Goal: Communication & Community: Answer question/provide support

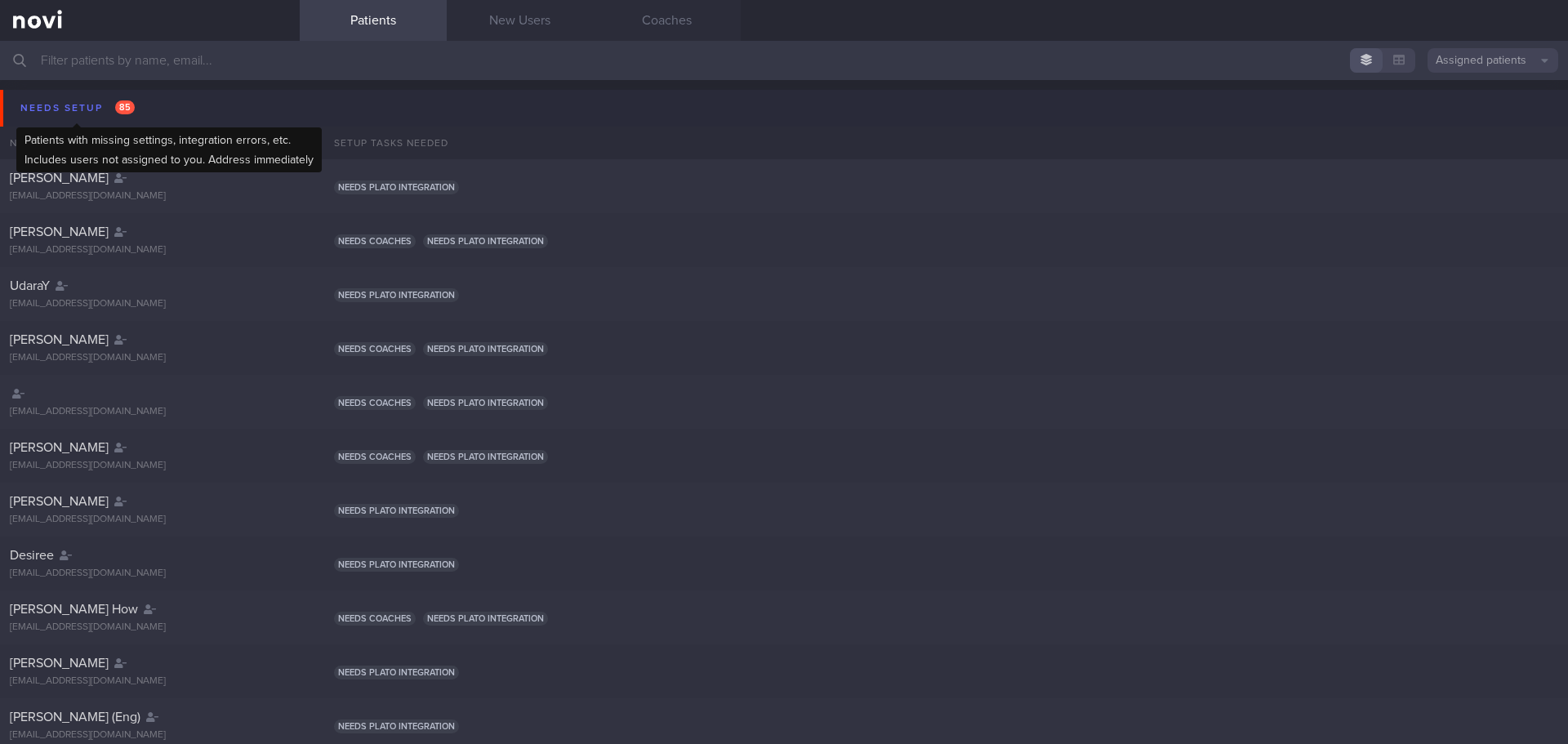
click at [87, 109] on div "Needs setup 85" at bounding box center [77, 108] width 123 height 22
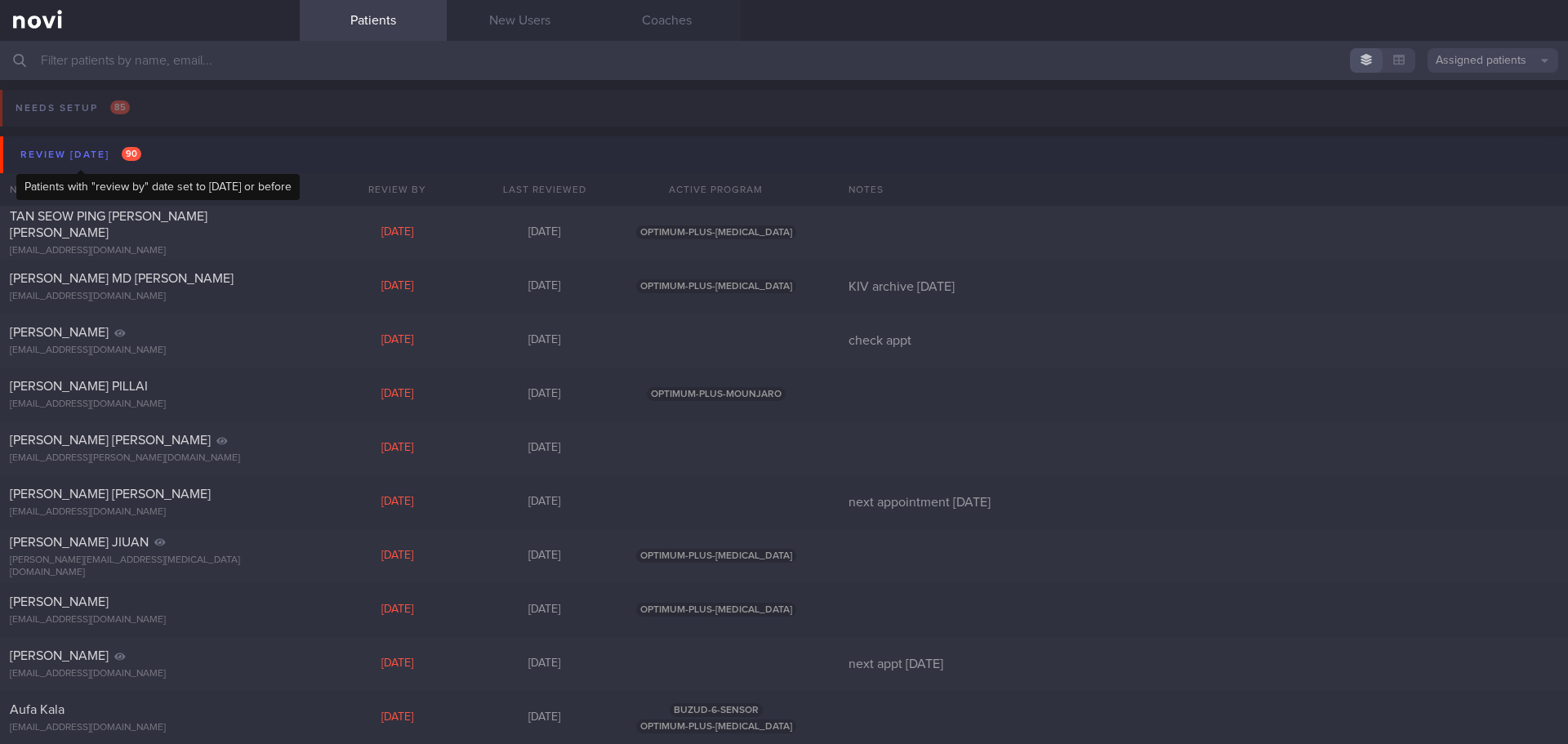
click at [75, 161] on div "Review today 90" at bounding box center [81, 154] width 129 height 22
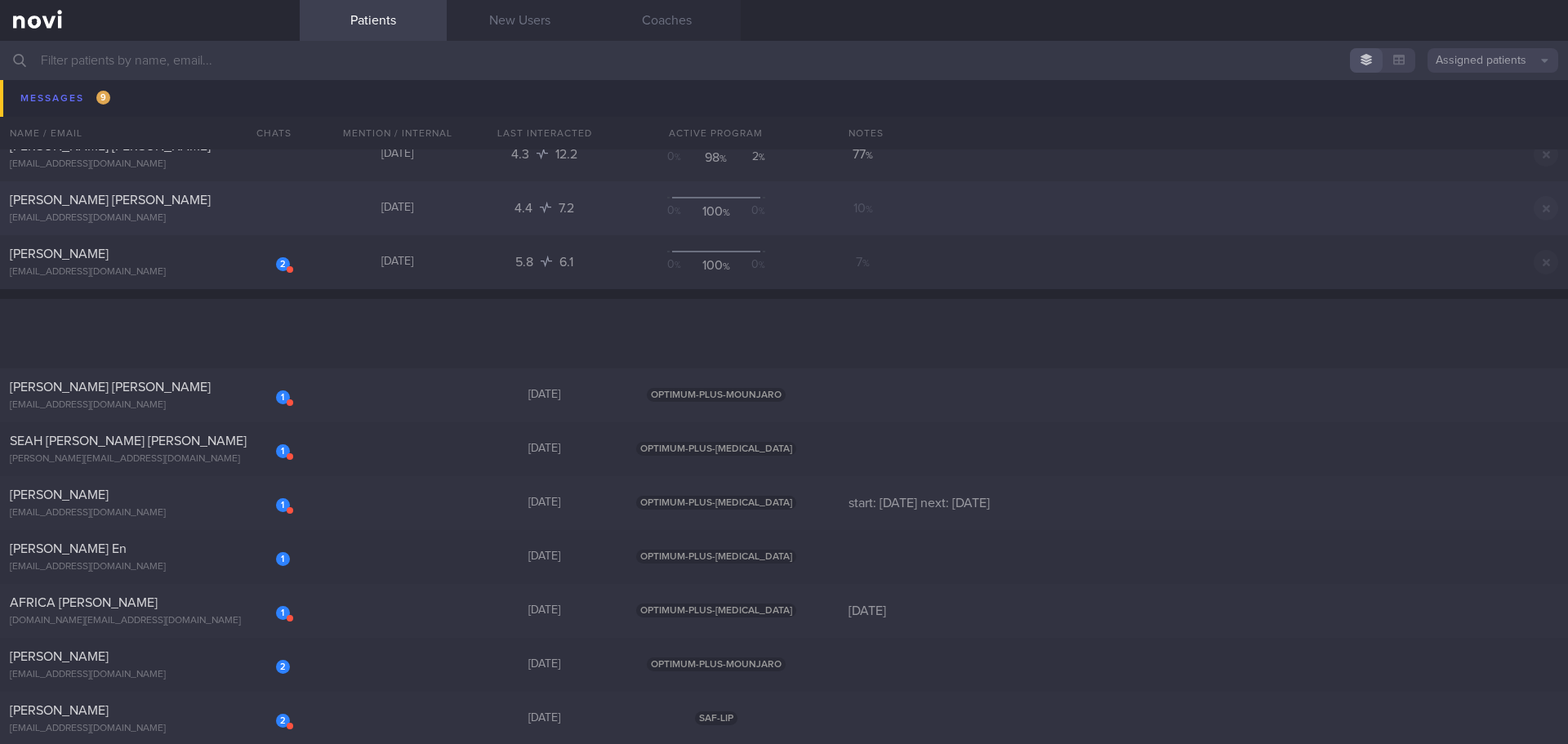
scroll to position [408, 0]
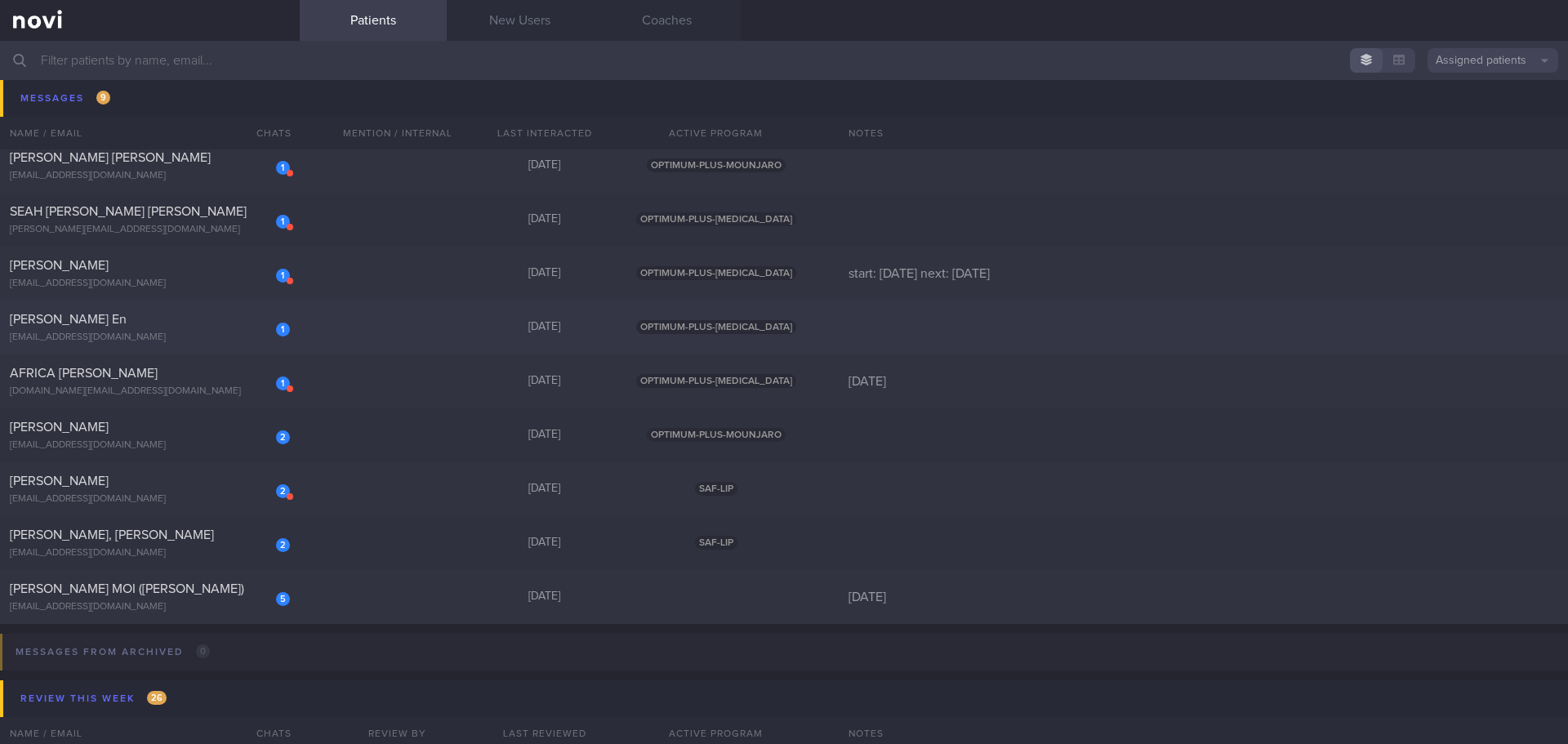
click at [132, 330] on div "1 Leong Qi En qeleong@gmail.com" at bounding box center [150, 328] width 300 height 33
select select "7"
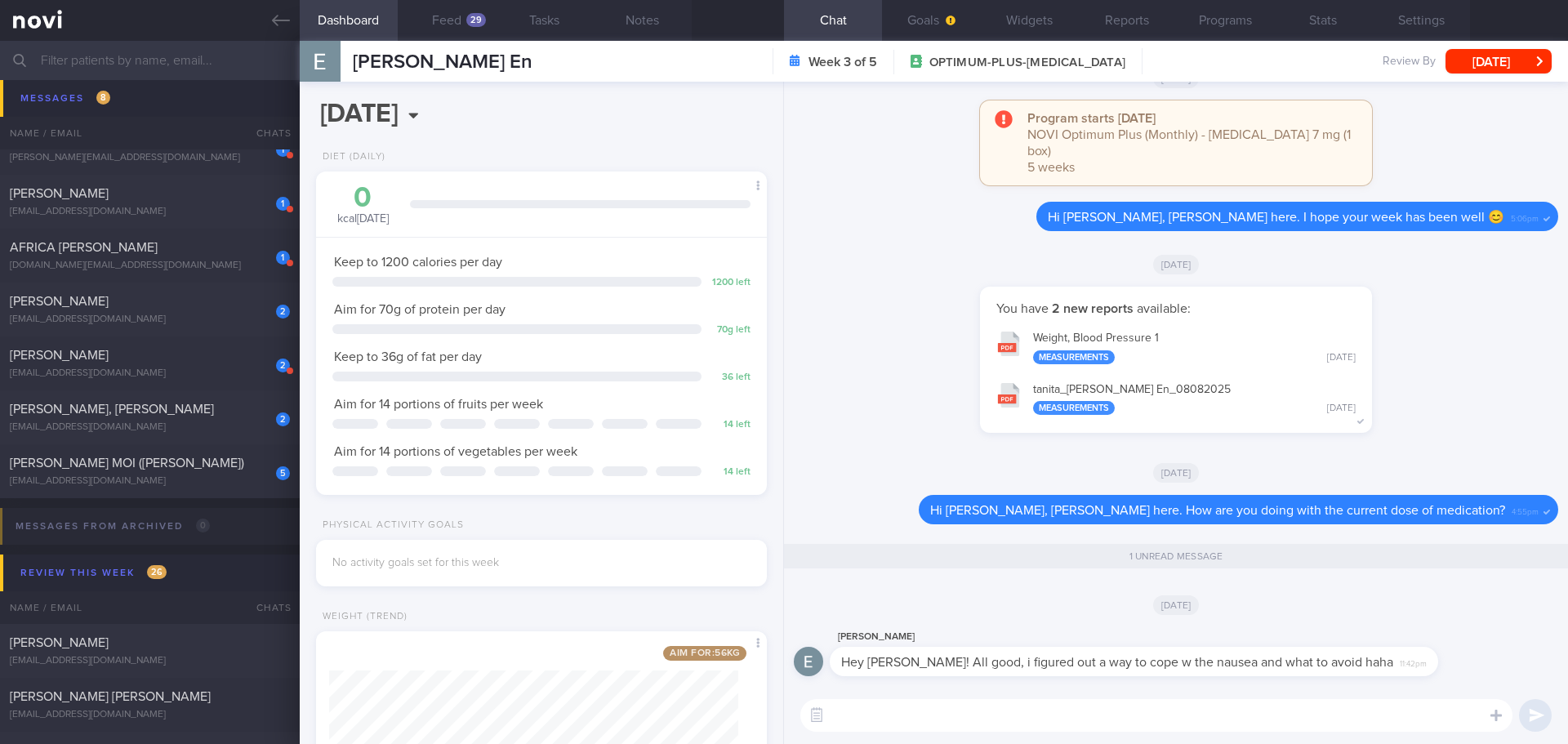
scroll to position [490, 0]
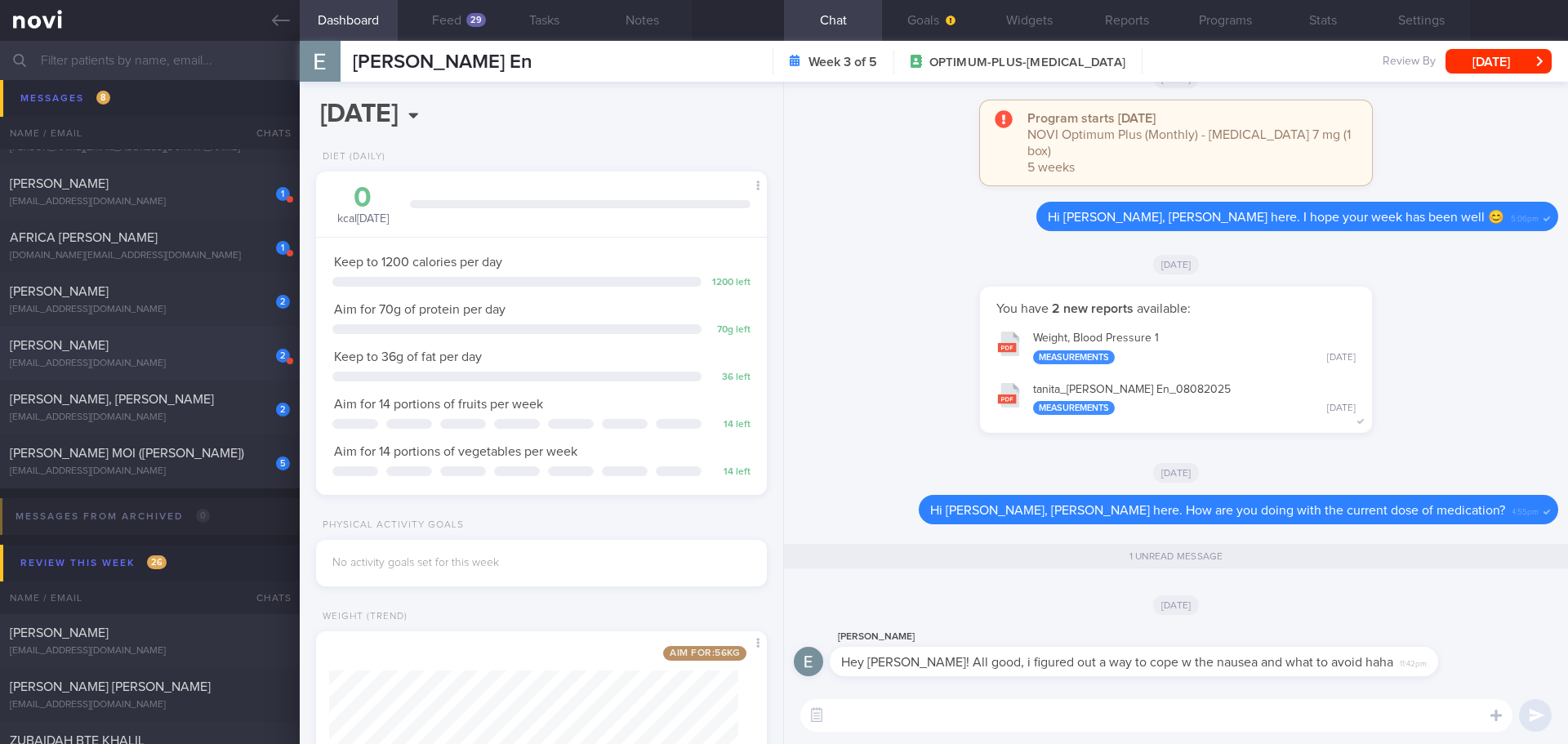
click at [96, 344] on div "Zong Da Chua" at bounding box center [148, 345] width 276 height 16
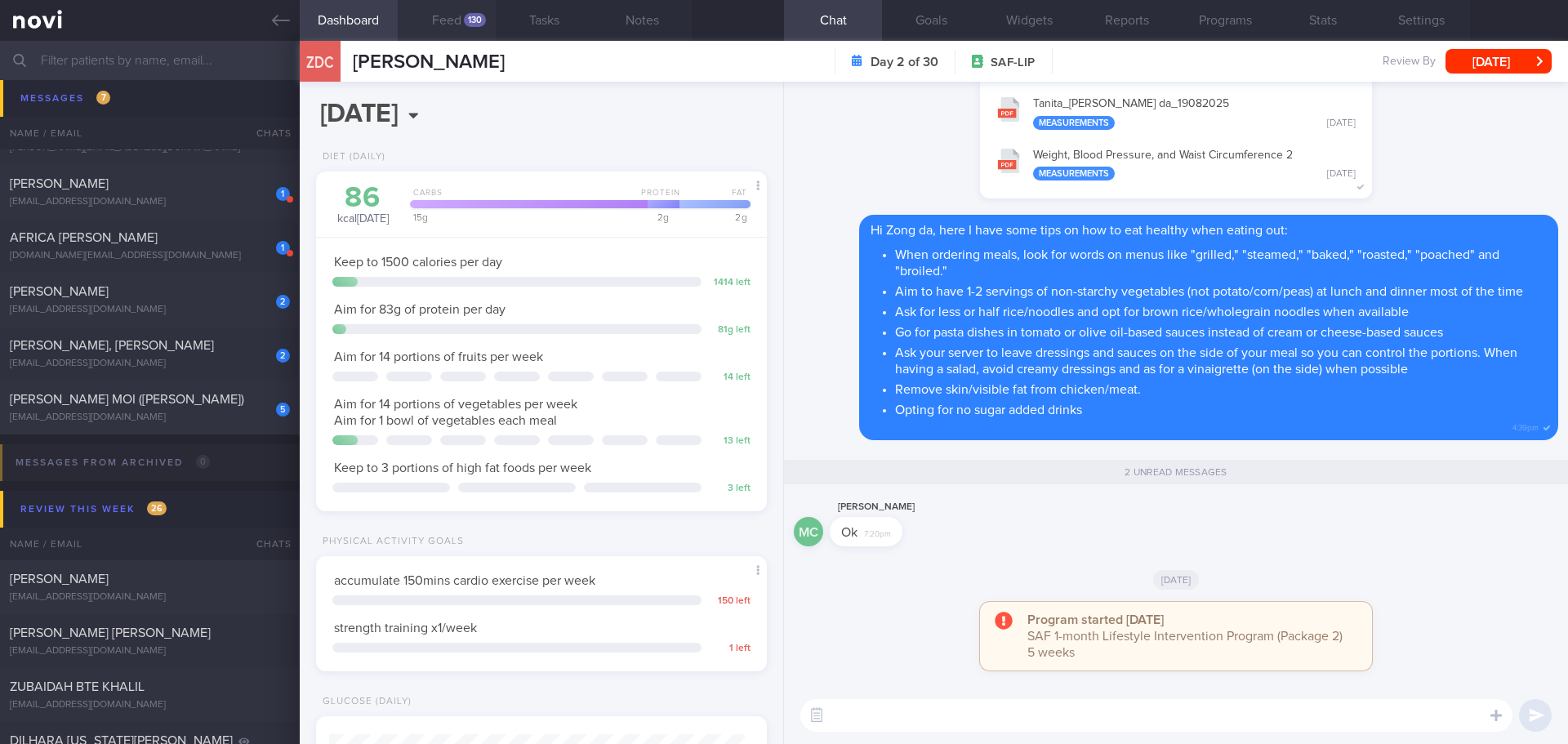
click at [432, 19] on button "Feed 130" at bounding box center [447, 21] width 98 height 41
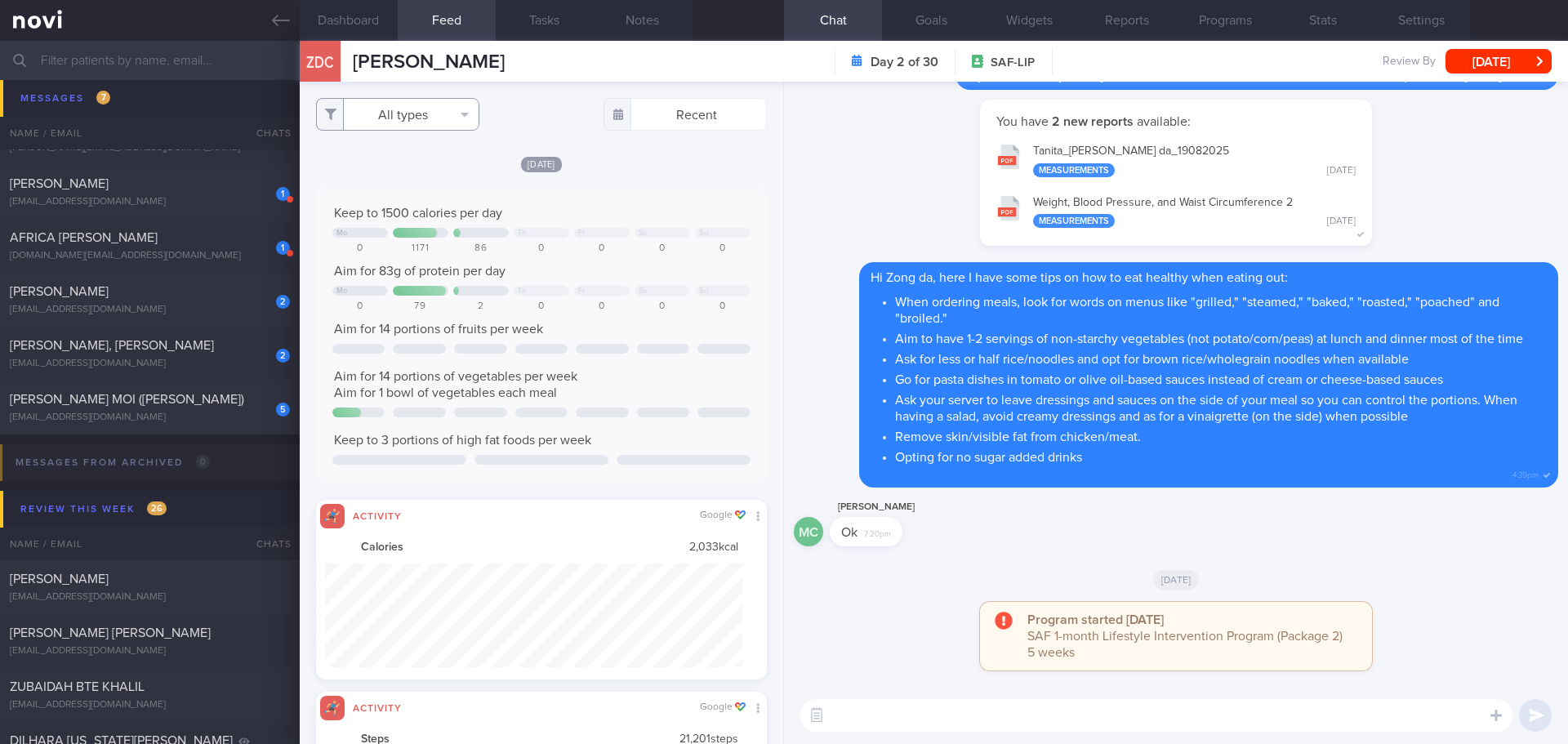
click at [442, 108] on button "All types" at bounding box center [397, 115] width 163 height 33
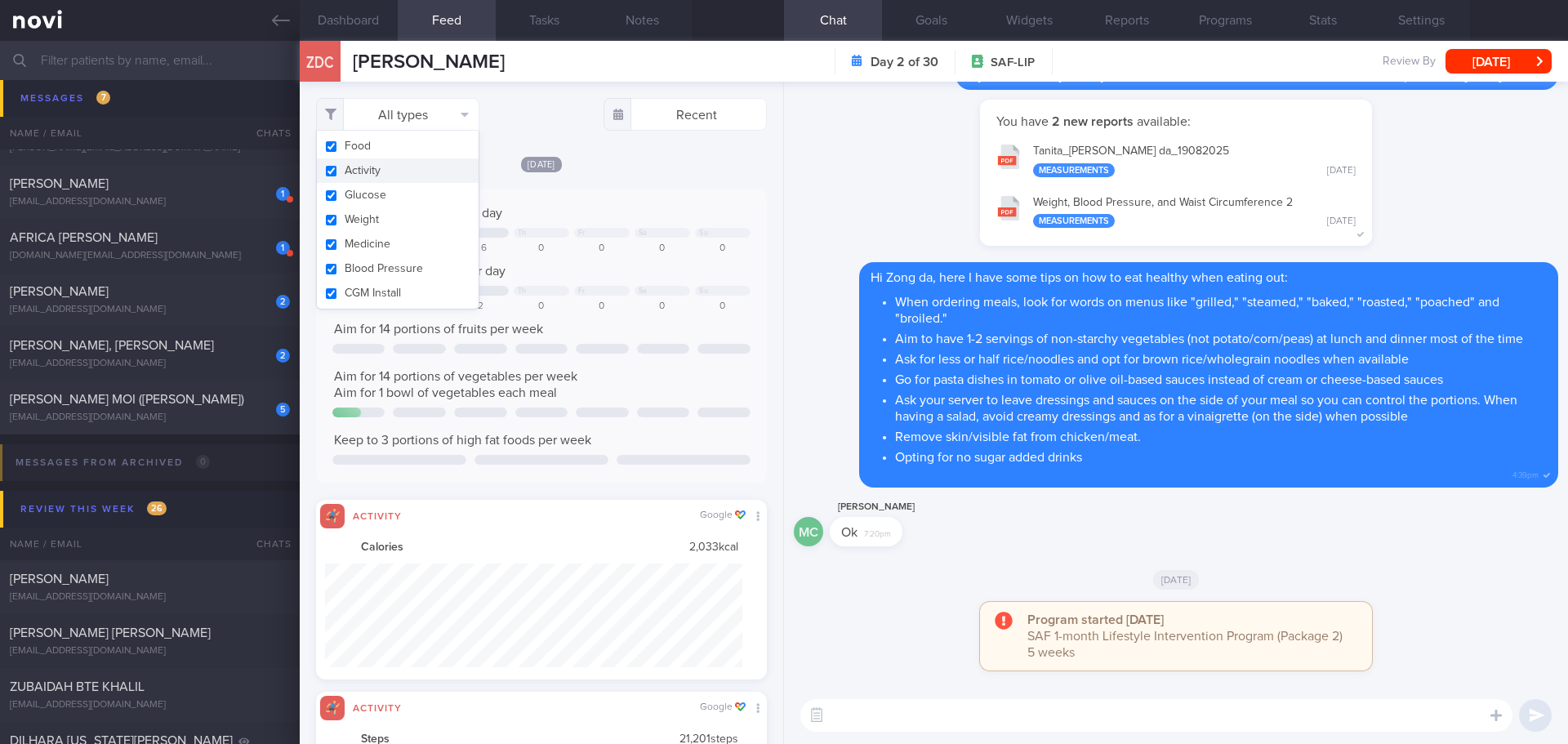
click at [418, 166] on button "Activity" at bounding box center [397, 171] width 162 height 25
checkbox input "false"
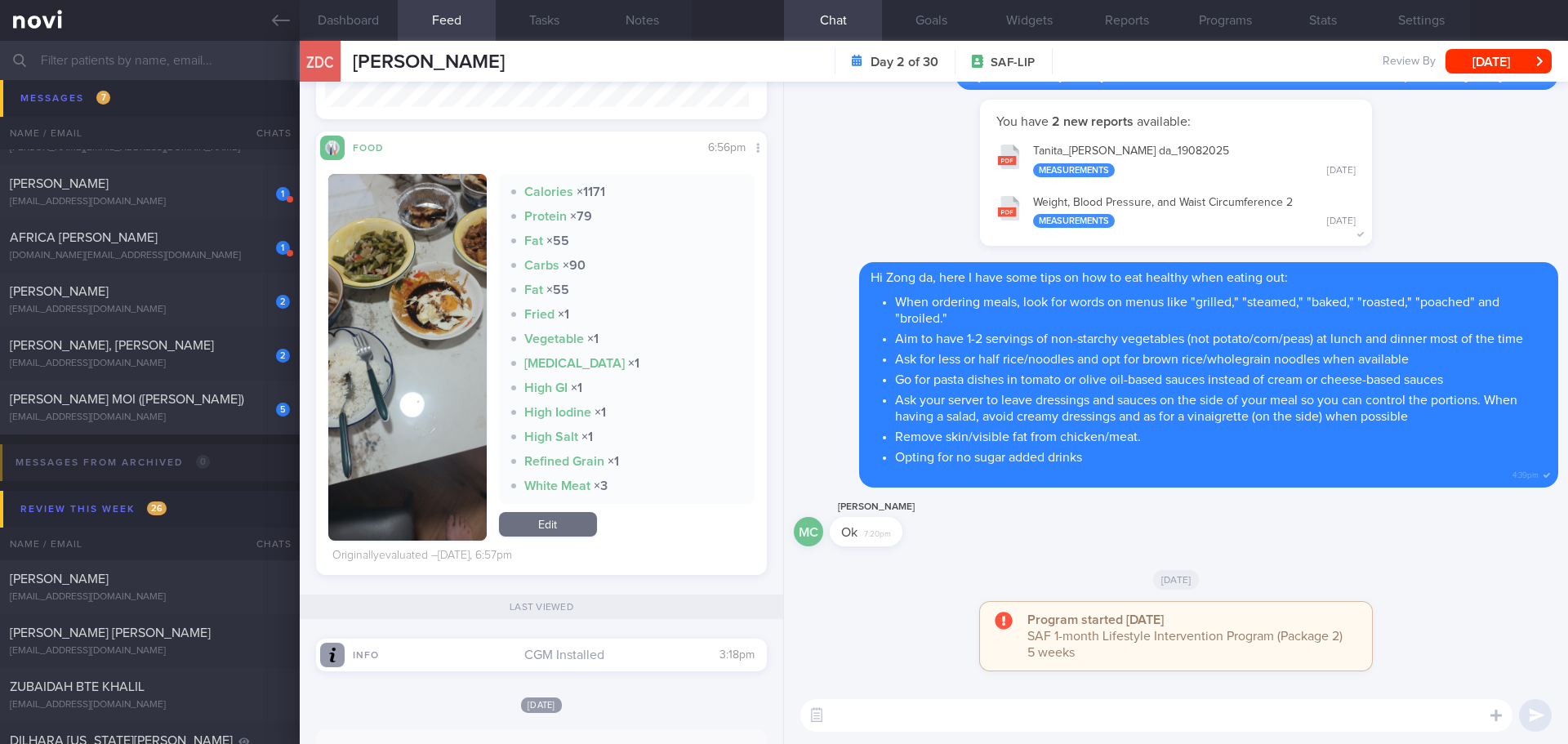
click at [443, 278] on button "button" at bounding box center [407, 357] width 158 height 367
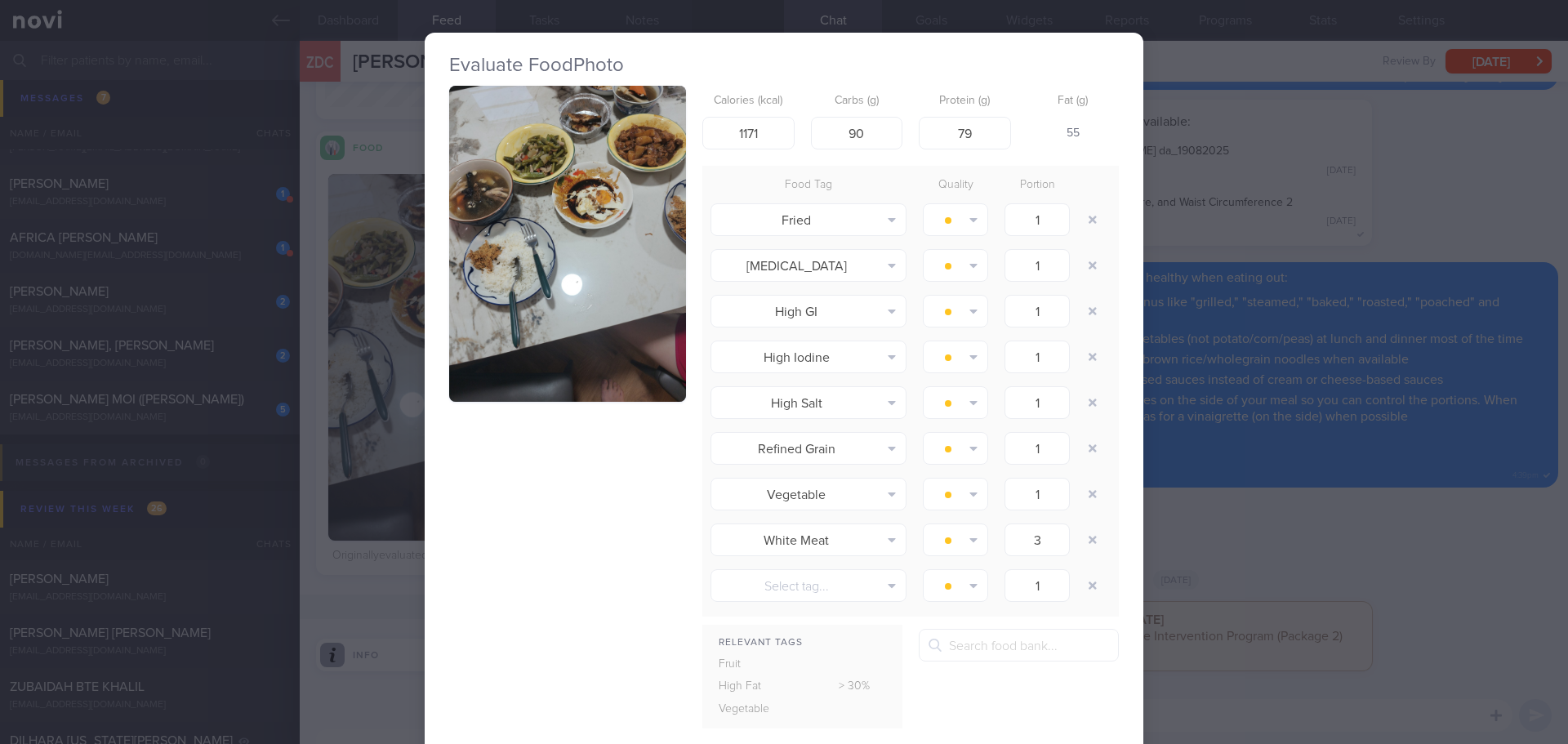
drag, startPoint x: 520, startPoint y: 175, endPoint x: 526, endPoint y: 156, distance: 19.9
click at [520, 174] on button "button" at bounding box center [567, 243] width 237 height 316
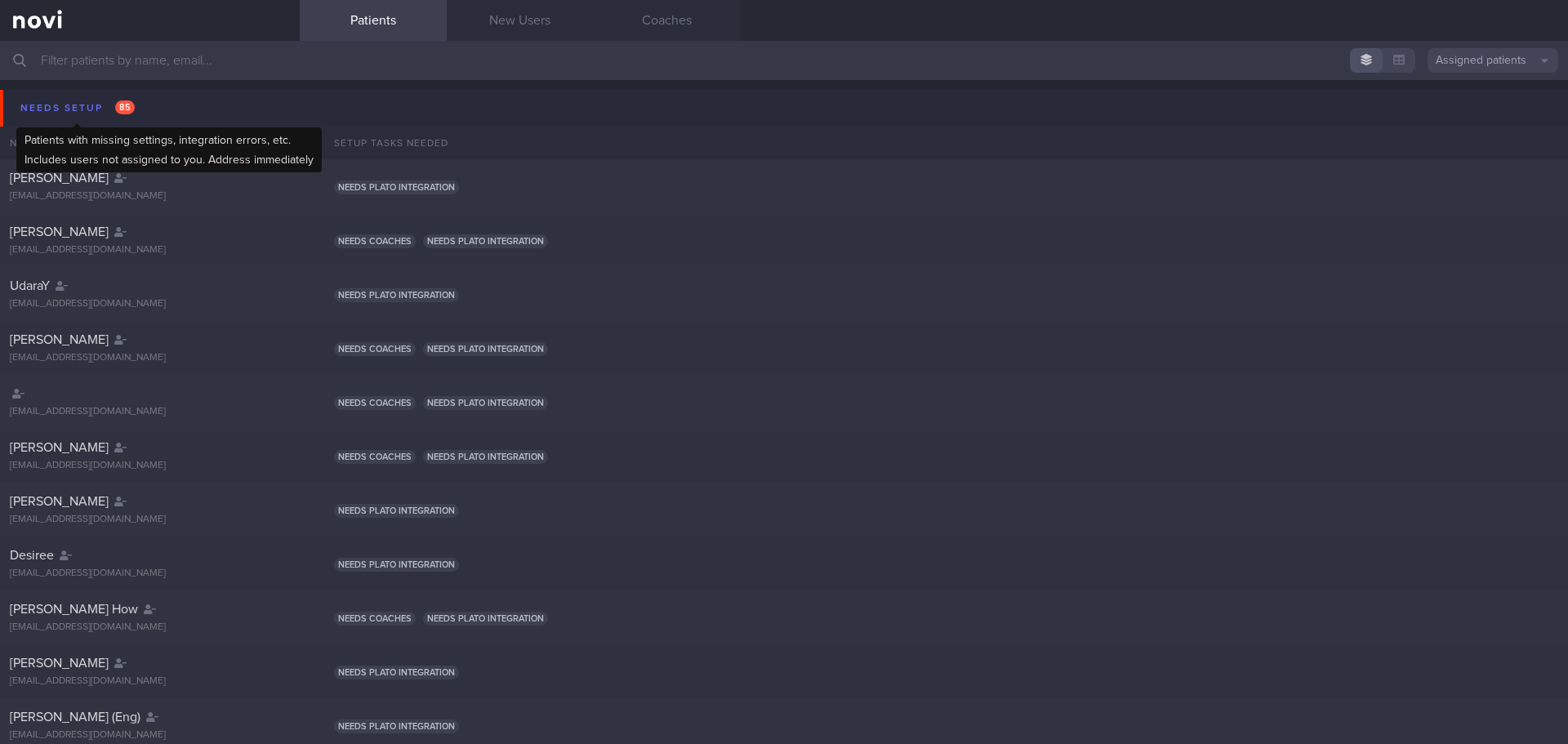
click at [97, 99] on div "Needs setup 85" at bounding box center [77, 108] width 123 height 22
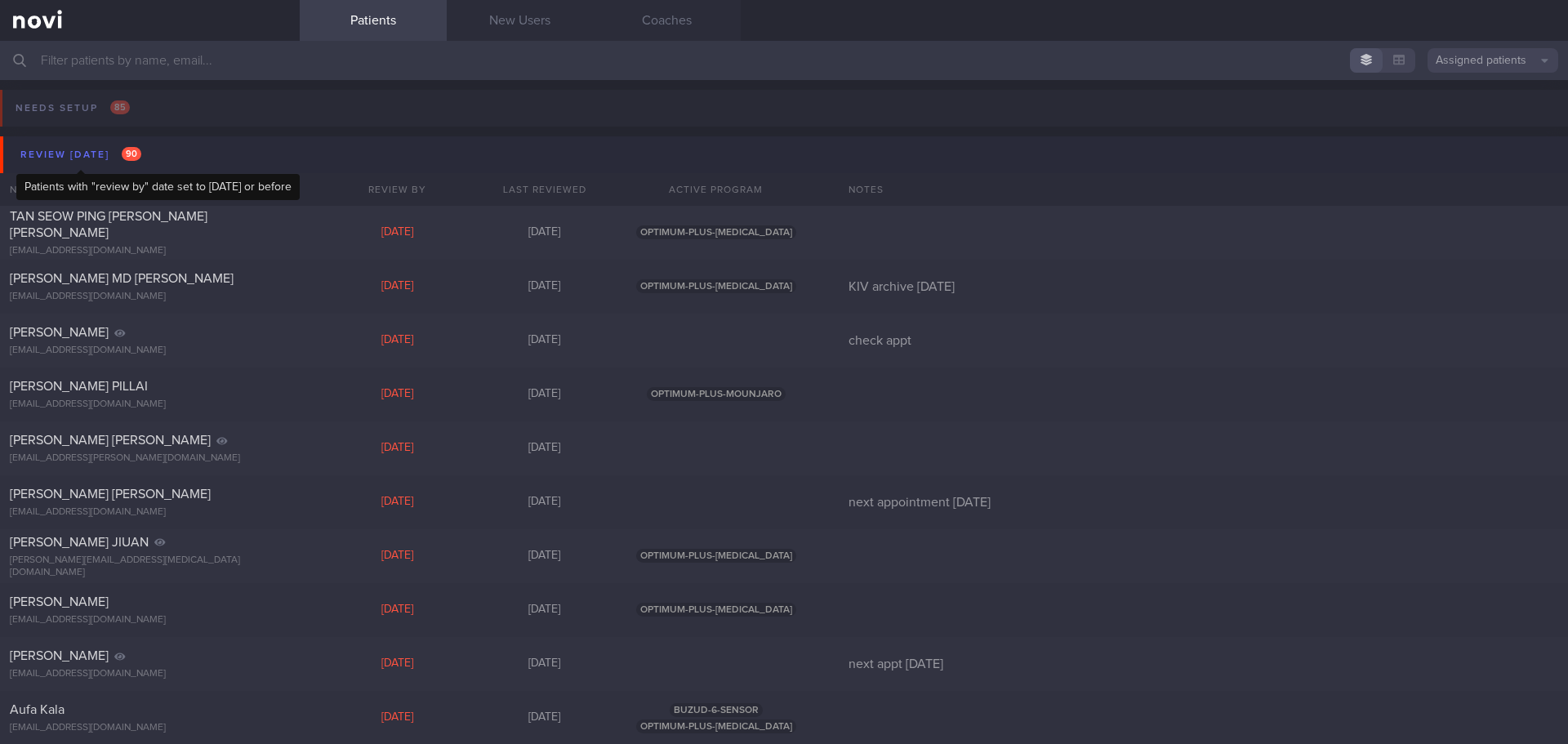
click at [77, 159] on div "Review today 90" at bounding box center [81, 154] width 129 height 22
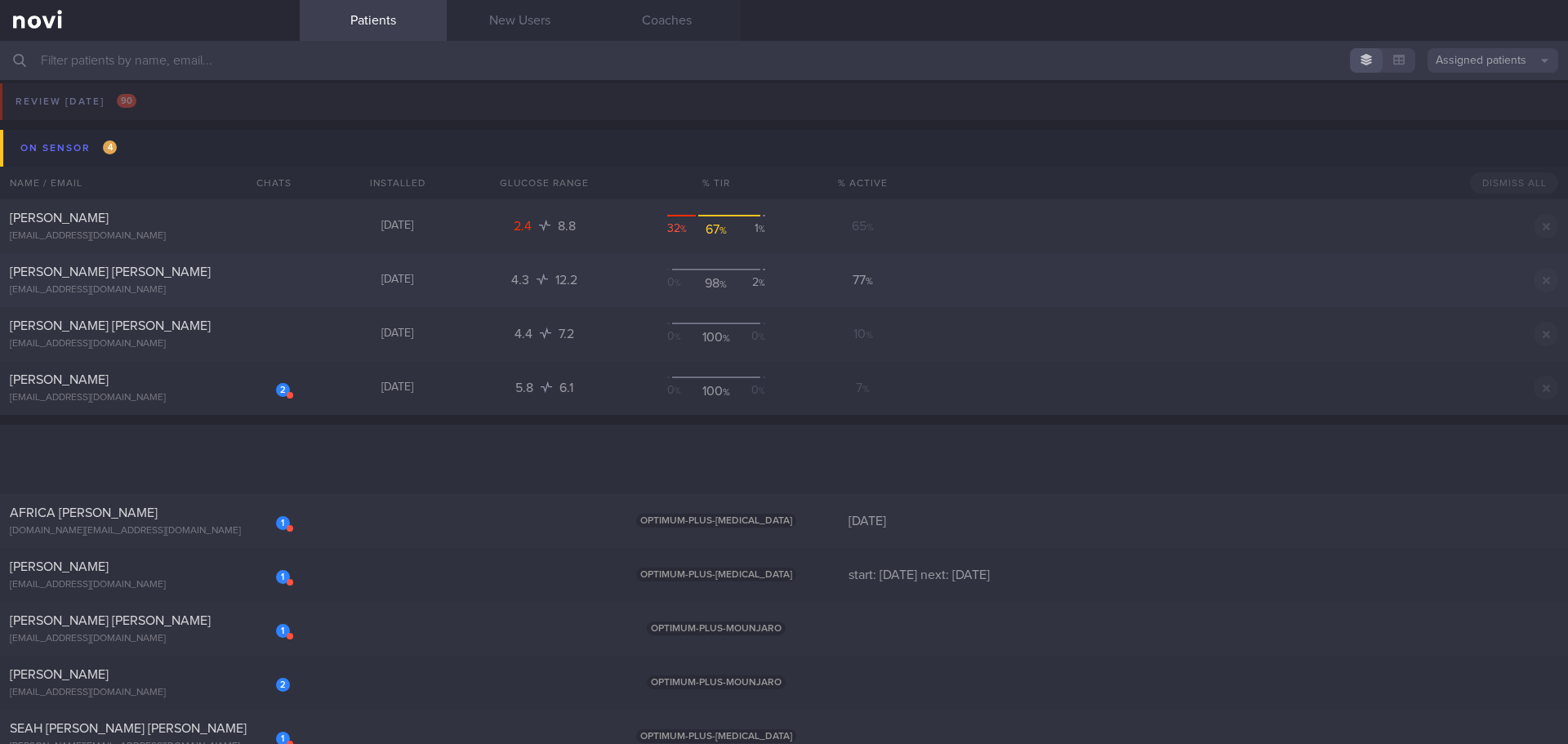
scroll to position [408, 0]
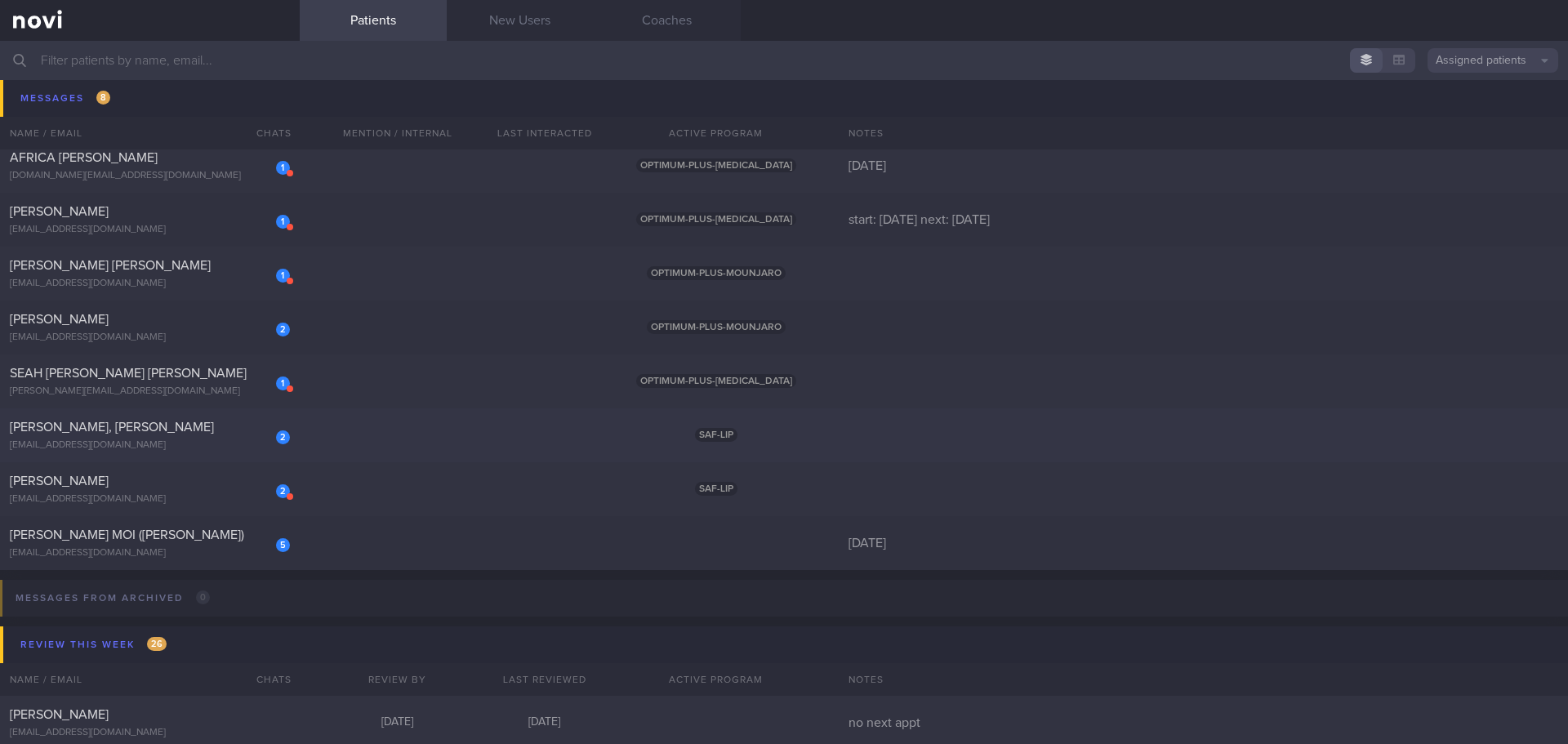
click at [125, 433] on span "WONG MINGHUA, DONALD" at bounding box center [112, 427] width 204 height 13
select select "7"
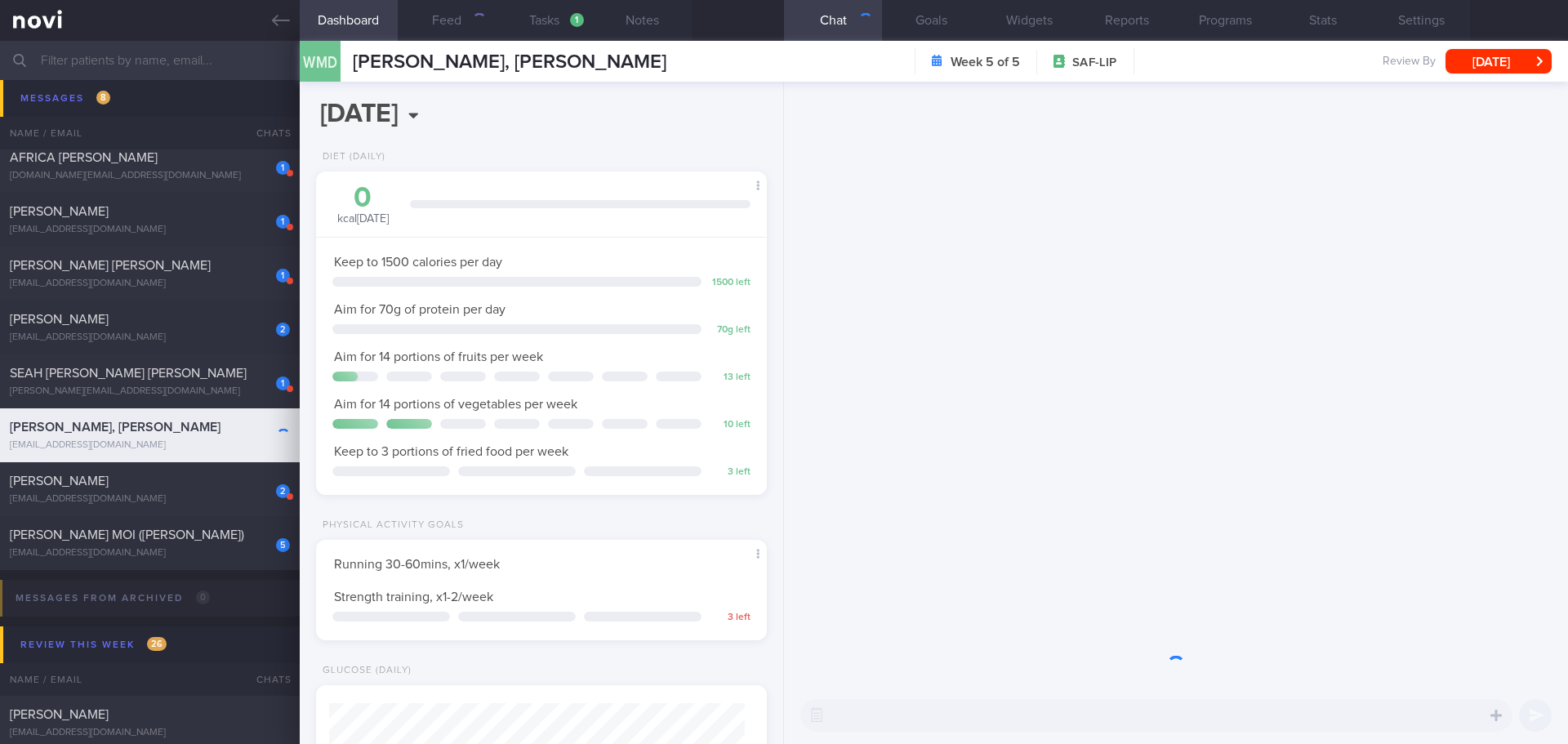
scroll to position [227, 410]
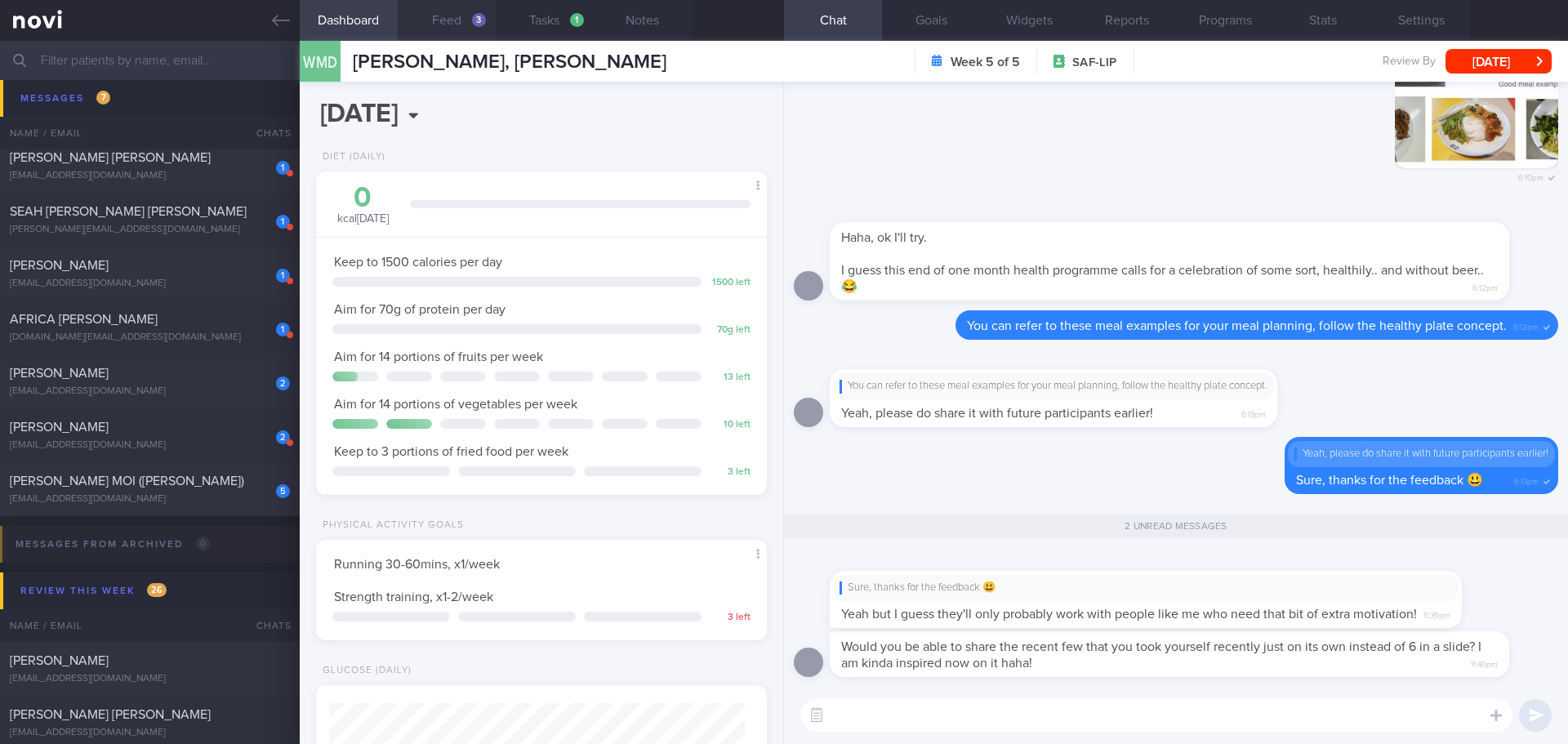
click at [433, 14] on button "Feed 3" at bounding box center [447, 21] width 98 height 41
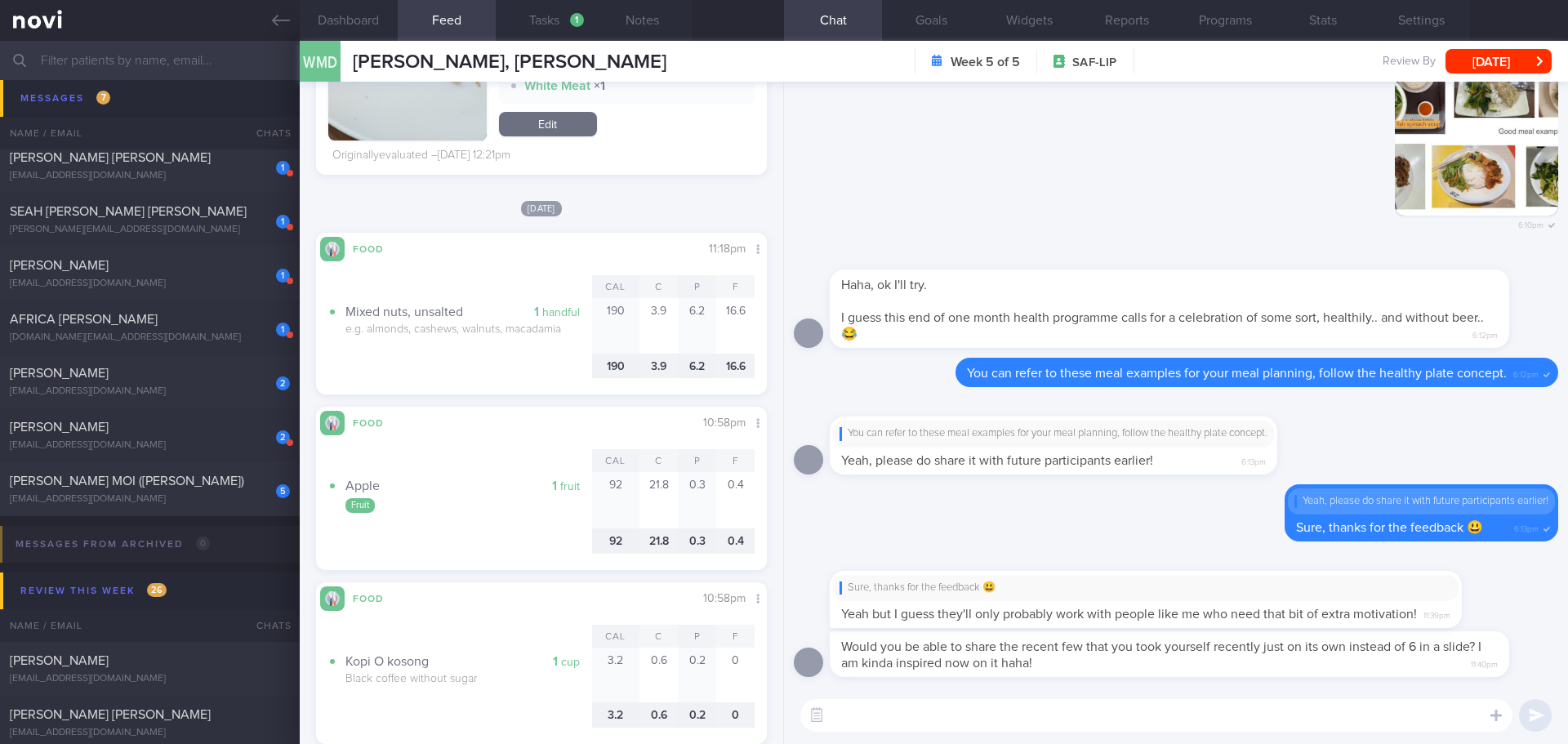
scroll to position [7592, 0]
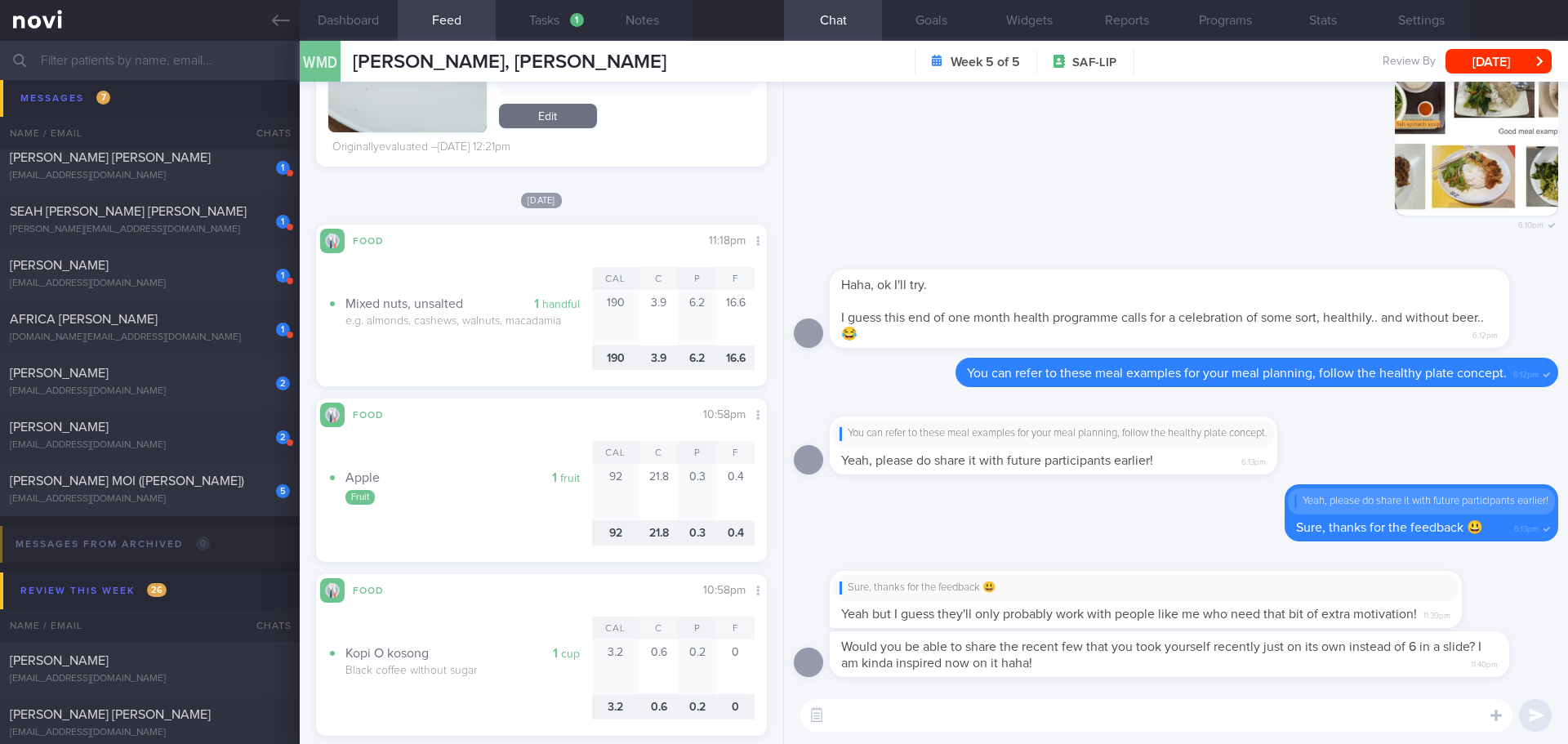
click at [189, 54] on input "text" at bounding box center [784, 61] width 1568 height 40
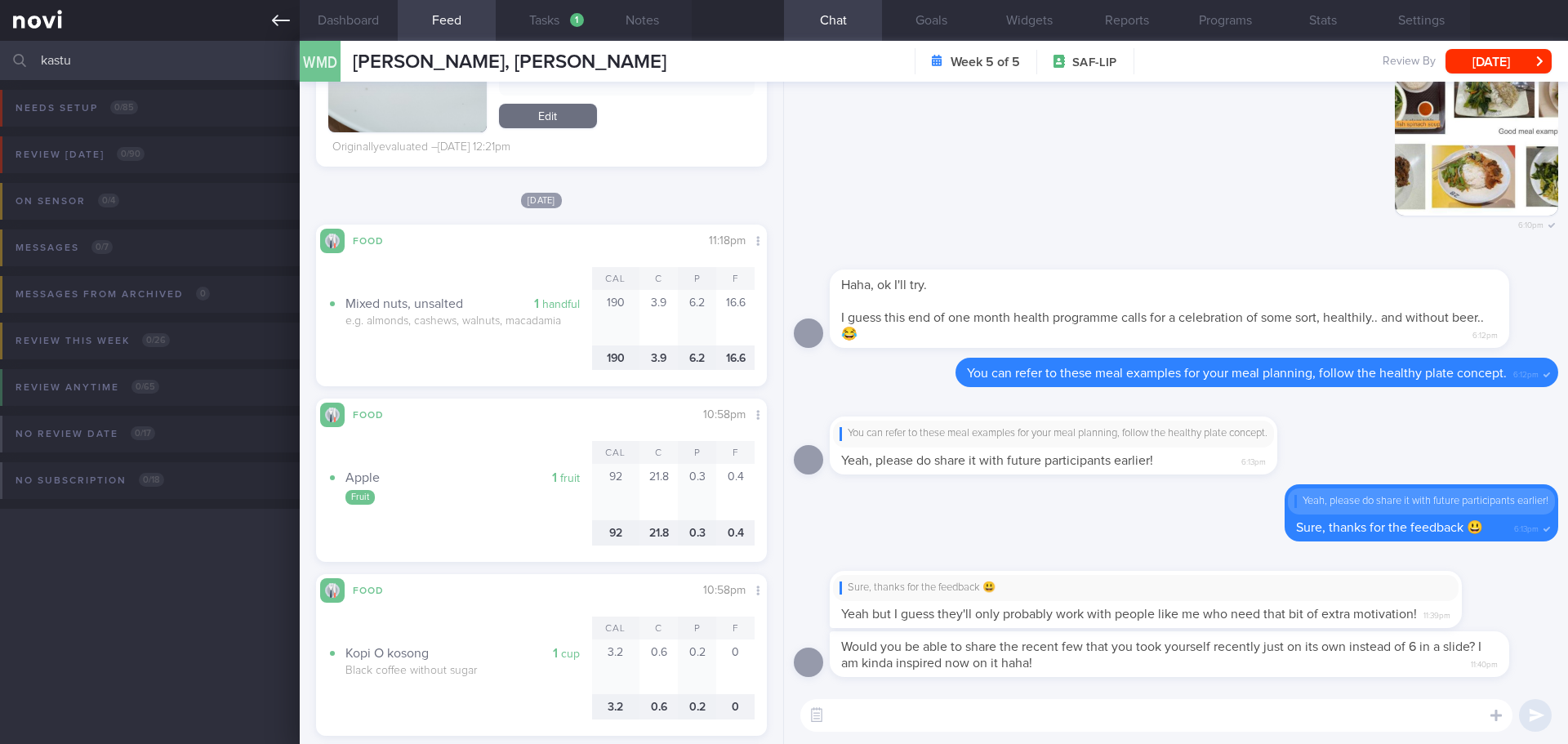
type input "kastu"
click at [279, 16] on icon at bounding box center [281, 21] width 18 height 18
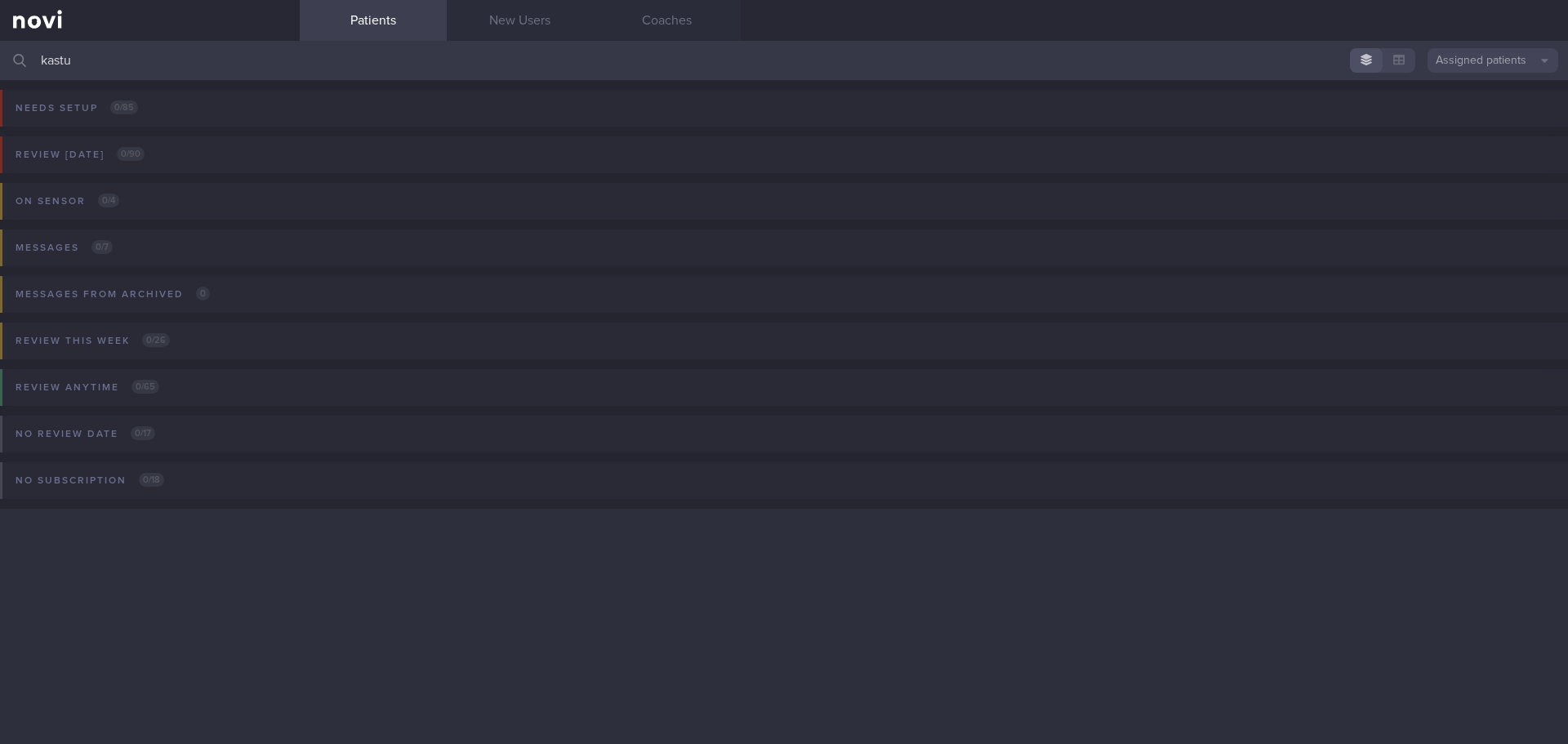
drag, startPoint x: 138, startPoint y: 63, endPoint x: -45, endPoint y: 68, distance: 183.1
click at [0, 68] on html "You are offline! Some functionality will be unavailable Patients New Users Coac…" at bounding box center [784, 372] width 1568 height 744
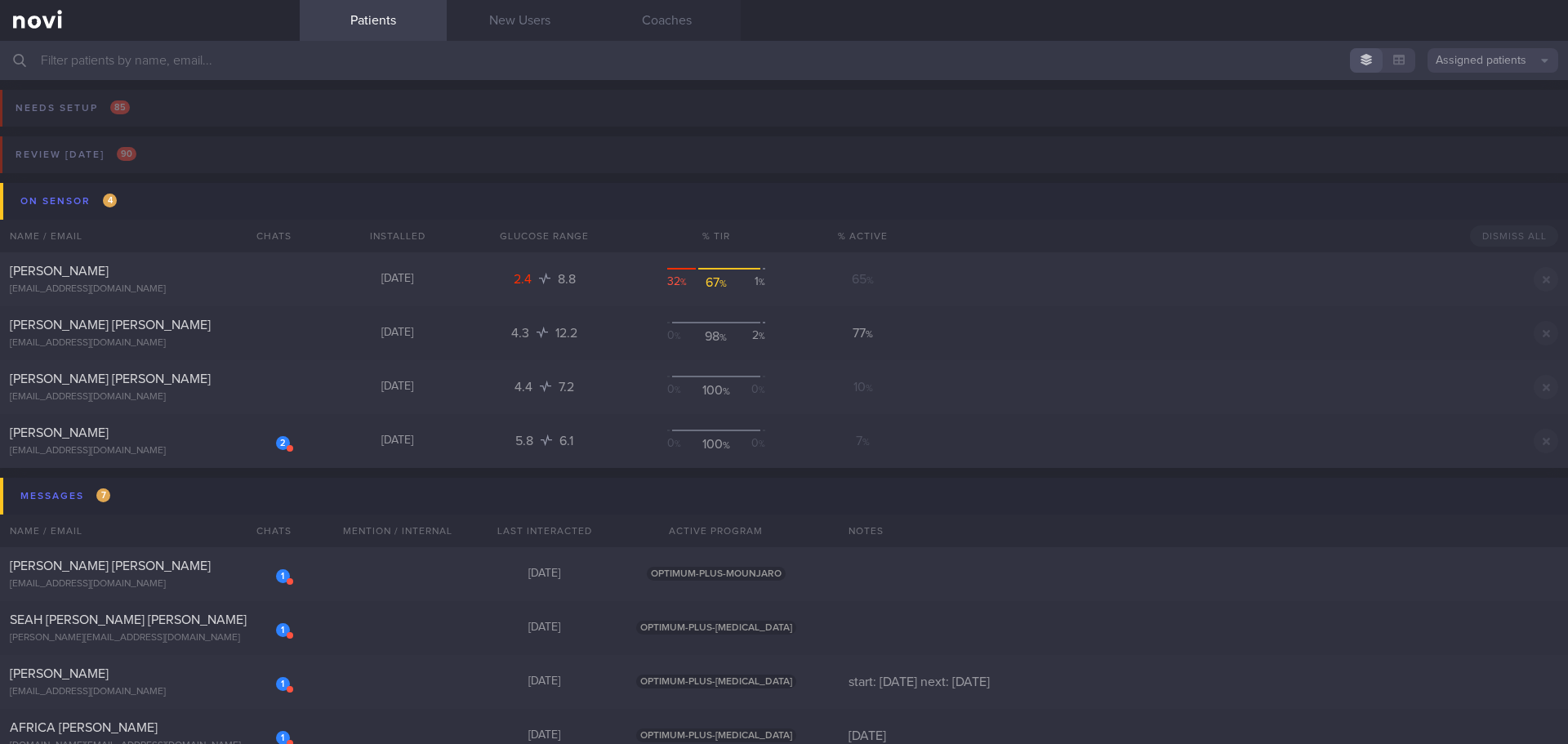
click at [1453, 67] on button "Assigned patients" at bounding box center [1493, 60] width 131 height 25
click at [1466, 135] on button "Archived patients" at bounding box center [1493, 138] width 131 height 25
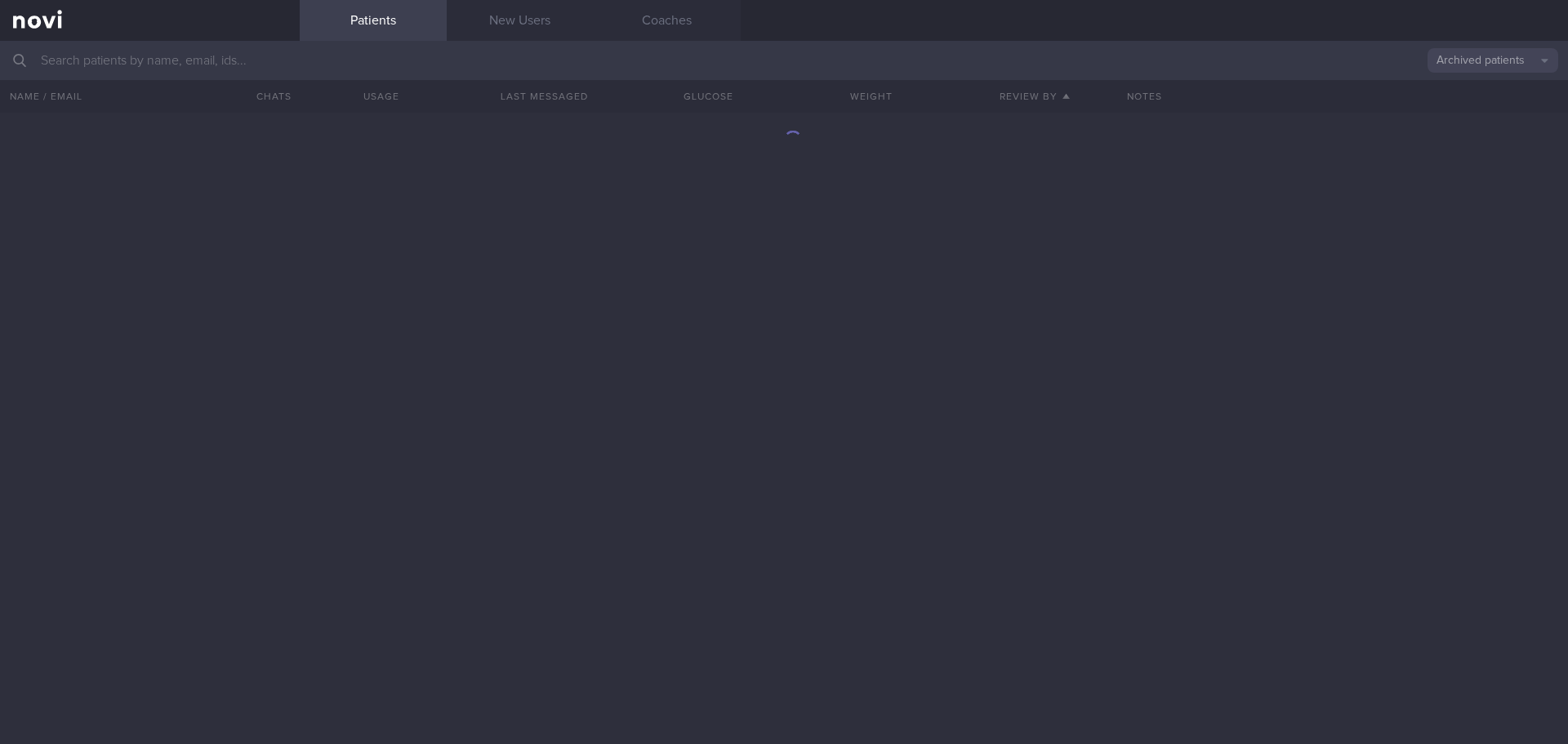
click at [295, 64] on input "text" at bounding box center [784, 61] width 1568 height 40
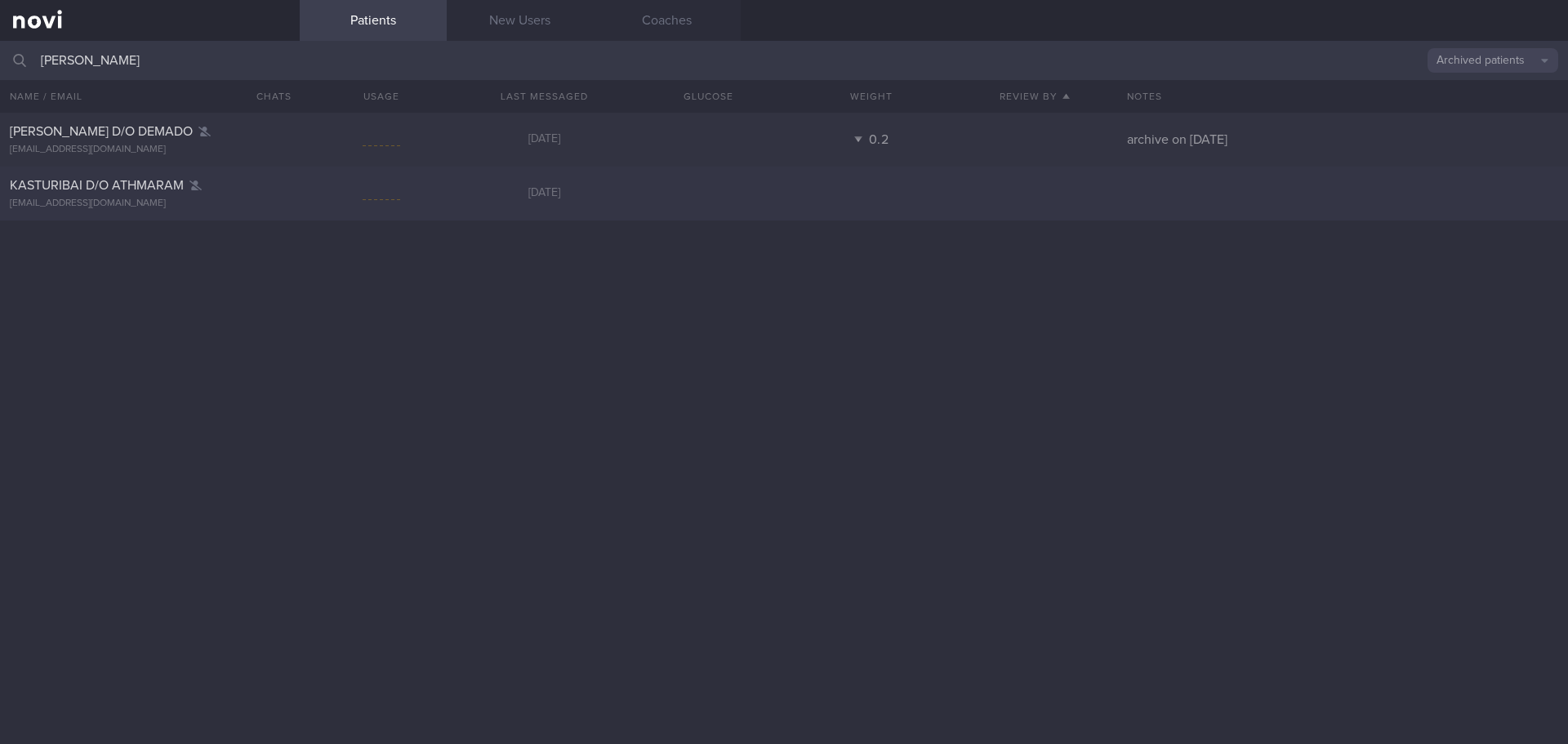
type input "kasturi"
click at [209, 201] on div "yasturi@hotmail.com" at bounding box center [150, 204] width 280 height 12
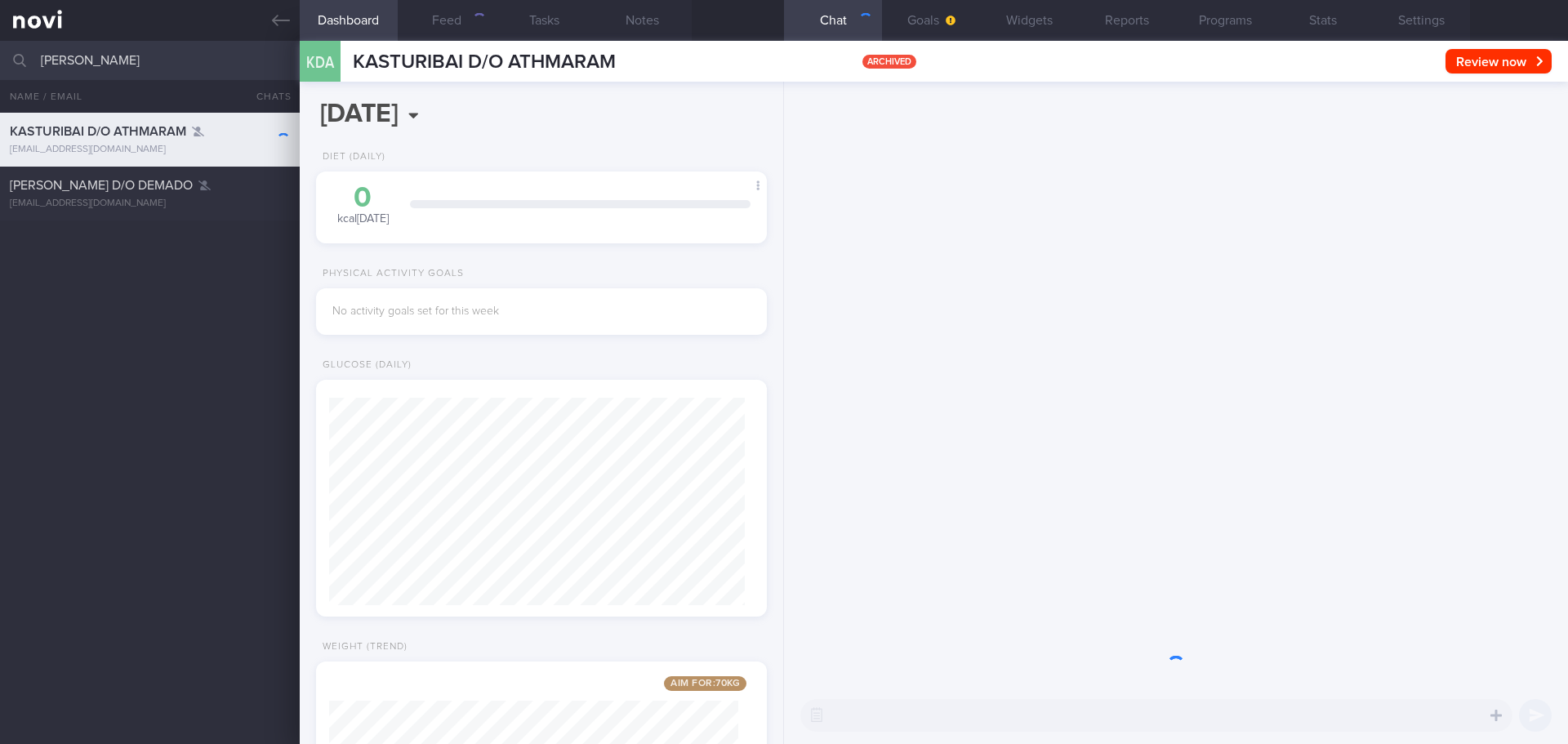
click at [919, 295] on div at bounding box center [1176, 384] width 784 height 605
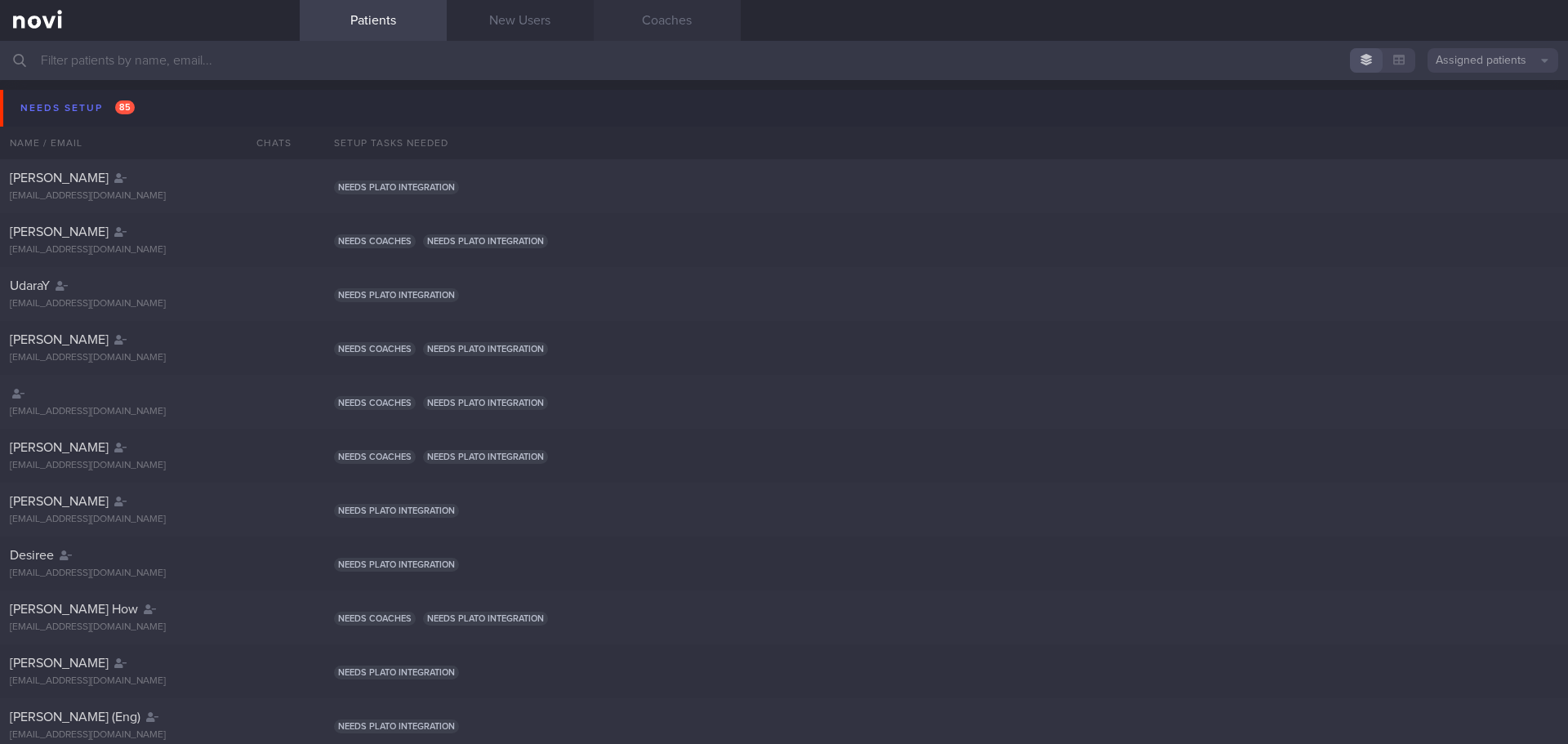
click at [644, 36] on link "Coaches" at bounding box center [667, 21] width 147 height 41
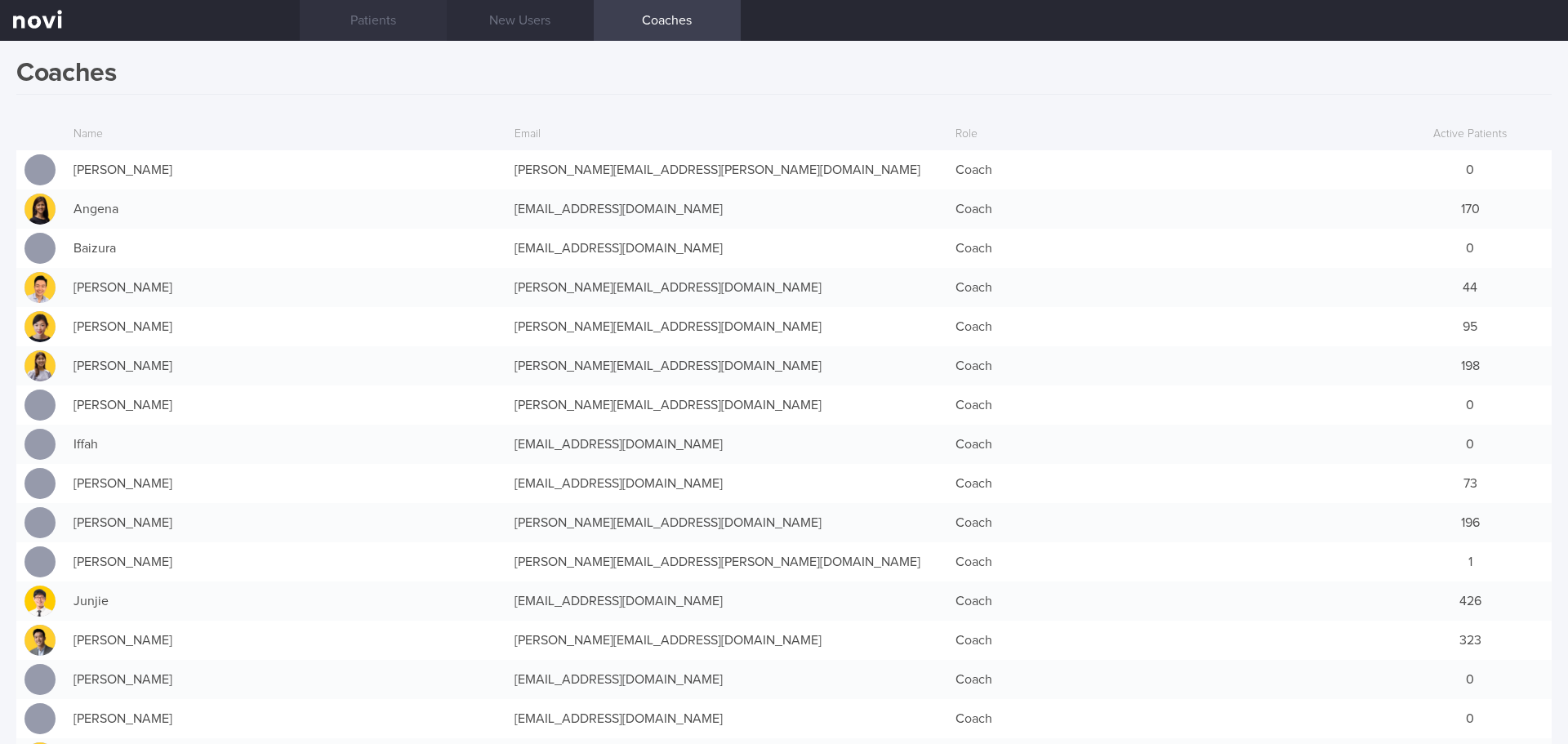
click at [407, 32] on link "Patients" at bounding box center [373, 21] width 147 height 41
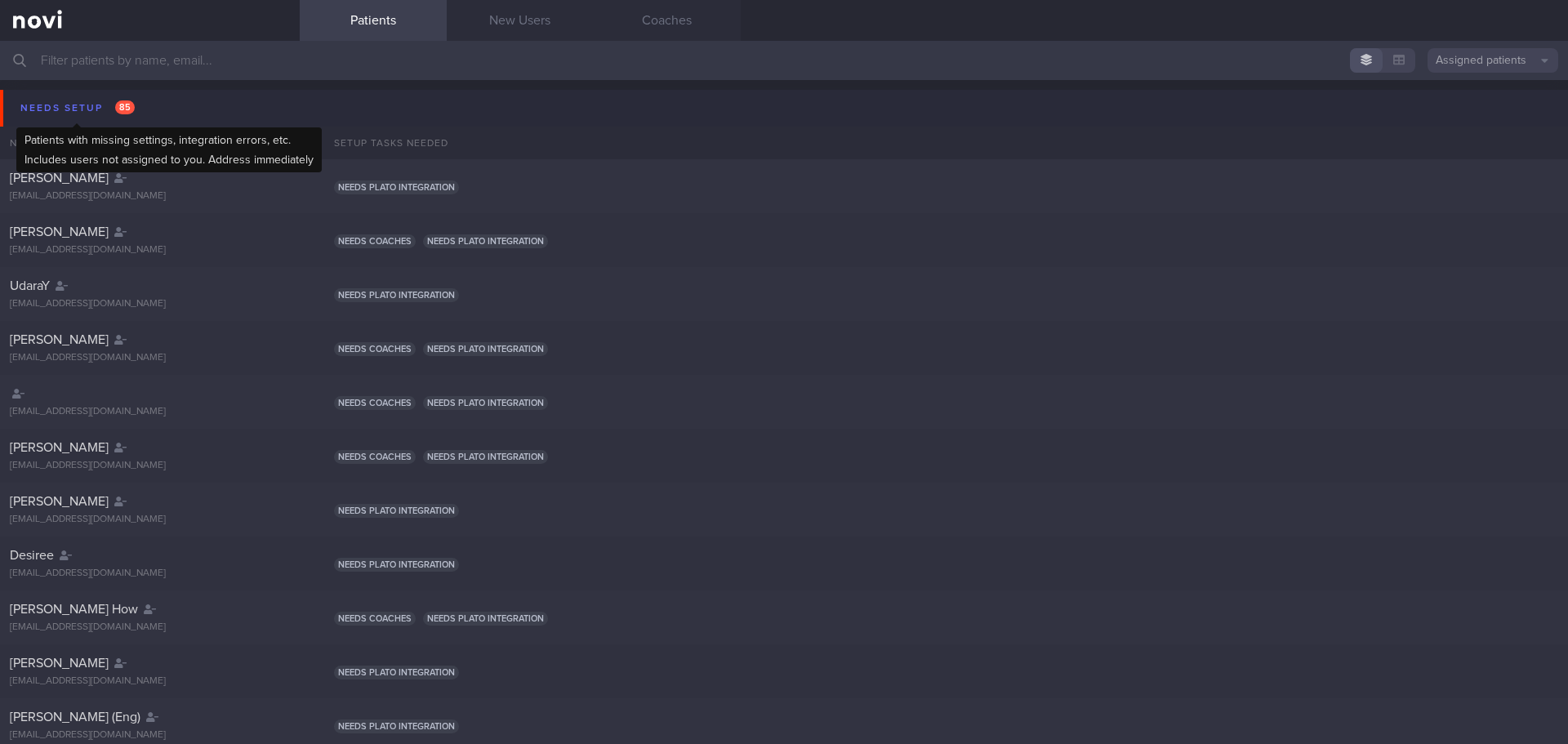
click at [95, 109] on div "Needs setup 85" at bounding box center [77, 108] width 123 height 22
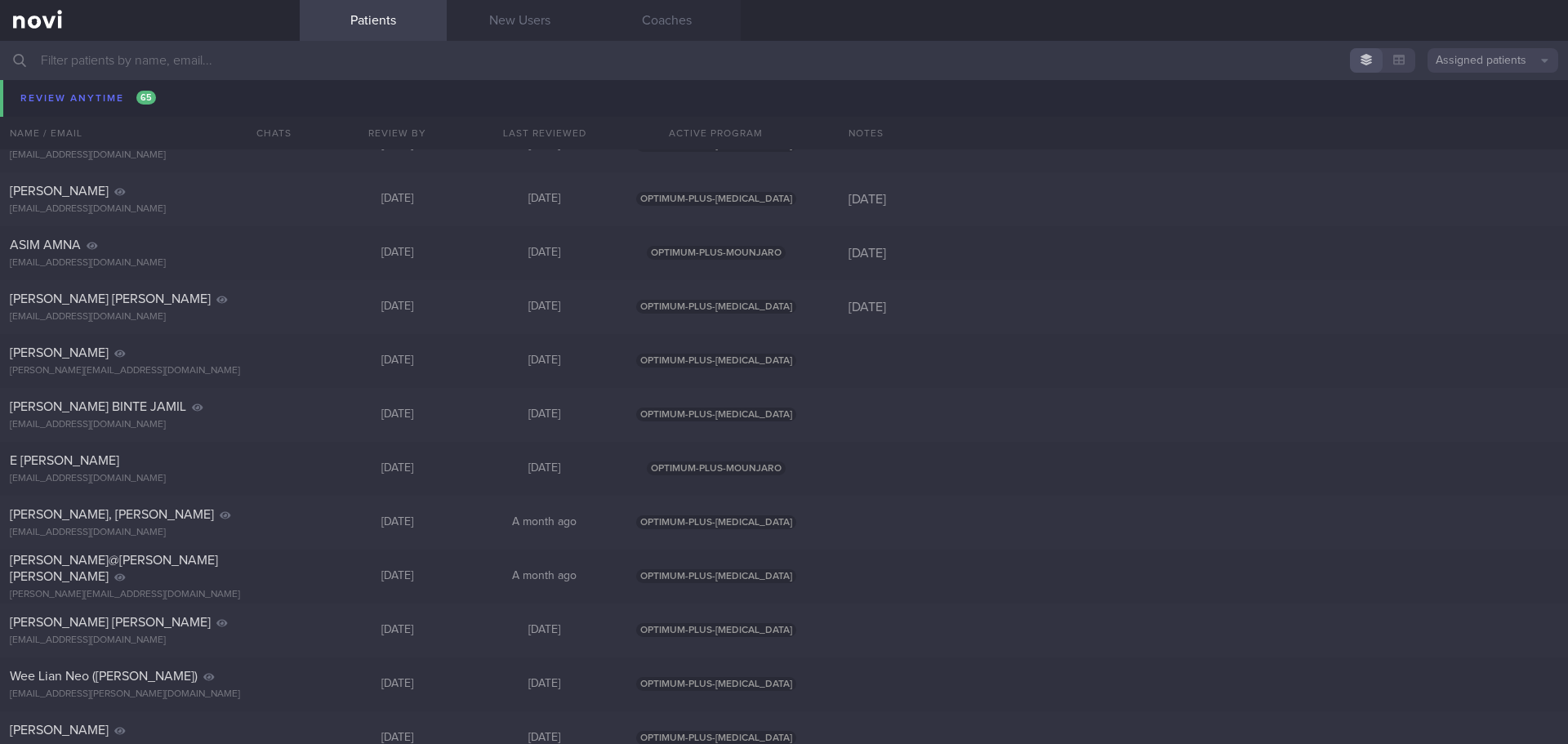
scroll to position [10450, 0]
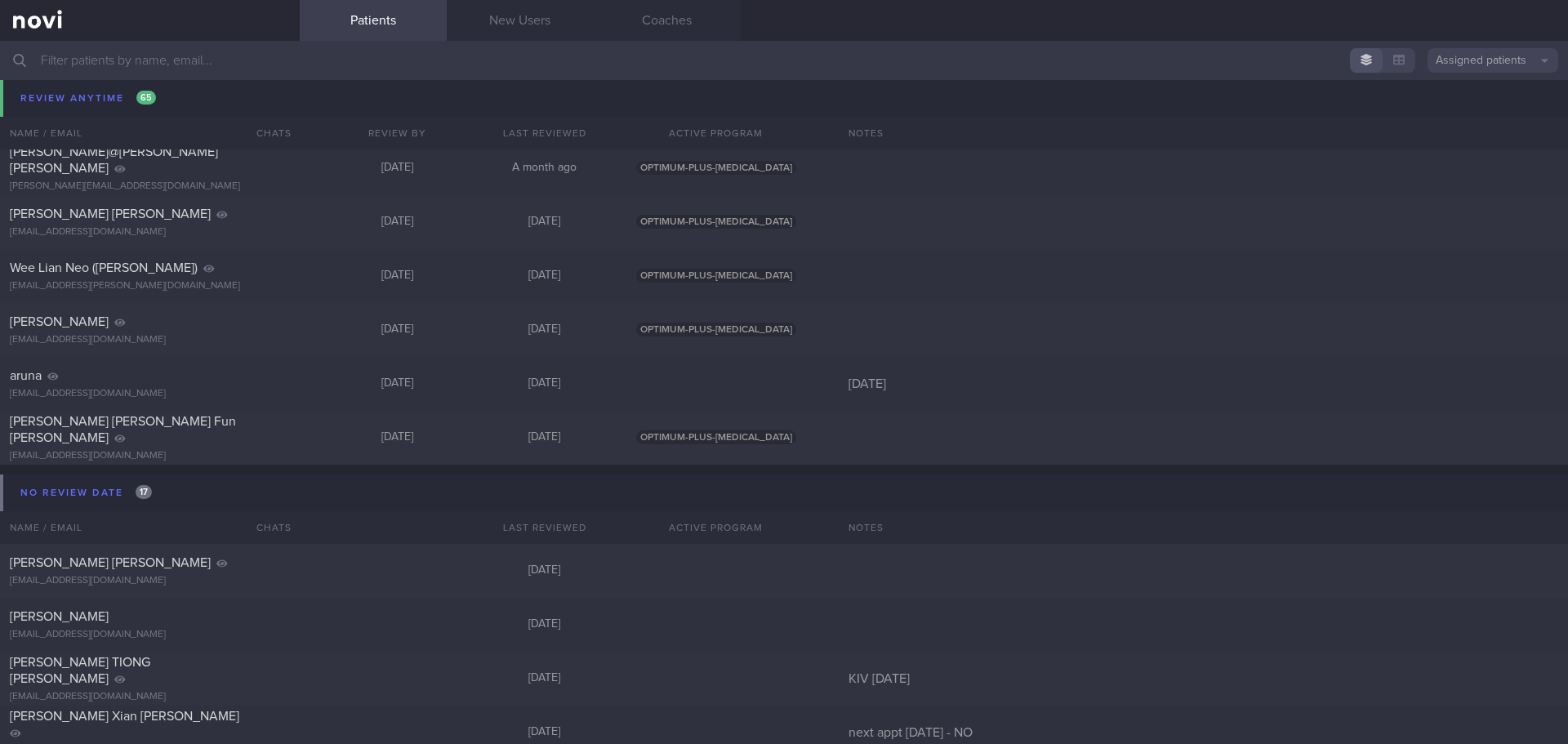
click at [168, 49] on input "text" at bounding box center [784, 61] width 1568 height 40
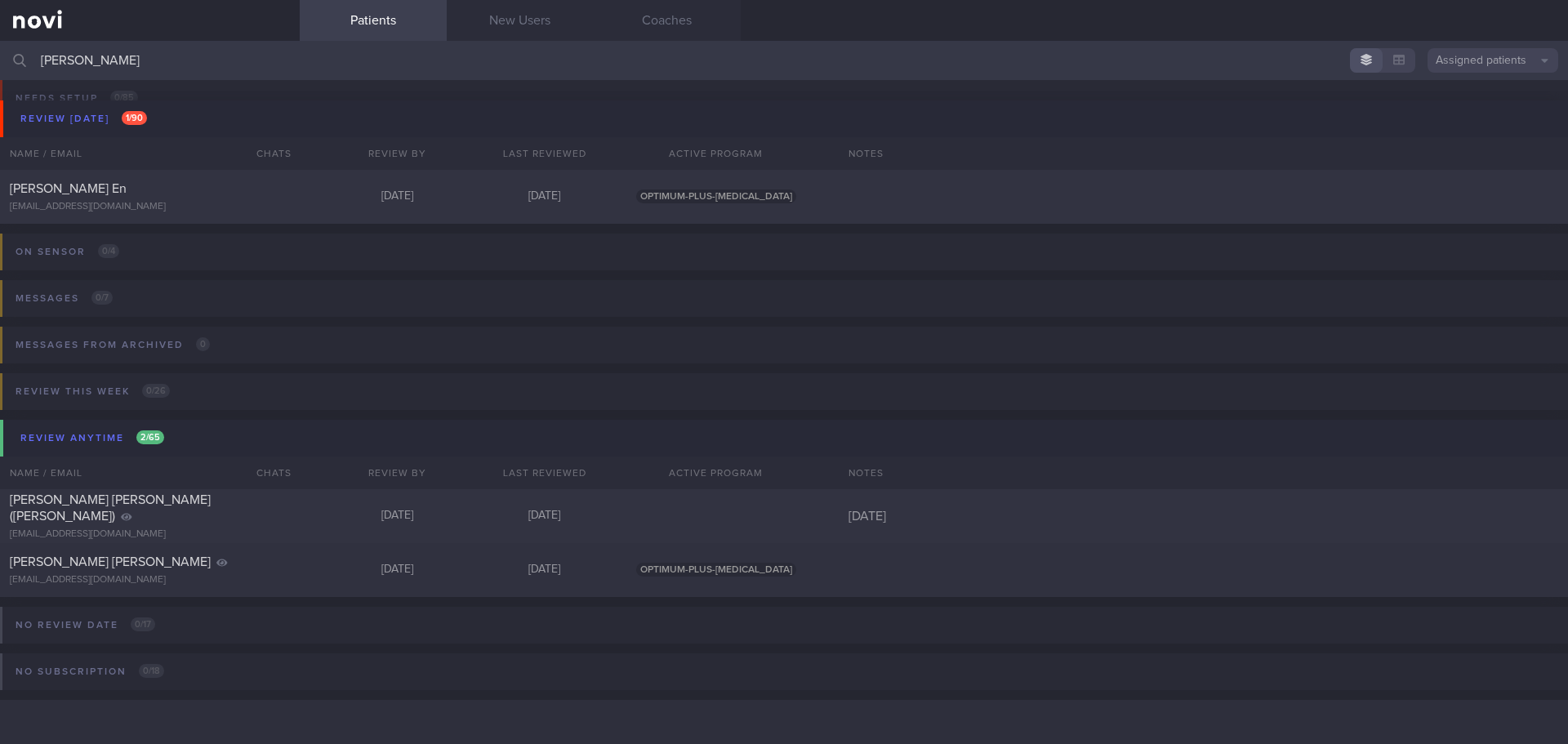
scroll to position [36, 0]
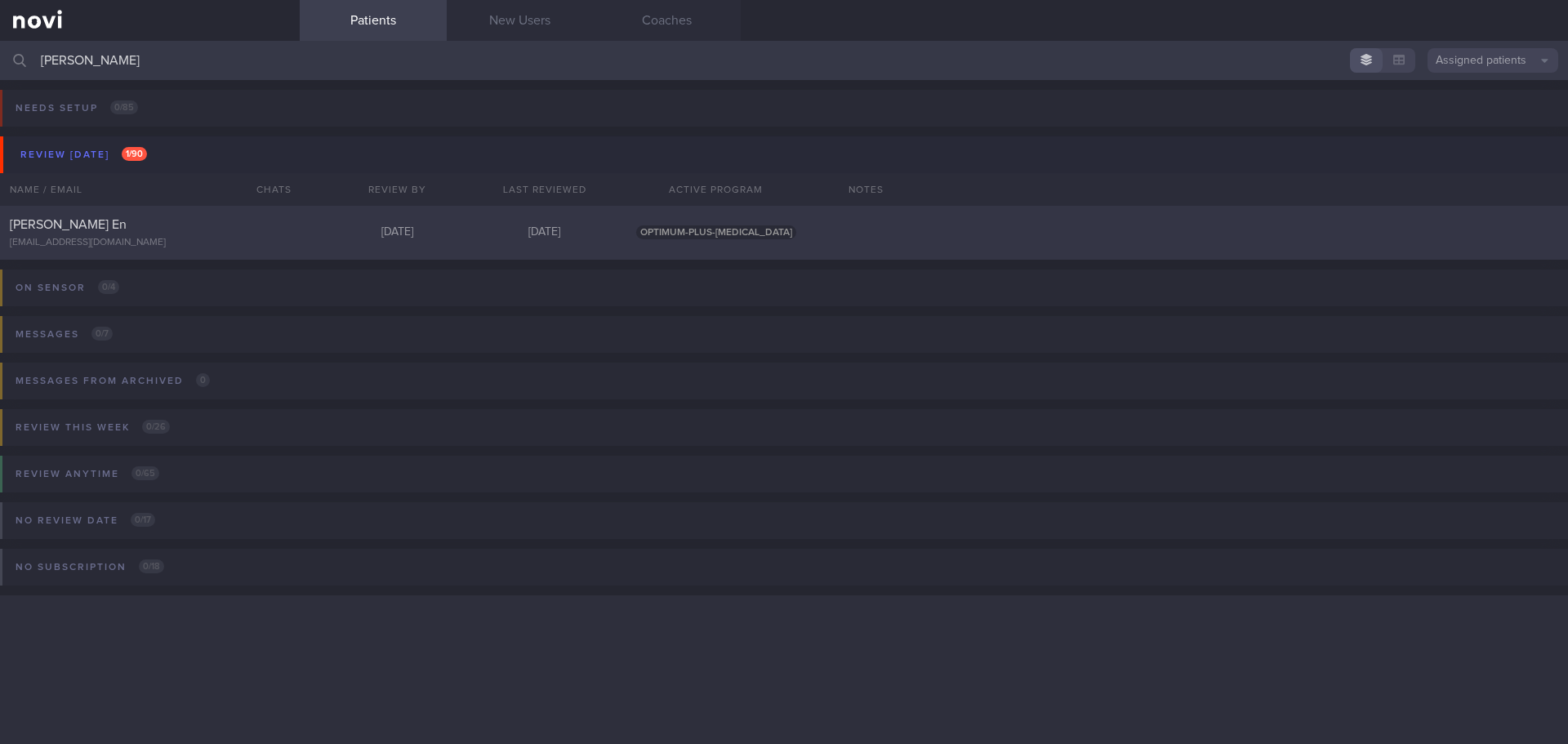
type input "leong qi"
click at [167, 213] on div "Leong Qi En qeleong@gmail.com Today 6 days ago OPTIMUM-PLUS-RYBELSUS" at bounding box center [784, 232] width 1568 height 54
select select "7"
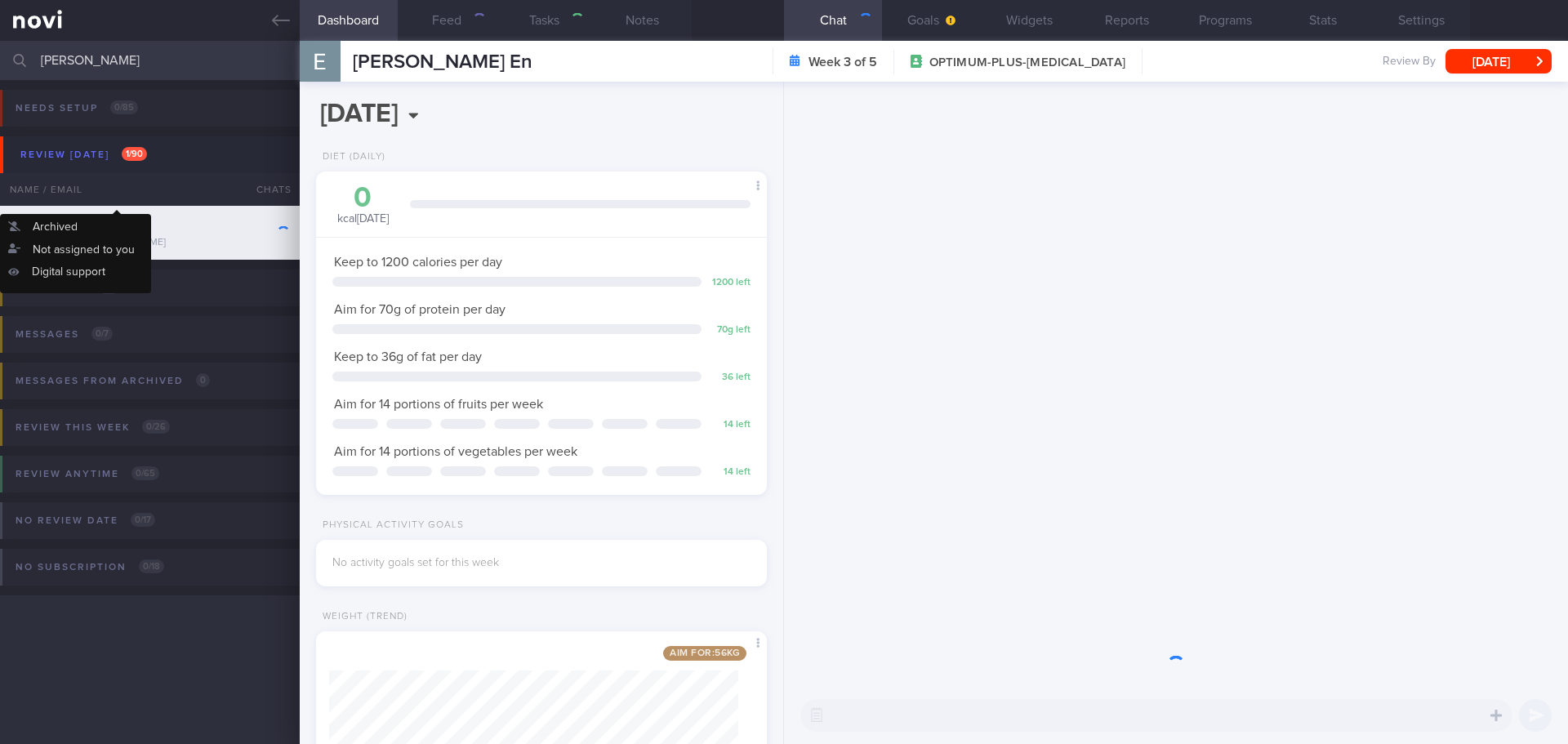
scroll to position [227, 410]
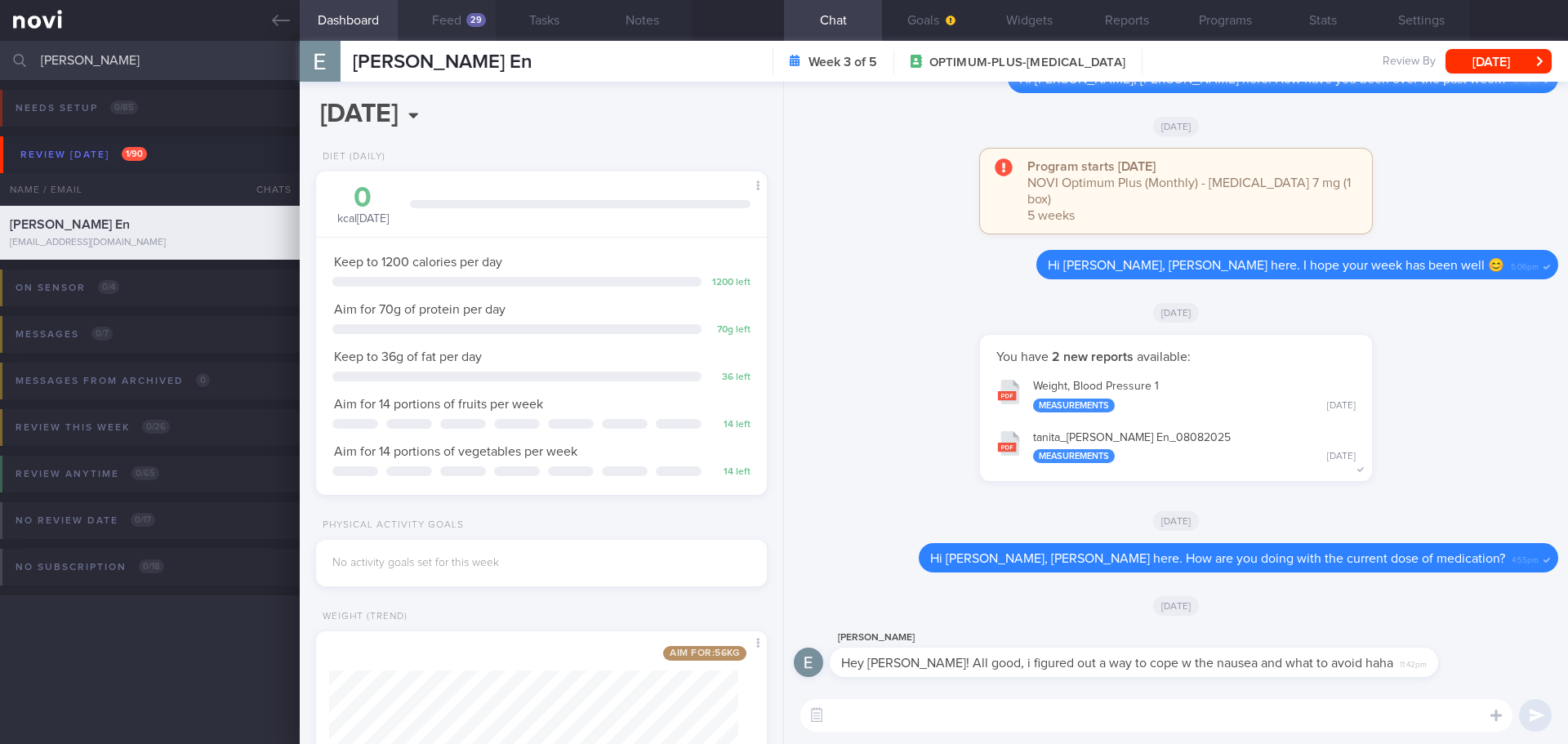
click at [465, 9] on button "Feed 29" at bounding box center [447, 21] width 98 height 41
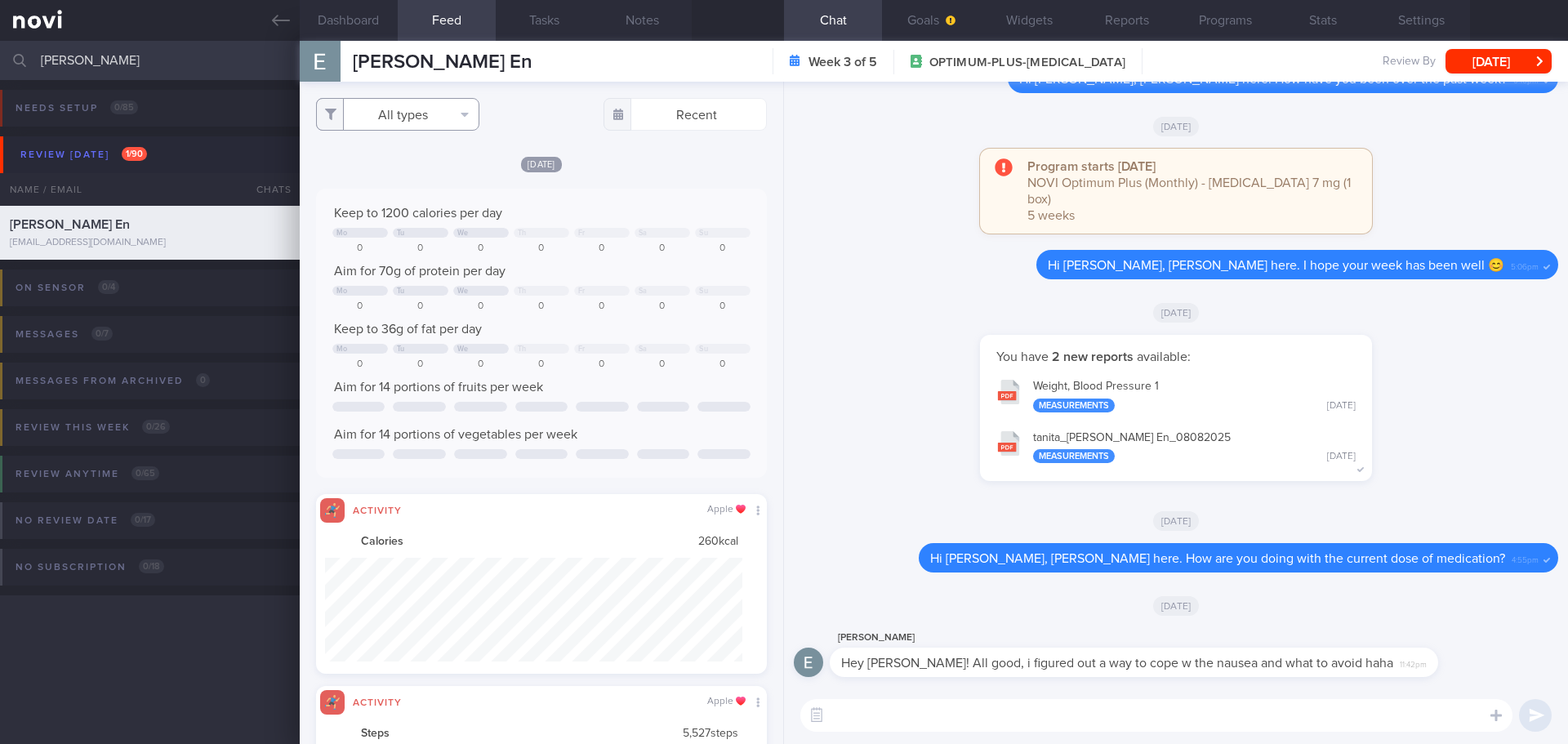
click at [463, 123] on button "All types" at bounding box center [397, 115] width 163 height 33
click at [430, 173] on button "Activity" at bounding box center [397, 171] width 162 height 25
checkbox input "false"
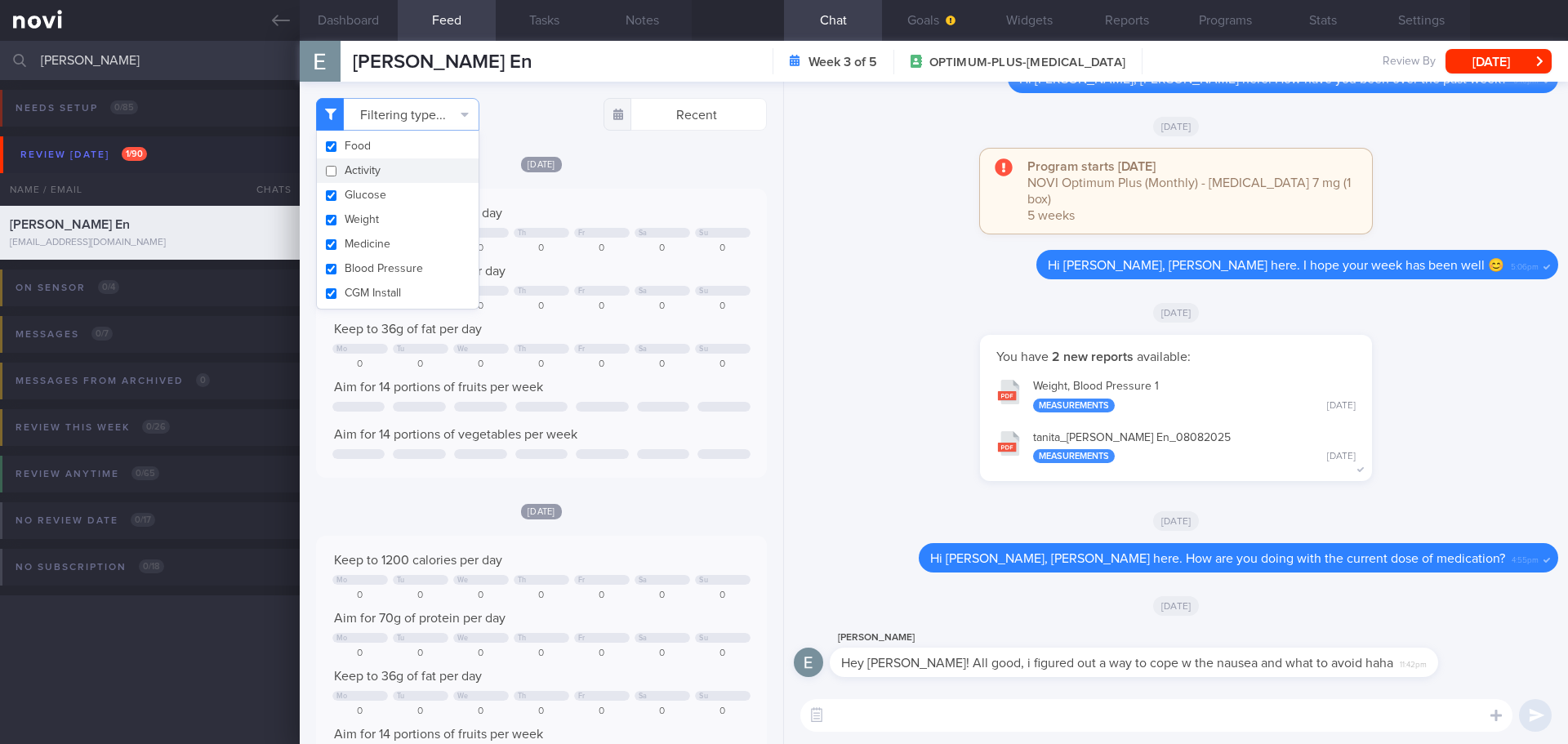
click at [896, 714] on textarea at bounding box center [1157, 715] width 712 height 33
click at [982, 721] on textarea at bounding box center [1157, 715] width 712 height 33
click at [982, 724] on textarea at bounding box center [1157, 715] width 712 height 33
click at [1074, 714] on textarea at bounding box center [1157, 715] width 712 height 33
click at [1238, 22] on button "Programs" at bounding box center [1225, 21] width 98 height 41
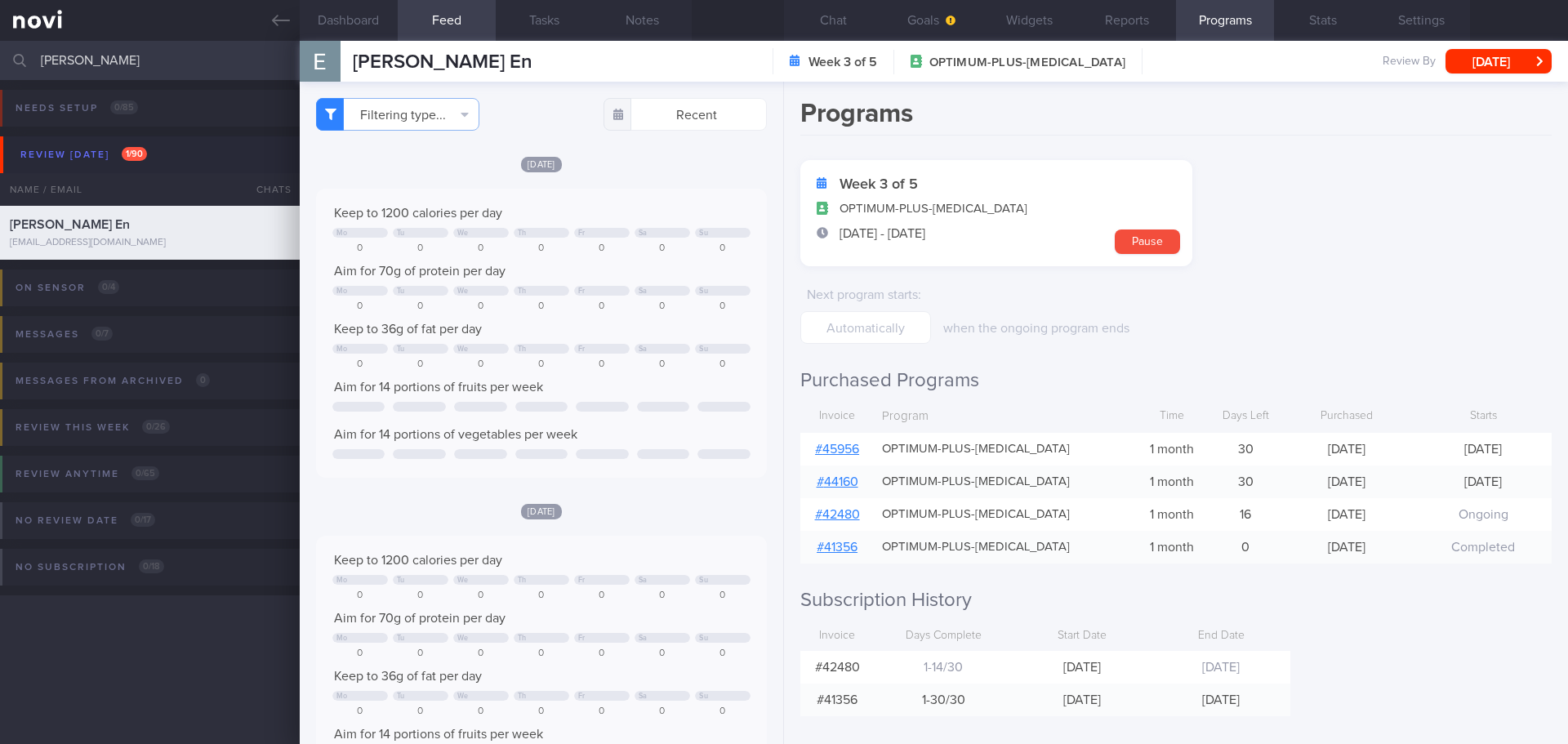
click at [851, 445] on link "# 45956" at bounding box center [838, 449] width 45 height 13
click at [819, 22] on button "Chat" at bounding box center [833, 21] width 98 height 41
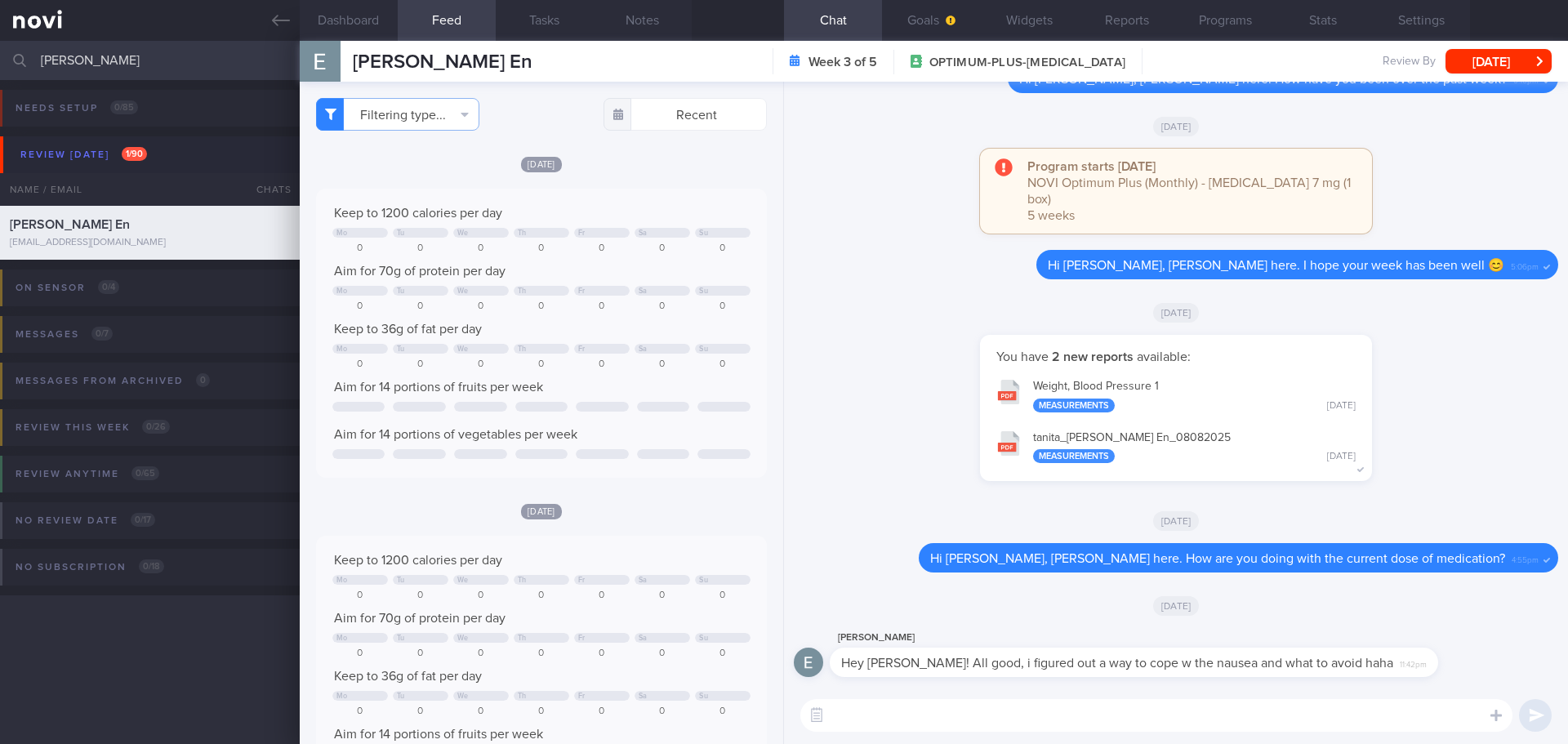
click at [1081, 704] on textarea at bounding box center [1157, 715] width 712 height 33
click at [1075, 708] on textarea at bounding box center [1157, 715] width 712 height 33
click at [1075, 714] on textarea at bounding box center [1157, 715] width 712 height 33
type textarea "W"
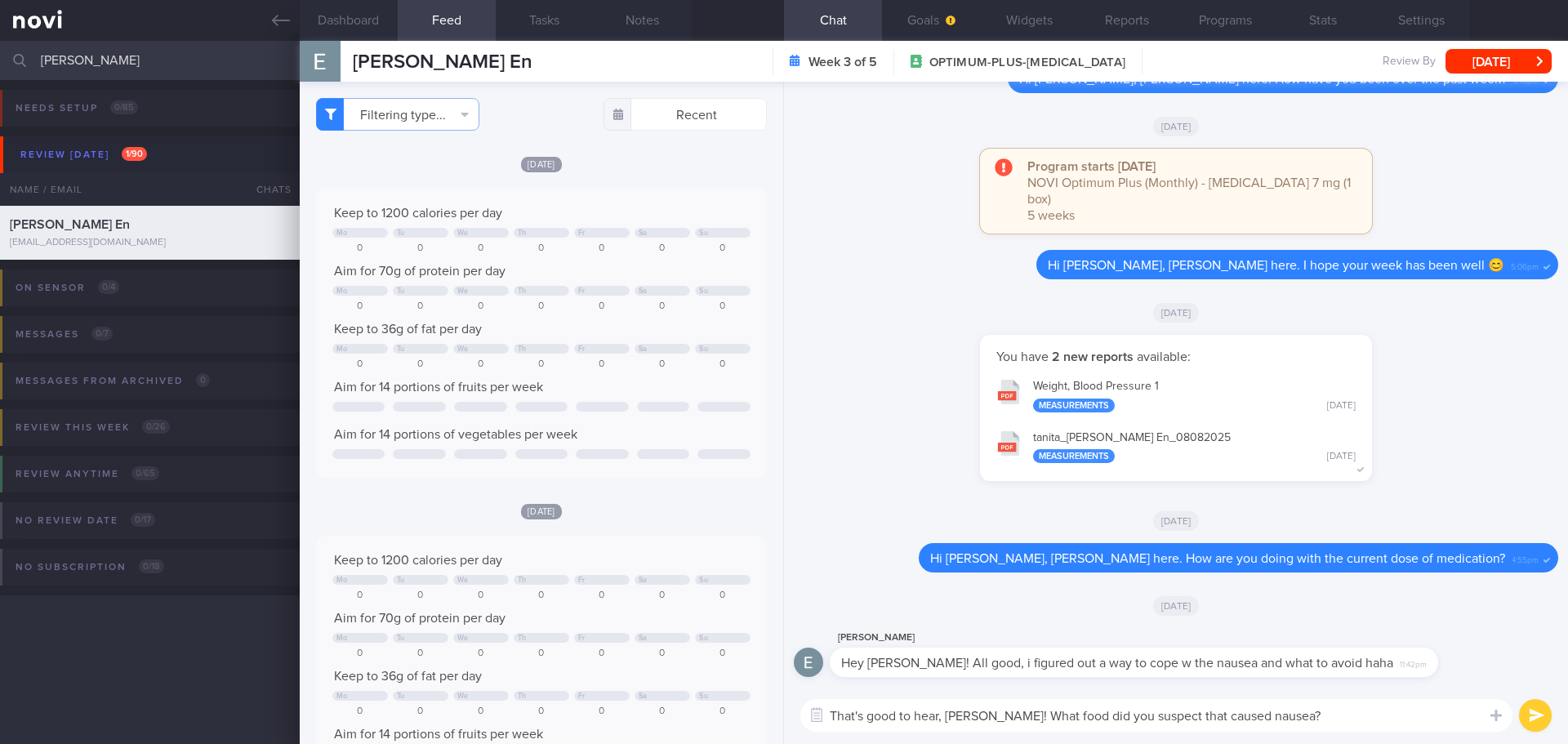
click at [1157, 717] on textarea "That's good to hear, Erin! What food did you suspect that caused nausea?" at bounding box center [1157, 715] width 712 height 33
drag, startPoint x: 1322, startPoint y: 718, endPoint x: 975, endPoint y: 732, distance: 347.3
click at [975, 732] on div "That's good to hear, Erin! What food did you suspect that possibly caused nause…" at bounding box center [1176, 714] width 784 height 57
click at [1298, 713] on textarea "That's good to hear, Erin! What food did you suspect that possibly caused nause…" at bounding box center [1157, 715] width 712 height 33
drag, startPoint x: 1316, startPoint y: 714, endPoint x: 978, endPoint y: 709, distance: 338.0
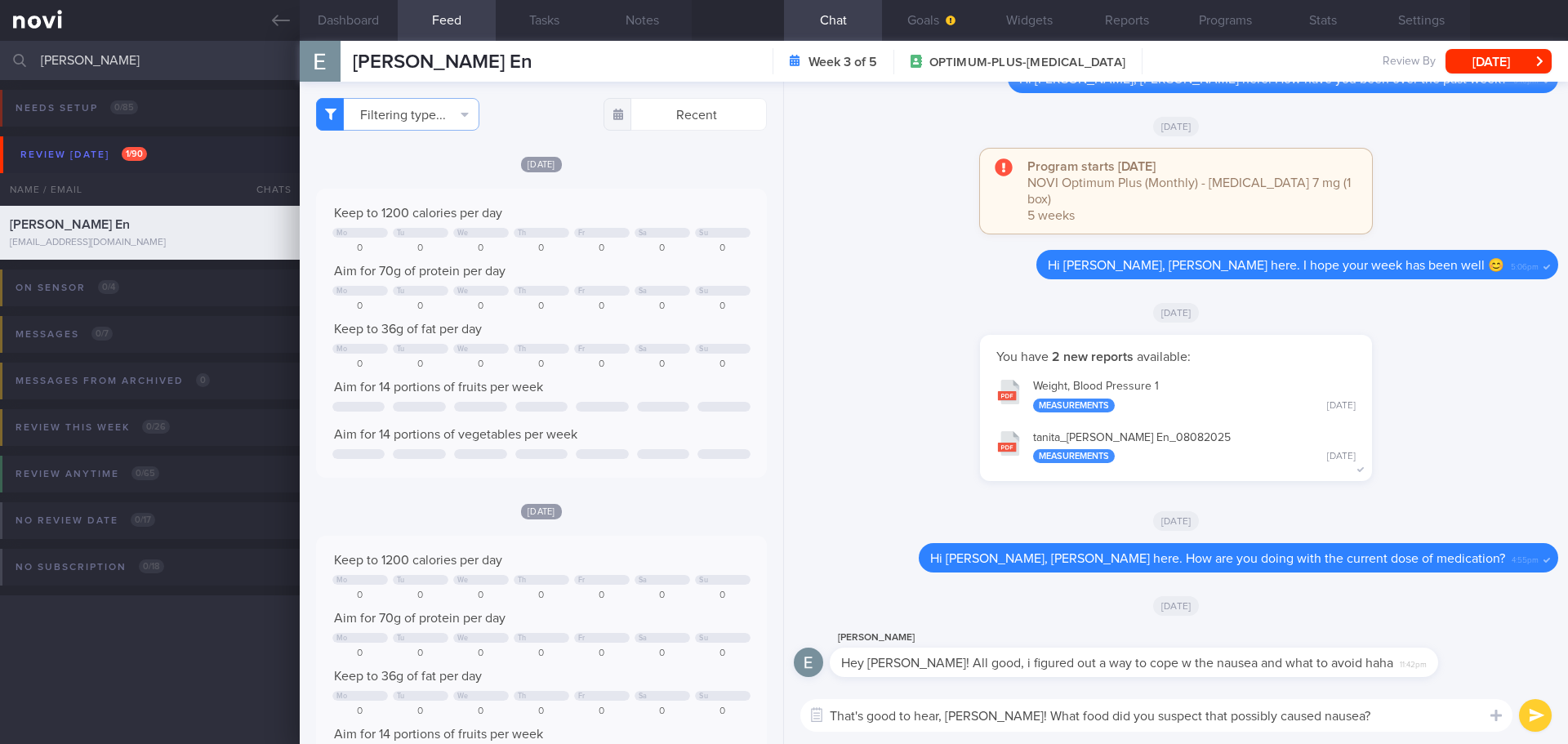
click at [978, 709] on textarea "That's good to hear, Erin! What food did you suspect that possibly caused nause…" at bounding box center [1157, 715] width 712 height 33
paste textarea "ich food do you think might have caused the nausea?"
click at [1407, 714] on textarea "That's good to hear, Erin! Which food do you think might have caused the nausea?" at bounding box center [1157, 715] width 712 height 33
click at [1374, 718] on textarea "That's good to hear, Erin! Which food do you think might have caused the nausea?" at bounding box center [1157, 715] width 712 height 33
click at [1378, 712] on textarea "That's good to hear, Erin! Which food do you think might have caused the nausea?" at bounding box center [1157, 715] width 712 height 33
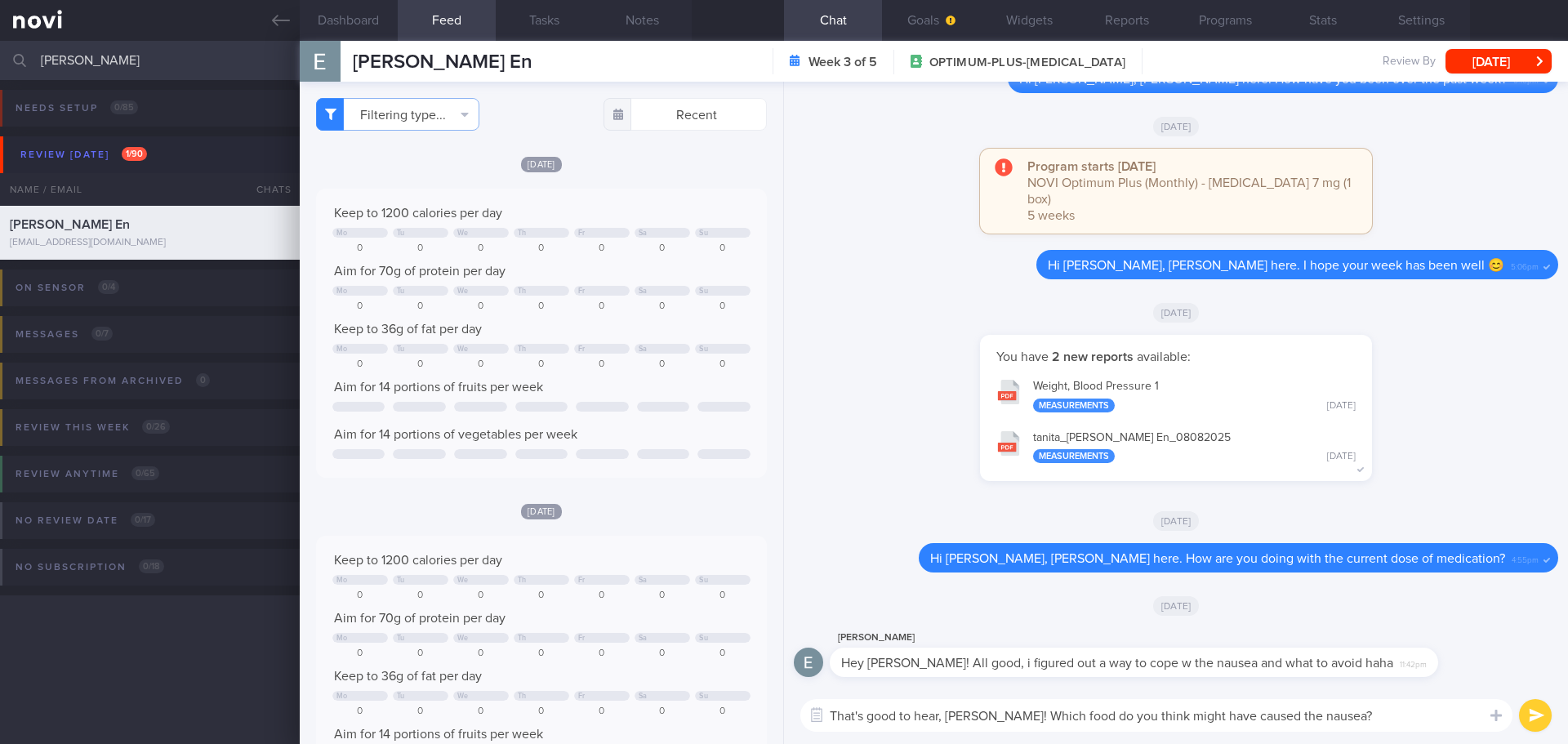
drag, startPoint x: 1384, startPoint y: 721, endPoint x: 1395, endPoint y: 721, distance: 11.0
click at [1385, 721] on textarea "That's good to hear, Erin! Which food do you think might have caused the nausea?" at bounding box center [1157, 715] width 712 height 33
click at [1395, 721] on textarea "That's good to hear, Erin! Which food do you think might have caused the nausea?" at bounding box center [1157, 715] width 712 height 33
click at [1397, 718] on textarea "That's good to hear, Erin! Which food do you think might have caused the nausea?" at bounding box center [1157, 715] width 712 height 33
click at [1400, 720] on textarea "That's good to hear, Erin! Which food do you think might have caused the nausea?" at bounding box center [1157, 715] width 712 height 33
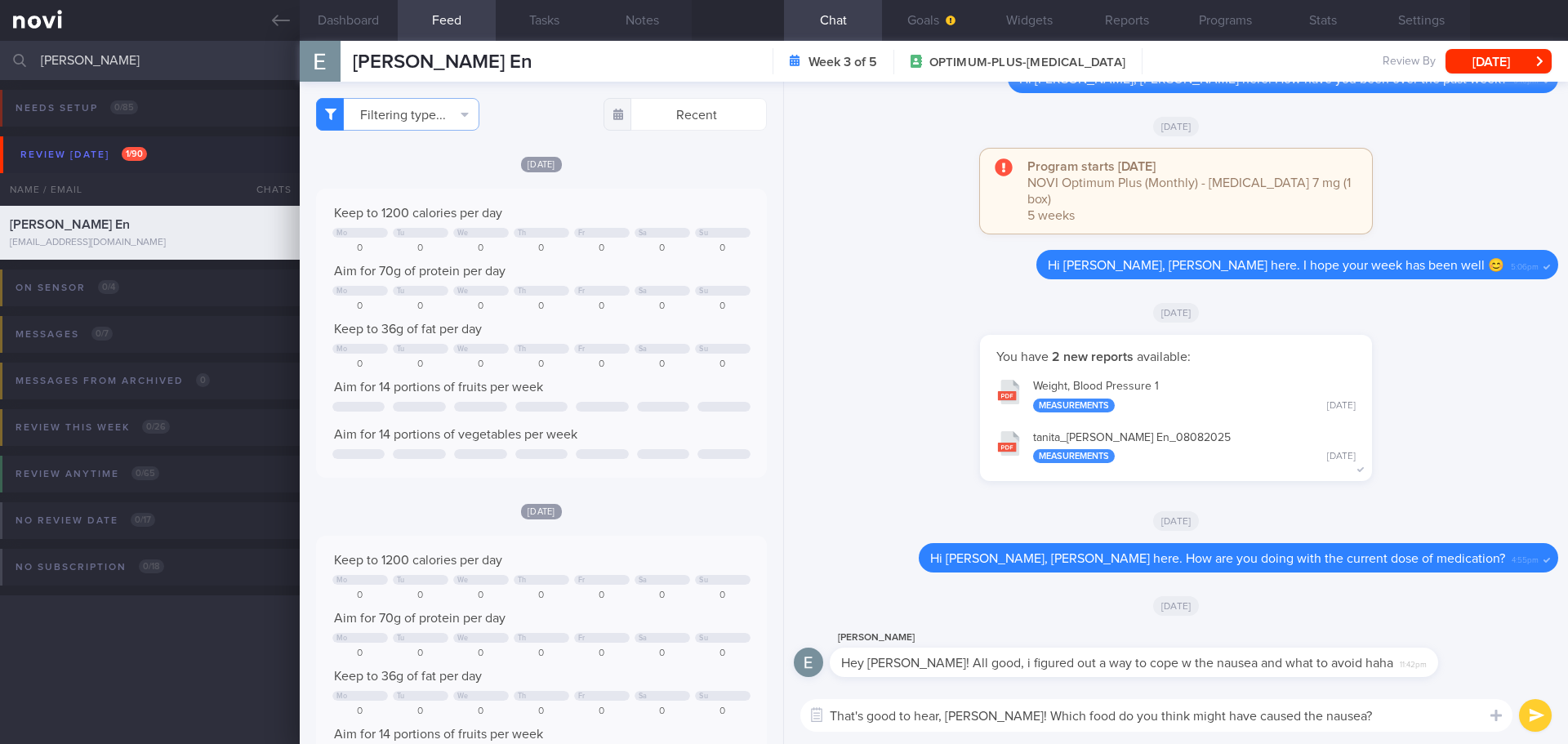
click at [1401, 723] on textarea "That's good to hear, Erin! Which food do you think might have caused the nausea?" at bounding box center [1157, 715] width 712 height 33
click at [1412, 721] on textarea "That's good to hear, Erin! Which food do you think might have caused the nausea?" at bounding box center [1157, 715] width 712 height 33
type textarea "That's good to hear, Erin! Which food do you think might have caused the nausea?"
click at [1525, 711] on button "submit" at bounding box center [1536, 715] width 33 height 33
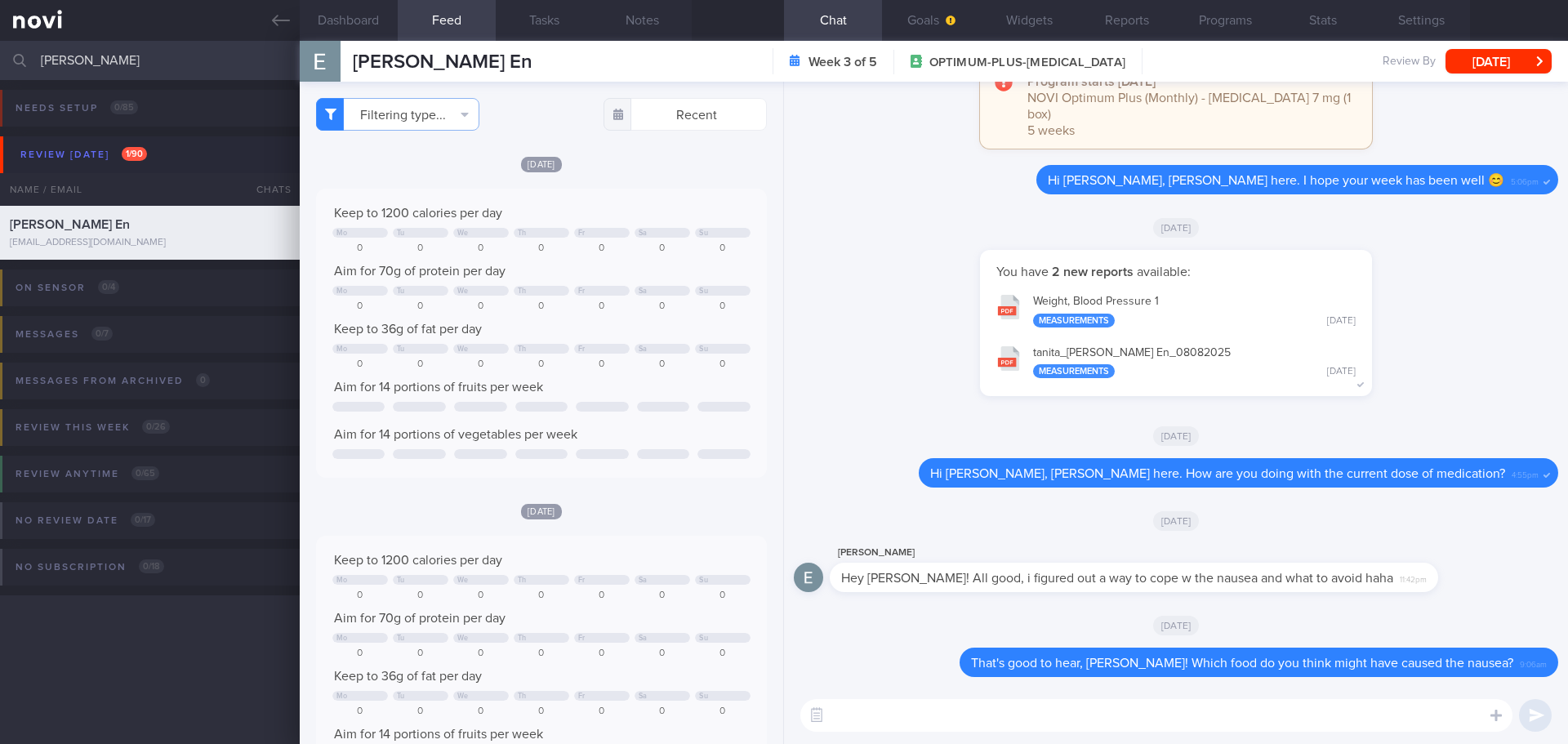
click at [880, 295] on div "You have 2 new reports available: Weight, Blood Pressure 1 Measurements Fri, 8 …" at bounding box center [1176, 330] width 764 height 162
drag, startPoint x: 138, startPoint y: 58, endPoint x: -1, endPoint y: 68, distance: 139.4
click at [0, 68] on html "You are offline! Some functionality will be unavailable Patients New Users Coac…" at bounding box center [784, 372] width 1568 height 744
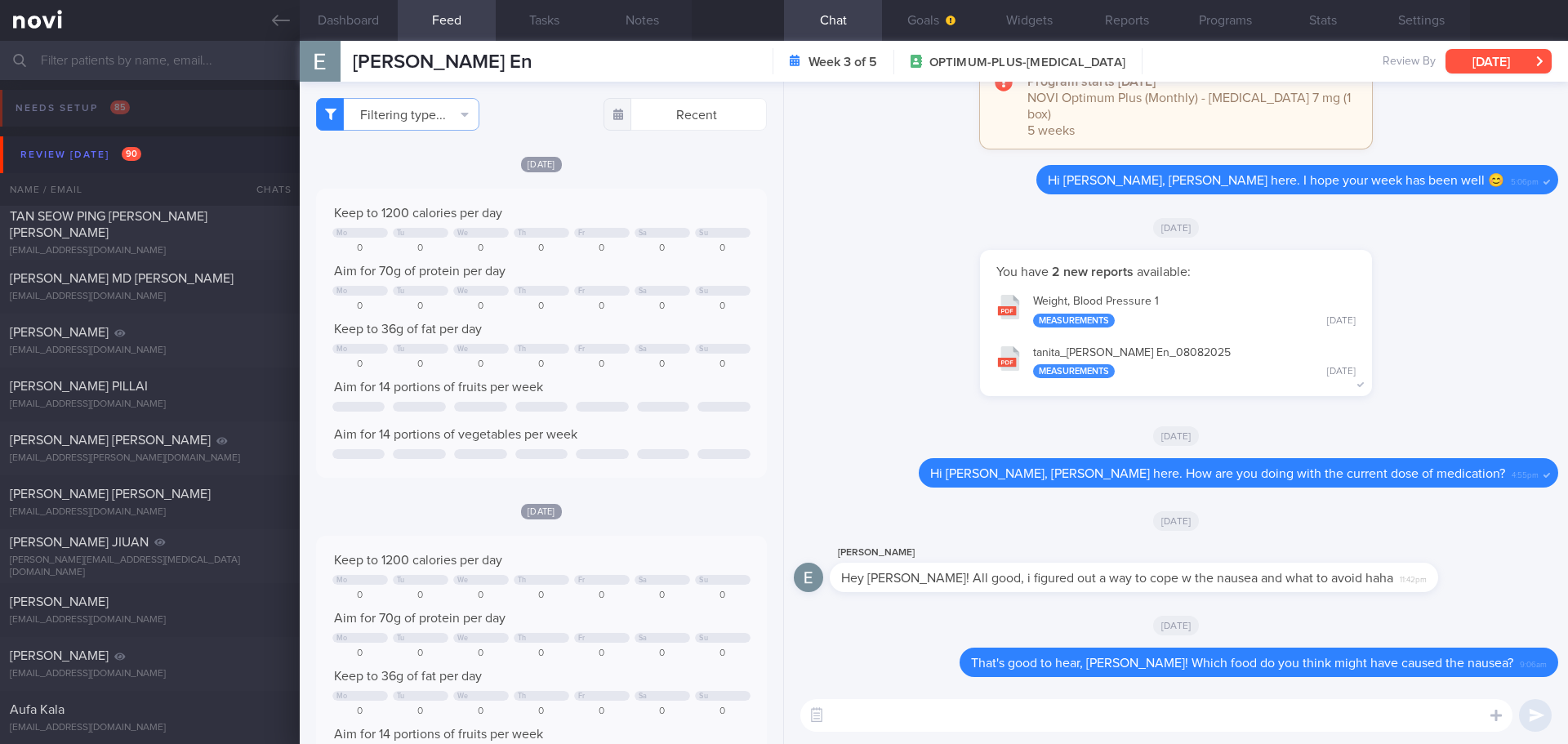
click at [1509, 52] on button "[DATE]" at bounding box center [1499, 61] width 106 height 25
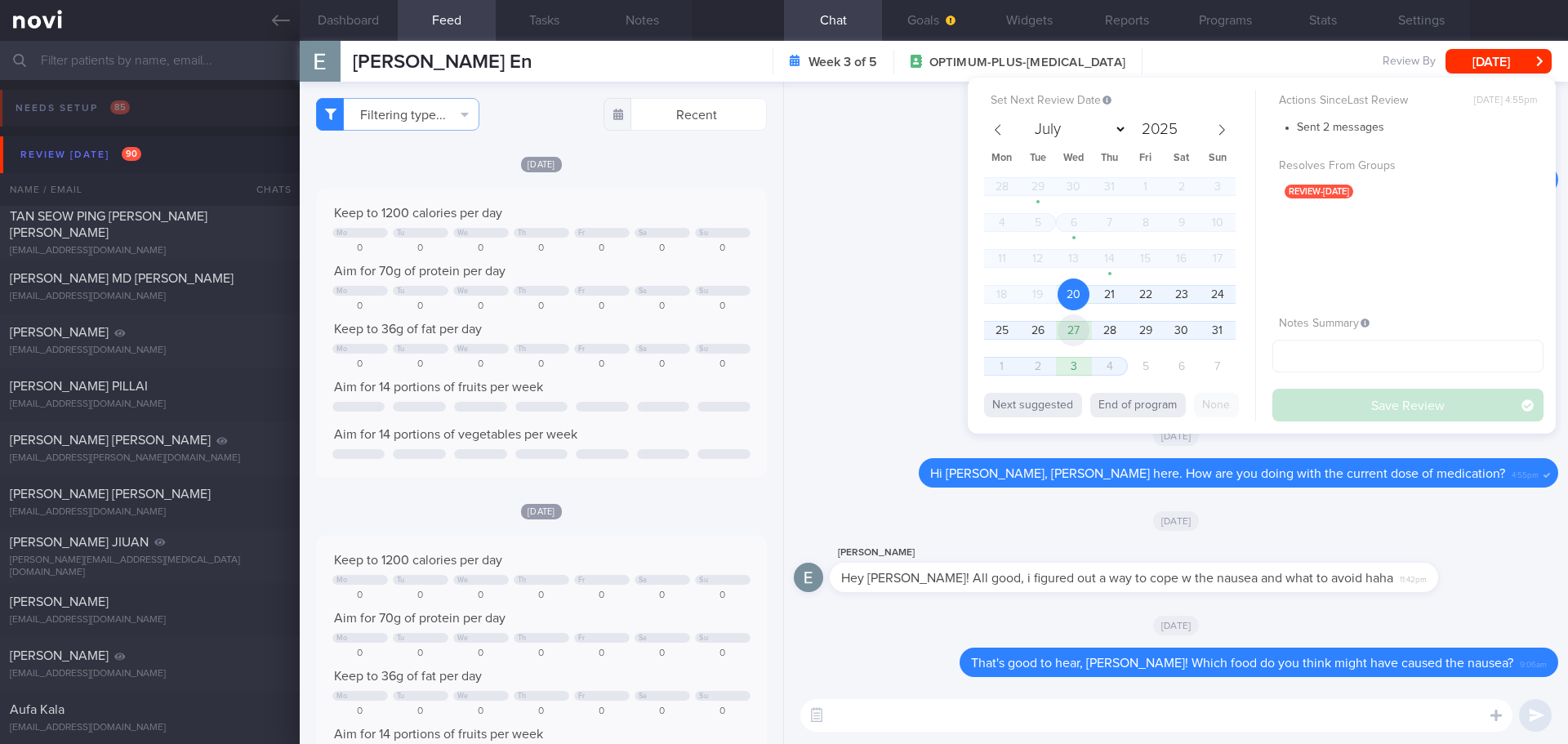
click at [1077, 328] on span "27" at bounding box center [1073, 330] width 32 height 32
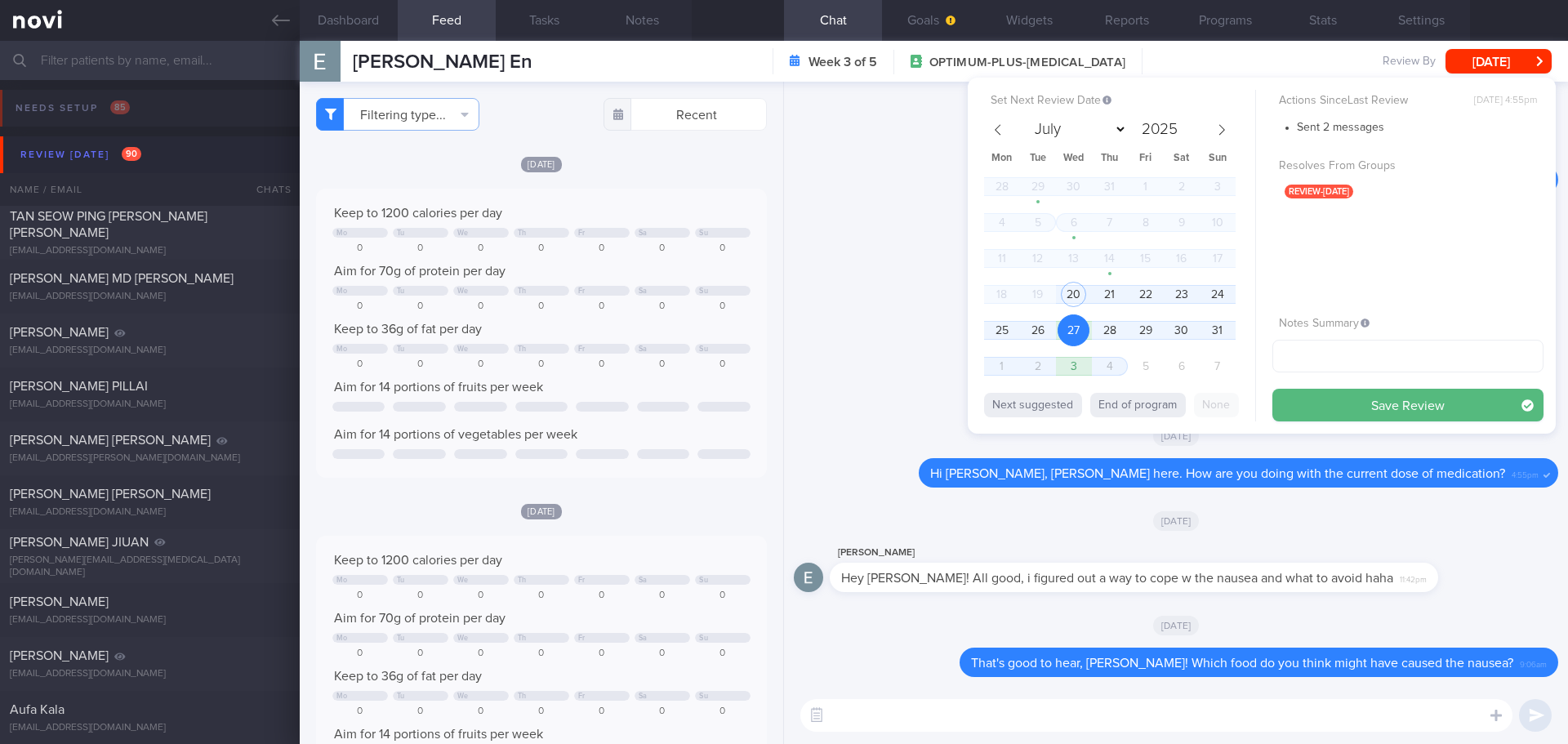
click at [1292, 402] on button "Save Review" at bounding box center [1408, 405] width 271 height 33
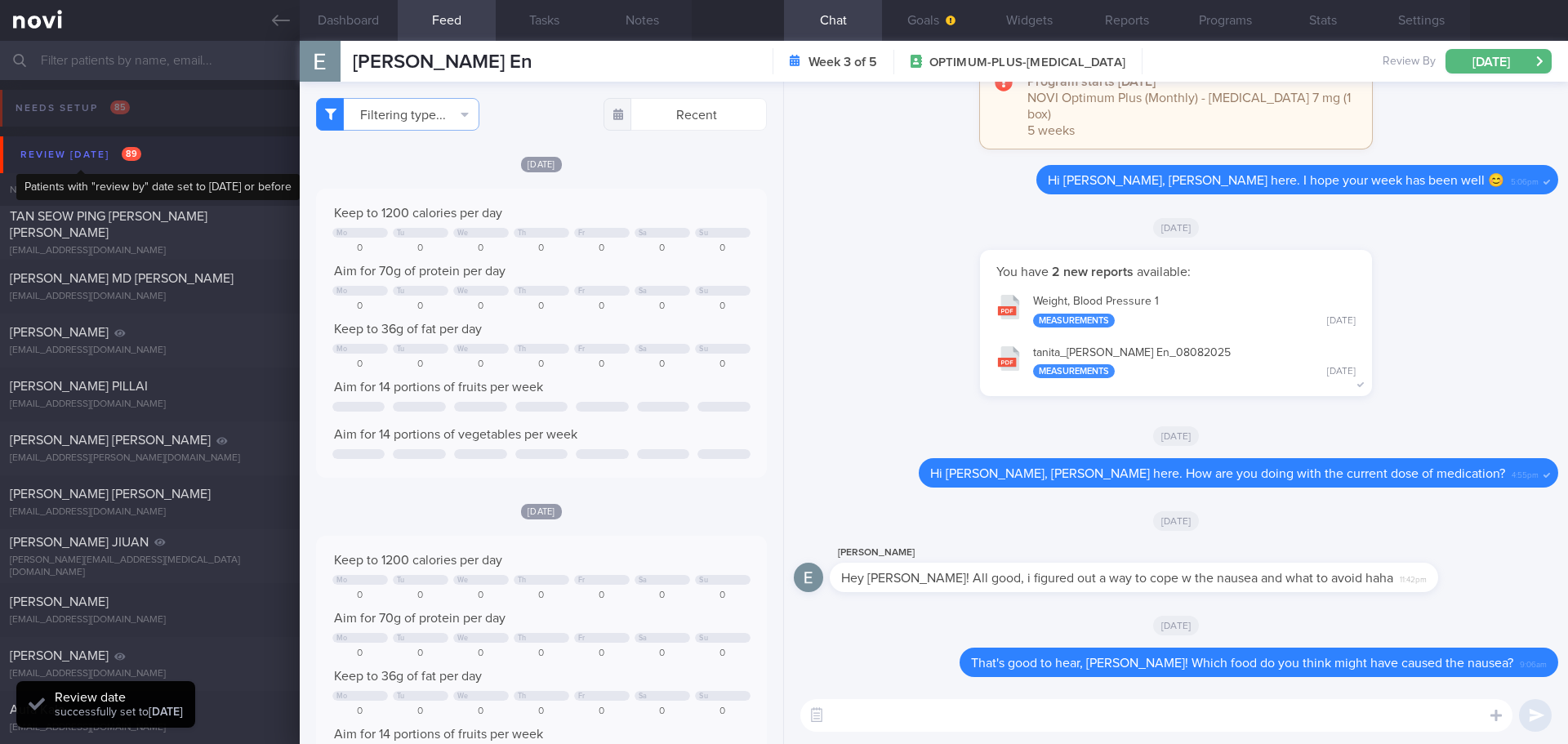
click at [99, 159] on div "Review today 89" at bounding box center [81, 154] width 129 height 22
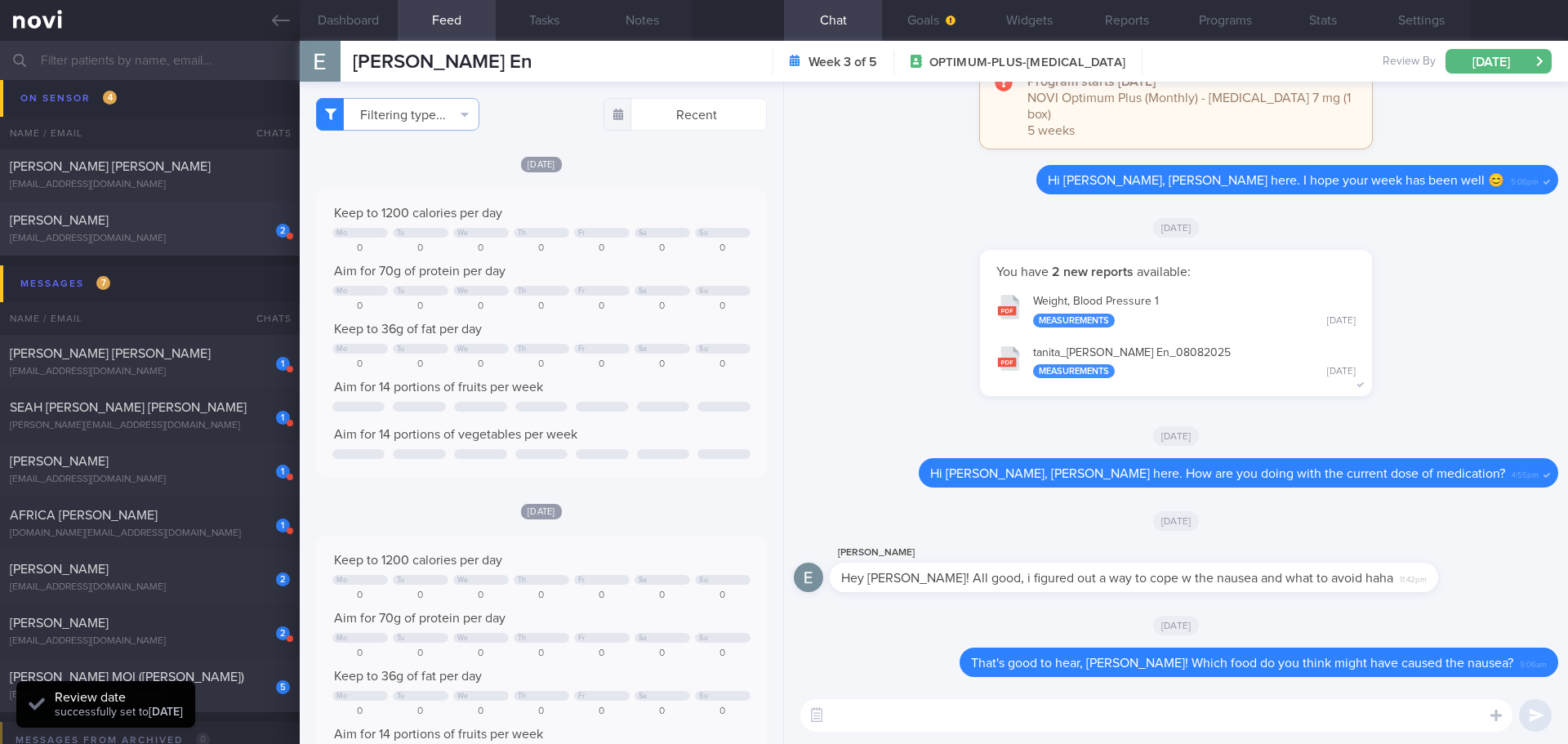
scroll to position [326, 0]
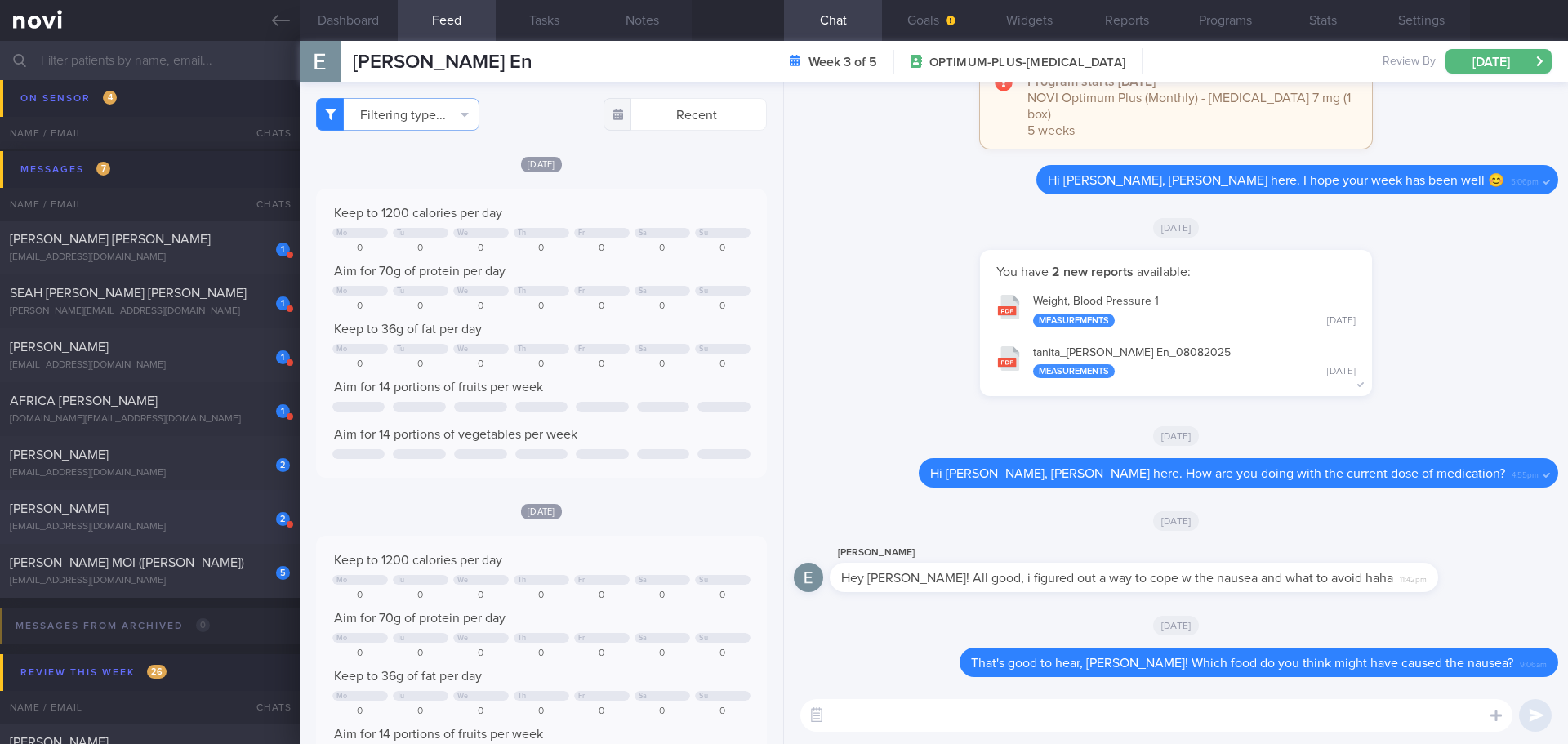
click at [181, 517] on div "2 Zong Da Chua maxzd1007@gmail.com" at bounding box center [150, 517] width 300 height 33
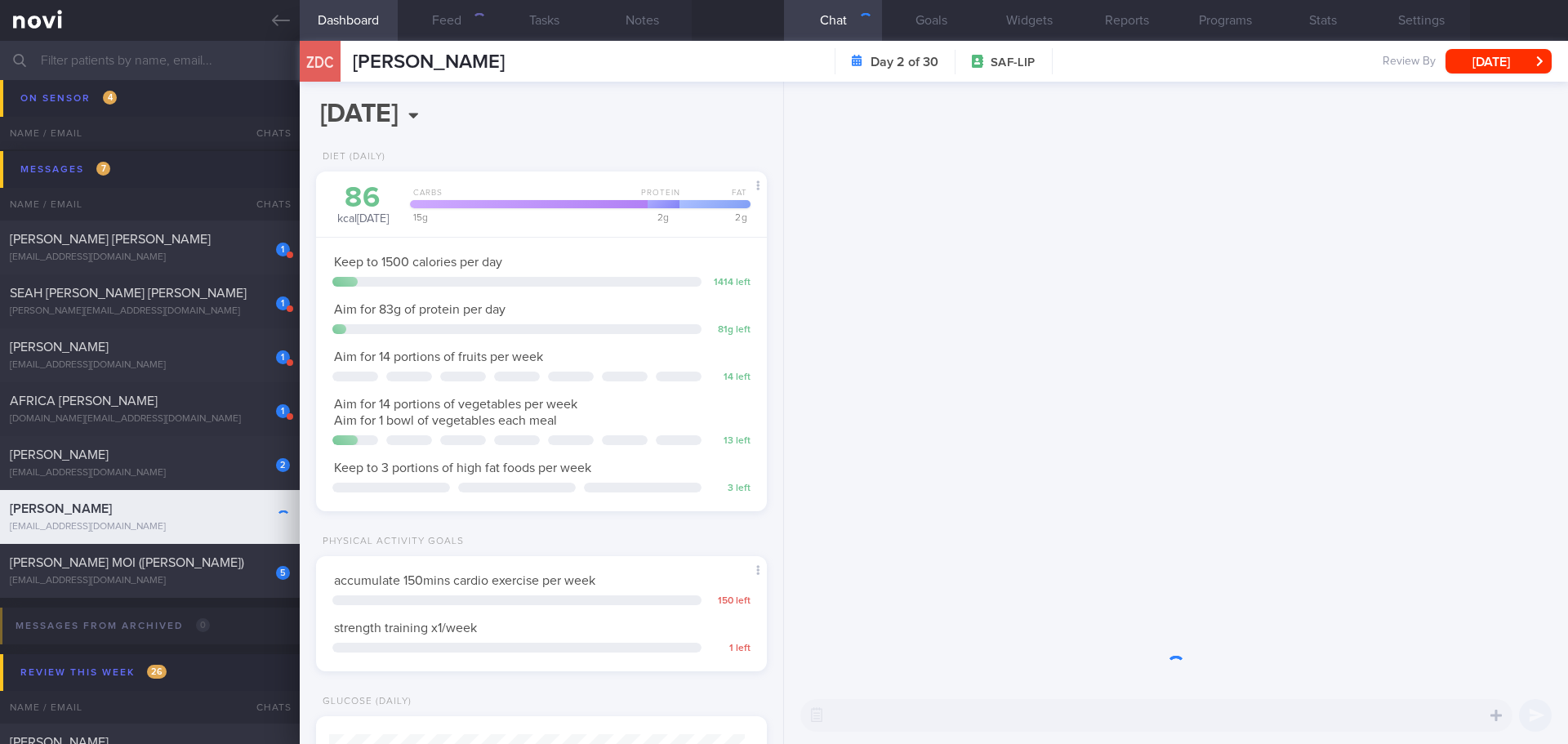
scroll to position [208, 416]
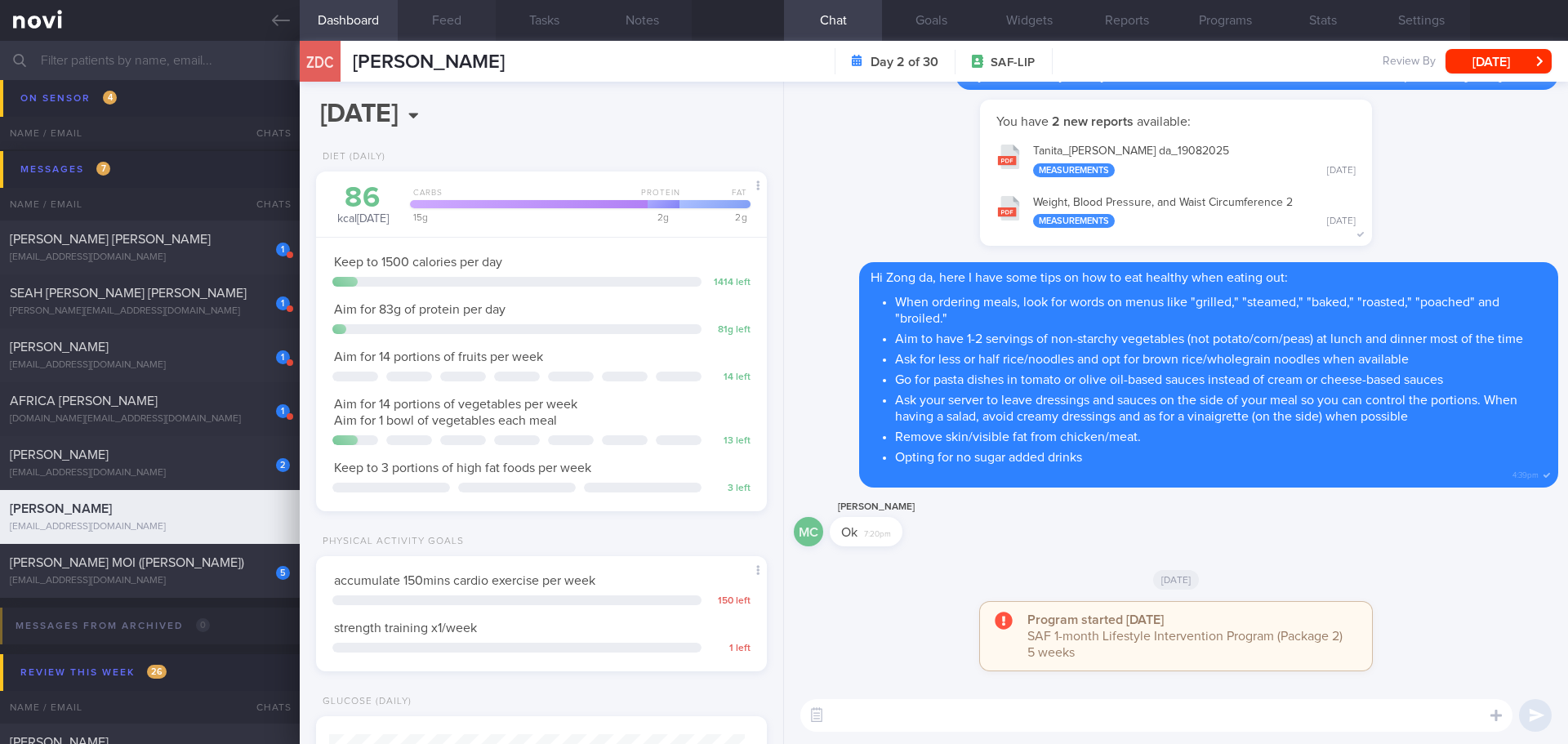
click at [473, 23] on button "Feed" at bounding box center [447, 21] width 98 height 41
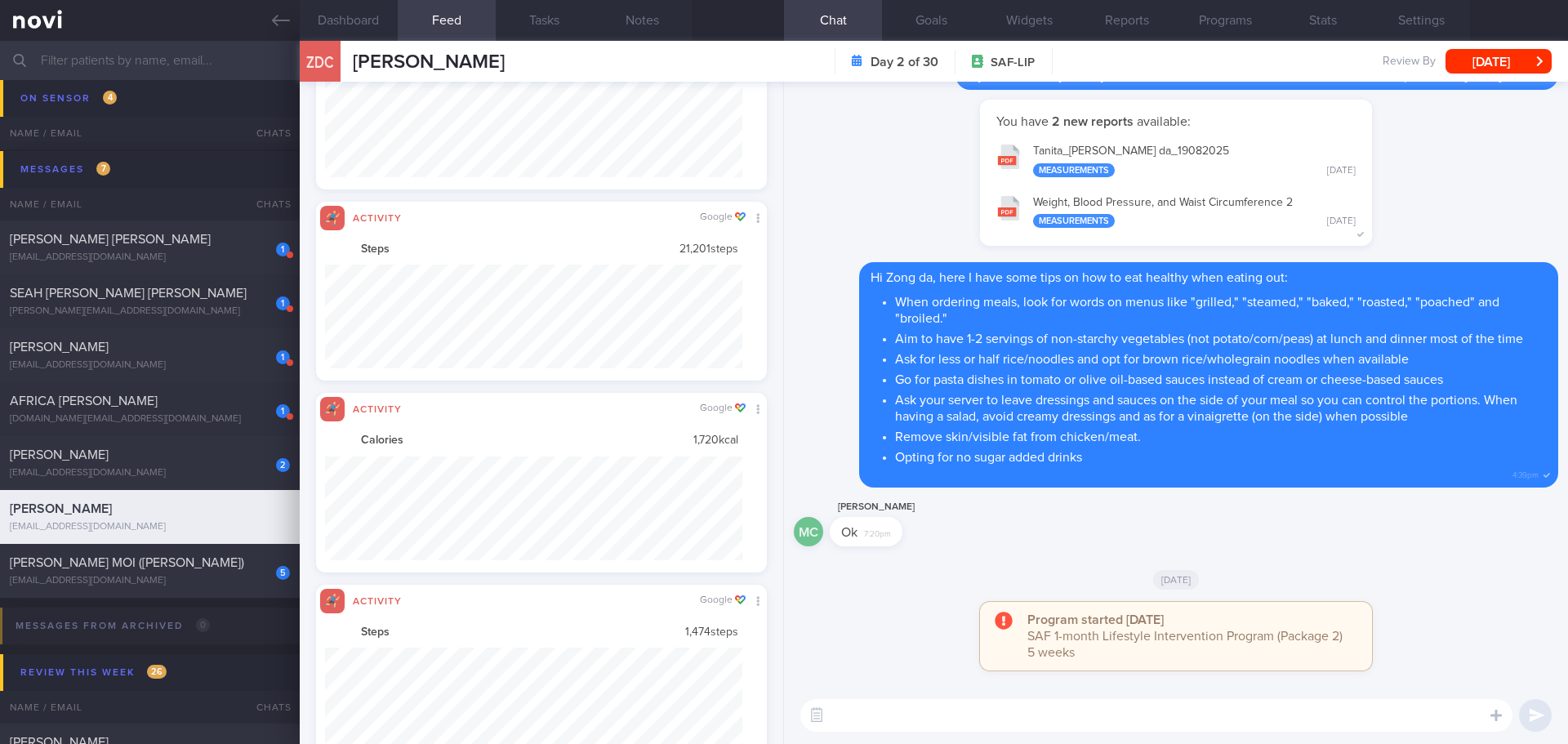
scroll to position [104, 418]
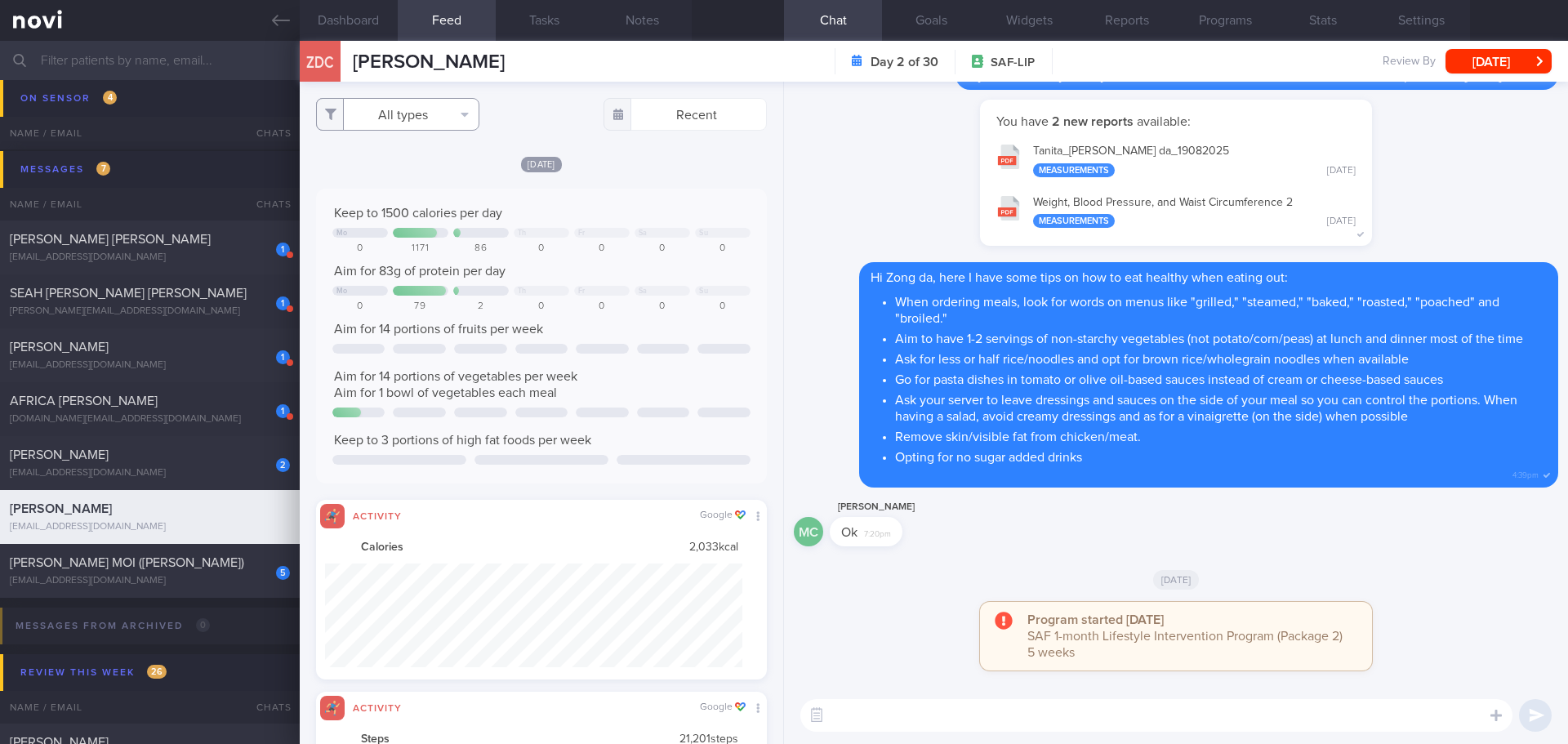
click at [460, 112] on button "All types" at bounding box center [397, 115] width 163 height 33
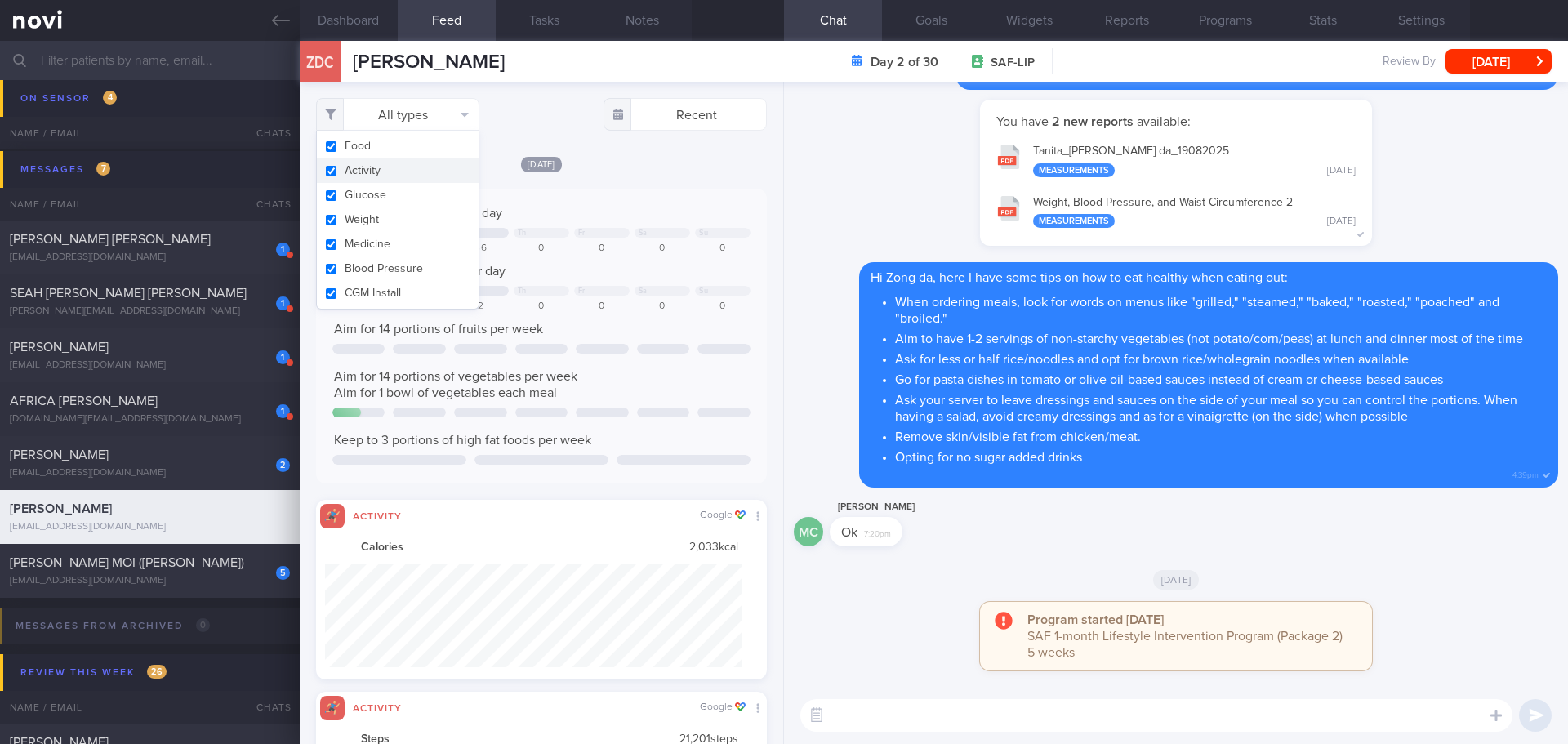
click at [437, 167] on button "Activity" at bounding box center [397, 171] width 162 height 25
checkbox input "false"
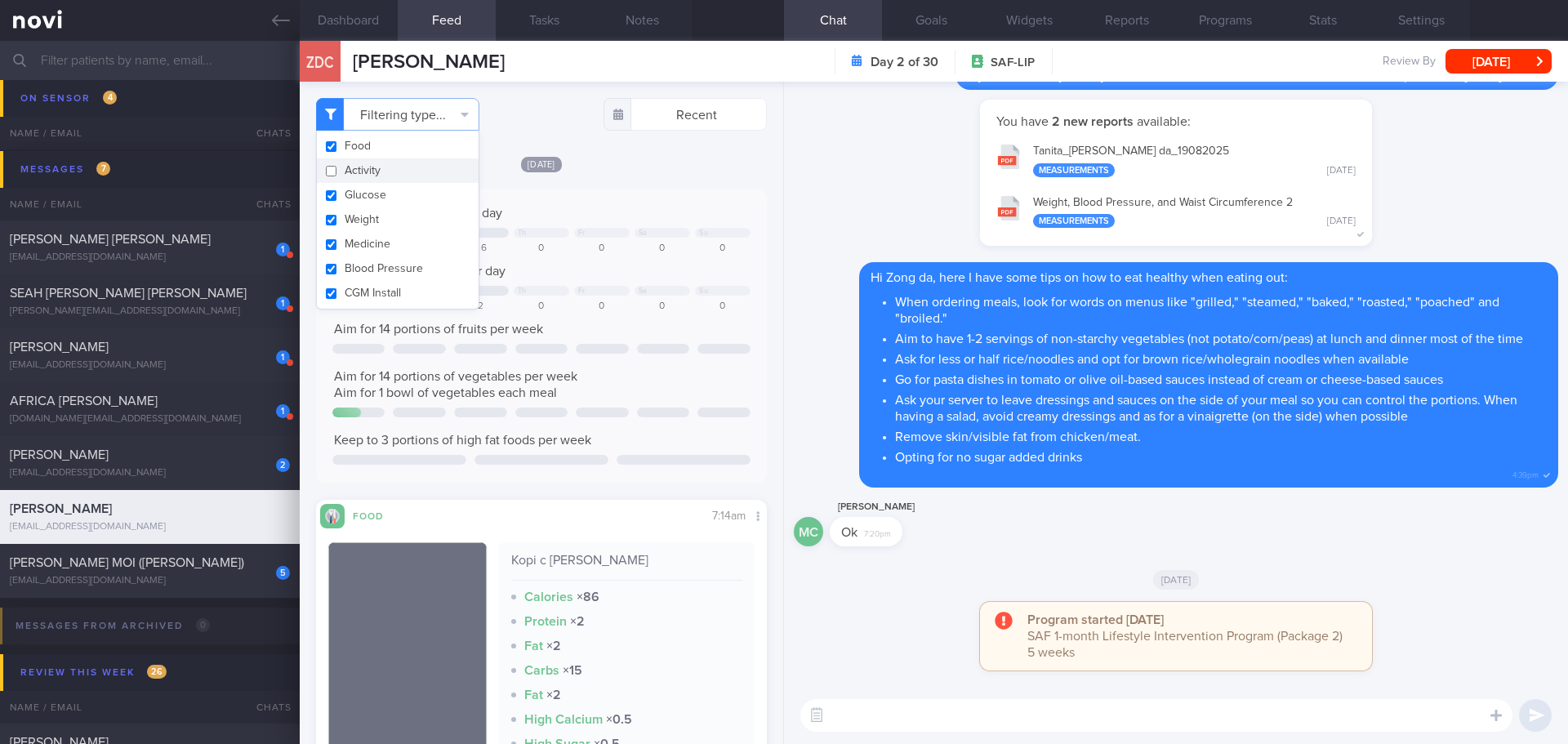
click at [214, 57] on input "text" at bounding box center [784, 61] width 1568 height 40
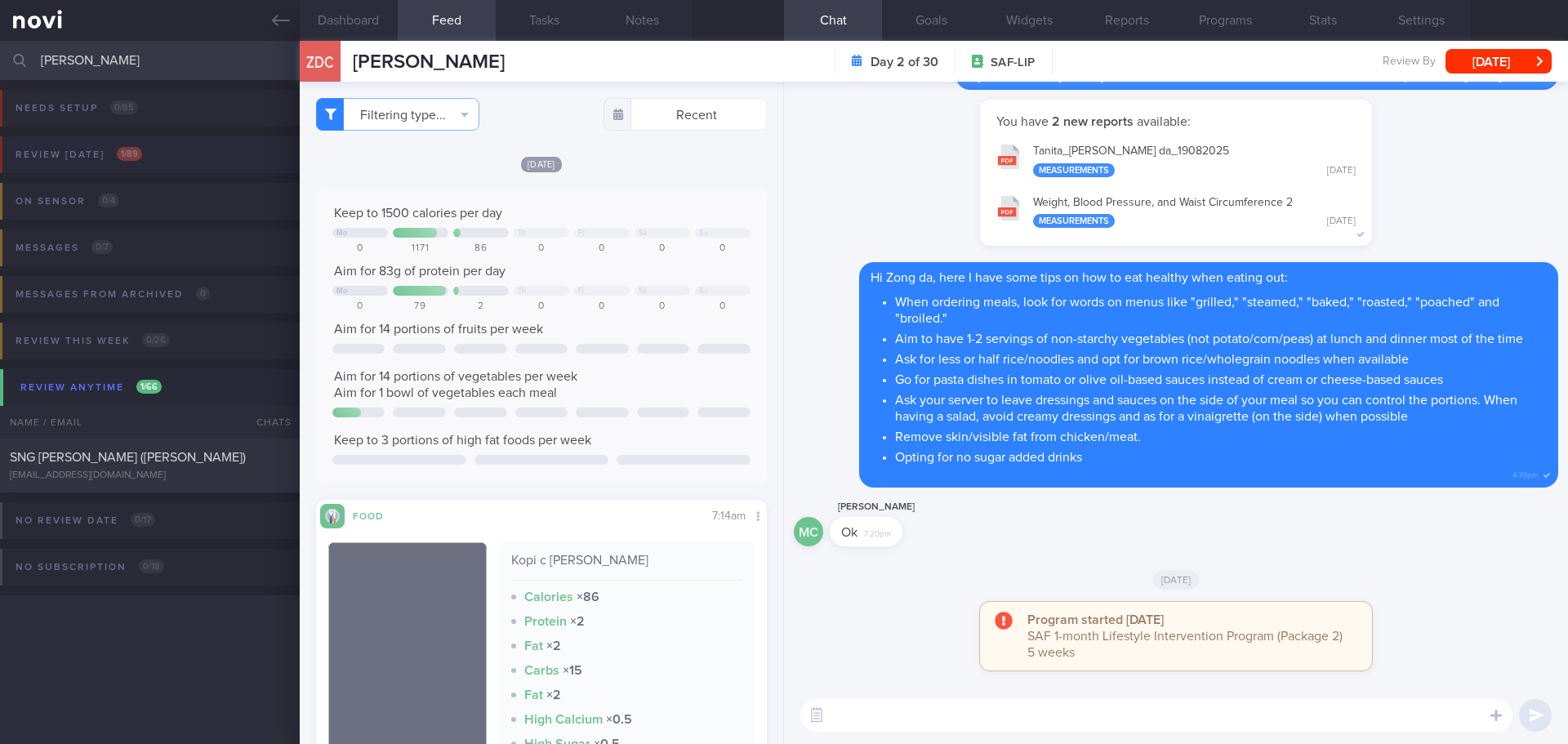
type input "eric"
click at [204, 157] on button "Review today 1 / 89" at bounding box center [782, 159] width 1573 height 46
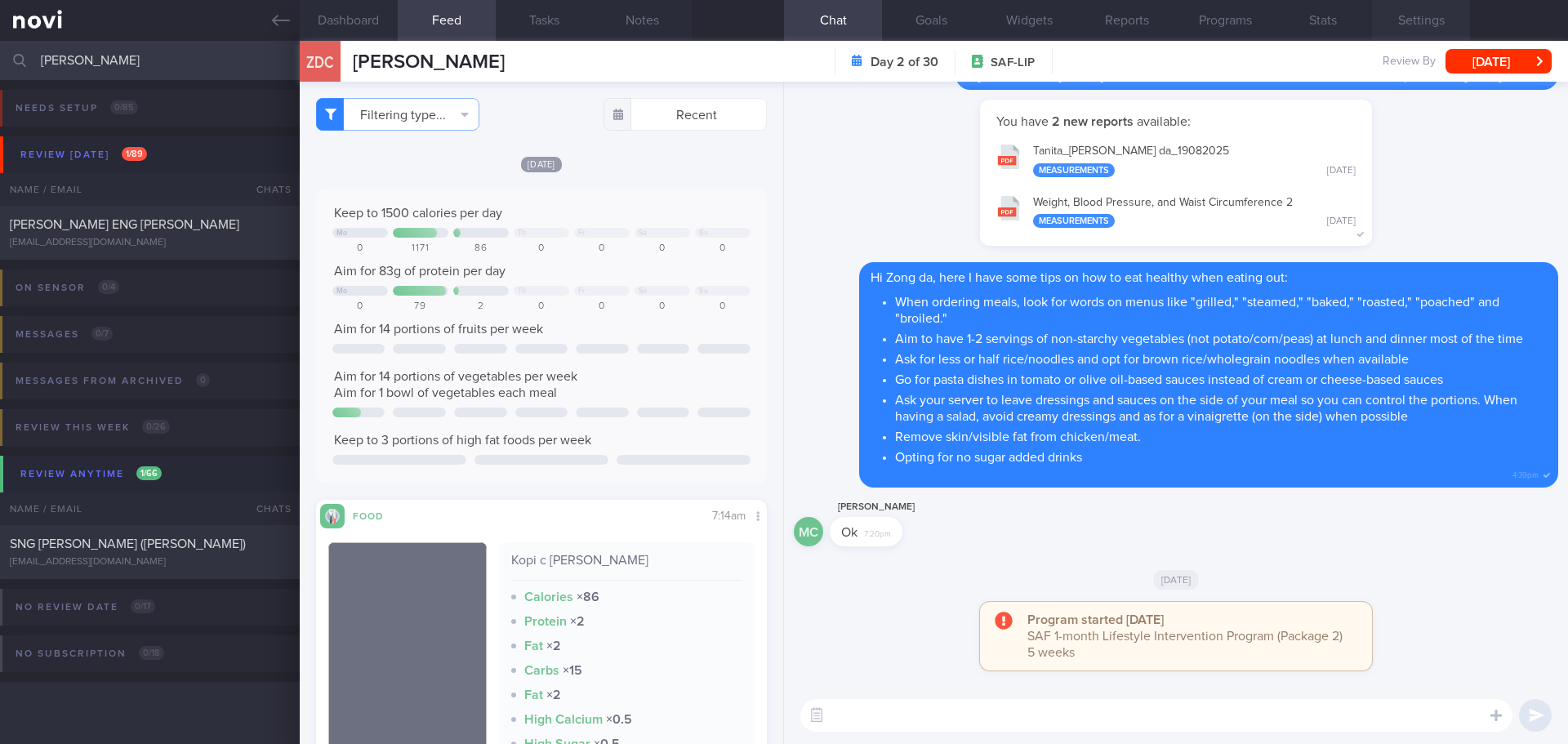
click at [1430, 12] on button "Settings" at bounding box center [1421, 21] width 98 height 41
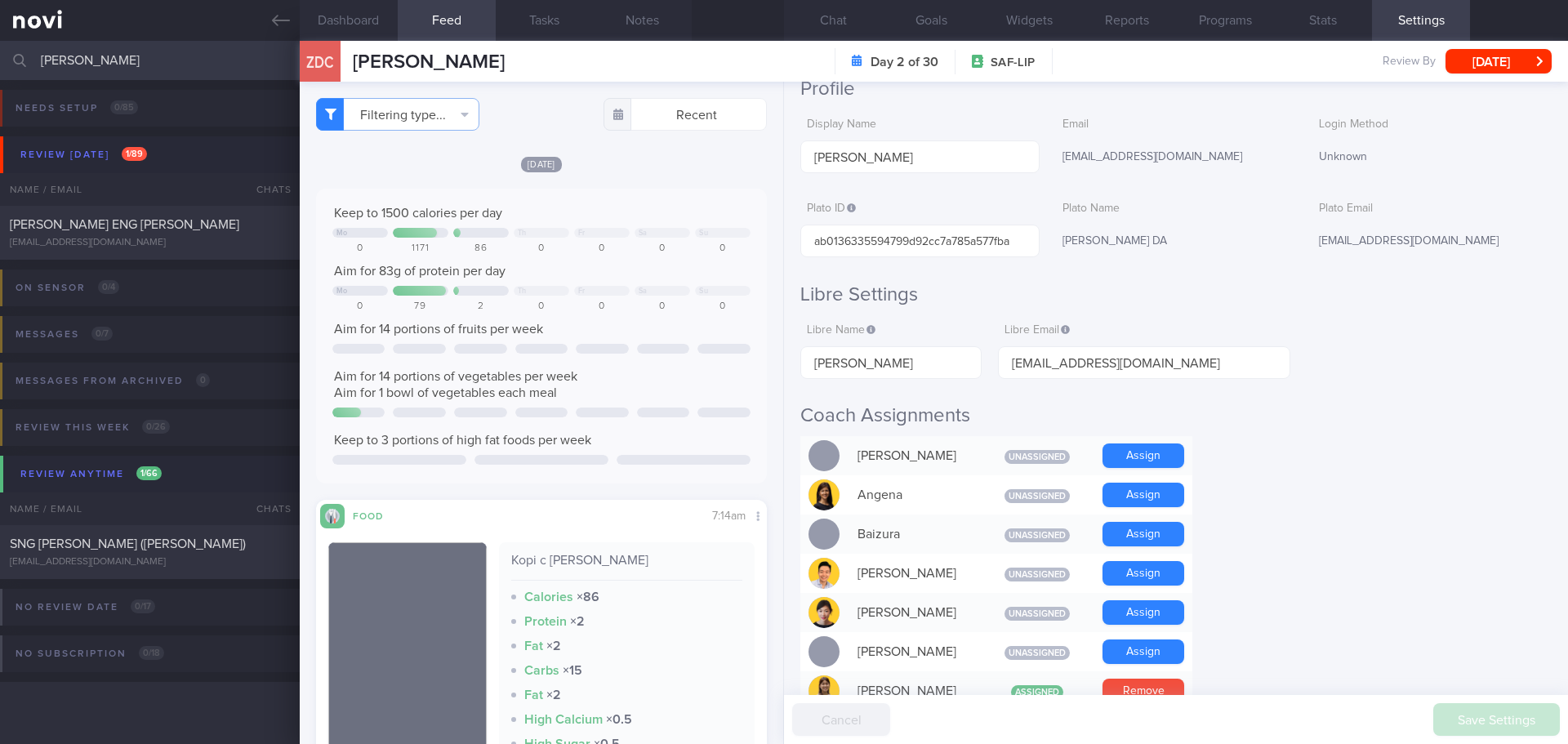
scroll to position [82, 0]
drag, startPoint x: 1312, startPoint y: 240, endPoint x: 1427, endPoint y: 237, distance: 115.0
click at [1427, 237] on div "[EMAIL_ADDRESS][DOMAIN_NAME]" at bounding box center [1432, 243] width 239 height 35
copy div "[EMAIL_ADDRESS][DOMAIN_NAME]"
click at [110, 221] on span "[PERSON_NAME] ENG [PERSON_NAME]" at bounding box center [124, 225] width 229 height 13
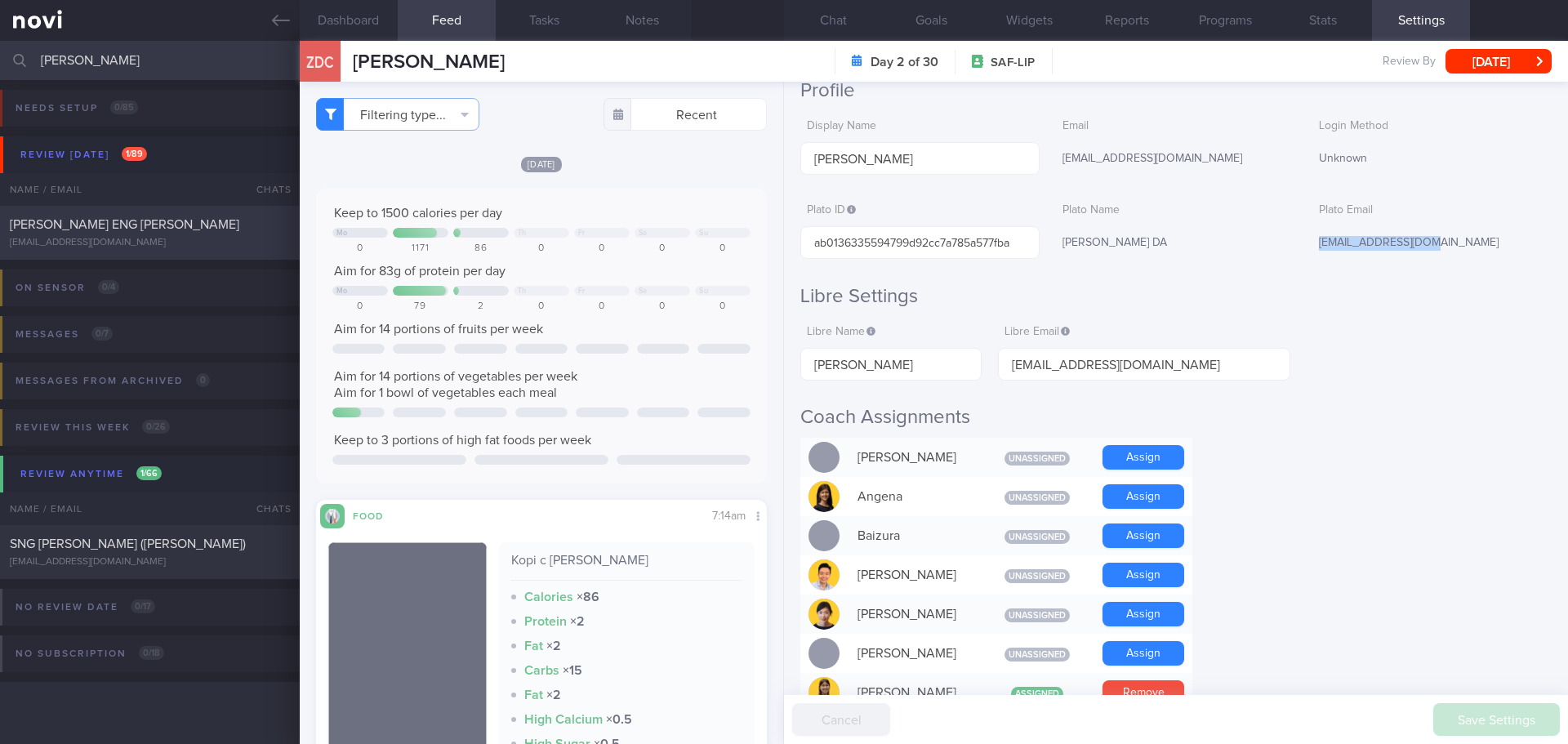
click at [168, 234] on div "LIM ENG JOO ERIC ericlimej@gmail.com" at bounding box center [150, 233] width 300 height 33
click at [208, 255] on div "LIM ENG JOO ERIC ericlimej@gmail.com Yesterday – SAF-LIP" at bounding box center [784, 232] width 1568 height 54
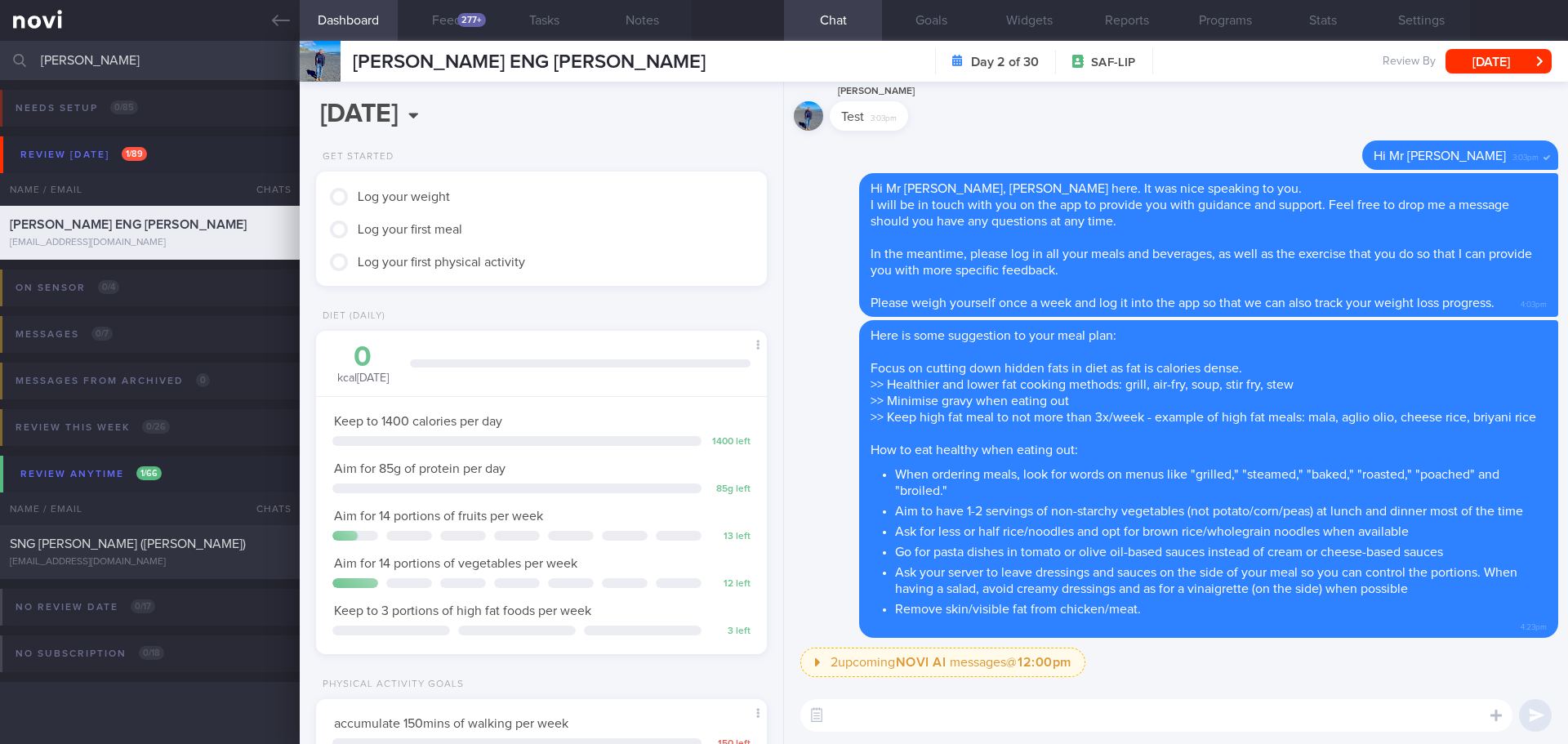
scroll to position [208, 416]
click at [1434, 21] on button "Settings" at bounding box center [1421, 21] width 98 height 41
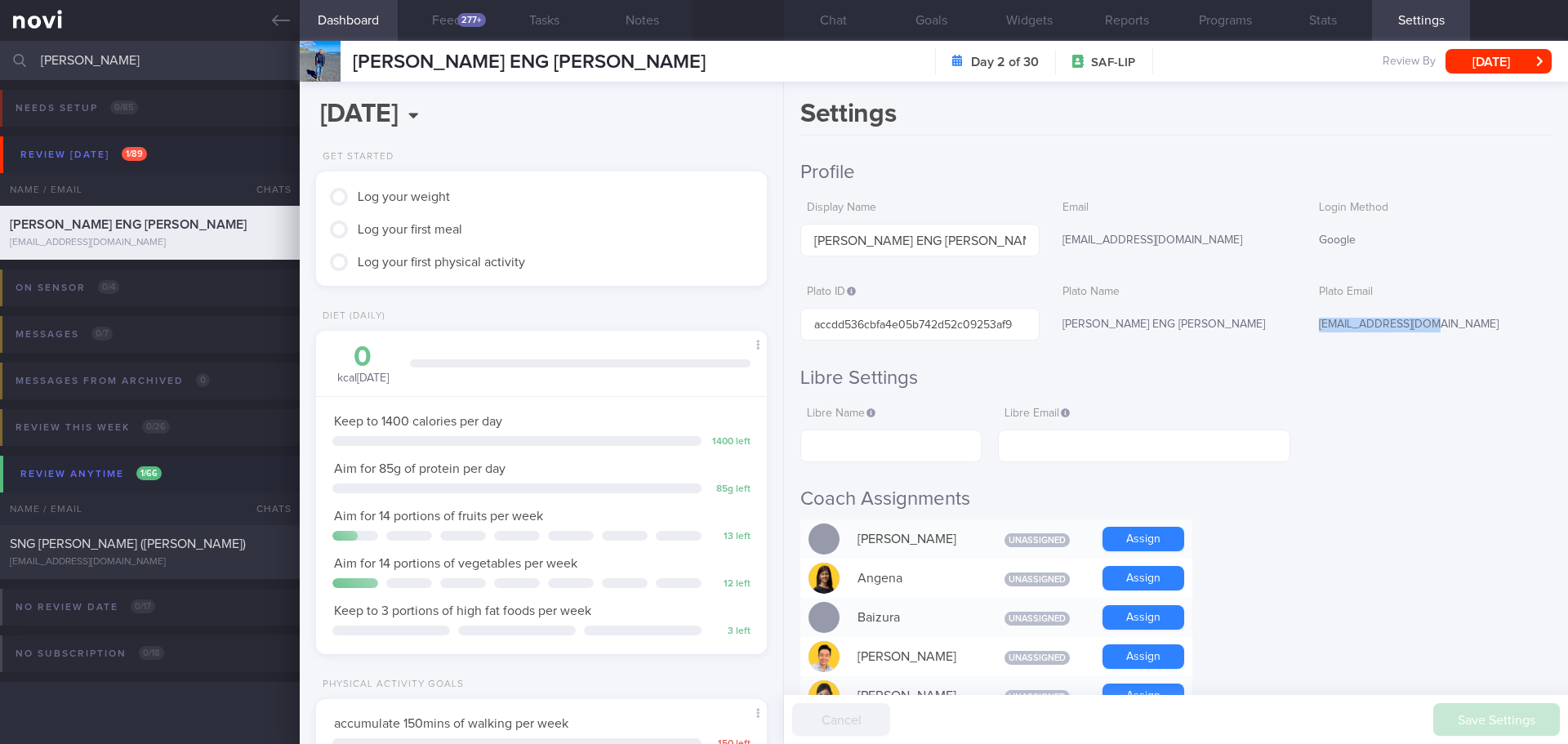
drag, startPoint x: 1412, startPoint y: 324, endPoint x: 1311, endPoint y: 325, distance: 101.0
click at [1312, 325] on div "[EMAIL_ADDRESS][DOMAIN_NAME]" at bounding box center [1432, 325] width 239 height 35
copy div "[EMAIL_ADDRESS][DOMAIN_NAME]"
click at [826, 24] on button "Chat" at bounding box center [833, 21] width 98 height 41
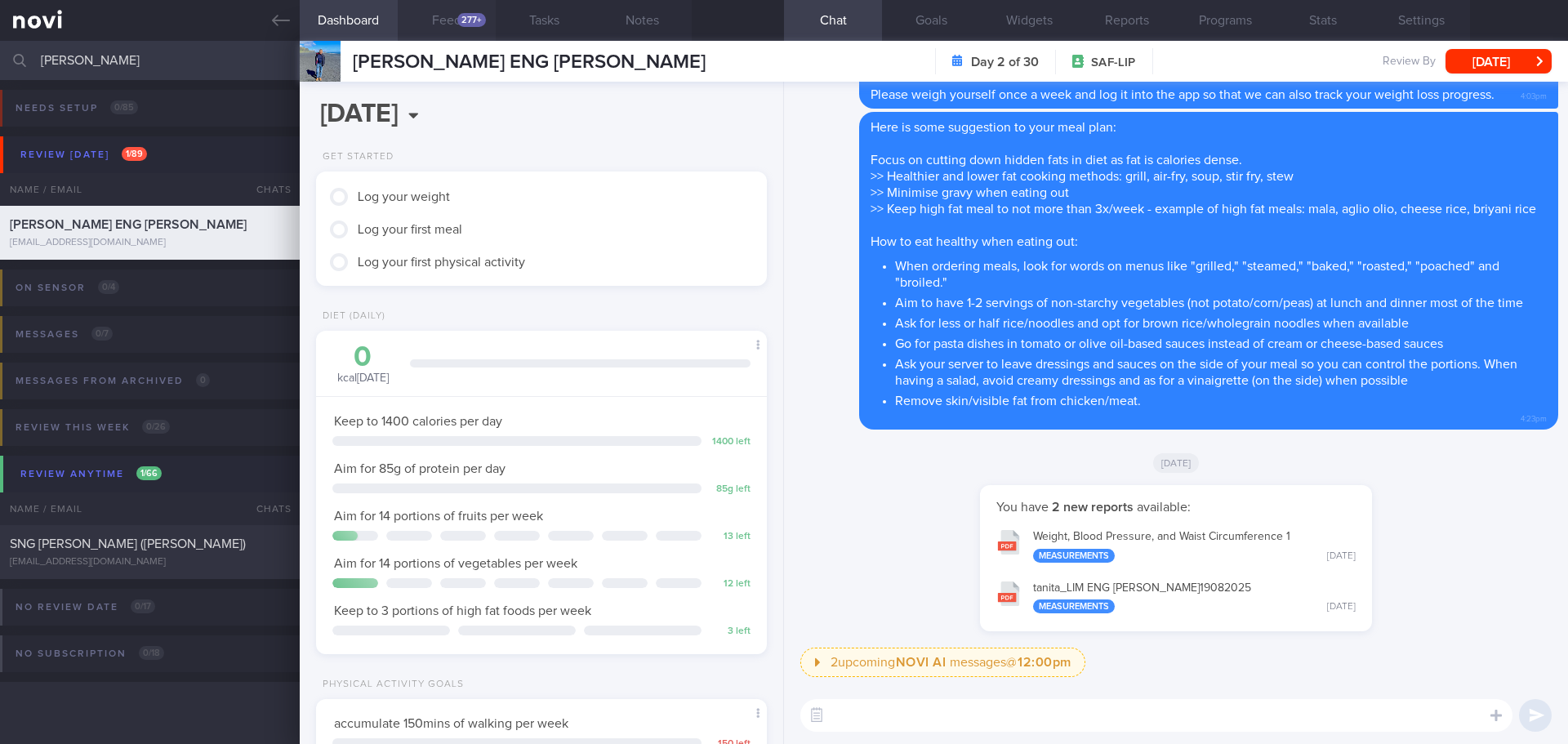
click at [457, 22] on button "Feed 277+" at bounding box center [447, 21] width 98 height 41
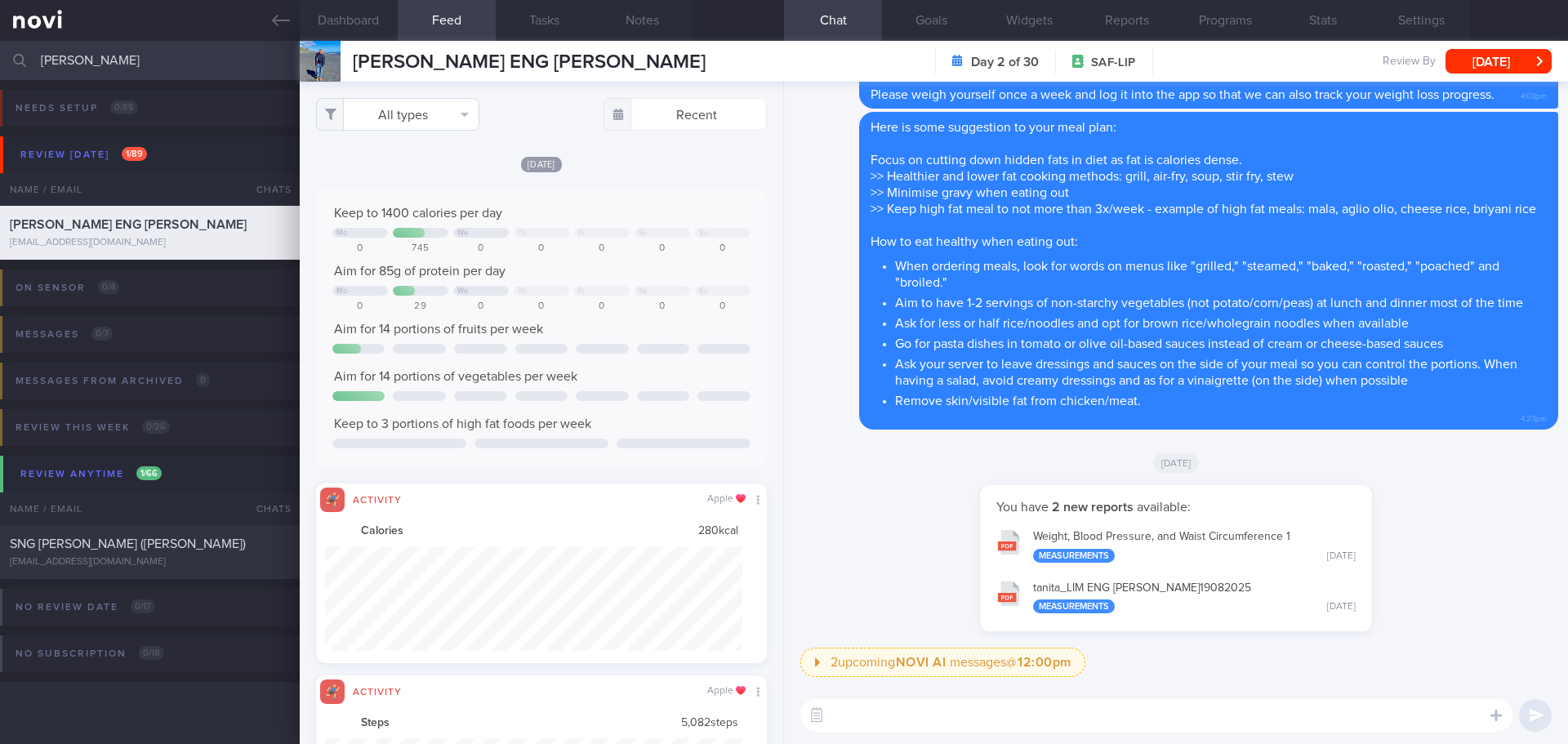
scroll to position [104, 418]
click at [452, 123] on button "All types" at bounding box center [397, 115] width 163 height 33
click at [431, 167] on button "Activity" at bounding box center [397, 171] width 162 height 25
checkbox input "false"
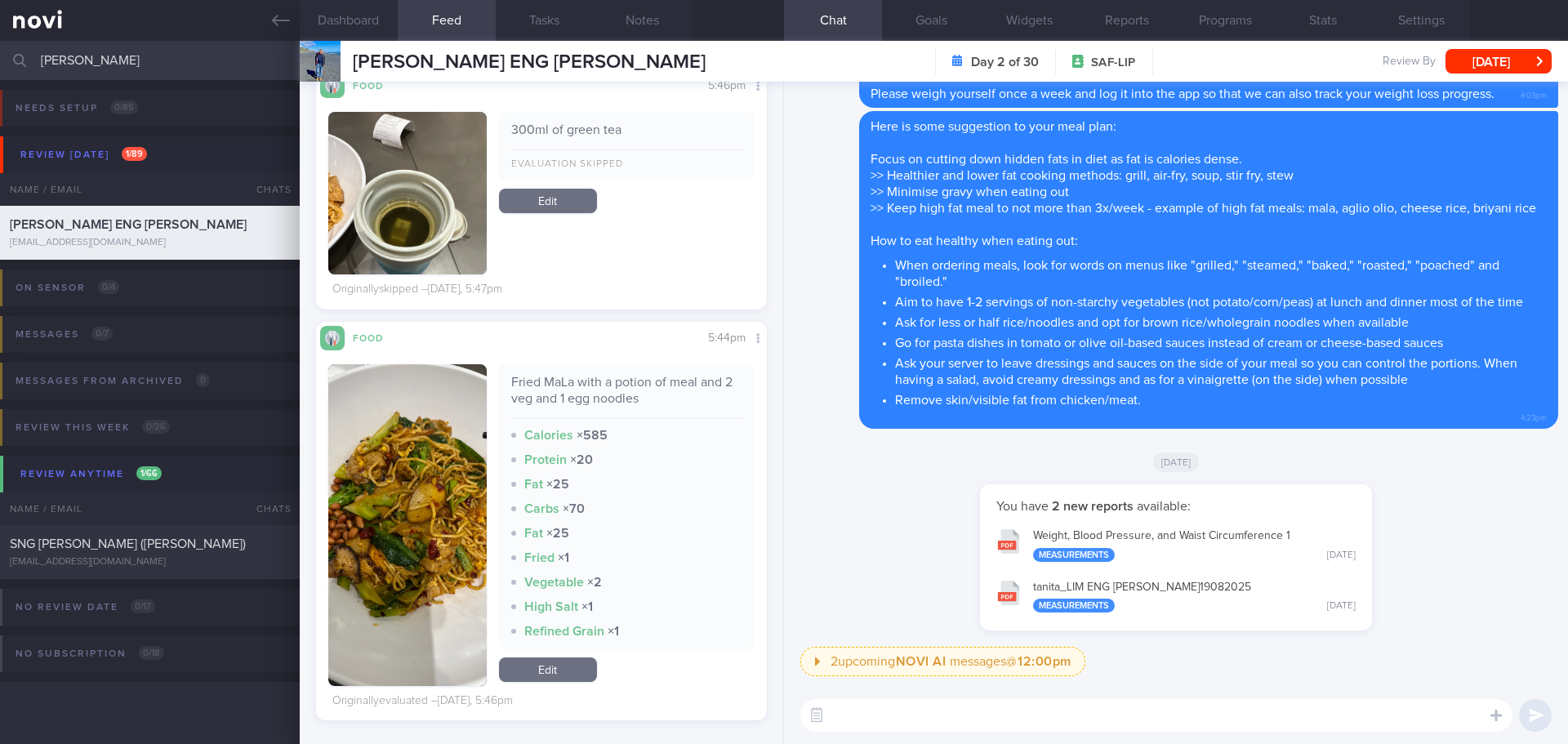
click at [982, 711] on textarea at bounding box center [1157, 715] width 712 height 33
click at [429, 462] on button "button" at bounding box center [407, 525] width 158 height 321
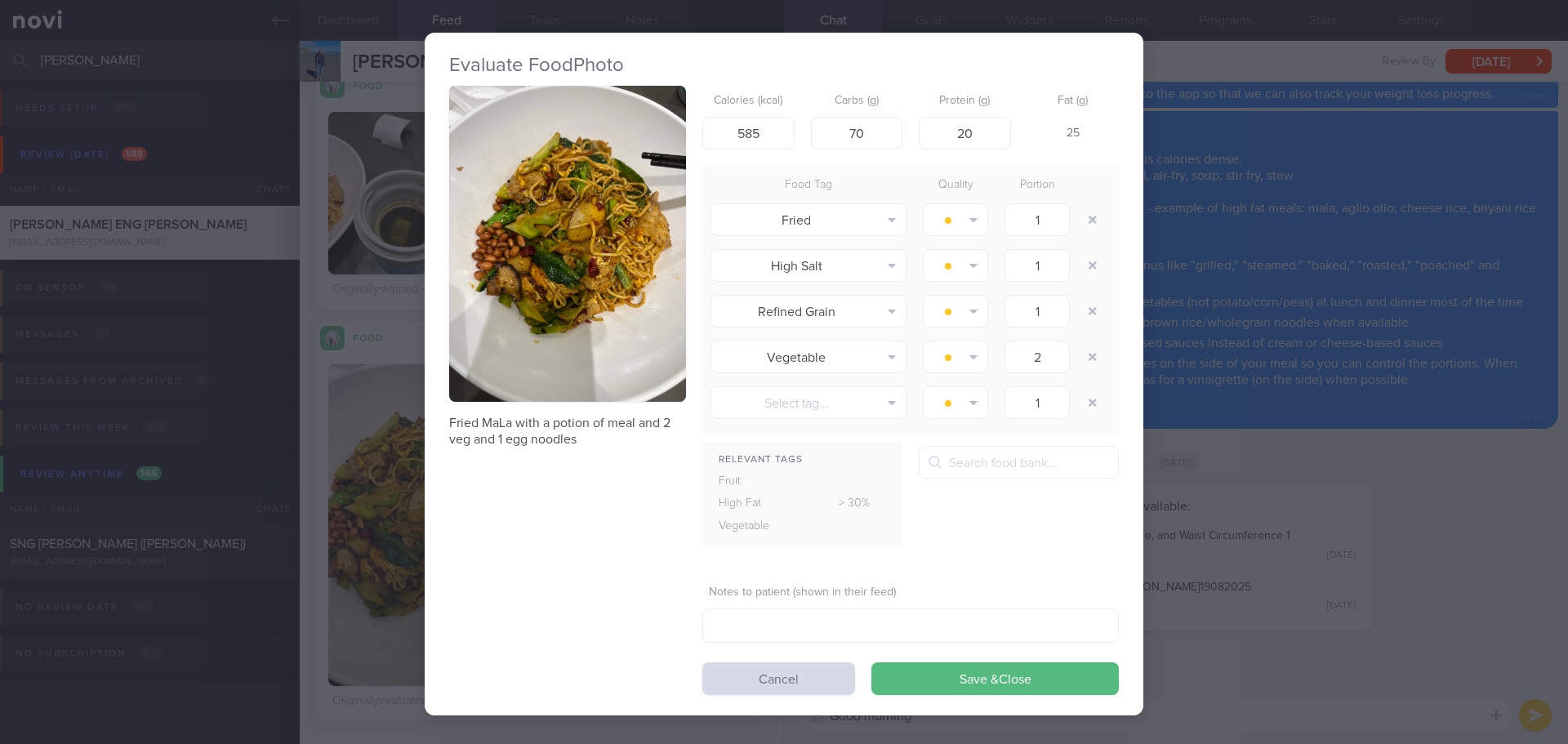
click at [557, 294] on button "button" at bounding box center [567, 243] width 237 height 316
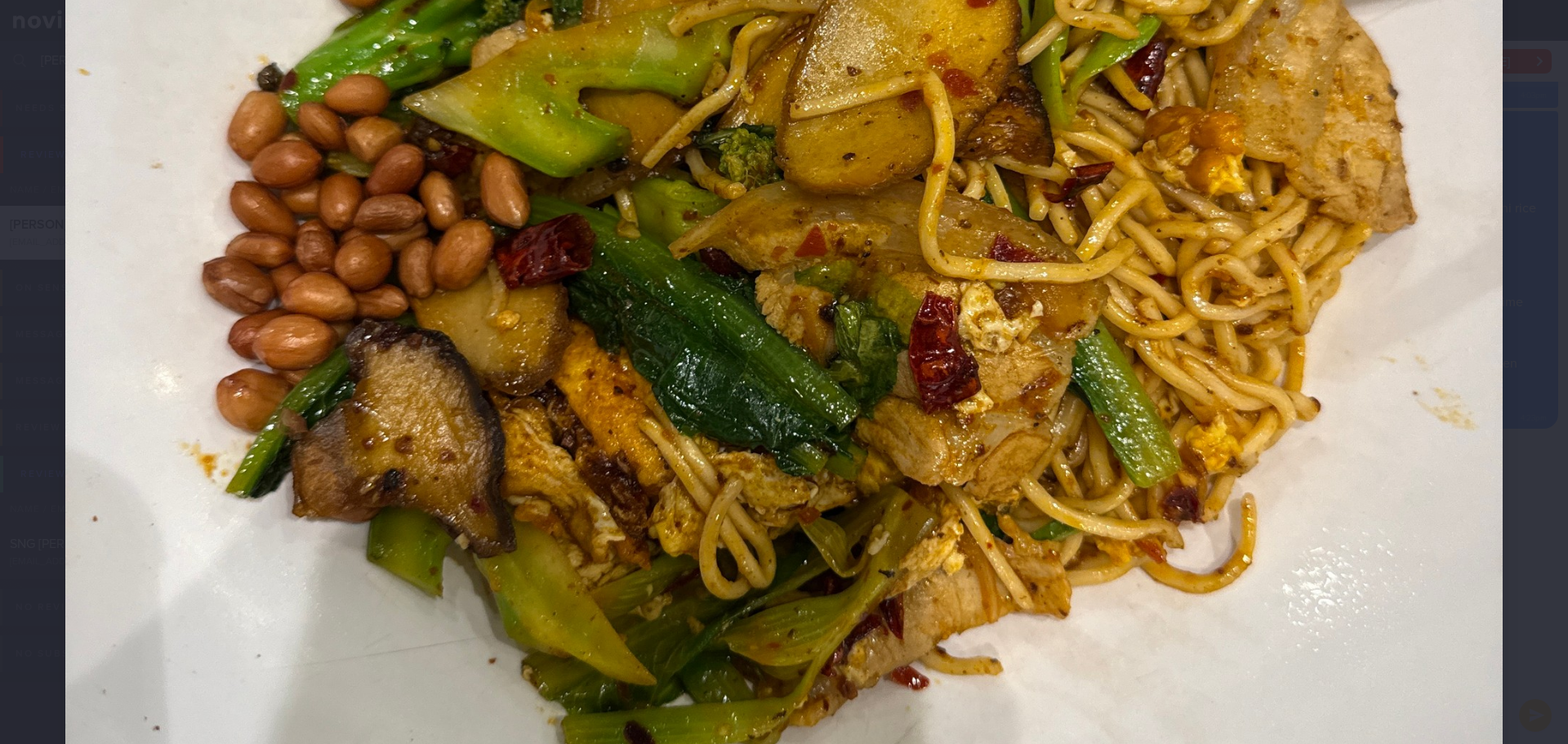
scroll to position [898, 0]
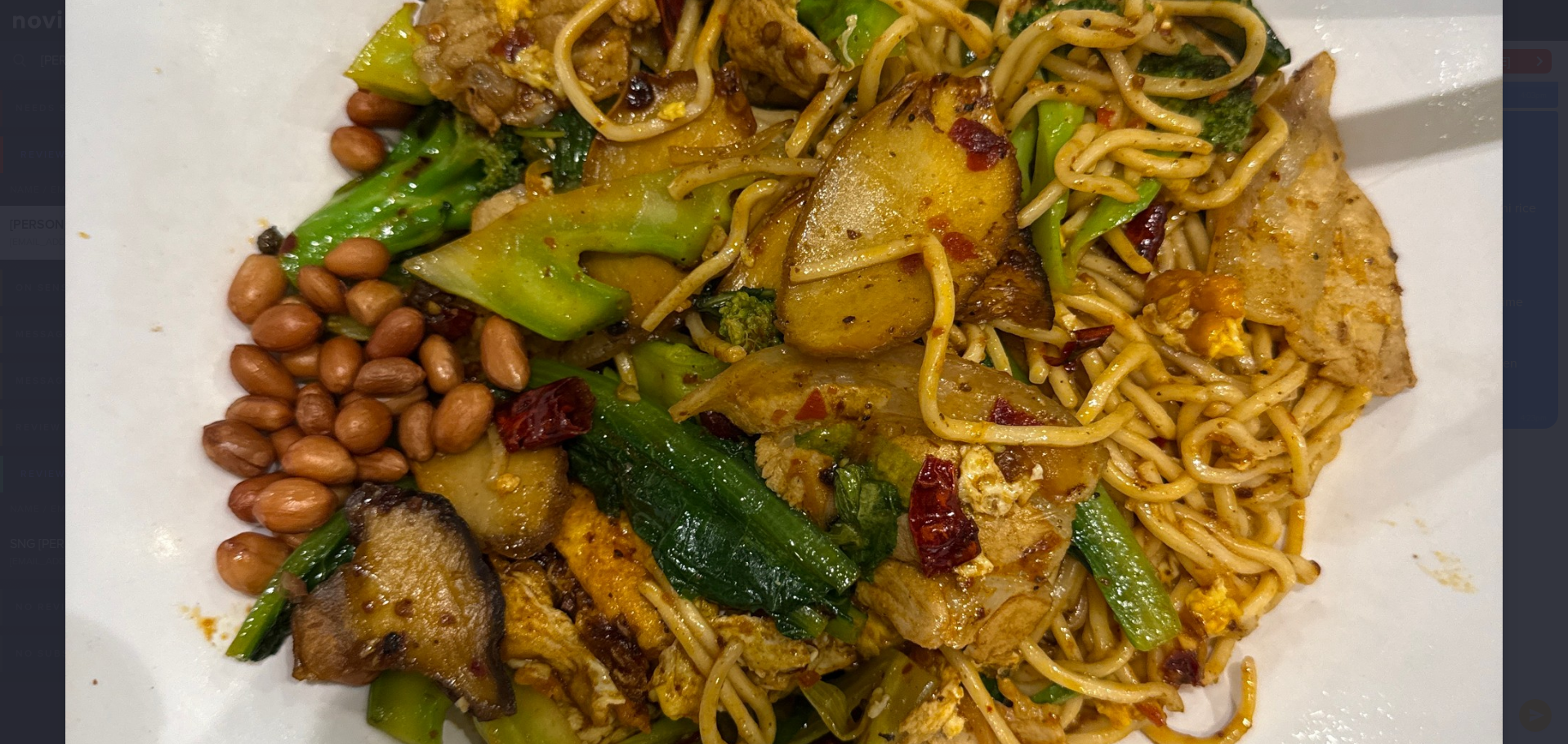
click at [1526, 220] on div at bounding box center [784, 370] width 1568 height 2047
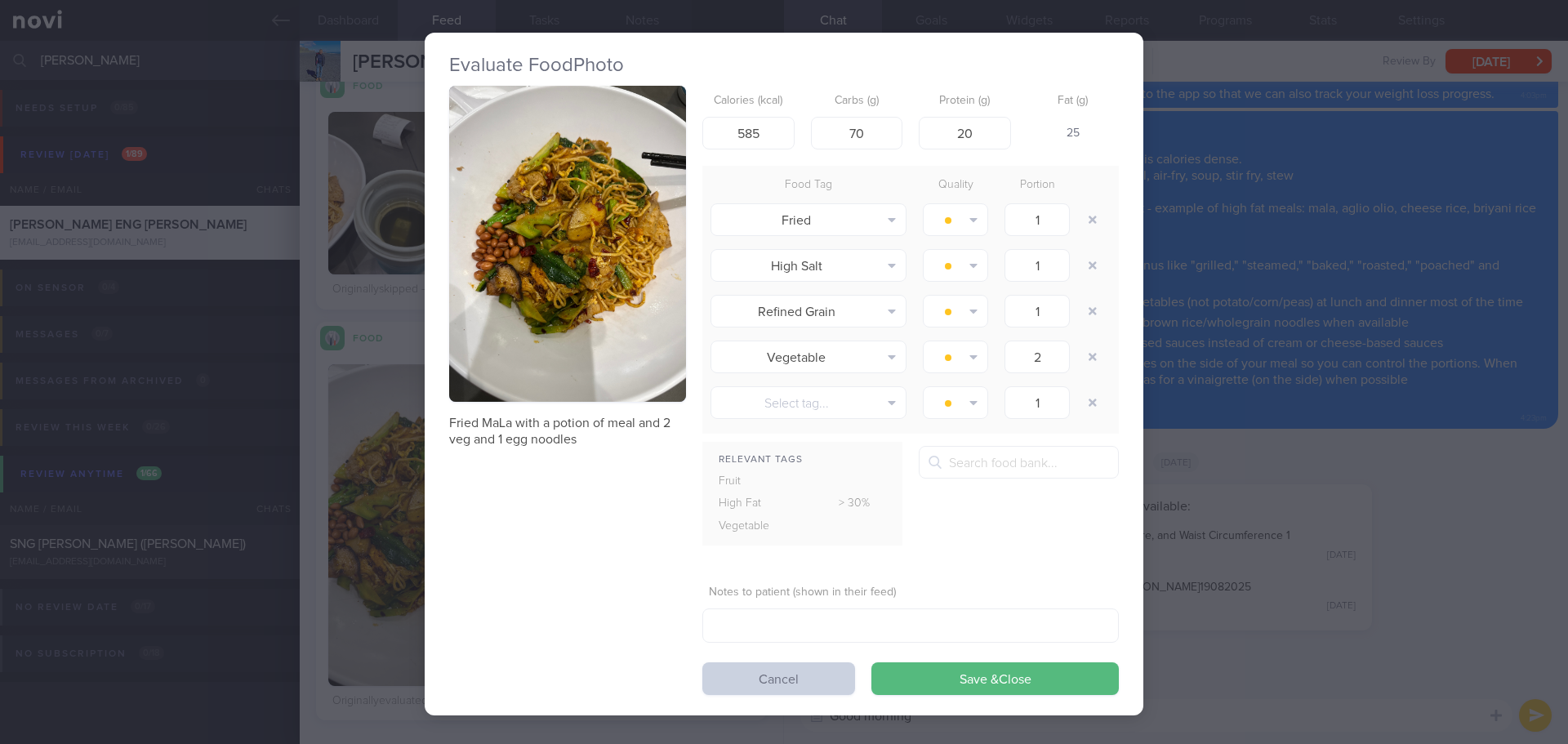
click at [804, 673] on button "Cancel" at bounding box center [778, 679] width 153 height 33
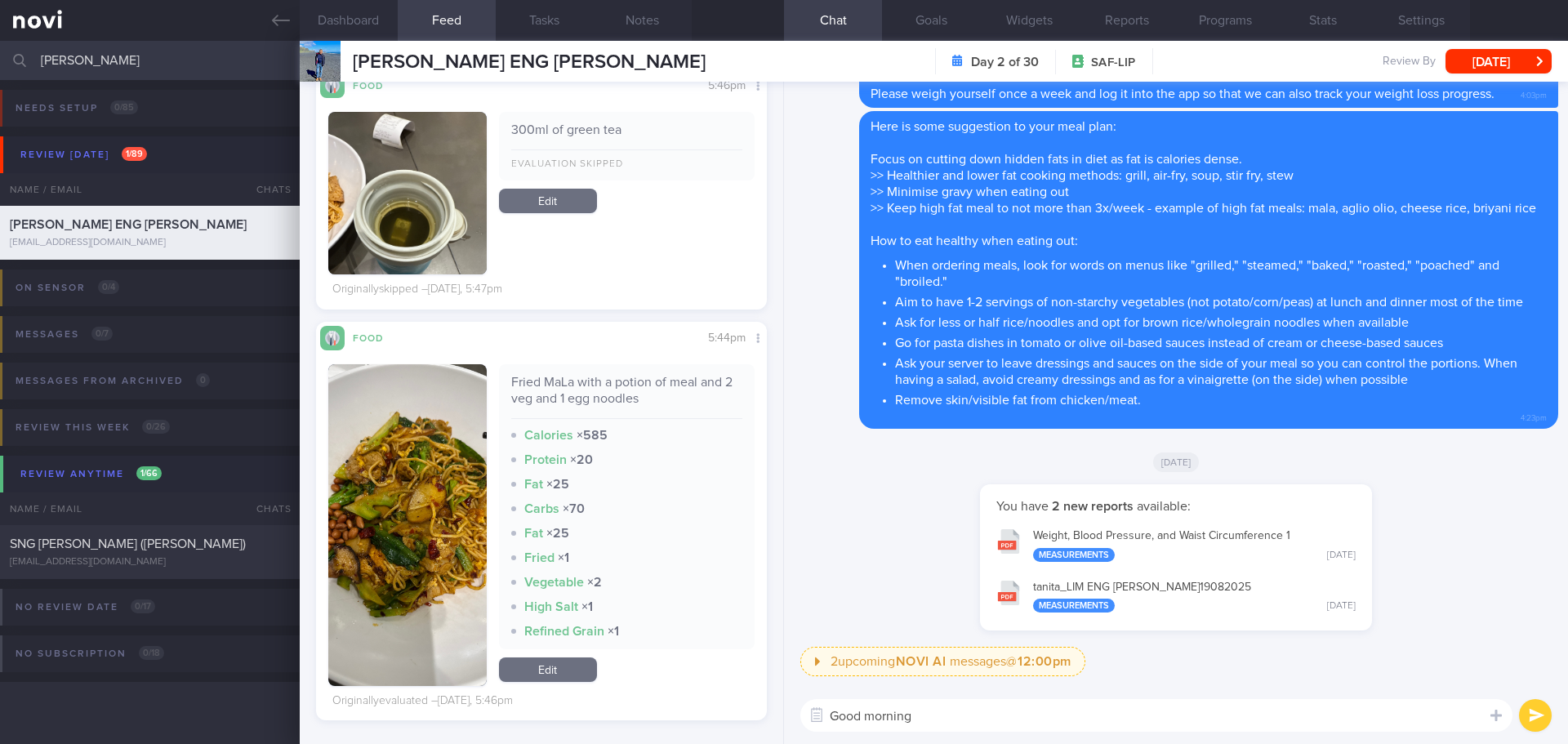
click at [956, 714] on textarea "Good morning" at bounding box center [1157, 715] width 712 height 33
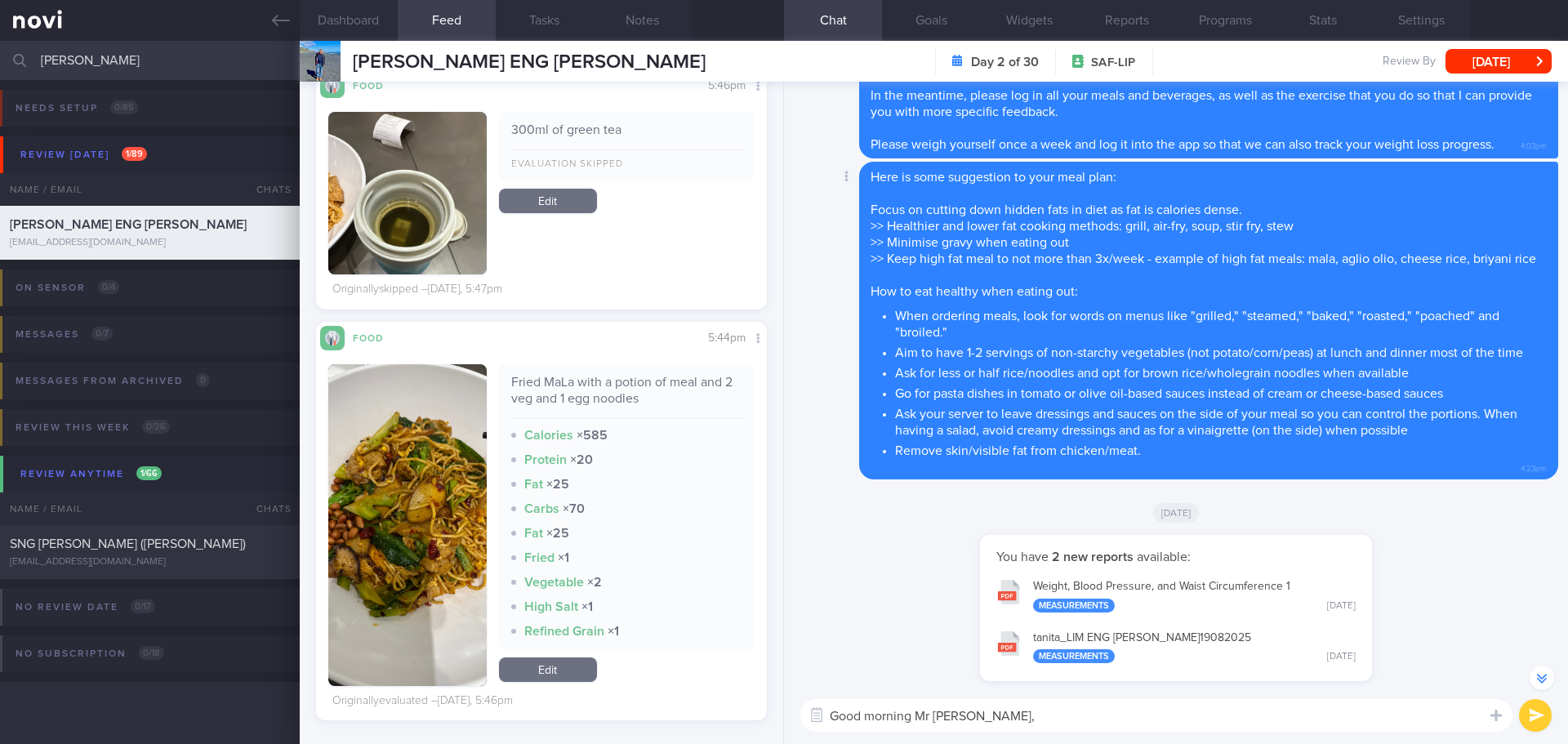
scroll to position [1, 0]
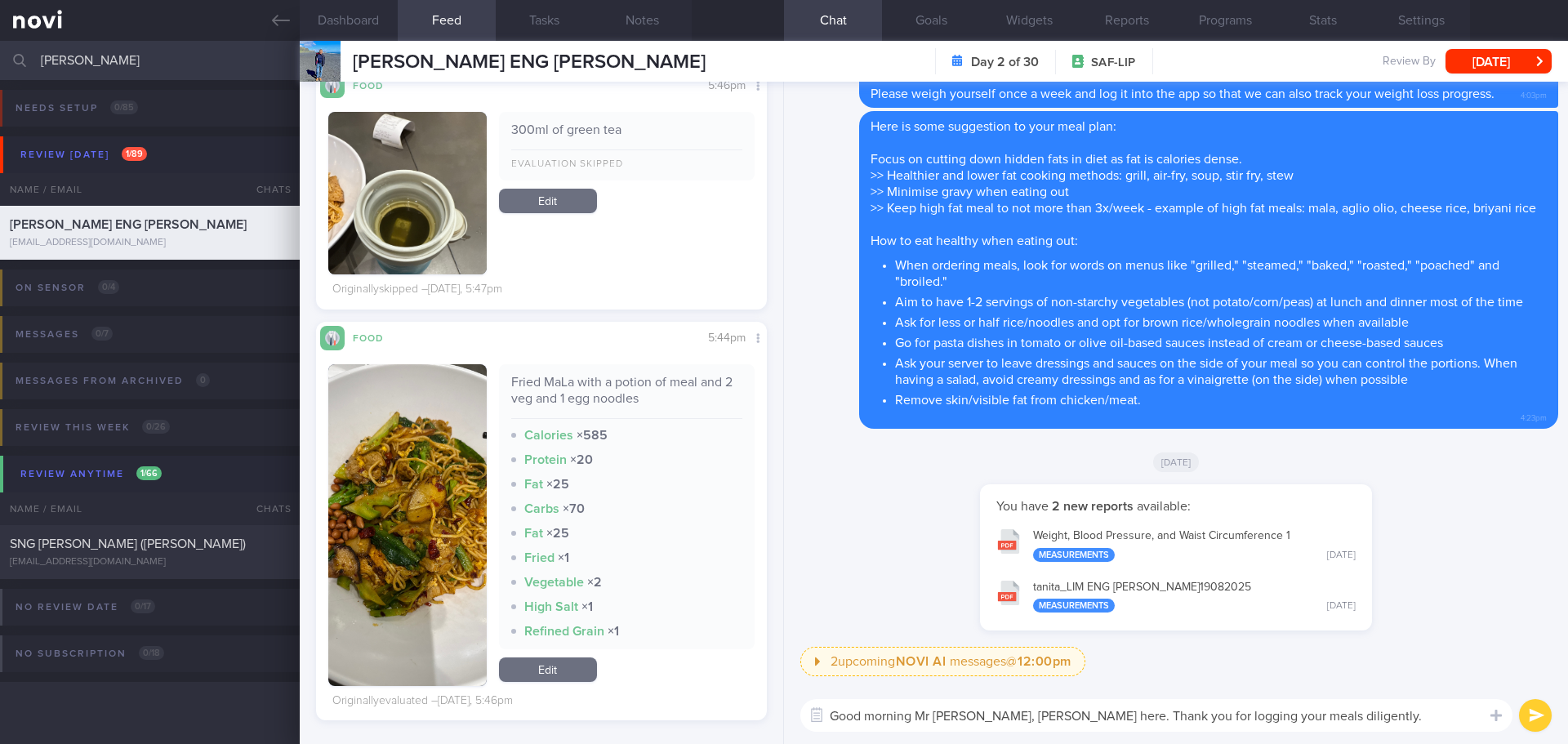
type textarea "Good morning Mr [PERSON_NAME], [PERSON_NAME] here. Thank you for logging your m…"
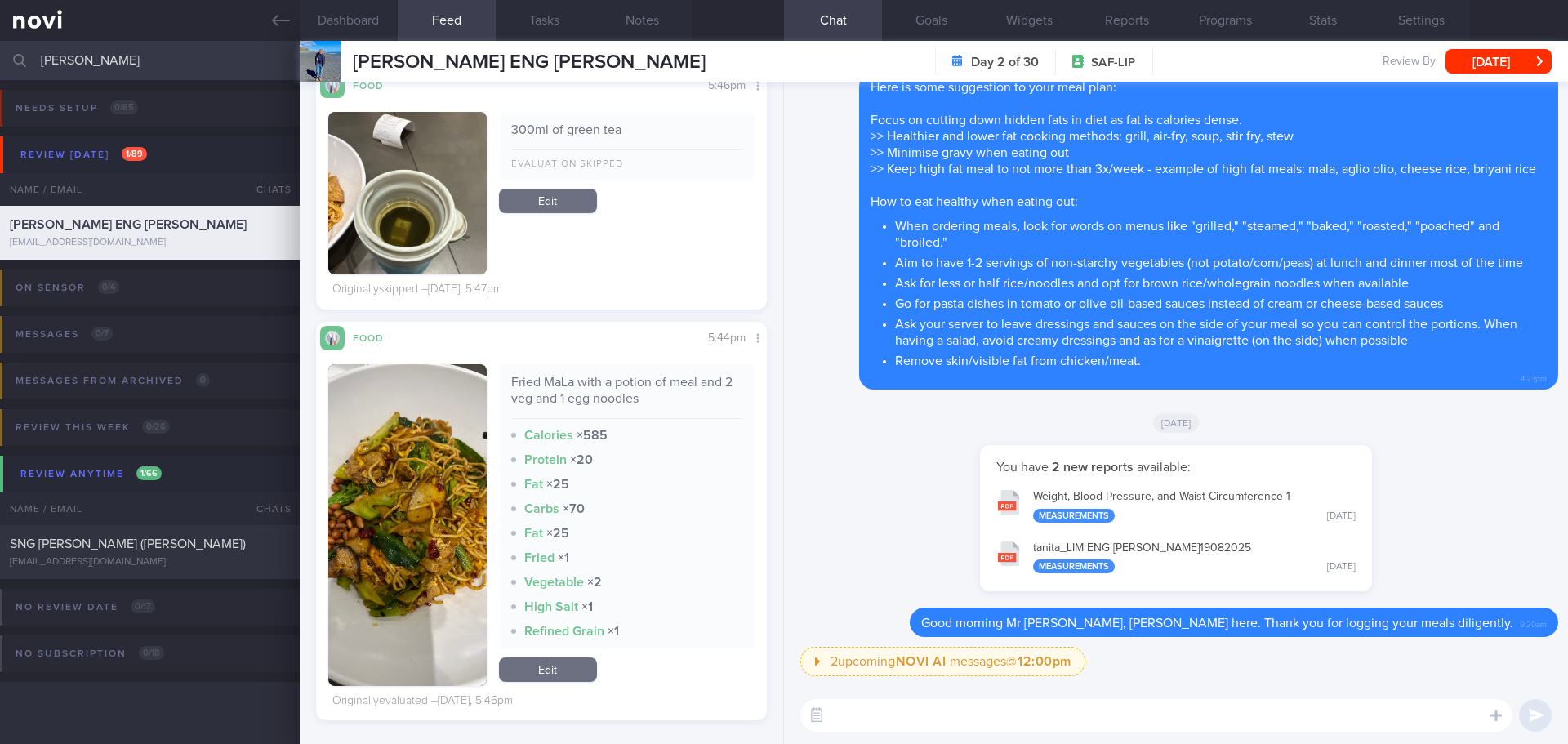
scroll to position [0, 0]
drag, startPoint x: 1117, startPoint y: 716, endPoint x: 780, endPoint y: 732, distance: 337.4
click at [780, 732] on div "Dashboard Feed 277+ Tasks Notes Chat Goals Widgets Reports Programs Stats Setti…" at bounding box center [934, 392] width 1269 height 703
click at [956, 713] on textarea "How do you feel with the glucose sensor?" at bounding box center [1157, 715] width 712 height 33
click at [1143, 714] on textarea "How do you feel about the glucose sensor?" at bounding box center [1157, 715] width 712 height 33
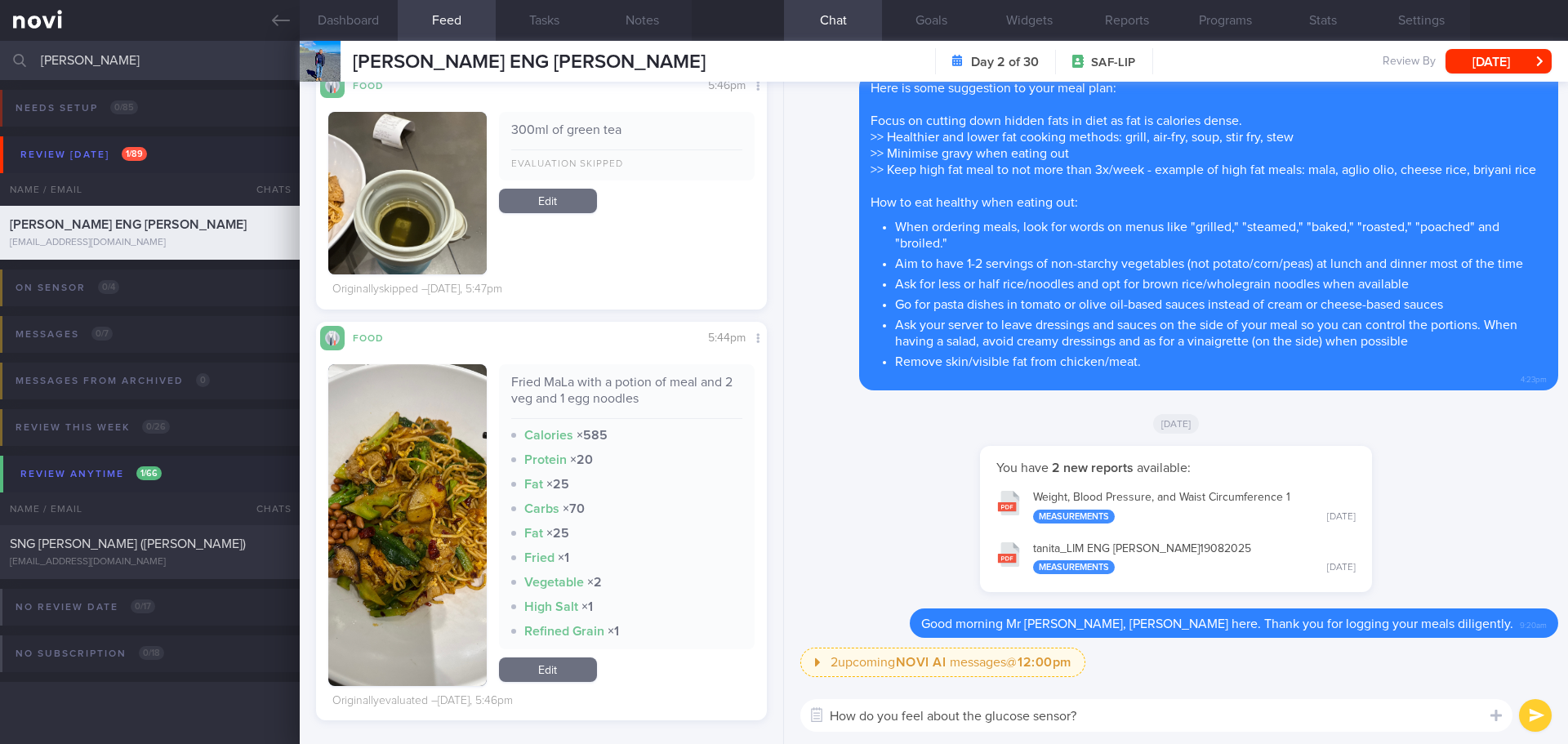
drag, startPoint x: 1159, startPoint y: 721, endPoint x: 1338, endPoint y: 711, distance: 179.3
click at [1162, 720] on textarea "How do you feel about the glucose sensor?" at bounding box center [1157, 715] width 712 height 33
type textarea "How do you feel about the glucose sensor?"
click at [1531, 701] on button "submit" at bounding box center [1536, 715] width 33 height 33
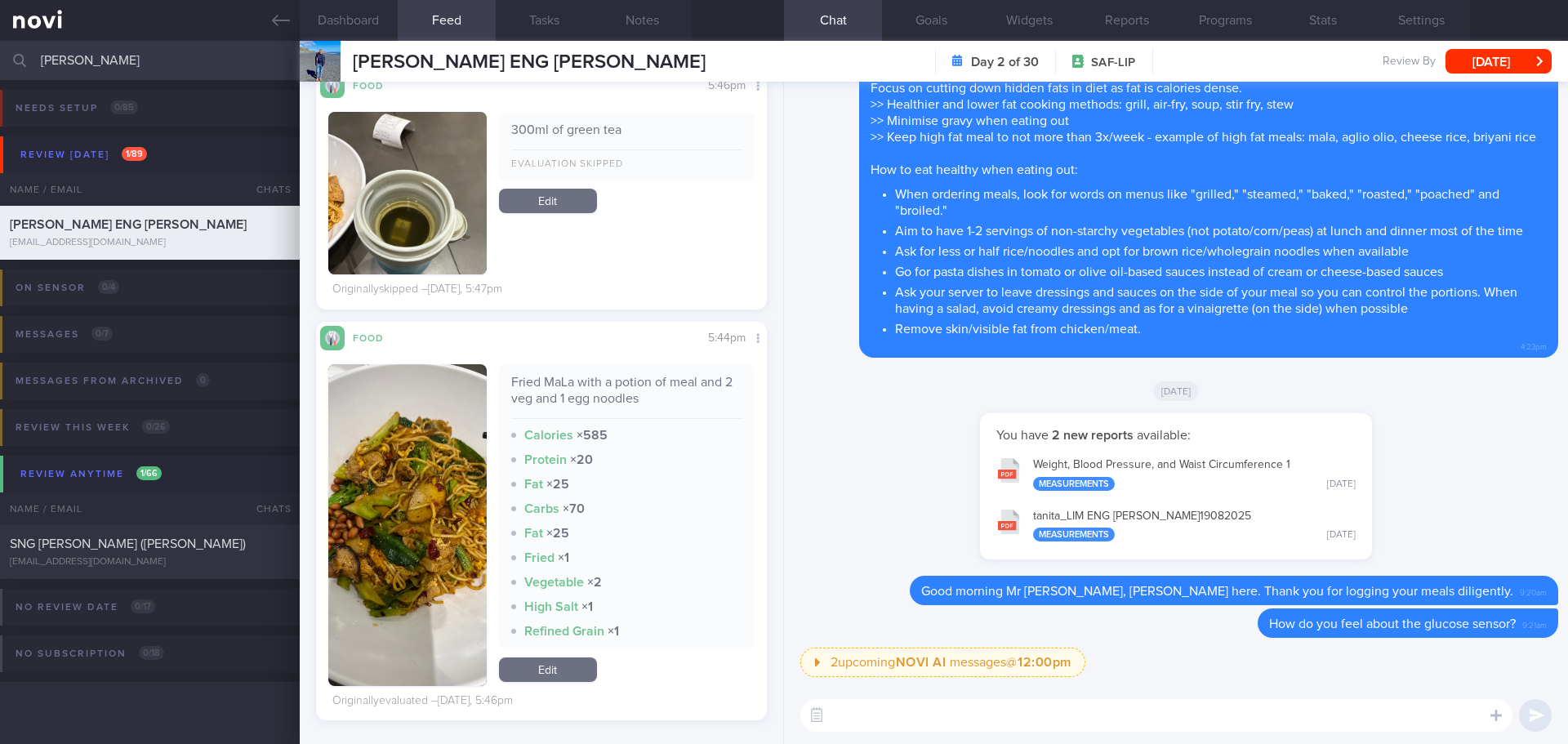
drag, startPoint x: 83, startPoint y: 56, endPoint x: -38, endPoint y: 59, distance: 121.0
click at [0, 59] on html "You are offline! Some functionality will be unavailable Patients New Users Coac…" at bounding box center [784, 372] width 1568 height 744
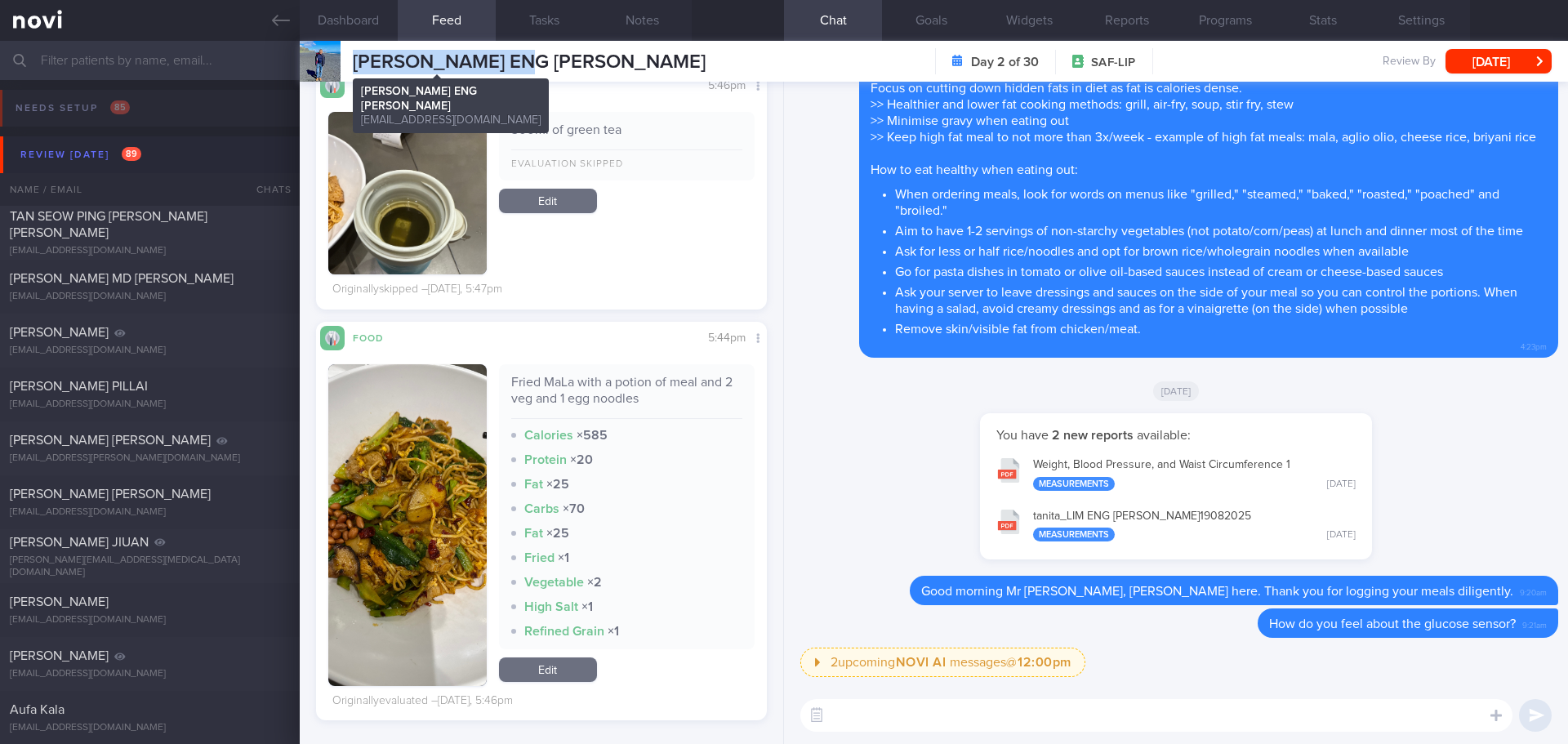
drag, startPoint x: 519, startPoint y: 58, endPoint x: 354, endPoint y: 63, distance: 165.1
click at [354, 63] on span "[PERSON_NAME] ENG [PERSON_NAME]" at bounding box center [529, 62] width 353 height 20
copy span "[PERSON_NAME] ENG [PERSON_NAME]"
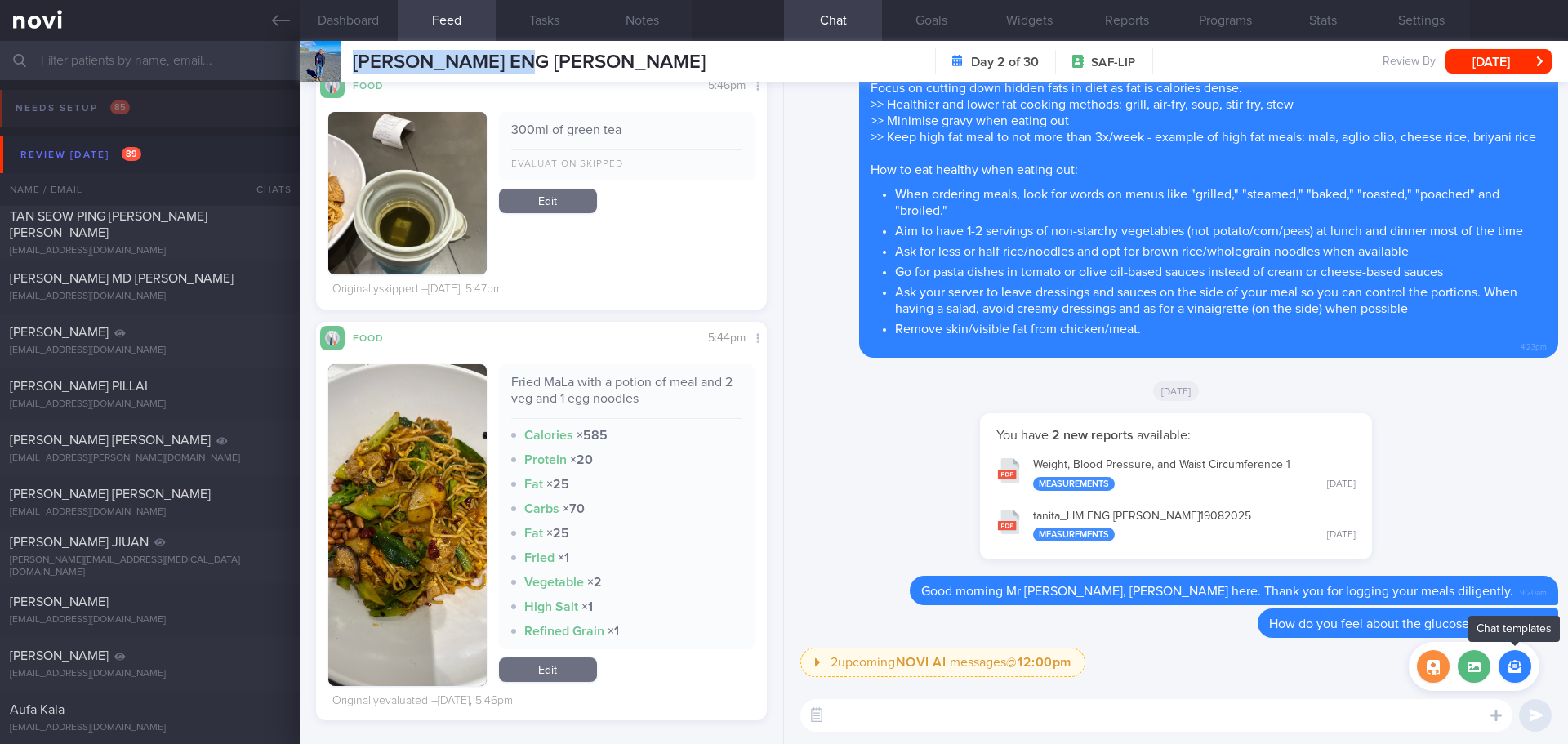
click at [1506, 670] on button "button" at bounding box center [1515, 667] width 33 height 33
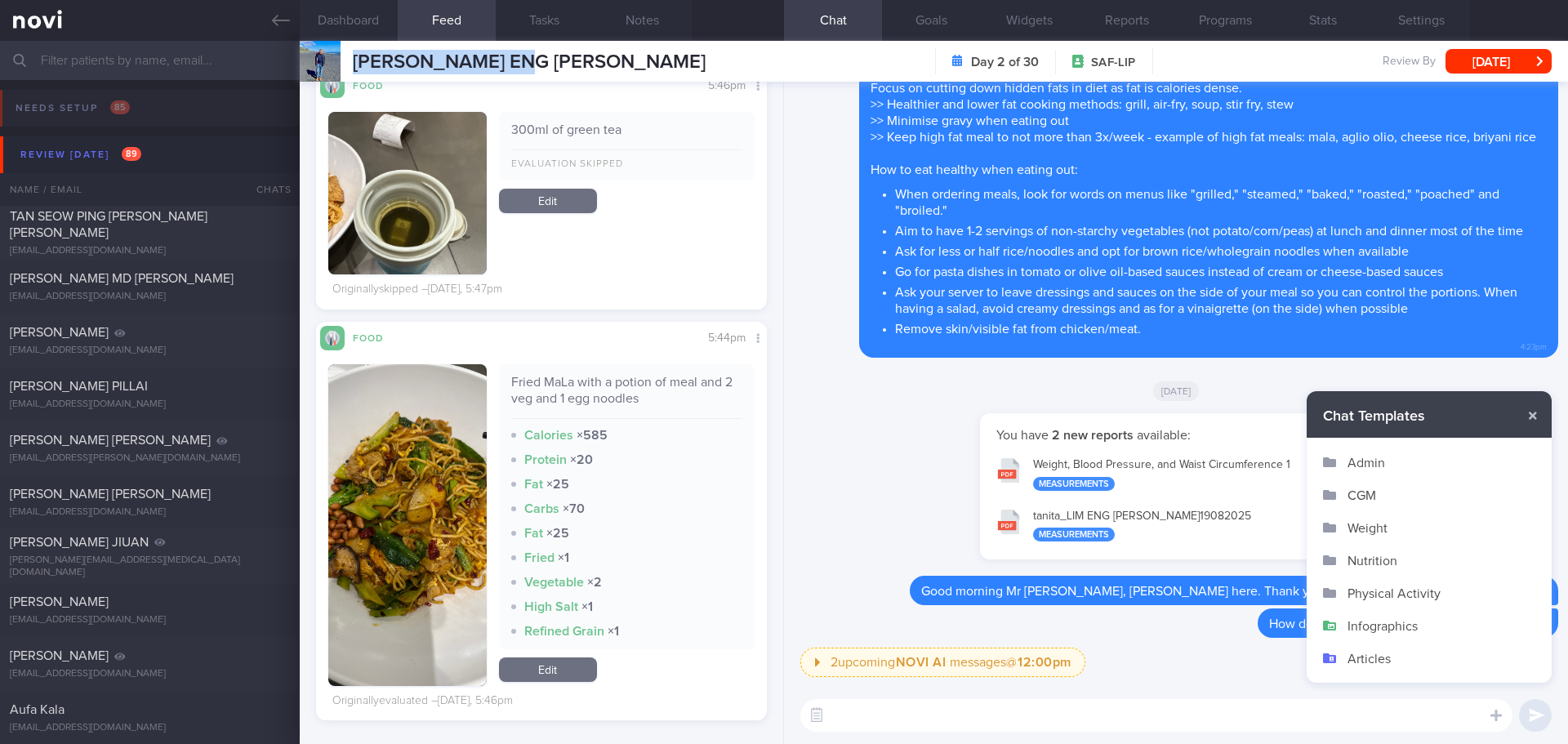
click at [1370, 492] on button "CGM" at bounding box center [1429, 495] width 245 height 33
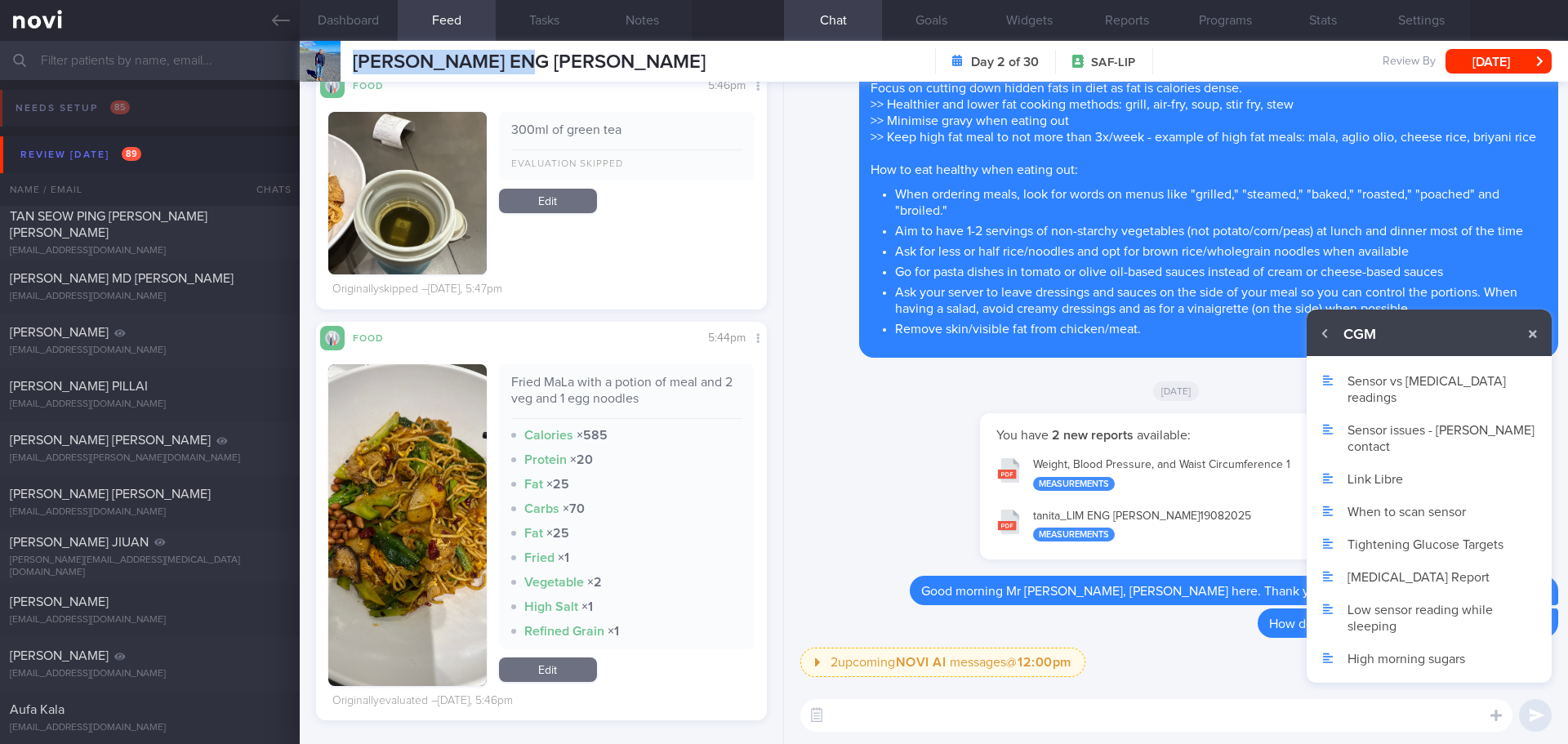
click at [1380, 462] on button "Link Libre" at bounding box center [1429, 479] width 245 height 33
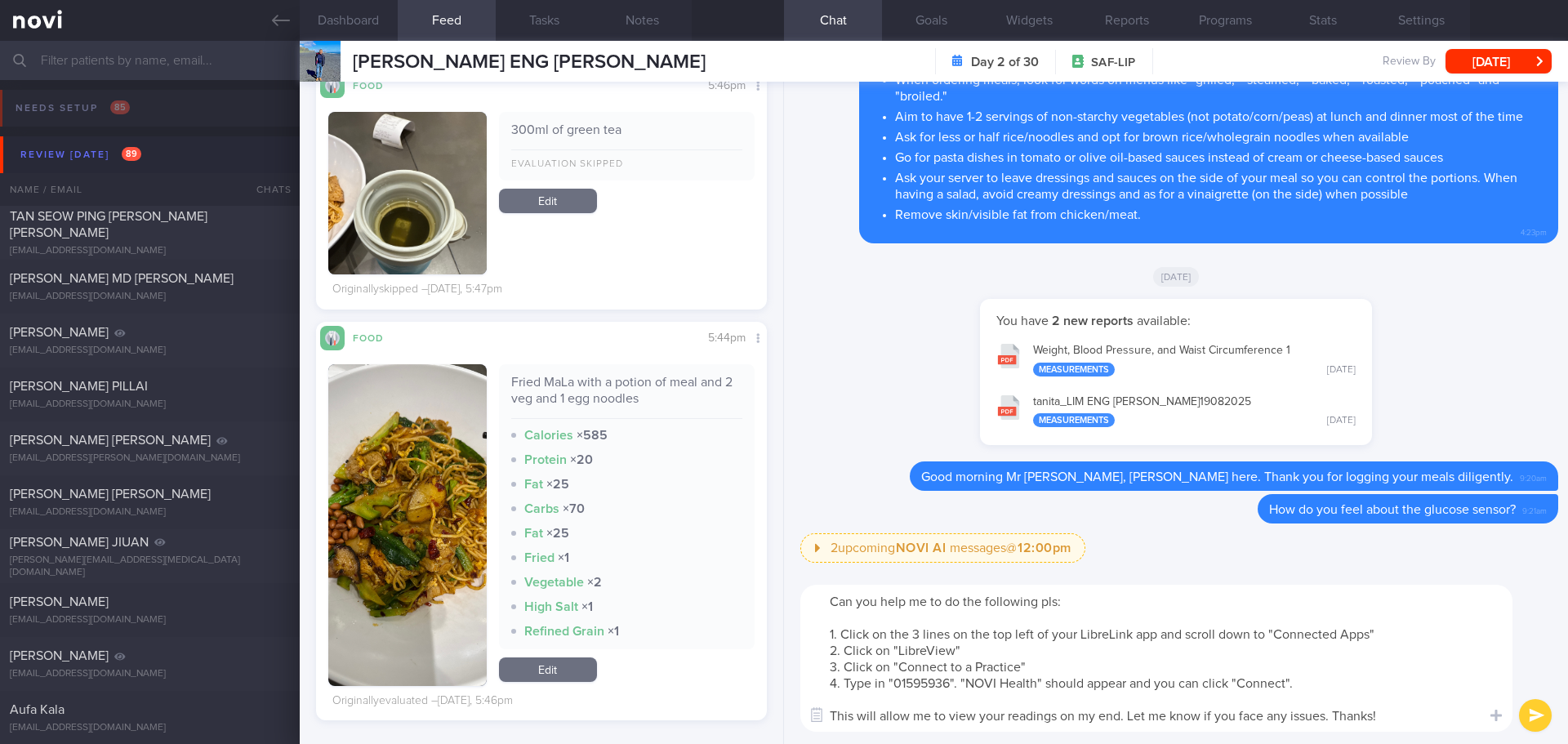
click at [1088, 605] on textarea "Can you help me to do the following pls: 1. Click on the 3 lines on the top lef…" at bounding box center [1157, 657] width 712 height 147
click at [833, 604] on textarea "Can you help me to do the following pls: 1. Click on the 3 lines on the top lef…" at bounding box center [1157, 657] width 712 height 147
click at [1083, 601] on textarea "Can you help me to do the following pls: 1. Click on the 3 lines on the top lef…" at bounding box center [1157, 657] width 712 height 147
click at [1147, 603] on textarea "Can you help me to do the following on your LibreLink app? 1. Click on the 3 li…" at bounding box center [1157, 657] width 712 height 147
click at [1140, 604] on textarea "Can you help me to do the following on your LibreLink app? 1. Click on the 3 li…" at bounding box center [1157, 657] width 712 height 147
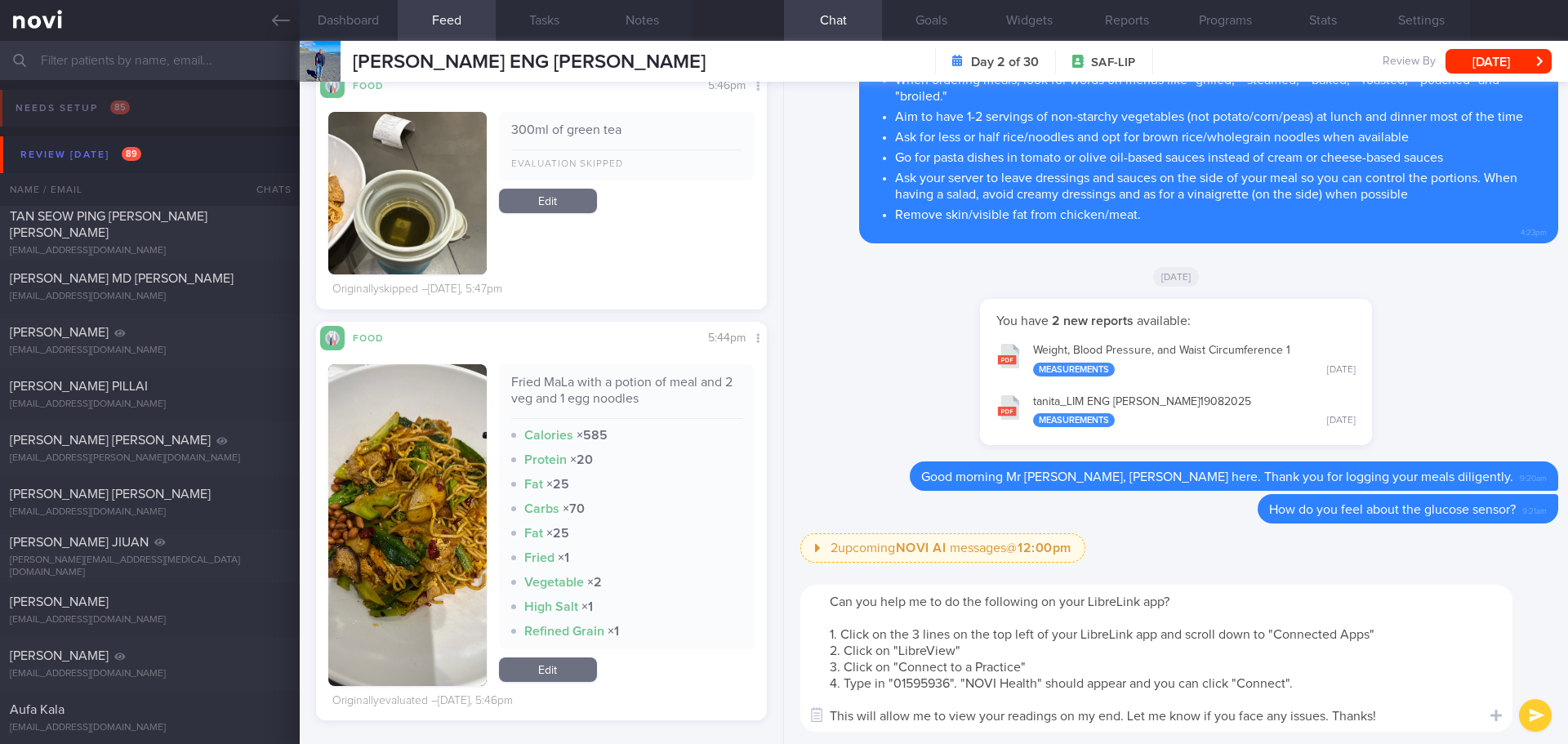
click at [1164, 606] on textarea "Can you help me to do the following on your LibreLink app? 1. Click on the 3 li…" at bounding box center [1157, 657] width 712 height 147
click at [1187, 643] on textarea "Can you help me to do the following on your LibreLink app (the sensor app)? 1. …" at bounding box center [1157, 657] width 712 height 147
drag, startPoint x: 1194, startPoint y: 648, endPoint x: 1235, endPoint y: 654, distance: 41.4
click at [1200, 649] on textarea "Can you help me to do the following on your LibreLink app (the sensor app)? 1. …" at bounding box center [1157, 657] width 712 height 147
type textarea "Can you help me to do the following on your LibreLink app (the sensor app)? 1. …"
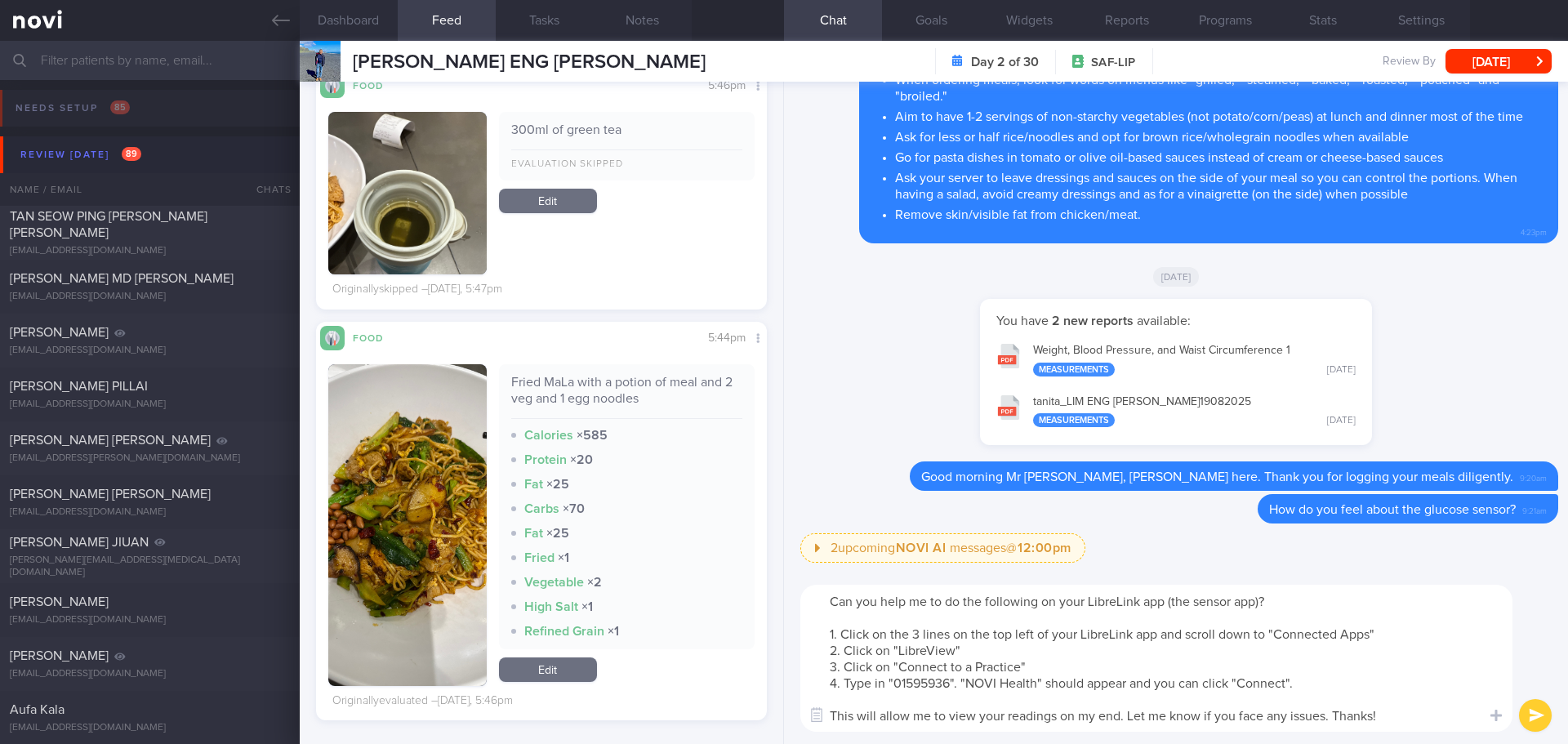
click at [1547, 720] on button "submit" at bounding box center [1536, 715] width 33 height 33
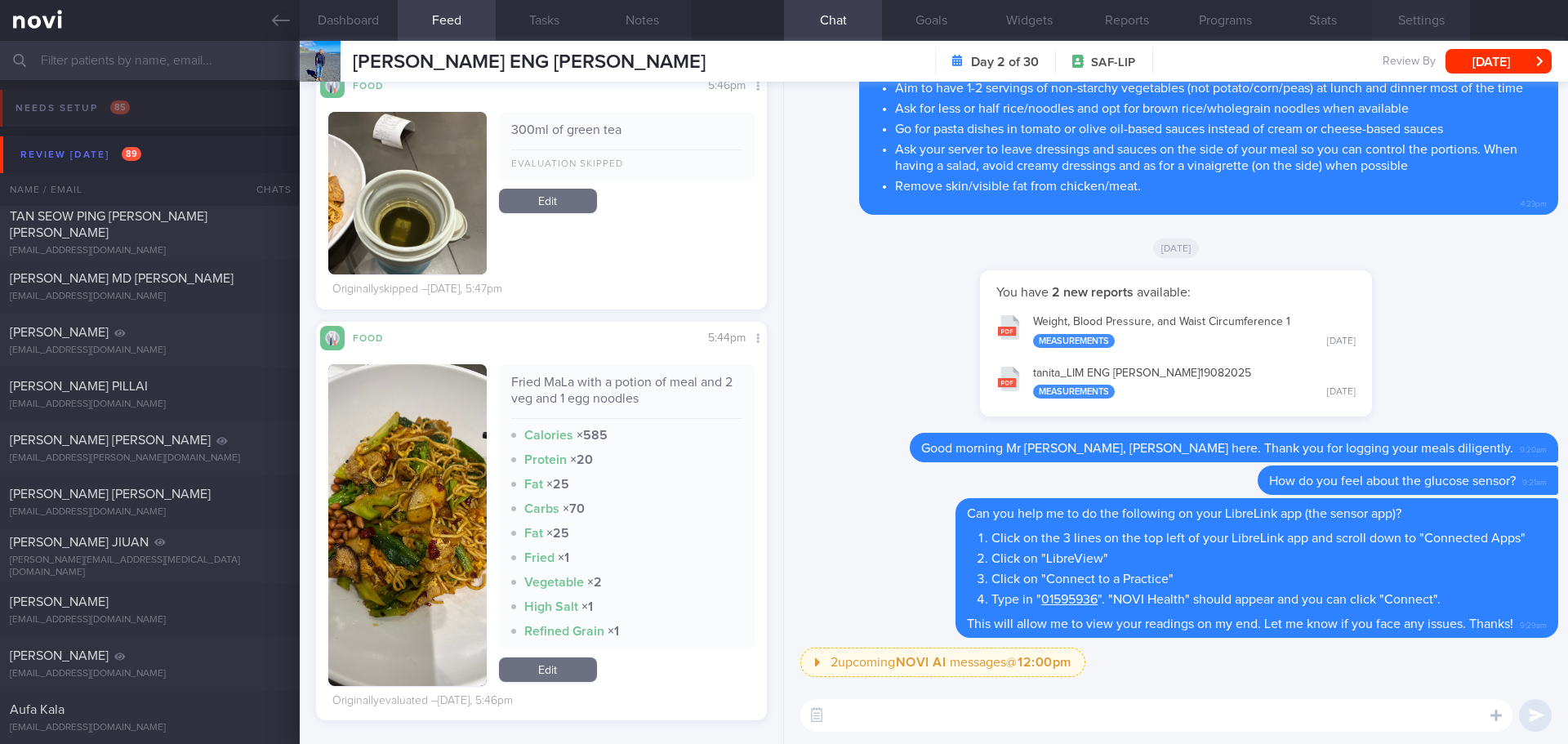
click at [1424, 13] on button "Settings" at bounding box center [1421, 21] width 98 height 41
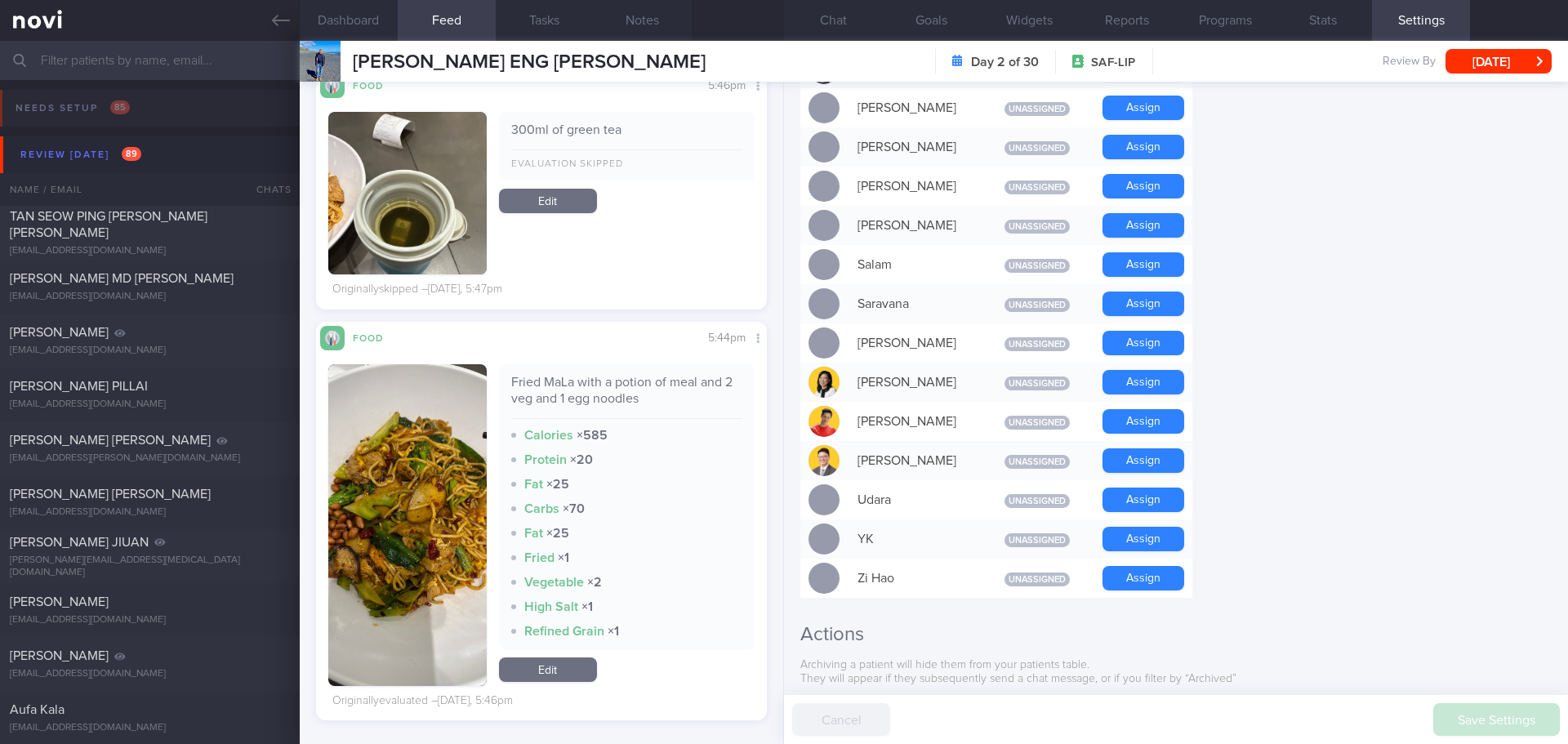
scroll to position [1404, 0]
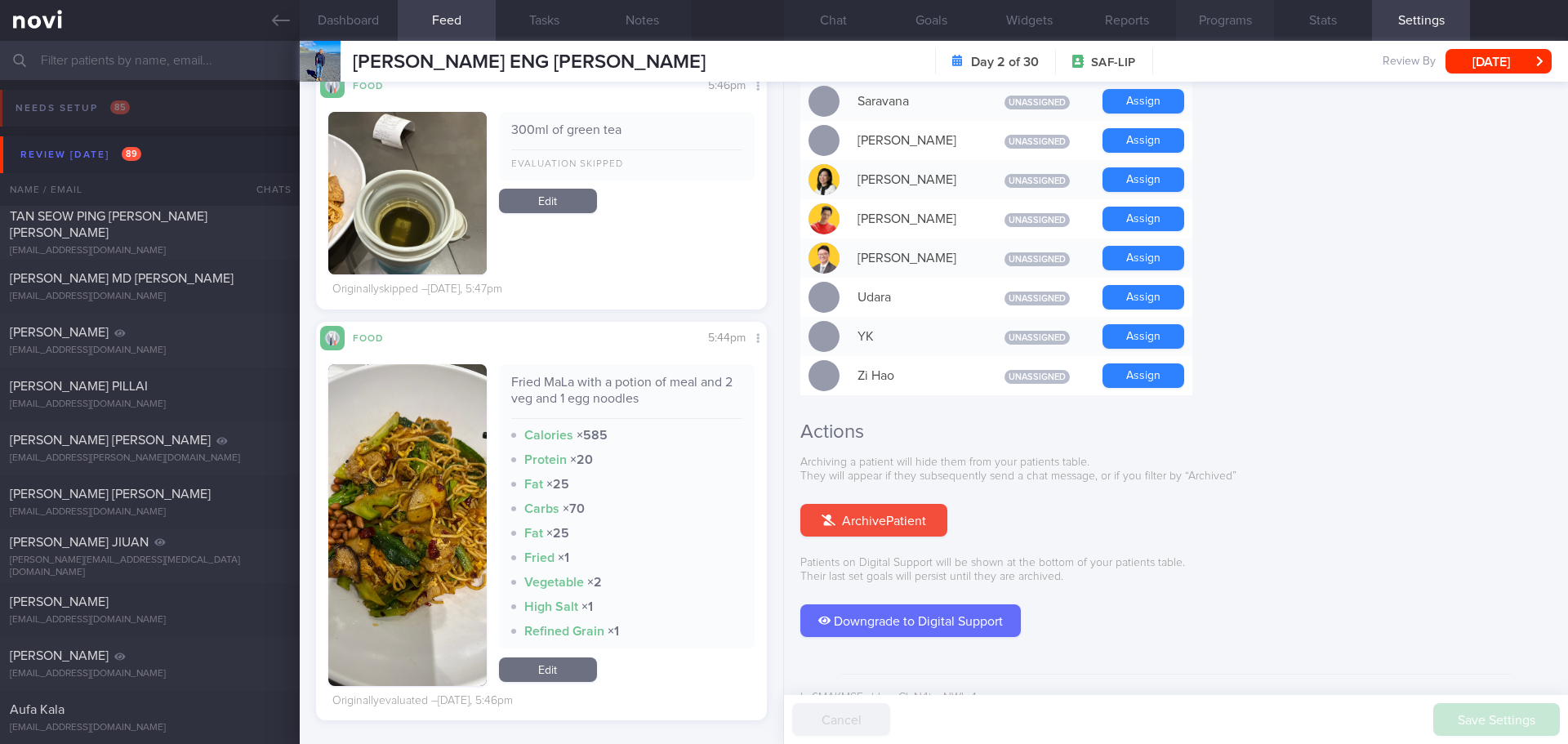
click at [1221, 18] on button "Programs" at bounding box center [1225, 21] width 98 height 41
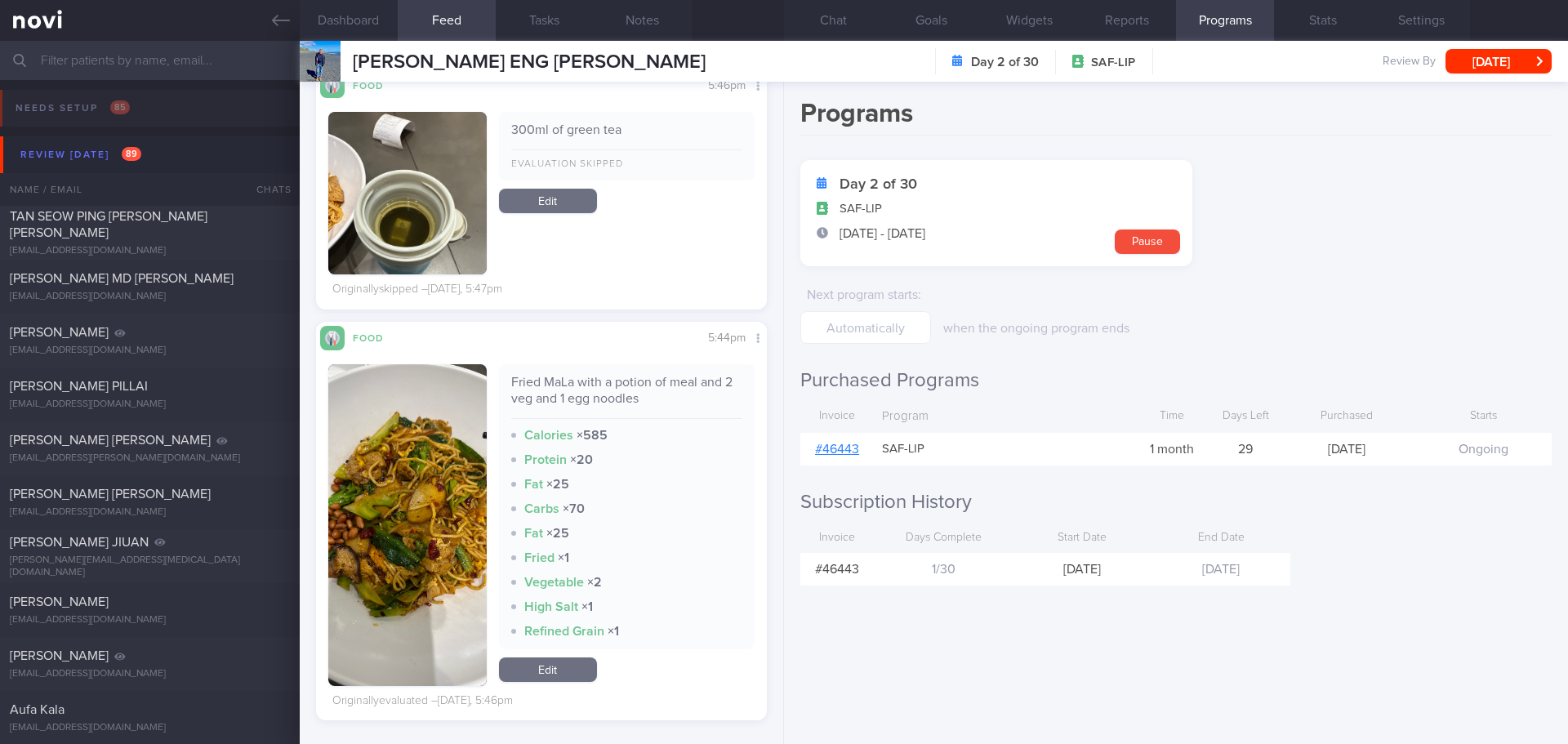
click at [829, 447] on link "# 46443" at bounding box center [838, 449] width 45 height 13
click at [1408, 28] on button "Settings" at bounding box center [1421, 21] width 98 height 41
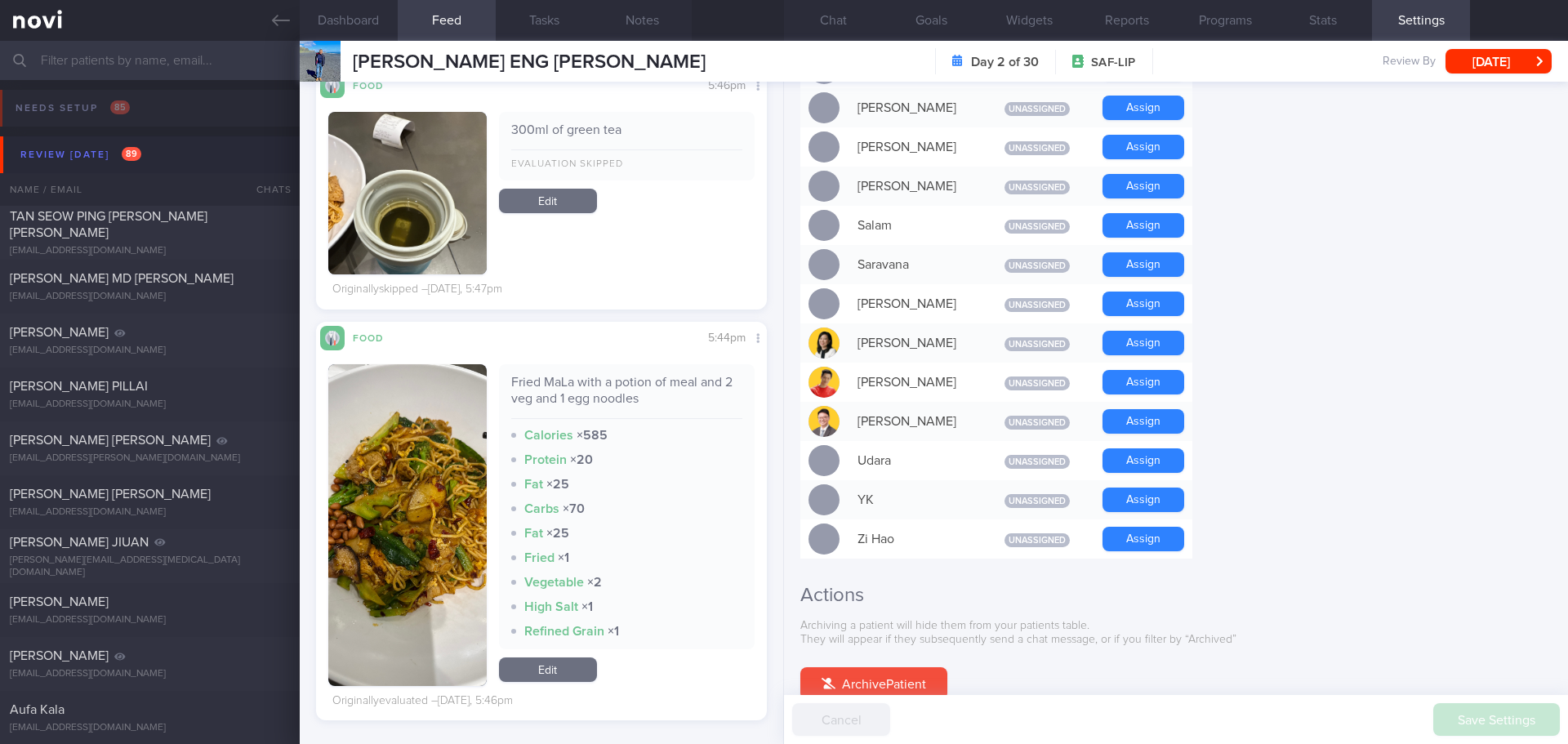
scroll to position [1322, 0]
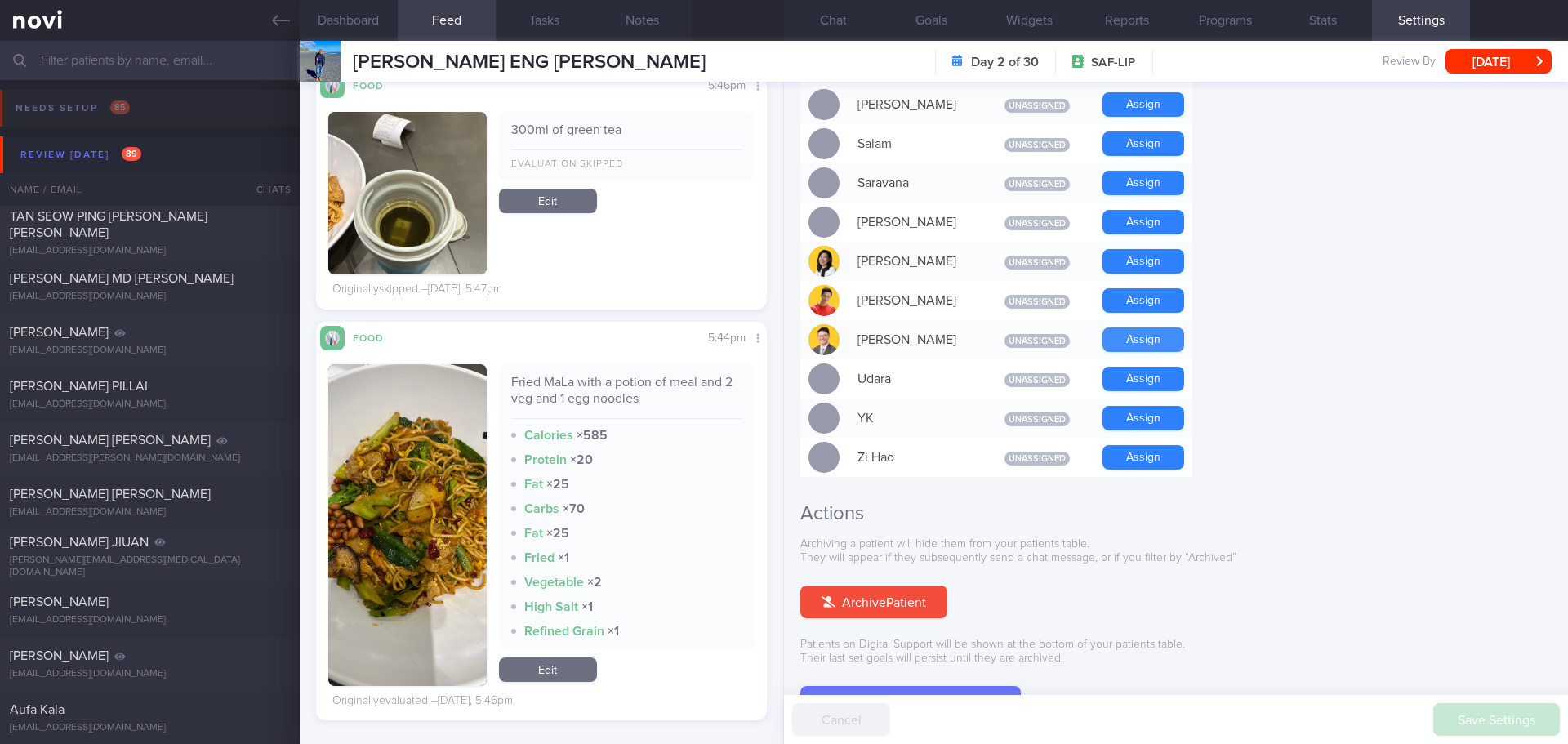
click at [1113, 327] on button "Assign" at bounding box center [1143, 339] width 82 height 25
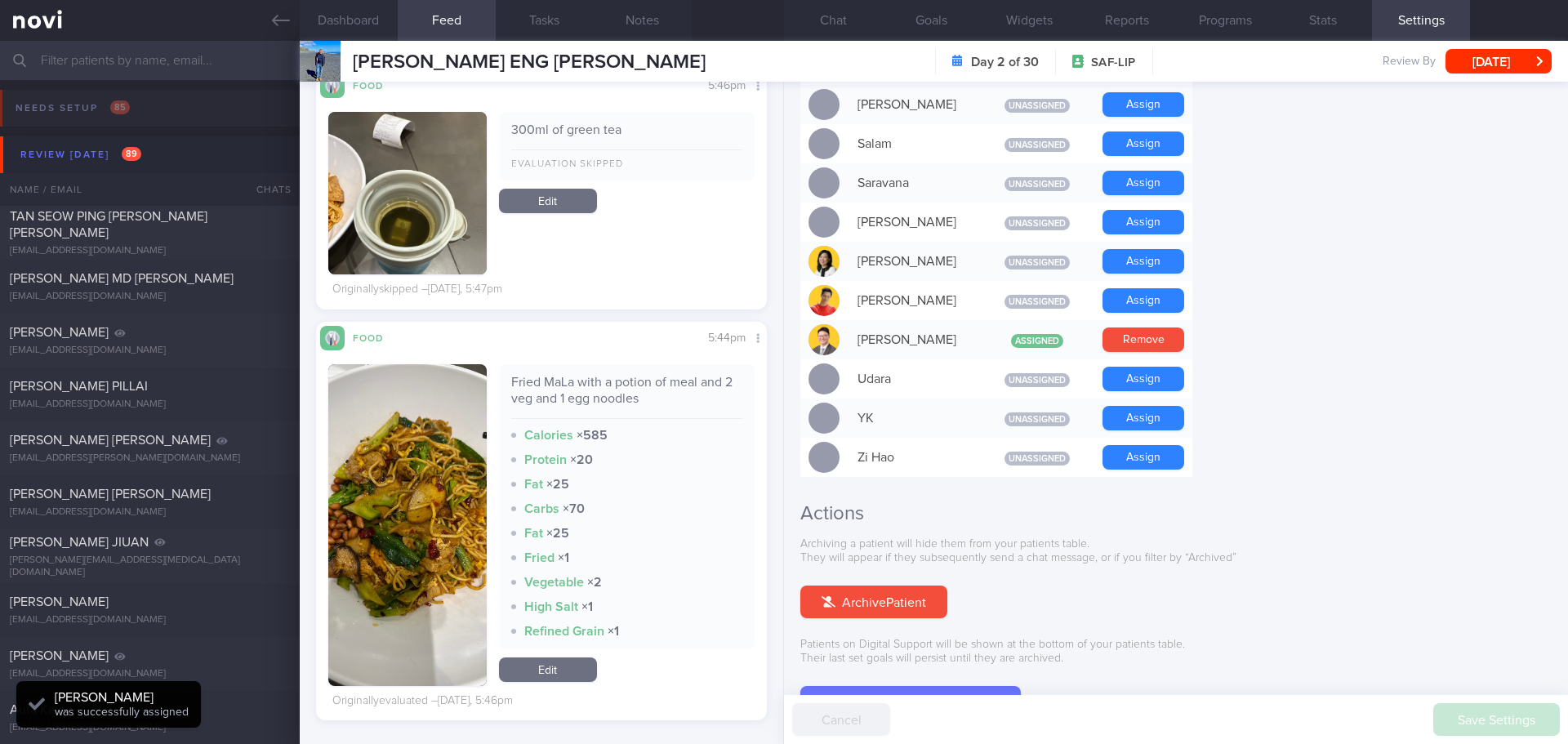
scroll to position [208, 416]
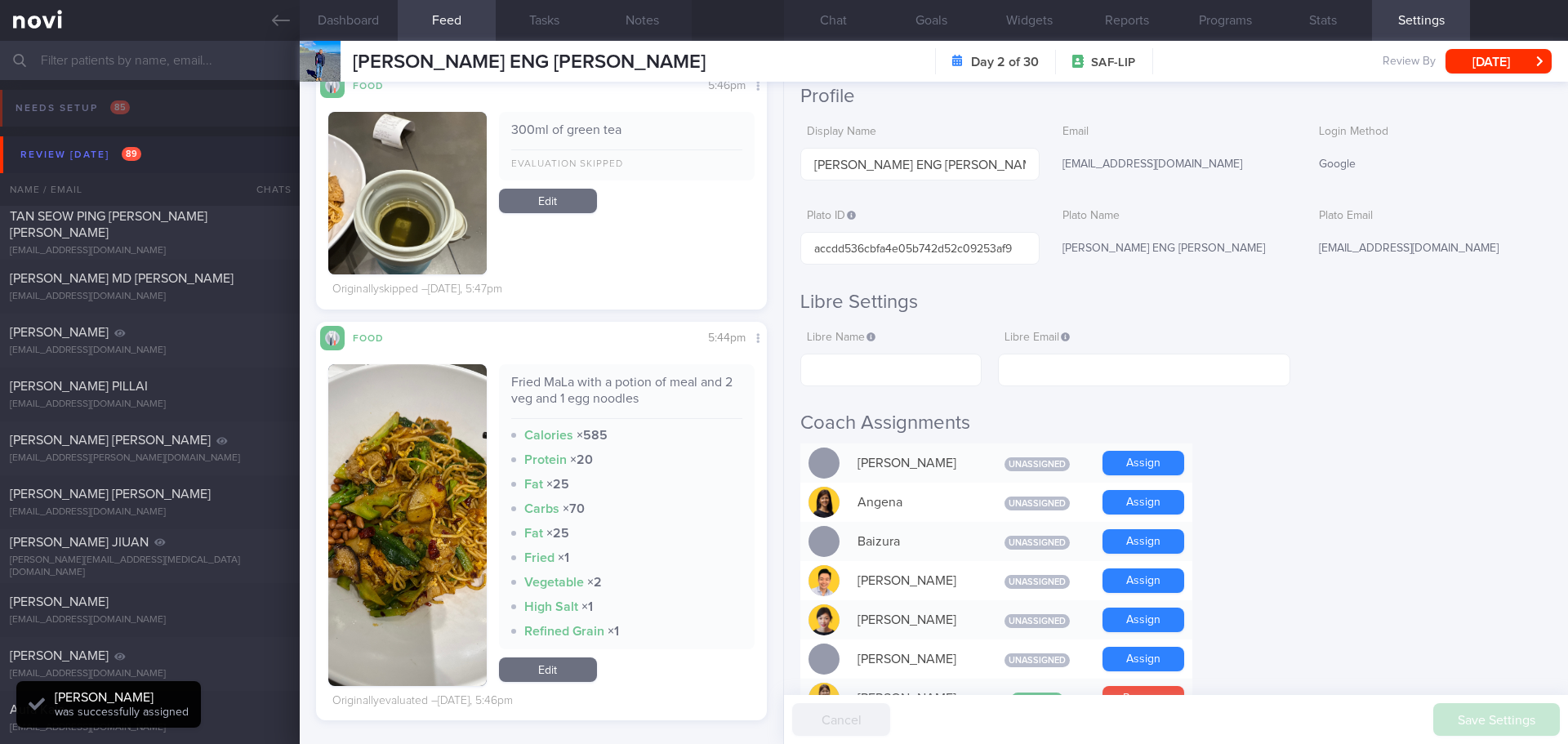
scroll to position [0, 0]
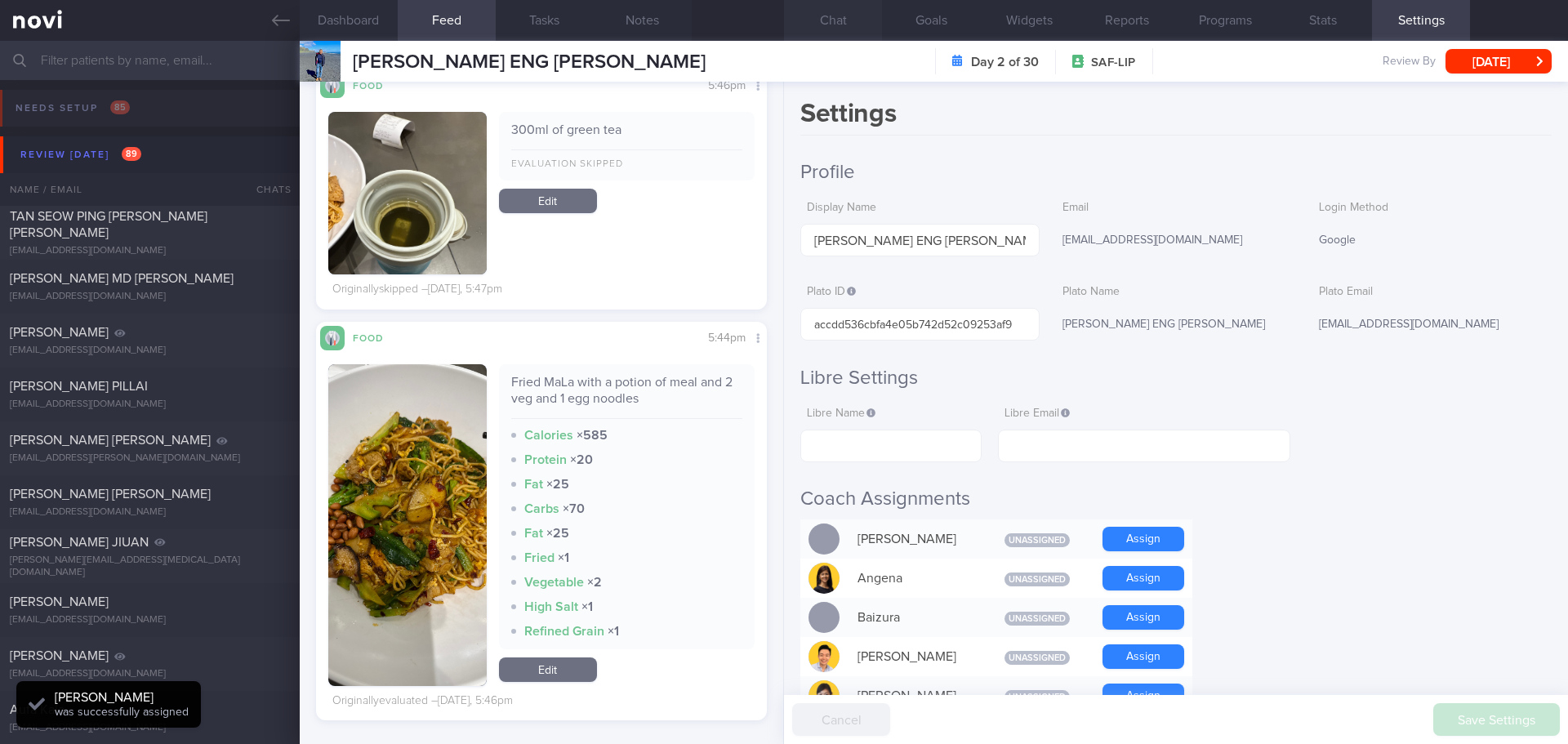
drag, startPoint x: 844, startPoint y: 19, endPoint x: 845, endPoint y: 30, distance: 11.0
click at [843, 19] on button "Chat" at bounding box center [833, 21] width 98 height 41
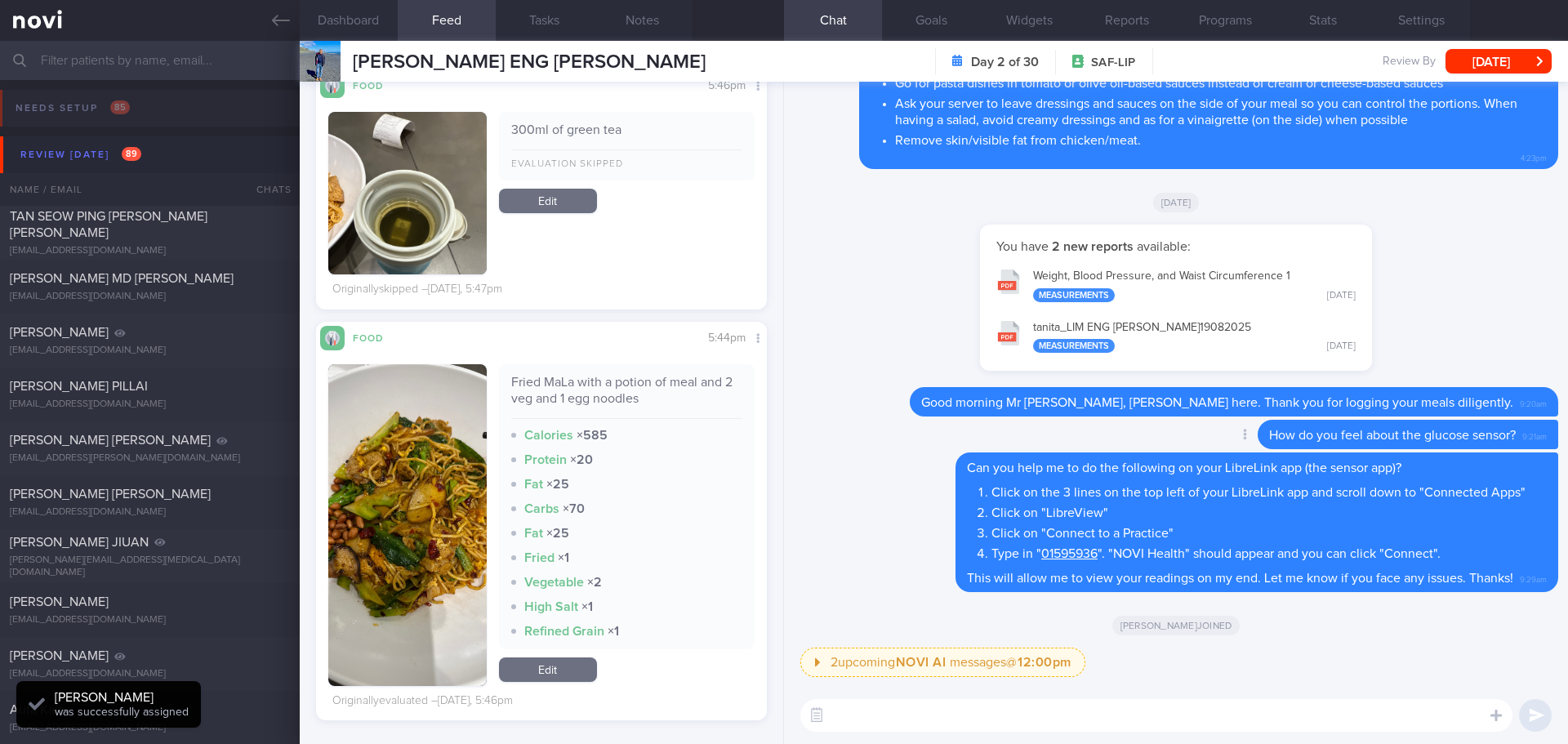
click at [893, 450] on div "Delete How do you feel about the glucose sensor? 9:21am" at bounding box center [1176, 436] width 764 height 33
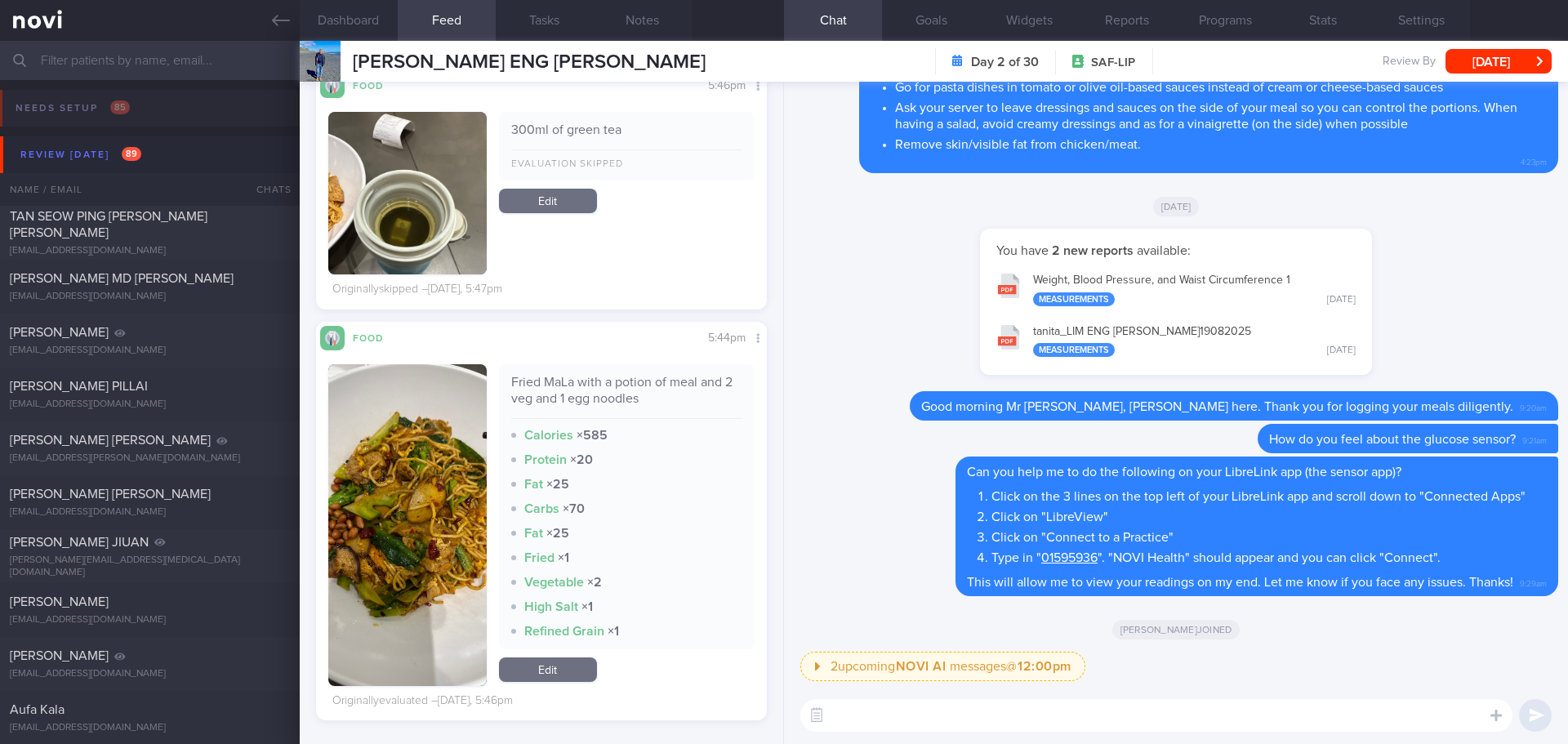
scroll to position [1, 0]
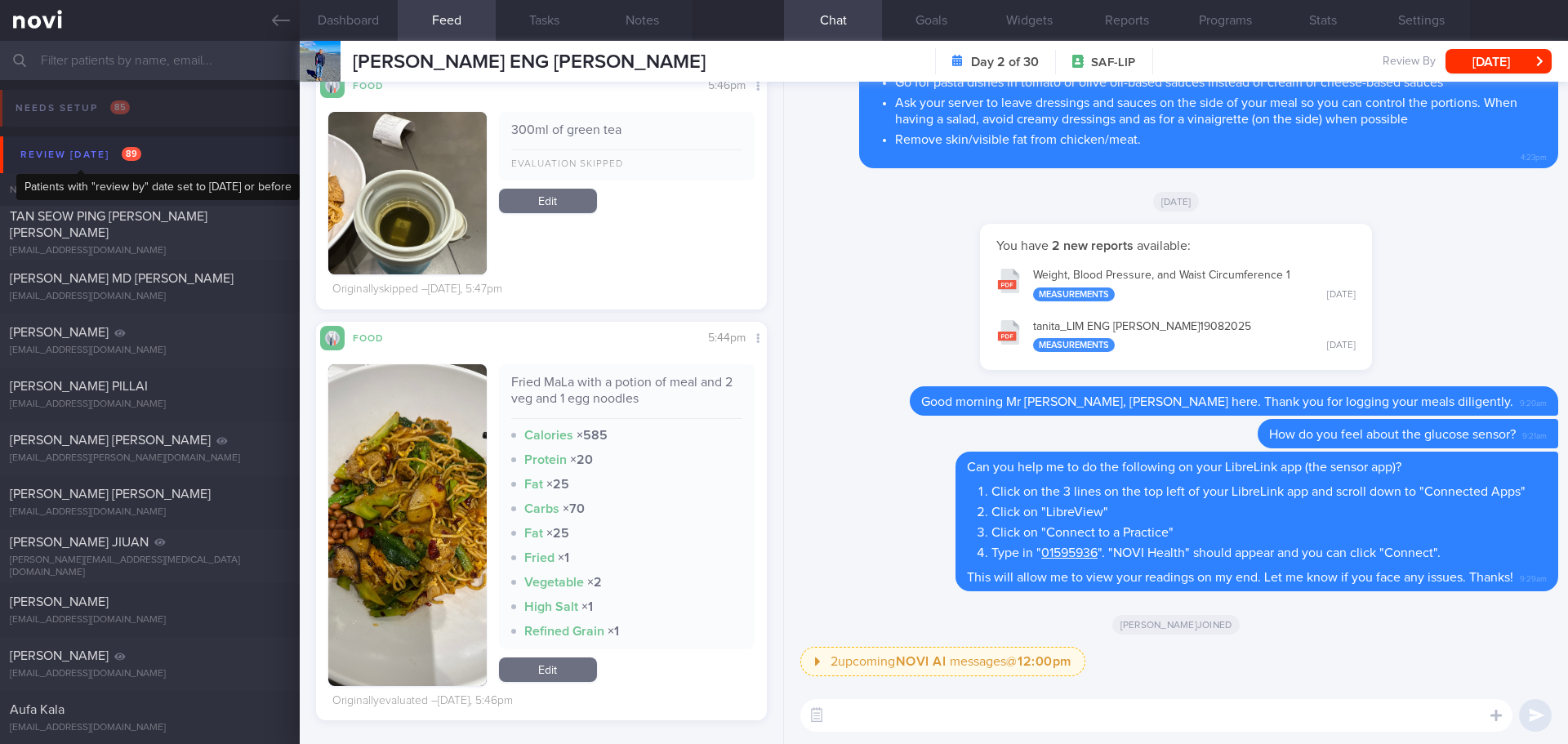
click at [92, 161] on div "Review today 89" at bounding box center [81, 154] width 129 height 22
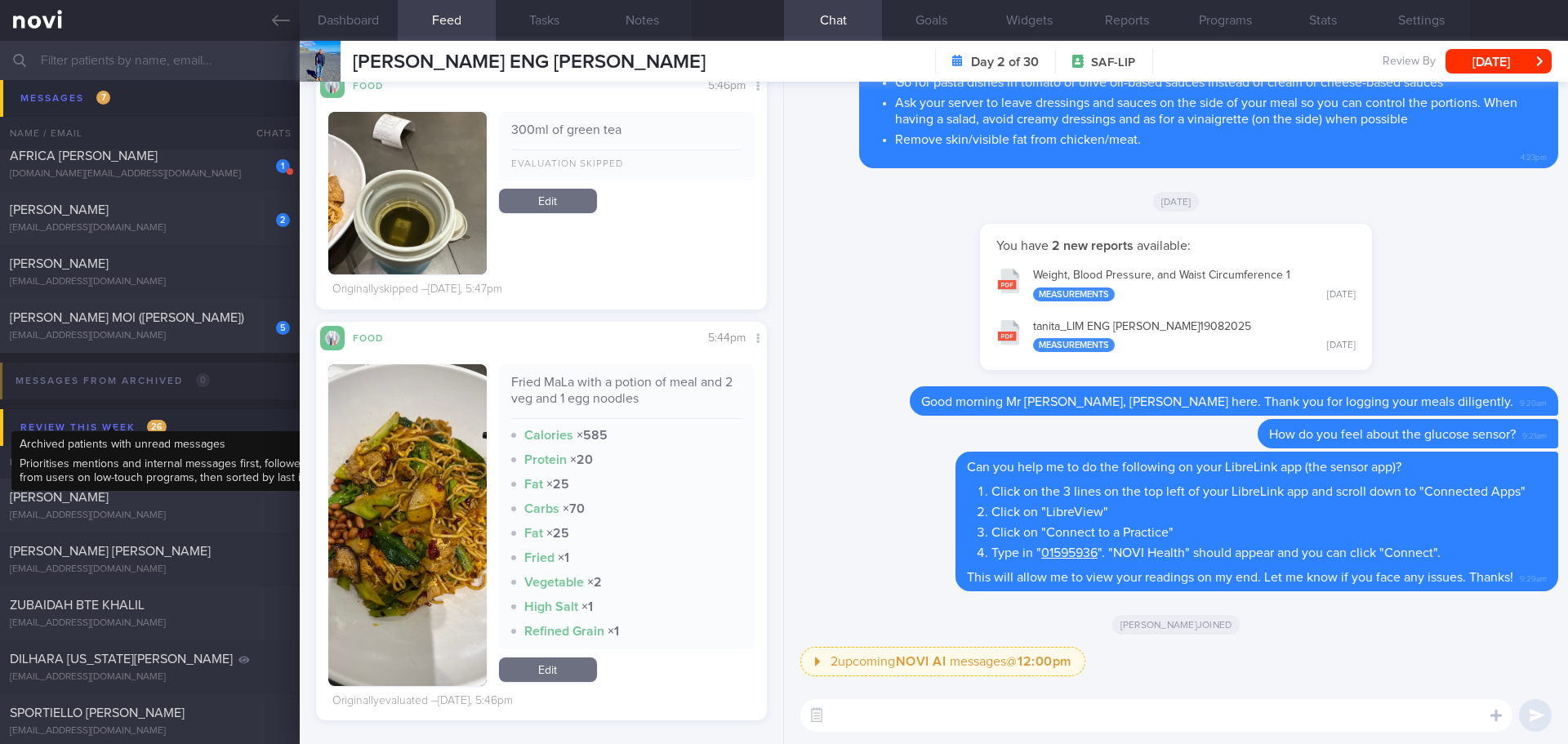
scroll to position [408, 0]
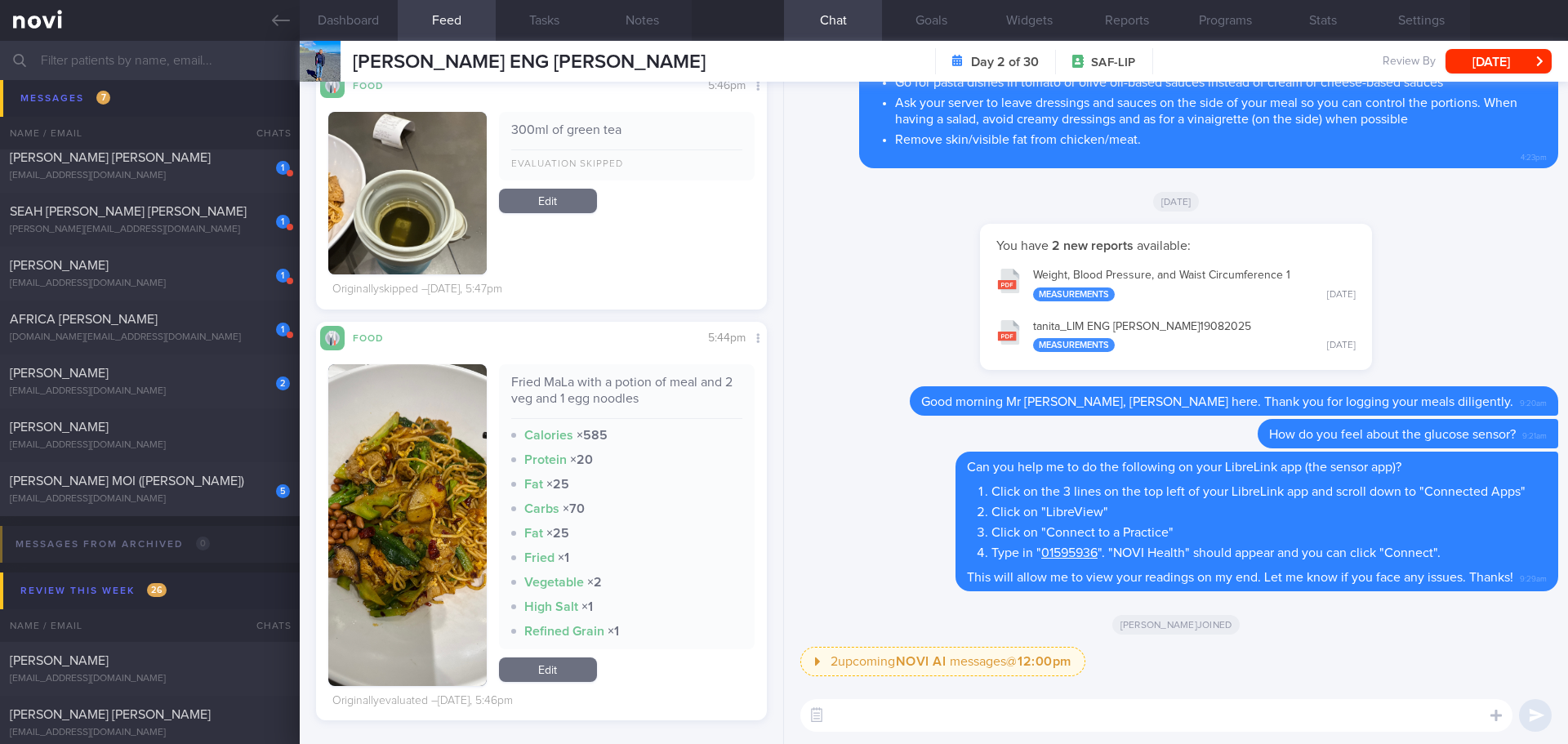
click at [862, 371] on div "You have 2 new reports available: Weight, Blood Pressure, and Waist Circumferen…" at bounding box center [1176, 304] width 764 height 162
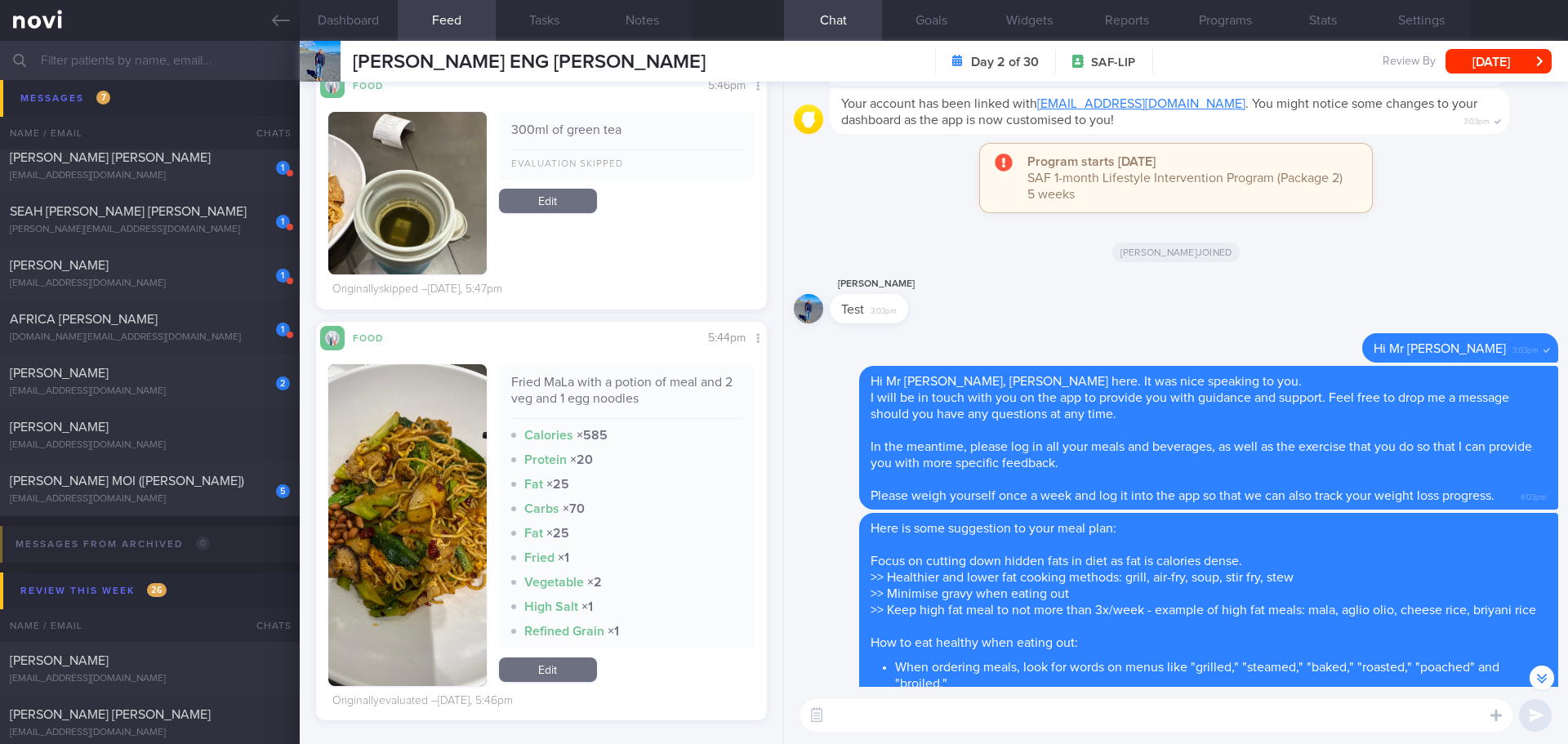
scroll to position [-734, 0]
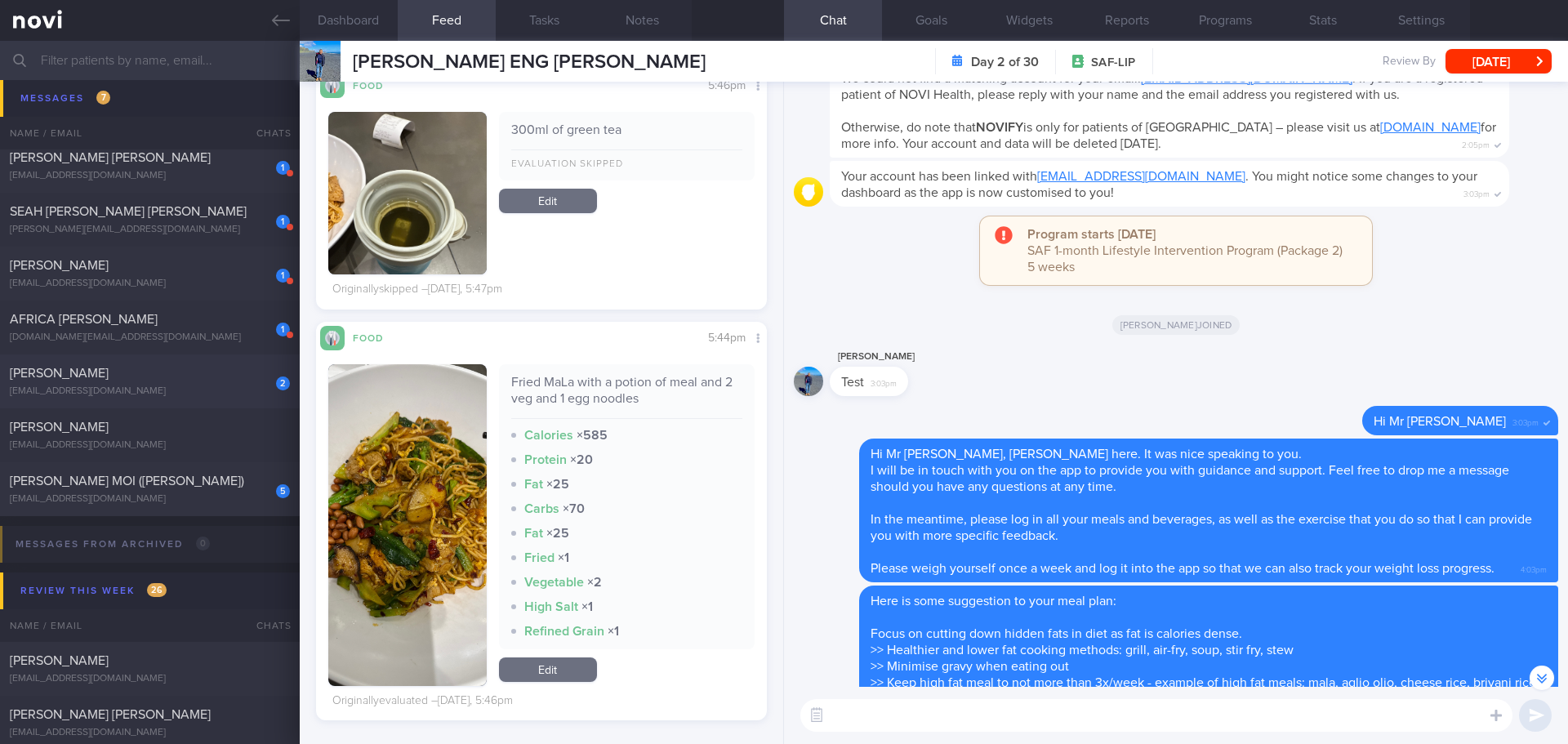
click at [204, 377] on div "[PERSON_NAME]" at bounding box center [148, 373] width 276 height 16
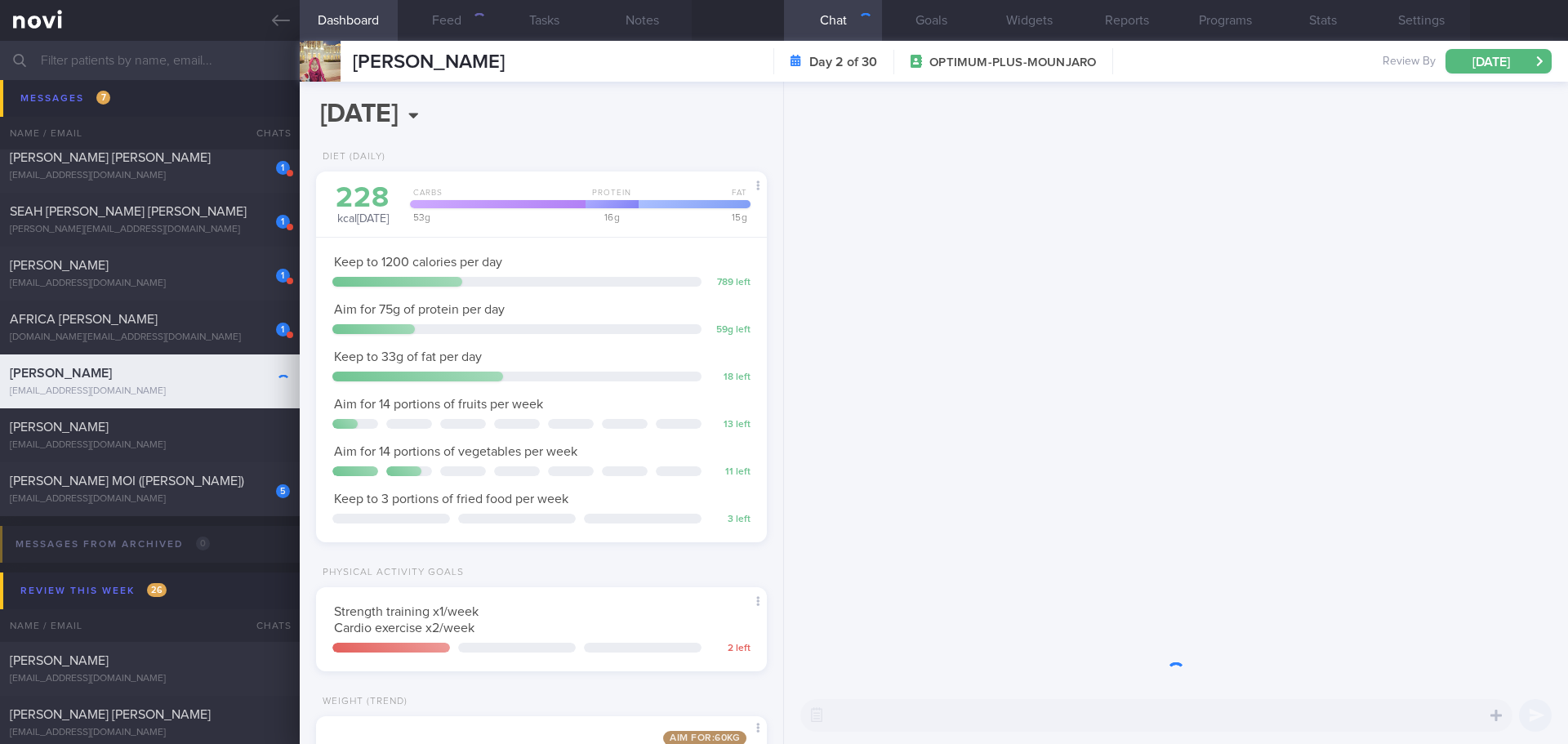
scroll to position [227, 410]
click at [432, 31] on button "Feed" at bounding box center [447, 21] width 98 height 41
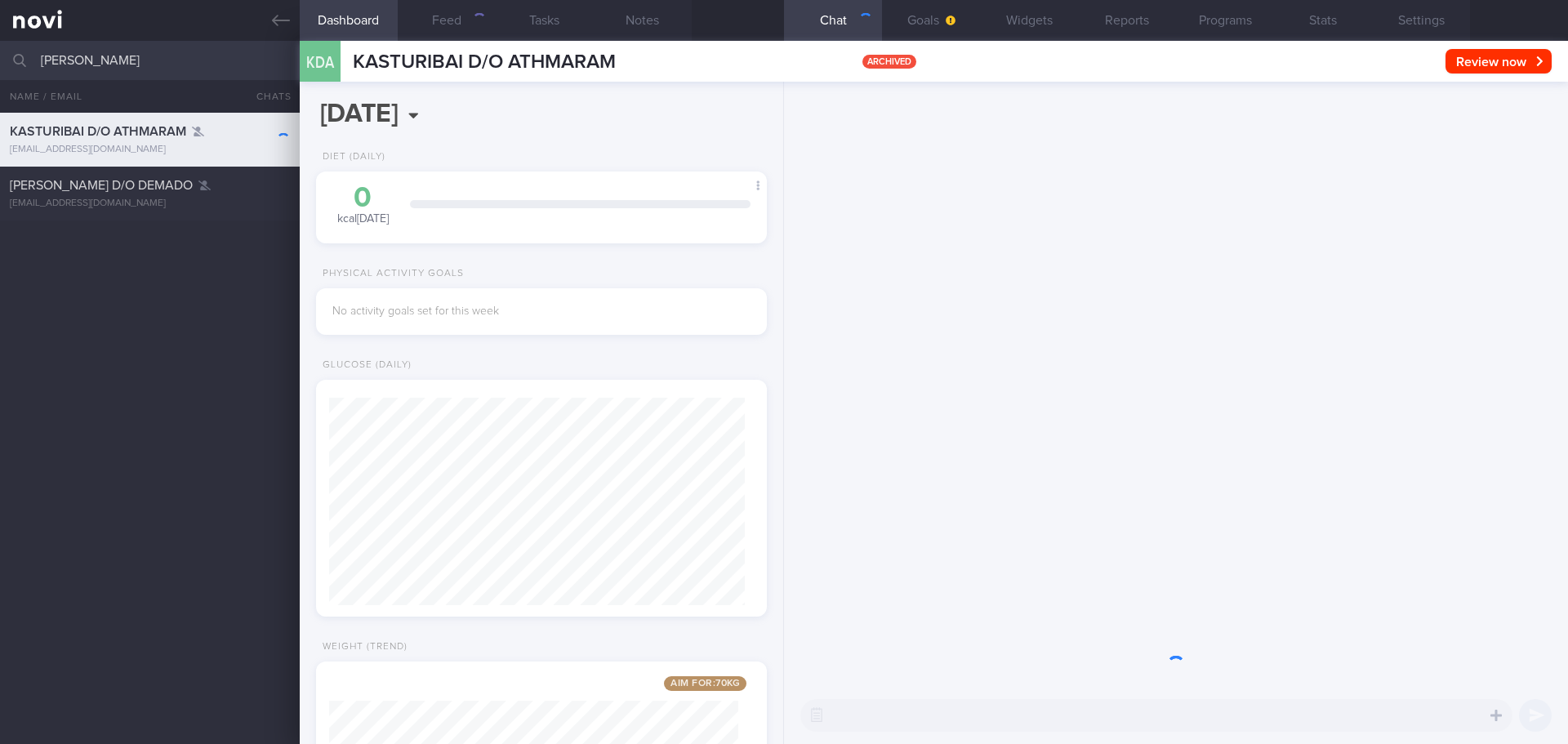
scroll to position [208, 416]
click at [126, 65] on input "kasturi" at bounding box center [784, 61] width 1568 height 40
click at [171, 304] on div "KASTURIBAI D/O ATHMARAM yasturi@hotmail.com KASTURI D/O DEMADO kasturidemado@gm…" at bounding box center [784, 428] width 1568 height 631
click at [953, 7] on button "Goals" at bounding box center [931, 21] width 98 height 41
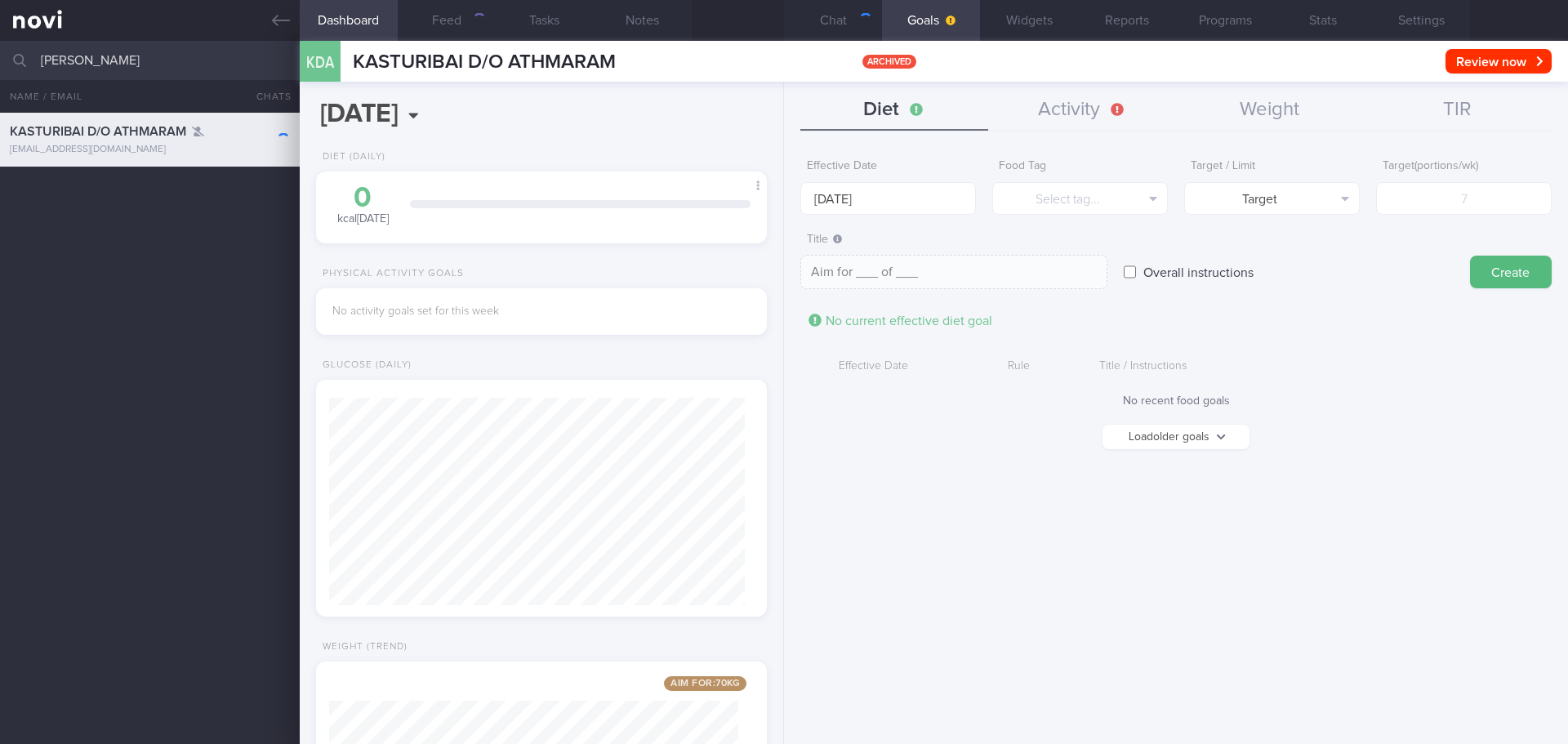
click at [1176, 432] on button "Load older goals" at bounding box center [1176, 437] width 147 height 25
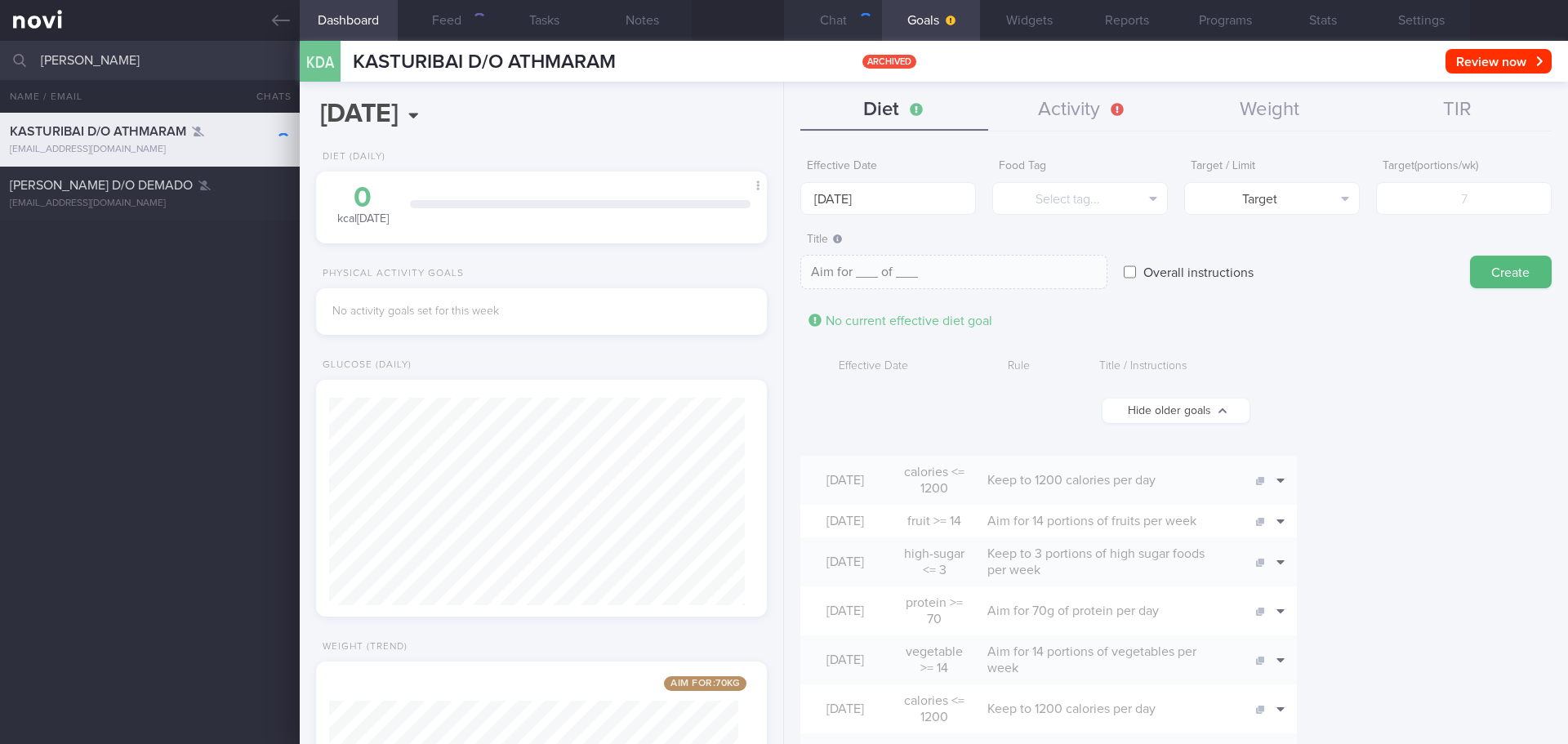
scroll to position [208, 416]
click at [807, 30] on button "Chat" at bounding box center [833, 21] width 98 height 41
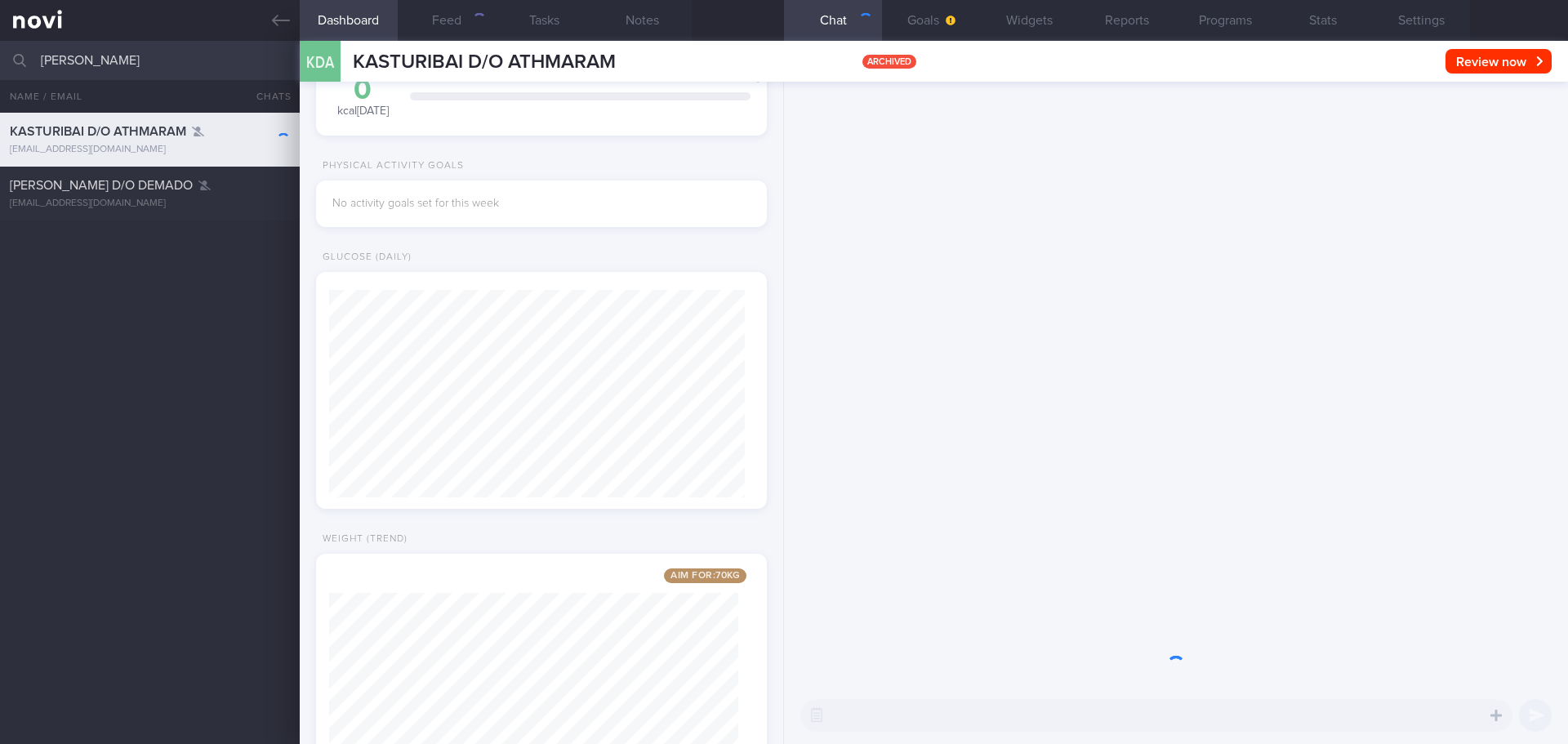
scroll to position [213, 0]
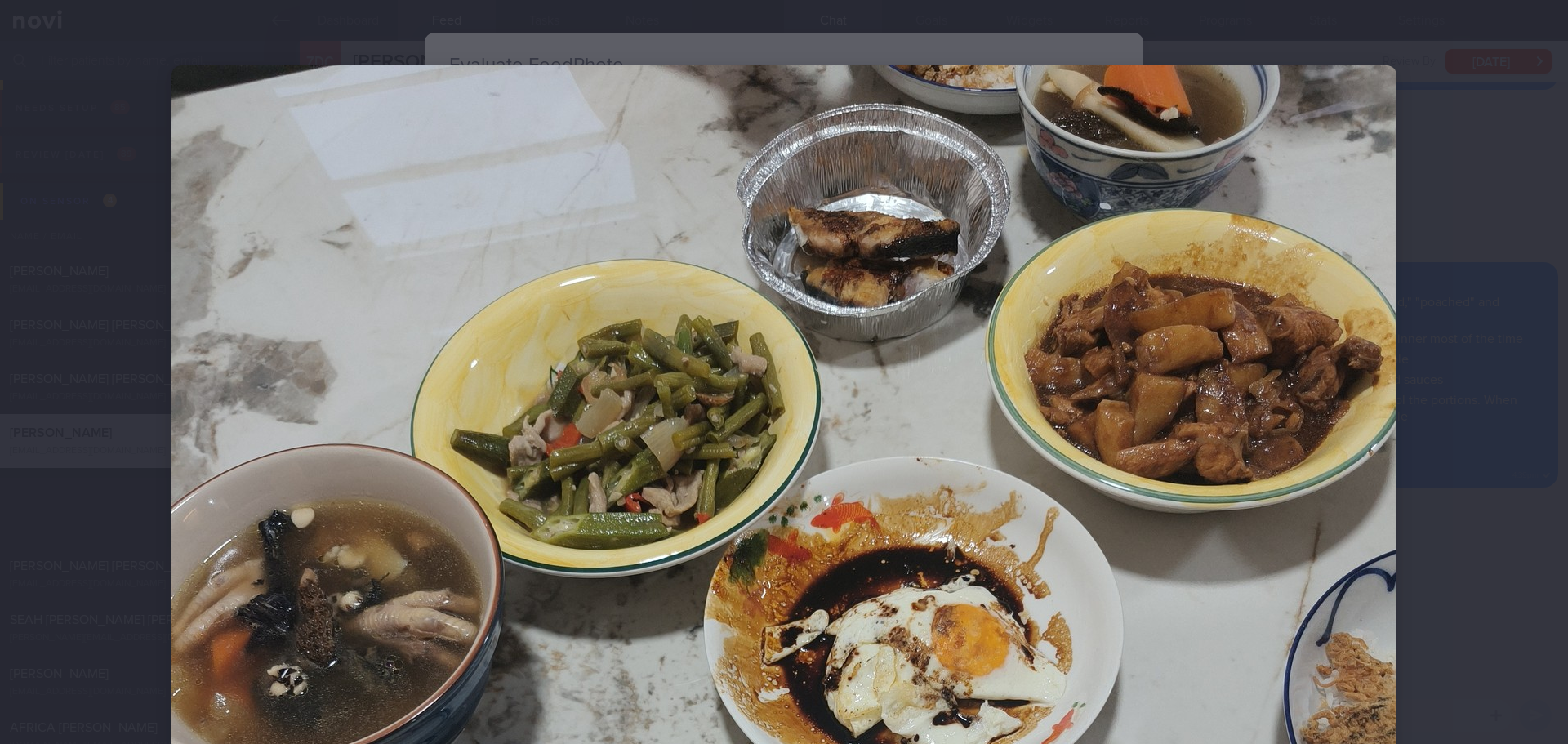
select select "7"
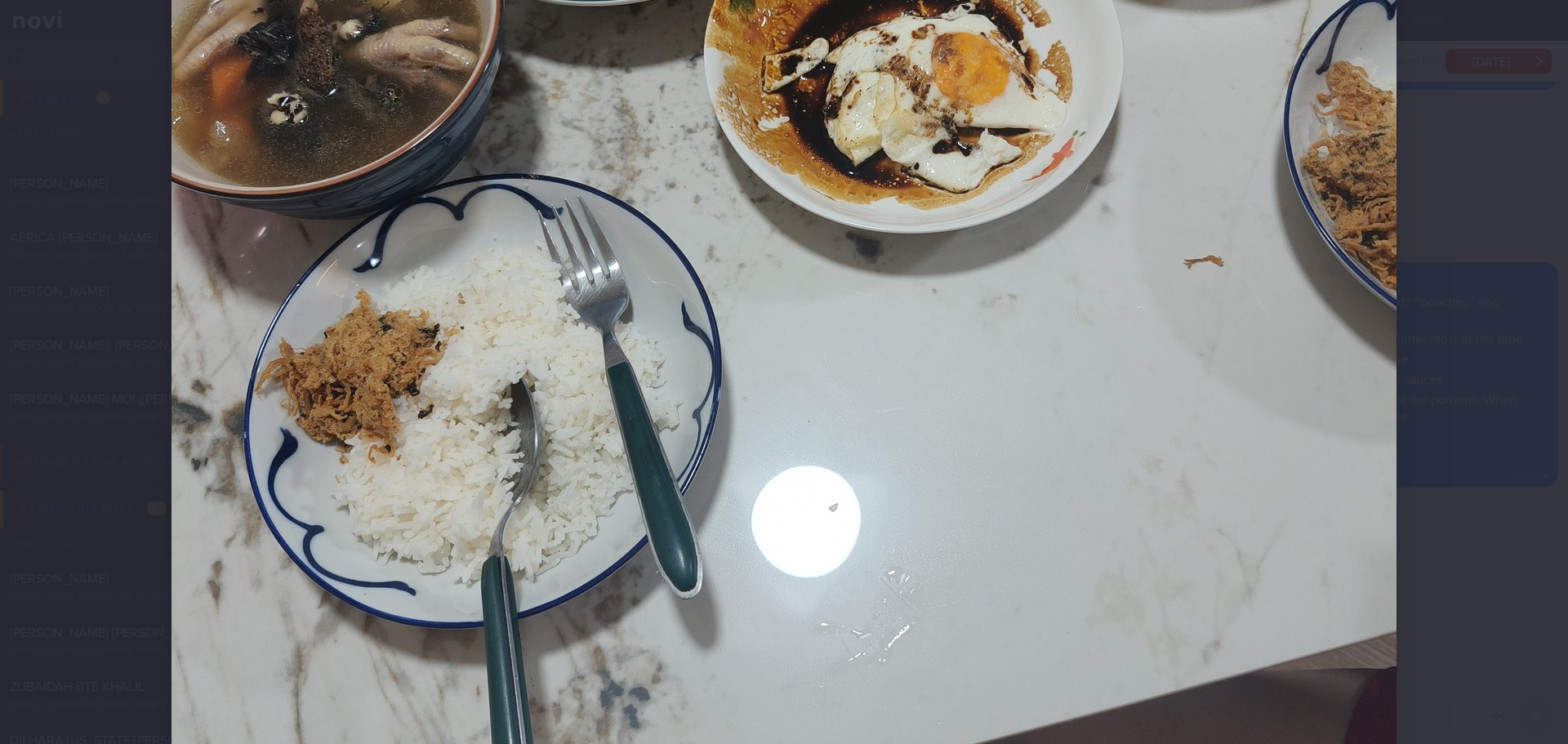
click at [1421, 187] on div at bounding box center [784, 310] width 1356 height 1763
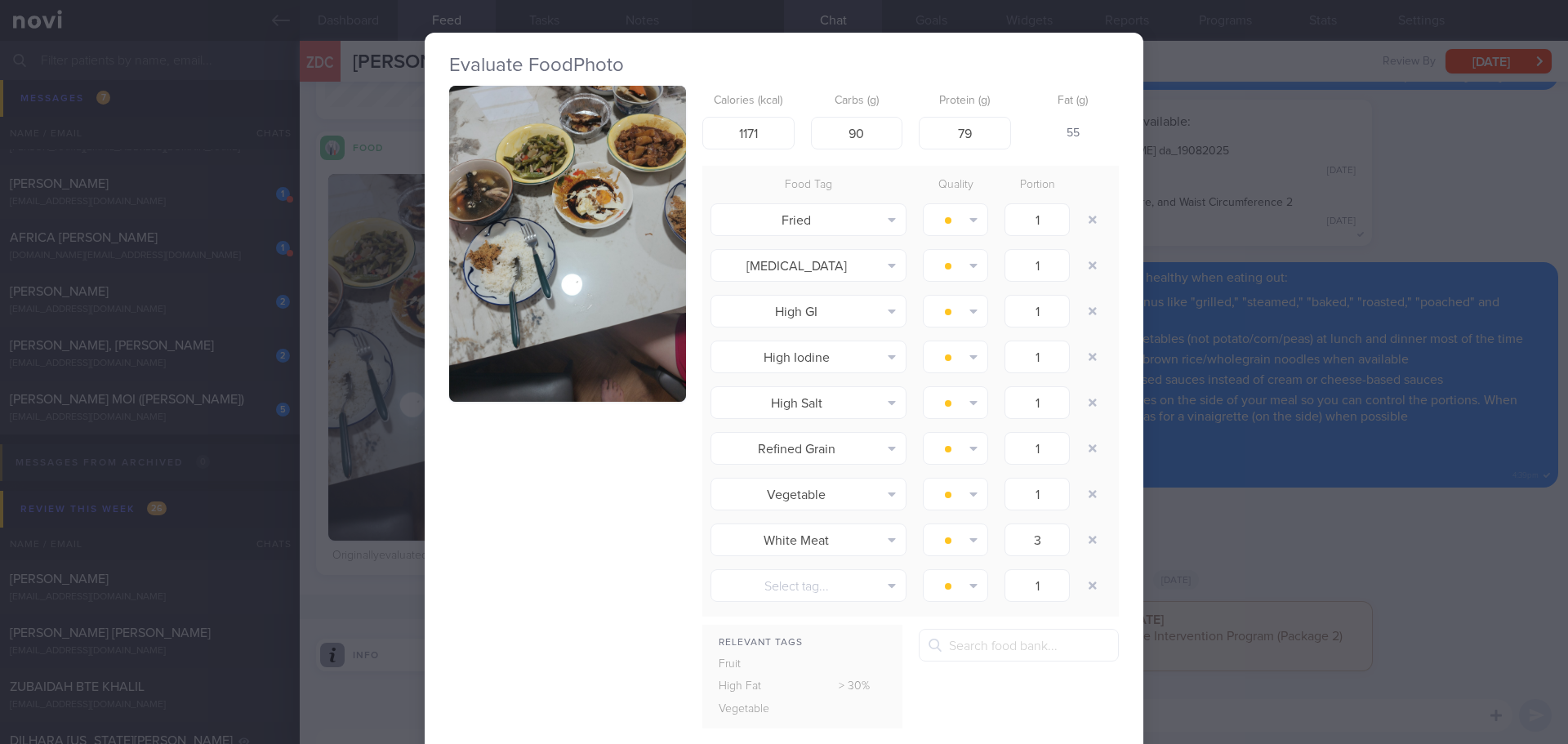
click at [1273, 520] on div "Evaluate Food Photo Calories (kcal) 1171 Carbs (g) 90 Protein (g) 79 Fat (g) 55…" at bounding box center [784, 372] width 1568 height 744
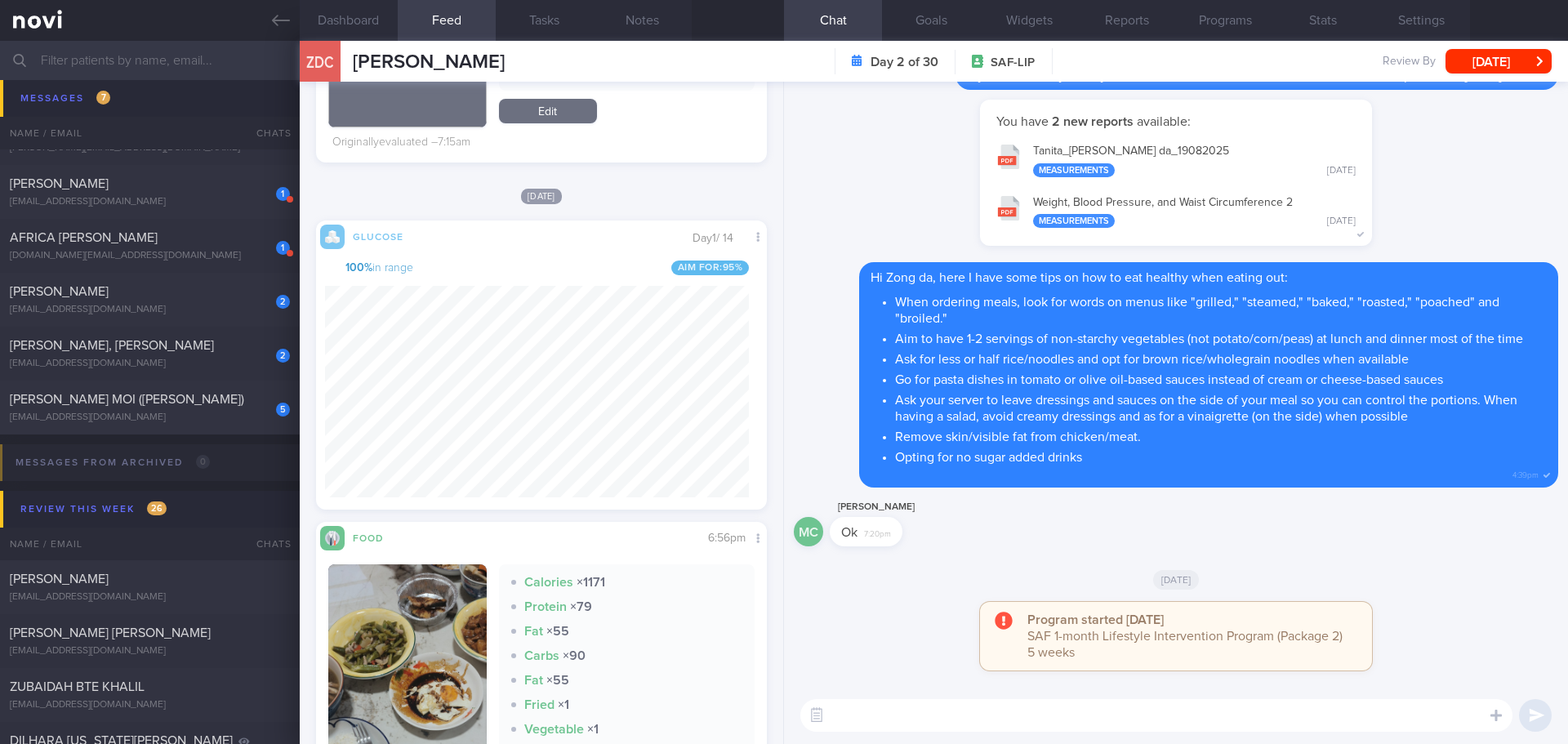
scroll to position [898, 0]
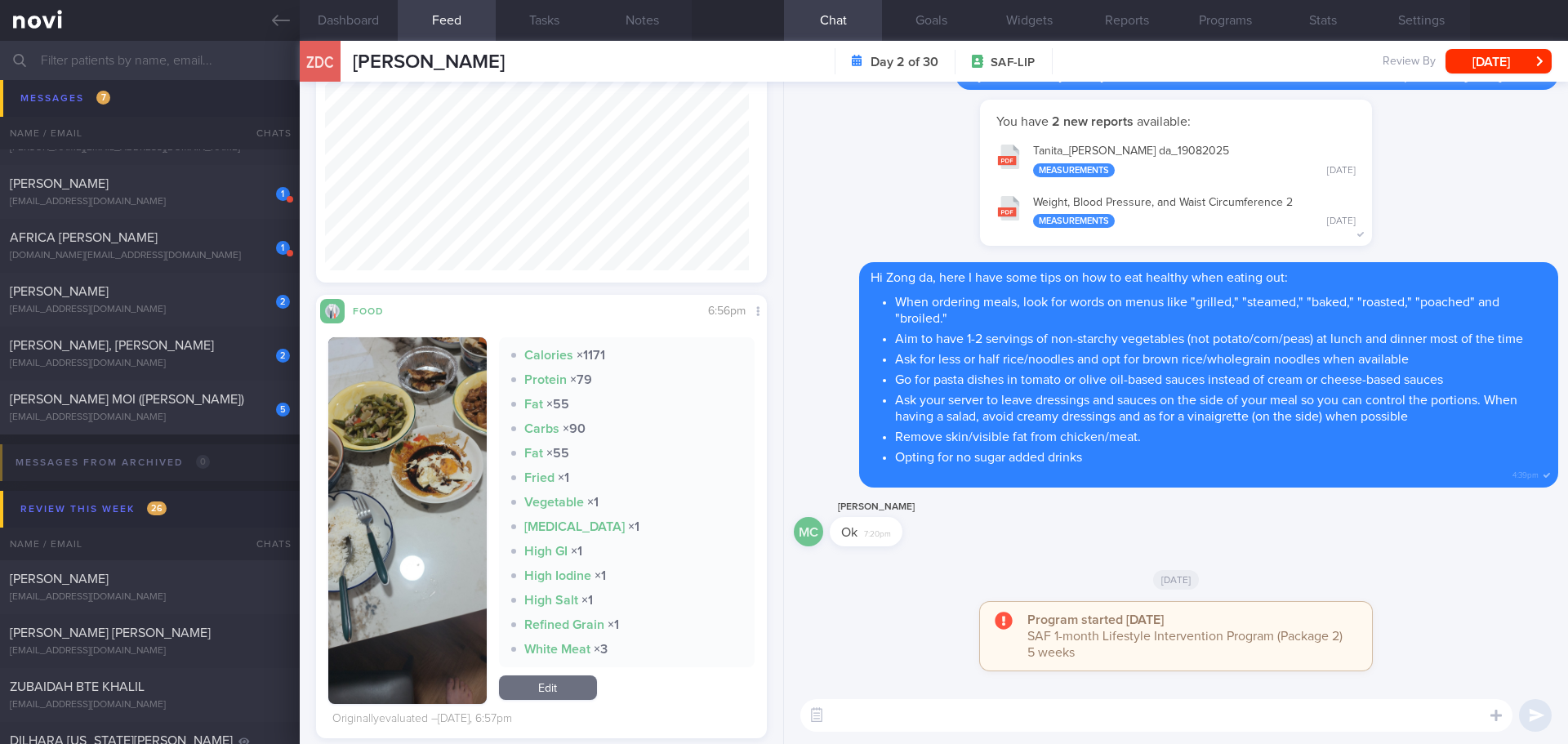
click at [974, 724] on textarea at bounding box center [1157, 715] width 712 height 33
click at [373, 488] on button "button" at bounding box center [407, 520] width 158 height 367
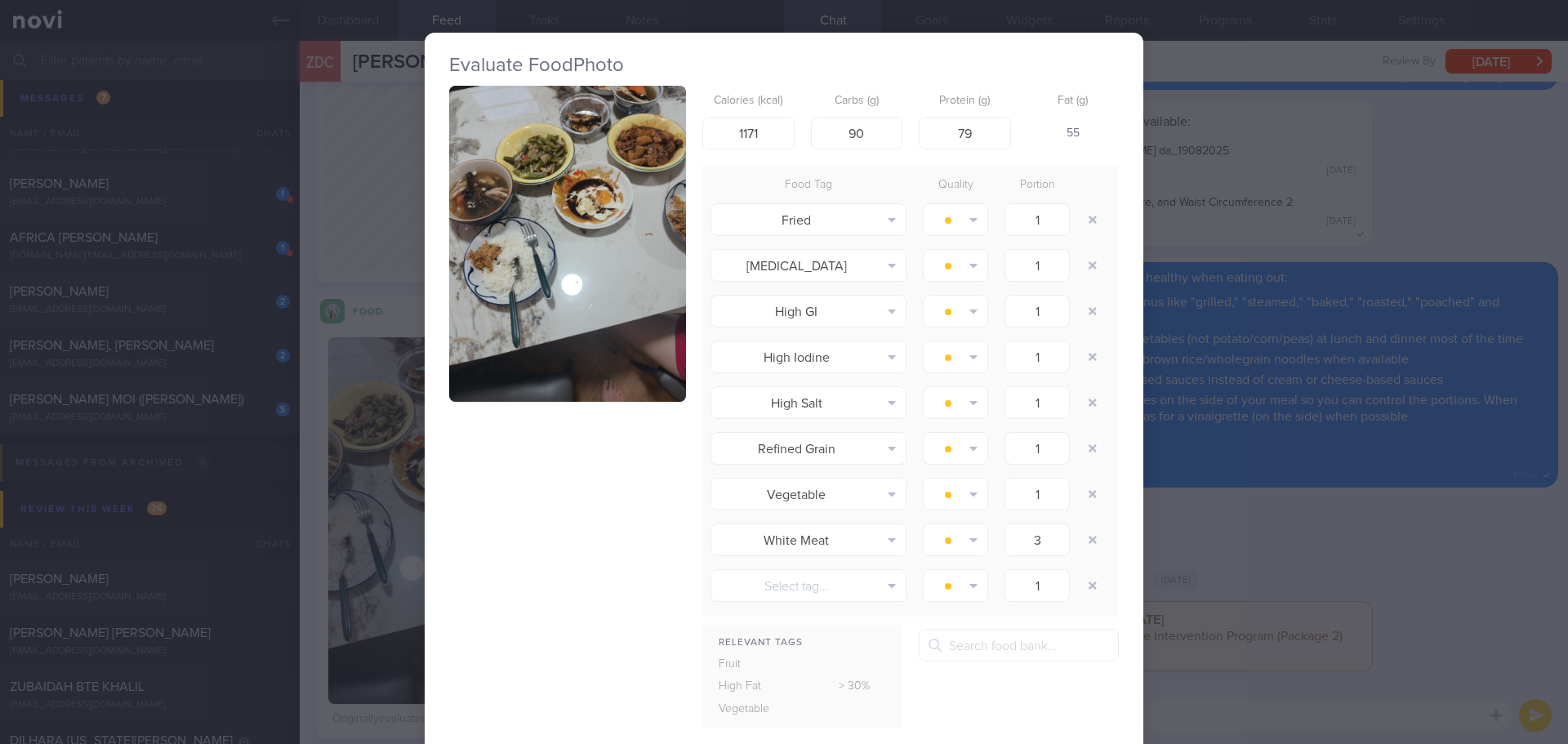
click at [558, 295] on button "button" at bounding box center [567, 243] width 237 height 316
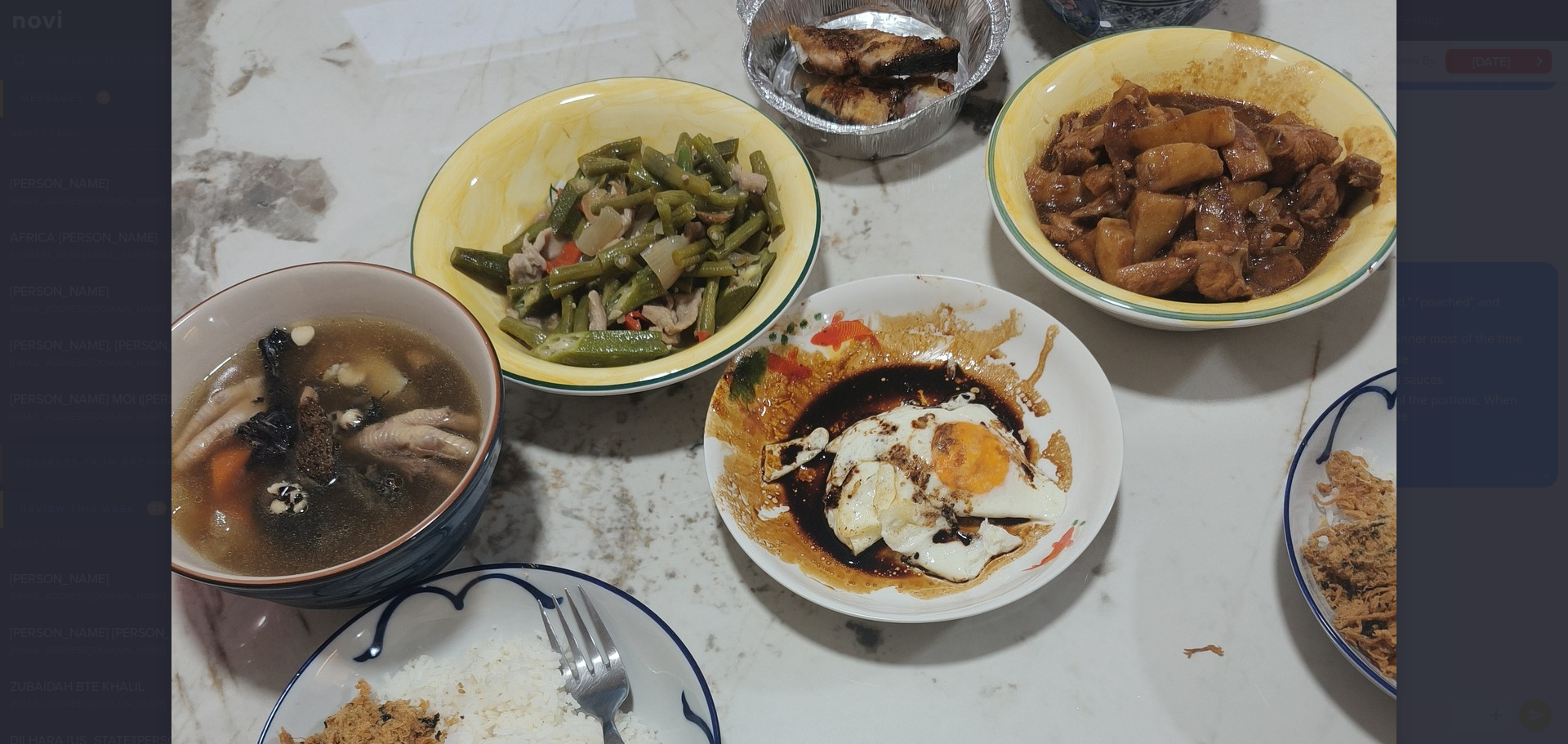
scroll to position [245, 0]
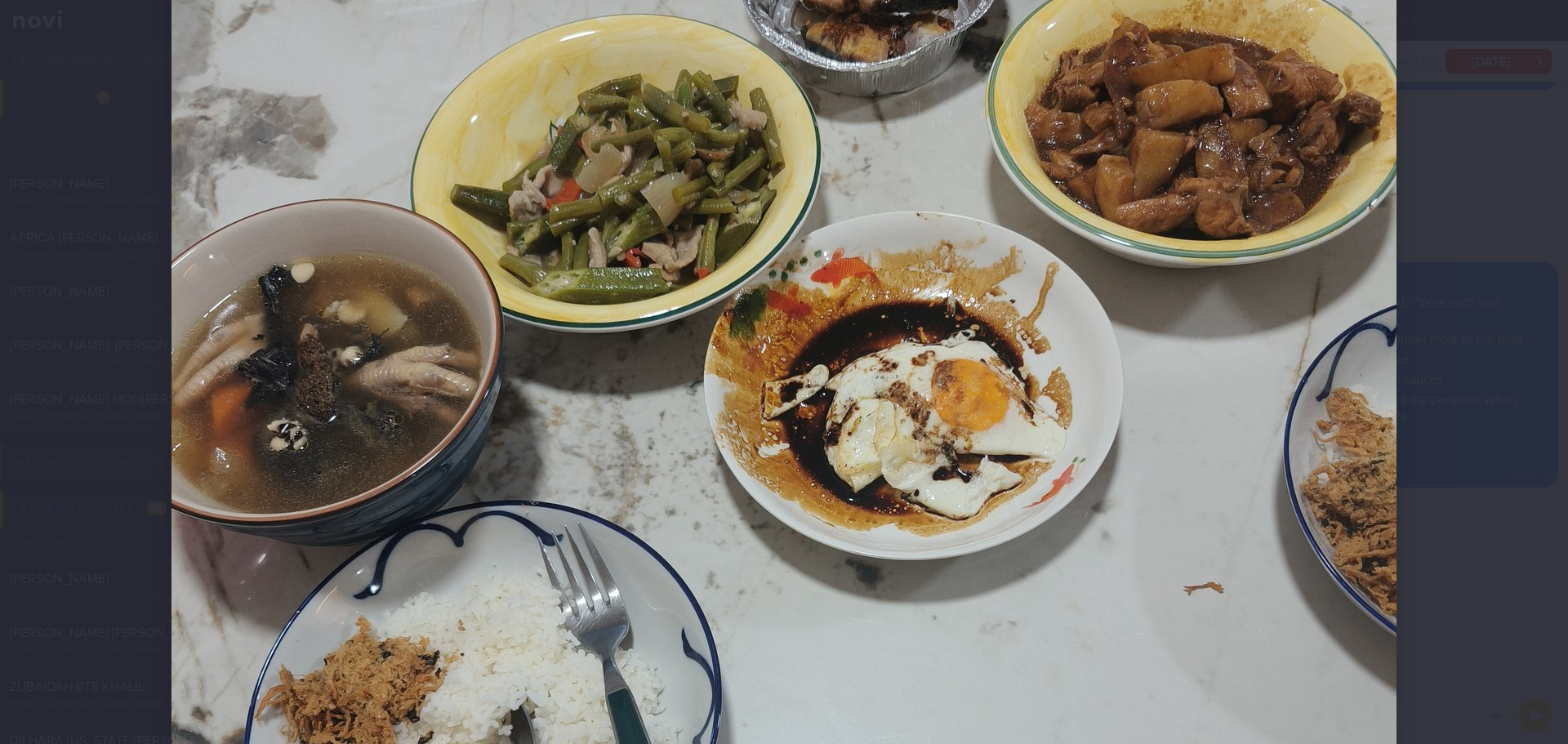
click at [1239, 130] on img at bounding box center [784, 637] width 1225 height 1633
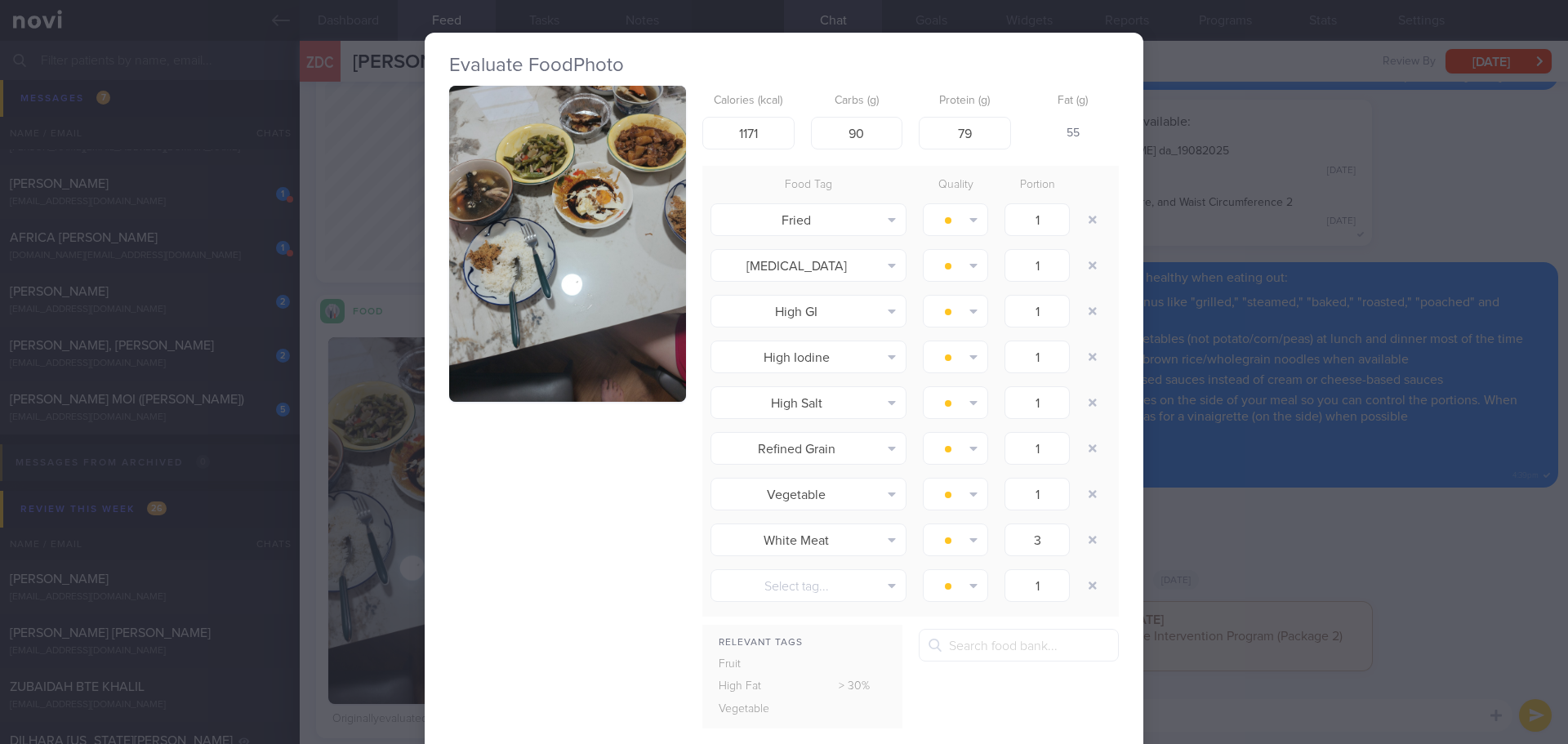
click at [630, 236] on button "button" at bounding box center [567, 243] width 237 height 316
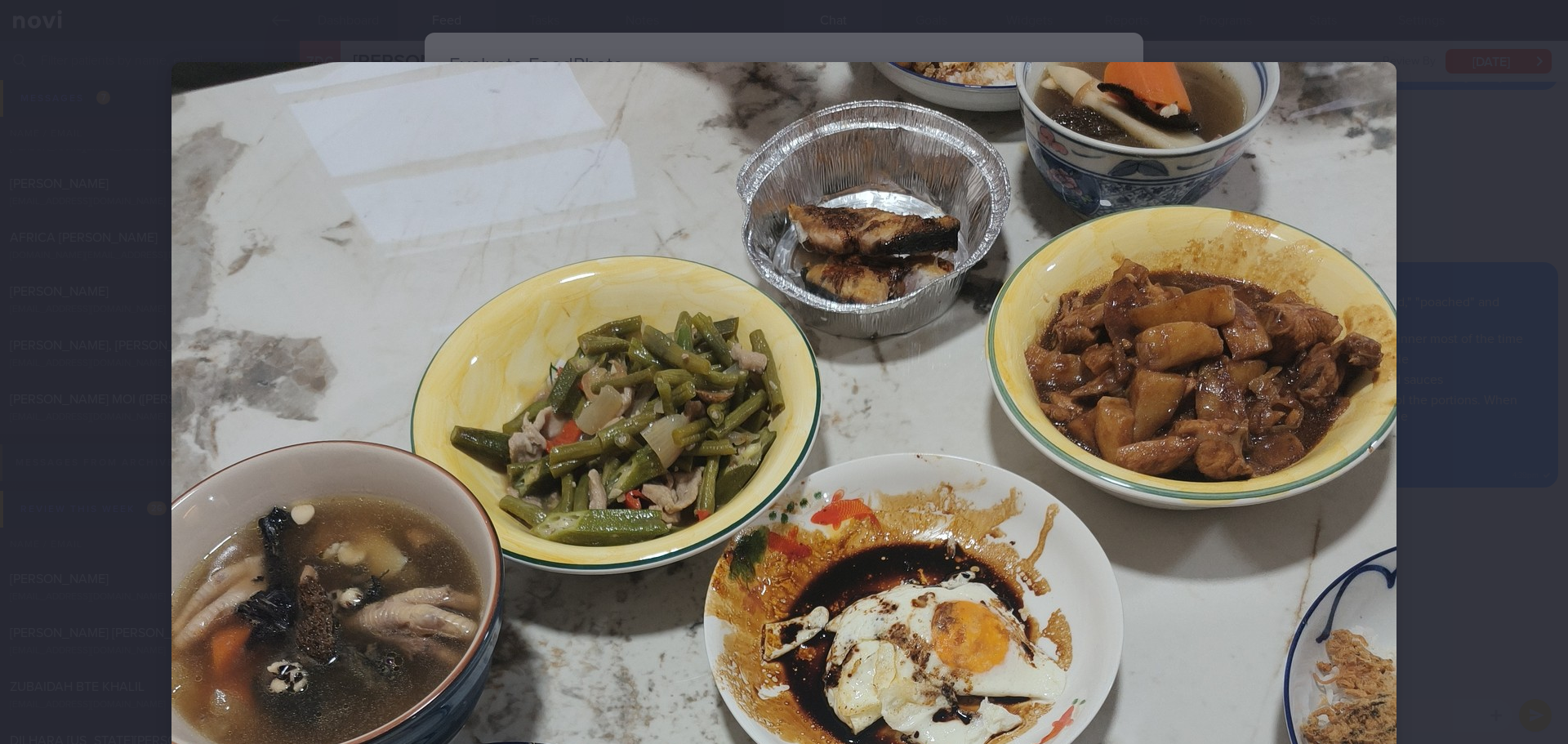
scroll to position [0, 0]
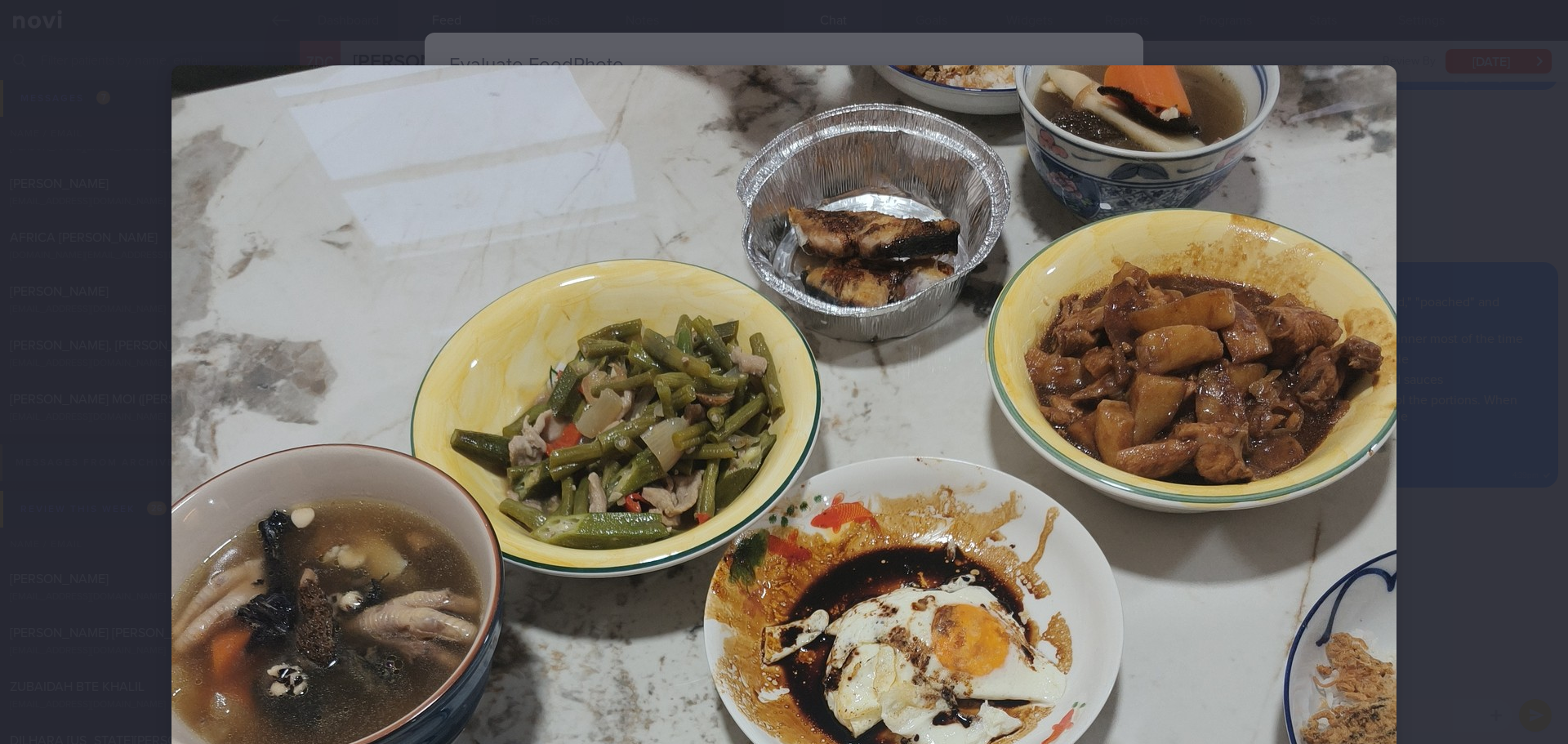
click at [1478, 141] on div at bounding box center [784, 372] width 1568 height 744
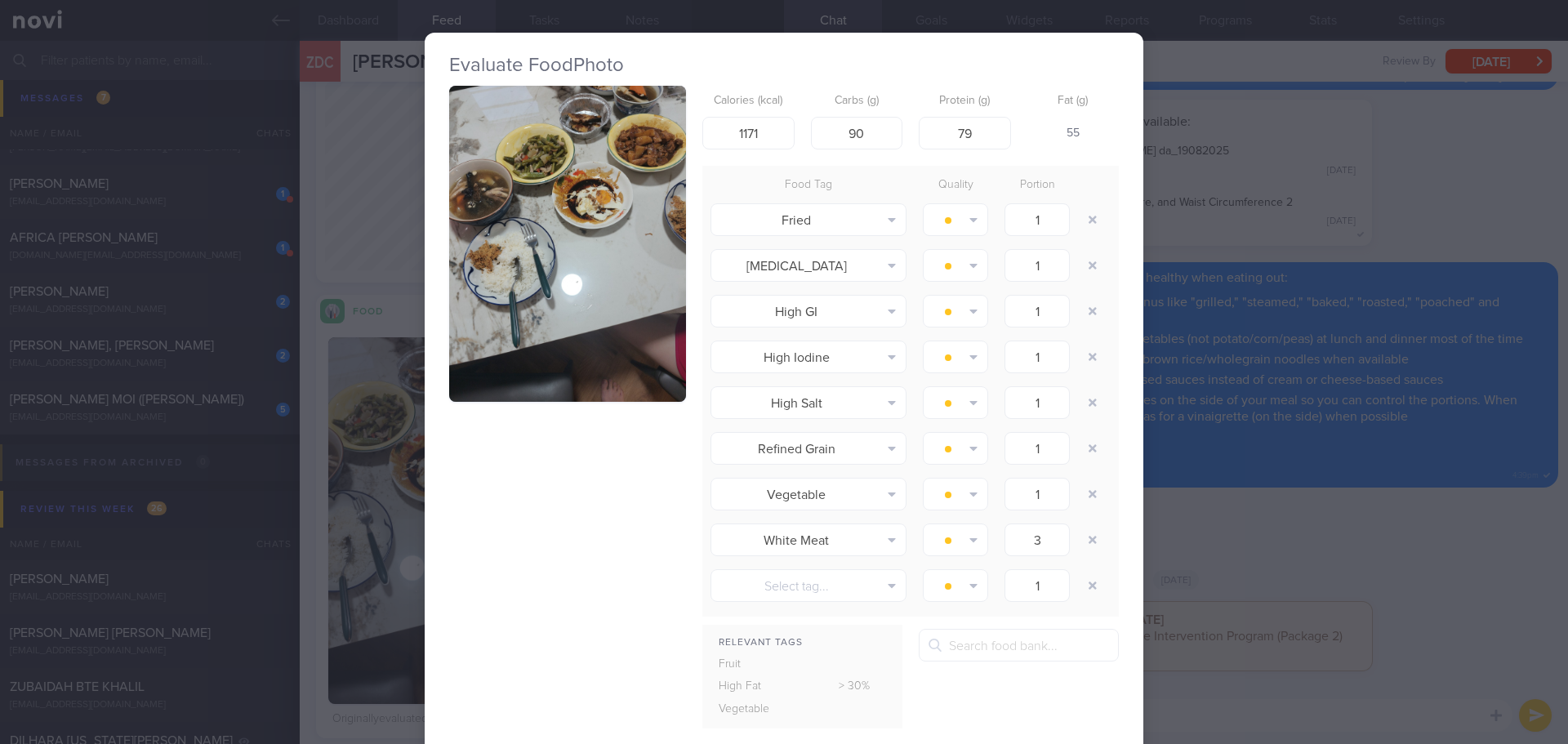
click at [1165, 427] on div "Evaluate Food Photo Calories (kcal) 1171 Carbs (g) 90 Protein (g) 79 Fat (g) 55…" at bounding box center [784, 372] width 1568 height 744
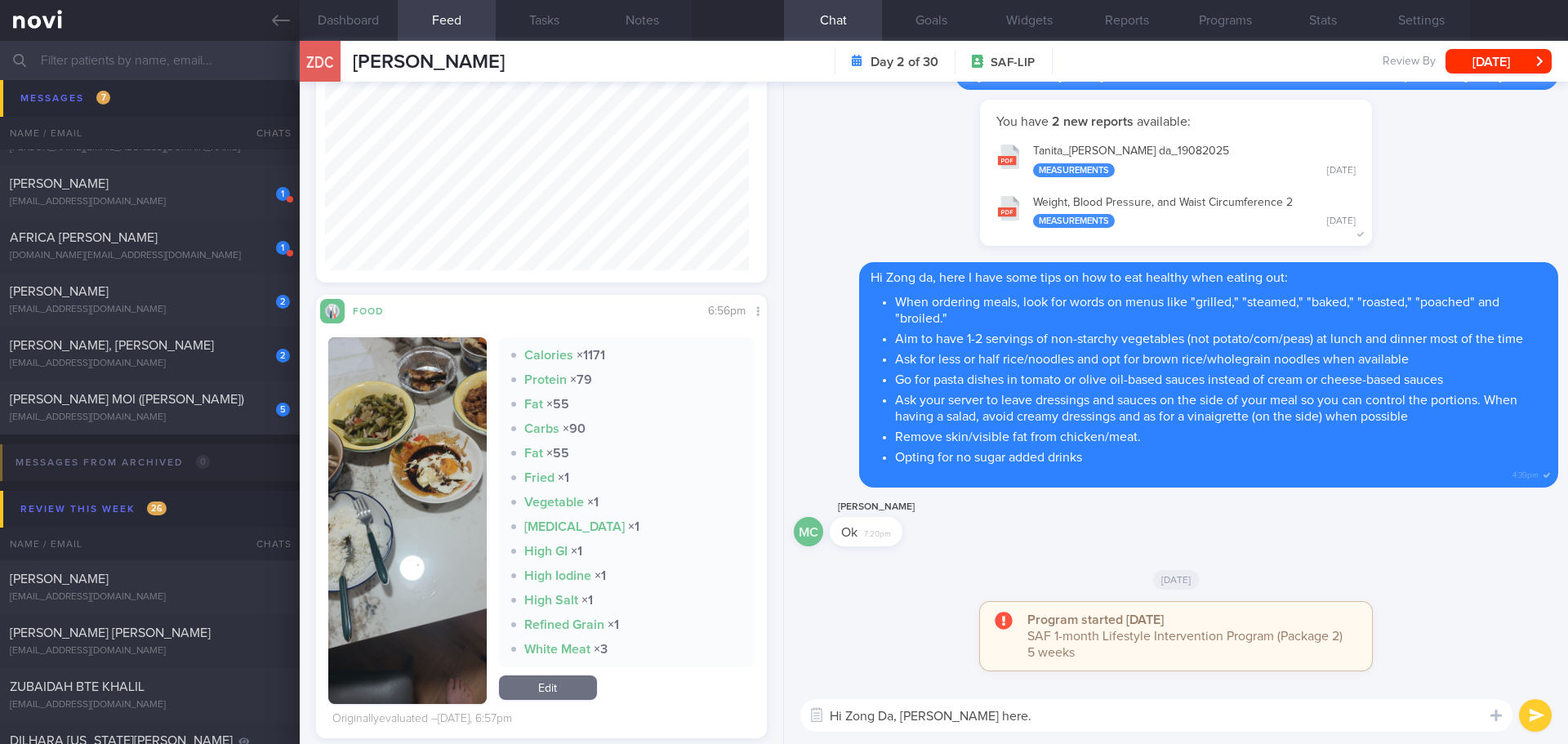
click at [1023, 713] on textarea "Hi Zong Da, Elizabeth here." at bounding box center [1157, 715] width 712 height 33
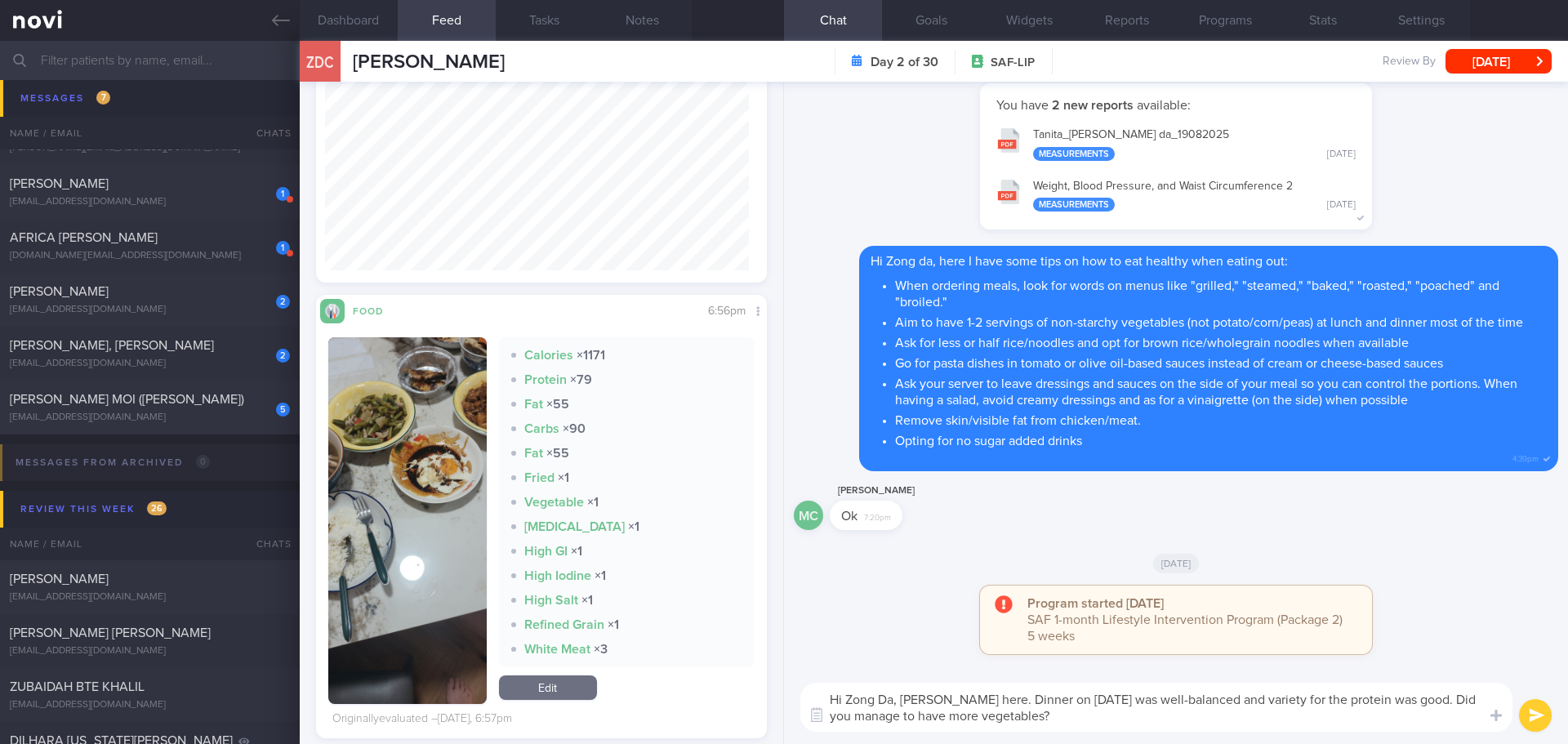
type textarea "Hi Zong Da, Elizabeth here. Dinner on yesterday was well-balanced and variety f…"
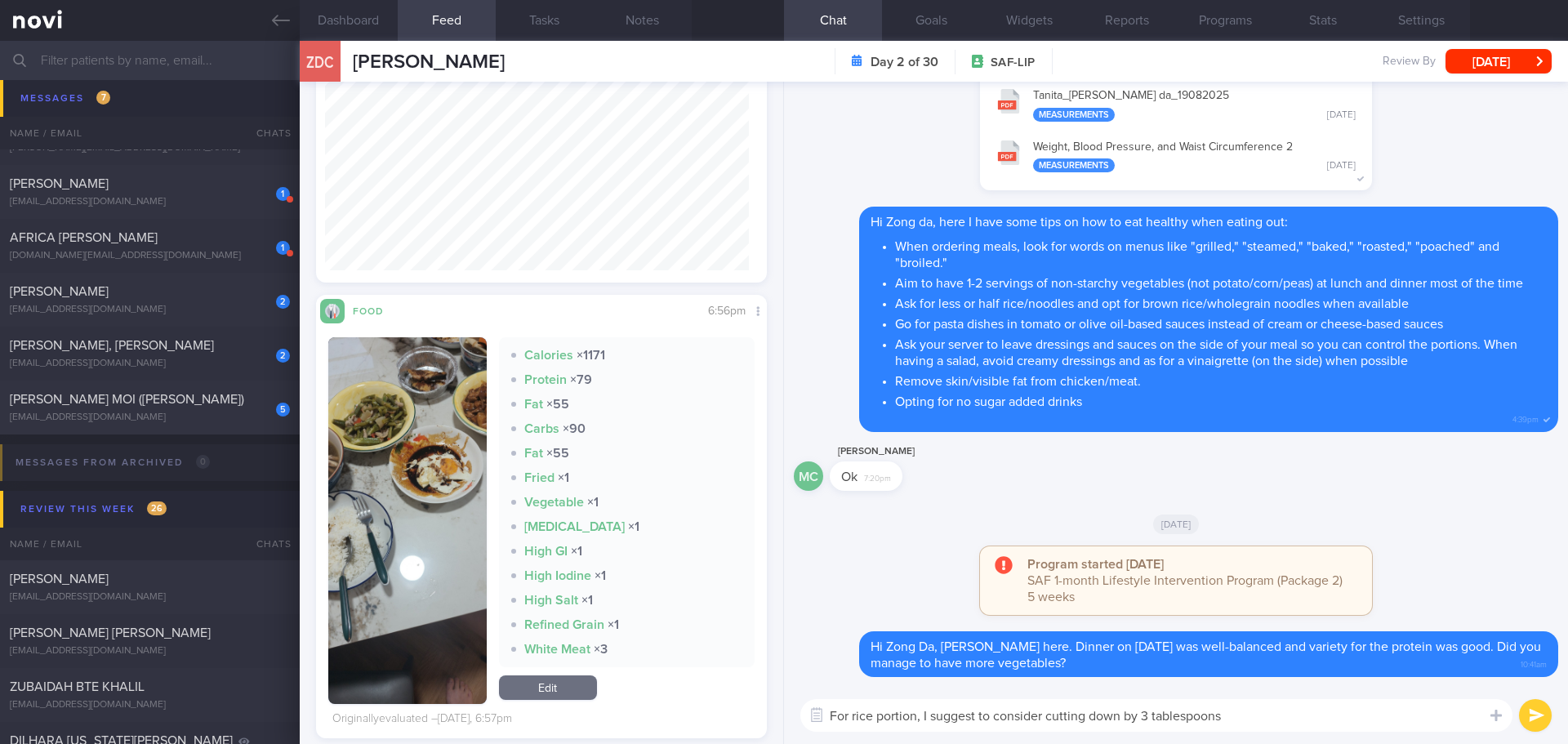
click at [389, 429] on button "button" at bounding box center [407, 520] width 158 height 367
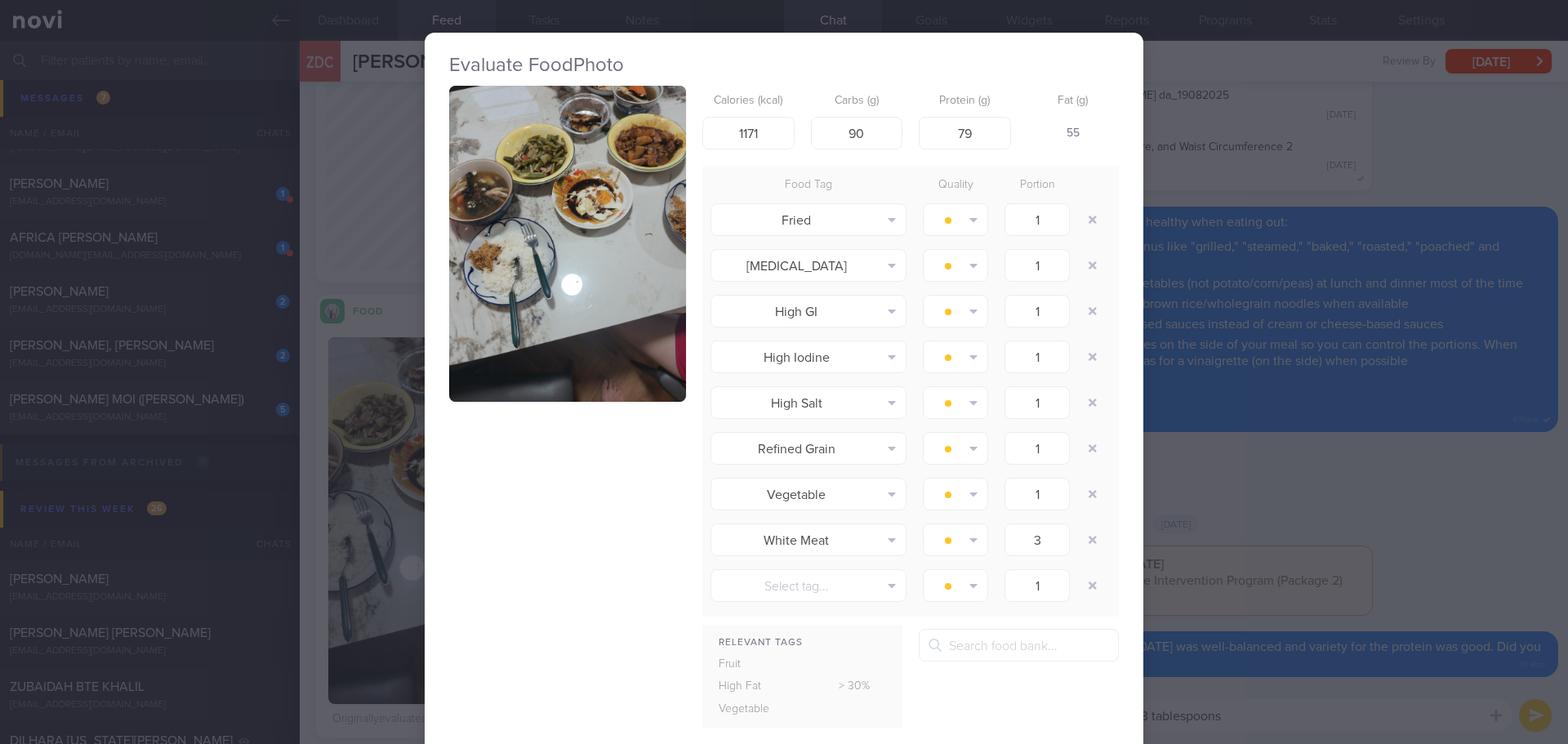
click at [564, 282] on button "button" at bounding box center [567, 243] width 237 height 316
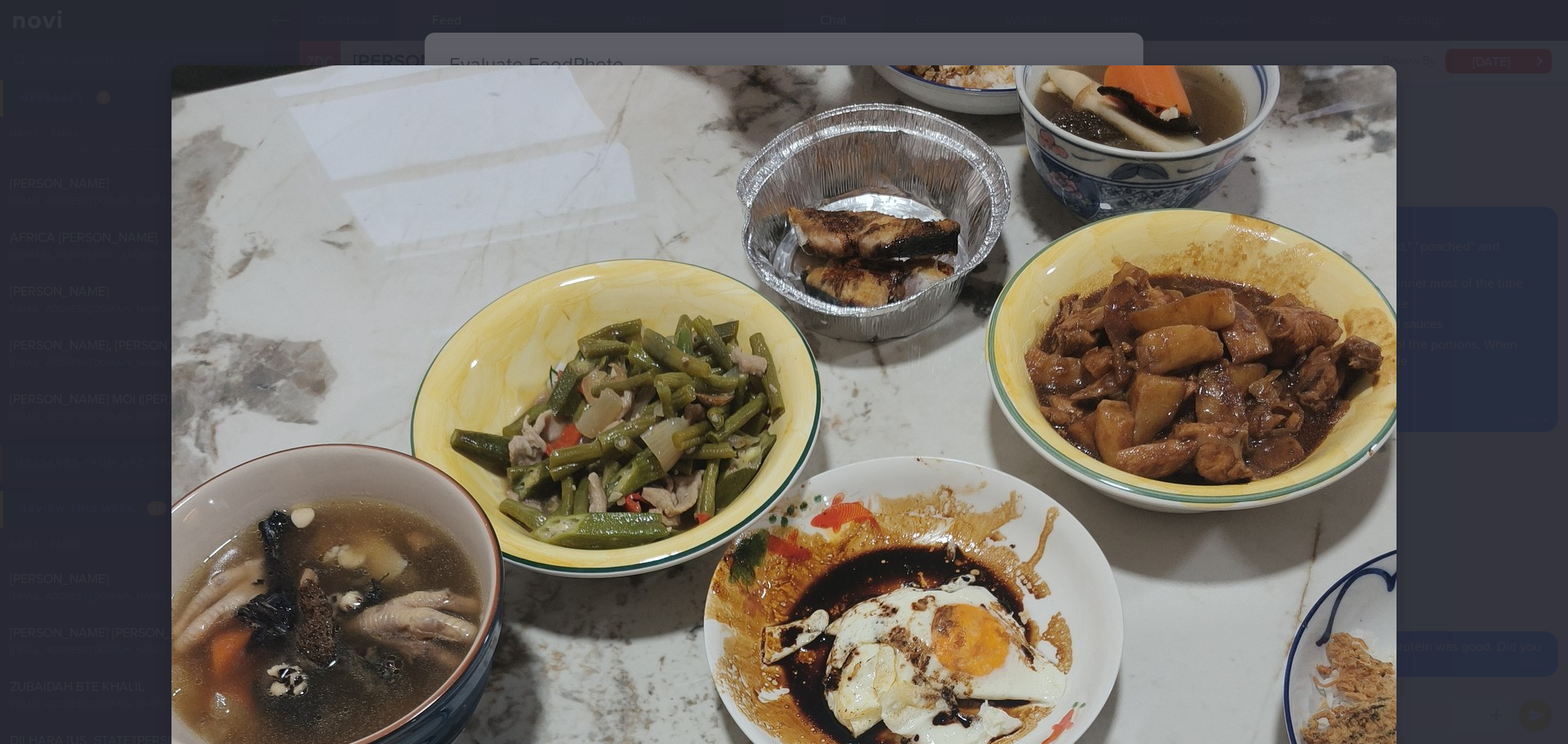
click at [1514, 388] on div at bounding box center [784, 372] width 1568 height 744
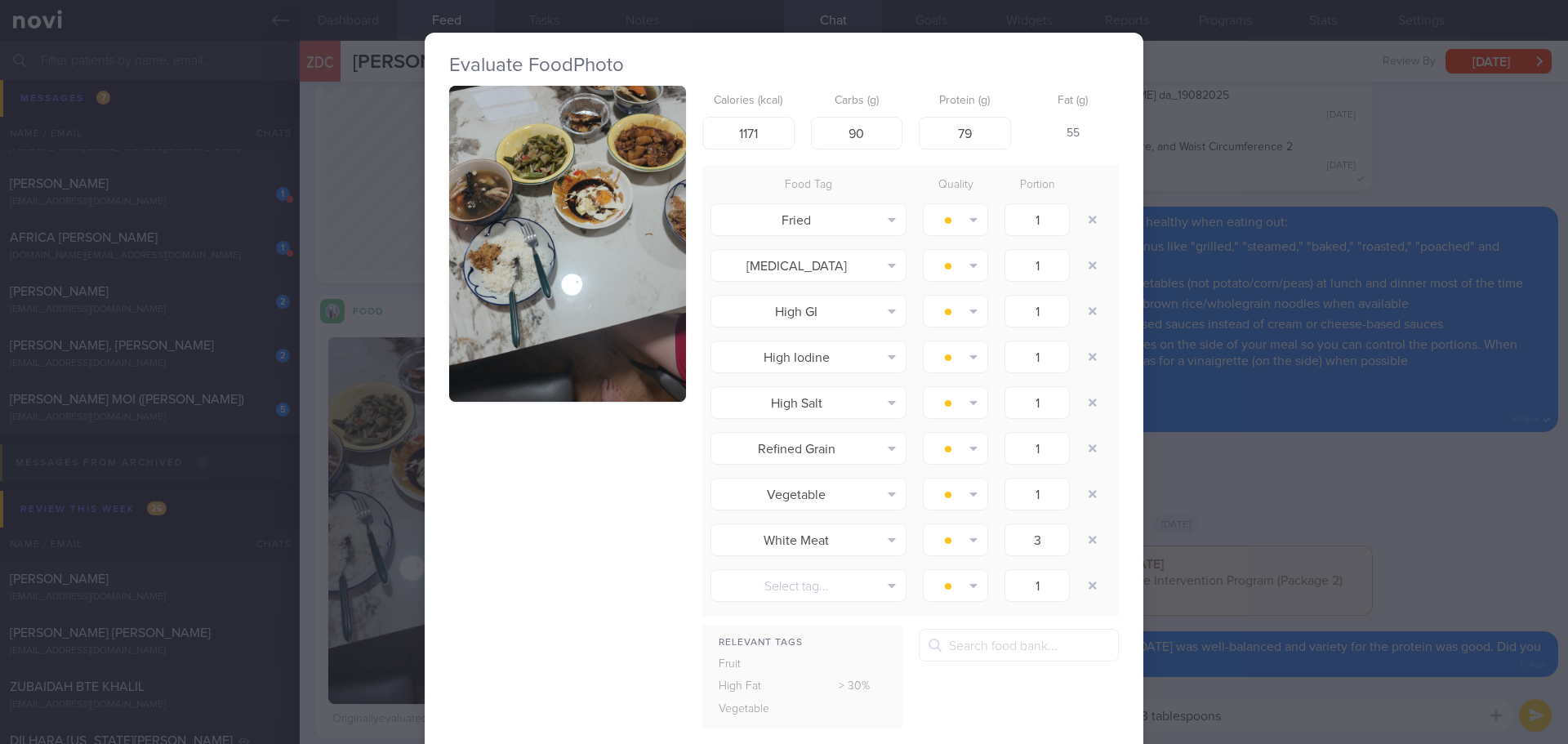
click at [1285, 489] on div "Evaluate Food Photo Calories (kcal) 1171 Carbs (g) 90 Protein (g) 79 Fat (g) 55…" at bounding box center [784, 372] width 1568 height 744
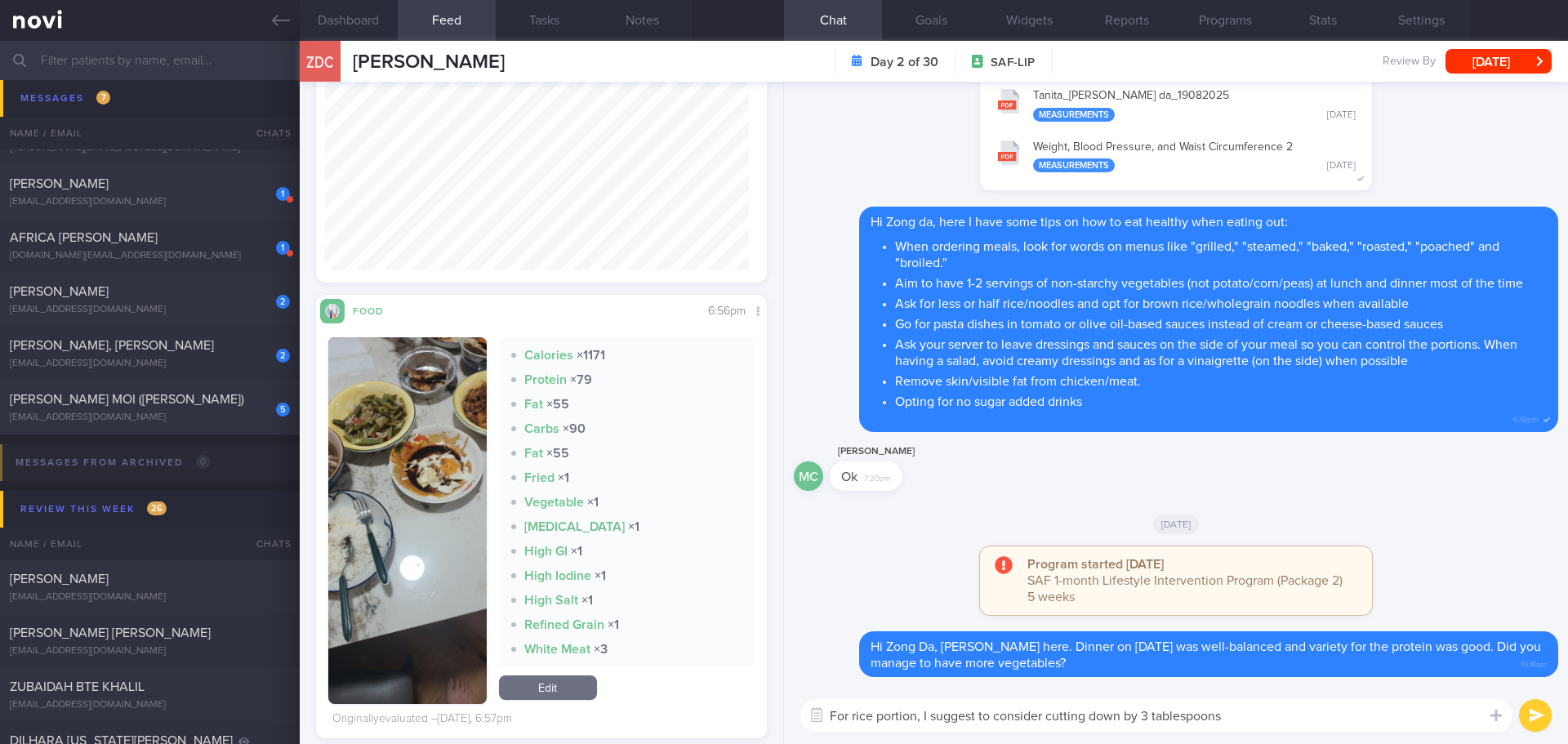
click at [1273, 718] on textarea "For rice portion, I suggest to consider cutting down by 3 tablespoons" at bounding box center [1157, 715] width 712 height 33
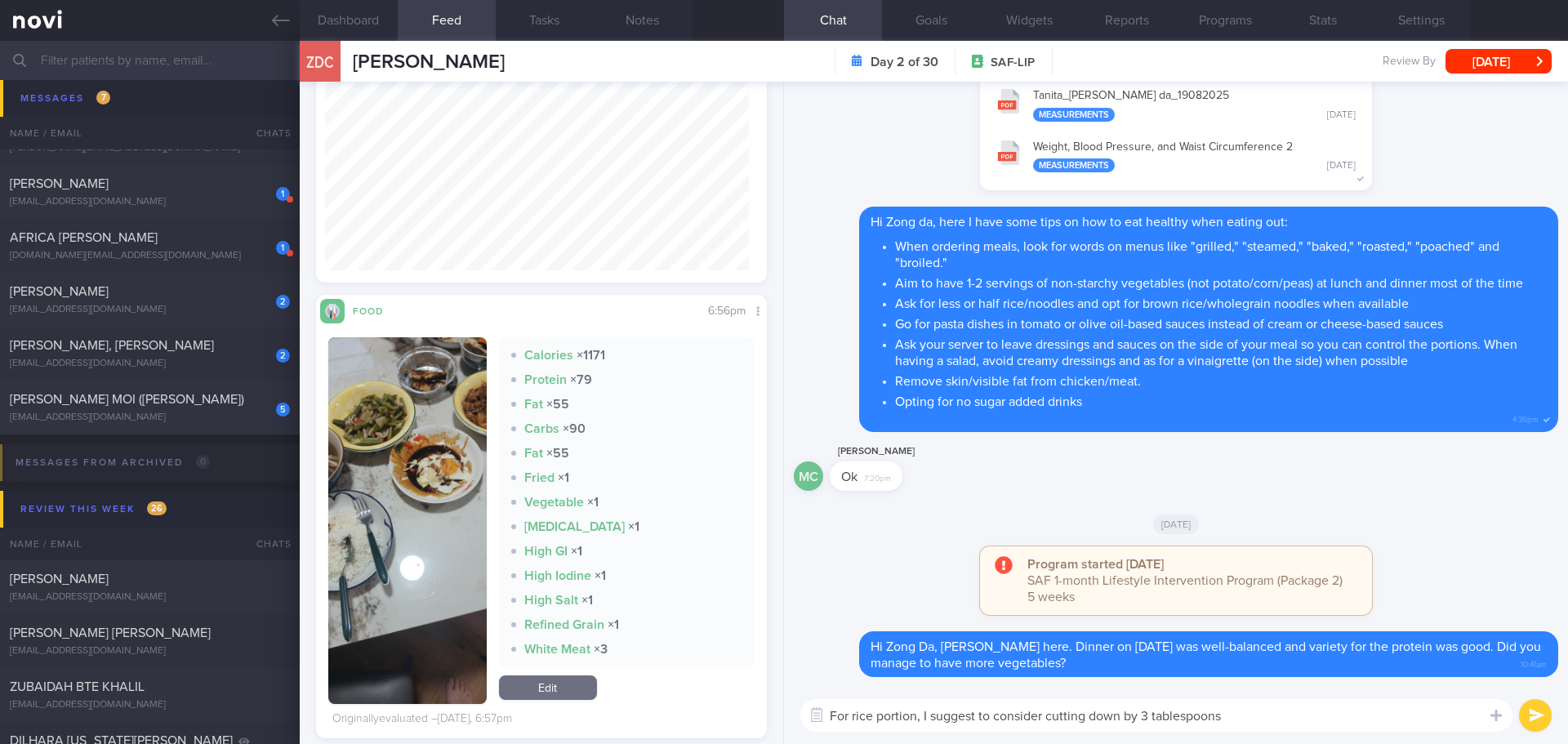
click at [1273, 718] on textarea "For rice portion, I suggest to consider cutting down by 3 tablespoons" at bounding box center [1157, 715] width 712 height 33
click at [1276, 714] on textarea "For rice portion, I suggest to consider cutting down by 3 tablespoons" at bounding box center [1157, 715] width 712 height 33
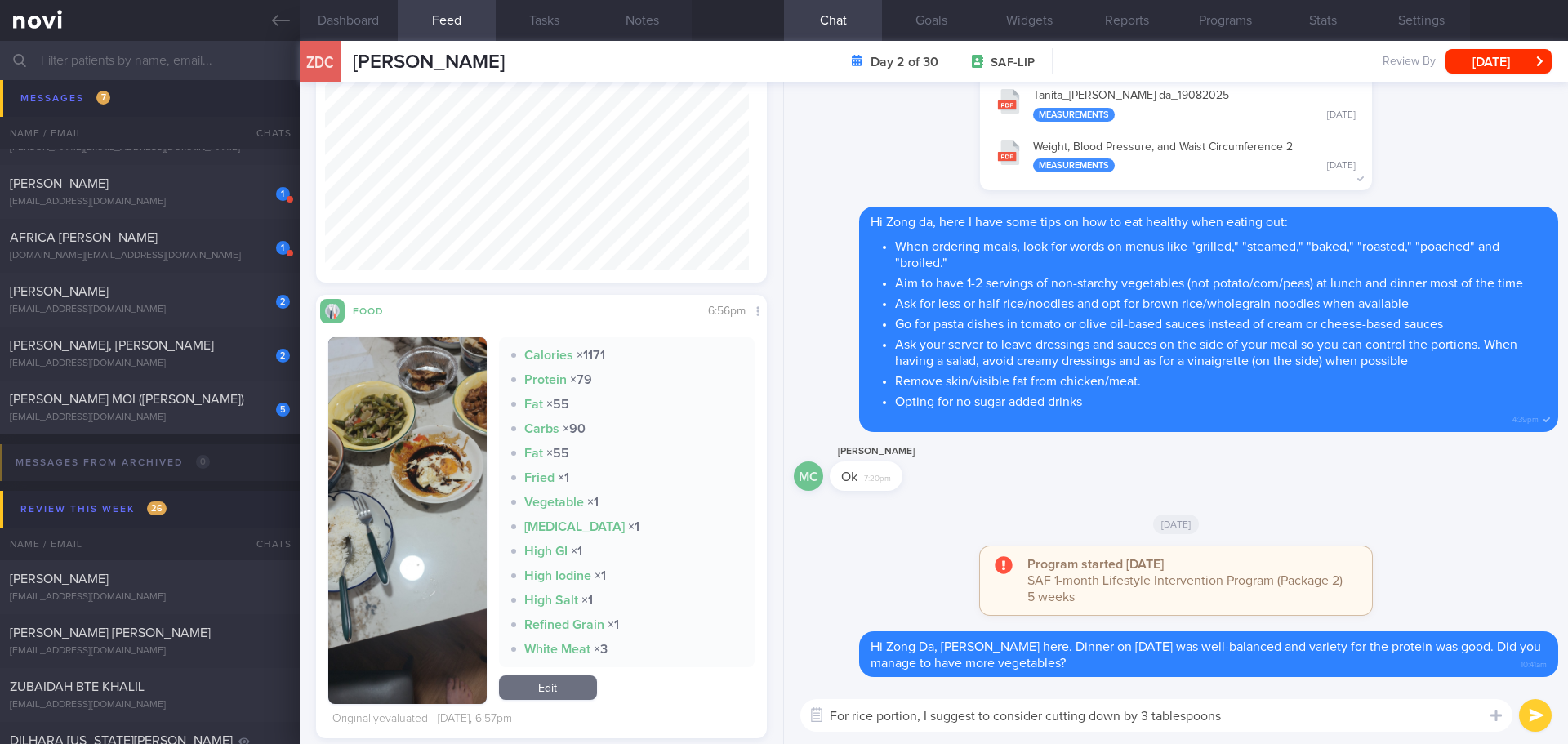
drag, startPoint x: 1276, startPoint y: 714, endPoint x: 843, endPoint y: 722, distance: 433.1
click at [843, 722] on textarea "For rice portion, I suggest to consider cutting down by 3 tablespoons" at bounding box center [1157, 715] width 712 height 33
click at [1303, 726] on textarea "For rice portion, I suggest to consider cutting down by 3 tablespoons" at bounding box center [1157, 715] width 712 height 33
click at [1322, 718] on textarea "For rice portion, I suggest to consider cutting down by 3 tablespoons" at bounding box center [1157, 715] width 712 height 33
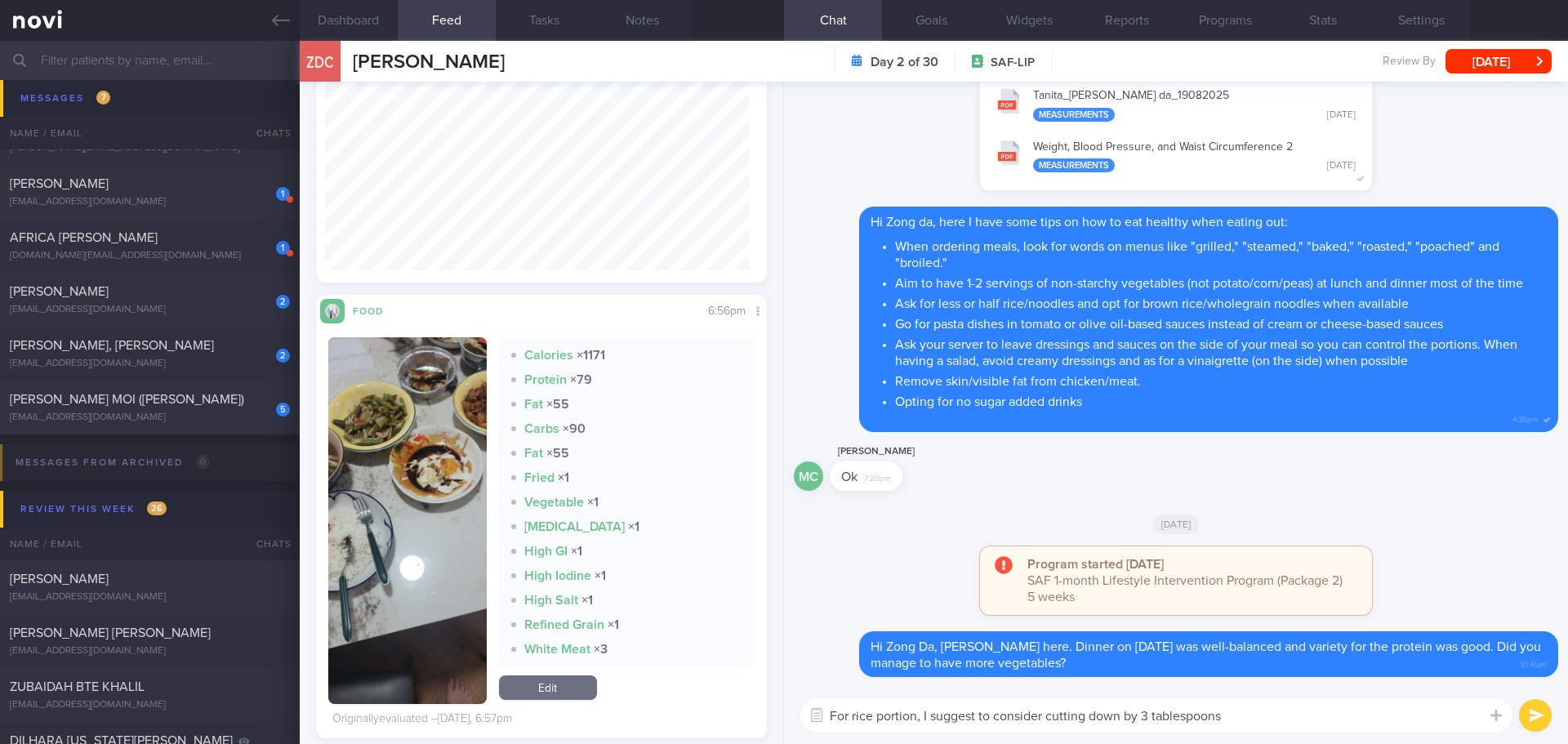
click at [1322, 718] on textarea "For rice portion, I suggest to consider cutting down by 3 tablespoons" at bounding box center [1157, 715] width 712 height 33
click at [1282, 719] on textarea "For rice portion, I suggest to consider cutting down by 3 tablespoons" at bounding box center [1157, 715] width 712 height 33
drag, startPoint x: 1268, startPoint y: 720, endPoint x: 926, endPoint y: 721, distance: 342.0
click at [926, 721] on textarea "For rice portion, I suggest to consider cutting down by 3 tablespoons" at bounding box center [1157, 715] width 712 height 33
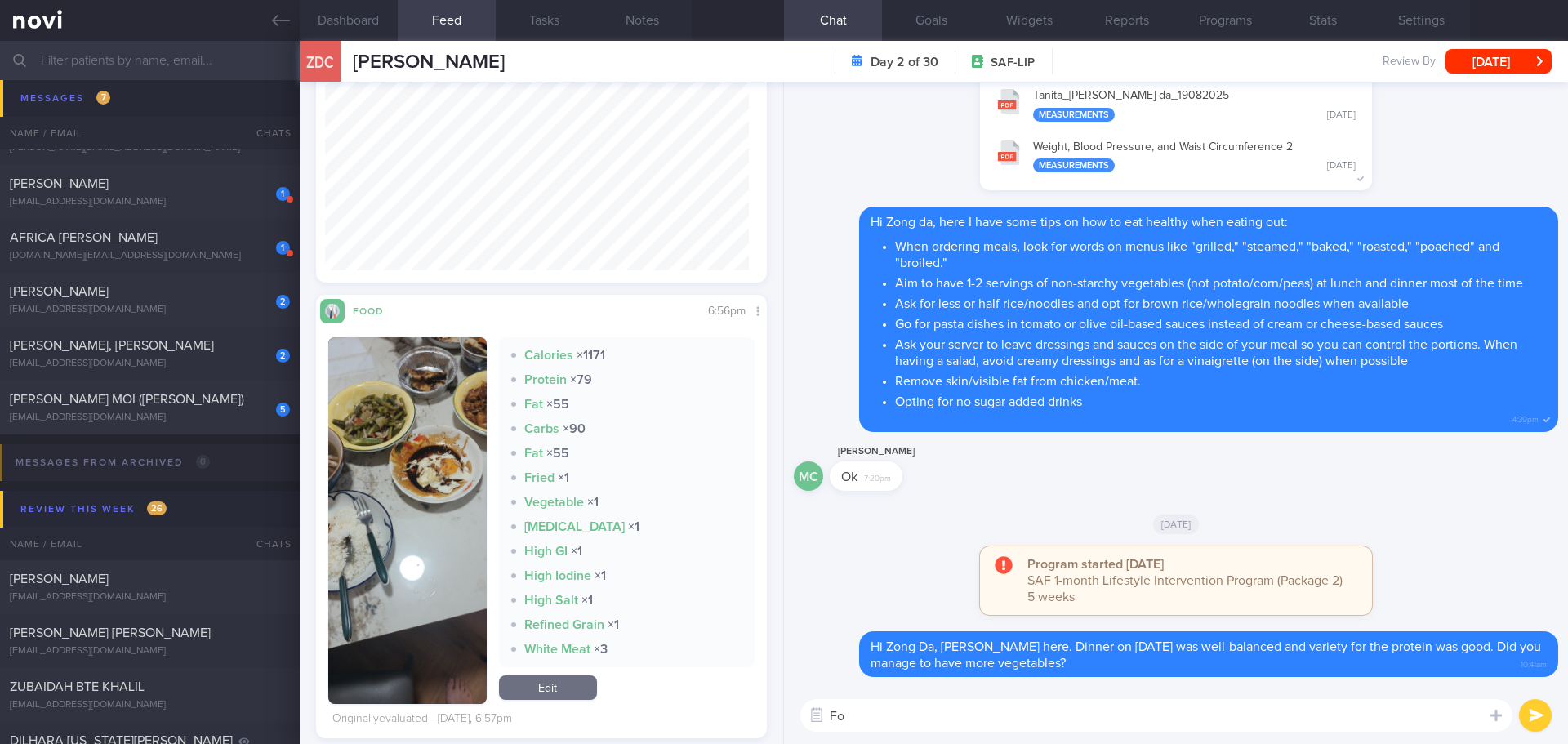
type textarea "F"
click at [1203, 718] on textarea "As for rice, this portion seems more than 3/4 bowl. I suggest keep to 9 tablesp…" at bounding box center [1157, 715] width 712 height 33
click at [1422, 707] on textarea "As for rice, this portion seems more than 3/4 bowl. I suggest keeping to 9 tabl…" at bounding box center [1157, 715] width 712 height 33
click at [1423, 716] on textarea "As for rice, this portion seems more than 3/4 bowl. I suggest keeping to 9 tabl…" at bounding box center [1157, 715] width 712 height 33
click at [1113, 717] on textarea "As for rice, this portion seems more than 3/4 bowl. I suggest keeping to 9 tabl…" at bounding box center [1157, 715] width 712 height 33
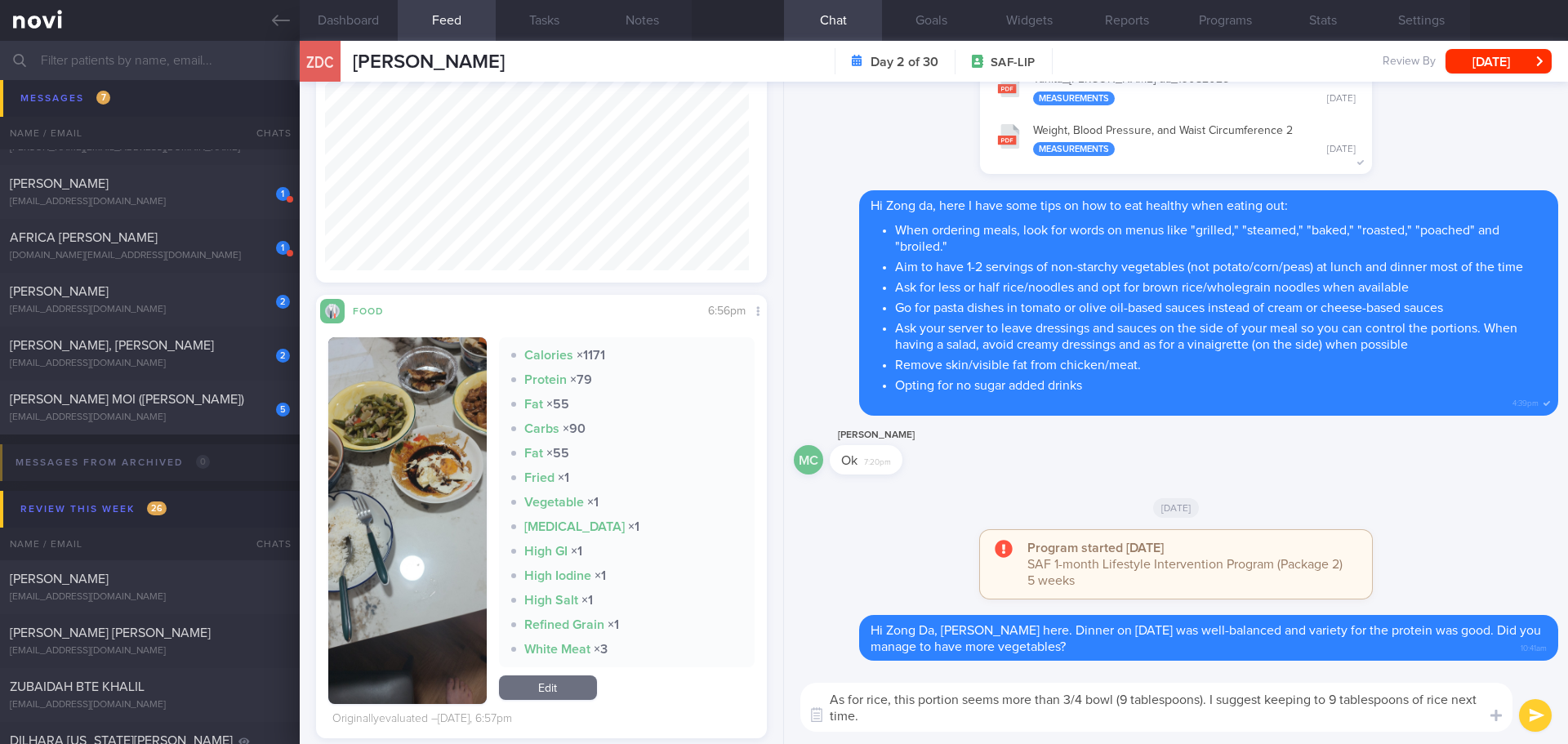
drag, startPoint x: 1210, startPoint y: 697, endPoint x: 1260, endPoint y: 728, distance: 58.8
click at [1260, 728] on textarea "As for rice, this portion seems more than 3/4 bowl (9 tablespoons). I suggest k…" at bounding box center [1157, 706] width 712 height 49
click at [1260, 728] on textarea "As for rice, this portion seems more than 3/4 bowl (9 tablespoons). You can con…" at bounding box center [1157, 706] width 712 height 49
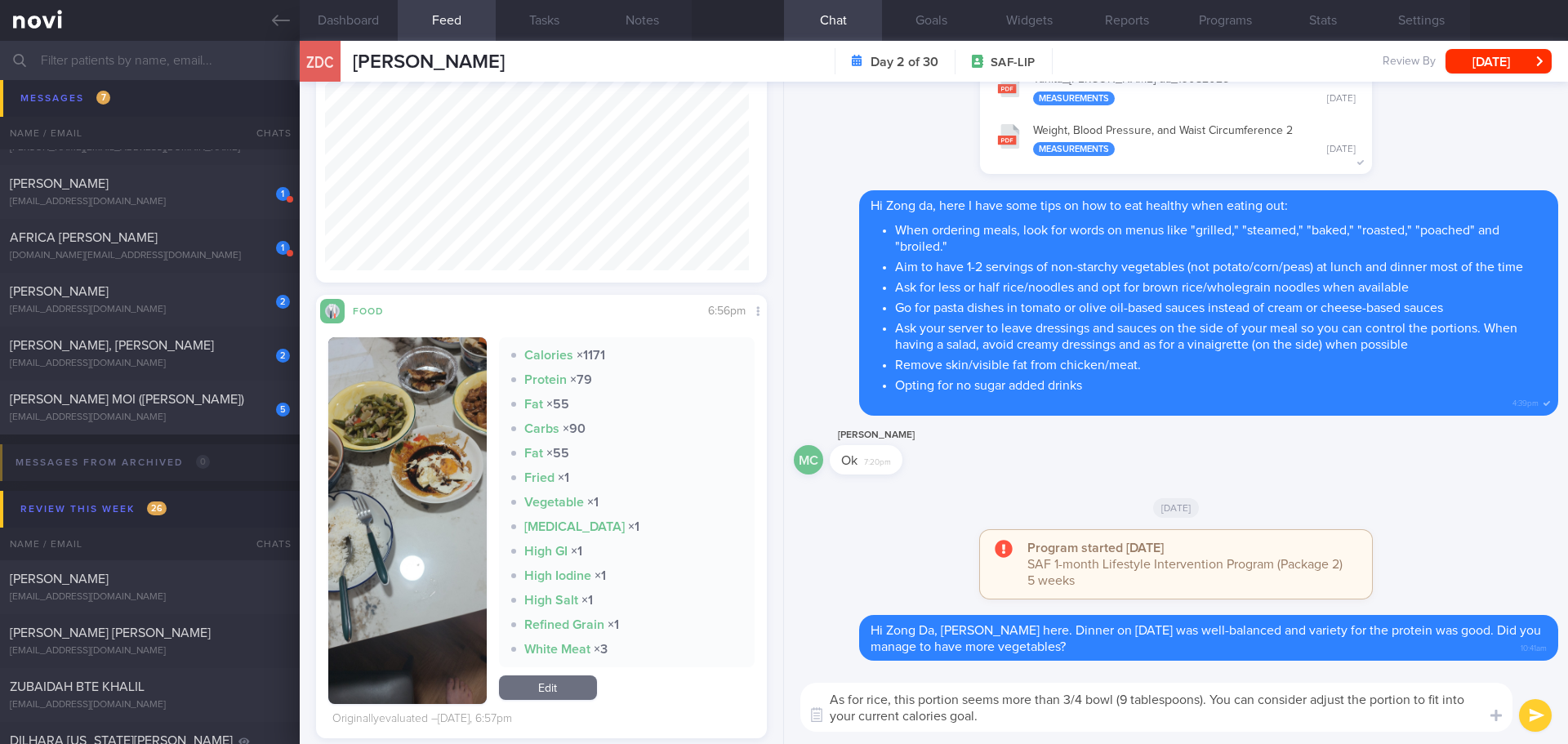
click at [1260, 728] on textarea "As for rice, this portion seems more than 3/4 bowl (9 tablespoons). You can con…" at bounding box center [1157, 706] width 712 height 49
click at [1429, 700] on textarea "As for rice, this portion seems more than 3/4 bowl (9 tablespoons). You can con…" at bounding box center [1157, 706] width 712 height 49
click at [1468, 696] on textarea "As for rice, this portion seems more than 3/4 bowl (9 tablespoons). You can con…" at bounding box center [1157, 706] width 712 height 49
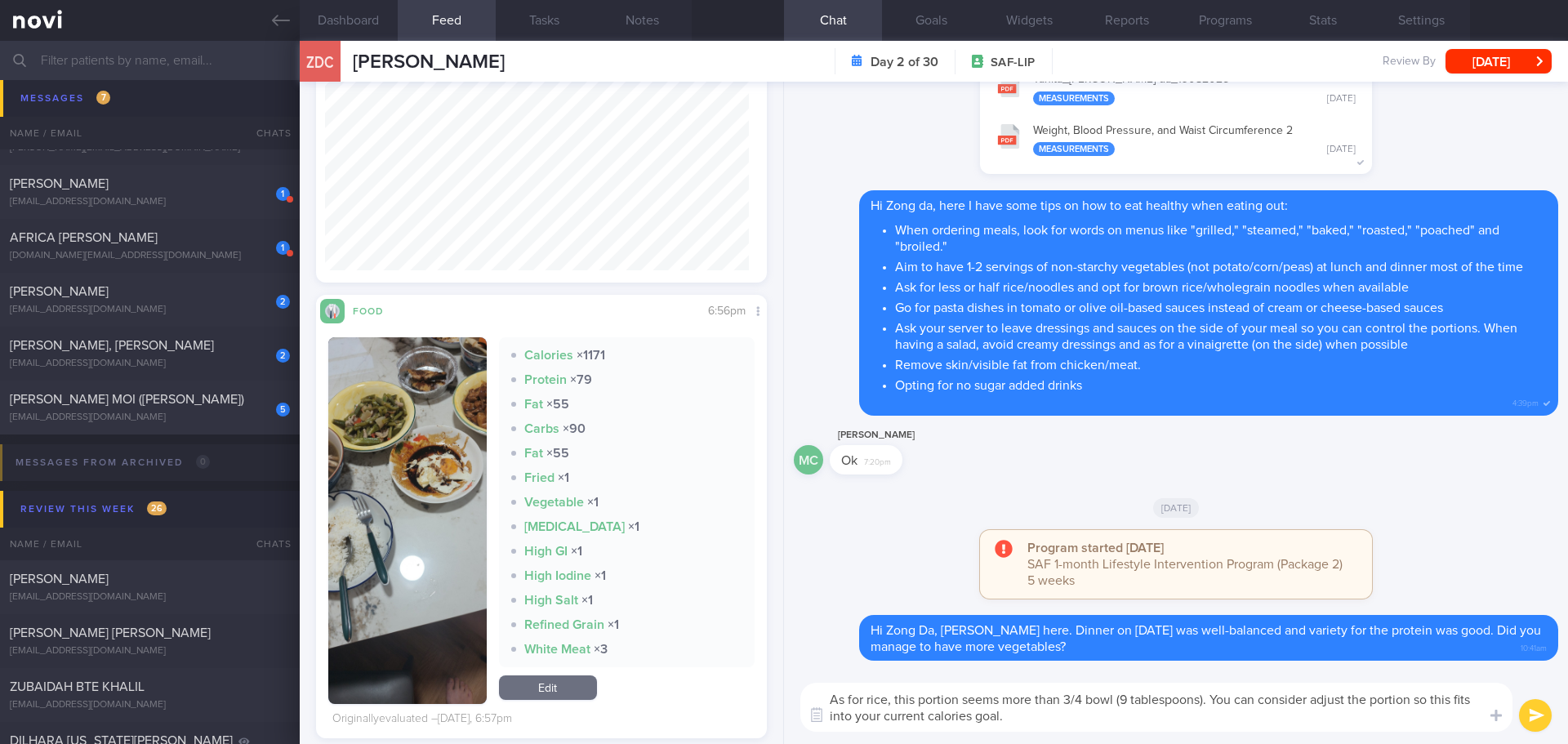
drag, startPoint x: 1457, startPoint y: 700, endPoint x: 1433, endPoint y: 700, distance: 24.0
click at [1433, 700] on textarea "As for rice, this portion seems more than 3/4 bowl (9 tablespoons). You can con…" at bounding box center [1157, 706] width 712 height 49
drag, startPoint x: 856, startPoint y: 716, endPoint x: 826, endPoint y: 718, distance: 30.1
click at [826, 718] on div "Chat Templates Admin CGM Weight Nutrition Physical Activity Infographics Articl…" at bounding box center [1176, 707] width 784 height 73
type textarea "As for rice, this portion seems more than 3/4 bowl (9 tablespoons). You can con…"
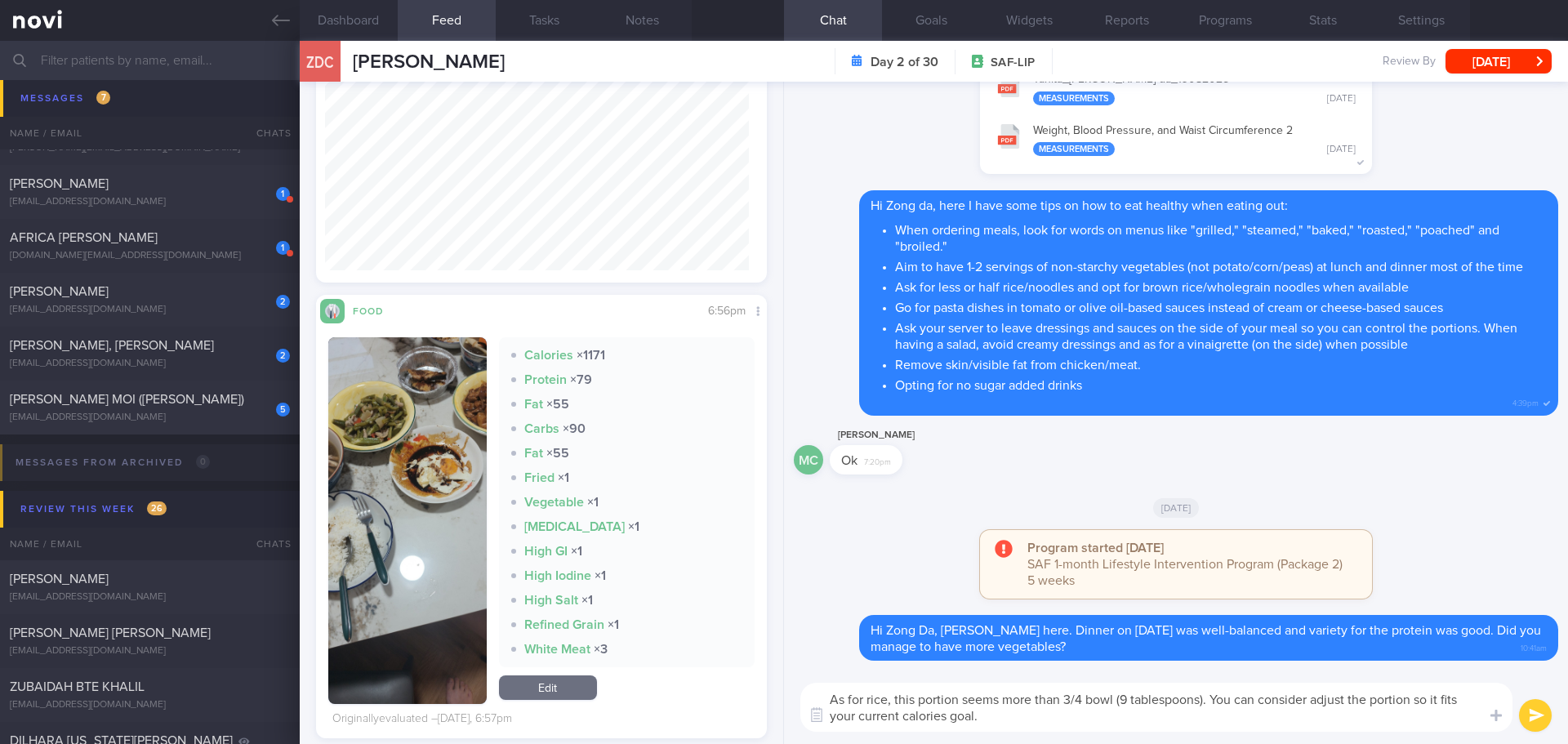
click at [1540, 720] on button "submit" at bounding box center [1536, 715] width 33 height 33
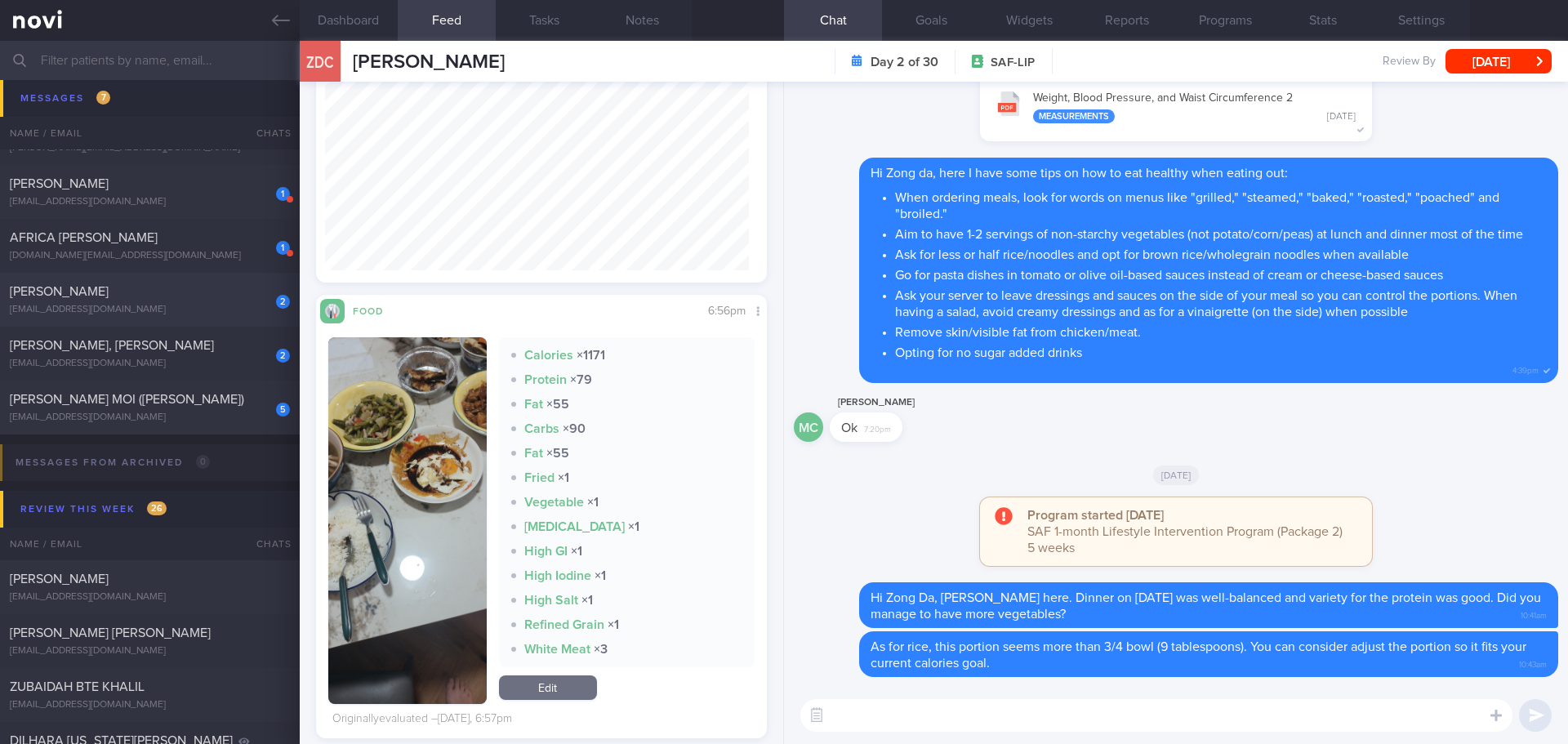
click at [244, 302] on div "2 RASIDAH BINTE RAHIM rasidah9400@gmail.com" at bounding box center [150, 300] width 300 height 33
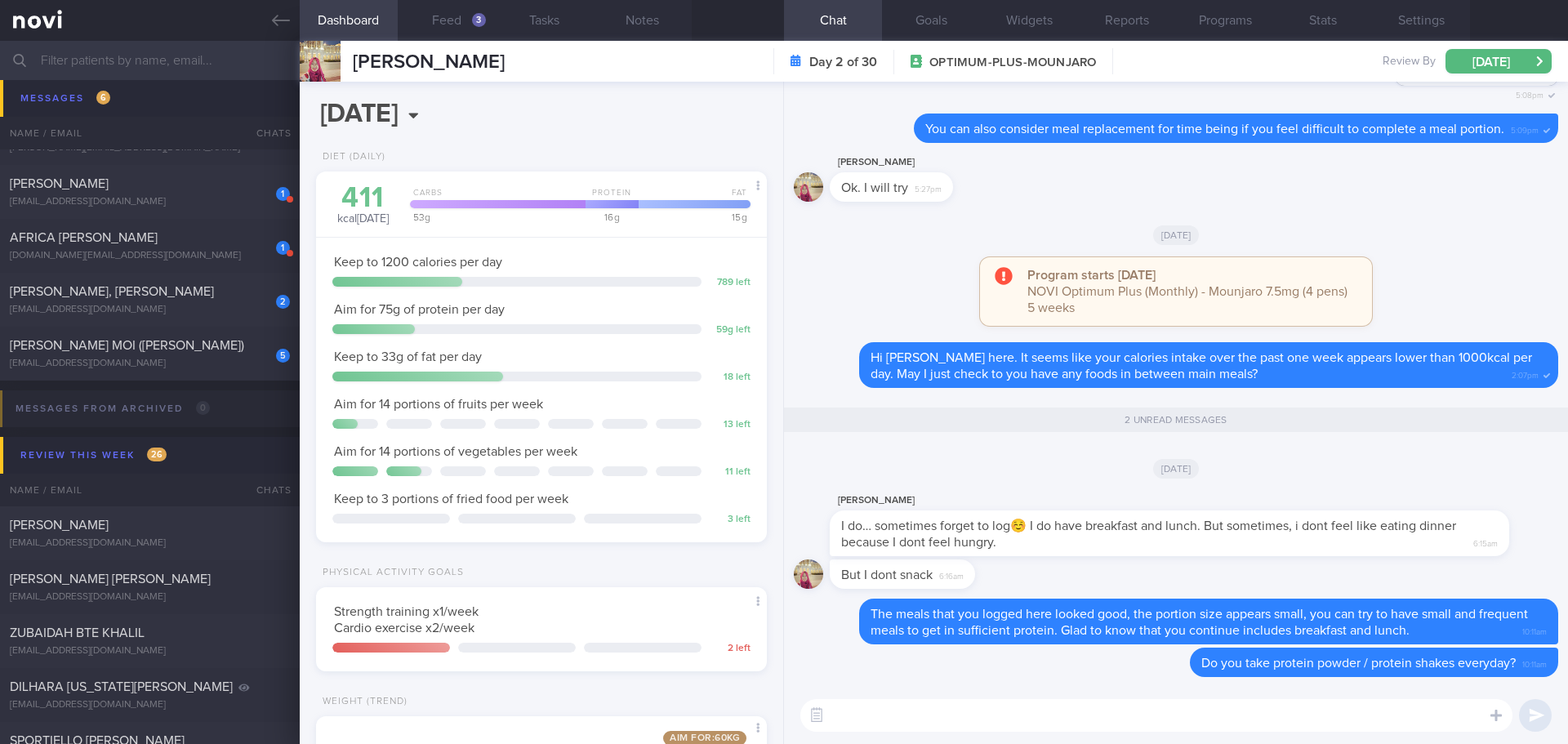
scroll to position [227, 410]
click at [158, 300] on div "2 WONG MINGHUA, DONALD waxedwaned@gmail.com" at bounding box center [150, 300] width 300 height 33
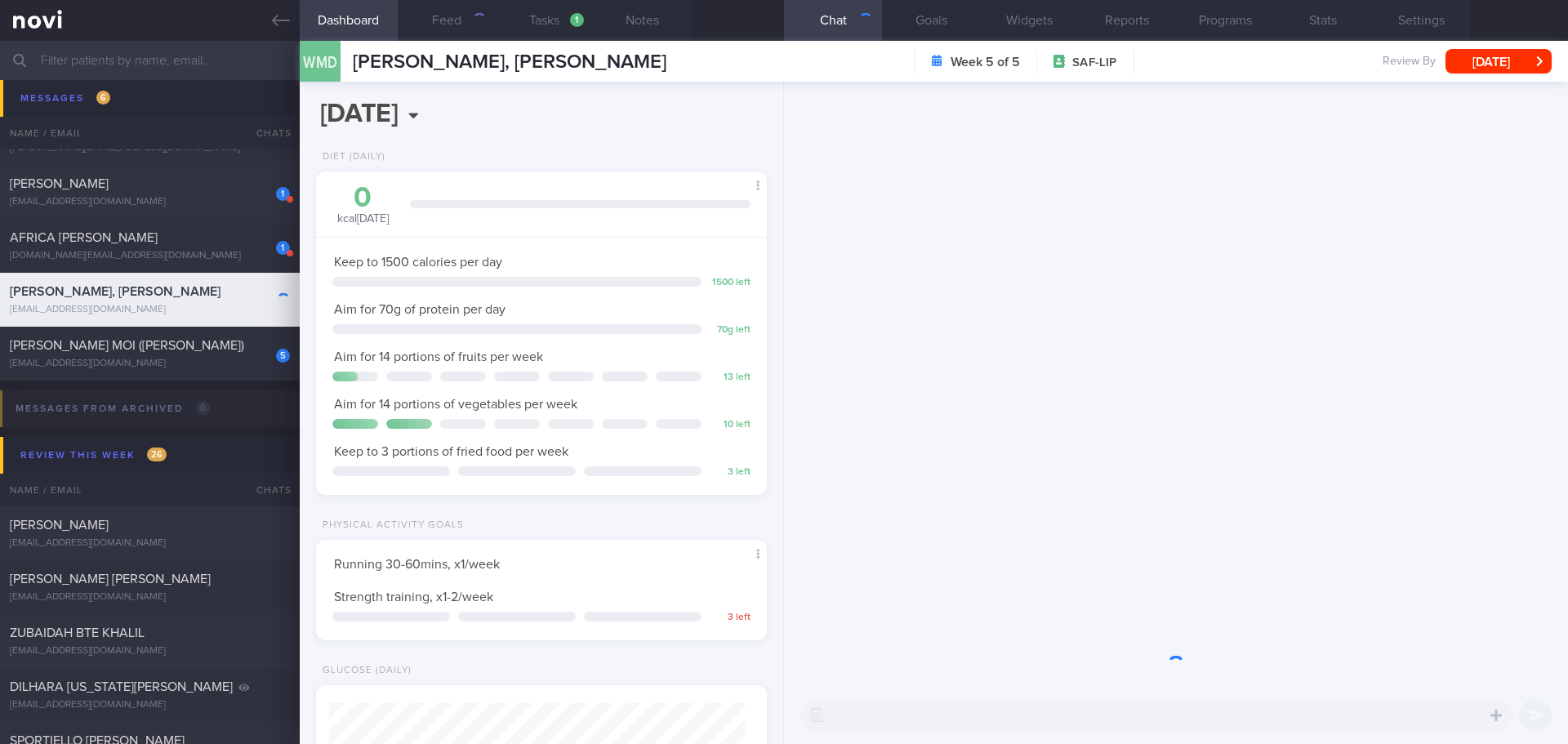
scroll to position [208, 416]
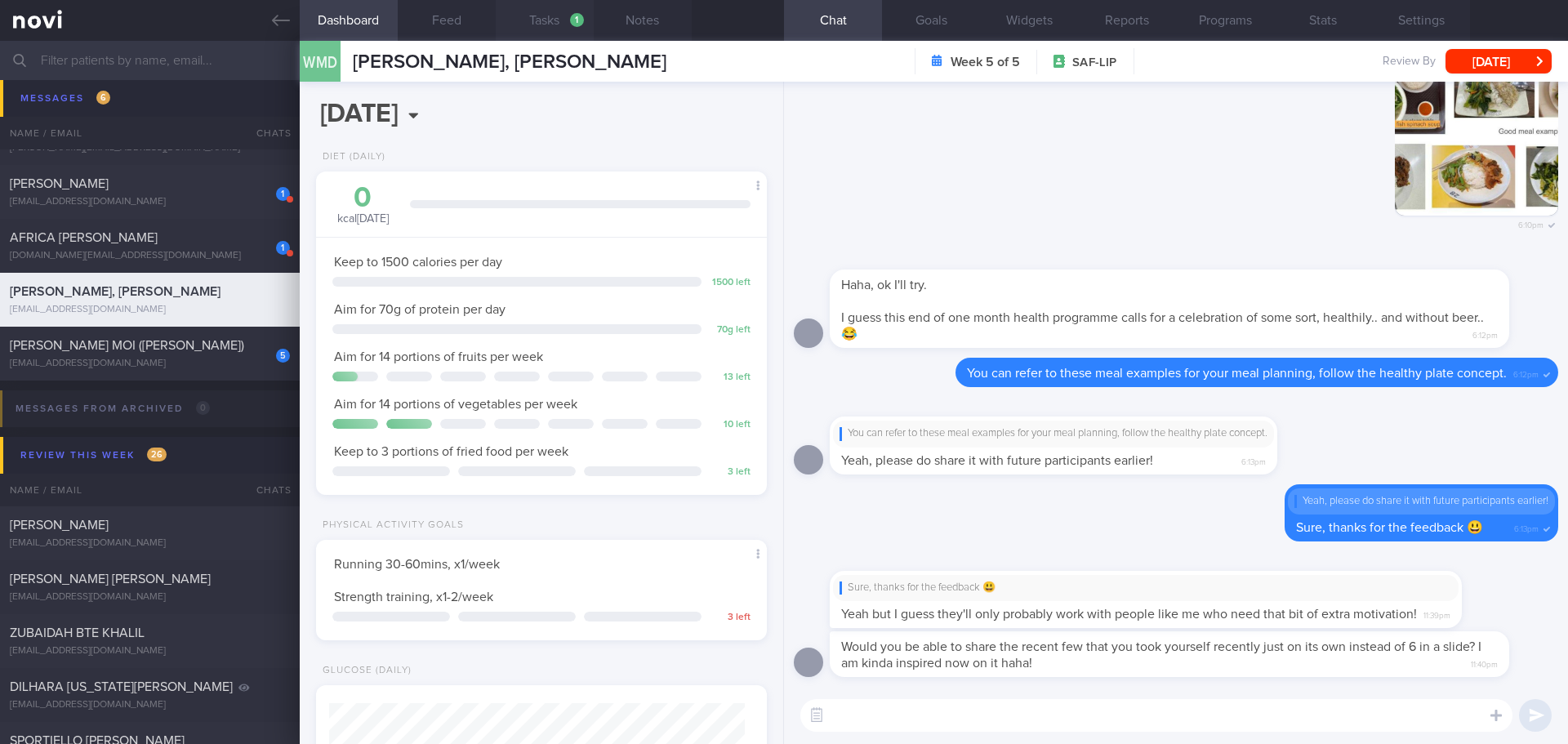
click at [549, 18] on button "Tasks 1" at bounding box center [544, 21] width 98 height 41
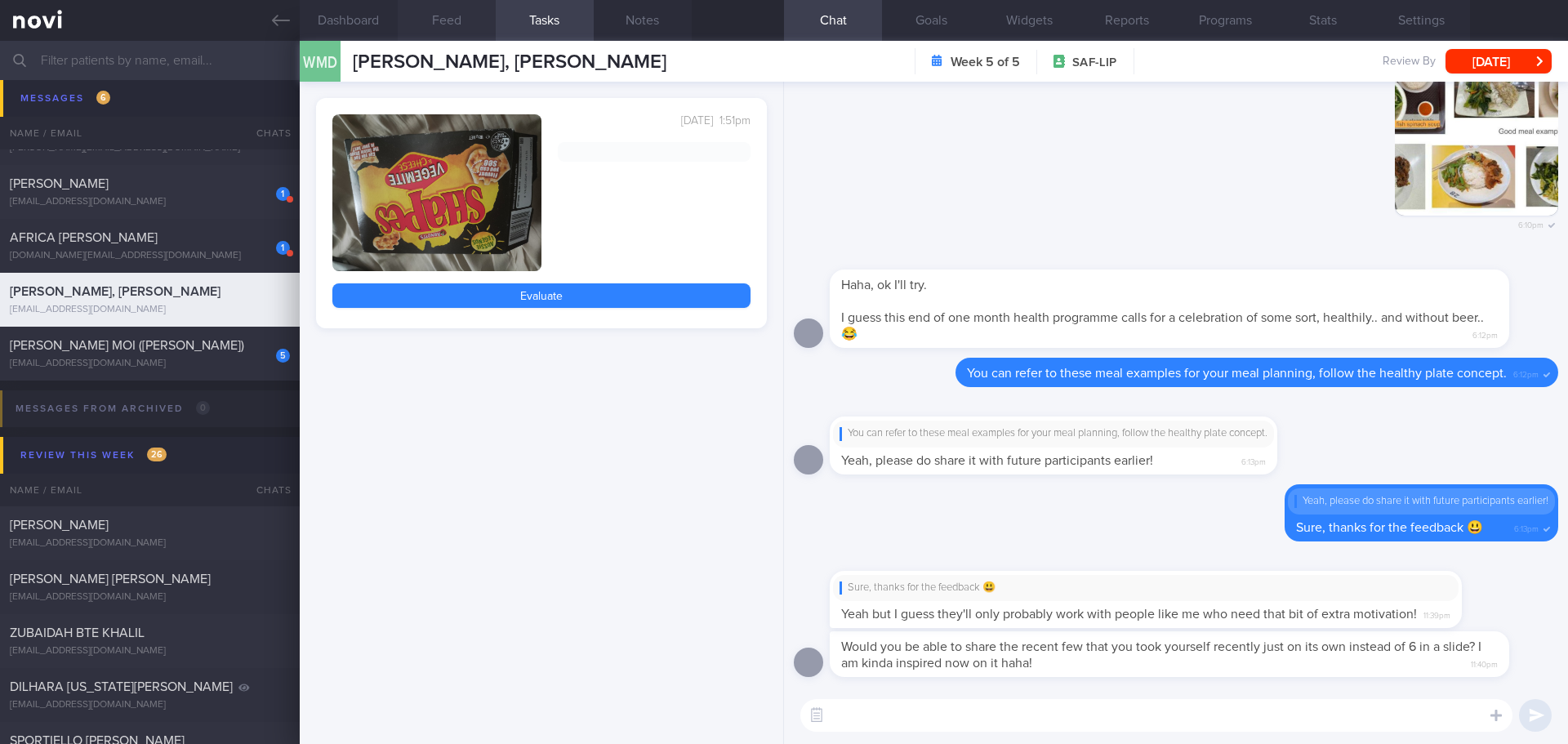
click at [449, 26] on button "Feed" at bounding box center [447, 21] width 98 height 41
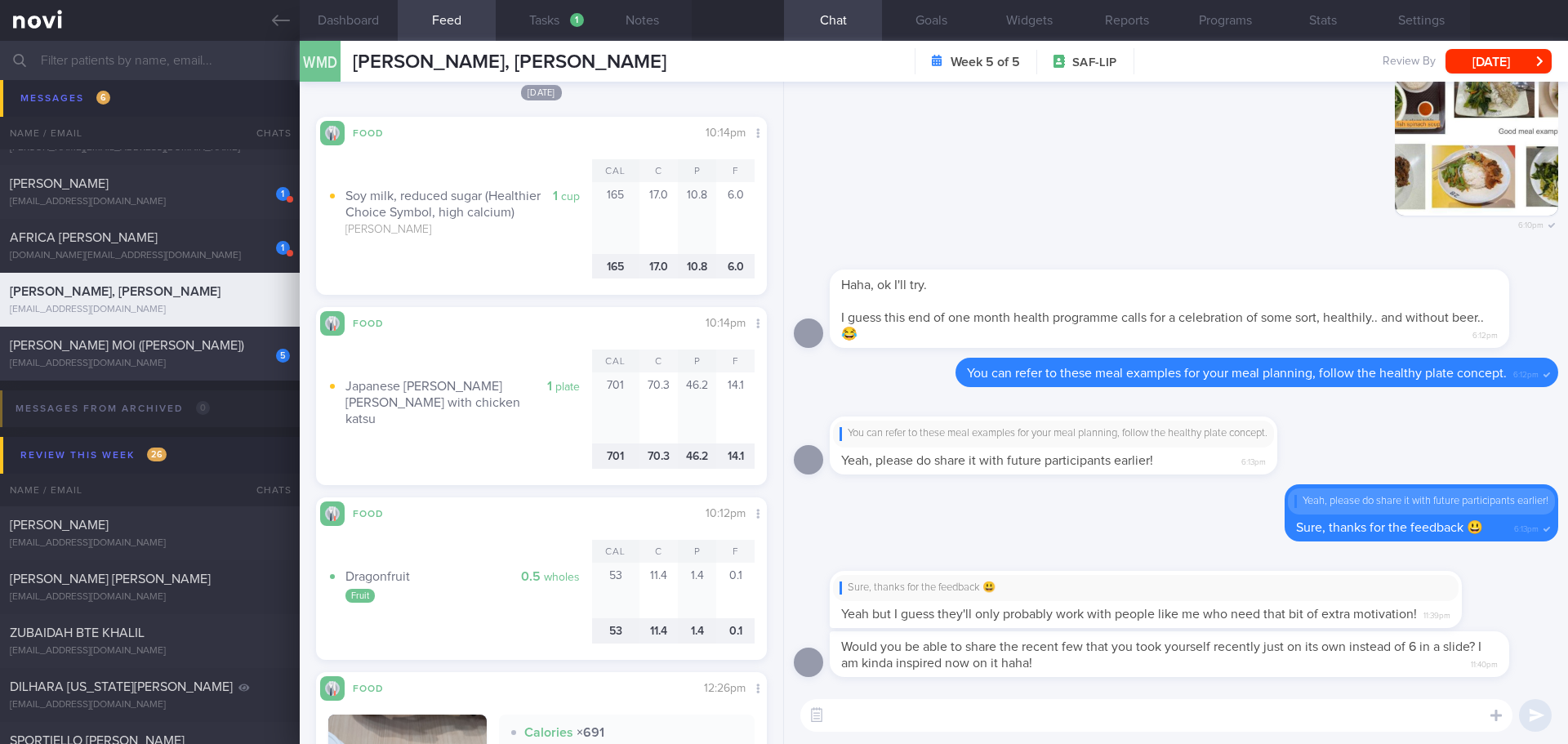
click at [181, 371] on div "5 CHONG NYUEN MOI (JOMINE) jomchong@singnet.com.sg 2 days ago 26/8/25" at bounding box center [784, 353] width 1568 height 54
type input "[DATE]"
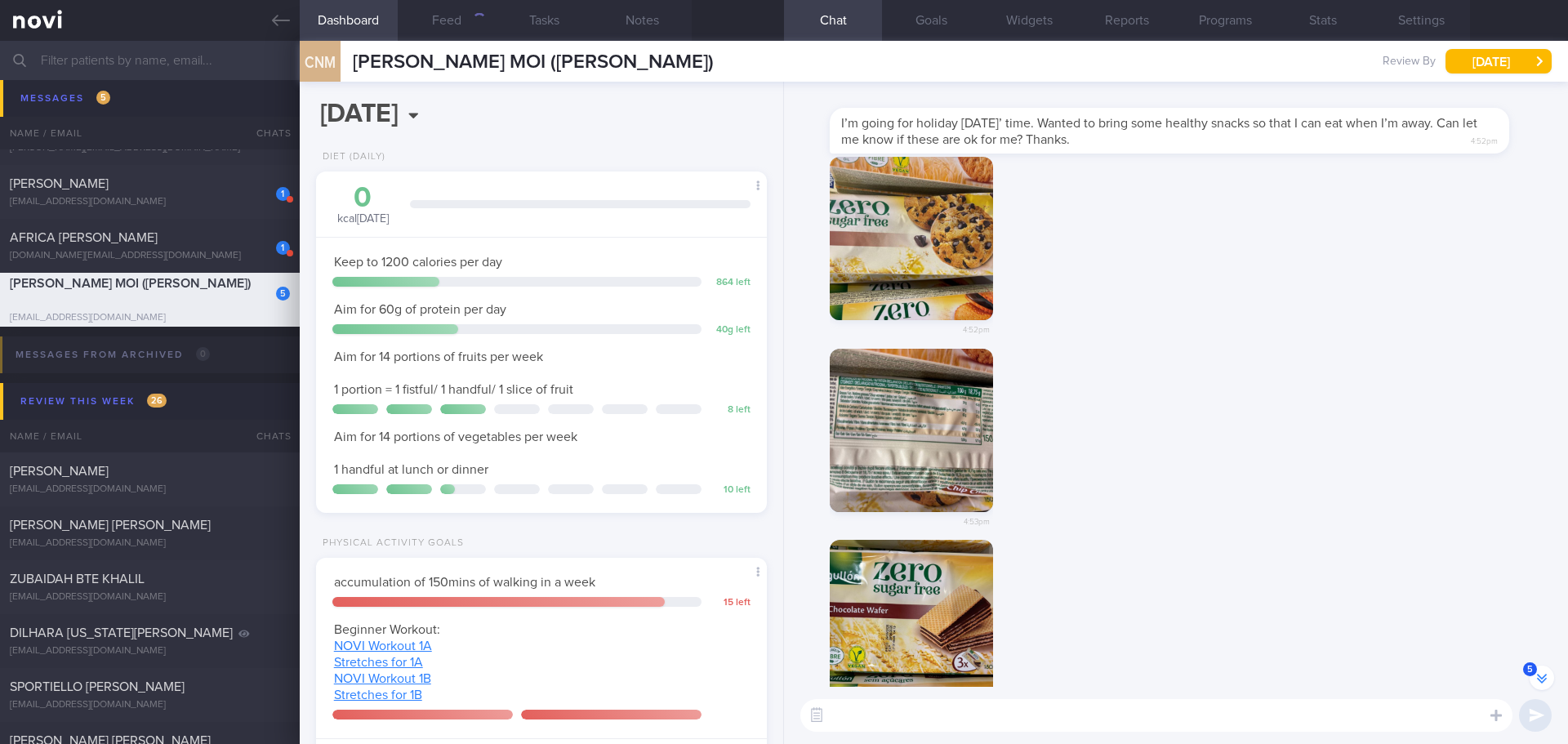
scroll to position [-244, 0]
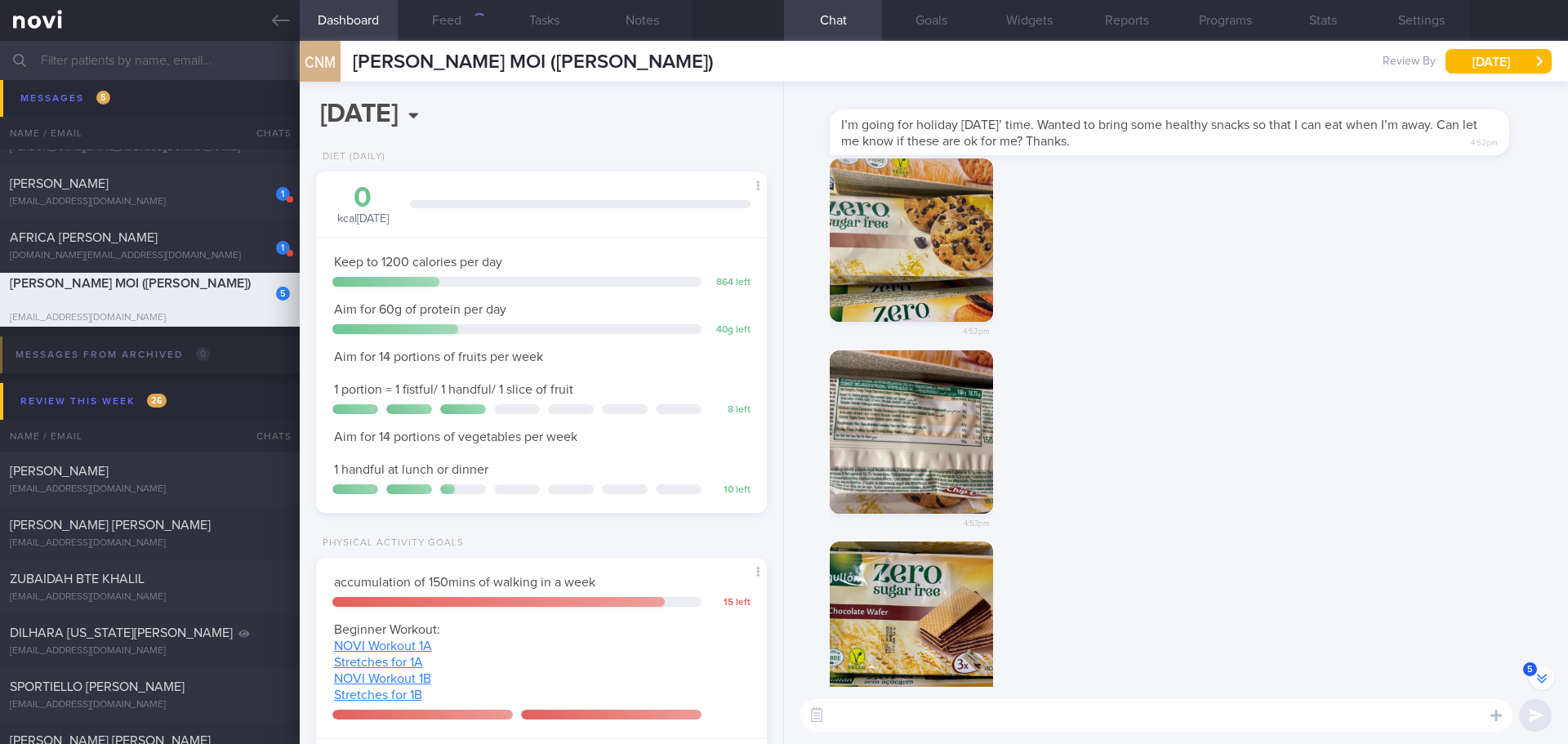
click at [919, 216] on button "button" at bounding box center [912, 240] width 163 height 163
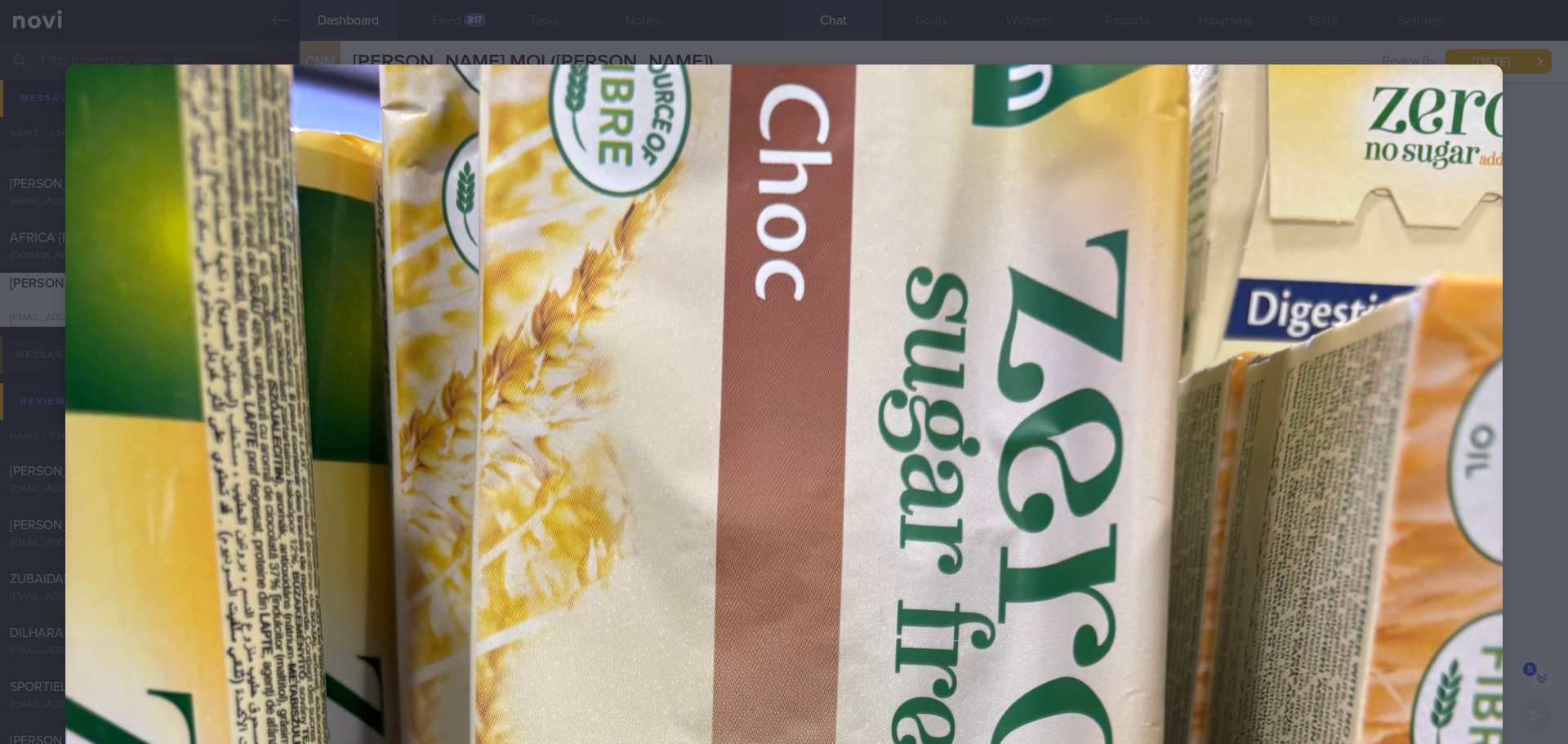
scroll to position [0, 0]
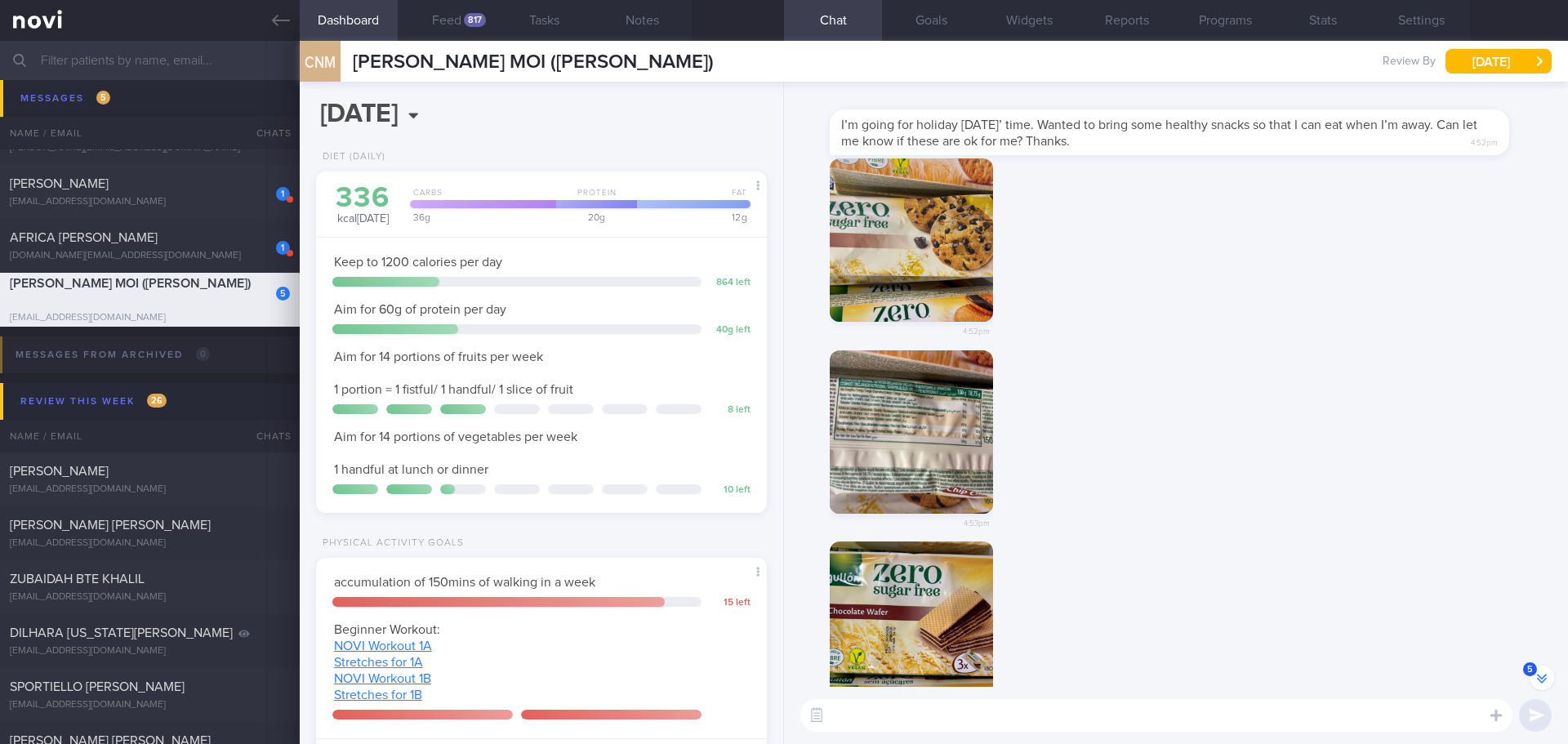
click at [1090, 379] on div "4:53pm" at bounding box center [1176, 446] width 764 height 192
click at [860, 419] on button "button" at bounding box center [912, 432] width 163 height 163
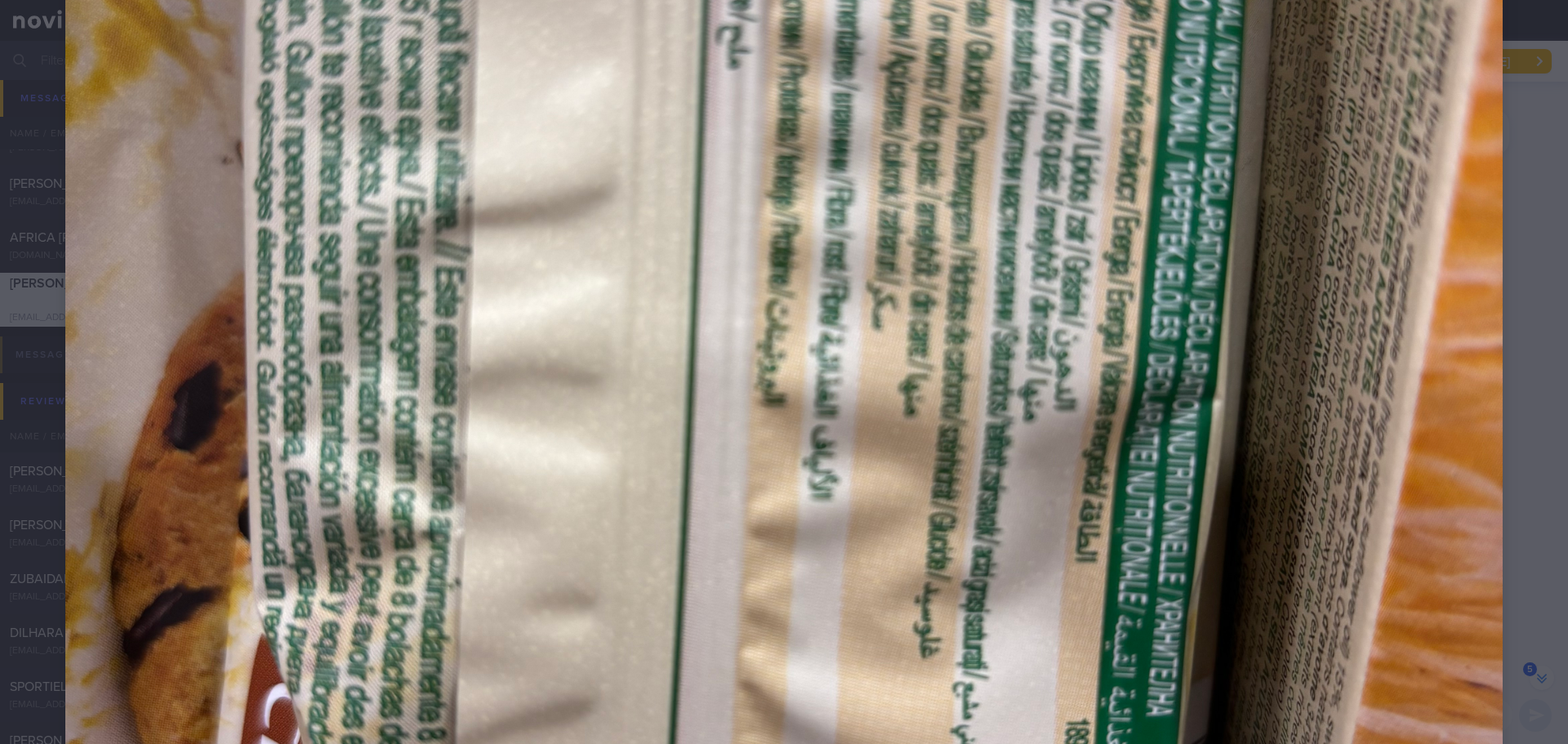
scroll to position [735, 0]
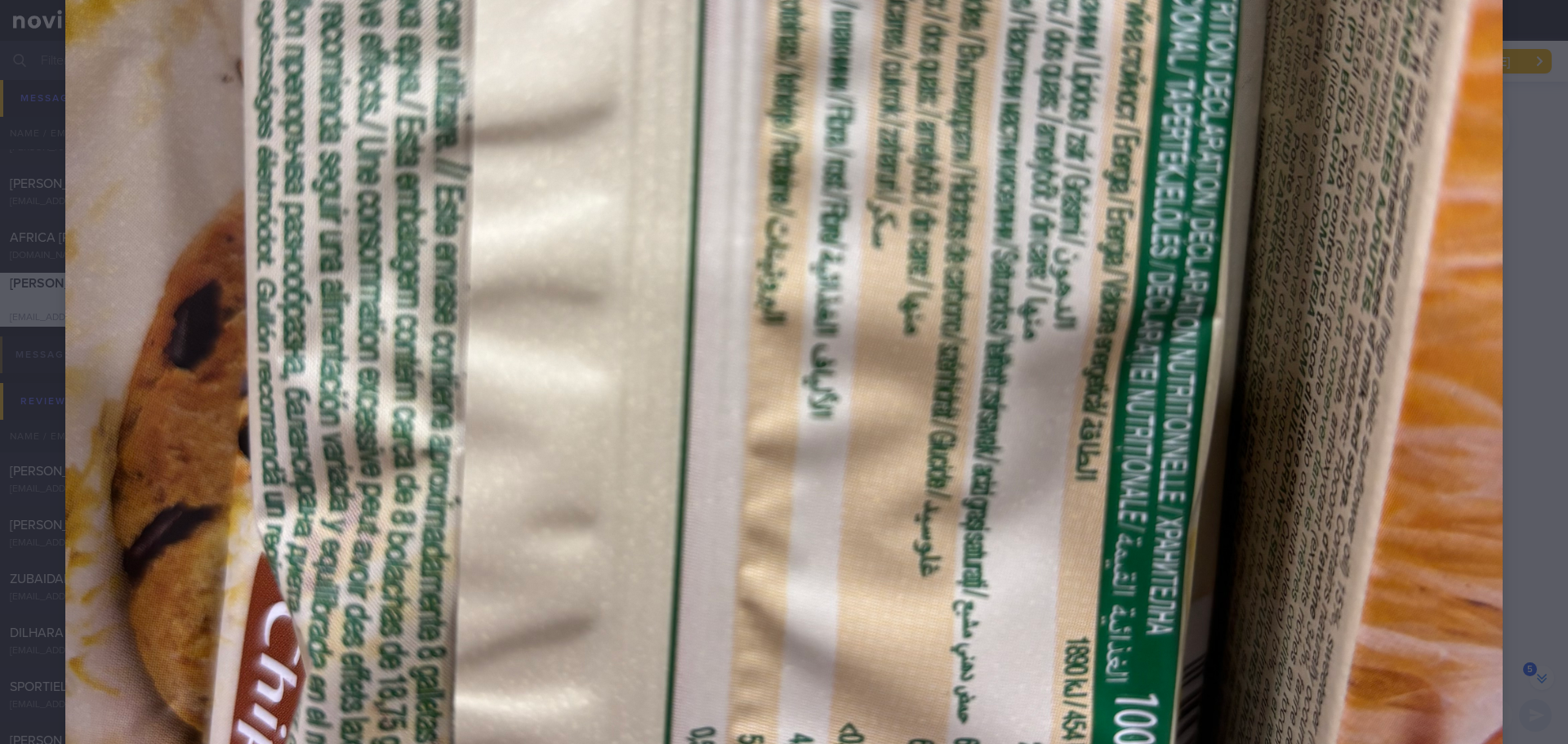
click at [1555, 255] on div at bounding box center [784, 288] width 1568 height 2047
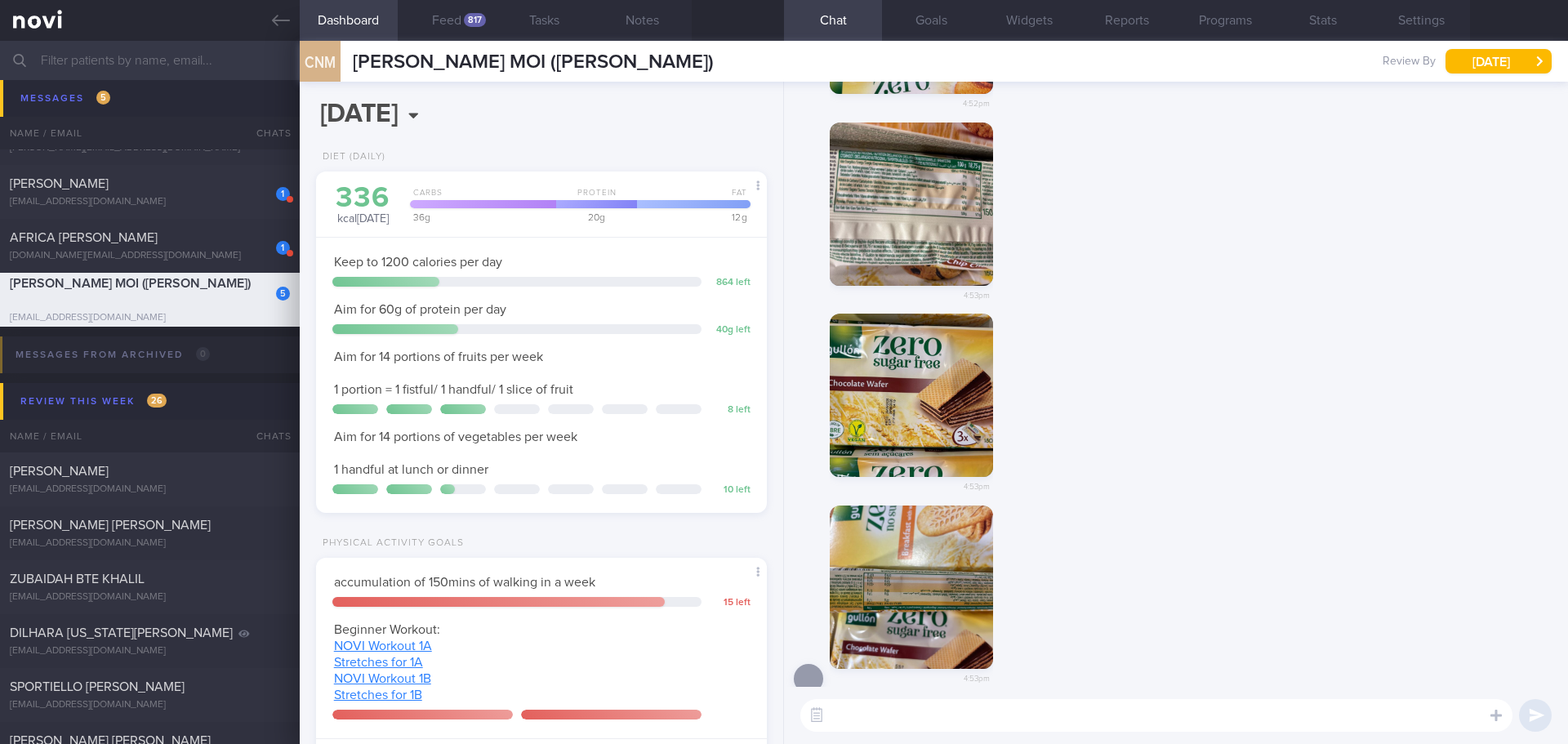
scroll to position [1, 0]
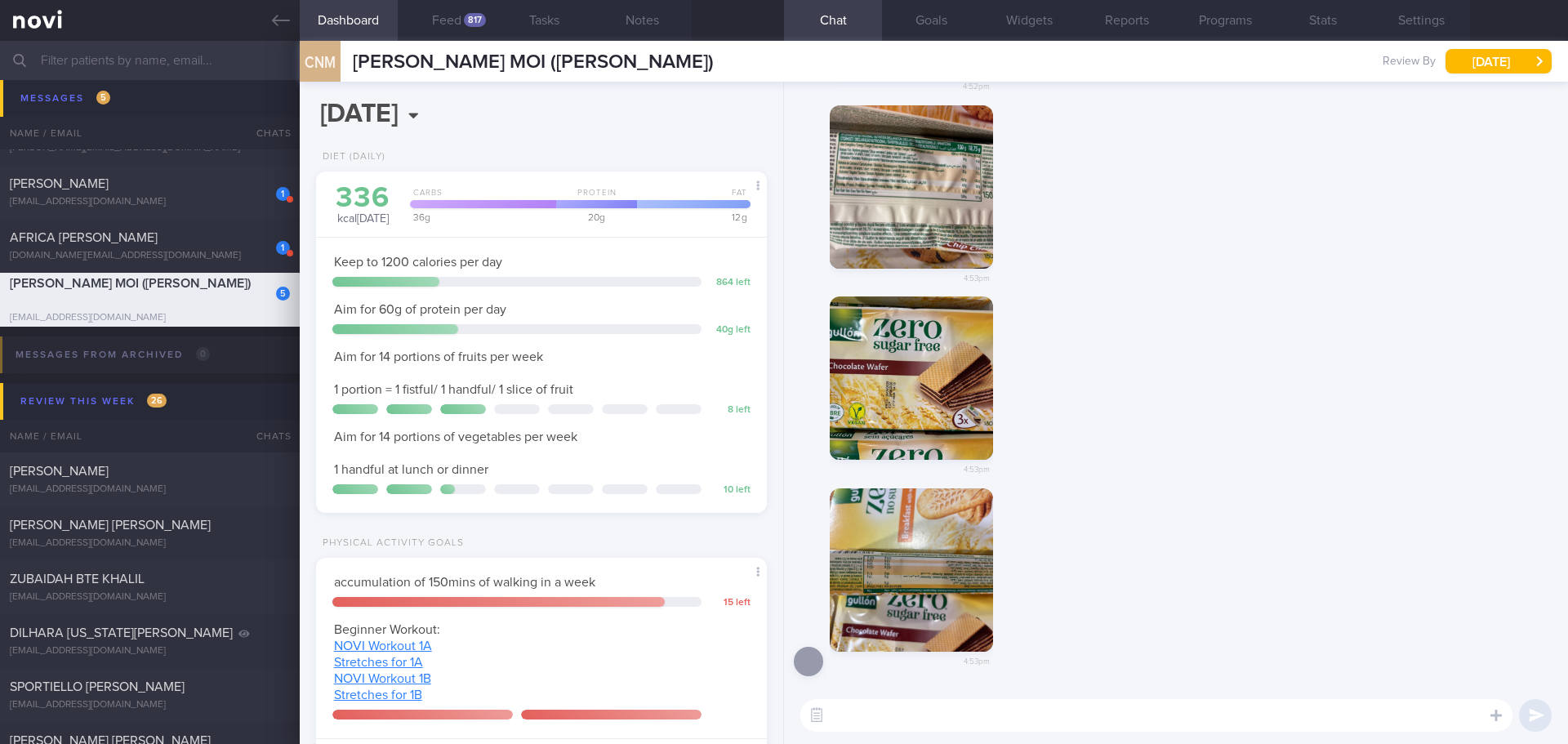
click at [956, 510] on button "button" at bounding box center [912, 570] width 163 height 163
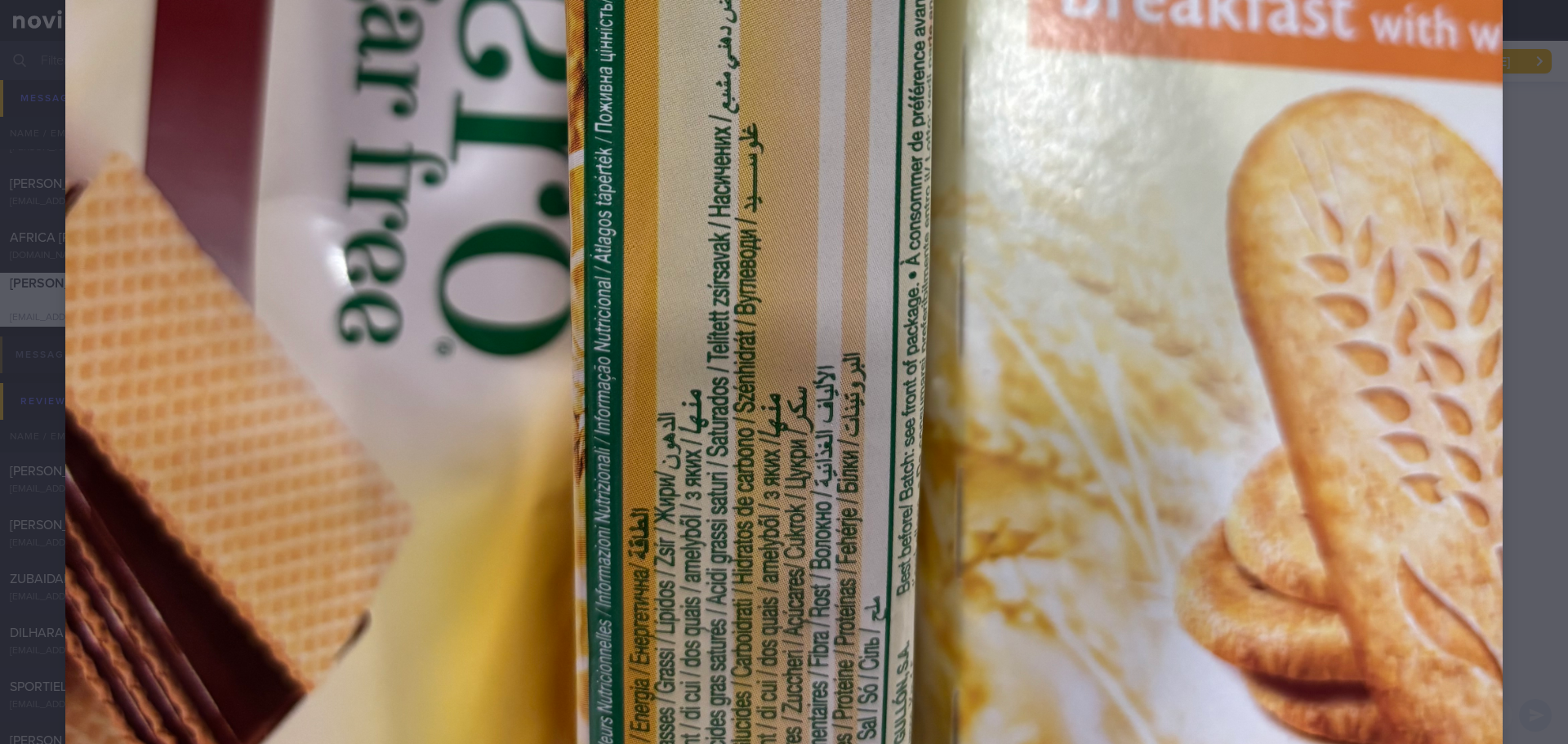
scroll to position [1287, 0]
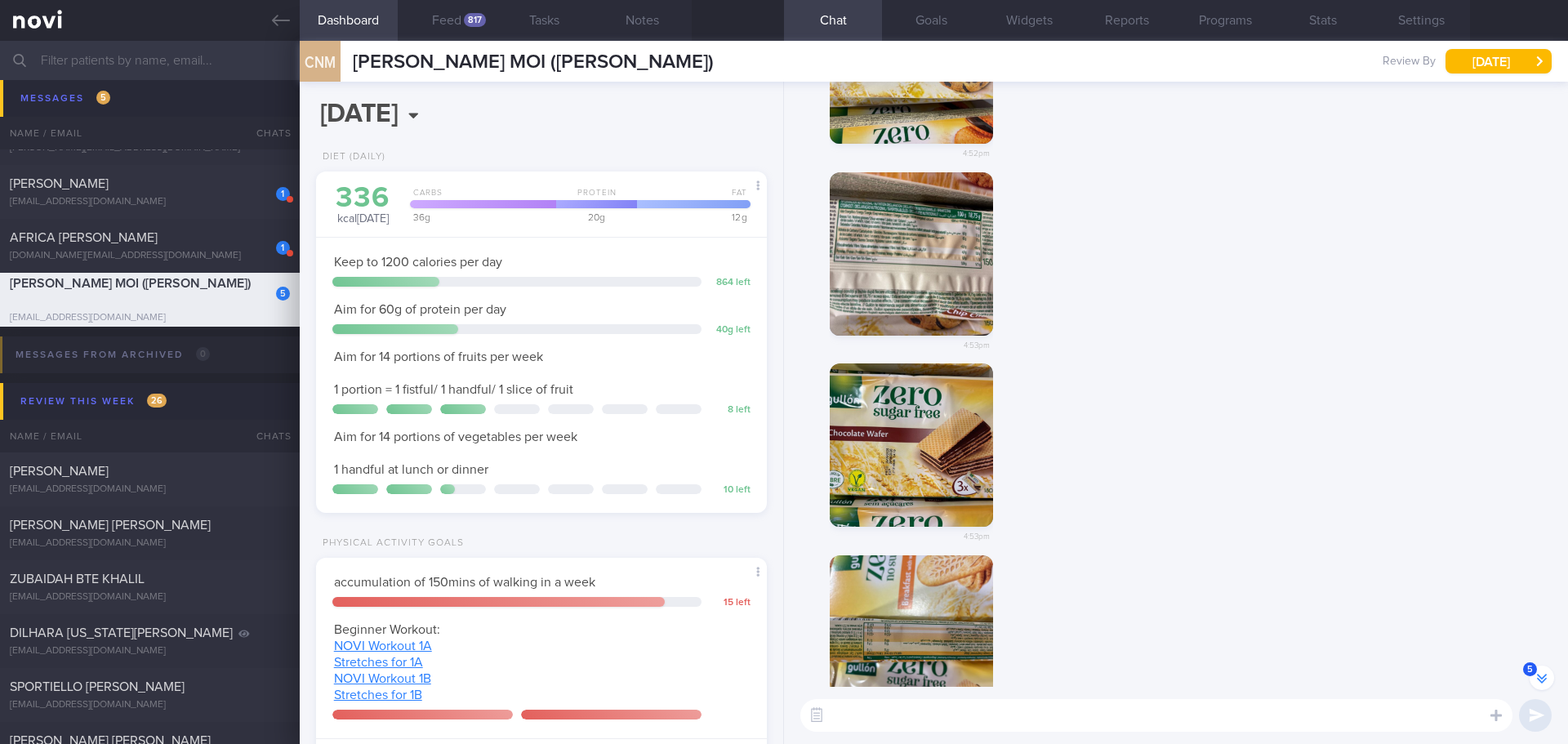
scroll to position [0, 0]
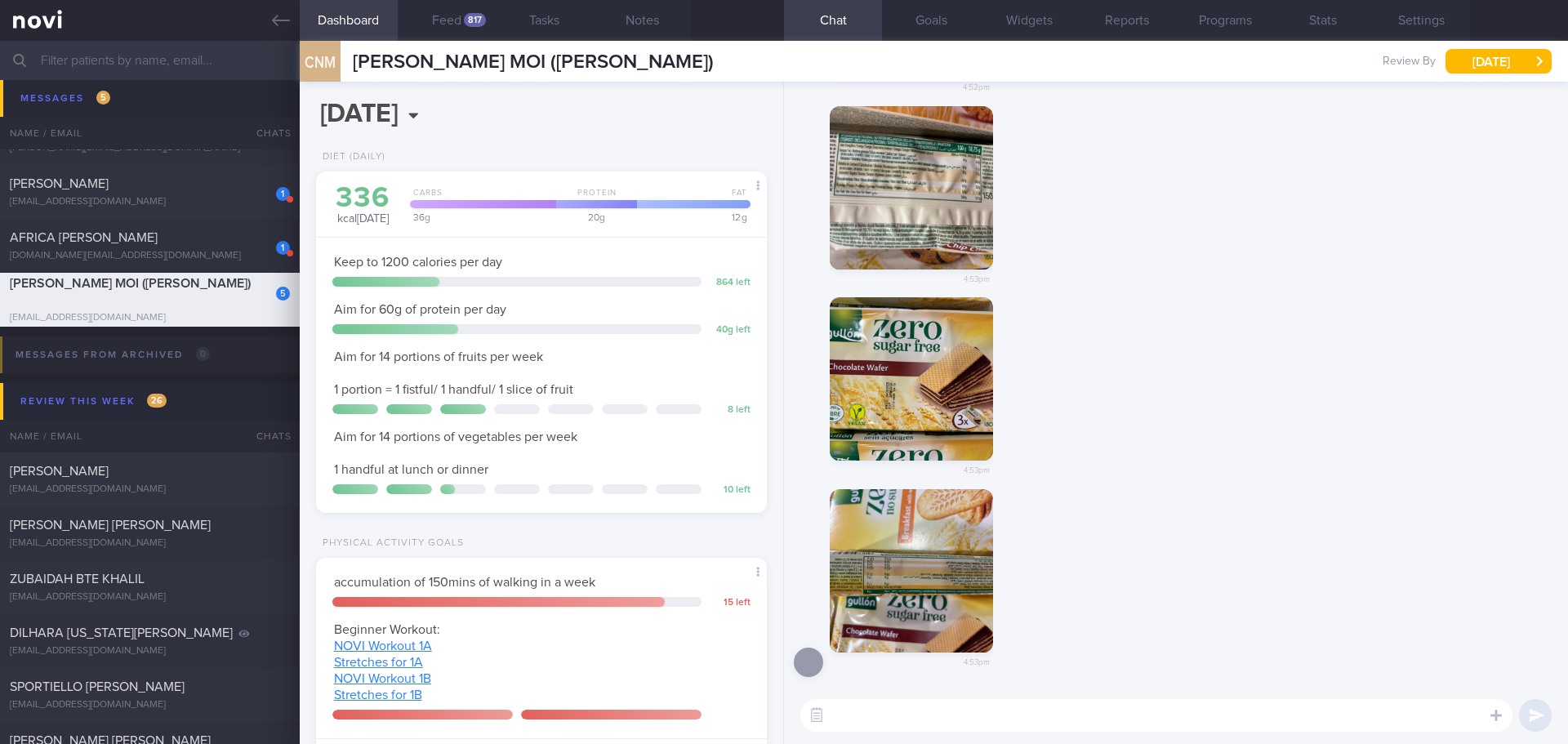
click at [905, 339] on button "button" at bounding box center [912, 379] width 163 height 163
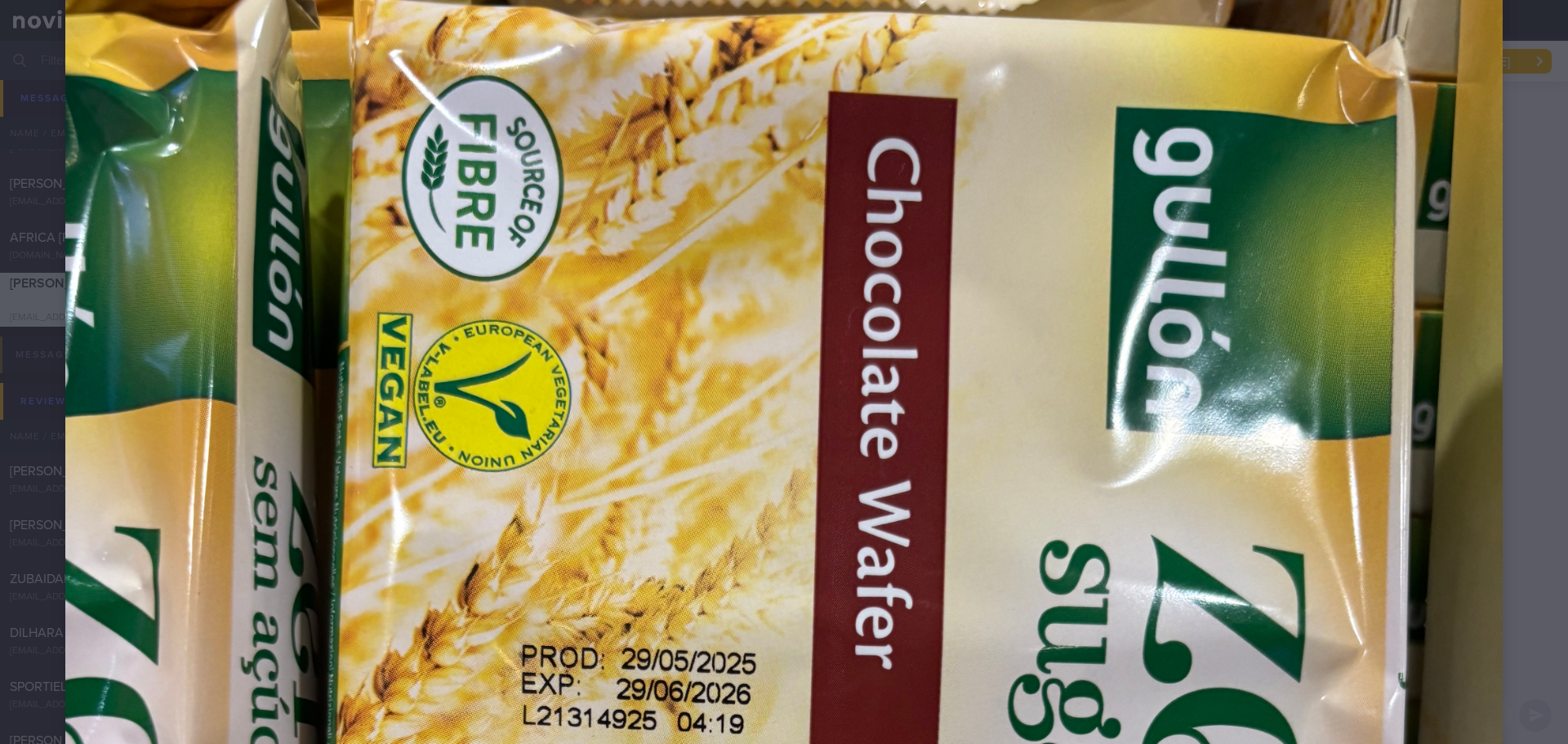
scroll to position [163, 0]
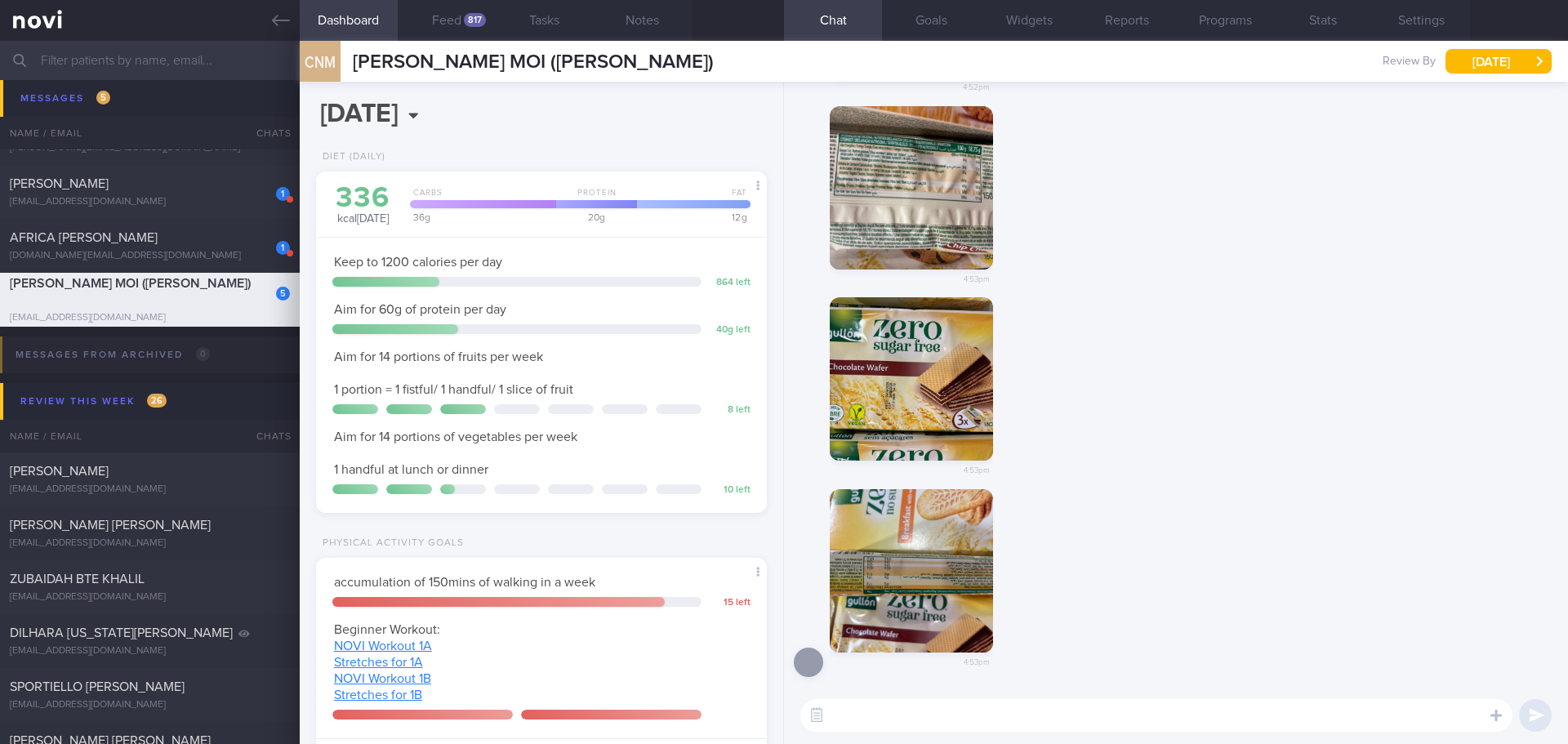
drag, startPoint x: 969, startPoint y: 578, endPoint x: 1110, endPoint y: 586, distance: 141.2
click at [1124, 593] on div "4:53pm" at bounding box center [1176, 588] width 764 height 199
click at [1090, 583] on div "4:53pm" at bounding box center [1176, 588] width 764 height 199
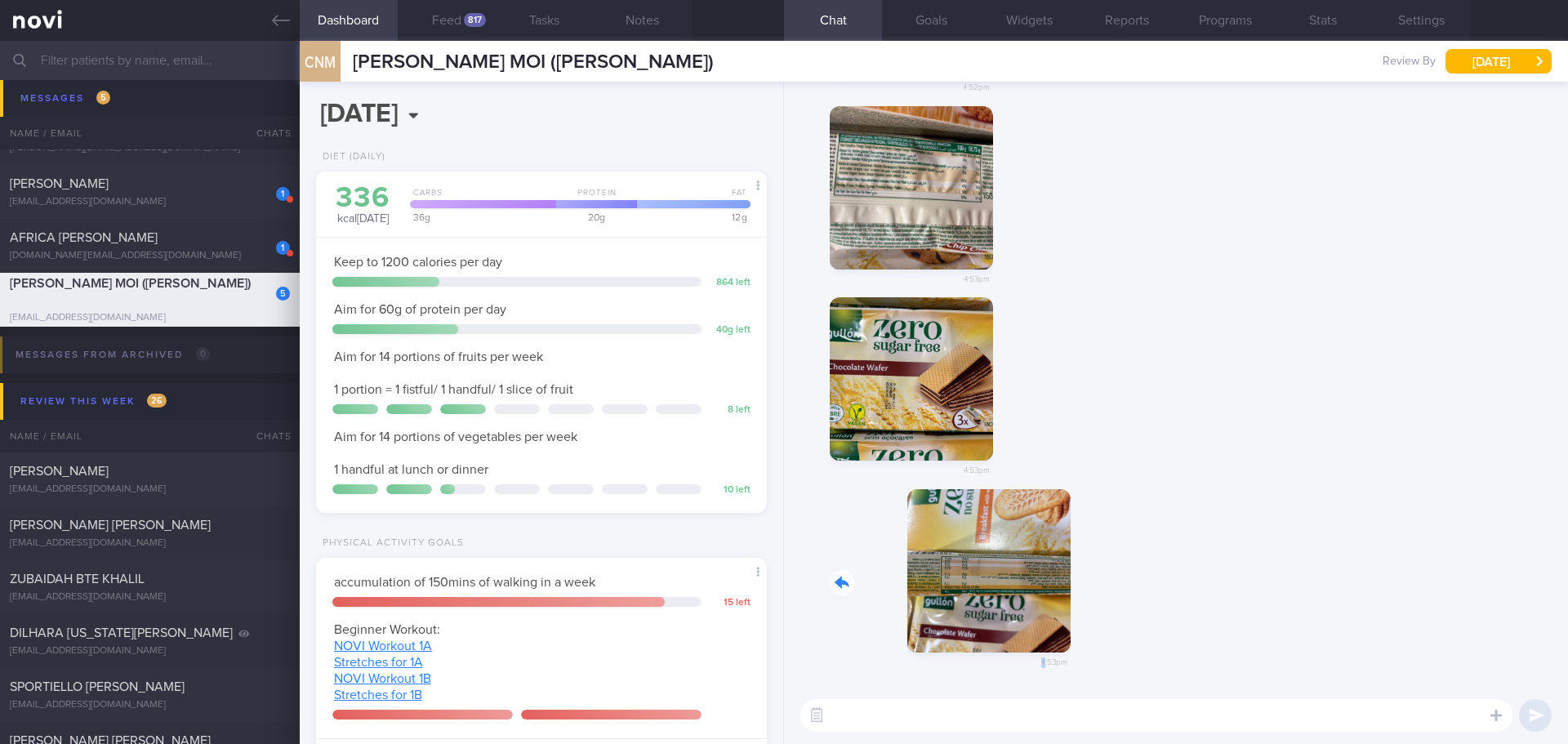
drag, startPoint x: 949, startPoint y: 536, endPoint x: 1141, endPoint y: 560, distance: 193.5
click at [1141, 560] on div "4:53pm" at bounding box center [1176, 588] width 764 height 199
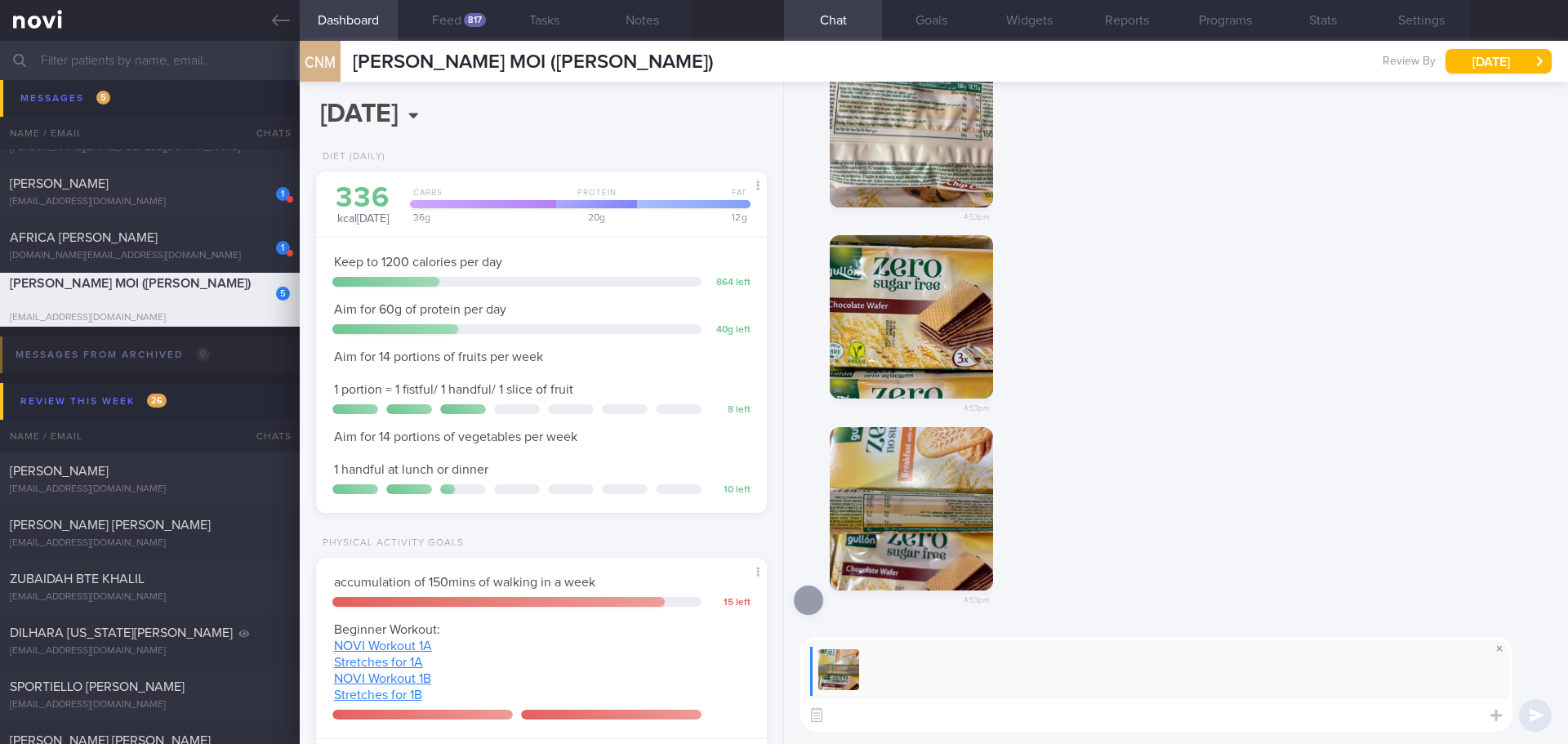
click at [1500, 646] on span at bounding box center [1500, 648] width 20 height 20
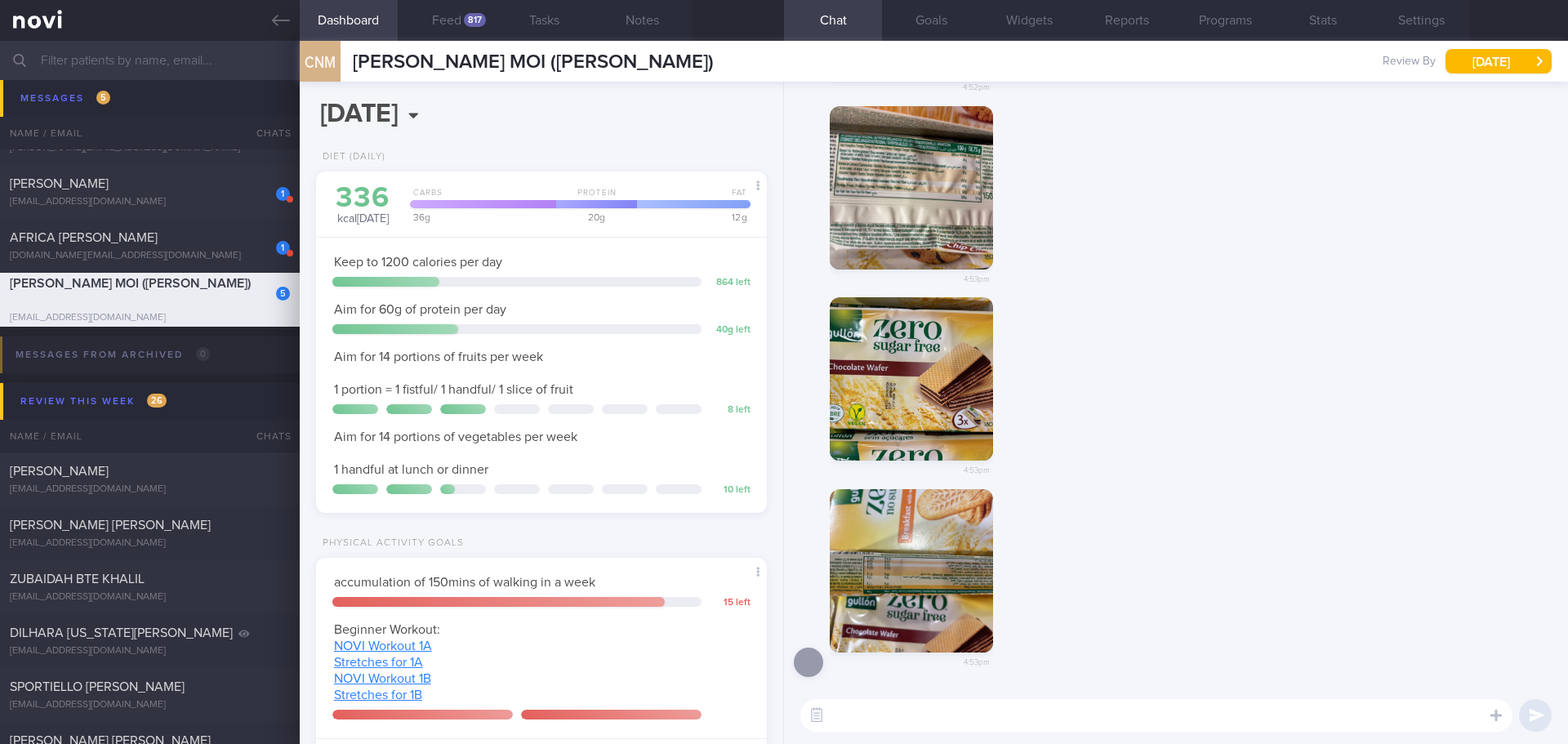
click at [1322, 709] on textarea at bounding box center [1157, 715] width 712 height 33
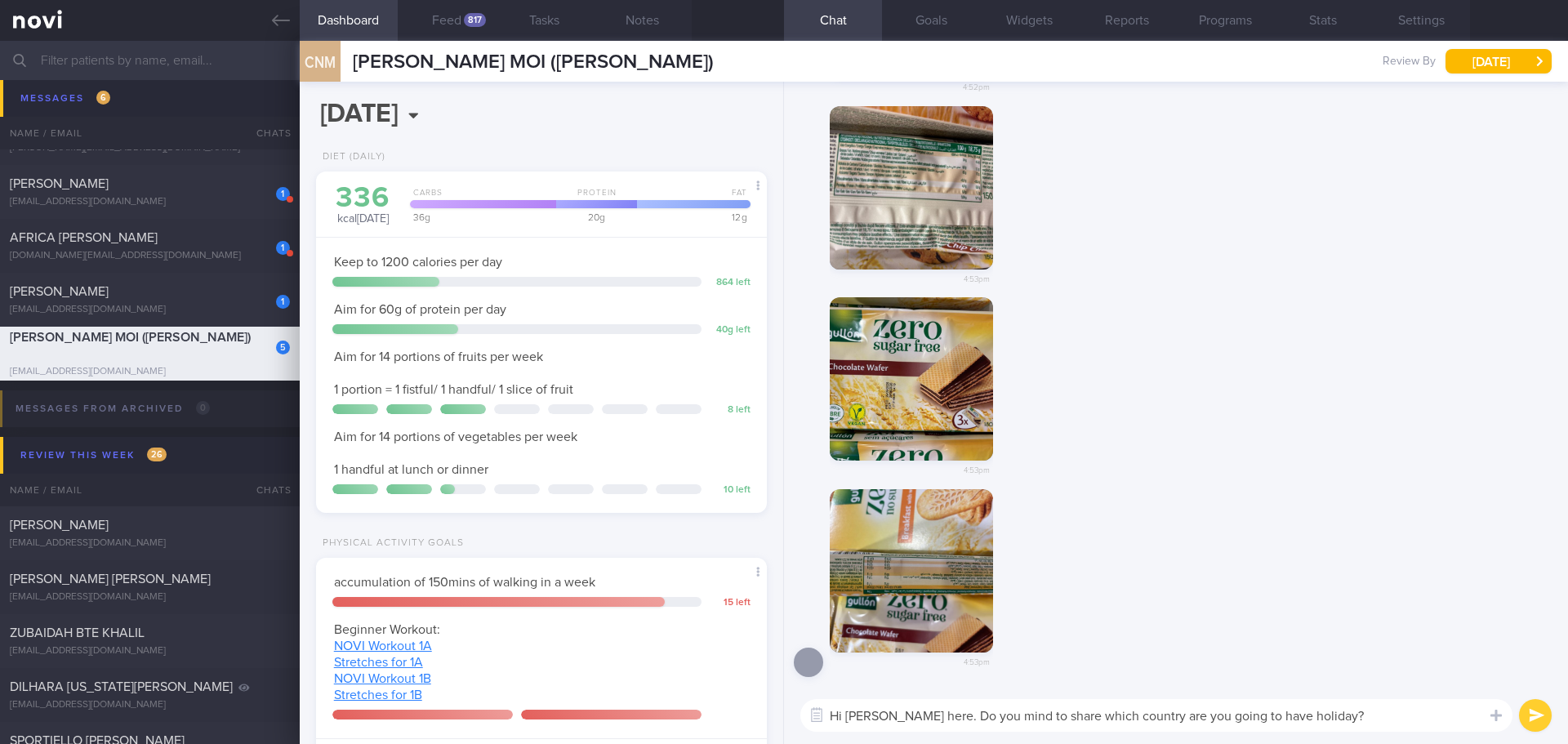
click at [1400, 723] on textarea "Hi Jomine, Elizabeth here. Do you mind to share which country are you going to …" at bounding box center [1157, 715] width 712 height 33
drag, startPoint x: 1386, startPoint y: 717, endPoint x: 1273, endPoint y: 718, distance: 113.0
click at [1273, 718] on textarea "Hi Jomine, Elizabeth here. Do you mind to share which country are you going to …" at bounding box center [1157, 715] width 712 height 33
type textarea "Hi Jomine, Elizabeth here. Do you mind to share which country are you going for…"
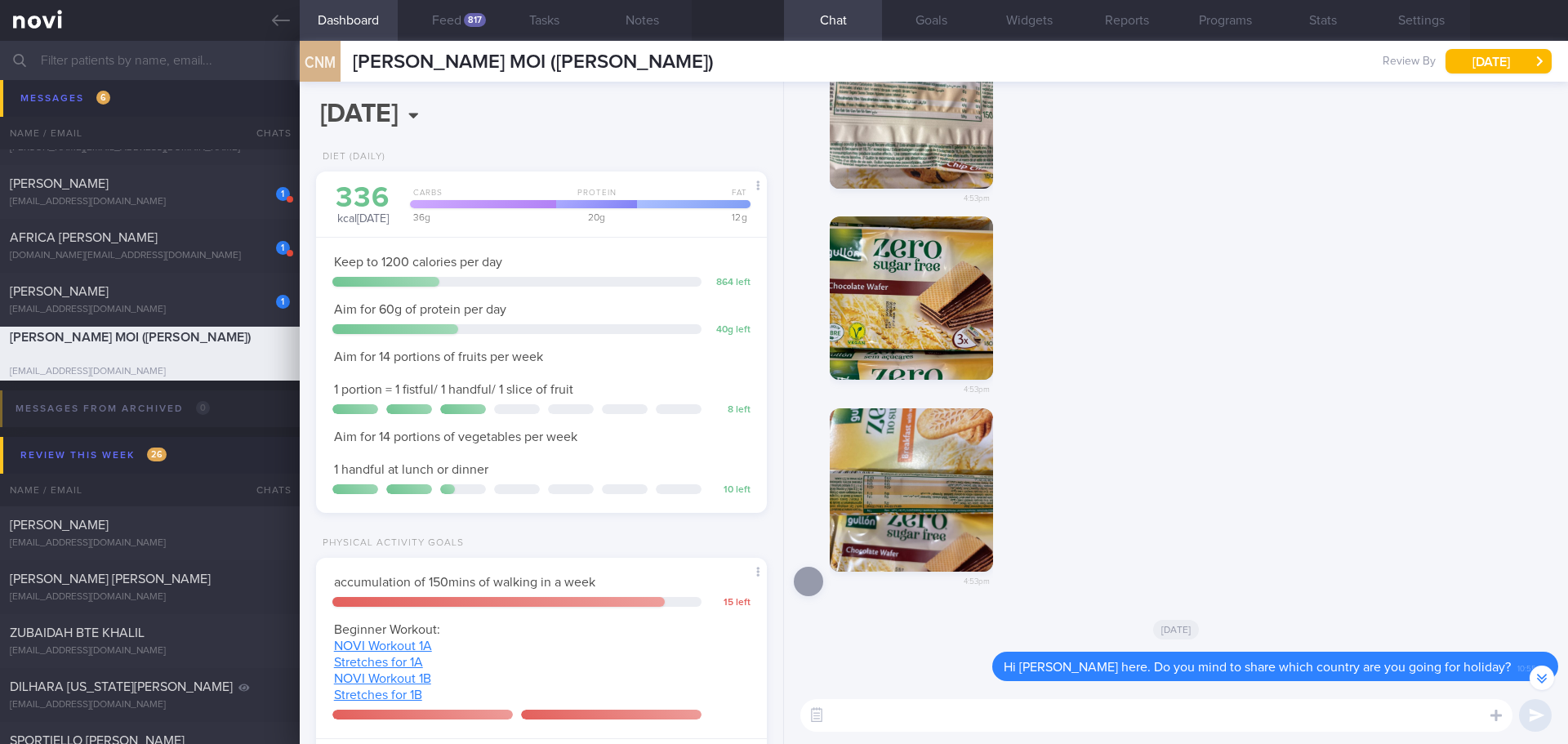
scroll to position [-2, 0]
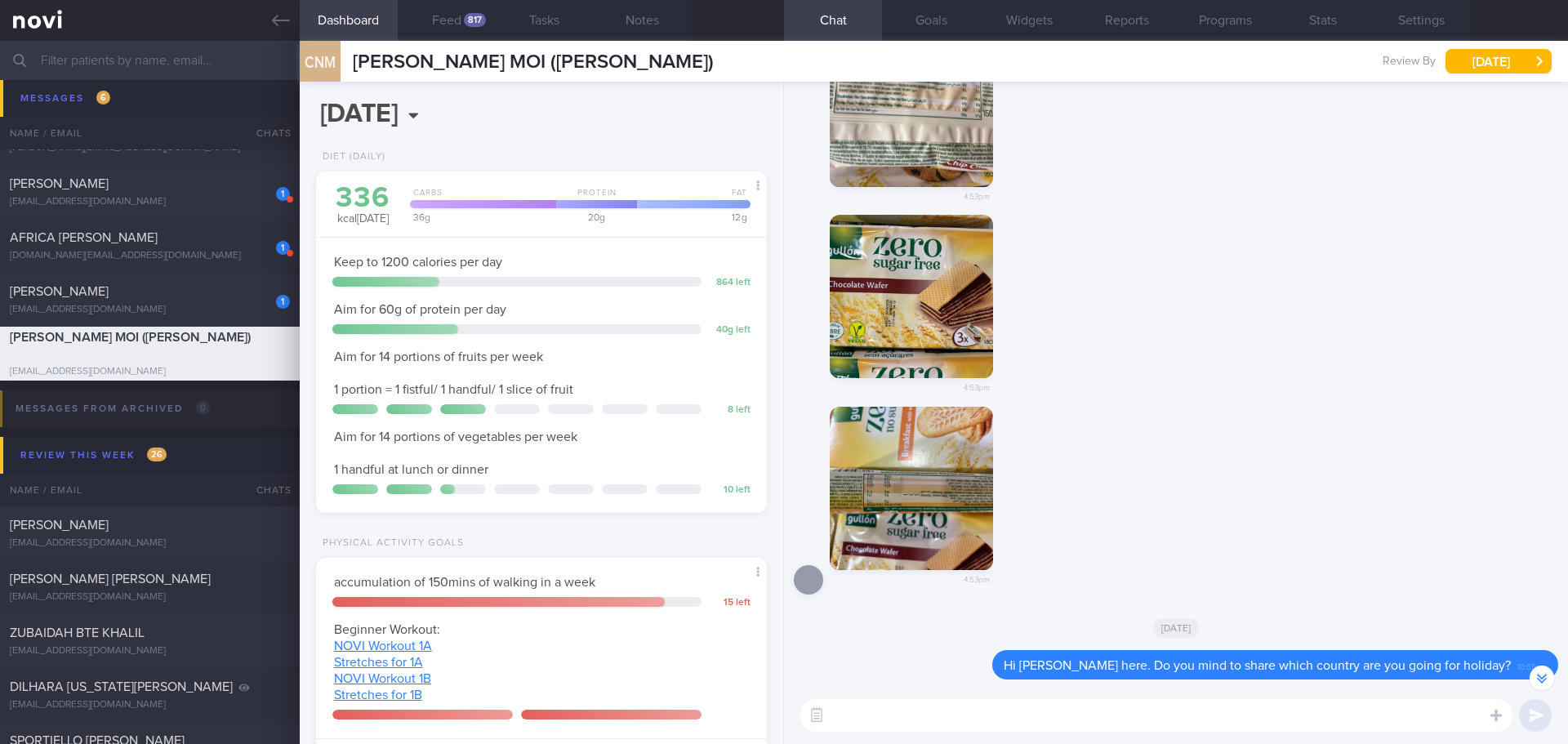
click at [963, 457] on button "button" at bounding box center [912, 488] width 163 height 163
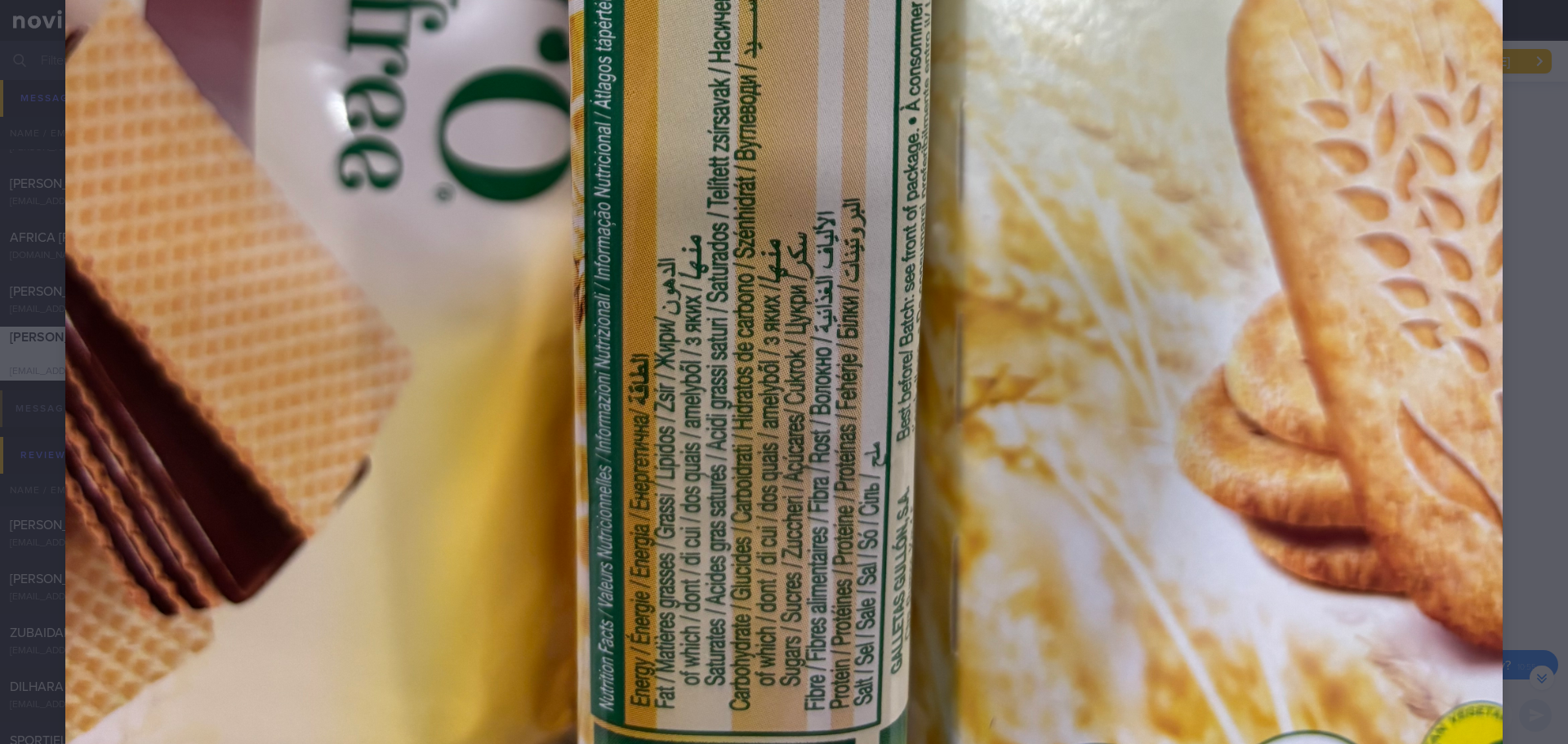
scroll to position [1143, 0]
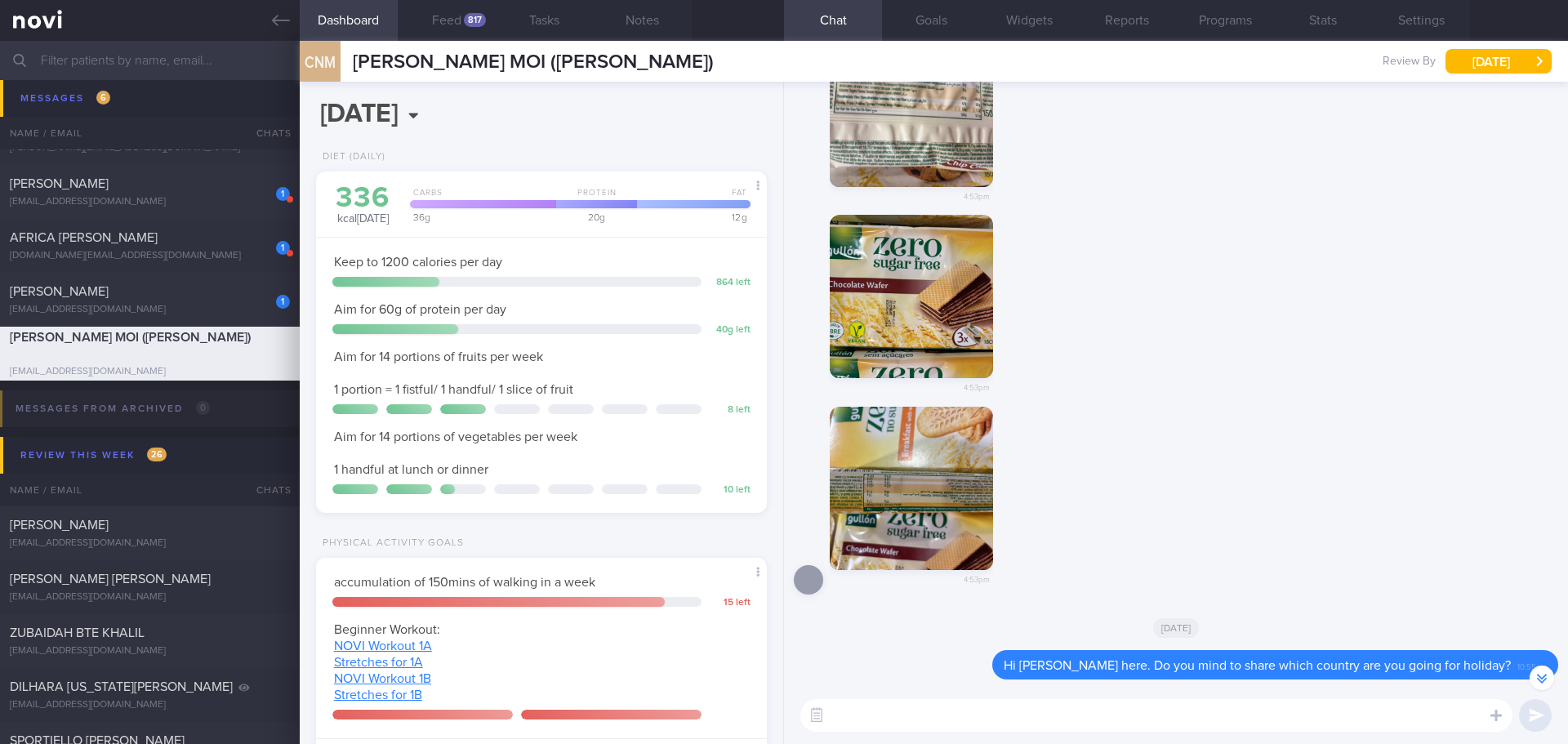
click at [1256, 473] on div "4:53pm" at bounding box center [1176, 505] width 764 height 199
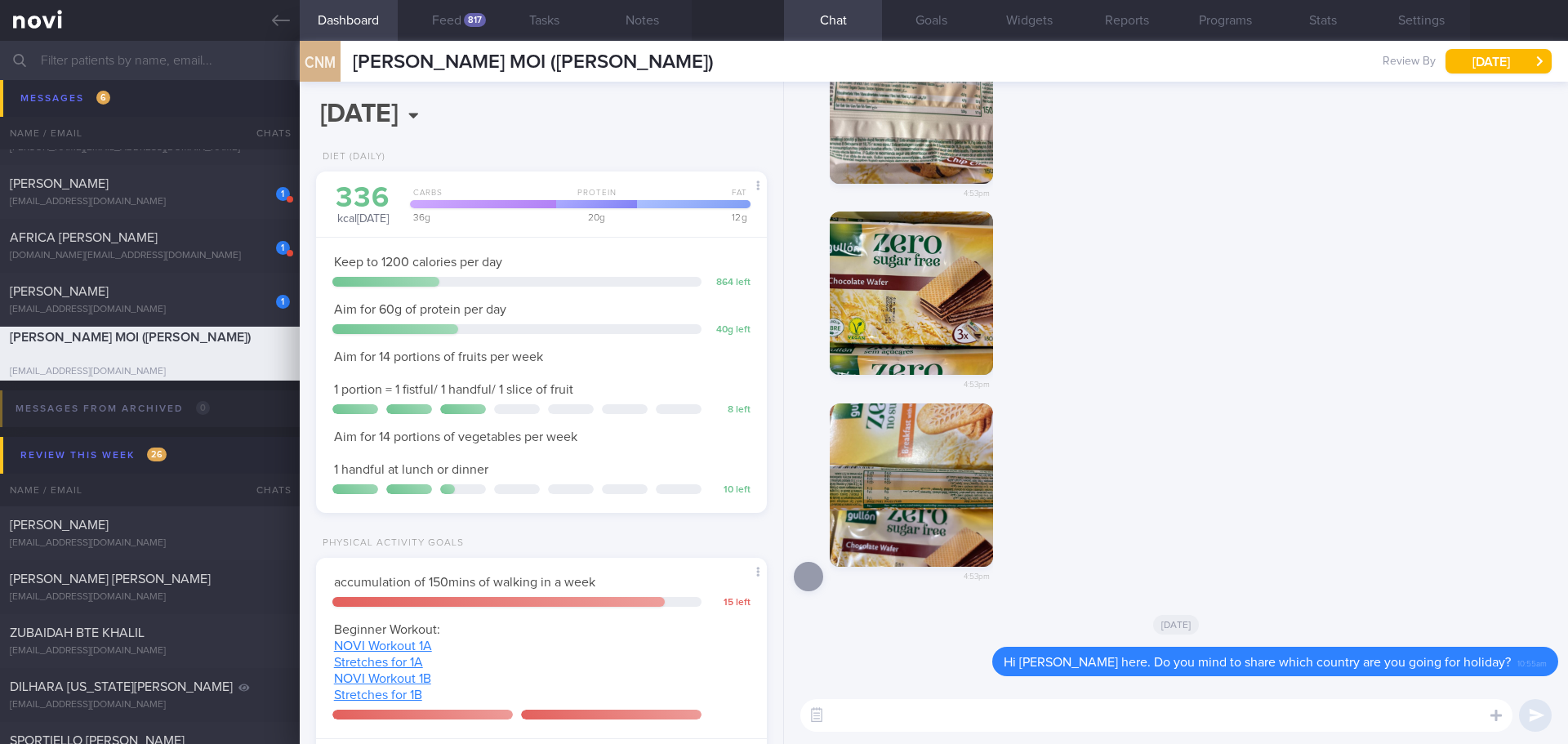
click at [1034, 714] on textarea at bounding box center [1157, 715] width 712 height 33
paste textarea "https://www.fairprice.com.sg/product/gullon-s-free-choco-wafer-180g-13255139"
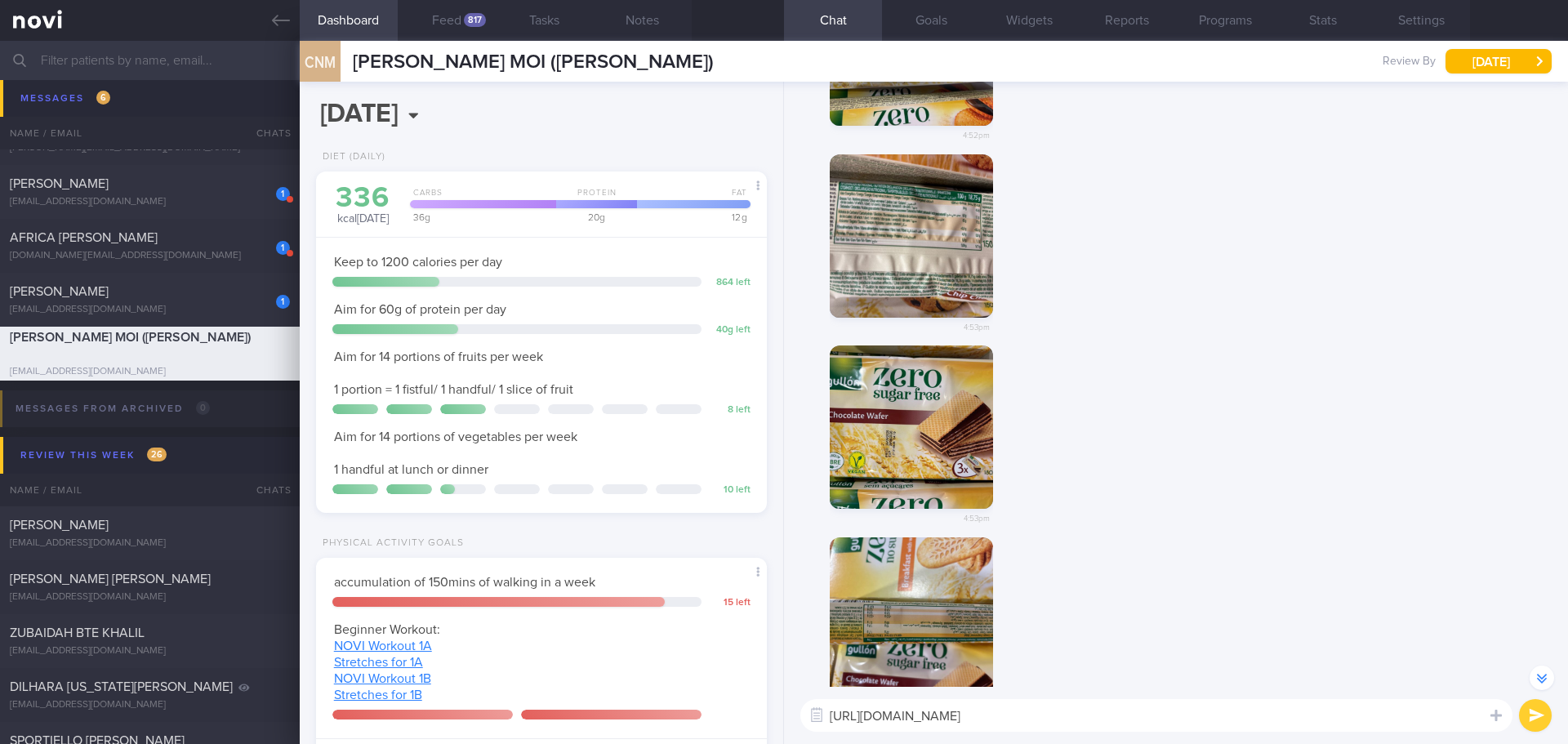
scroll to position [-162, 0]
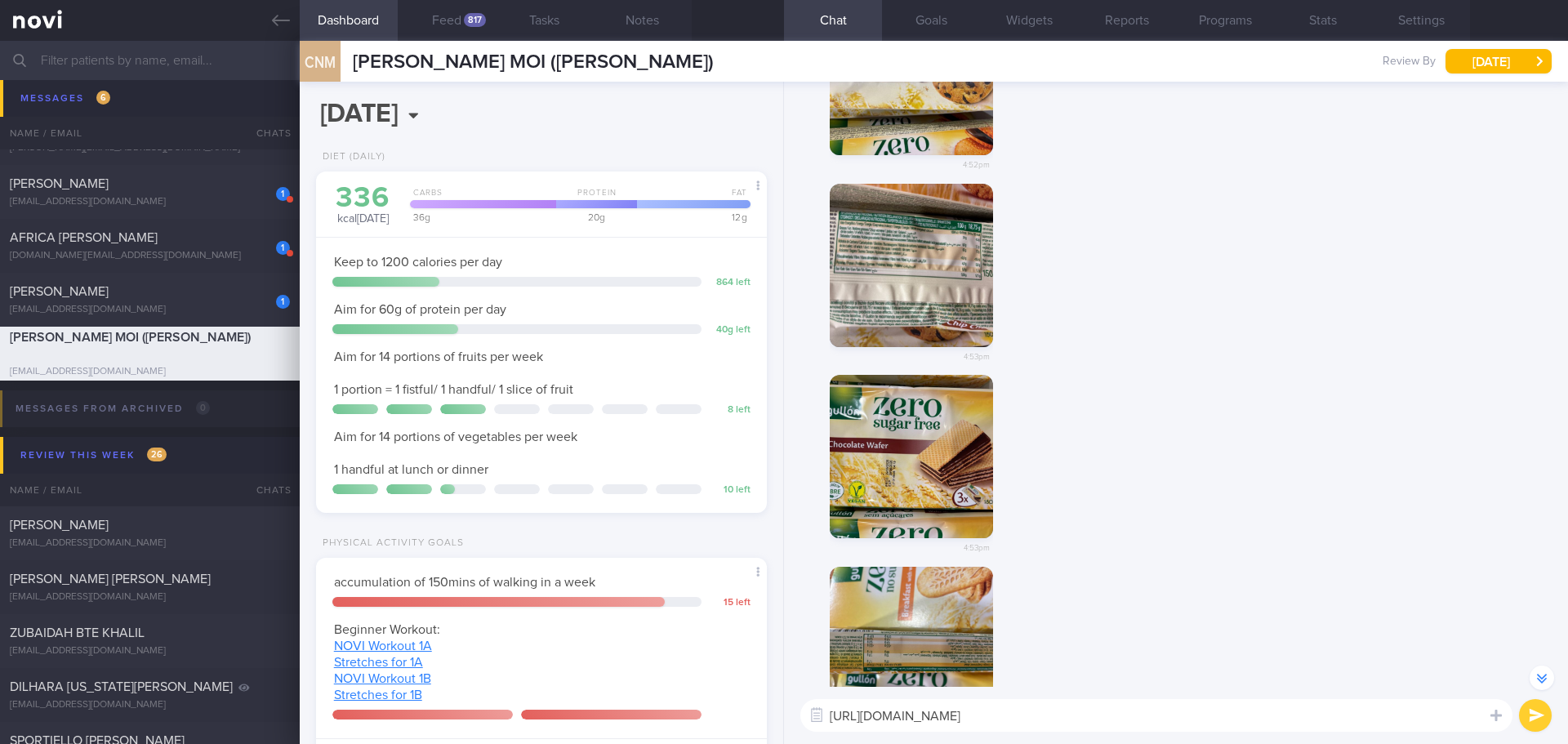
type textarea "https://www.fairprice.com.sg/product/gullon-s-free-choco-wafer-180g-13255139"
click at [945, 304] on button "button" at bounding box center [912, 265] width 163 height 163
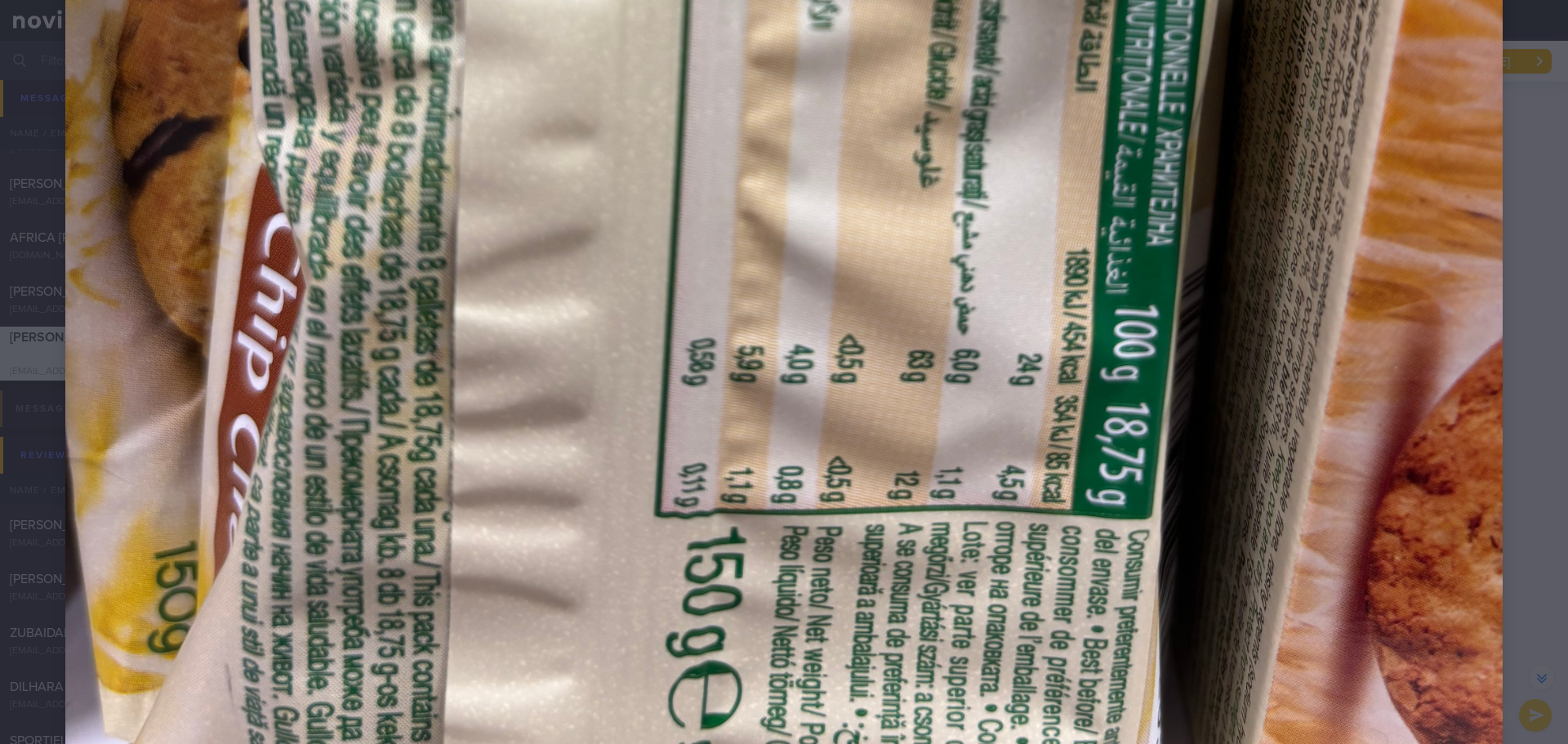
scroll to position [1041, 0]
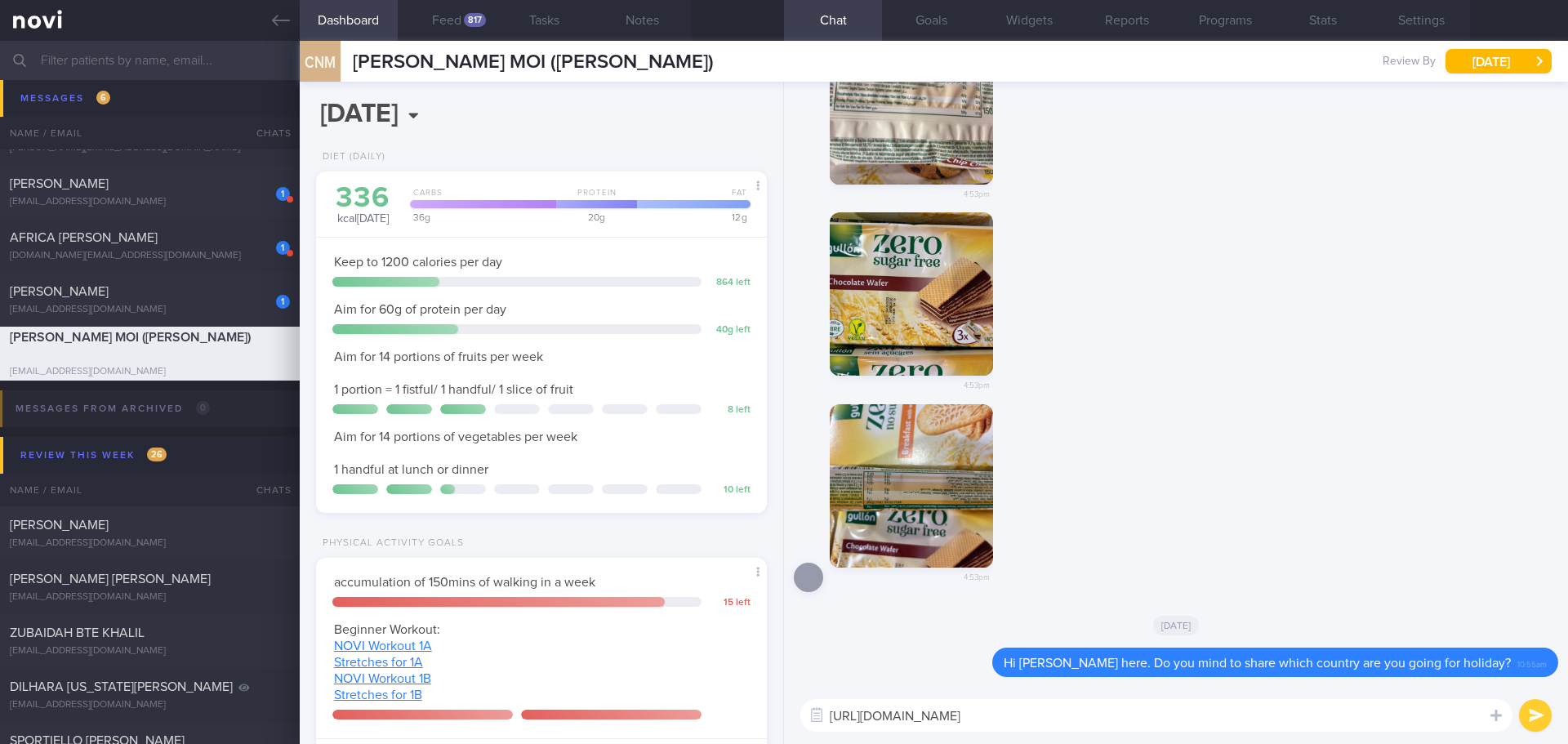
scroll to position [1, 0]
click at [961, 306] on button "button" at bounding box center [912, 293] width 163 height 163
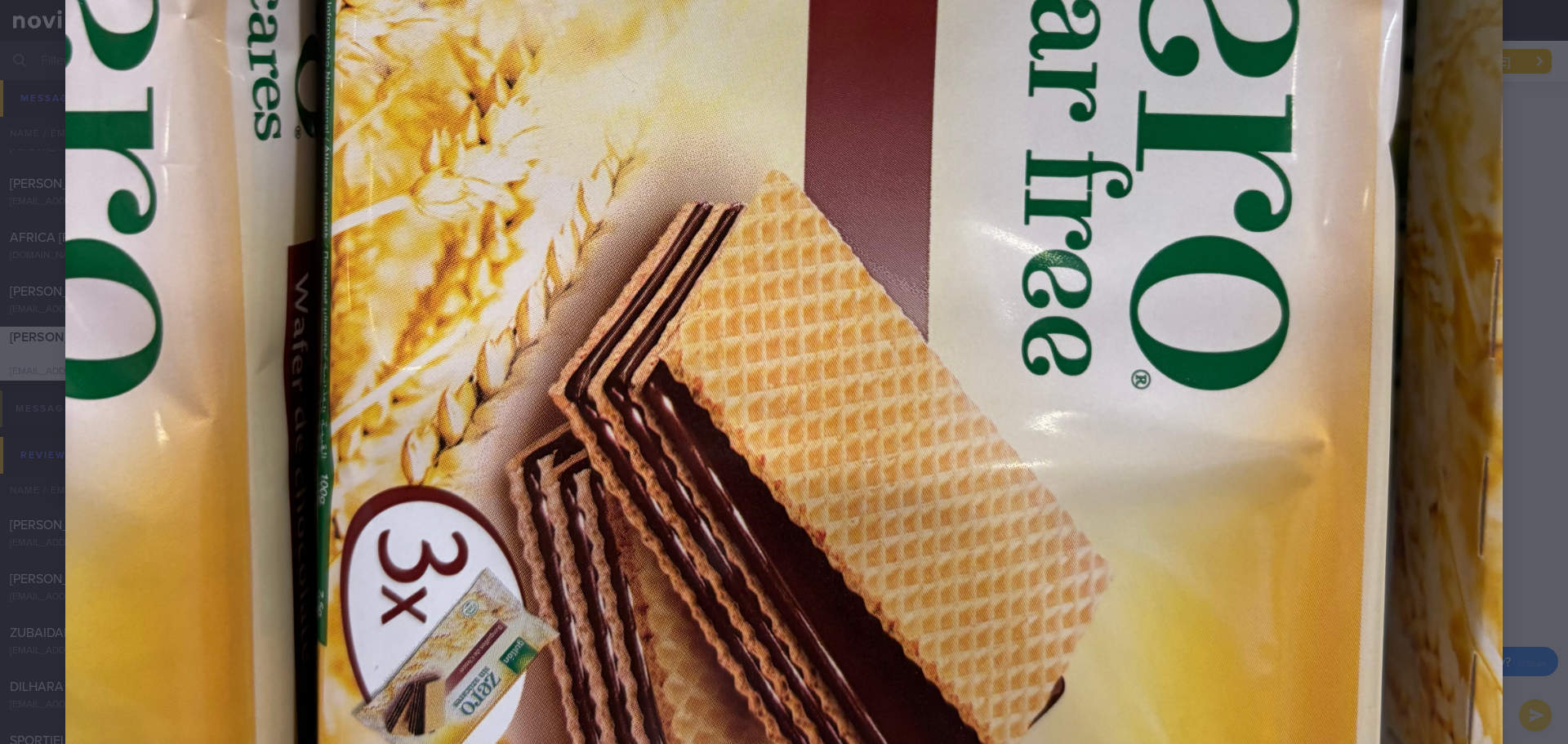
scroll to position [1287, 0]
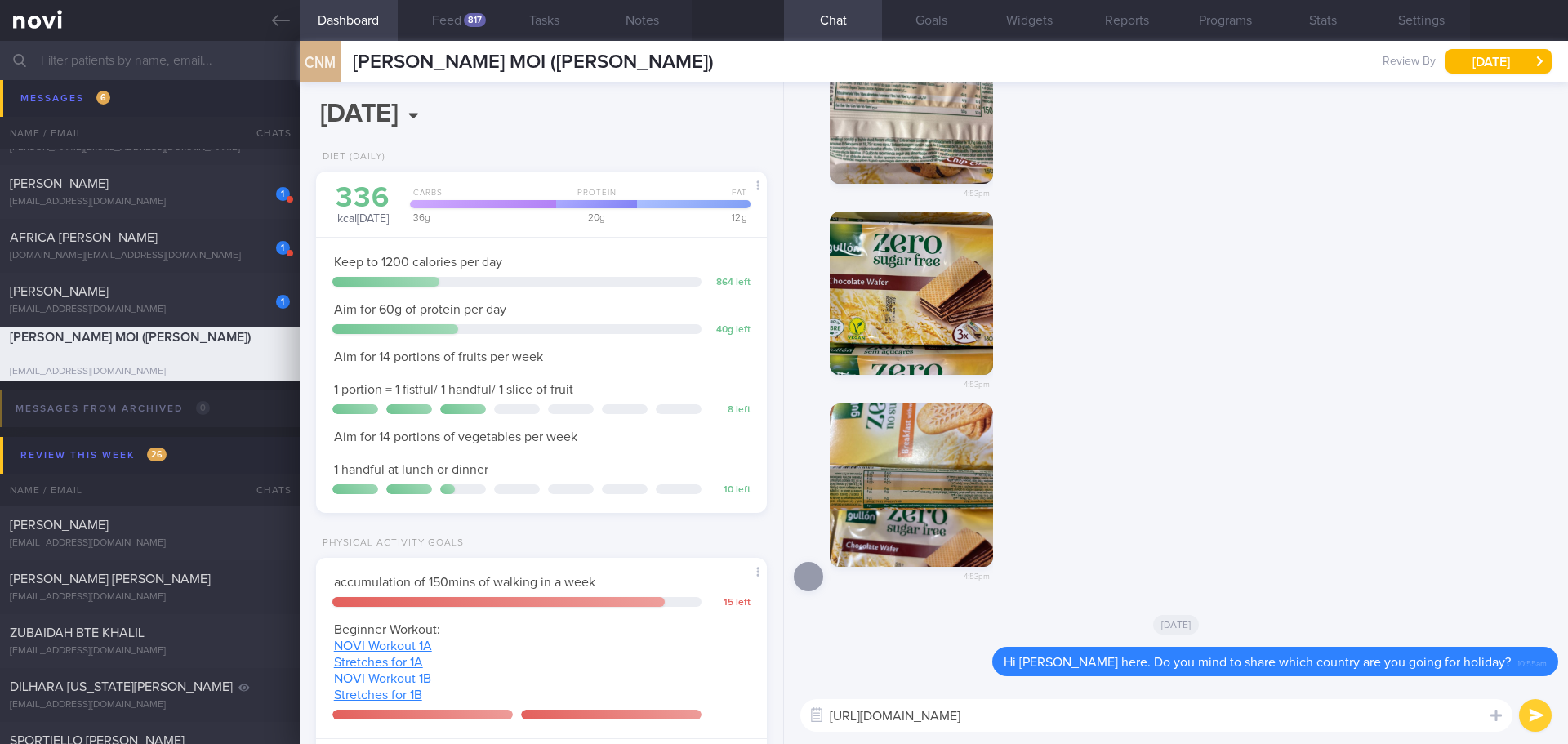
click at [940, 510] on button "button" at bounding box center [912, 484] width 163 height 163
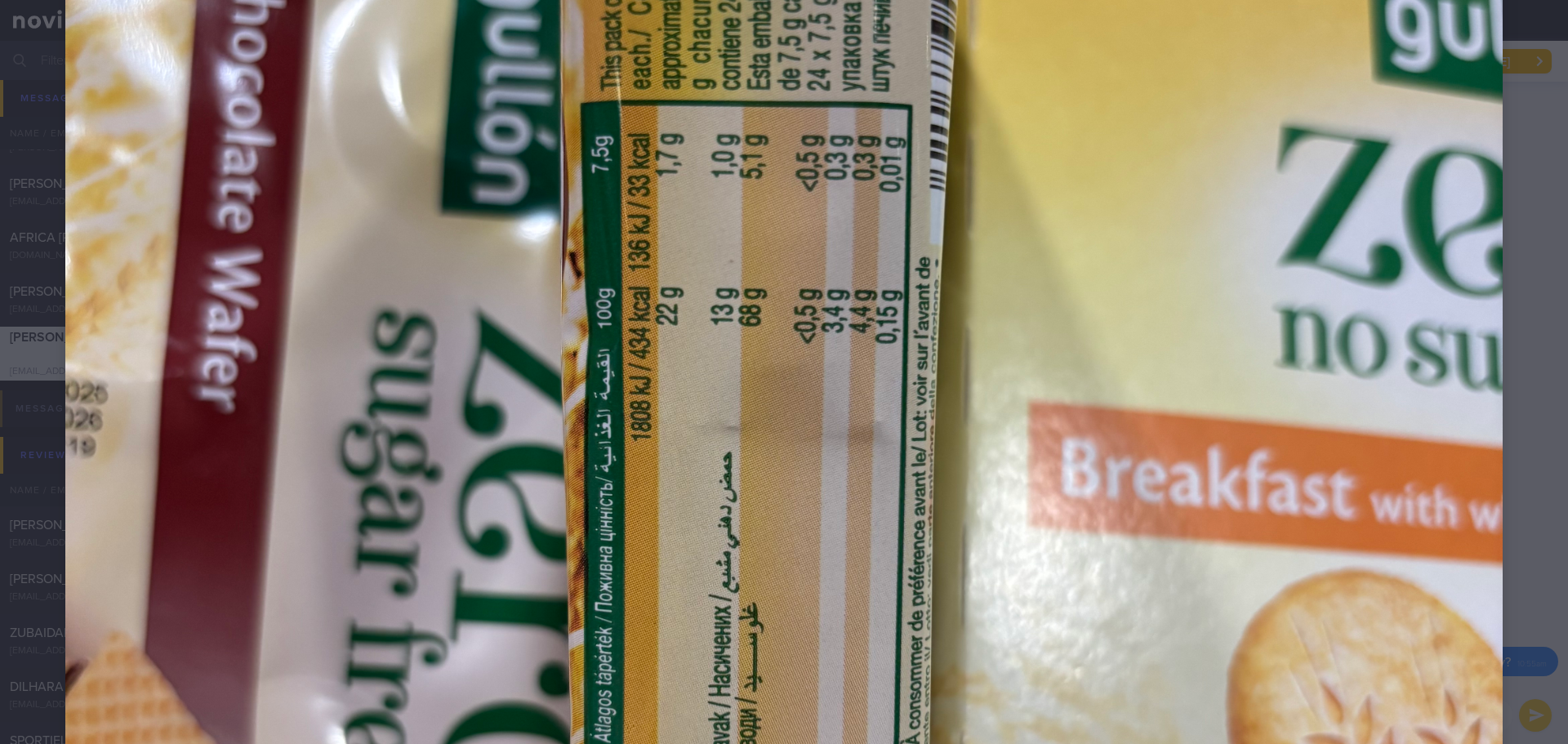
scroll to position [490, 0]
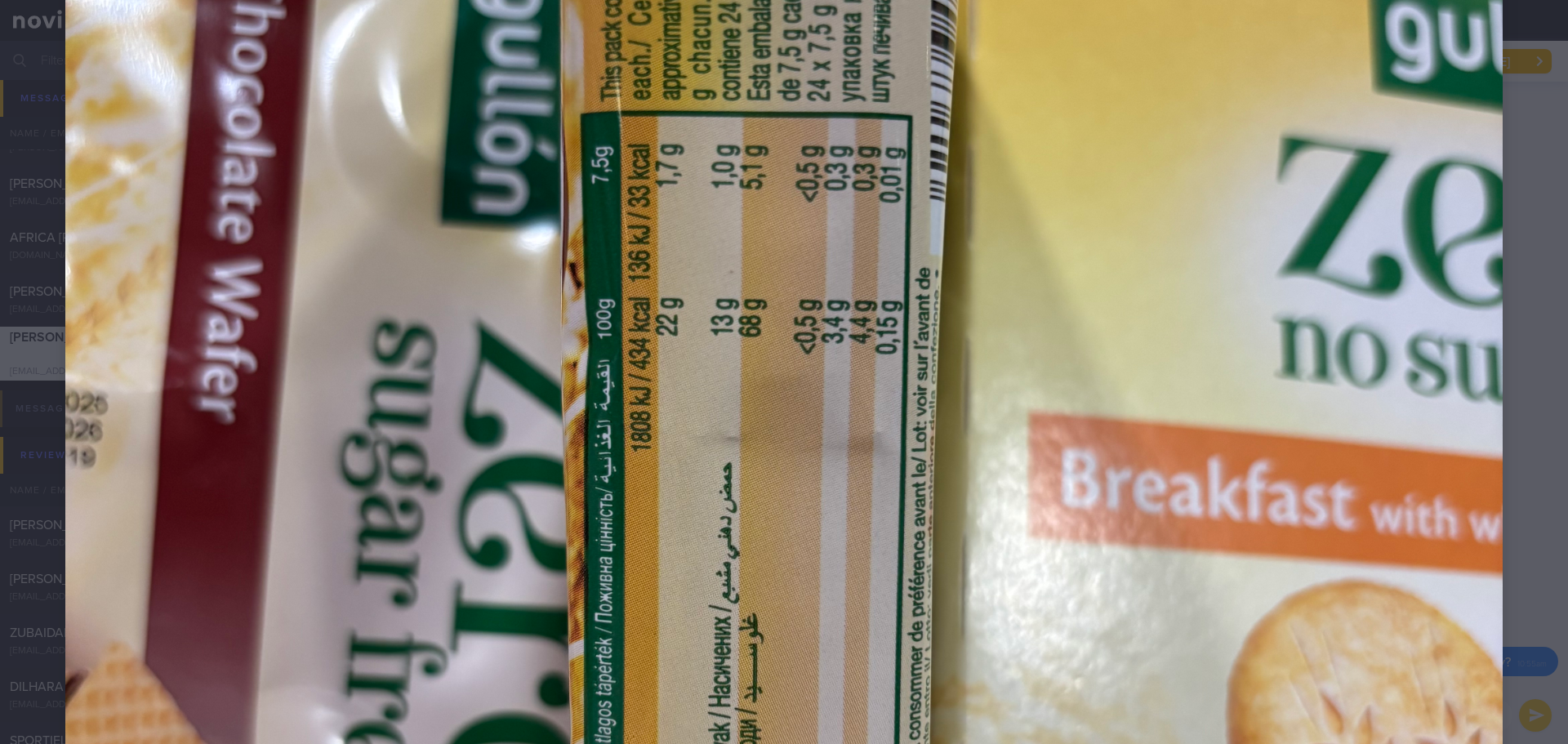
click at [1534, 321] on div at bounding box center [784, 533] width 1568 height 2047
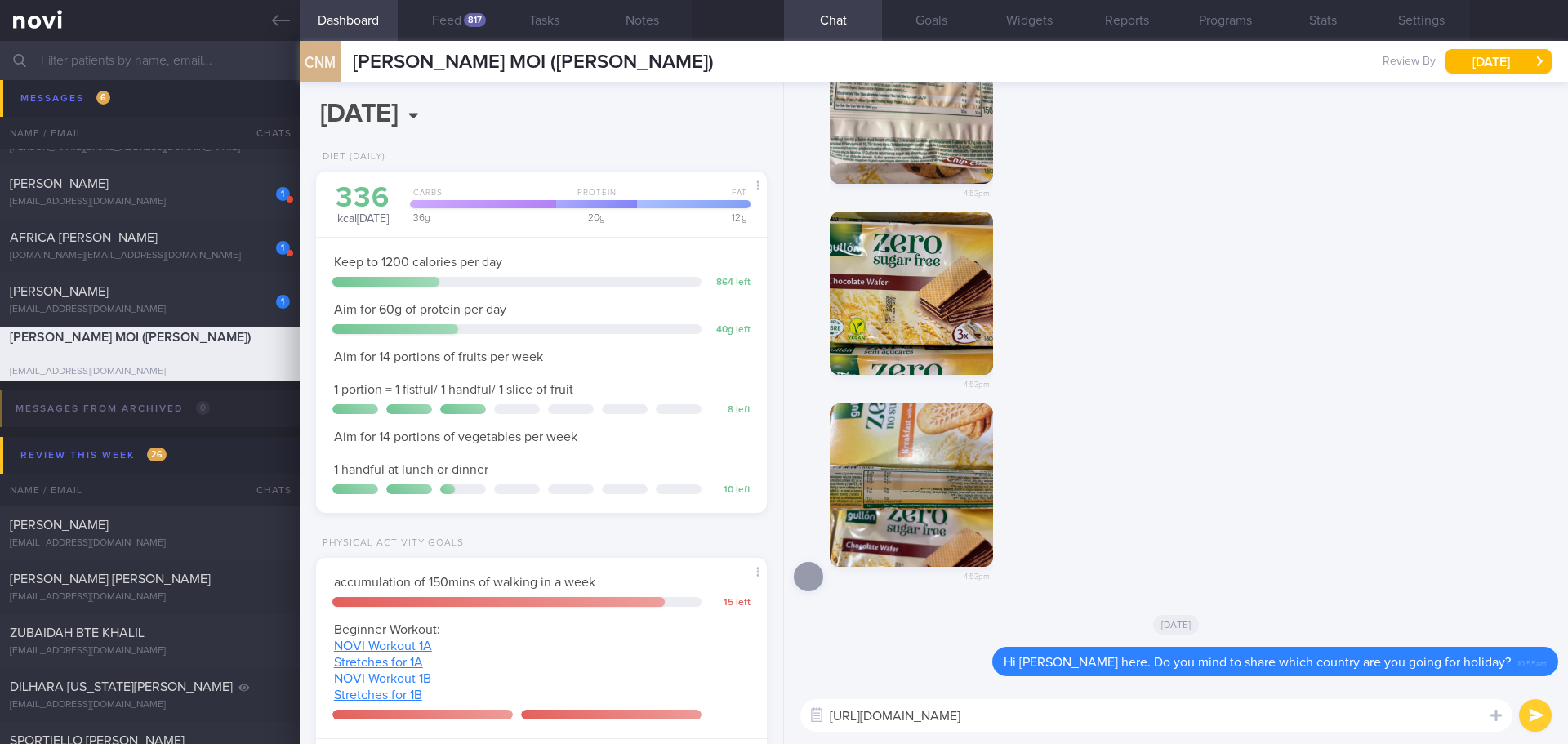
drag, startPoint x: 1331, startPoint y: 718, endPoint x: 797, endPoint y: 726, distance: 534.1
click at [797, 726] on div "https://www.fairprice.com.sg/product/gullon-s-free-choco-wafer-180g-13255139 ht…" at bounding box center [1176, 714] width 784 height 57
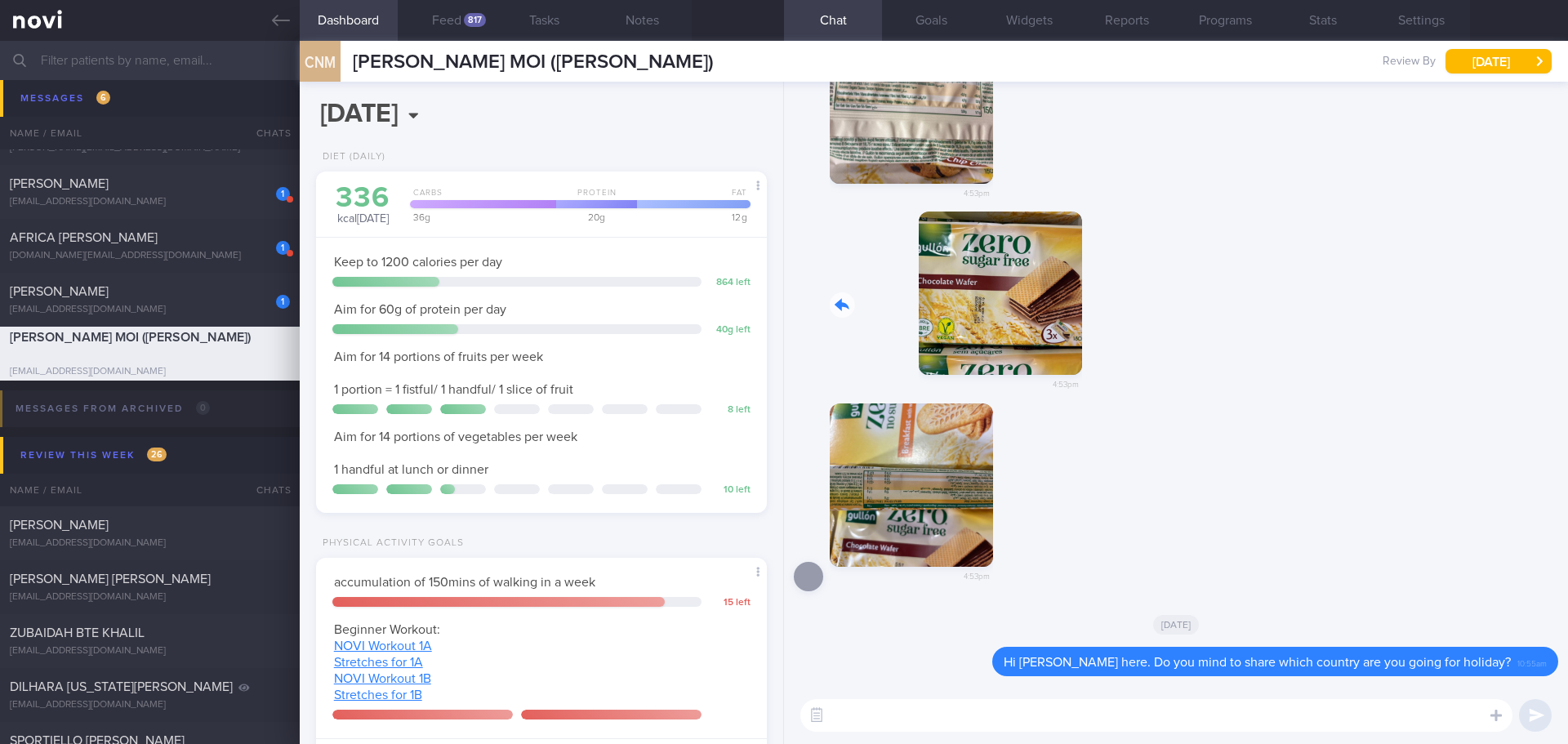
drag, startPoint x: 960, startPoint y: 307, endPoint x: 1209, endPoint y: 315, distance: 249.1
click at [1209, 315] on div "4:53pm" at bounding box center [1176, 307] width 764 height 192
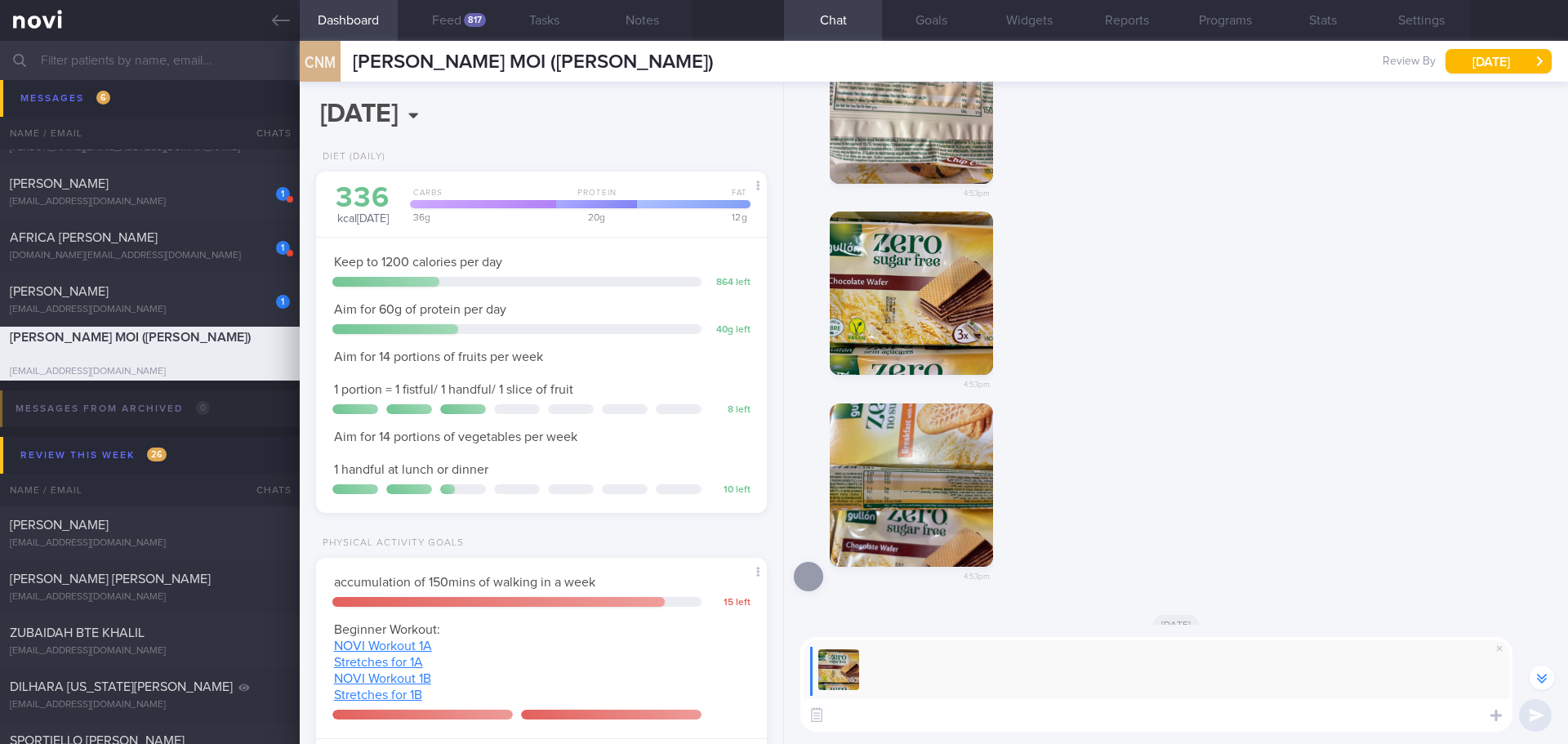
click at [1028, 715] on textarea at bounding box center [1157, 715] width 712 height 33
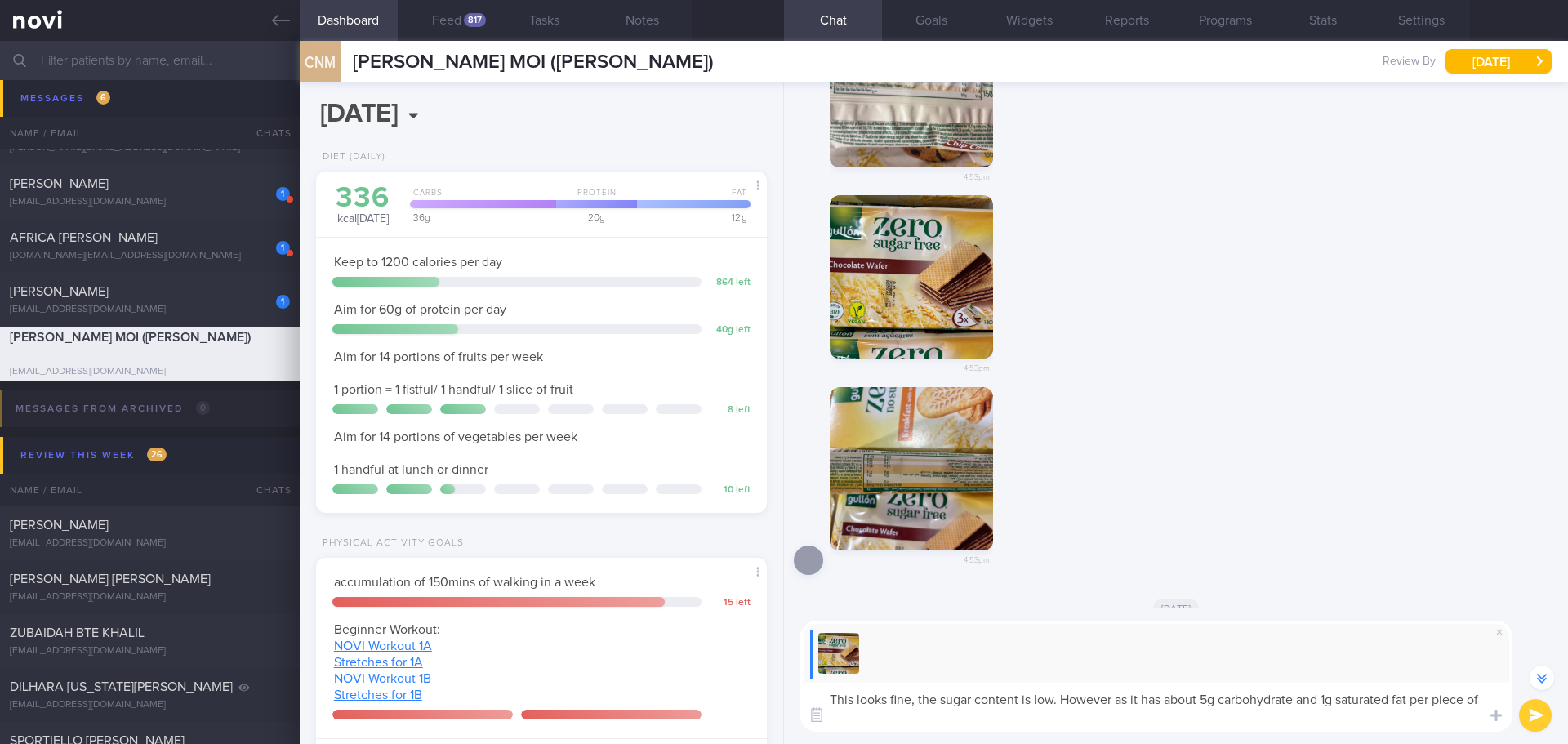
scroll to position [-77, 0]
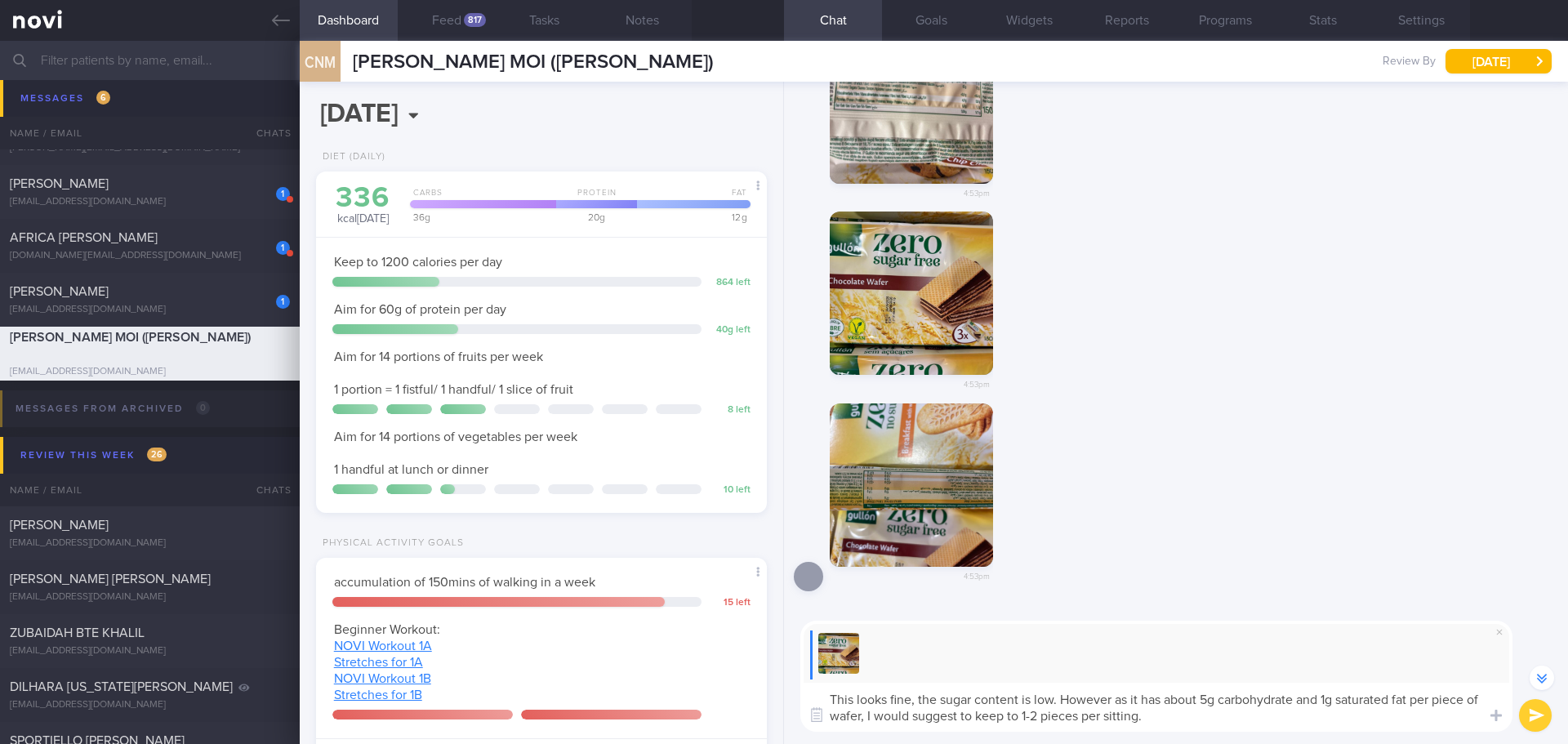
drag, startPoint x: 917, startPoint y: 703, endPoint x: 893, endPoint y: 700, distance: 24.2
click at [892, 700] on textarea "This looks fine, the sugar content is low. However as it has about 5g carbohydr…" at bounding box center [1157, 706] width 712 height 49
click at [1256, 729] on textarea "This looks alright, the sugar content is low. However as it has about 5g carboh…" at bounding box center [1157, 706] width 712 height 49
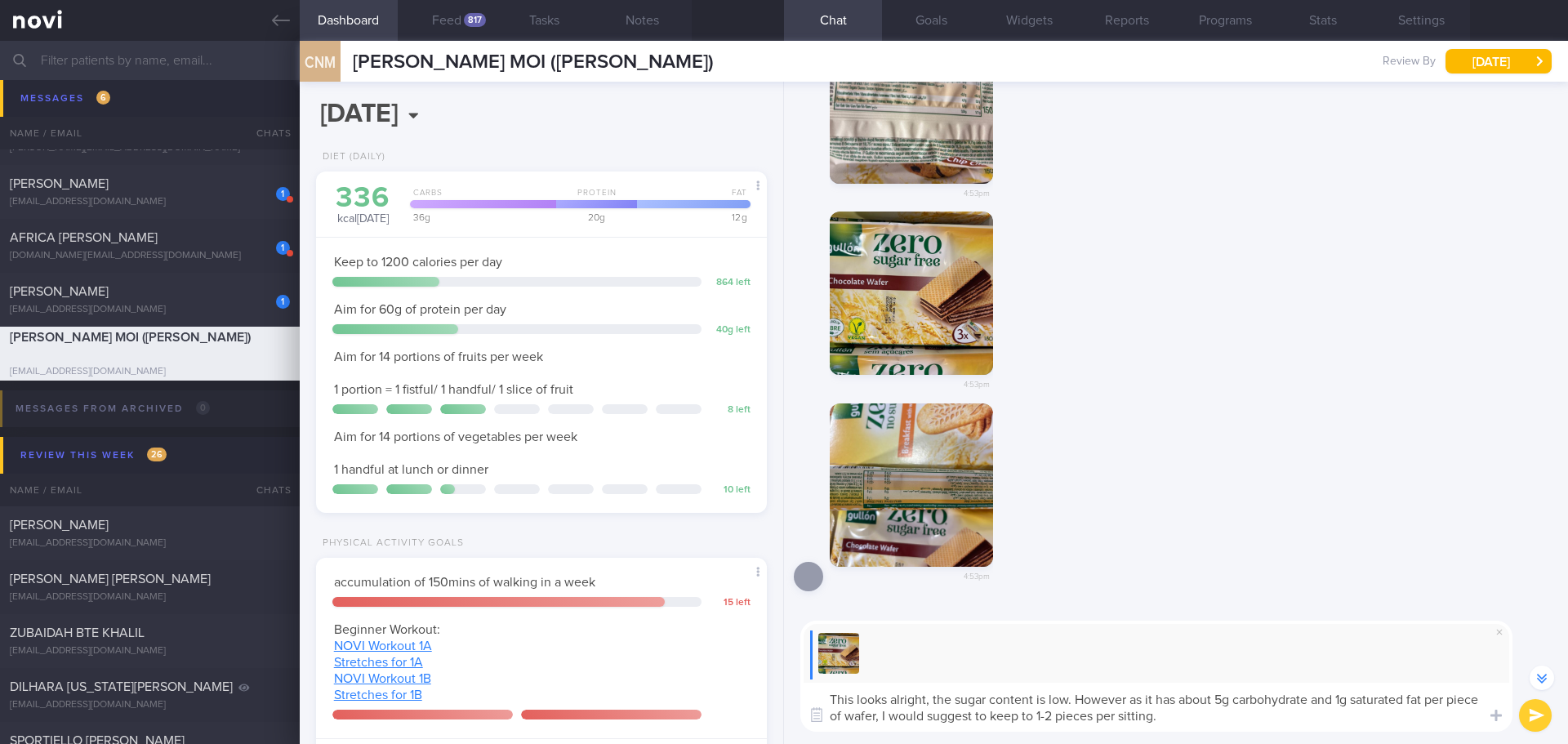
click at [1218, 718] on textarea "This looks alright, the sugar content is low. However as it has about 5g carboh…" at bounding box center [1157, 706] width 712 height 49
click at [1307, 699] on textarea "This looks alright, the sugar content is low. However as it has about 5g carboh…" at bounding box center [1157, 706] width 712 height 49
click at [1312, 700] on textarea "This looks alright, the sugar content is low. However as it has about 5g carboh…" at bounding box center [1157, 706] width 712 height 49
click at [1362, 730] on textarea "This looks alright, the sugar content is low. However as it has about 5g carboh…" at bounding box center [1157, 706] width 712 height 49
click at [1360, 728] on textarea "This looks alright, the sugar content is low. However as it has about 5g carboh…" at bounding box center [1157, 706] width 712 height 49
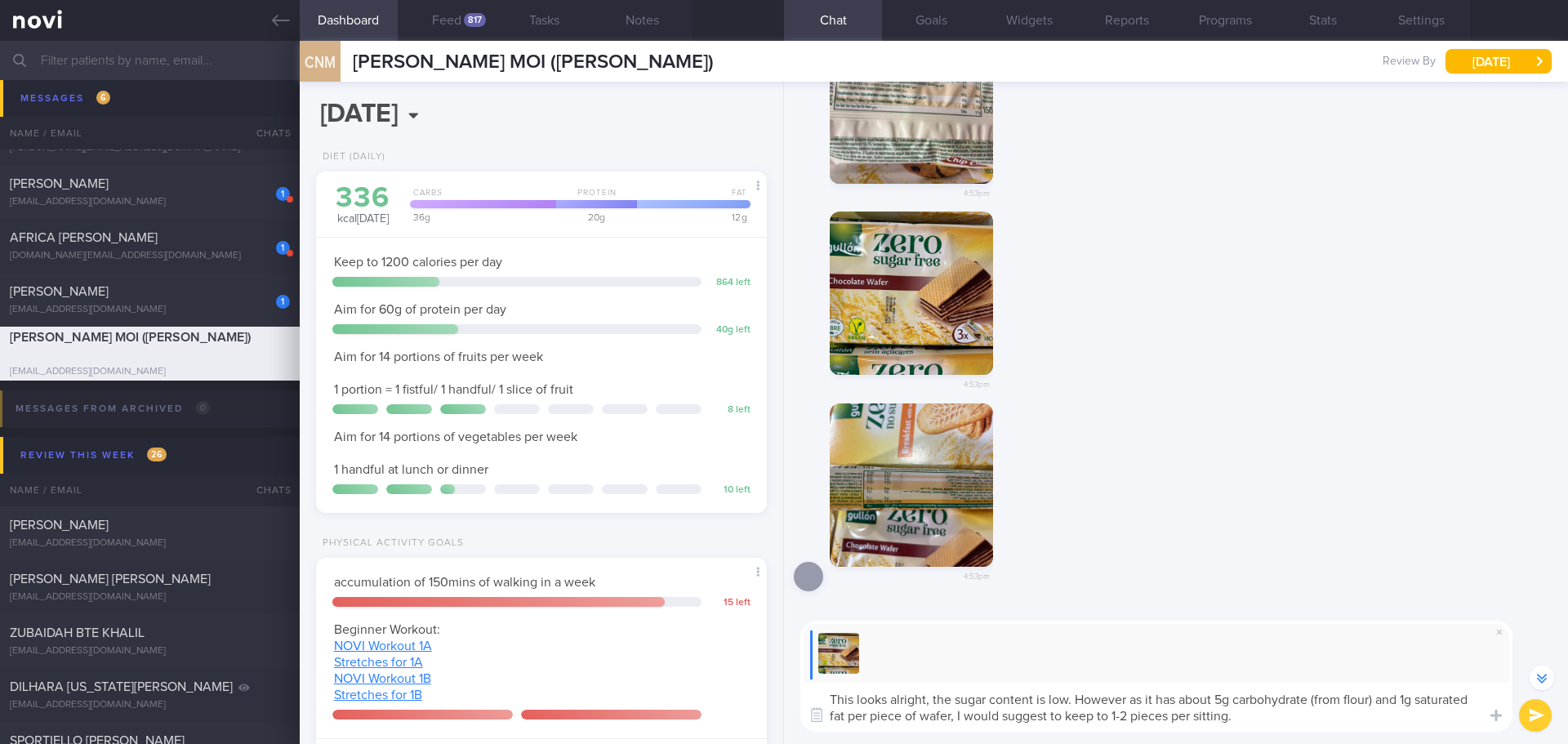
drag, startPoint x: 1146, startPoint y: 696, endPoint x: 1177, endPoint y: 696, distance: 31.0
click at [1177, 696] on textarea "This looks alright, the sugar content is low. However as it has about 5g carboh…" at bounding box center [1157, 706] width 712 height 49
drag, startPoint x: 1350, startPoint y: 700, endPoint x: 1315, endPoint y: 697, distance: 35.1
click at [1315, 697] on textarea "This looks alright, the sugar content is low. However as each piece of wafer co…" at bounding box center [1157, 706] width 712 height 49
drag, startPoint x: 946, startPoint y: 717, endPoint x: 1049, endPoint y: 718, distance: 103.0
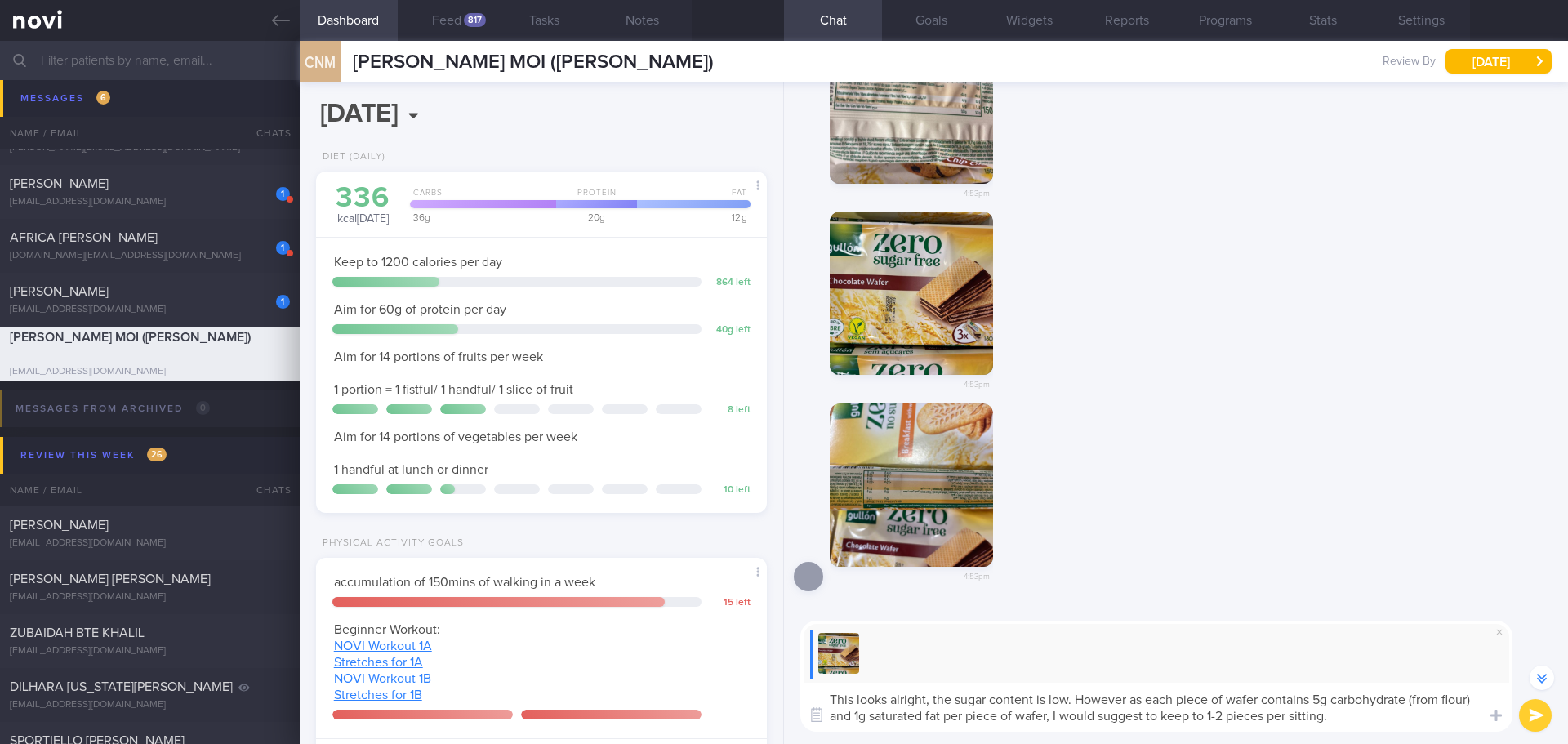
click at [1049, 718] on textarea "This looks alright, the sugar content is low. However as each piece of wafer co…" at bounding box center [1157, 706] width 712 height 49
click at [1282, 731] on textarea "This looks alright, the sugar content is low. However as each piece of wafer co…" at bounding box center [1157, 706] width 712 height 49
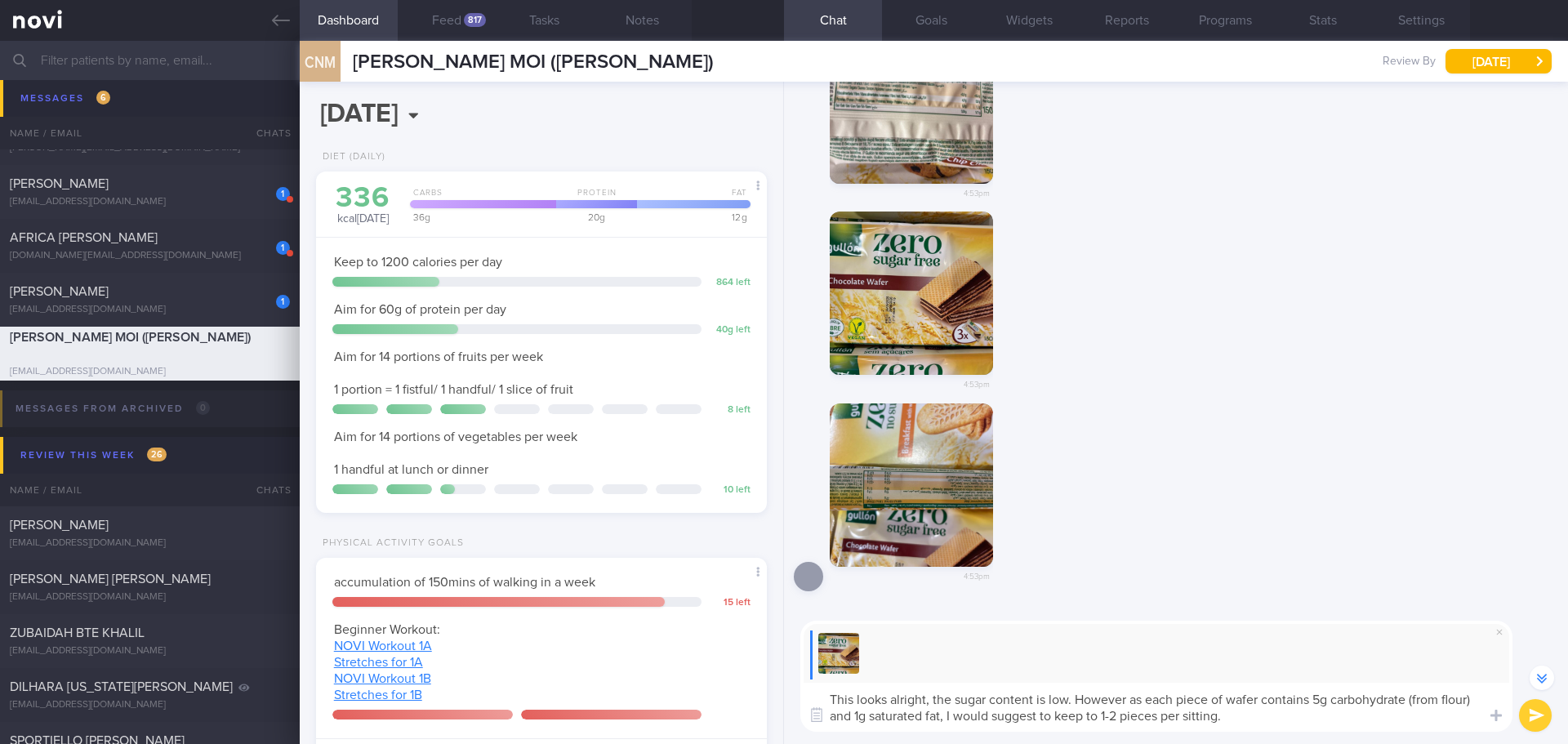
type textarea "This looks alright, the sugar content is low. However as each piece of wafer co…"
click at [1531, 709] on button "submit" at bounding box center [1536, 715] width 33 height 33
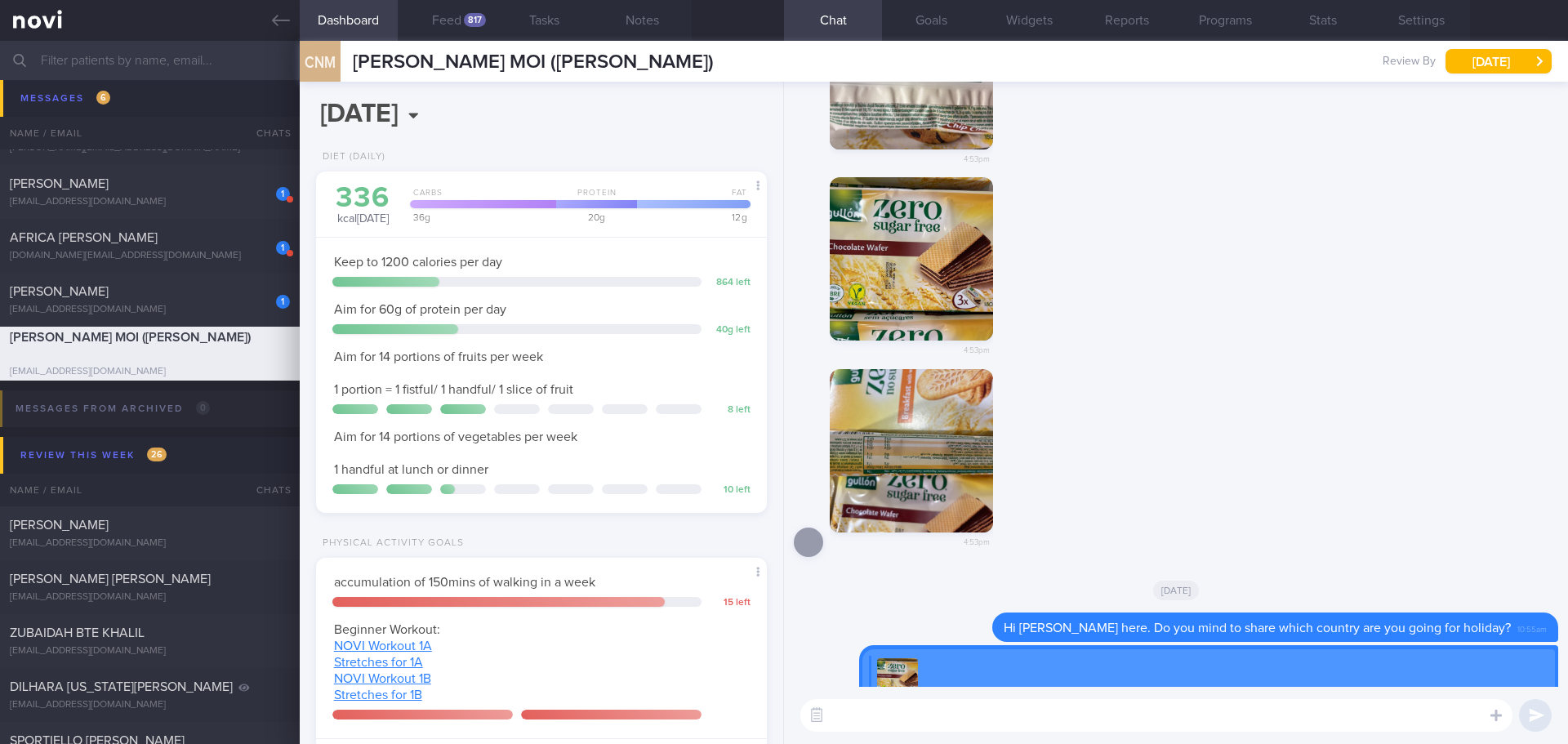
scroll to position [0, 0]
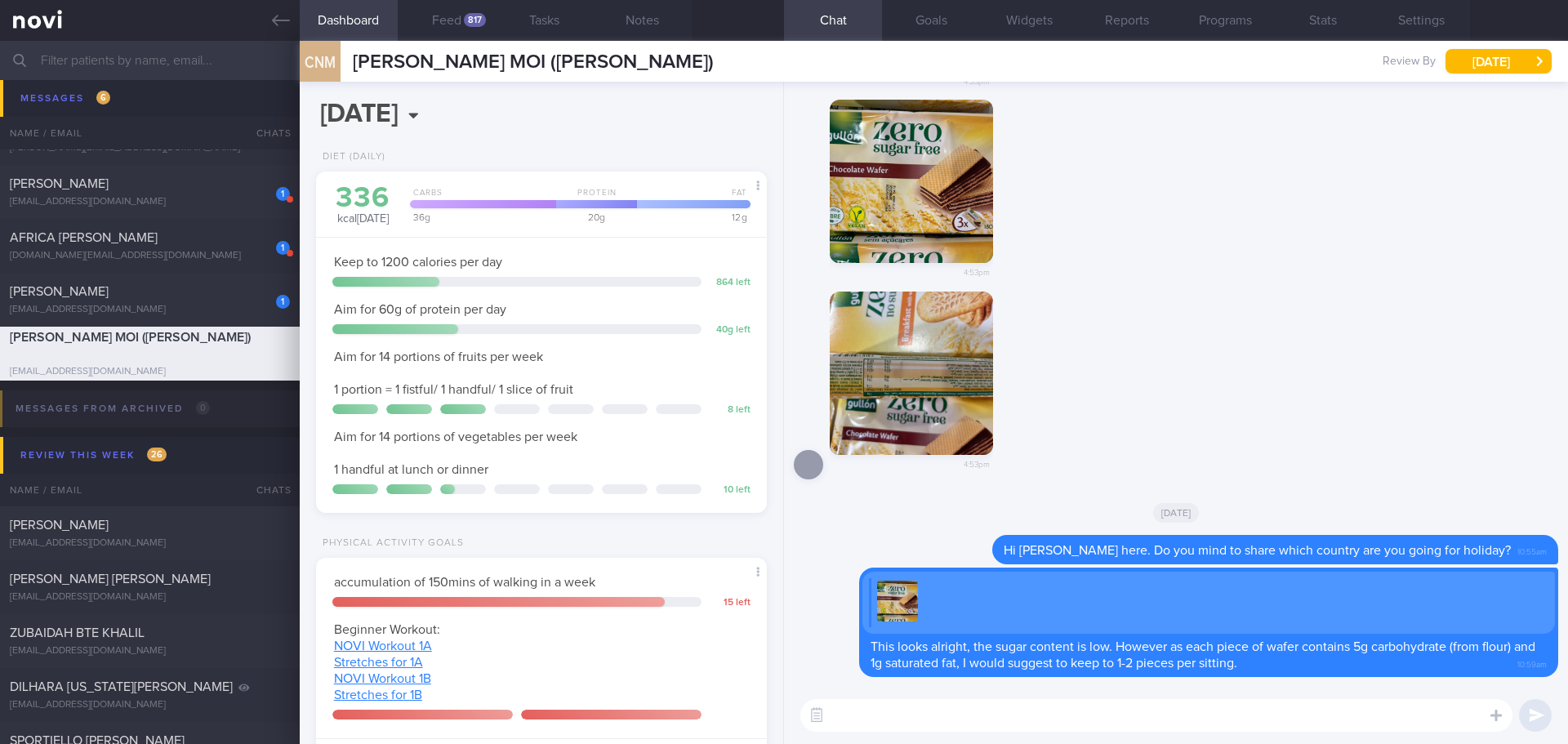
click at [1228, 293] on div "4:53pm" at bounding box center [1176, 391] width 764 height 199
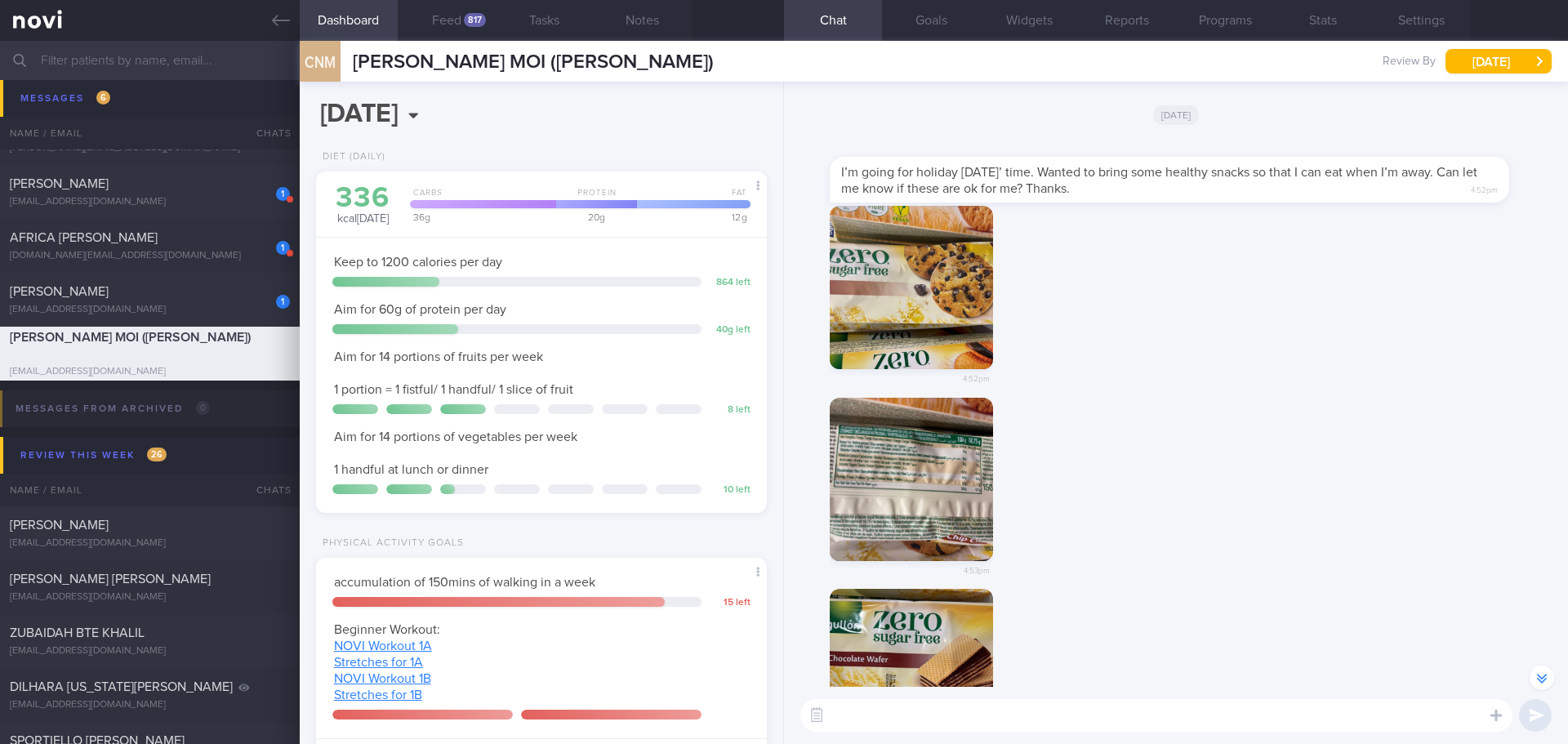
click at [917, 262] on button "button" at bounding box center [912, 288] width 163 height 163
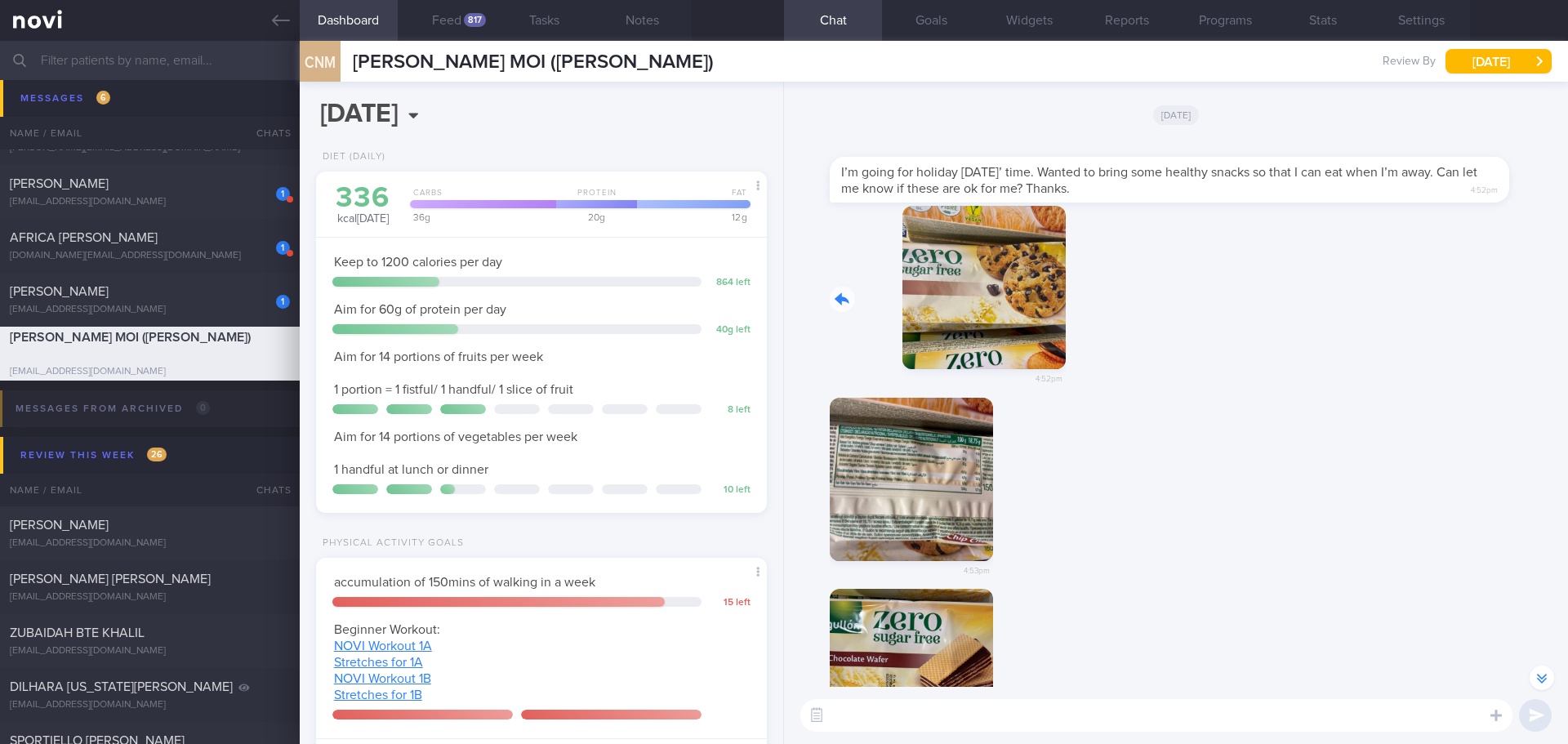
drag, startPoint x: 901, startPoint y: 305, endPoint x: 1069, endPoint y: 312, distance: 168.1
click at [1069, 312] on div "4:52pm" at bounding box center [1176, 302] width 764 height 192
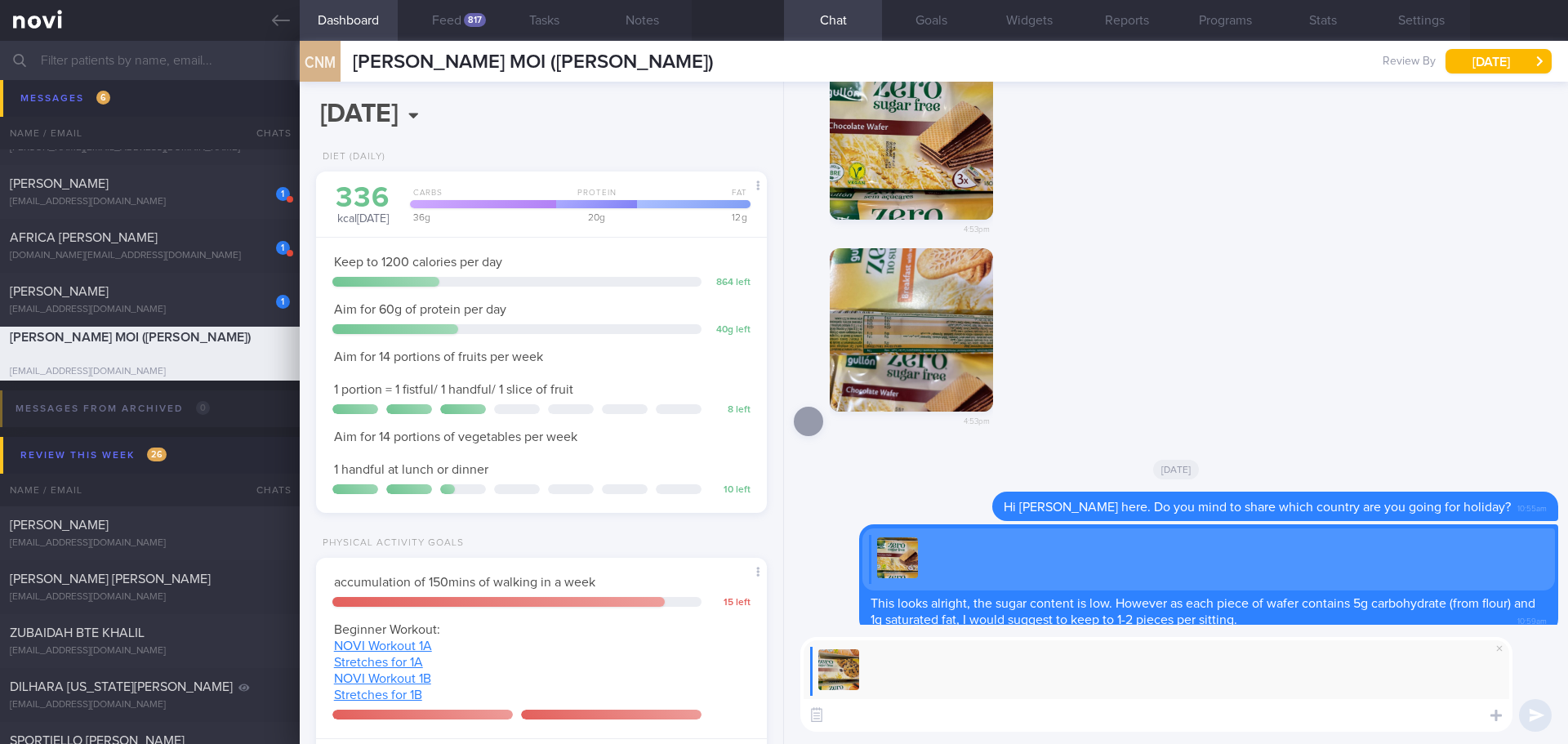
scroll to position [0, 0]
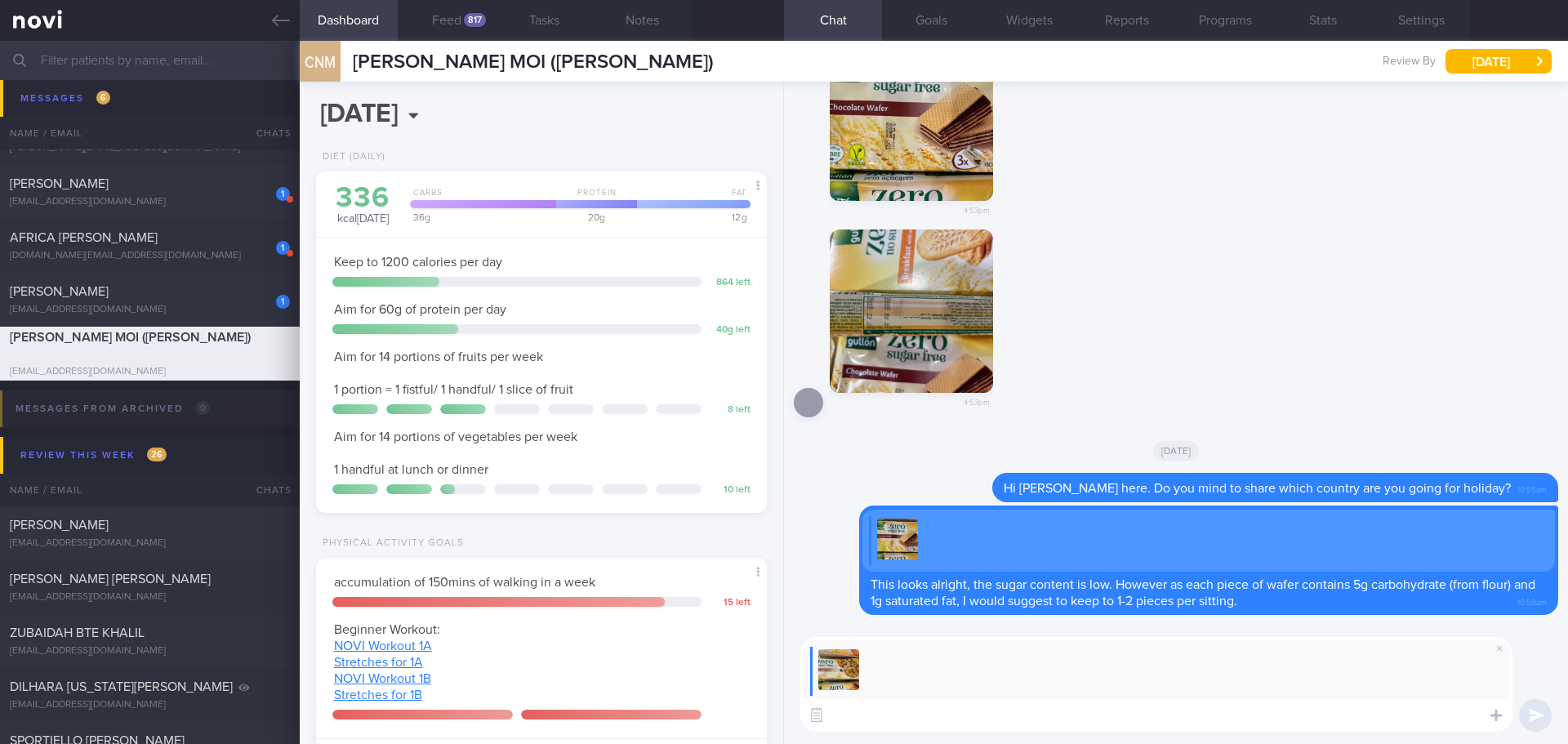
click at [910, 707] on textarea at bounding box center [1157, 715] width 712 height 33
type textarea "F"
type textarea "A"
click at [1376, 714] on textarea "Same for this, keep to 1-2 pieces per sitting due to the calories content 44kca…" at bounding box center [1157, 715] width 712 height 33
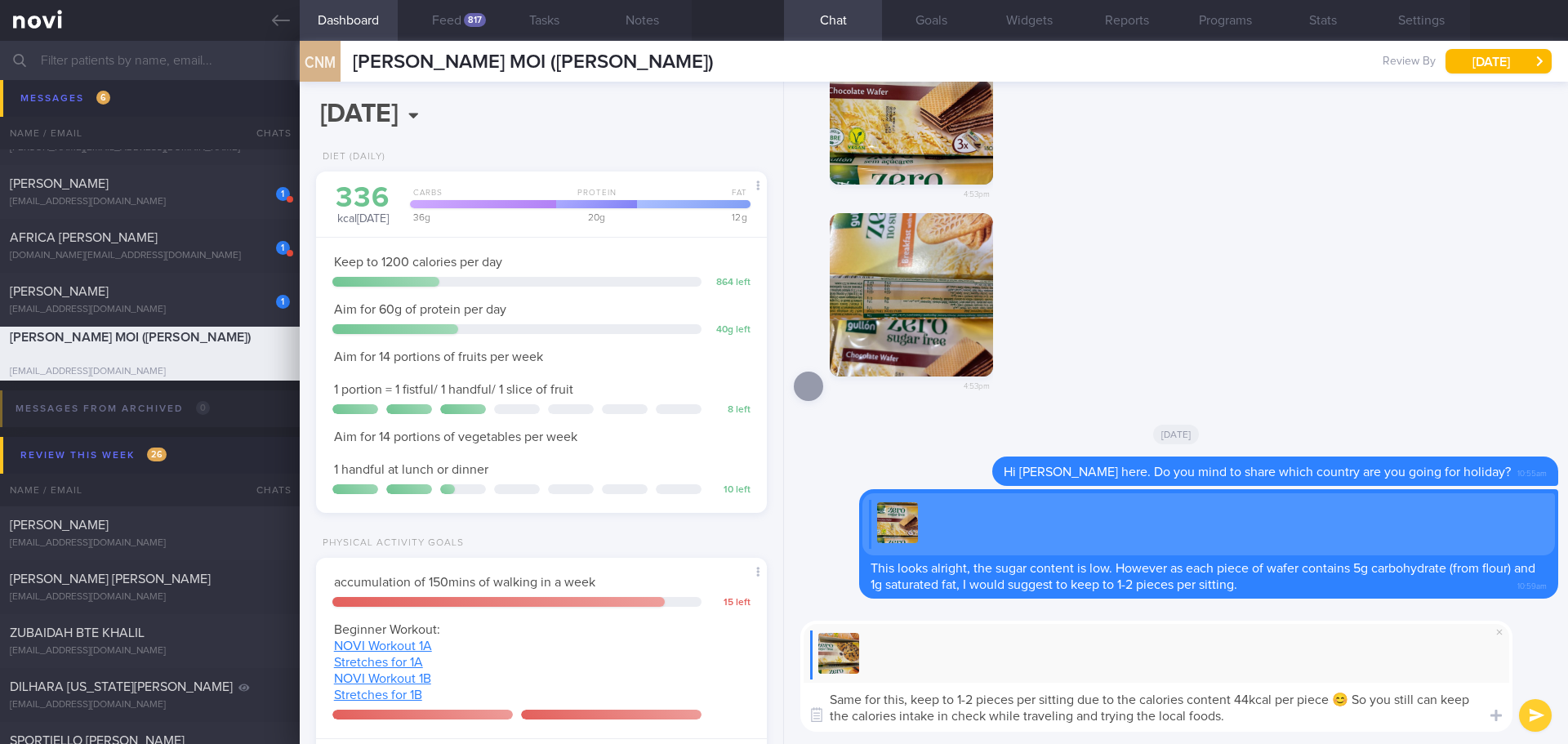
click at [1325, 722] on textarea "Same for this, keep to 1-2 pieces per sitting due to the calories content 44kca…" at bounding box center [1157, 706] width 712 height 49
drag, startPoint x: 1375, startPoint y: 699, endPoint x: 848, endPoint y: 727, distance: 527.7
click at [848, 727] on textarea "Same for this, keep to 1-2 pieces per sitting due to the calories content 44kca…" at bounding box center [1157, 706] width 712 height 49
click at [864, 718] on textarea "Same for this, keep to 1-2 pieces per sitting due to the calories content 44kca…" at bounding box center [1157, 706] width 712 height 49
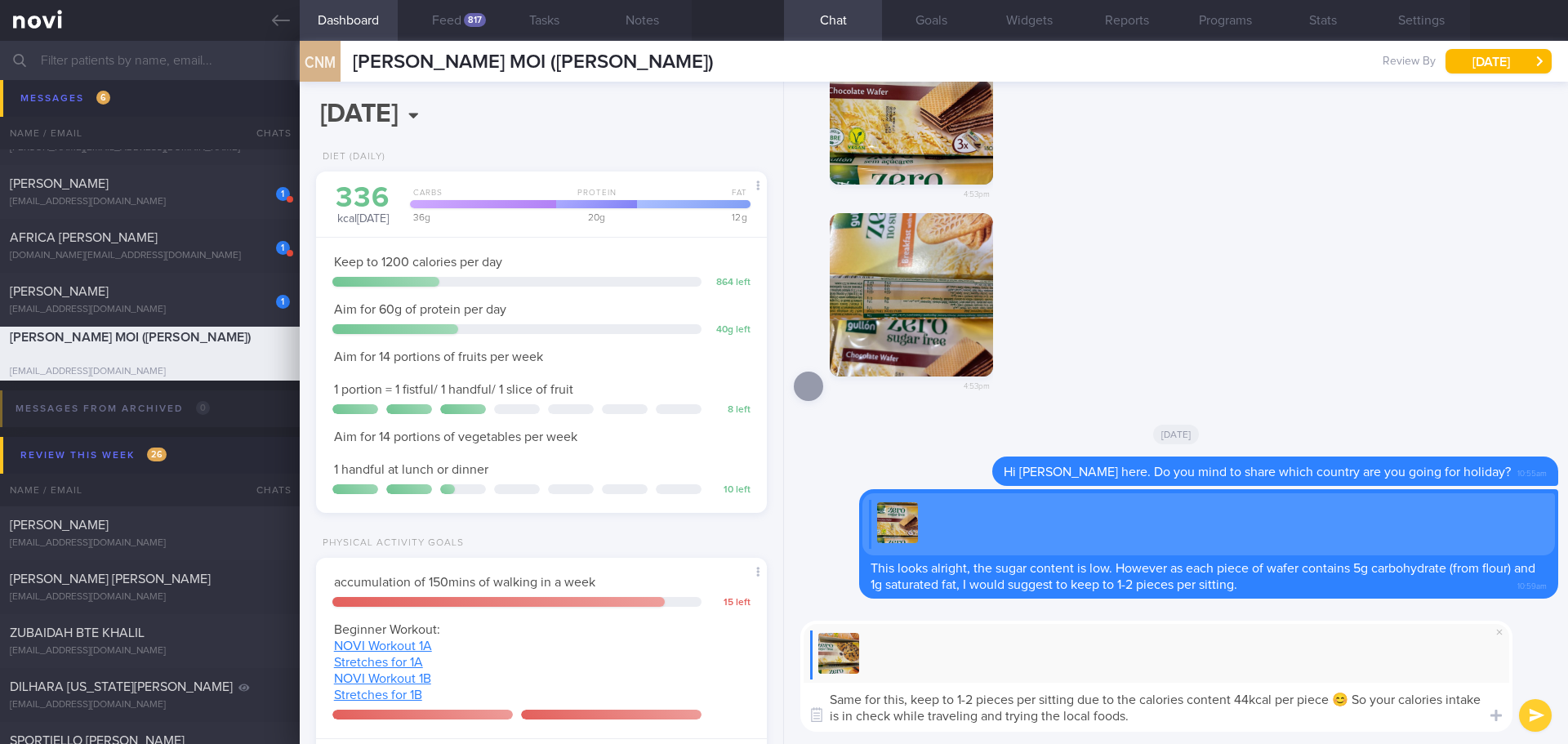
click at [1207, 723] on textarea "Same for this, keep to 1-2 pieces per sitting due to the calories content 44kca…" at bounding box center [1157, 706] width 712 height 49
click at [1227, 723] on textarea "Same for this, keep to 1-2 pieces per sitting due to the calories content 44kca…" at bounding box center [1157, 706] width 712 height 49
click at [1203, 720] on textarea "Same for this, keep to 1-2 pieces per sitting due to the calories content 44kca…" at bounding box center [1157, 706] width 712 height 49
type textarea "Same for this, keep to 1-2 pieces per sitting due to the calories content 44kca…"
click at [1525, 712] on button "submit" at bounding box center [1536, 715] width 33 height 33
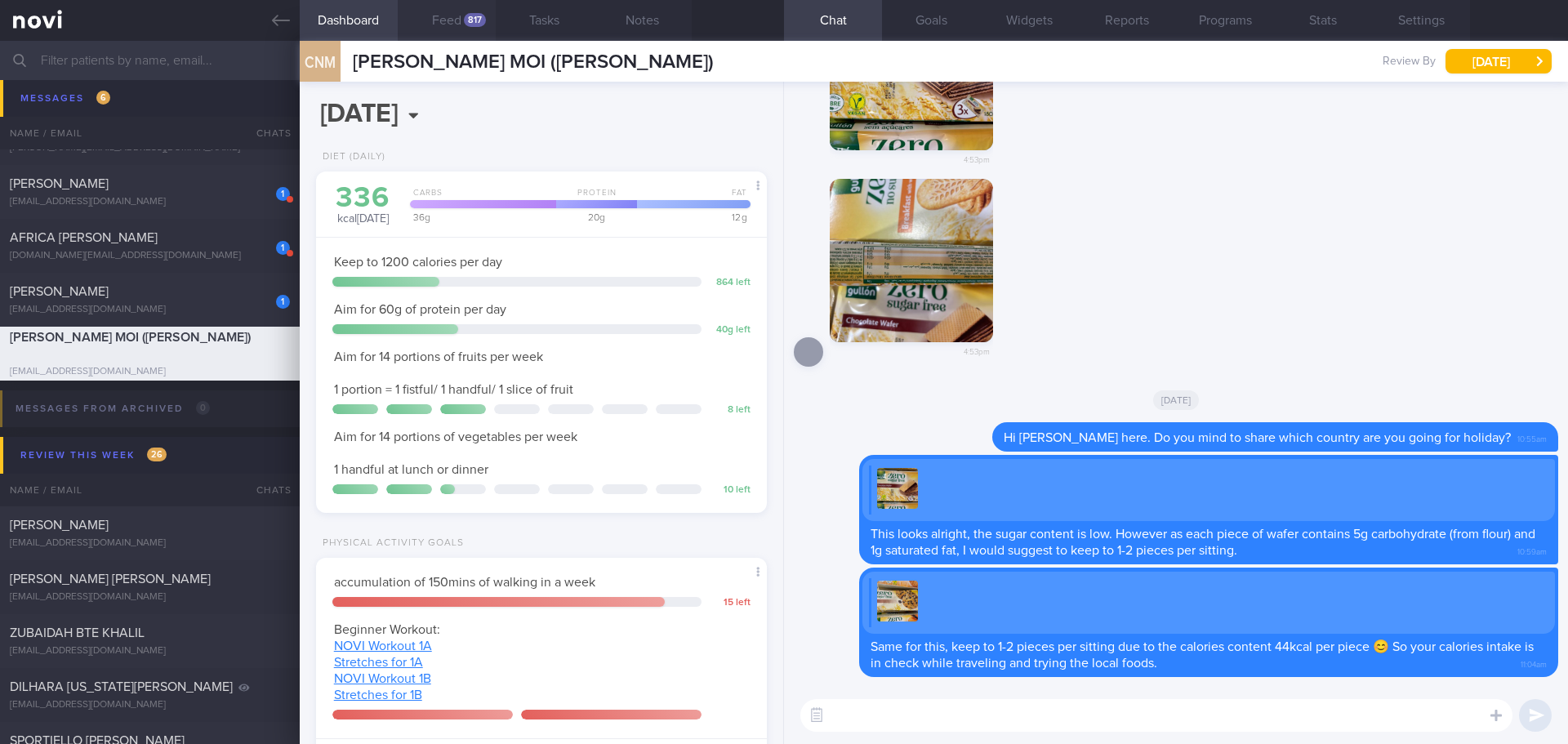
click at [470, 20] on div "817" at bounding box center [475, 20] width 22 height 14
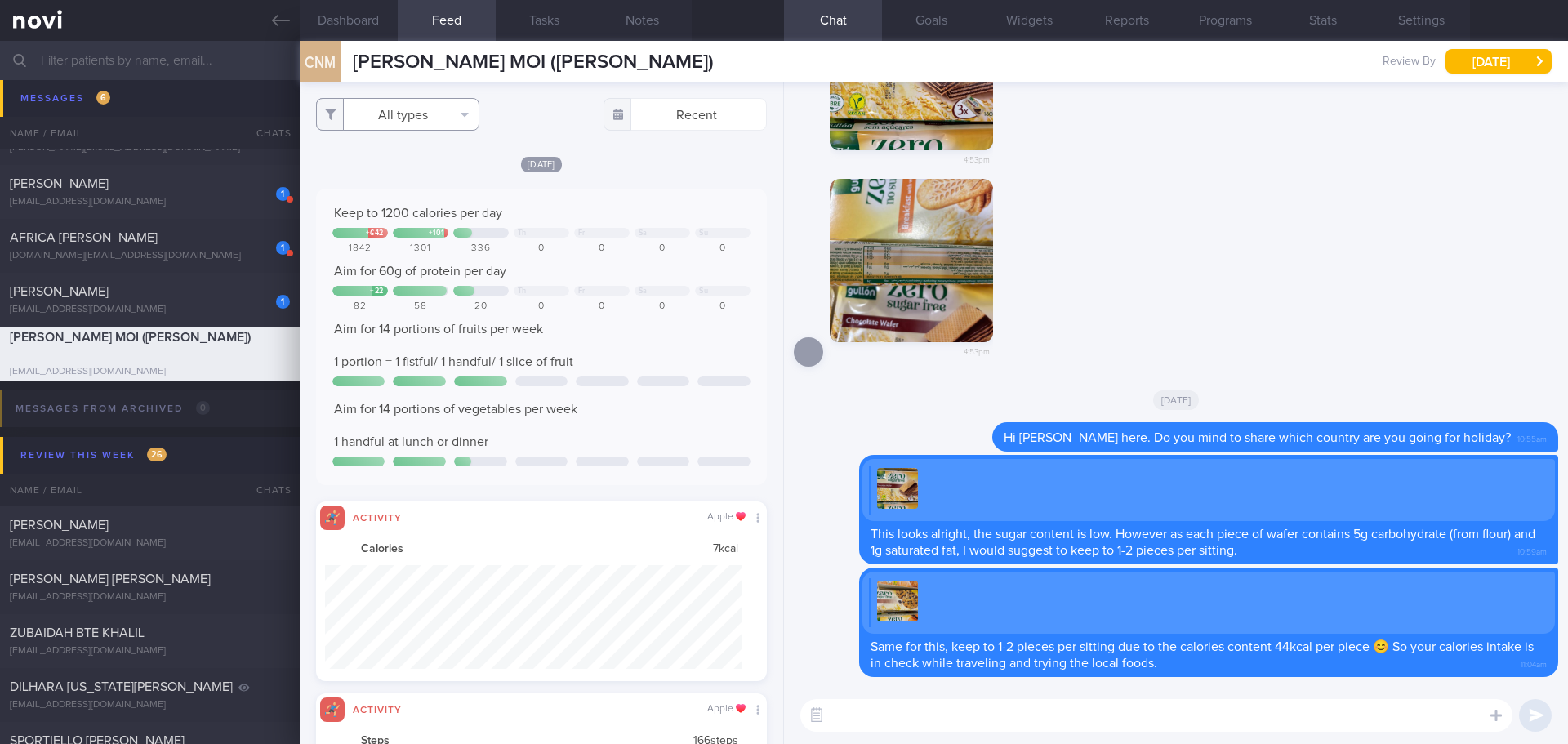
click at [438, 118] on button "All types" at bounding box center [397, 115] width 163 height 33
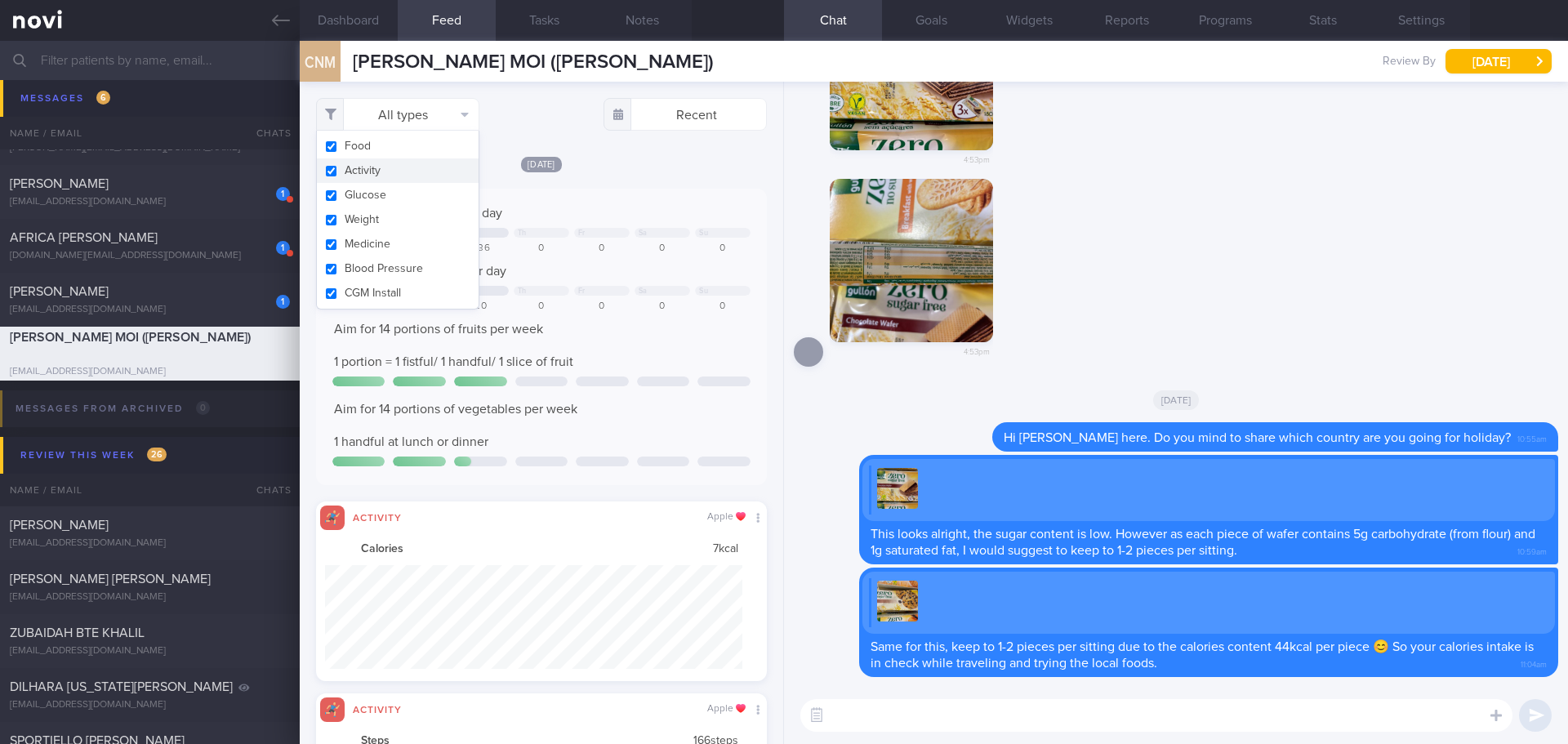
click at [420, 164] on button "Activity" at bounding box center [397, 171] width 162 height 25
checkbox input "false"
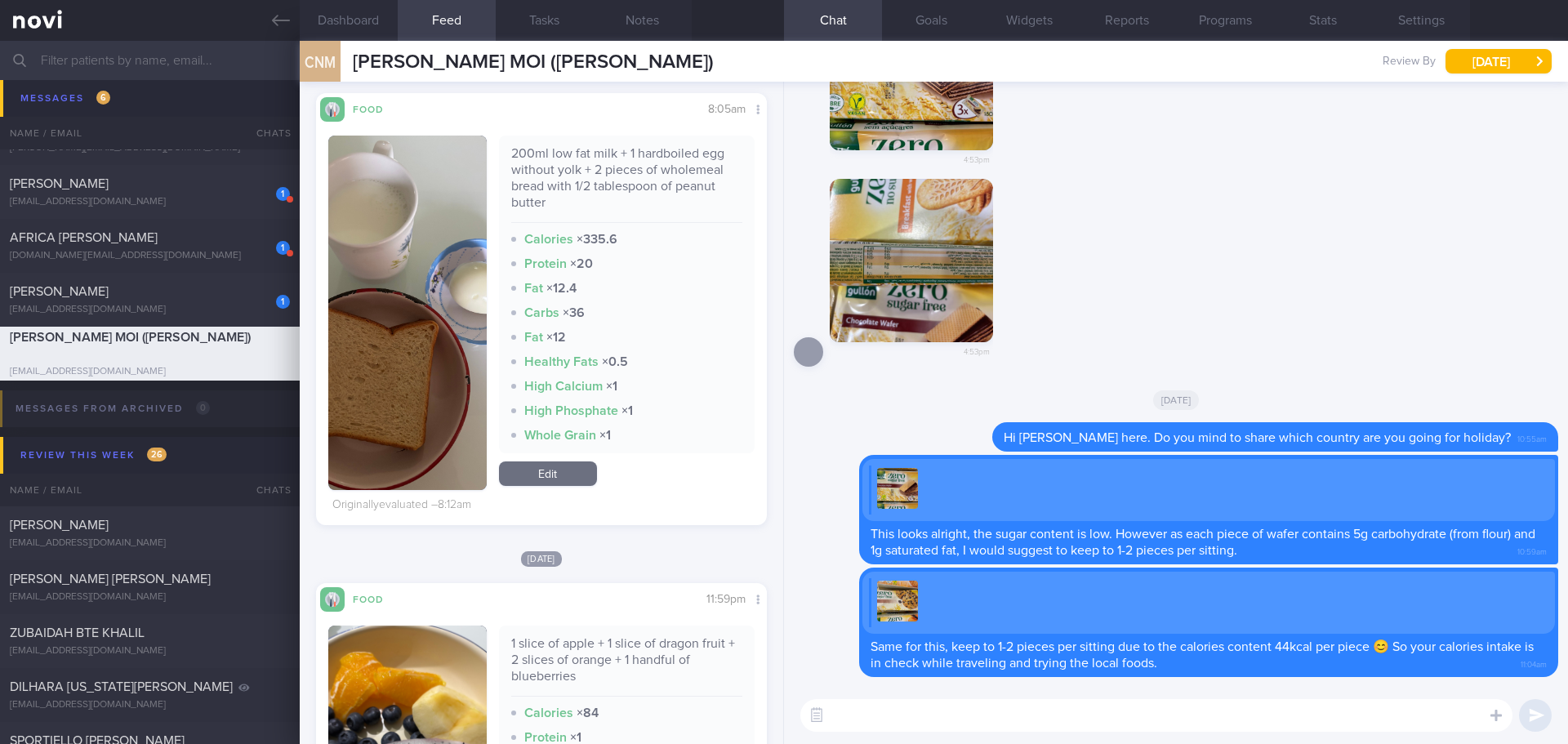
click at [417, 291] on button "button" at bounding box center [407, 312] width 158 height 354
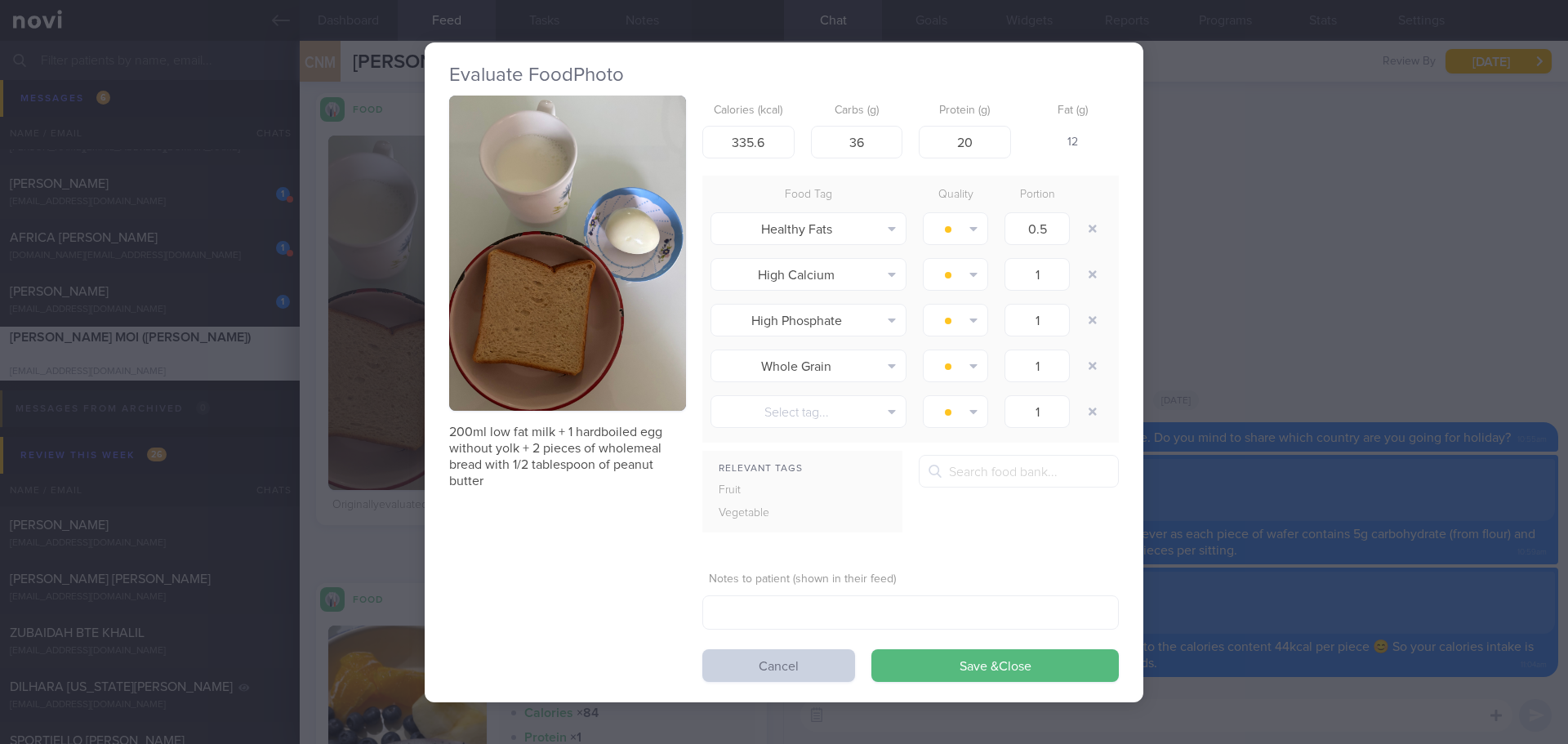
click at [747, 655] on button "Cancel" at bounding box center [778, 666] width 153 height 33
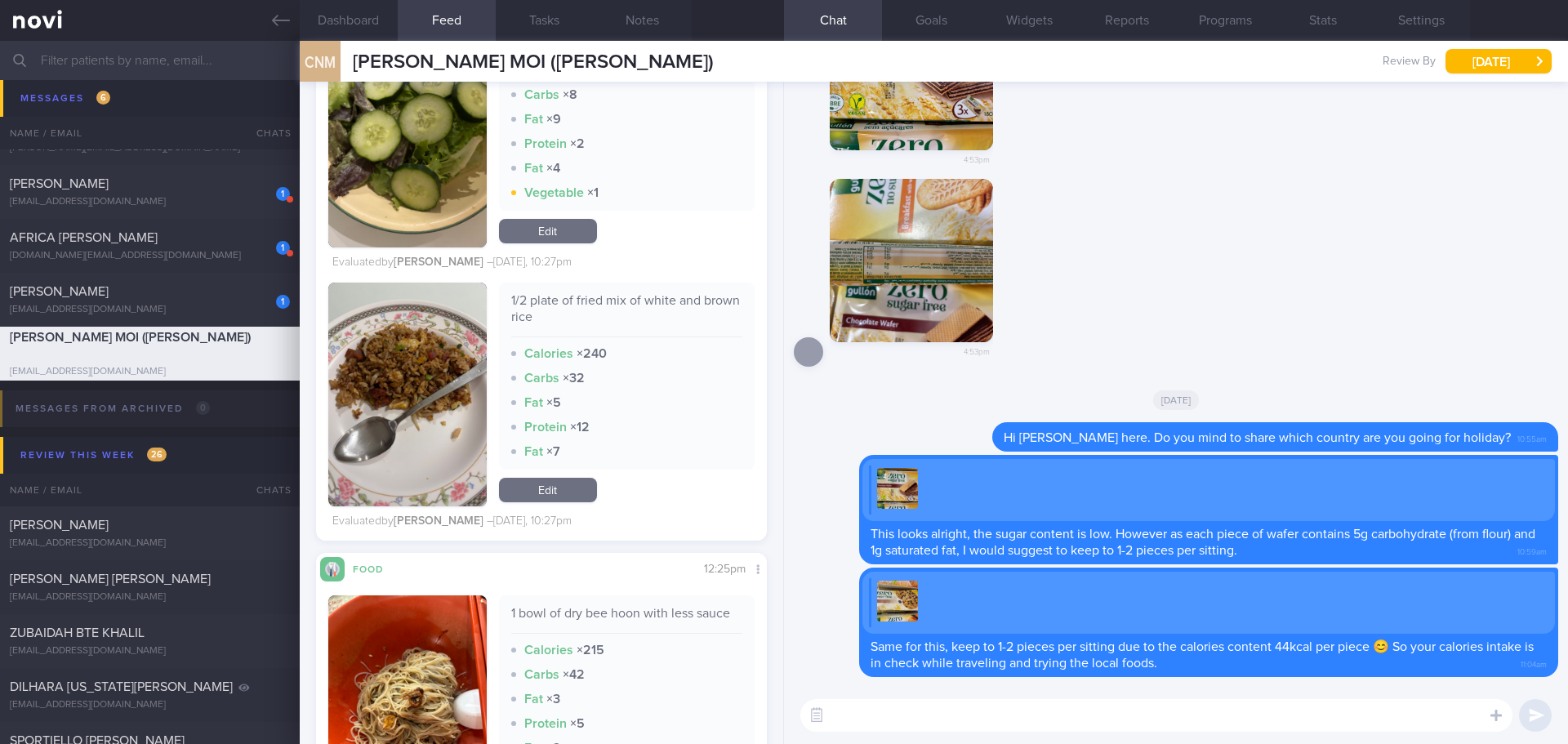
click at [401, 362] on button "button" at bounding box center [407, 394] width 158 height 223
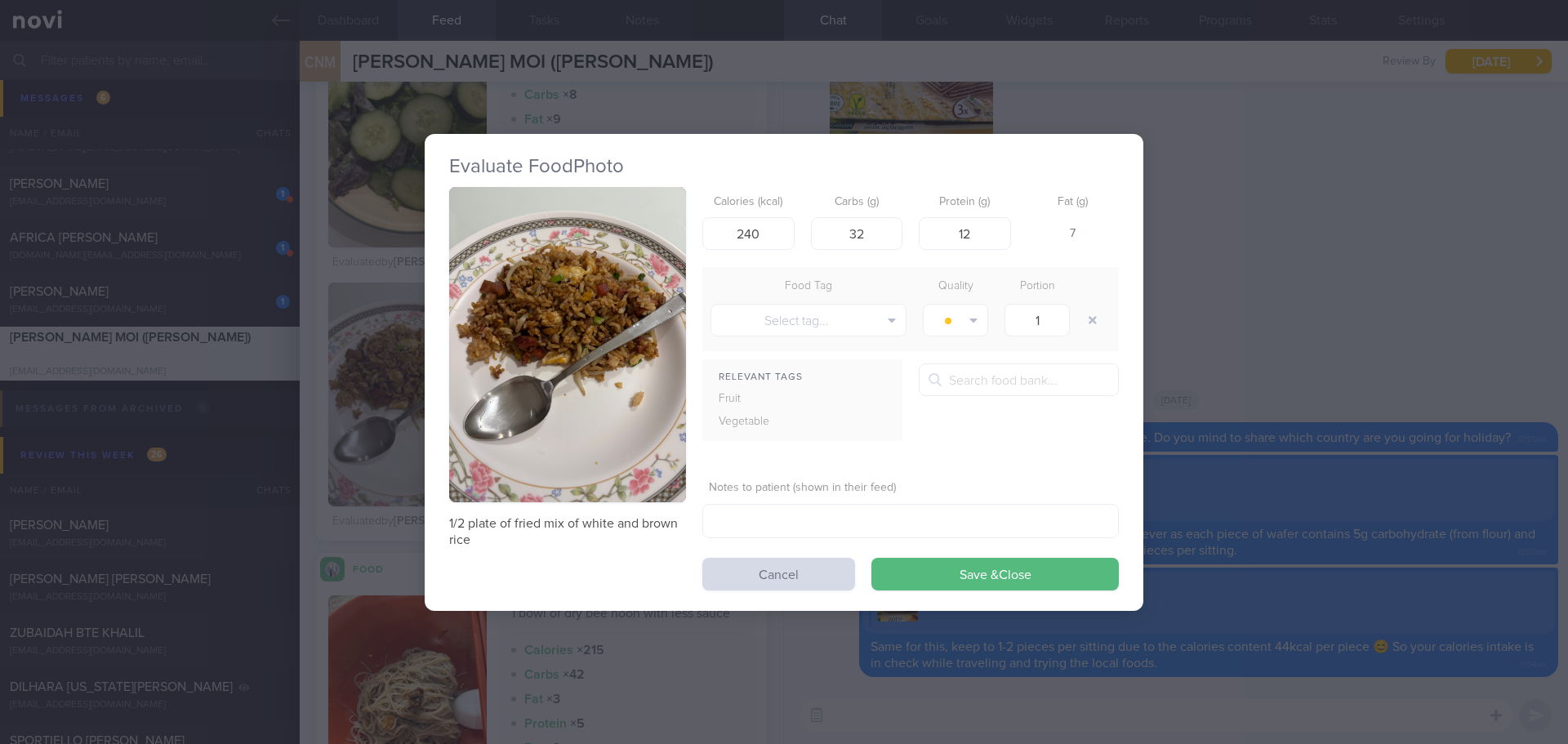
click at [567, 378] on button "button" at bounding box center [567, 344] width 237 height 316
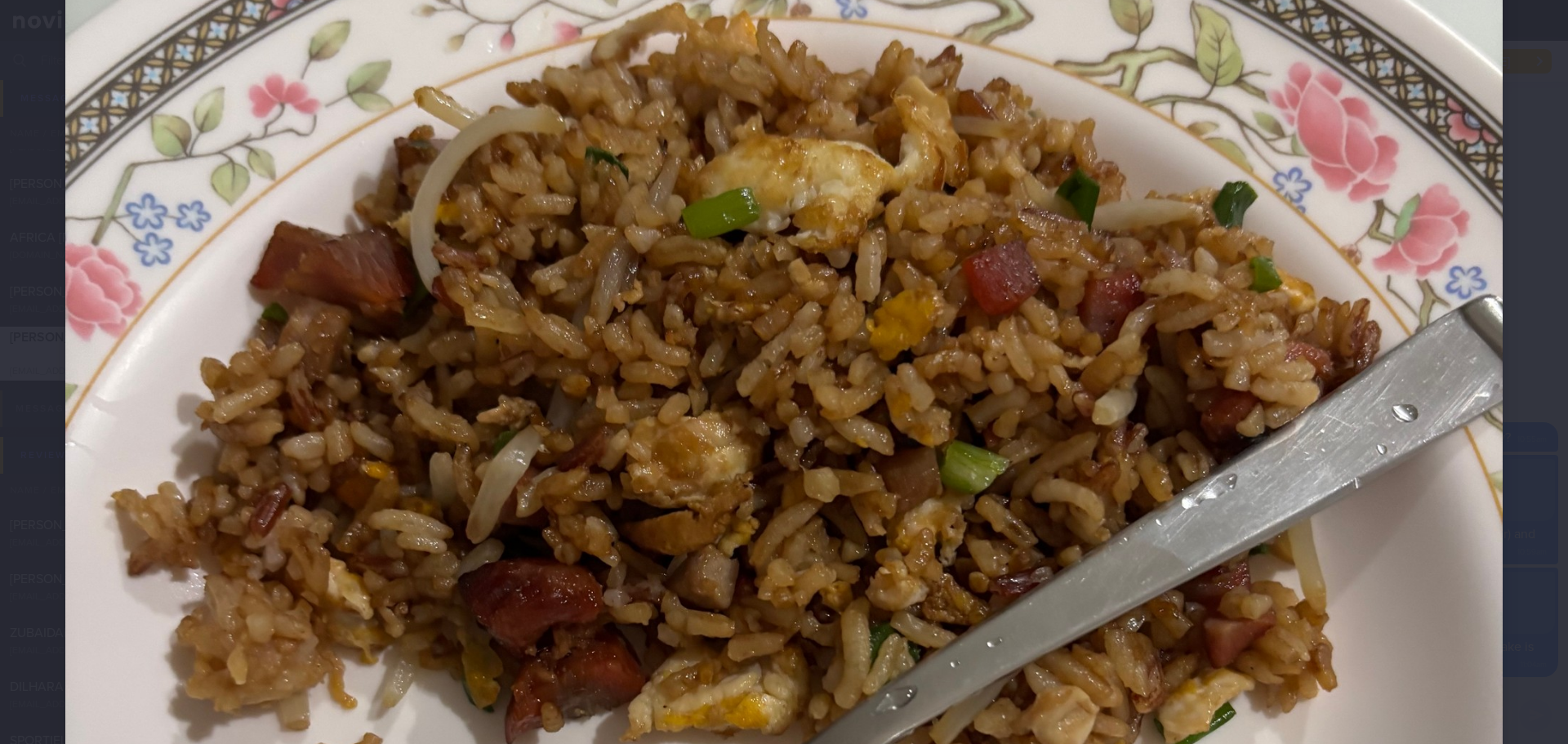
click at [1513, 412] on div at bounding box center [784, 615] width 1568 height 2047
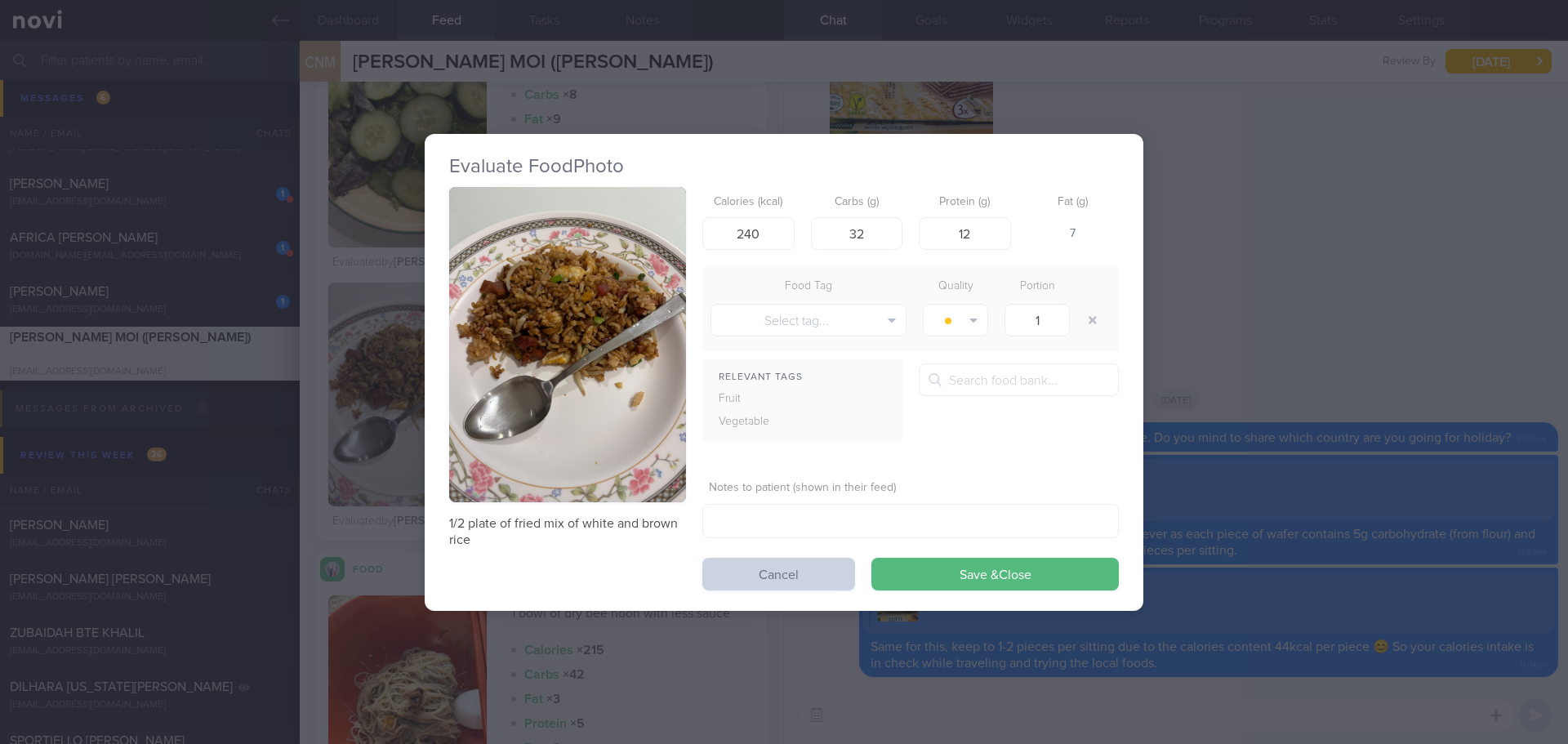
click at [772, 586] on button "Cancel" at bounding box center [778, 574] width 153 height 33
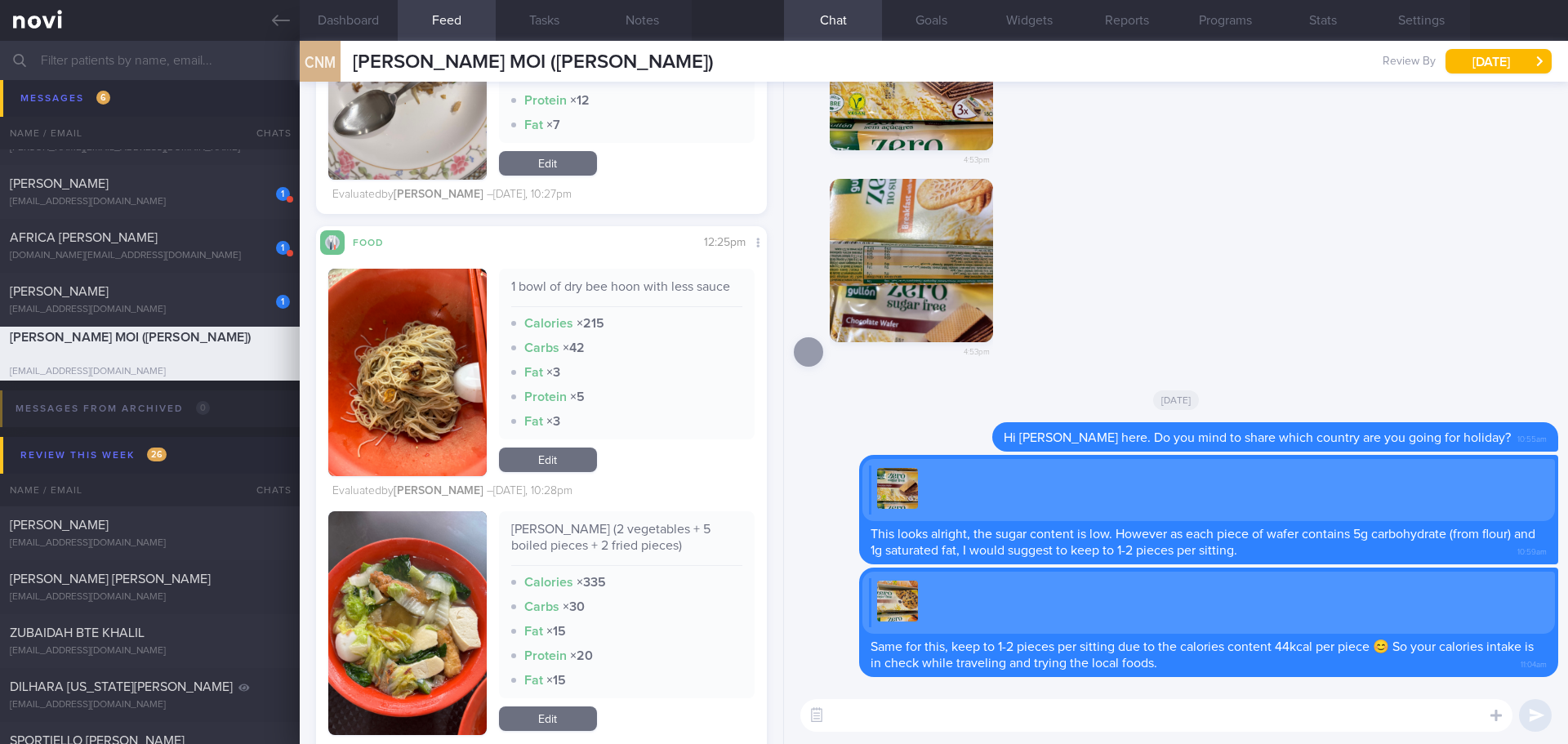
scroll to position [1959, 0]
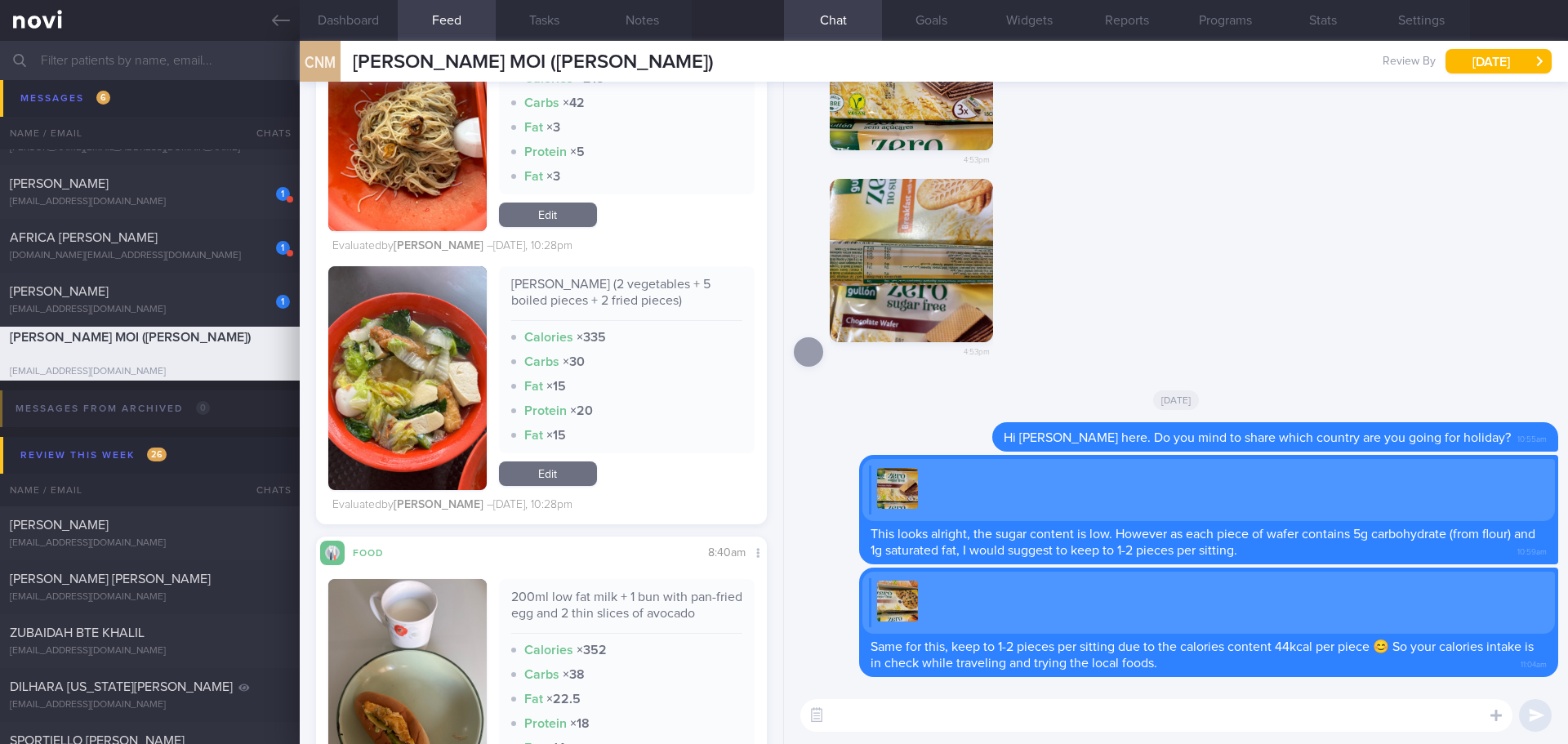
click at [399, 433] on button "button" at bounding box center [407, 377] width 158 height 223
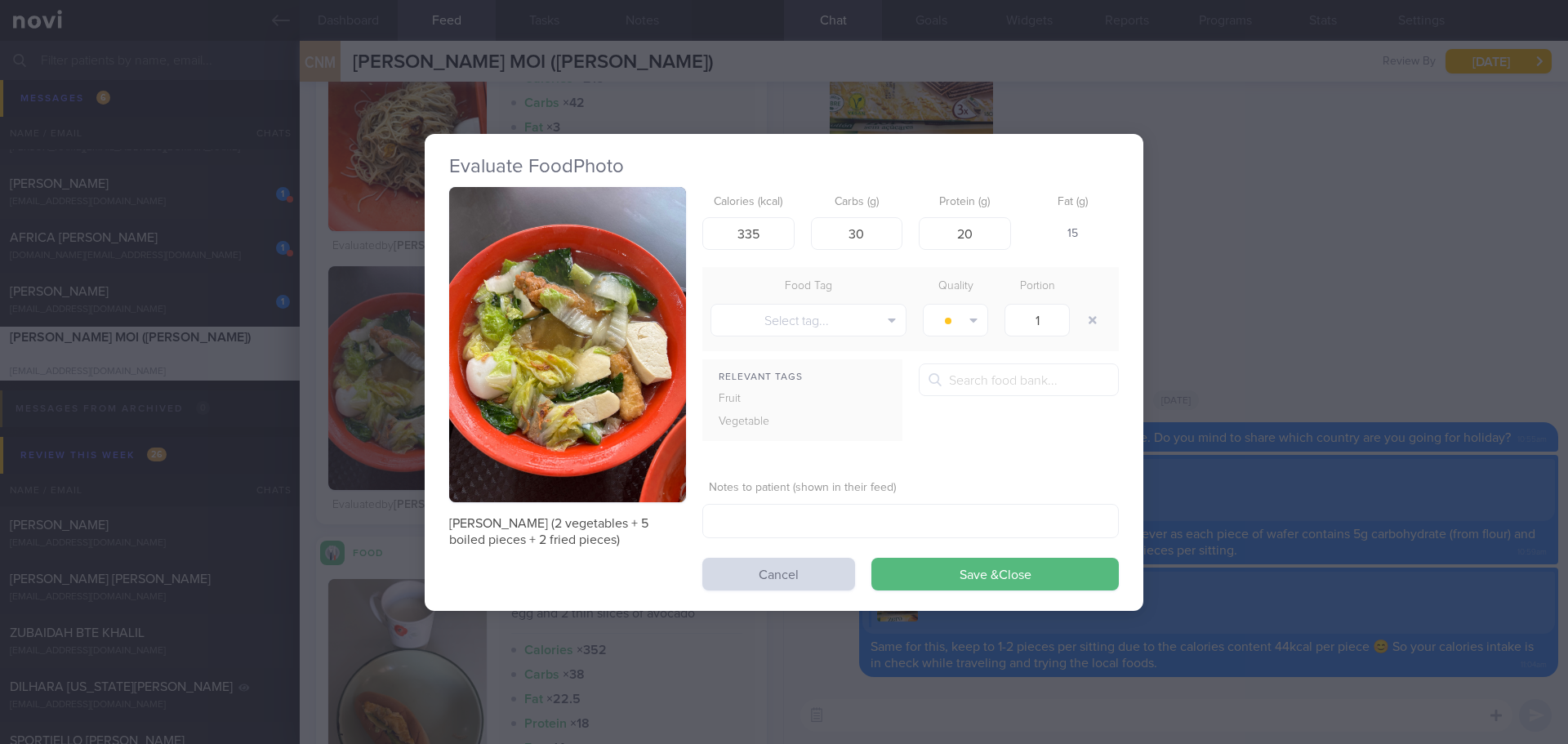
click at [582, 328] on button "button" at bounding box center [567, 344] width 237 height 316
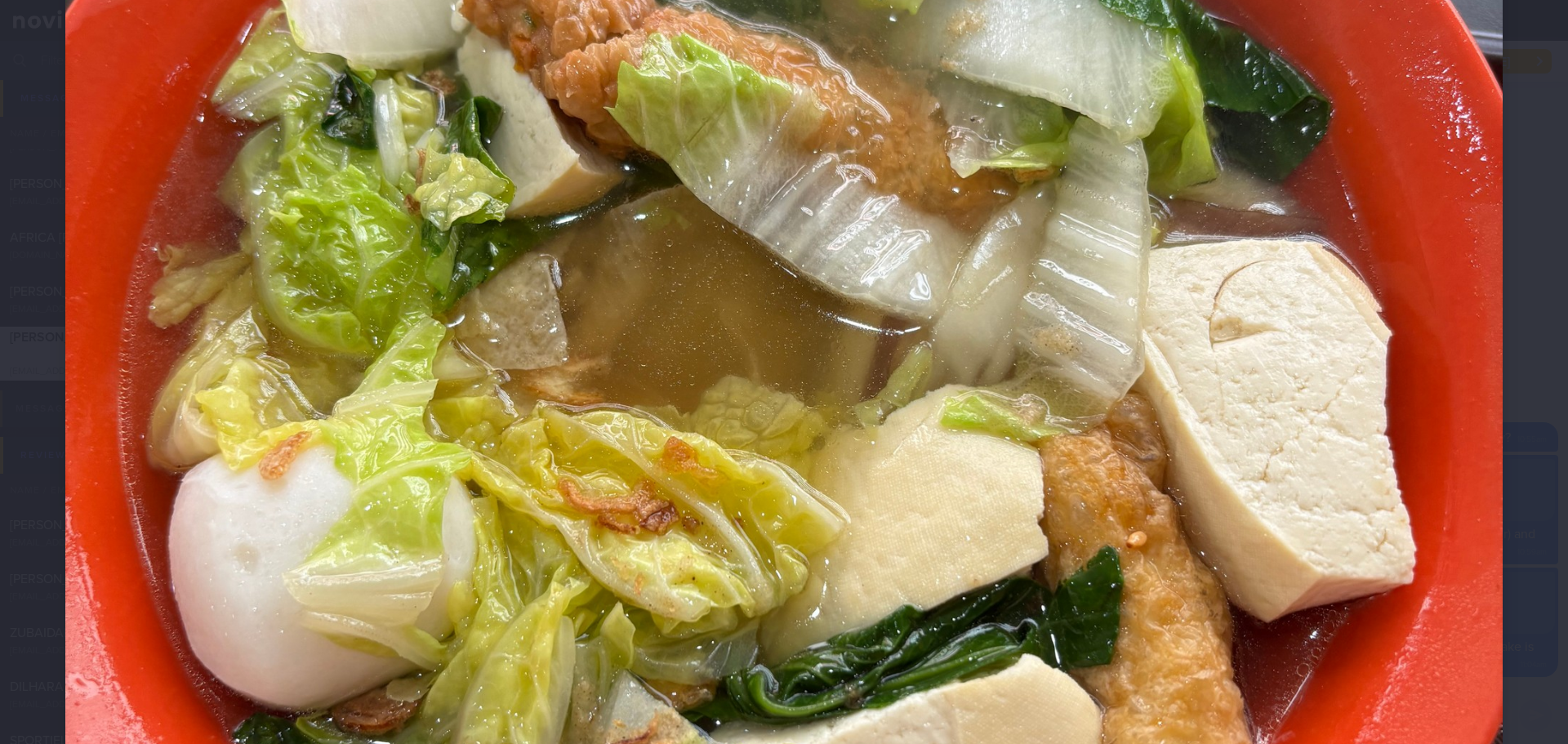
scroll to position [653, 0]
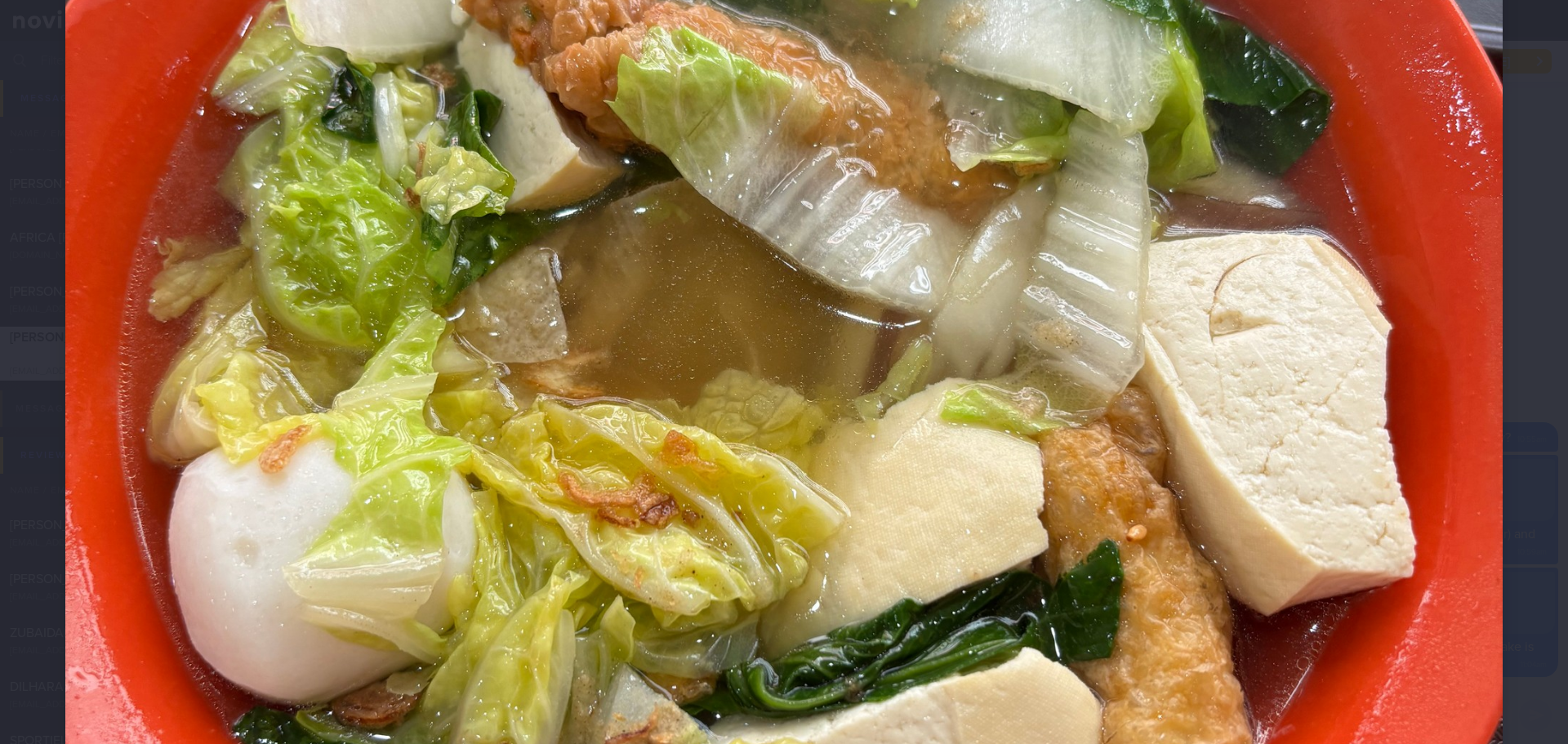
click at [1508, 438] on div at bounding box center [784, 370] width 1568 height 2047
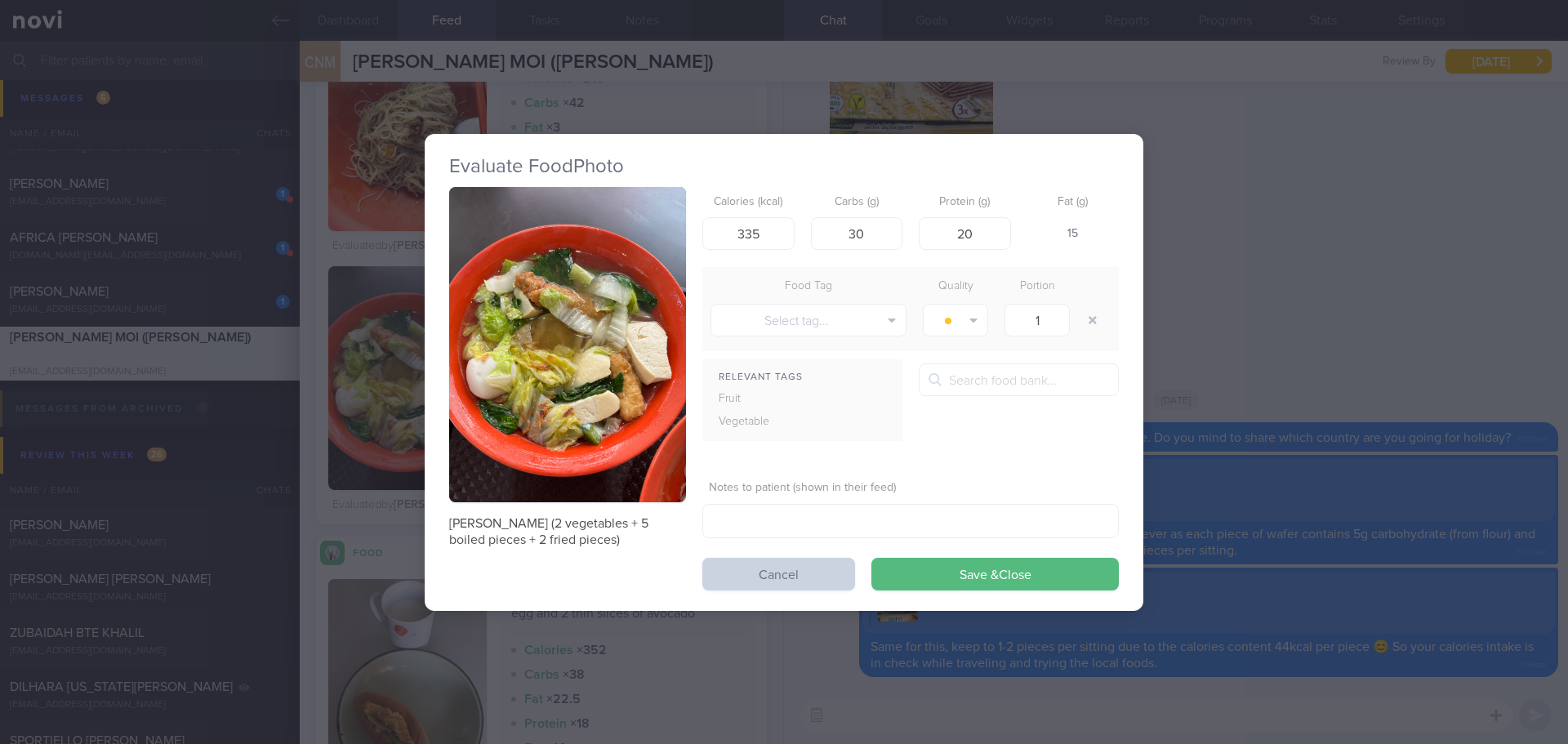
click at [786, 570] on button "Cancel" at bounding box center [778, 574] width 153 height 33
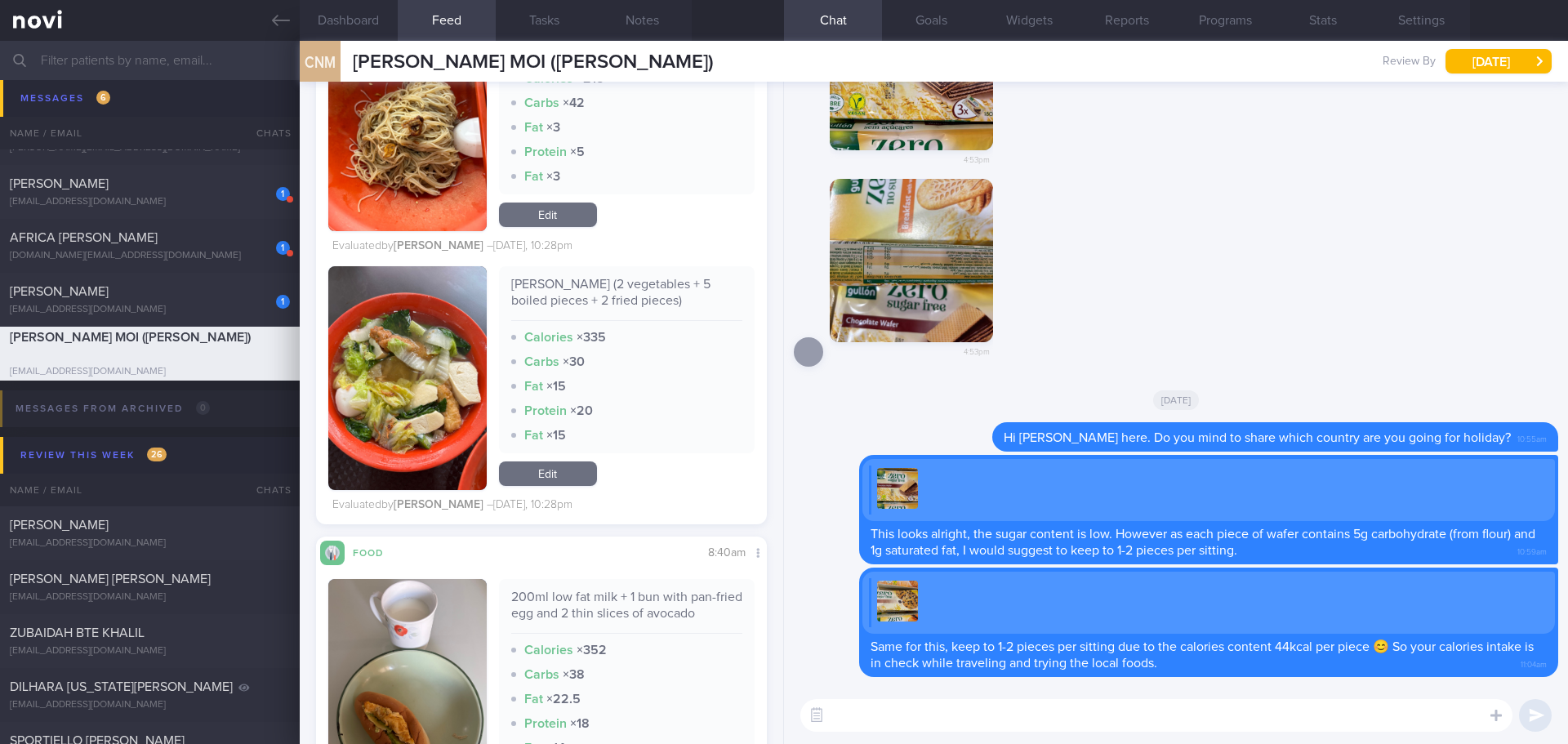
click at [102, 65] on input "text" at bounding box center [784, 61] width 1568 height 40
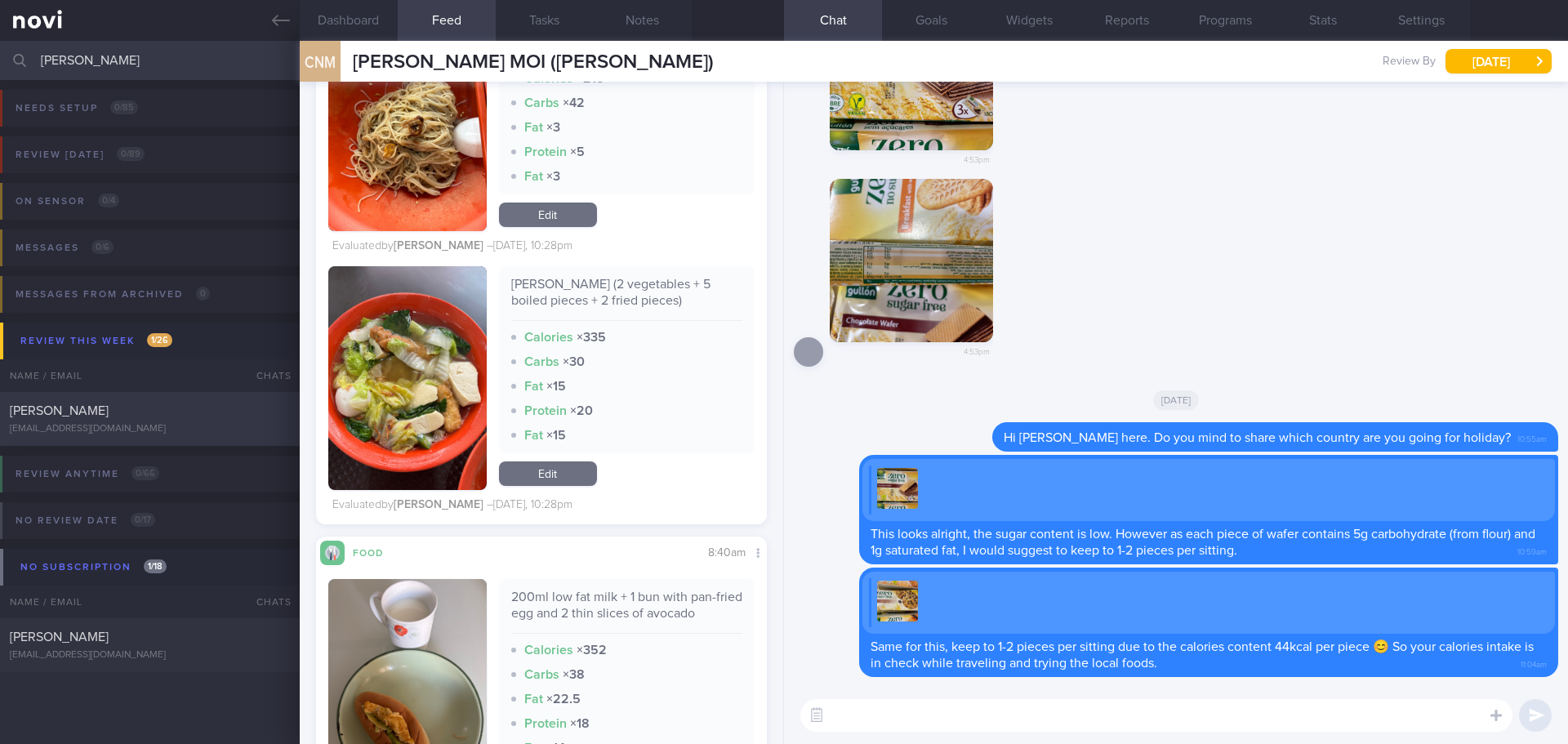
type input "susie"
click at [191, 403] on div "[PERSON_NAME]" at bounding box center [148, 411] width 276 height 16
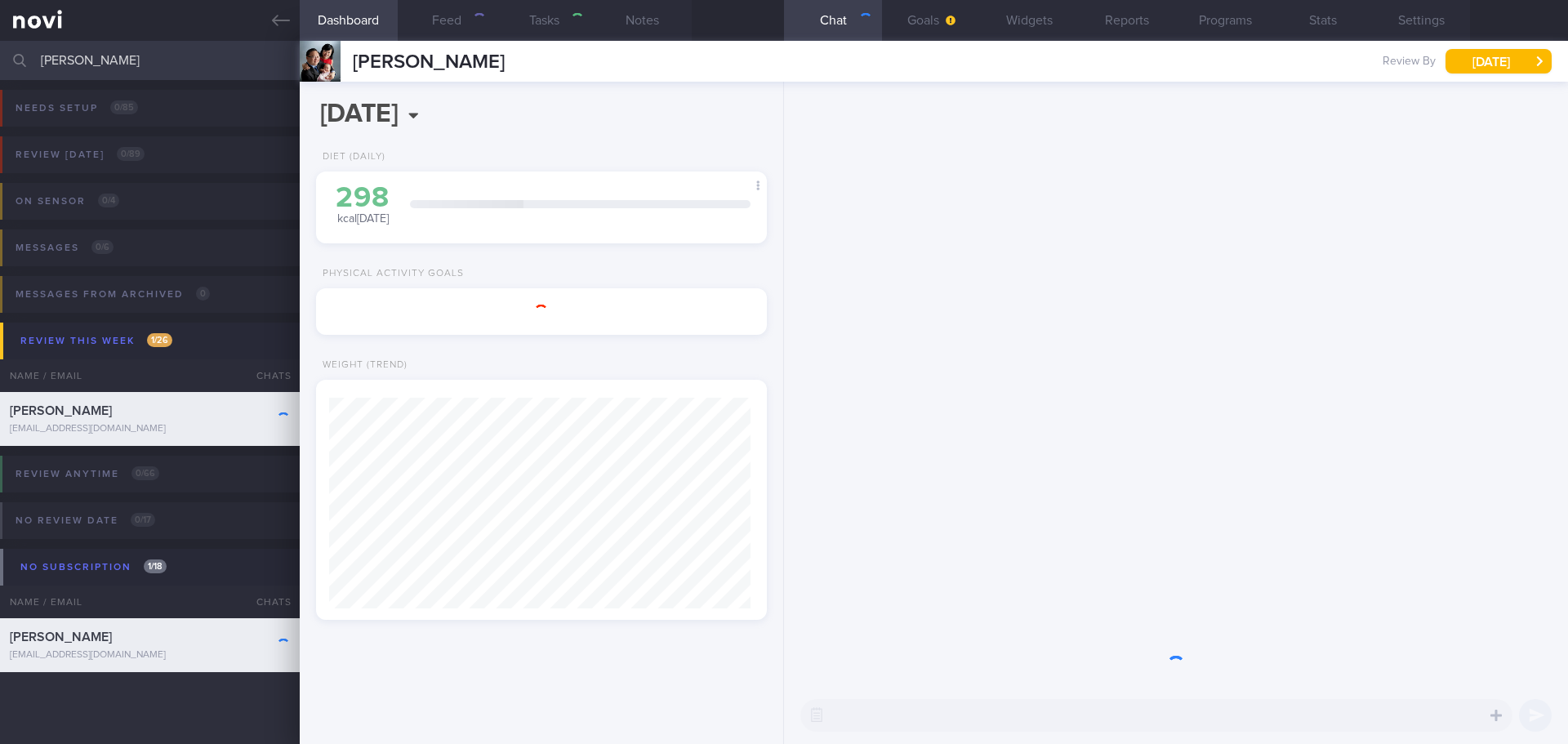
type input "KIV renew program"
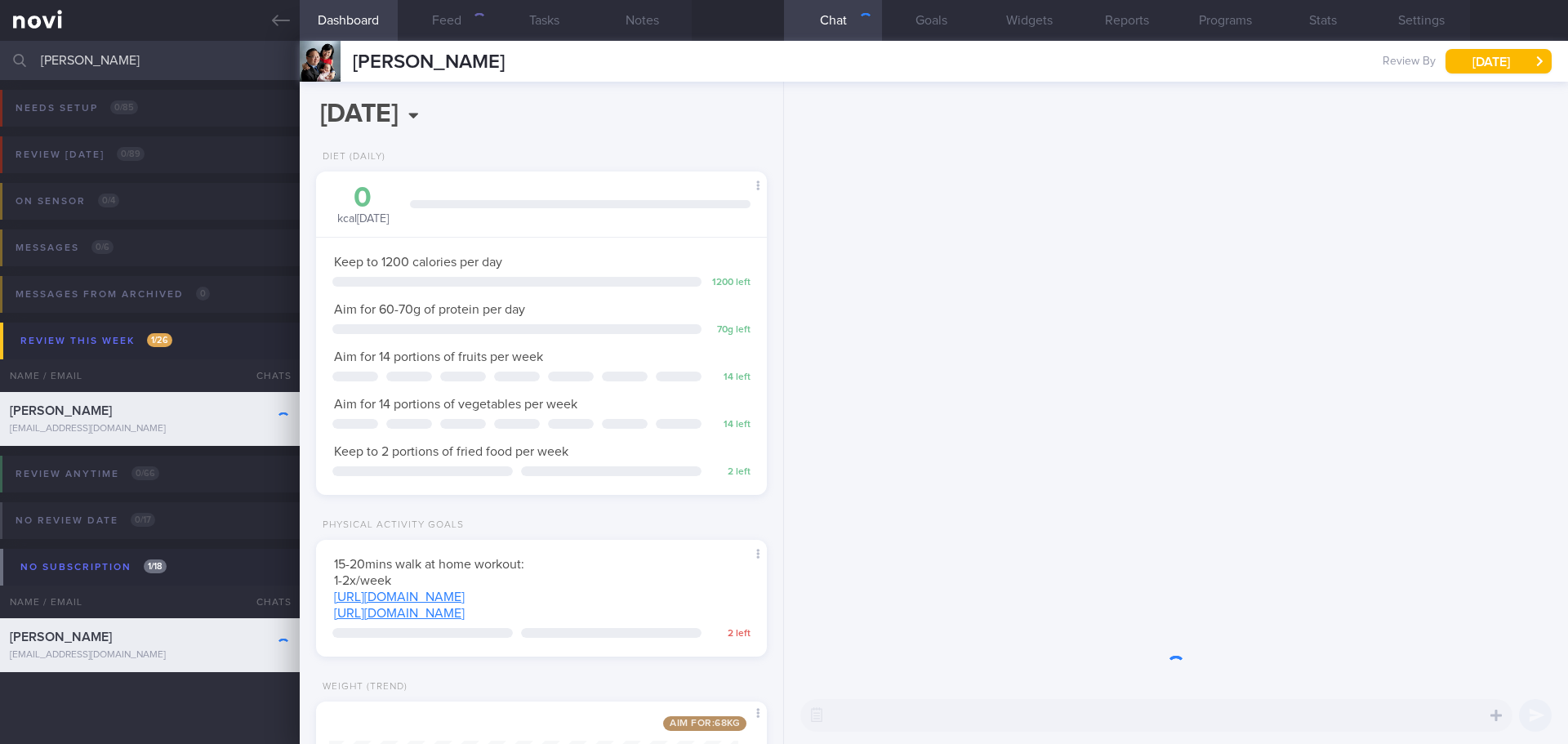
scroll to position [227, 410]
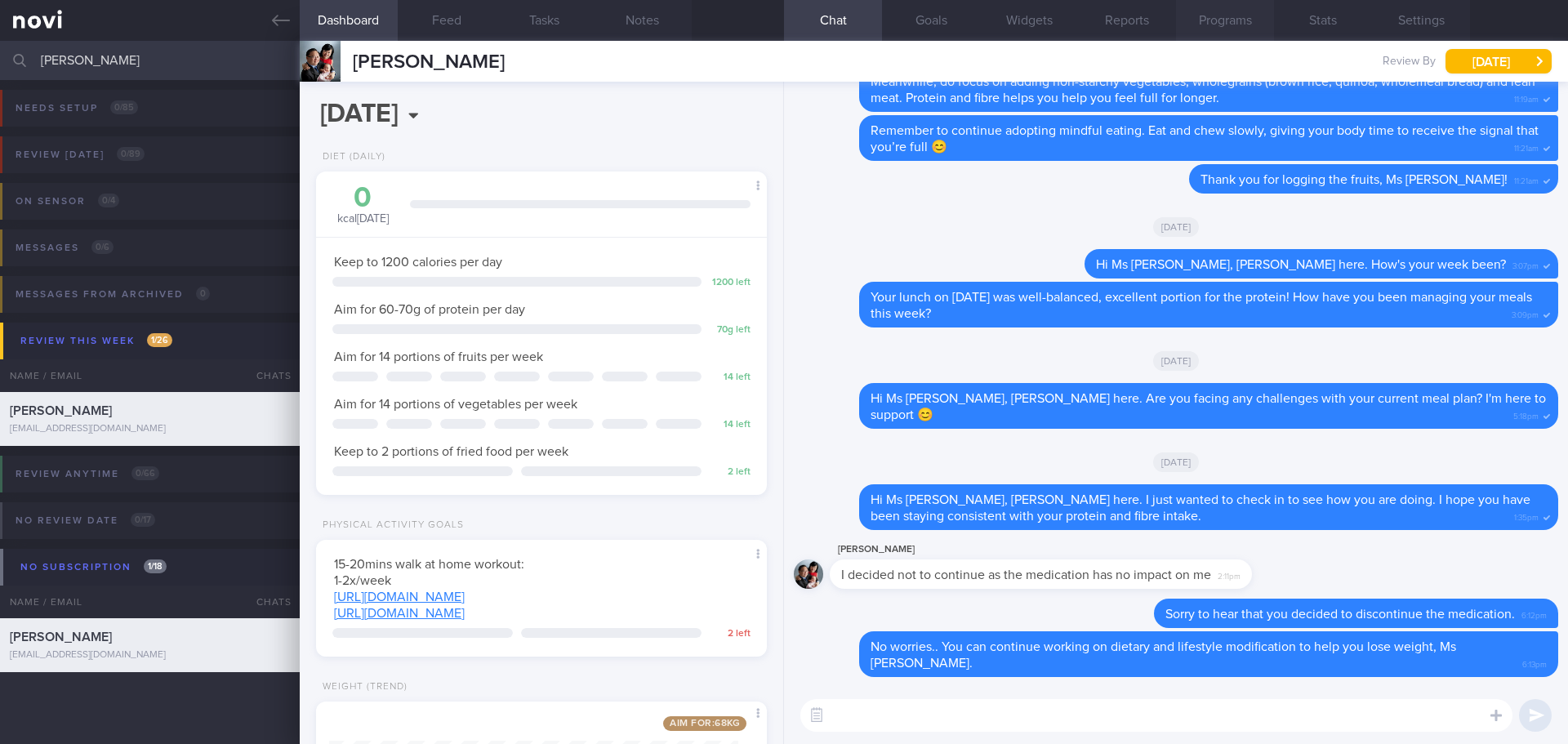
click at [1251, 17] on button "Programs" at bounding box center [1225, 21] width 98 height 41
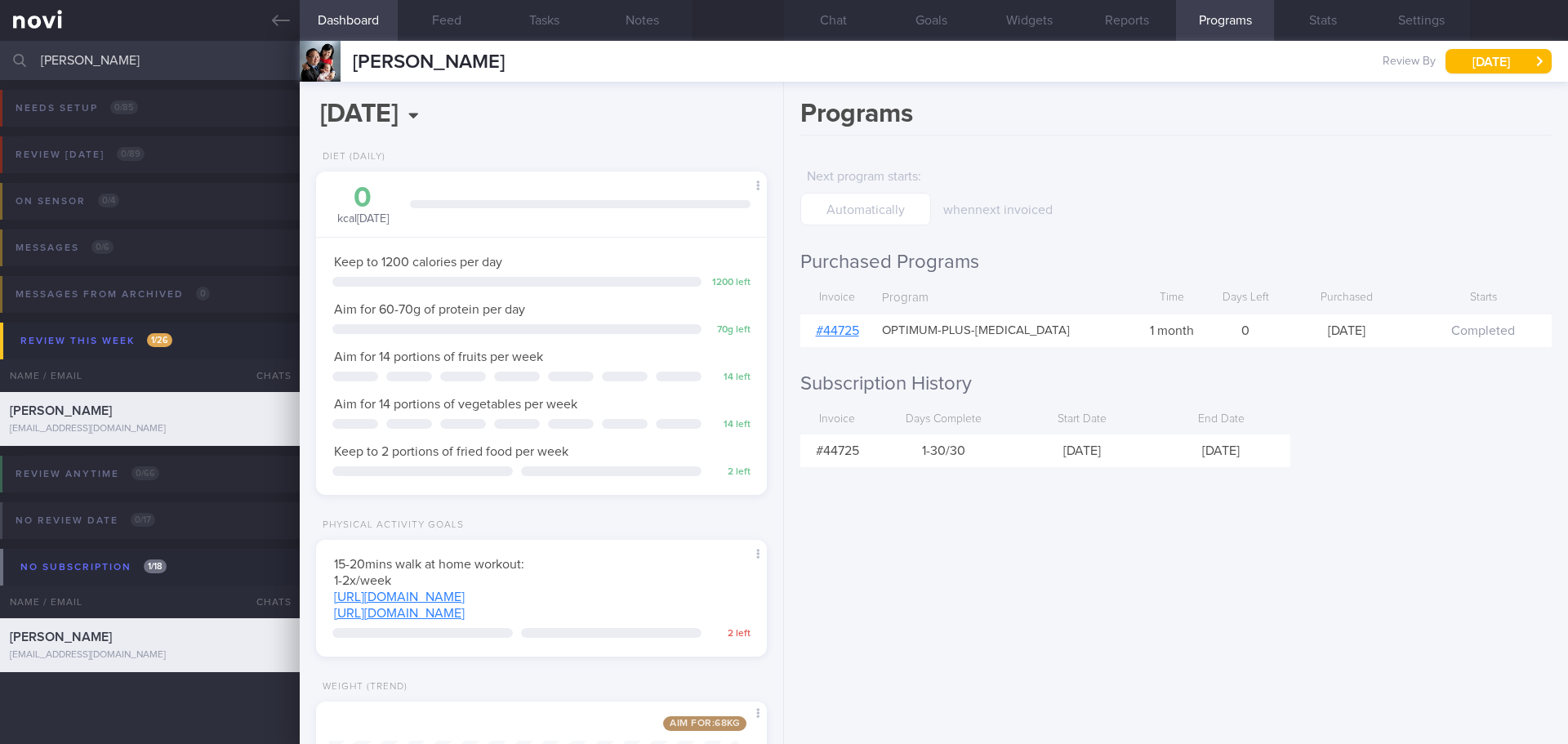
click at [846, 331] on link "# 44725" at bounding box center [838, 330] width 44 height 13
click at [851, 25] on button "Chat" at bounding box center [833, 21] width 98 height 41
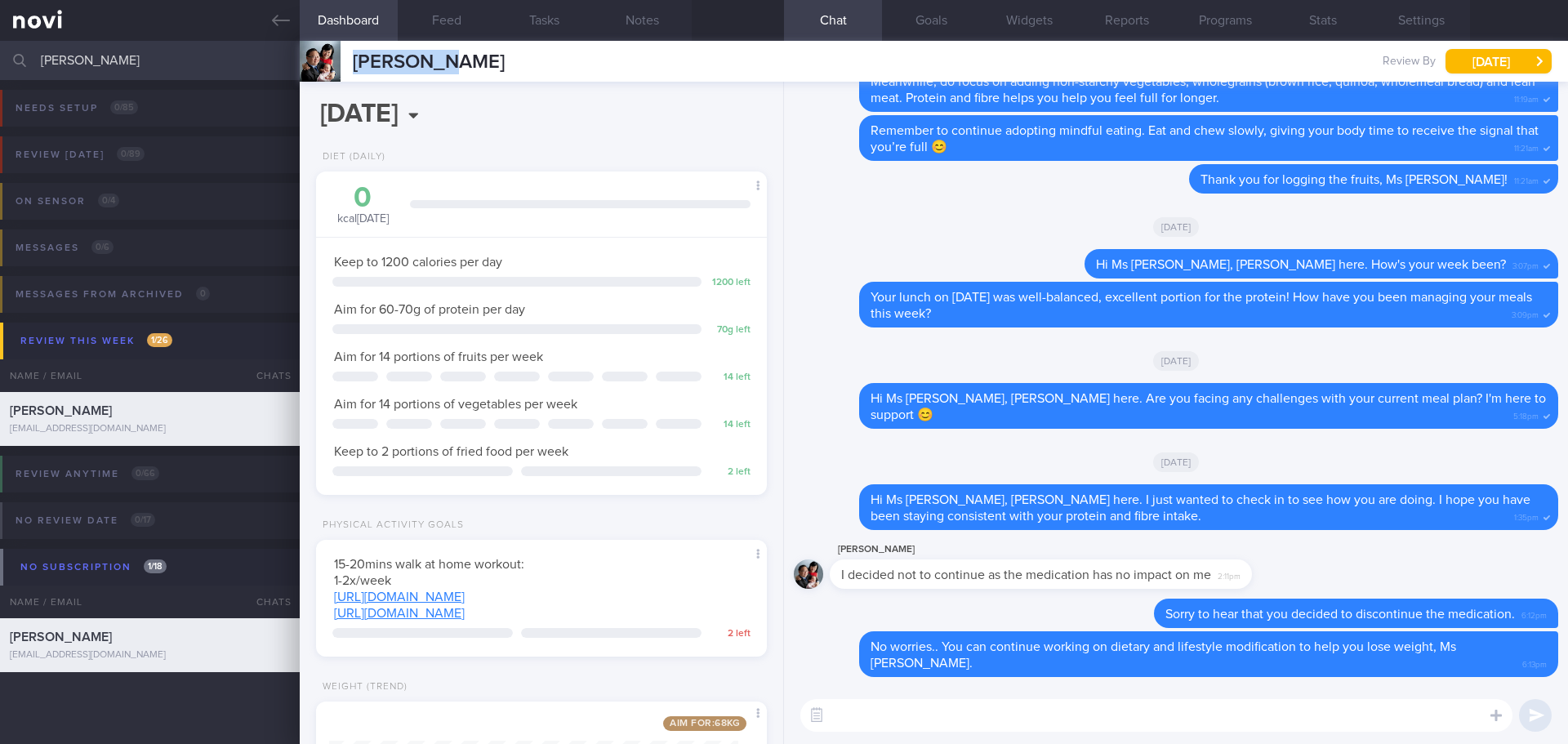
drag, startPoint x: 445, startPoint y: 61, endPoint x: 349, endPoint y: 63, distance: 96.0
click at [349, 63] on div "LIM SUSIE LIM SUSIE limsusie@gmail.com Review By Thu, 21 Aug Set Next Review Da…" at bounding box center [934, 62] width 1269 height 41
copy span "[PERSON_NAME]"
click at [1209, 35] on button "Programs" at bounding box center [1225, 21] width 98 height 41
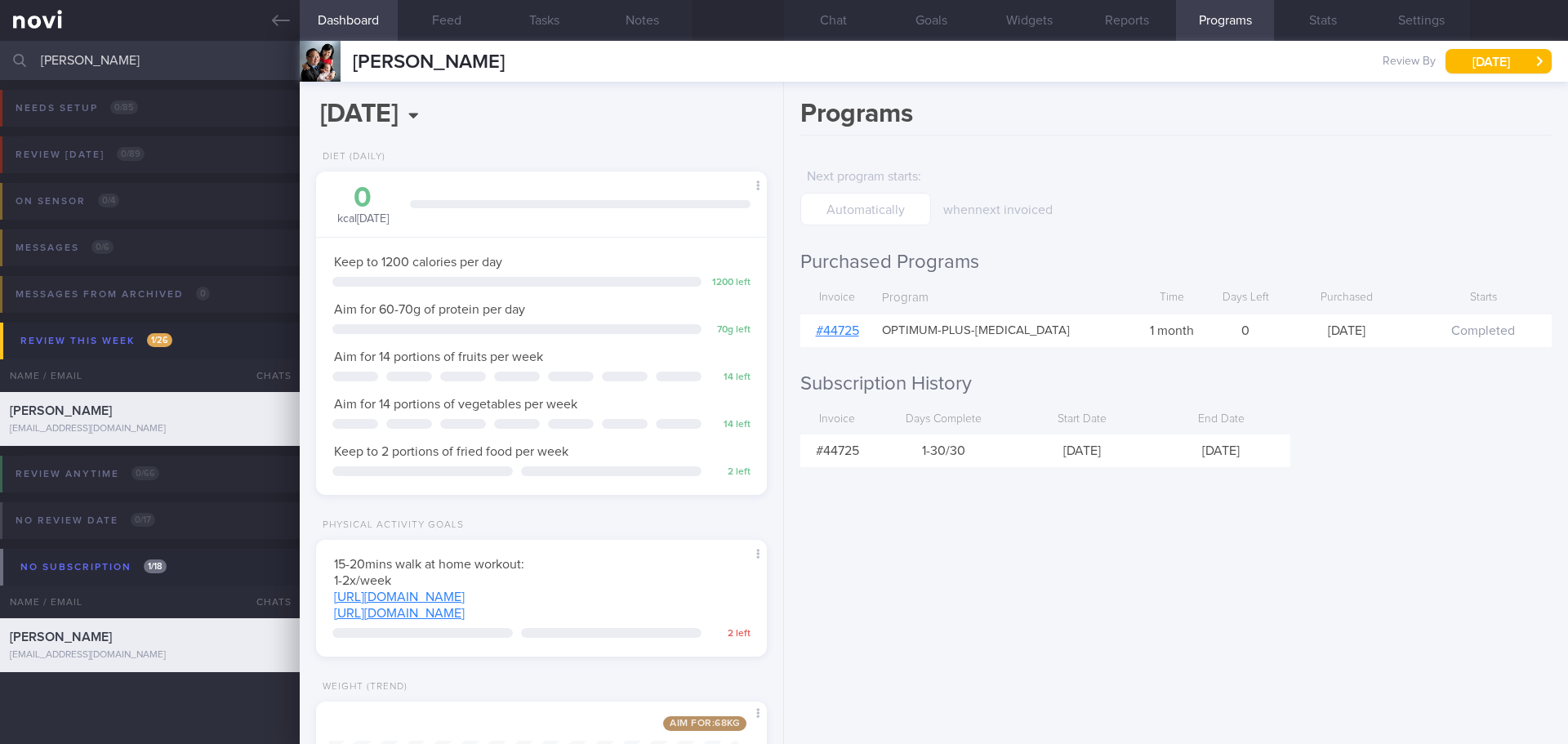
drag, startPoint x: 96, startPoint y: 63, endPoint x: 14, endPoint y: 69, distance: 82.2
click at [14, 69] on div "susie Assigned patients Assigned patients All active patients Archived patients" at bounding box center [784, 61] width 1568 height 40
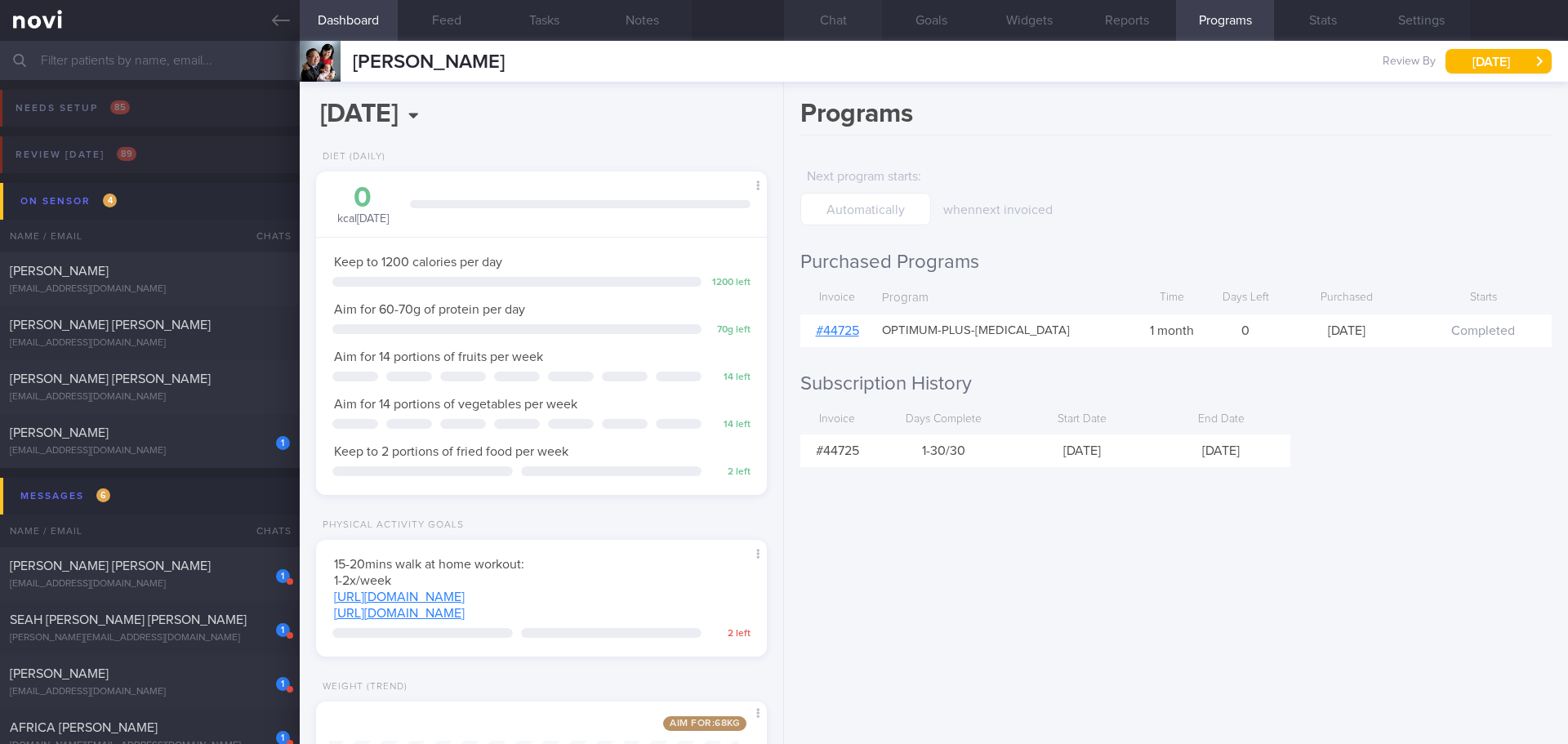
click at [826, 9] on button "Chat" at bounding box center [833, 21] width 98 height 41
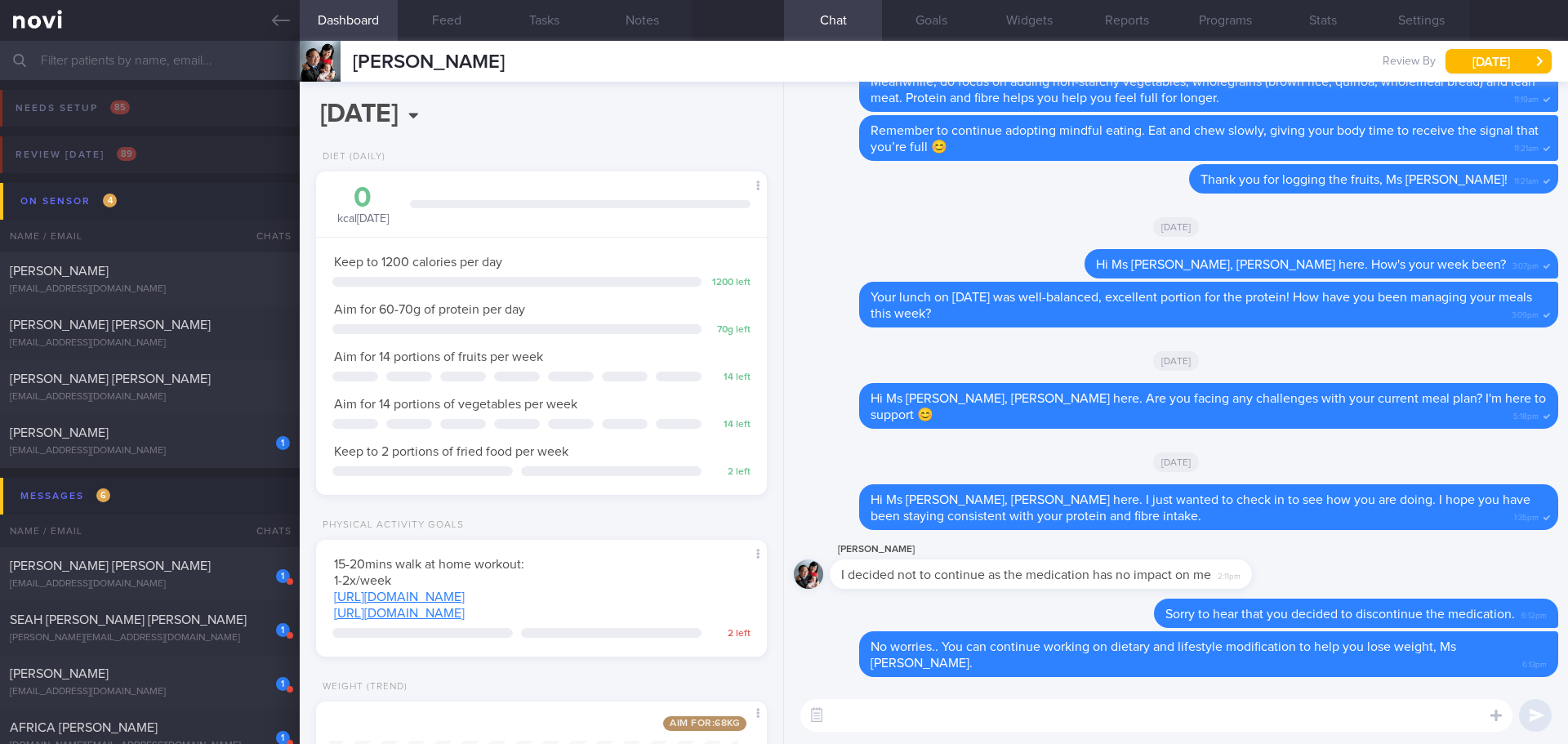
click at [982, 715] on textarea at bounding box center [1157, 715] width 712 height 33
type textarea "H"
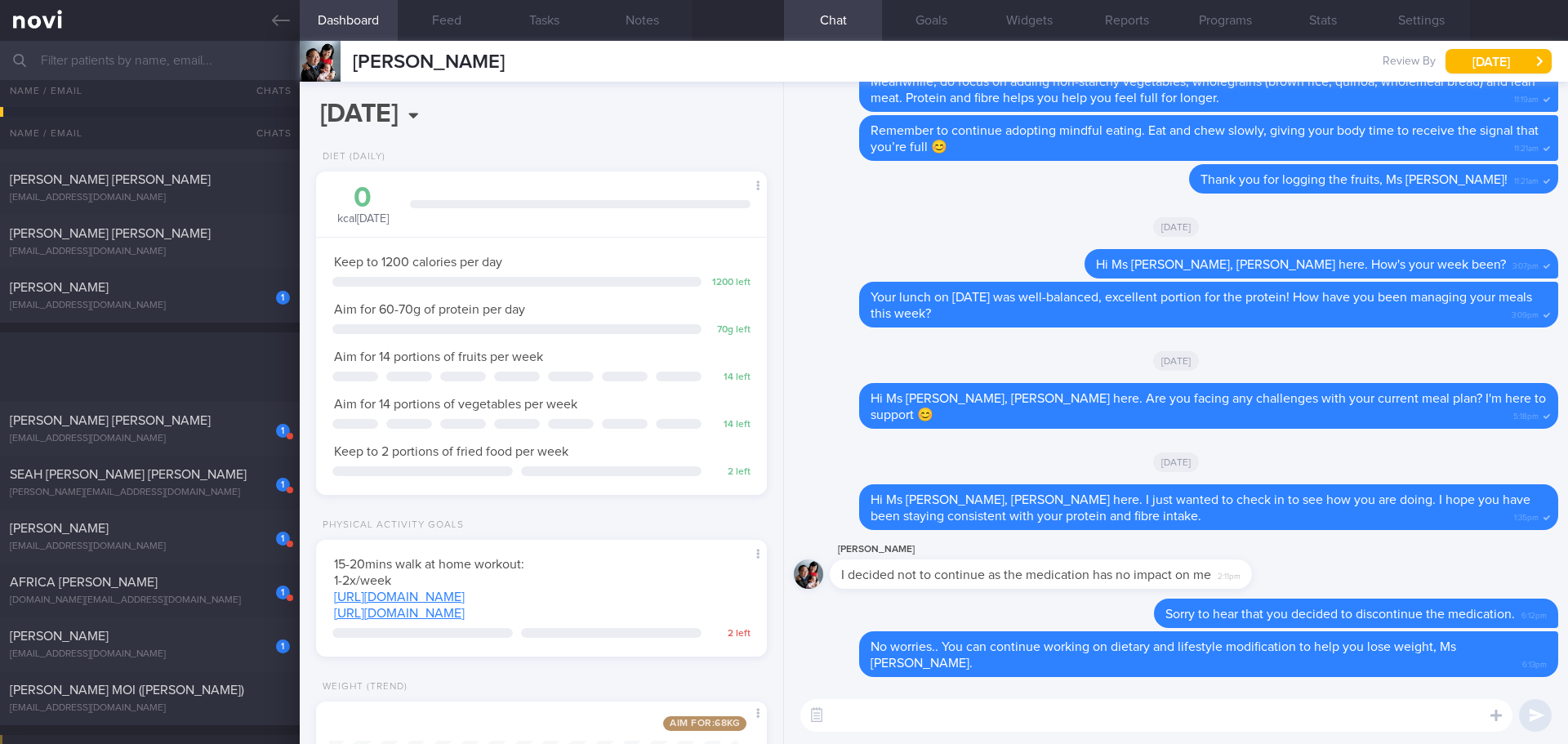
scroll to position [408, 0]
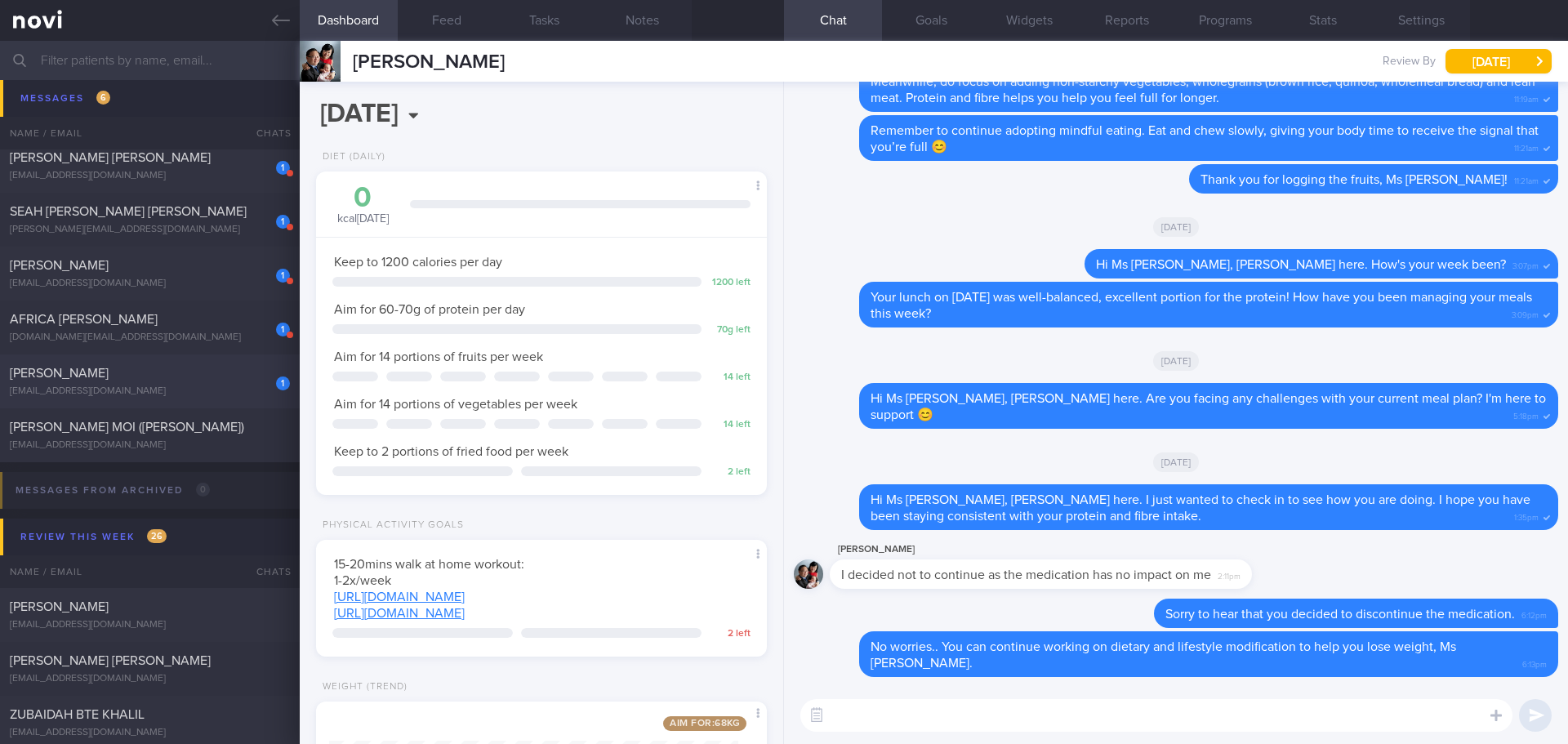
click at [210, 375] on div "[PERSON_NAME]" at bounding box center [148, 373] width 276 height 16
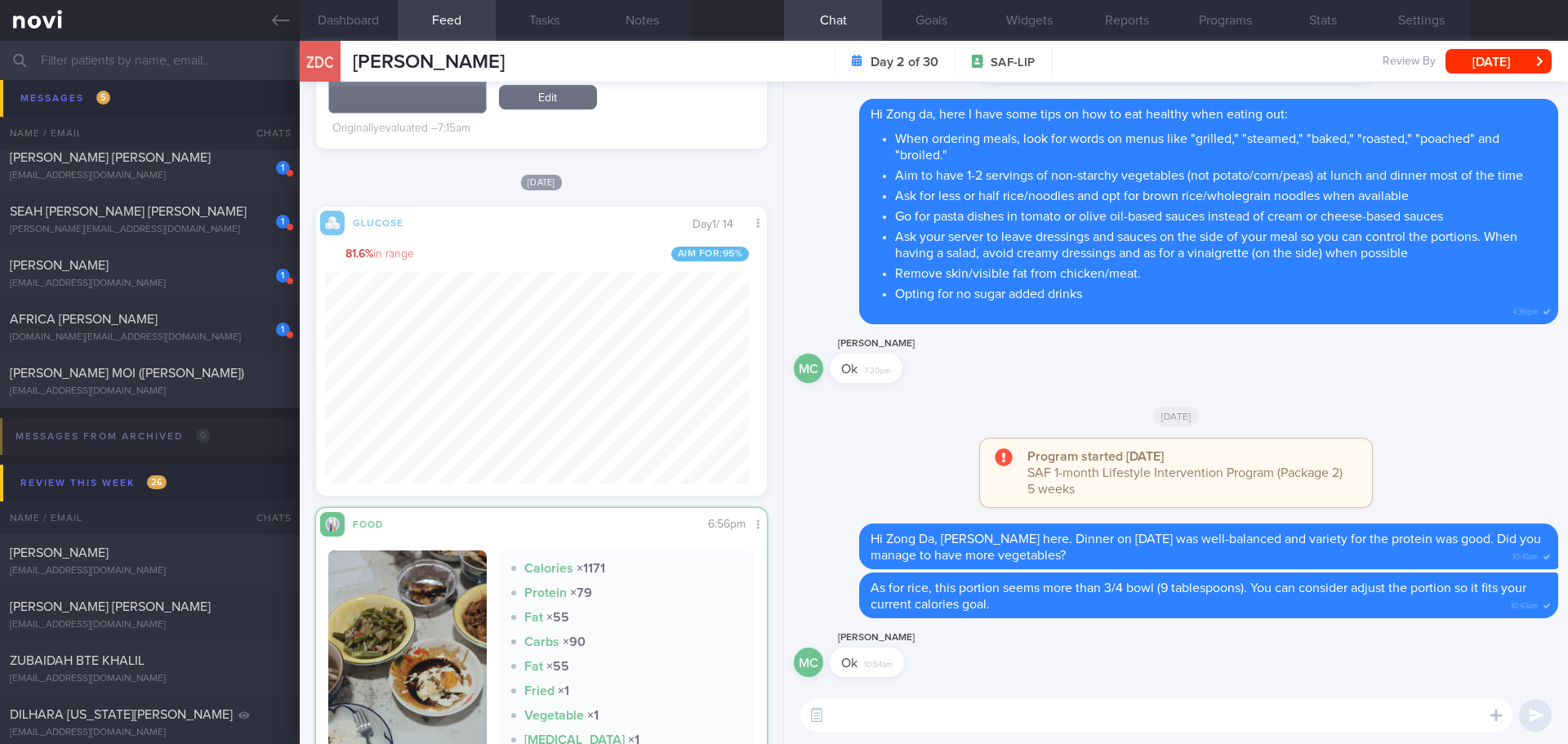
scroll to position [976, 0]
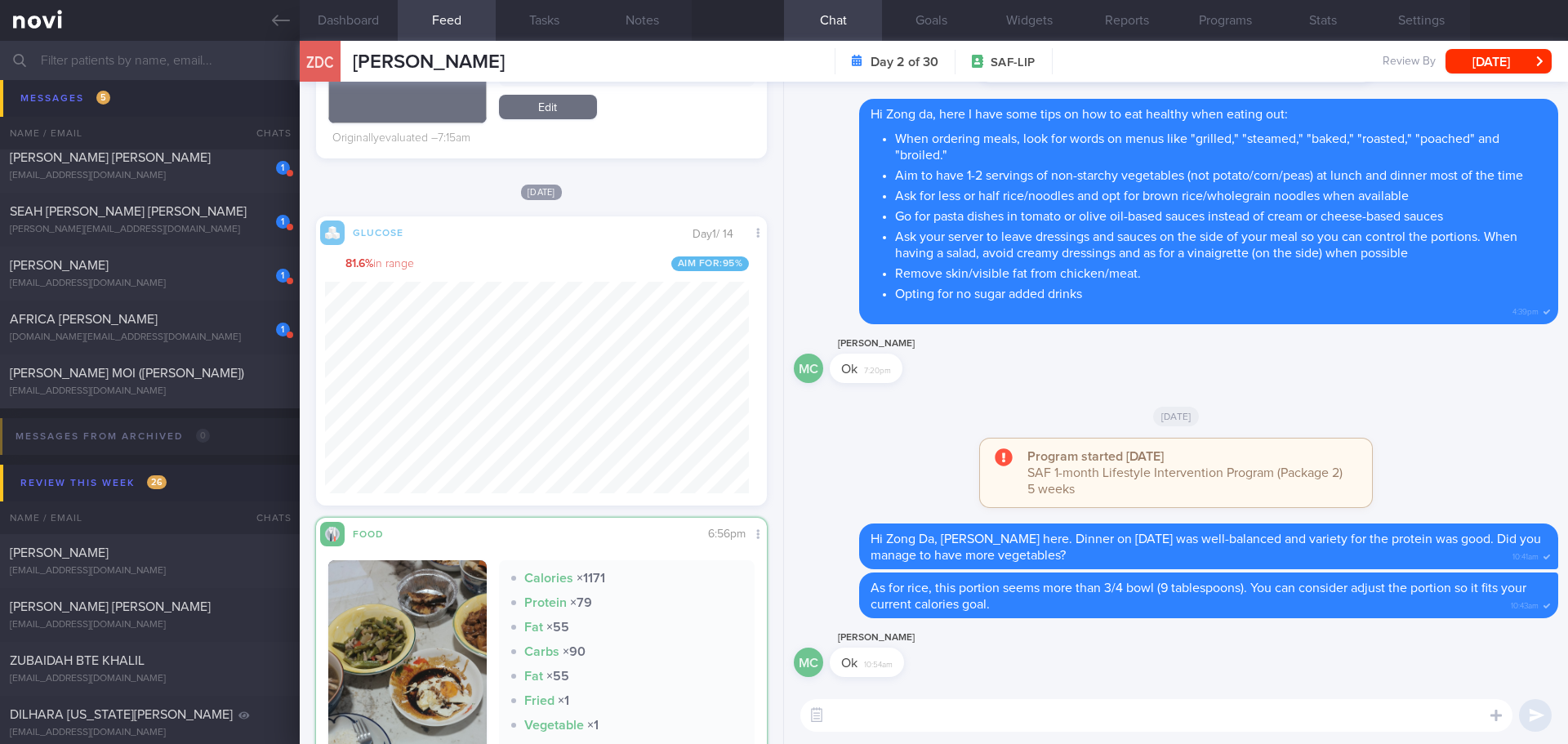
click at [857, 711] on textarea at bounding box center [1157, 715] width 712 height 33
click at [1088, 718] on textarea "I noticed there was a glucose spike" at bounding box center [1157, 715] width 712 height 33
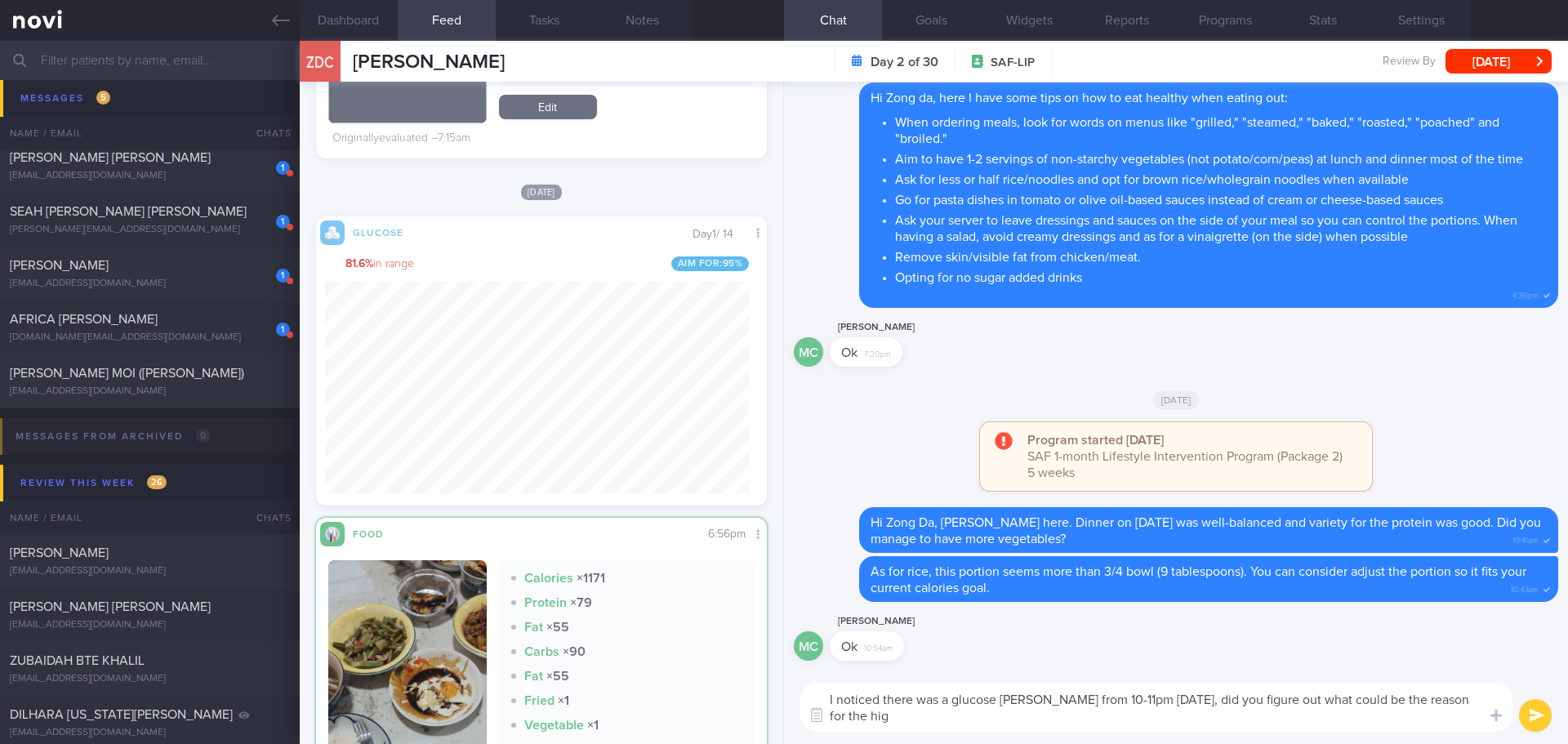
scroll to position [0, 0]
click at [956, 723] on textarea "I noticed there was a glucose spike from 10-11pm yesterday, did you figure out …" at bounding box center [1157, 706] width 712 height 49
click at [1056, 723] on textarea "I noticed there was a glucose spike from 10-11pm yesterday, did you figure out …" at bounding box center [1157, 706] width 712 height 49
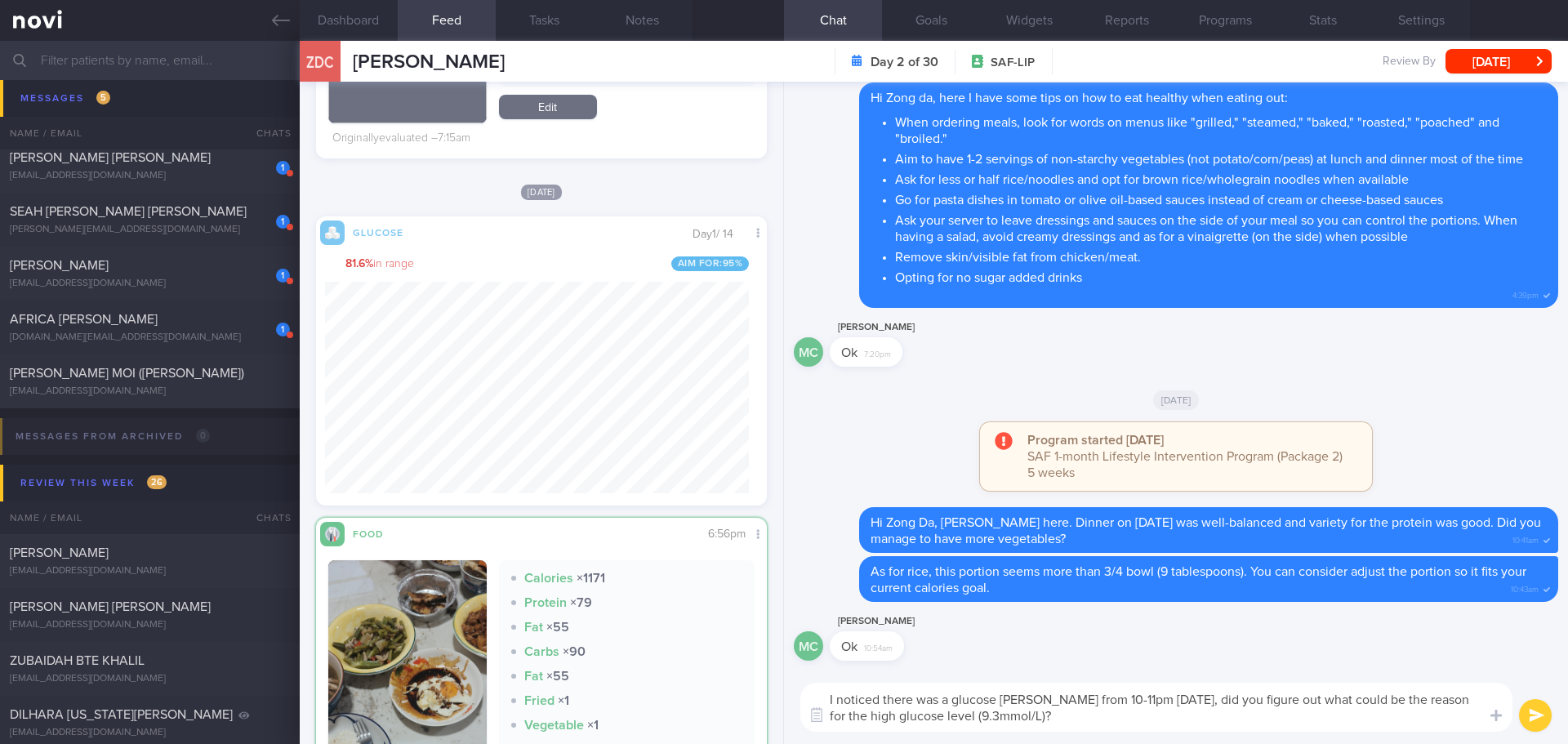
drag, startPoint x: 1440, startPoint y: 700, endPoint x: 1426, endPoint y: 700, distance: 14.0
click at [1426, 700] on textarea "I noticed there was a glucose spike from 10-11pm yesterday, did you figure out …" at bounding box center [1157, 706] width 712 height 49
type textarea "I noticed there was a glucose spike from 10-11pm yesterday, did you figure out …"
click at [1545, 717] on button "submit" at bounding box center [1536, 715] width 33 height 33
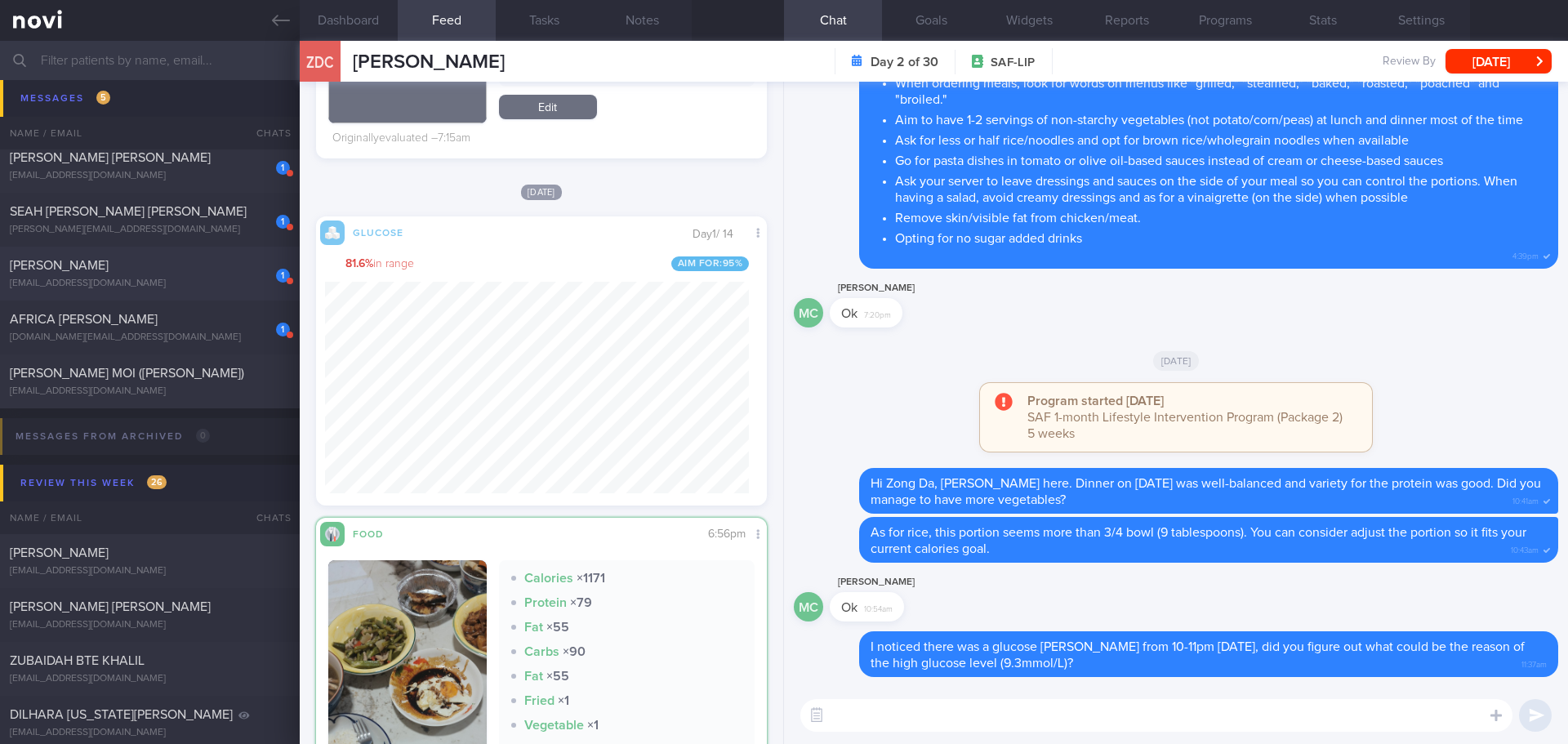
click at [192, 271] on div "[PERSON_NAME]" at bounding box center [148, 265] width 276 height 16
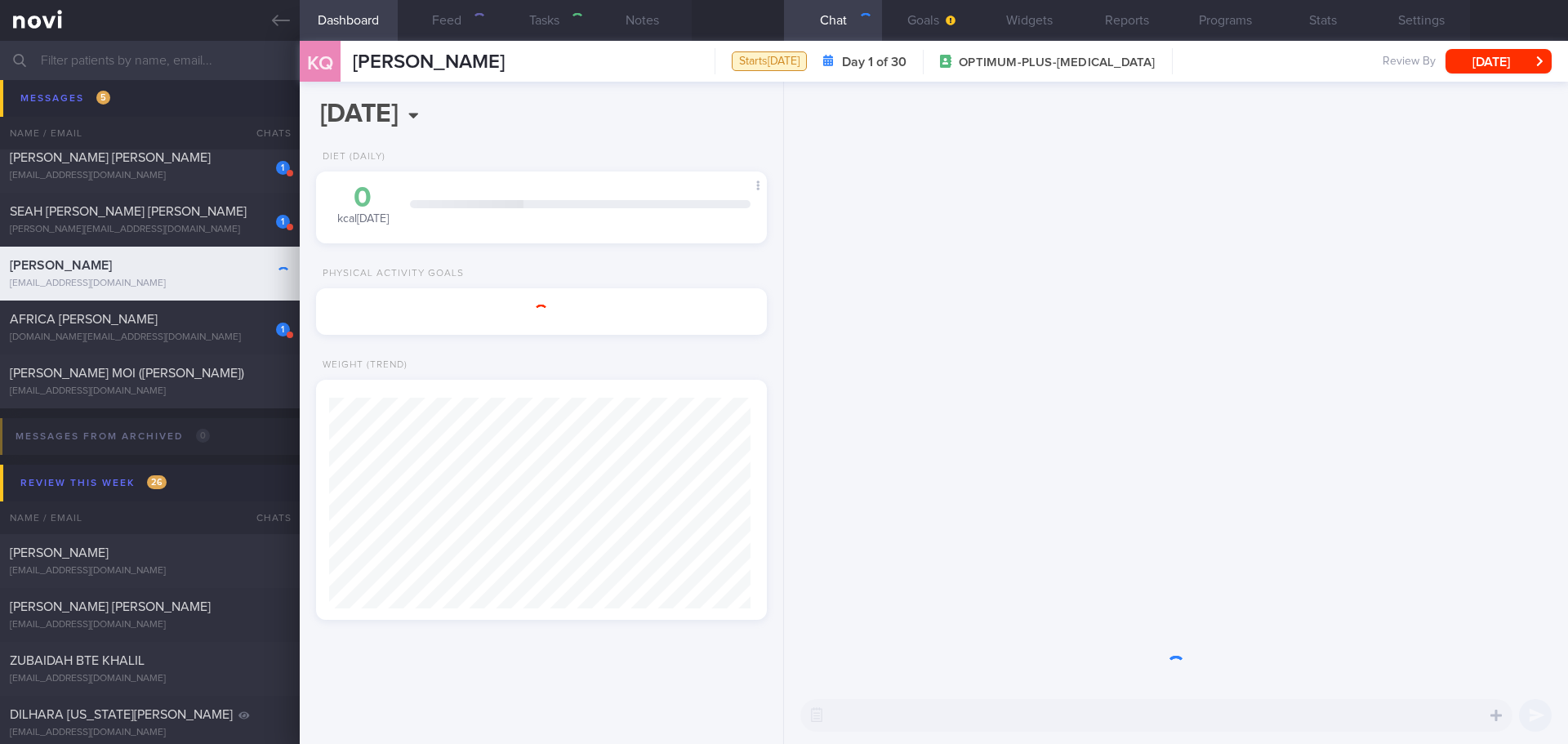
type input "start: 21/7/25 next: 11/8/25"
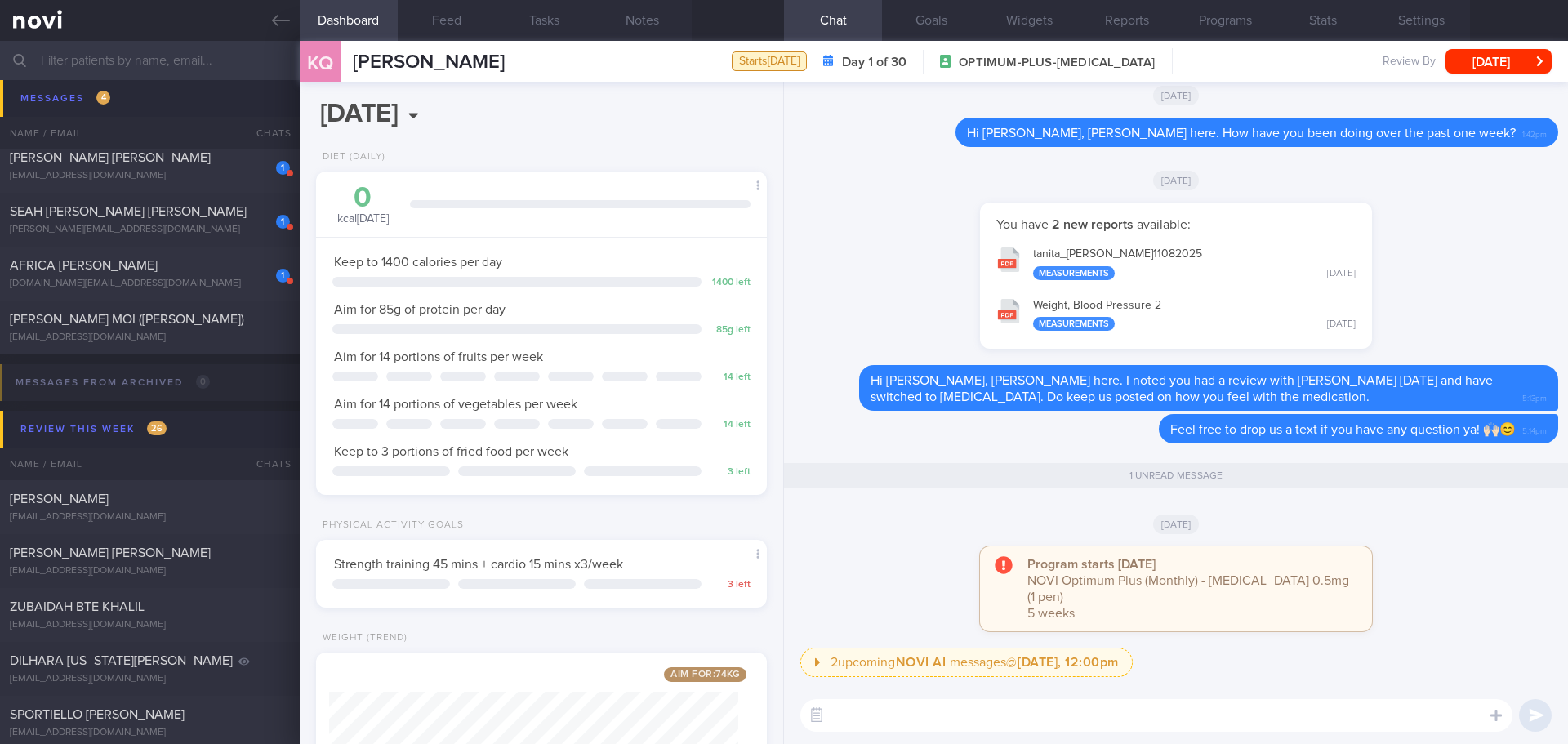
click at [840, 227] on div "You have 2 new reports available: tanita_ KOH QING_ 11082025 Measurements Mon, …" at bounding box center [1176, 283] width 764 height 162
click at [974, 708] on textarea at bounding box center [1157, 715] width 712 height 33
paste textarea "Hi We noticed there haven’t been any food or workout logs recently, and we’ve m…"
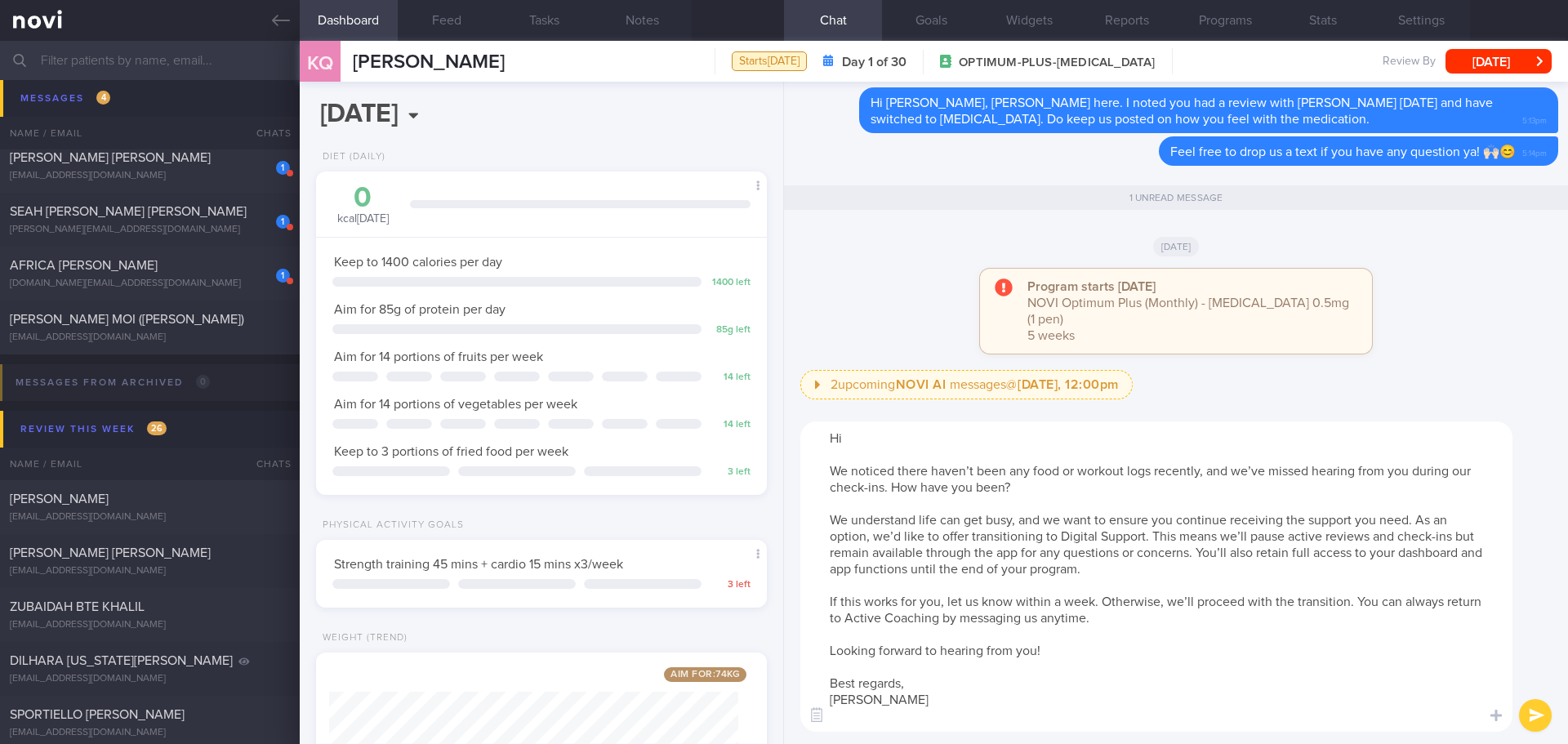
click at [890, 432] on textarea "Hi We noticed there haven’t been any food or workout logs recently, and we’ve m…" at bounding box center [1157, 576] width 712 height 311
click at [890, 715] on textarea "Hi Koh Qing, We noticed there haven’t been any food or workout logs recently, a…" at bounding box center [1157, 576] width 712 height 311
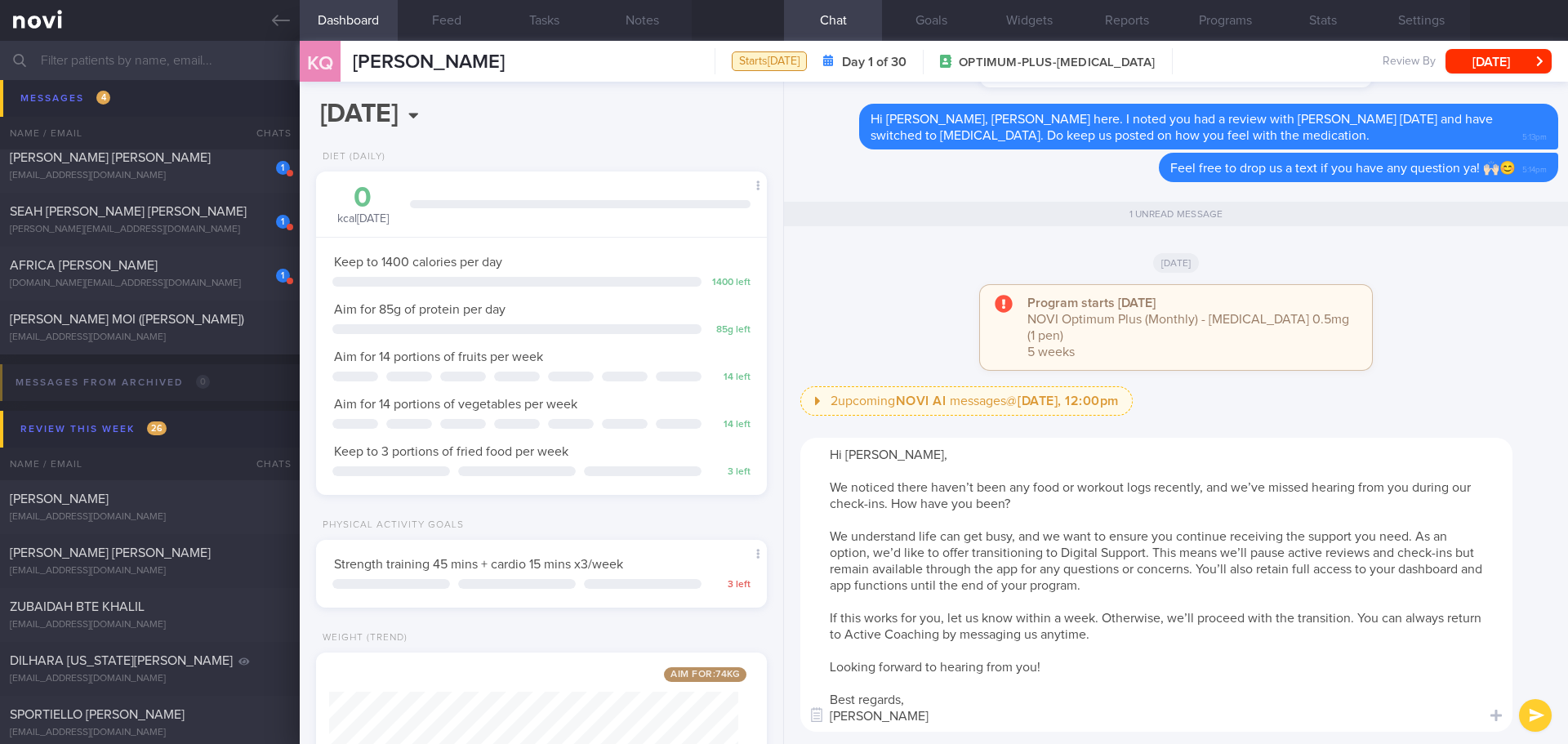
click at [1141, 582] on textarea "Hi Koh Qing, We noticed there haven’t been any food or workout logs recently, a…" at bounding box center [1157, 584] width 712 height 294
click at [1102, 643] on textarea "Hi Koh Qing, We noticed there haven’t been any food or workout logs recently, a…" at bounding box center [1157, 584] width 712 height 294
click at [1128, 670] on textarea "Hi Koh Qing, We noticed there haven’t been any food or workout logs recently, a…" at bounding box center [1157, 584] width 712 height 294
click at [1138, 669] on textarea "Hi Koh Qing, We noticed there haven’t been any food or workout logs recently, a…" at bounding box center [1157, 584] width 712 height 294
type textarea "Hi Koh Qing, We noticed there haven’t been any food or workout logs recently, a…"
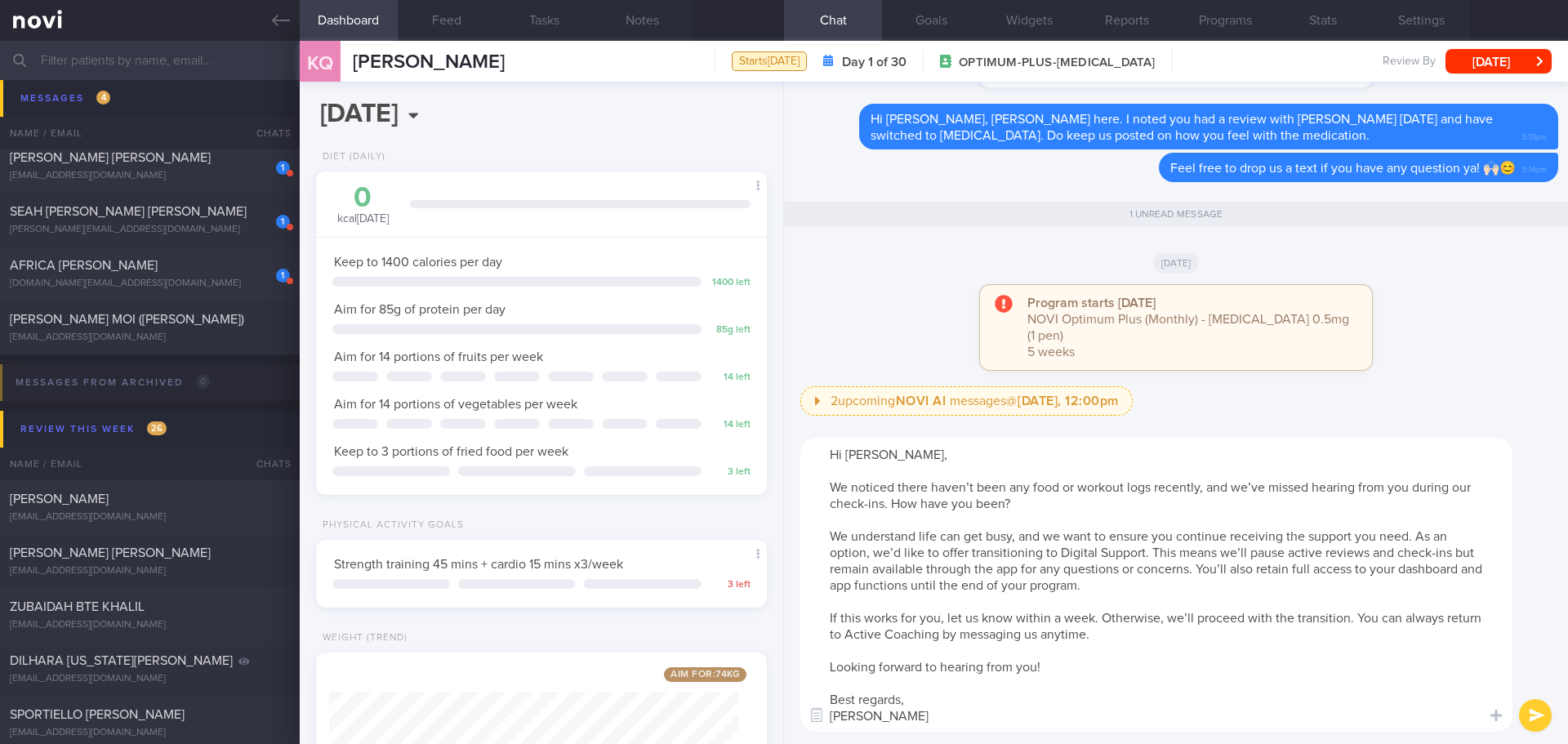
click at [1530, 709] on button "submit" at bounding box center [1536, 715] width 33 height 33
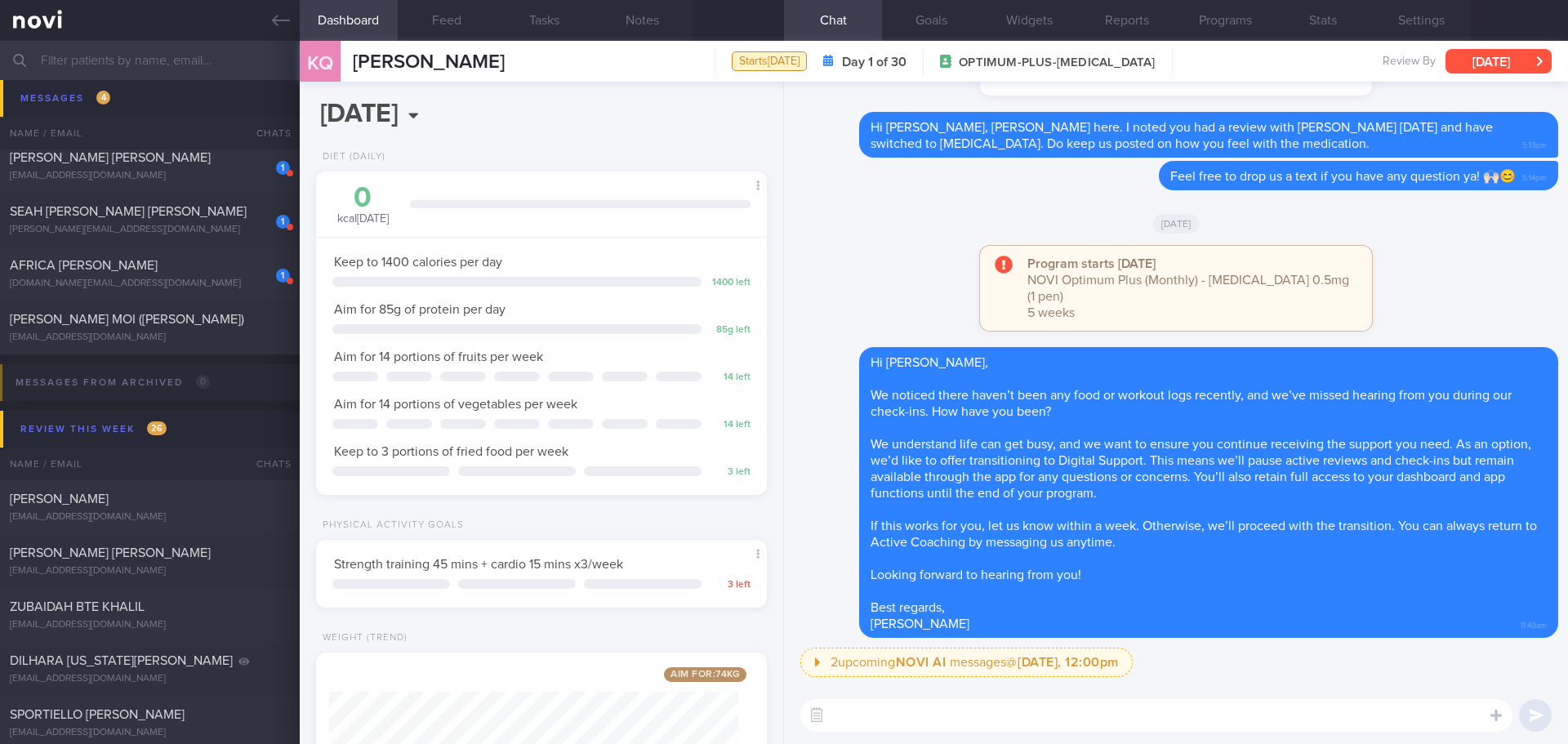
click at [1514, 63] on button "[DATE]" at bounding box center [1499, 61] width 106 height 25
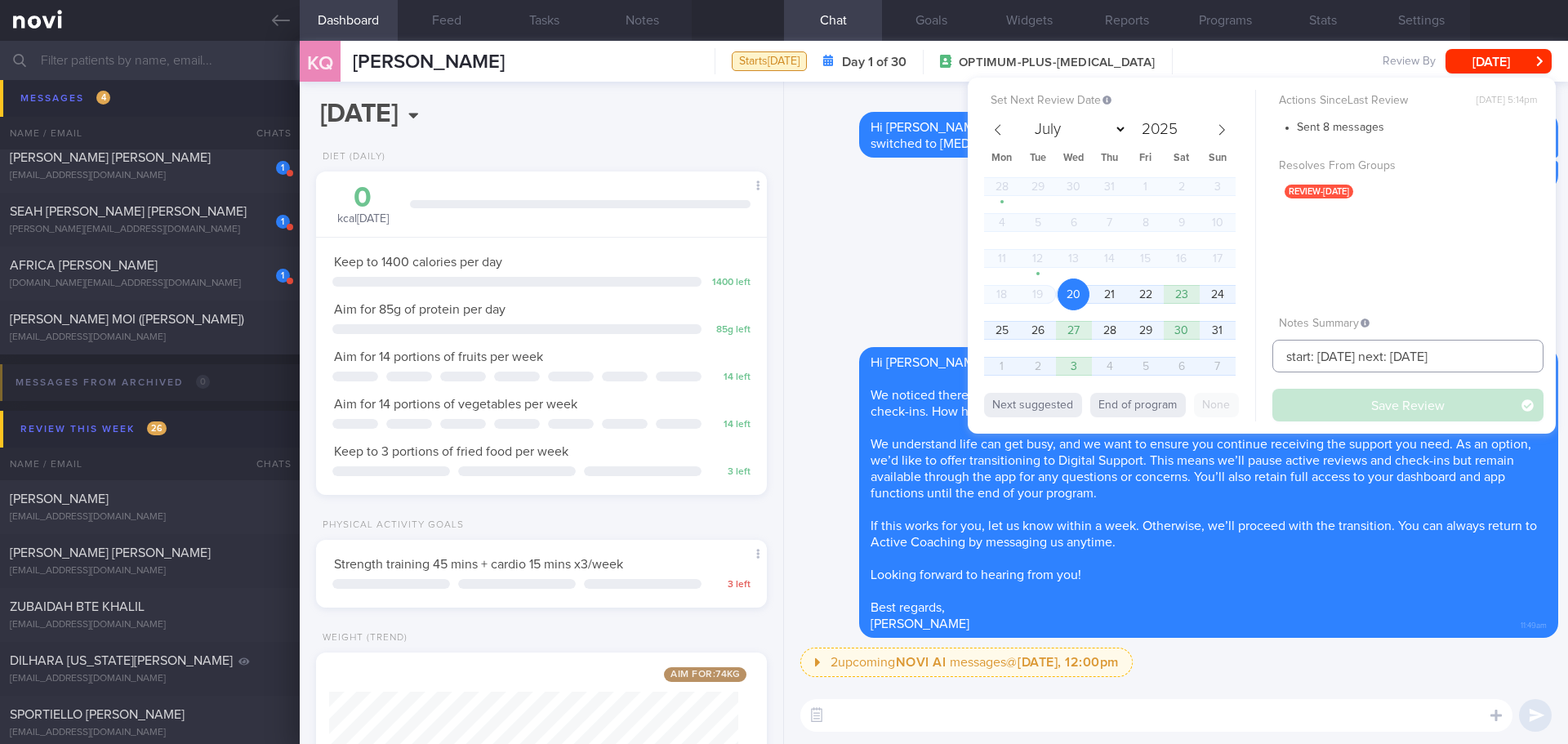
drag, startPoint x: 1478, startPoint y: 352, endPoint x: 1424, endPoint y: 367, distance: 56.0
click at [1424, 367] on input "start: 21/7/25 next: 11/8/25" at bounding box center [1408, 356] width 271 height 33
click at [1447, 361] on input "start: 21/7/25 next: 11/8/25" at bounding box center [1408, 356] width 271 height 33
click at [1451, 352] on input "start: 21/7/25 next: 11/8/25" at bounding box center [1408, 356] width 271 height 33
drag, startPoint x: 1458, startPoint y: 352, endPoint x: 1209, endPoint y: 358, distance: 249.1
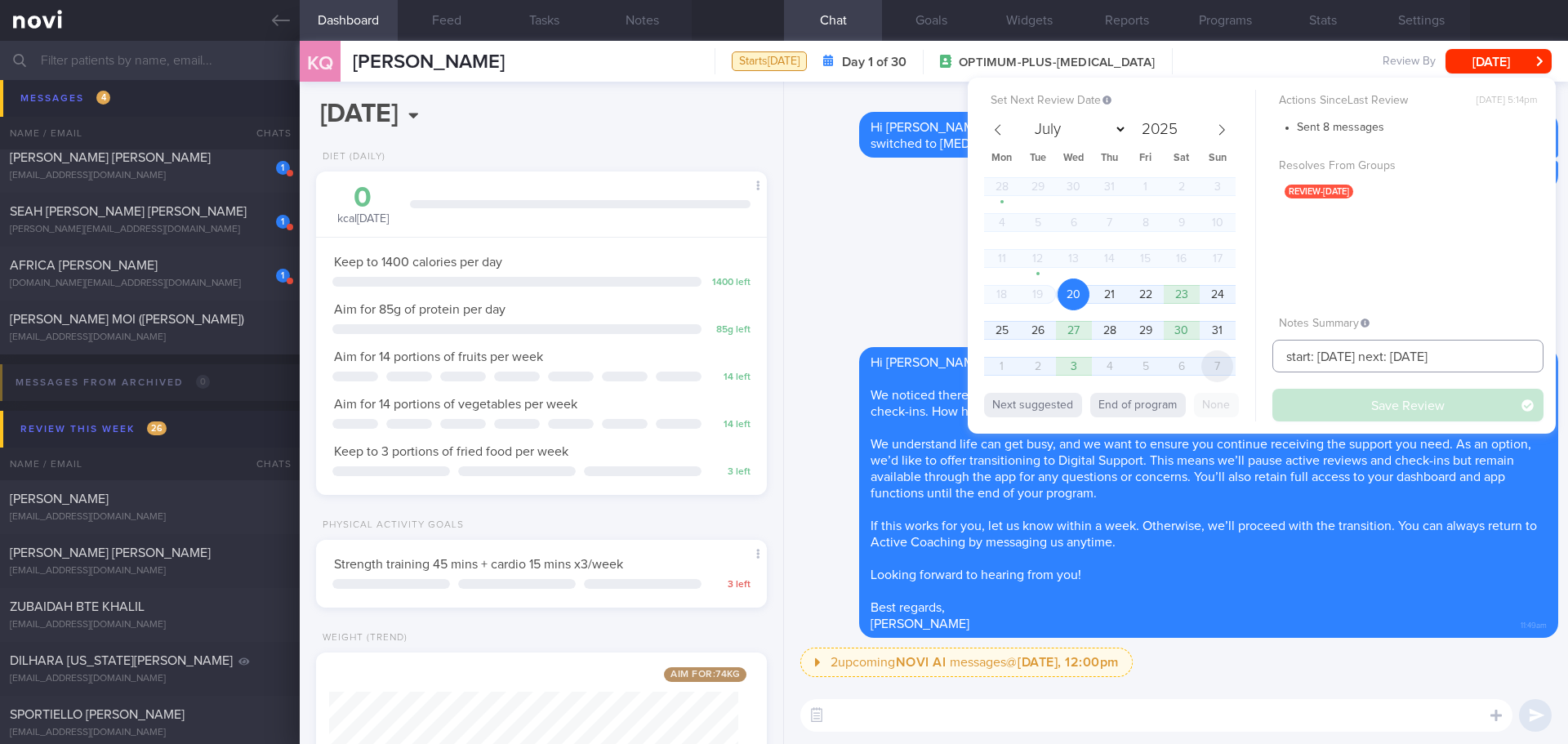
click at [1209, 358] on div "Set Next Review Date 20 Aug 2025 July August September October November Decembe…" at bounding box center [1261, 255] width 588 height 356
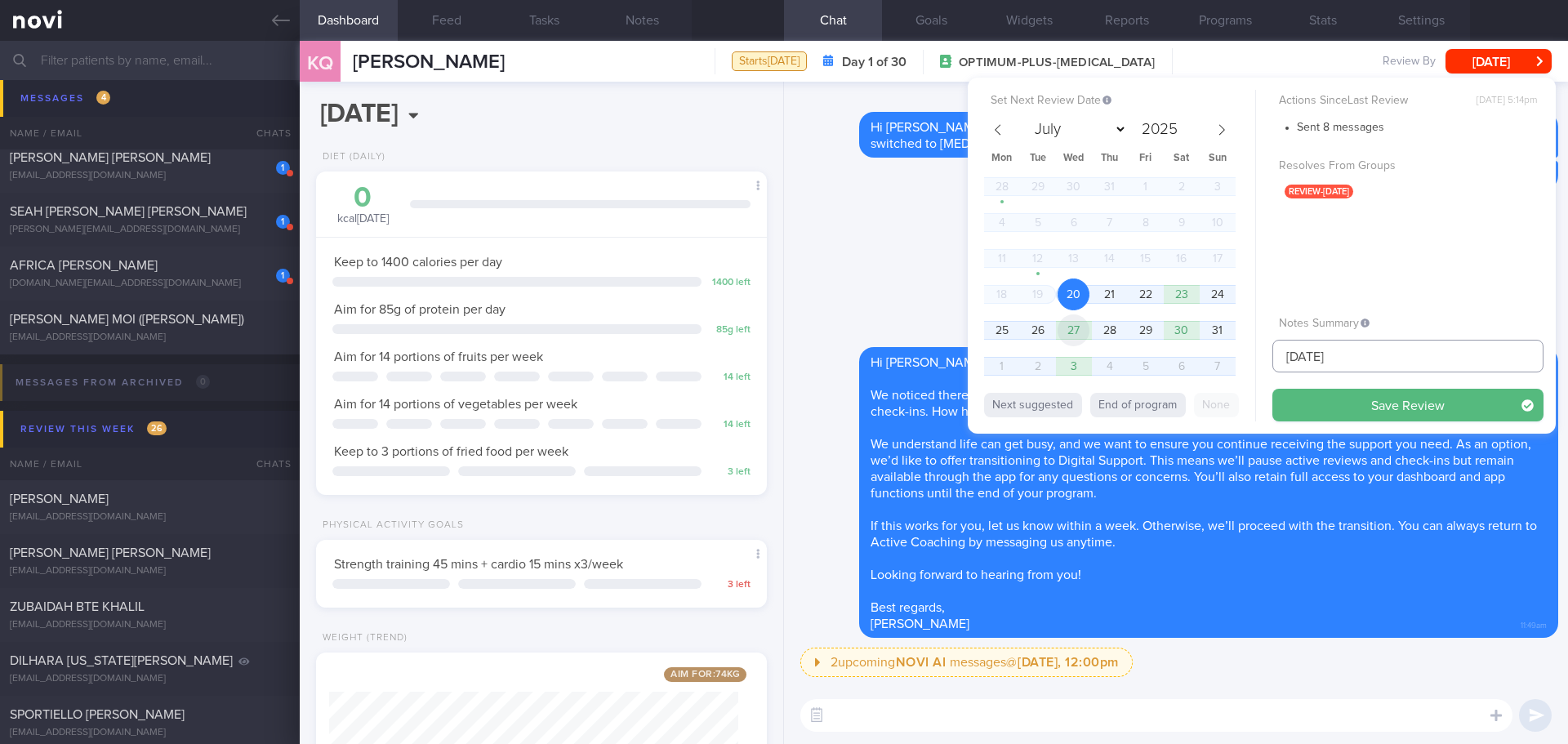
type input "[DATE]"
click at [1073, 332] on span "27" at bounding box center [1073, 330] width 32 height 32
click at [1286, 412] on button "Save Review" at bounding box center [1408, 405] width 271 height 33
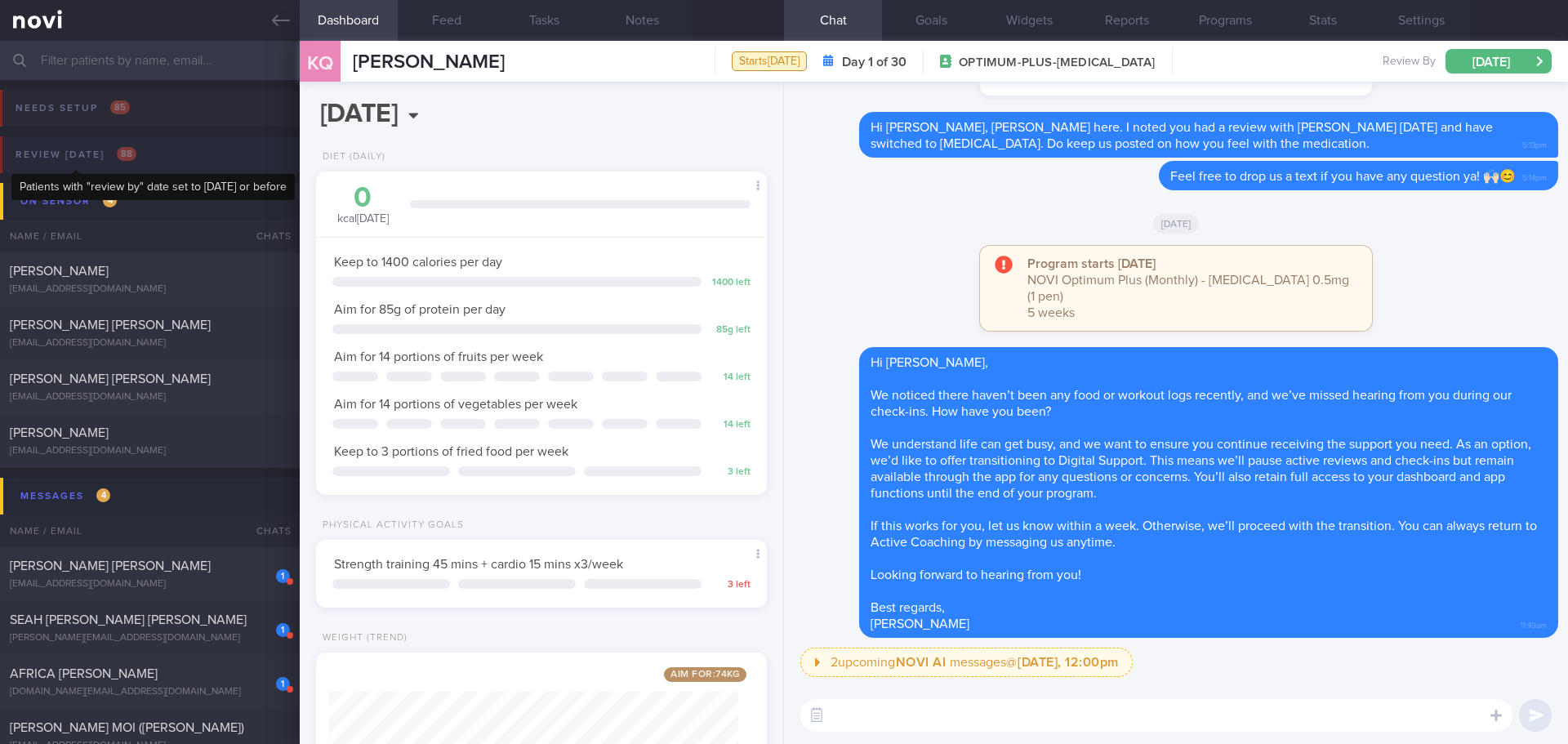
click at [77, 144] on div "Review today 88" at bounding box center [76, 154] width 129 height 22
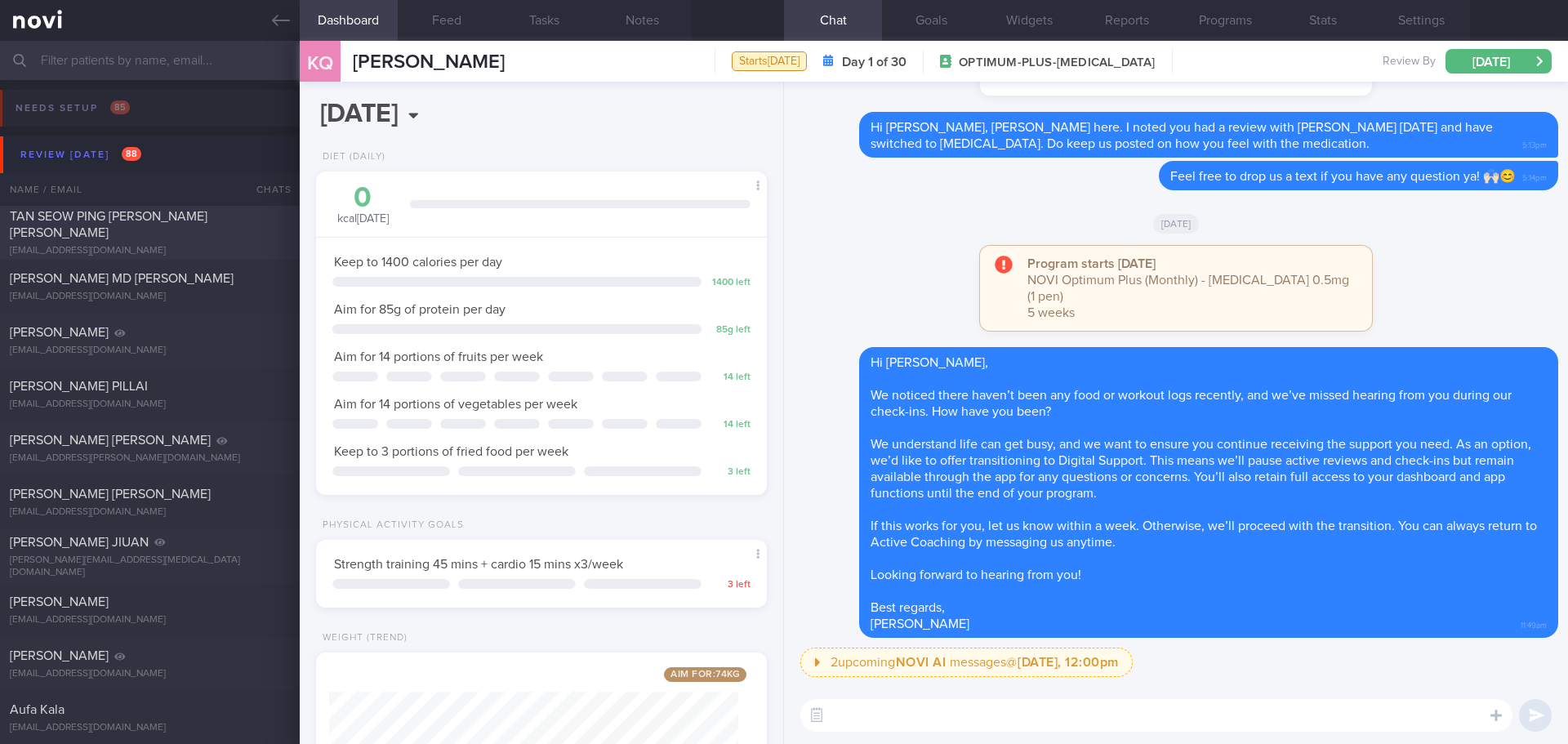
click at [189, 232] on div "TAN SEOW PING [PERSON_NAME] [PERSON_NAME]" at bounding box center [148, 225] width 276 height 33
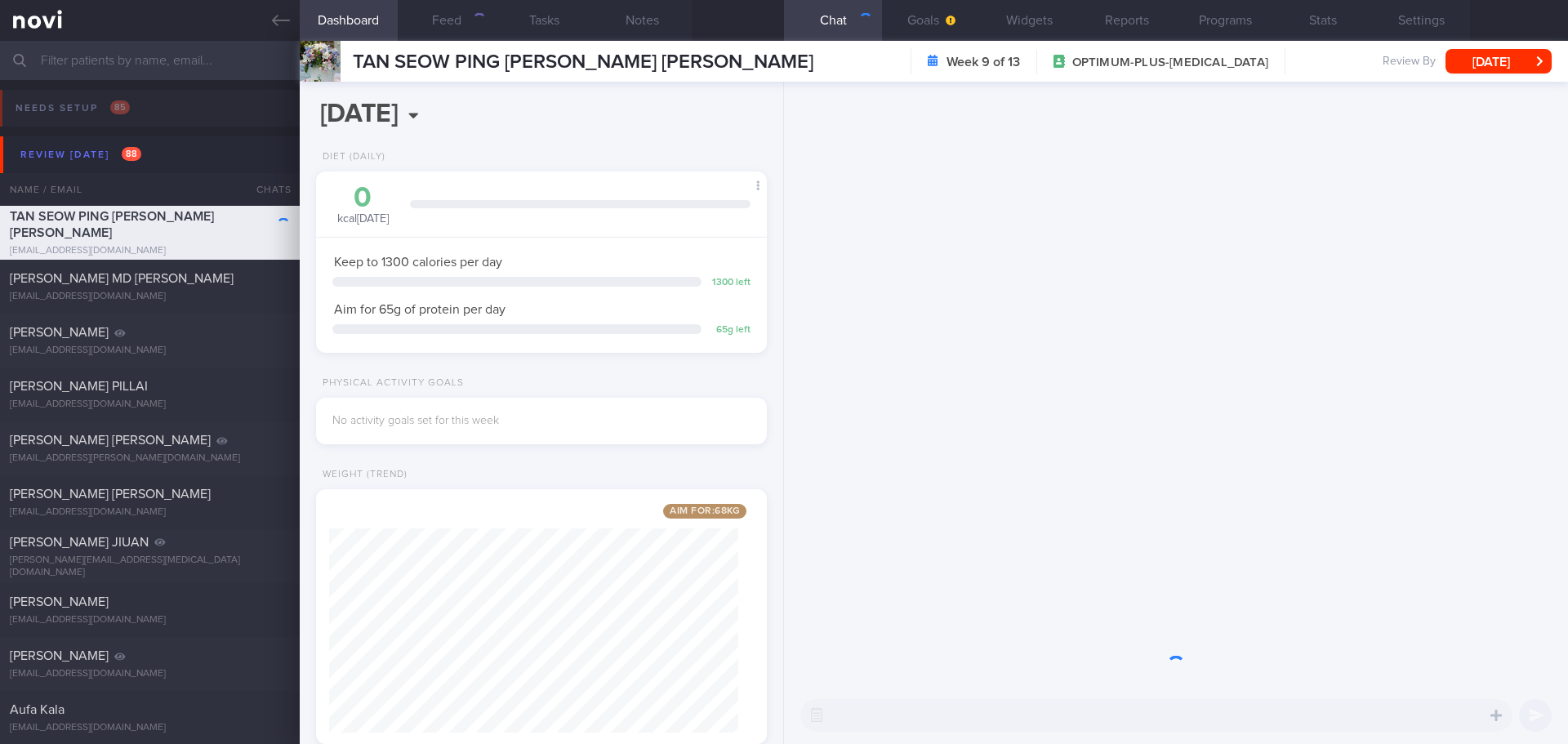
scroll to position [227, 410]
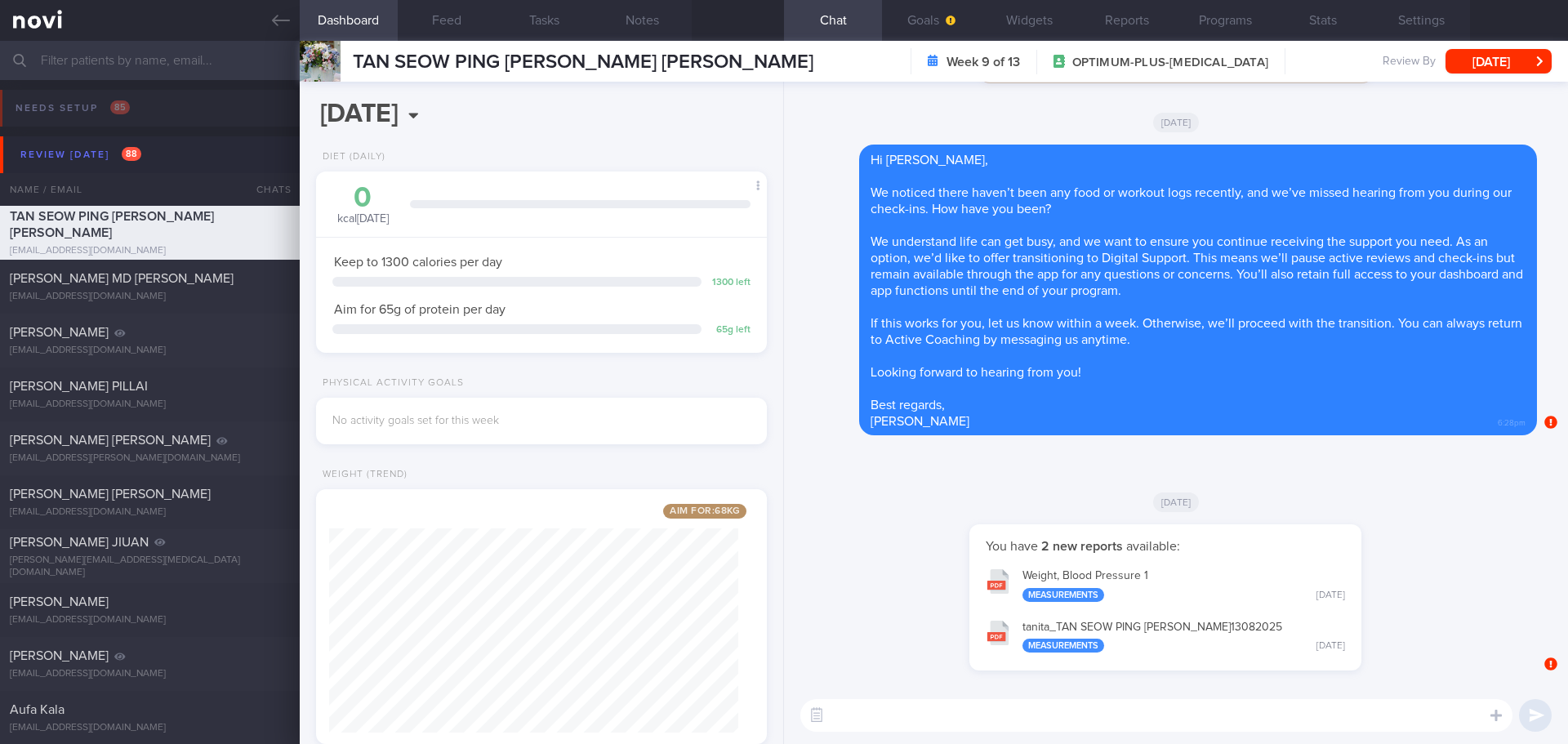
click at [997, 715] on textarea at bounding box center [1157, 715] width 712 height 33
drag, startPoint x: 1209, startPoint y: 9, endPoint x: 1077, endPoint y: 12, distance: 132.0
click at [1209, 9] on button "Programs" at bounding box center [1225, 21] width 98 height 41
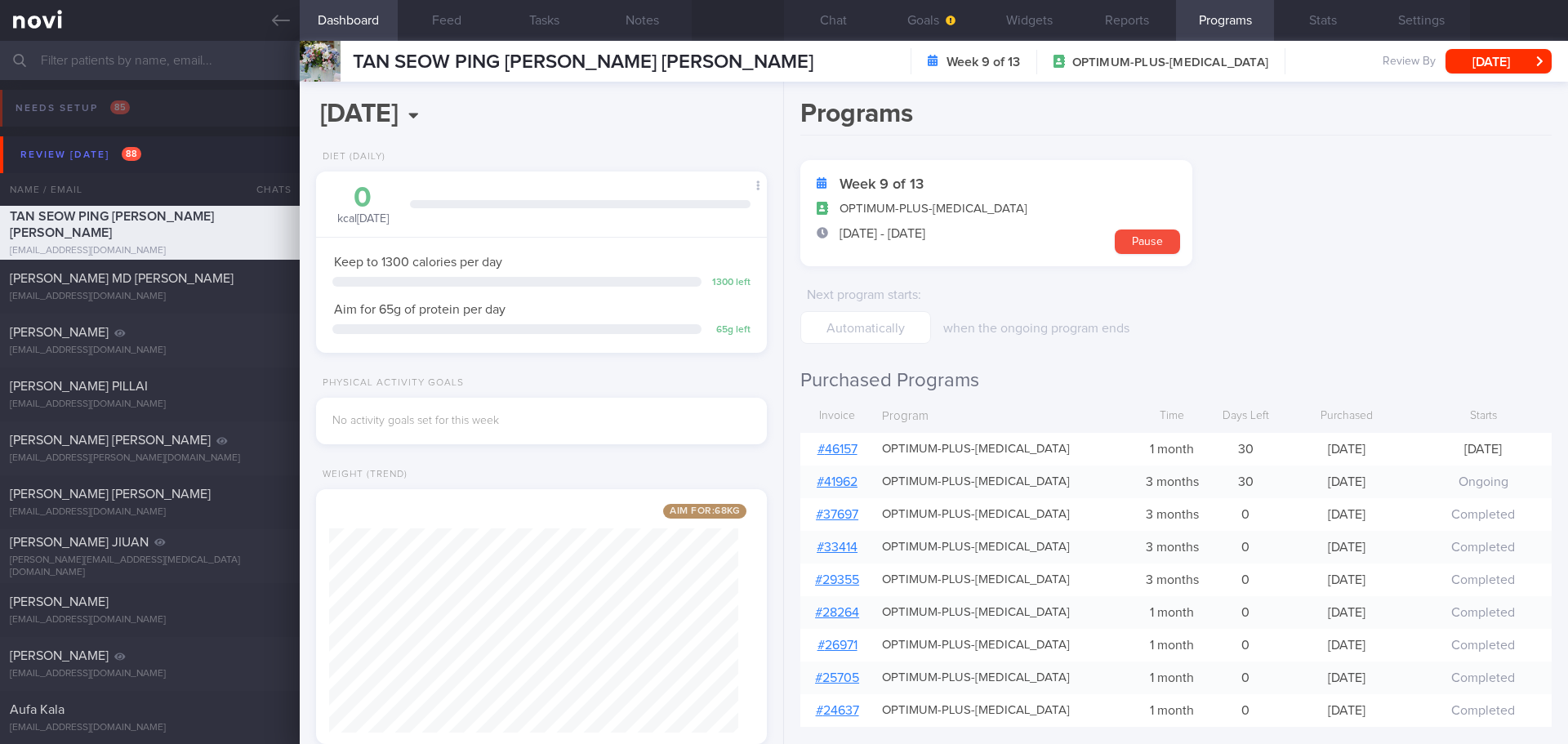
click at [836, 443] on link "# 46157" at bounding box center [838, 449] width 40 height 13
click at [830, 12] on button "Chat" at bounding box center [833, 21] width 98 height 41
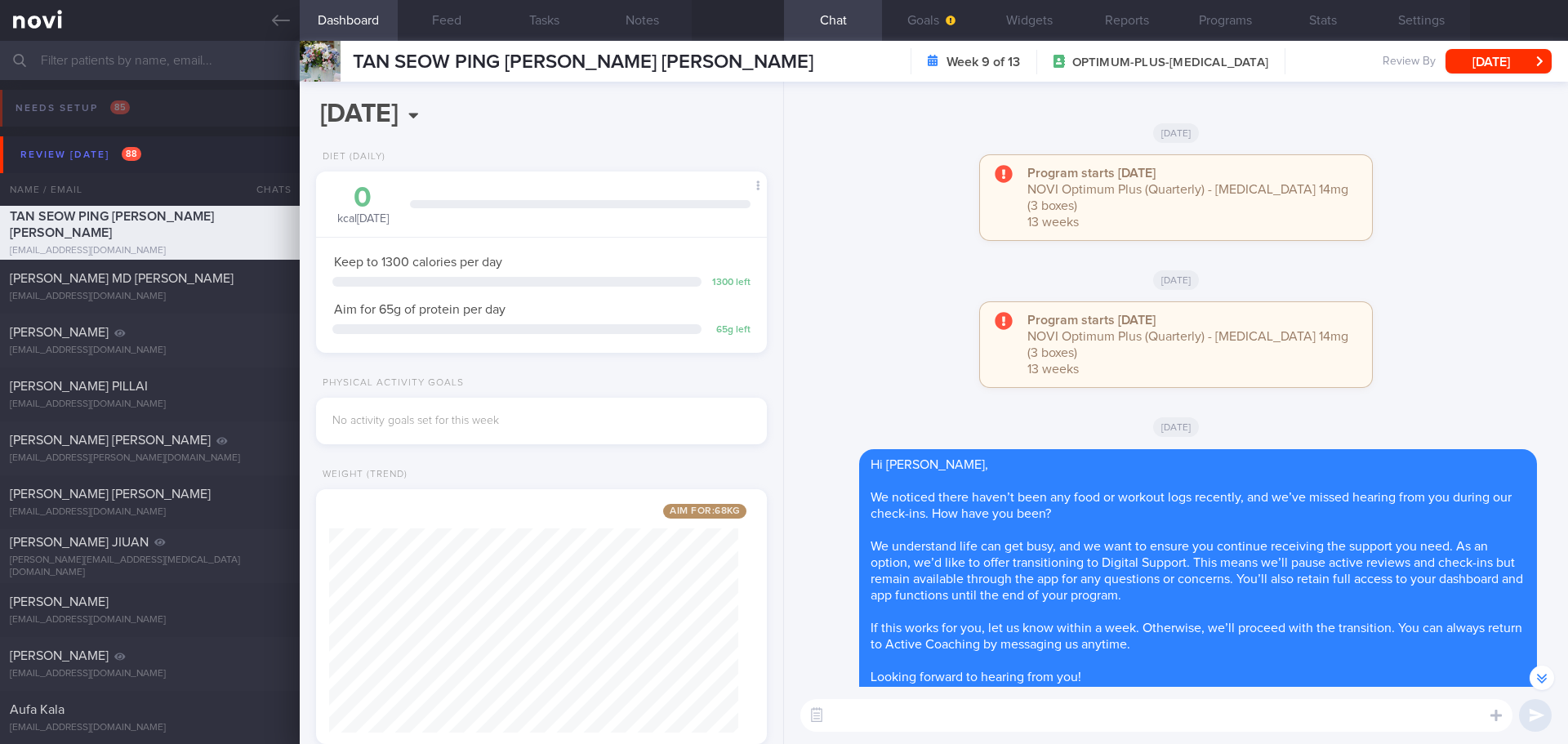
scroll to position [-245, 0]
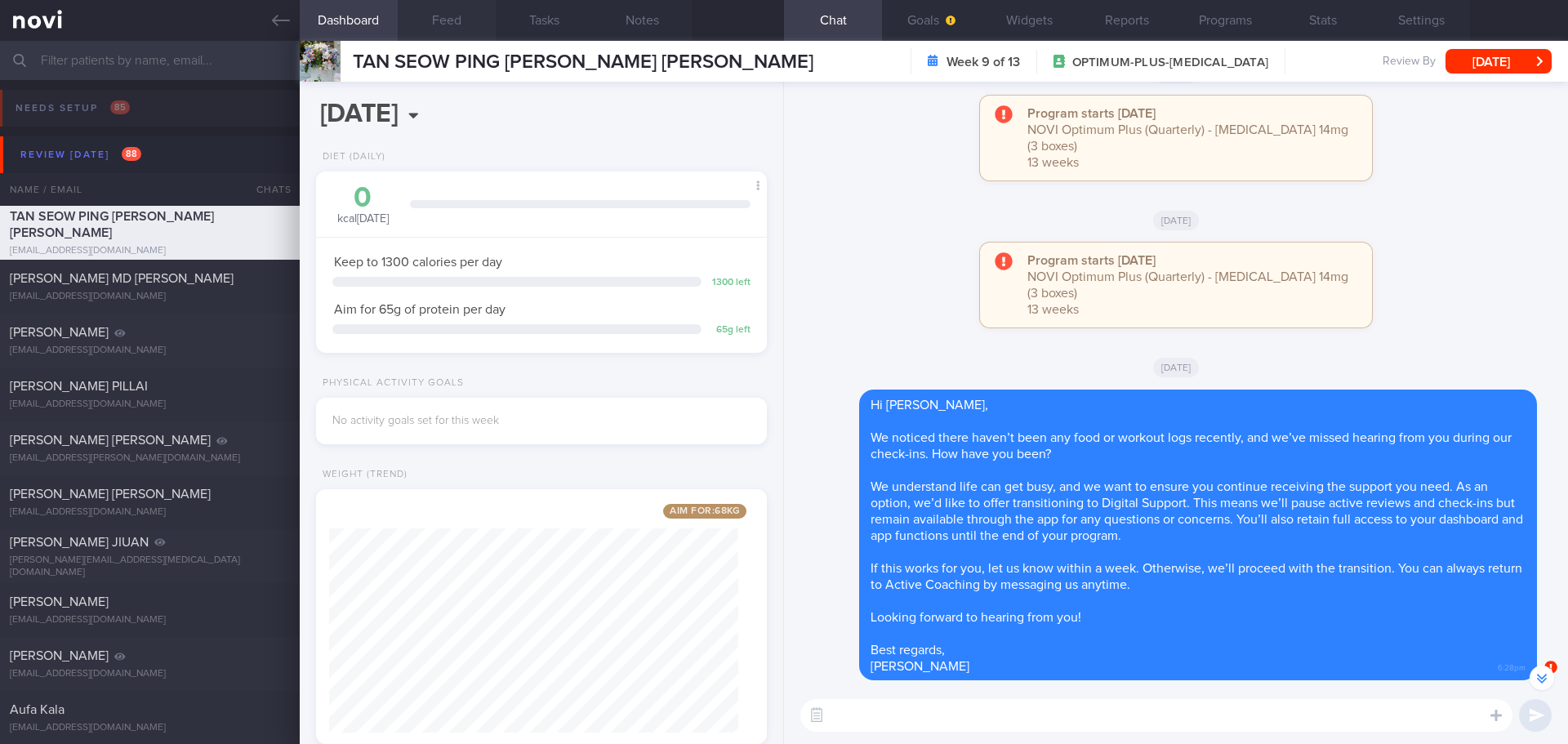
click at [444, 14] on button "Feed" at bounding box center [447, 21] width 98 height 41
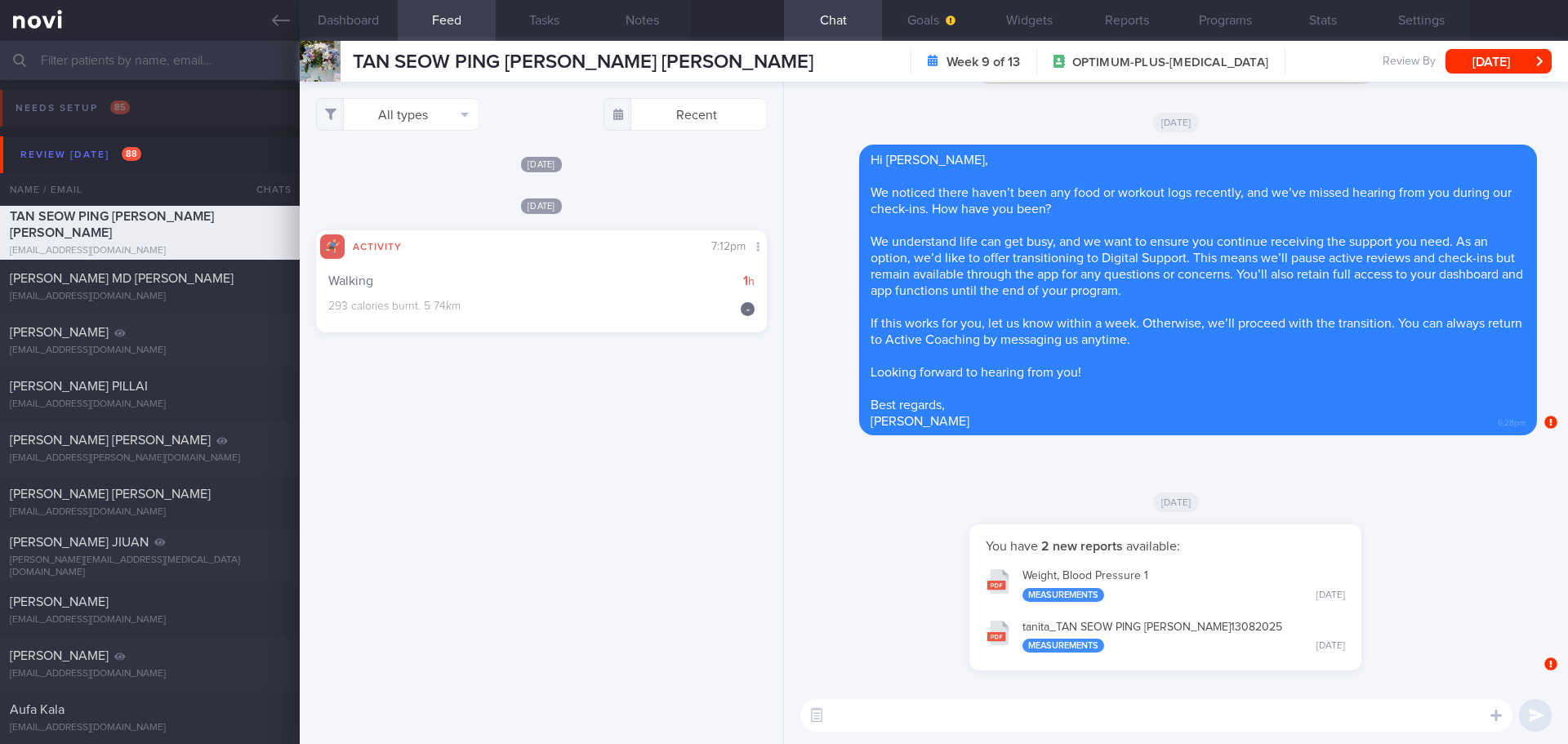
click at [868, 716] on textarea at bounding box center [1157, 715] width 712 height 33
paste textarea "Hi Your account has been transitioned to Digital Support. While we won’t be act…"
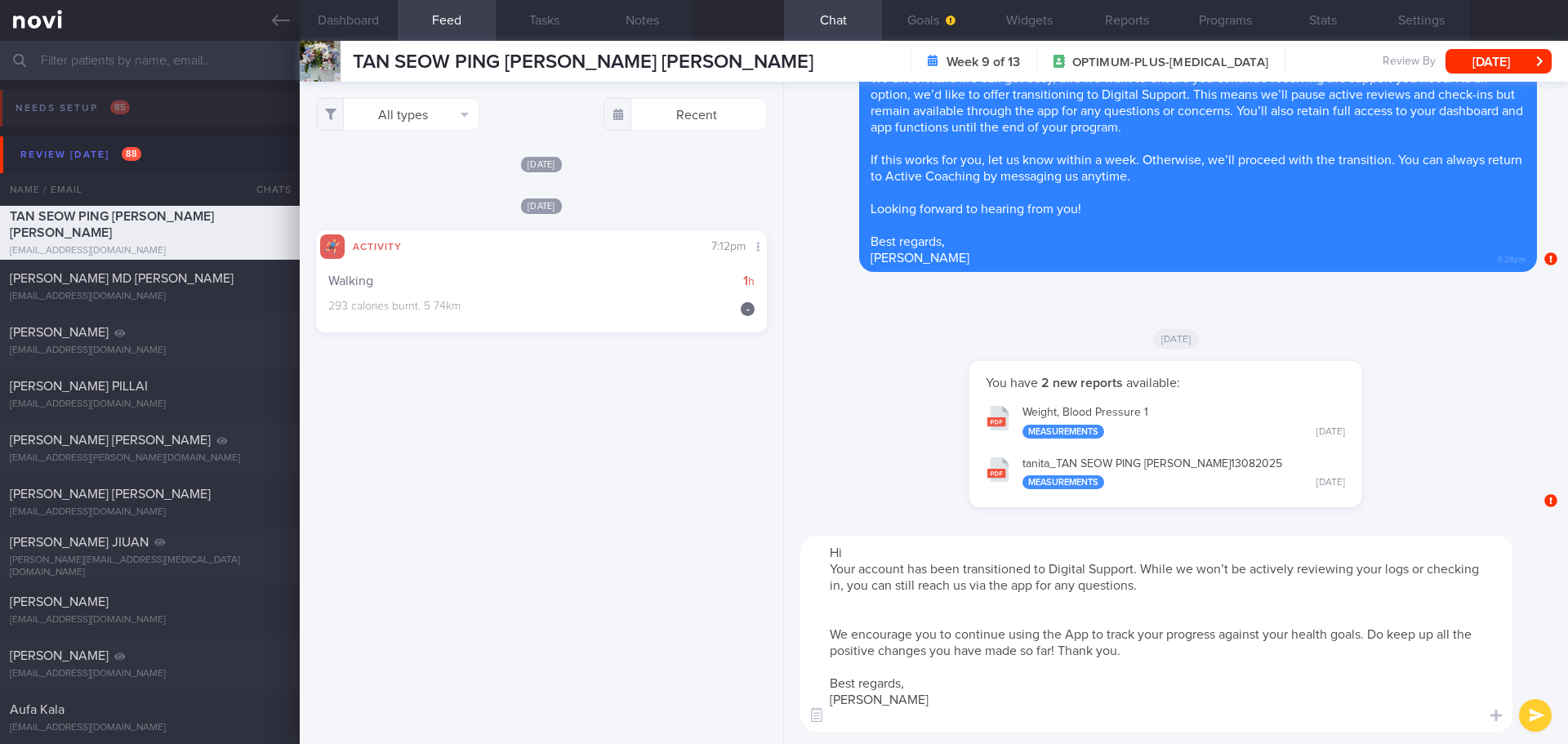
click at [866, 554] on textarea "Hi Your account has been transitioned to Digital Support. While we won’t be act…" at bounding box center [1157, 634] width 712 height 196
click at [878, 616] on textarea "Hi Audrey, Your account has been transitioned to Digital Support. While we won’…" at bounding box center [1157, 634] width 712 height 196
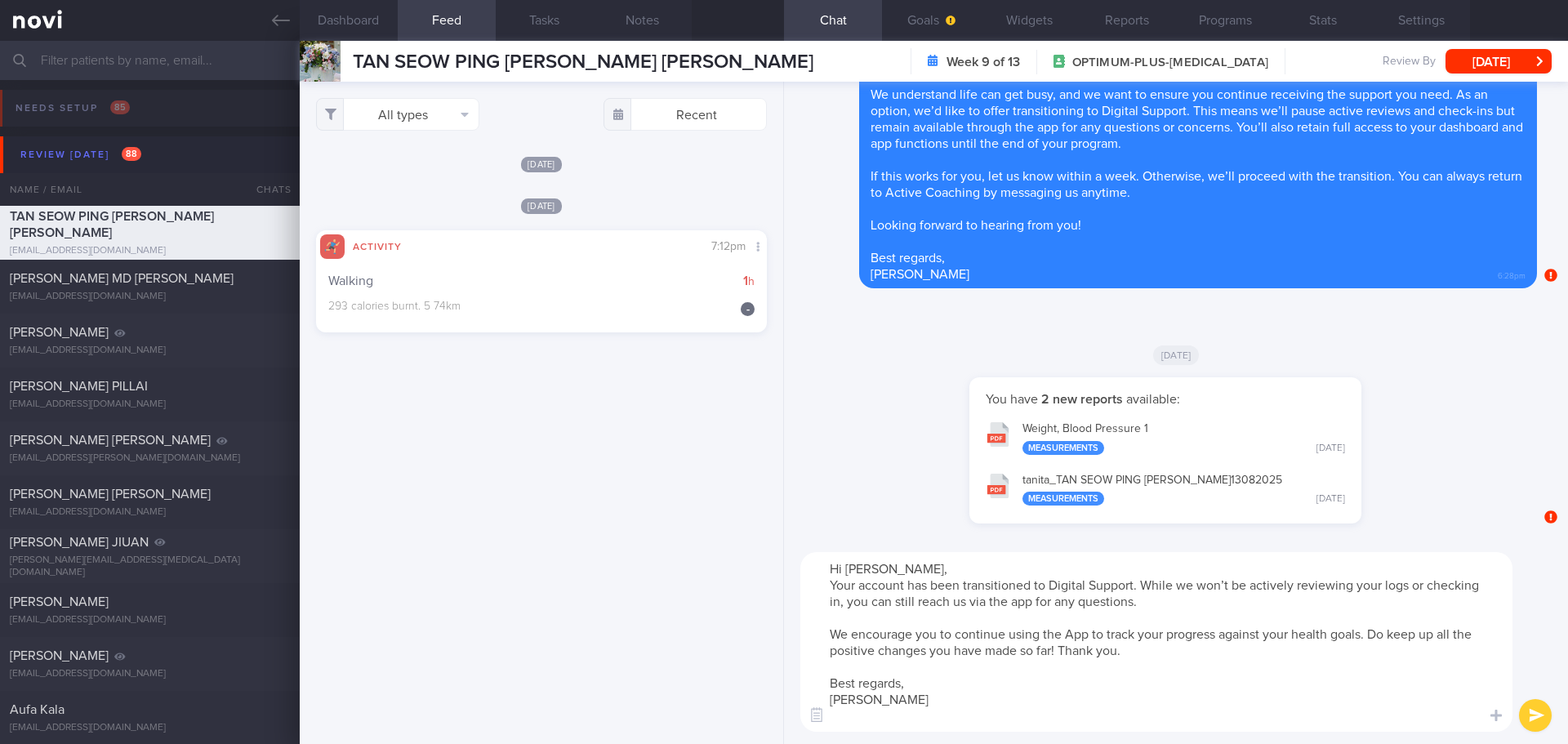
click at [869, 714] on textarea "Hi Audrey, Your account has been transitioned to Digital Support. While we won’…" at bounding box center [1157, 642] width 712 height 180
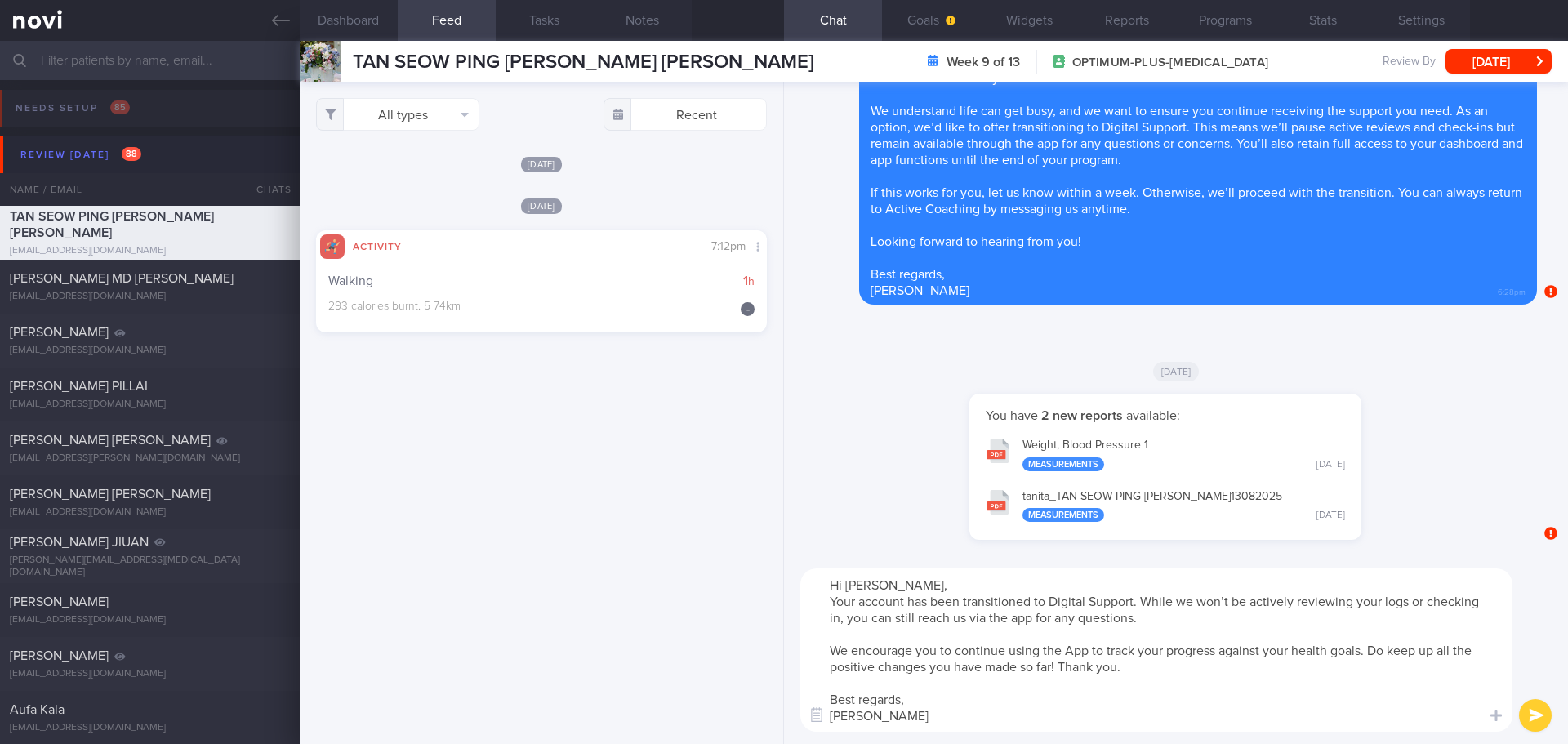
drag, startPoint x: 985, startPoint y: 718, endPoint x: 1189, endPoint y: 698, distance: 205.0
click at [986, 718] on textarea "Hi Audrey, Your account has been transitioned to Digital Support. While we won’…" at bounding box center [1157, 650] width 712 height 163
click at [1190, 698] on textarea "Hi Audrey, Your account has been transitioned to Digital Support. While we won’…" at bounding box center [1157, 650] width 712 height 163
click at [1322, 686] on textarea "Hi Audrey, Your account has been transitioned to Digital Support. While we won’…" at bounding box center [1157, 650] width 712 height 163
click at [1432, 689] on textarea "Hi Audrey, Your account has been transitioned to Digital Support. While we won’…" at bounding box center [1157, 650] width 712 height 163
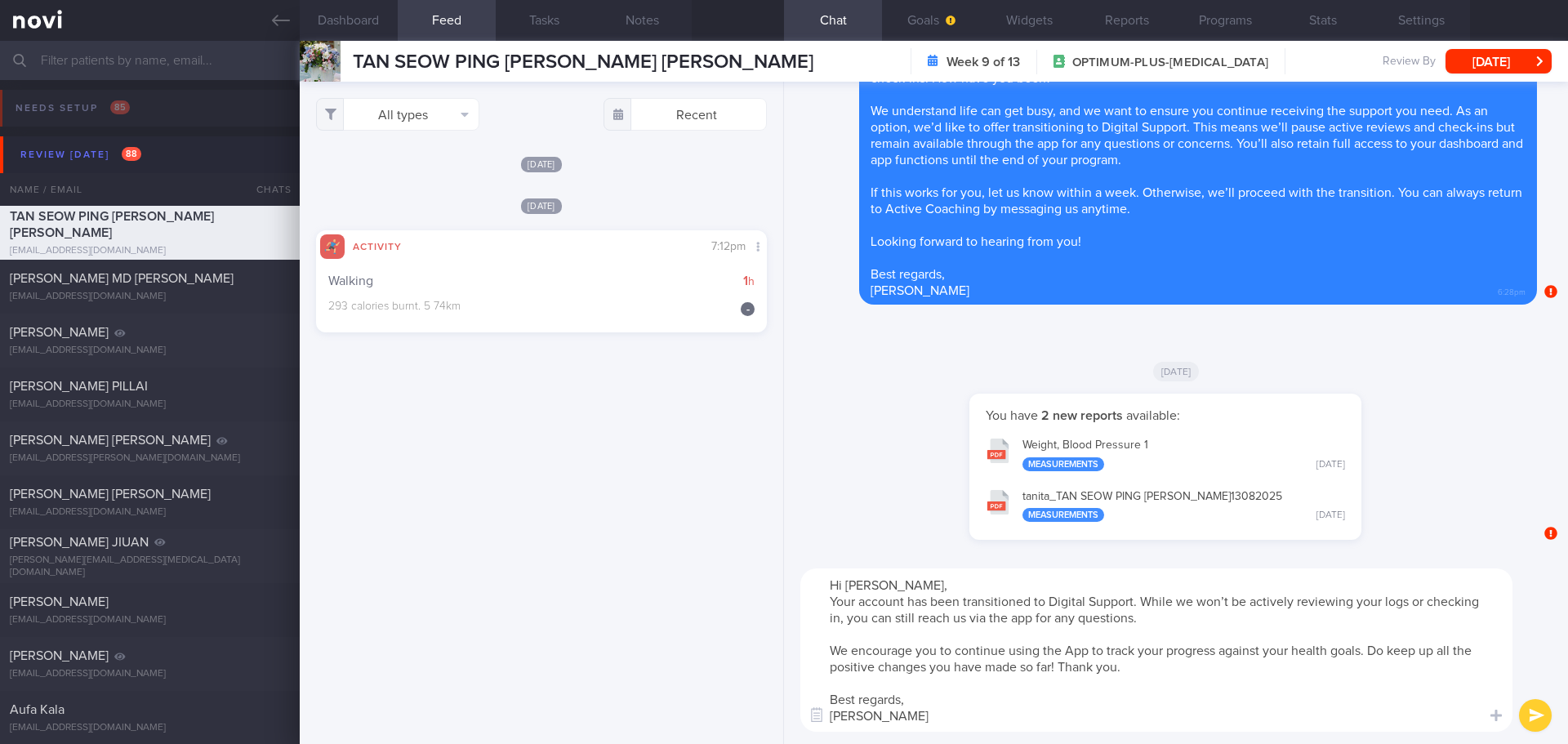
type textarea "Hi Audrey, Your account has been transitioned to Digital Support. While we won’…"
click at [1525, 709] on button "submit" at bounding box center [1536, 715] width 33 height 33
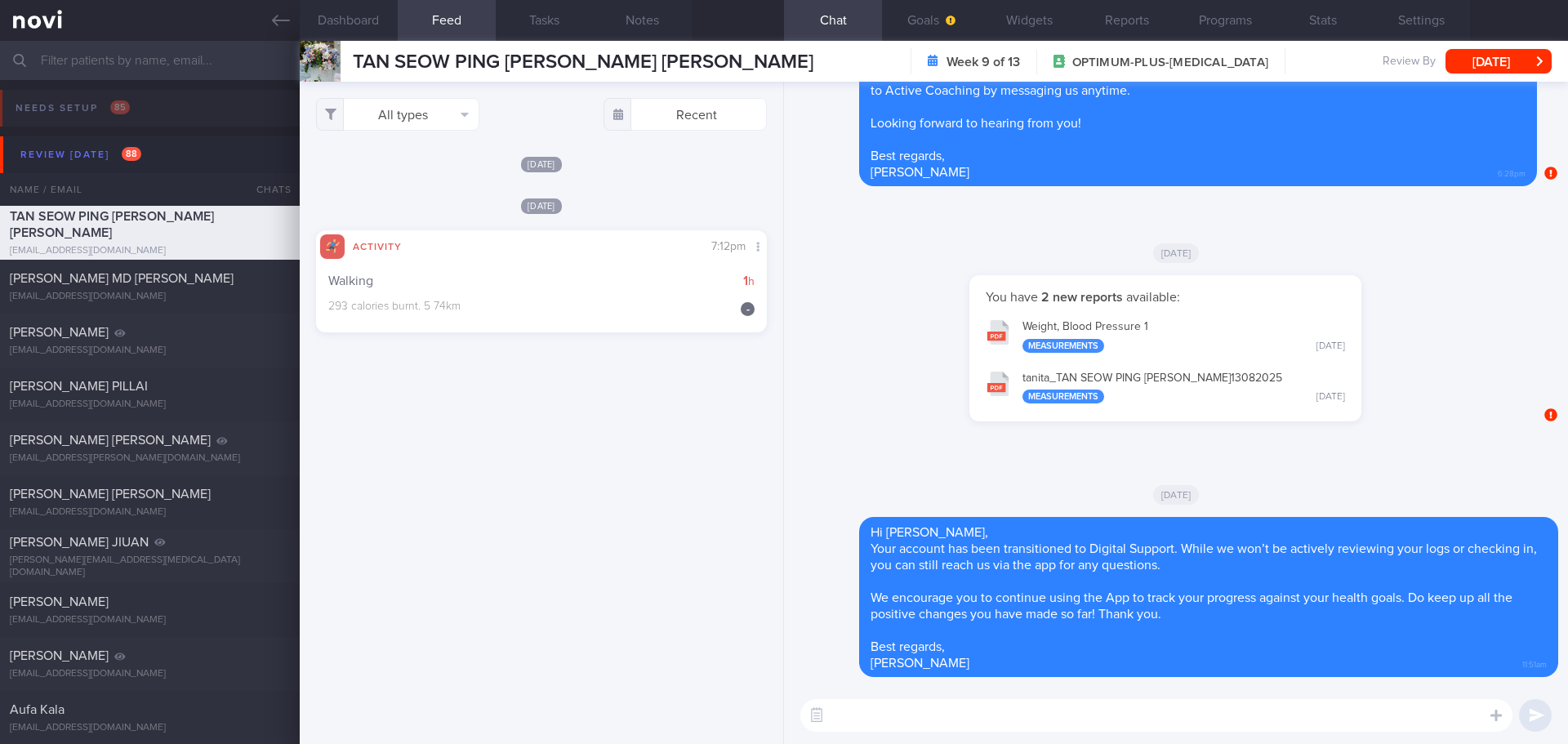
click at [1405, 407] on div "You have 2 new reports available: Weight, Blood Pressure 1 Measurements Wed, 13…" at bounding box center [1166, 356] width 744 height 162
click at [1425, 407] on div "You have 2 new reports available: Weight, Blood Pressure 1 Measurements Wed, 13…" at bounding box center [1166, 356] width 744 height 162
click at [1466, 58] on button "[DATE]" at bounding box center [1499, 61] width 106 height 25
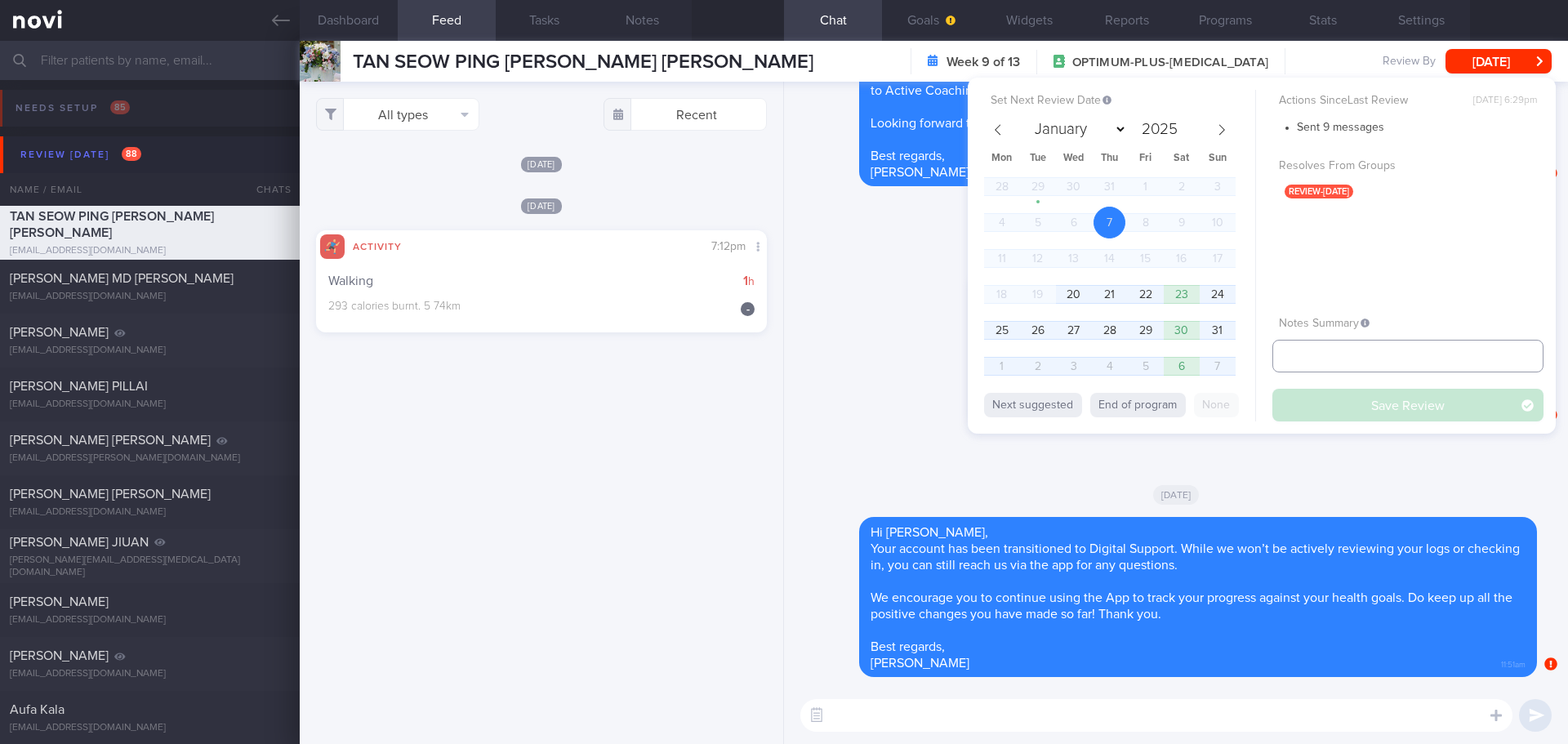
click at [1346, 365] on input "text" at bounding box center [1408, 356] width 271 height 33
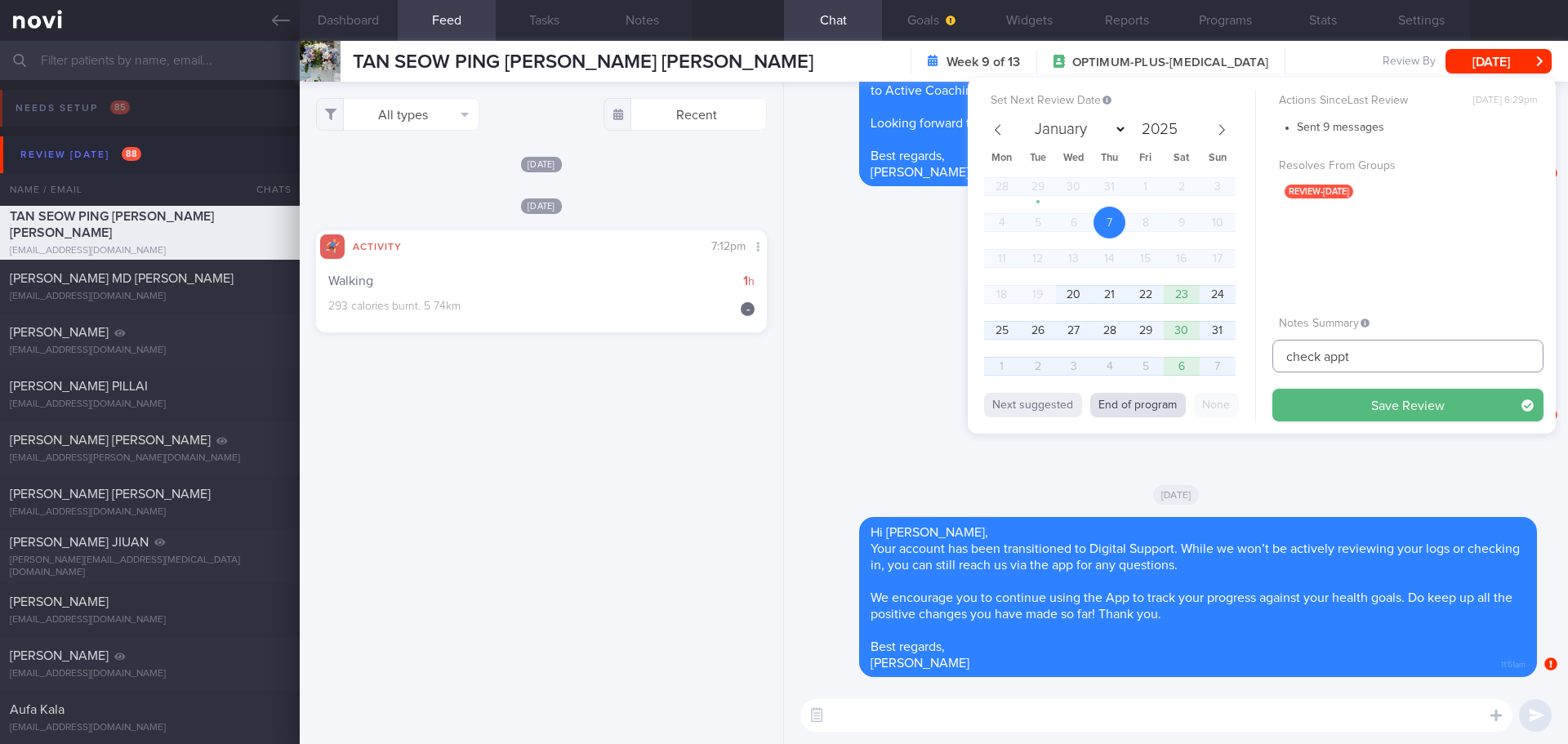
type input "check appt"
click at [1116, 410] on button "End of program" at bounding box center [1138, 405] width 96 height 25
select select "8"
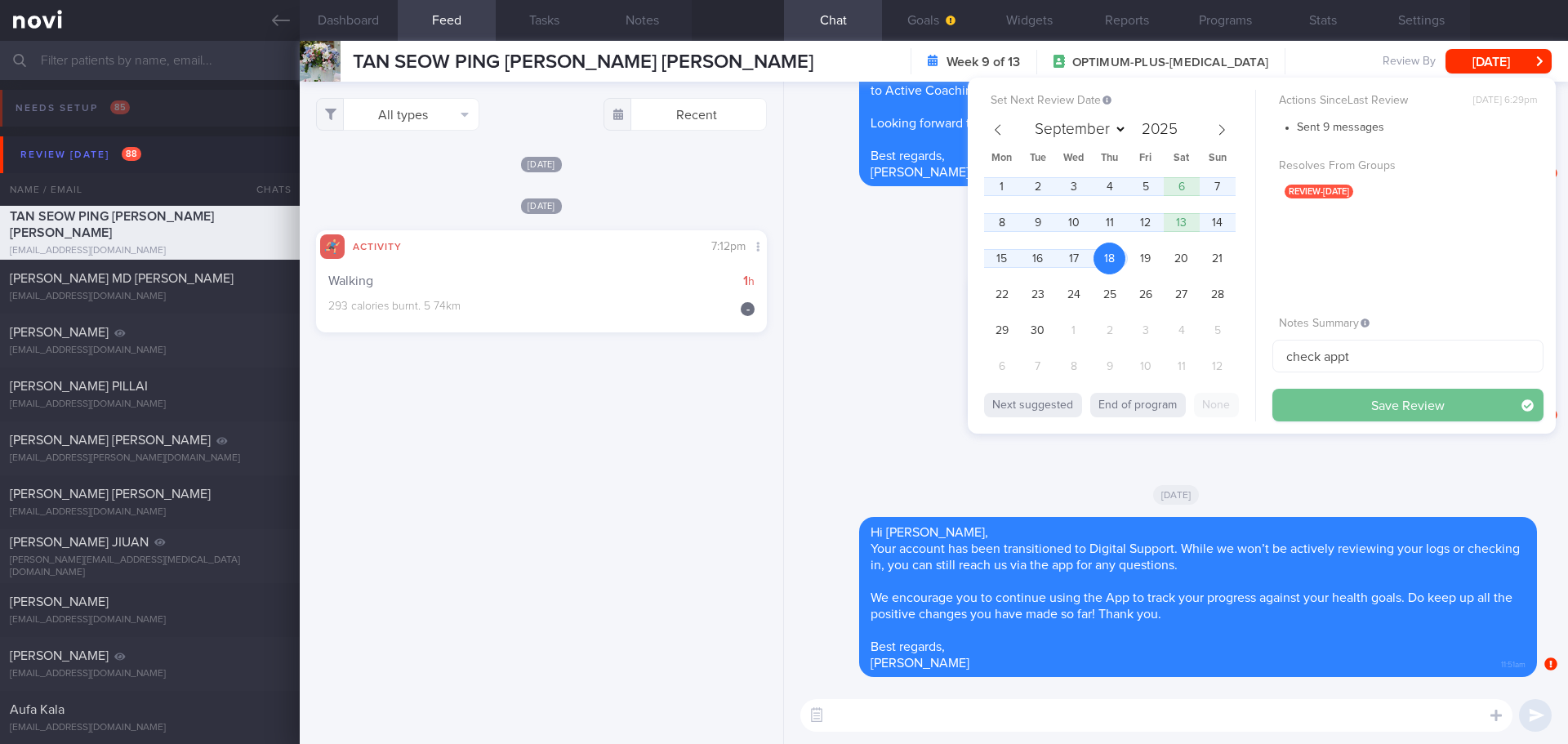
click at [1315, 402] on button "Save Review" at bounding box center [1408, 405] width 271 height 33
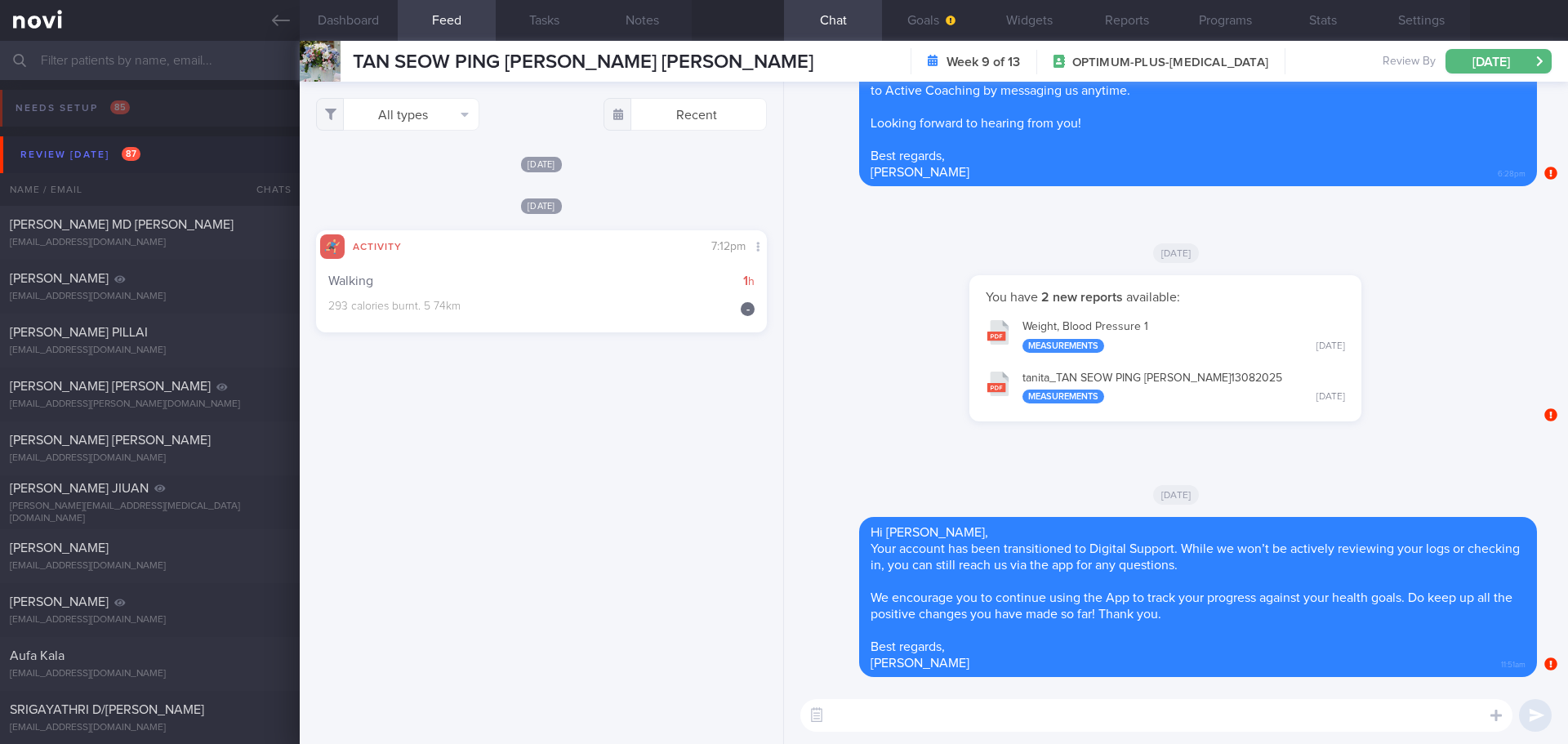
click at [613, 425] on div "All types Food Activity Glucose Weight Medicine Blood Pressure CGM Install Rece…" at bounding box center [542, 413] width 484 height 662
click at [772, 428] on div "All types Food Activity Glucose Weight Medicine Blood Pressure CGM Install Rece…" at bounding box center [542, 413] width 484 height 662
click at [118, 234] on div "SITI SAKINAH BINTE MD RAMADZAN sakinah_08@hotmail.com" at bounding box center [150, 233] width 300 height 33
type input "KIV archive 19/3/25"
select select "7"
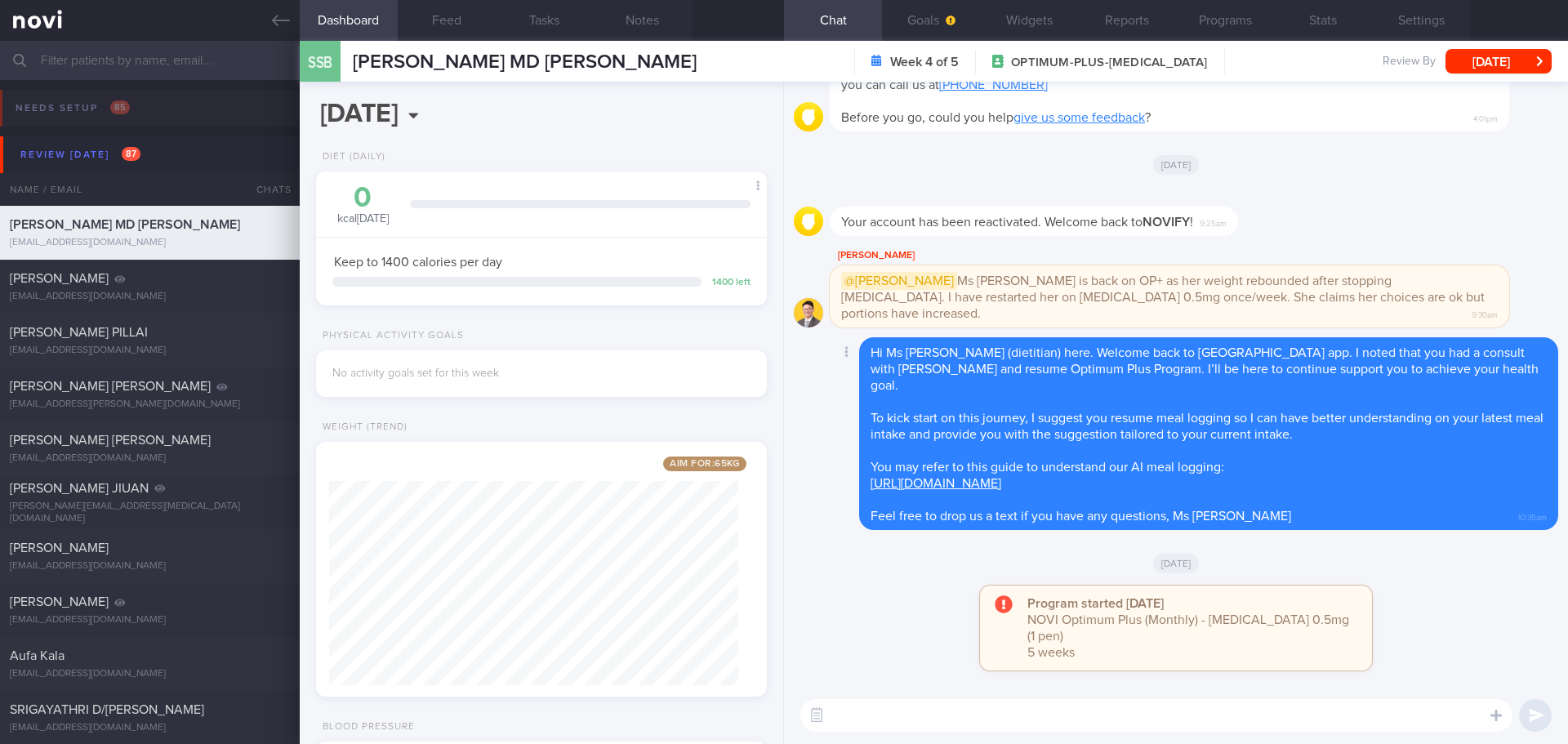
scroll to position [204, 410]
click at [918, 28] on button "Goals" at bounding box center [931, 21] width 98 height 41
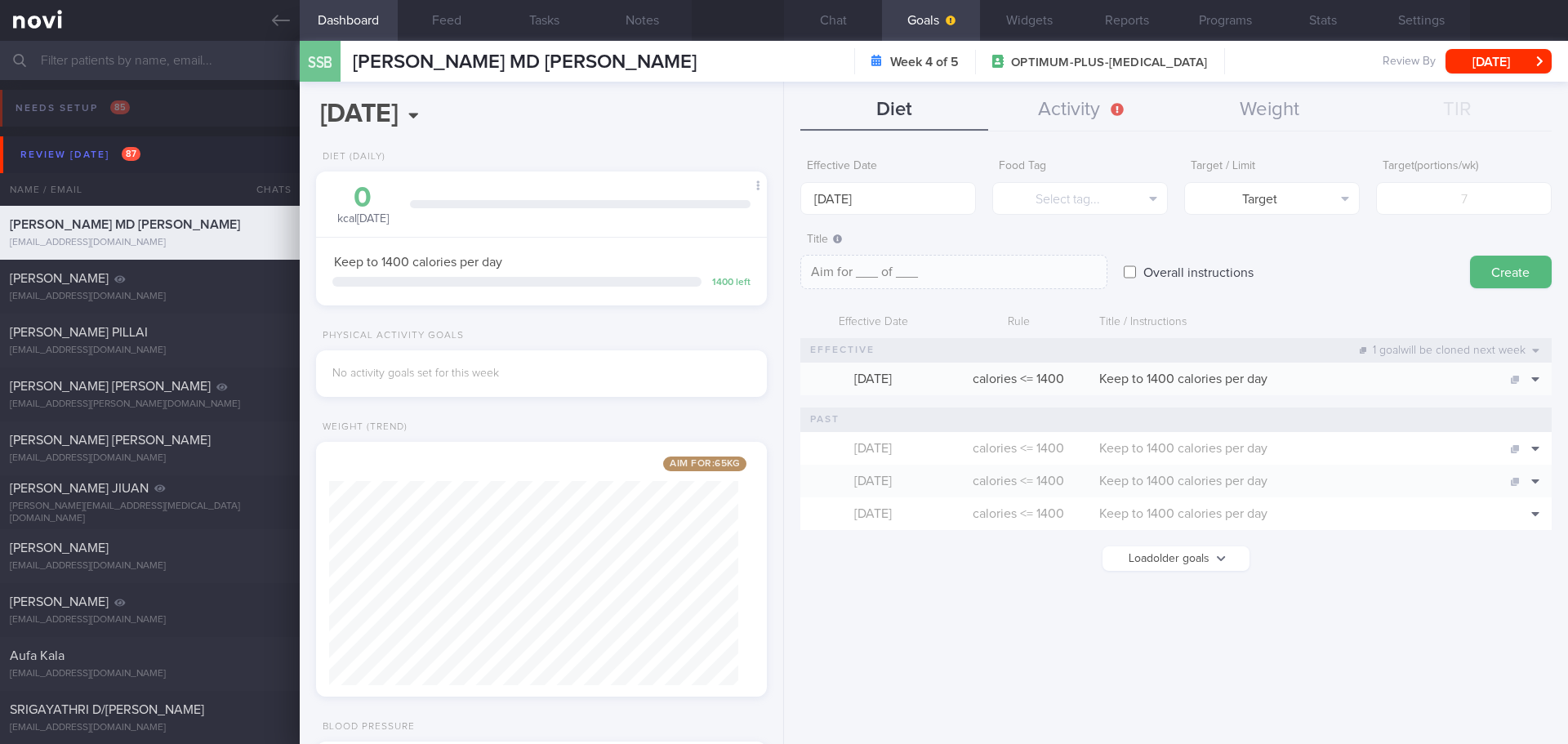
click at [1207, 564] on button "Load older goals" at bounding box center [1176, 559] width 147 height 25
click at [871, 199] on input "25 Aug 2025" at bounding box center [888, 199] width 176 height 33
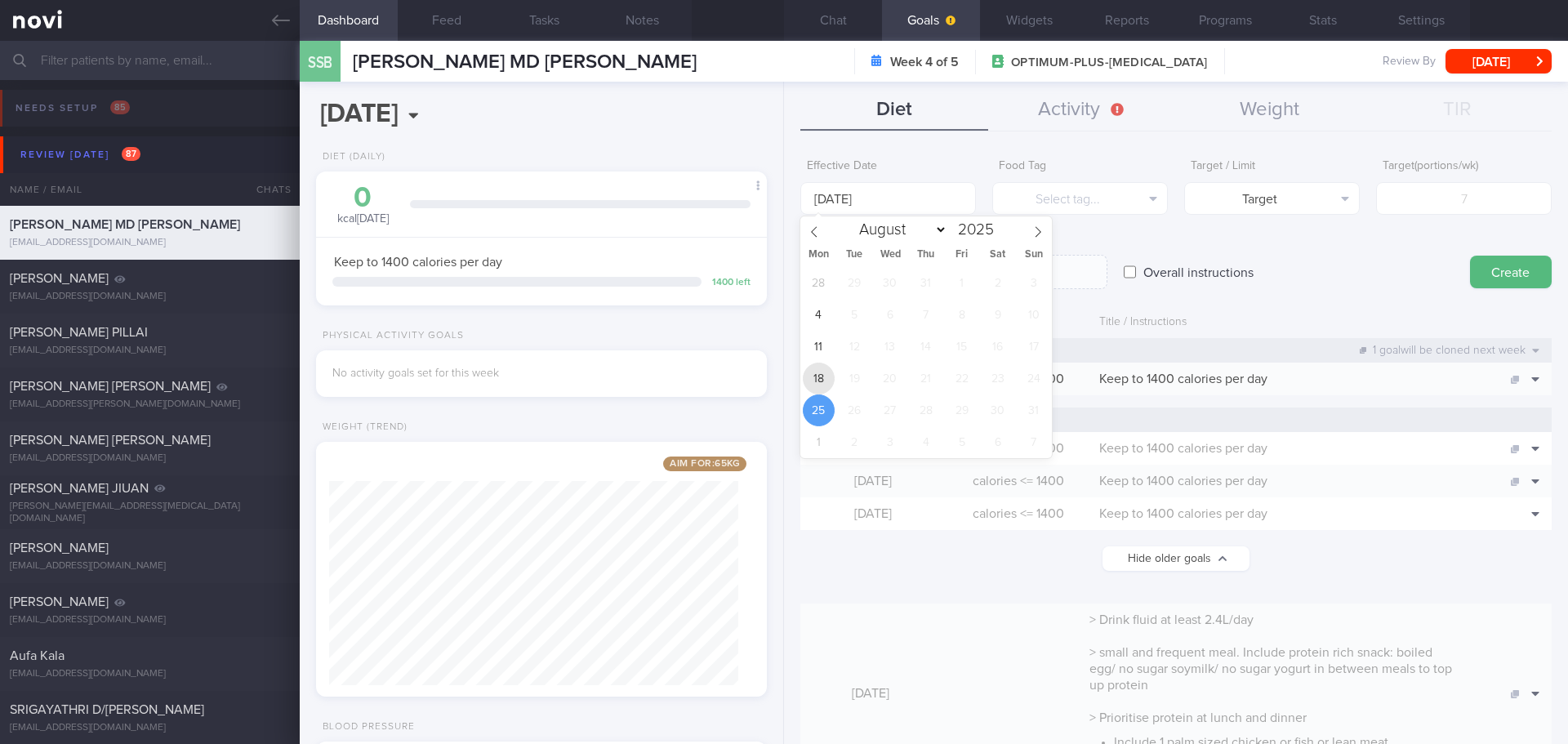
click at [807, 379] on span "18" at bounding box center [819, 378] width 32 height 32
type input "18 Aug 2025"
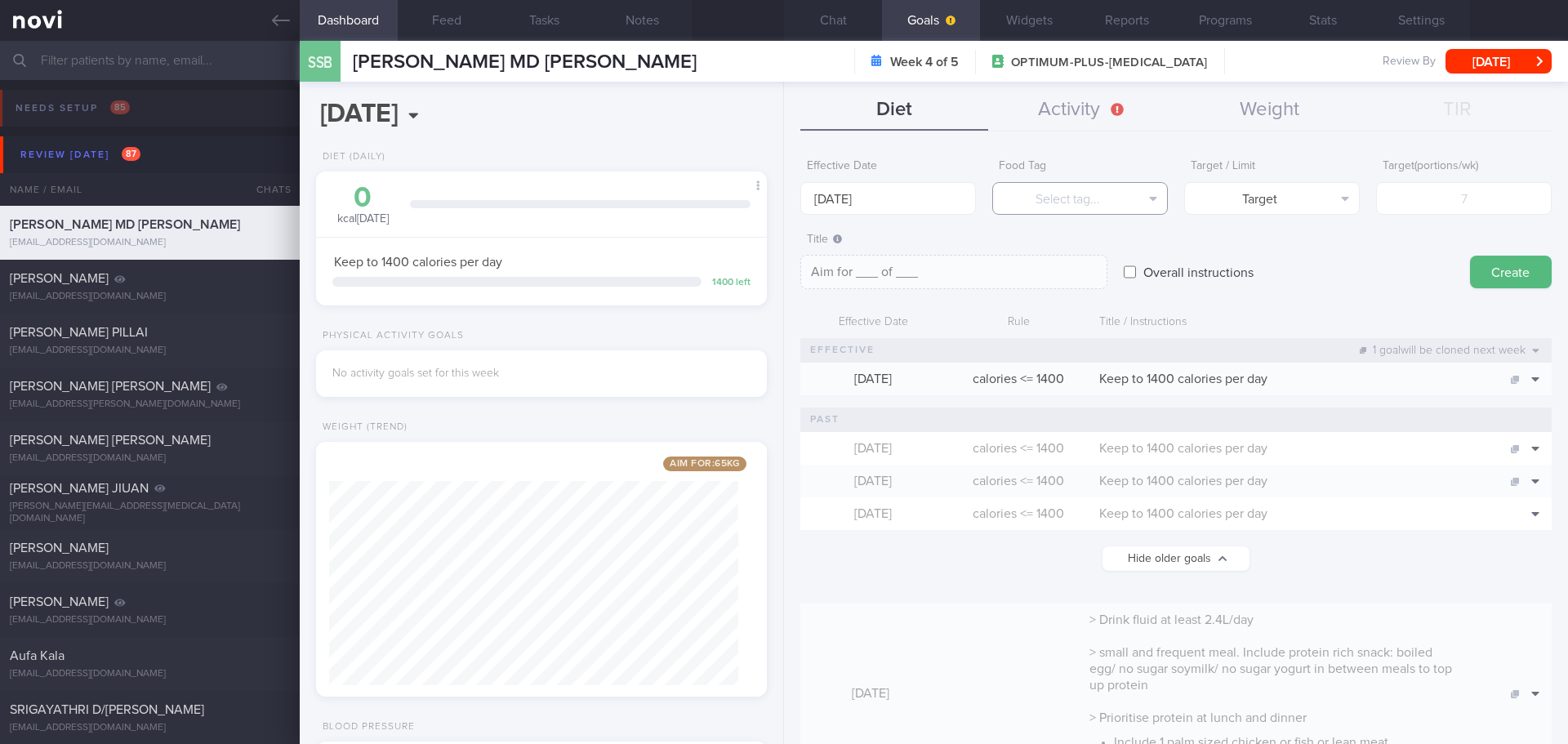
click at [1095, 199] on button "Select tag..." at bounding box center [1080, 199] width 176 height 33
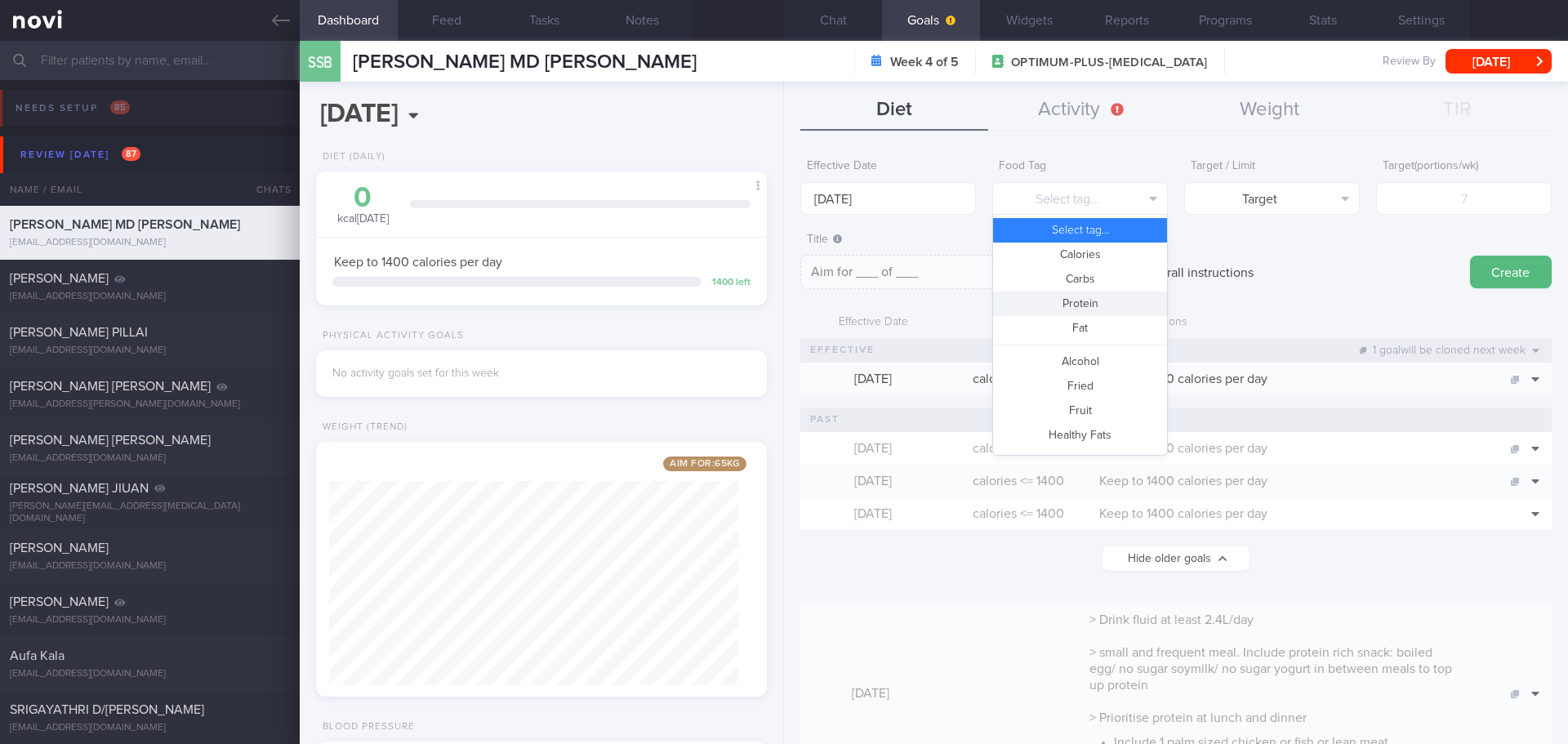
click at [1104, 302] on button "Protein" at bounding box center [1080, 304] width 174 height 25
type textarea "Aim for __g of protein per day"
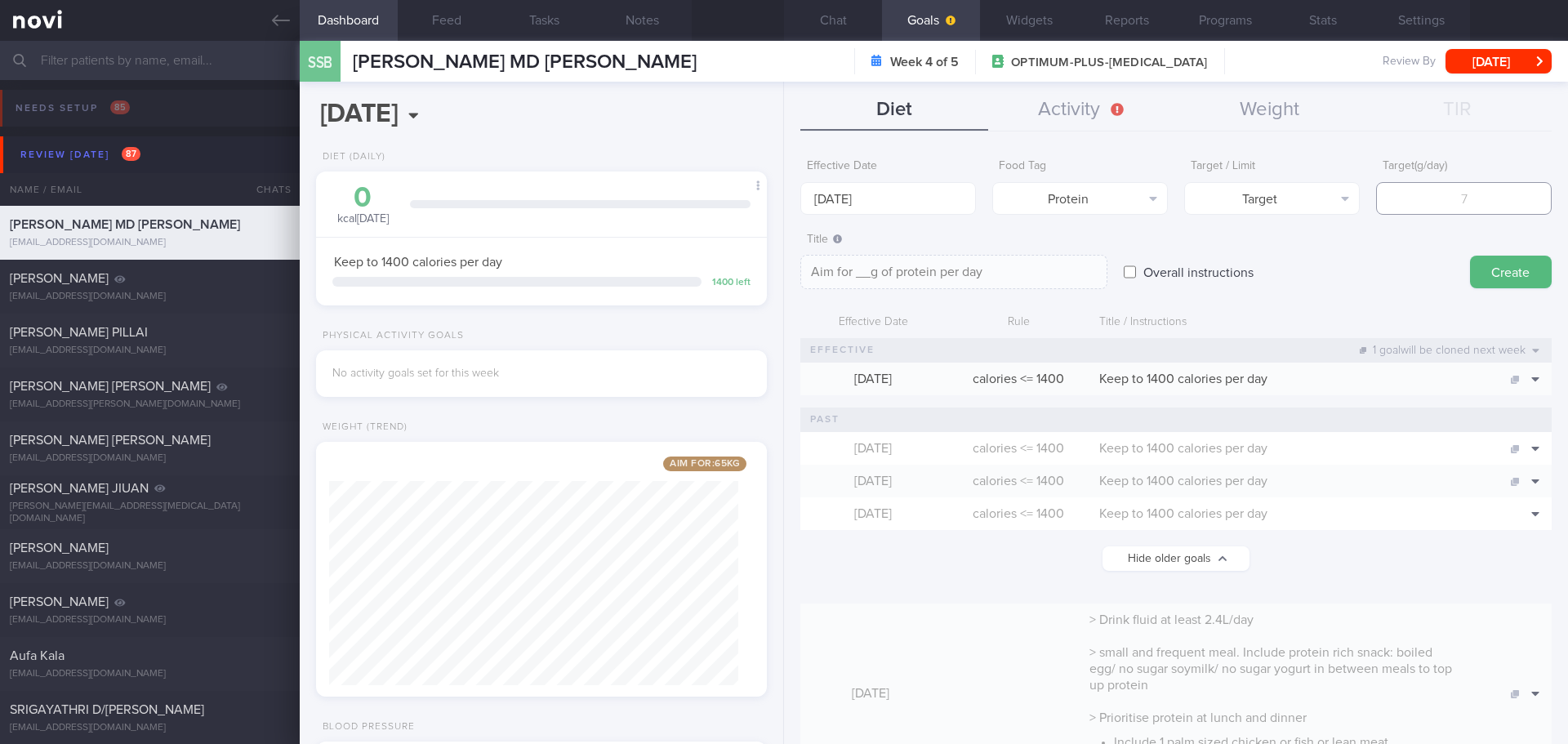
click at [1456, 205] on input "number" at bounding box center [1464, 199] width 176 height 33
type input "65"
type textarea "Aim for 65g of protein per day"
type input "65"
click at [1489, 272] on button "Create" at bounding box center [1511, 272] width 82 height 33
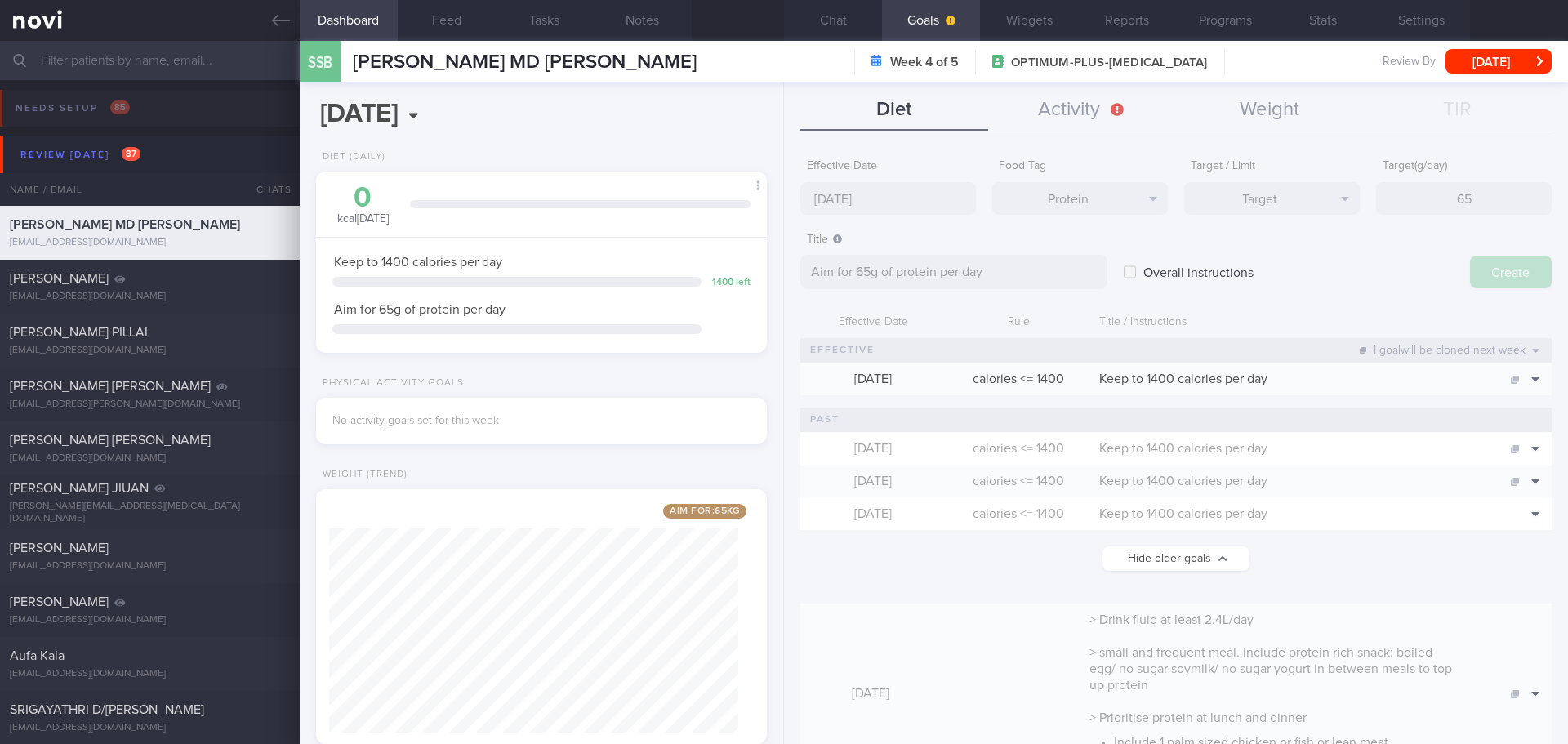
type input "25 Aug 2025"
type textarea "Aim for ___ of ___"
click at [860, 196] on input "25 Aug 2025" at bounding box center [888, 199] width 176 height 33
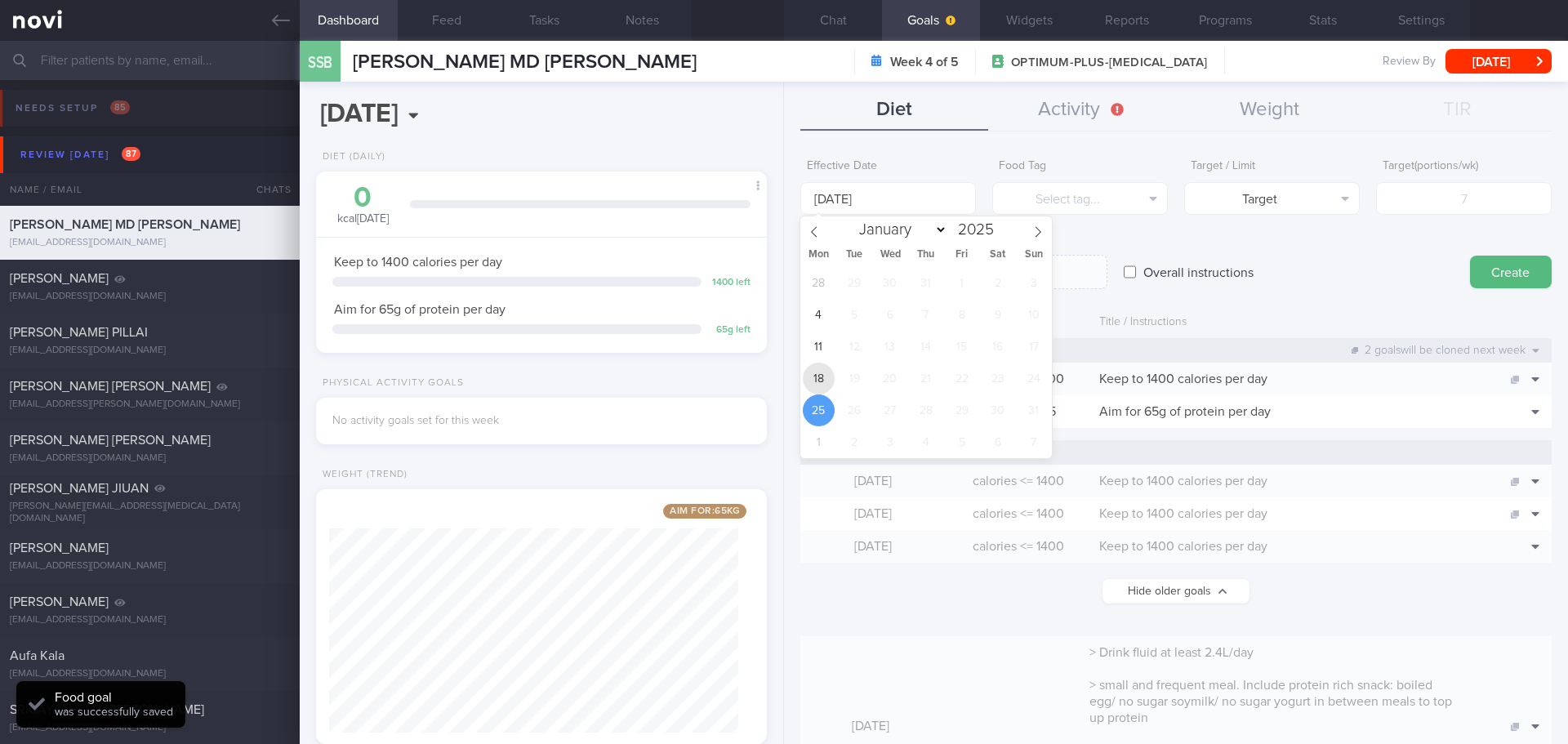
click at [819, 375] on span "18" at bounding box center [819, 378] width 32 height 32
type input "18 Aug 2025"
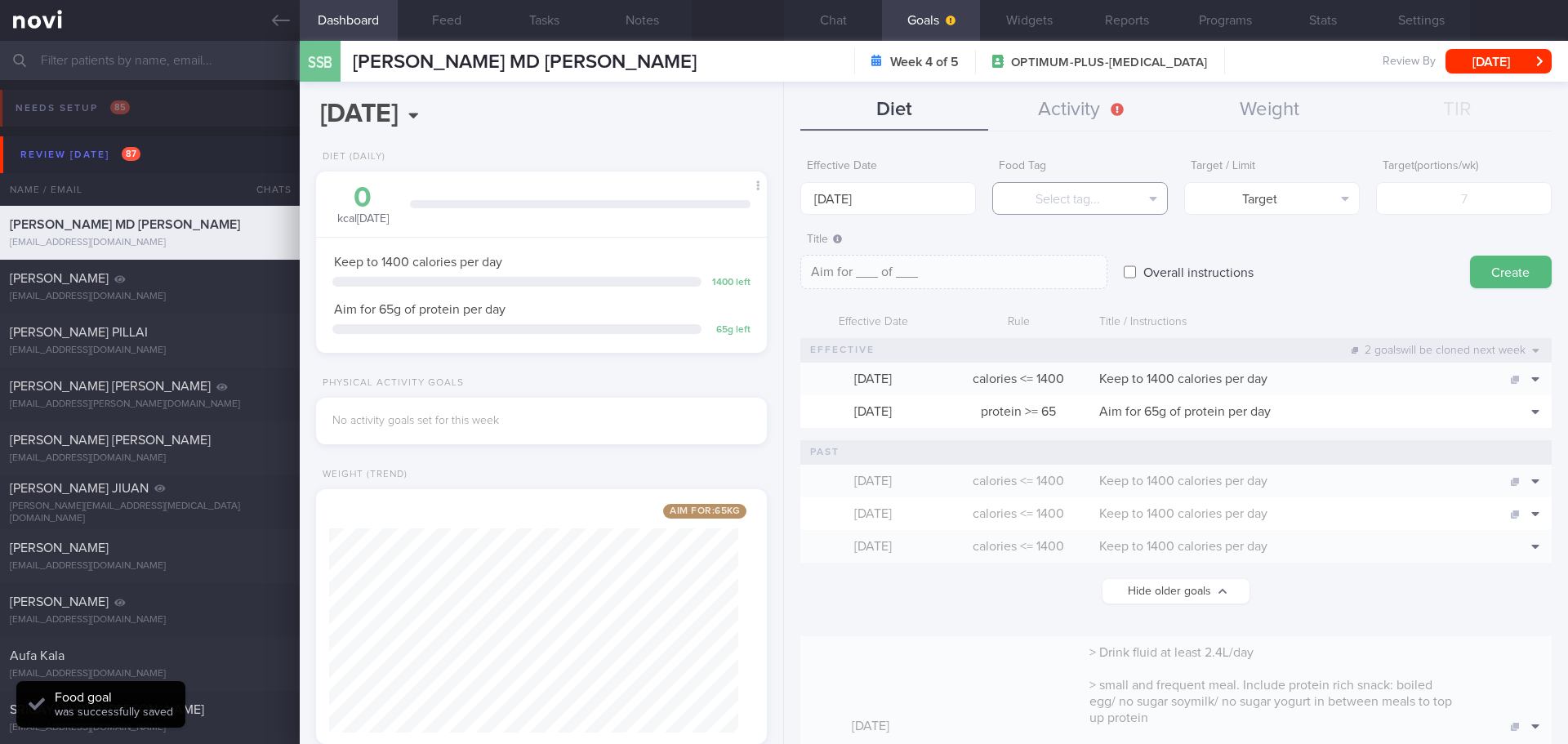
click at [1059, 198] on button "Select tag..." at bounding box center [1080, 199] width 176 height 33
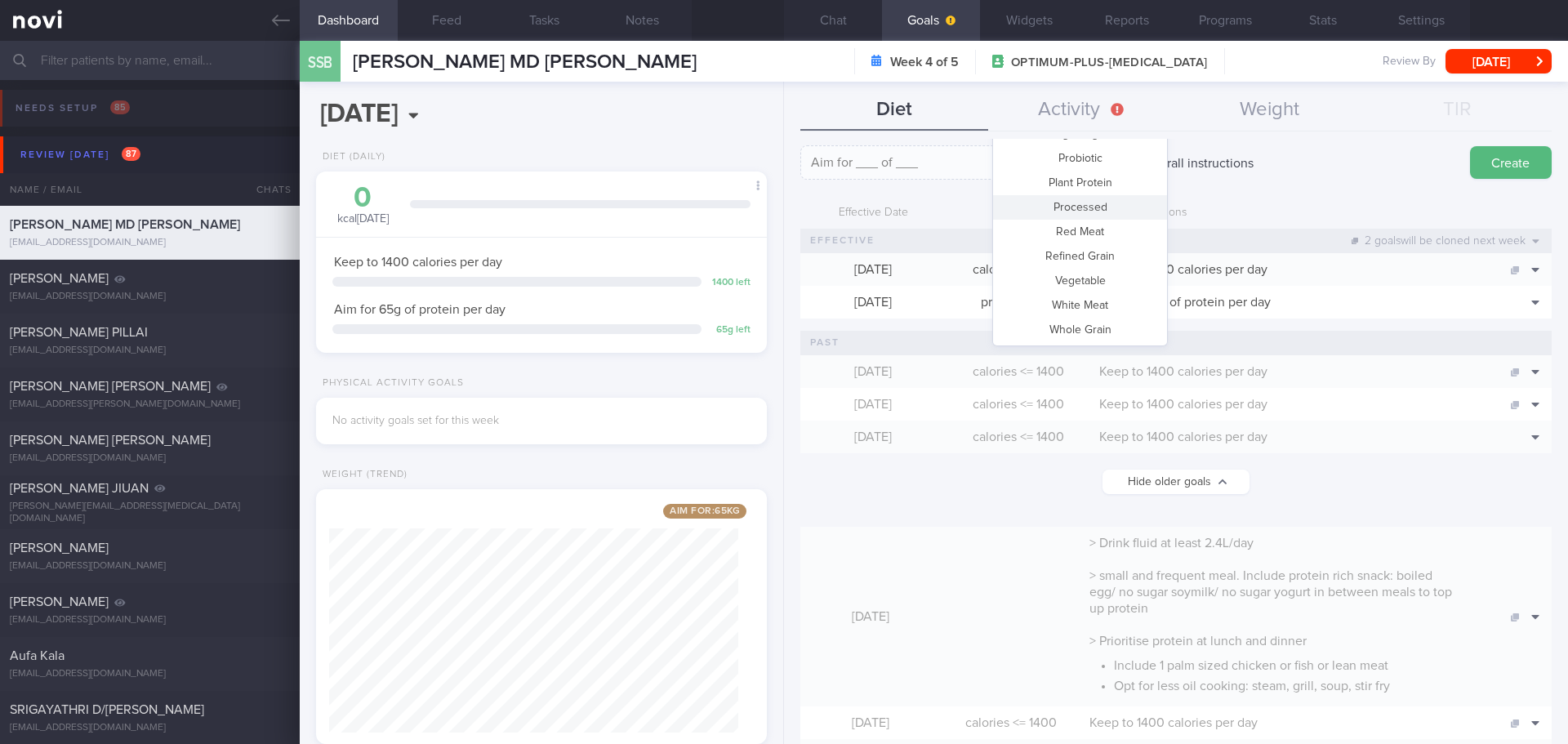
scroll to position [163, 0]
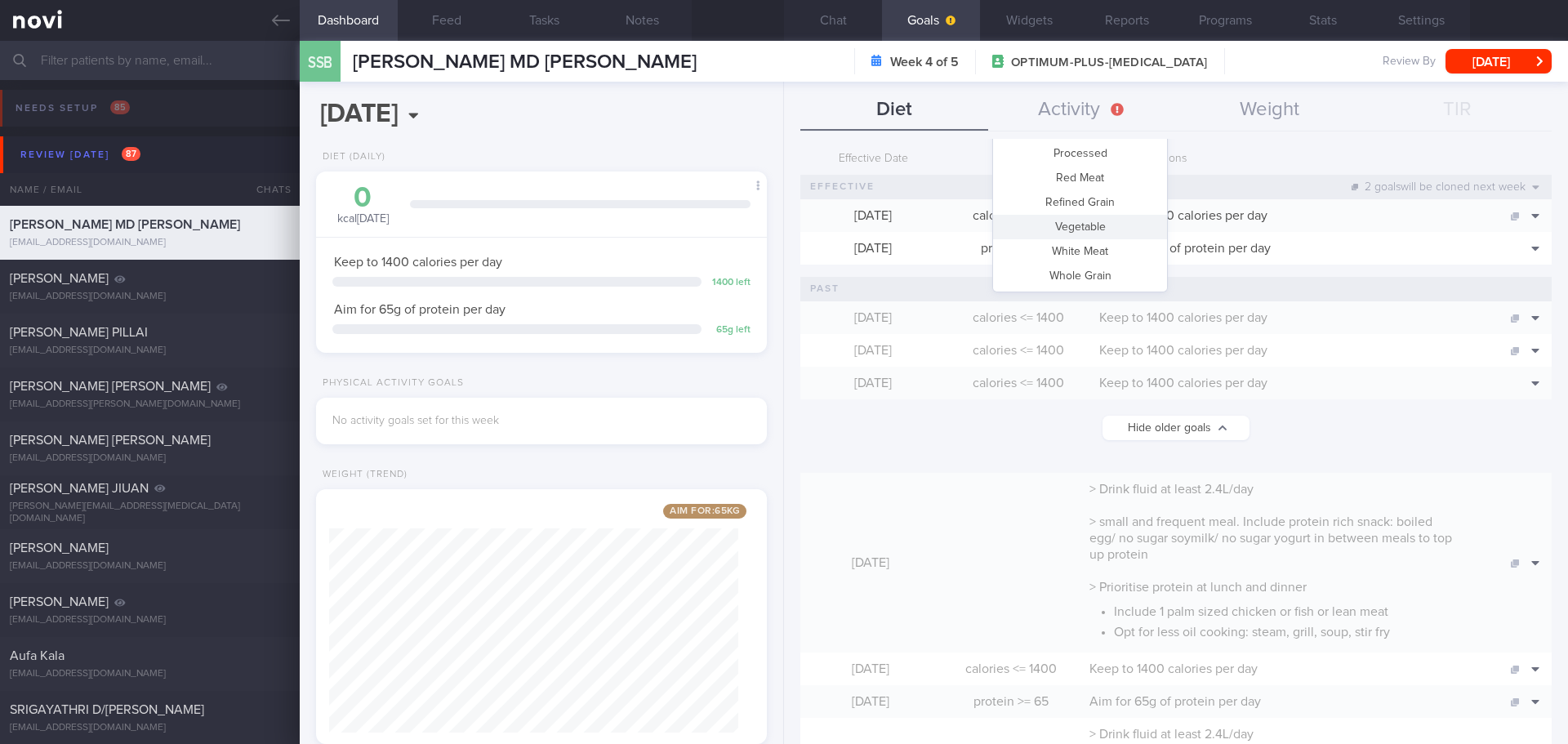
click at [1083, 218] on button "Vegetable" at bounding box center [1080, 227] width 174 height 25
type textarea "Aim for __ portions of vegetables per week"
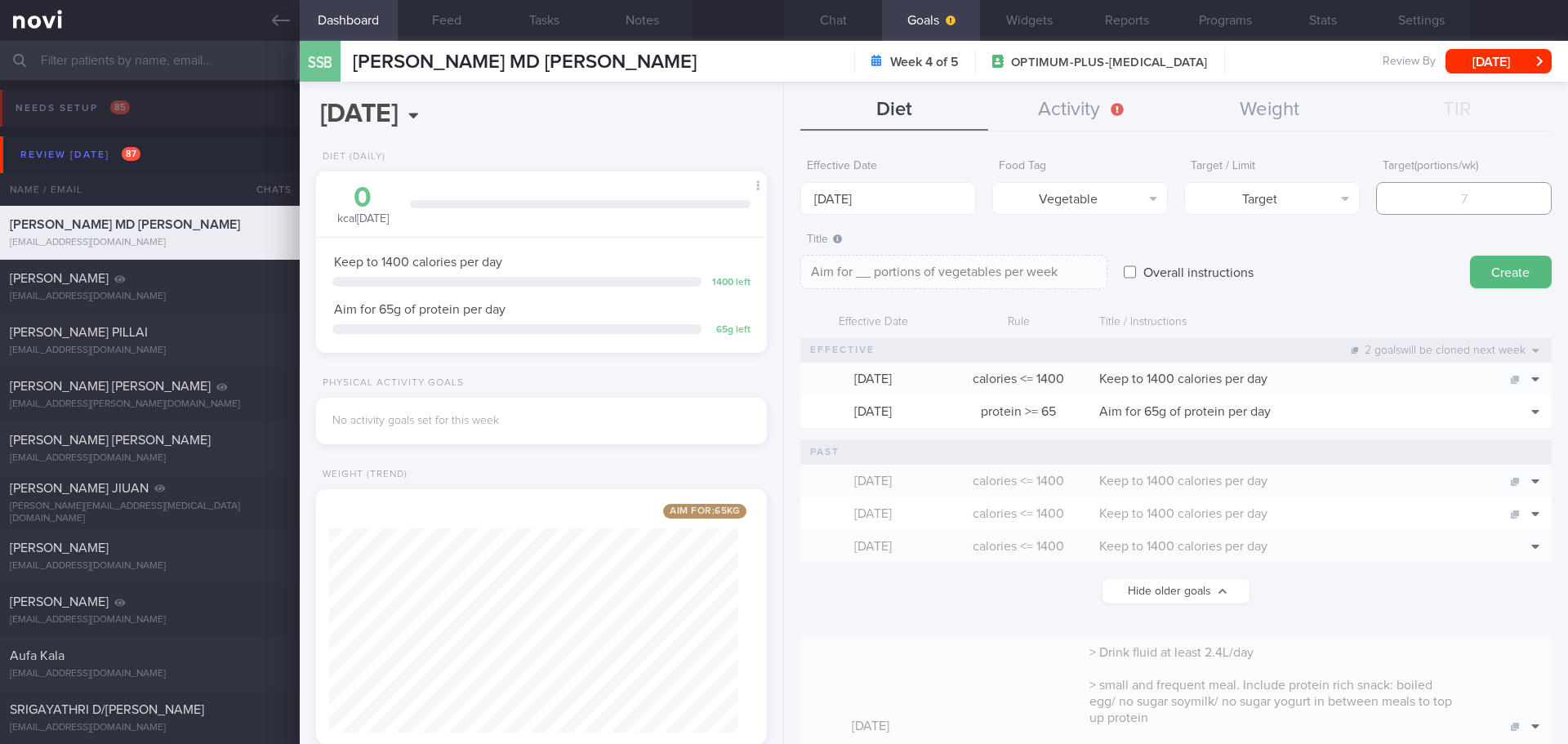
click at [1462, 197] on input "number" at bounding box center [1464, 199] width 176 height 33
type input "14"
type textarea "Aim for 14 portions of vegetables per week"
type input "14"
click at [1486, 278] on button "Create" at bounding box center [1511, 272] width 82 height 33
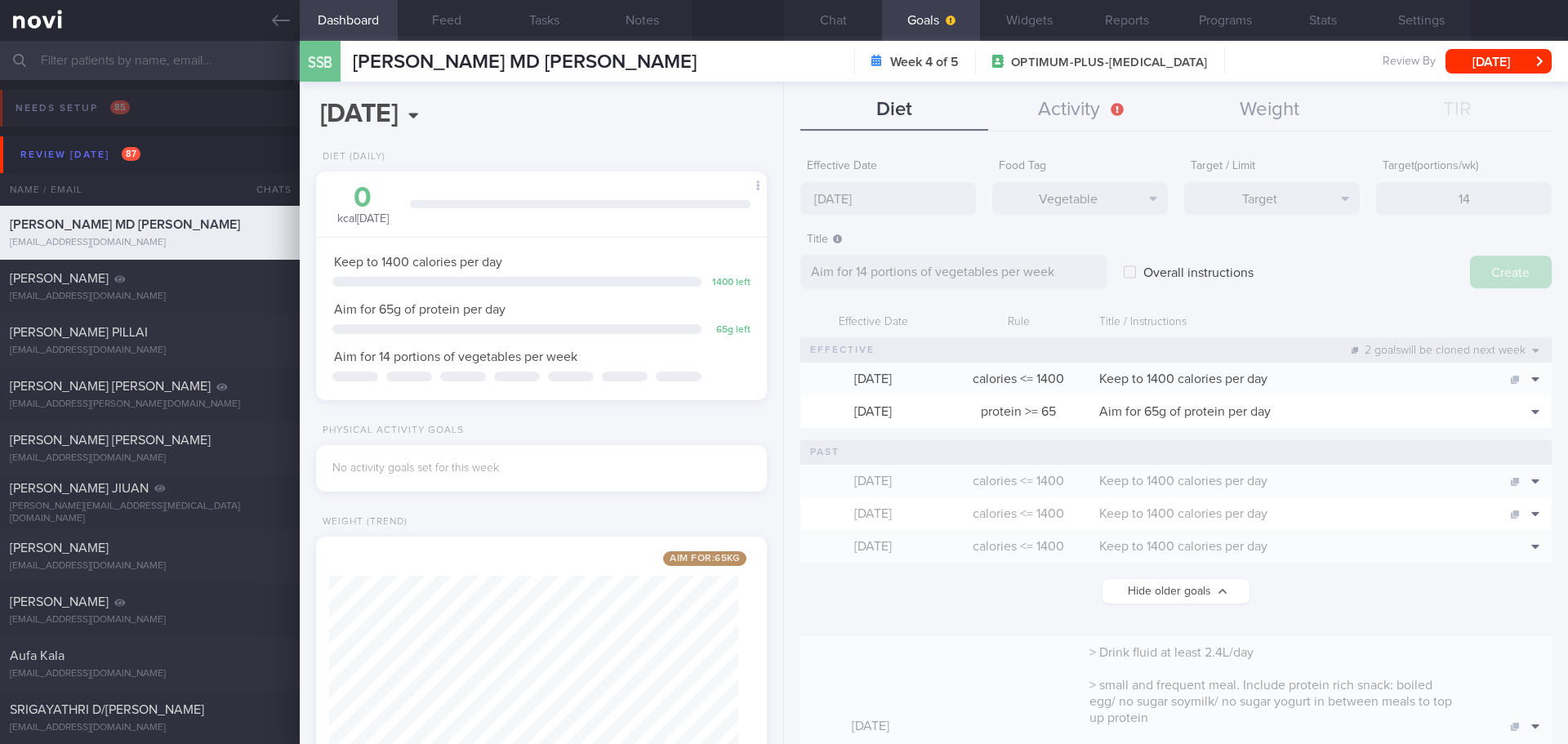
type input "25 Aug 2025"
type textarea "Aim for ___ of ___"
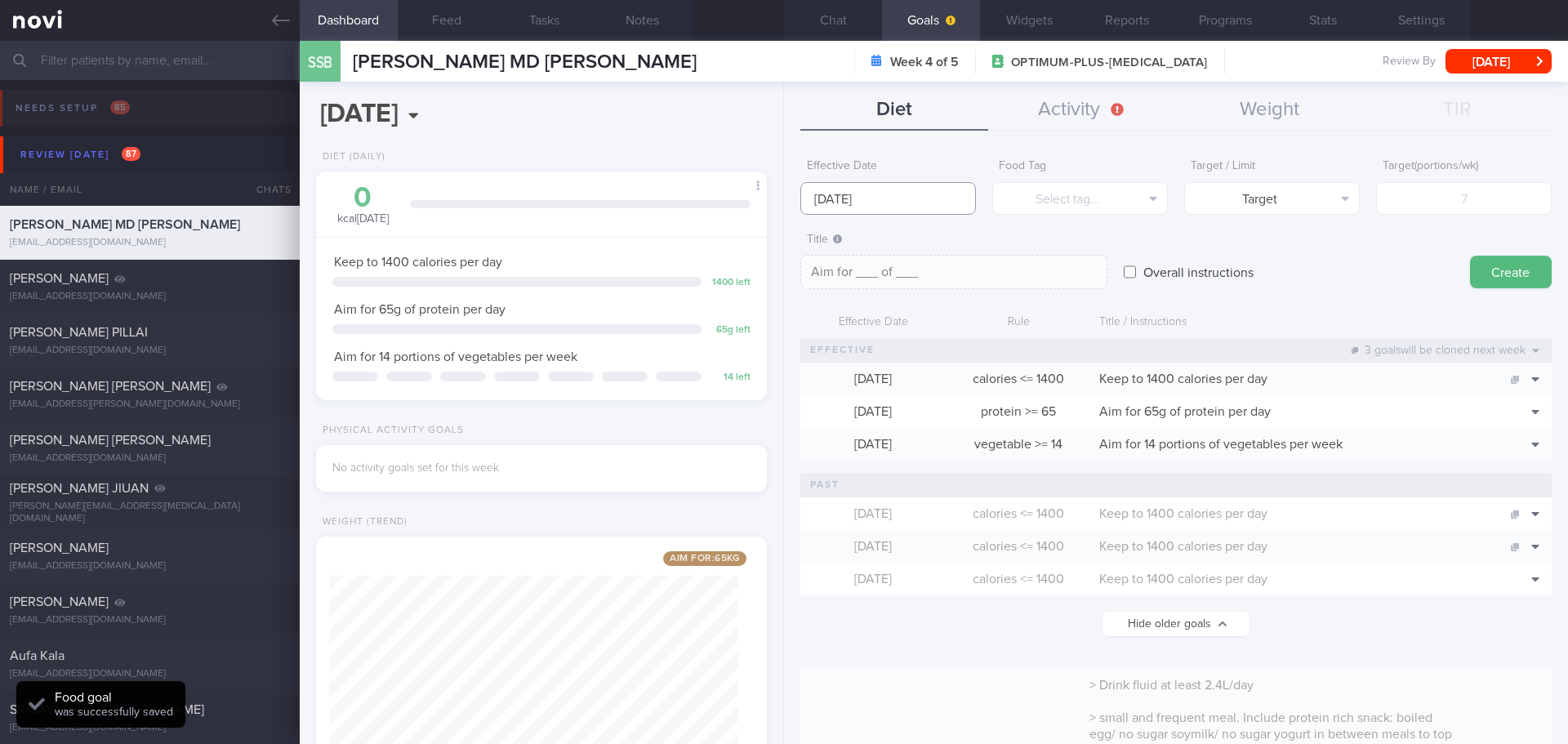
click at [856, 206] on body "You are offline! Some functionality will be unavailable Patients New Users Coac…" at bounding box center [784, 372] width 1568 height 744
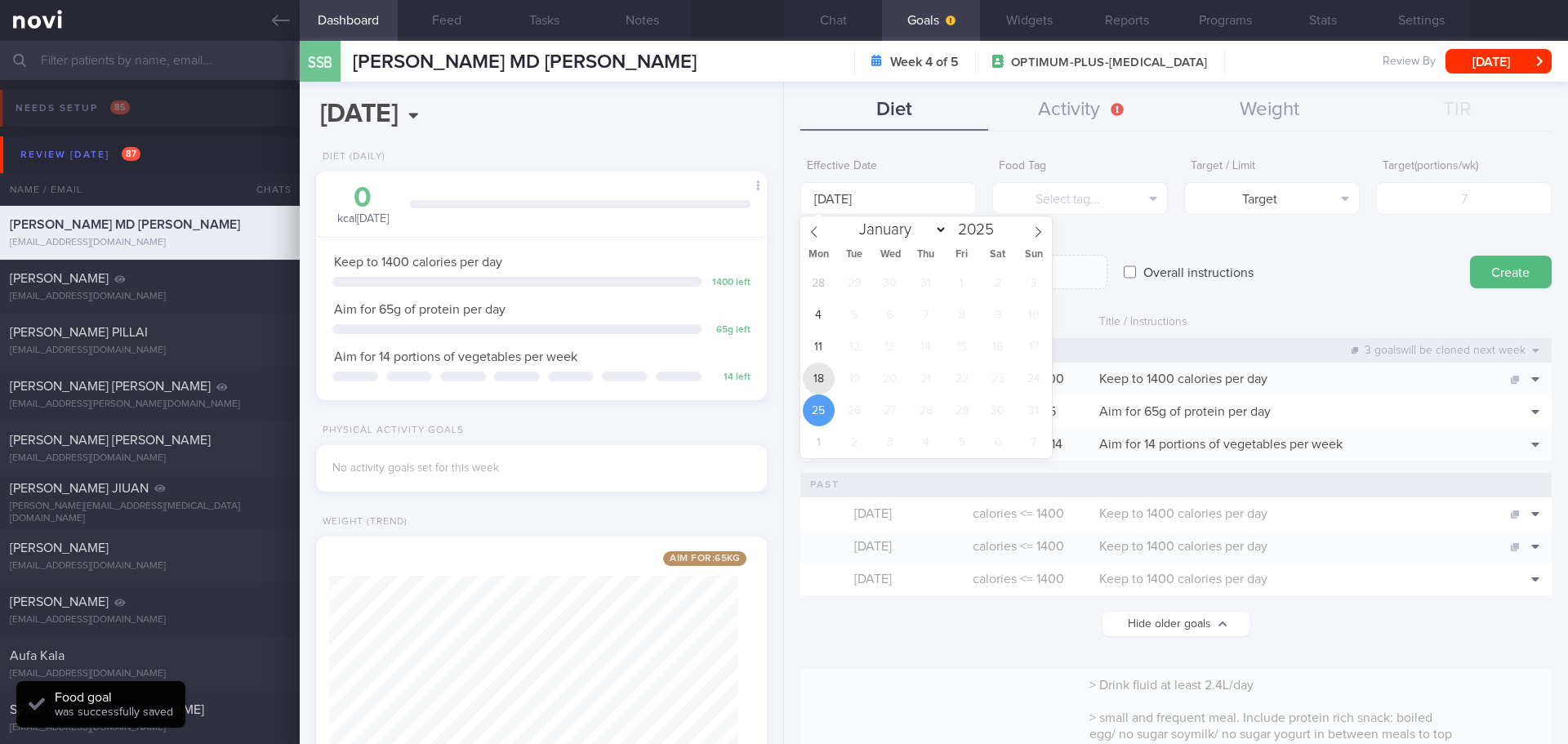
click at [818, 382] on span "18" at bounding box center [819, 378] width 32 height 32
type input "18 Aug 2025"
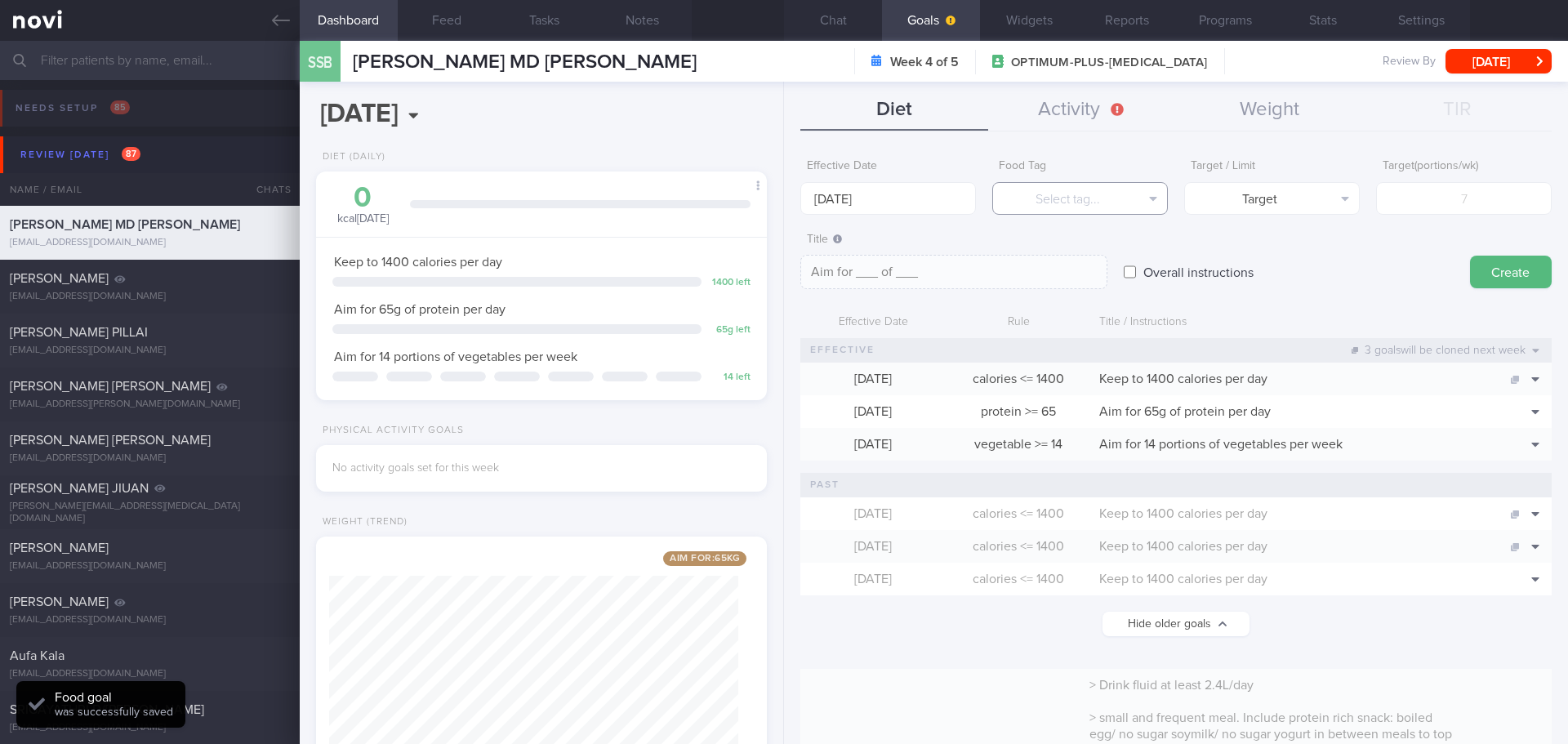
click at [1059, 199] on button "Select tag..." at bounding box center [1080, 199] width 176 height 33
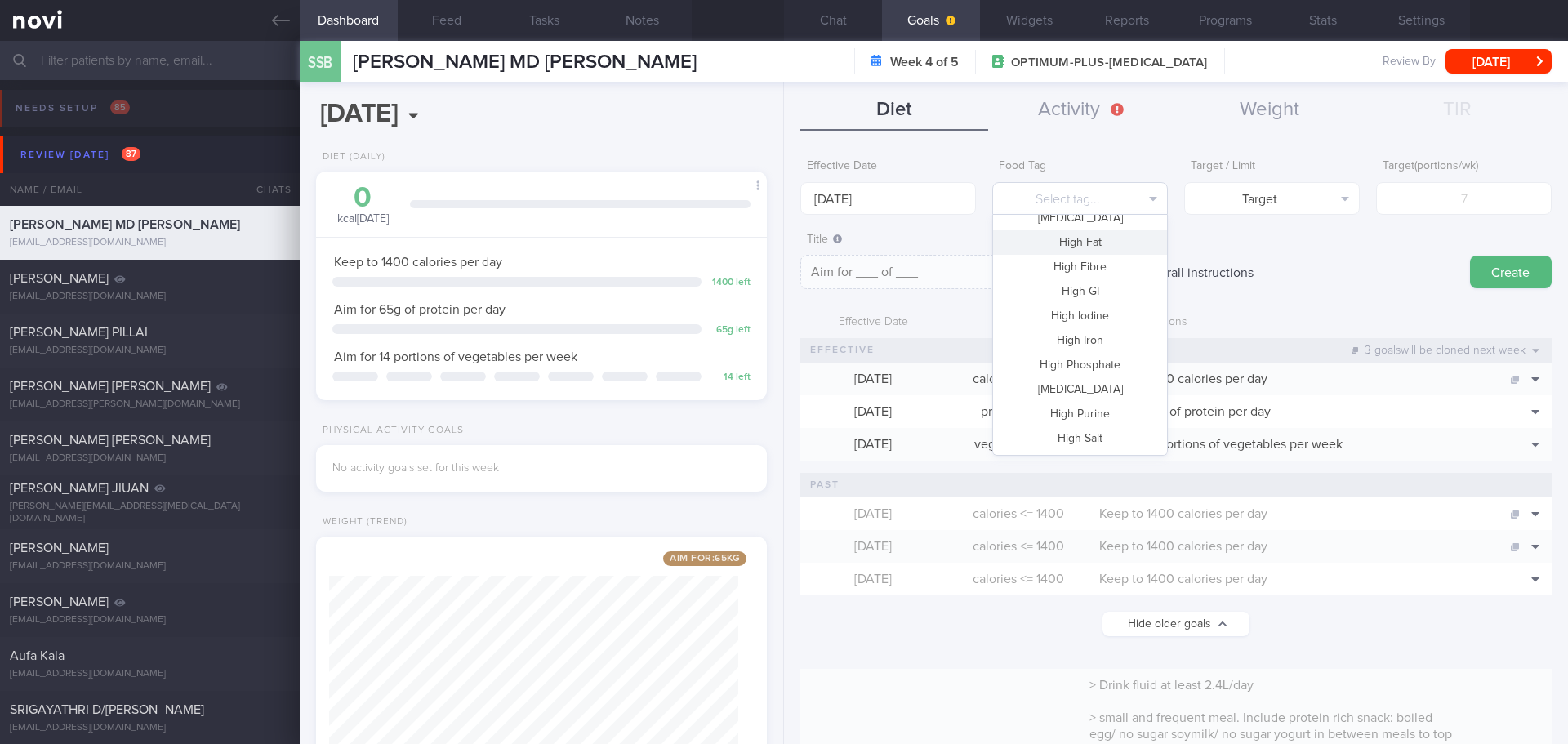
scroll to position [159, 0]
click at [1104, 242] on button "Fruit" at bounding box center [1080, 251] width 174 height 25
type textarea "Aim for __ portions of fruits per week"
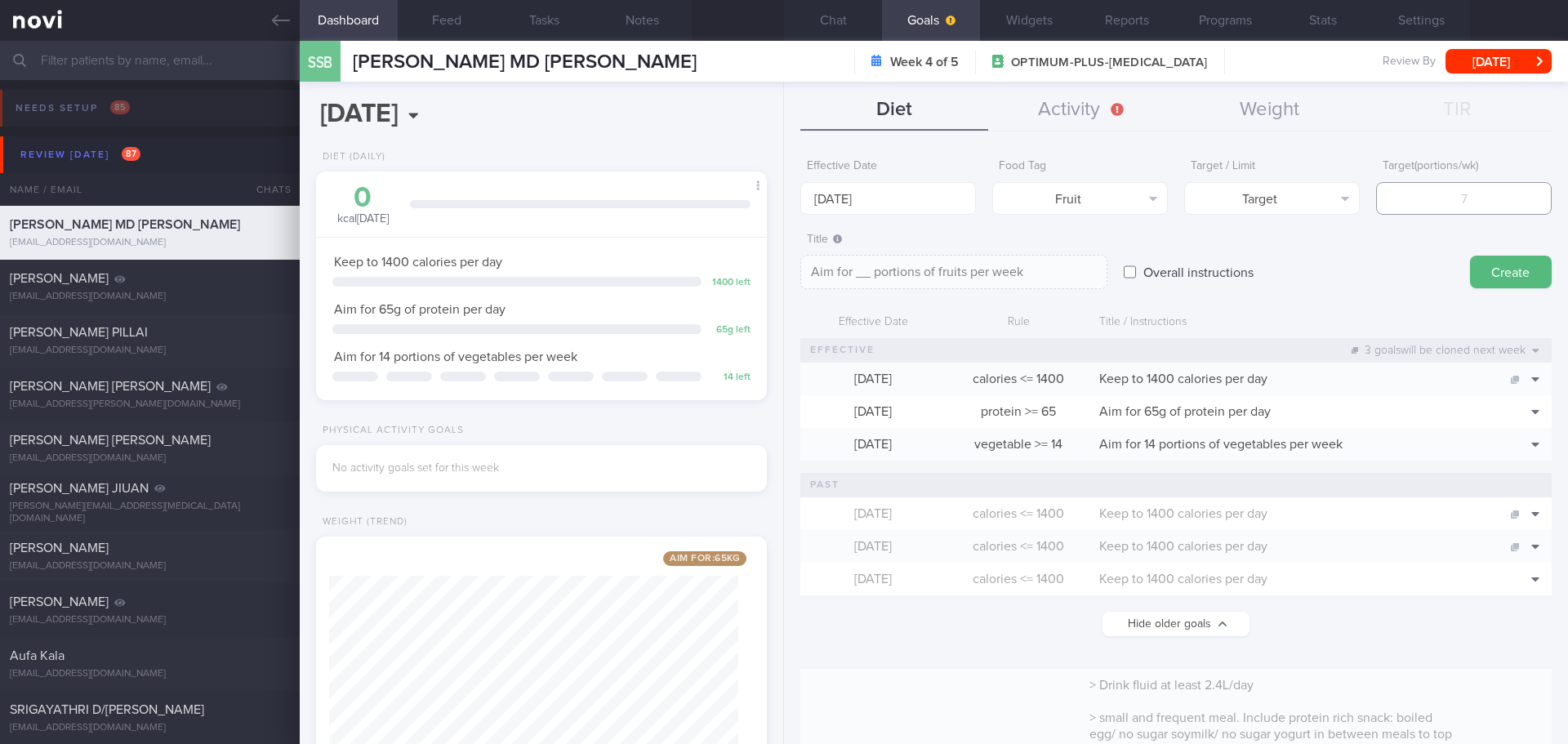
click at [1467, 189] on input "number" at bounding box center [1464, 199] width 176 height 33
type input "14"
type textarea "Aim for 14 portions of fruits per week"
type input "14"
click at [1501, 274] on button "Create" at bounding box center [1511, 272] width 82 height 33
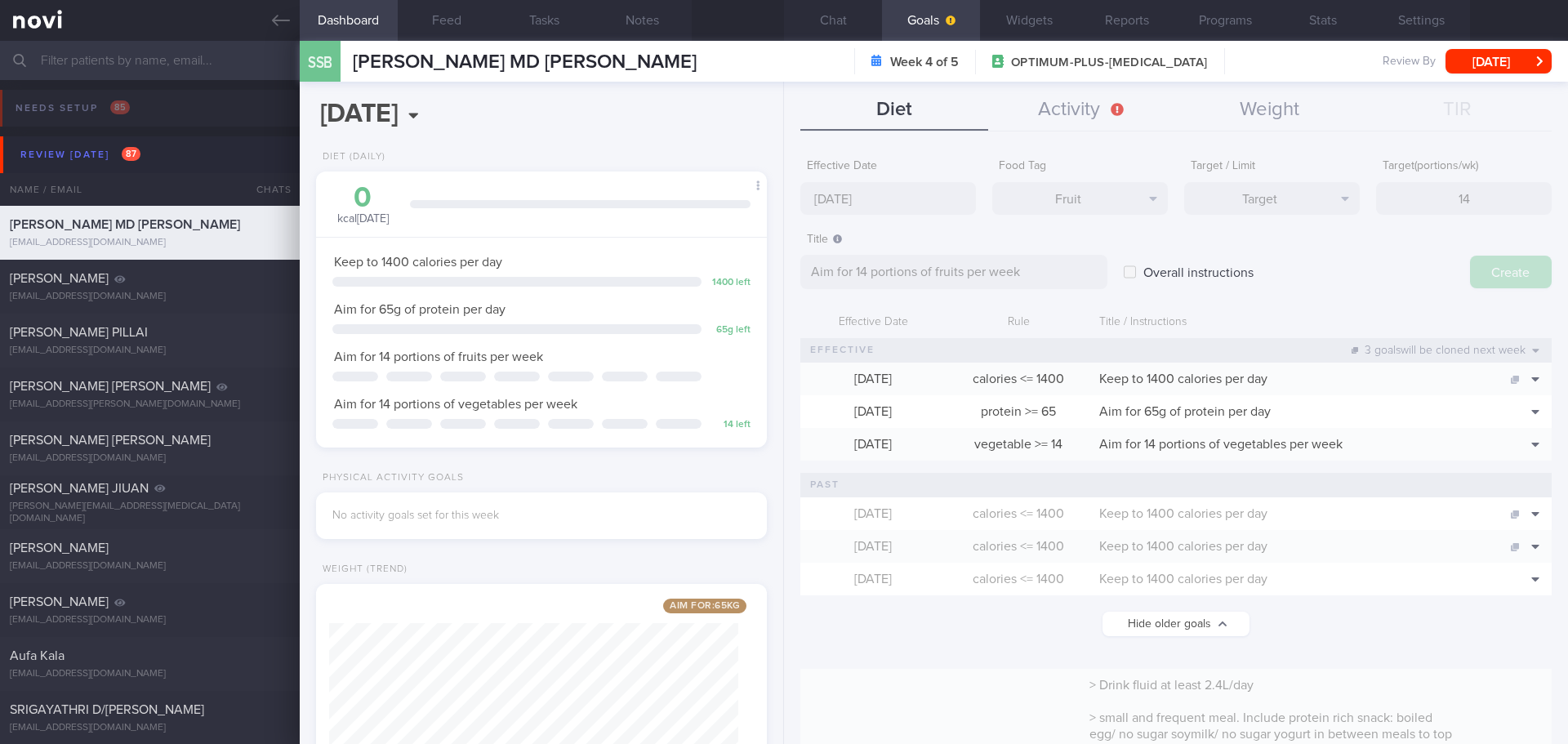
type input "25 Aug 2025"
type textarea "Aim for ___ of ___"
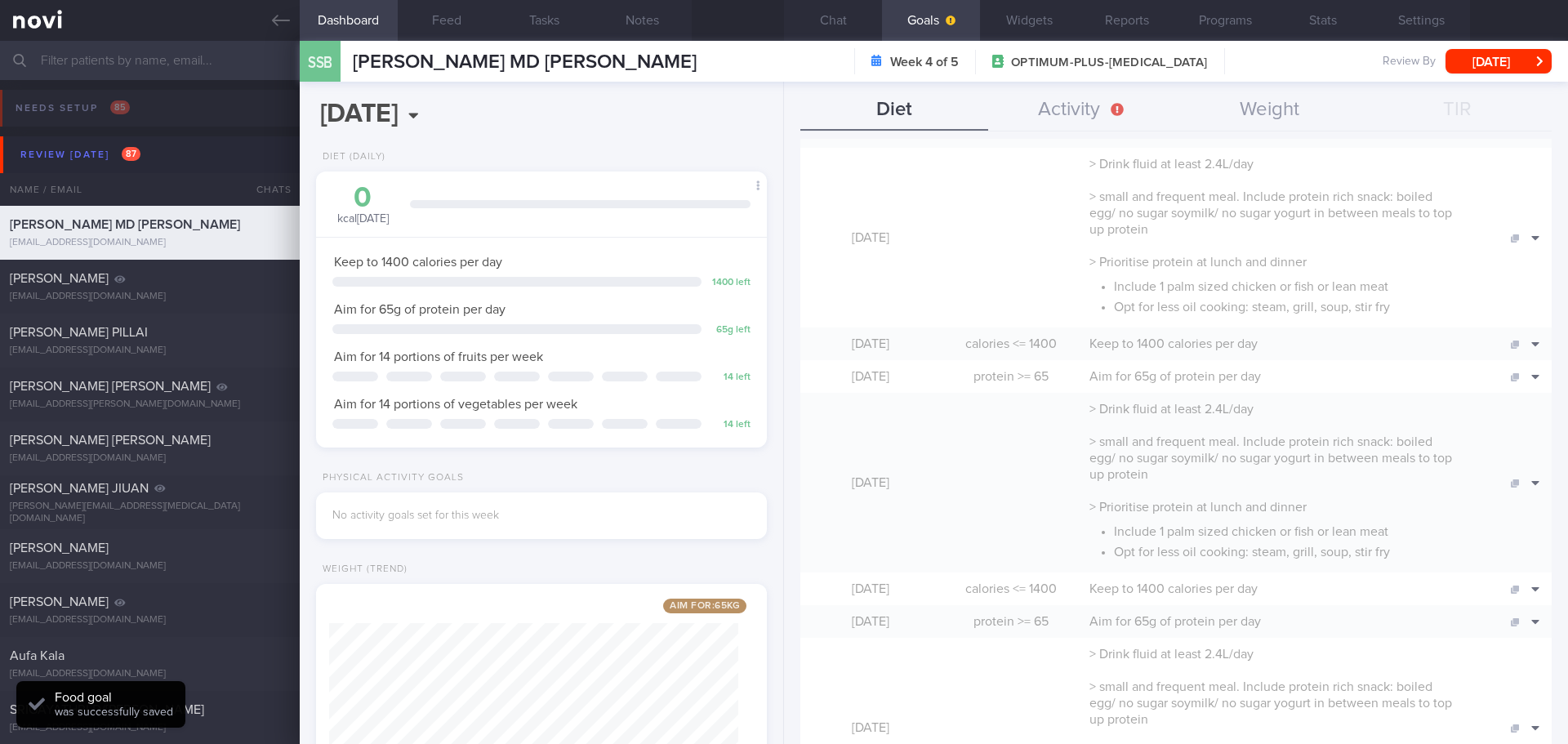
scroll to position [817, 0]
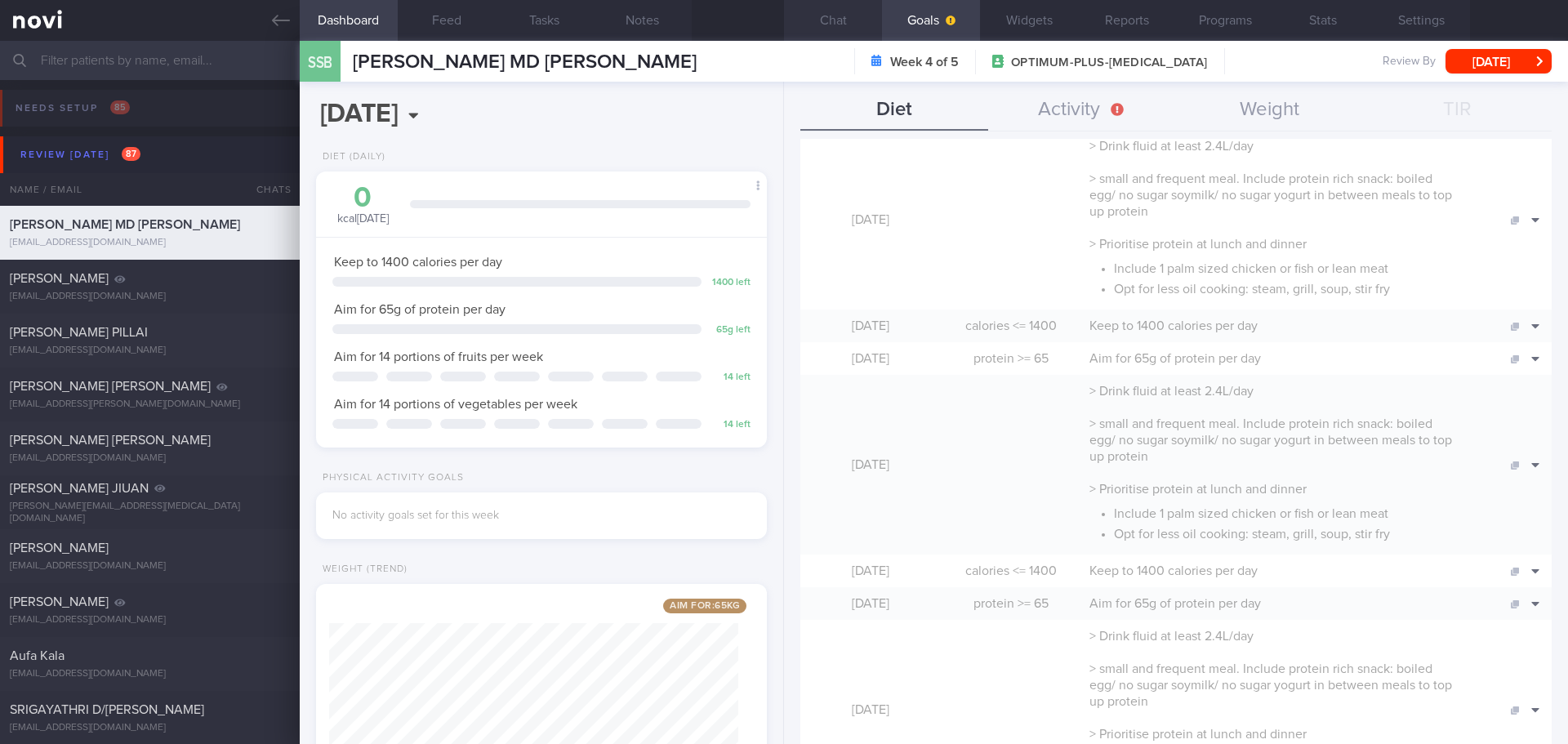
click at [830, 27] on button "Chat" at bounding box center [833, 21] width 98 height 41
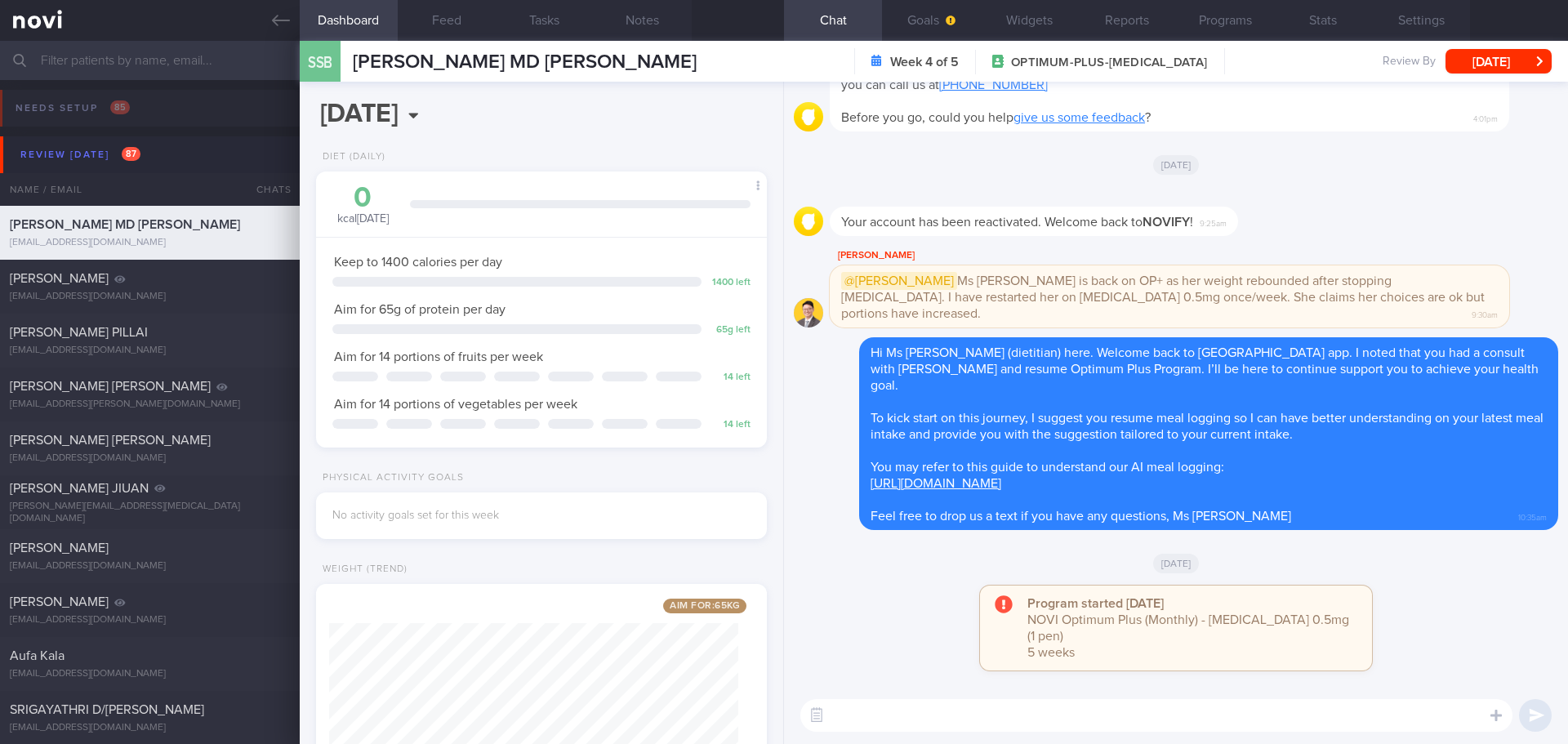
click at [1134, 700] on textarea at bounding box center [1157, 715] width 712 height 33
type textarea "Hi Ms Siti, Elizabeth here. How have you been?"
click at [1532, 57] on button "[DATE]" at bounding box center [1499, 61] width 106 height 25
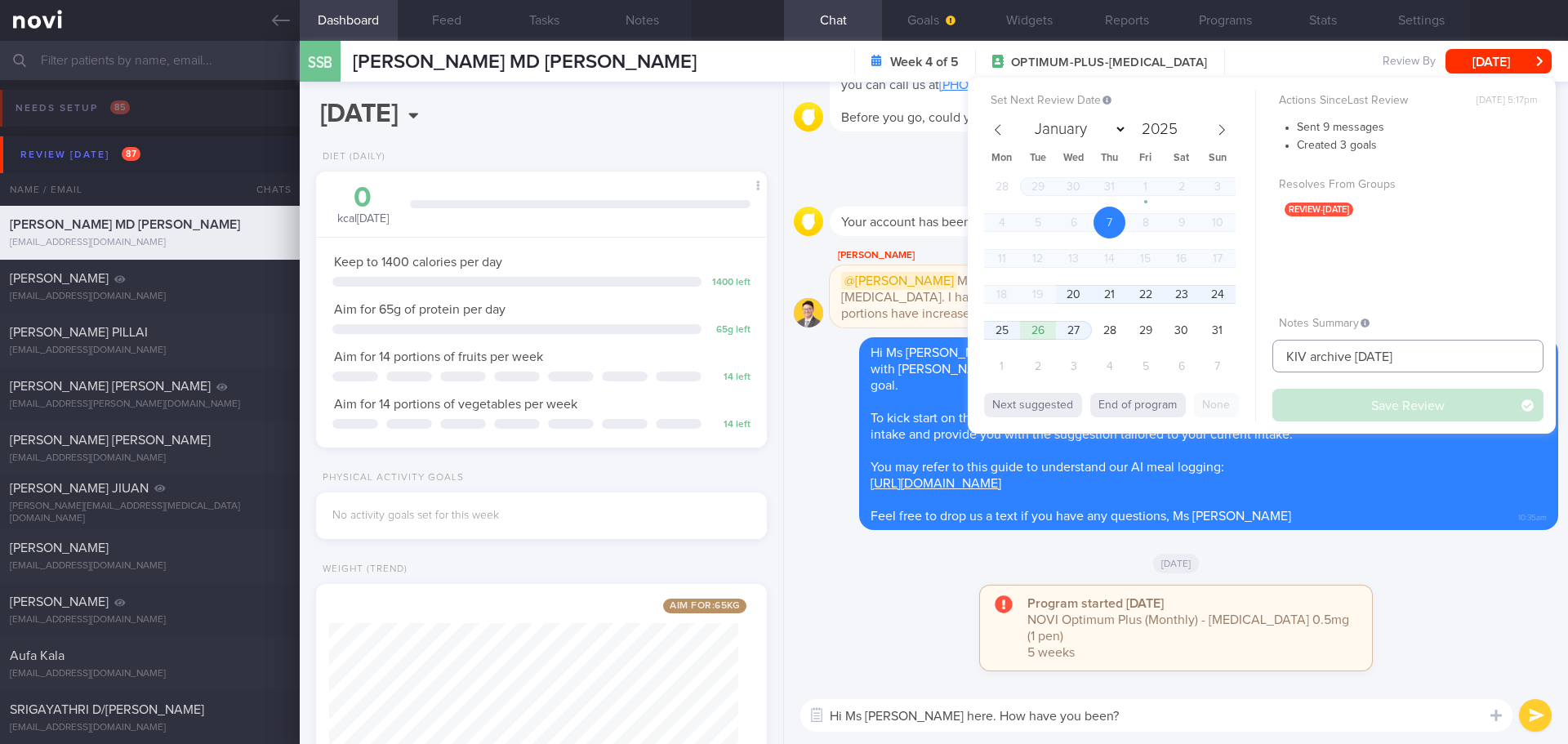
drag, startPoint x: 1428, startPoint y: 355, endPoint x: 1119, endPoint y: 381, distance: 310.1
click at [1119, 381] on div "Set Next Review Date 7 Aug 2025 January February March April May June July Augu…" at bounding box center [1261, 255] width 588 height 356
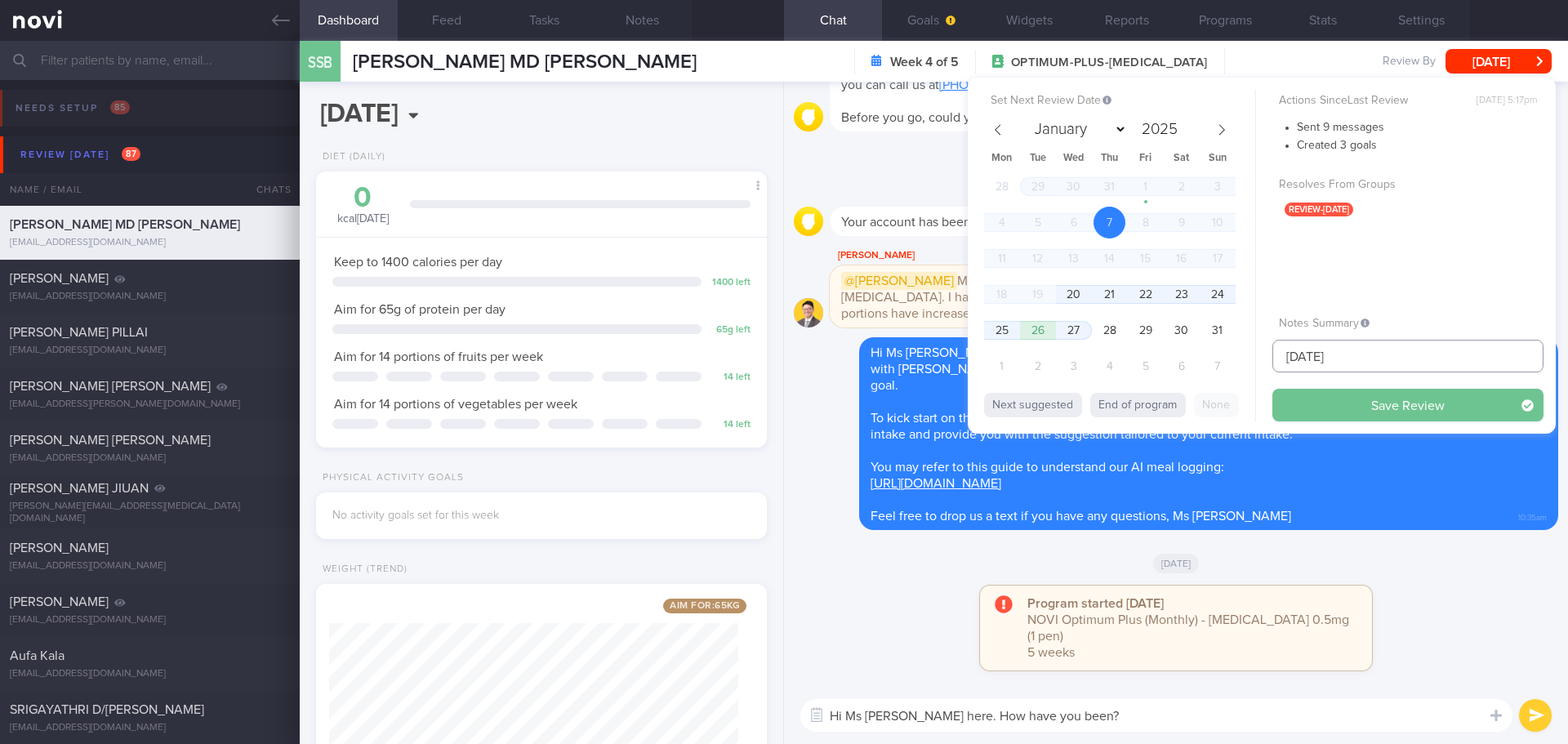
type input "[DATE]"
click at [1330, 401] on button "Save Review" at bounding box center [1408, 405] width 271 height 33
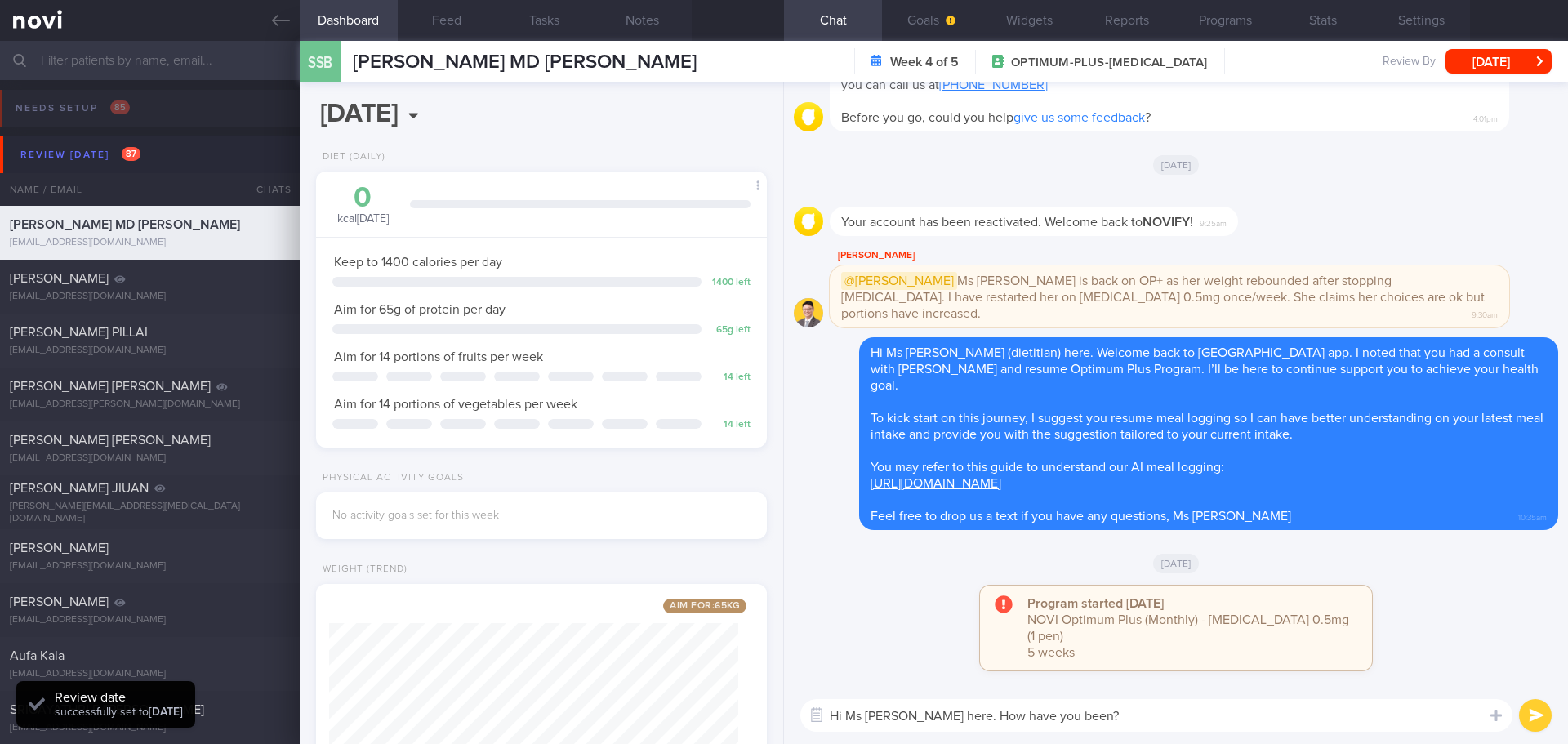
click at [1166, 717] on textarea "Hi Ms Siti, Elizabeth here. How have you been?" at bounding box center [1157, 715] width 712 height 33
click at [1196, 728] on textarea "Hi Ms Siti, Elizabeth here. How have you been?" at bounding box center [1157, 715] width 712 height 33
click at [456, 19] on button "Feed" at bounding box center [447, 21] width 98 height 41
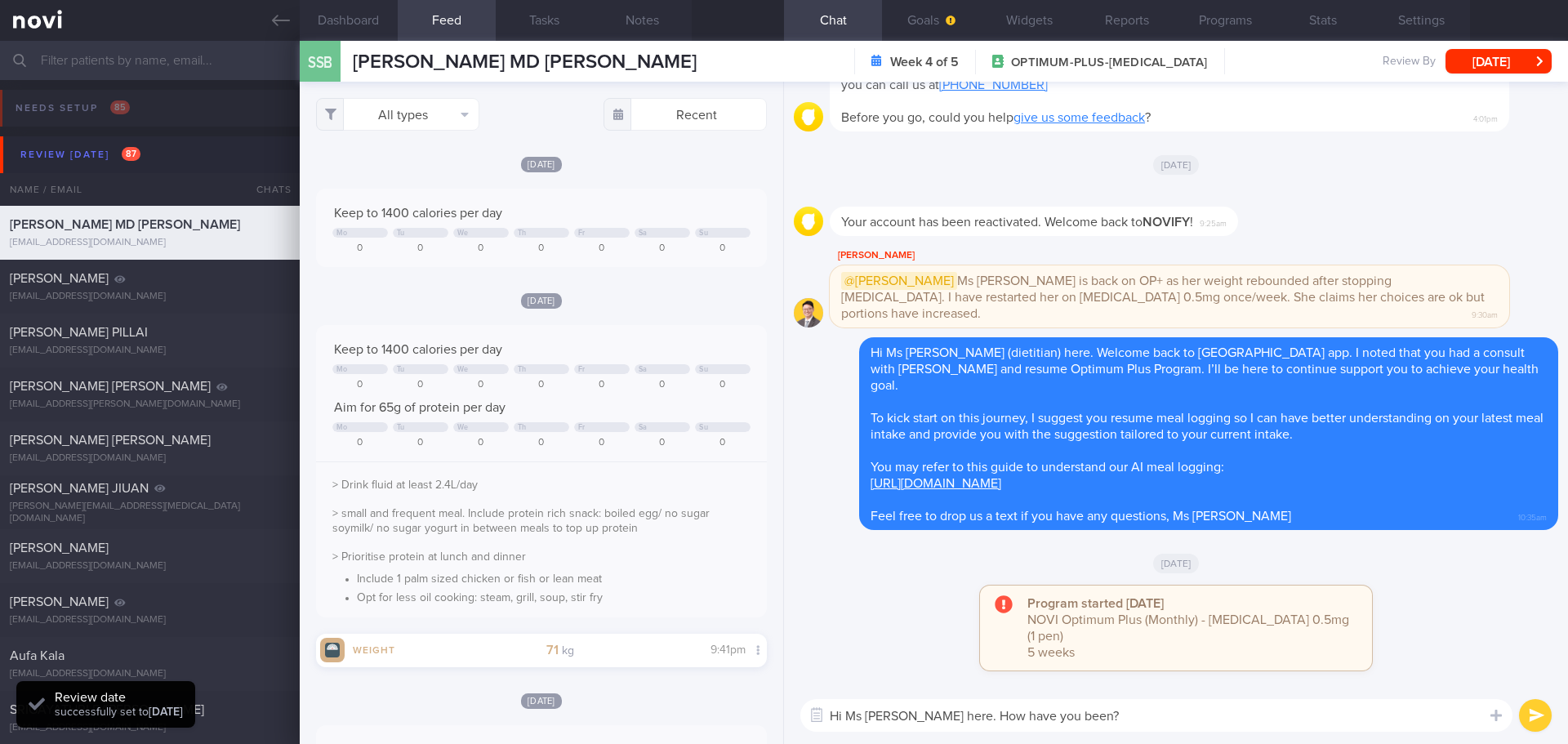
scroll to position [204, 410]
click at [370, 28] on button "Dashboard" at bounding box center [349, 21] width 98 height 41
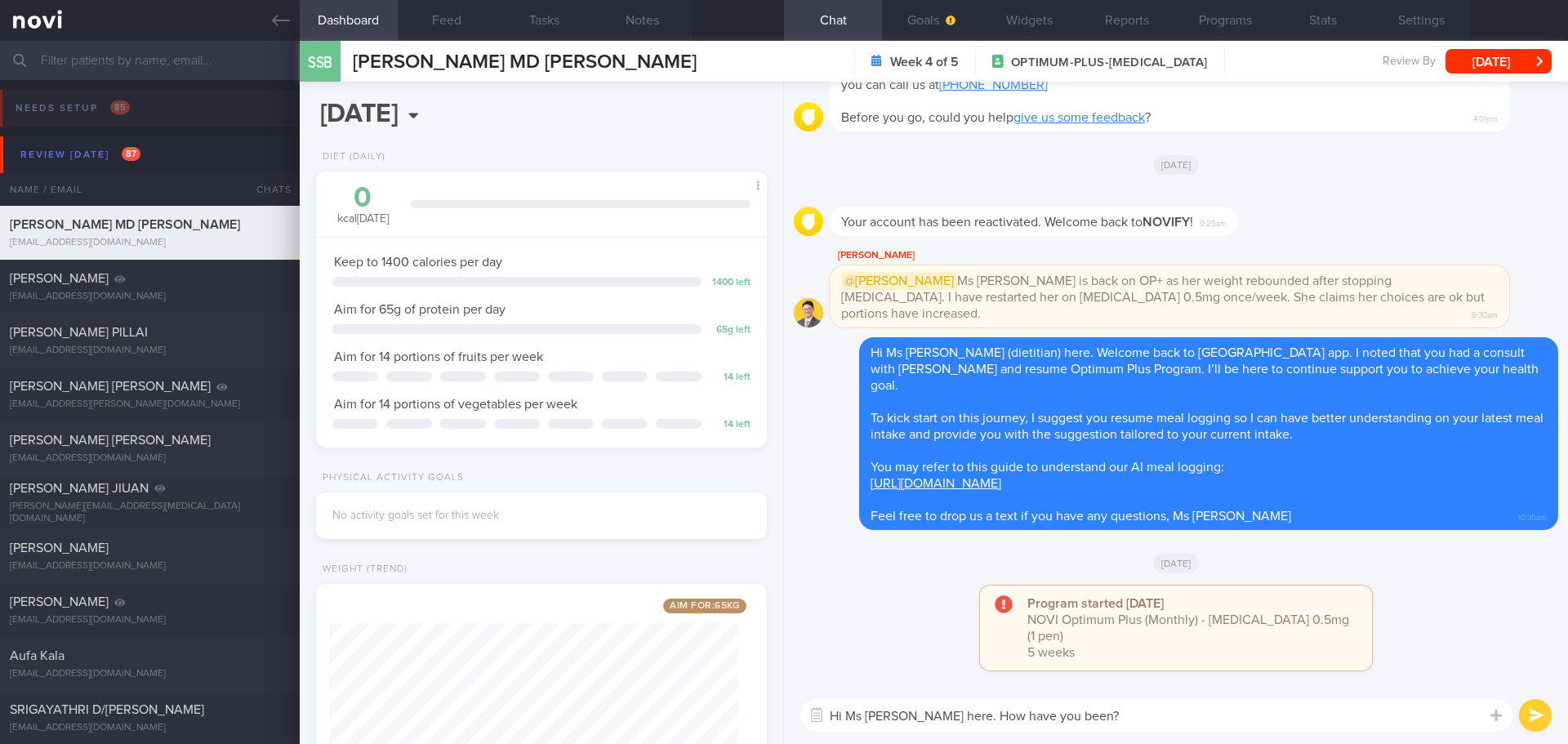
click at [1197, 731] on textarea "Hi Ms Siti, Elizabeth here. How have you been?" at bounding box center [1157, 715] width 712 height 33
click at [1258, 720] on textarea "Hi Ms Siti, Elizabeth here. How have you been?" at bounding box center [1157, 715] width 712 height 33
click at [1255, 717] on textarea "Hi Ms Siti, Elizabeth here. How have you been?" at bounding box center [1157, 715] width 712 height 33
type textarea "Hi Ms Siti, Elizabeth here. How have you been? 😊"
click at [1526, 709] on button "submit" at bounding box center [1536, 715] width 33 height 33
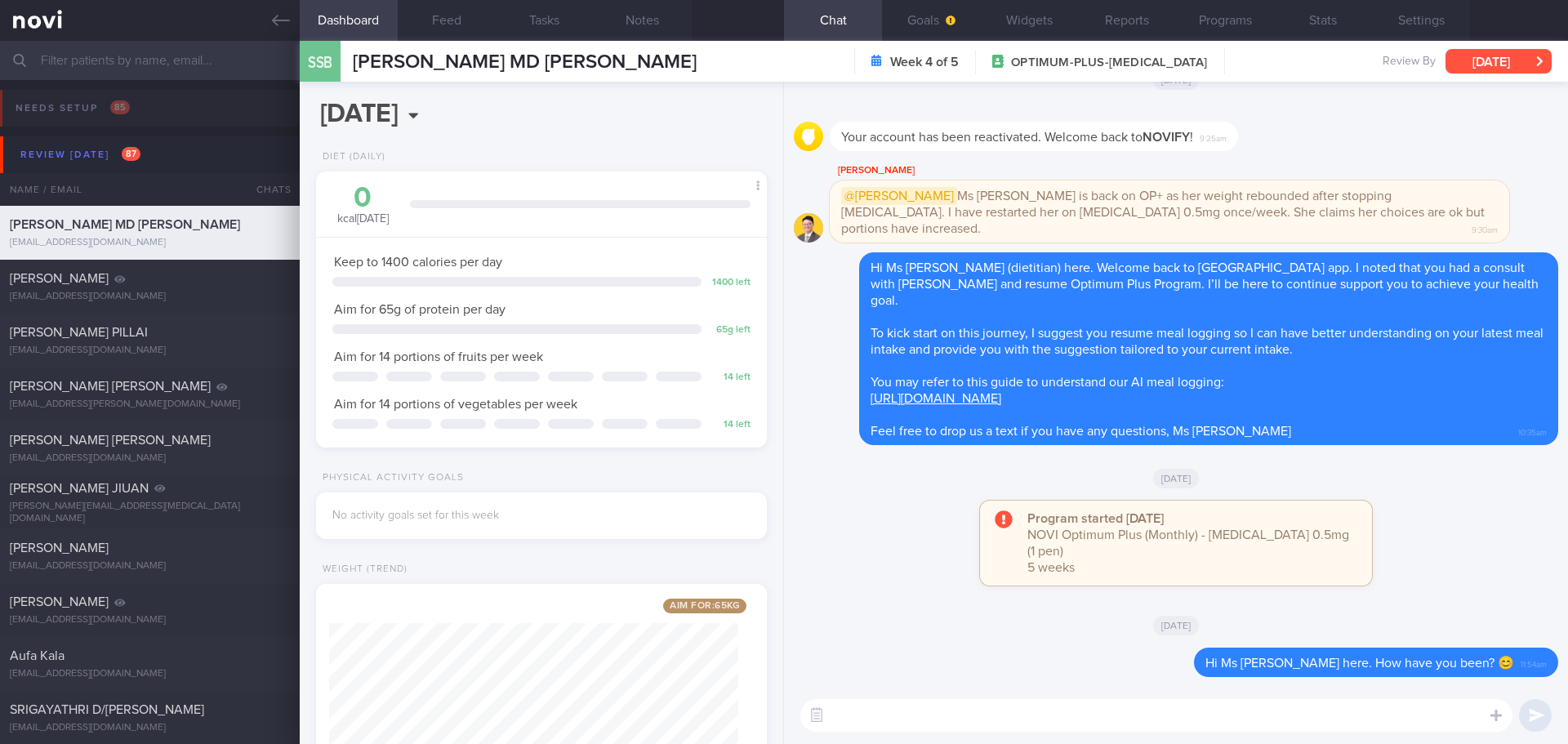
click at [1501, 54] on button "[DATE]" at bounding box center [1499, 61] width 106 height 25
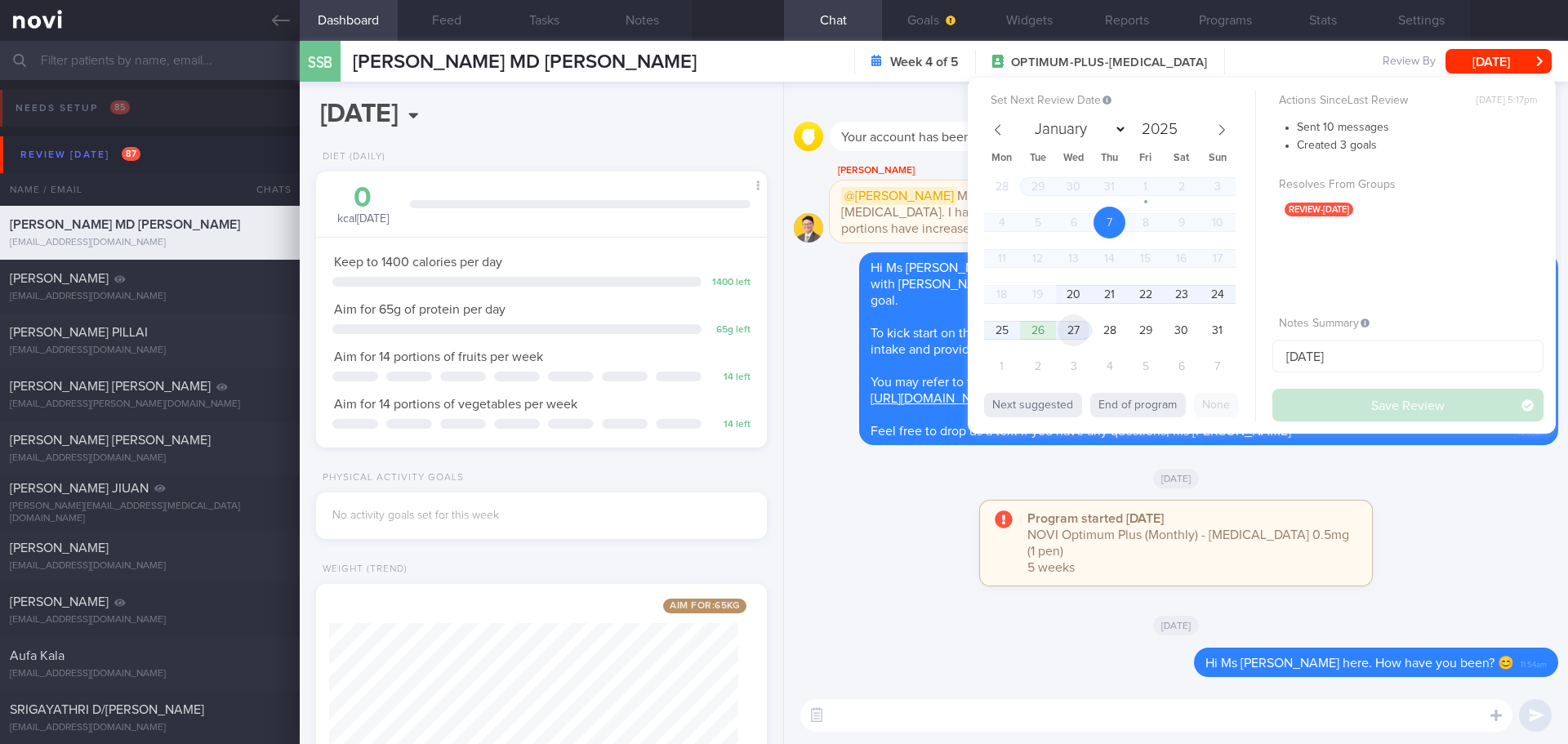
click at [1083, 333] on span "27" at bounding box center [1073, 330] width 32 height 32
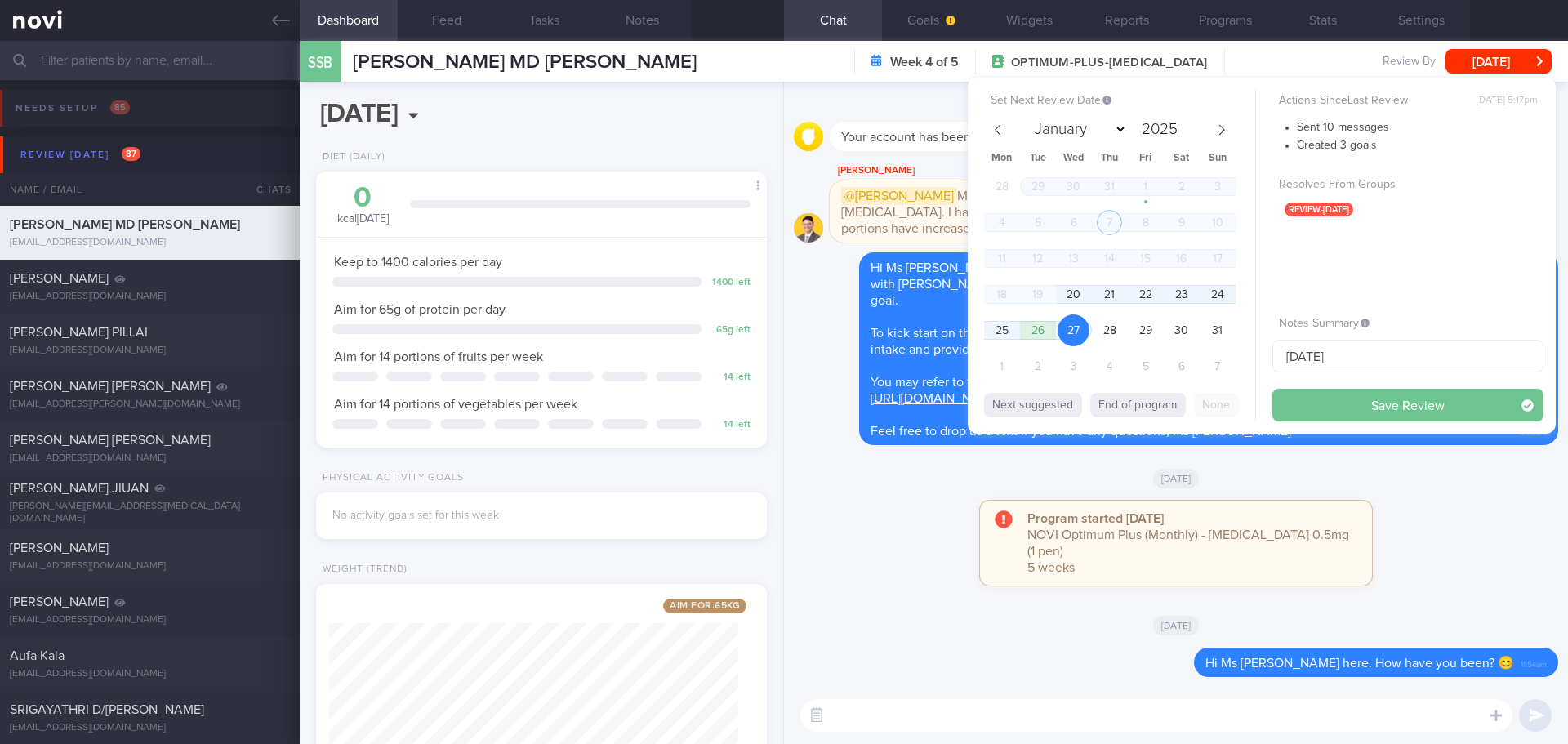
click at [1330, 396] on button "Save Review" at bounding box center [1408, 405] width 271 height 33
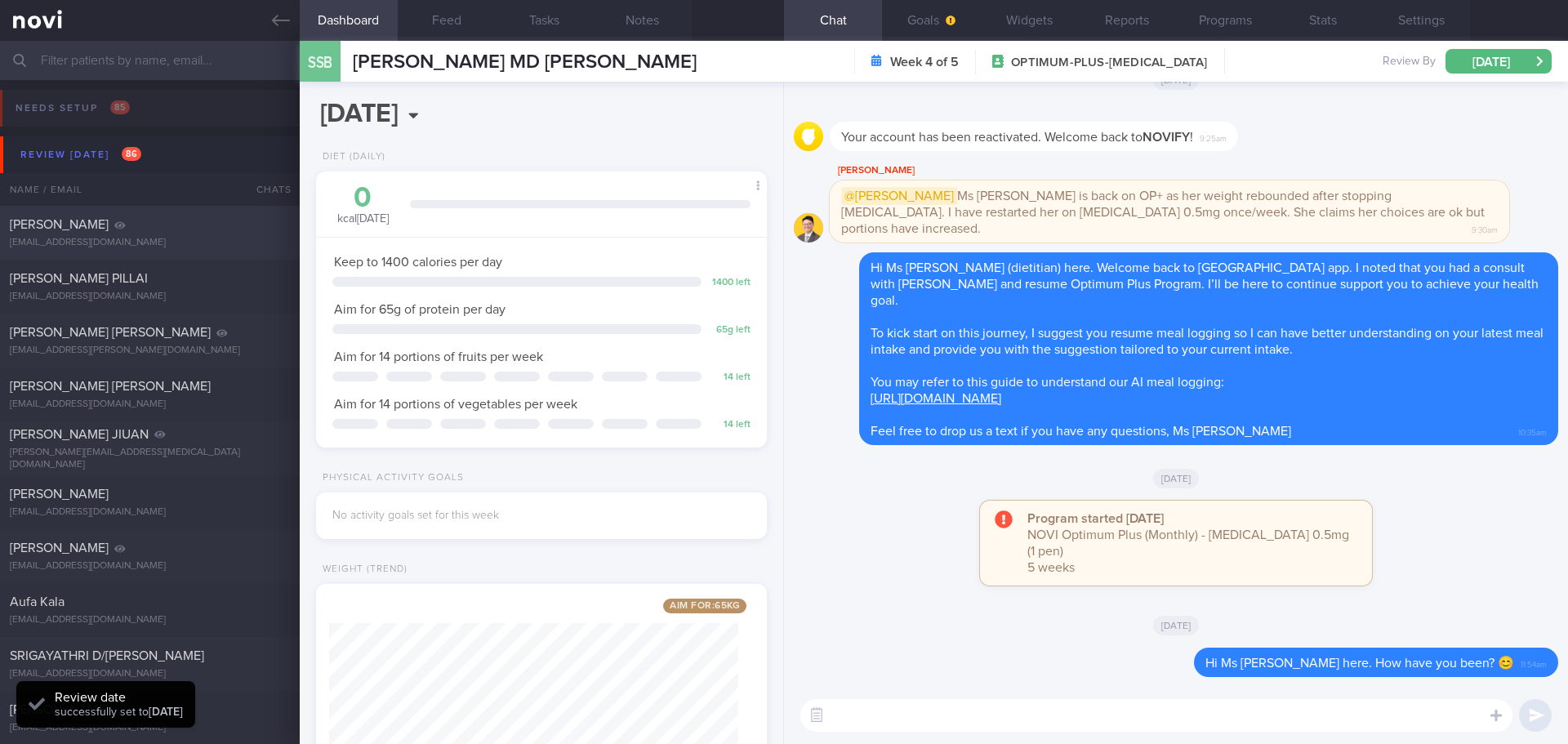
click at [100, 243] on div "doreenkoh8@yahoo.com.sg" at bounding box center [150, 242] width 280 height 12
type input "check appt"
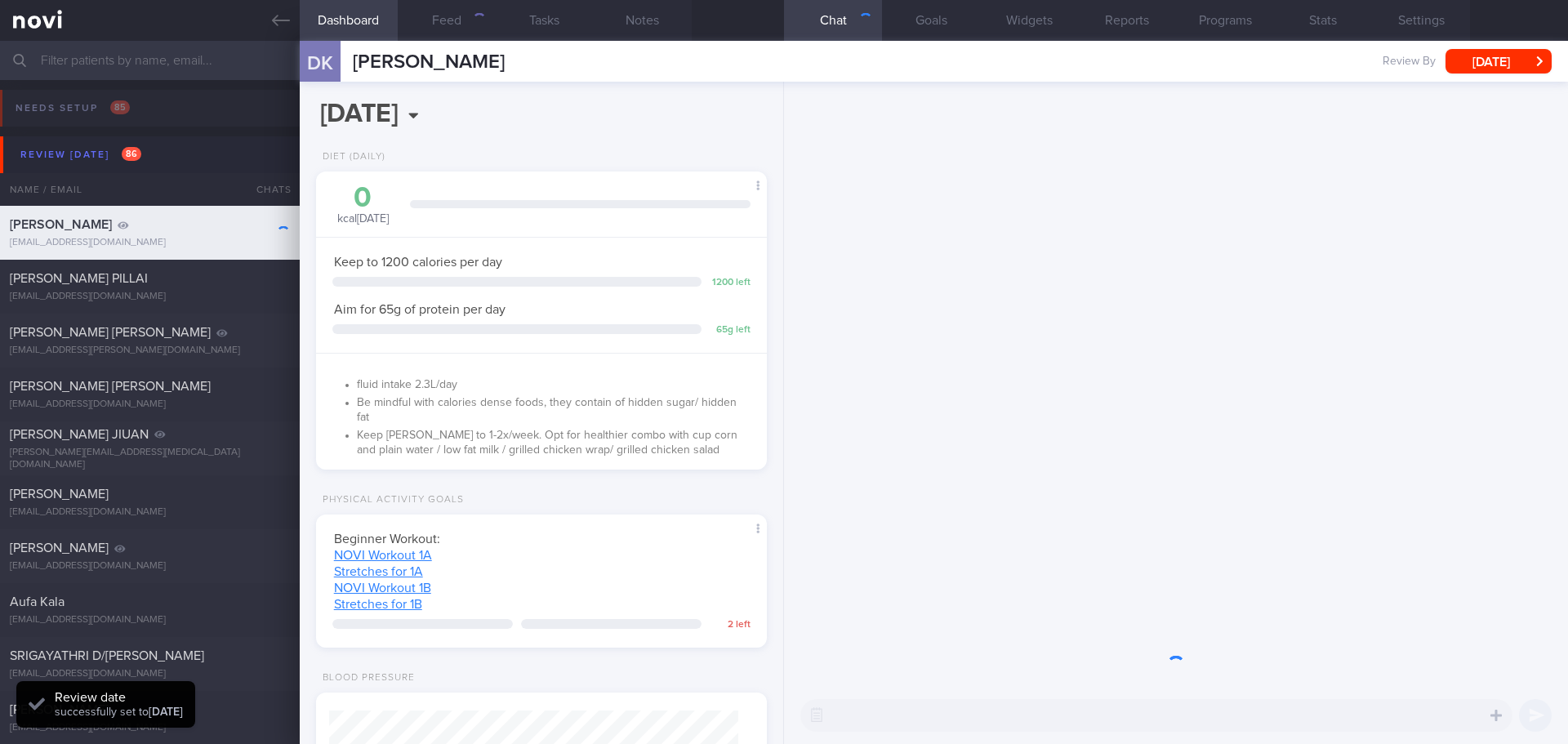
scroll to position [227, 410]
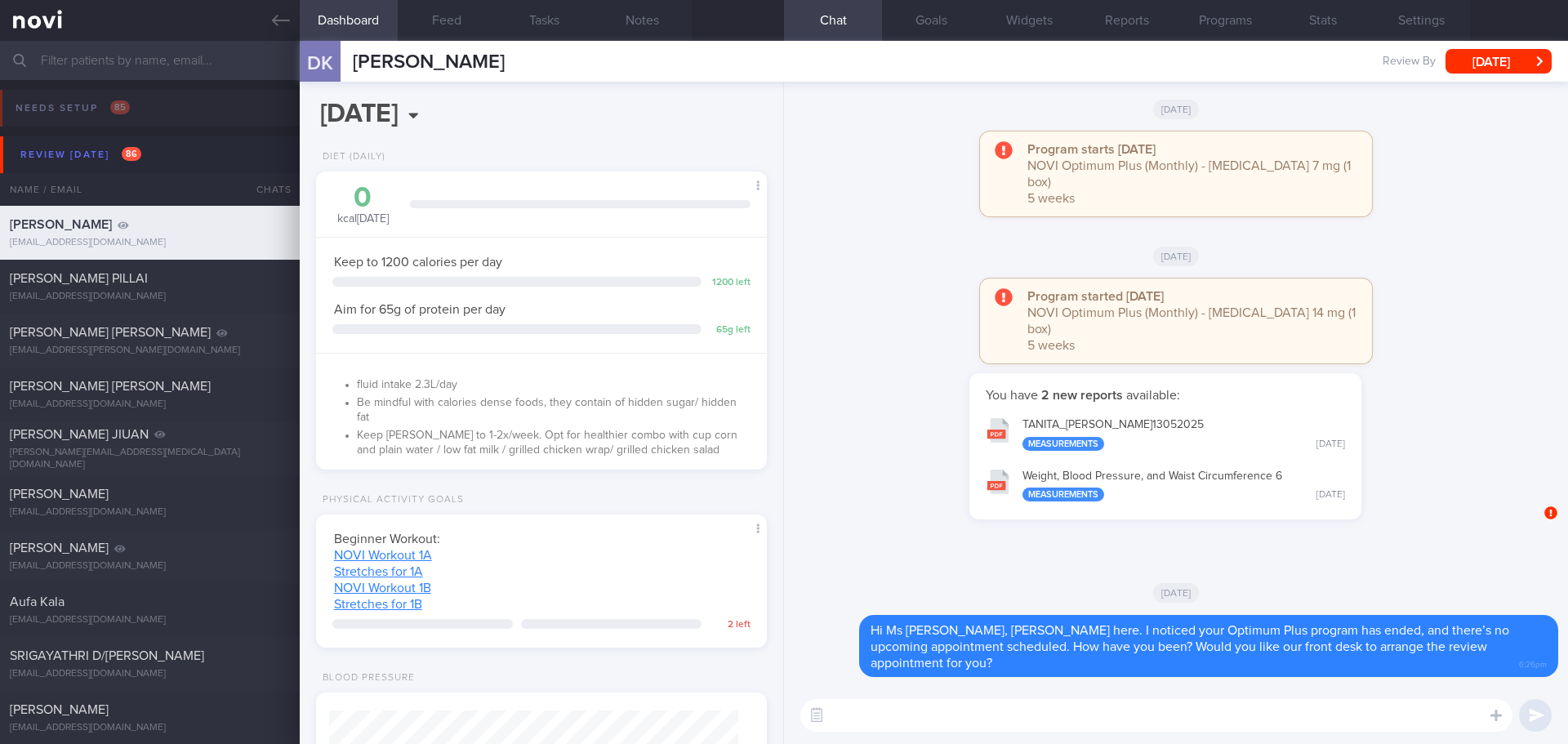
click at [922, 528] on div "You have 2 new reports available: TANITA_ KOH DOREEN_ 13052025 Measurements Tue…" at bounding box center [1166, 454] width 744 height 162
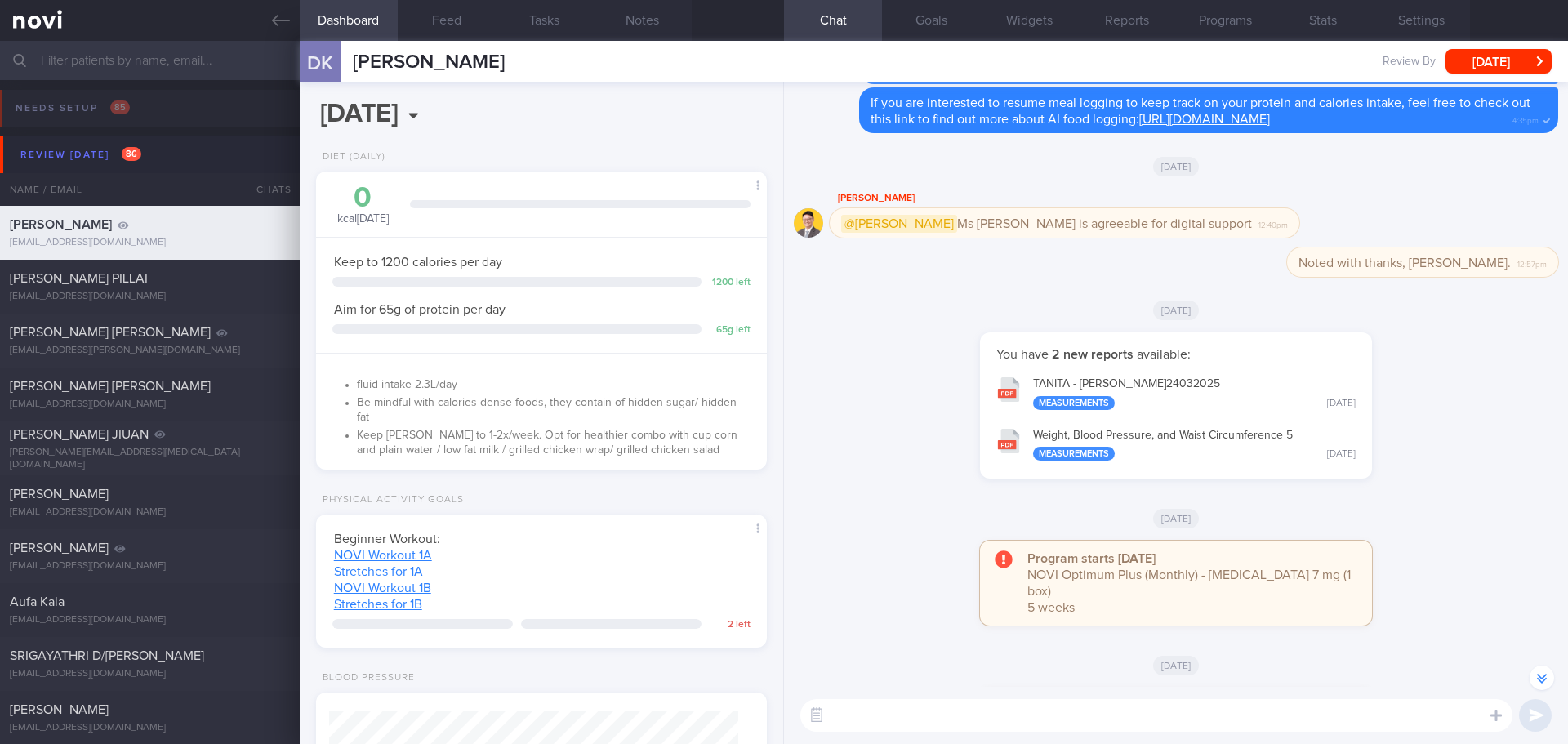
scroll to position [-1, 0]
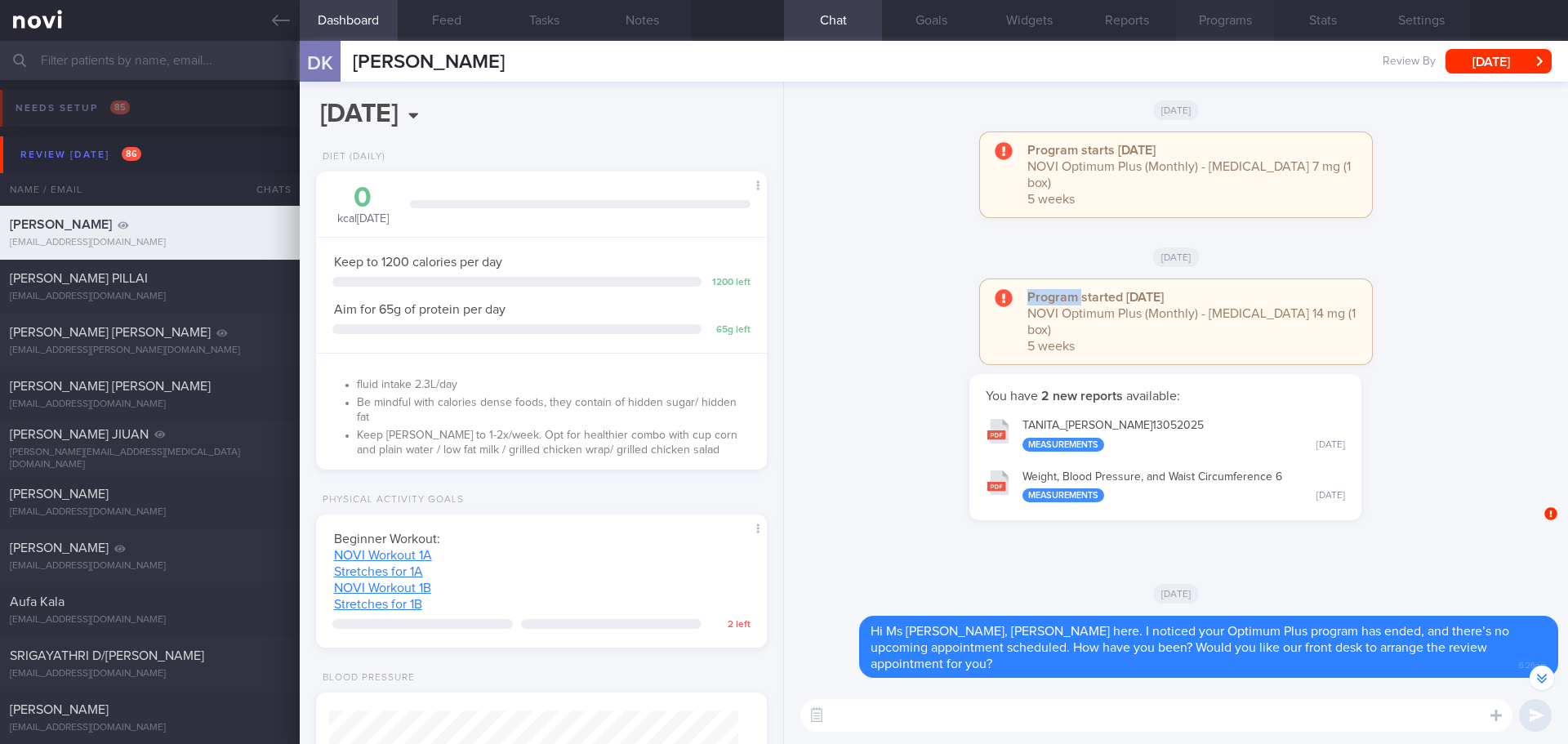
click at [1190, 18] on button "Programs" at bounding box center [1225, 21] width 98 height 41
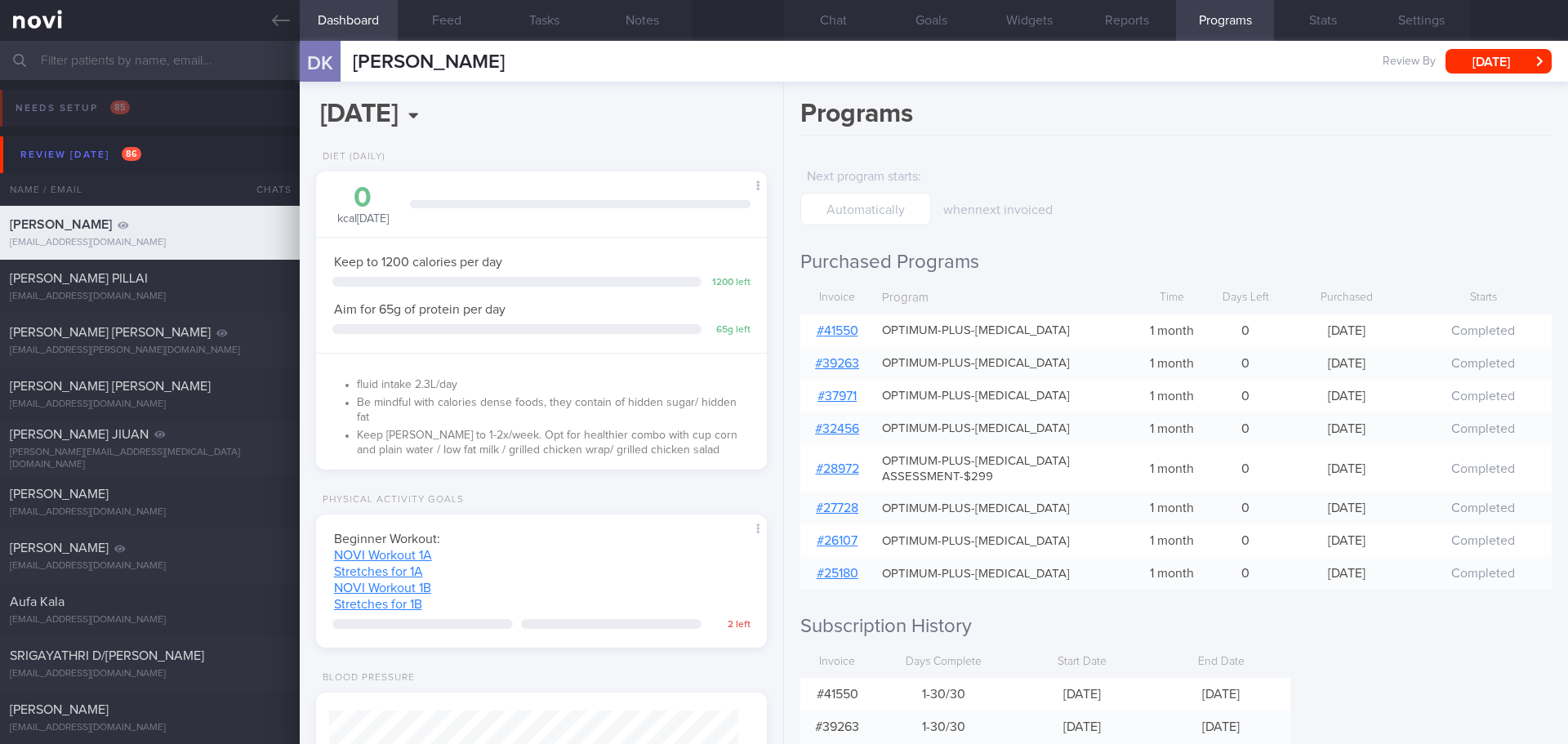
click at [852, 330] on link "# 41550" at bounding box center [838, 330] width 42 height 13
click at [862, 16] on button "Chat" at bounding box center [833, 21] width 98 height 41
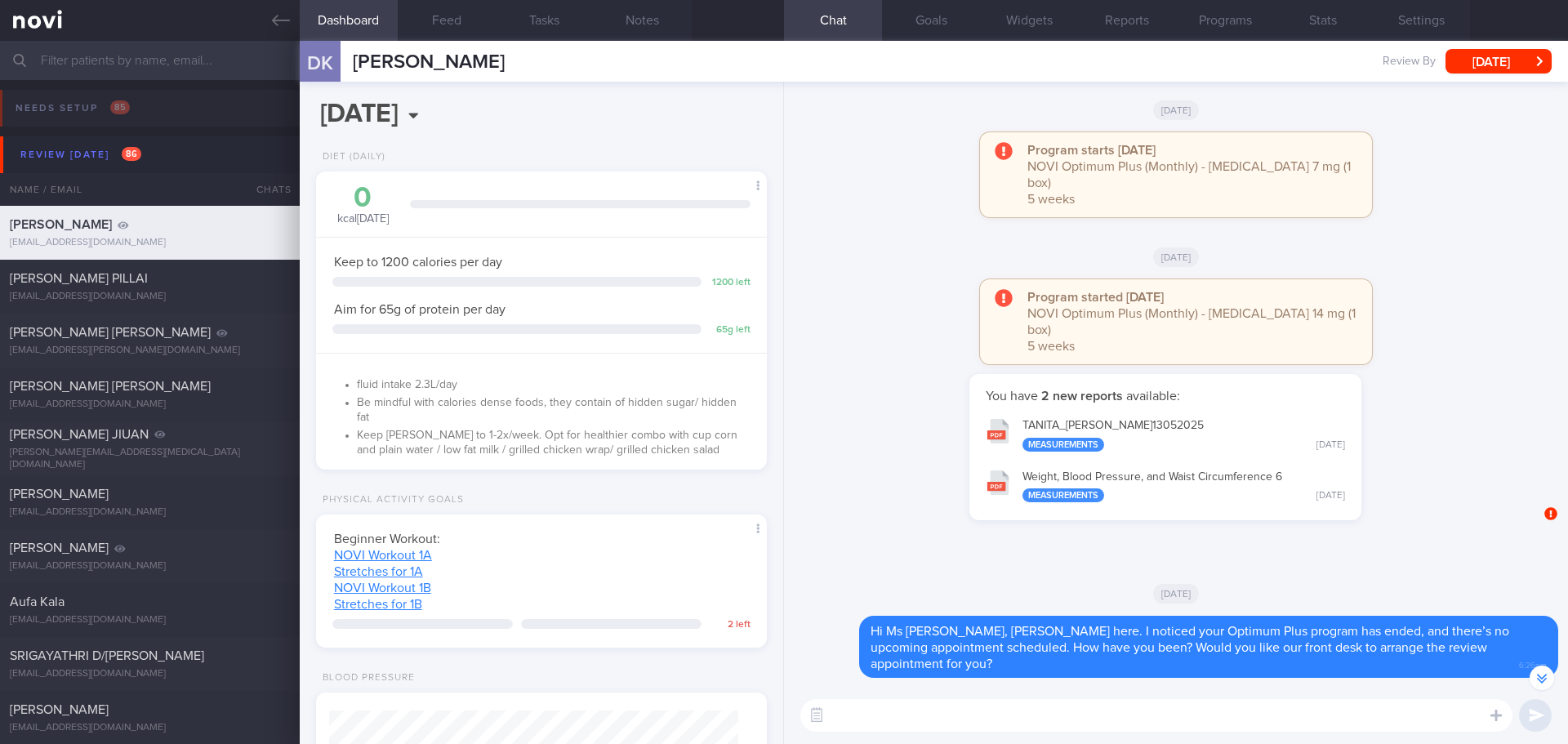
click at [1450, 460] on div "You have 2 new reports available: TANITA_ KOH DOREEN_ 13052025 Measurements Tue…" at bounding box center [1166, 455] width 744 height 162
click at [1317, 20] on button "Stats" at bounding box center [1323, 21] width 98 height 41
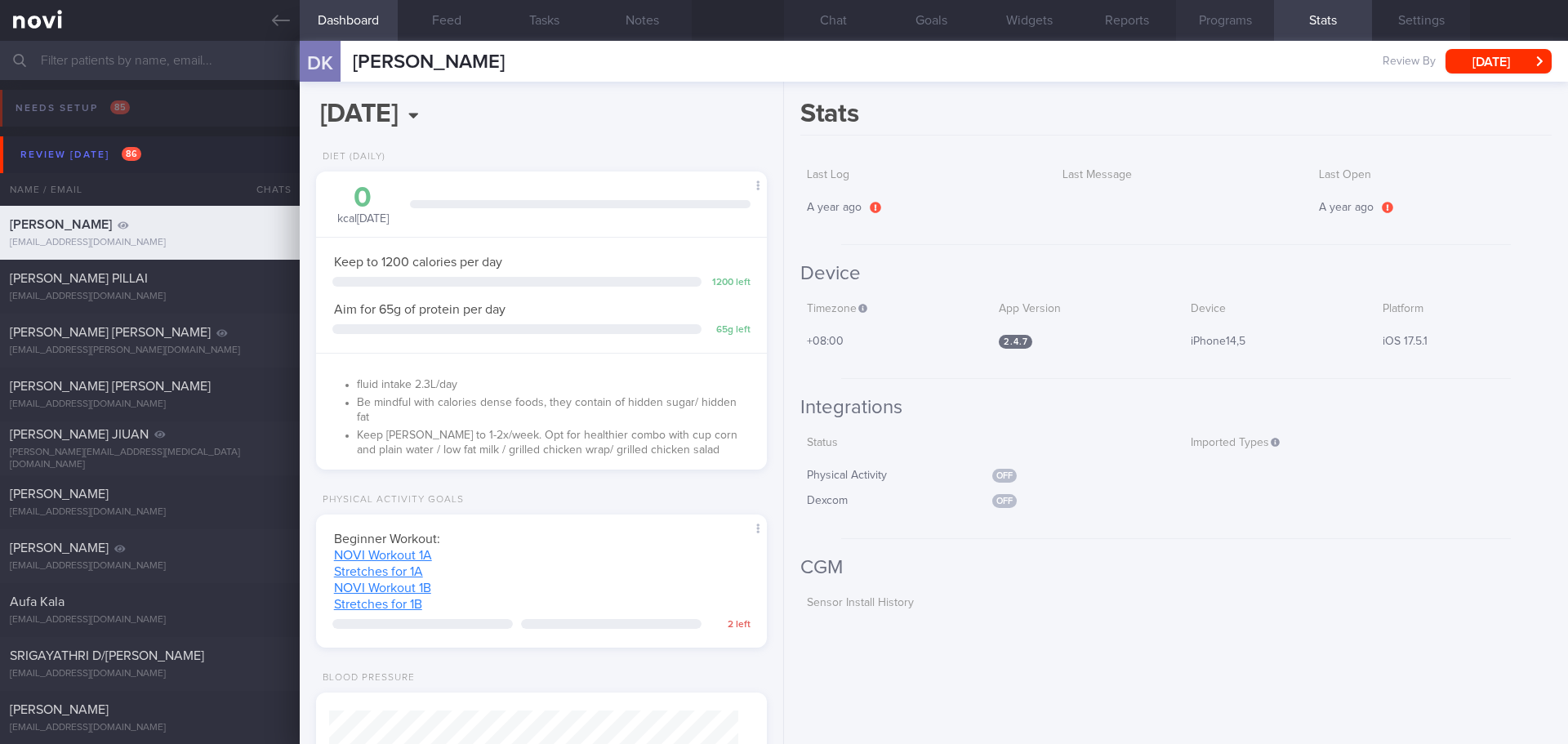
click at [1256, 21] on button "Programs" at bounding box center [1225, 21] width 98 height 41
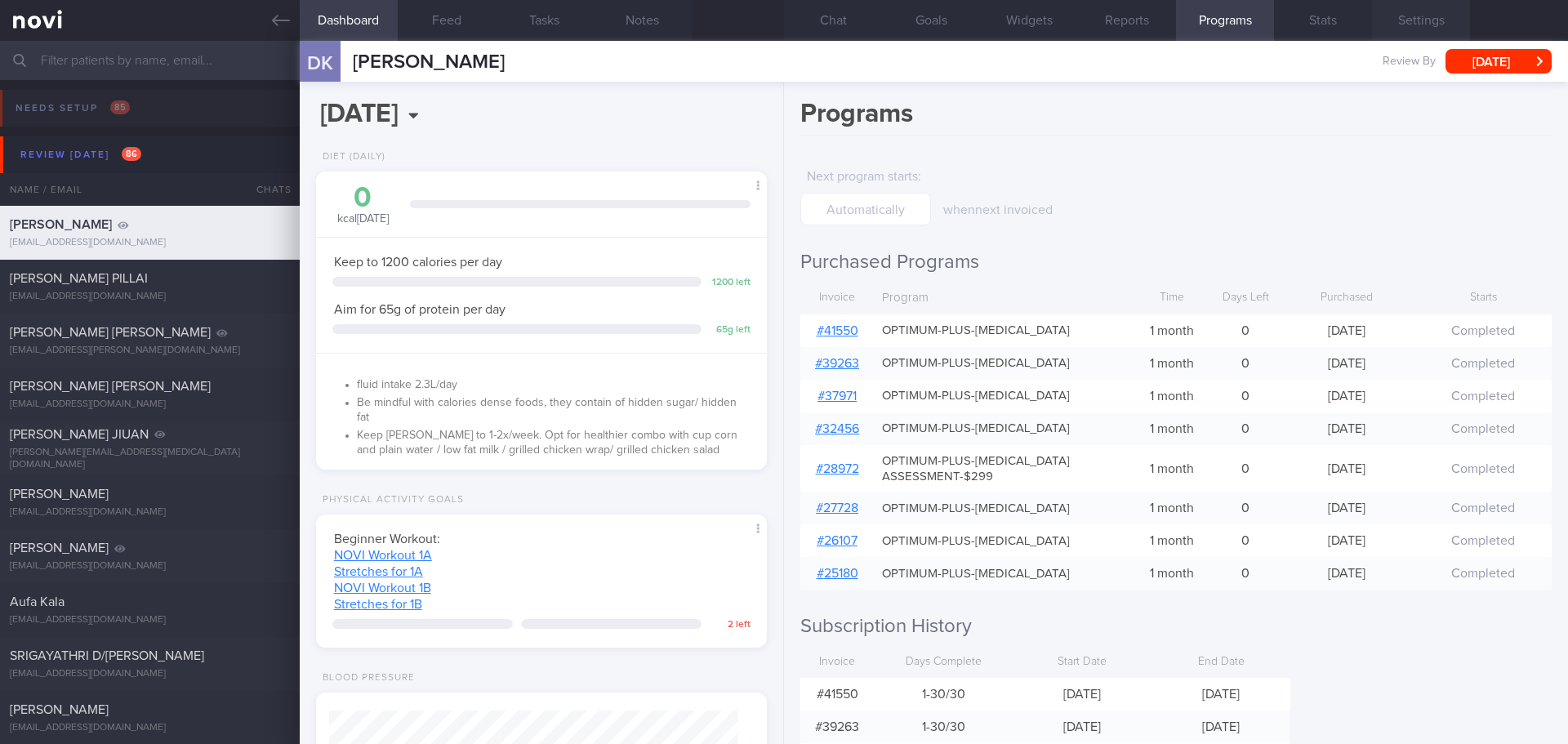
click at [1416, 27] on button "Settings" at bounding box center [1421, 21] width 98 height 41
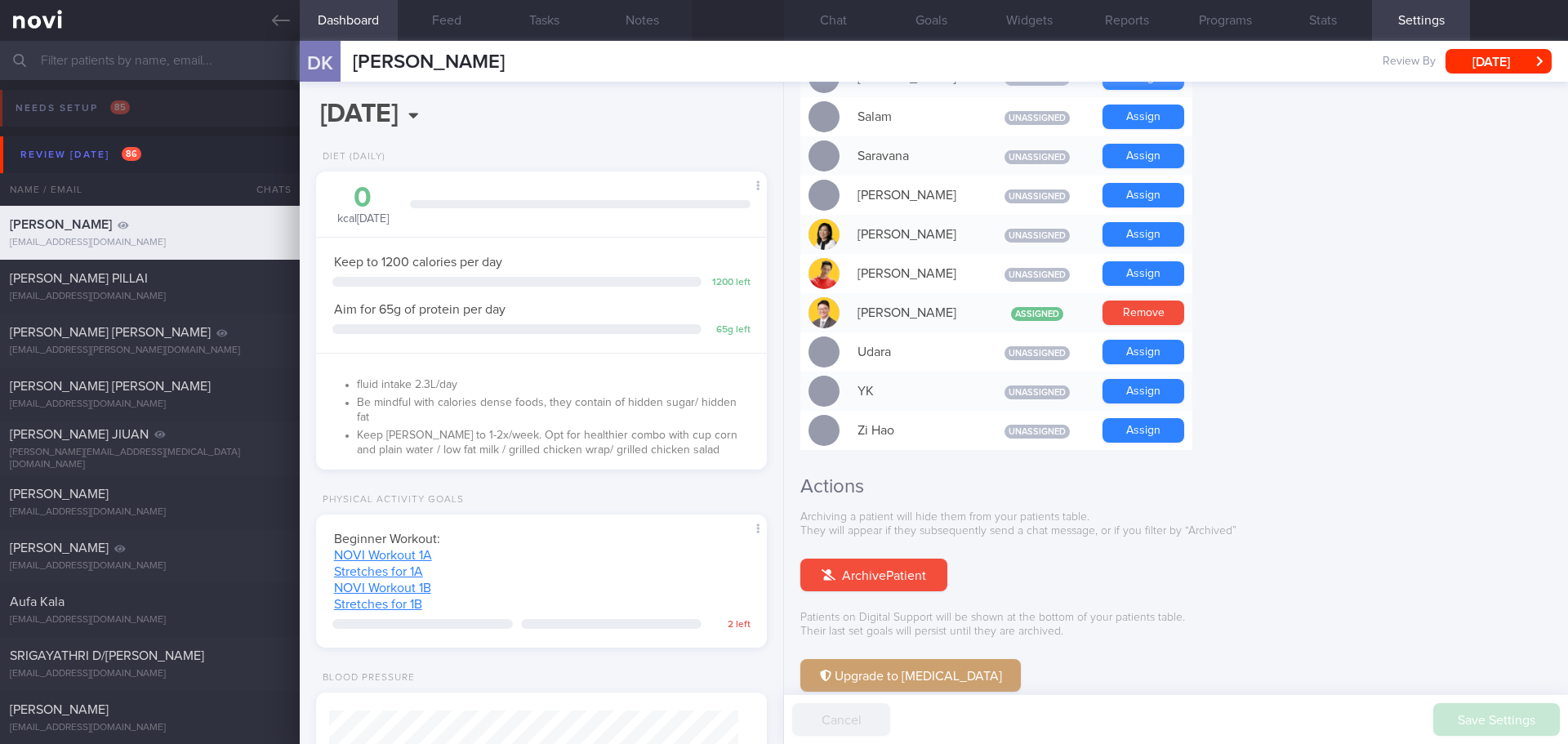
scroll to position [1322, 0]
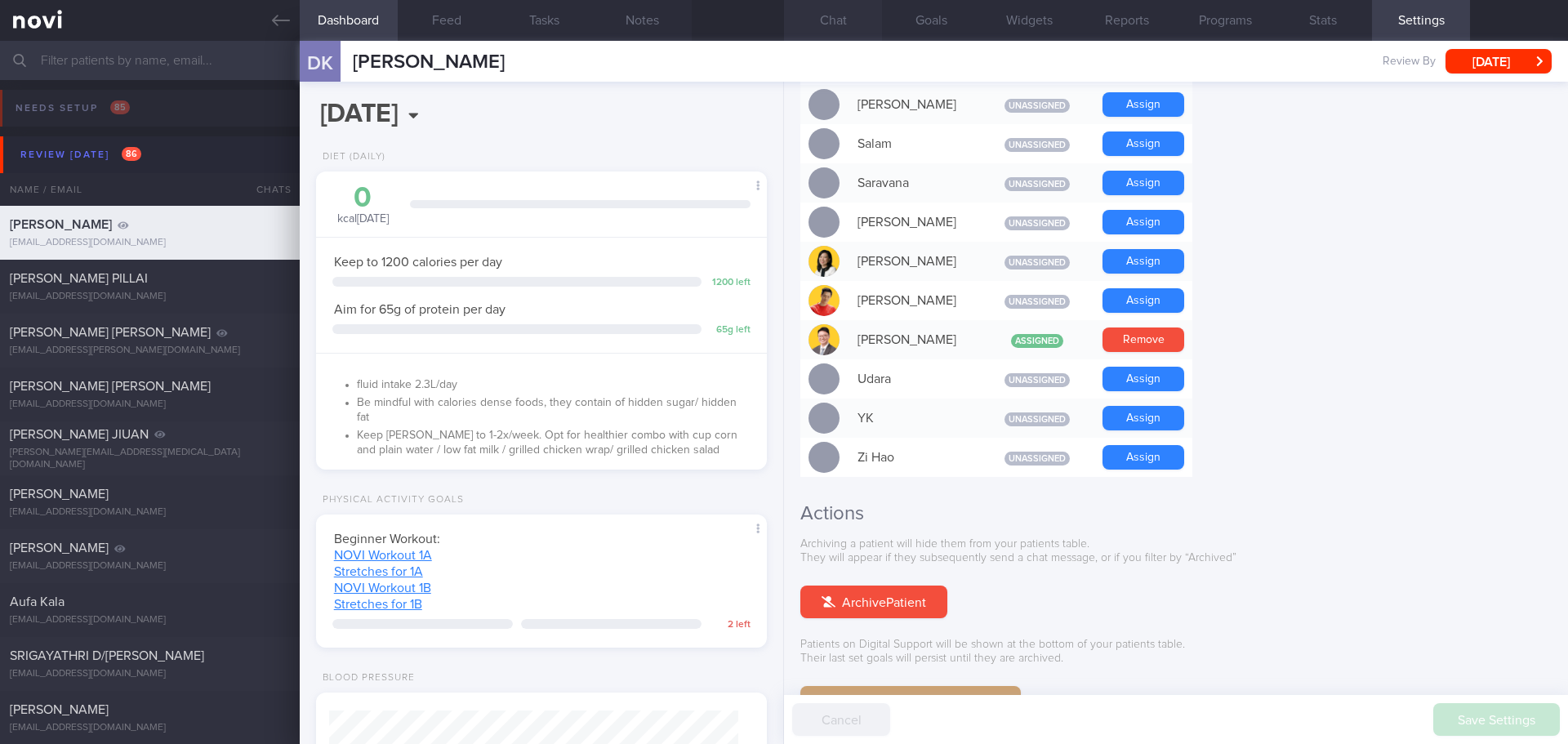
click at [857, 14] on button "Chat" at bounding box center [833, 21] width 98 height 41
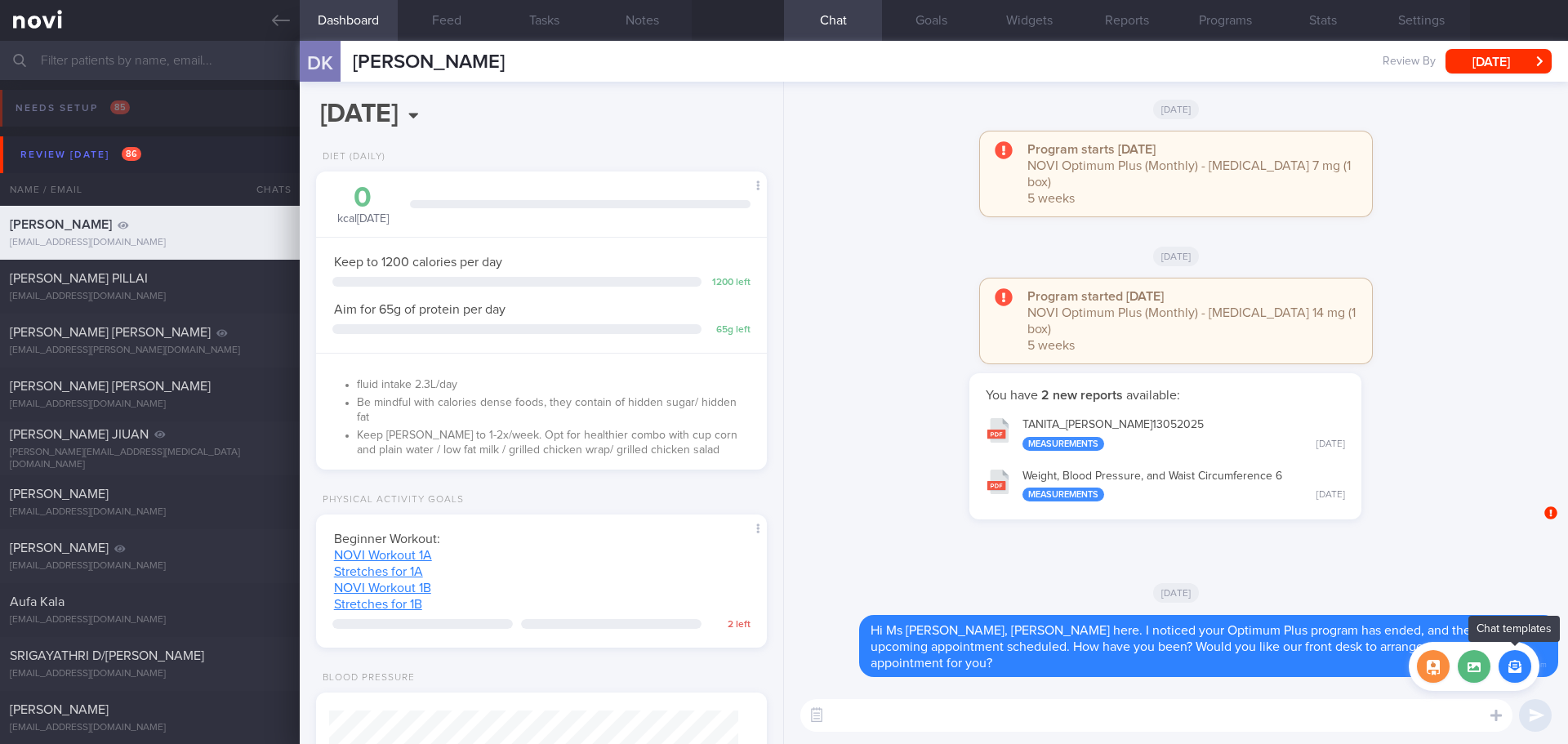
click at [1515, 676] on button "button" at bounding box center [1515, 667] width 33 height 33
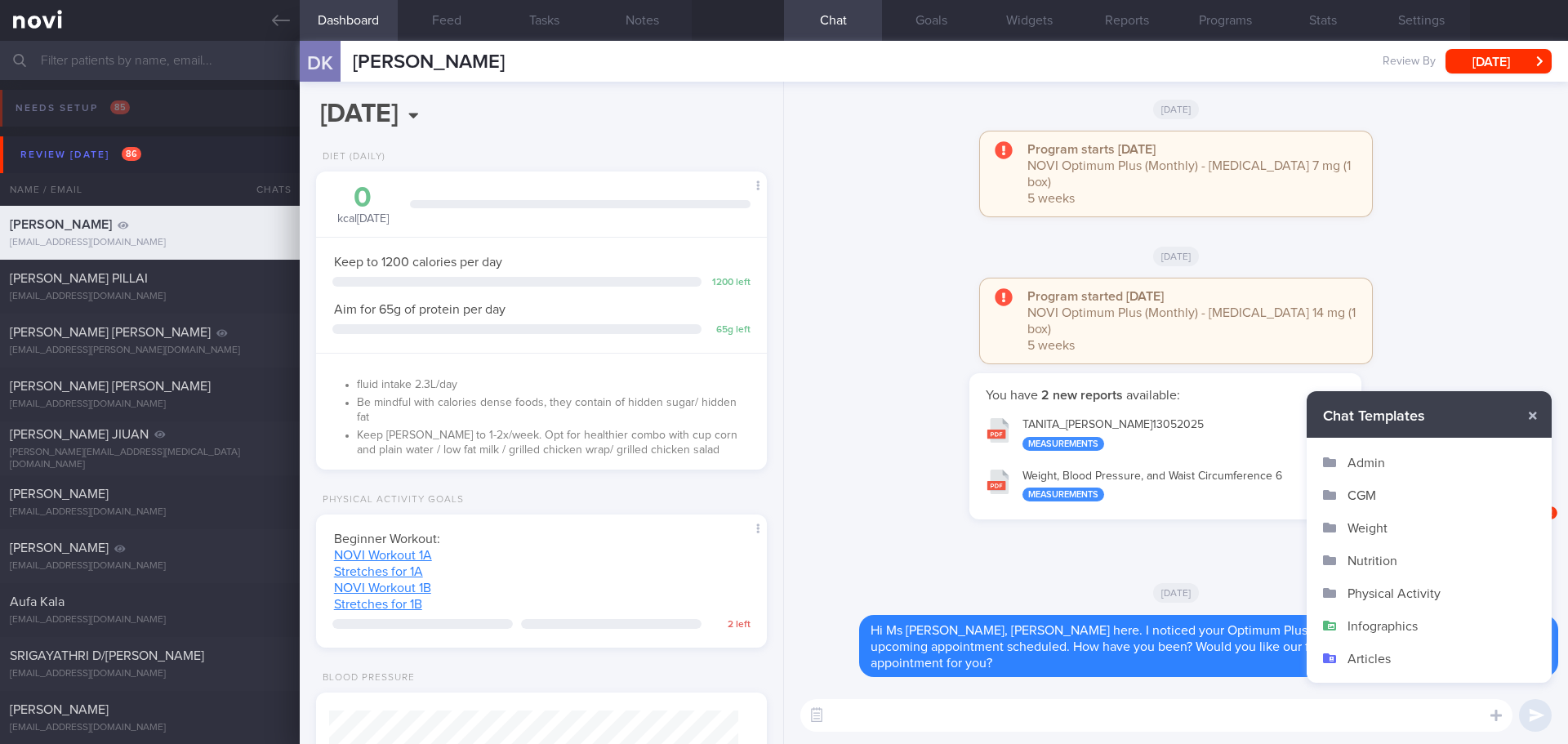
click at [1385, 462] on button "Admin" at bounding box center [1429, 462] width 245 height 33
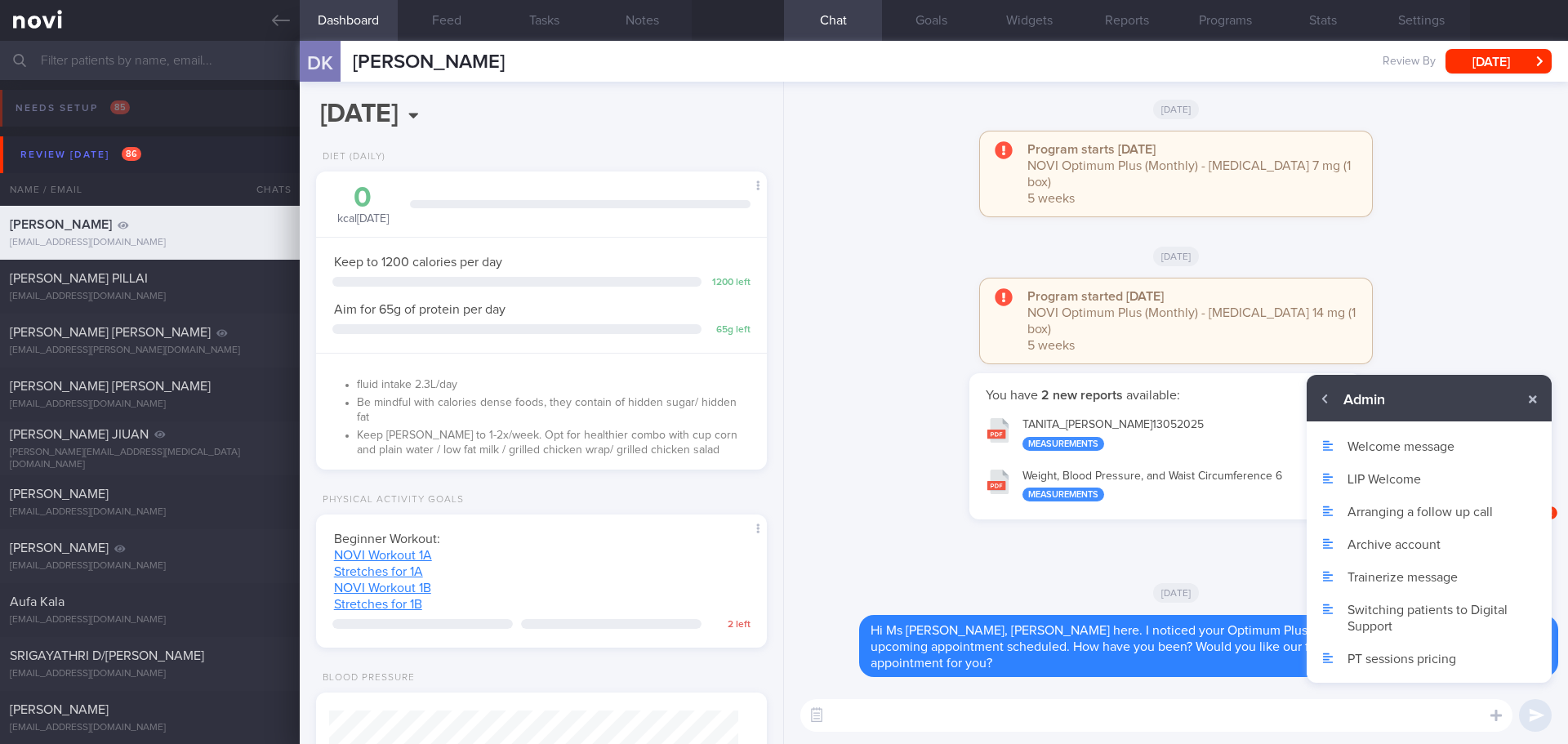
click at [1385, 545] on button "Archive account" at bounding box center [1429, 544] width 245 height 33
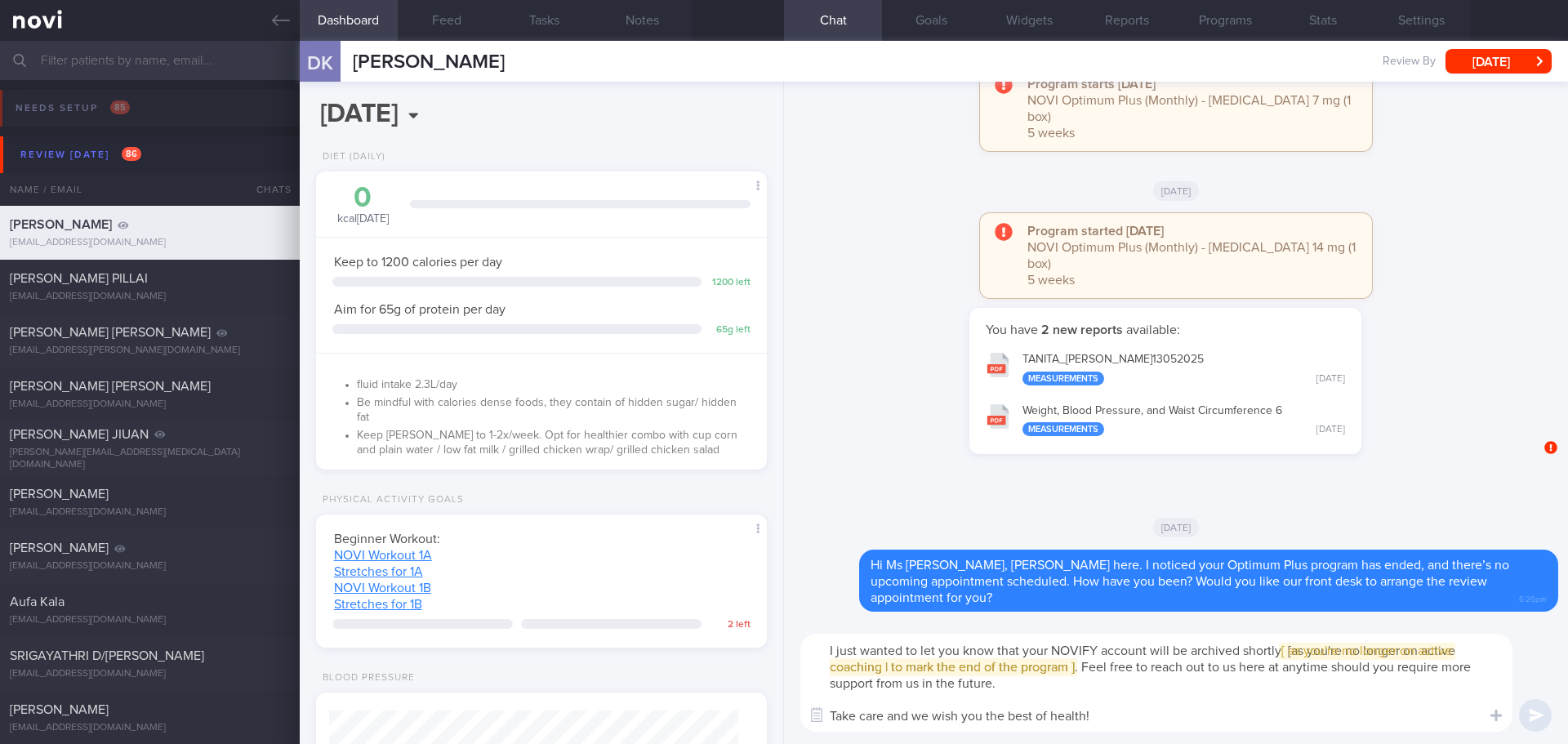
click at [829, 653] on textarea "I just wanted to let you know that your NOVIFY account will be archived shortly…" at bounding box center [1157, 682] width 712 height 98
click at [1387, 642] on textarea "Hi Ms Doreen, I just wanted to let you know that your NOVIFY account will be ar…" at bounding box center [1157, 682] width 712 height 98
click at [1389, 649] on span "[ [ as you're no longer on active coaching | to mark the end of the program ] ]" at bounding box center [1157, 659] width 653 height 30
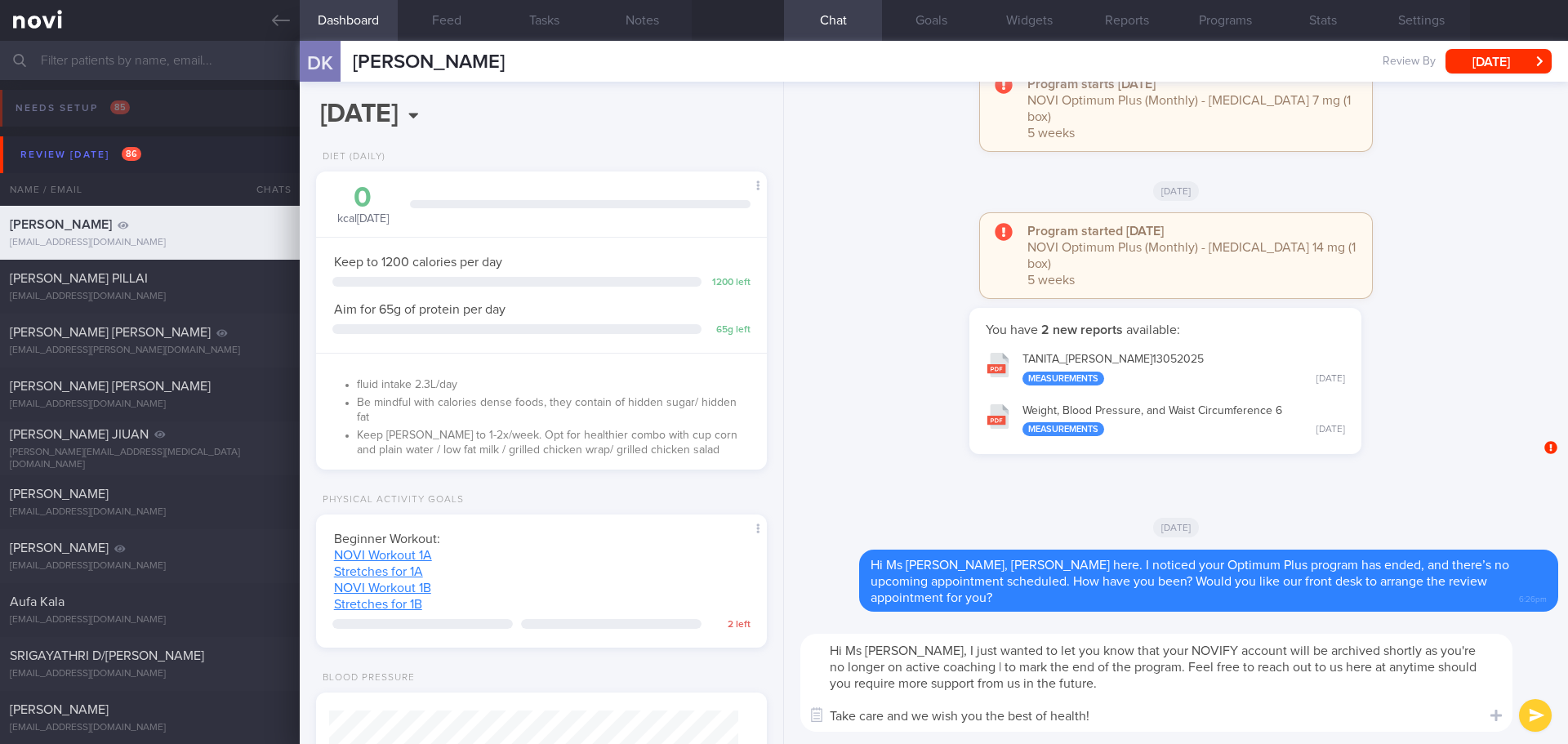
click at [1391, 653] on textarea "Hi Ms Doreen, I just wanted to let you know that your NOVIFY account will be ar…" at bounding box center [1157, 682] width 712 height 98
drag, startPoint x: 943, startPoint y: 666, endPoint x: 1326, endPoint y: 640, distance: 383.9
click at [1326, 640] on textarea "Hi Ms Doreen, I just wanted to let you know that your NOVIFY account will be ar…" at bounding box center [1157, 682] width 712 height 98
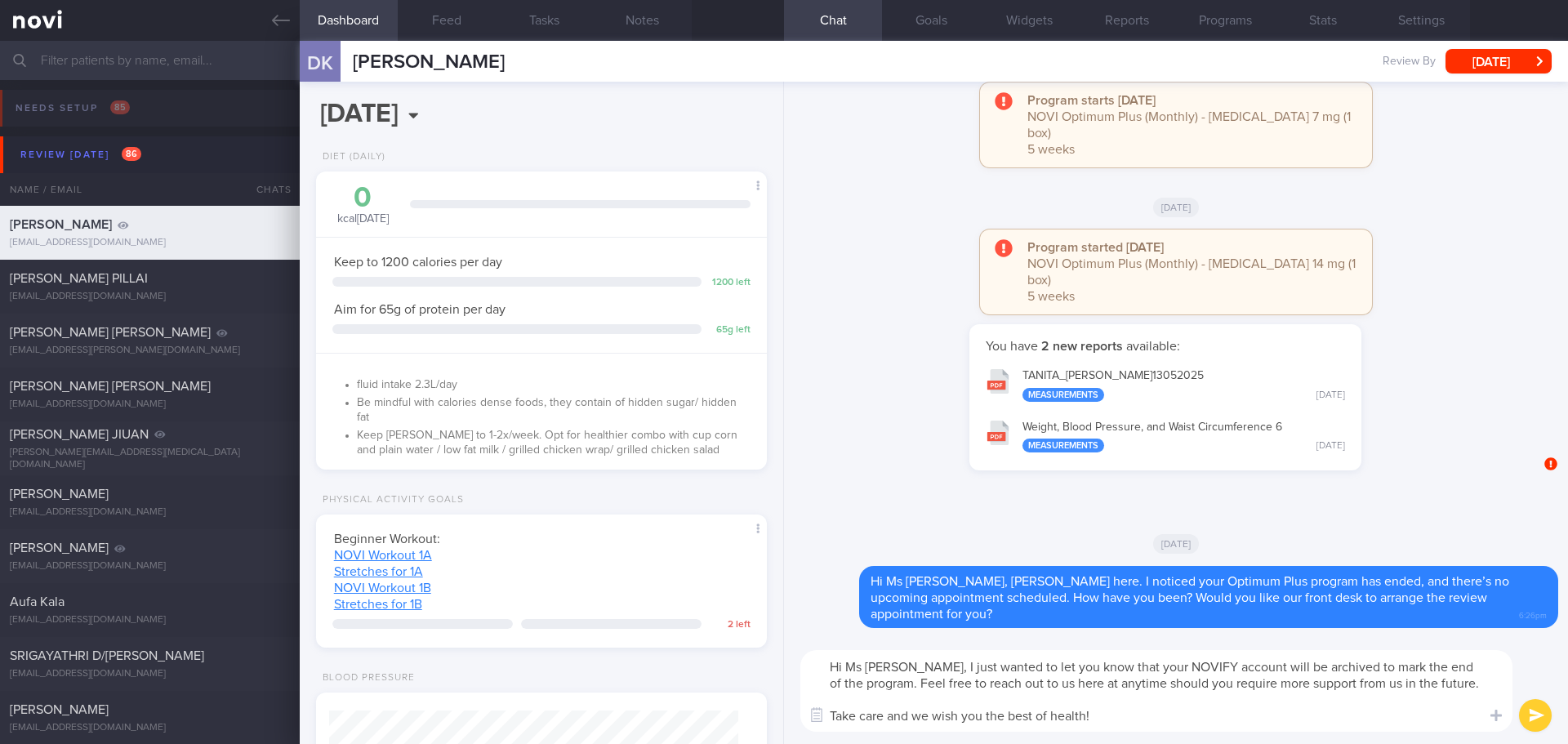
click at [1297, 704] on textarea "Hi Ms Doreen, I just wanted to let you know that your NOVIFY account will be ar…" at bounding box center [1157, 690] width 712 height 82
click at [1295, 704] on textarea "Hi Ms Doreen, I just wanted to let you know that your NOVIFY account will be ar…" at bounding box center [1157, 690] width 712 height 82
type textarea "Hi Ms Doreen, I just wanted to let you know that your NOVIFY account will be ar…"
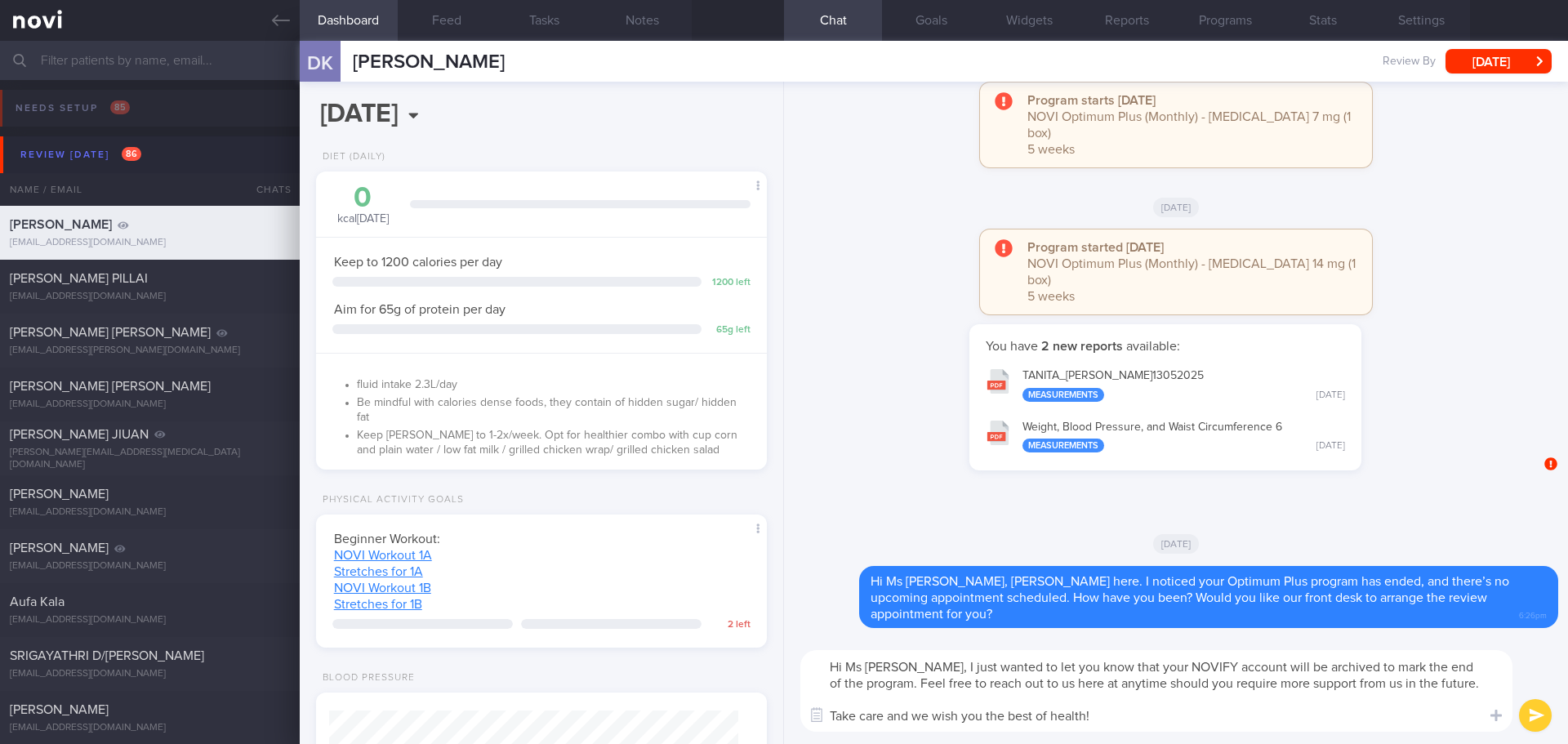
click at [1536, 717] on button "submit" at bounding box center [1536, 715] width 33 height 33
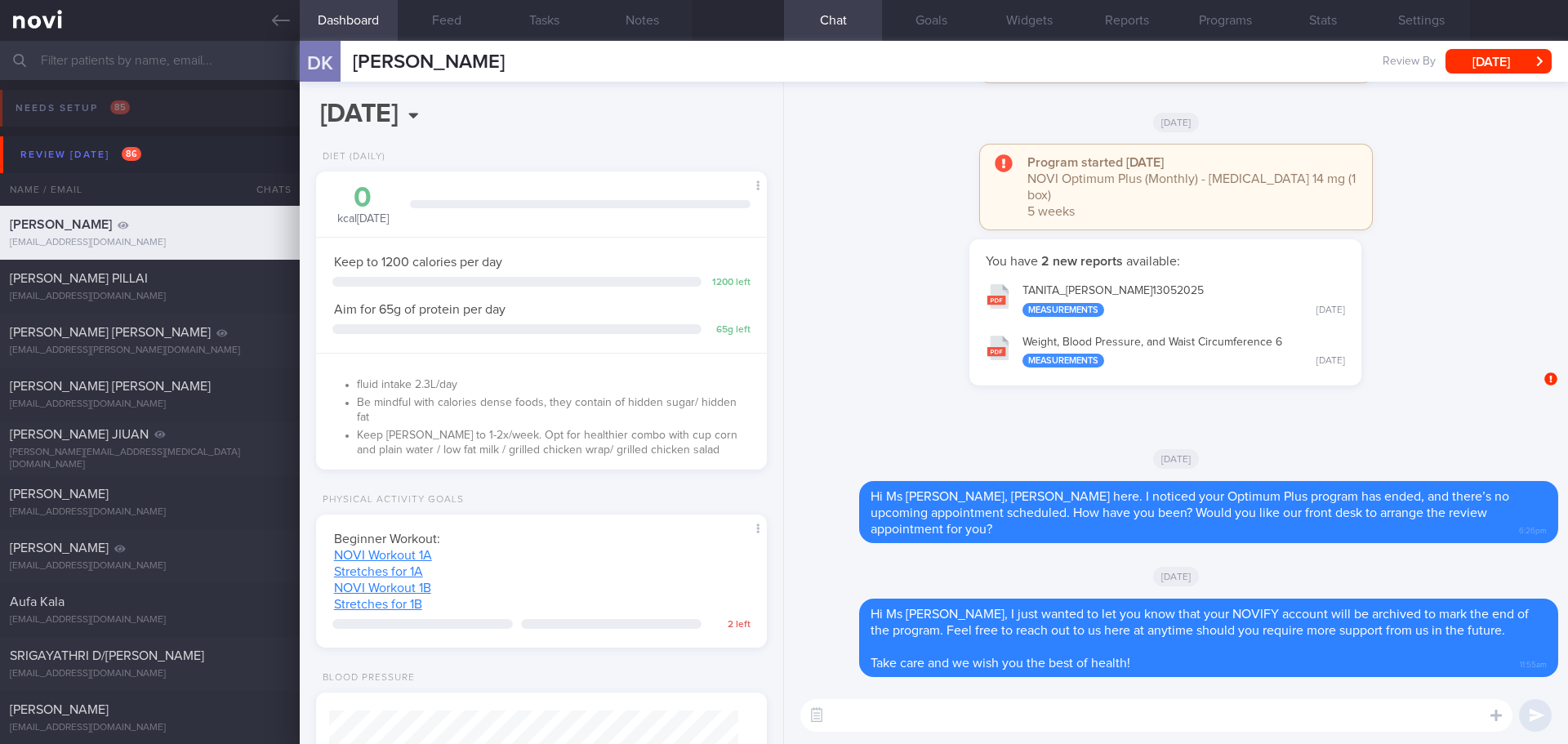
click at [1446, 302] on div "You have 2 new reports available: TANITA_ KOH DOREEN_ 13052025 Measurements Tue…" at bounding box center [1166, 320] width 744 height 162
click at [1439, 17] on button "Settings" at bounding box center [1421, 21] width 98 height 41
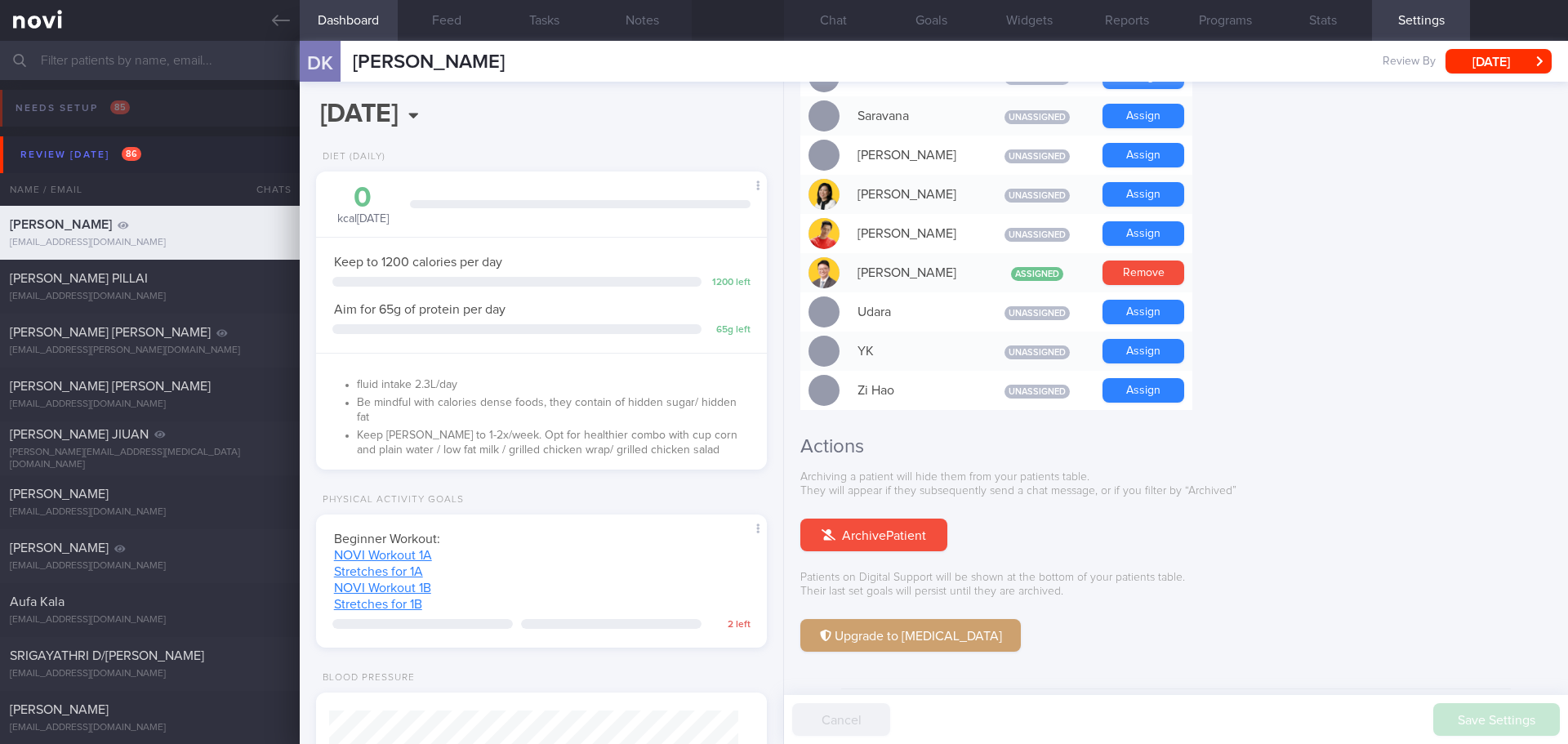
scroll to position [1404, 0]
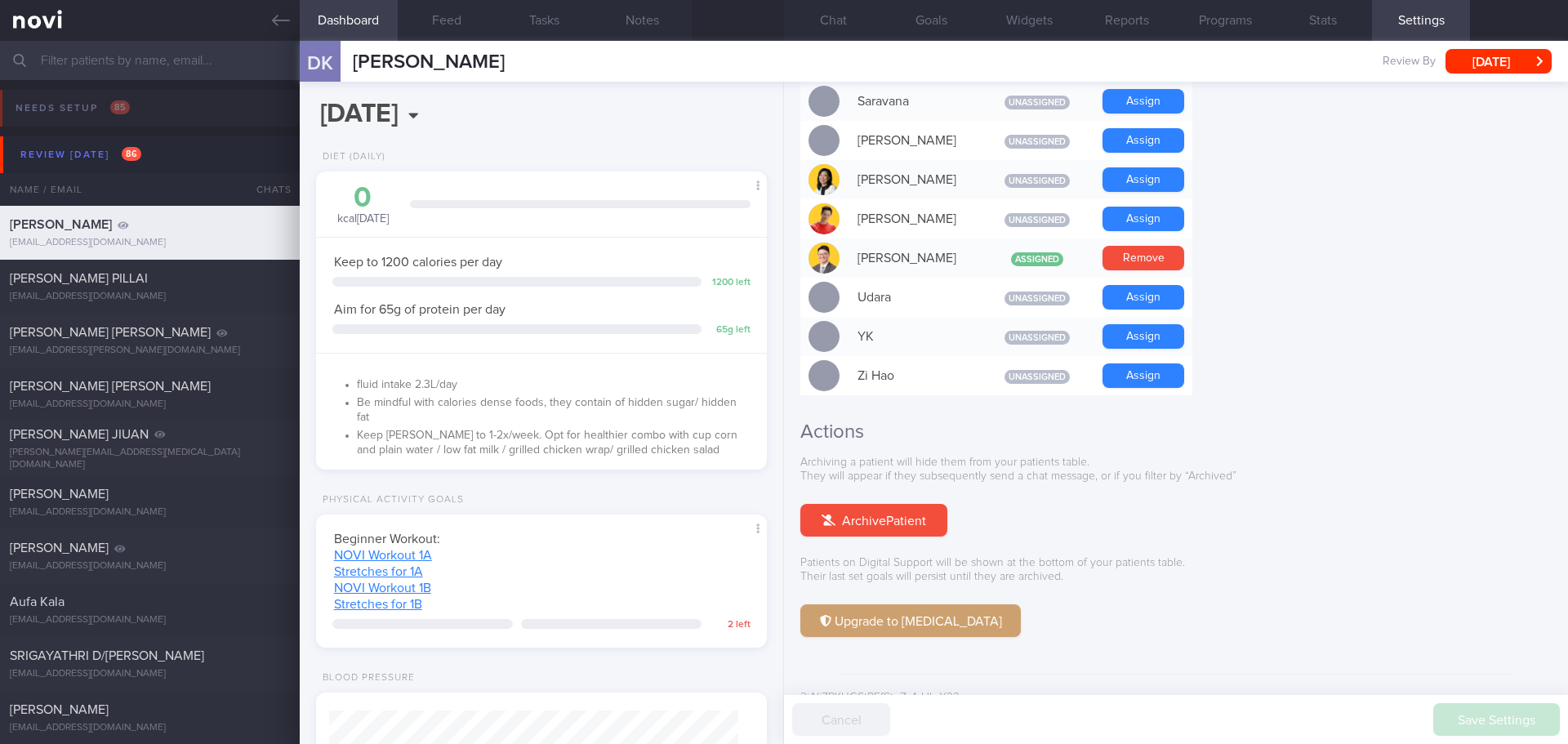
drag, startPoint x: 880, startPoint y: 502, endPoint x: 857, endPoint y: 71, distance: 431.6
click at [880, 503] on button "Archive Patient" at bounding box center [874, 520] width 147 height 33
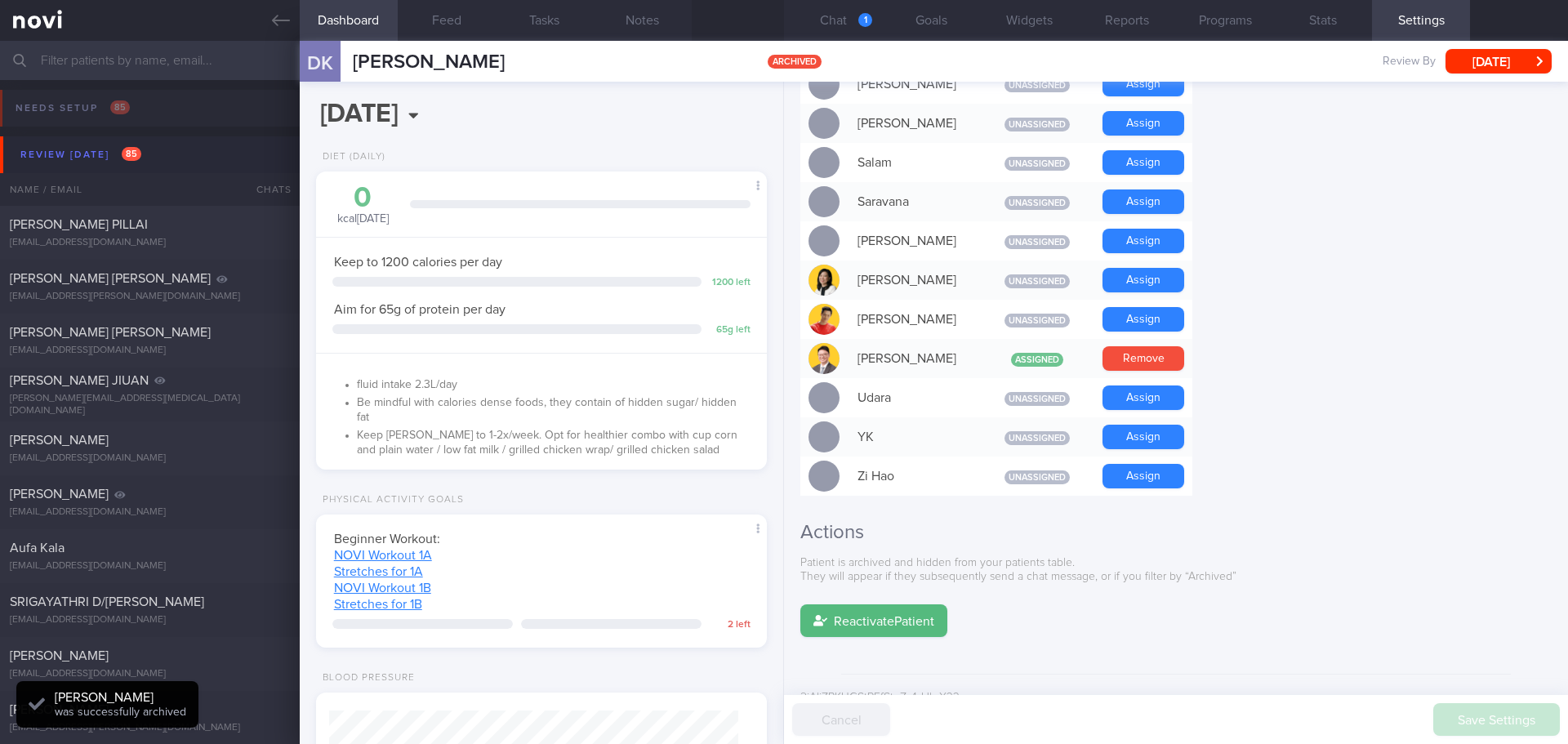
scroll to position [1, 0]
click at [160, 229] on div "[PERSON_NAME] PILLAI" at bounding box center [148, 225] width 276 height 16
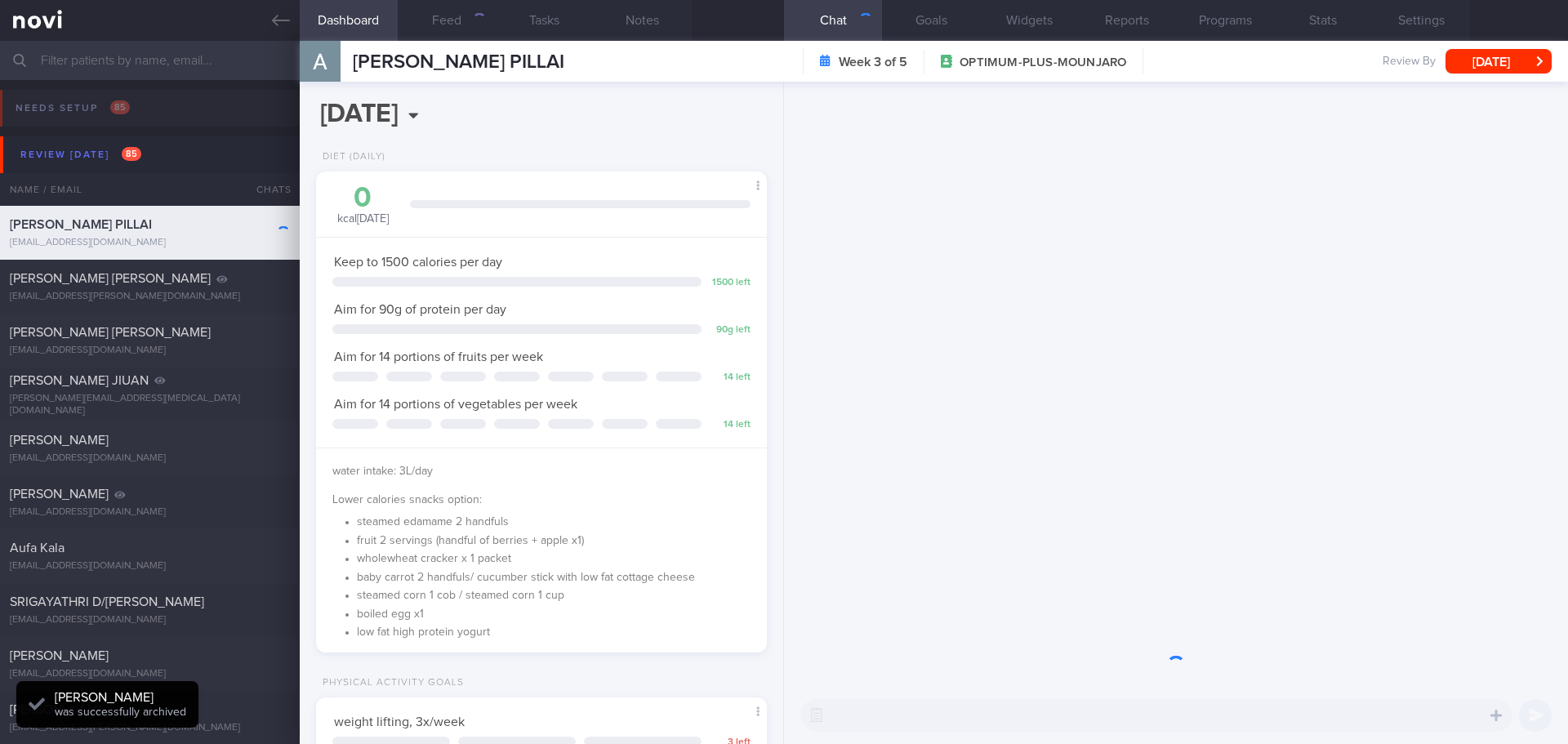
scroll to position [227, 410]
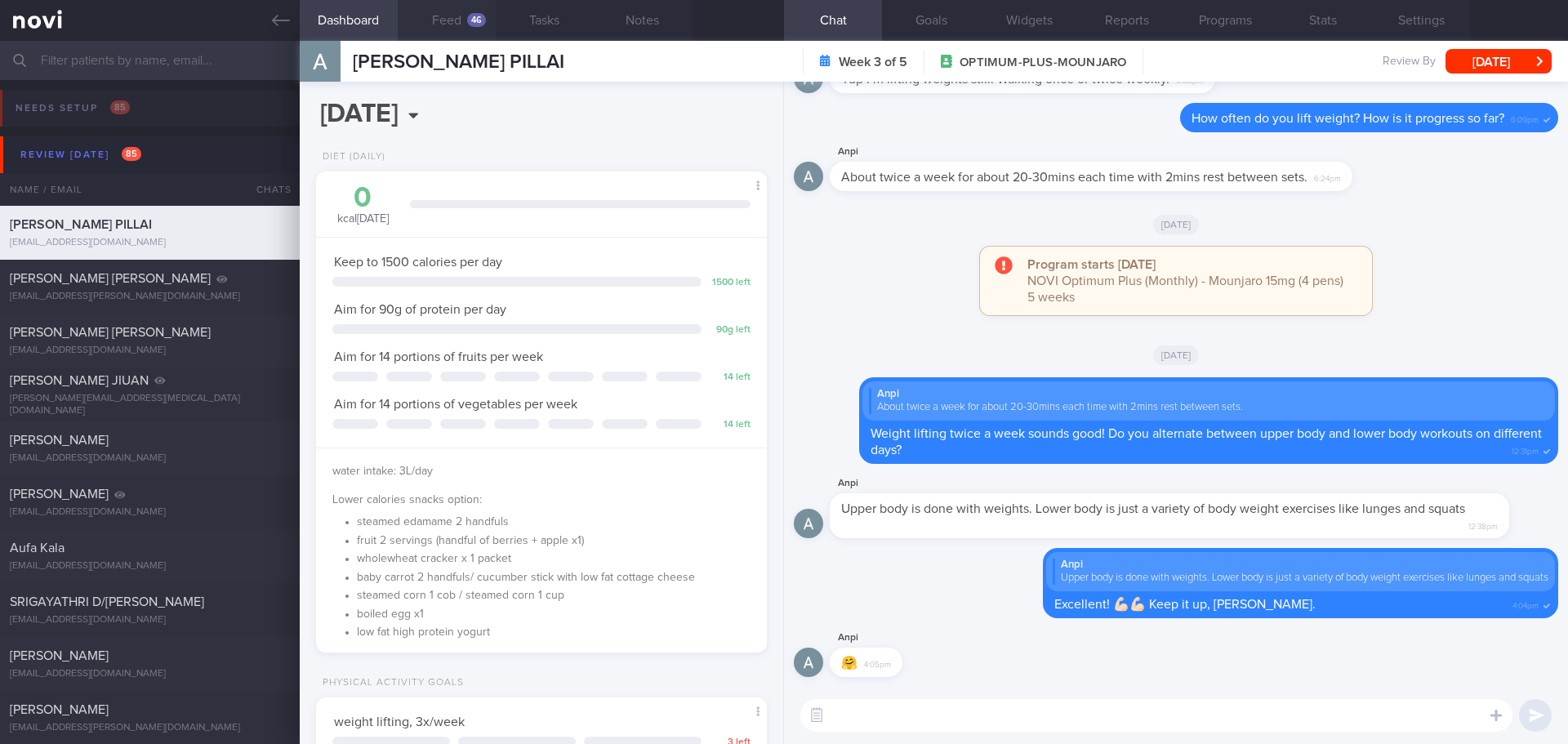
click at [453, 25] on button "Feed 46" at bounding box center [447, 21] width 98 height 41
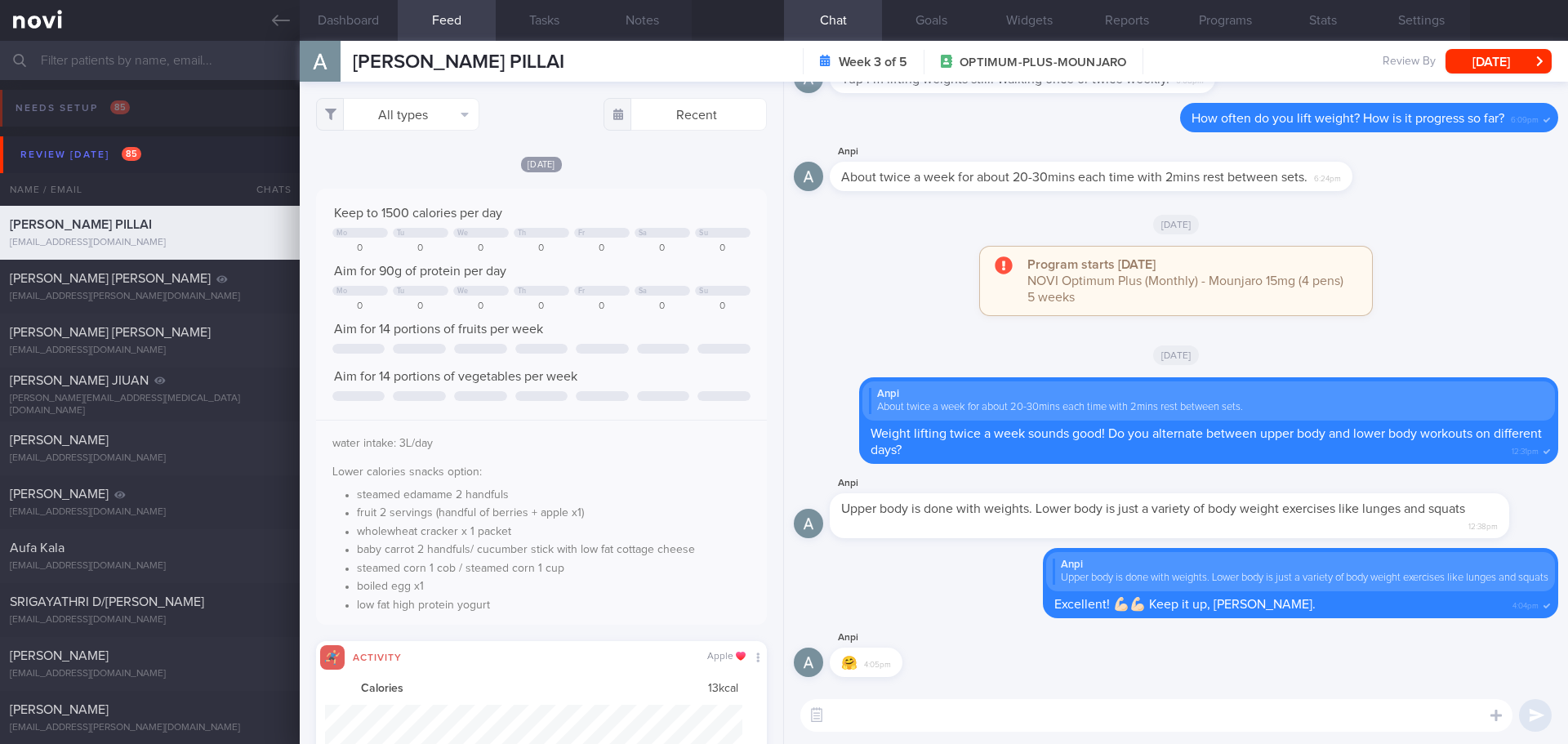
scroll to position [104, 418]
click at [442, 116] on button "All types" at bounding box center [397, 115] width 163 height 33
click at [424, 169] on button "Activity" at bounding box center [397, 171] width 162 height 25
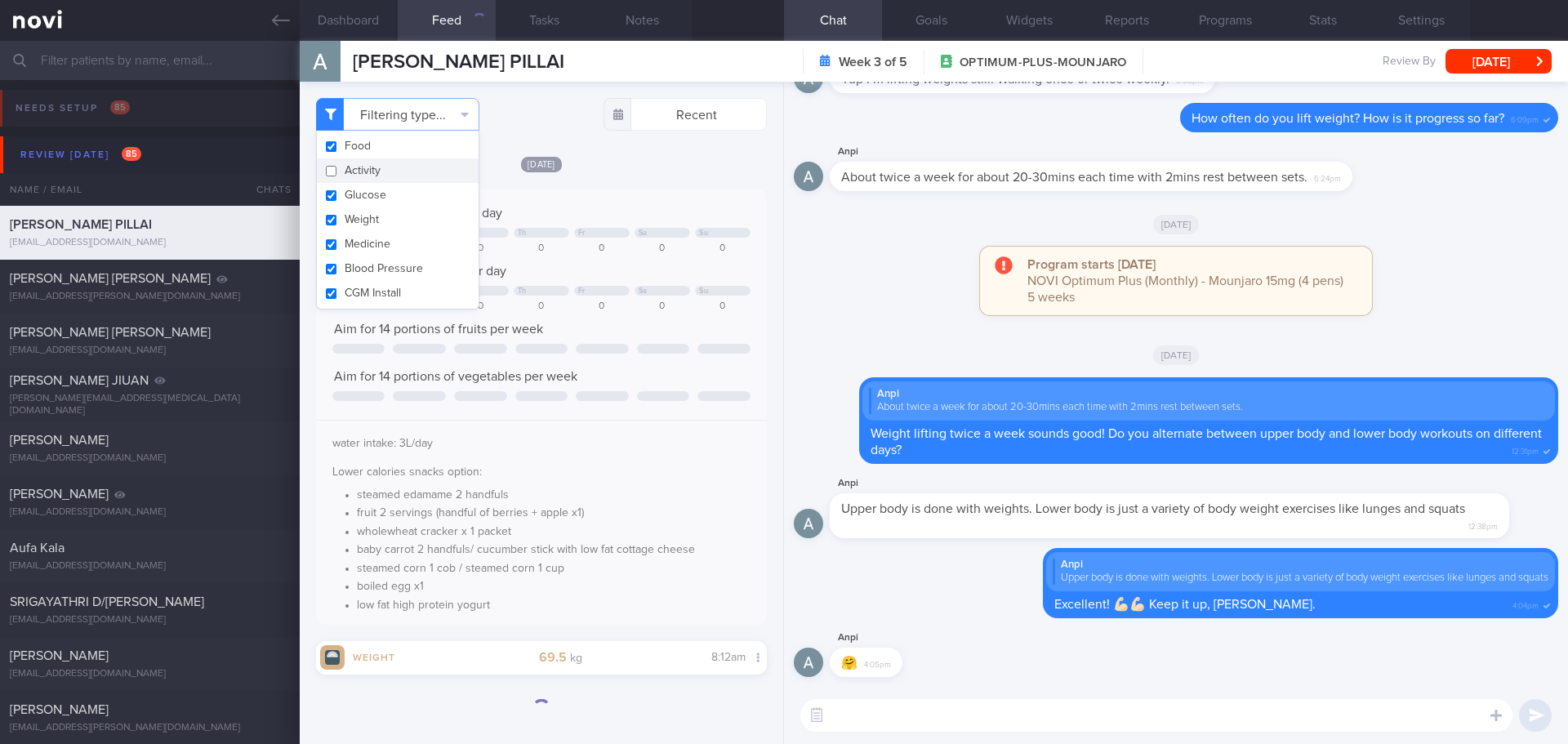
checkbox input "false"
click at [663, 170] on div "[DATE]" at bounding box center [541, 163] width 451 height 17
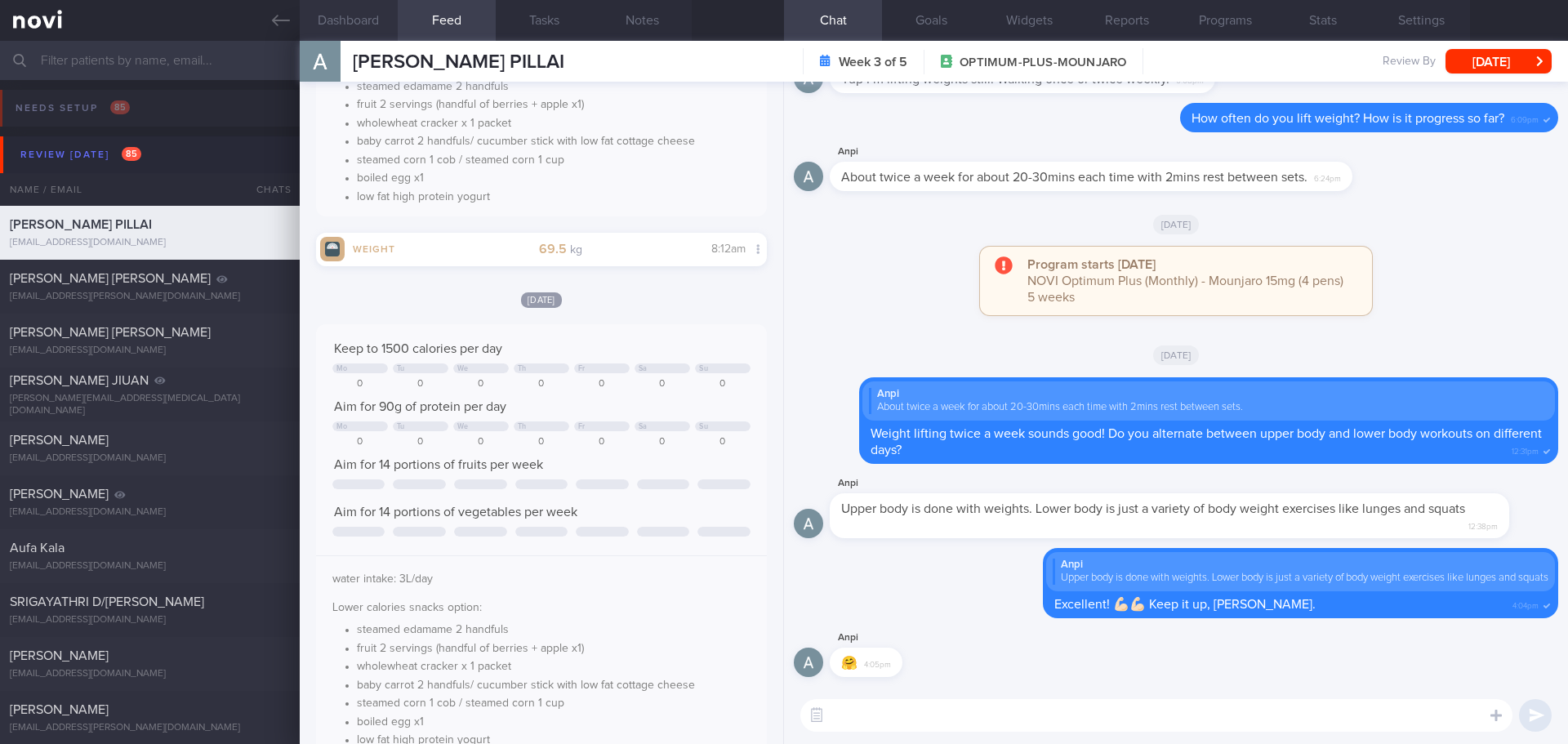
click at [330, 19] on button "Dashboard" at bounding box center [349, 21] width 98 height 41
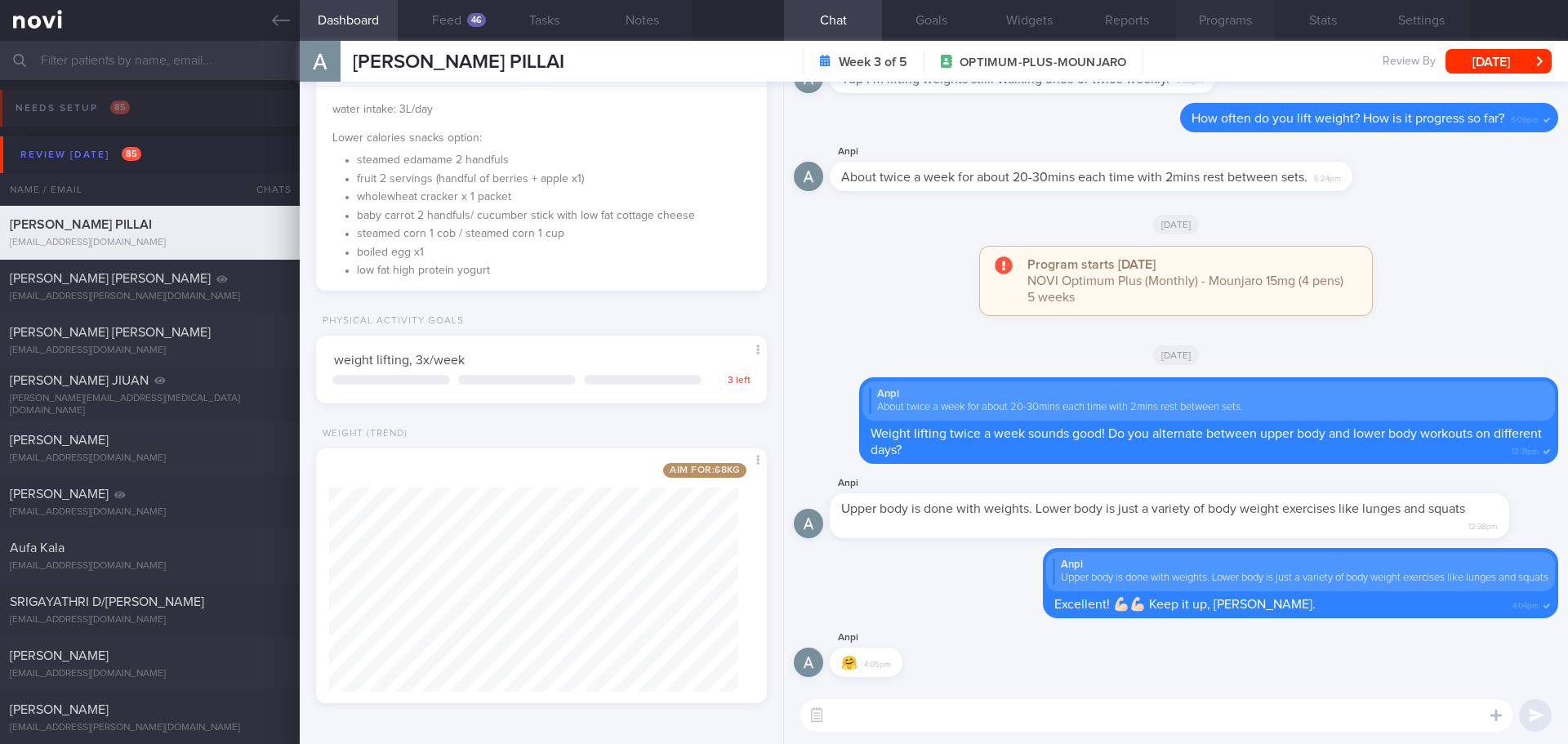
click at [1225, 37] on button "Programs" at bounding box center [1225, 21] width 98 height 41
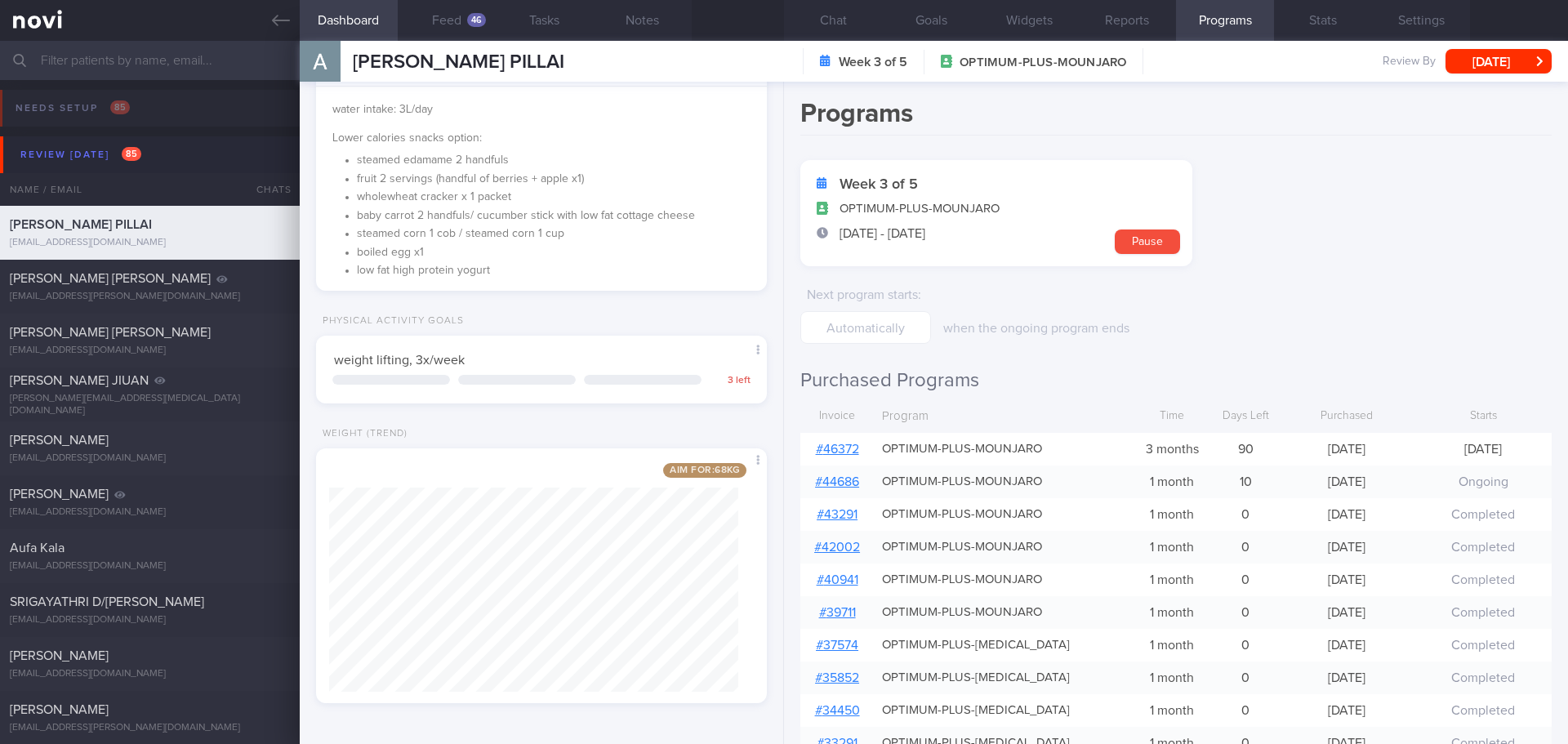
click at [853, 456] on div "# 46372" at bounding box center [837, 449] width 73 height 33
click at [857, 451] on link "# 46372" at bounding box center [838, 449] width 44 height 13
click at [847, 22] on button "Chat" at bounding box center [833, 21] width 98 height 41
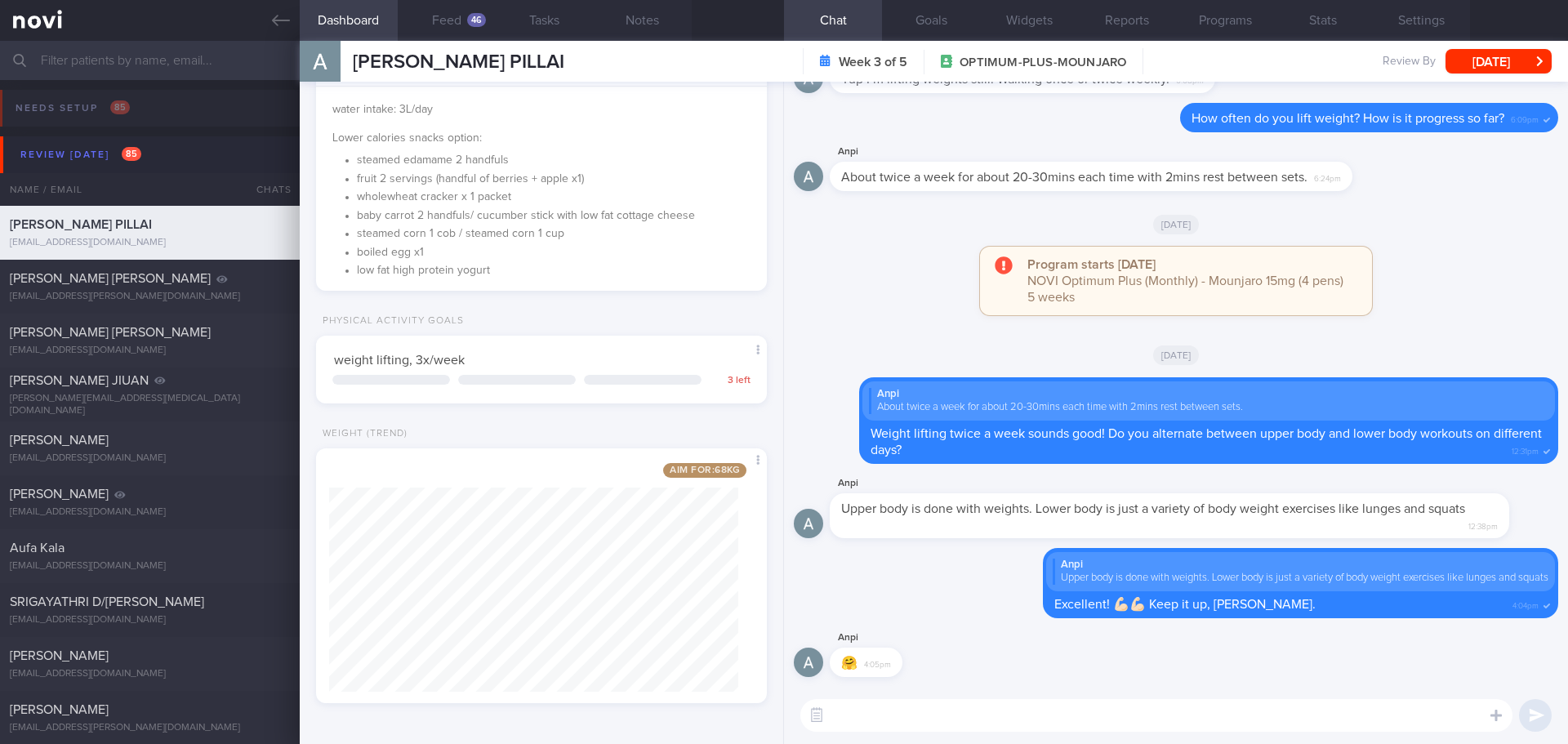
click at [908, 706] on textarea at bounding box center [1157, 715] width 712 height 33
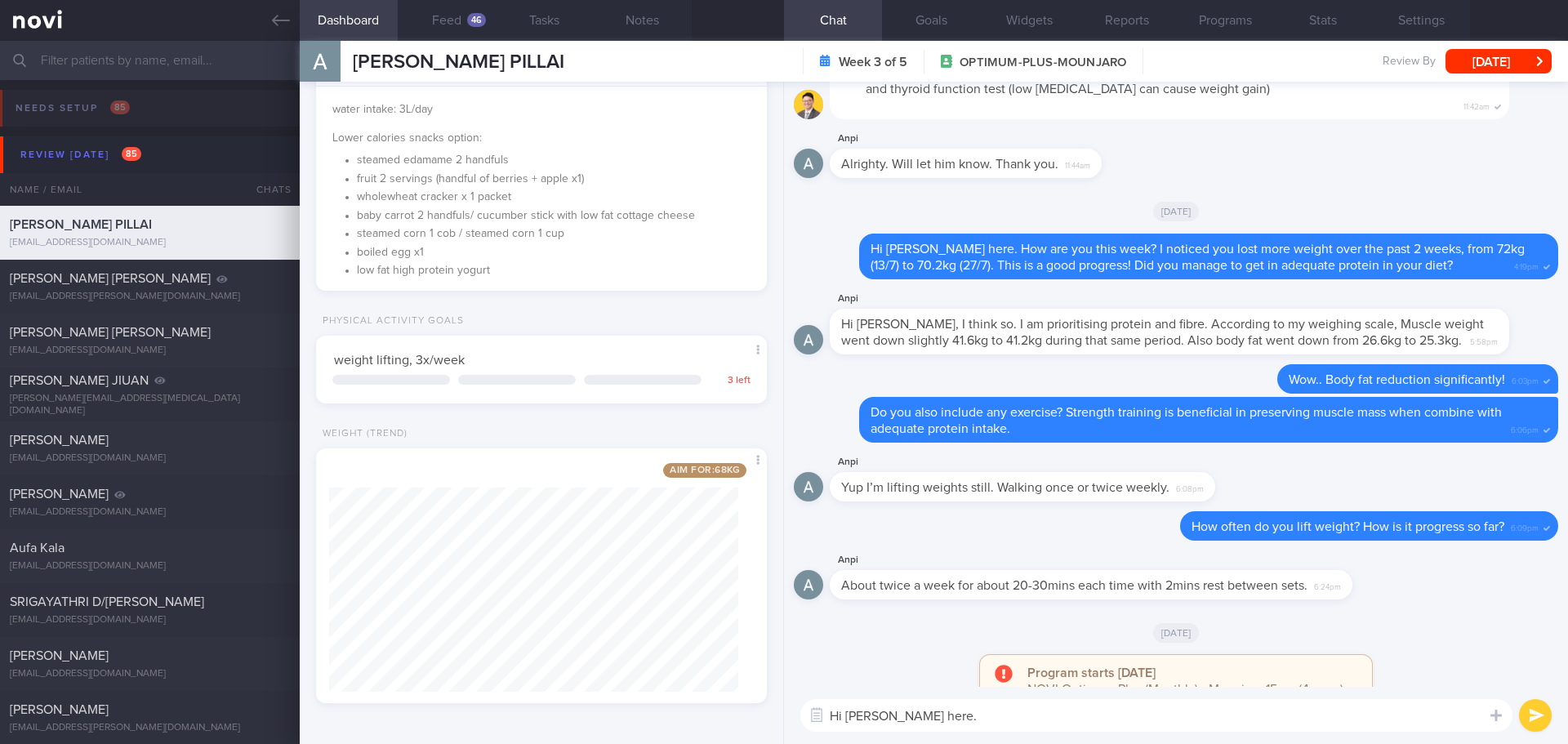
scroll to position [1, 0]
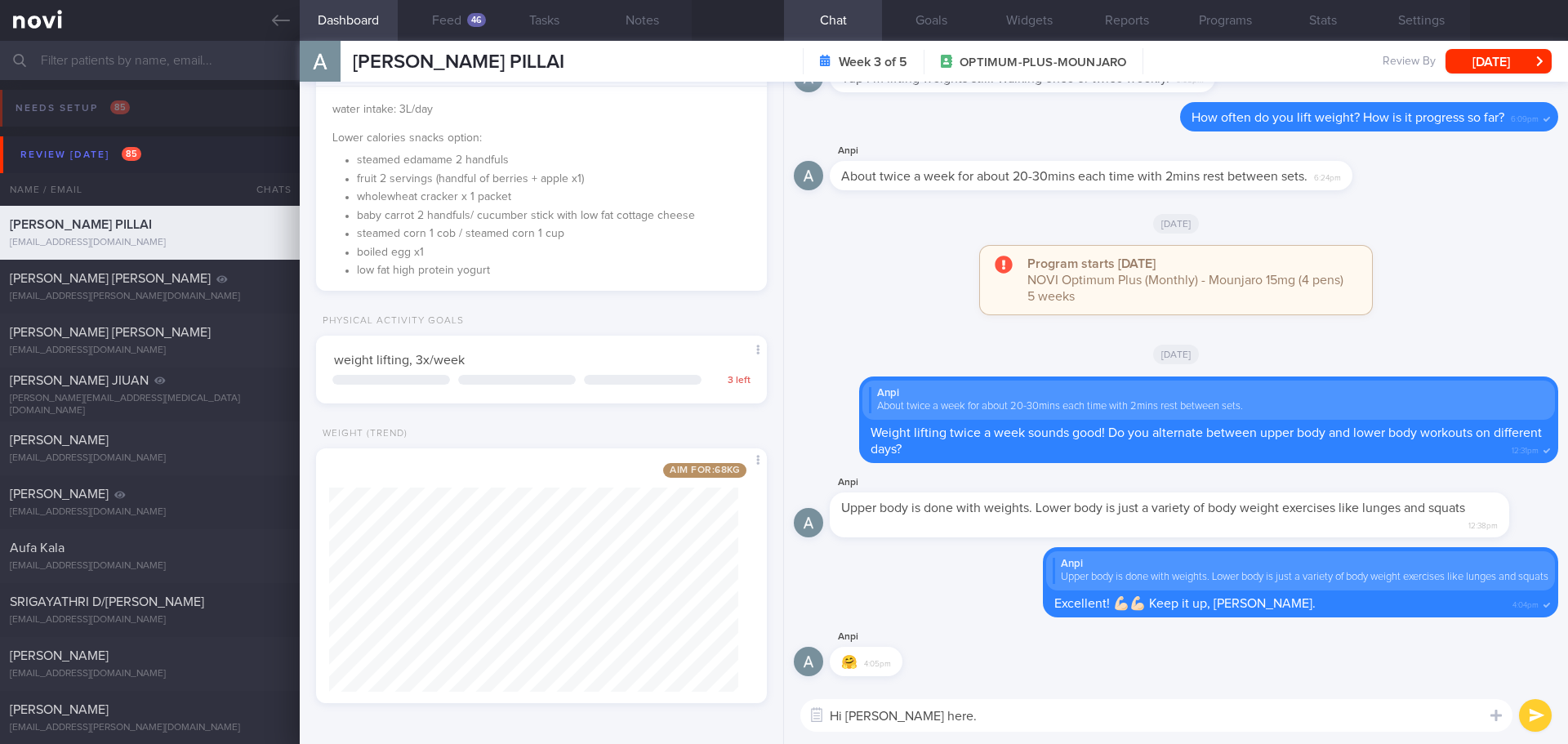
click at [1030, 708] on textarea "Hi Ms Anitha, Elizabeth here." at bounding box center [1157, 715] width 712 height 33
drag, startPoint x: 1445, startPoint y: 723, endPoint x: 1000, endPoint y: 724, distance: 445.0
click at [1000, 724] on textarea "Hi Ms Anitha, Elizabeth here. You are only 1.5kg away from your target weight! …" at bounding box center [1157, 715] width 712 height 33
click at [1323, 734] on div "Hi Ms Anitha, Elizabeth here. You are only 1.5kg away from your target weight! …" at bounding box center [1176, 714] width 784 height 57
click at [1429, 712] on textarea "Hi Ms Anitha, Elizabeth here. You are only 1.5kg away from your target weight! …" at bounding box center [1157, 715] width 712 height 33
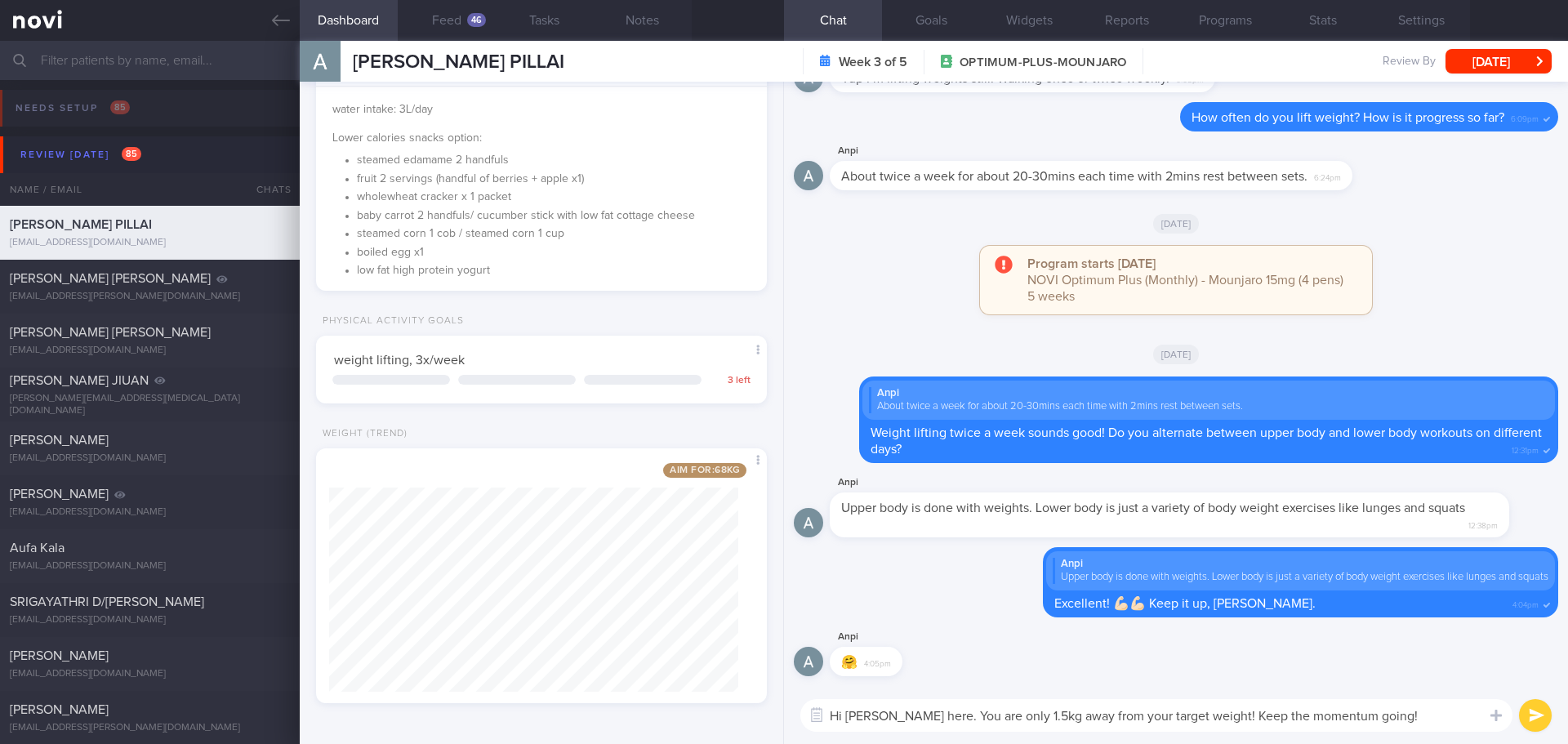
drag, startPoint x: 1450, startPoint y: 720, endPoint x: 1309, endPoint y: 723, distance: 141.0
click at [1309, 723] on textarea "Hi Ms Anitha, Elizabeth here. You are only 1.5kg away from your target weight! …" at bounding box center [1157, 715] width 712 height 33
type textarea "Hi [PERSON_NAME] here. You are only 1.5kg away from your target weight! Keep up…"
click at [1538, 710] on button "submit" at bounding box center [1536, 715] width 33 height 33
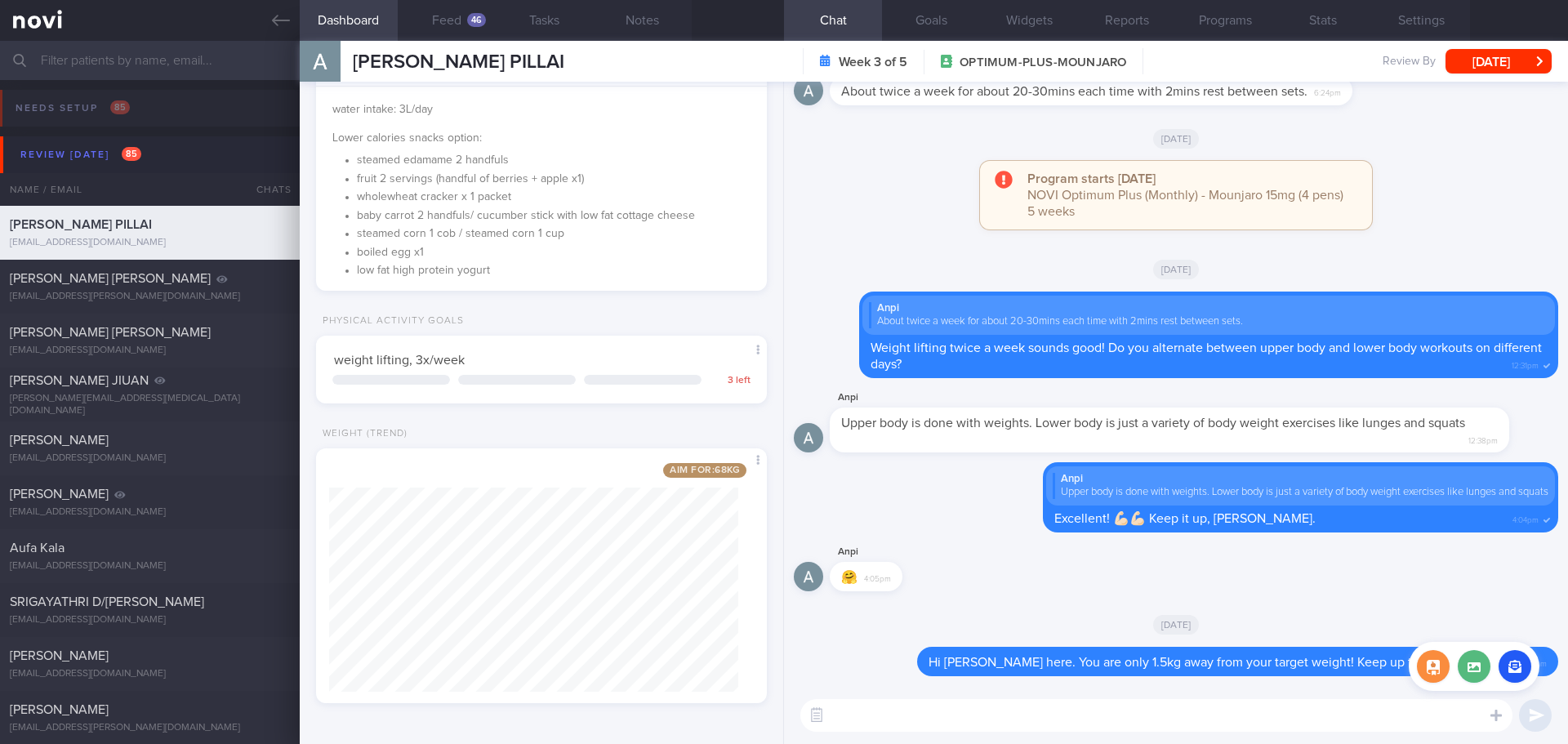
scroll to position [0, 0]
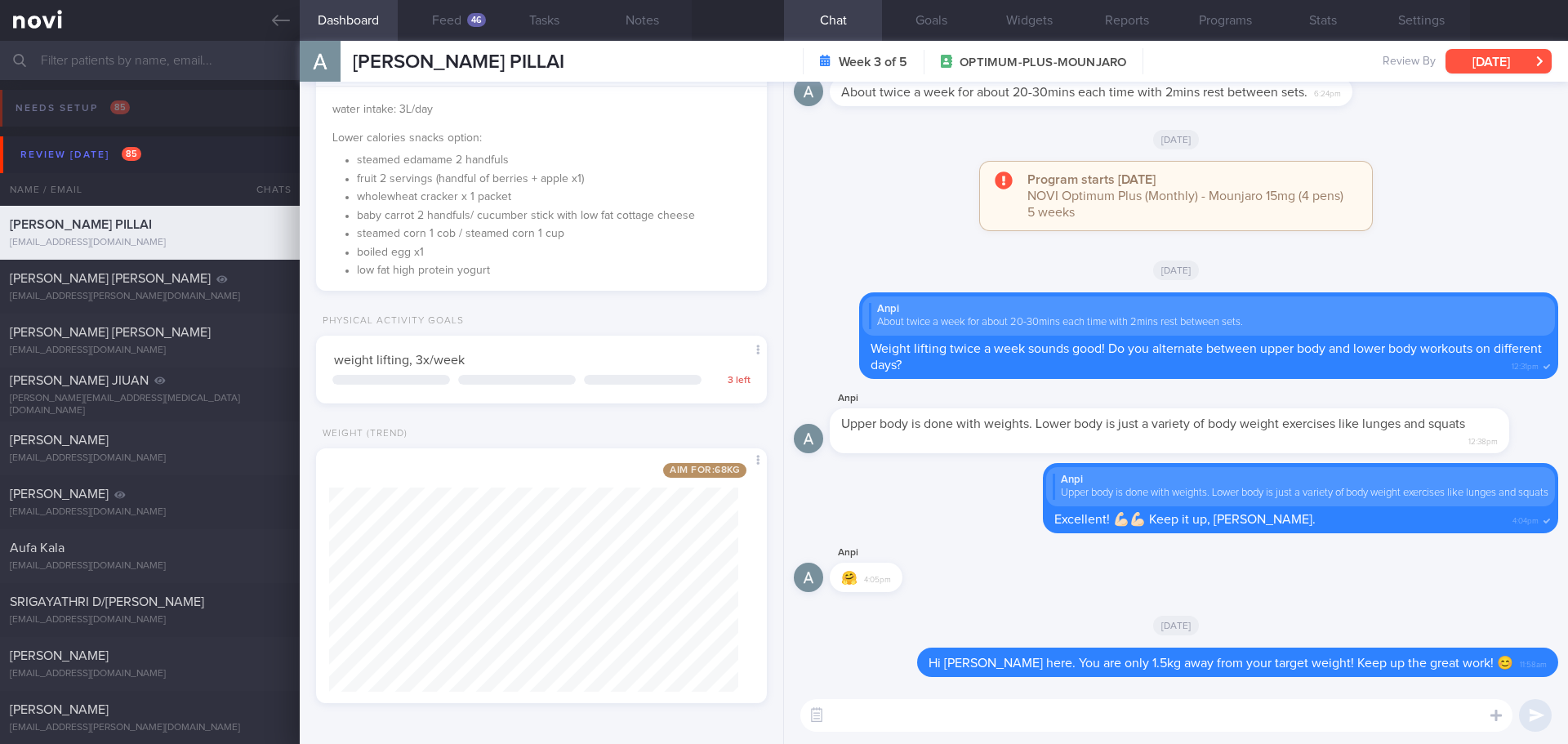
click at [1501, 52] on button "[DATE]" at bounding box center [1499, 61] width 106 height 25
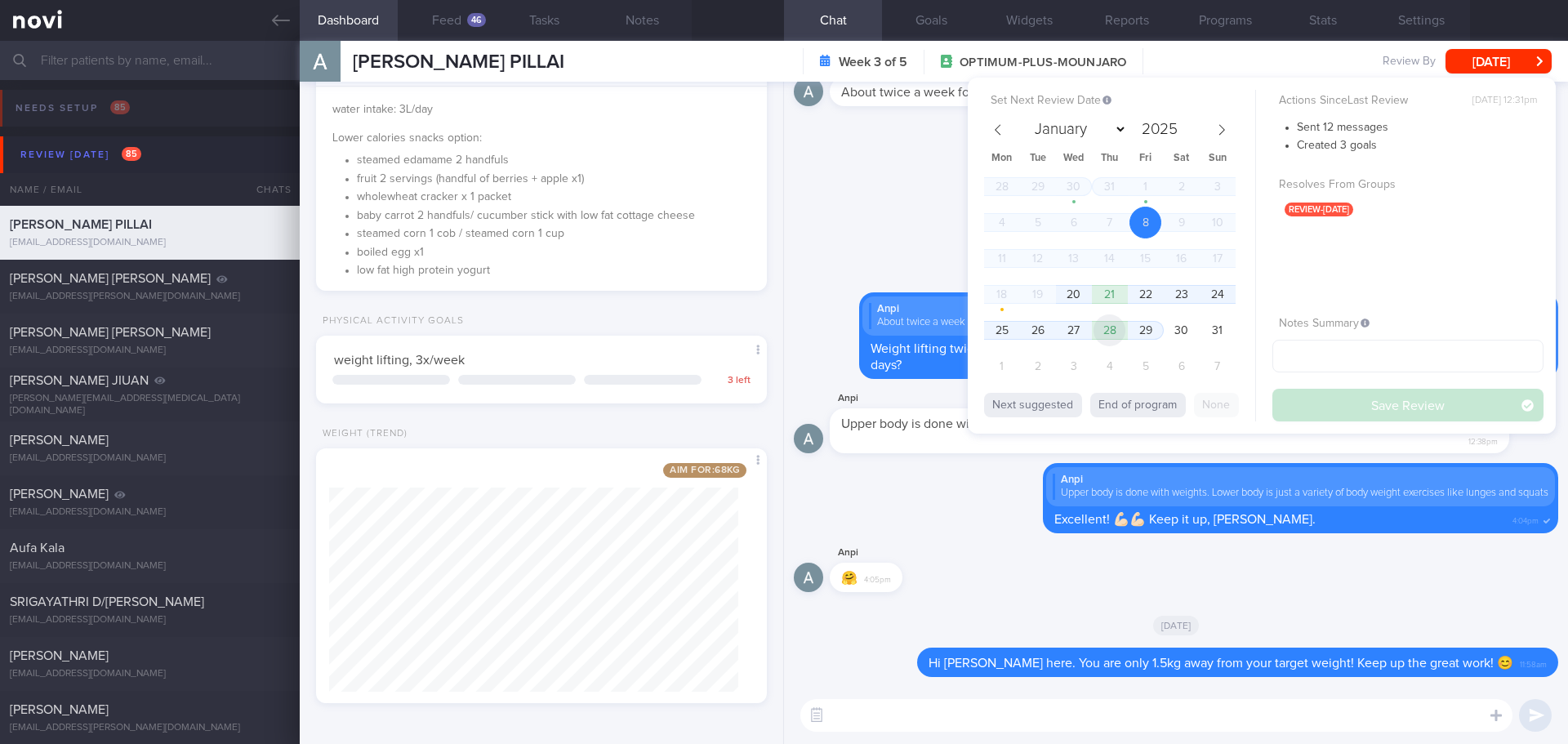
click at [1099, 334] on span "28" at bounding box center [1110, 330] width 32 height 32
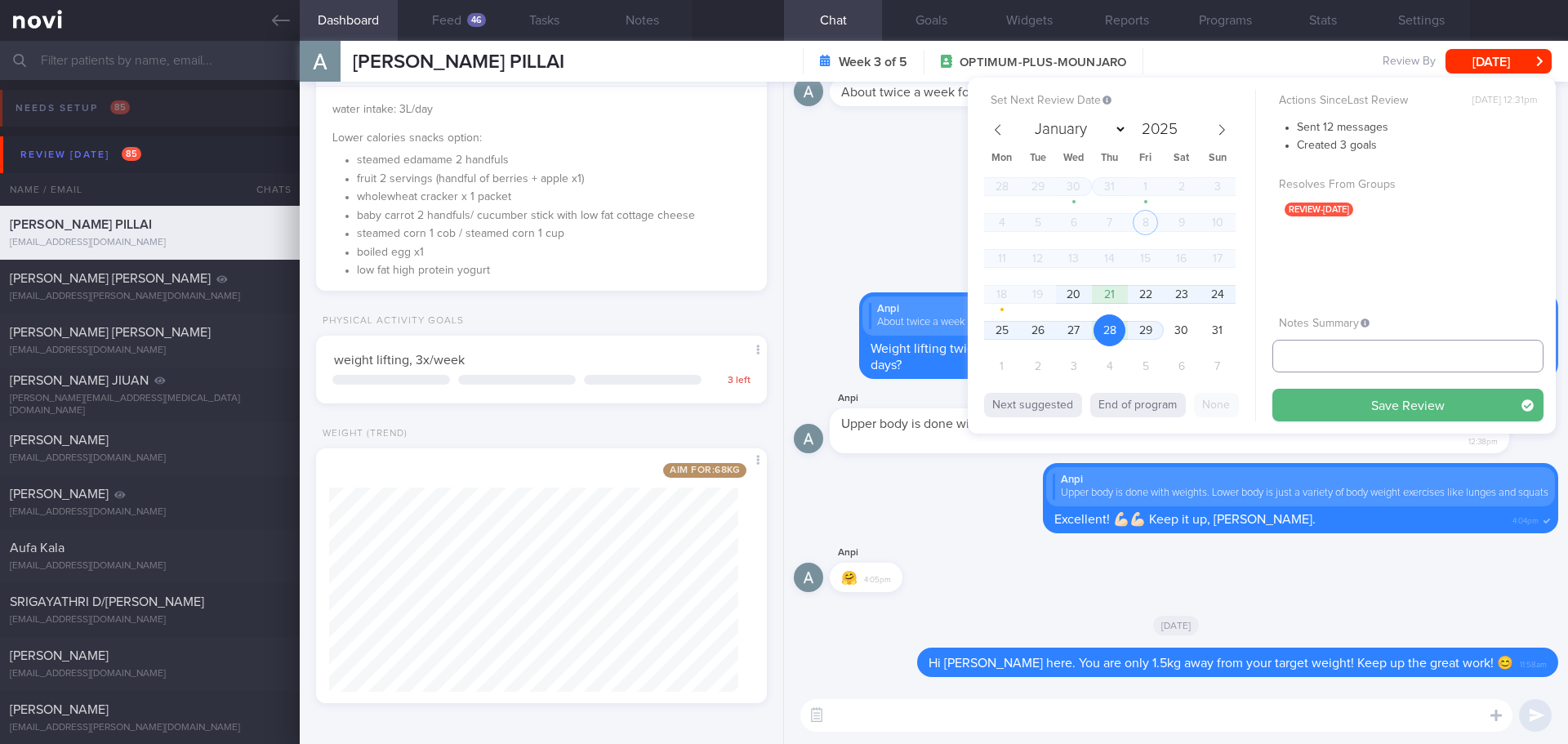
click at [1409, 344] on input "text" at bounding box center [1408, 356] width 271 height 33
type input "[DATE] - A"
click at [1443, 399] on button "Save Review" at bounding box center [1408, 405] width 271 height 33
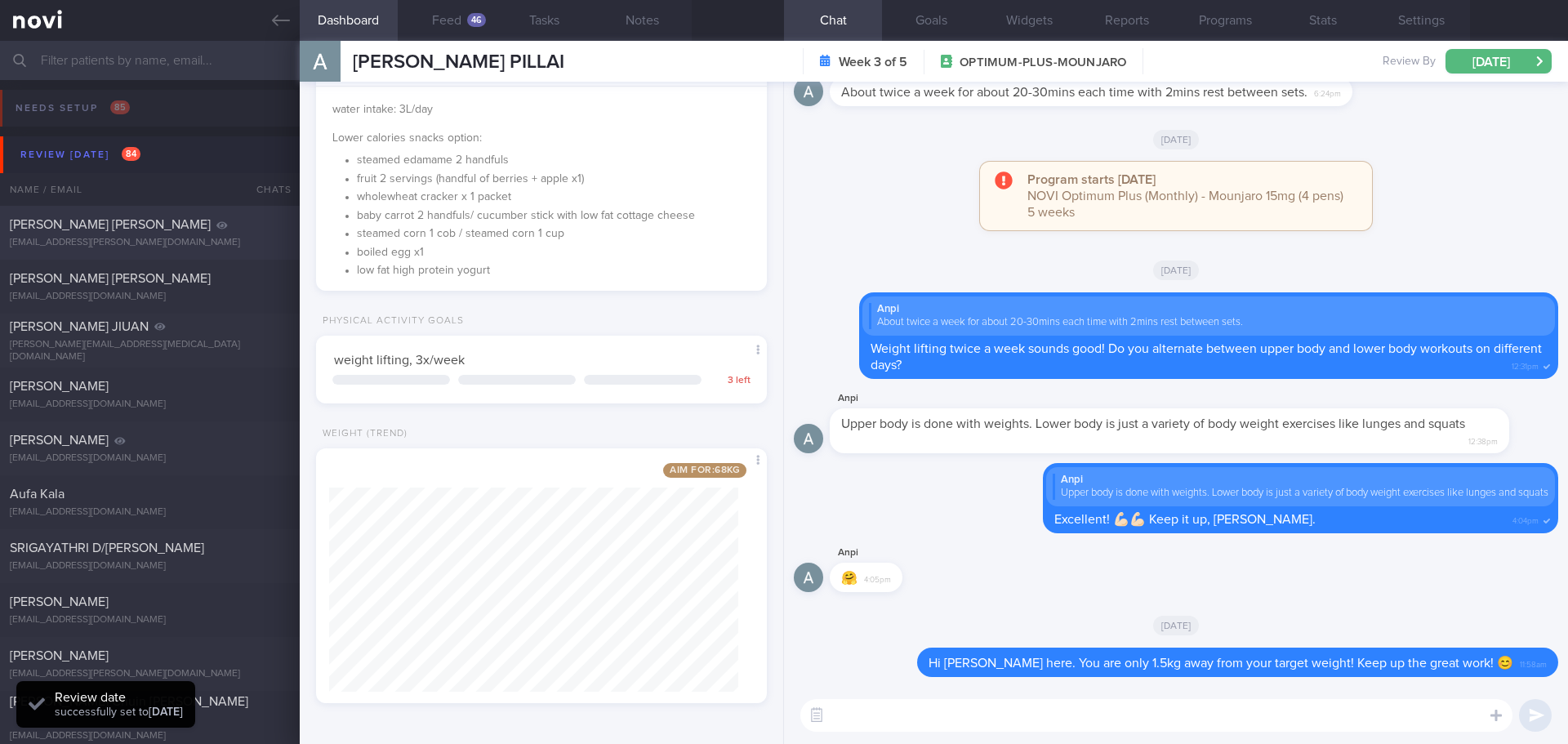
click at [178, 228] on div "[PERSON_NAME] [PERSON_NAME]" at bounding box center [148, 225] width 276 height 16
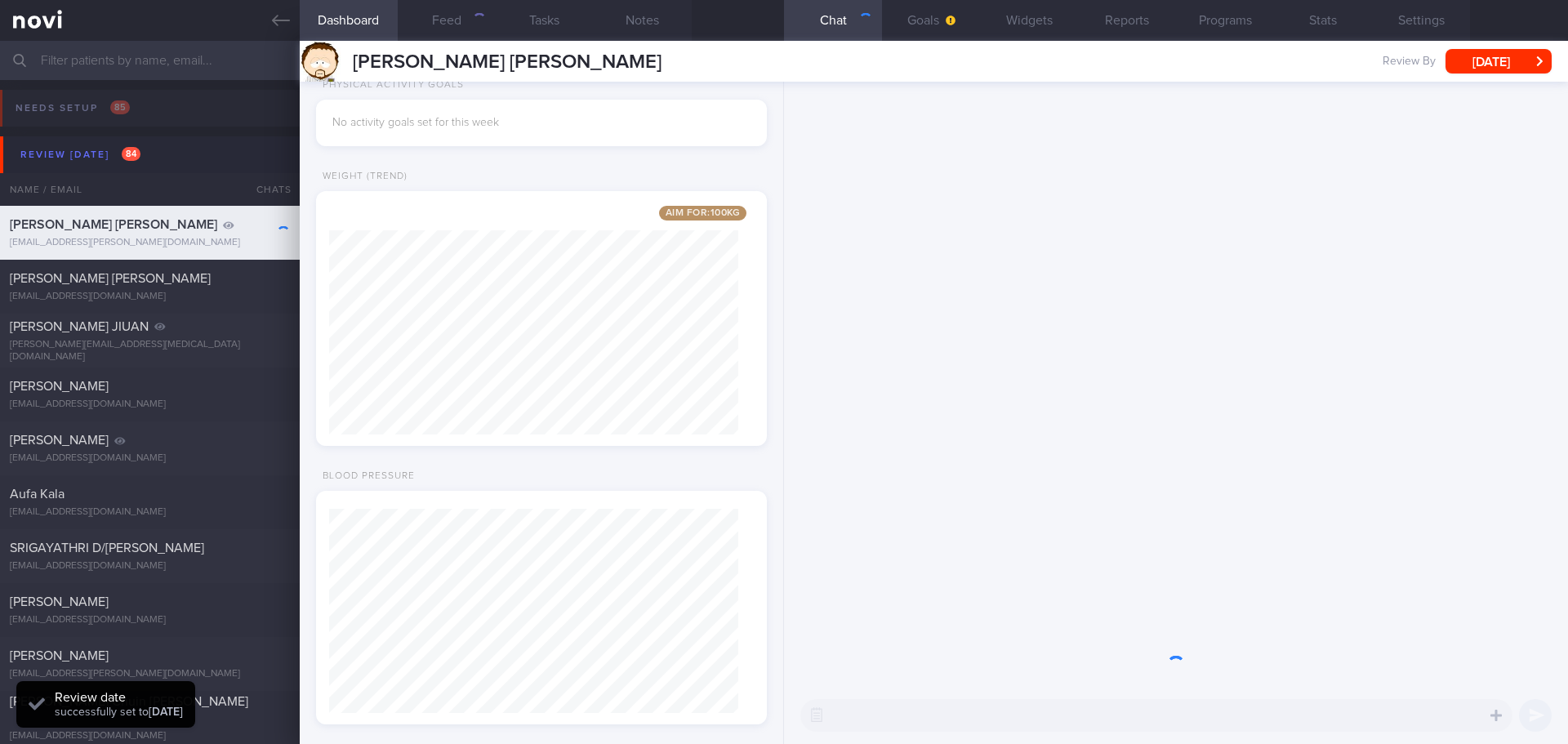
scroll to position [227, 410]
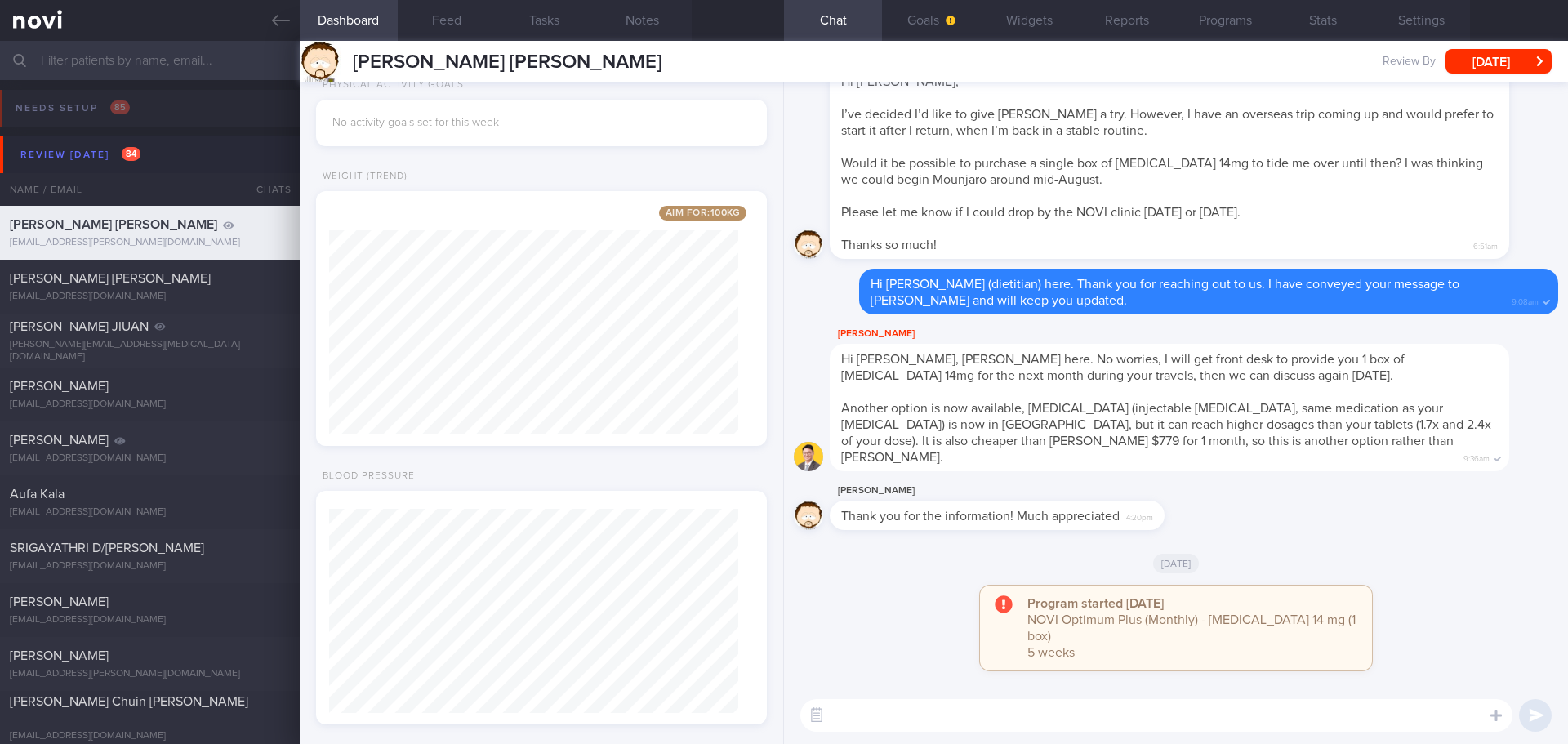
click at [1353, 506] on div "Timothée Groleau Thank you for the information! Much appreciated 4:20pm" at bounding box center [1176, 510] width 764 height 58
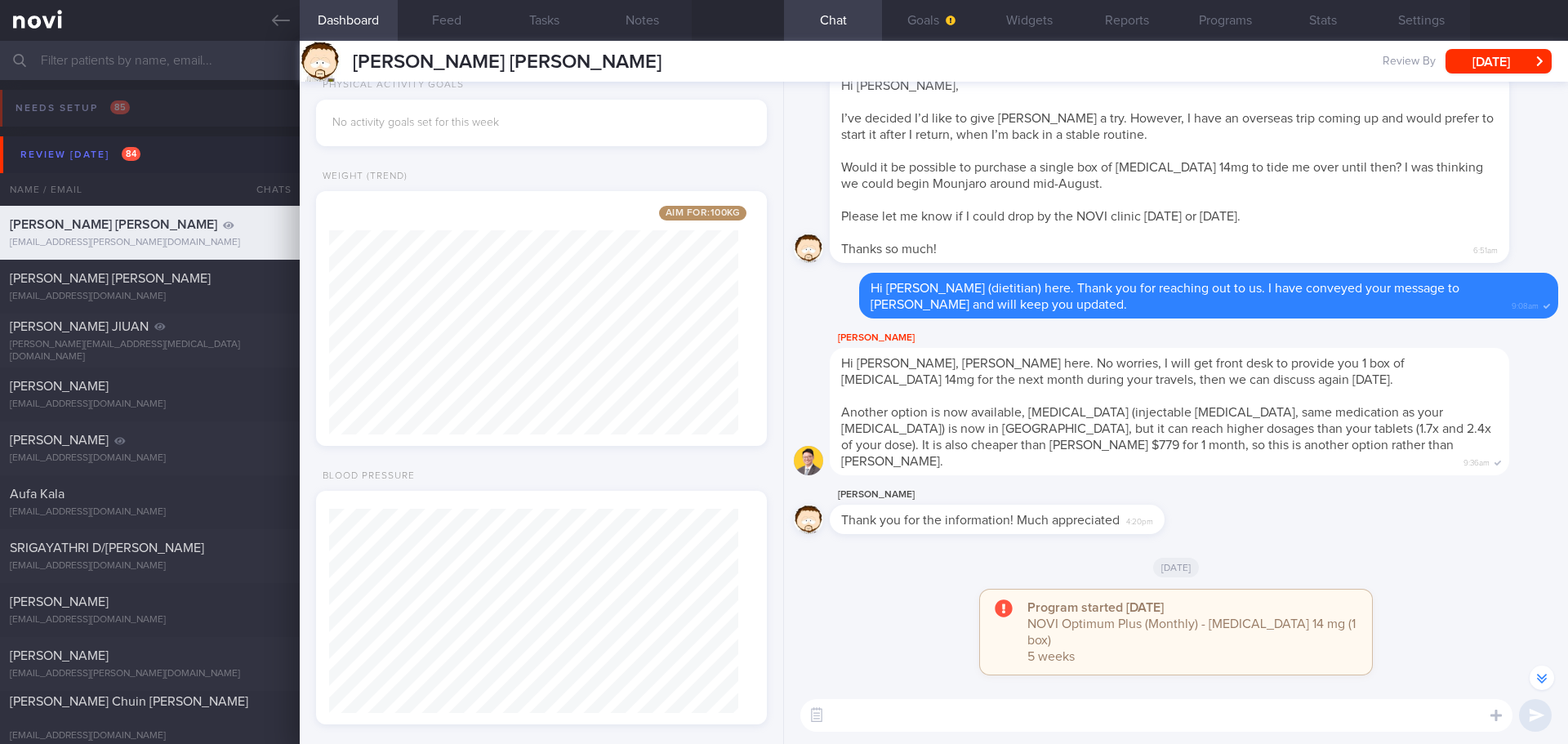
scroll to position [0, 0]
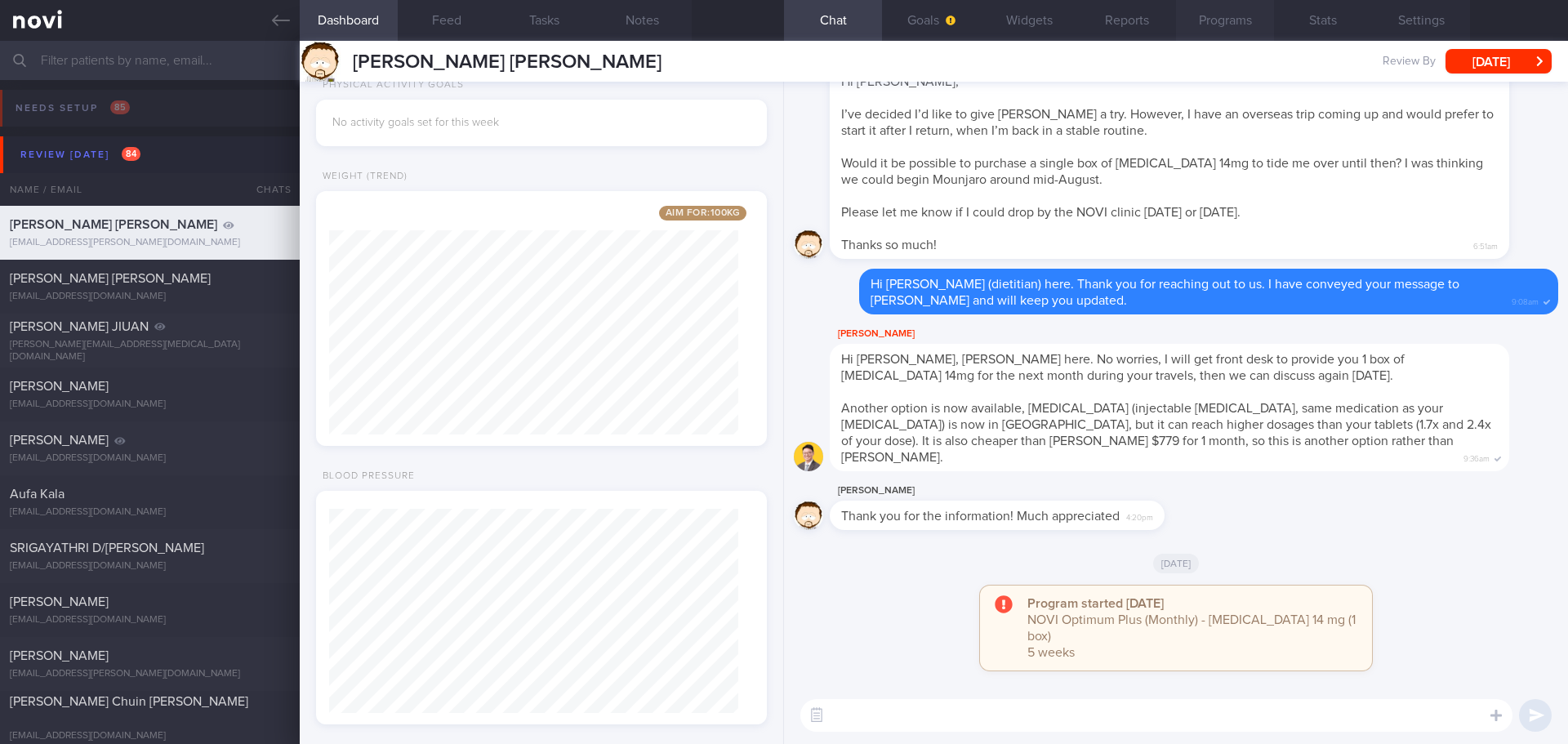
click at [1214, 16] on button "Programs" at bounding box center [1225, 21] width 98 height 41
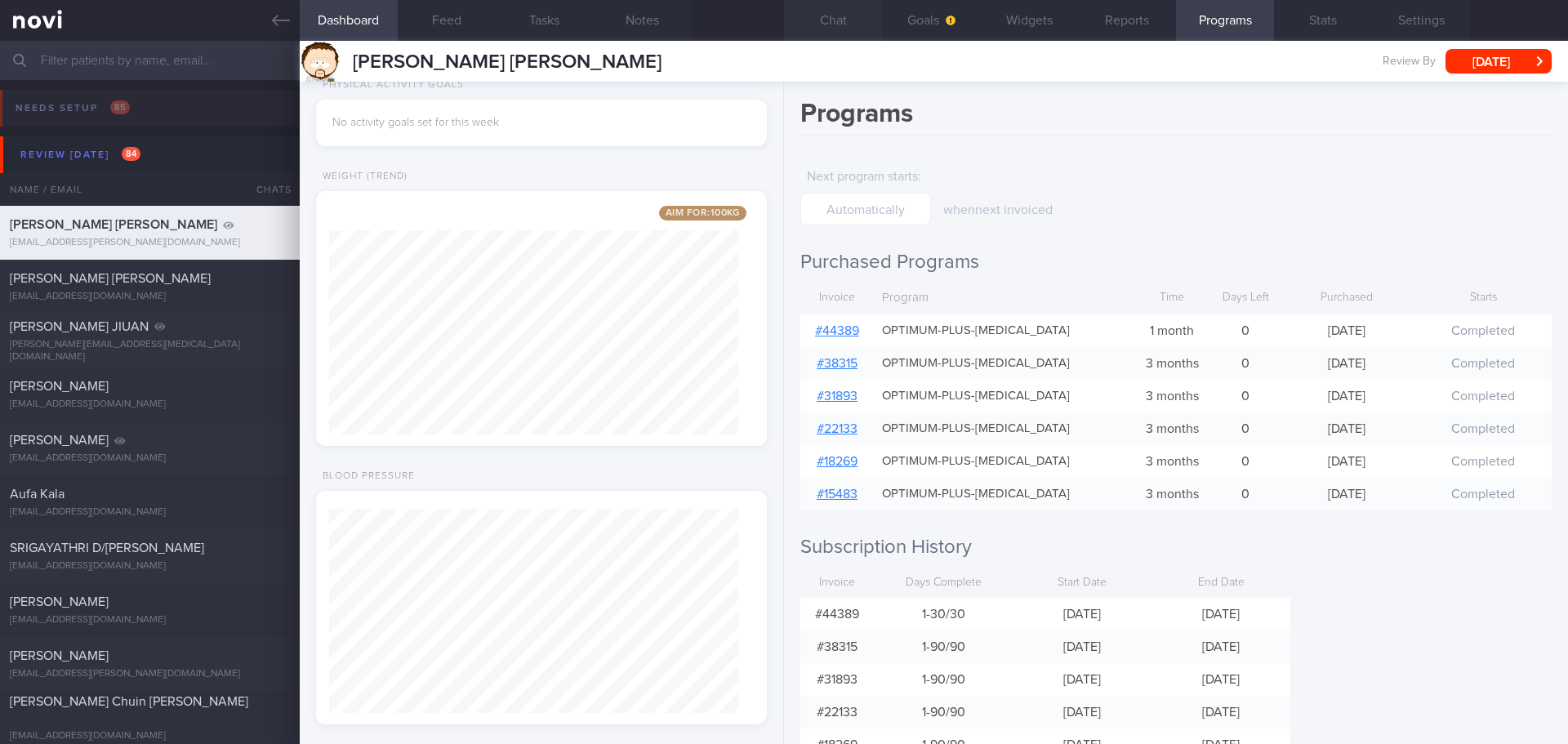
click at [849, 38] on button "Chat" at bounding box center [833, 21] width 98 height 41
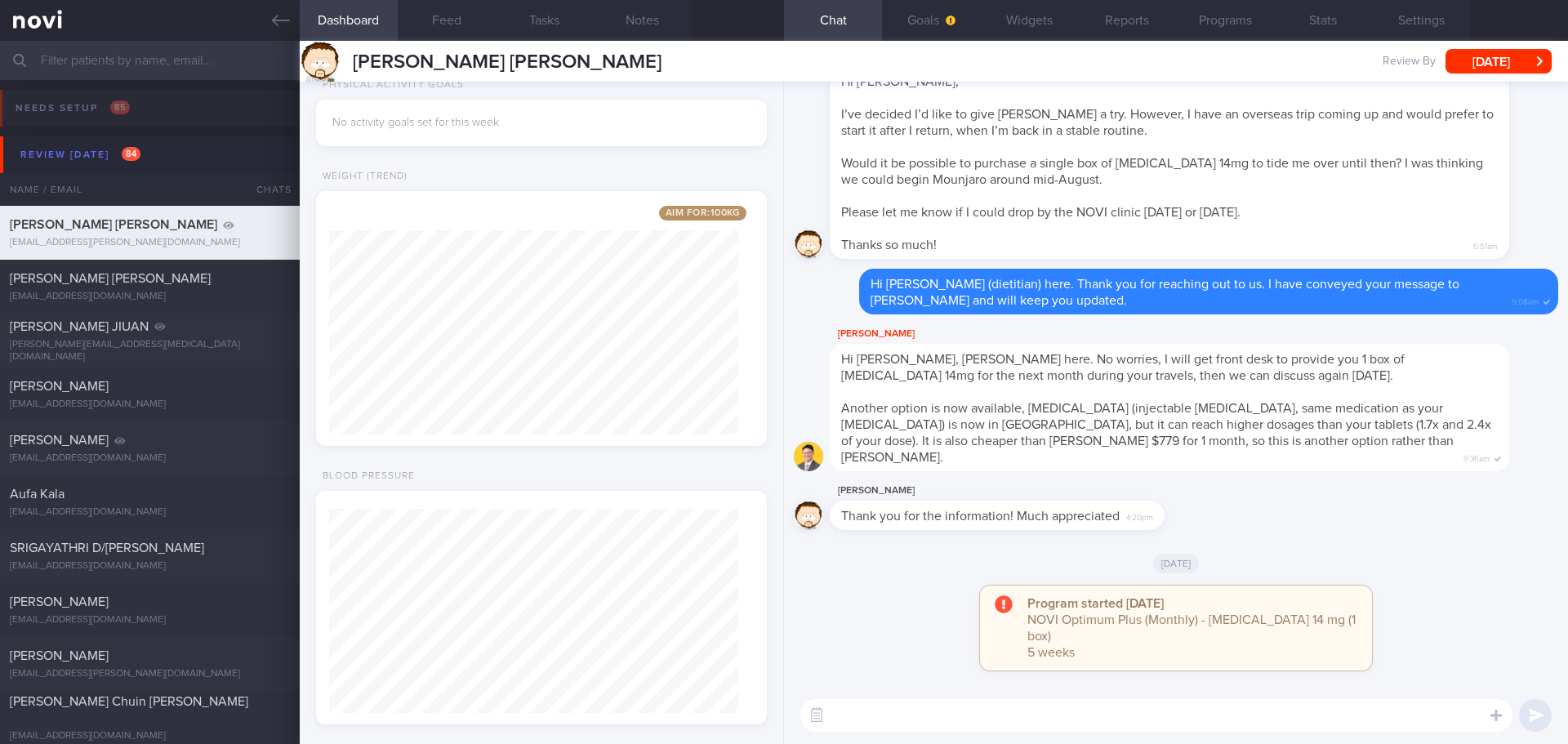
click at [969, 716] on textarea at bounding box center [1157, 715] width 712 height 33
paste textarea "I noticed your Optimum Plus program has ended, and there’s no upcoming appointm…"
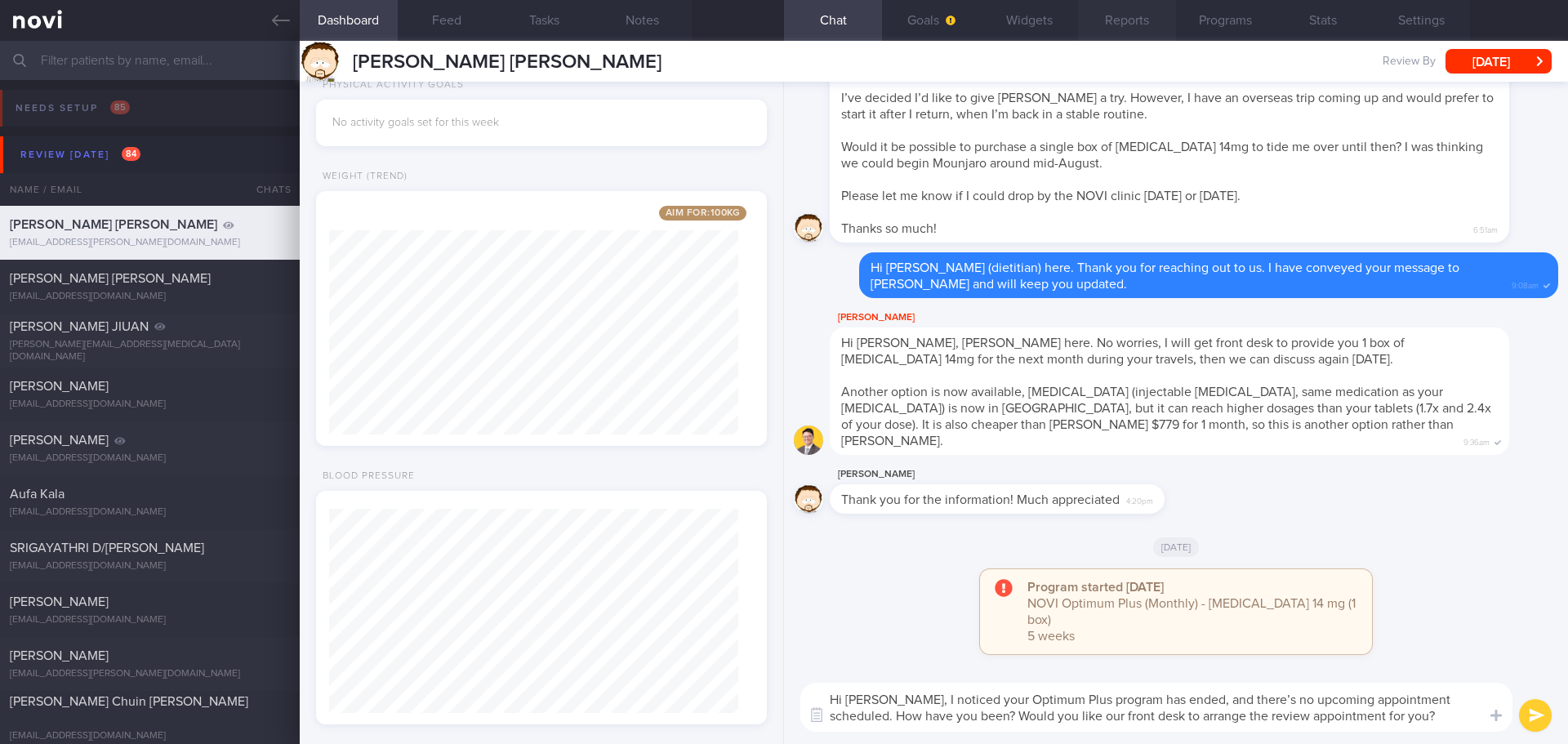
click at [1156, 19] on button "Reports" at bounding box center [1127, 21] width 98 height 41
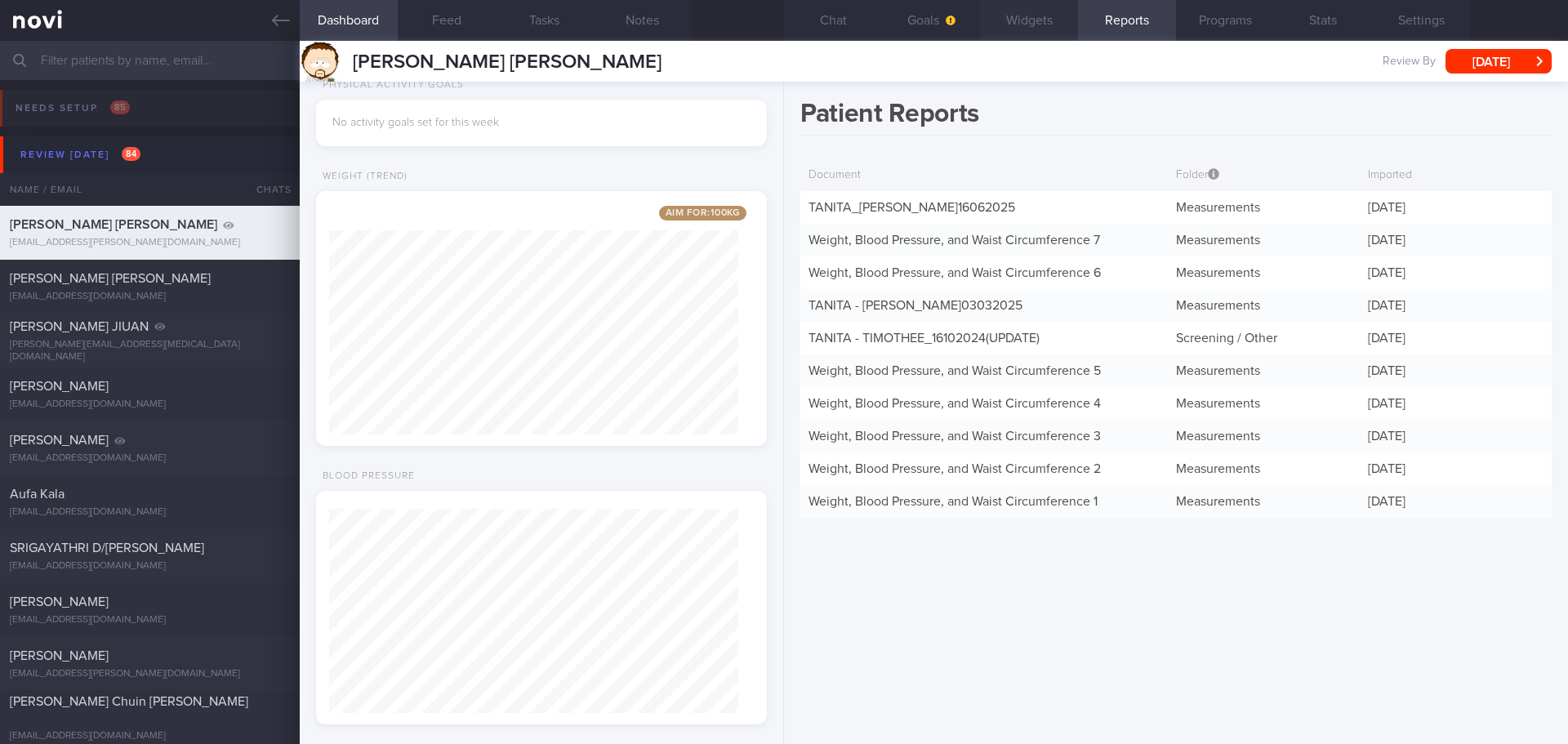
drag, startPoint x: 1040, startPoint y: 11, endPoint x: 1188, endPoint y: 12, distance: 148.0
click at [1046, 12] on button "Widgets" at bounding box center [1029, 21] width 98 height 41
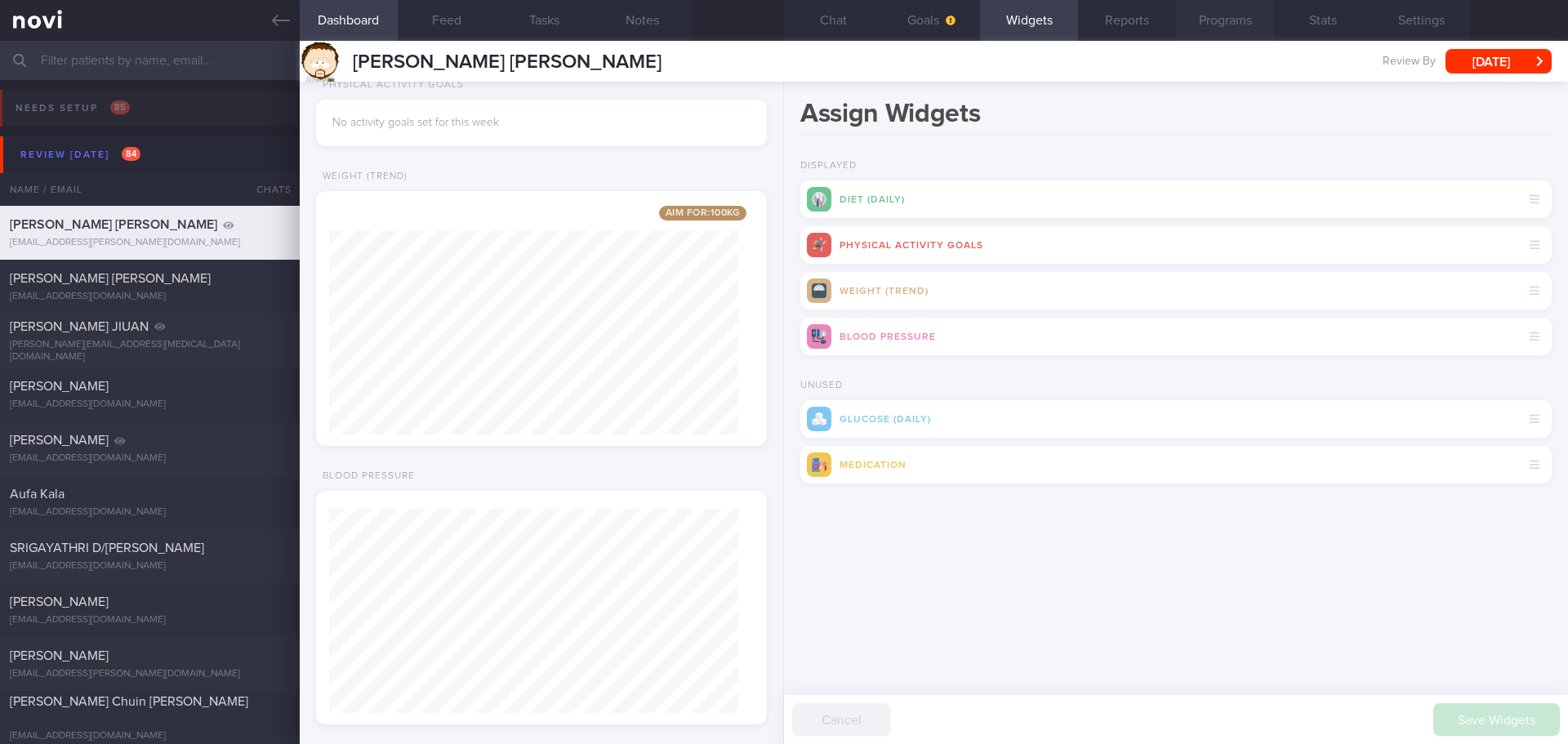
click at [1188, 12] on button "Programs" at bounding box center [1225, 21] width 98 height 41
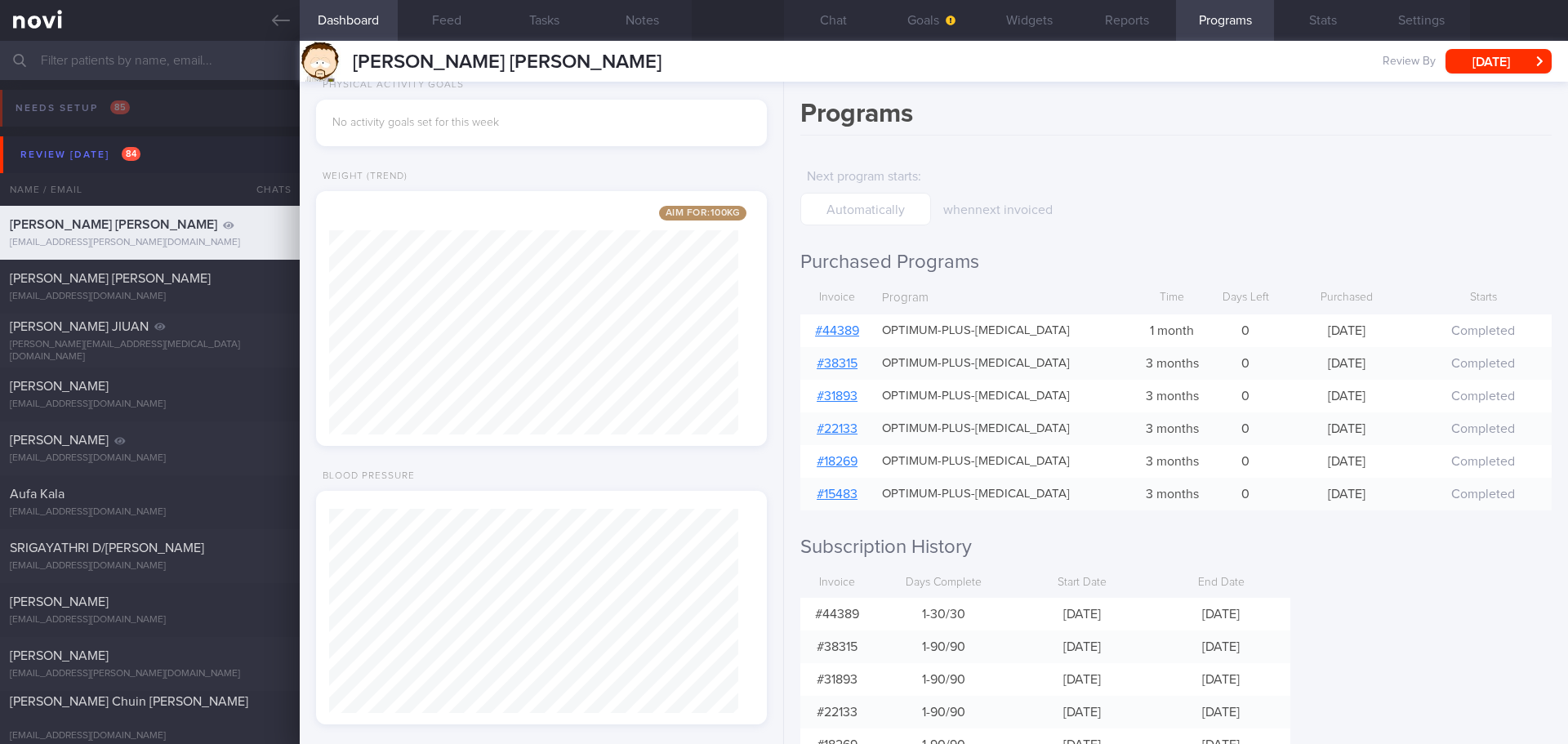
click at [856, 324] on link "# 44389" at bounding box center [838, 330] width 45 height 13
click at [849, 19] on button "Chat" at bounding box center [833, 21] width 98 height 41
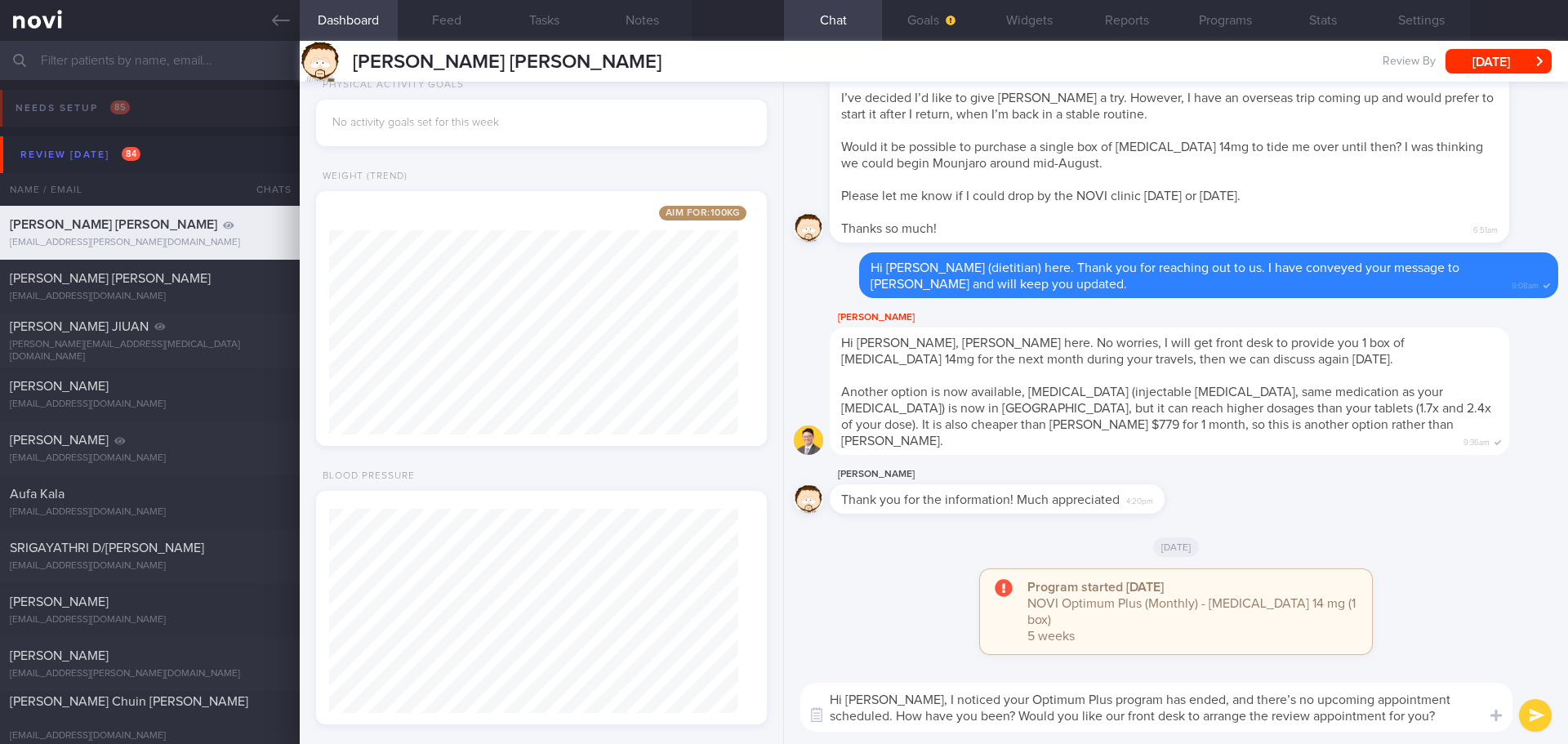
click at [1426, 724] on textarea "Hi Timothee, I noticed your Optimum Plus program has ended, and there’s no upco…" at bounding box center [1157, 706] width 712 height 49
click at [1425, 728] on textarea "Hi Timothee, I noticed your Optimum Plus program has ended, and there’s no upco…" at bounding box center [1157, 706] width 712 height 49
click at [1425, 727] on textarea "Hi Timothee, I noticed your Optimum Plus program has ended, and there’s no upco…" at bounding box center [1157, 706] width 712 height 49
drag, startPoint x: 1206, startPoint y: 717, endPoint x: 1181, endPoint y: 716, distance: 25.0
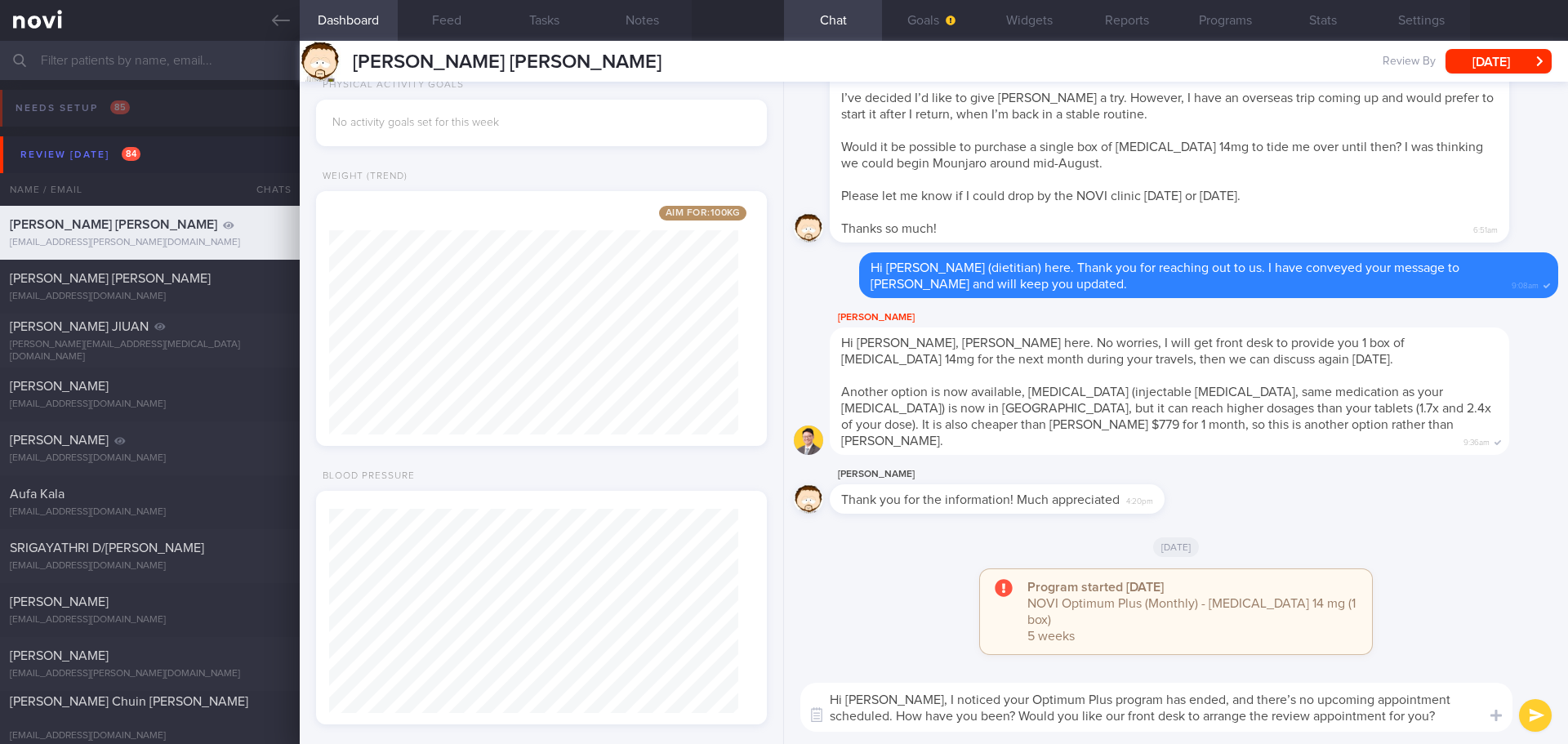
click at [1181, 716] on textarea "Hi Timothee, I noticed your Optimum Plus program has ended, and there’s no upco…" at bounding box center [1157, 706] width 712 height 49
type textarea "Hi Timothee, I noticed your Optimum Plus program has ended, and there’s no upco…"
click at [1532, 709] on button "submit" at bounding box center [1536, 715] width 33 height 33
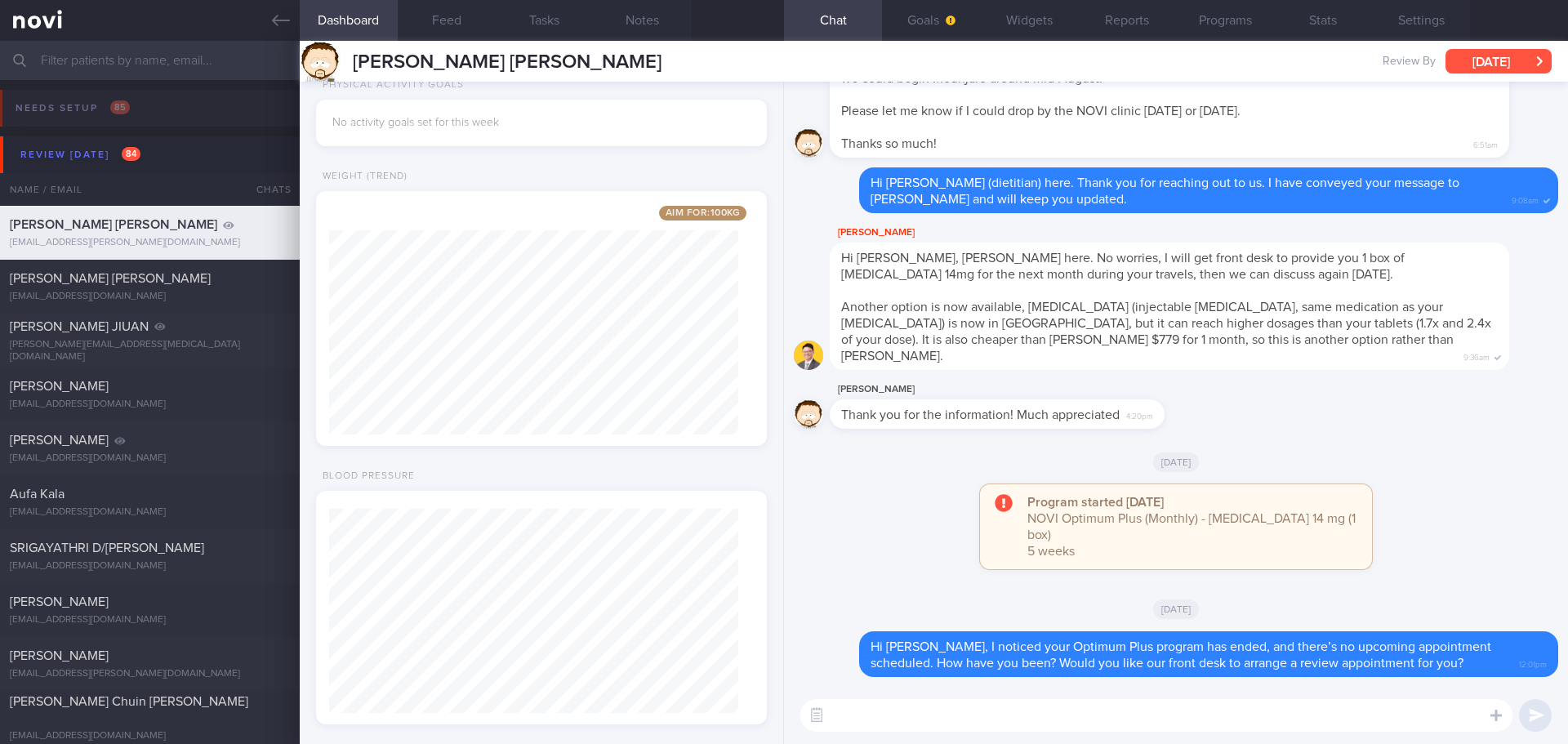
click at [1491, 73] on button "[DATE]" at bounding box center [1499, 61] width 106 height 25
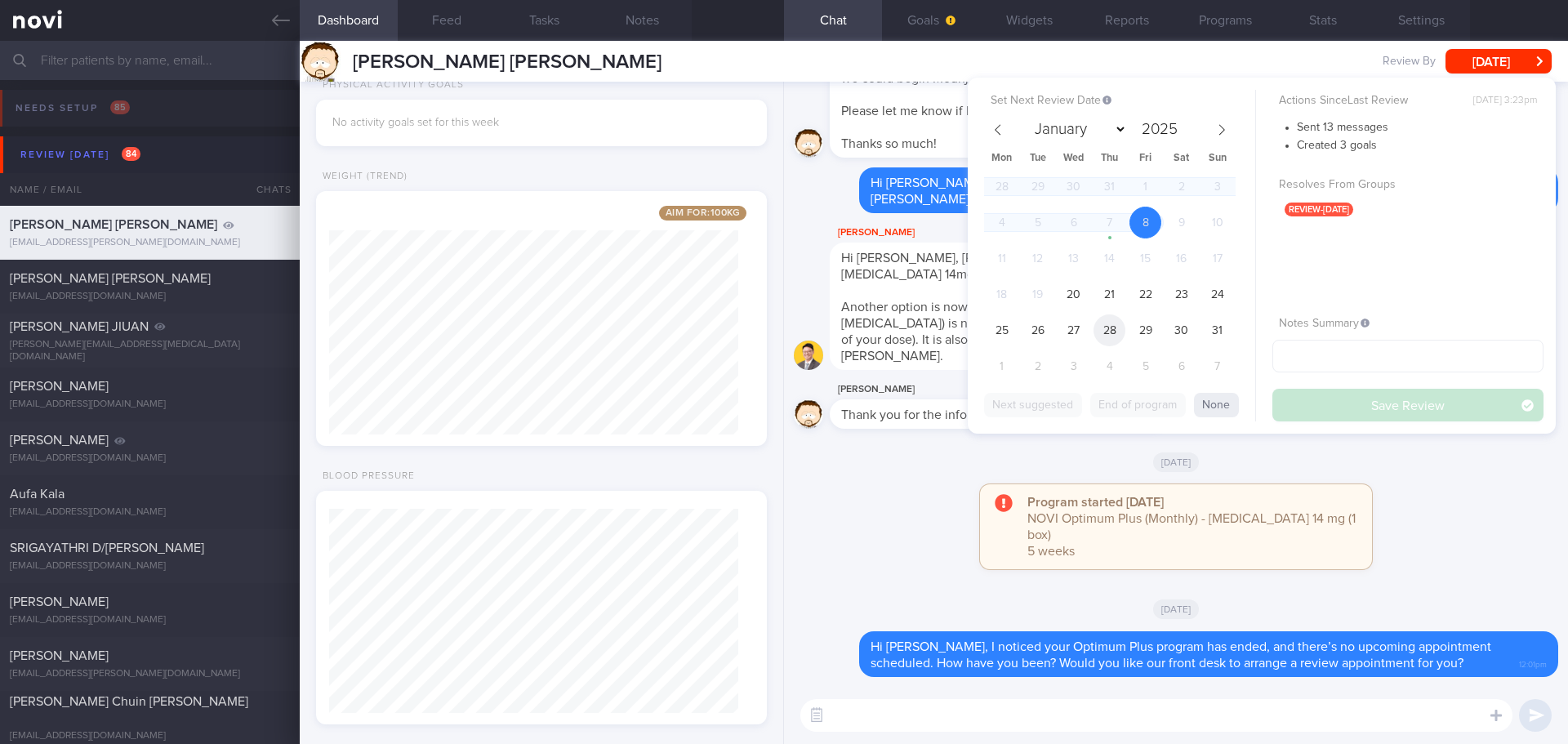
click at [1119, 321] on span "28" at bounding box center [1110, 330] width 32 height 32
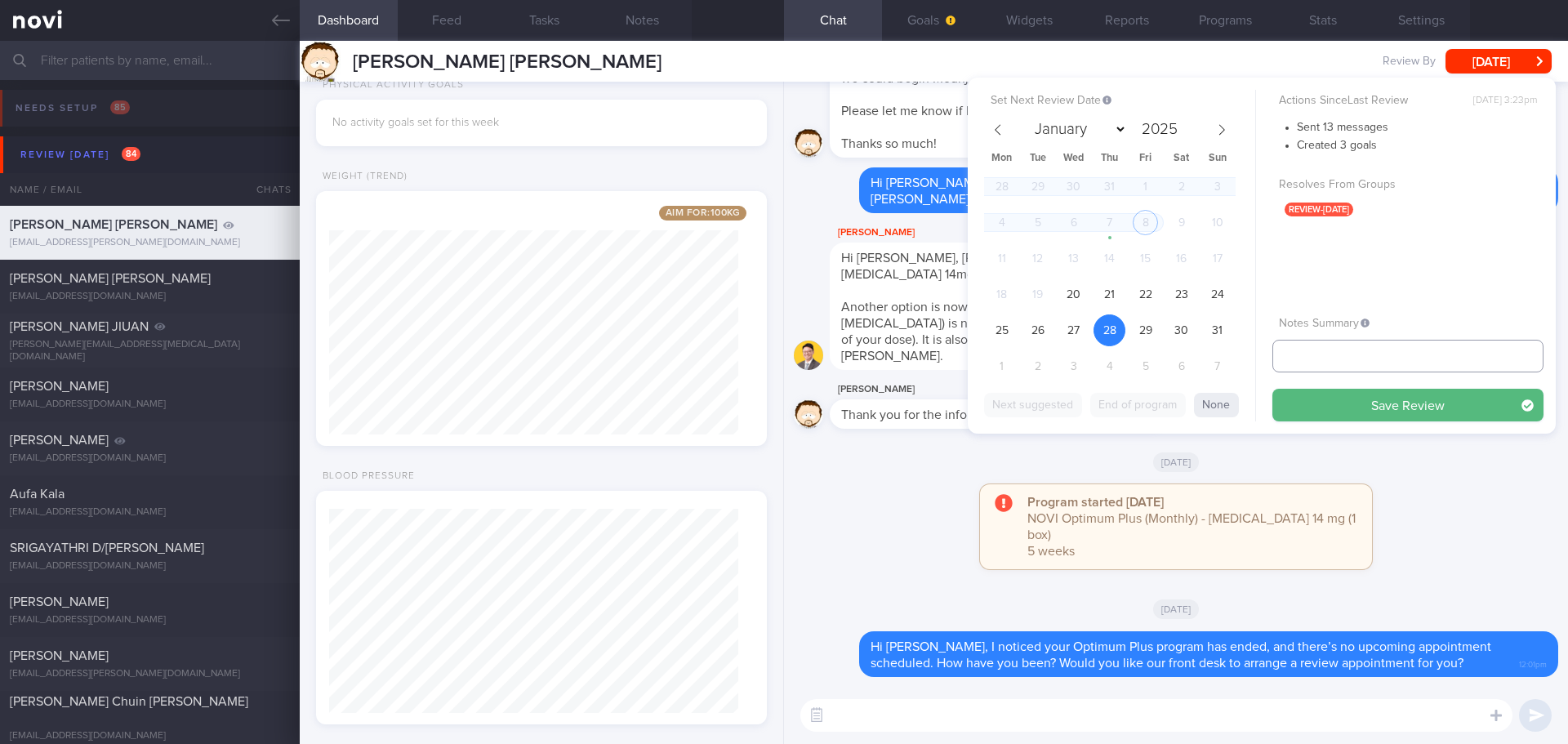
click at [1321, 356] on input "text" at bounding box center [1408, 356] width 271 height 33
click at [1409, 399] on button "Save Review" at bounding box center [1408, 405] width 271 height 33
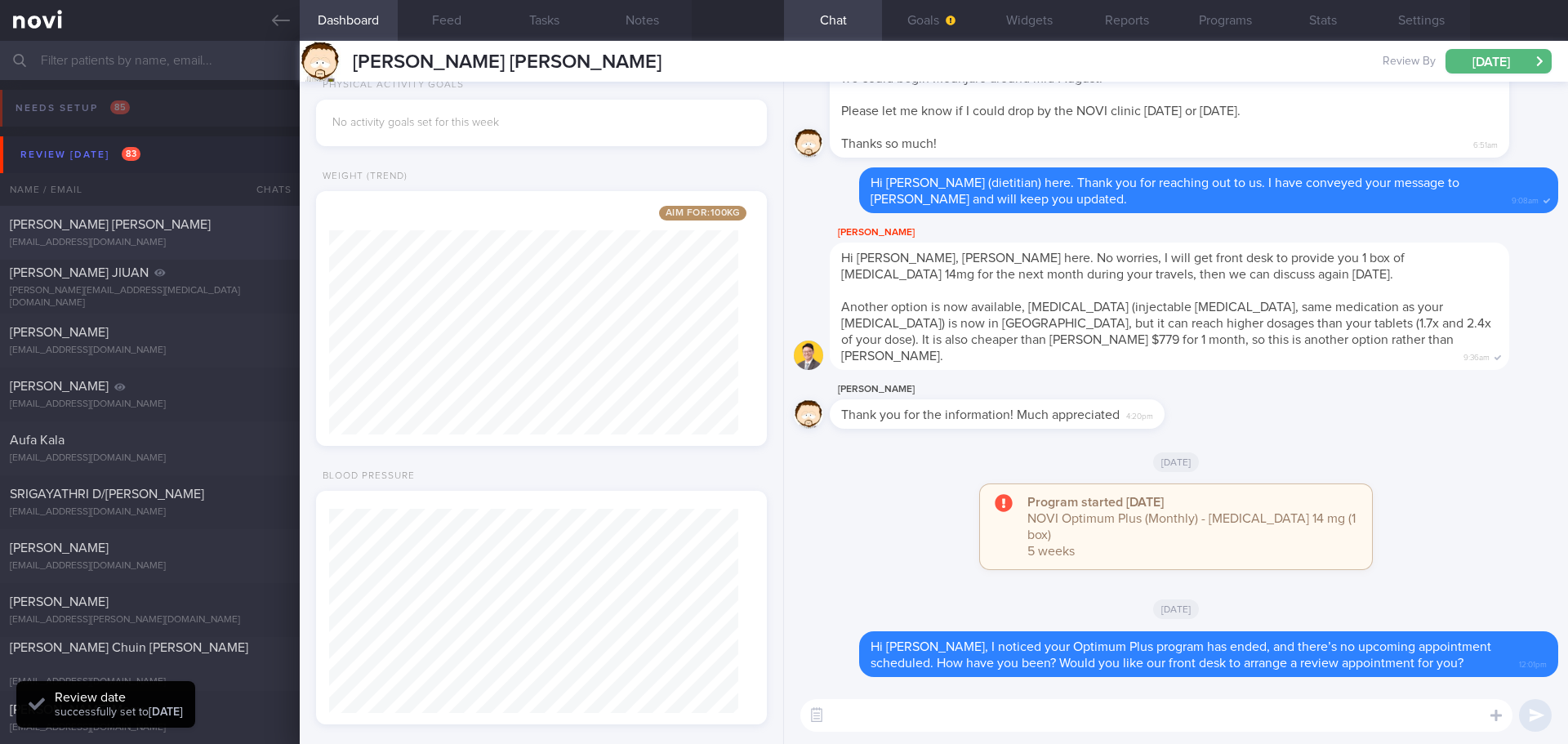
click at [128, 248] on div "[EMAIL_ADDRESS][DOMAIN_NAME]" at bounding box center [150, 242] width 280 height 12
type input "next appointment [DATE]"
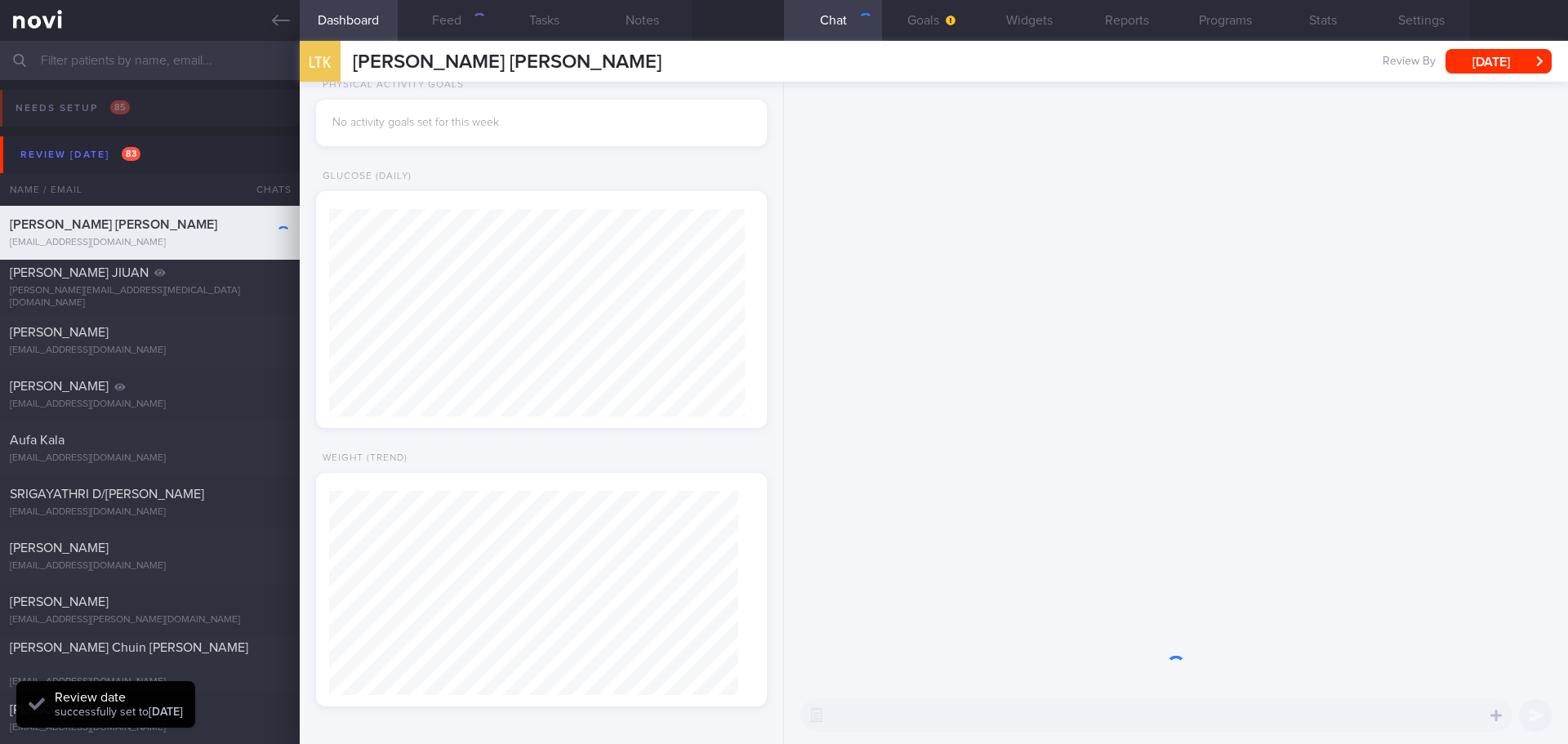
scroll to position [208, 416]
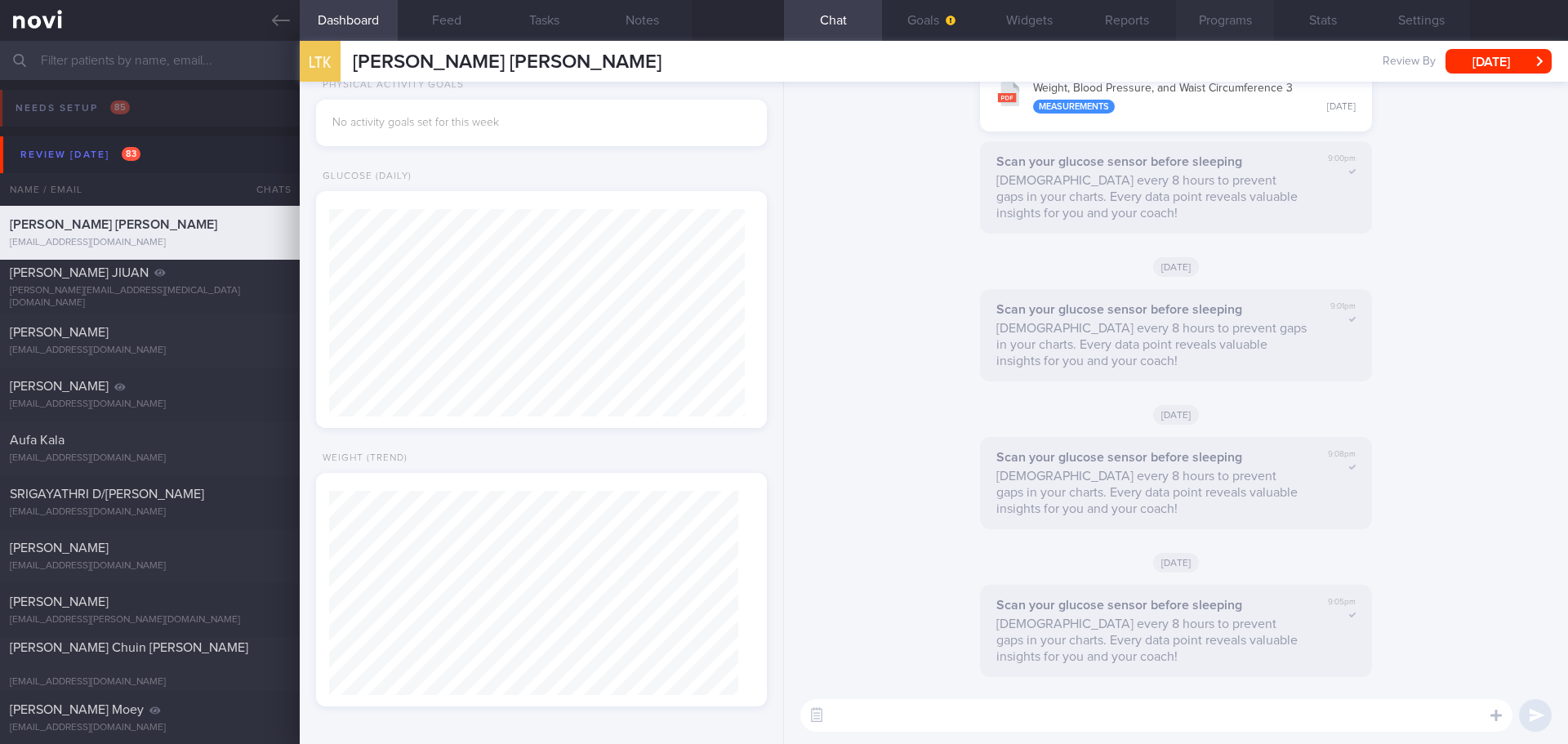
click at [1237, 9] on button "Programs" at bounding box center [1225, 21] width 98 height 41
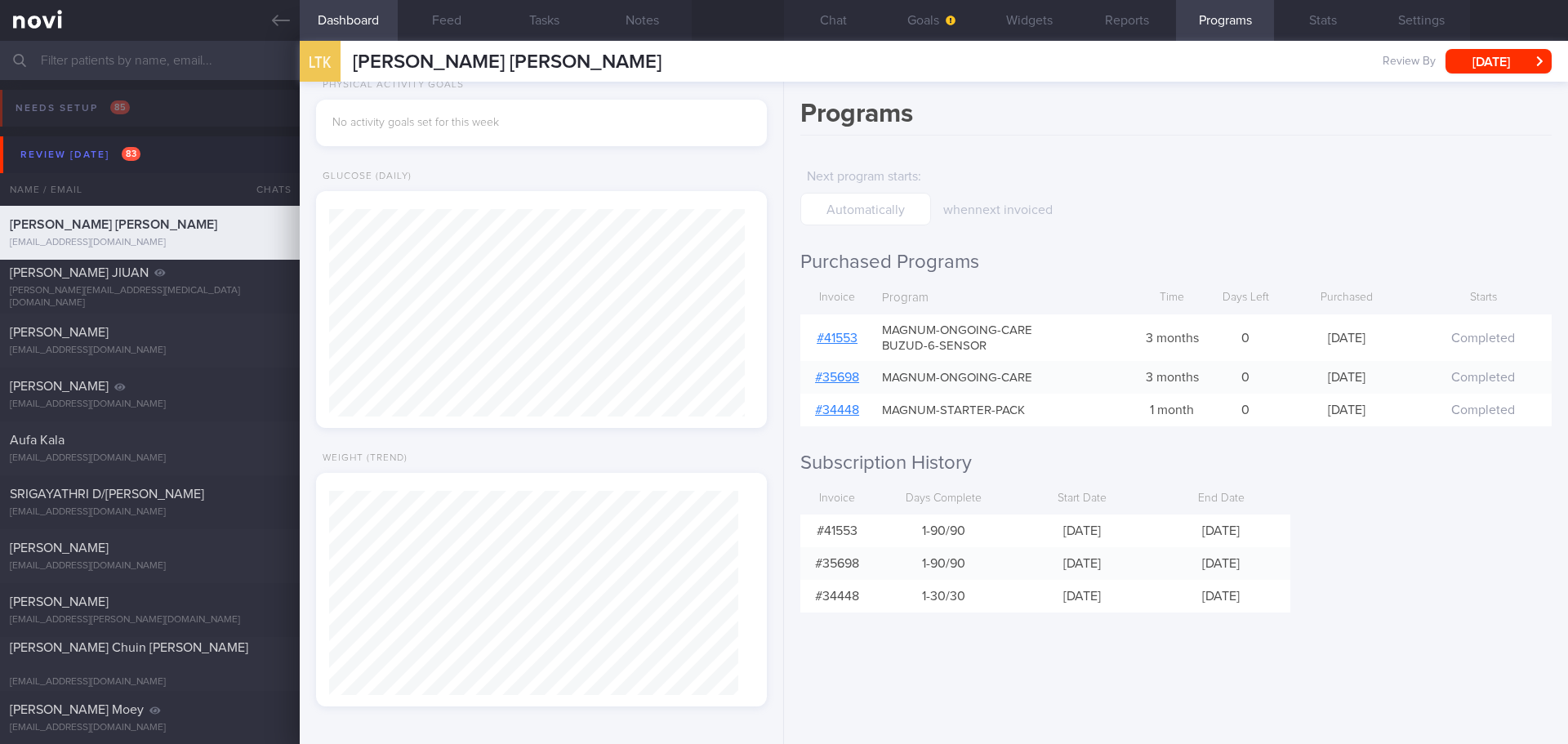
click at [1405, 564] on div "Programs Next program starts : when next invoiced Purchased Programs Invoice Pr…" at bounding box center [1176, 413] width 784 height 662
click at [1539, 63] on button "[DATE]" at bounding box center [1499, 61] width 106 height 25
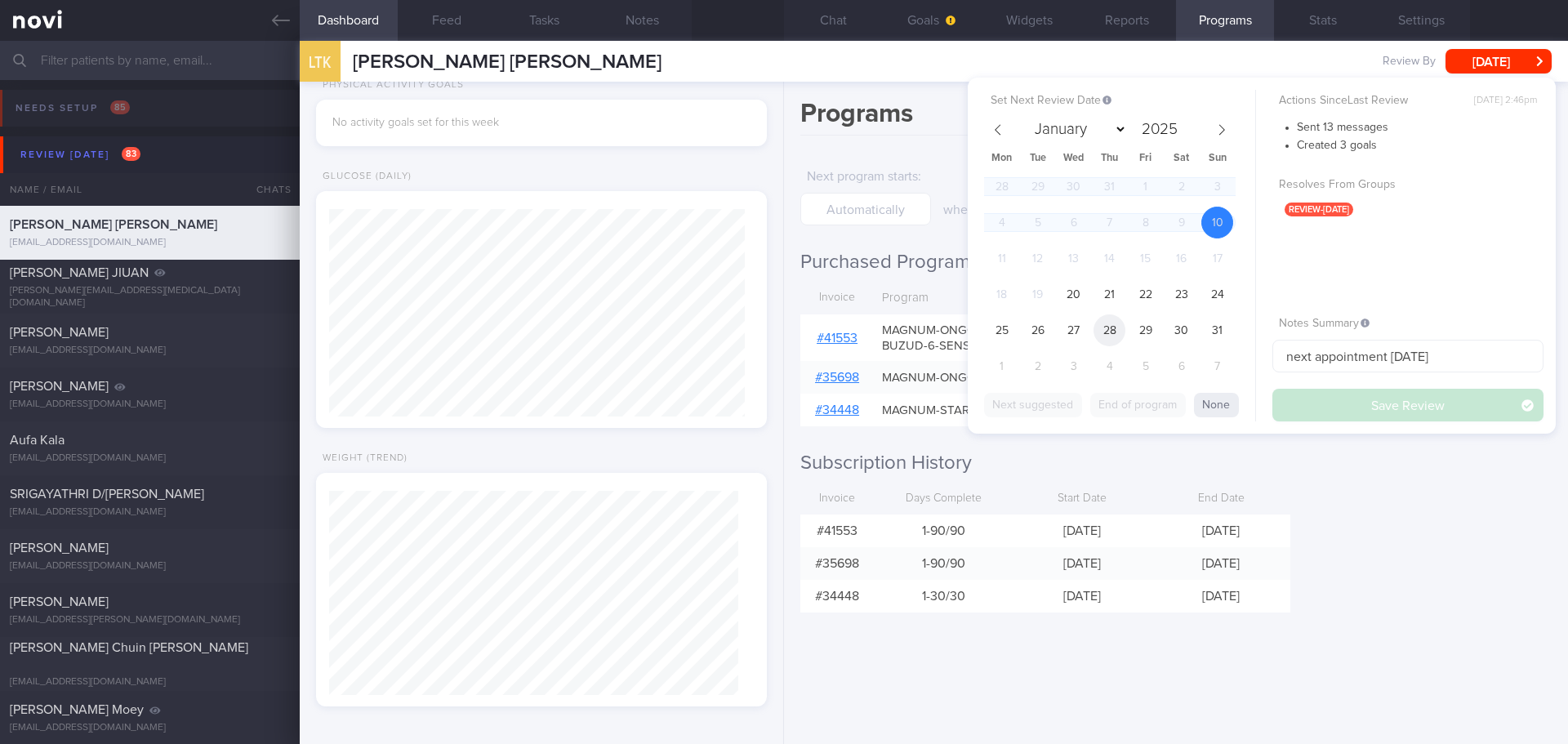
click at [1120, 331] on span "28" at bounding box center [1110, 330] width 32 height 32
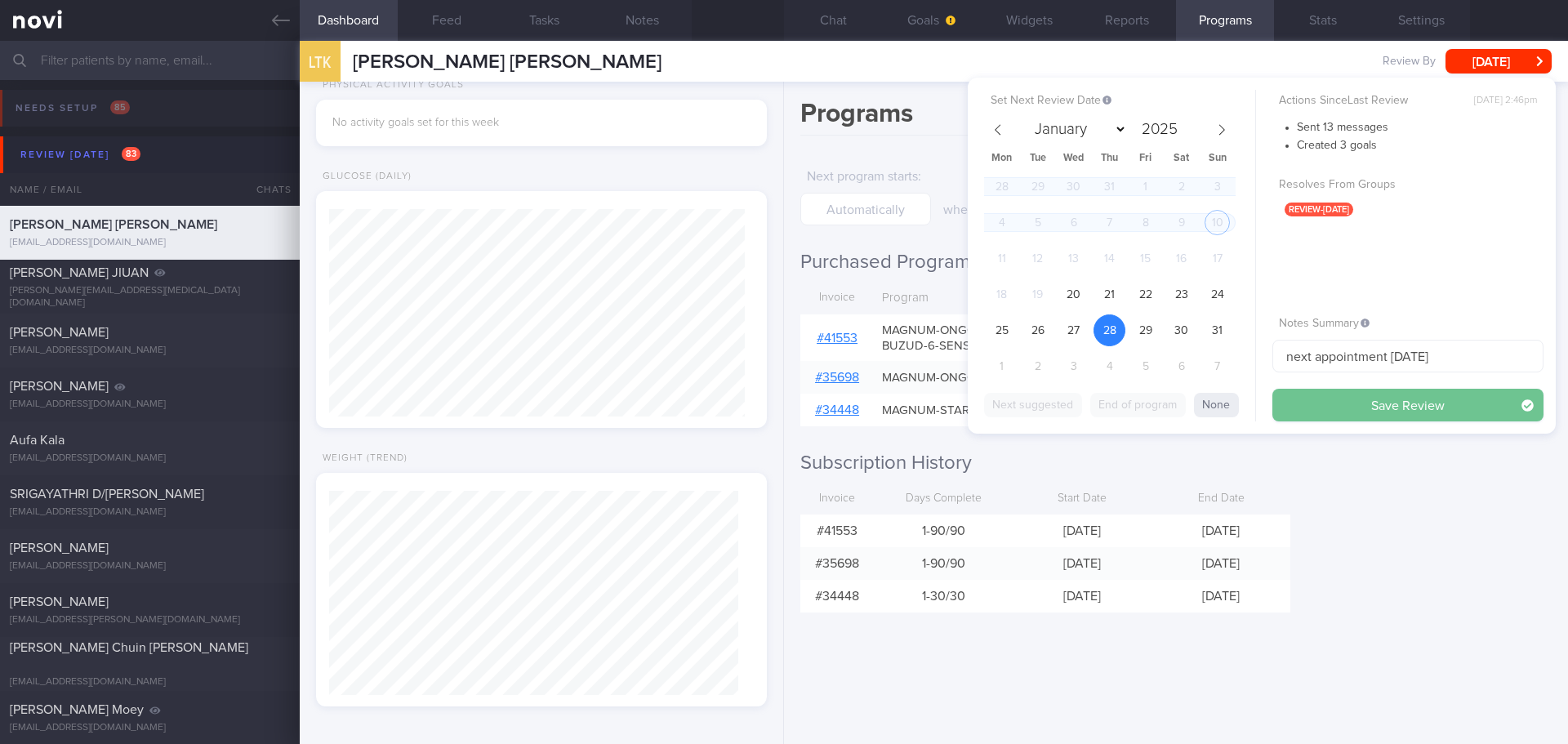
click at [1406, 405] on button "Save Review" at bounding box center [1408, 405] width 271 height 33
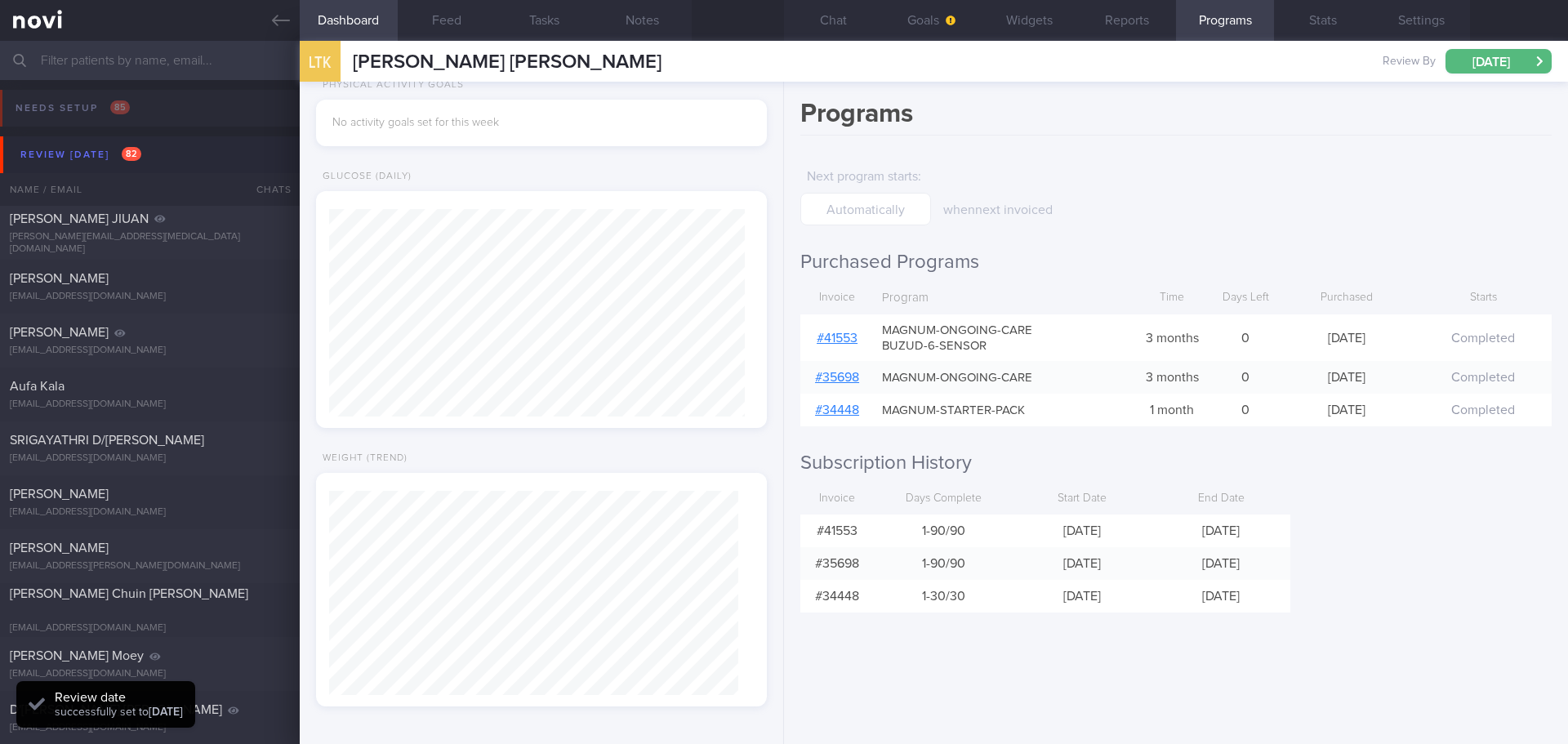
scroll to position [208, 416]
click at [181, 237] on div "[PERSON_NAME][EMAIL_ADDRESS][MEDICAL_DATA][DOMAIN_NAME]" at bounding box center [150, 243] width 280 height 25
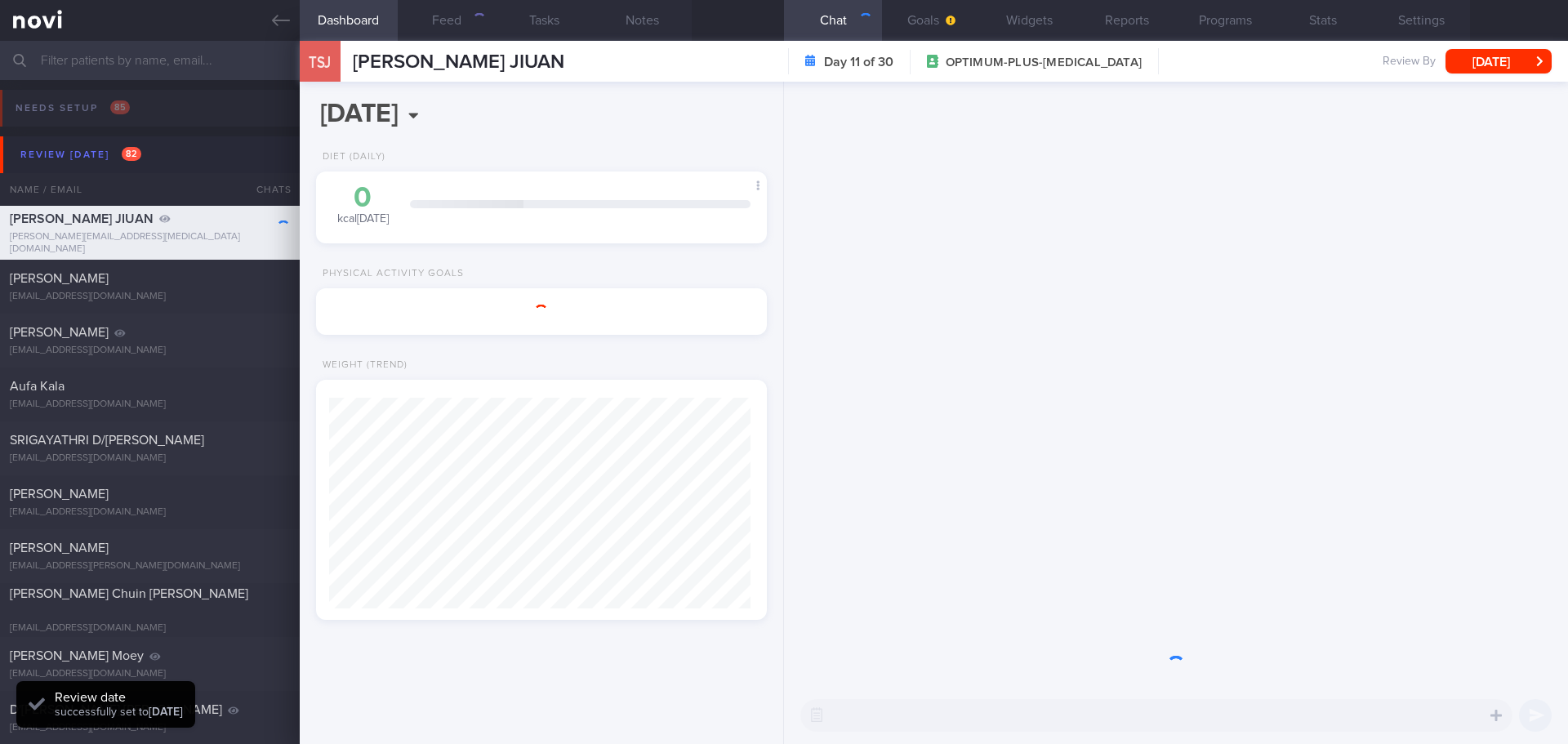
scroll to position [816172, 816461]
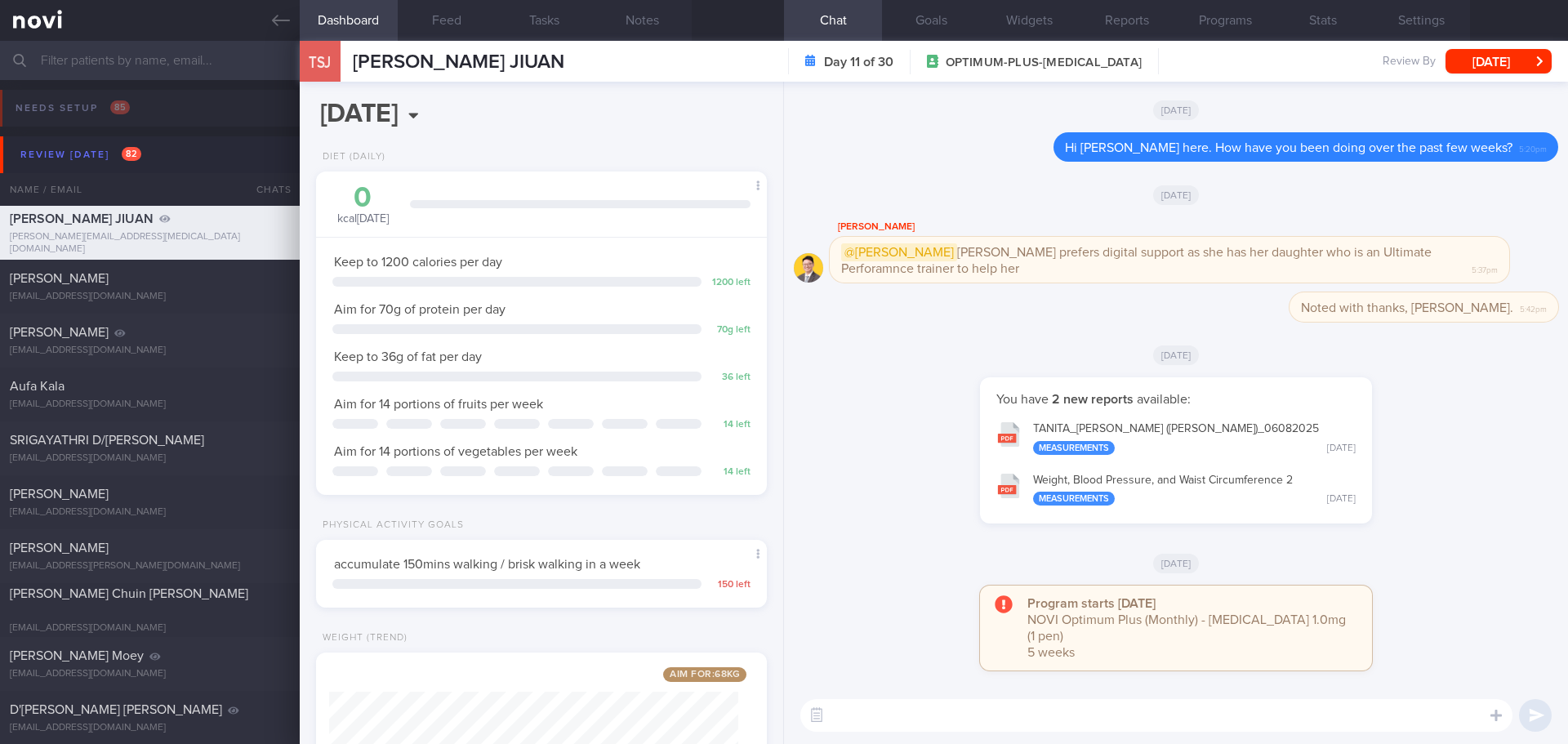
click at [1394, 410] on div "You have 2 new reports available: TANITA_ TAY SHWU JIUAN (Sylvia)_ 06082025 Mea…" at bounding box center [1176, 458] width 764 height 162
click at [1515, 70] on button "[DATE]" at bounding box center [1499, 61] width 106 height 25
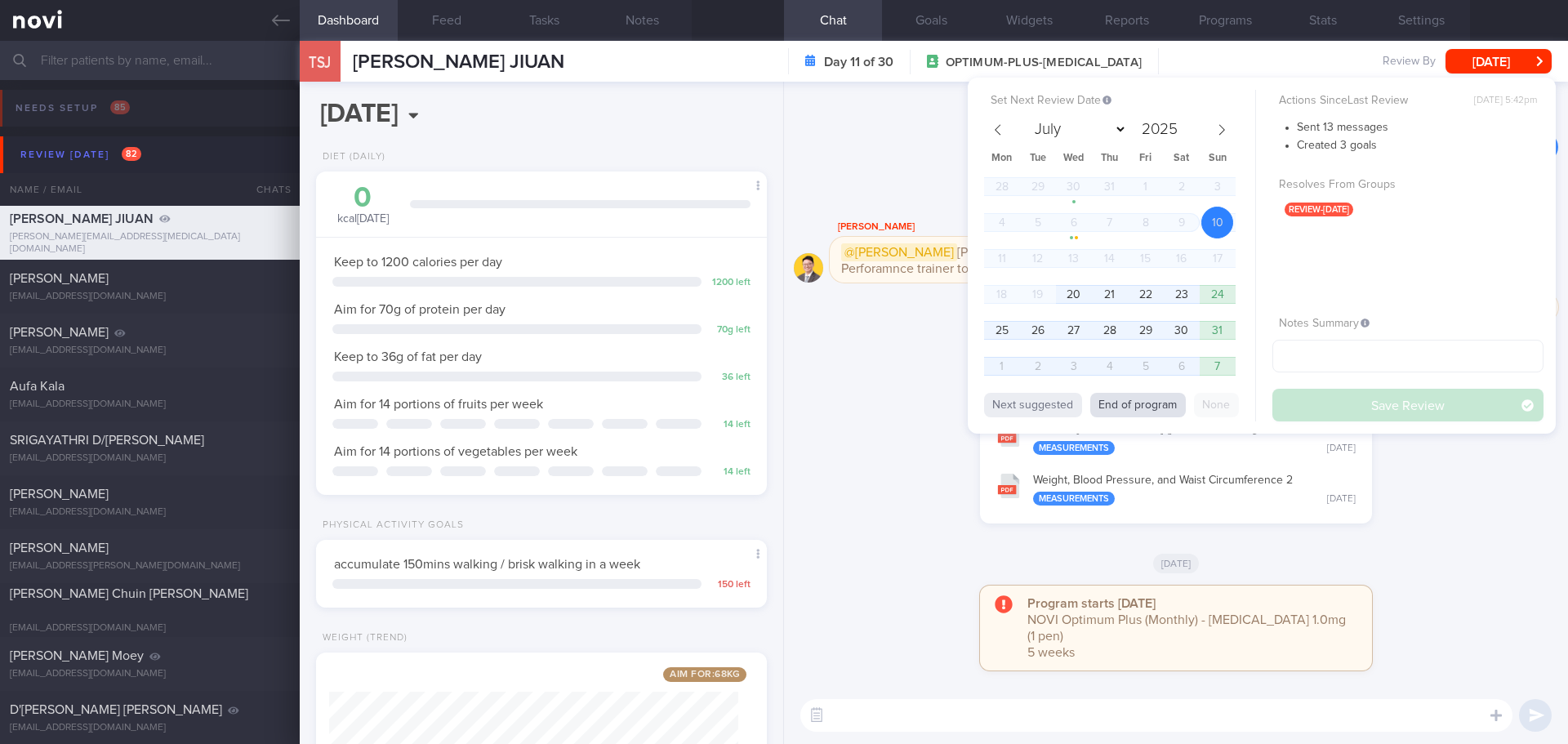
drag, startPoint x: 1148, startPoint y: 408, endPoint x: 1259, endPoint y: 414, distance: 111.2
click at [1148, 408] on button "End of program" at bounding box center [1138, 405] width 96 height 25
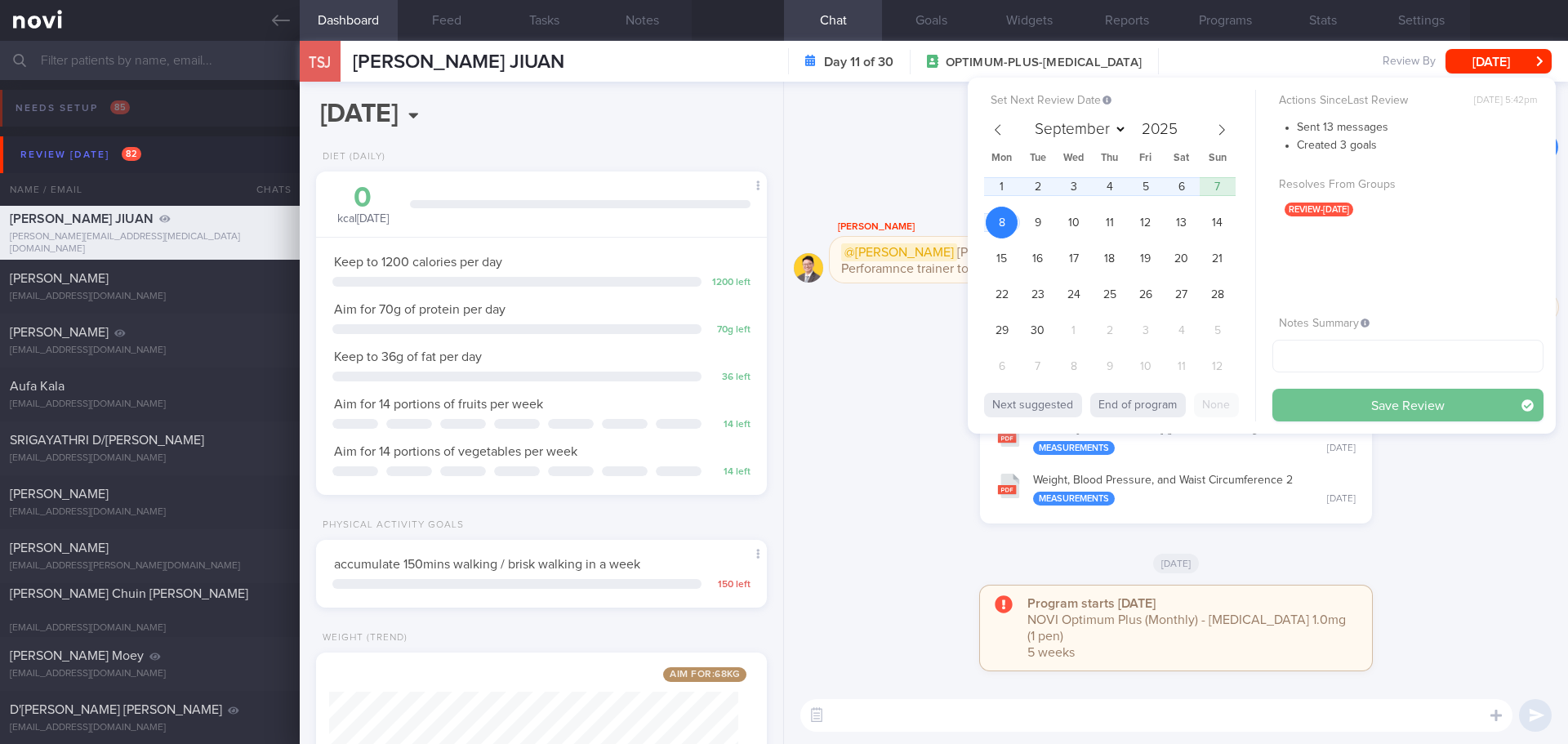
click at [1323, 416] on button "Save Review" at bounding box center [1408, 405] width 271 height 33
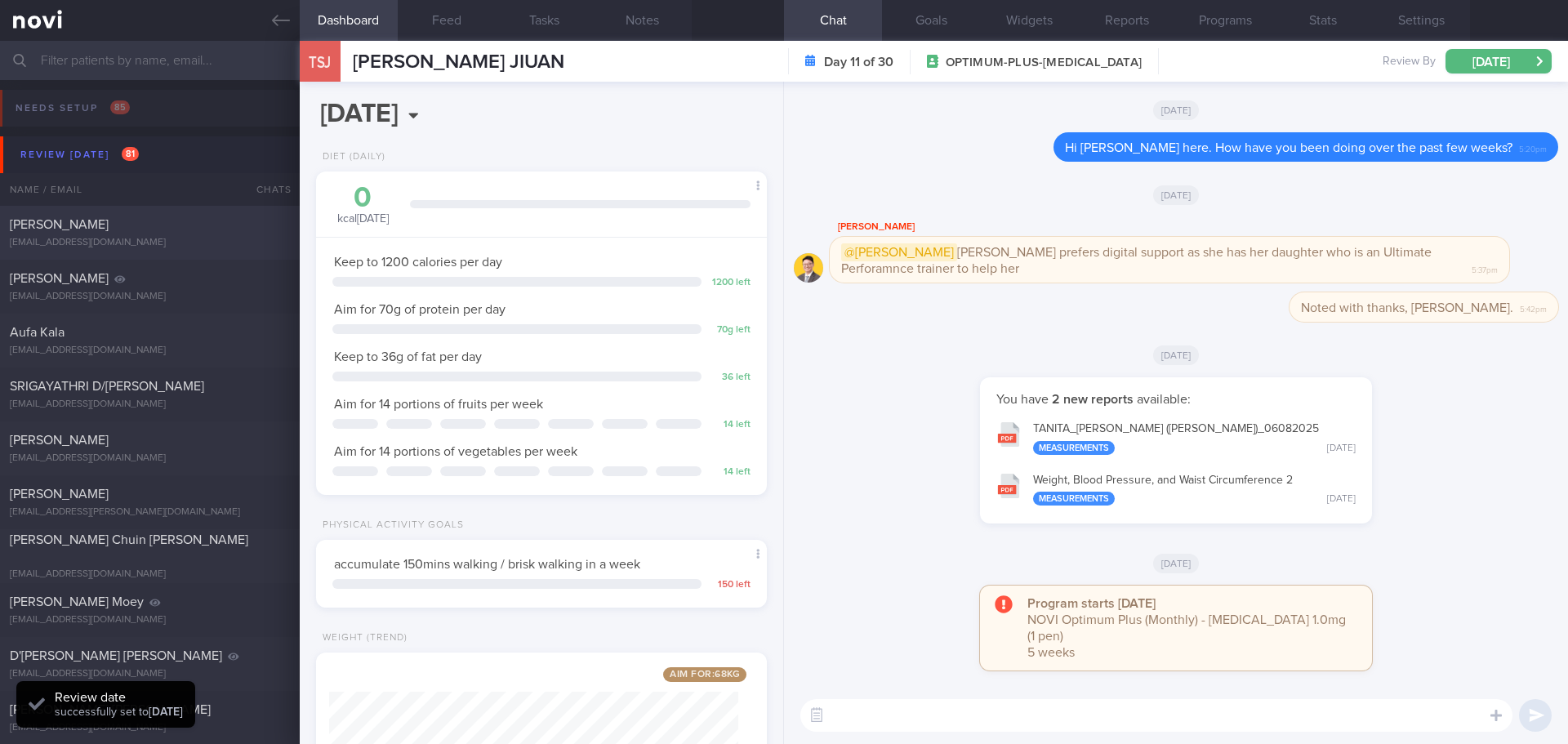
click at [54, 241] on div "[EMAIL_ADDRESS][DOMAIN_NAME]" at bounding box center [150, 242] width 280 height 12
select select "7"
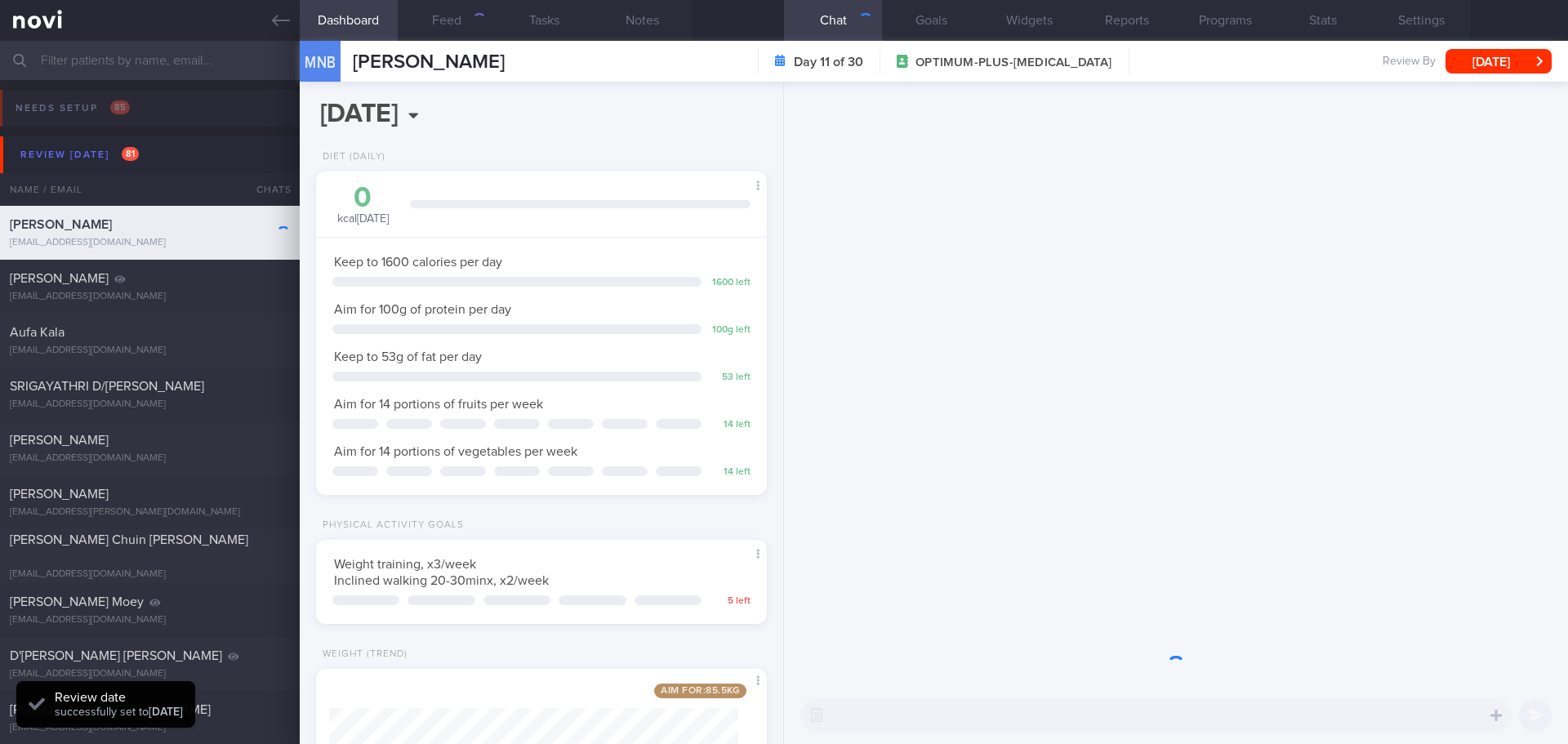
scroll to position [227, 410]
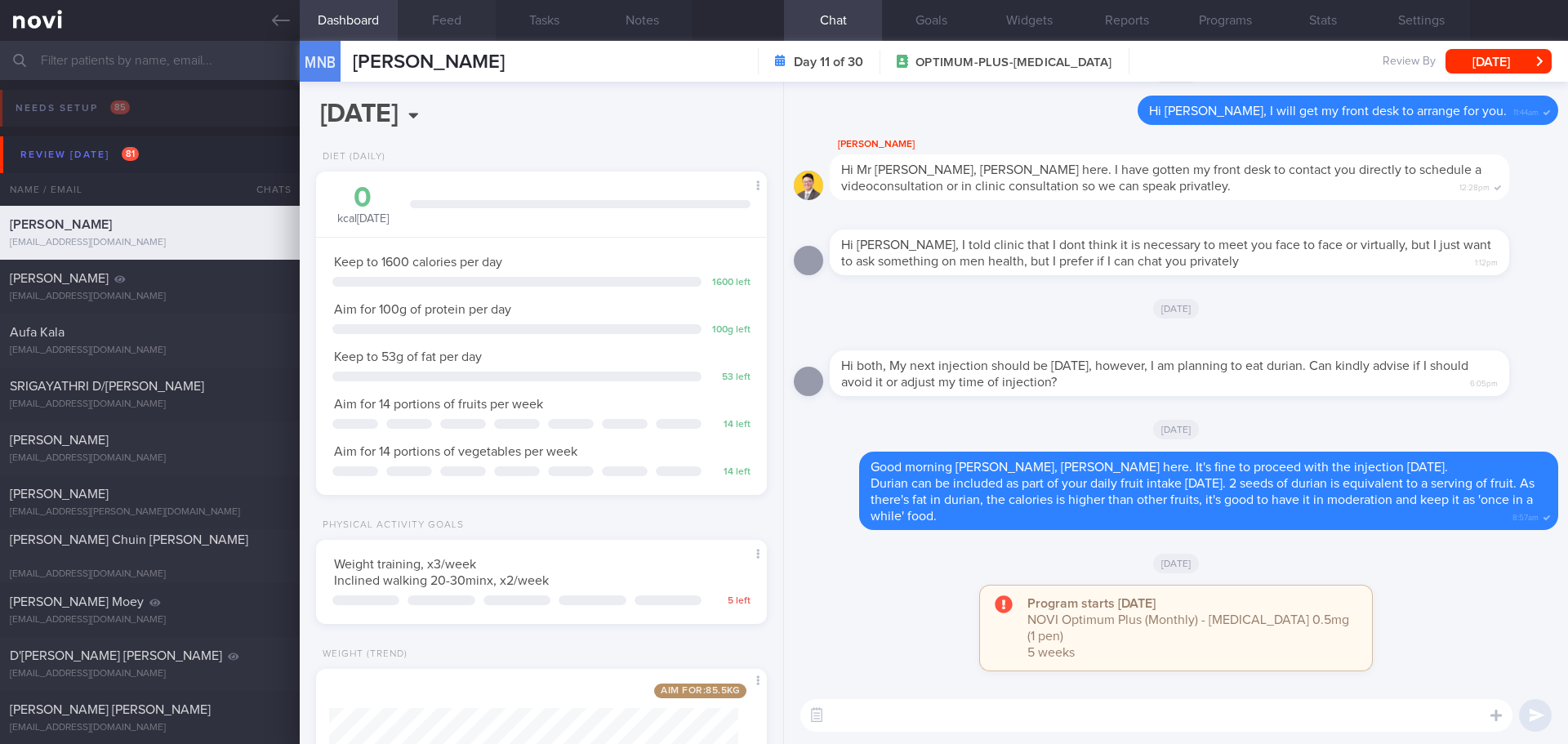
click at [426, 9] on button "Feed" at bounding box center [447, 21] width 98 height 41
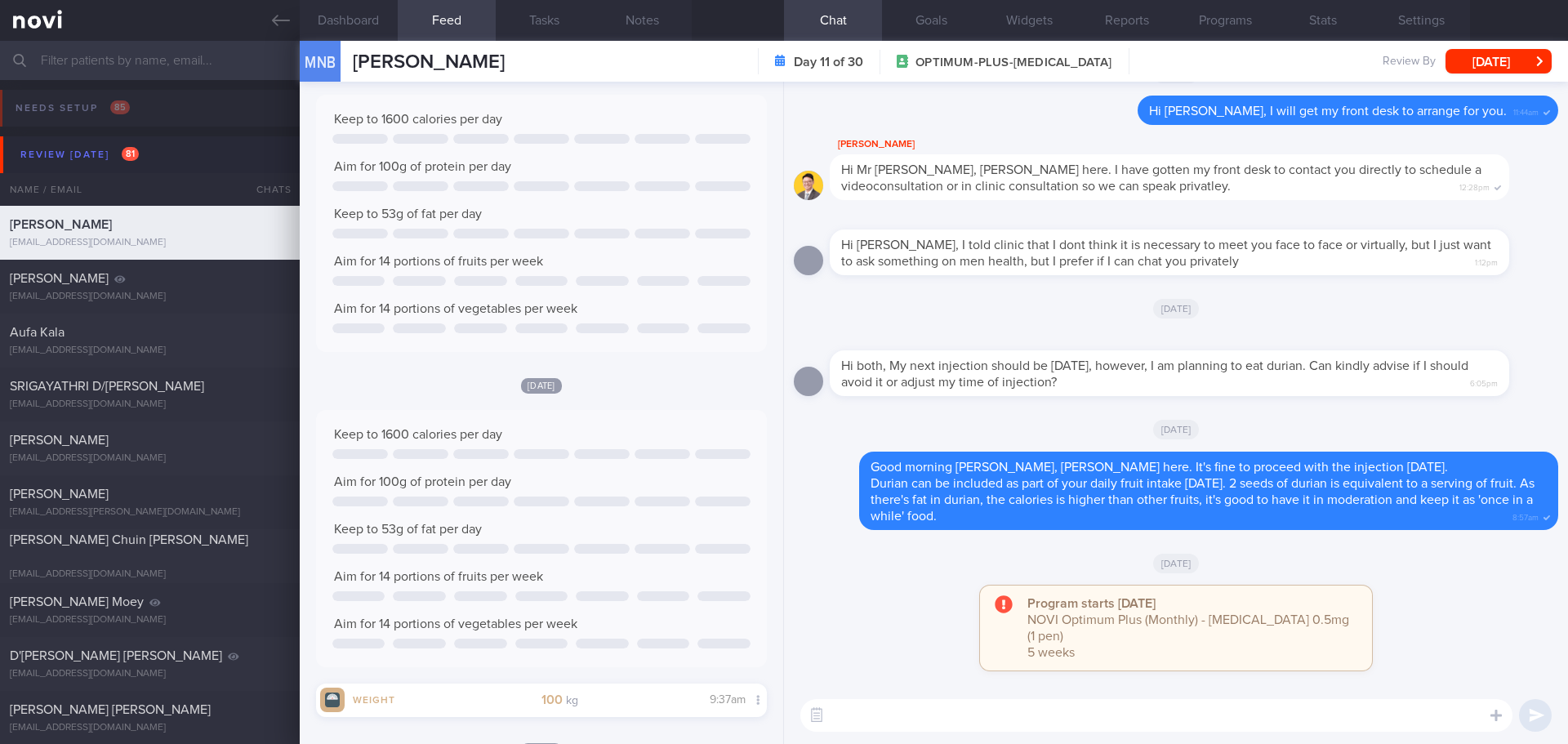
scroll to position [572, 0]
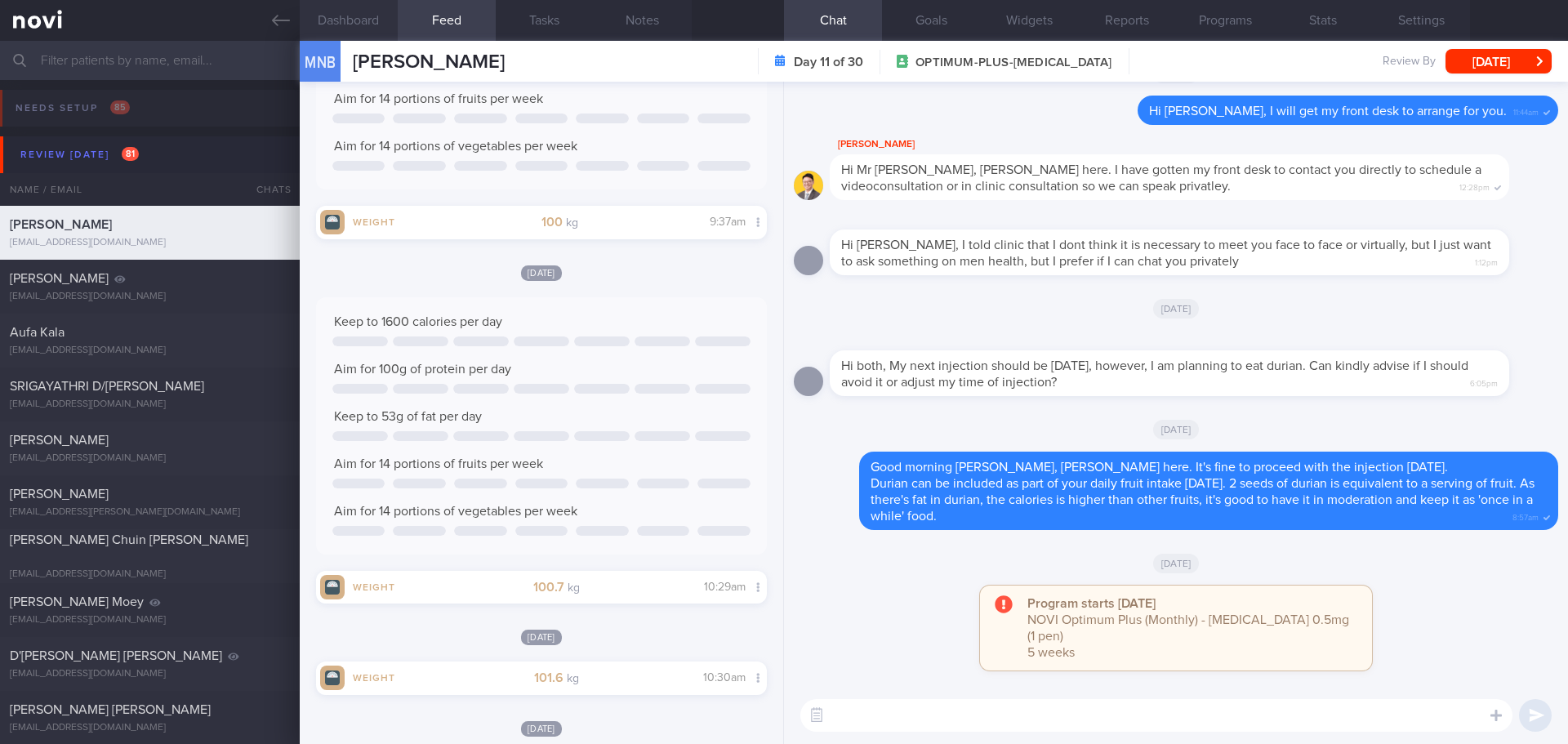
click at [373, 29] on button "Dashboard" at bounding box center [349, 21] width 98 height 41
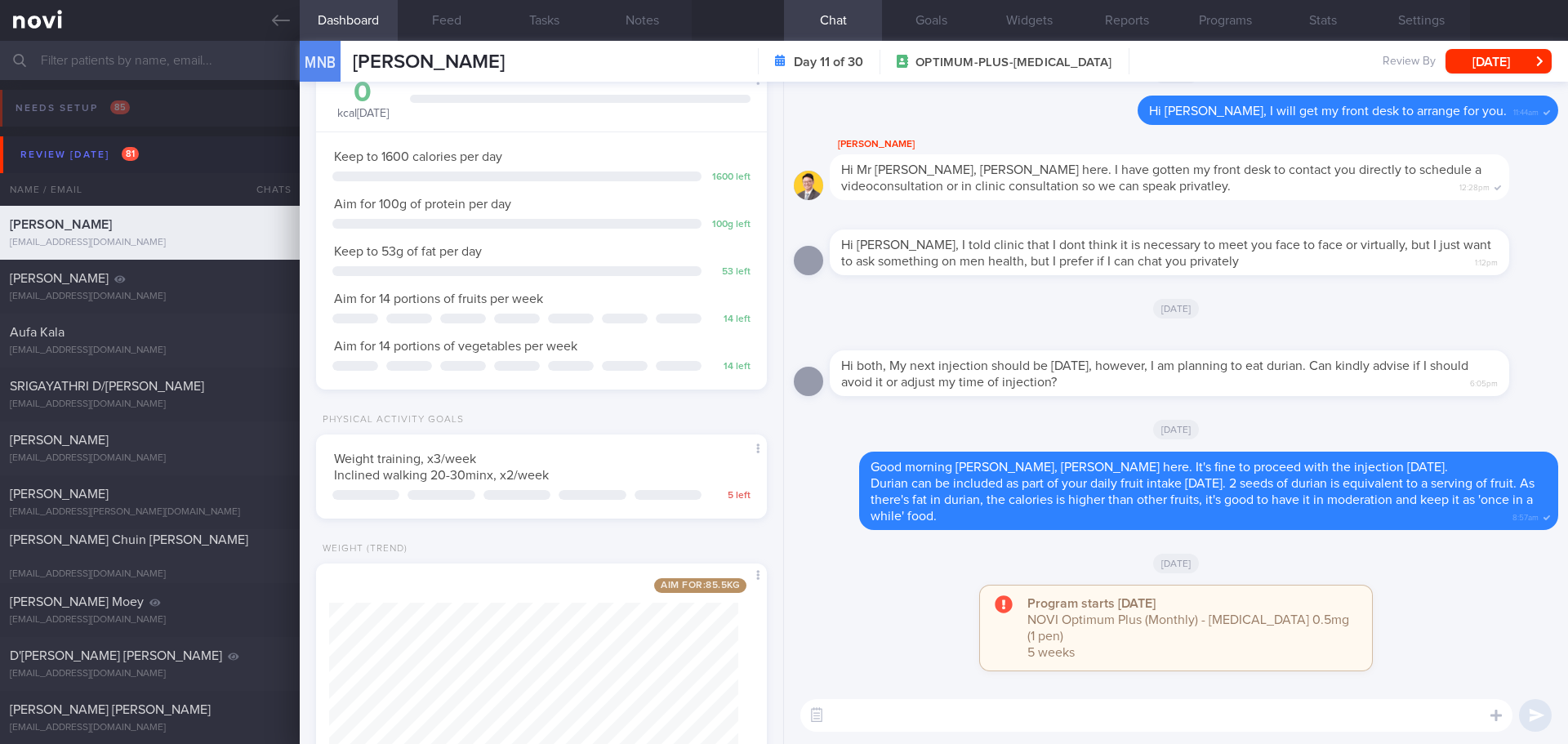
scroll to position [221, 0]
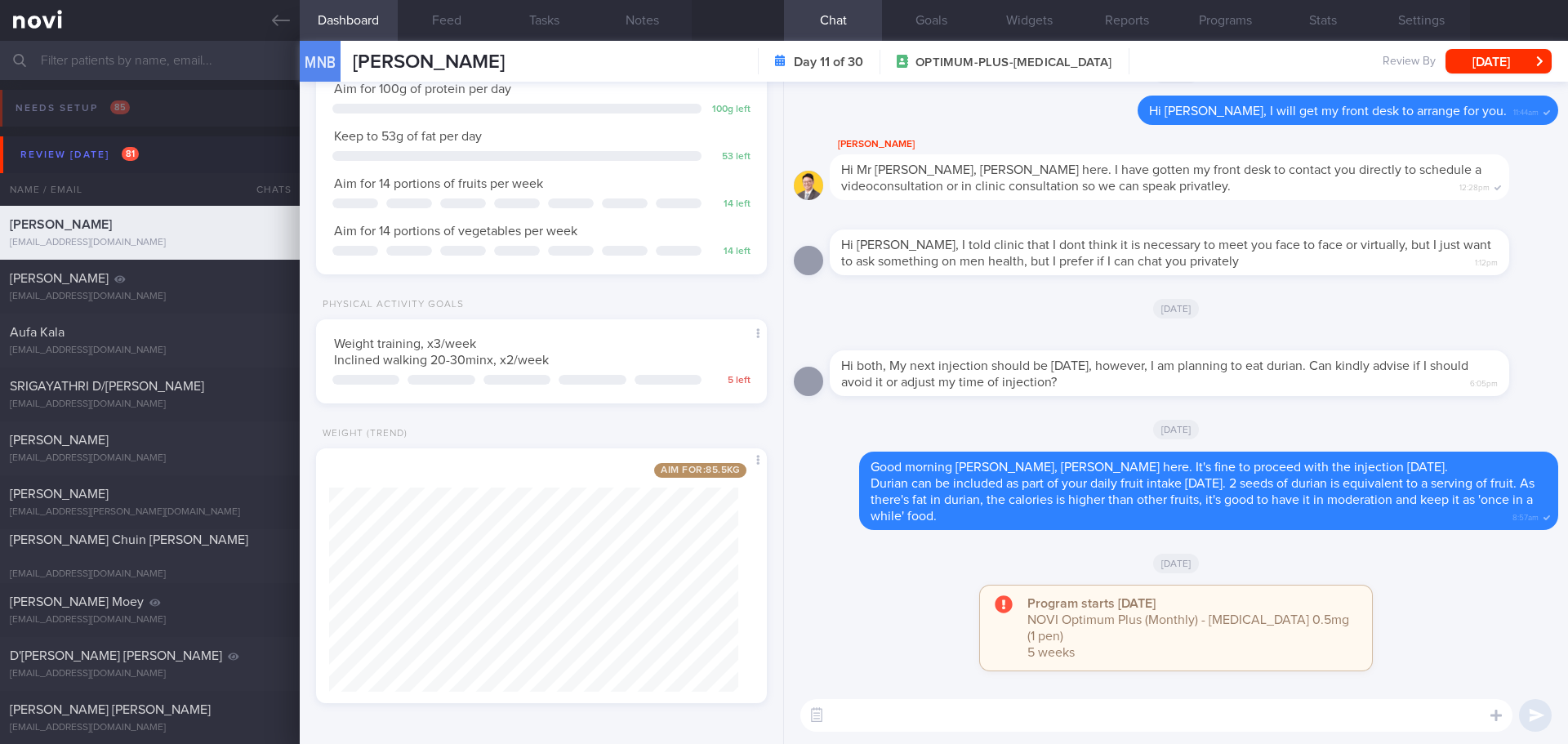
click at [890, 719] on textarea at bounding box center [1157, 715] width 712 height 33
type textarea "Hi Risham, Elizabeth here. How are you doing this week?"
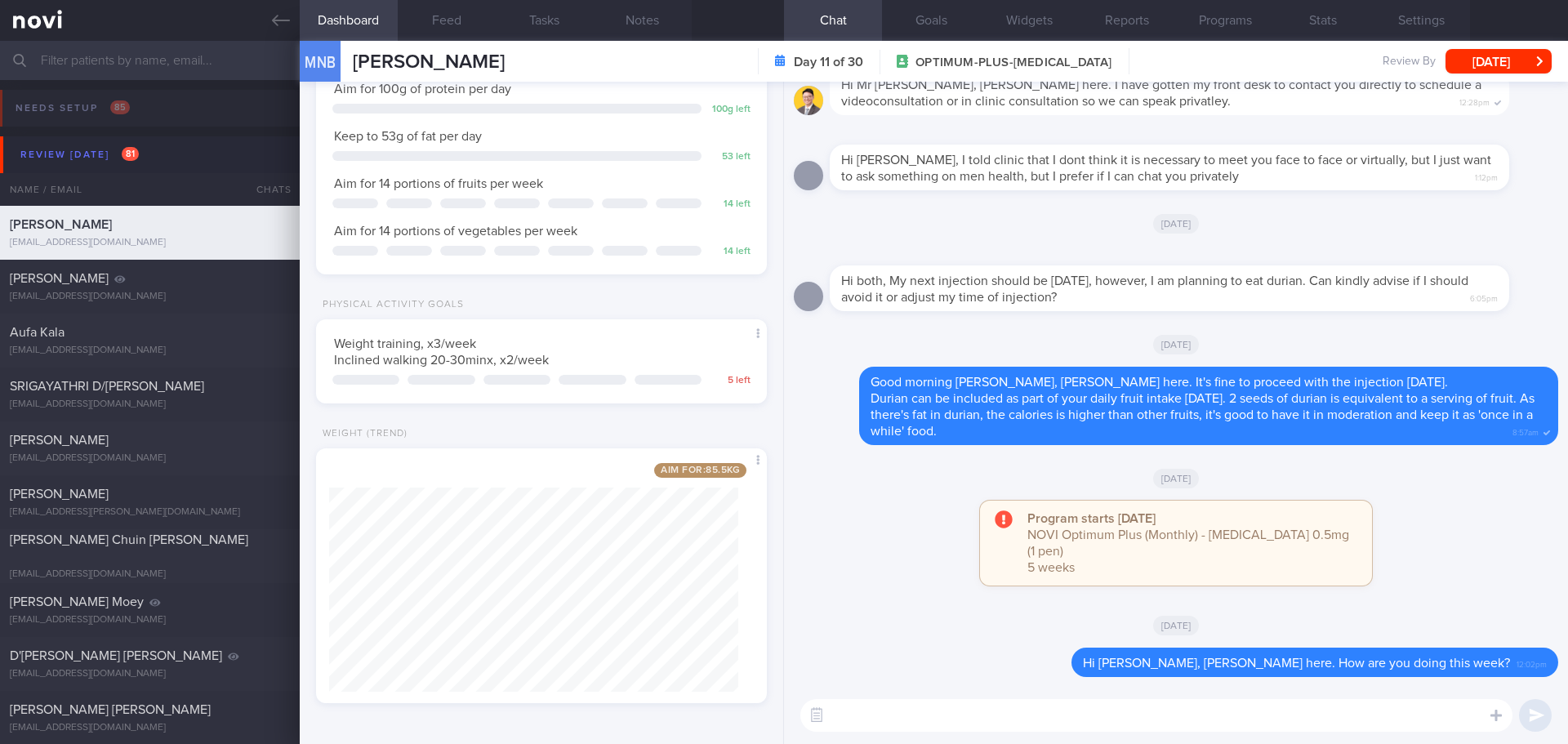
click at [1472, 73] on div "MNB MOHAMAD NORISHAM BIN NORZAN MOHAMAD NORISHAM BIN NORZAN dyqjrhvdk6@privater…" at bounding box center [934, 62] width 1269 height 41
click at [1476, 68] on button "[DATE]" at bounding box center [1499, 61] width 106 height 25
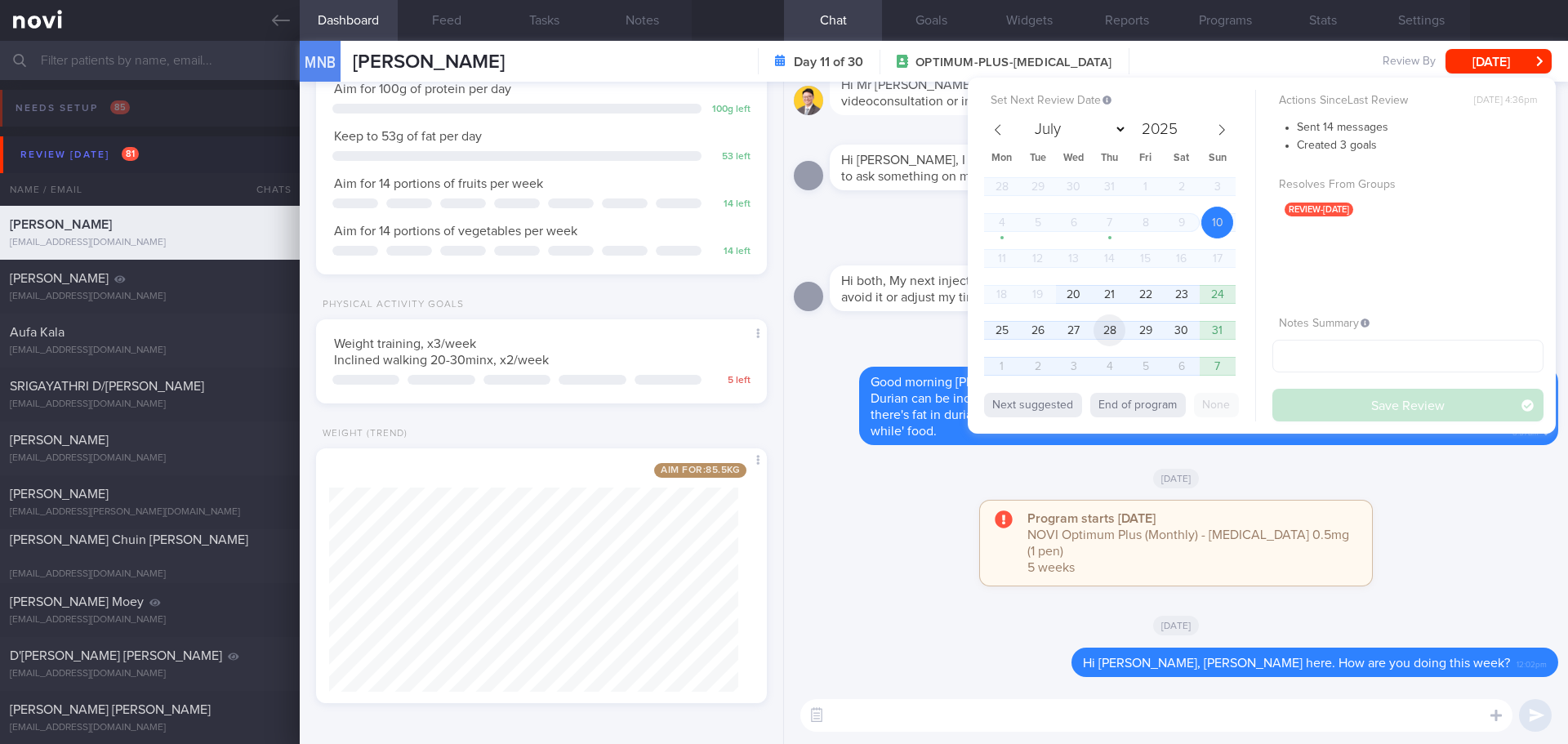
click at [1101, 326] on span "28" at bounding box center [1110, 330] width 32 height 32
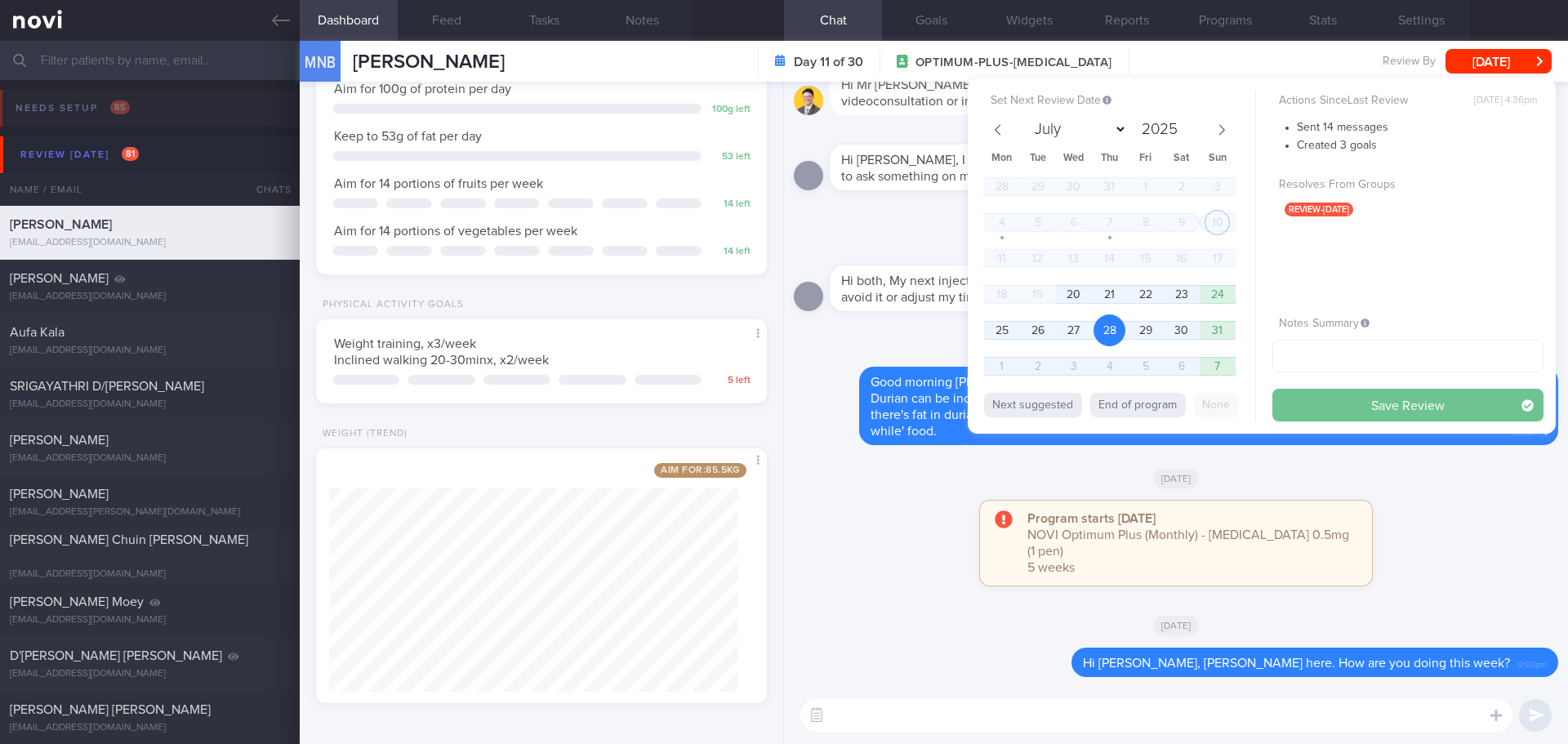
click at [1326, 409] on button "Save Review" at bounding box center [1408, 405] width 271 height 33
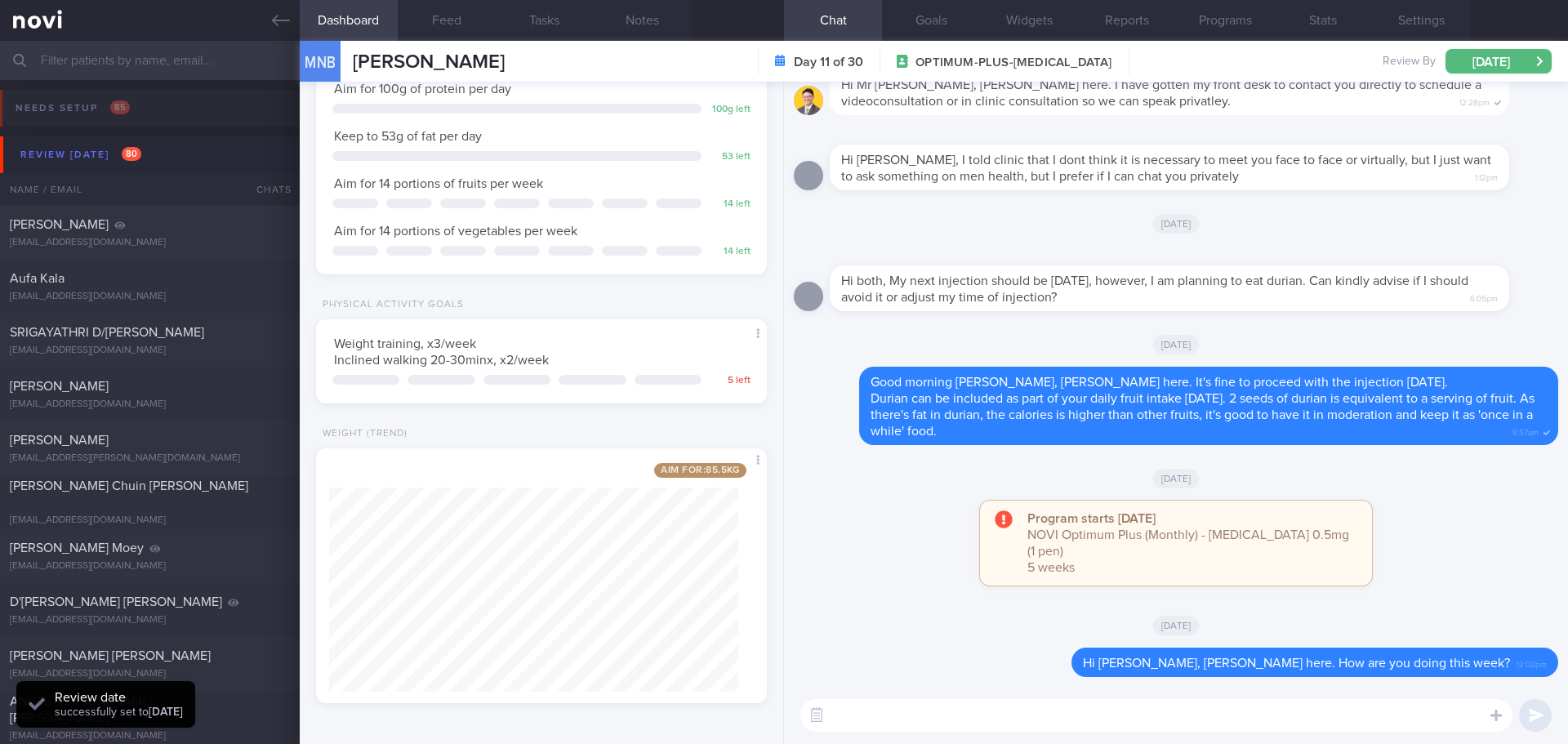
click at [1481, 500] on div "[DATE]" at bounding box center [1176, 477] width 764 height 45
click at [230, 236] on div "shellymaeholly@gmail.com" at bounding box center [150, 242] width 280 height 12
type input "next appt 10/4/25"
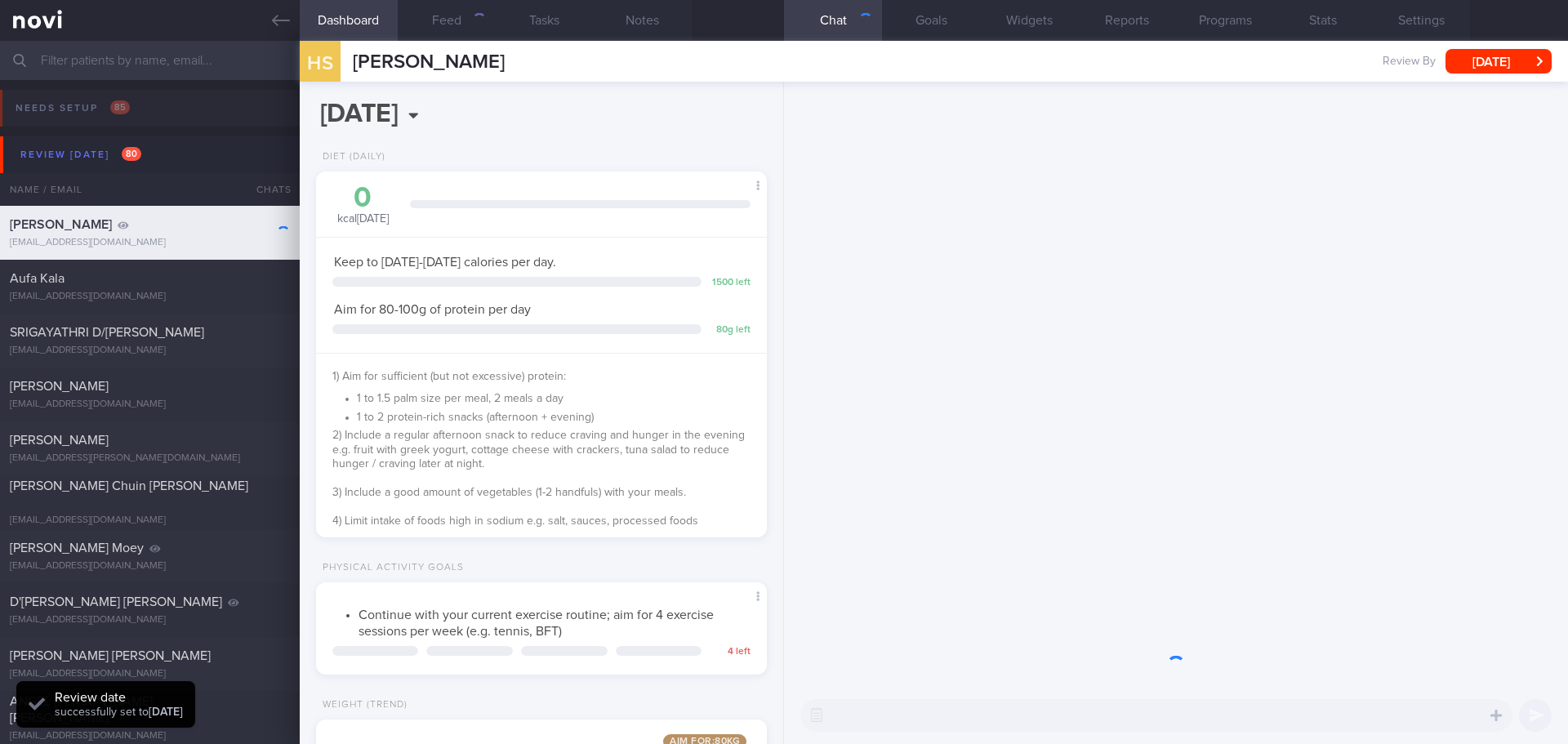
scroll to position [816172, 816461]
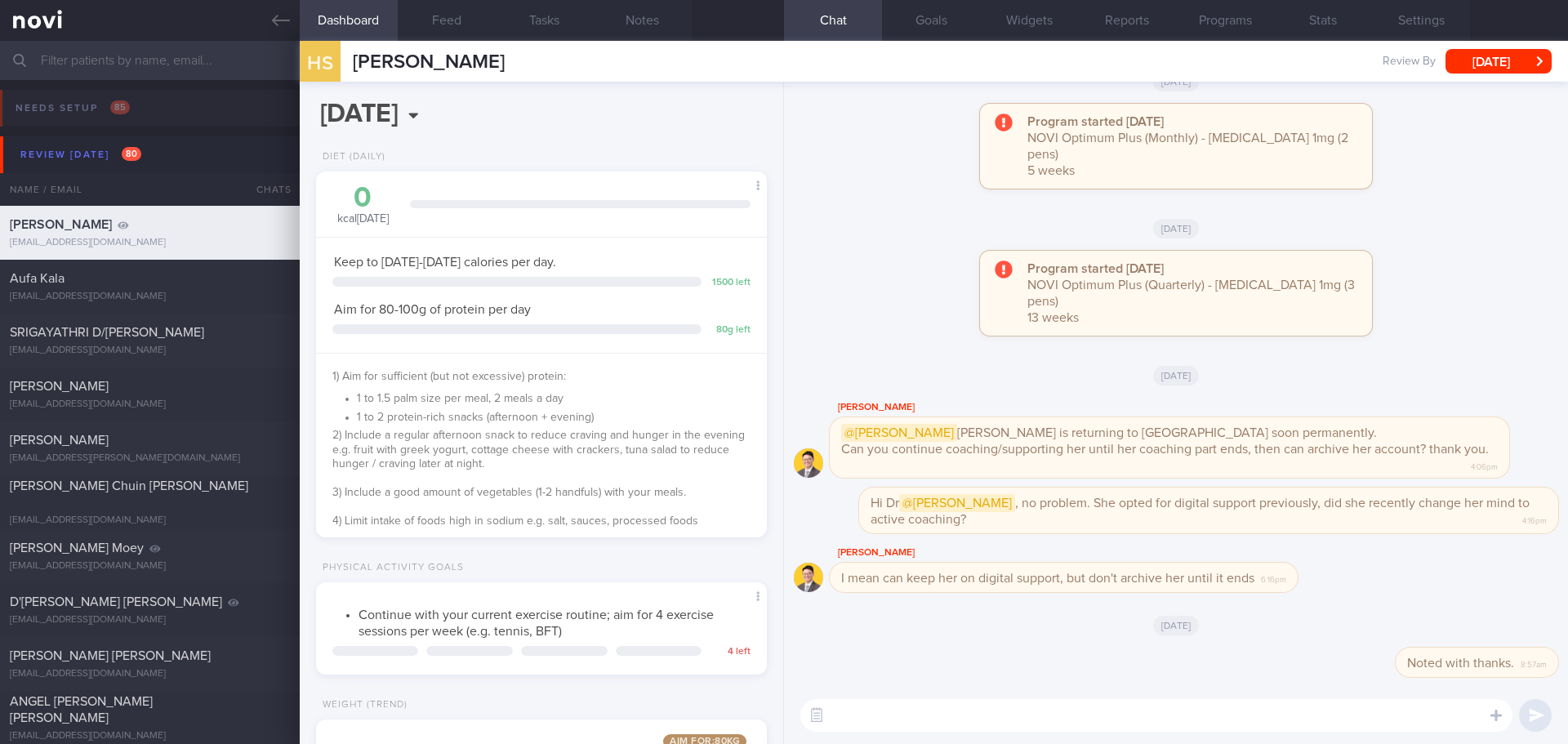
click at [1437, 283] on div "Program started yesterday NOVI Optimum Plus (Quarterly) - Ozempic 1mg (3 pens) …" at bounding box center [1176, 301] width 764 height 101
click at [1429, 278] on div "Program started yesterday NOVI Optimum Plus (Quarterly) - Ozempic 1mg (3 pens) …" at bounding box center [1176, 301] width 764 height 101
click at [1237, 21] on button "Programs" at bounding box center [1225, 21] width 98 height 41
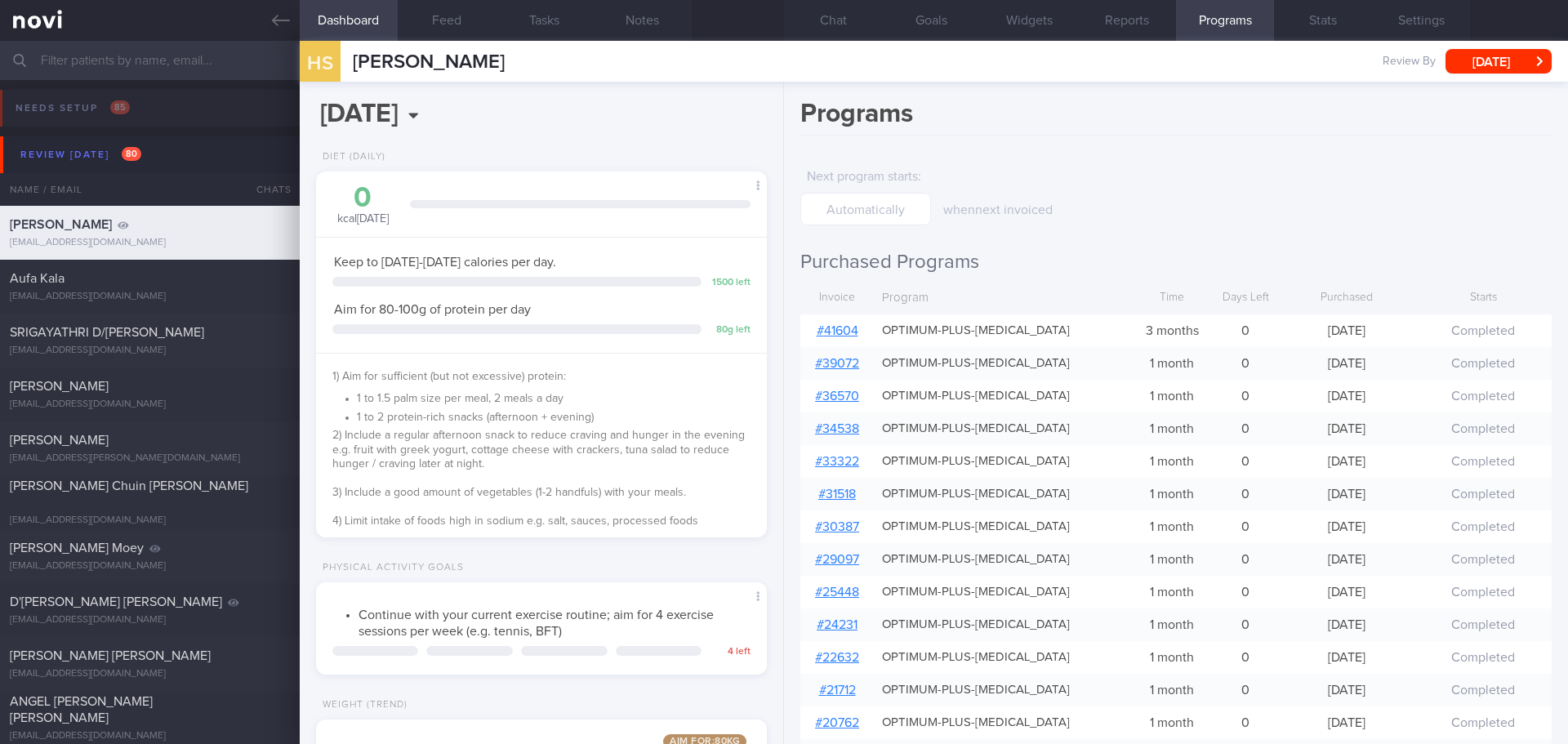
click at [847, 330] on link "# 41604" at bounding box center [838, 330] width 42 height 13
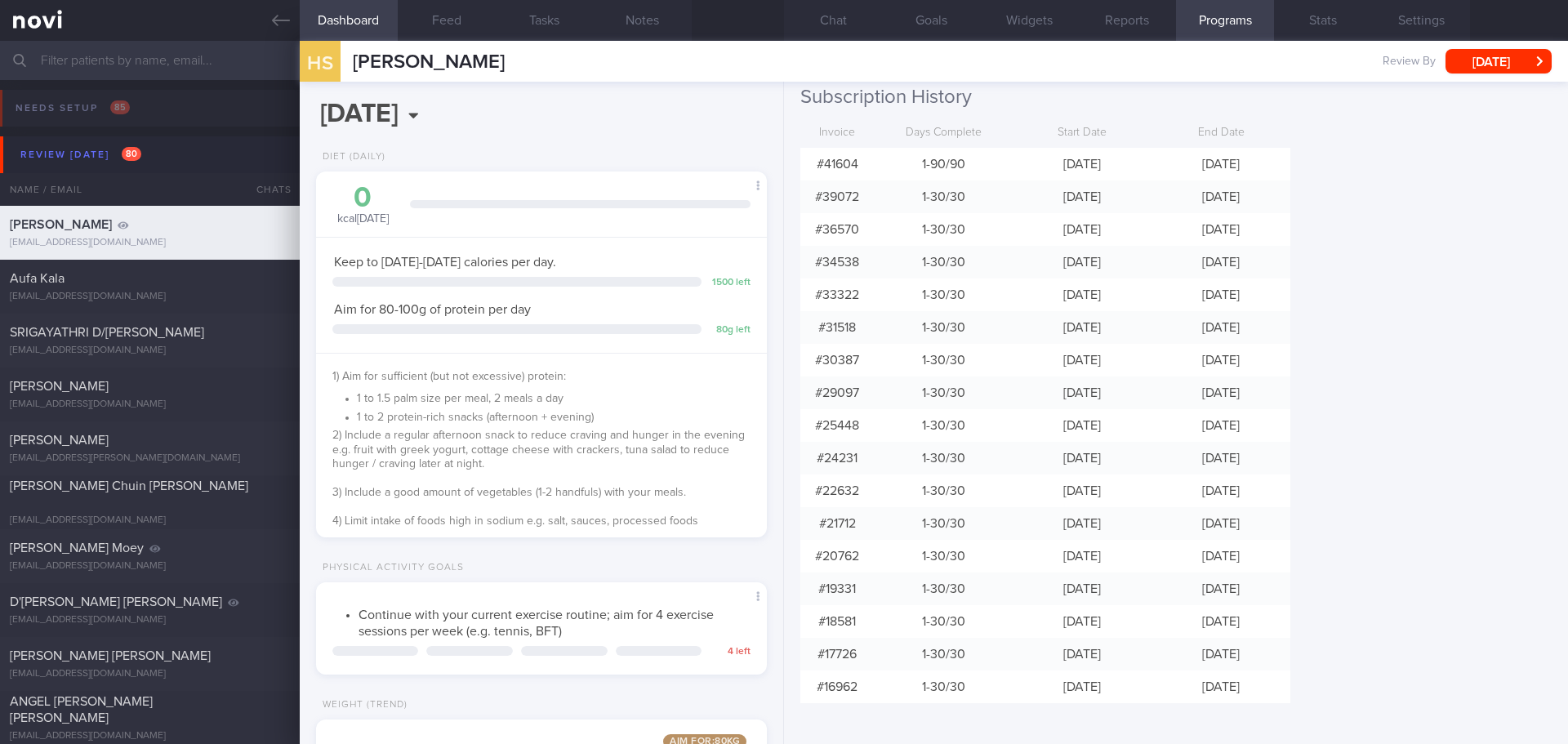
scroll to position [401, 0]
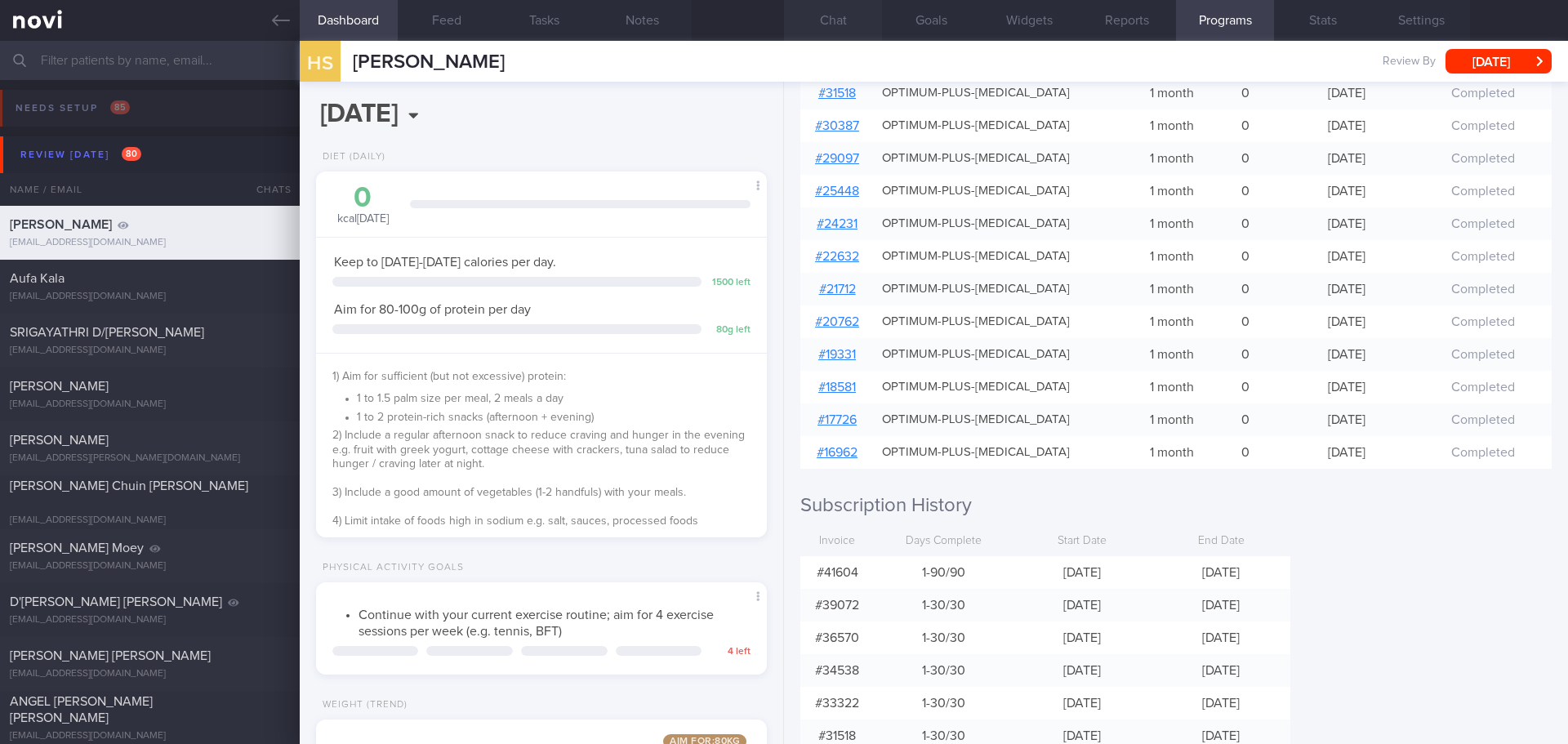
click at [823, 16] on button "Chat" at bounding box center [833, 21] width 98 height 41
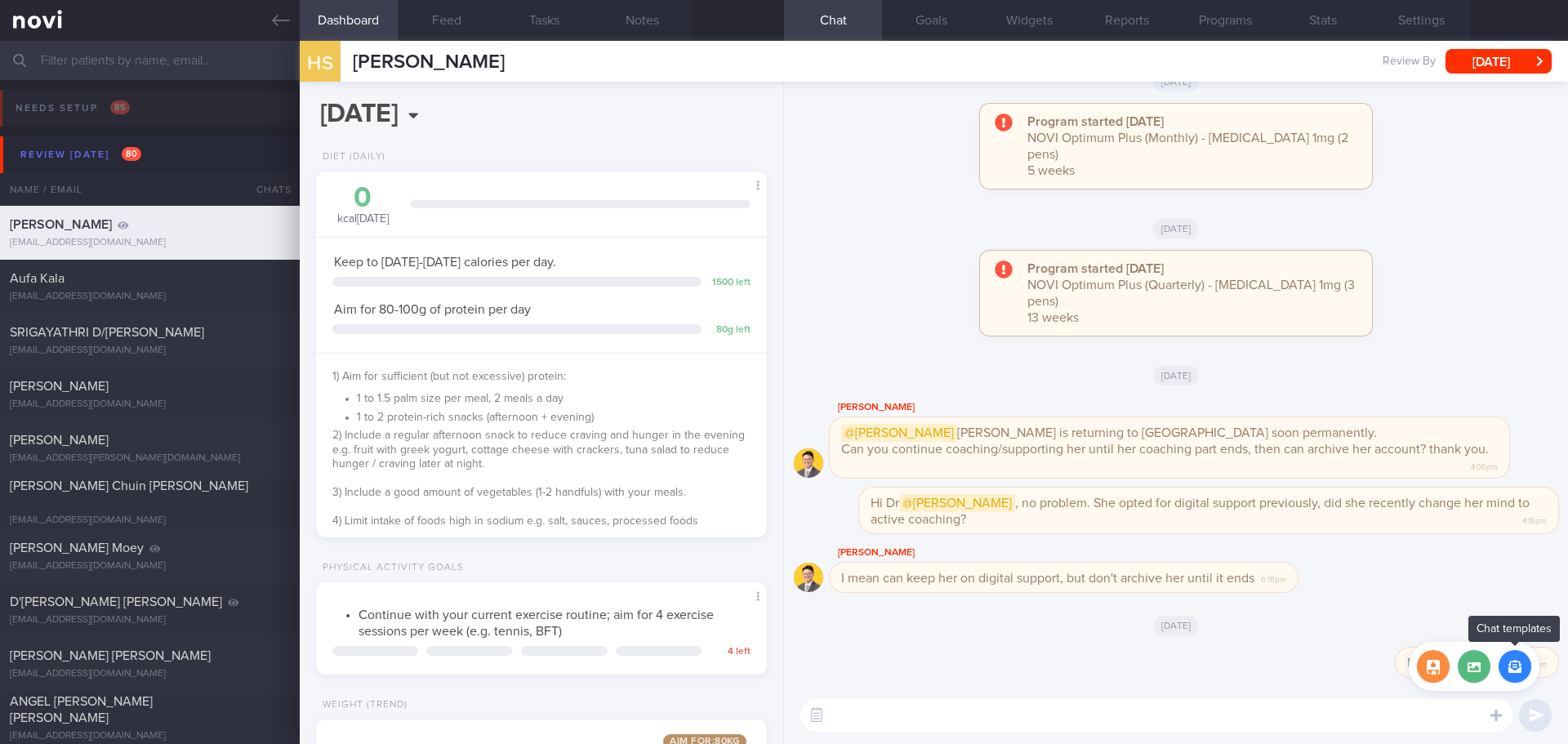
click at [1510, 671] on button "button" at bounding box center [1515, 667] width 33 height 33
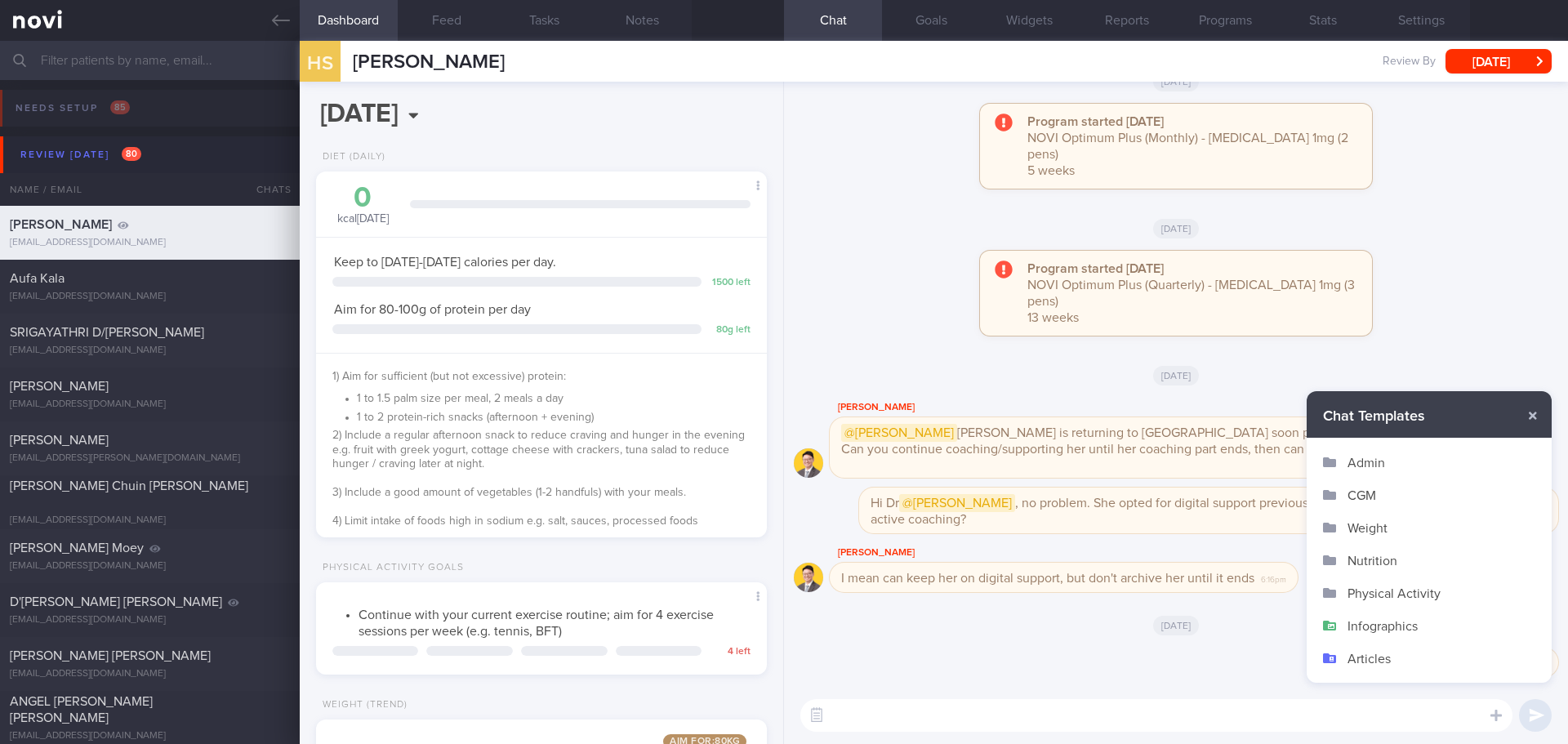
click at [1385, 465] on button "Admin" at bounding box center [1429, 462] width 245 height 33
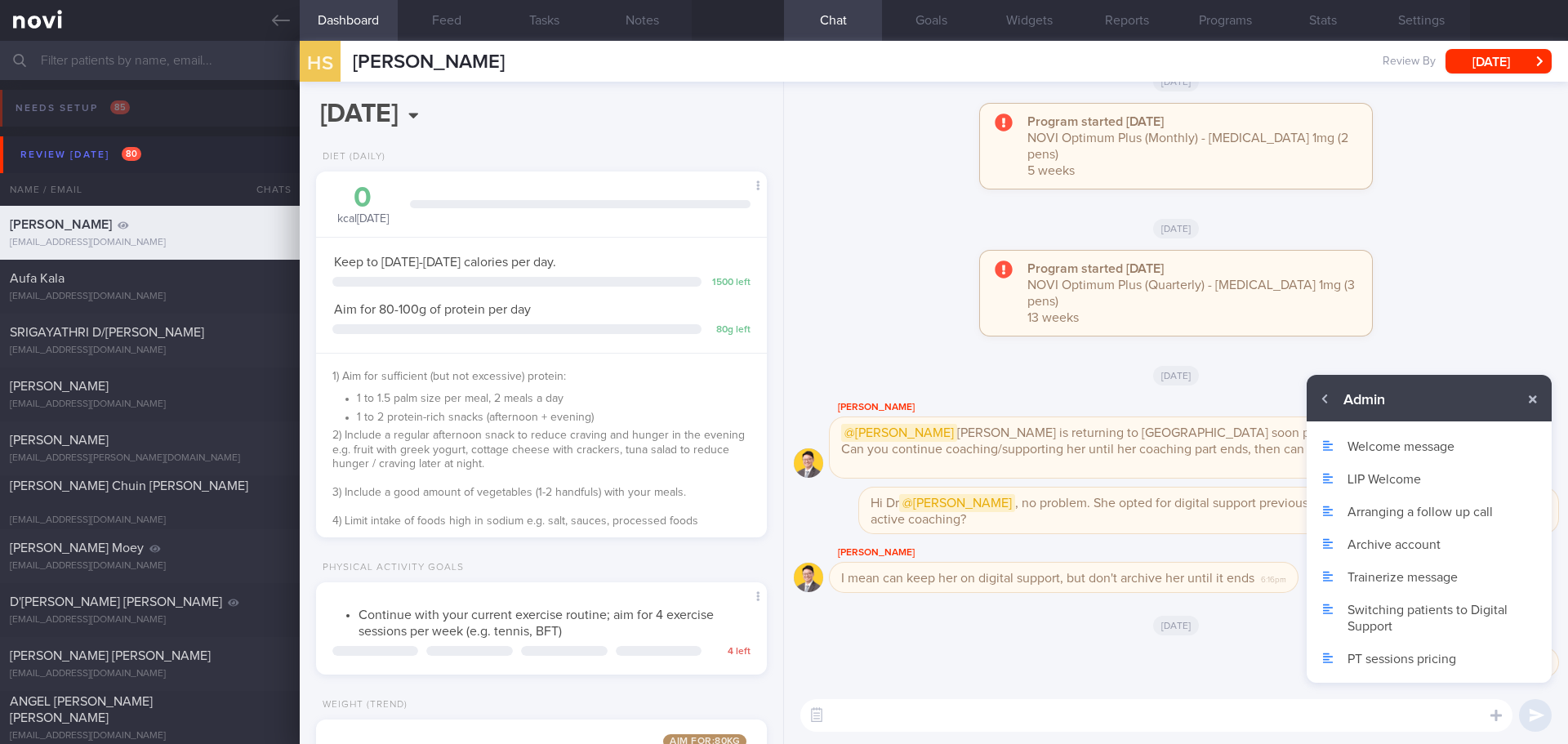
click at [1388, 542] on button "Archive account" at bounding box center [1429, 544] width 245 height 33
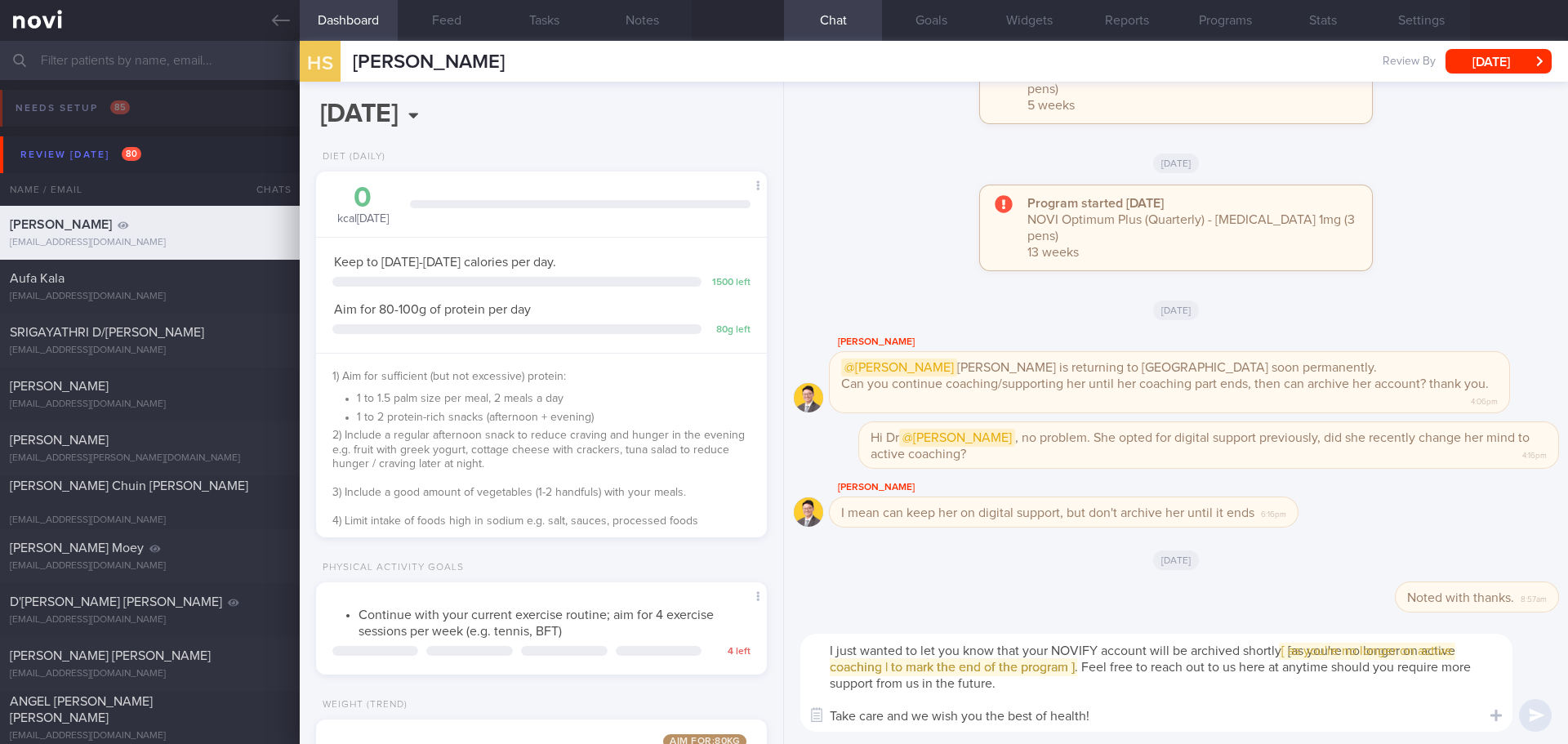
click at [824, 651] on textarea "I just wanted to let you know that your NOVIFY account will be archived shortly…" at bounding box center [1157, 682] width 712 height 98
click at [1378, 647] on span "[ [ as you're no longer on active coaching | to mark the end of the program ] ]" at bounding box center [1156, 659] width 651 height 30
drag, startPoint x: 1035, startPoint y: 657, endPoint x: 988, endPoint y: 671, distance: 49.0
click at [1034, 657] on textarea "Hi Ms Shelly, I just wanted to let you know that your NOVIFY account will be ar…" at bounding box center [1157, 682] width 712 height 98
drag, startPoint x: 946, startPoint y: 667, endPoint x: 1363, endPoint y: 652, distance: 417.3
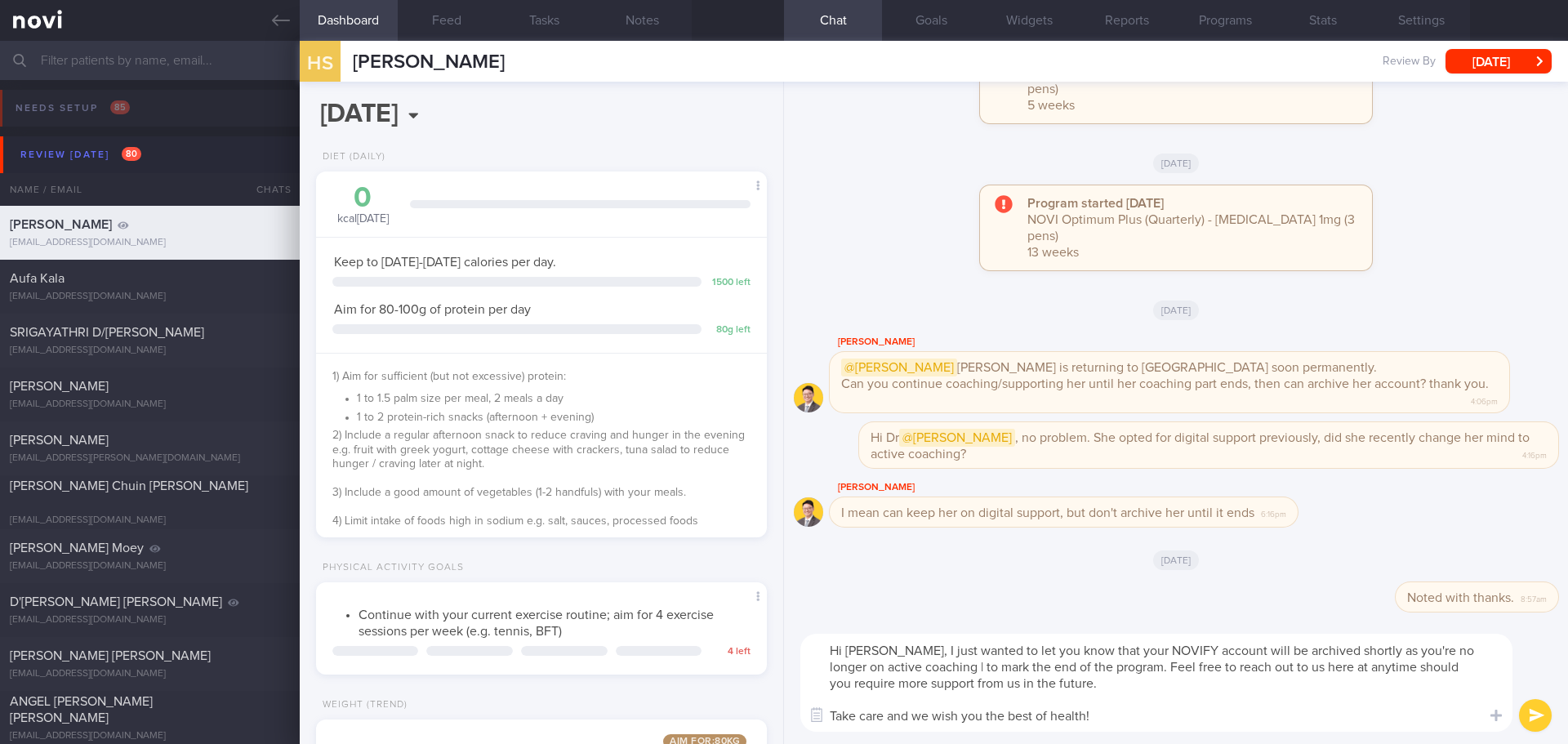
click at [1363, 652] on textarea "Hi Ms Shelly, I just wanted to let you know that your NOVIFY account will be ar…" at bounding box center [1157, 682] width 712 height 98
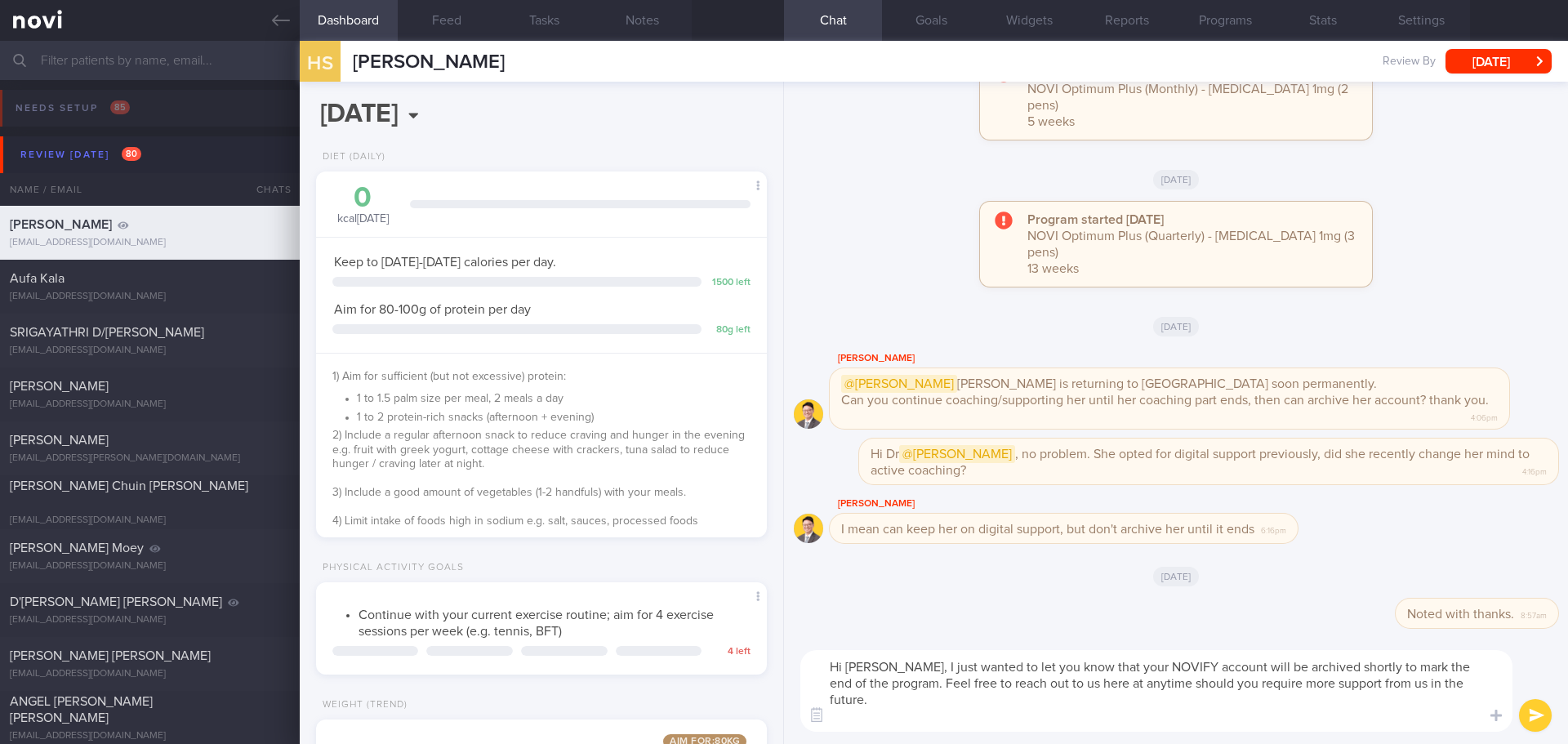
click at [1358, 688] on textarea "Hi Ms Shelly, I just wanted to let you know that your NOVIFY account will be ar…" at bounding box center [1157, 690] width 712 height 82
click at [1335, 716] on textarea "Hi Ms Shelly, I just wanted to let you know that your NOVIFY account will be ar…" at bounding box center [1157, 690] width 712 height 82
click at [1347, 718] on textarea "Hi Ms Shelly, I just wanted to let you know that your NOVIFY account will be ar…" at bounding box center [1157, 690] width 712 height 82
click at [1374, 718] on textarea "Hi Ms Shelly, I just wanted to let you know that your NOVIFY account will be ar…" at bounding box center [1157, 690] width 712 height 82
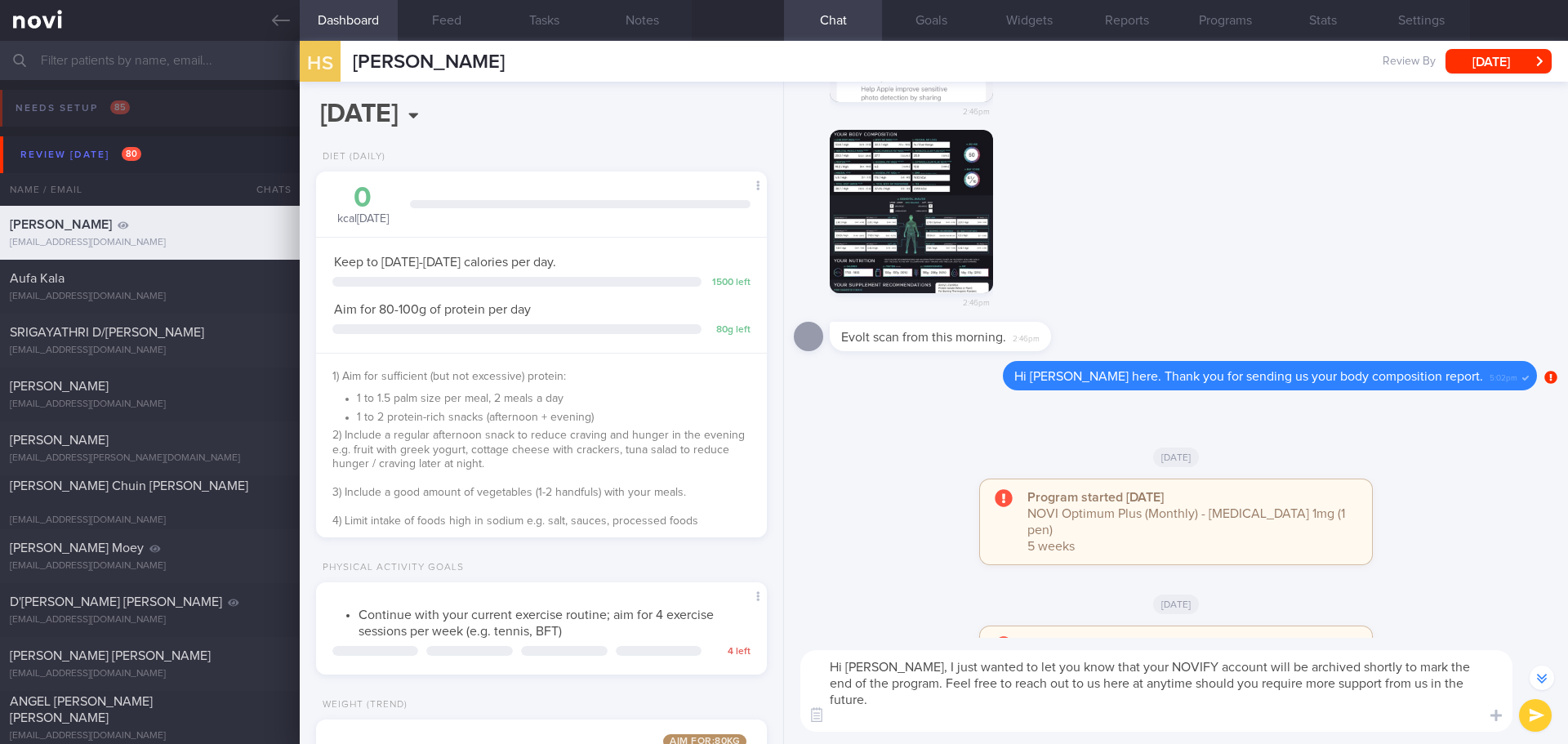
click at [905, 663] on textarea "Hi Ms Shelly, I just wanted to let you know that your NOVIFY account will be ar…" at bounding box center [1157, 690] width 712 height 82
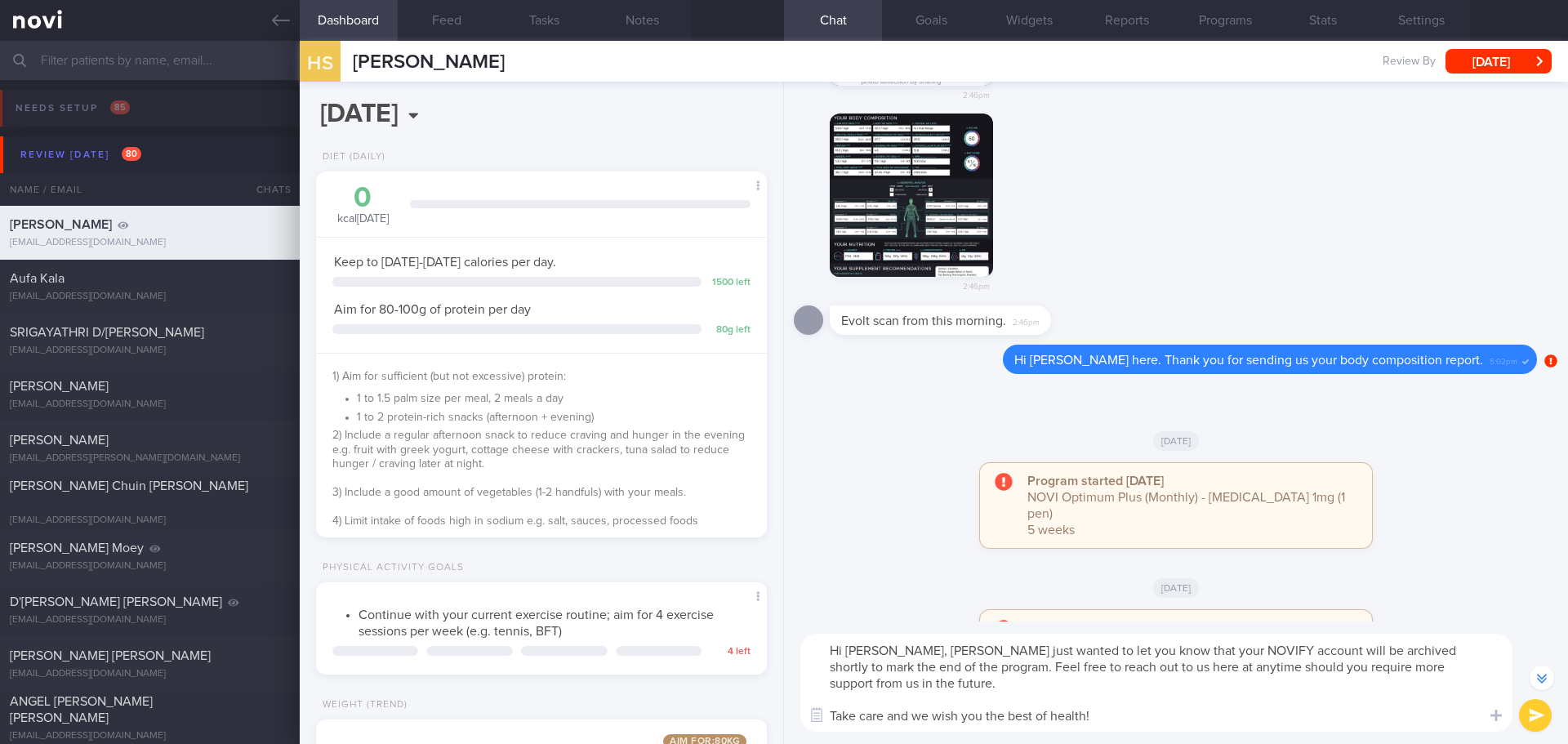
scroll to position [-587, 0]
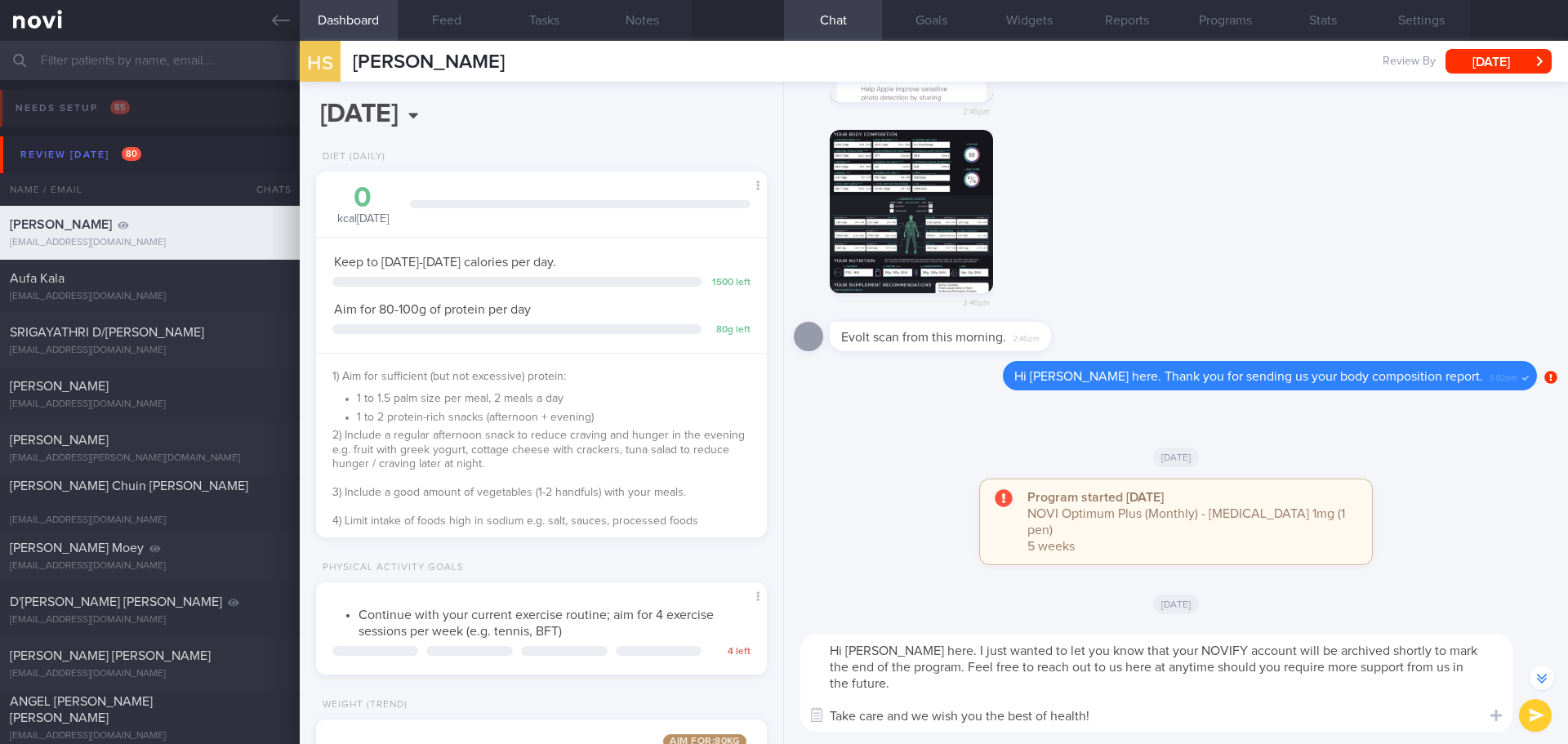
type textarea "Hi Ms Shelly, Elizabeth here. I just wanted to let you know that your NOVIFY ac…"
click at [1526, 721] on button "submit" at bounding box center [1536, 715] width 33 height 33
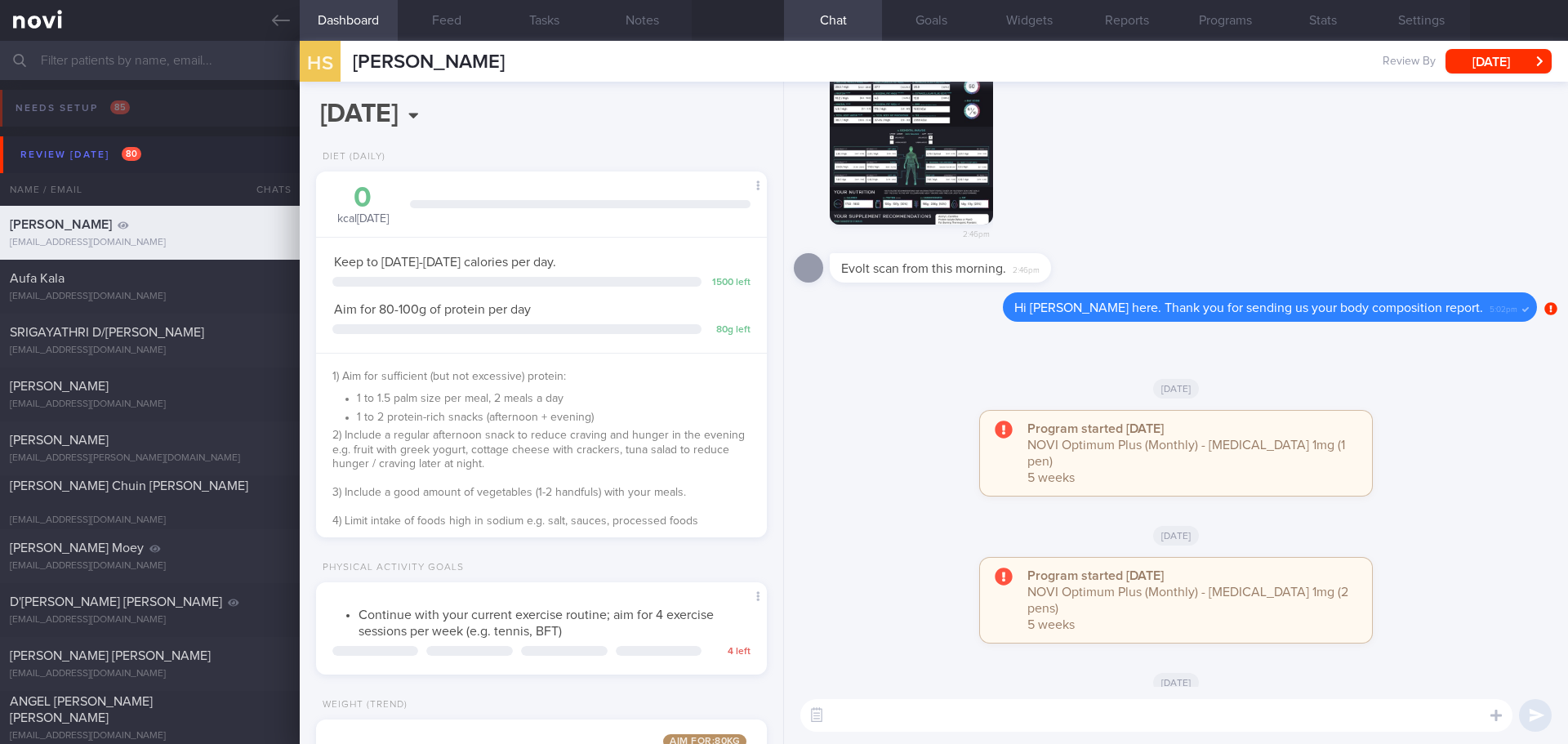
scroll to position [0, 0]
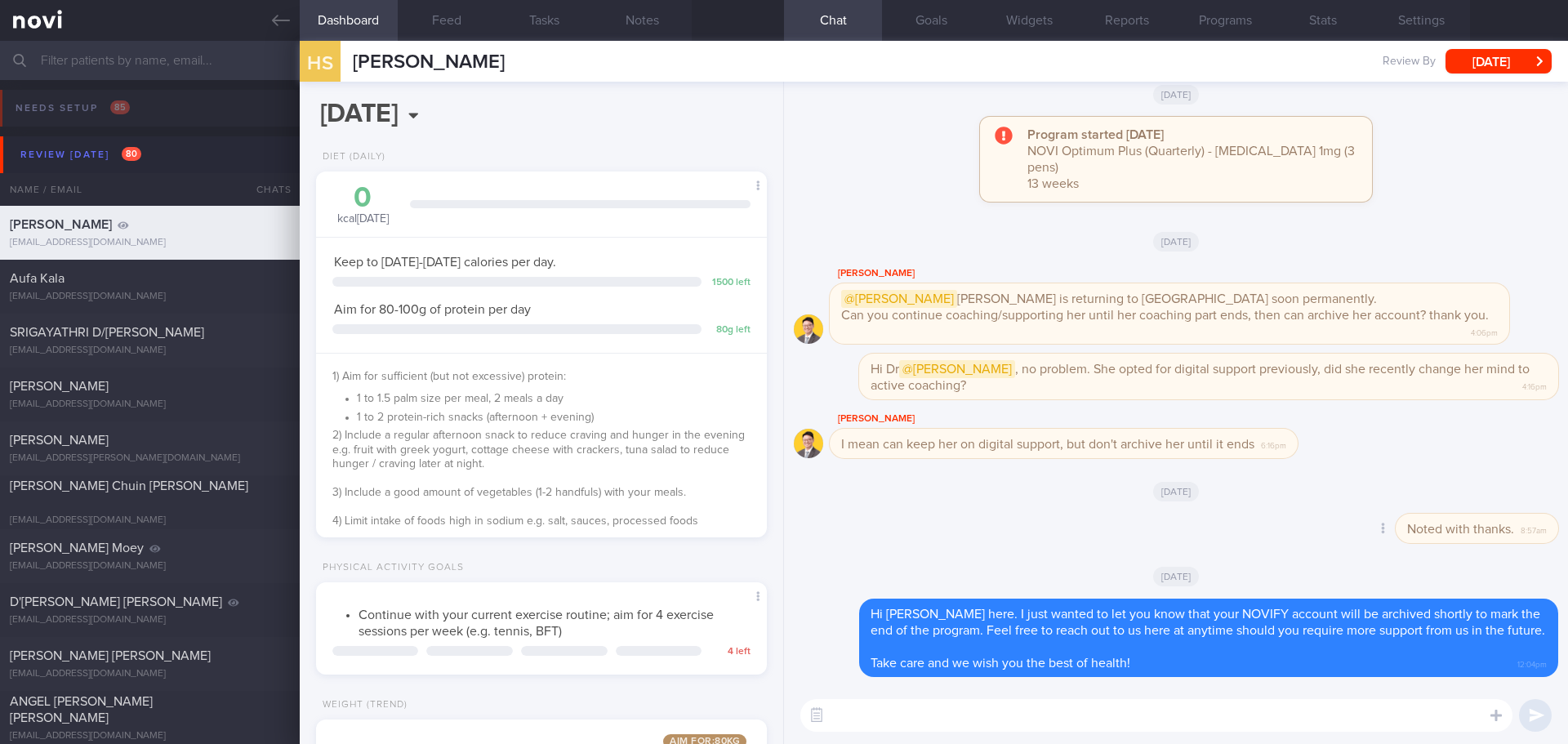
click at [1303, 536] on div "Delete Noted with thanks. 8:57am" at bounding box center [1176, 533] width 764 height 40
click at [1417, 17] on button "Settings" at bounding box center [1421, 21] width 98 height 41
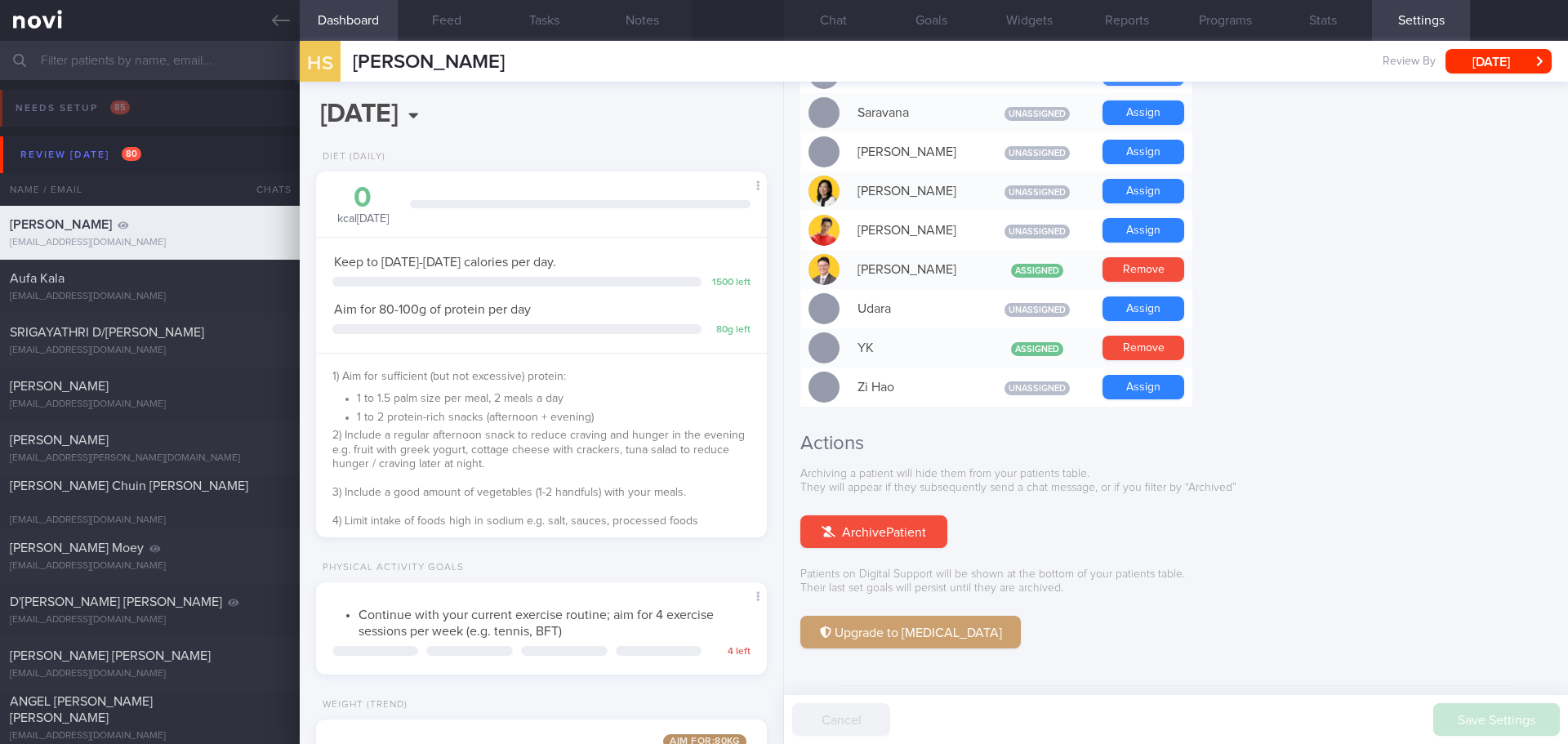
scroll to position [1404, 0]
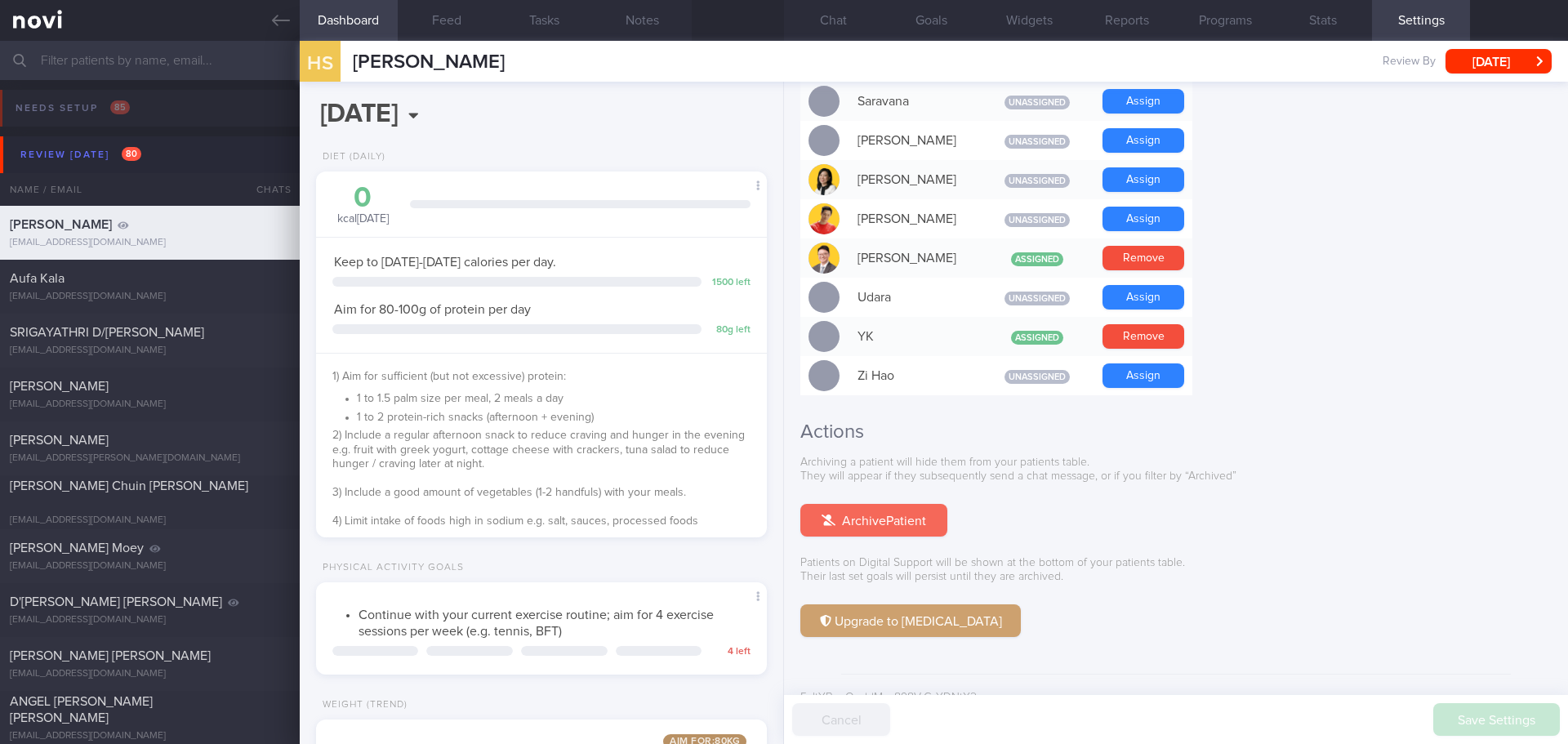
click at [912, 503] on button "Archive Patient" at bounding box center [874, 520] width 147 height 33
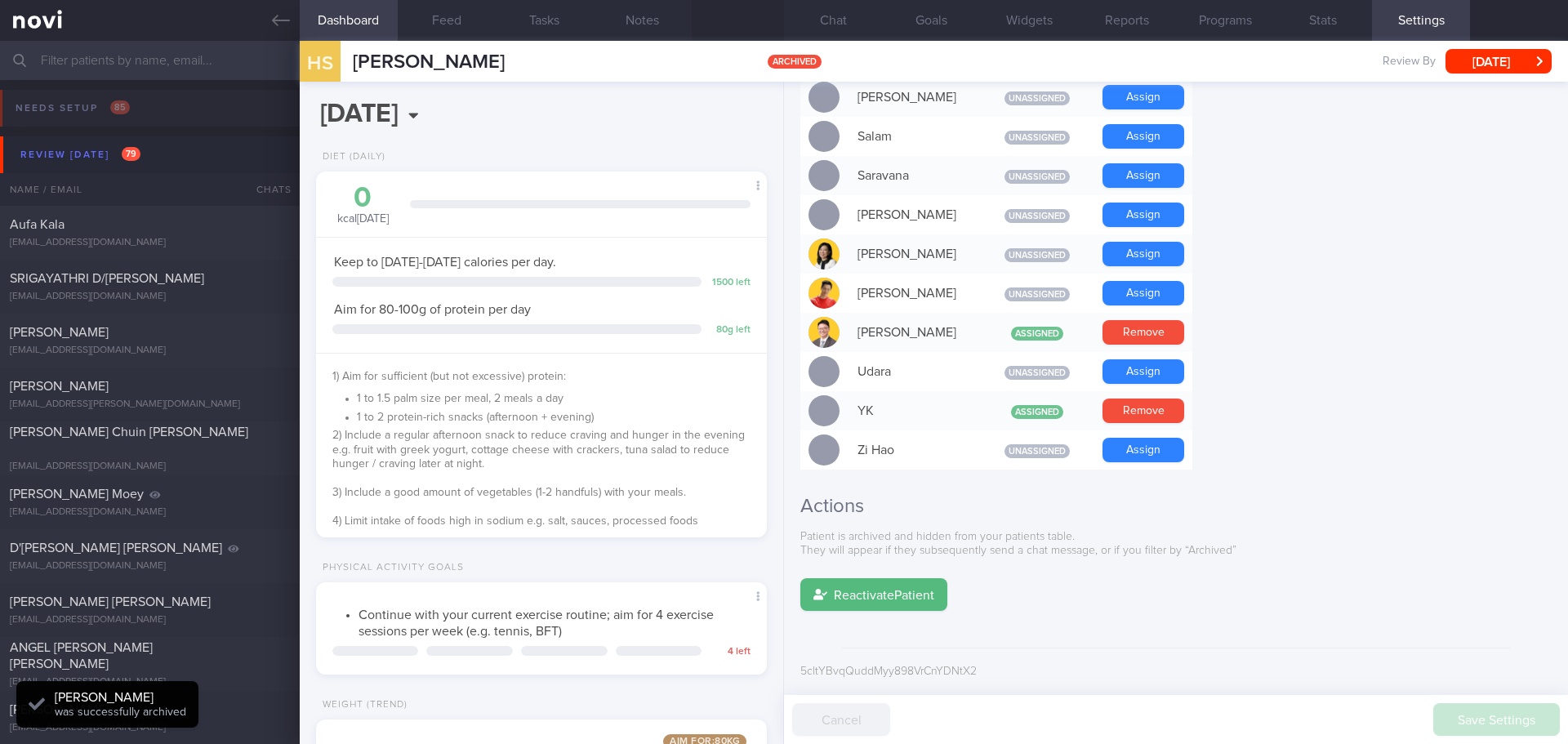
scroll to position [1303, 0]
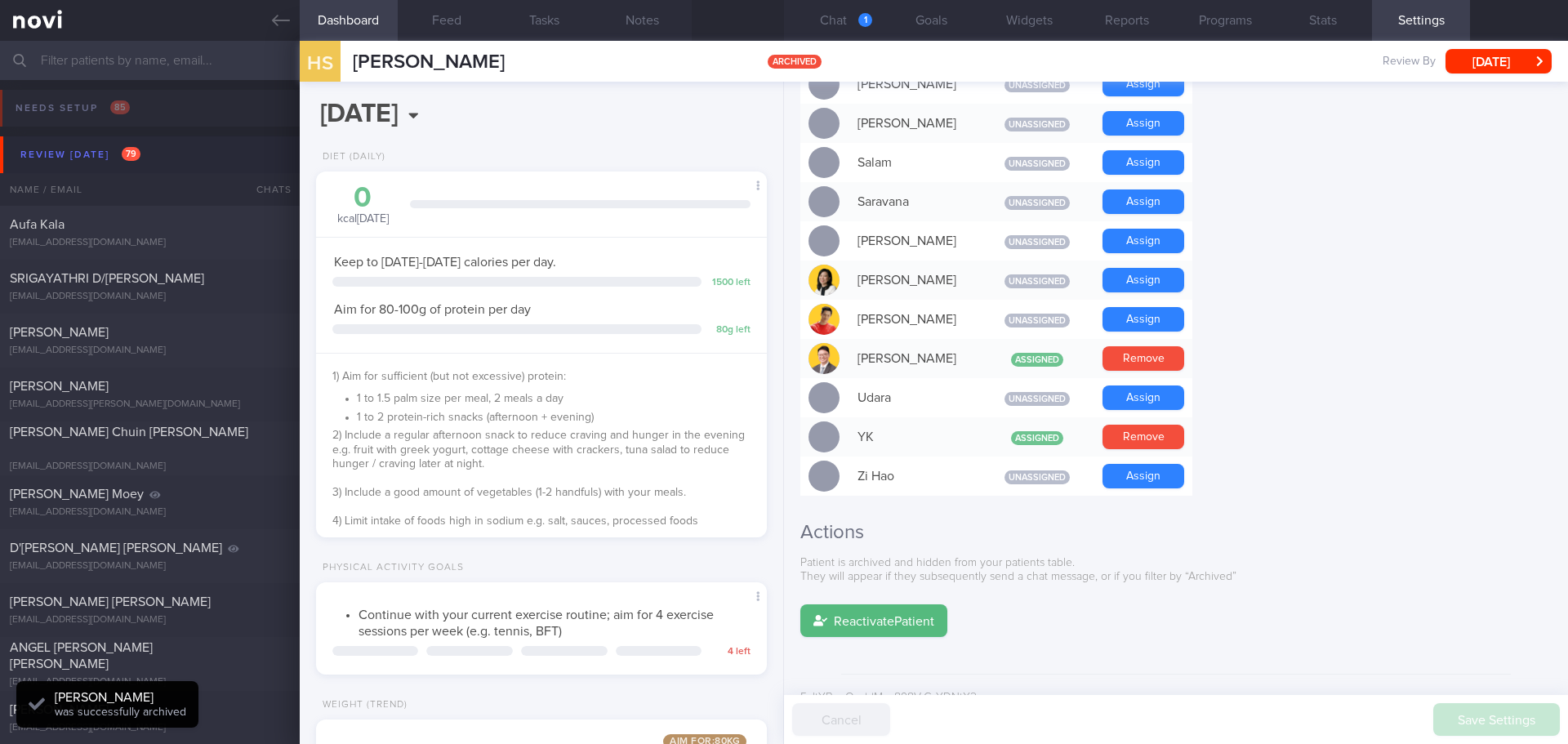
click at [829, 21] on button "Chat 1" at bounding box center [833, 21] width 98 height 41
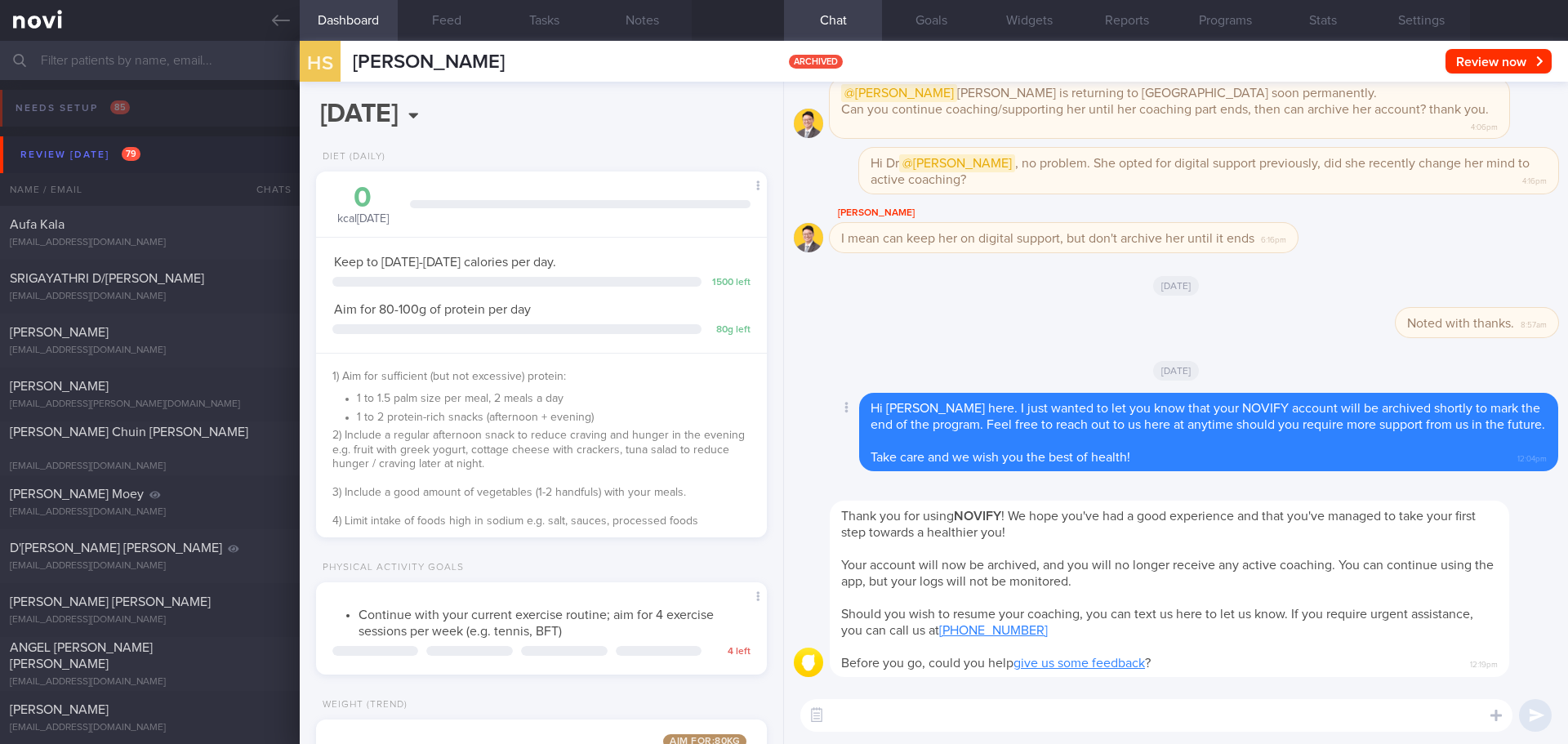
scroll to position [1, 0]
click at [171, 241] on div "[EMAIL_ADDRESS][DOMAIN_NAME]" at bounding box center [150, 242] width 280 height 12
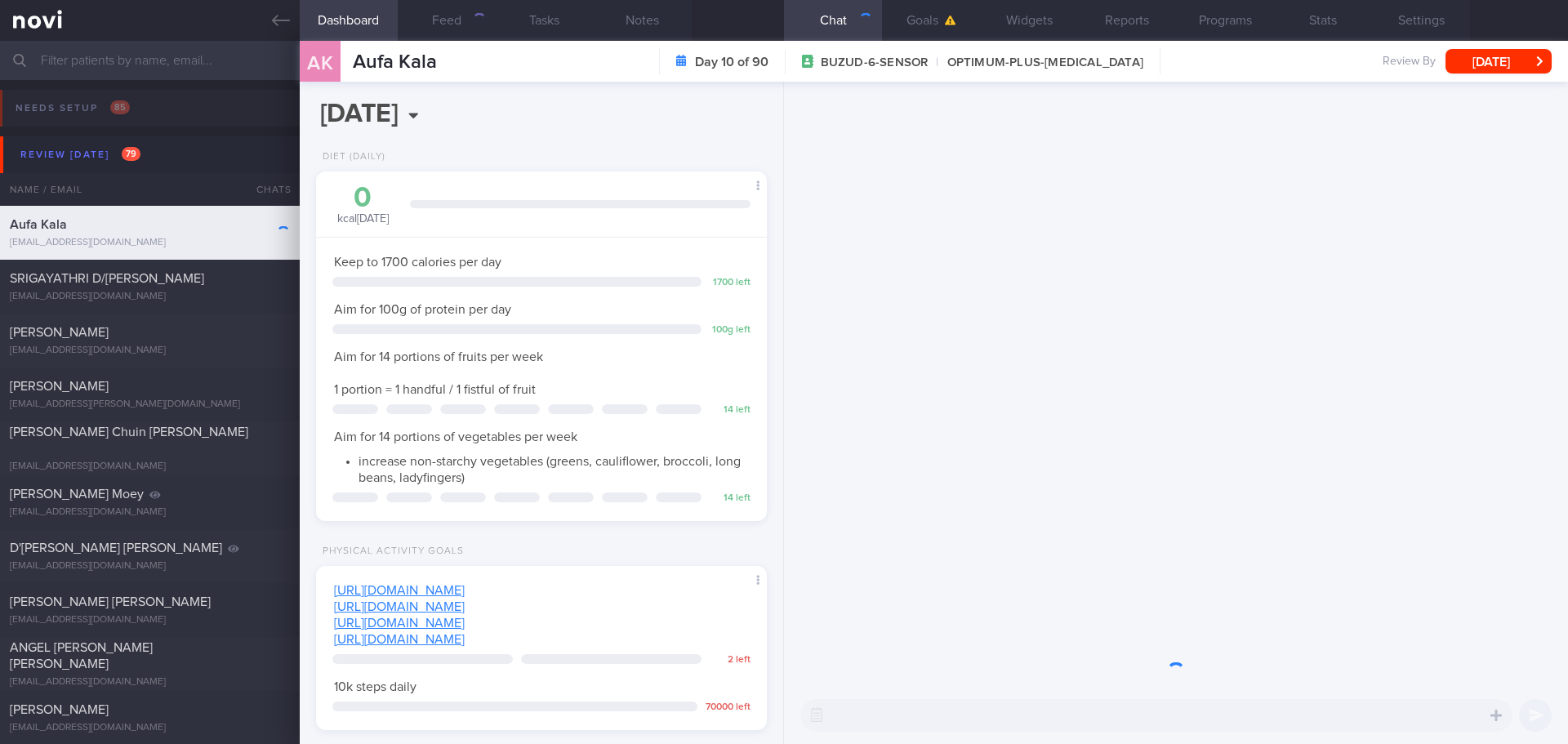
scroll to position [208, 416]
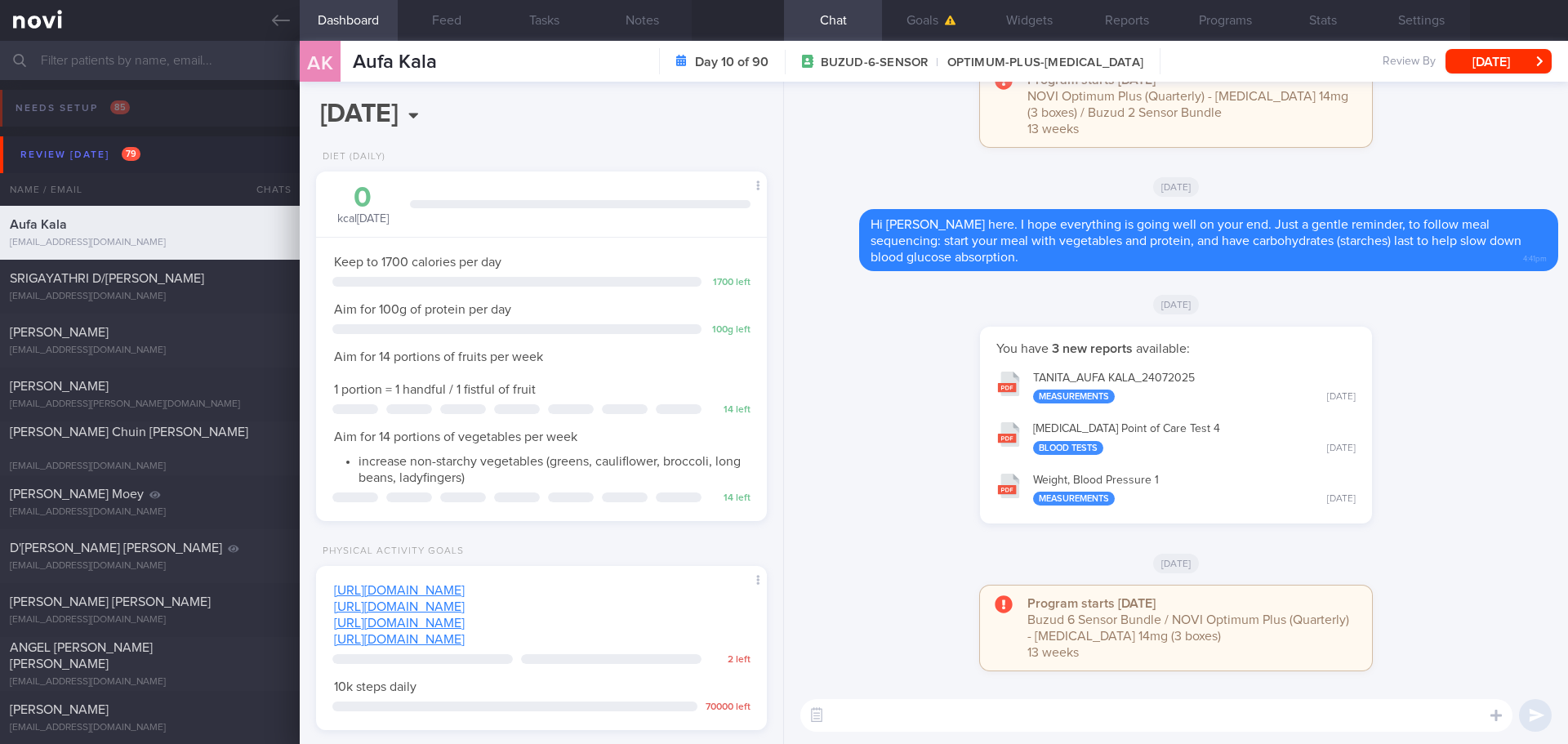
click at [1444, 313] on div "[DATE]" at bounding box center [1176, 303] width 764 height 45
click at [1453, 313] on div "[DATE]" at bounding box center [1176, 303] width 764 height 45
click at [1101, 434] on button "HbA1c Point of Care Test 4 Blood Tests Thu, 24 Jul" at bounding box center [1176, 437] width 376 height 51
click at [171, 296] on div "[EMAIL_ADDRESS][DOMAIN_NAME]" at bounding box center [150, 297] width 280 height 12
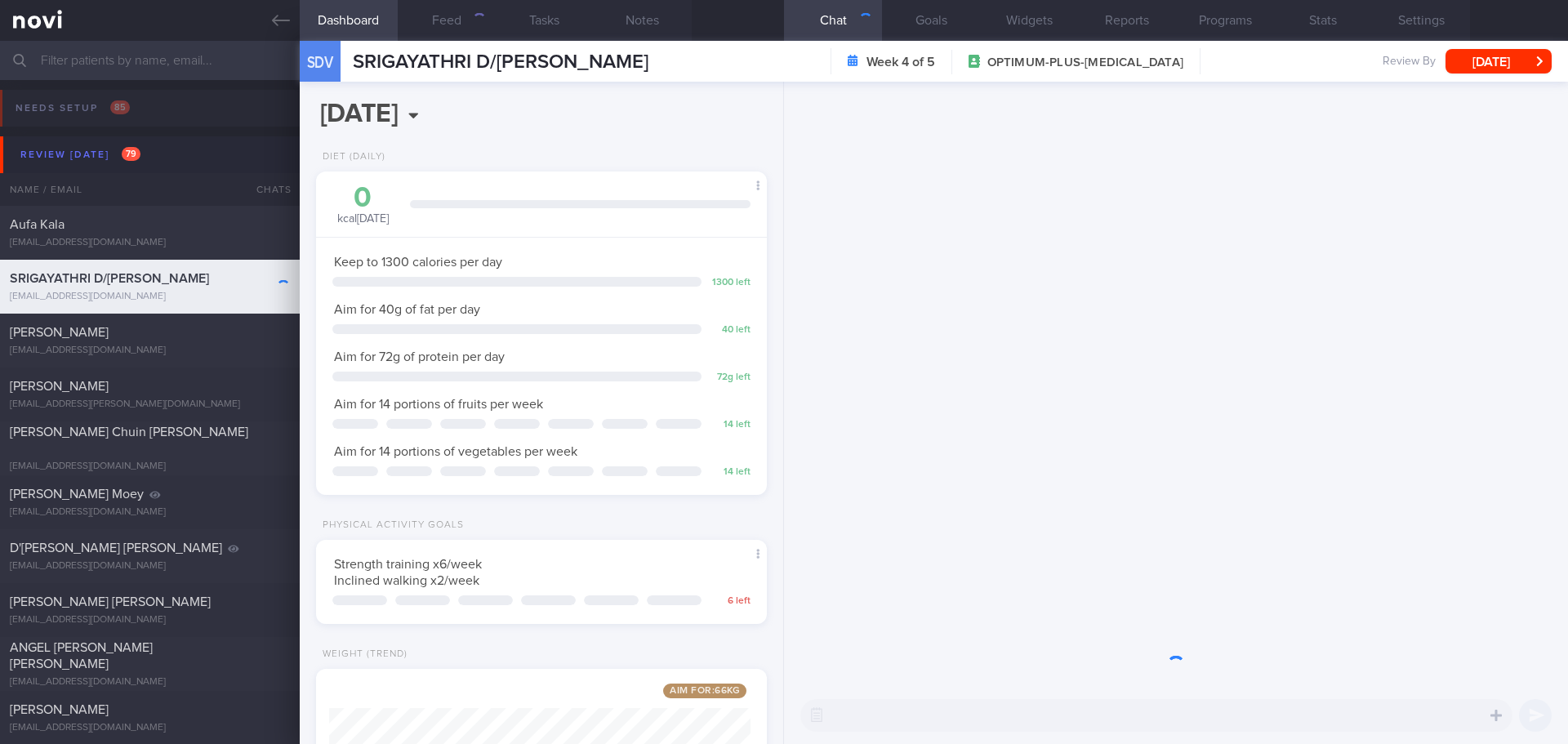
scroll to position [227, 410]
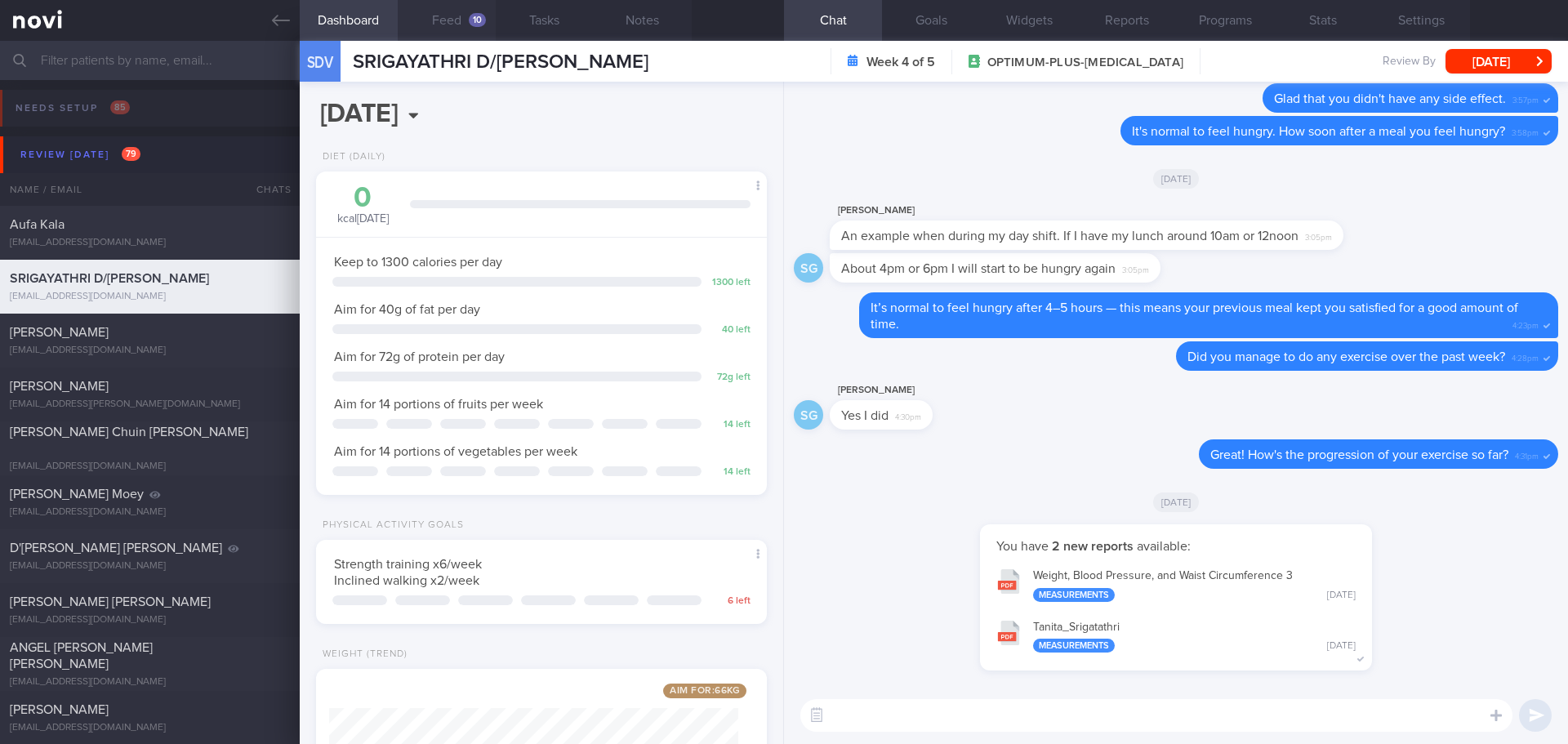
click at [464, 28] on button "Feed 10" at bounding box center [447, 21] width 98 height 41
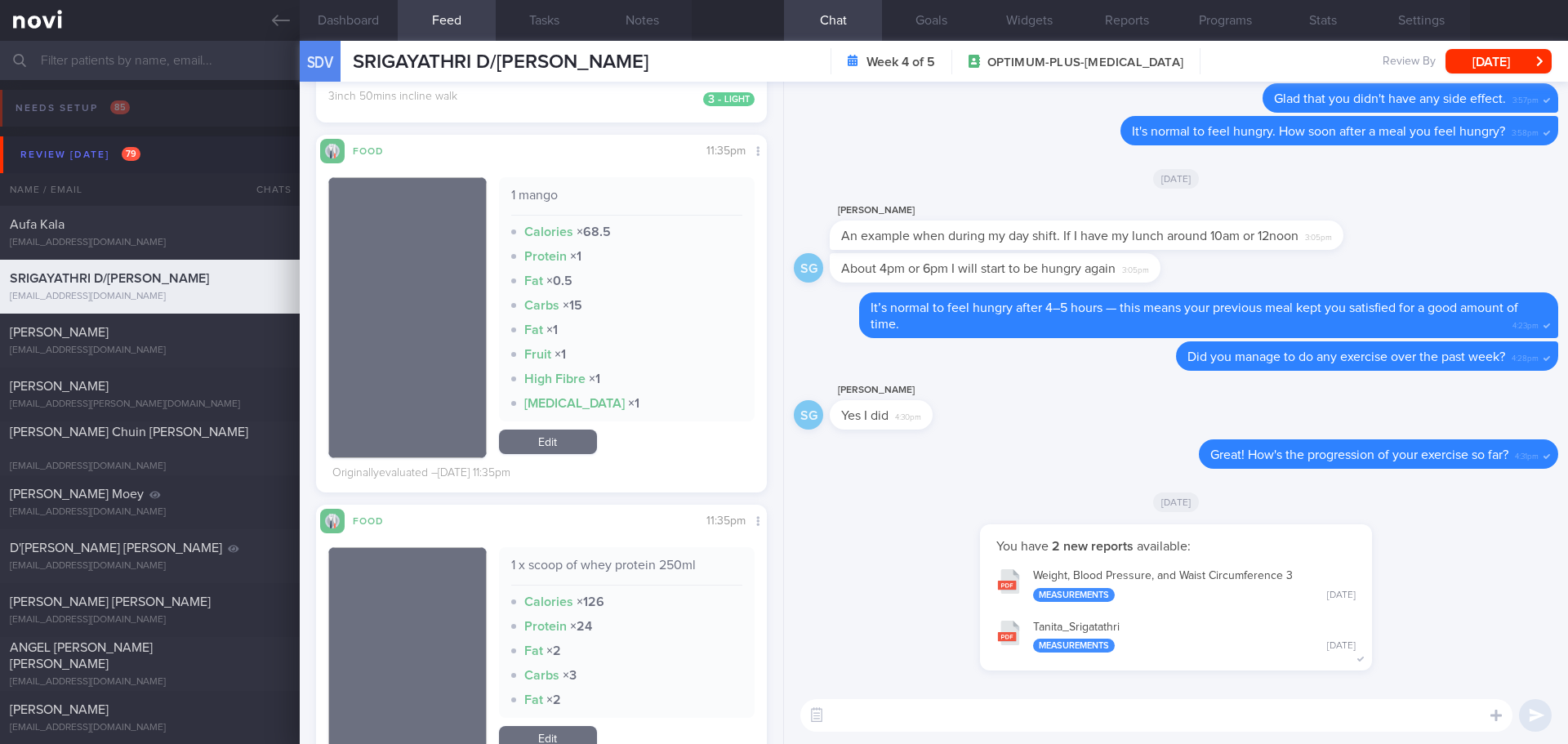
scroll to position [653, 0]
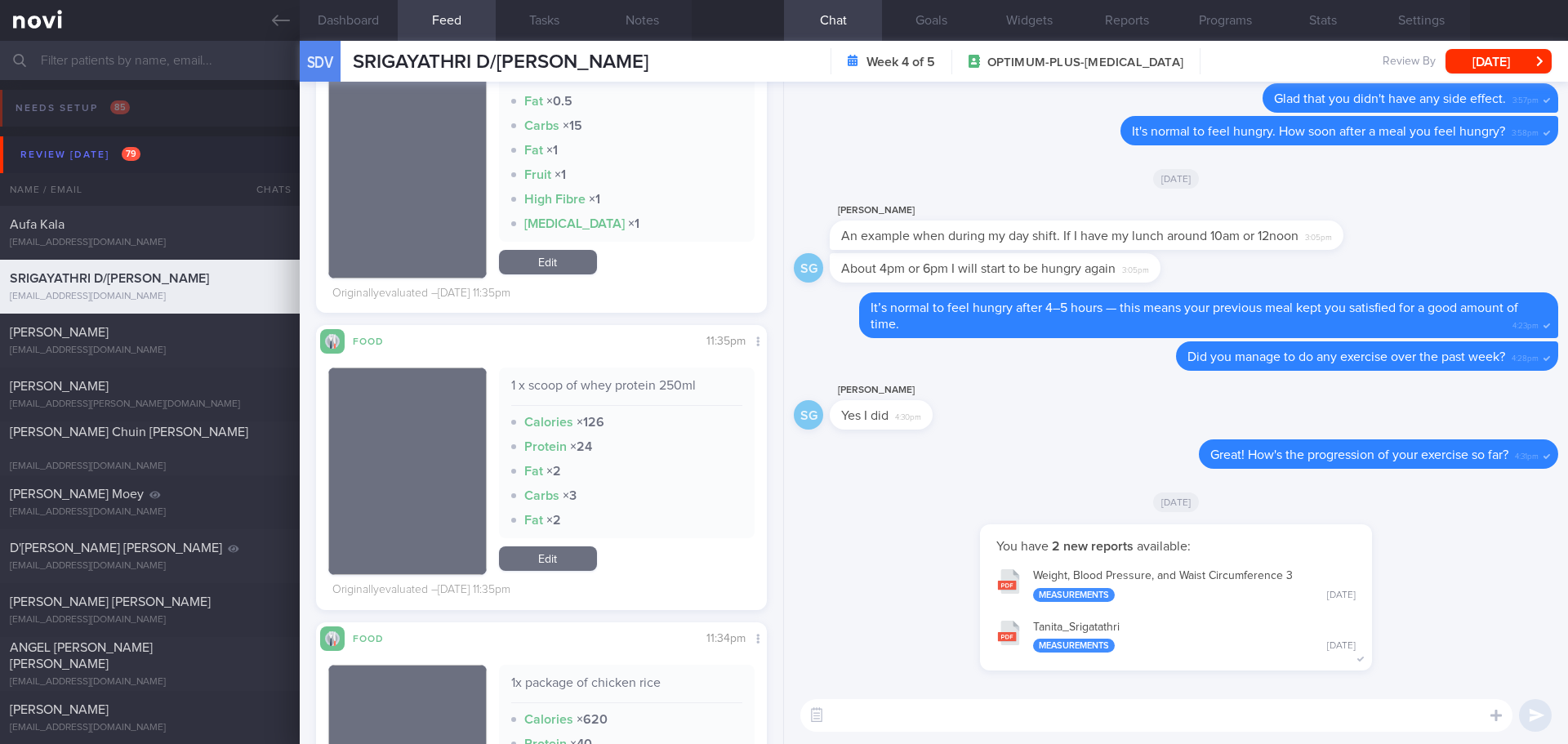
click at [1170, 578] on button "Weight, Blood Pressure, and Waist Circumference 3 Measurements Wed, 13 Aug" at bounding box center [1176, 584] width 376 height 51
click at [1226, 24] on button "Programs" at bounding box center [1225, 21] width 98 height 41
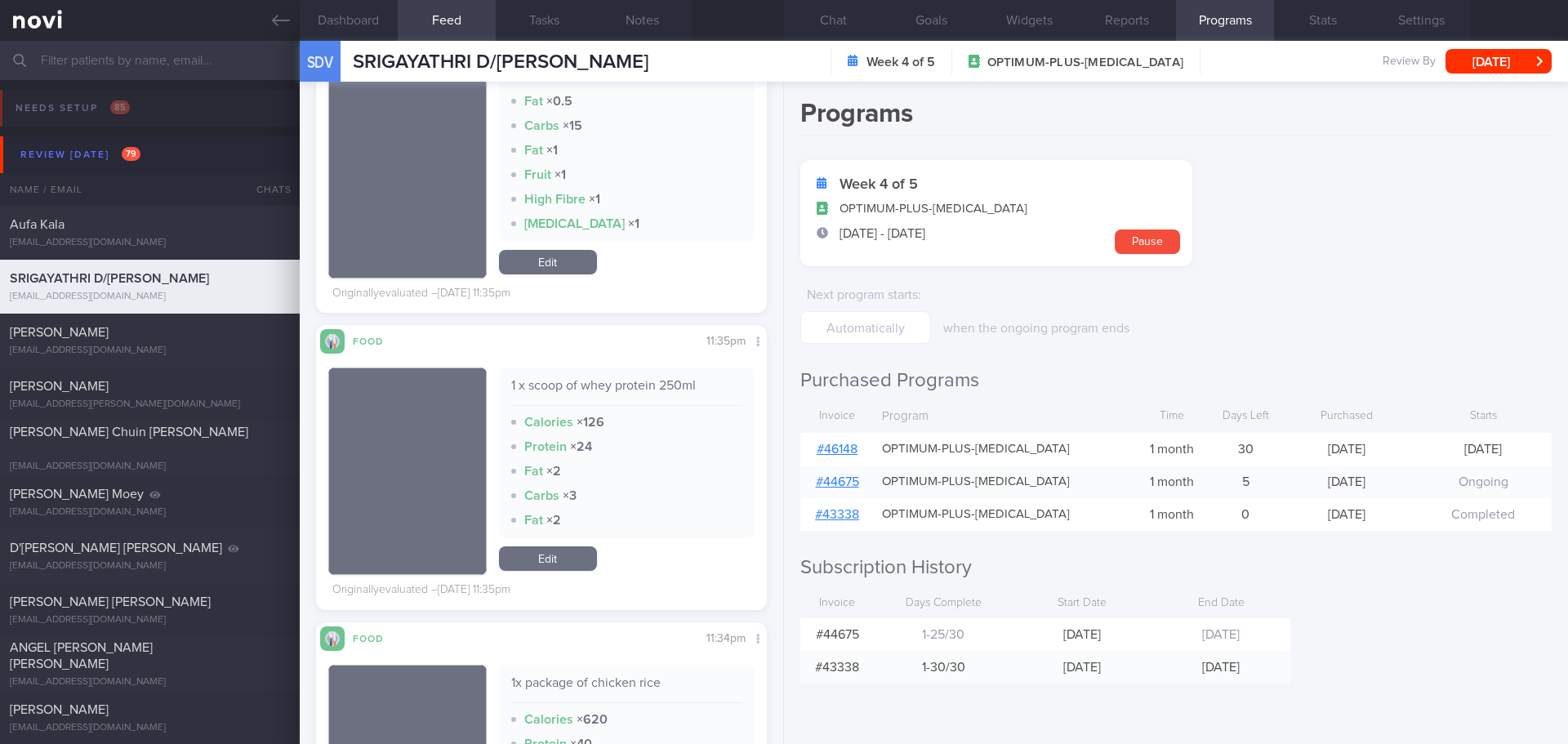
click at [839, 447] on link "# 46148" at bounding box center [838, 449] width 41 height 13
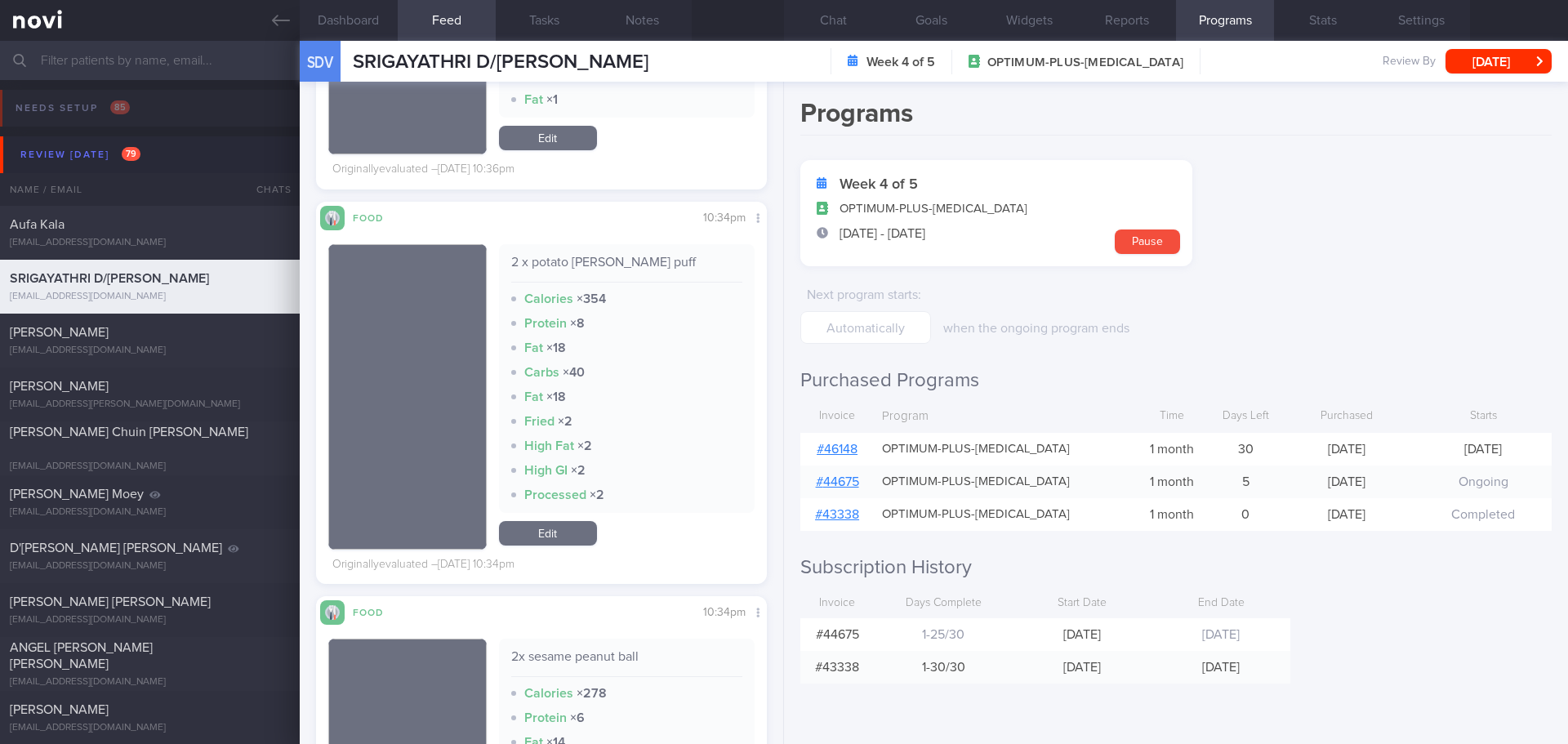
scroll to position [1959, 0]
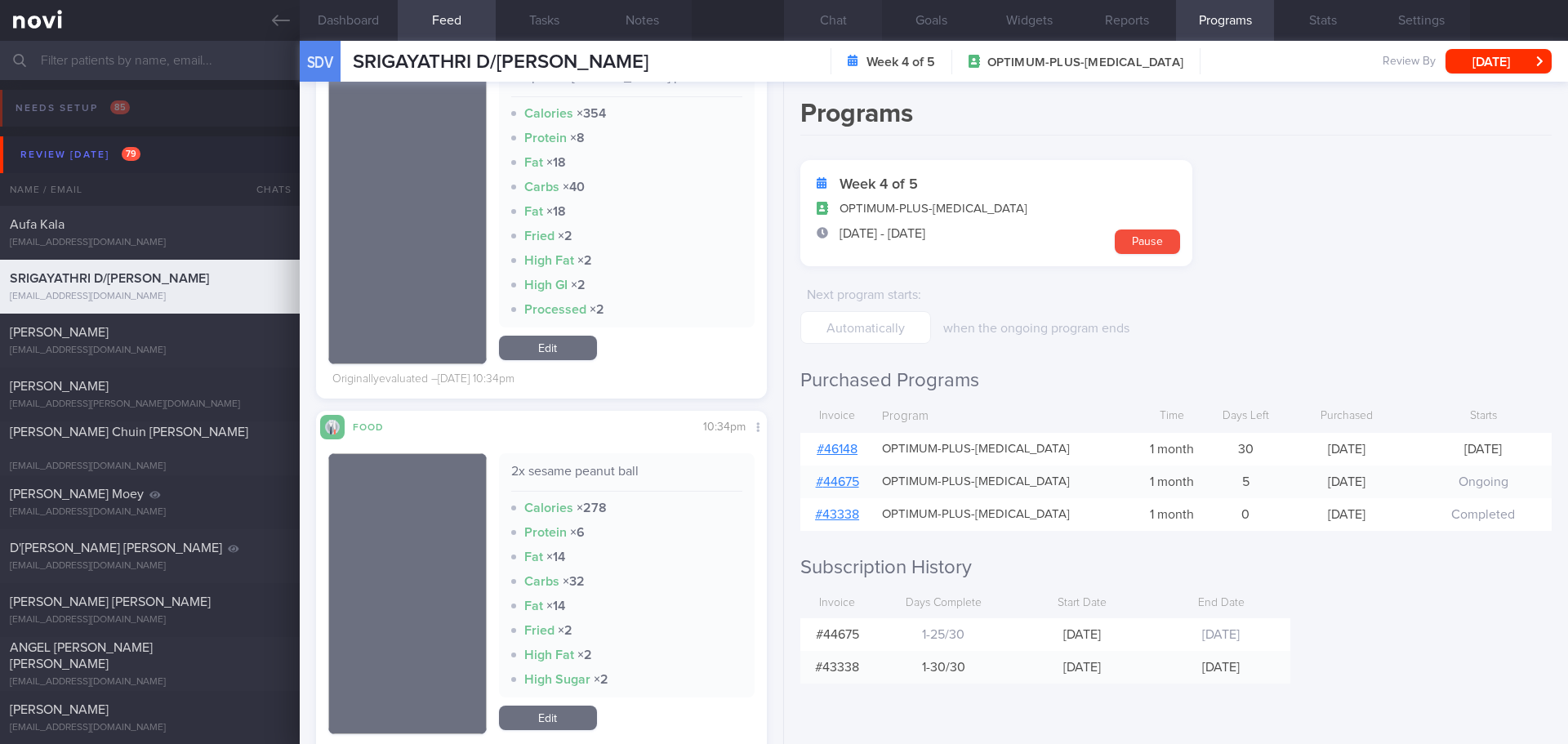
click at [838, 28] on button "Chat" at bounding box center [833, 21] width 98 height 41
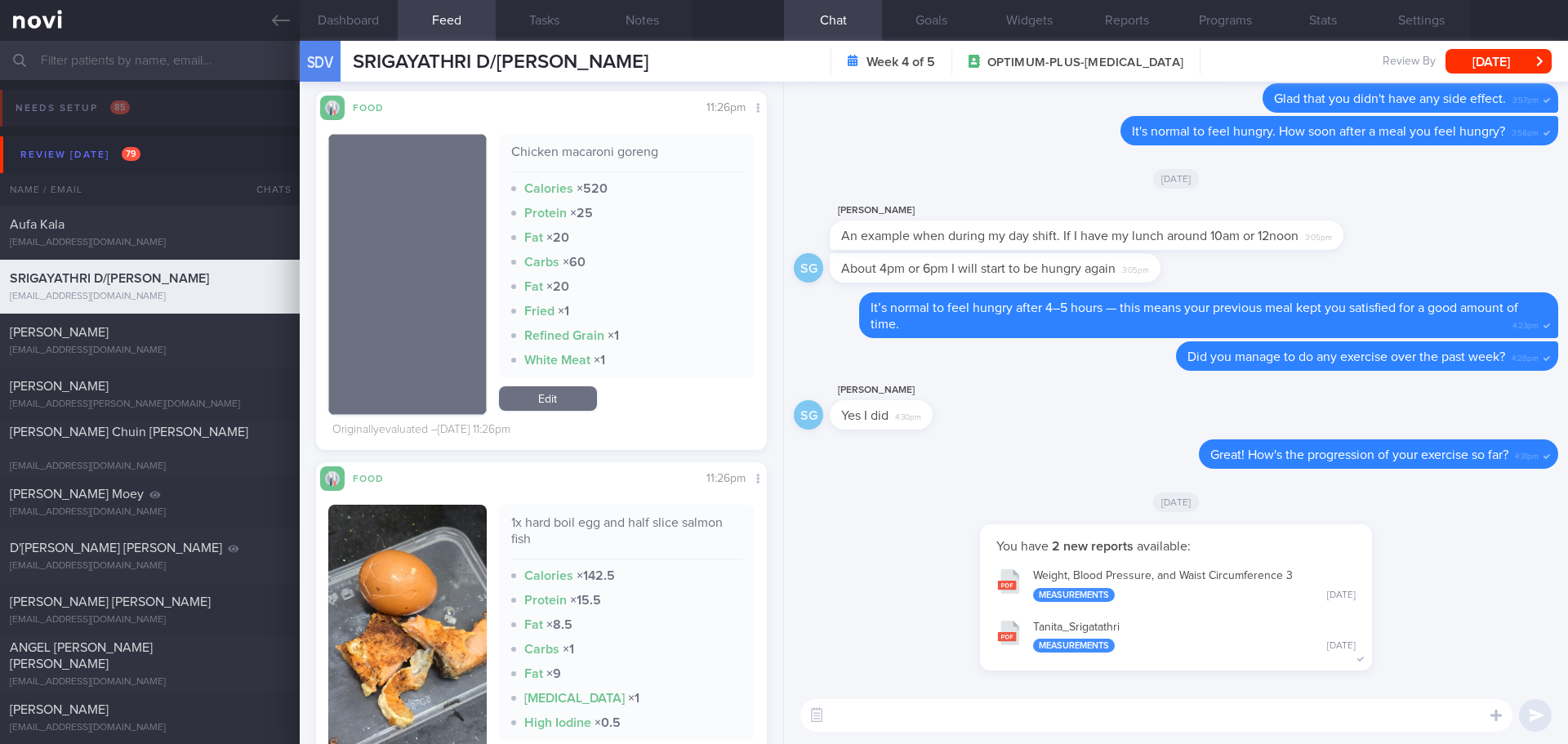
scroll to position [4246, 0]
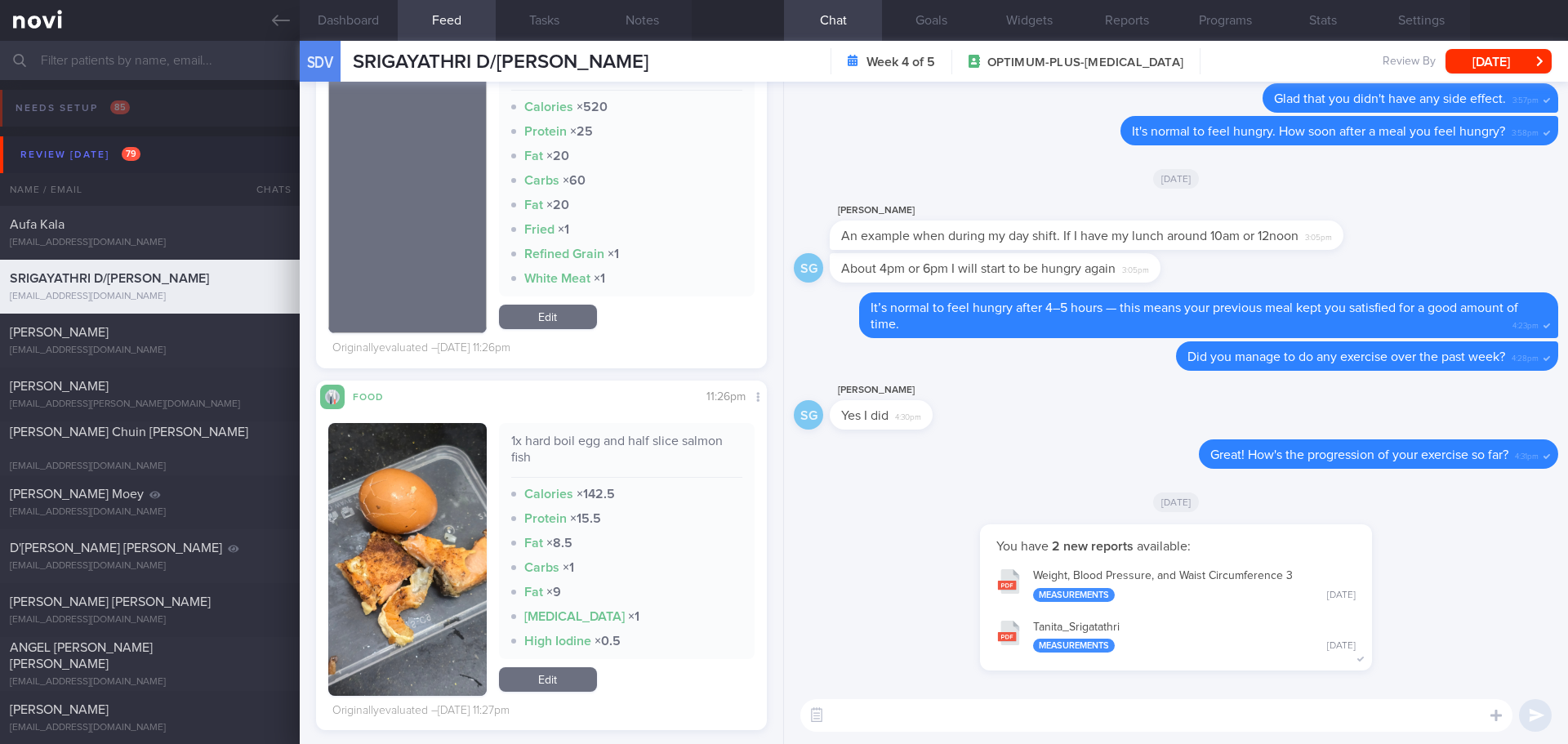
click at [944, 709] on textarea at bounding box center [1157, 715] width 712 height 33
type textarea "Hi [PERSON_NAME] here."
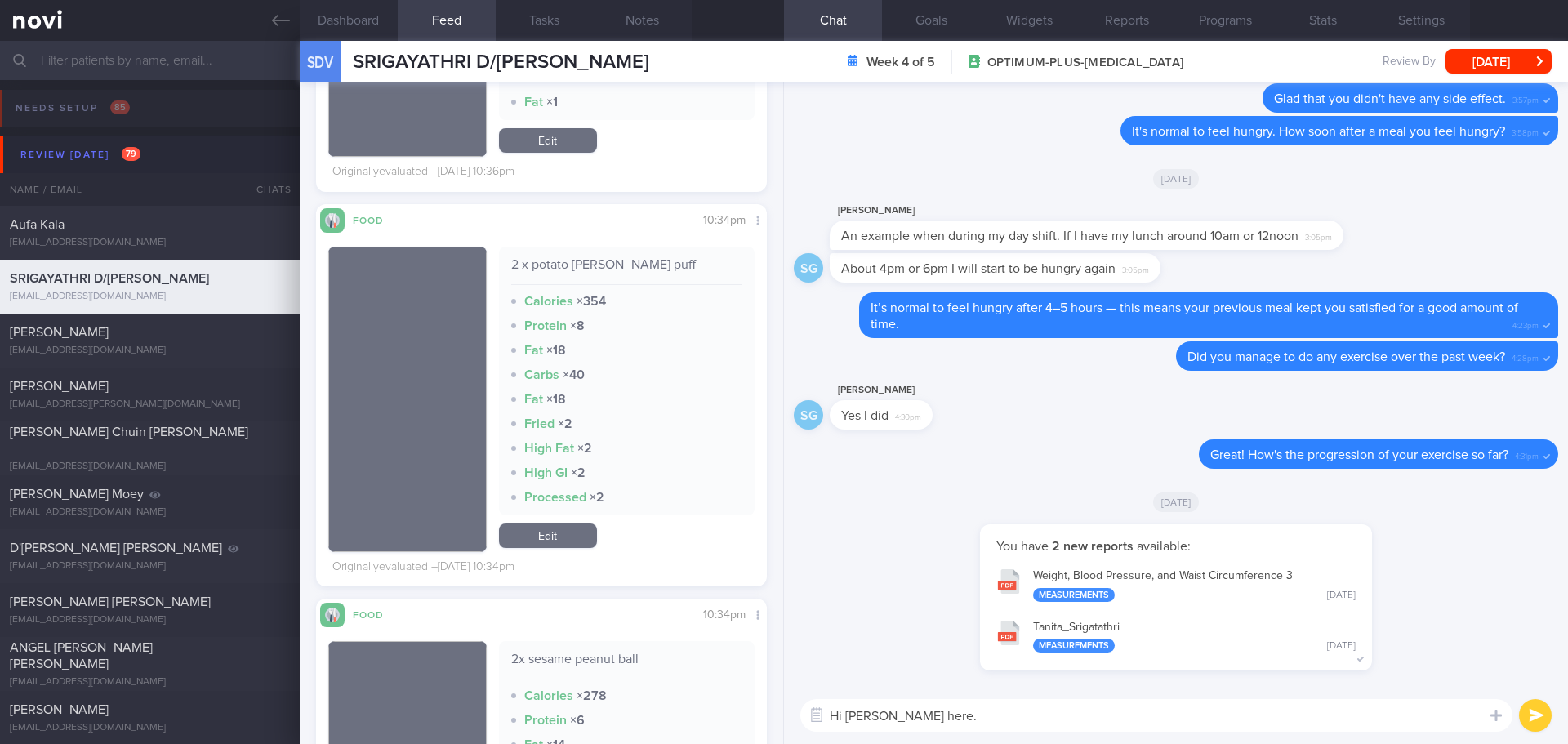
scroll to position [367, 0]
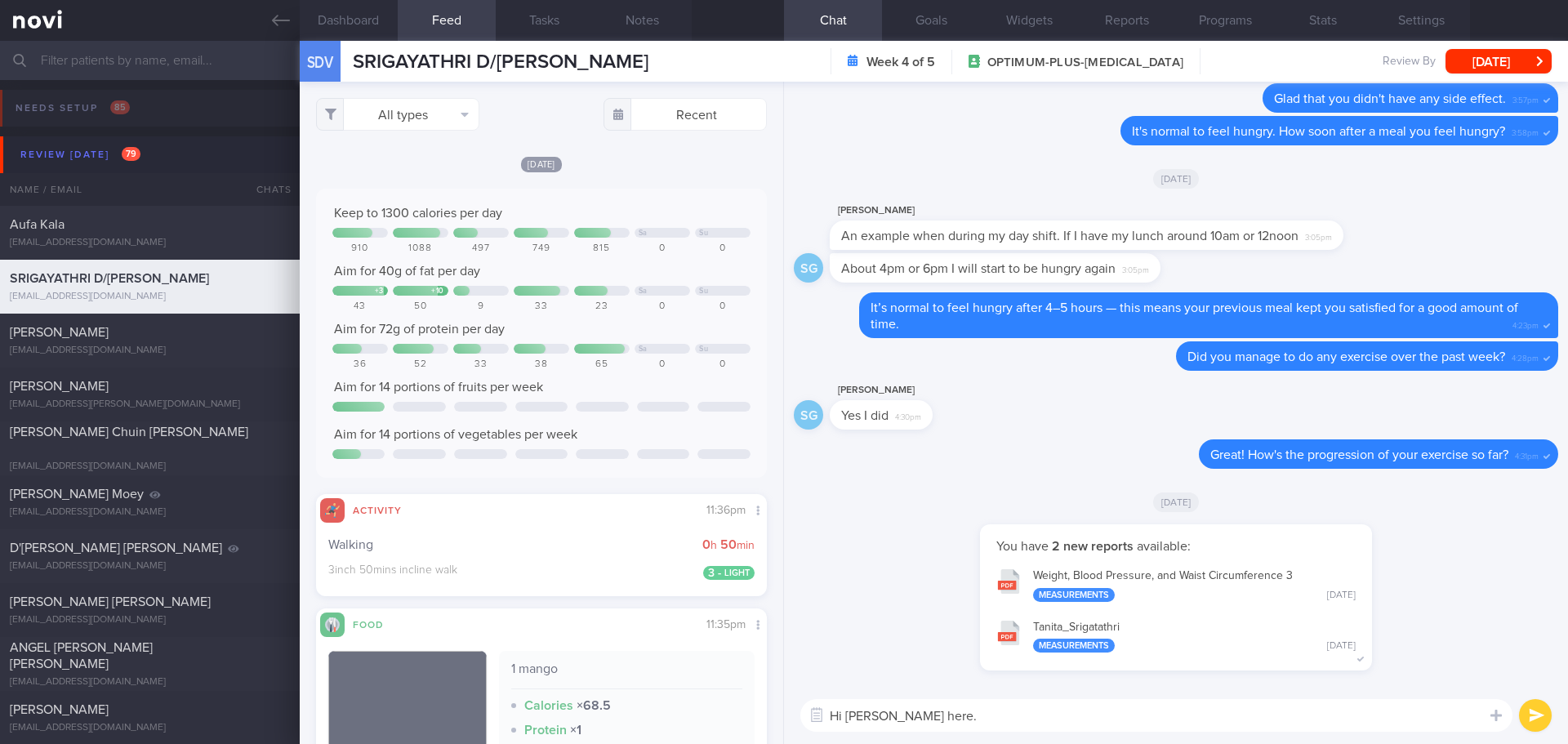
select select "7"
click at [1082, 717] on textarea "Hi [PERSON_NAME] here." at bounding box center [1157, 715] width 712 height 33
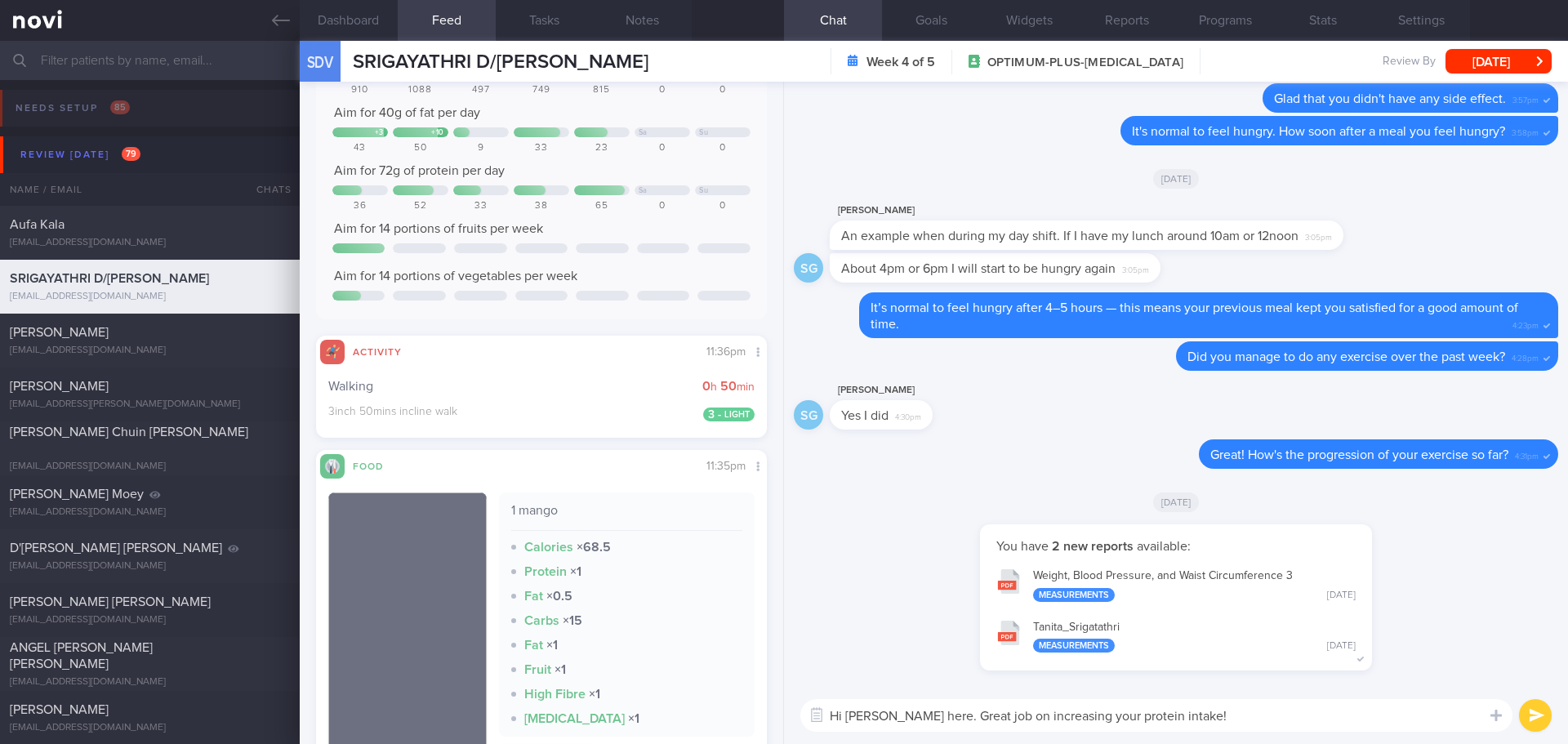
scroll to position [0, 0]
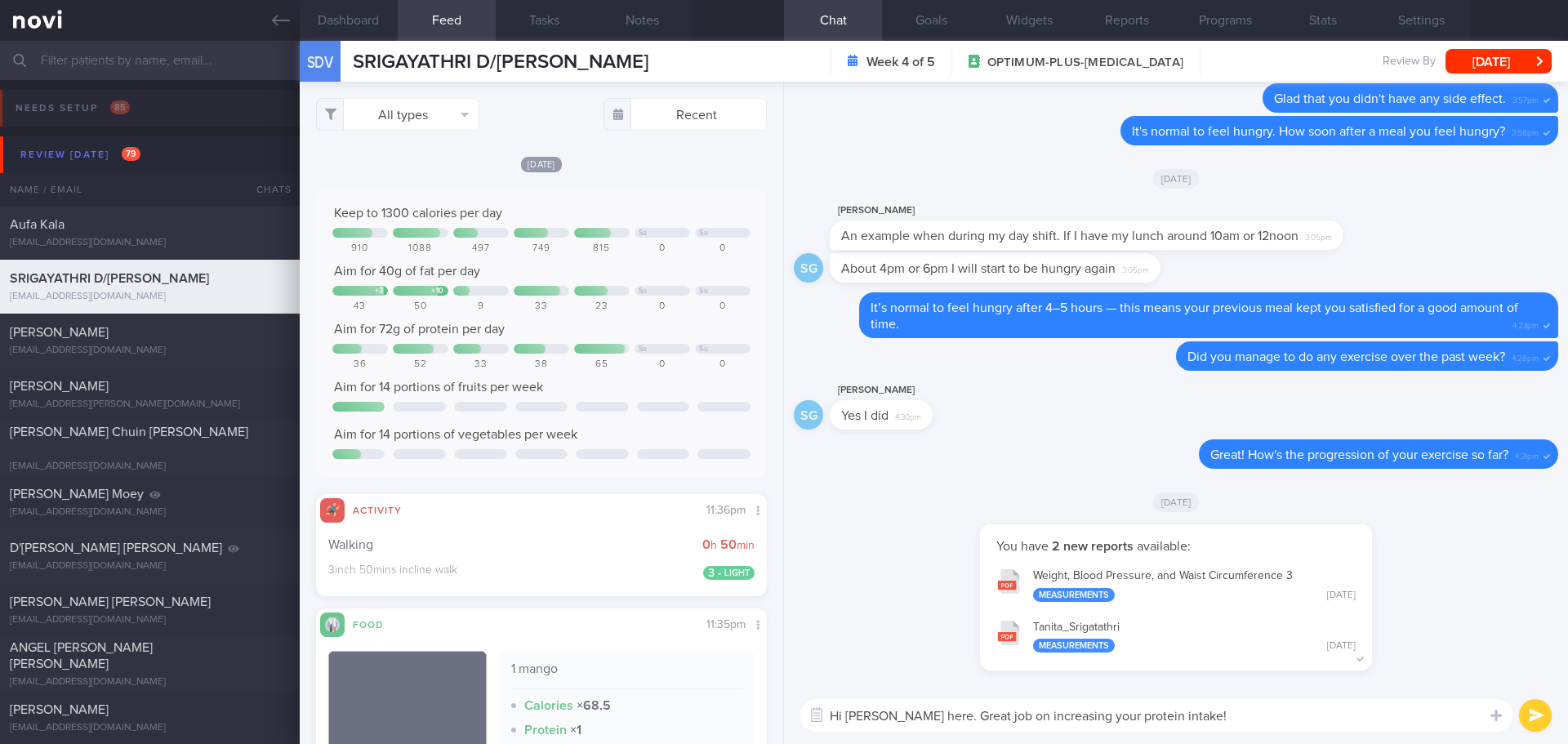
click at [1223, 714] on textarea "Hi [PERSON_NAME] here. Great job on increasing your protein intake!" at bounding box center [1157, 715] width 712 height 33
drag, startPoint x: 1213, startPoint y: 709, endPoint x: 1200, endPoint y: 710, distance: 13.0
click at [1200, 710] on textarea "Hi [PERSON_NAME] here. Great job on increasing your protein intake! It was exce…" at bounding box center [1157, 715] width 712 height 33
click at [1441, 716] on textarea "Hi [PERSON_NAME] here. Great job on increasing your protein intake, it was exce…" at bounding box center [1157, 715] width 712 height 33
type textarea "Hi [PERSON_NAME] here. Great job on increasing your protein intake, it was exce…"
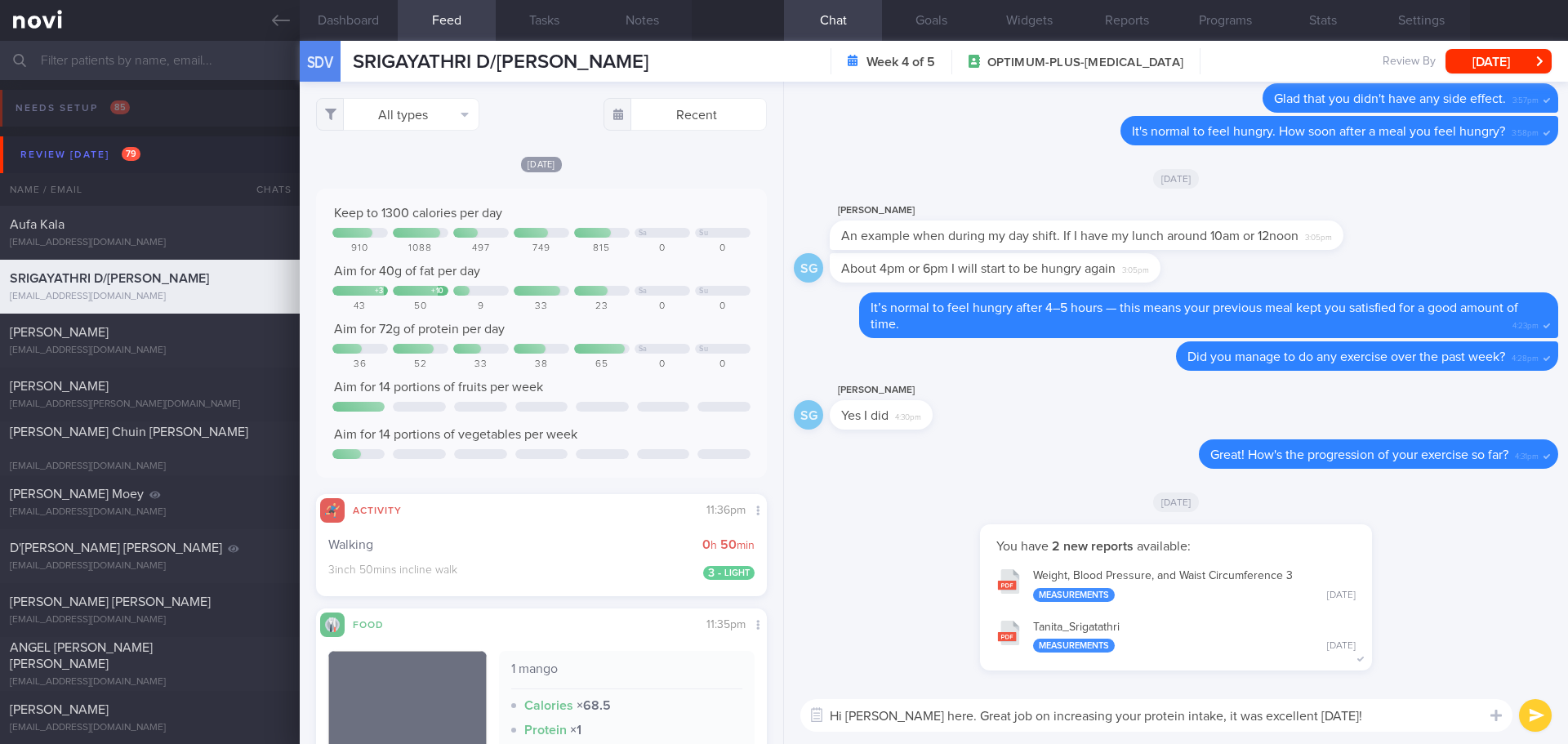
click at [1544, 717] on button "submit" at bounding box center [1536, 715] width 33 height 33
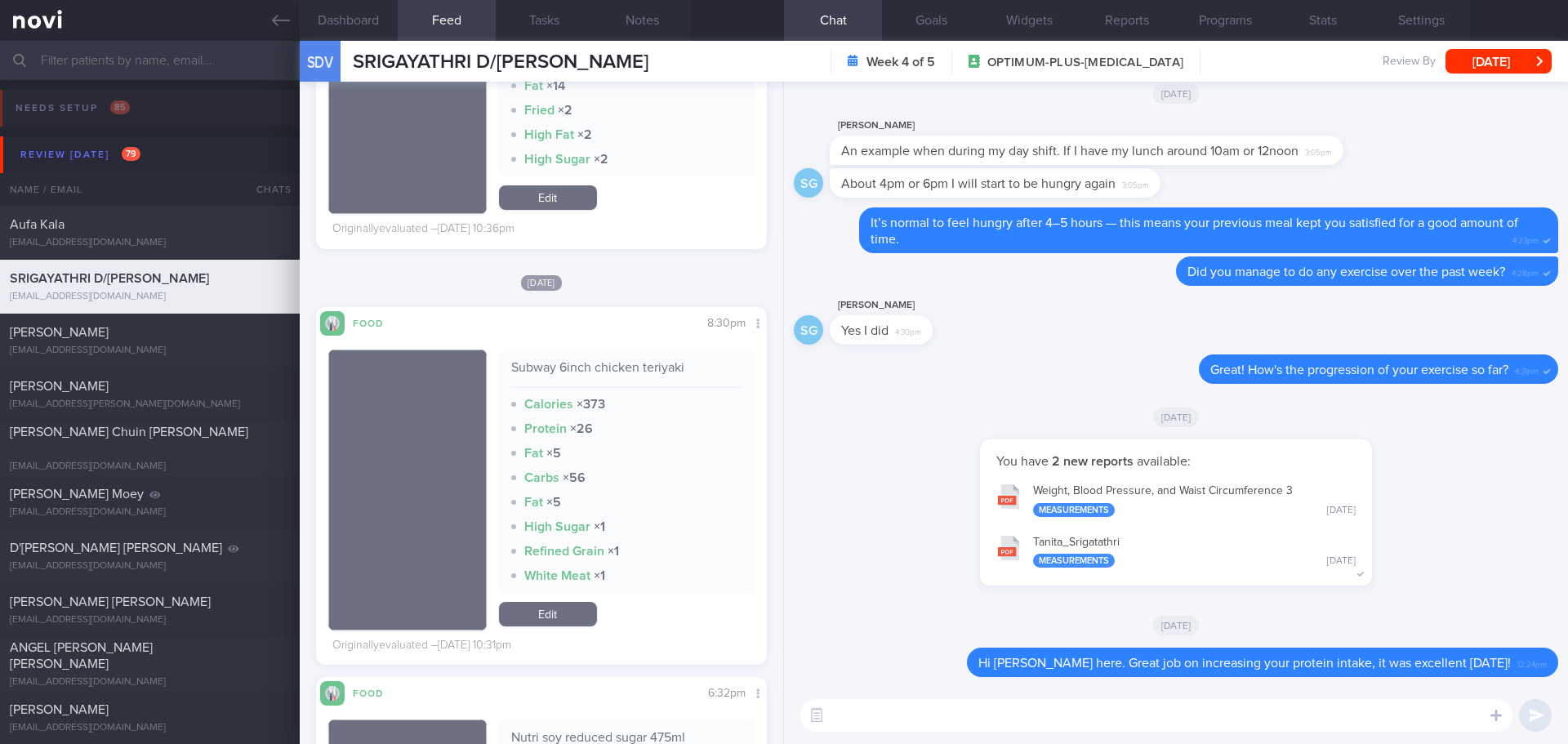
scroll to position [2531, 0]
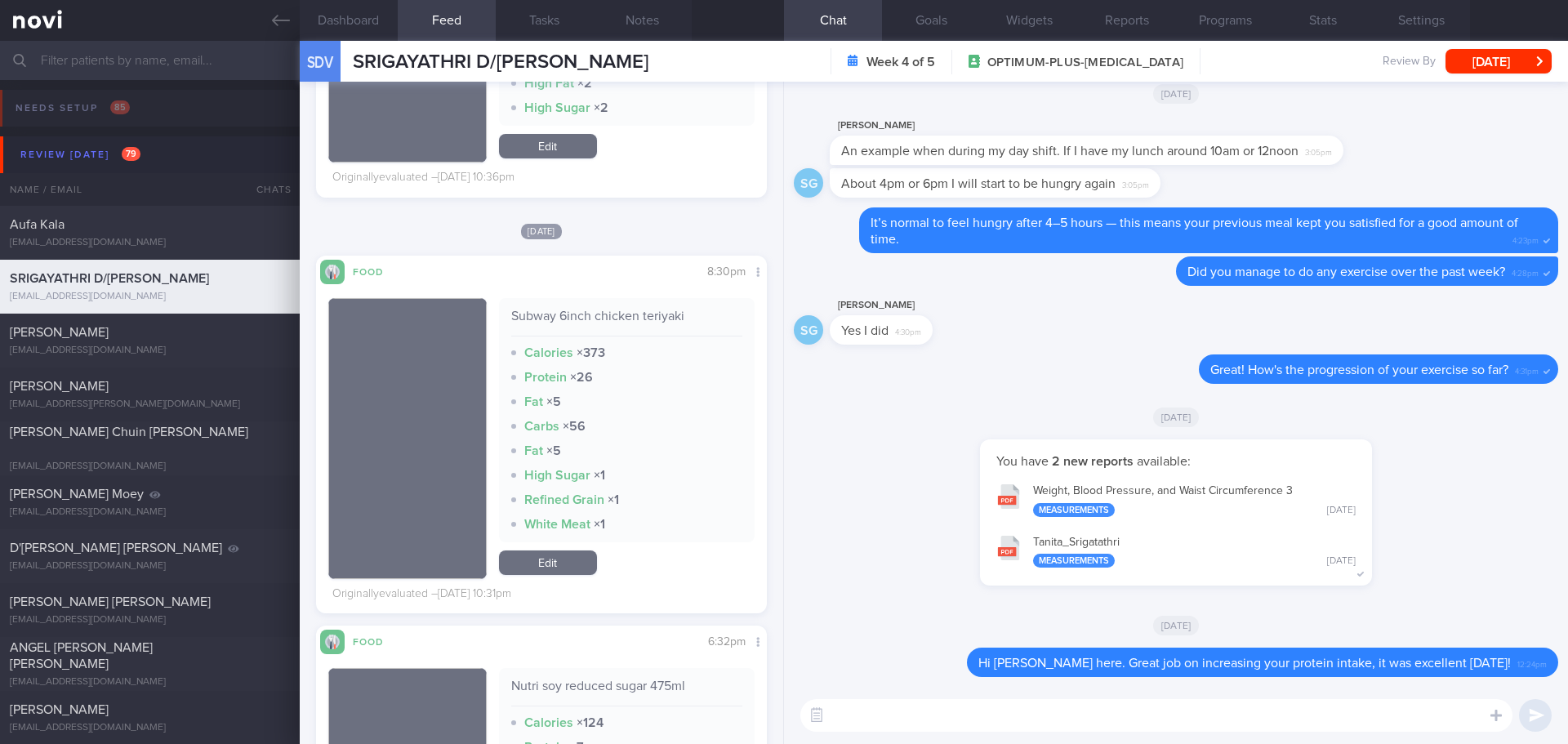
click at [873, 717] on textarea at bounding box center [1157, 715] width 712 height 33
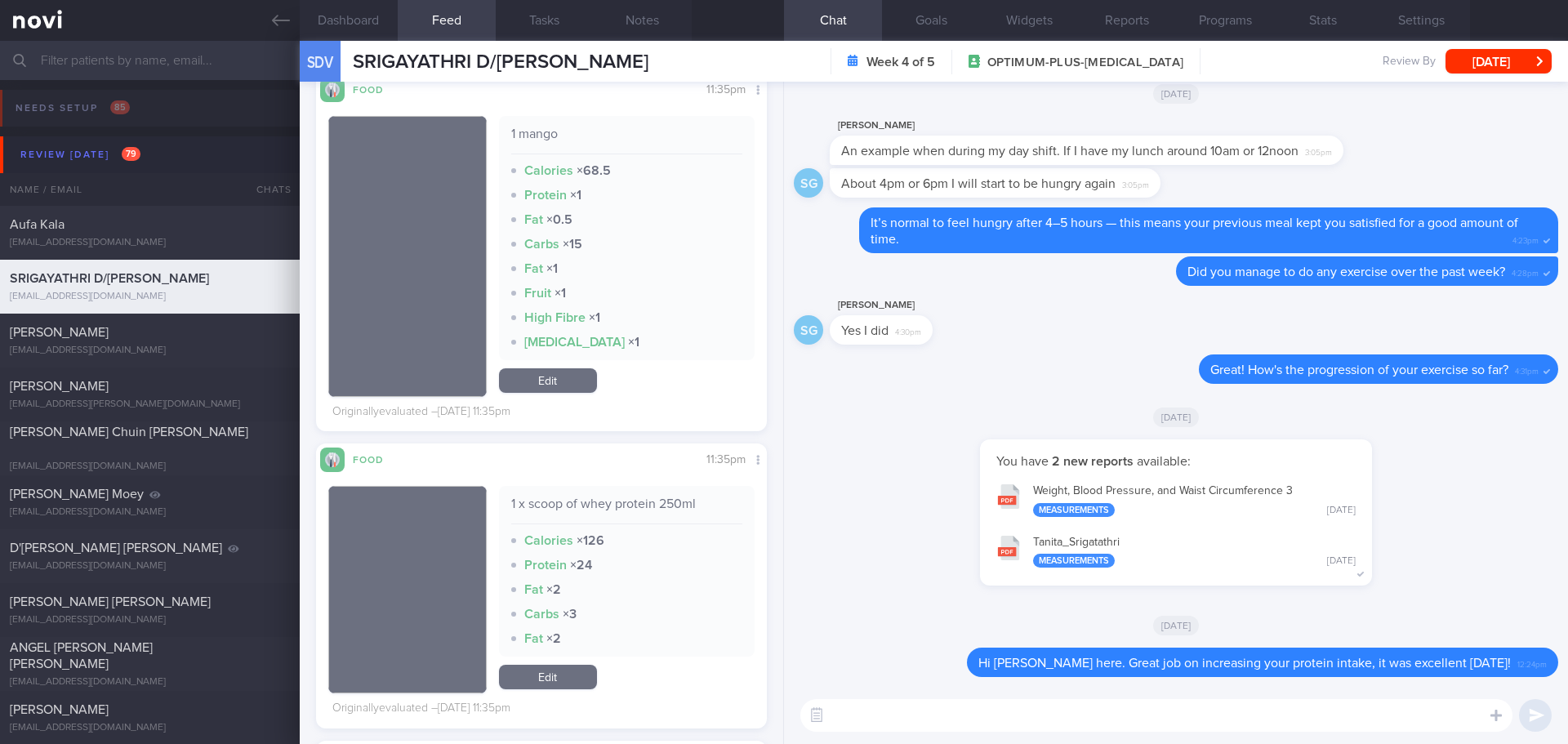
scroll to position [0, 0]
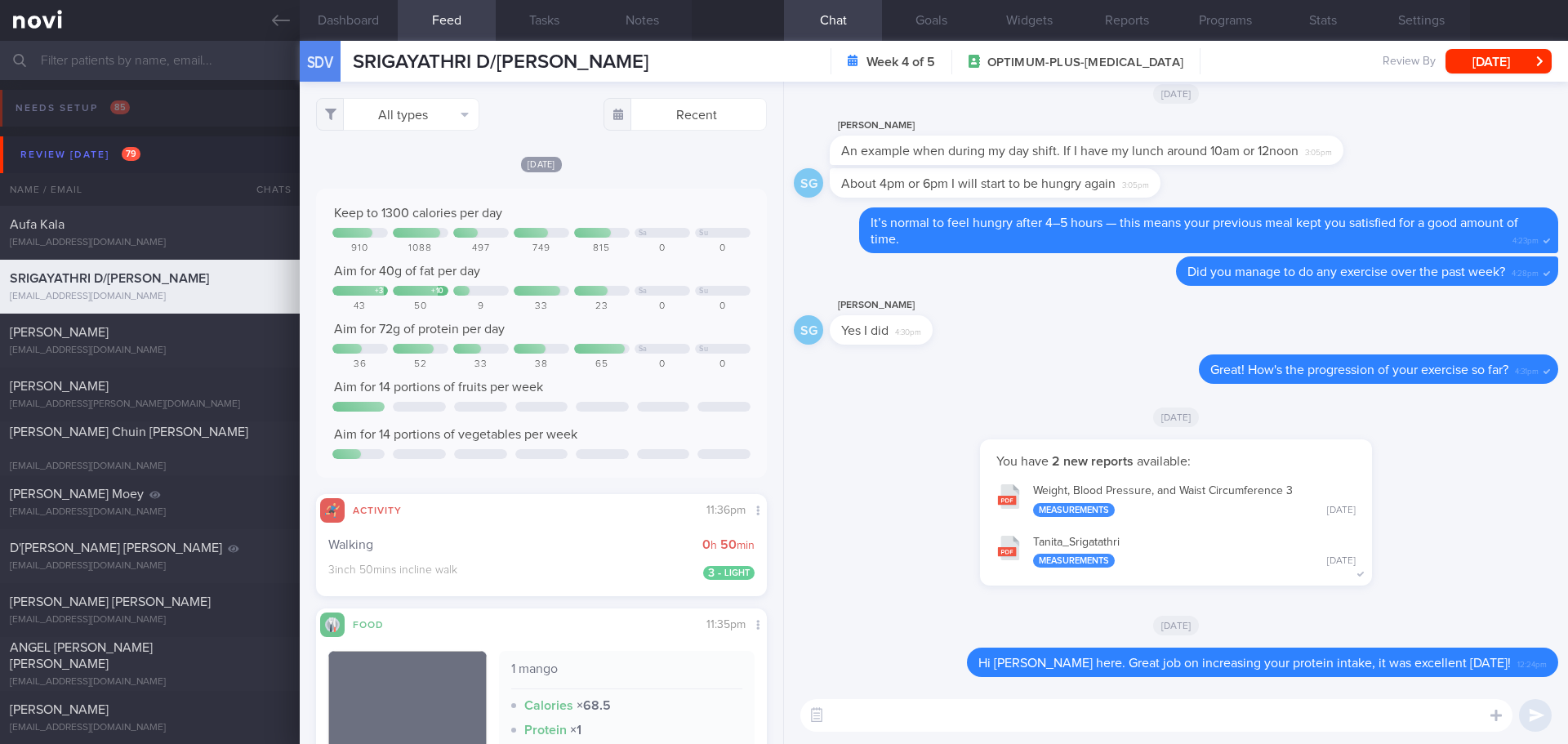
click at [888, 712] on textarea at bounding box center [1157, 715] width 712 height 33
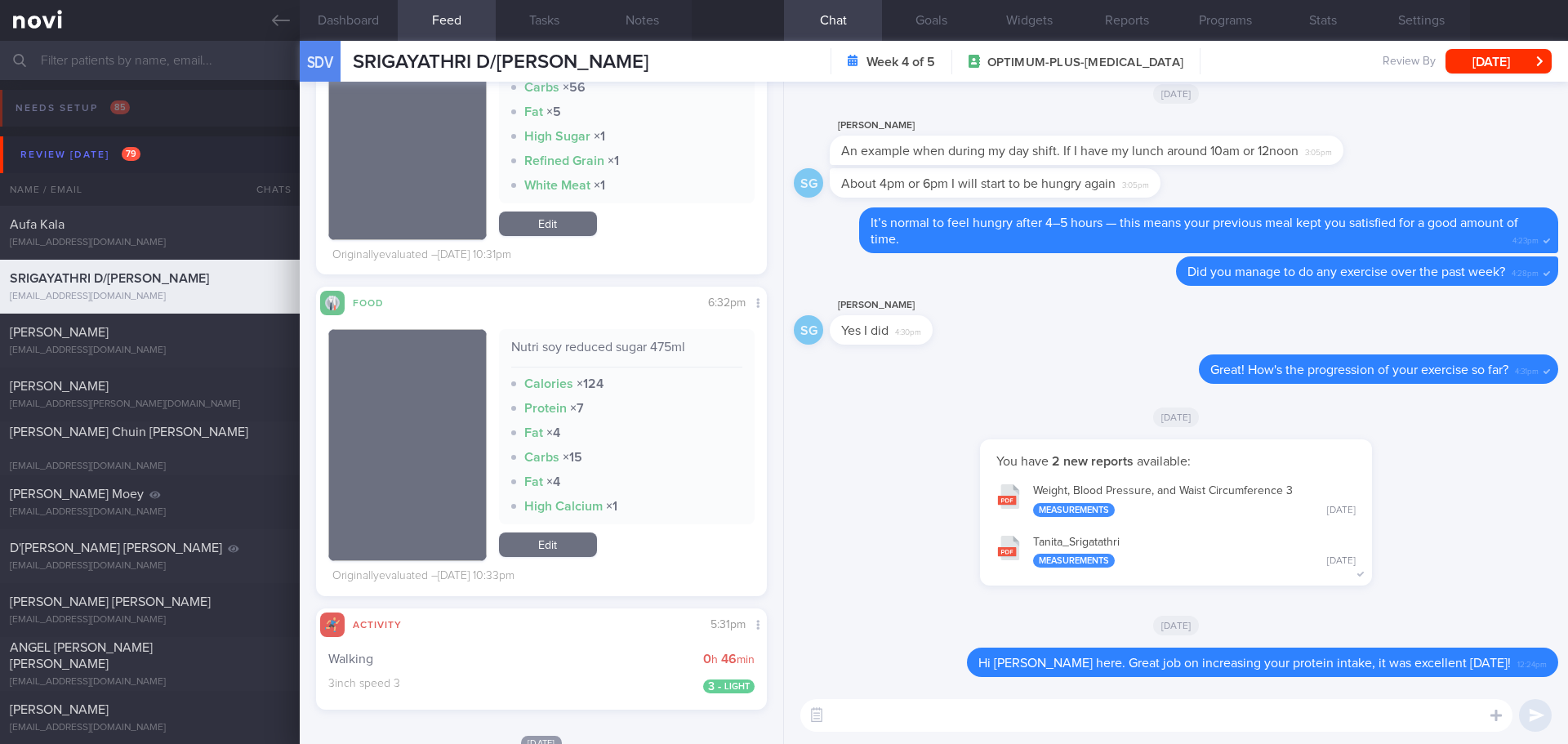
click at [883, 717] on textarea at bounding box center [1157, 715] width 712 height 33
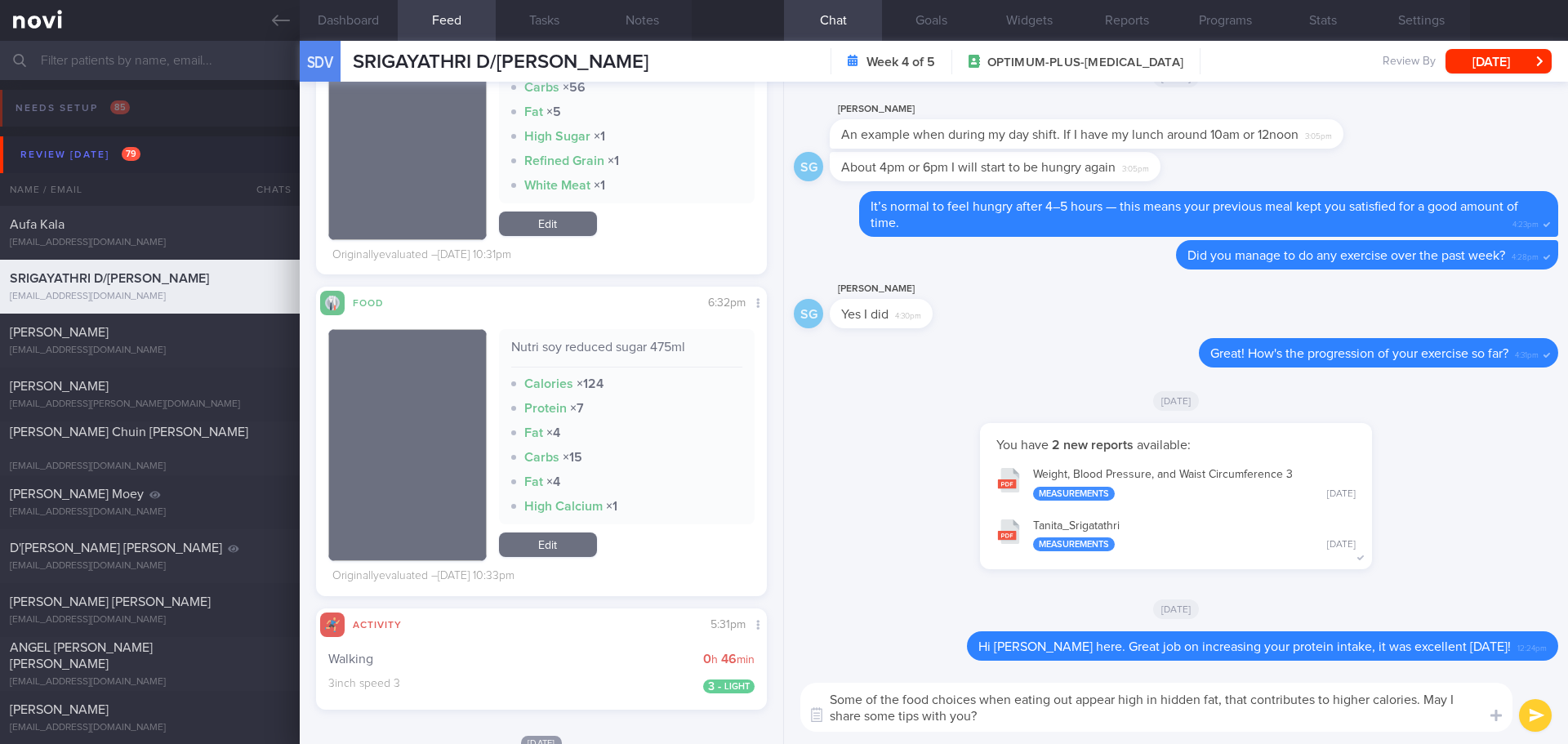
click at [1014, 709] on textarea "Some of the food choices when eating out appear high in hidden fat, that contri…" at bounding box center [1157, 706] width 712 height 49
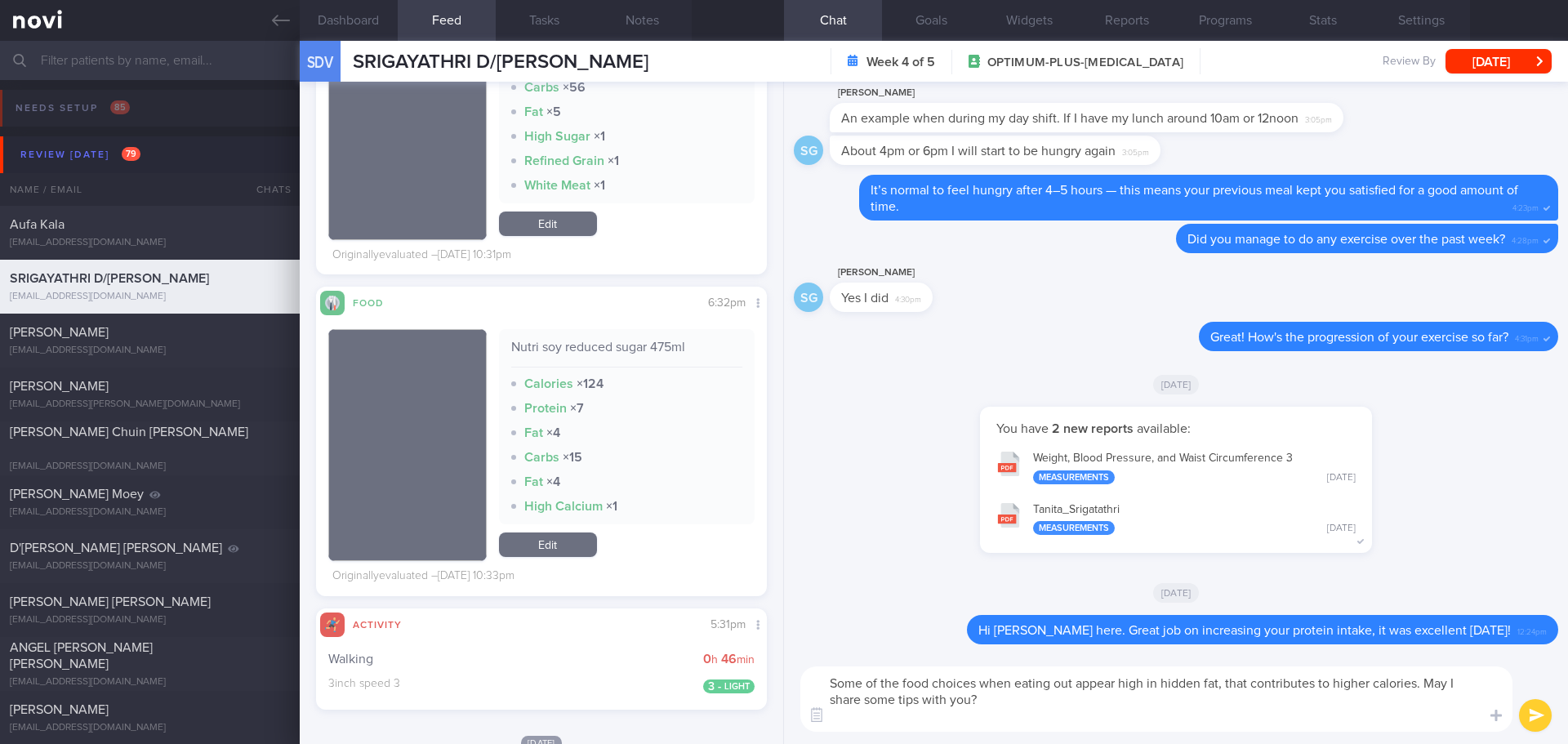
paste textarea "When ordering meals, look for words on menus like "grilled," "steamed," "baked,…"
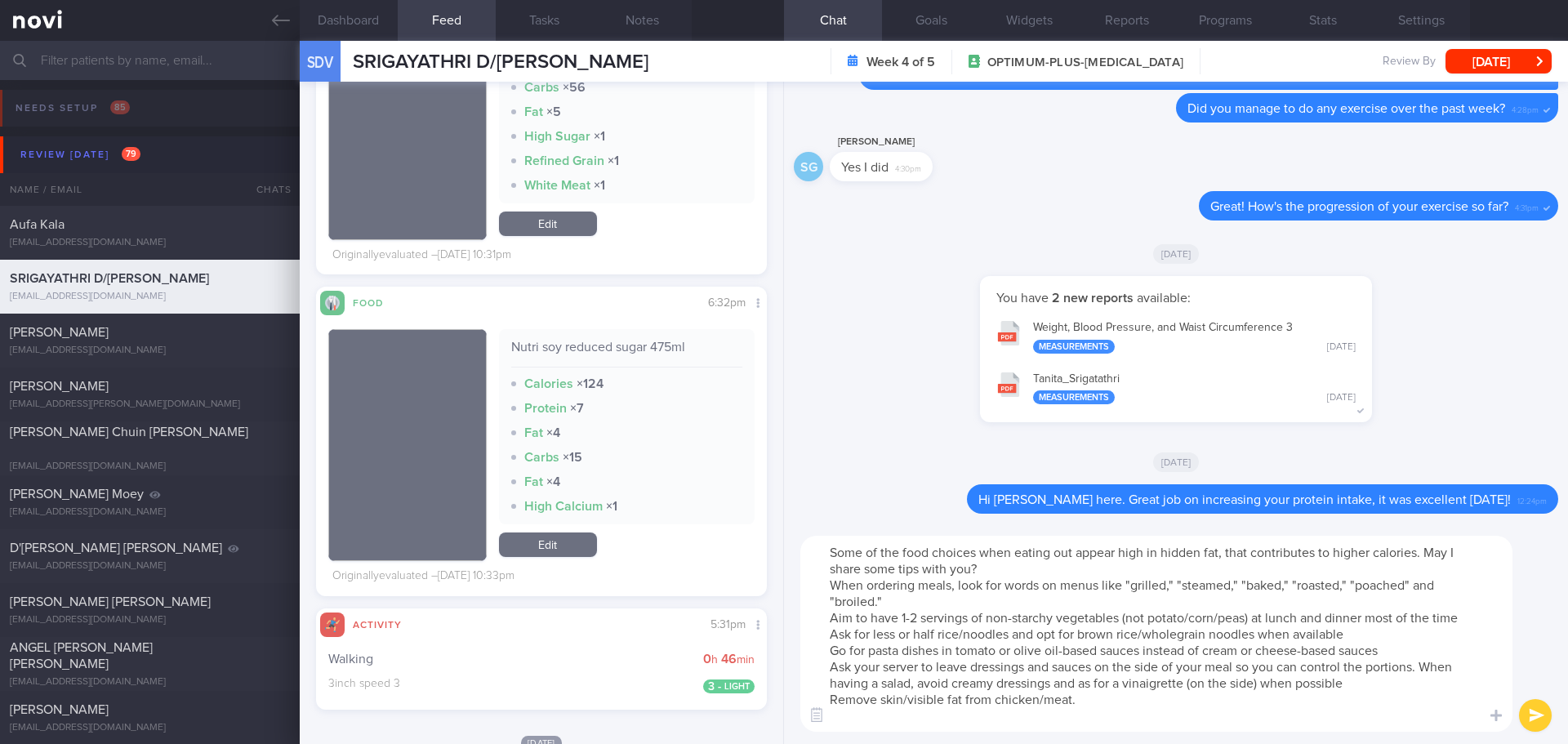
click at [833, 585] on textarea "Some of the food choices when eating out appear high in hidden fat, that contri…" at bounding box center [1157, 634] width 712 height 196
click at [856, 723] on textarea "Some of the food choices when eating out appear high in hidden fat, that contri…" at bounding box center [1157, 634] width 712 height 196
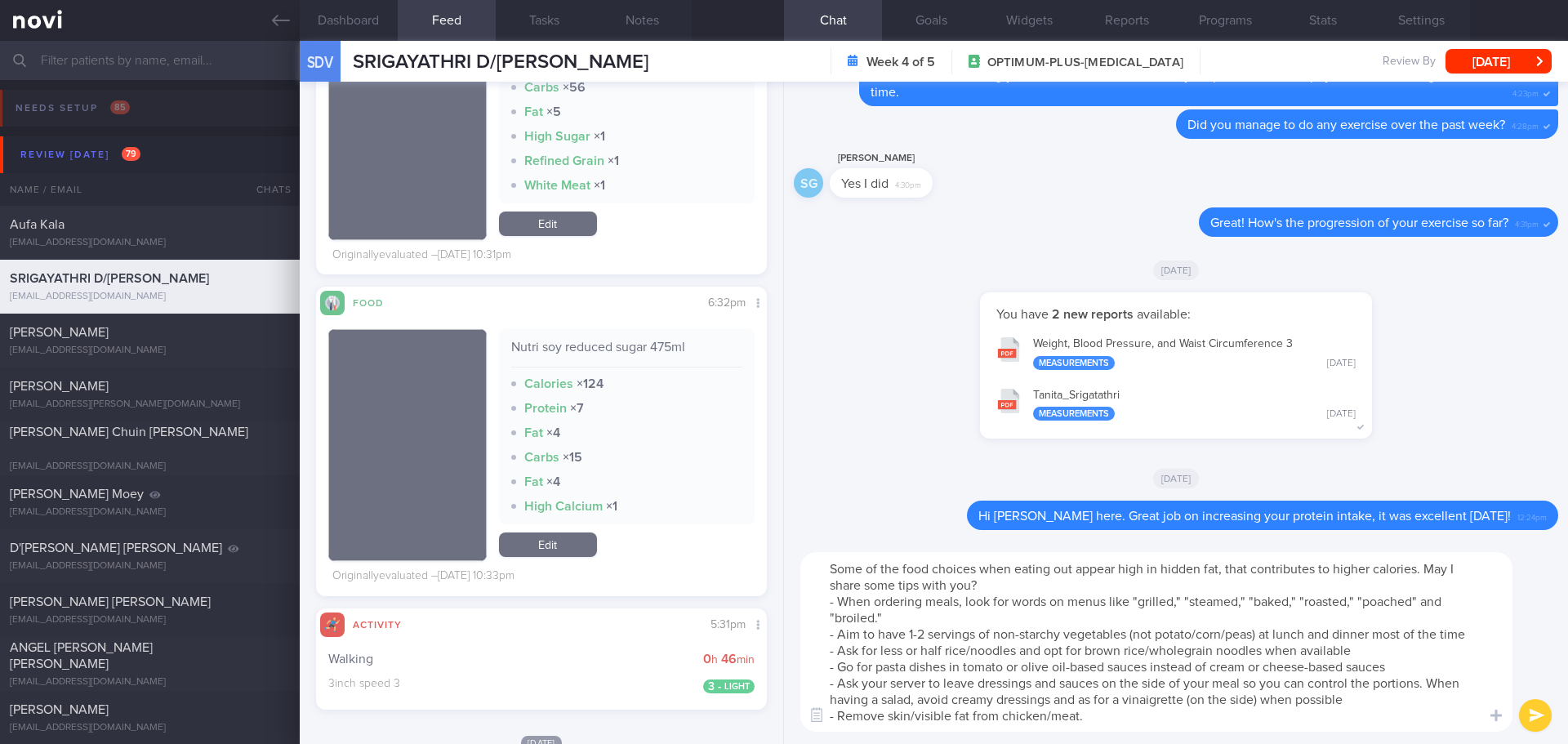
click at [1415, 671] on textarea "Some of the food choices when eating out appear high in hidden fat, that contri…" at bounding box center [1157, 642] width 712 height 180
click at [1416, 693] on textarea "Some of the food choices when eating out appear high in hidden fat, that contri…" at bounding box center [1157, 642] width 712 height 180
click at [1094, 699] on textarea "Some of the food choices when eating out appear high in hidden fat, that contri…" at bounding box center [1157, 642] width 712 height 180
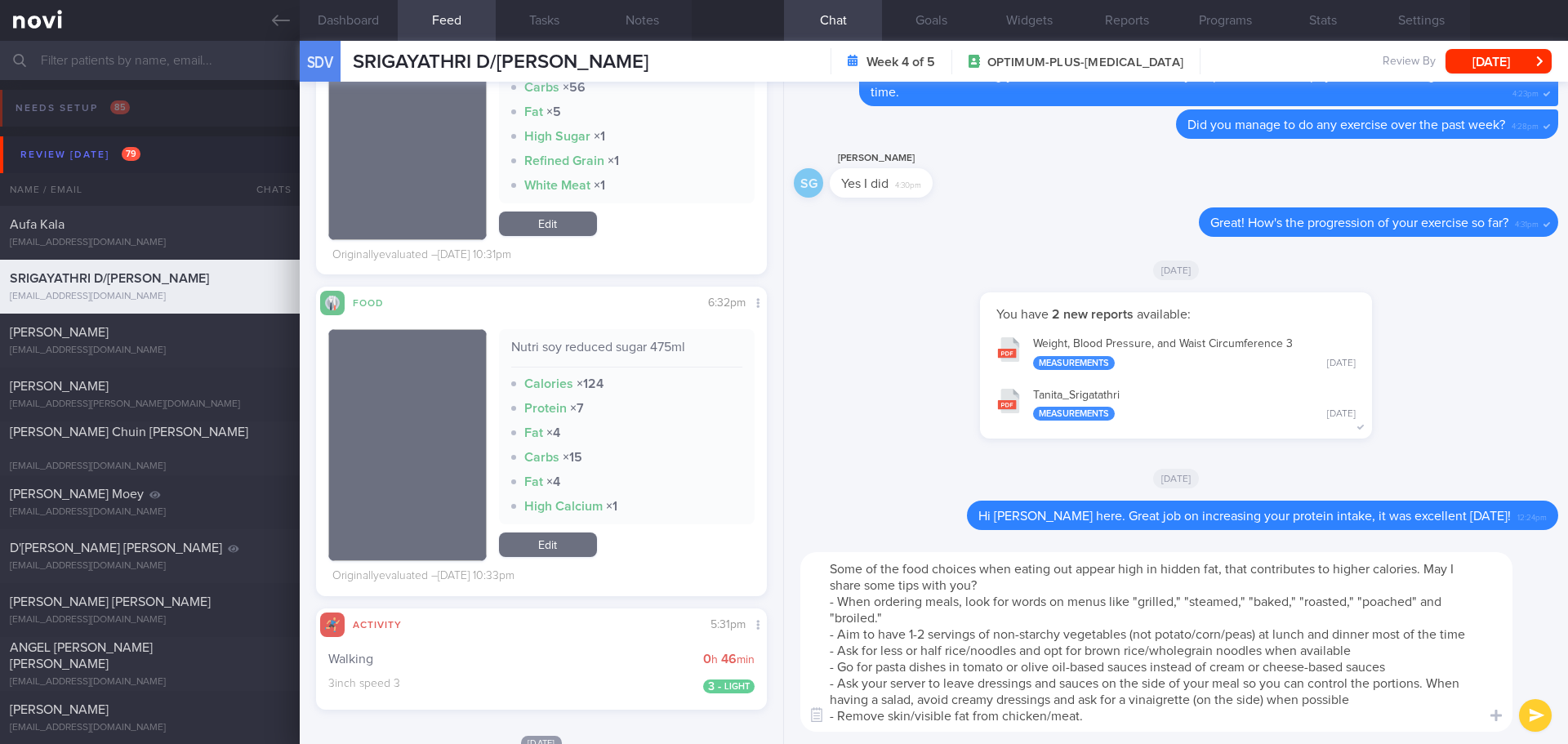
drag, startPoint x: 1246, startPoint y: 643, endPoint x: 1277, endPoint y: 641, distance: 31.1
click at [1246, 643] on textarea "Some of the food choices when eating out appear high in hidden fat, that contri…" at bounding box center [1157, 642] width 712 height 180
click at [1279, 641] on textarea "Some of the food choices when eating out appear high in hidden fat, that contri…" at bounding box center [1157, 642] width 712 height 180
click at [1317, 653] on textarea "Some of the food choices when eating out appear high in hidden fat, that contri…" at bounding box center [1157, 642] width 712 height 180
click at [1330, 678] on textarea "Some of the food choices when eating out appear high in hidden fat, that contri…" at bounding box center [1157, 642] width 712 height 180
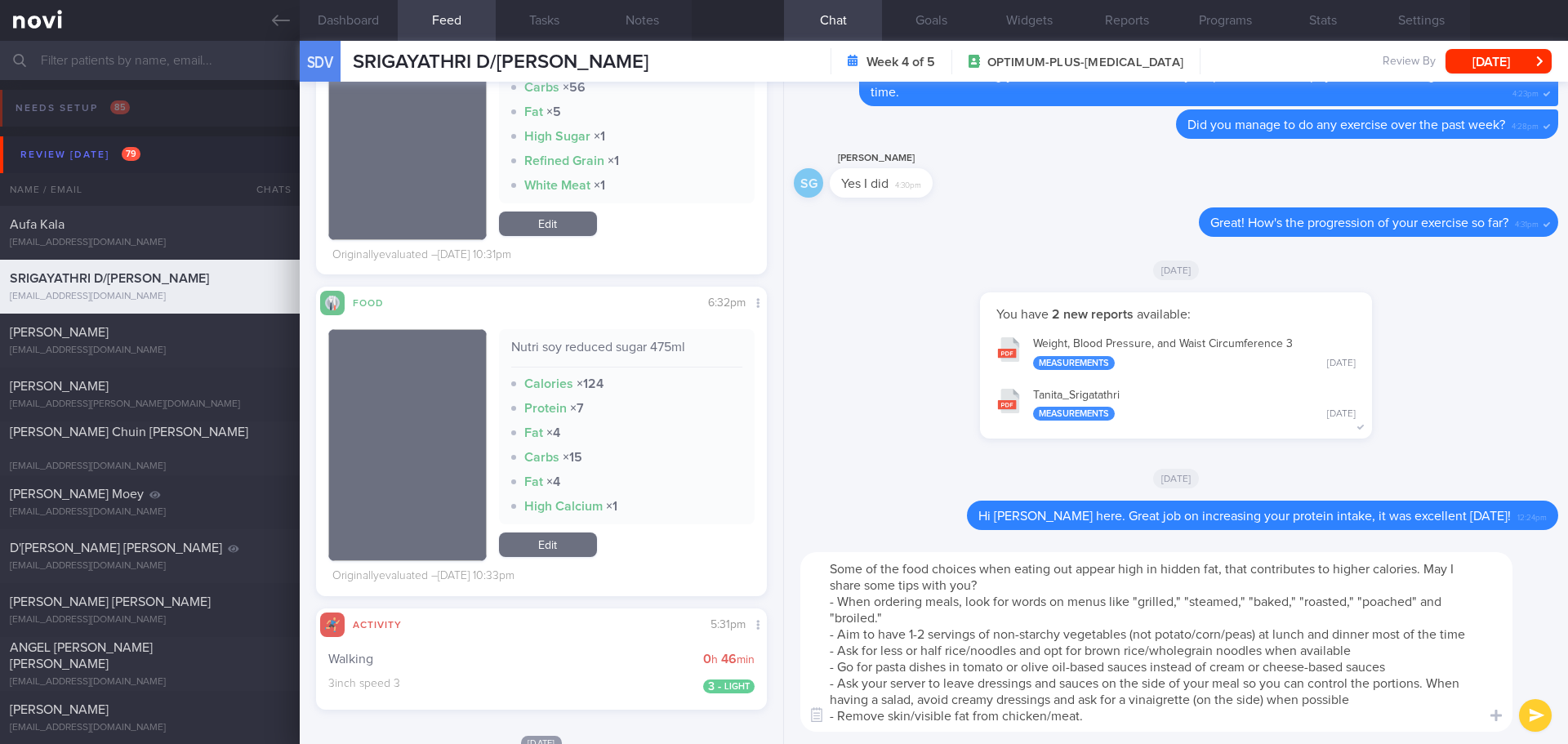
click at [1359, 686] on textarea "Some of the food choices when eating out appear high in hidden fat, that contri…" at bounding box center [1157, 642] width 712 height 180
click at [1365, 658] on textarea "Some of the food choices when eating out appear high in hidden fat, that contri…" at bounding box center [1157, 642] width 712 height 180
click at [1390, 645] on textarea "Some of the food choices when eating out appear high in hidden fat, that contri…" at bounding box center [1157, 642] width 712 height 180
click at [1420, 657] on textarea "Some of the food choices when eating out appear high in hidden fat, that contri…" at bounding box center [1157, 642] width 712 height 180
click at [1420, 667] on textarea "Some of the food choices when eating out appear high in hidden fat, that contri…" at bounding box center [1157, 642] width 712 height 180
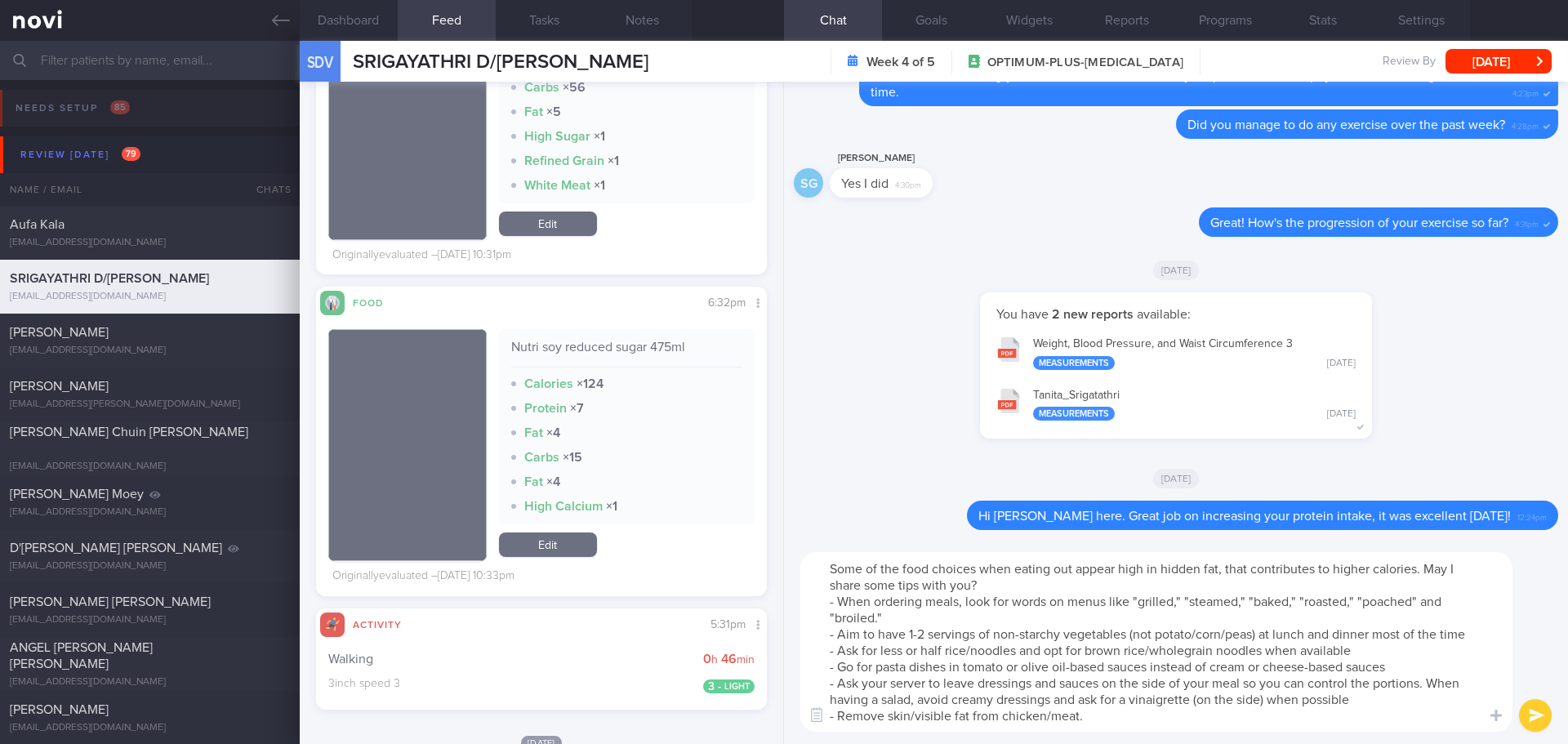
click at [1420, 690] on textarea "Some of the food choices when eating out appear high in hidden fat, that contri…" at bounding box center [1157, 642] width 712 height 180
click at [1411, 708] on textarea "Some of the food choices when eating out appear high in hidden fat, that contri…" at bounding box center [1157, 642] width 712 height 180
click at [1373, 715] on textarea "Some of the food choices when eating out appear high in hidden fat, that contri…" at bounding box center [1157, 642] width 712 height 180
click at [1367, 697] on textarea "Some of the food choices when eating out appear high in hidden fat, that contri…" at bounding box center [1157, 642] width 712 height 180
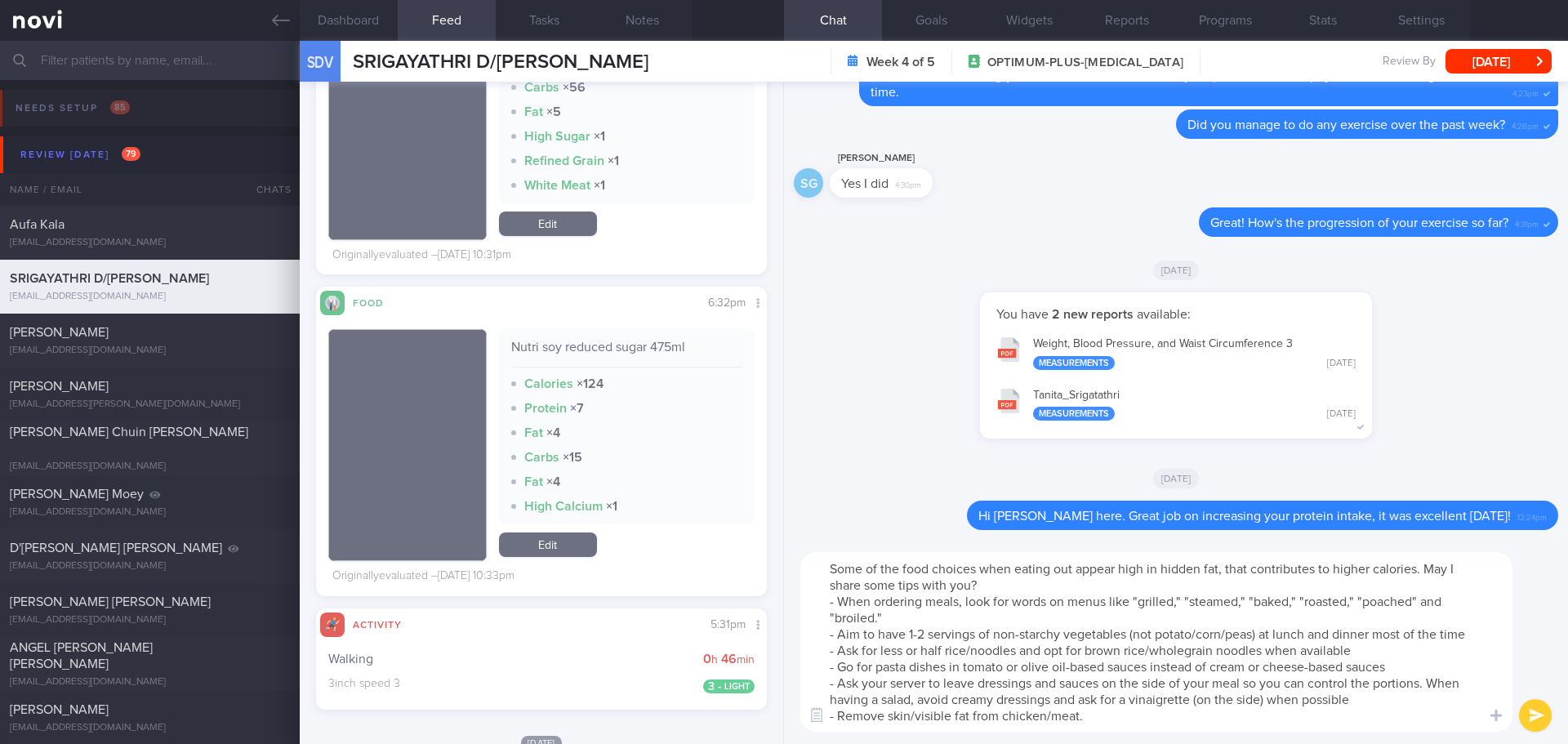
click at [1367, 697] on textarea "Some of the food choices when eating out appear high in hidden fat, that contri…" at bounding box center [1157, 642] width 712 height 180
click at [1379, 696] on textarea "Some of the food choices when eating out appear high in hidden fat, that contri…" at bounding box center [1157, 642] width 712 height 180
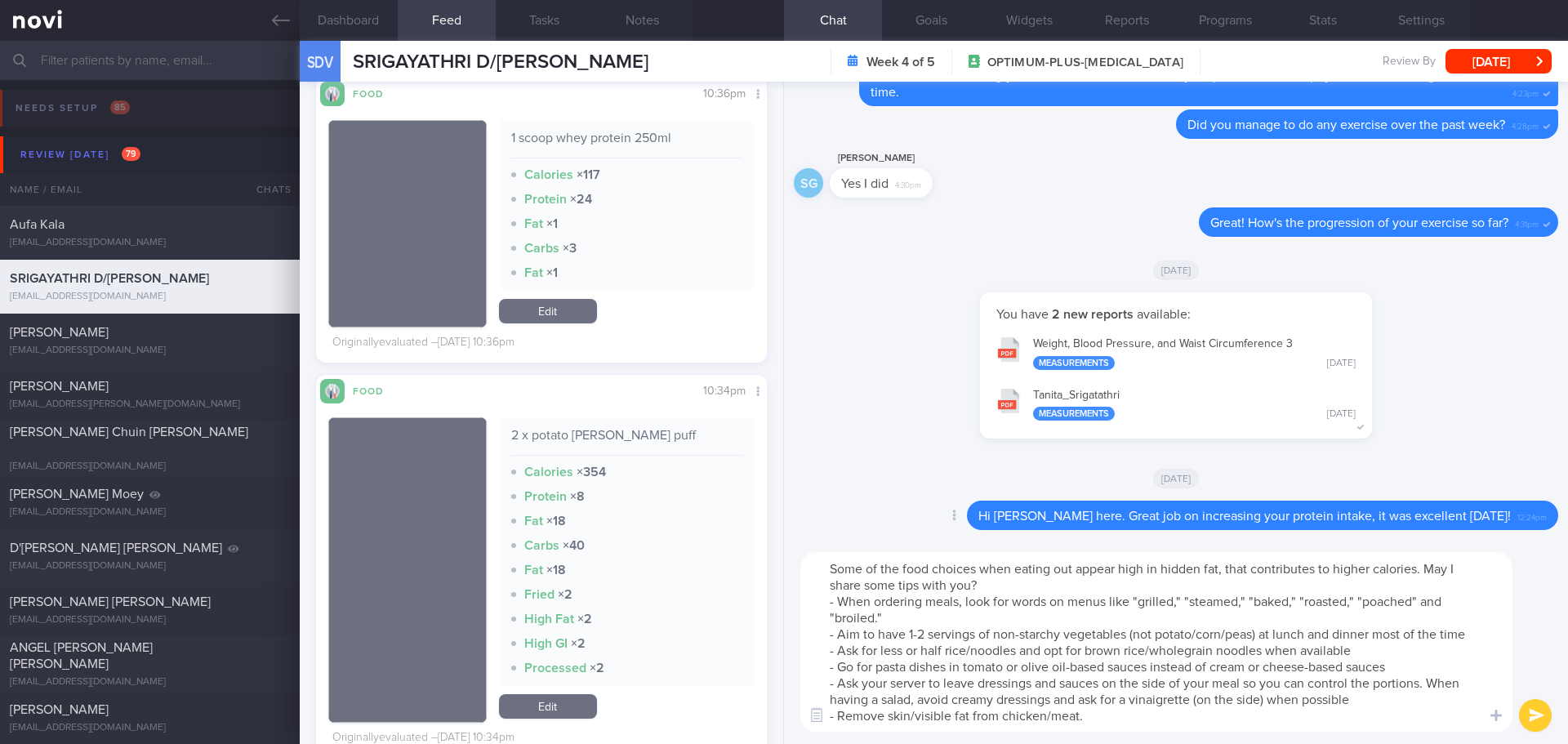
scroll to position [1306, 0]
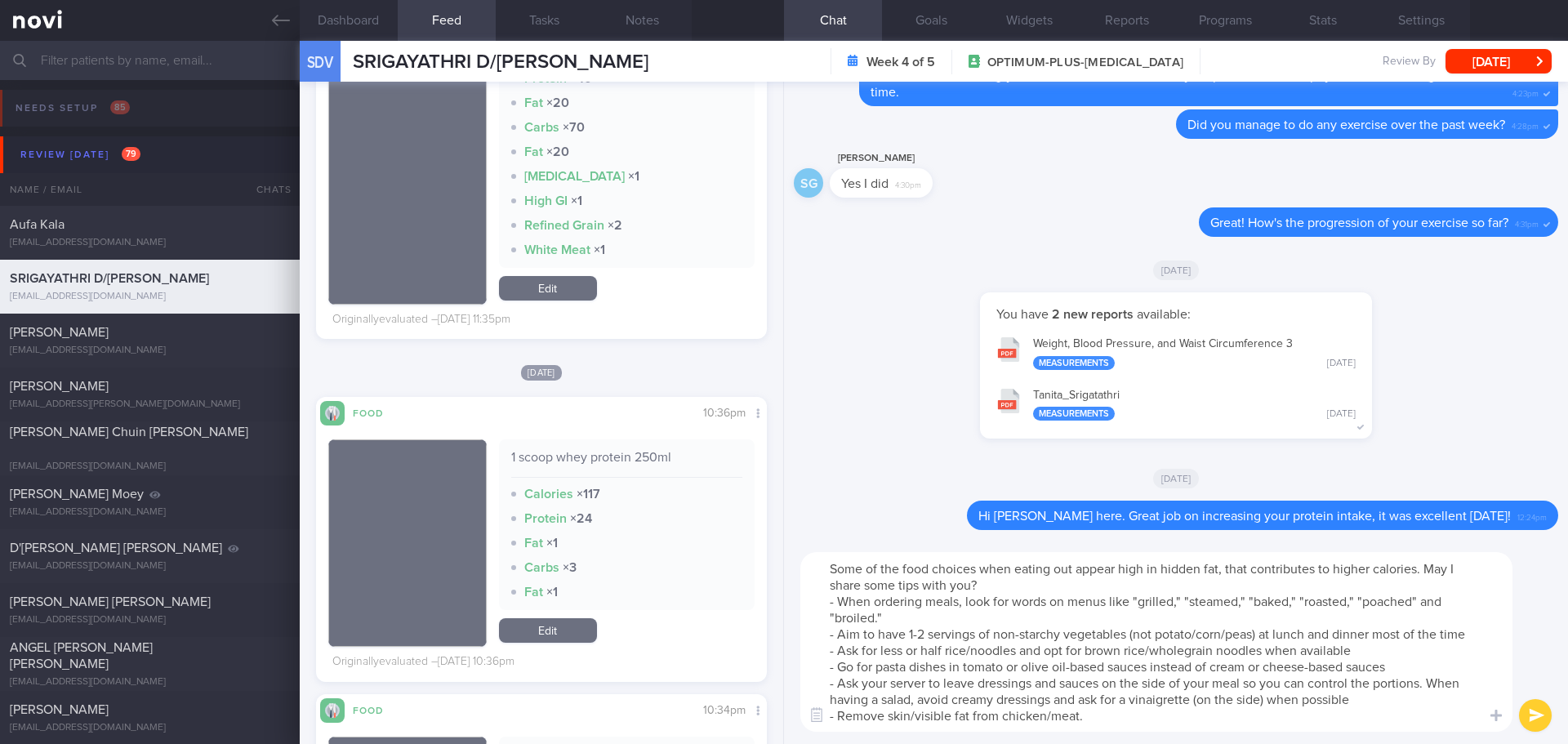
click at [1153, 615] on textarea "Some of the food choices when eating out appear high in hidden fat, that contri…" at bounding box center [1157, 642] width 712 height 180
click at [1380, 625] on textarea "Some of the food choices when eating out appear high in hidden fat, that contri…" at bounding box center [1157, 642] width 712 height 180
drag, startPoint x: 1421, startPoint y: 569, endPoint x: 1448, endPoint y: 725, distance: 158.3
click at [1448, 725] on textarea "Some of the food choices when eating out appear high in hidden fat, that contri…" at bounding box center [1157, 642] width 712 height 180
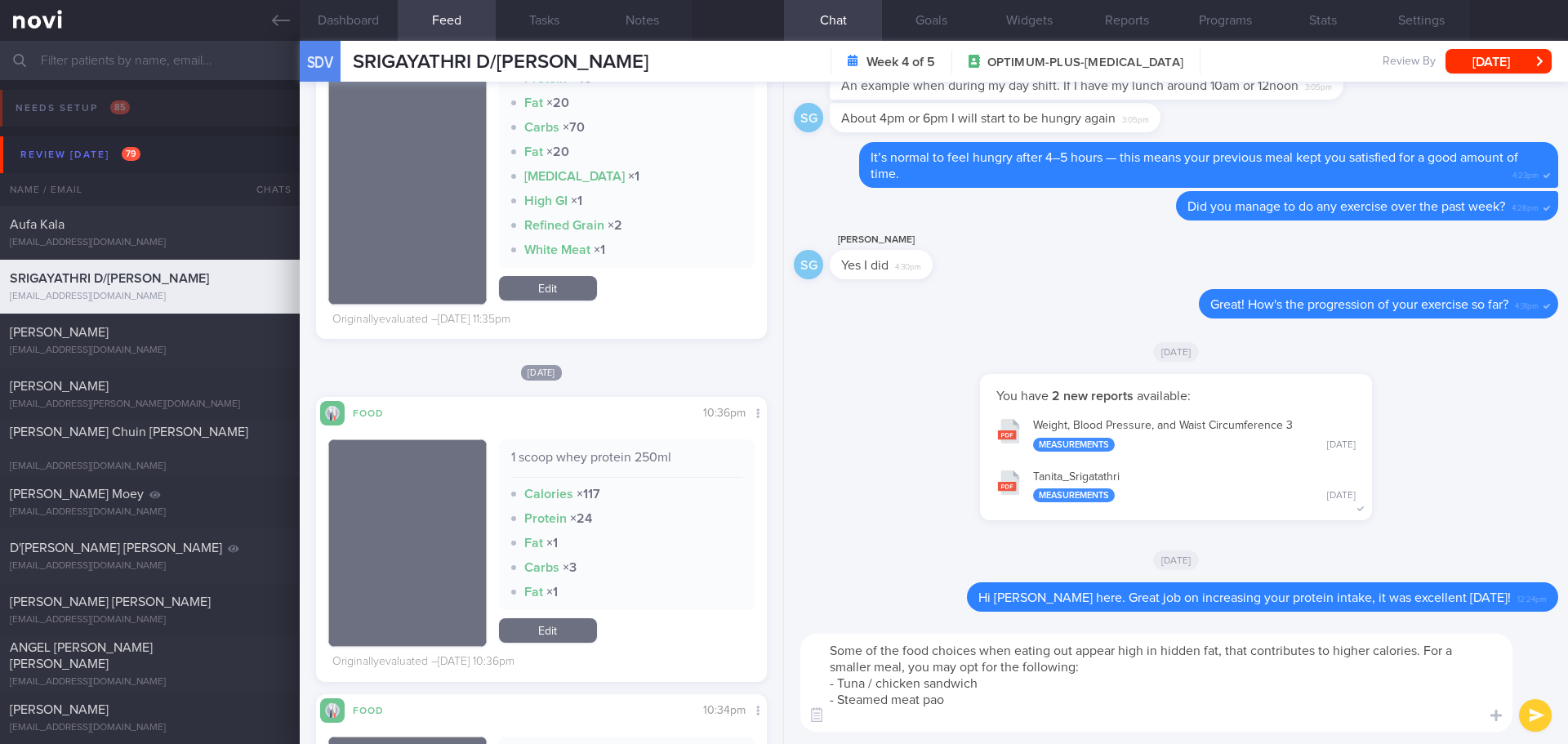
scroll to position [0, 0]
click at [1005, 676] on textarea "Some of the food choices when eating out appear high in hidden fat, that contri…" at bounding box center [1157, 682] width 712 height 98
click at [1078, 718] on textarea "Some of the food choices when eating out appear high in hidden fat, that contri…" at bounding box center [1157, 682] width 712 height 98
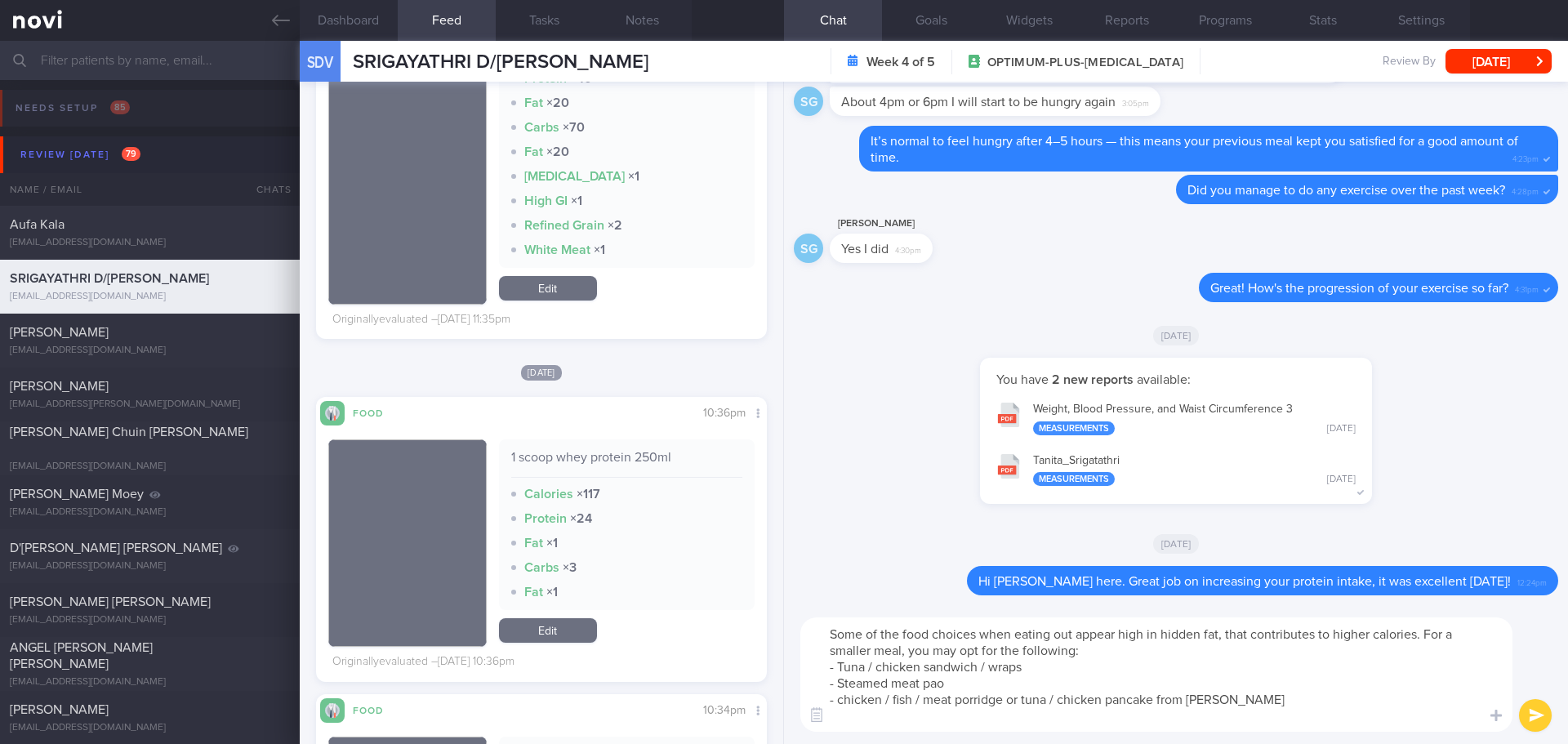
type textarea "Some of the food choices when eating out appear high in hidden fat, that contri…"
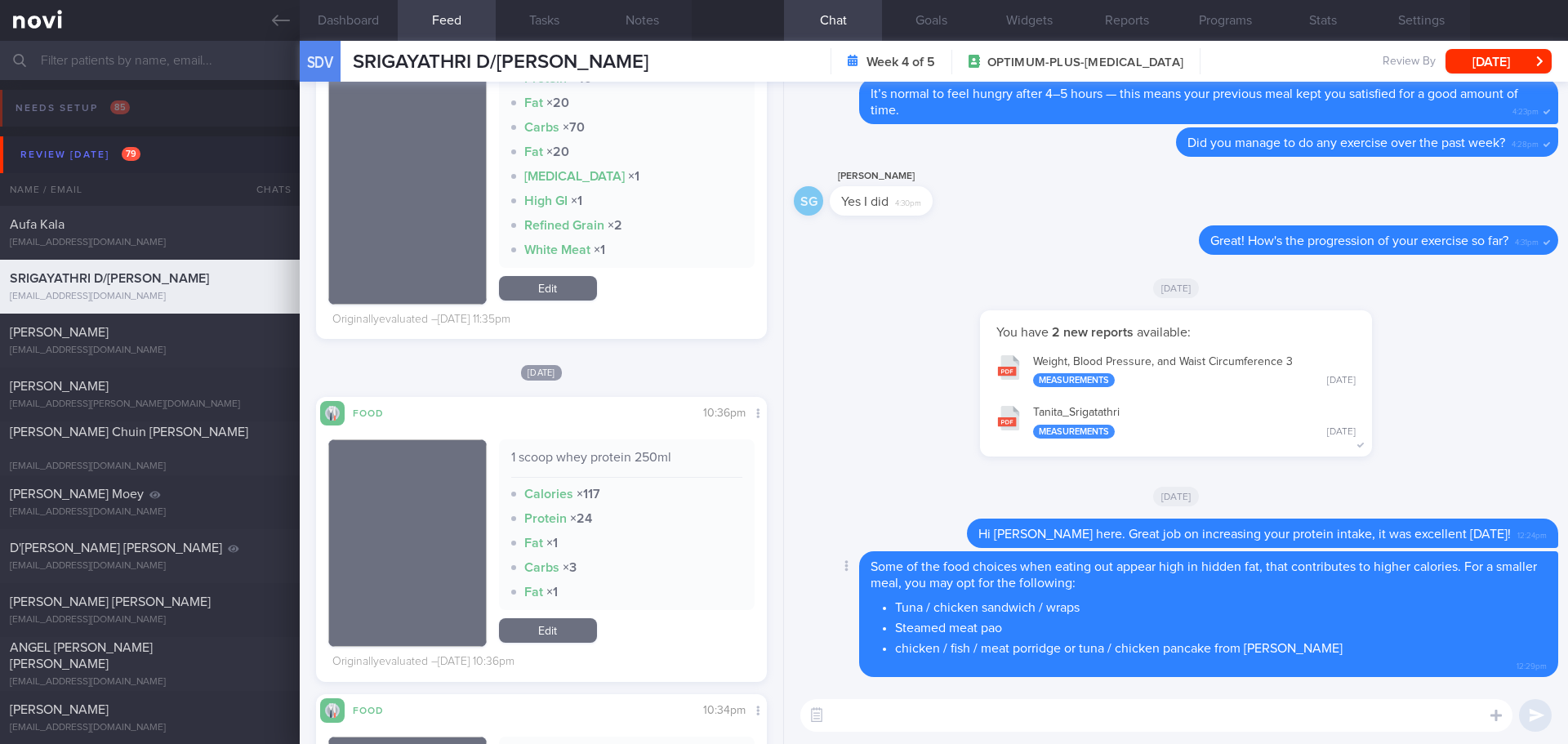
click at [1327, 621] on li "Steamed meat pao" at bounding box center [1221, 625] width 652 height 21
click at [1462, 54] on button "[DATE]" at bounding box center [1499, 61] width 106 height 25
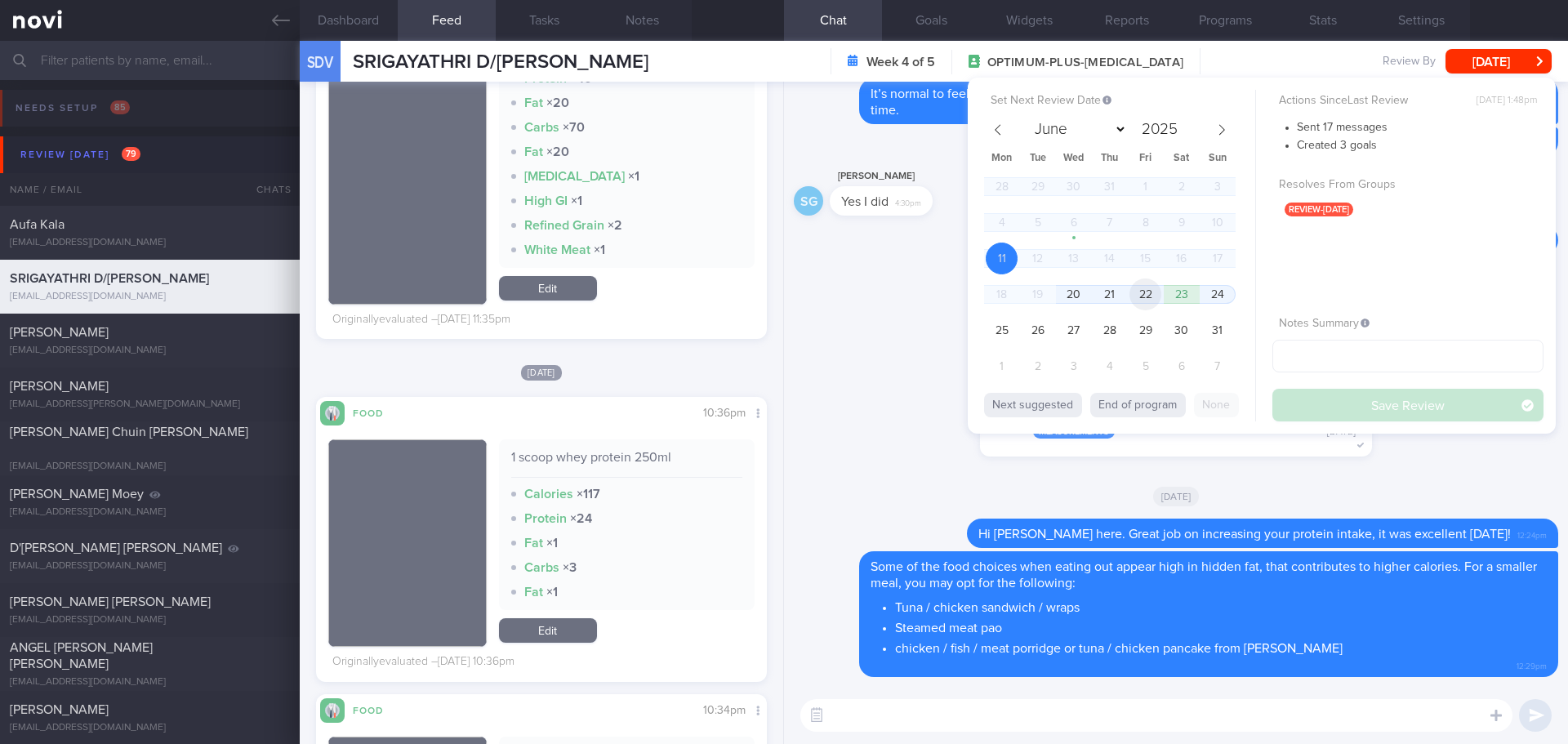
click at [1157, 296] on span "22" at bounding box center [1145, 294] width 32 height 32
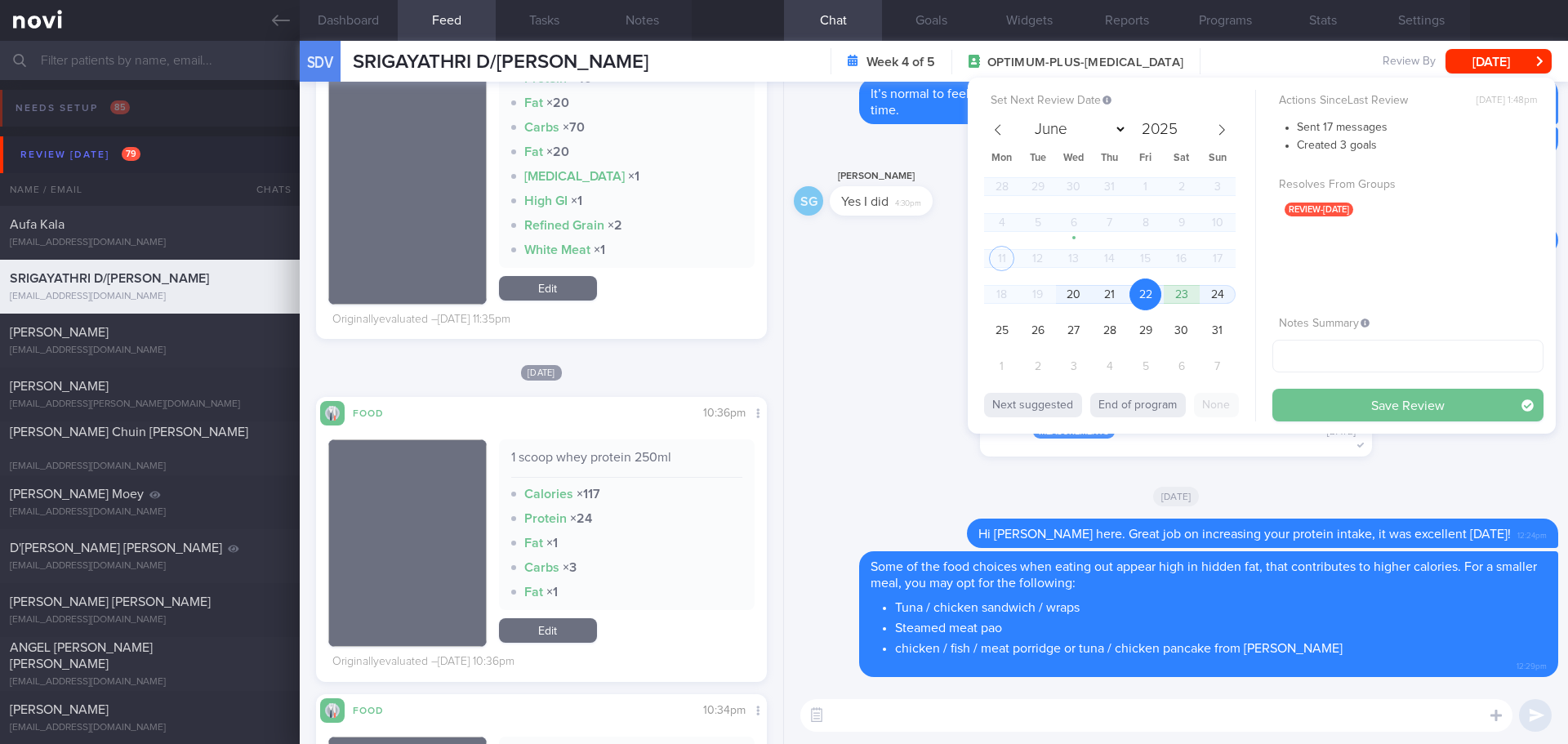
click at [1325, 398] on button "Save Review" at bounding box center [1408, 405] width 271 height 33
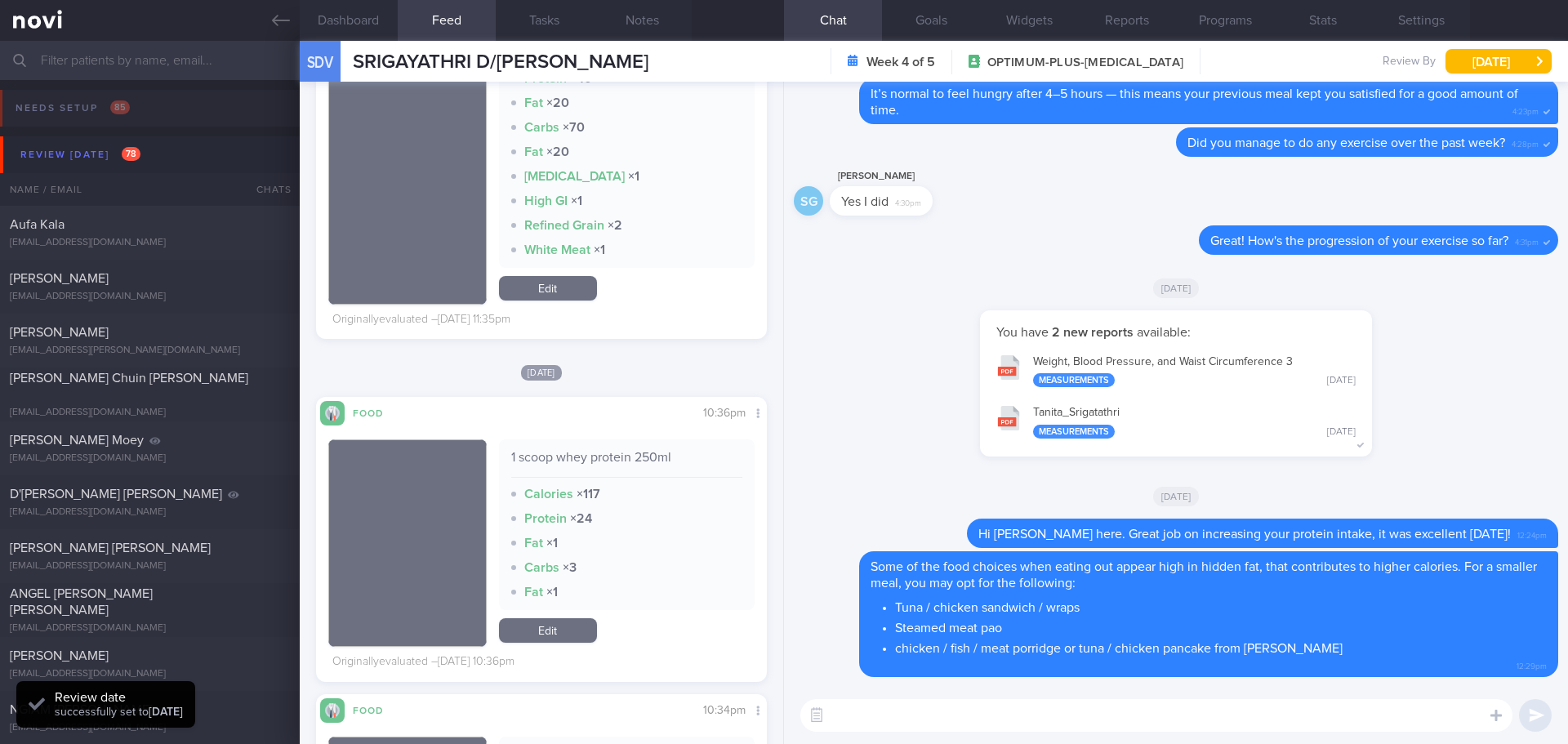
click at [1313, 498] on div "[DATE]" at bounding box center [1176, 495] width 764 height 45
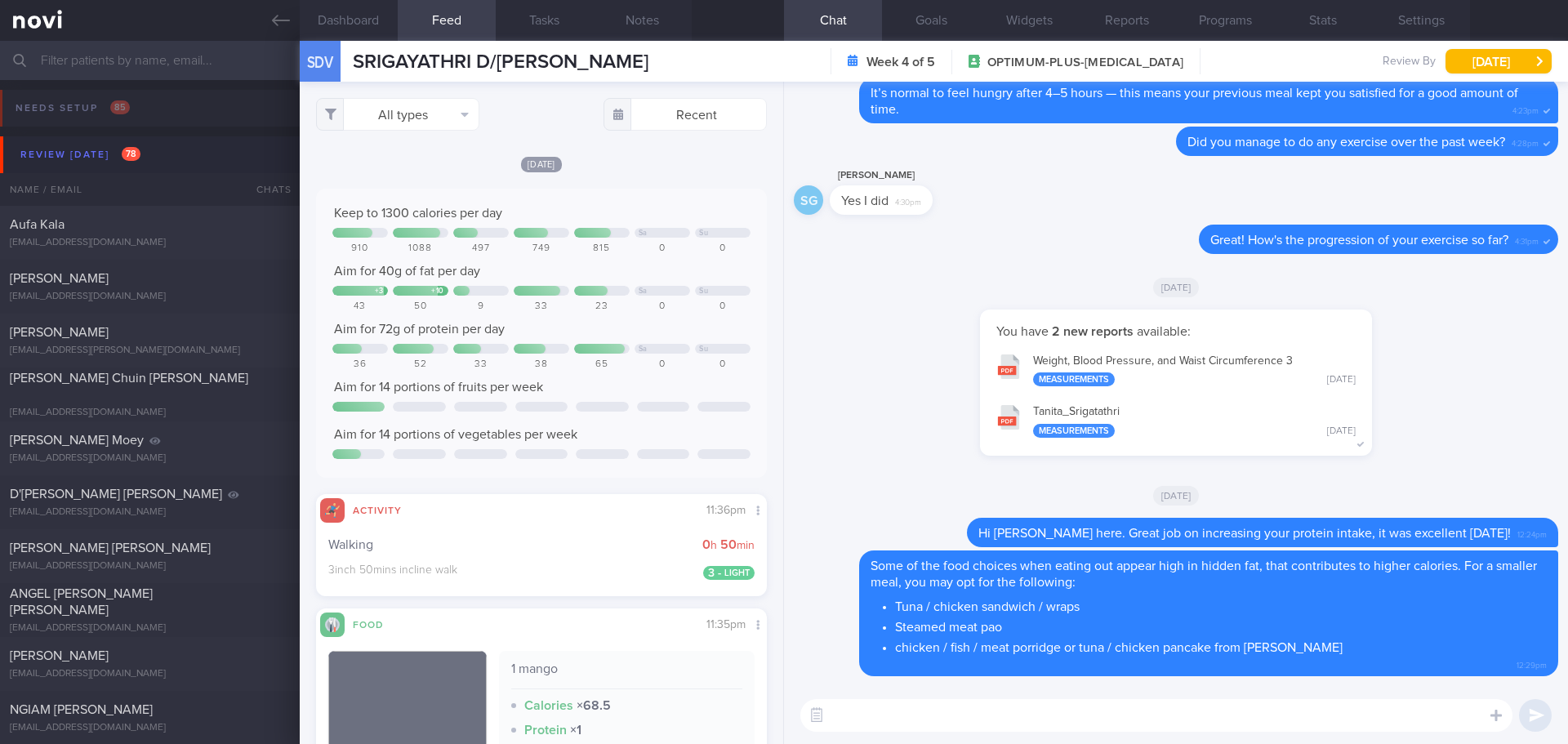
click at [1105, 412] on button "Tanita_ Srigatathri Measurements [DATE]" at bounding box center [1176, 420] width 376 height 51
click at [1439, 400] on div "You have 2 new reports available: Weight, Blood Pressure, and Waist Circumferen…" at bounding box center [1176, 391] width 764 height 162
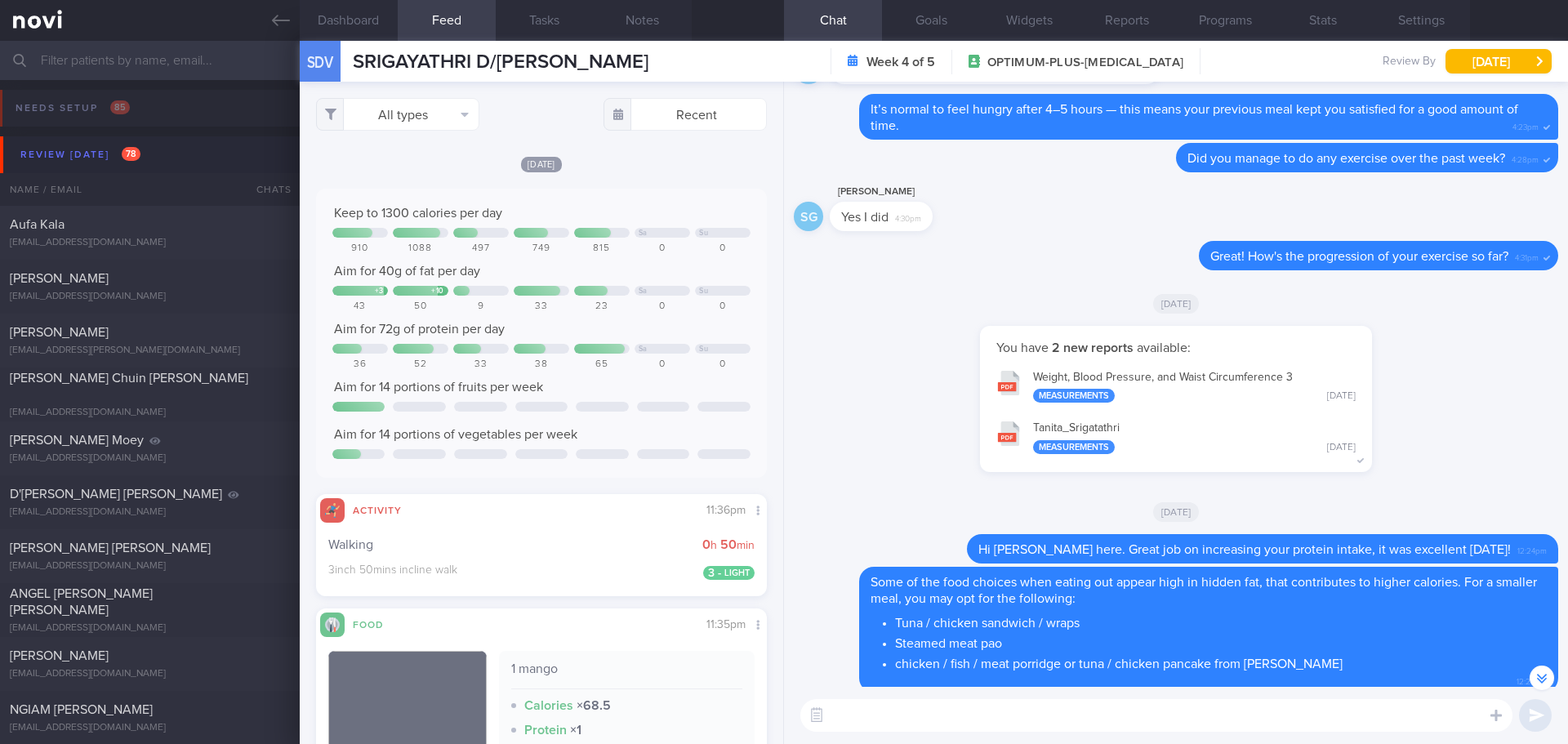
scroll to position [1, 0]
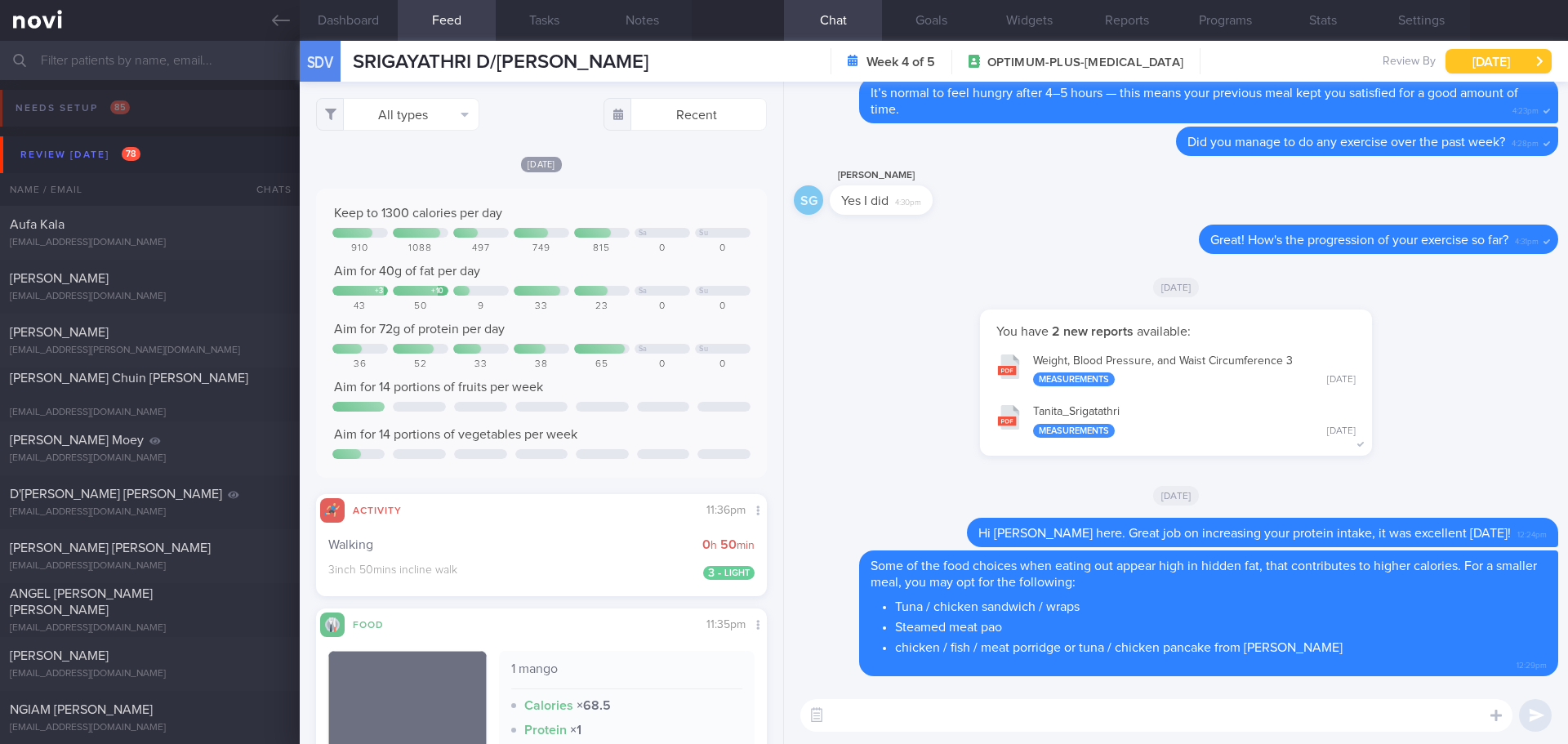
click at [1510, 63] on button "[DATE]" at bounding box center [1499, 61] width 106 height 25
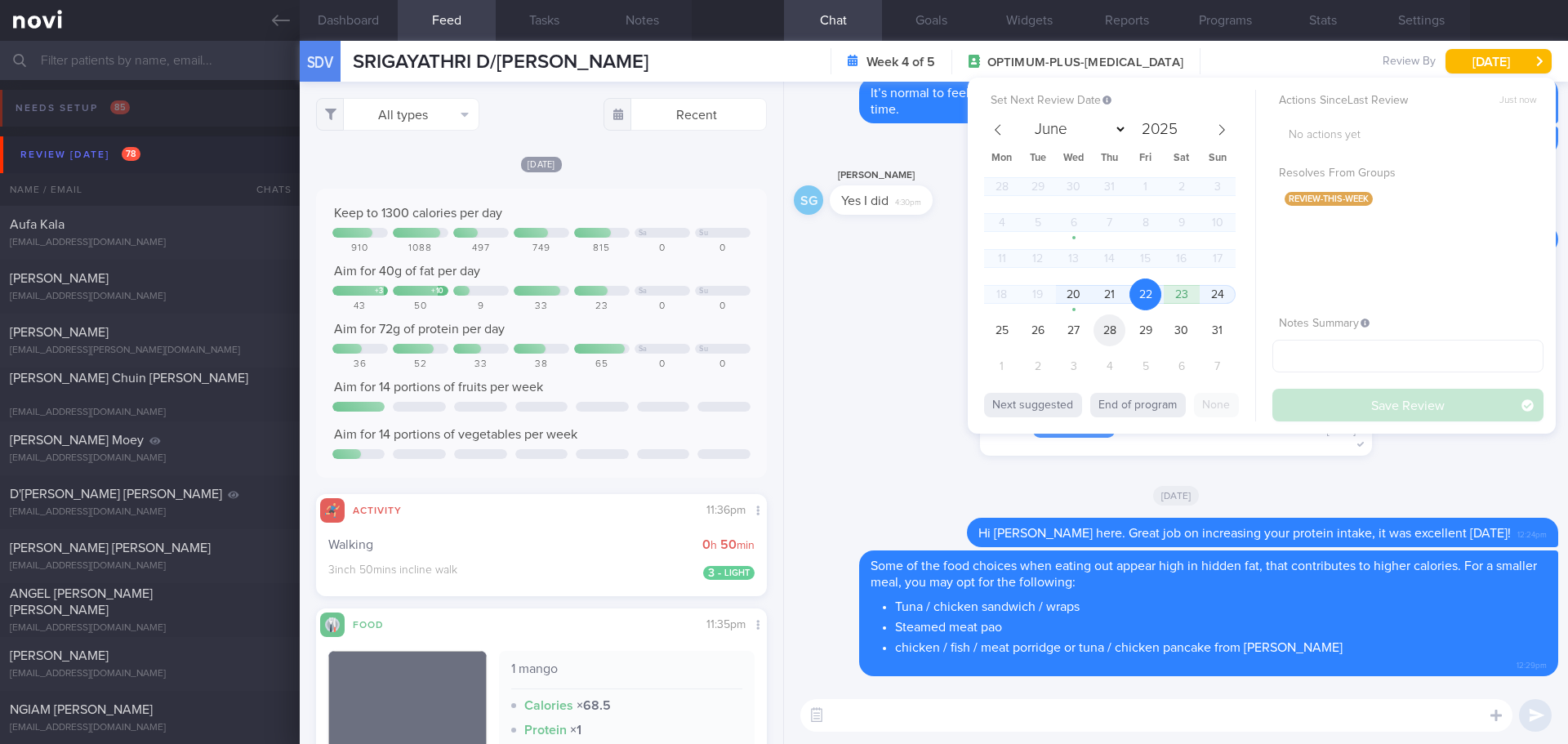
click at [1114, 332] on span "28" at bounding box center [1110, 330] width 32 height 32
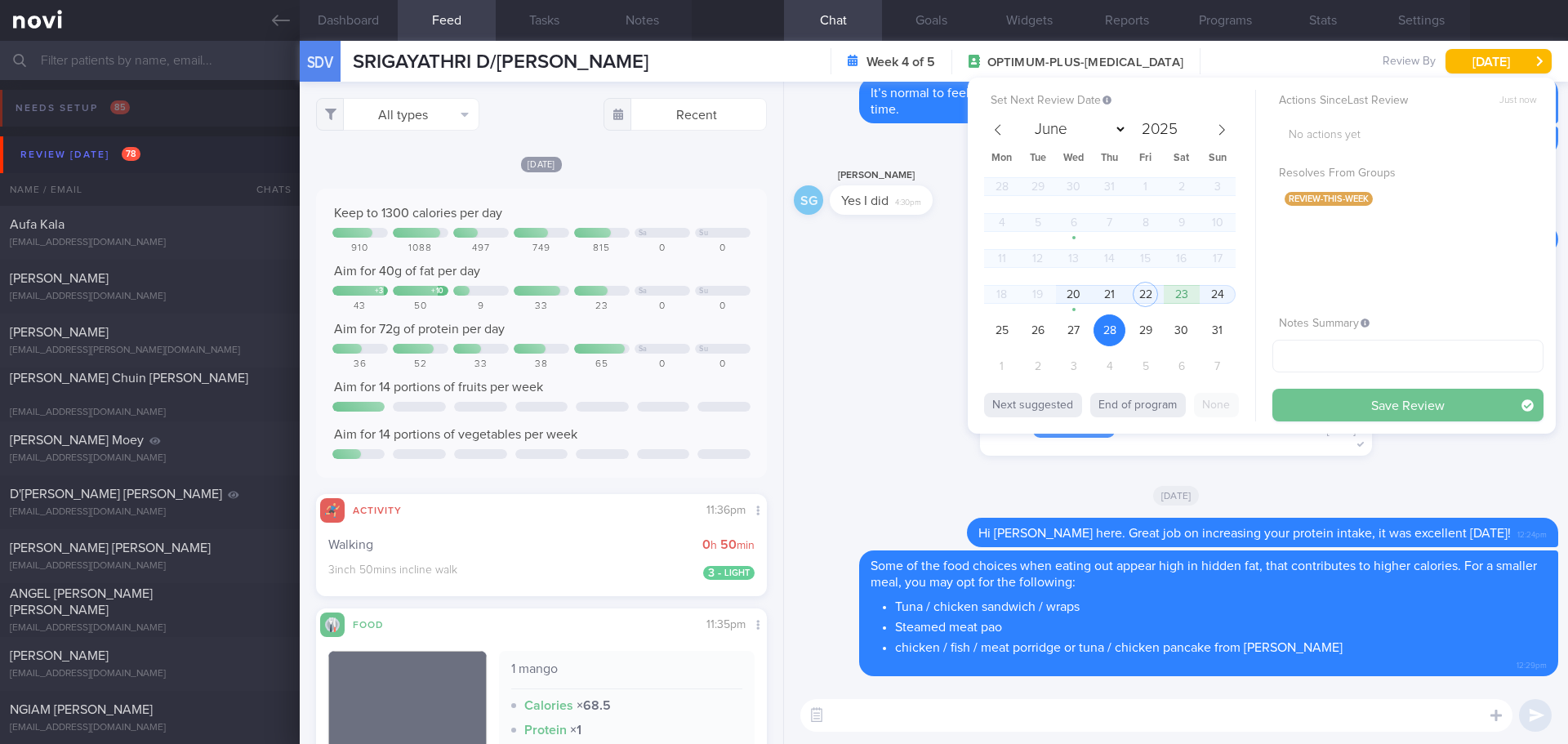
click at [1334, 403] on button "Save Review" at bounding box center [1408, 405] width 271 height 33
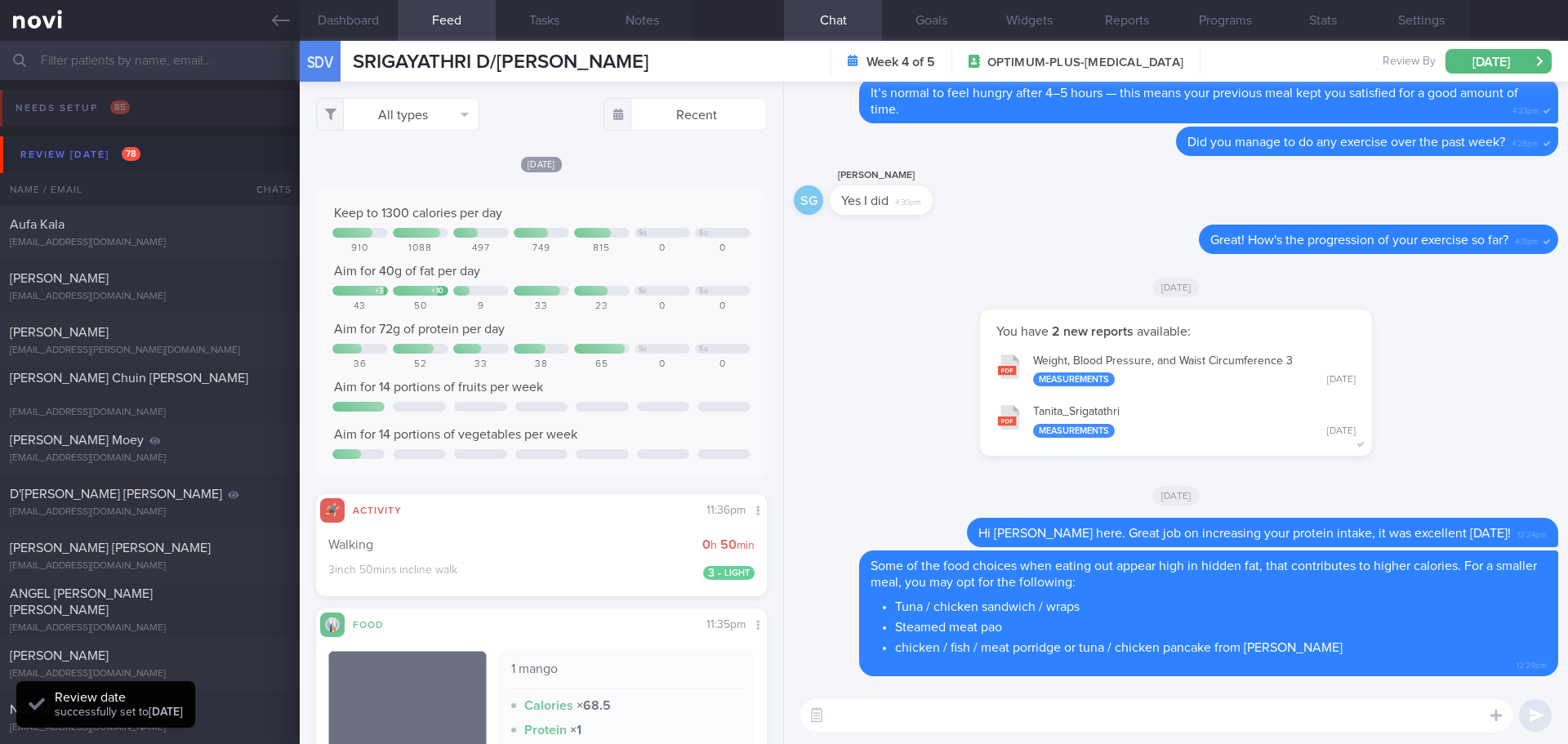
click at [1450, 426] on div "You have 2 new reports available: Weight, Blood Pressure, and Waist Circumferen…" at bounding box center [1176, 391] width 764 height 162
click at [1453, 426] on div "You have 2 new reports available: Weight, Blood Pressure, and Waist Circumferen…" at bounding box center [1176, 391] width 764 height 162
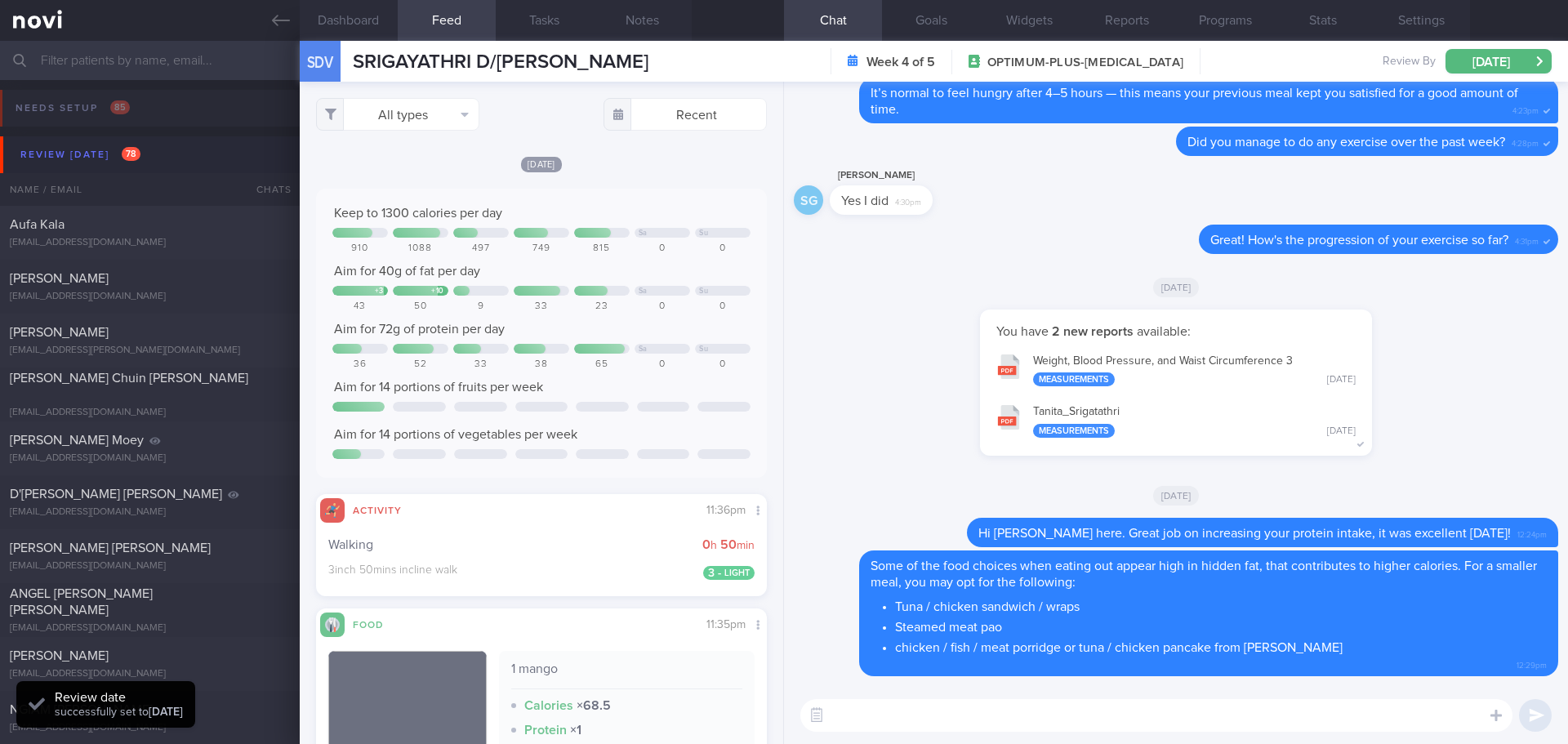
click at [1453, 426] on div "You have 2 new reports available: Weight, Blood Pressure, and Waist Circumferen…" at bounding box center [1176, 391] width 764 height 162
click at [52, 288] on div "[PERSON_NAME] [EMAIL_ADDRESS][DOMAIN_NAME]" at bounding box center [150, 287] width 300 height 33
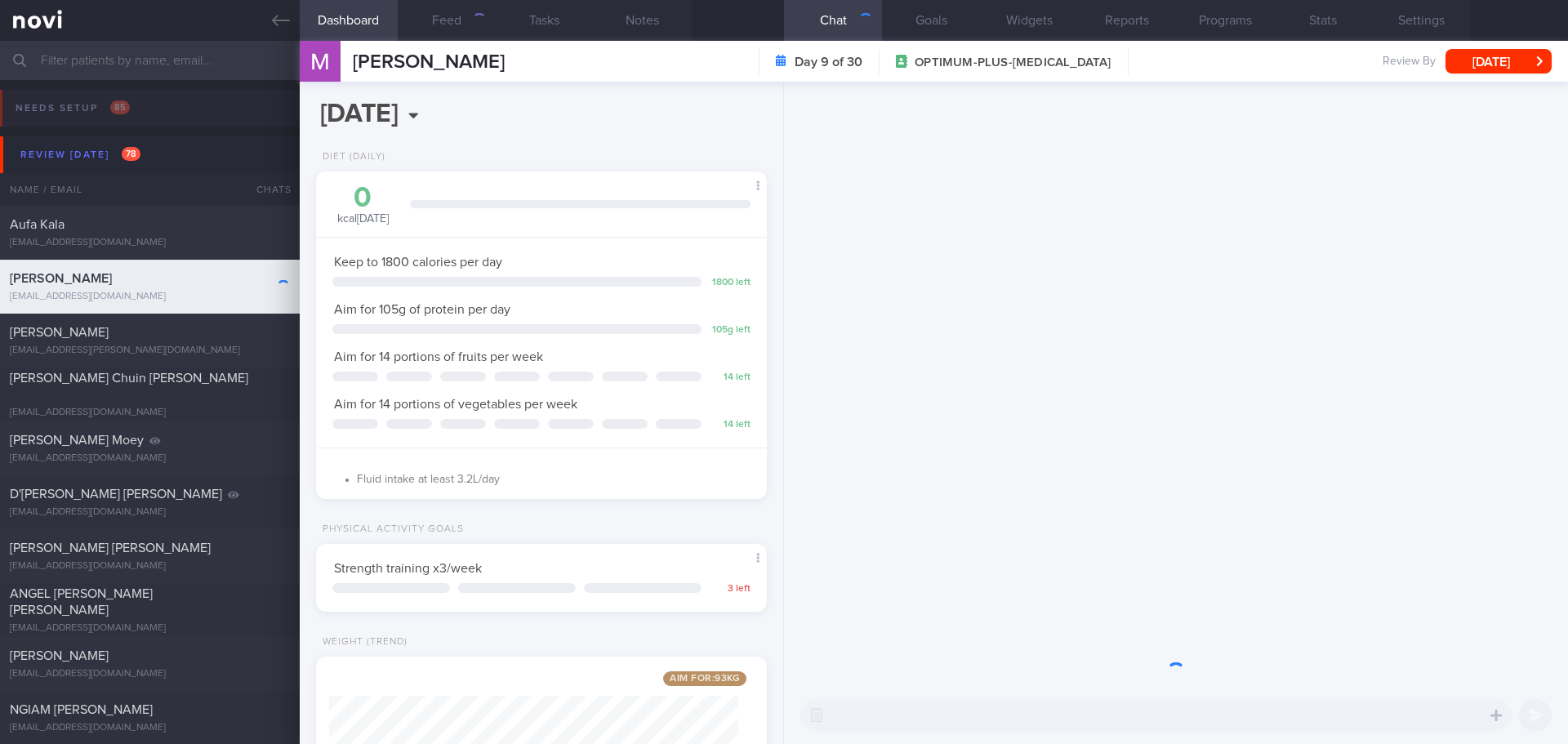
scroll to position [816172, 816461]
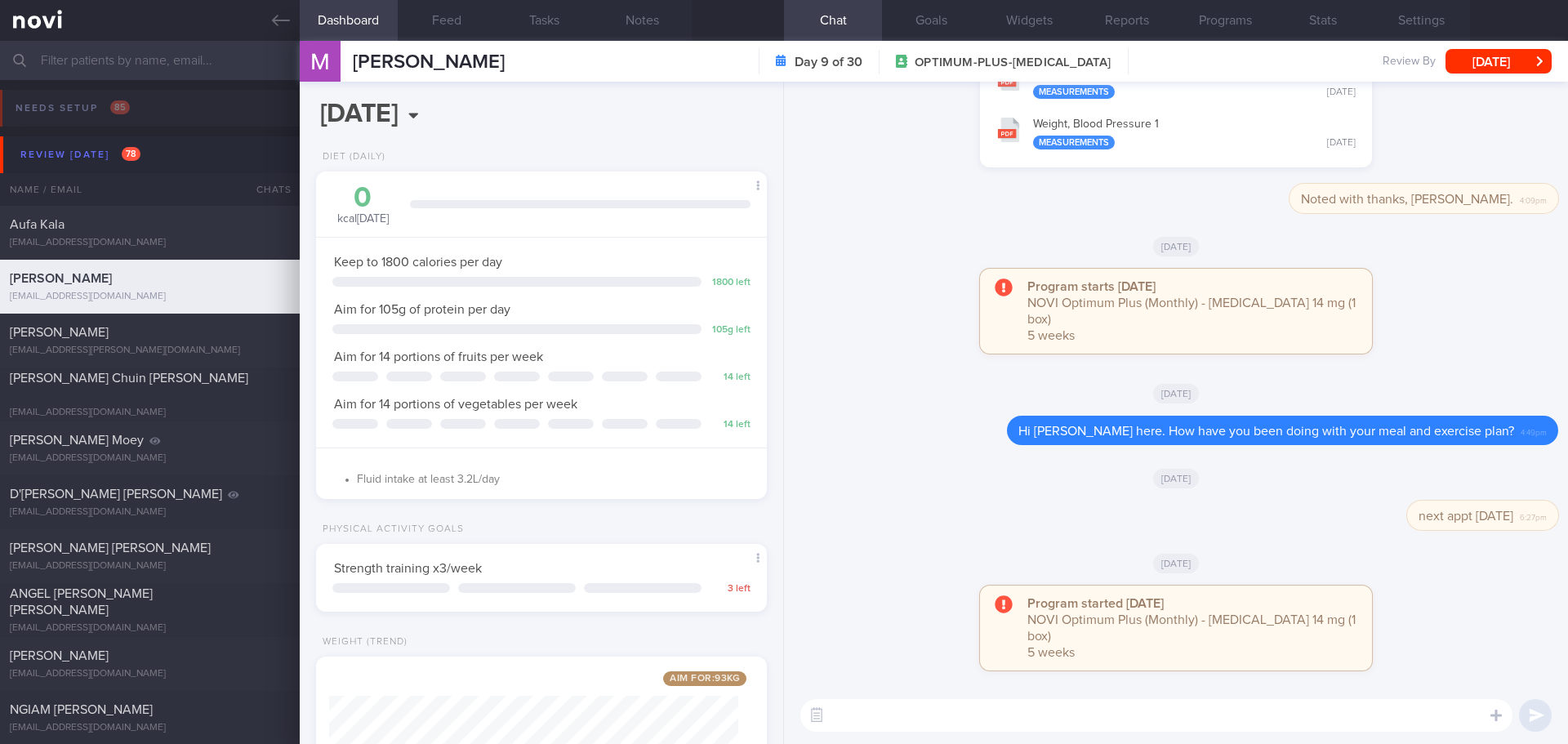
click at [1345, 574] on div "[DATE]" at bounding box center [1176, 562] width 764 height 45
click at [1373, 577] on div "[DATE]" at bounding box center [1176, 562] width 764 height 45
click at [1383, 582] on div "[DATE]" at bounding box center [1176, 562] width 764 height 45
click at [1408, 585] on div "[DATE]" at bounding box center [1176, 562] width 764 height 45
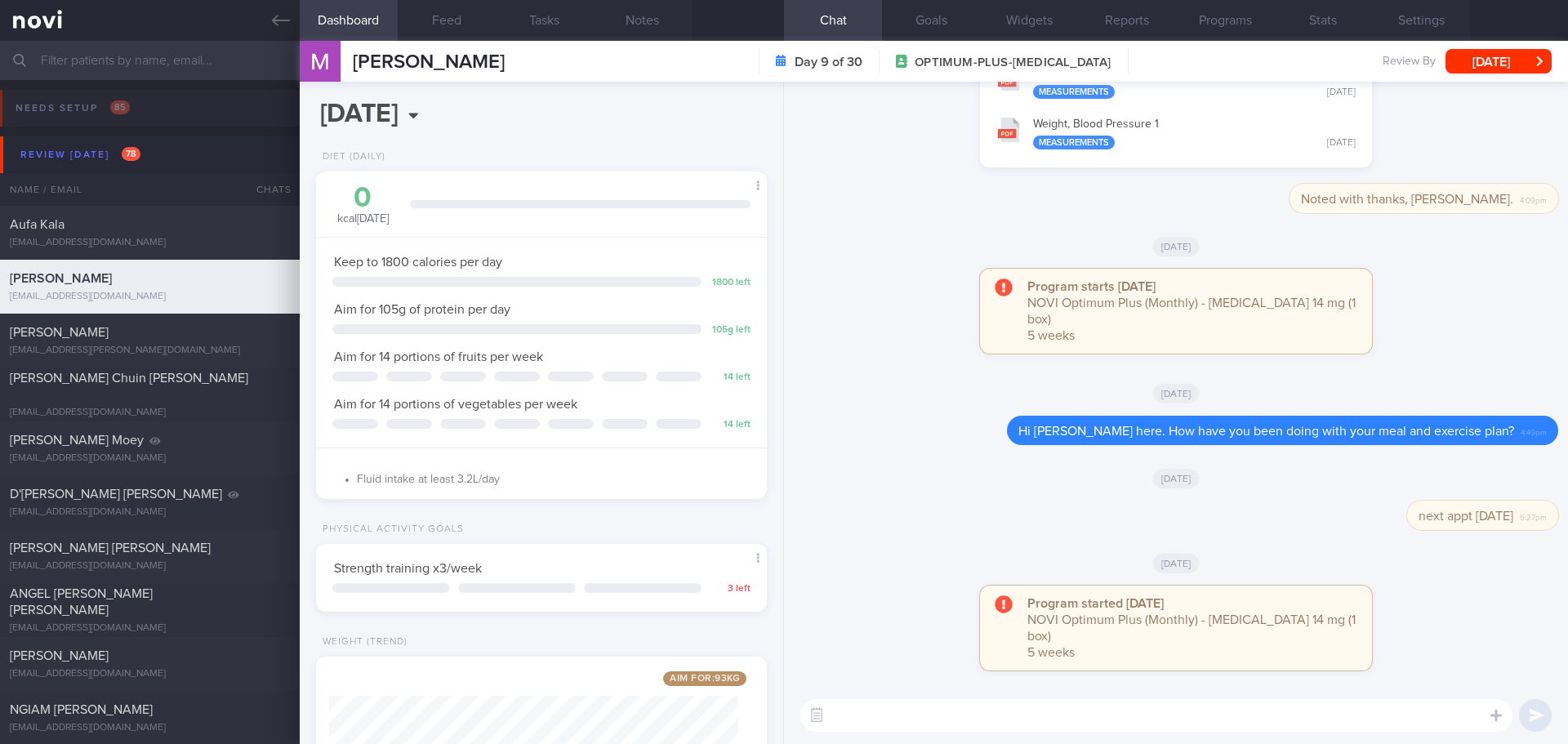
click at [1408, 585] on div "[DATE]" at bounding box center [1176, 562] width 764 height 45
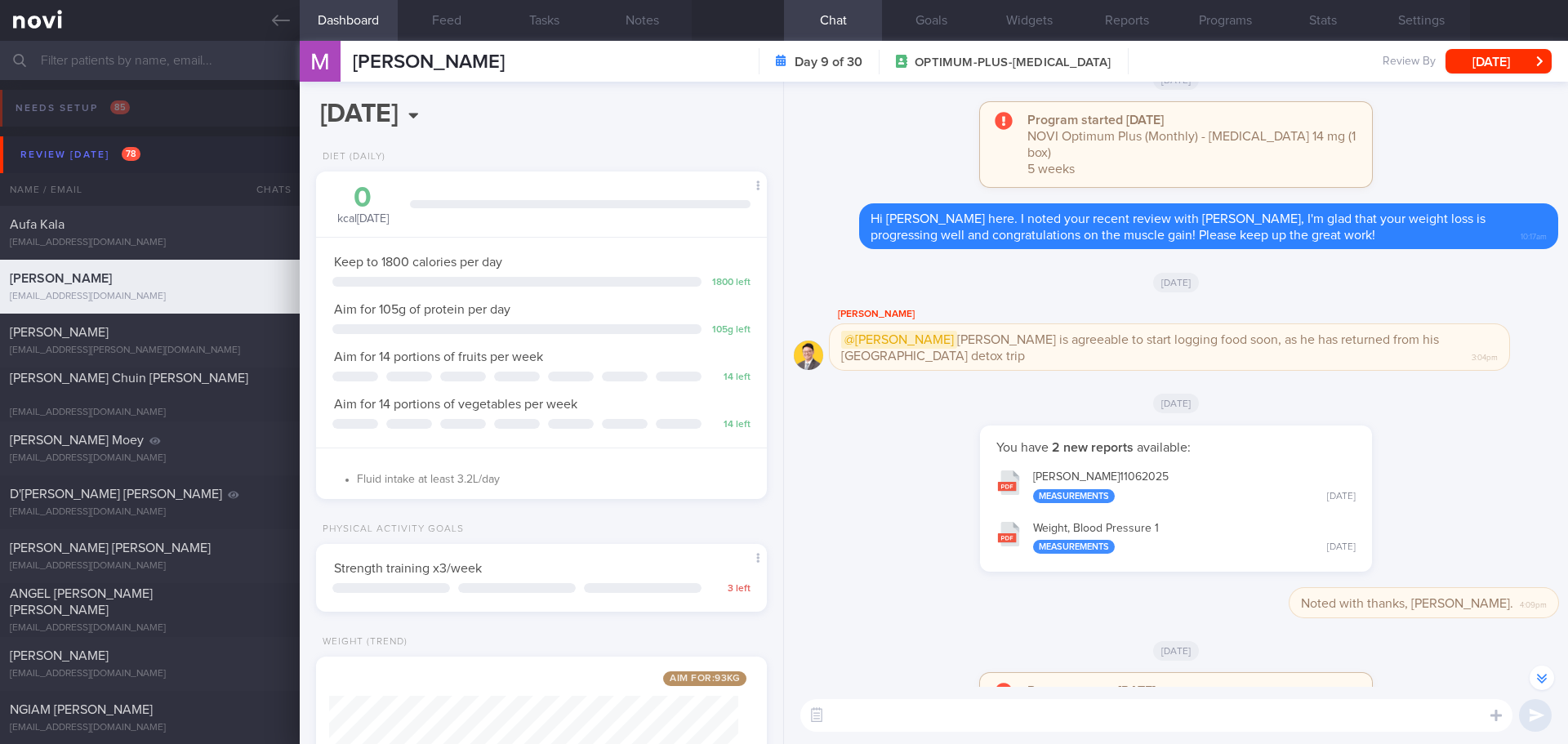
scroll to position [-407, 0]
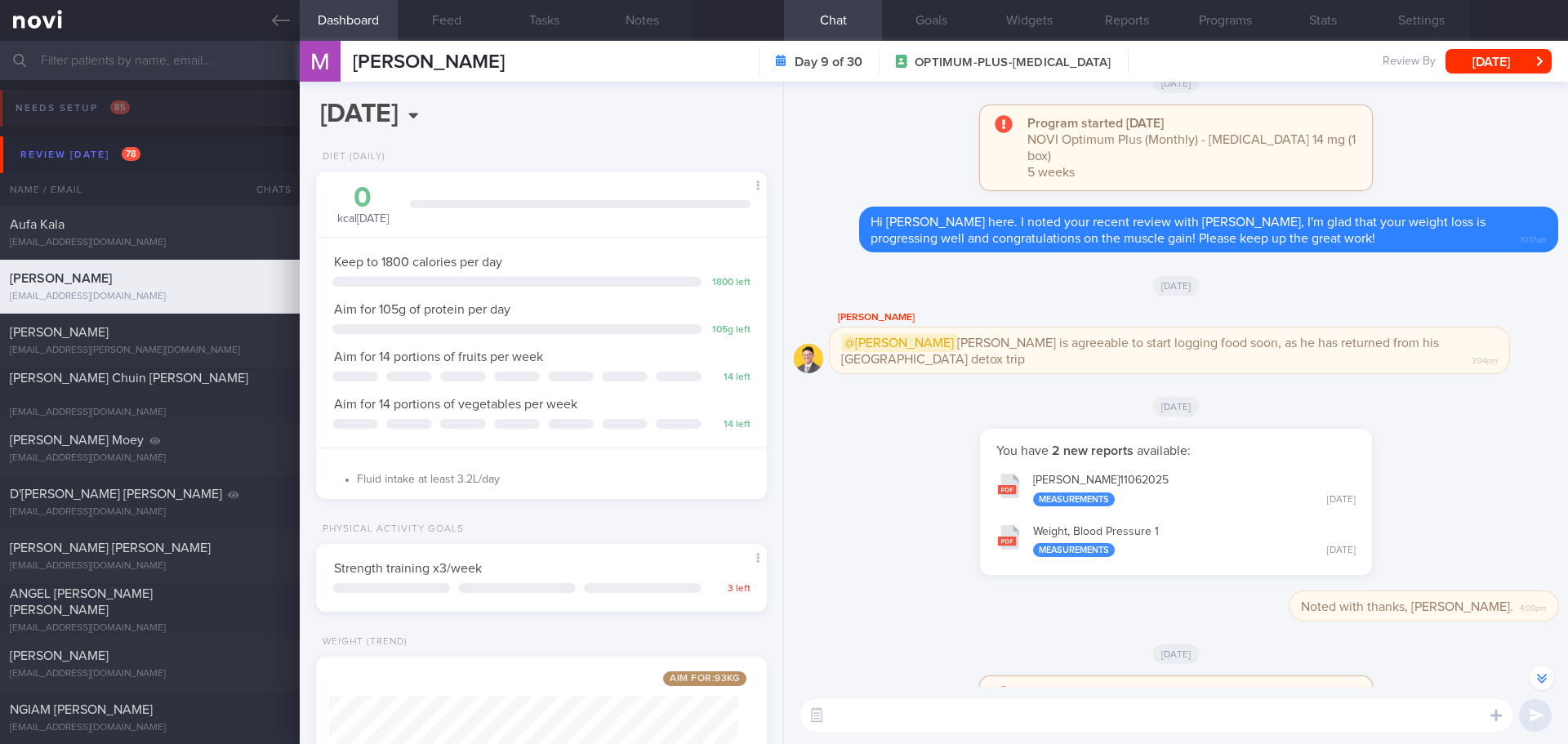
click at [1425, 428] on div "[DATE]" at bounding box center [1176, 405] width 764 height 45
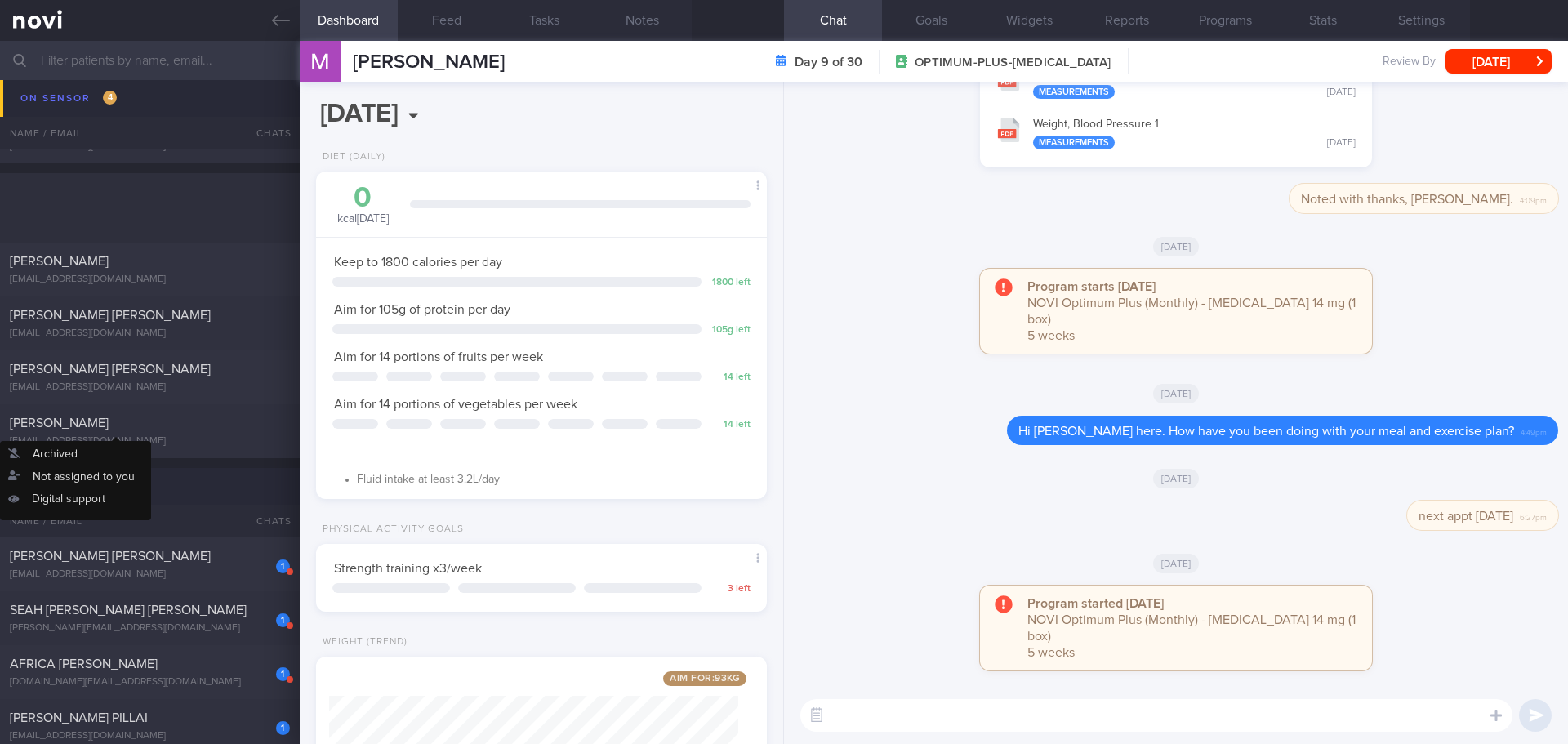
scroll to position [4572, 0]
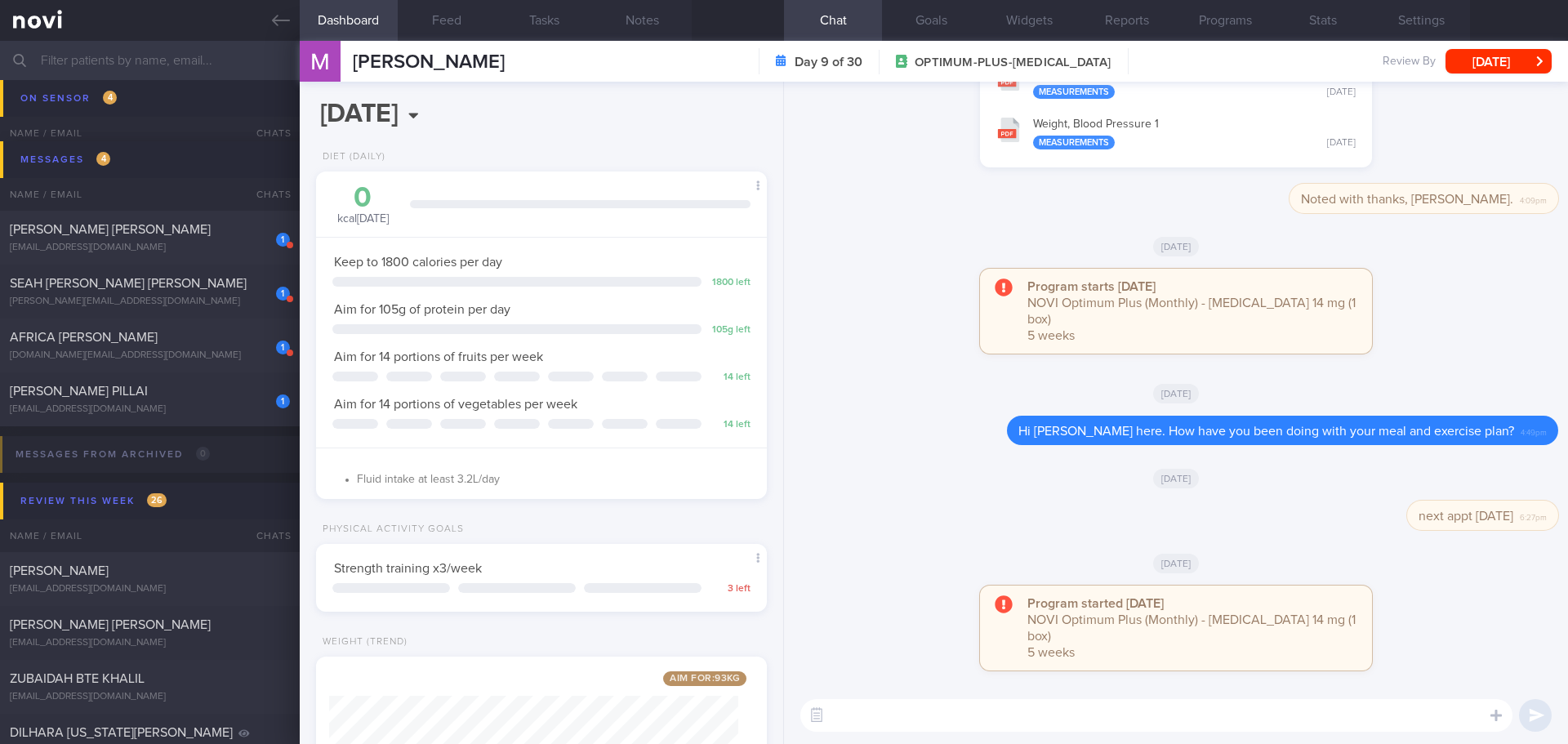
click at [84, 413] on div "[EMAIL_ADDRESS][DOMAIN_NAME]" at bounding box center [150, 409] width 280 height 12
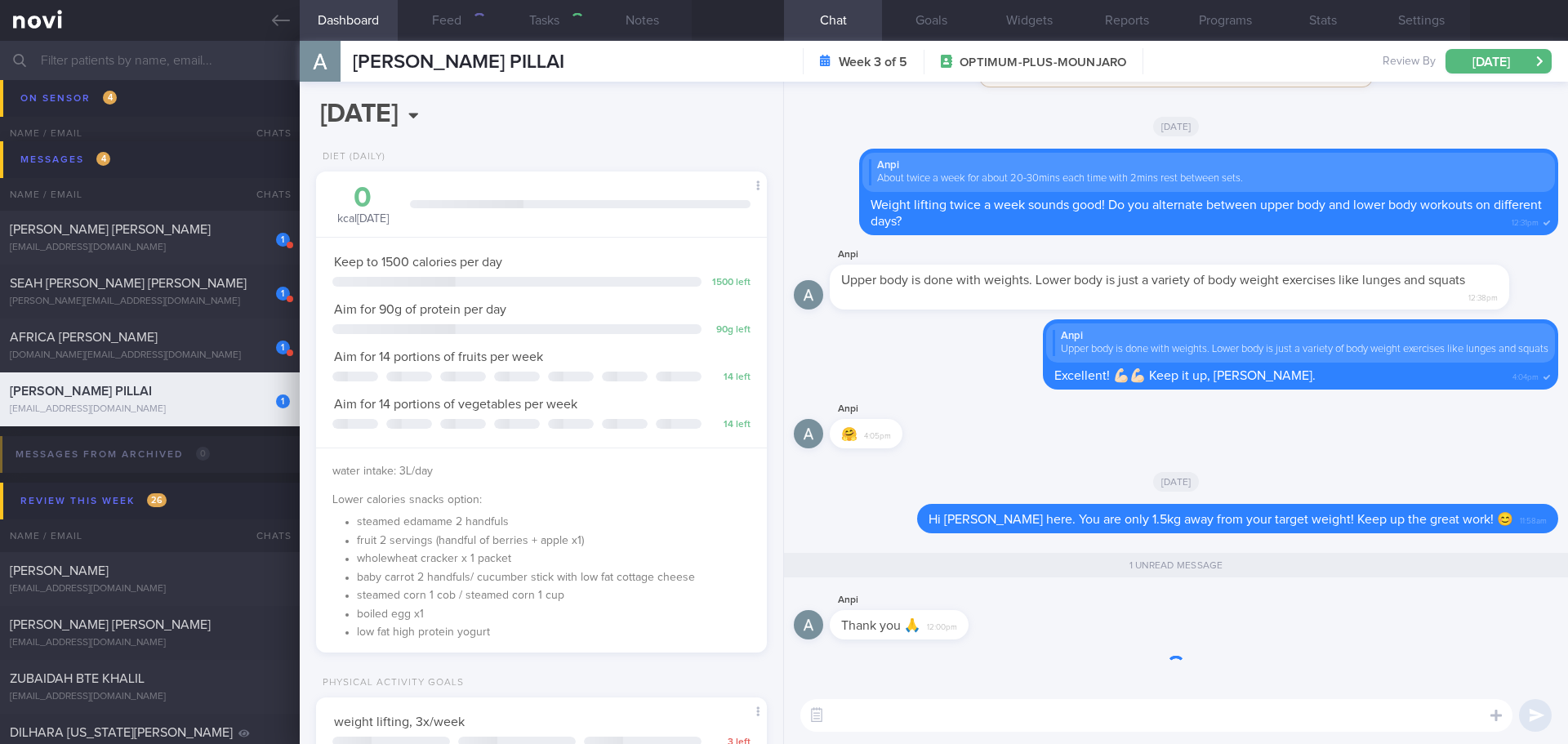
type input "[DATE] - A"
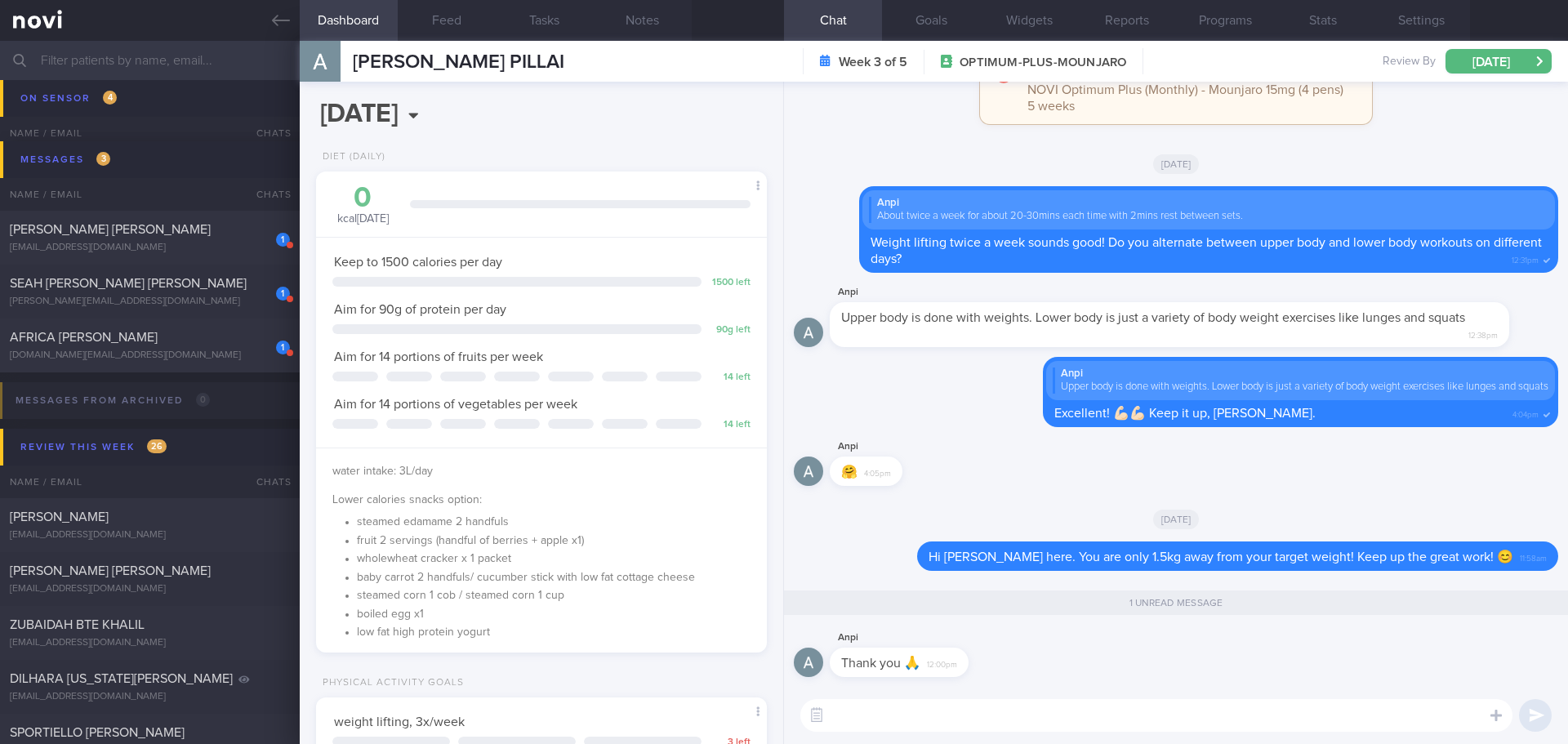
scroll to position [227, 410]
click at [912, 713] on textarea at bounding box center [1157, 715] width 712 height 33
click at [909, 727] on textarea at bounding box center [1157, 715] width 712 height 33
click at [1253, 718] on textarea "Feel free to drop me a text should you need" at bounding box center [1157, 715] width 712 height 33
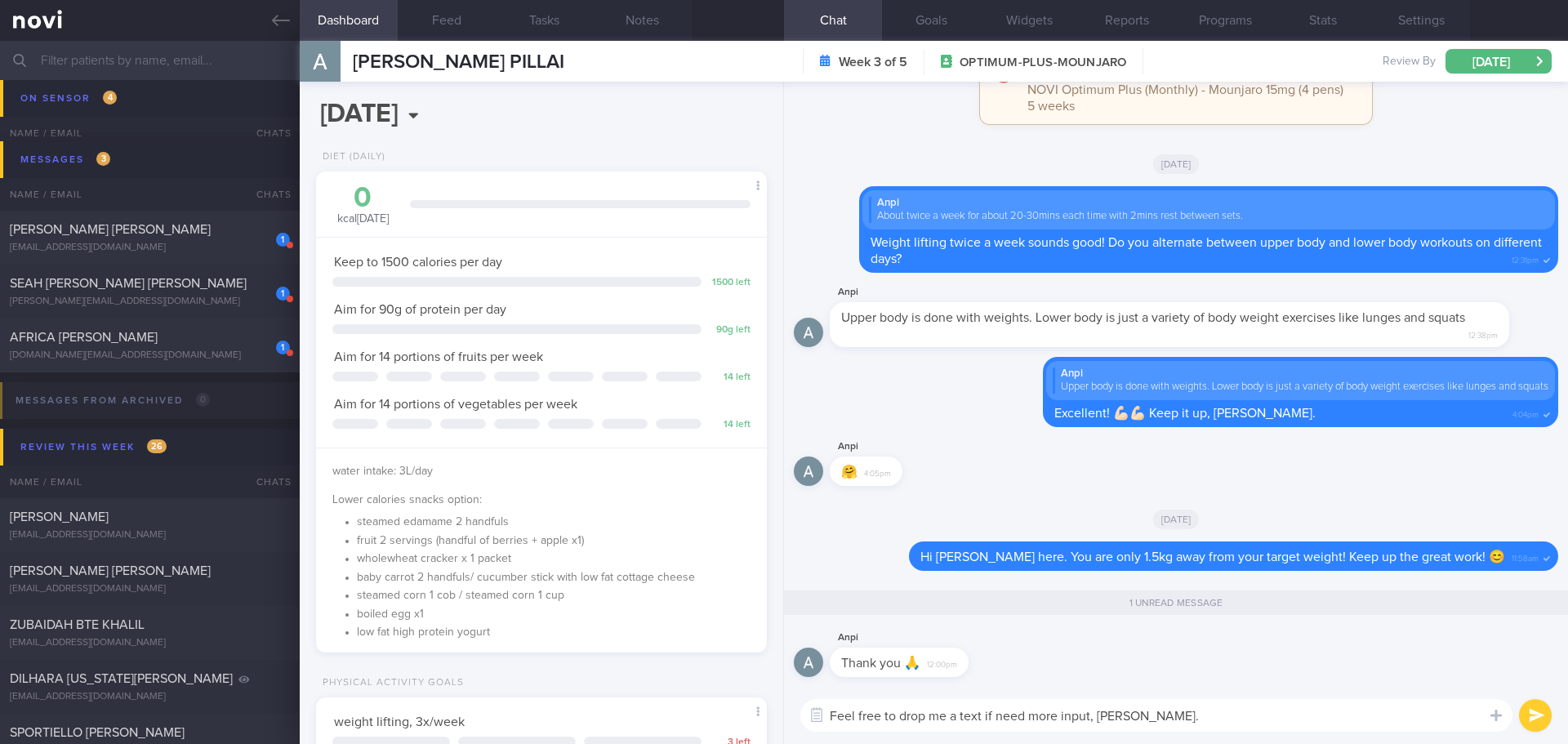
click at [1090, 718] on textarea "Feel free to drop me a text if need more input, [PERSON_NAME]." at bounding box center [1157, 715] width 712 height 33
click at [1237, 718] on textarea "Feel free to drop me a text if need more input, [PERSON_NAME]." at bounding box center [1157, 715] width 712 height 33
drag, startPoint x: 1093, startPoint y: 718, endPoint x: 1060, endPoint y: 721, distance: 33.1
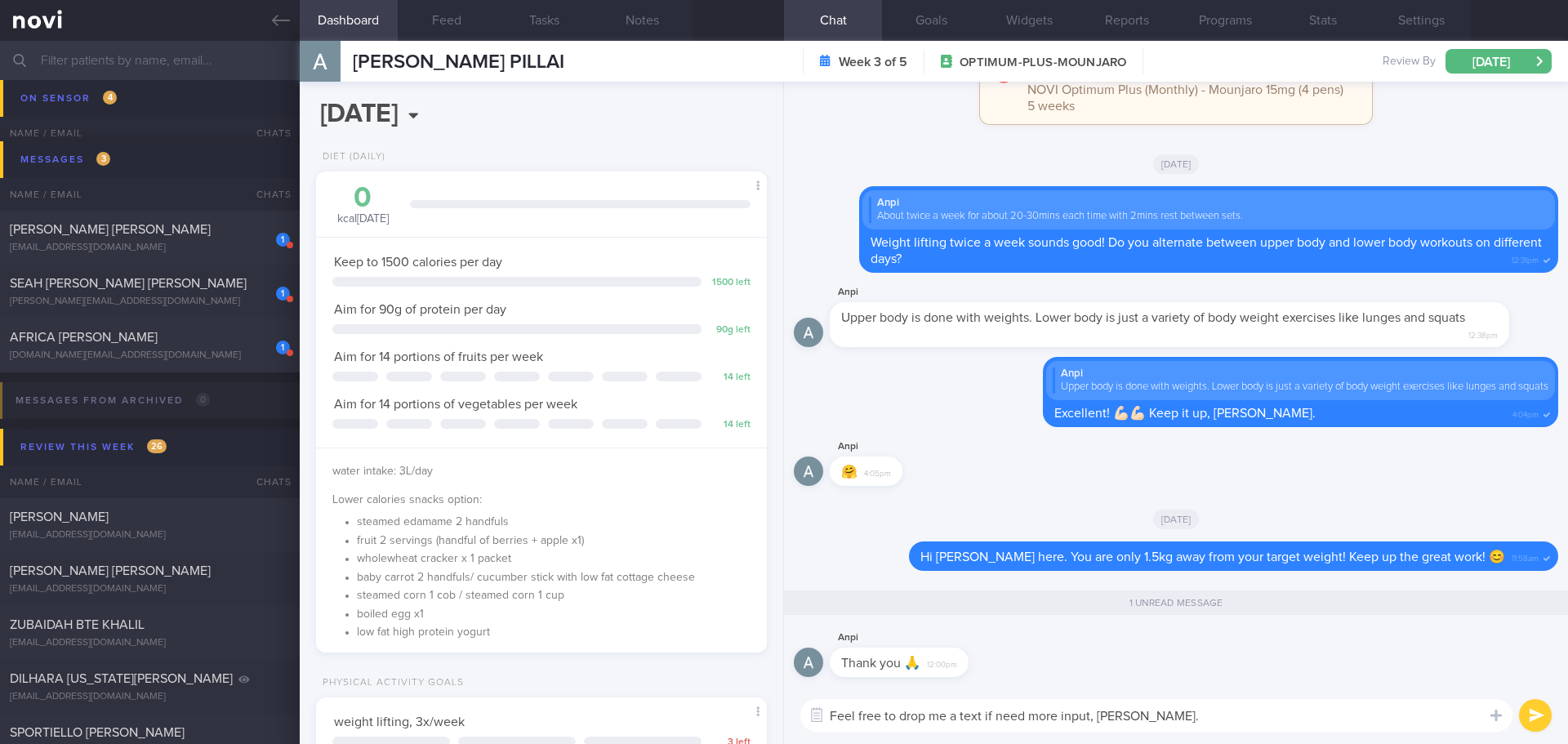
click at [1060, 721] on textarea "Feel free to drop me a text if need more input, [PERSON_NAME]." at bounding box center [1157, 715] width 712 height 33
click at [1201, 718] on textarea "Feel free to drop me a text if need more support, [PERSON_NAME]." at bounding box center [1157, 715] width 712 height 33
click at [1210, 716] on textarea "Feel free to drop me a text if need more support, [PERSON_NAME]." at bounding box center [1157, 715] width 712 height 33
click at [1243, 713] on textarea "Feel free to drop me a text if need more support, [PERSON_NAME]." at bounding box center [1157, 715] width 712 height 33
click at [1291, 713] on textarea "Feel free to drop me a text if need more support, [PERSON_NAME]." at bounding box center [1157, 715] width 712 height 33
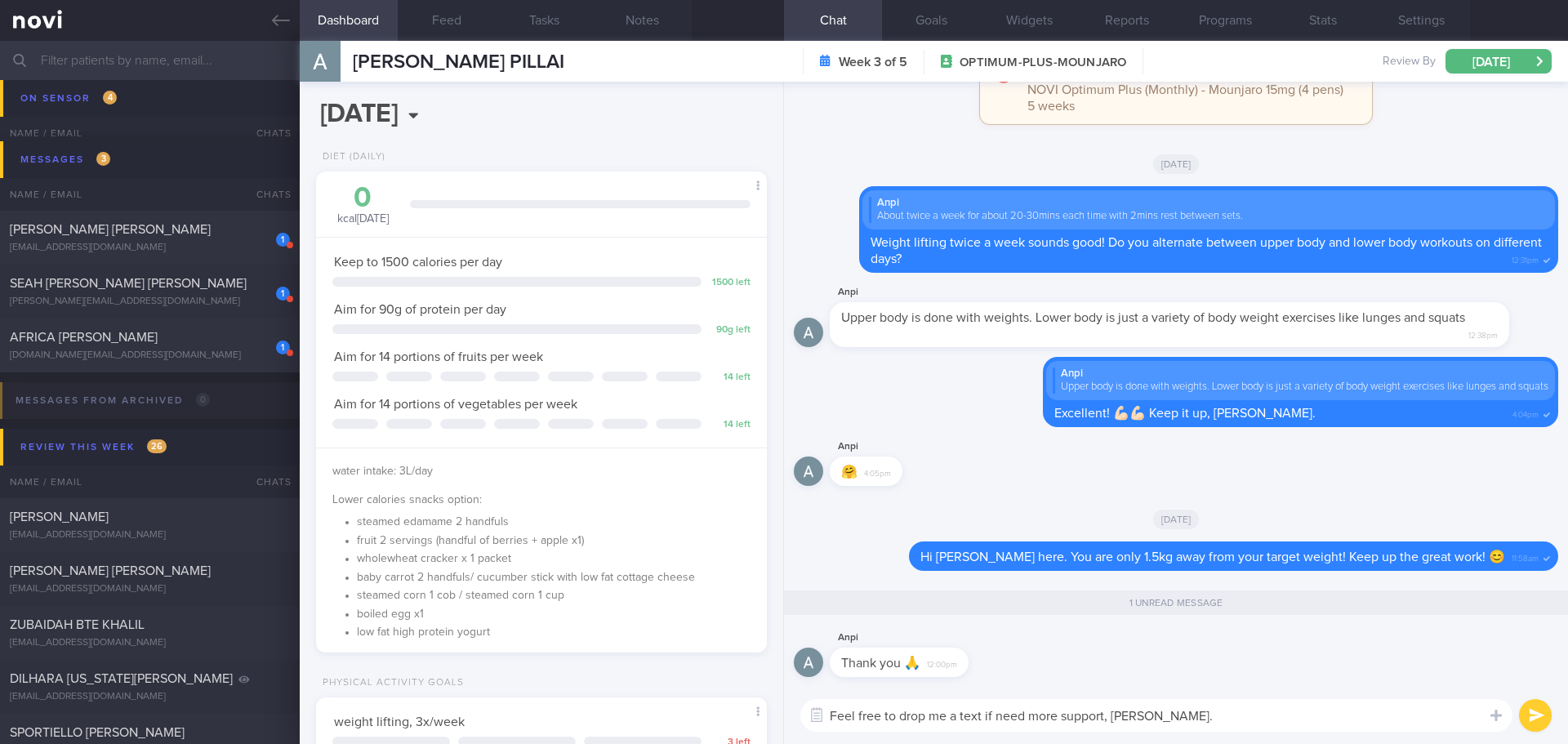
type textarea "Feel free to drop me a text if need more support, [PERSON_NAME]."
click at [1537, 712] on button "submit" at bounding box center [1536, 715] width 33 height 33
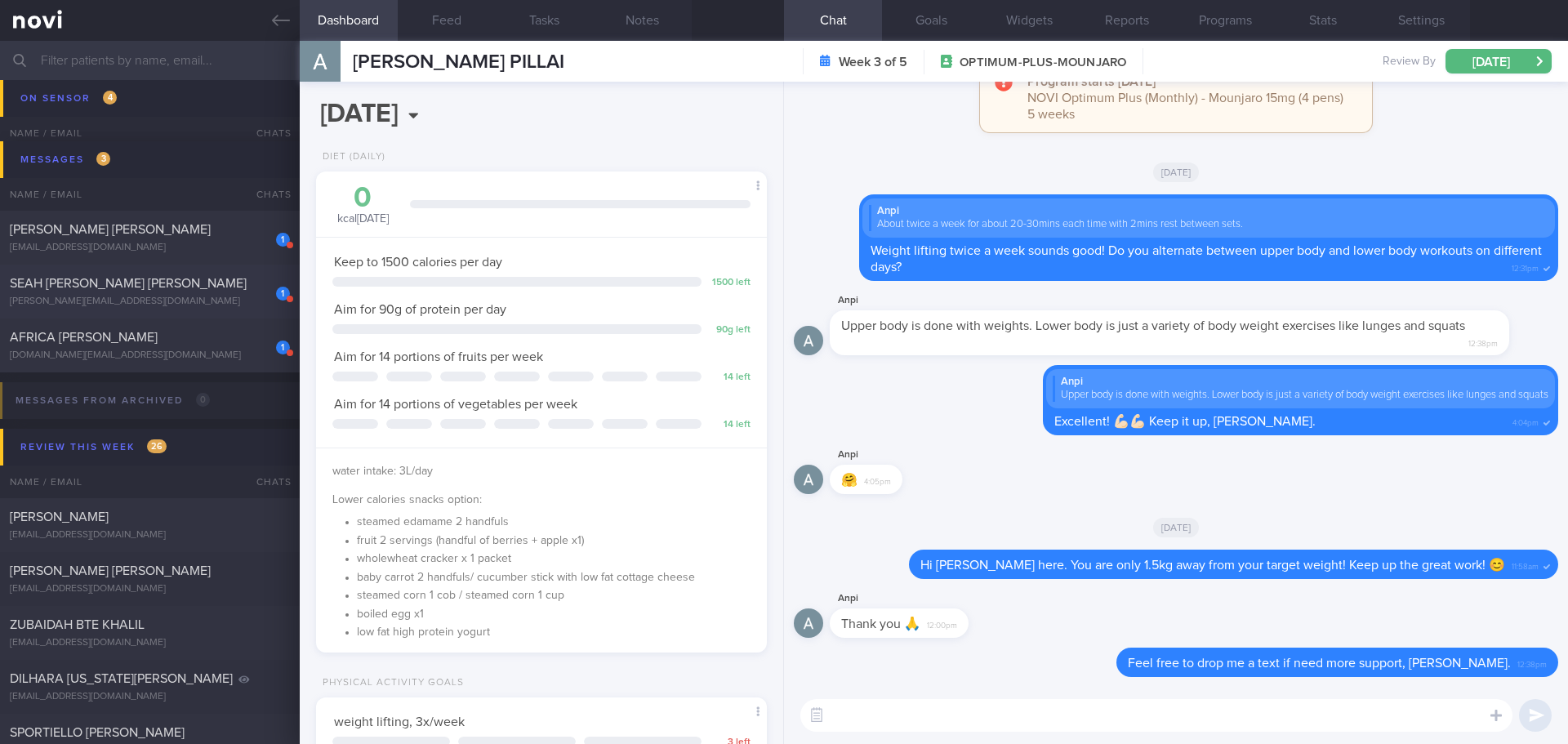
click at [120, 302] on div "[PERSON_NAME][EMAIL_ADDRESS][DOMAIN_NAME]" at bounding box center [150, 302] width 280 height 12
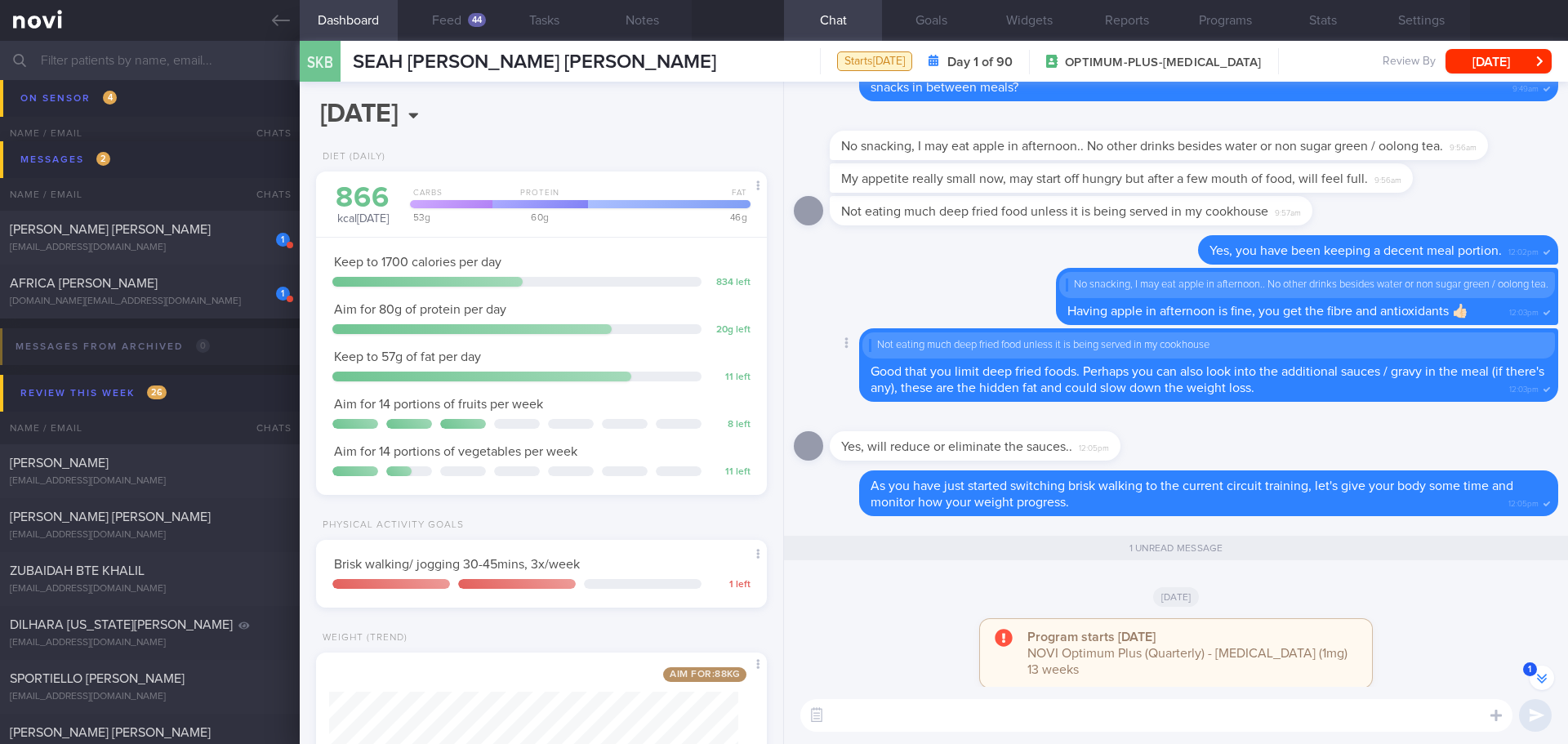
scroll to position [1, 0]
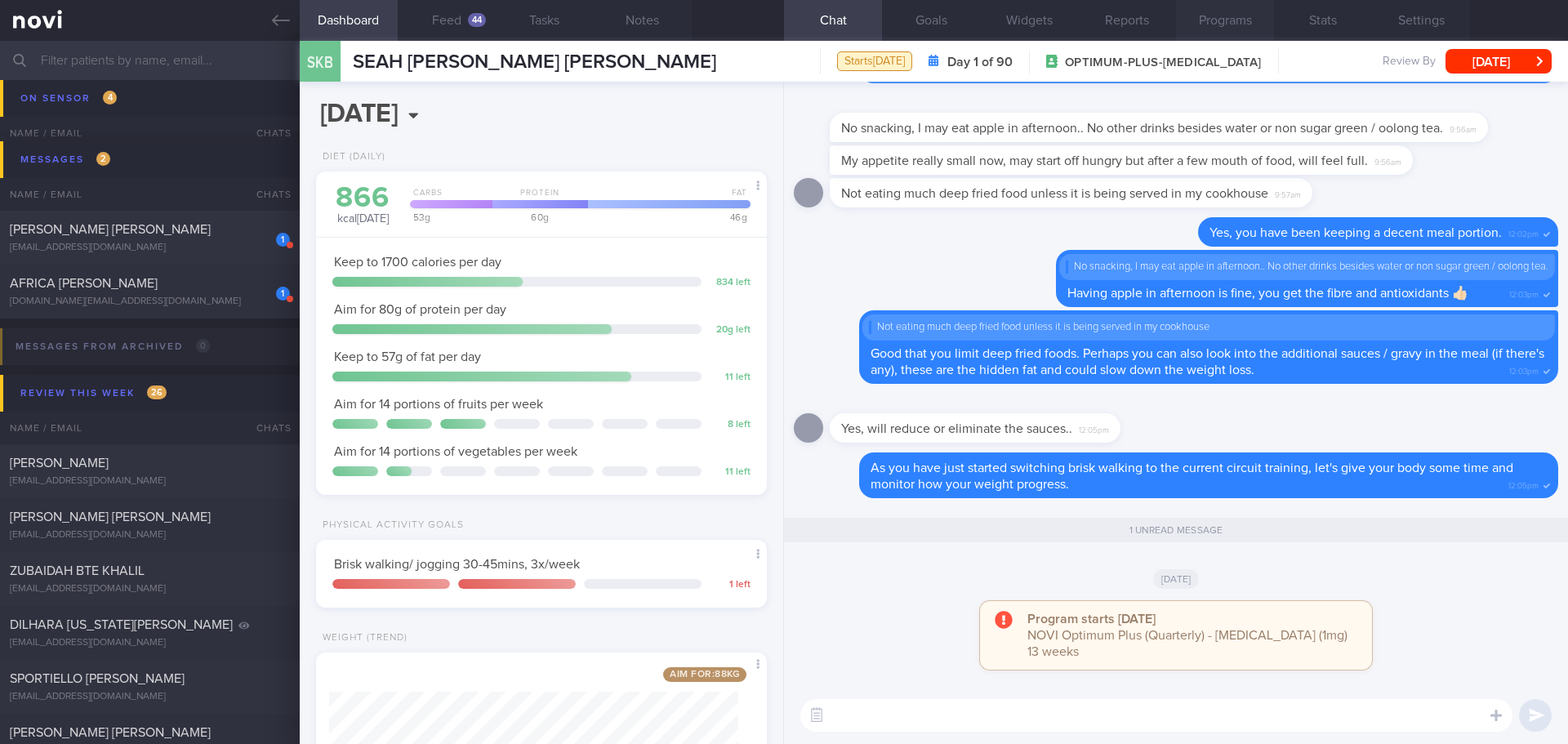
click at [1200, 18] on button "Programs" at bounding box center [1225, 21] width 98 height 41
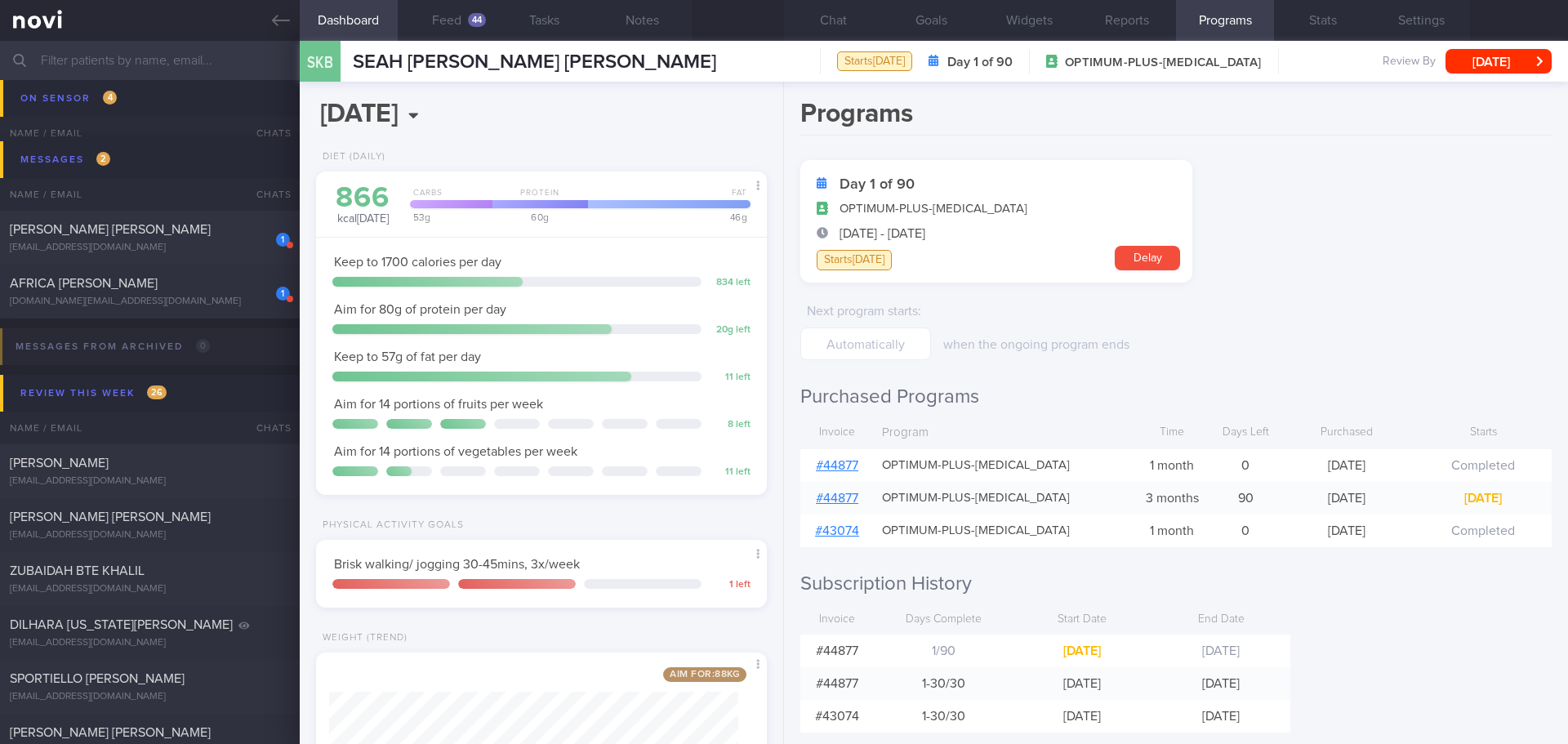
click at [849, 467] on link "# 44877" at bounding box center [838, 466] width 43 height 13
click at [435, 18] on button "Feed 44" at bounding box center [447, 21] width 98 height 41
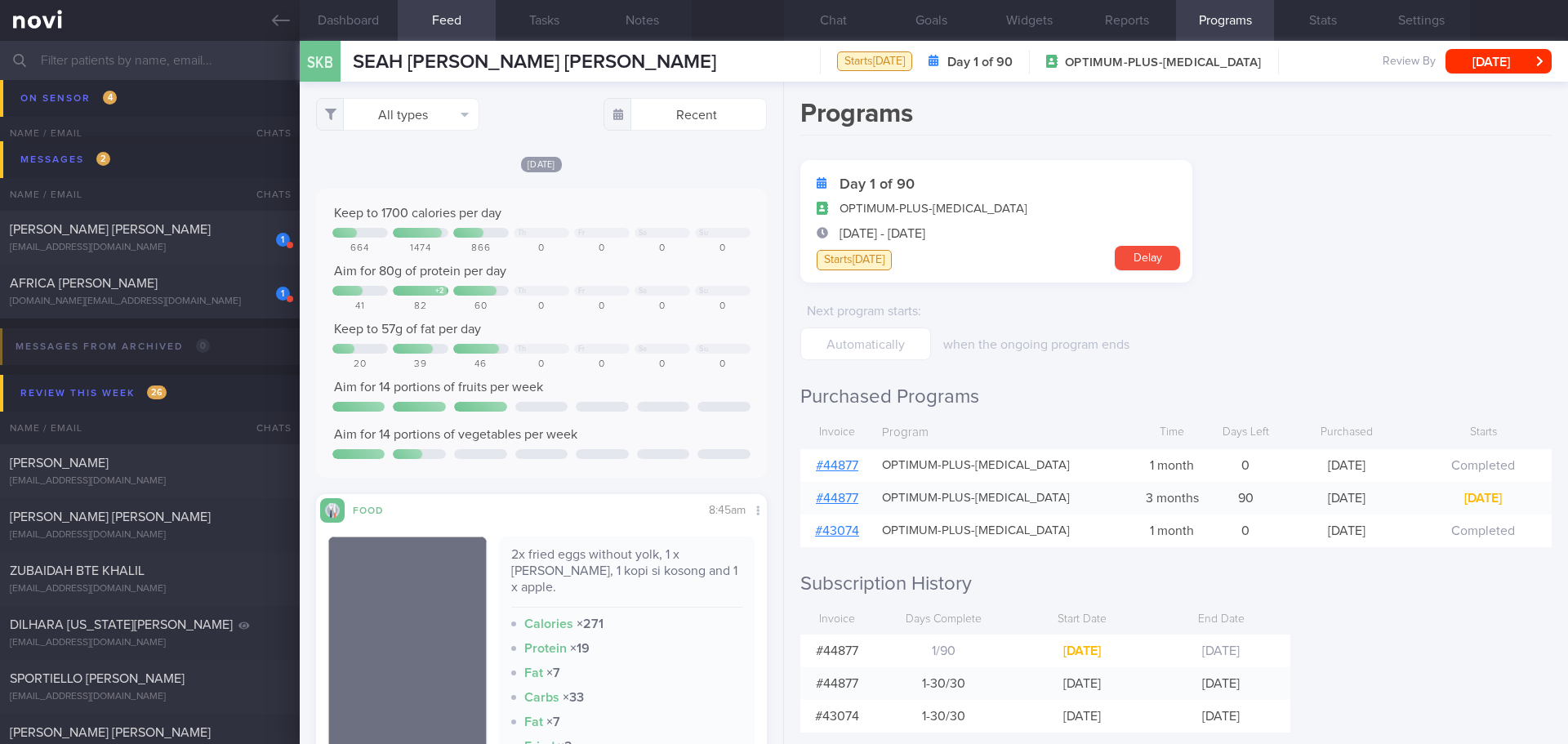
click at [641, 161] on div "[DATE]" at bounding box center [541, 163] width 451 height 17
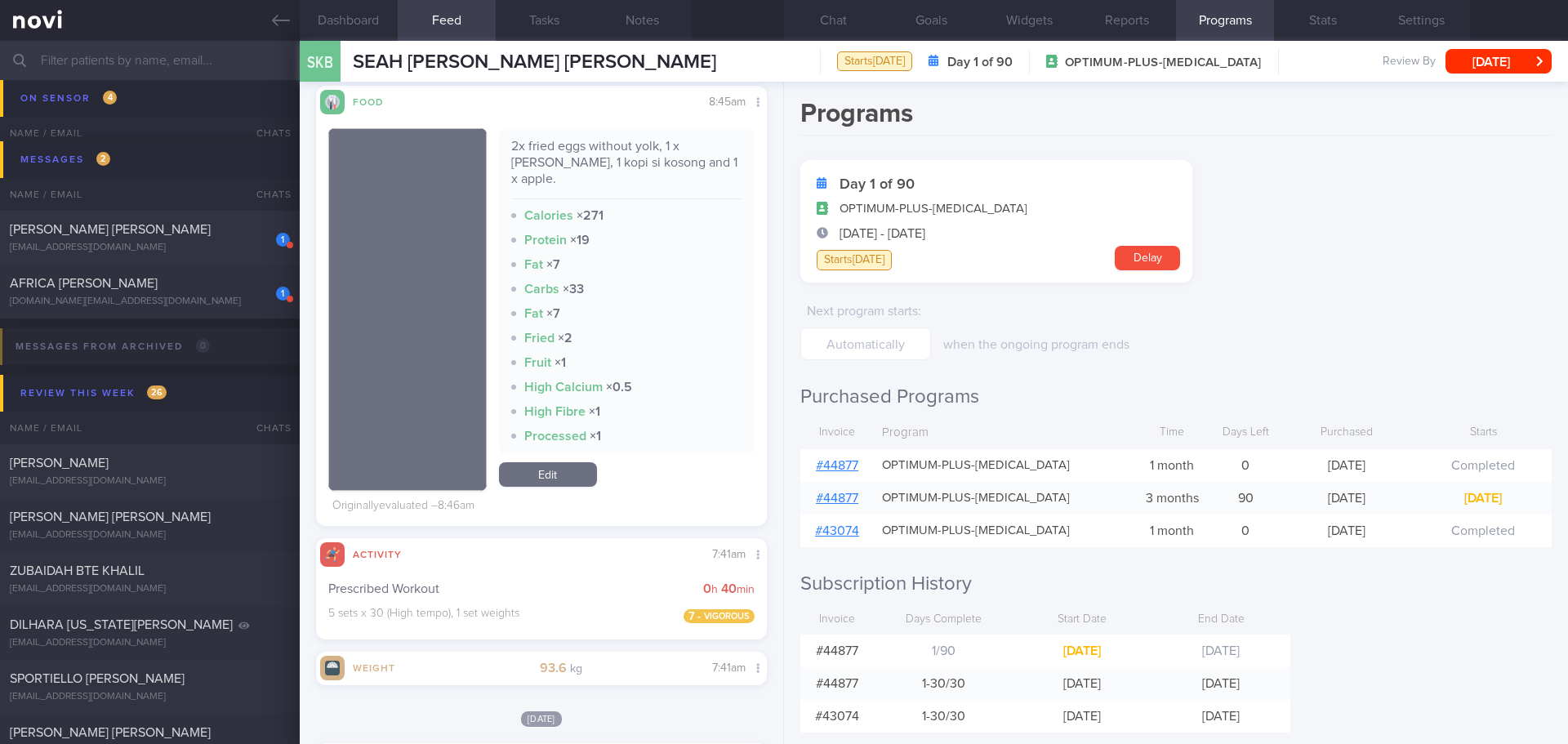
scroll to position [817, 0]
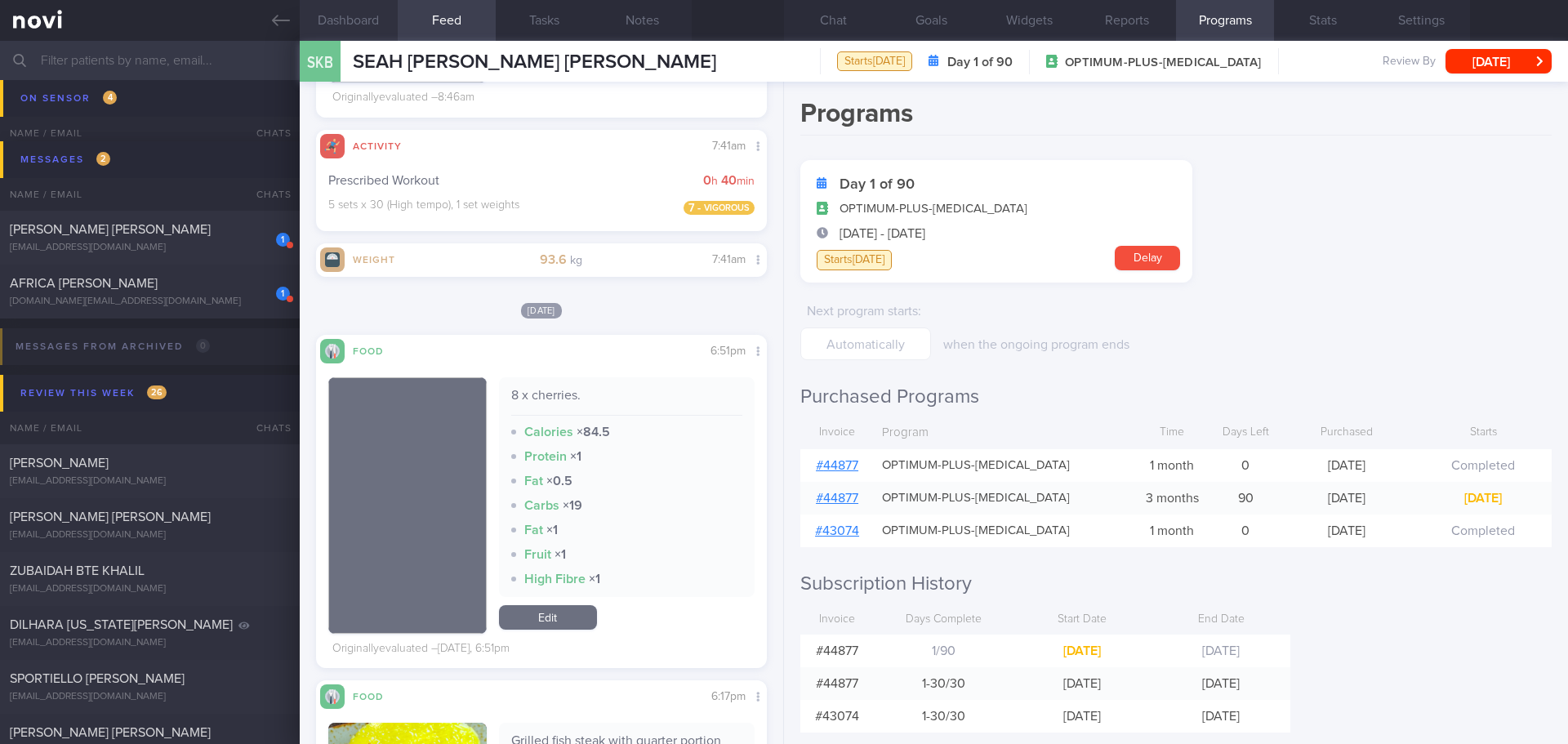
click at [347, 12] on button "Dashboard" at bounding box center [349, 21] width 98 height 41
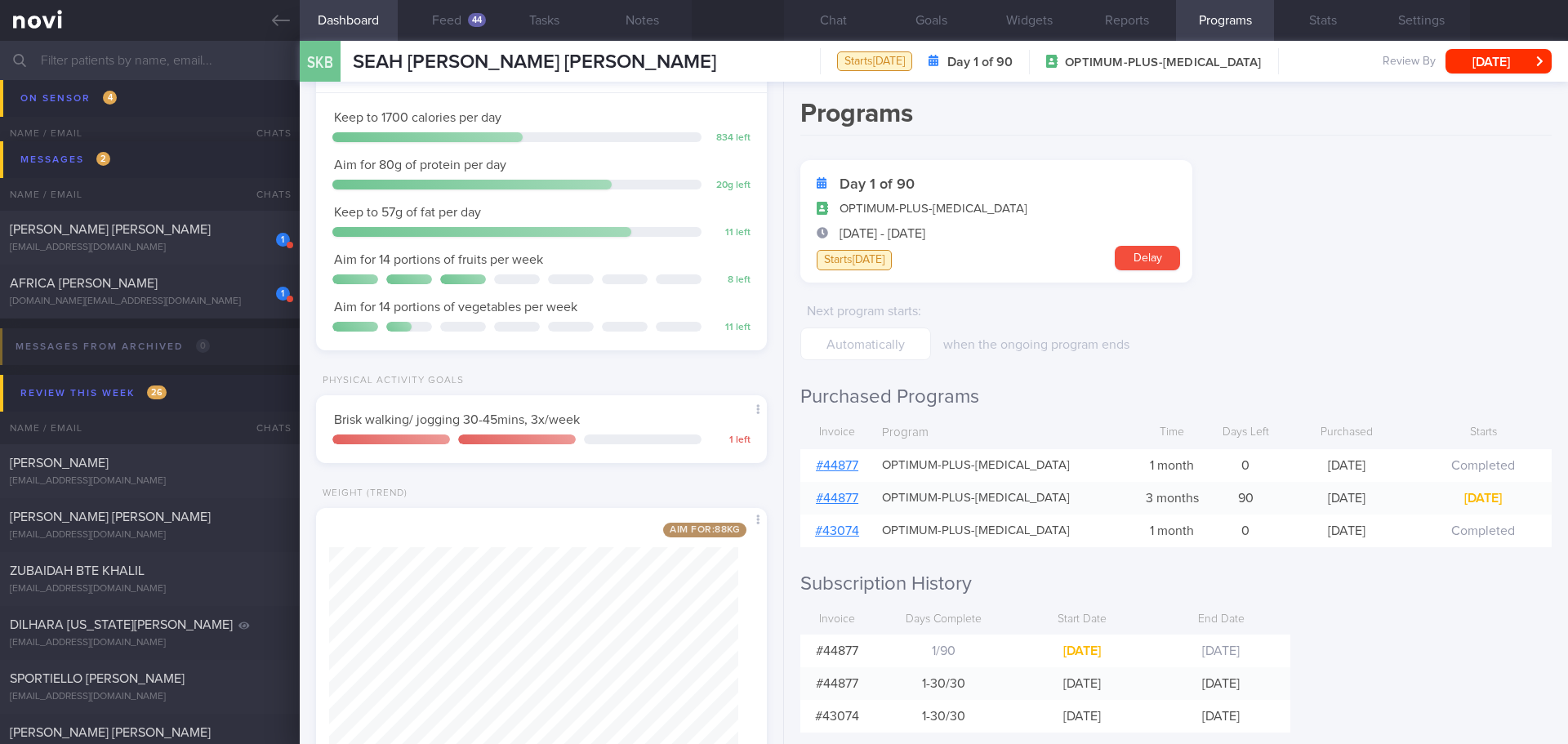
scroll to position [483, 0]
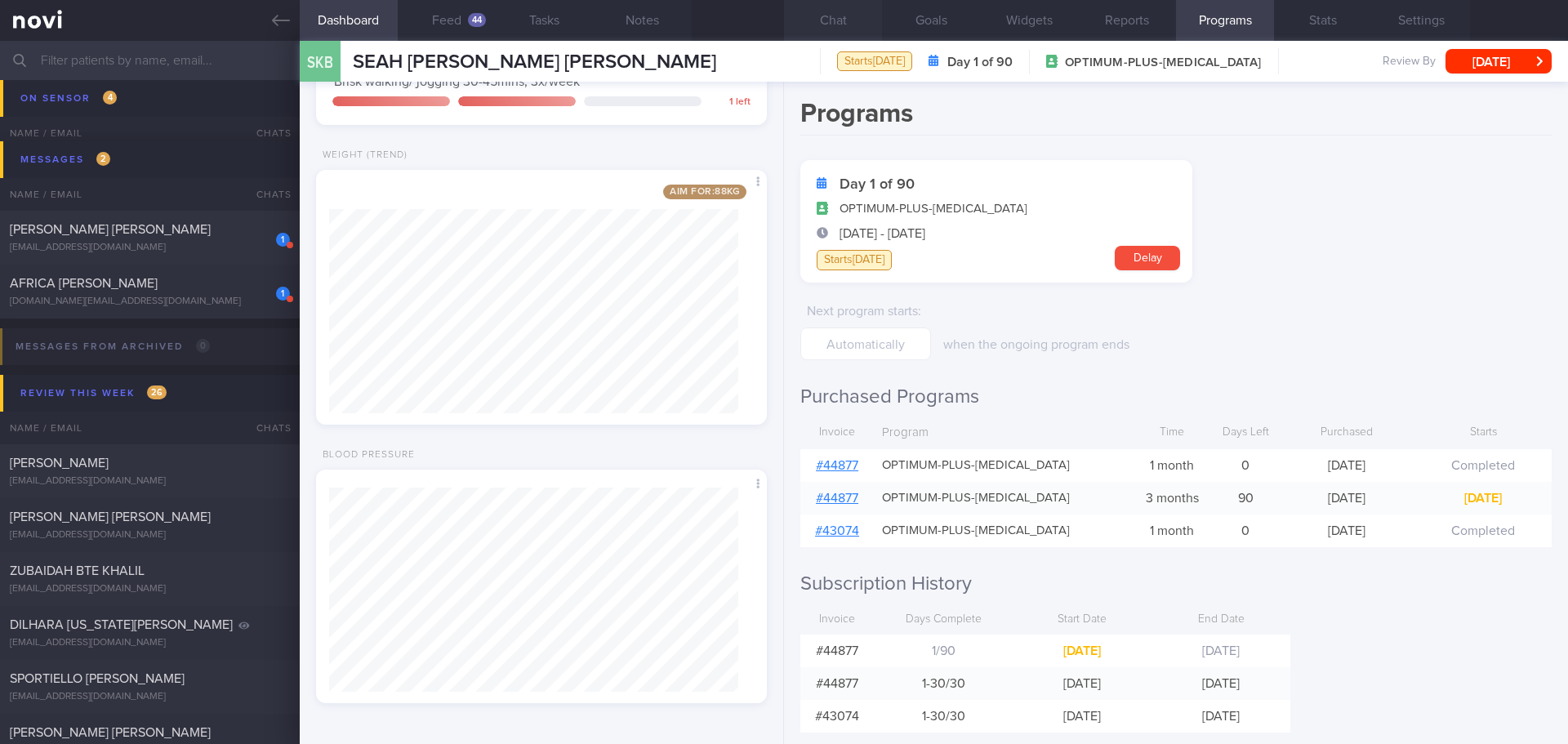
click at [824, 17] on button "Chat" at bounding box center [833, 21] width 98 height 41
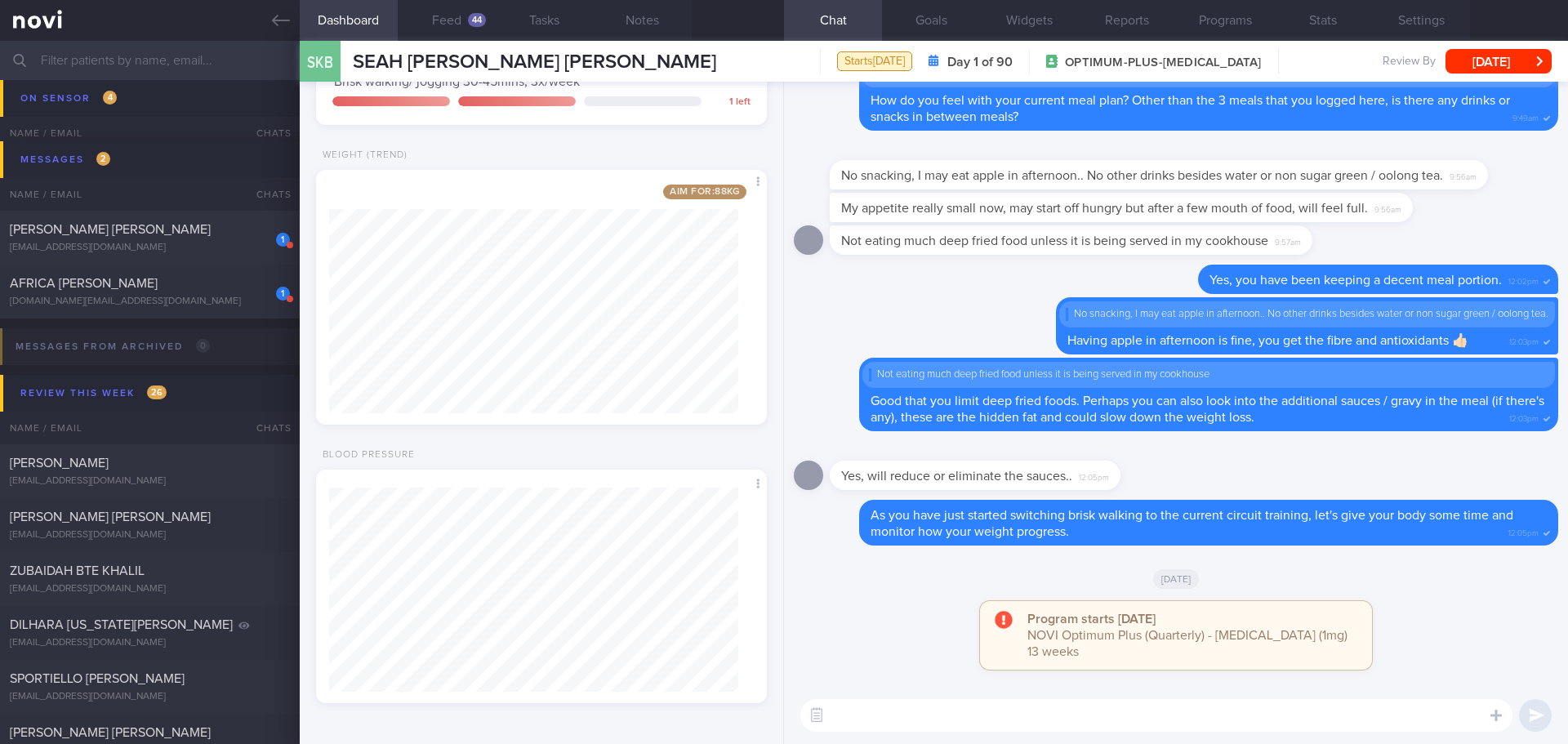
click at [1420, 605] on div "Program starts [DATE] NOVI Optimum Plus (Quarterly) - [MEDICAL_DATA] (1mg) 13 w…" at bounding box center [1176, 643] width 764 height 85
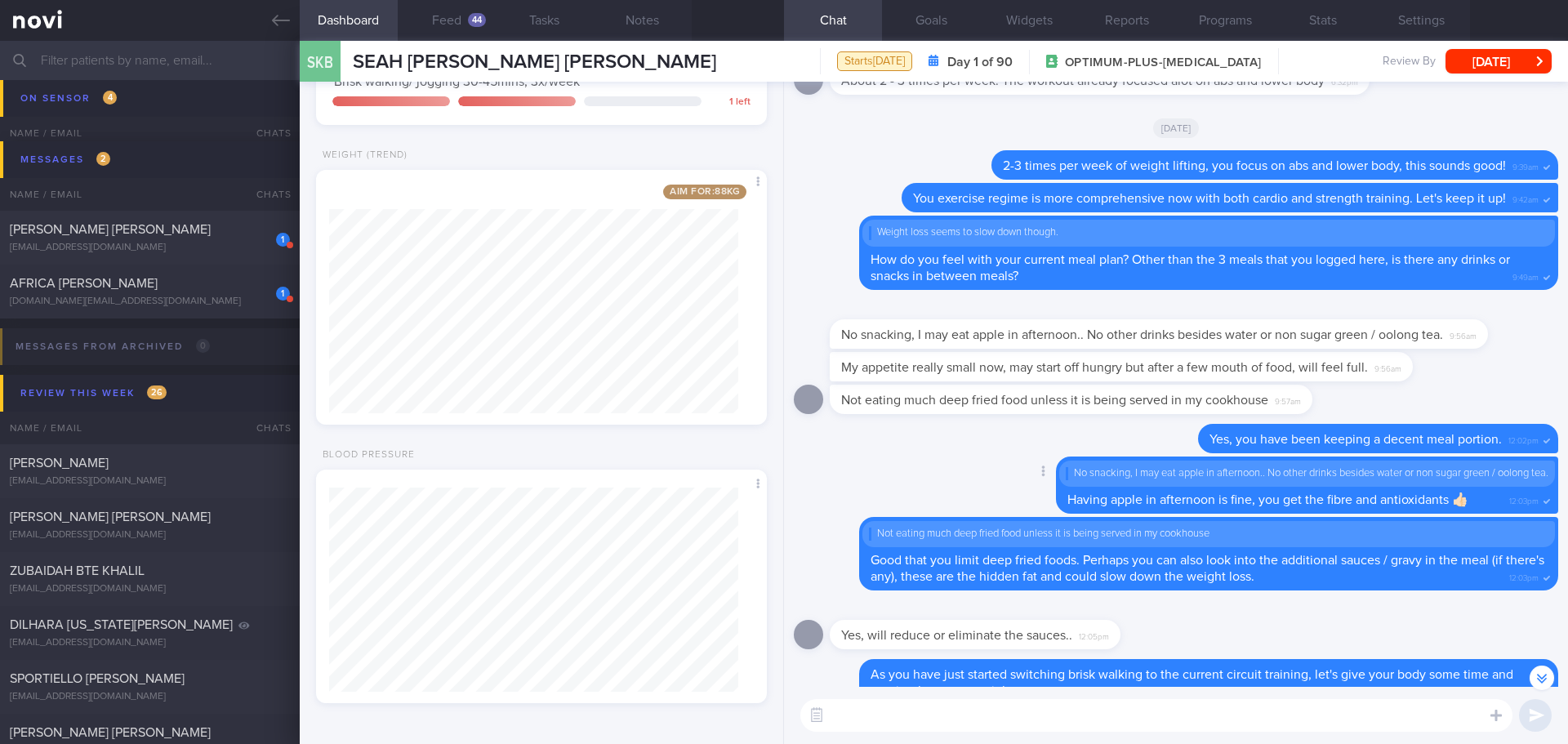
scroll to position [-244, 0]
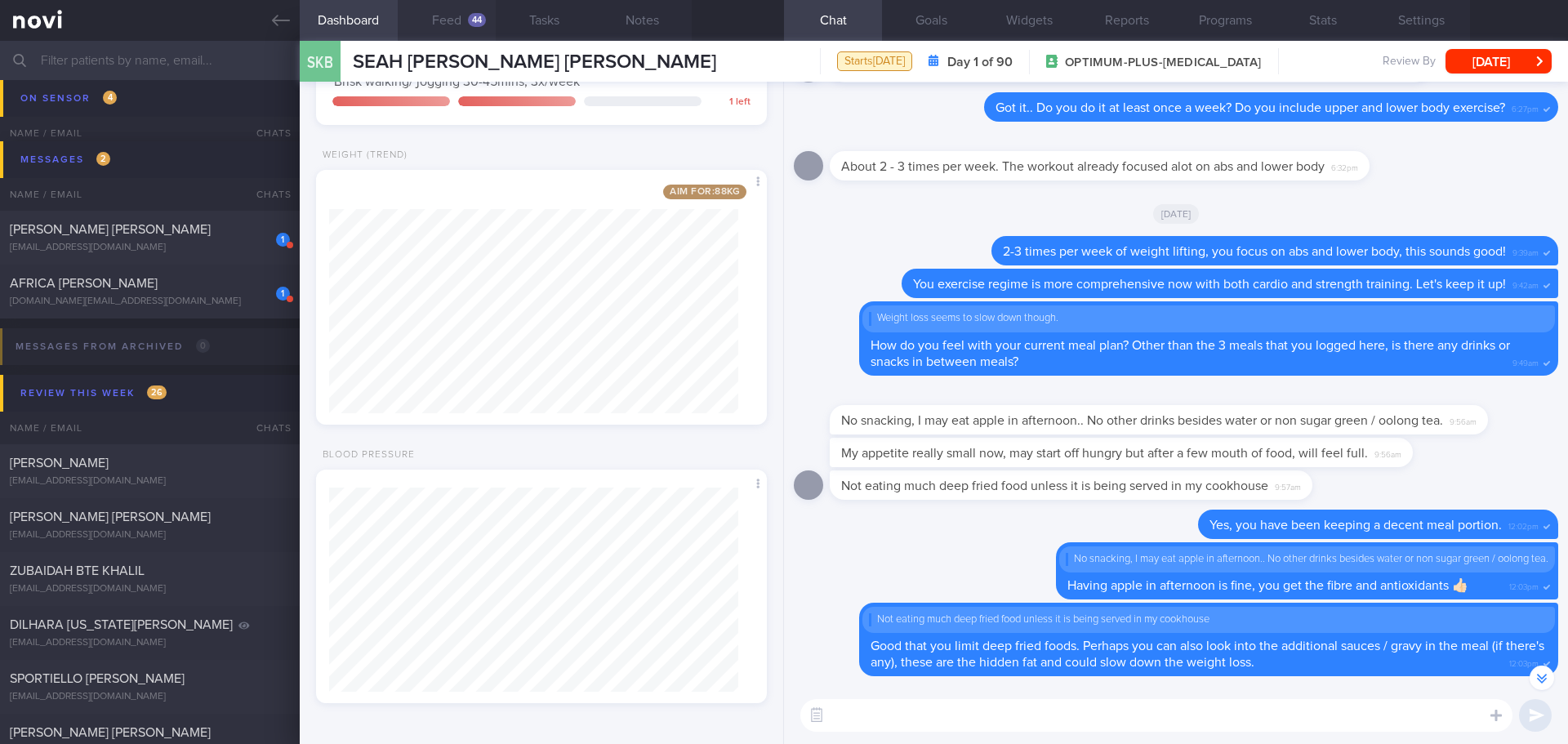
click at [462, 21] on button "Feed 44" at bounding box center [447, 21] width 98 height 41
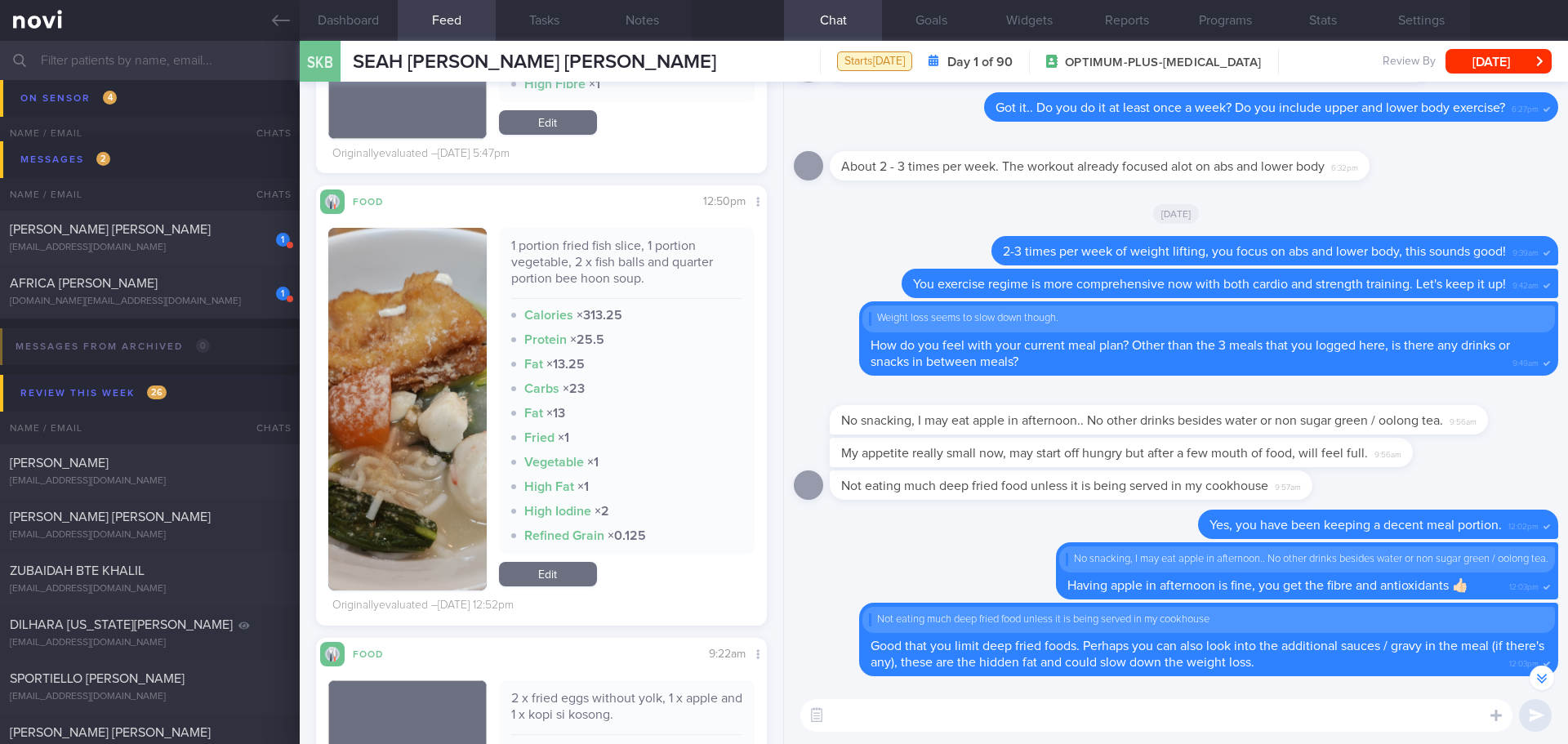
scroll to position [3265, 0]
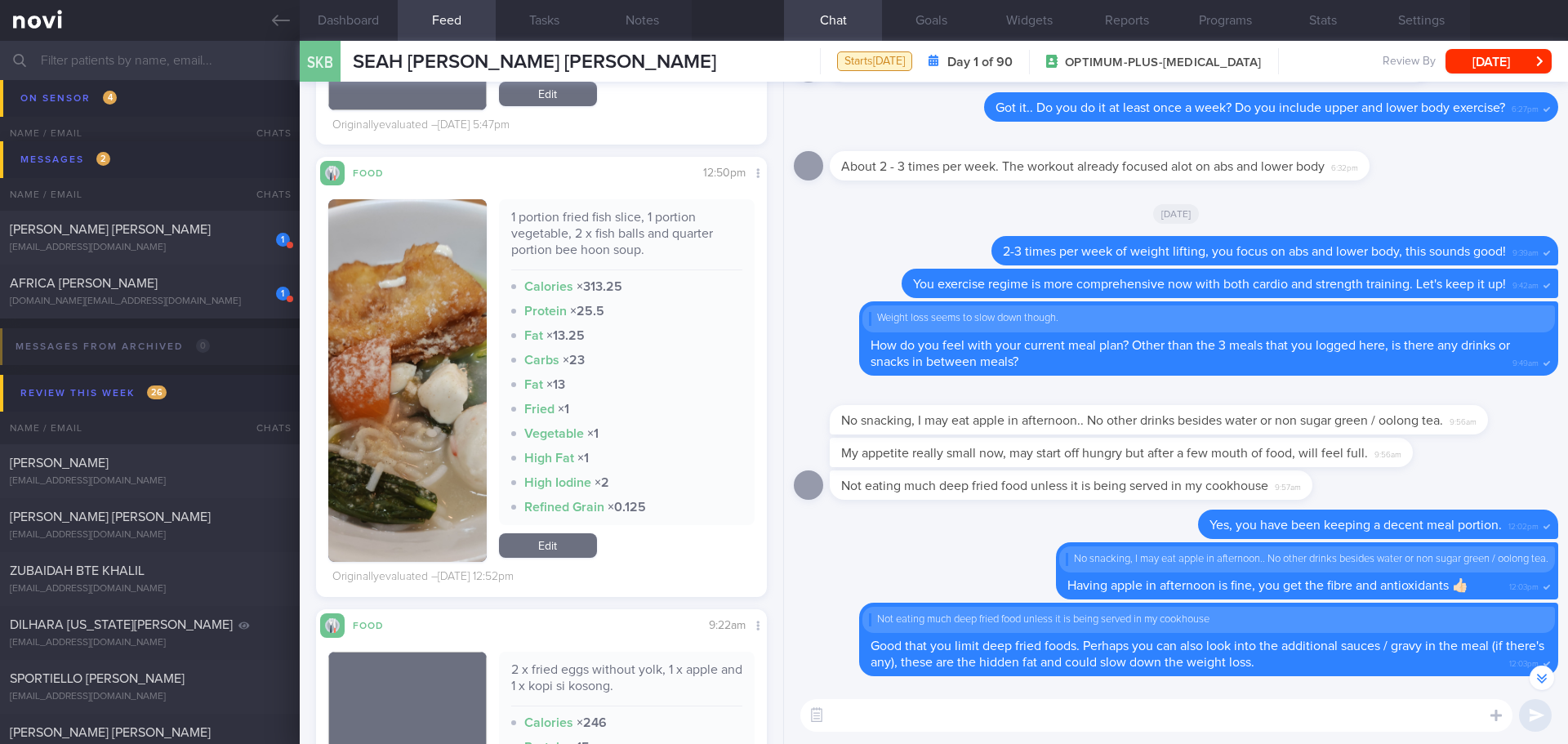
click at [405, 286] on img "button" at bounding box center [407, 381] width 158 height 363
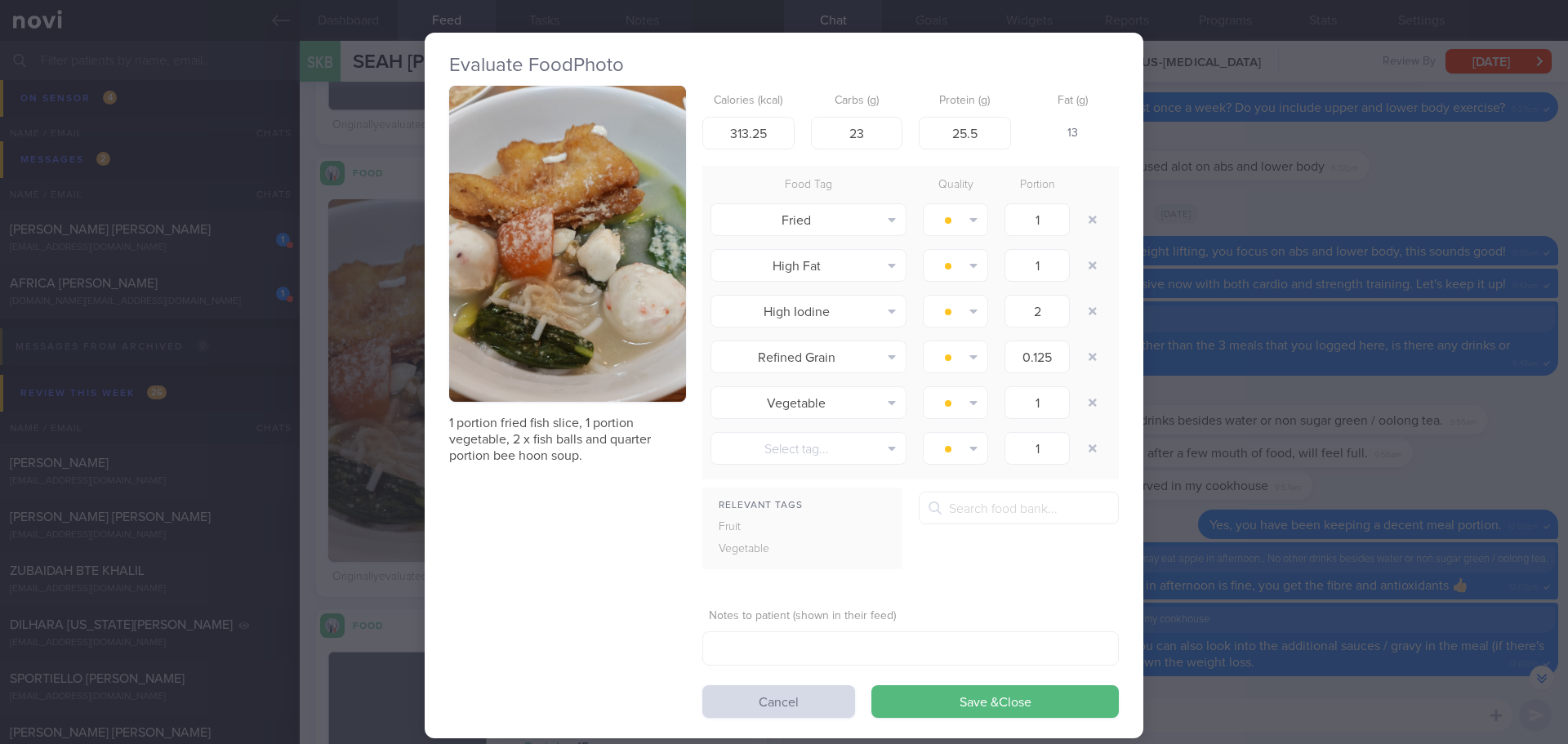
click at [559, 232] on button "button" at bounding box center [567, 243] width 237 height 316
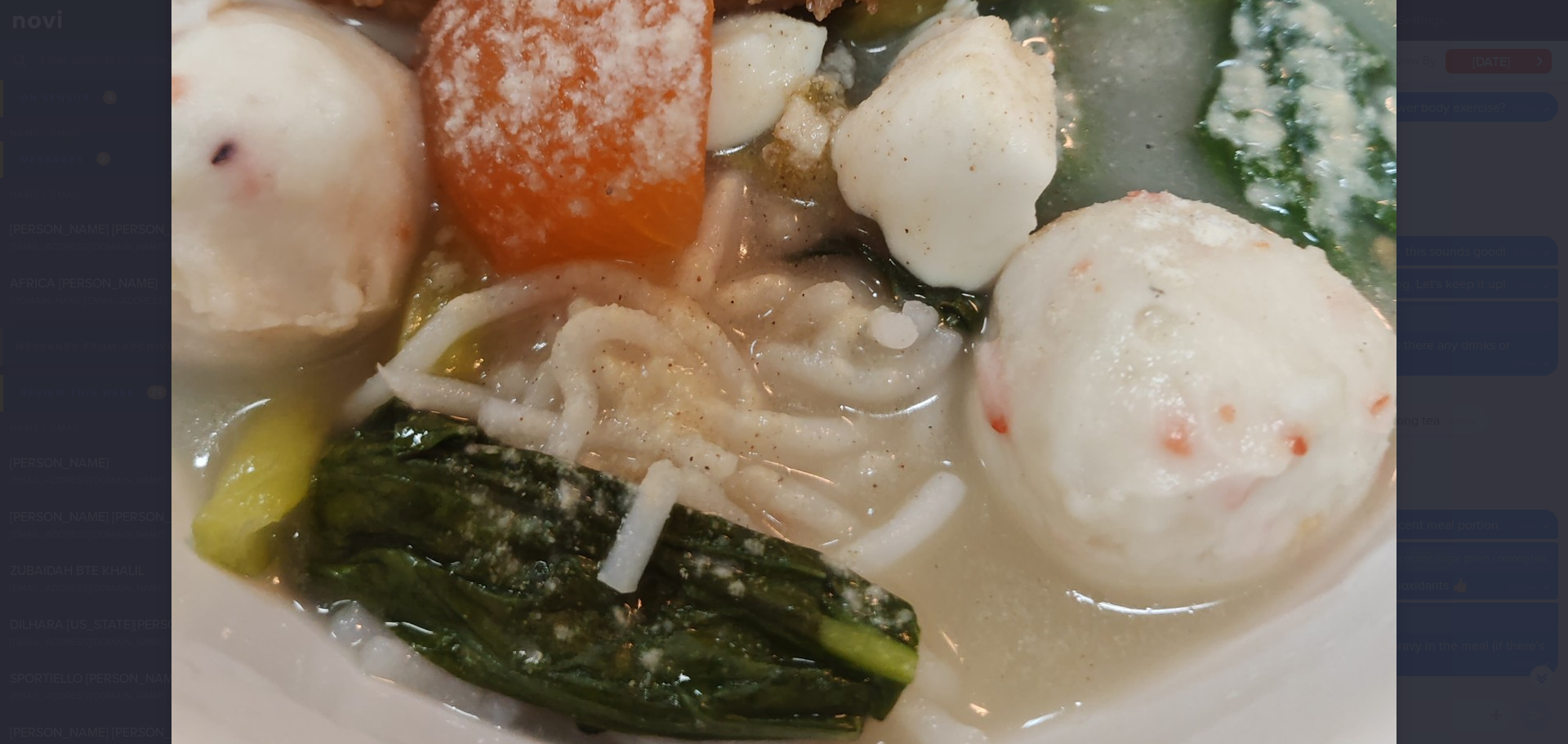
scroll to position [817, 0]
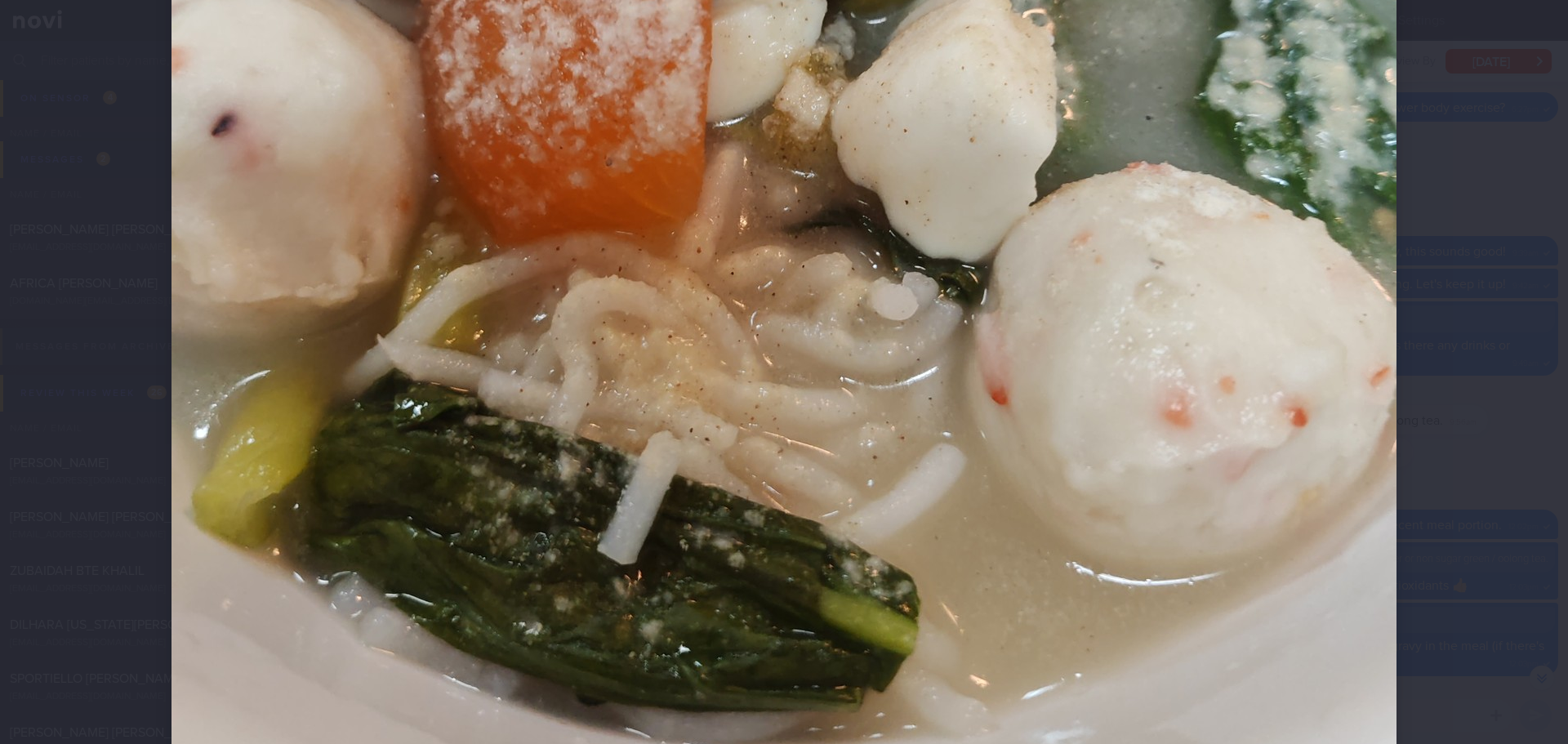
click at [1407, 270] on div at bounding box center [784, 65] width 1356 height 1763
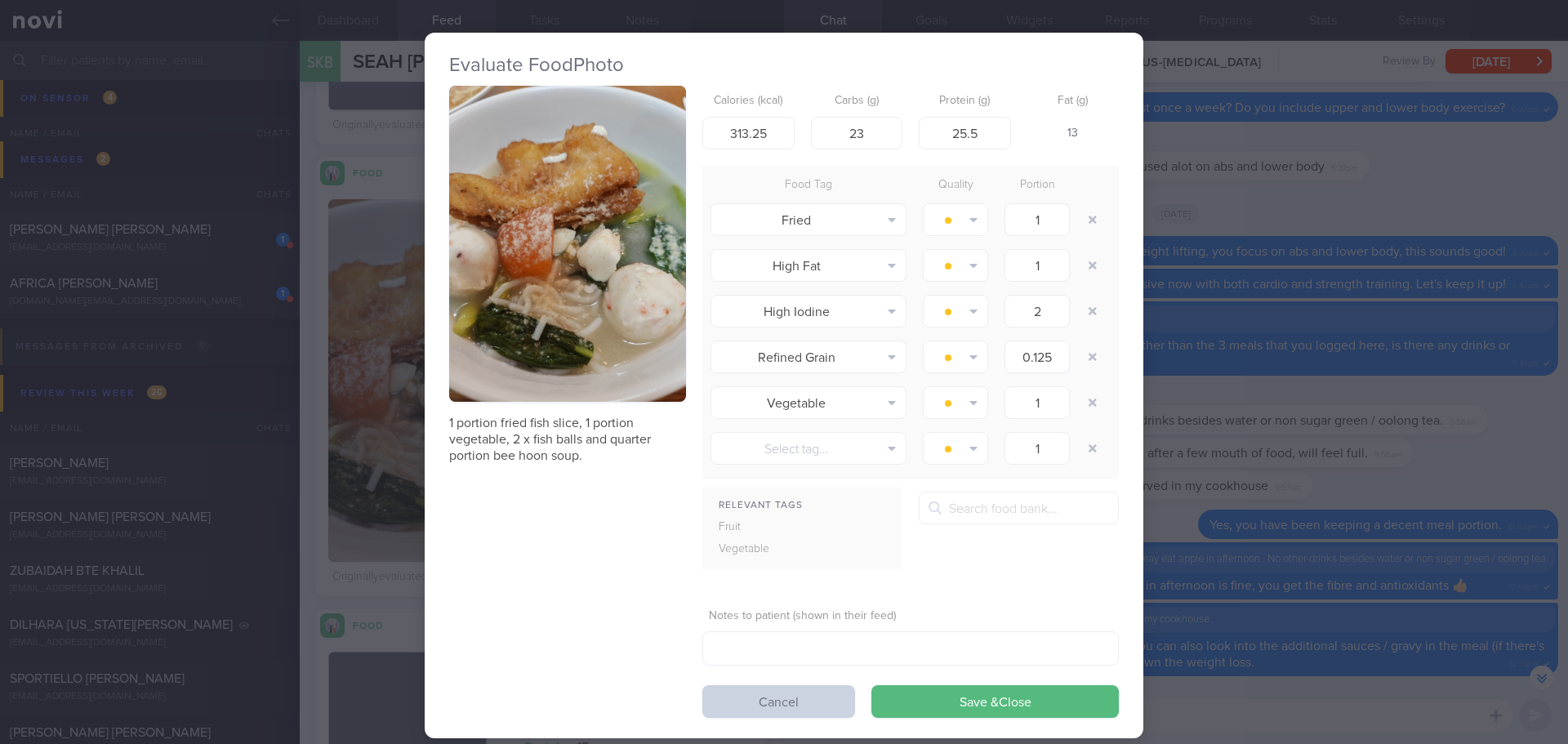
click at [758, 692] on button "Cancel" at bounding box center [778, 701] width 153 height 33
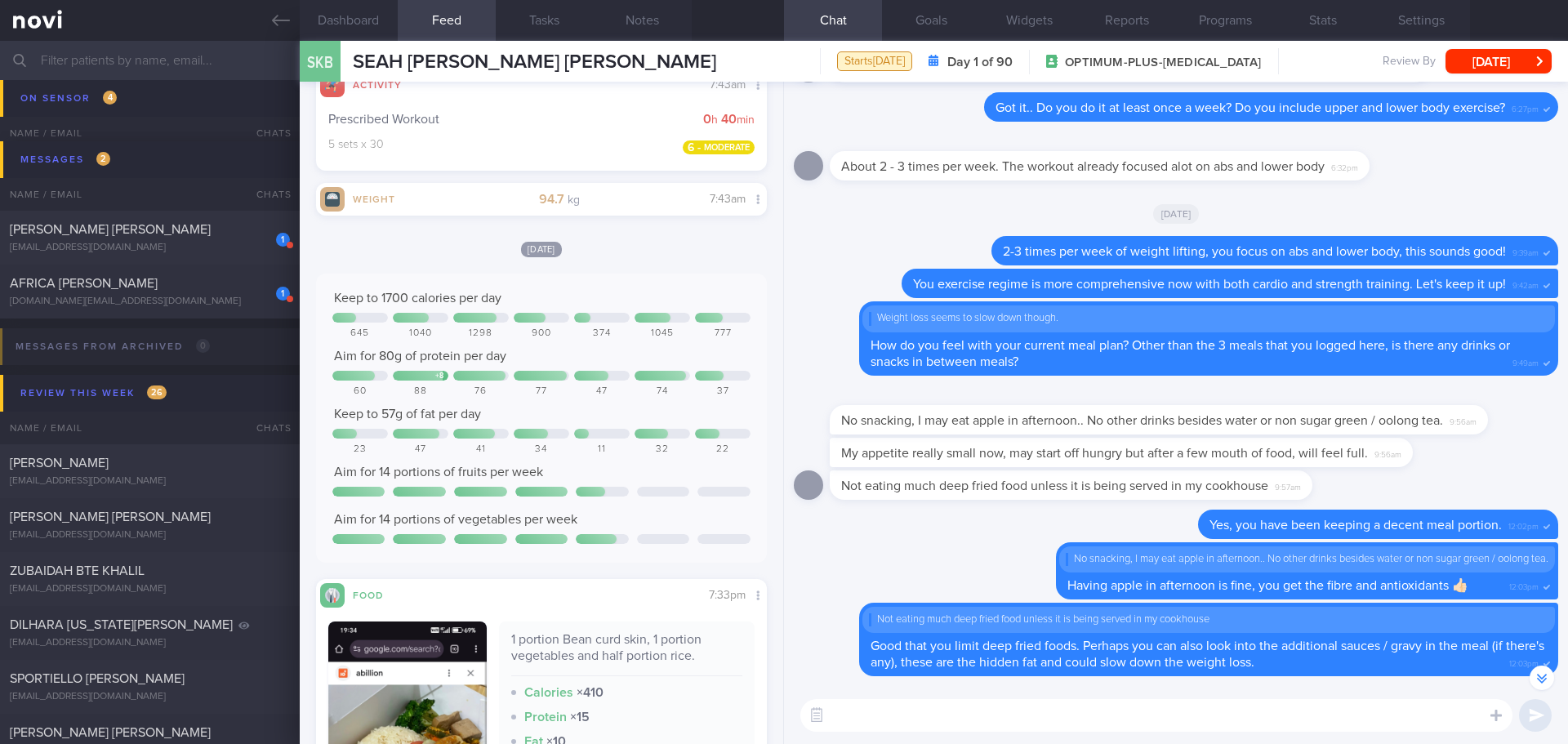
scroll to position [4641, 0]
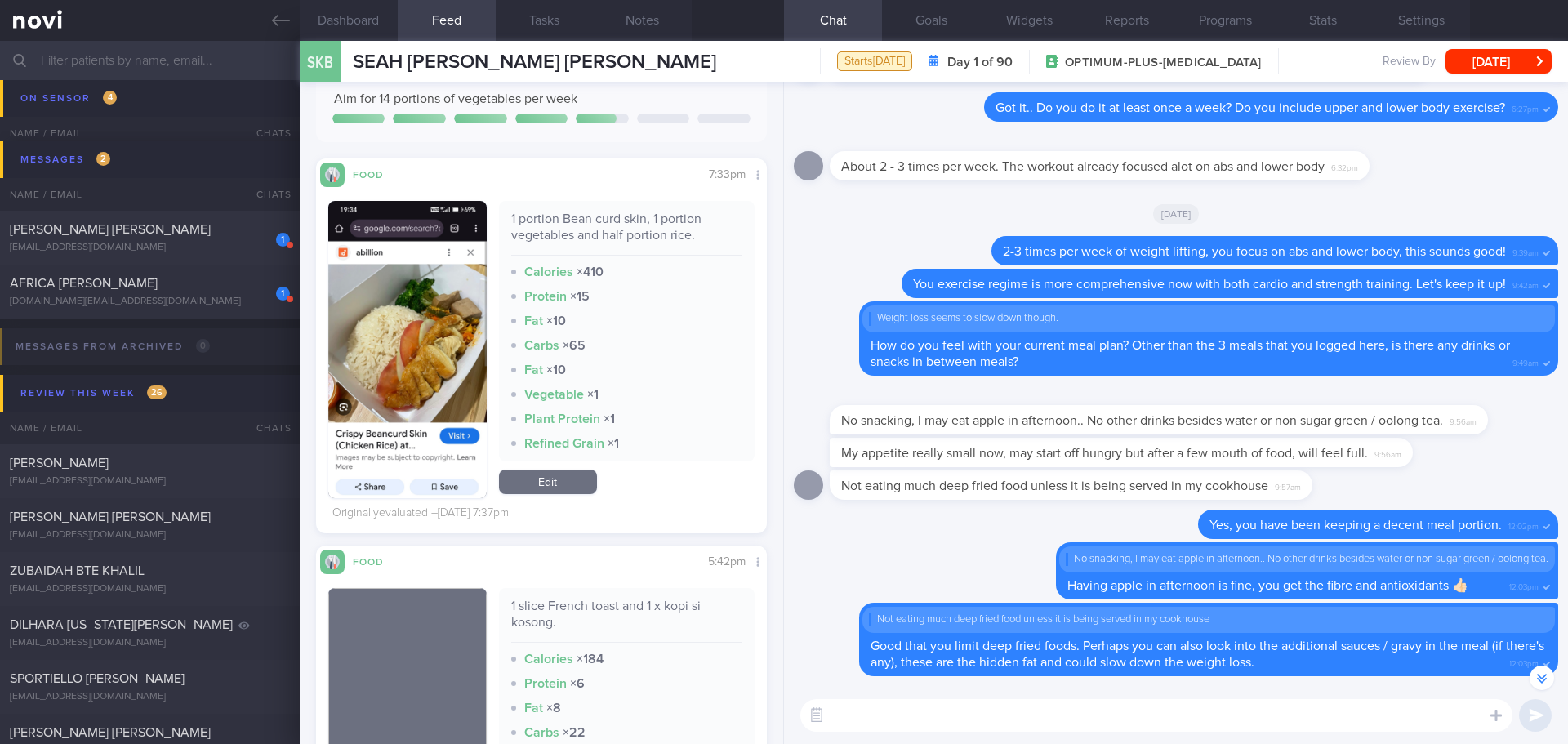
click at [423, 315] on button "button" at bounding box center [407, 349] width 158 height 297
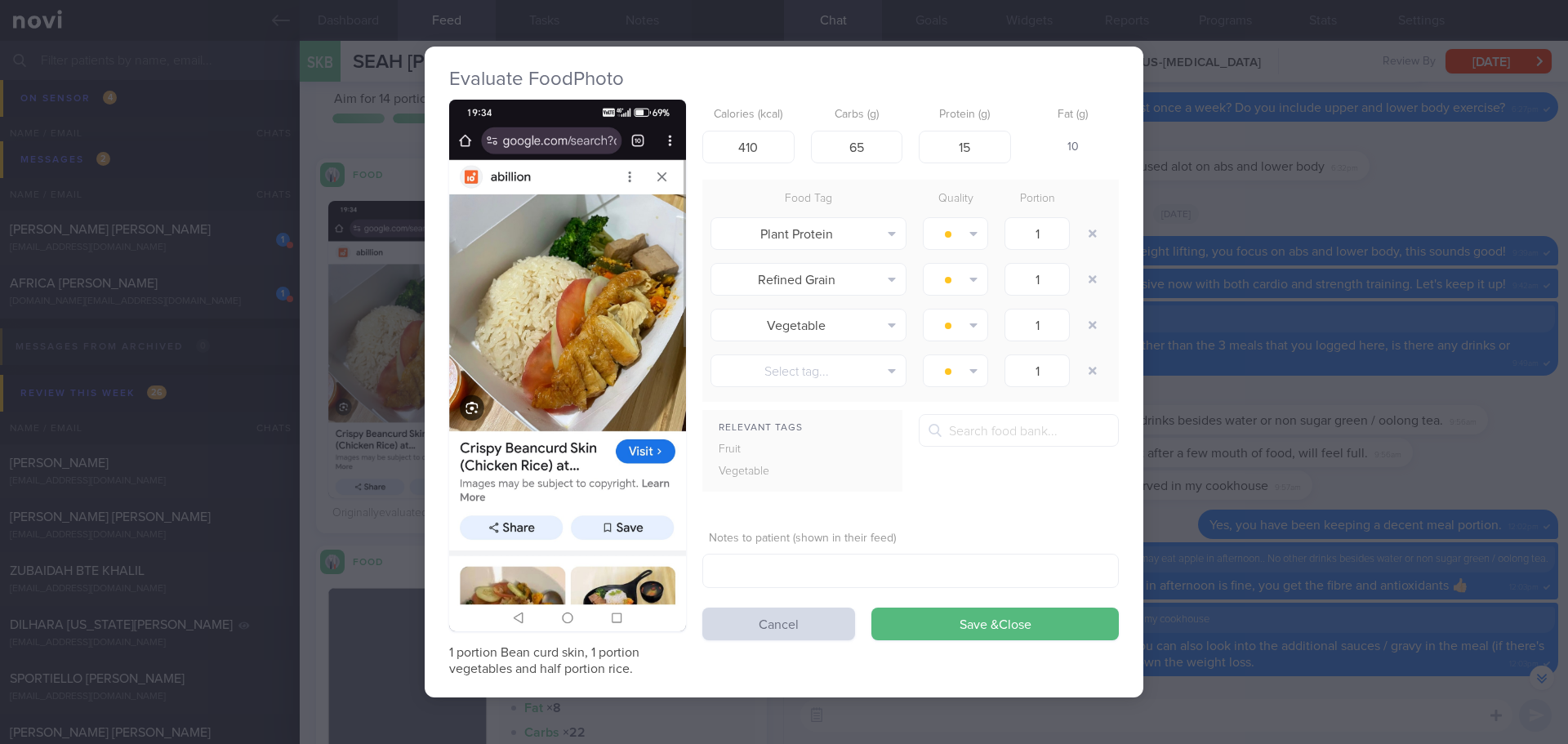
click at [573, 218] on button "button" at bounding box center [567, 365] width 237 height 531
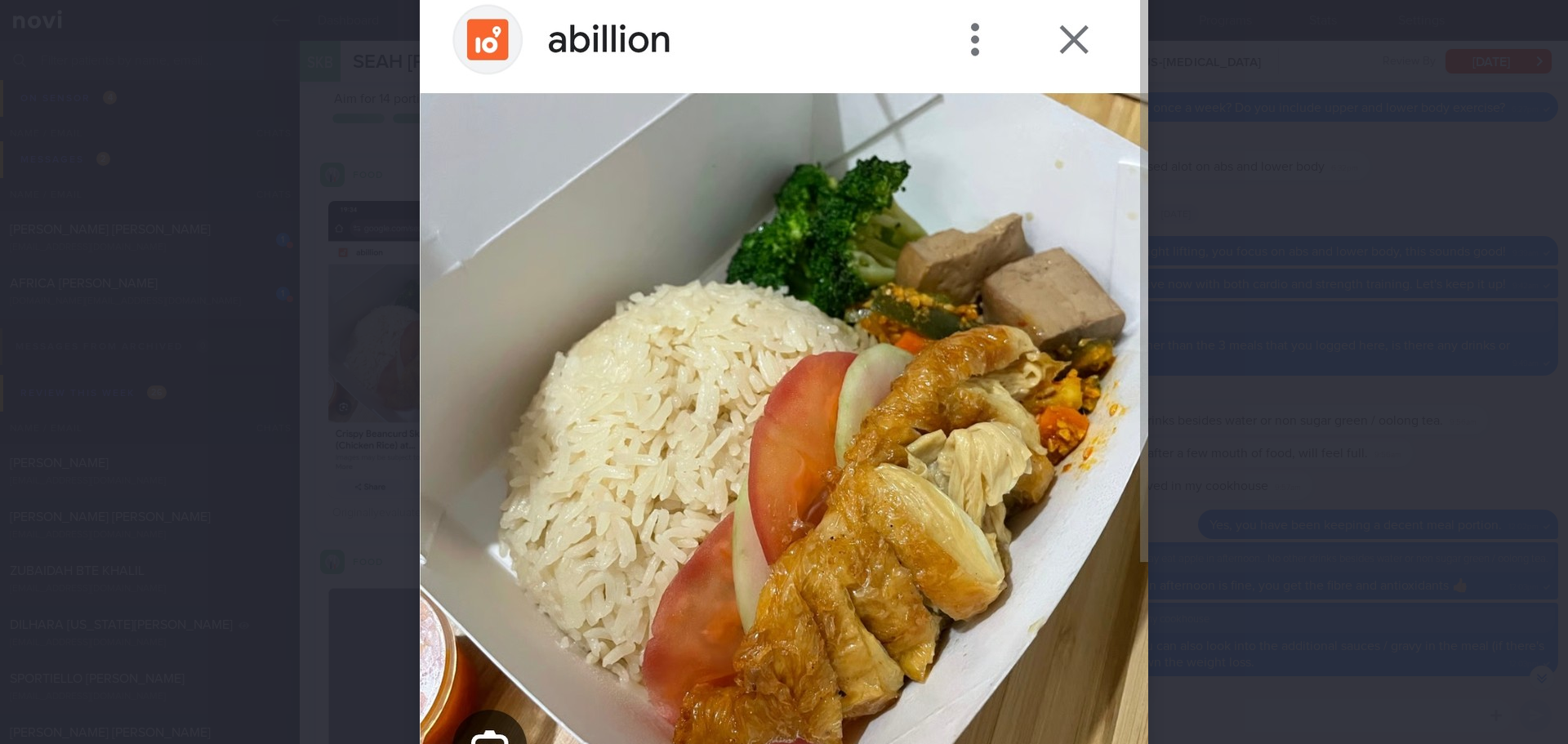
scroll to position [490, 0]
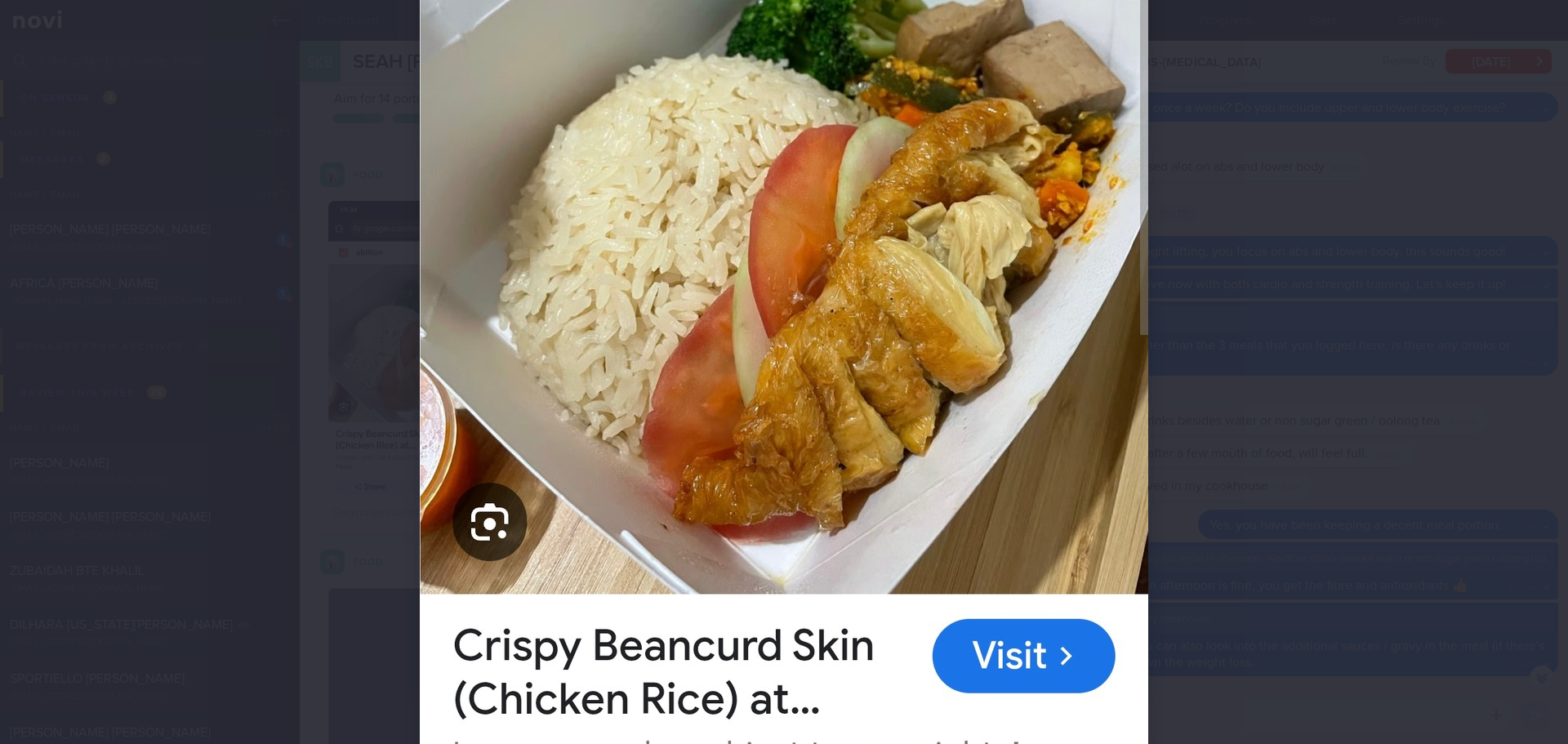
click at [1427, 293] on div at bounding box center [784, 372] width 1568 height 744
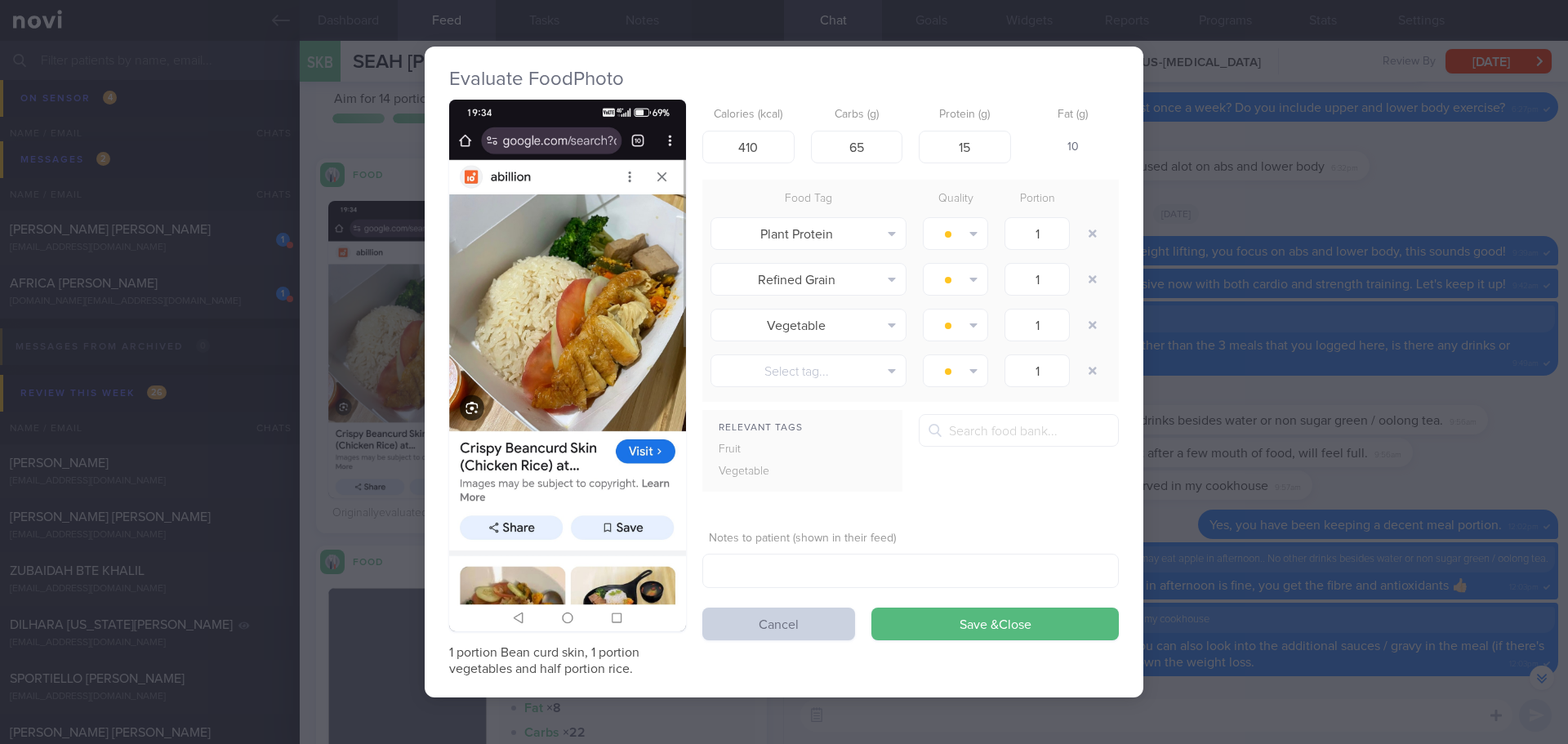
click at [827, 620] on button "Cancel" at bounding box center [778, 624] width 153 height 33
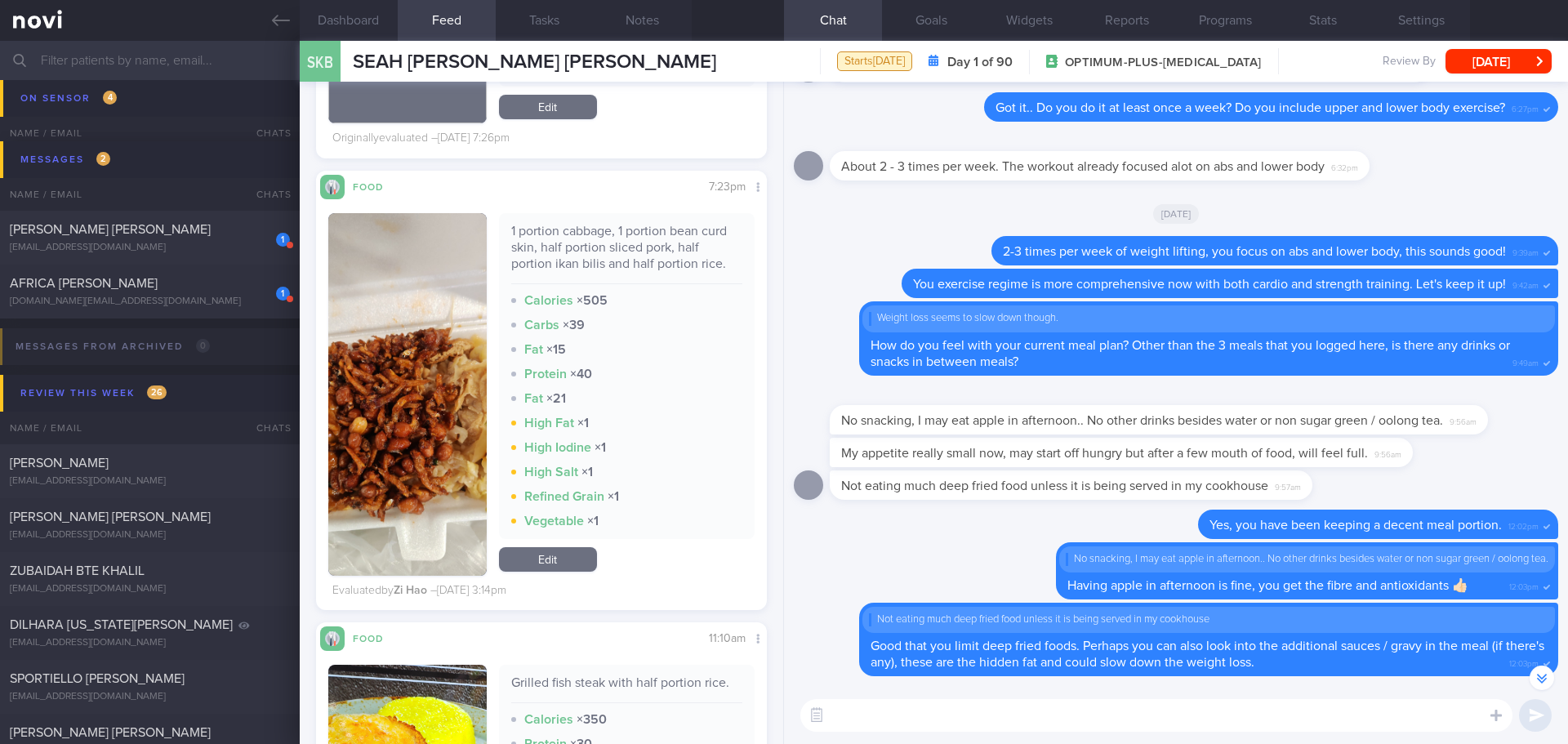
scroll to position [6180, 0]
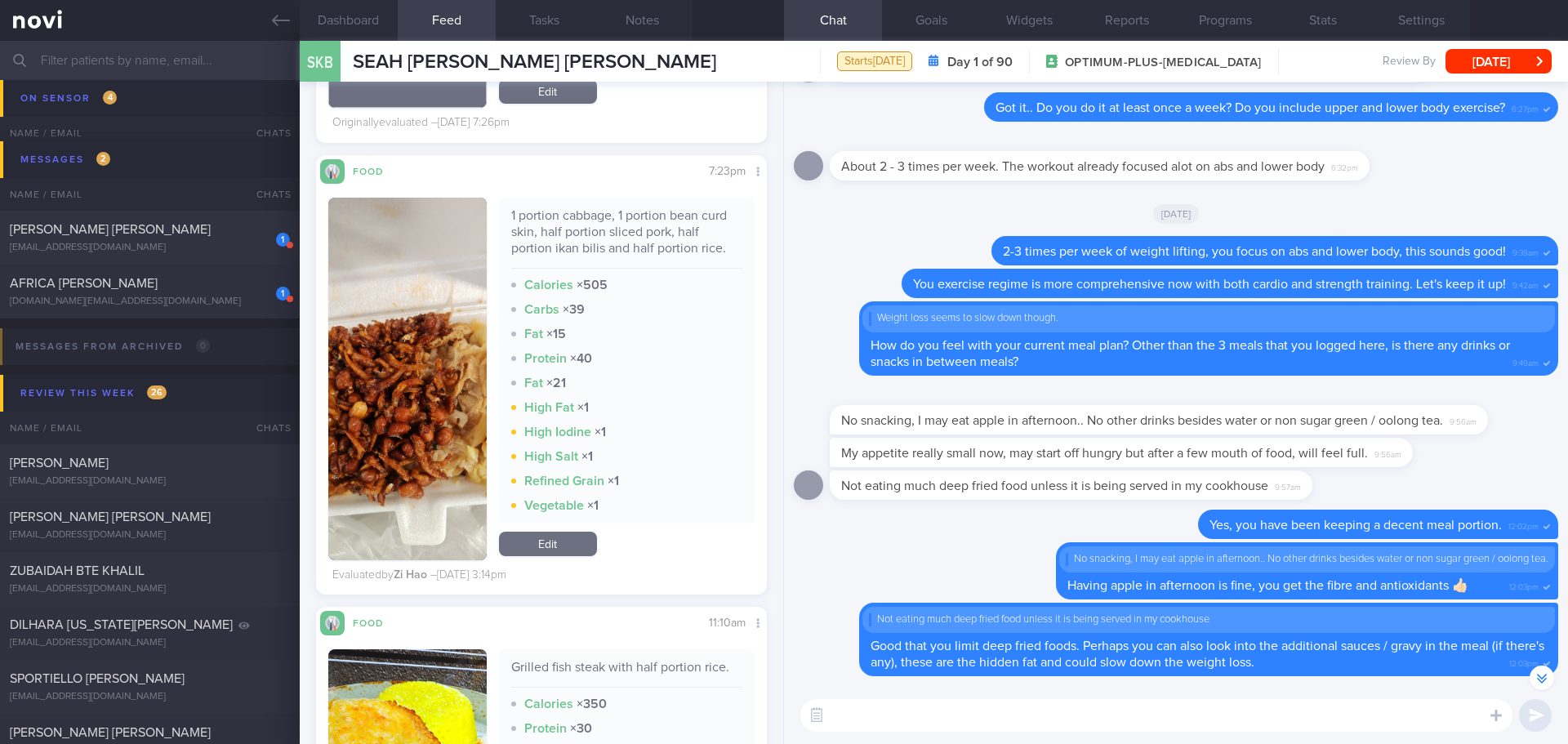
click at [416, 249] on img "button" at bounding box center [407, 379] width 158 height 363
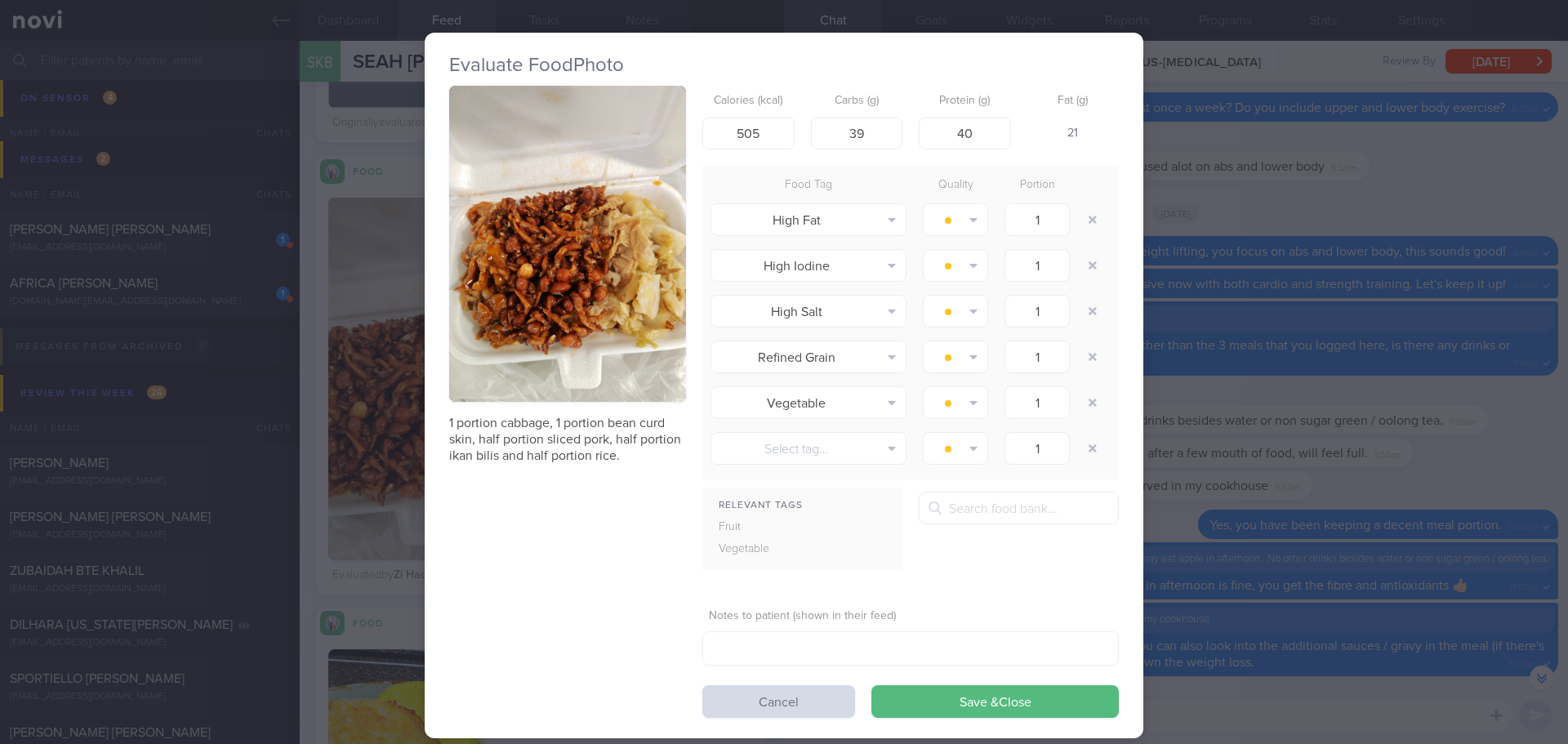
click at [562, 247] on button "button" at bounding box center [567, 243] width 237 height 316
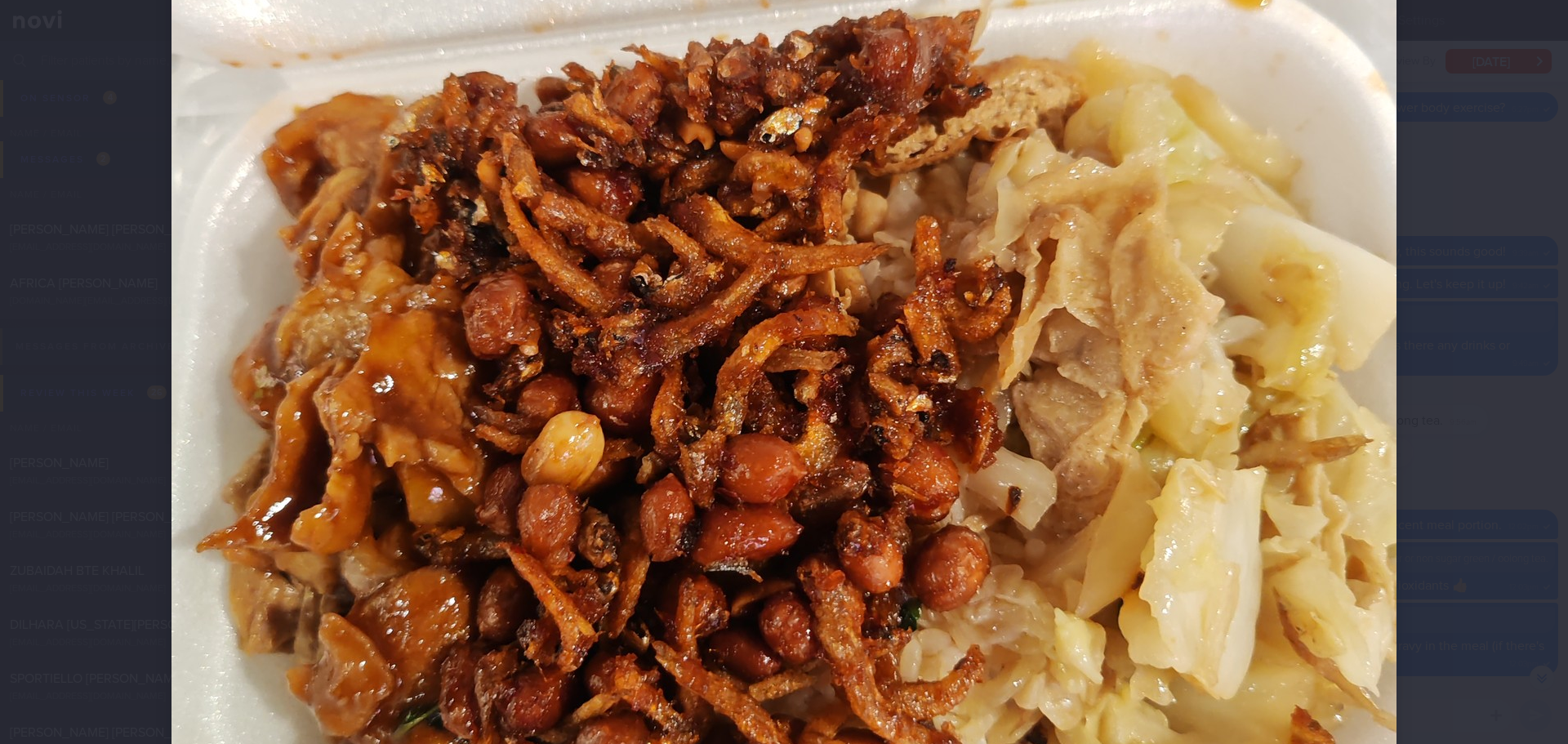
scroll to position [817, 0]
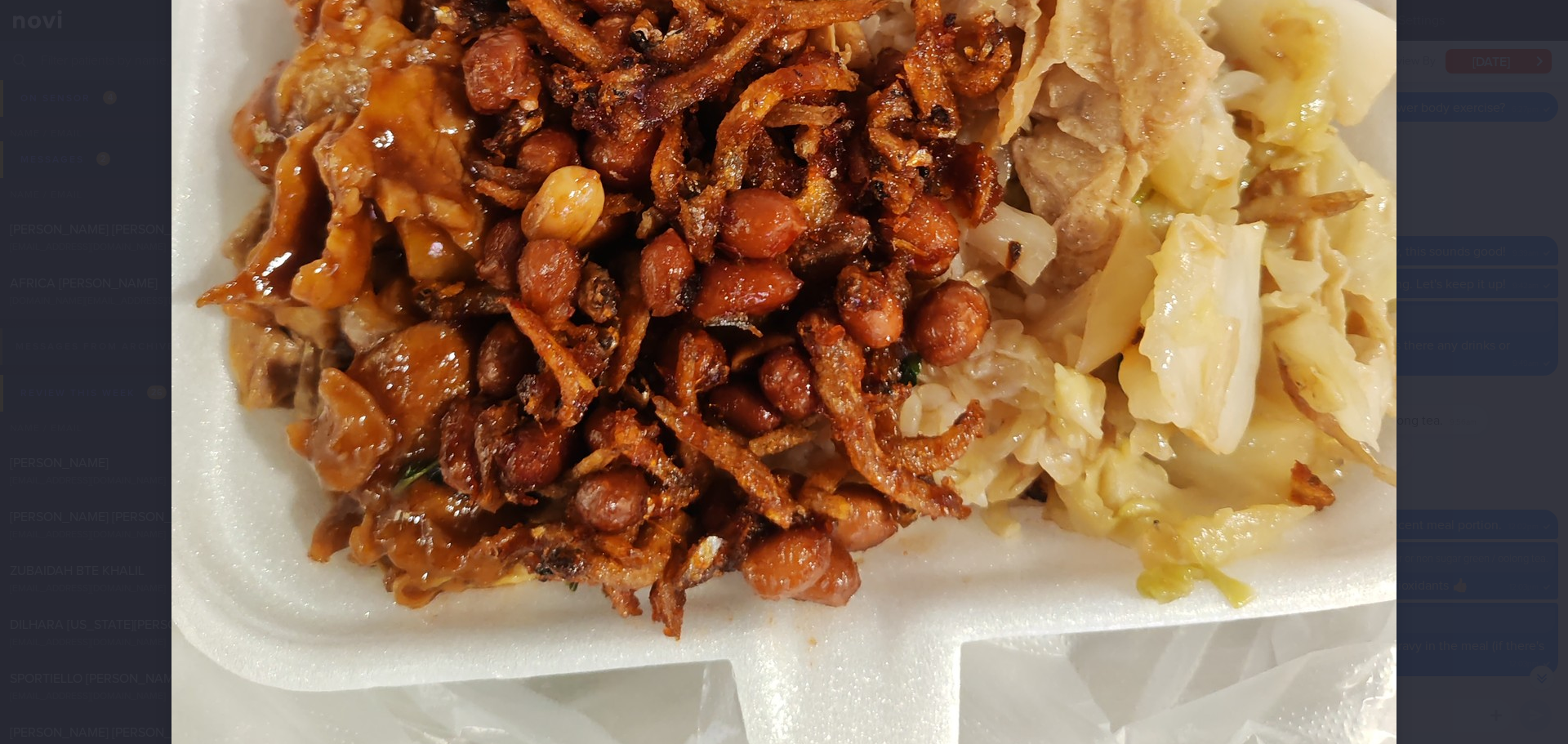
click at [1411, 343] on div at bounding box center [784, 65] width 1356 height 1763
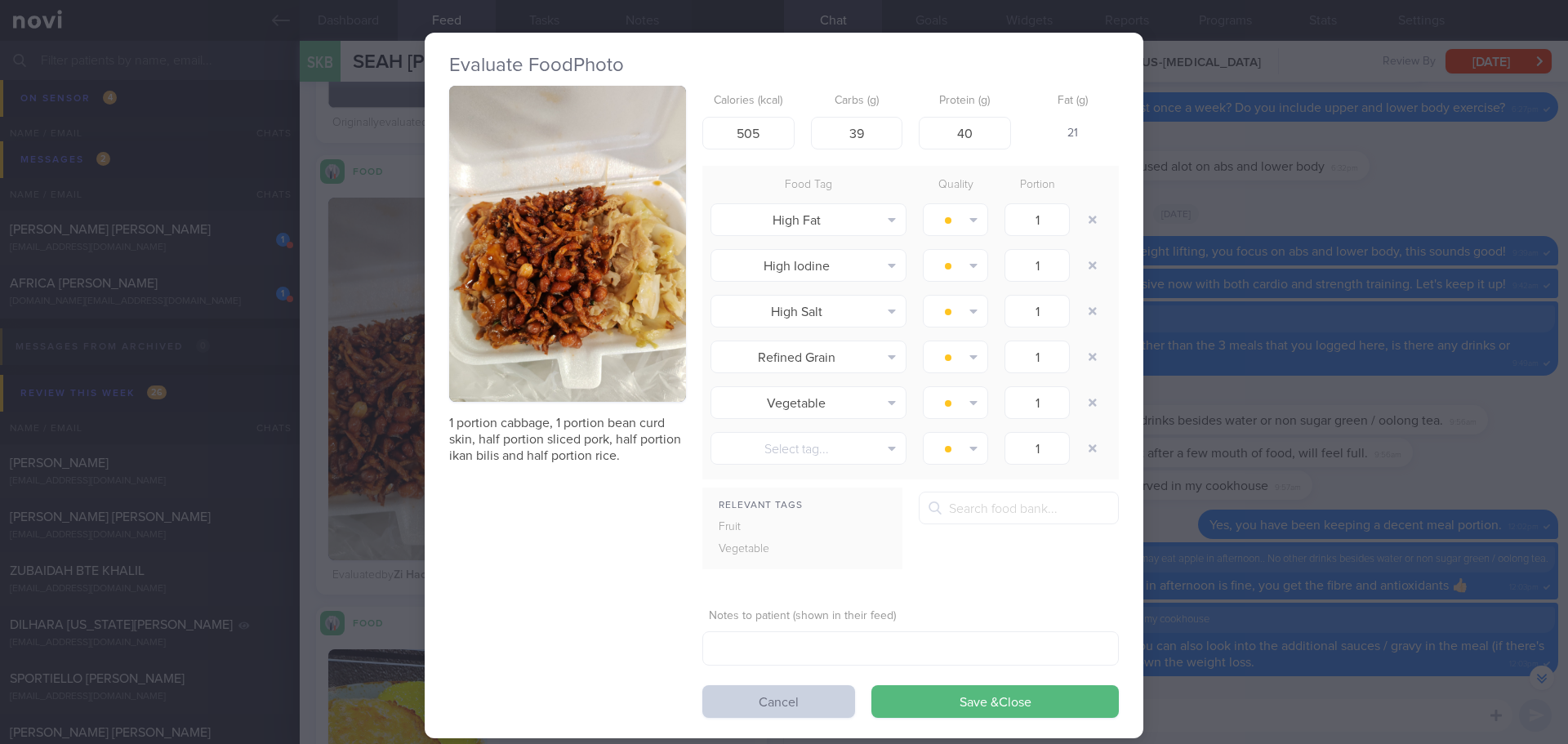
click at [805, 687] on button "Cancel" at bounding box center [778, 701] width 153 height 33
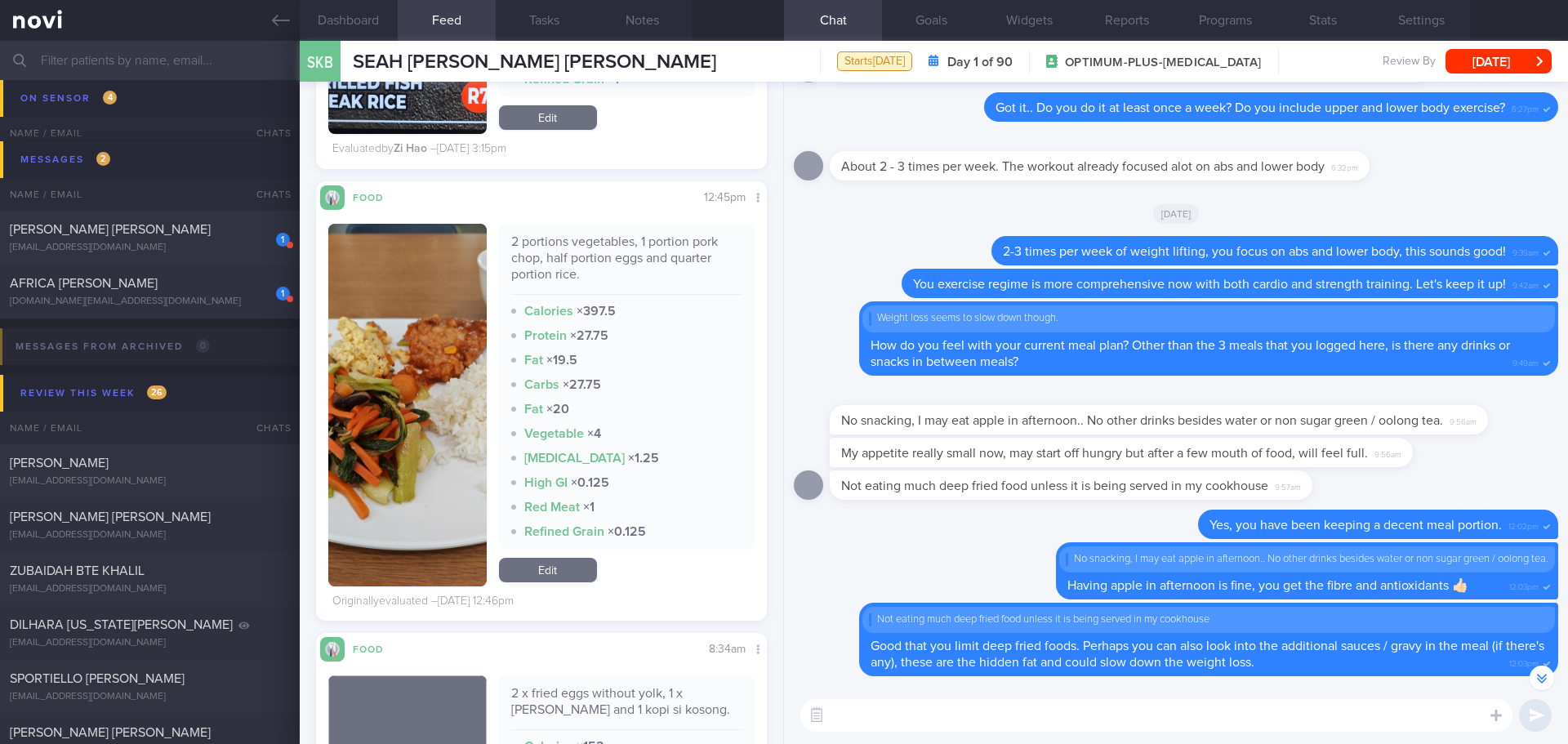
scroll to position [8384, 0]
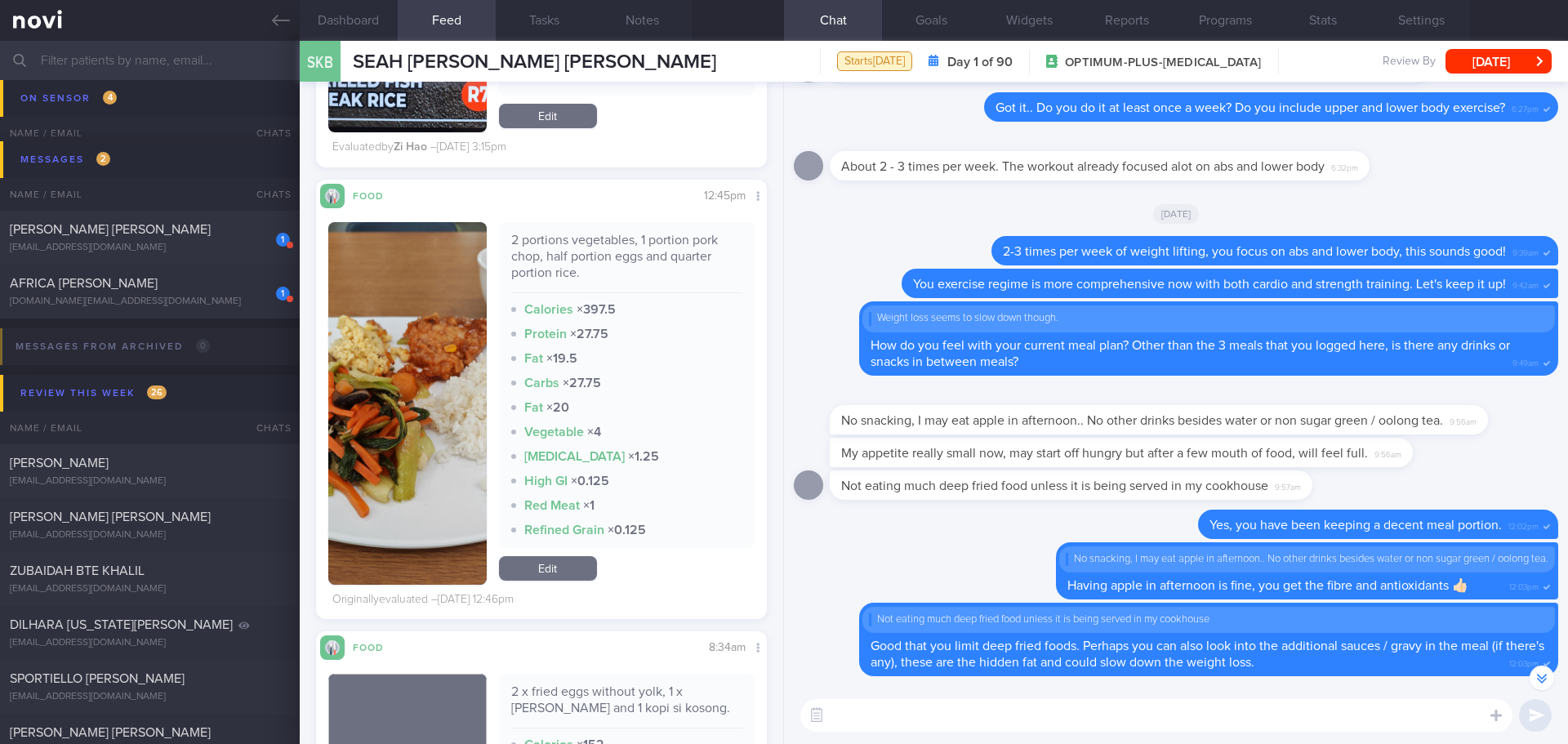
click at [441, 322] on button "button" at bounding box center [407, 404] width 158 height 363
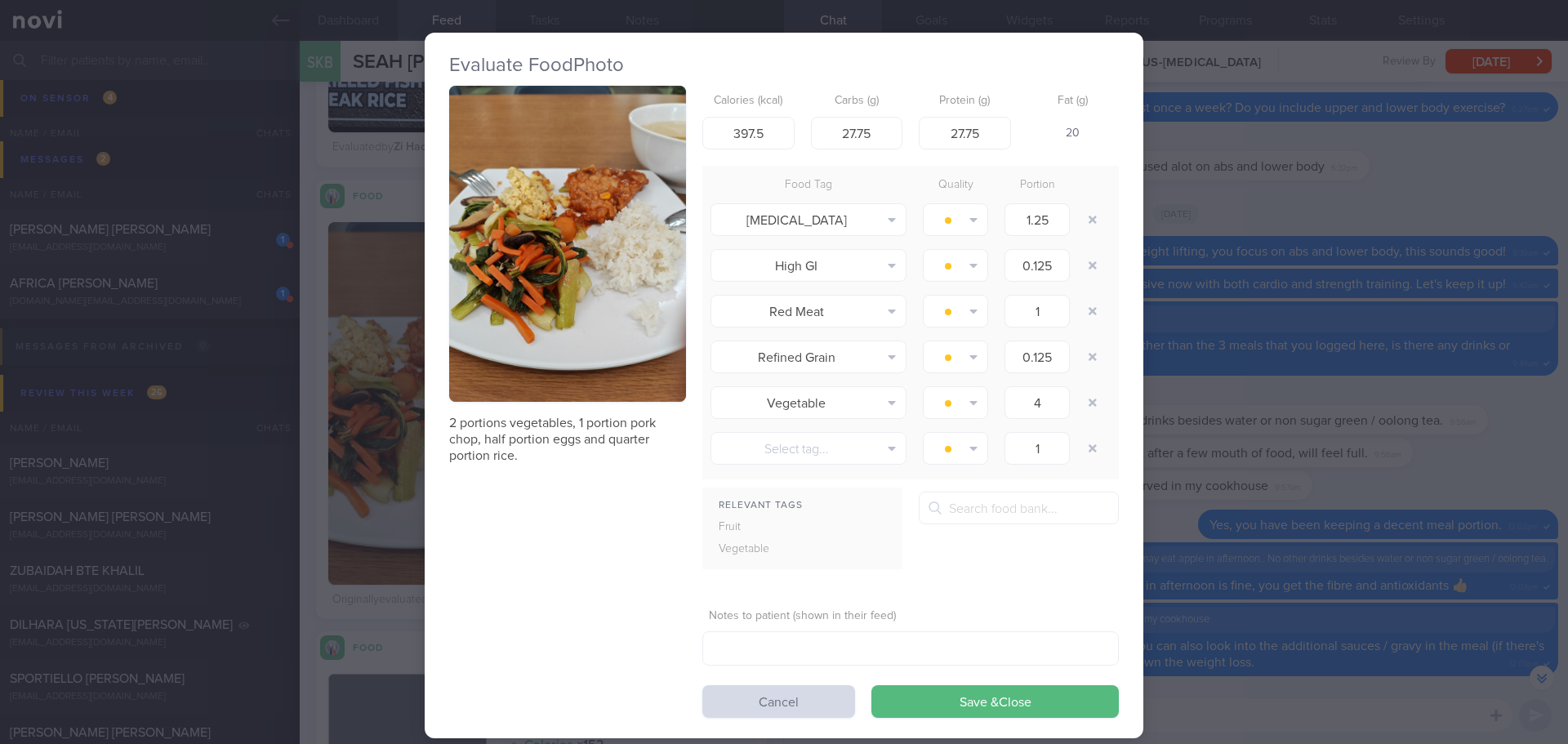
click at [557, 230] on button "button" at bounding box center [567, 243] width 237 height 316
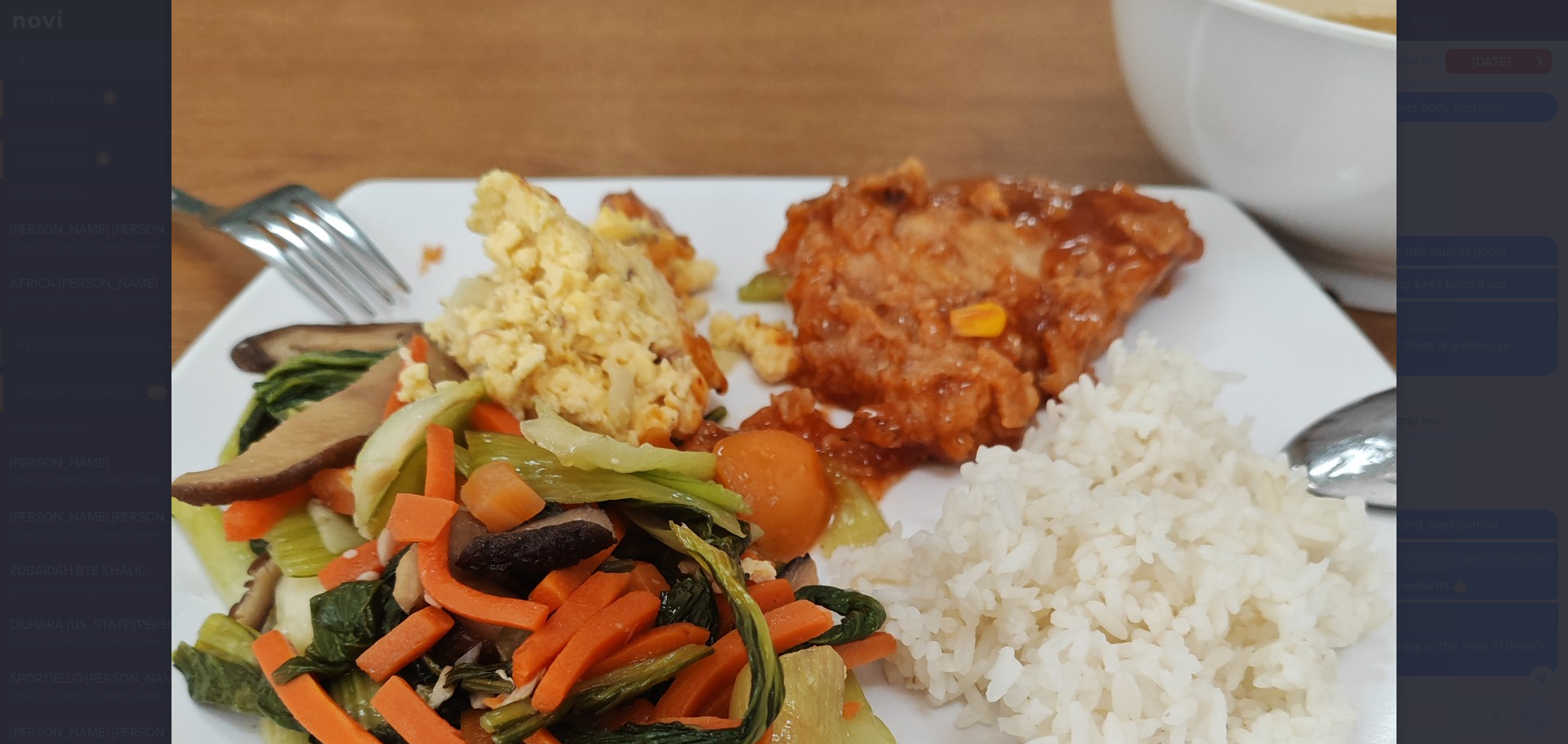
scroll to position [326, 0]
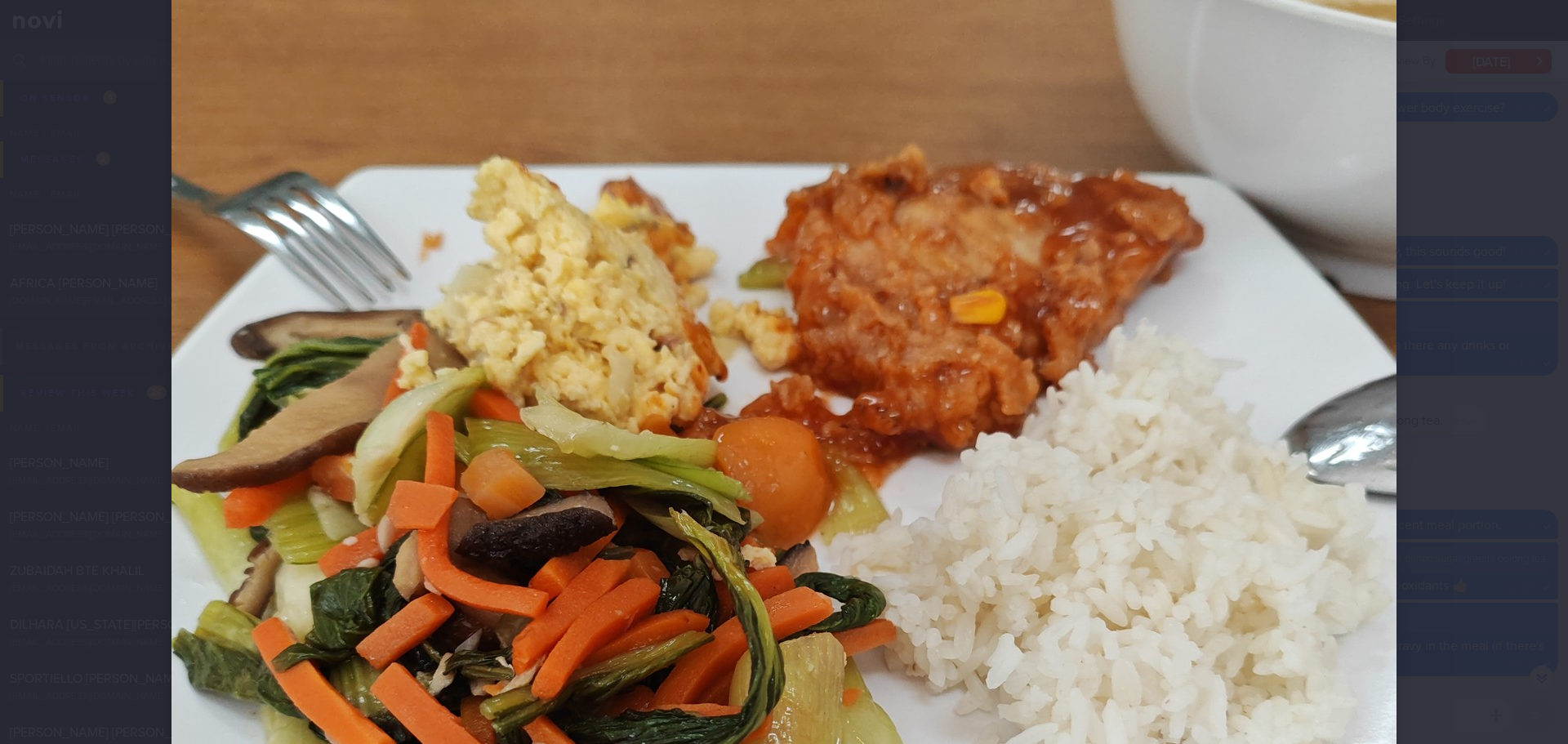
click at [1369, 276] on img at bounding box center [784, 555] width 1225 height 1633
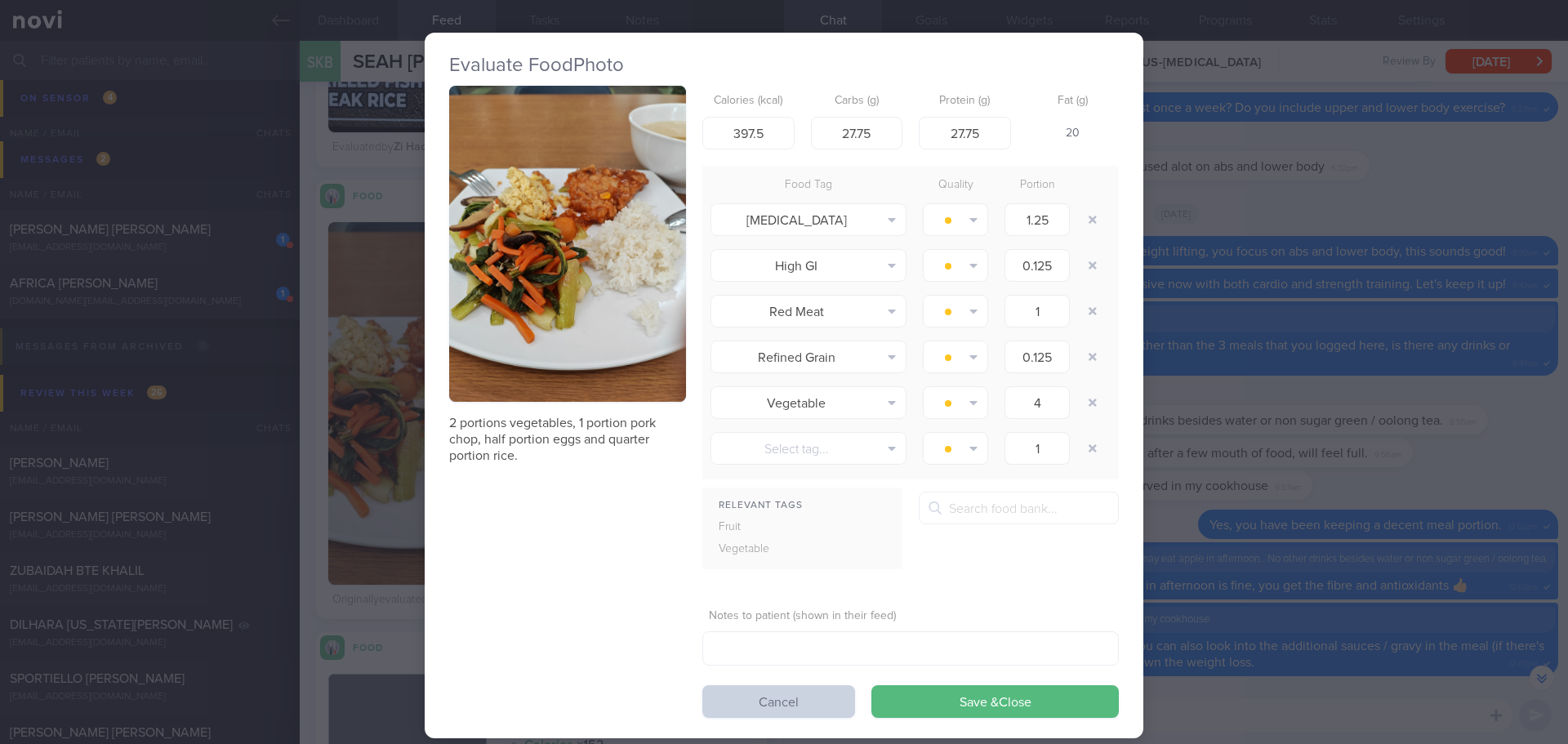
click at [801, 701] on button "Cancel" at bounding box center [778, 701] width 153 height 33
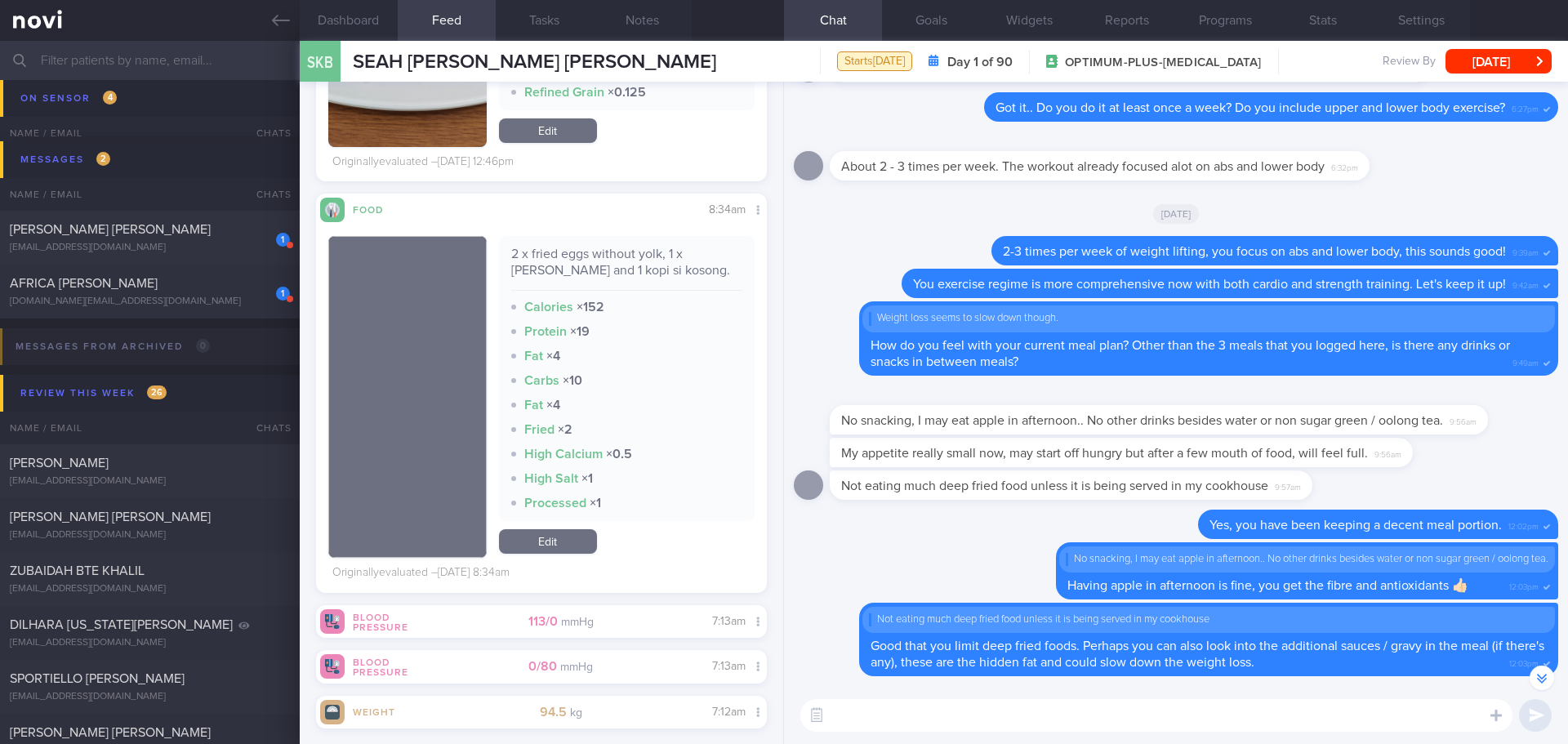
scroll to position [9364, 0]
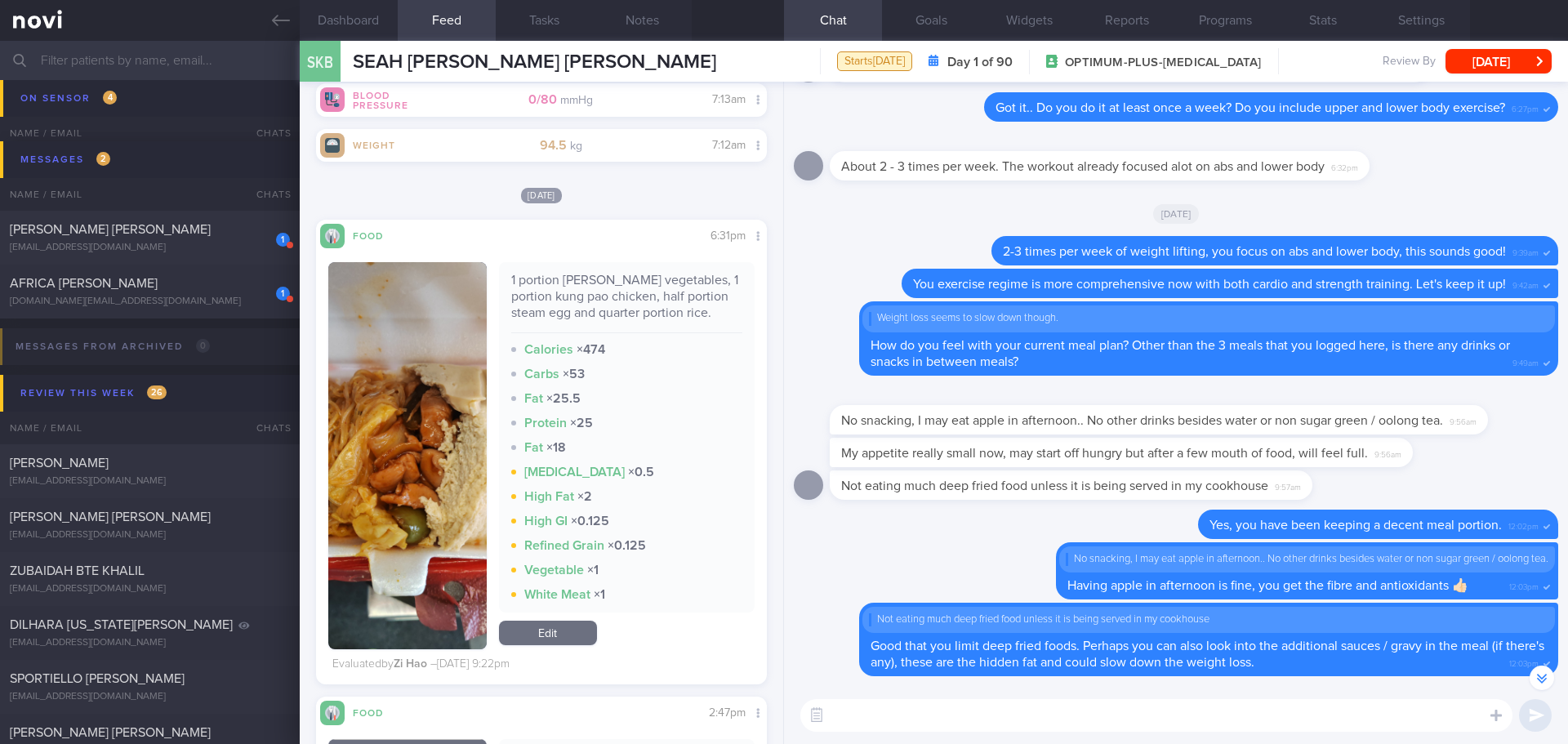
drag, startPoint x: 413, startPoint y: 461, endPoint x: 447, endPoint y: 422, distance: 51.7
click at [413, 461] on button "button" at bounding box center [407, 456] width 158 height 387
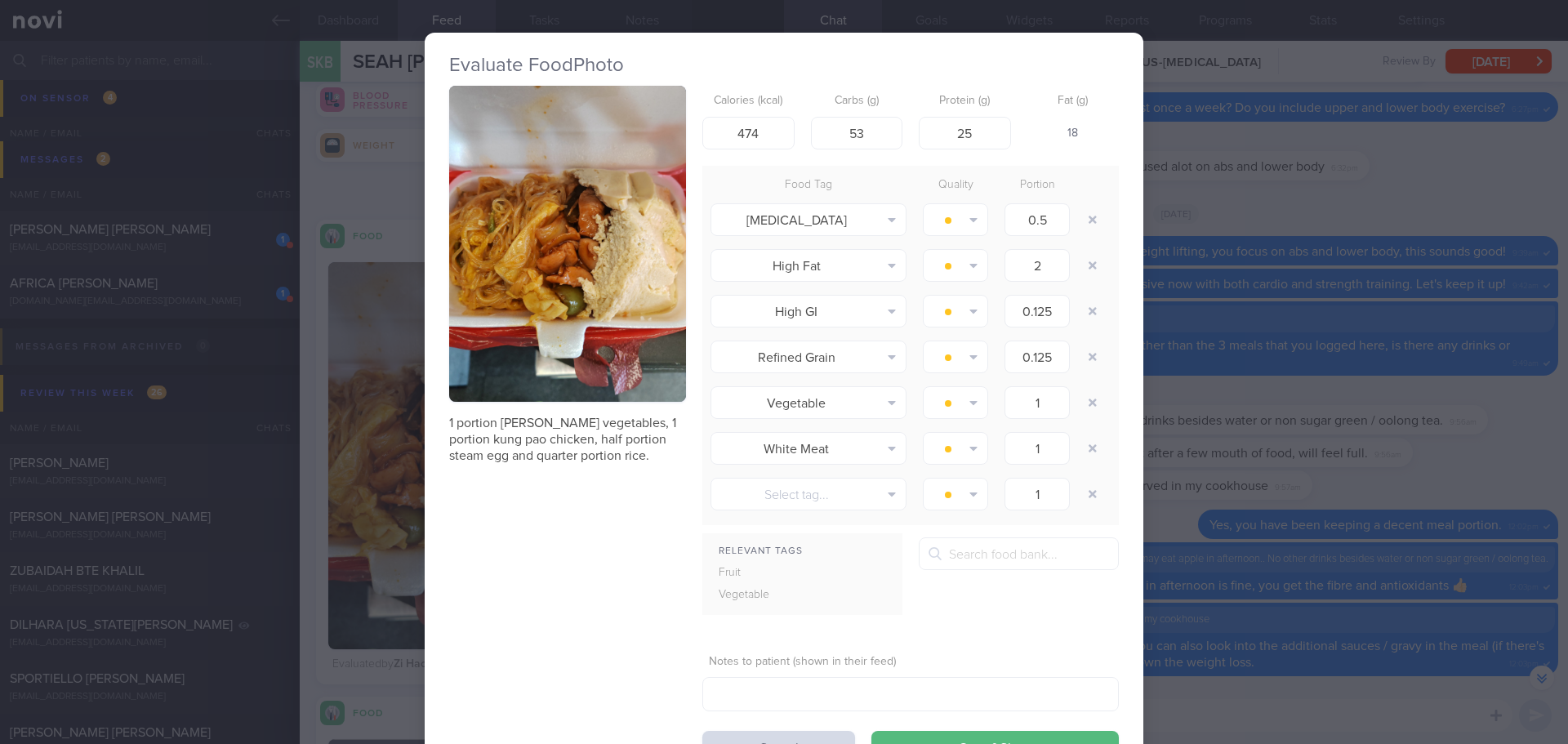
click at [537, 263] on button "button" at bounding box center [567, 243] width 237 height 316
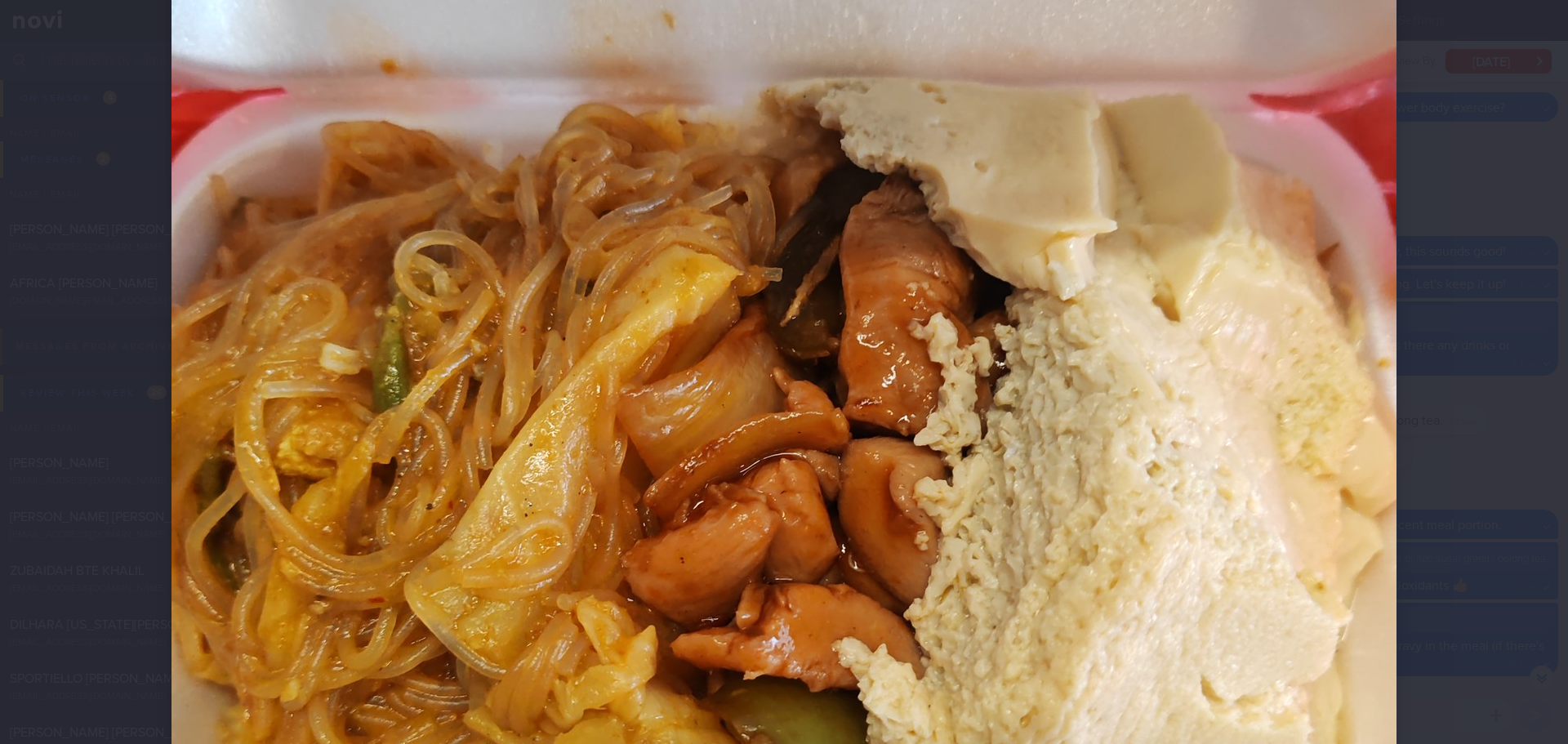
scroll to position [408, 0]
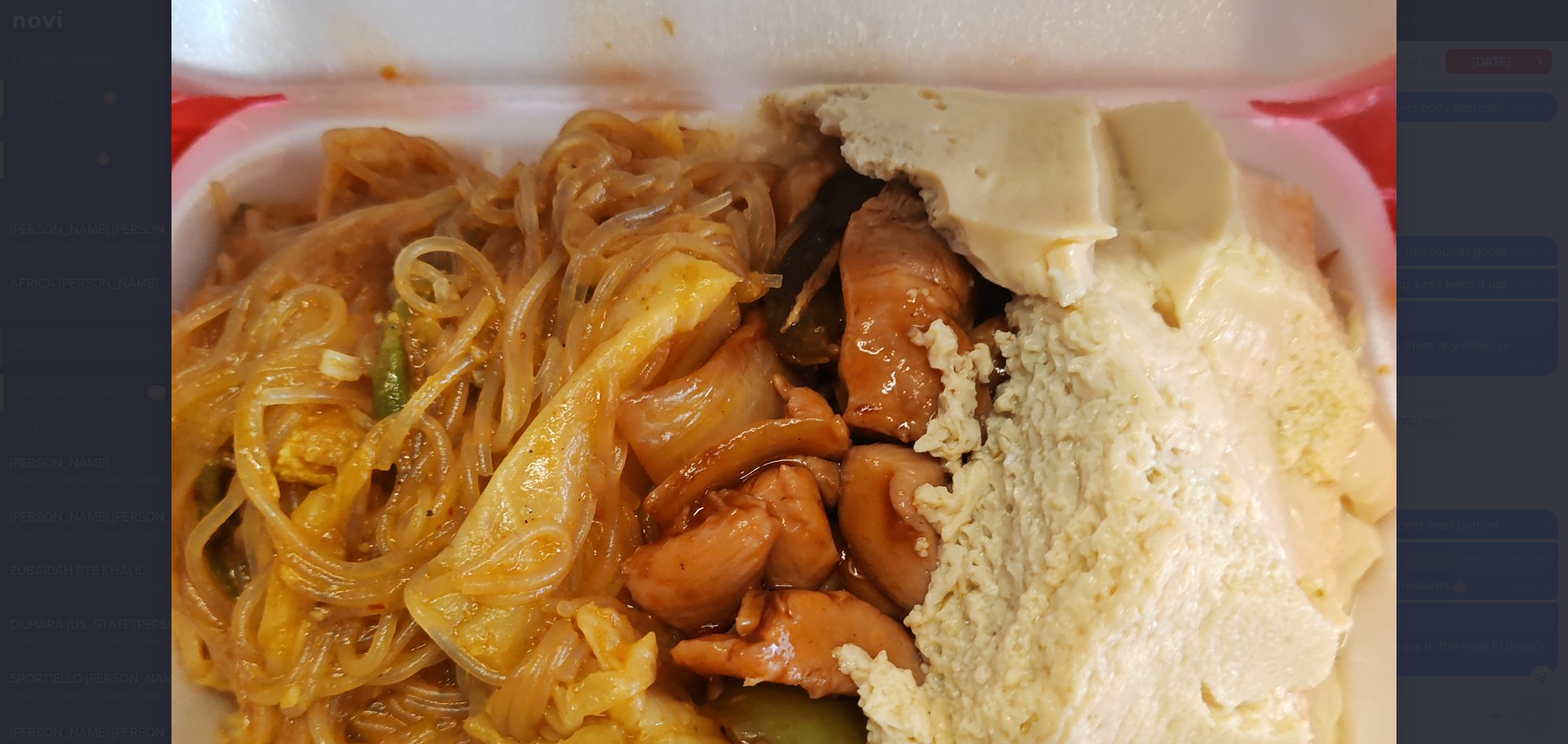
click at [1464, 253] on div at bounding box center [784, 372] width 1568 height 744
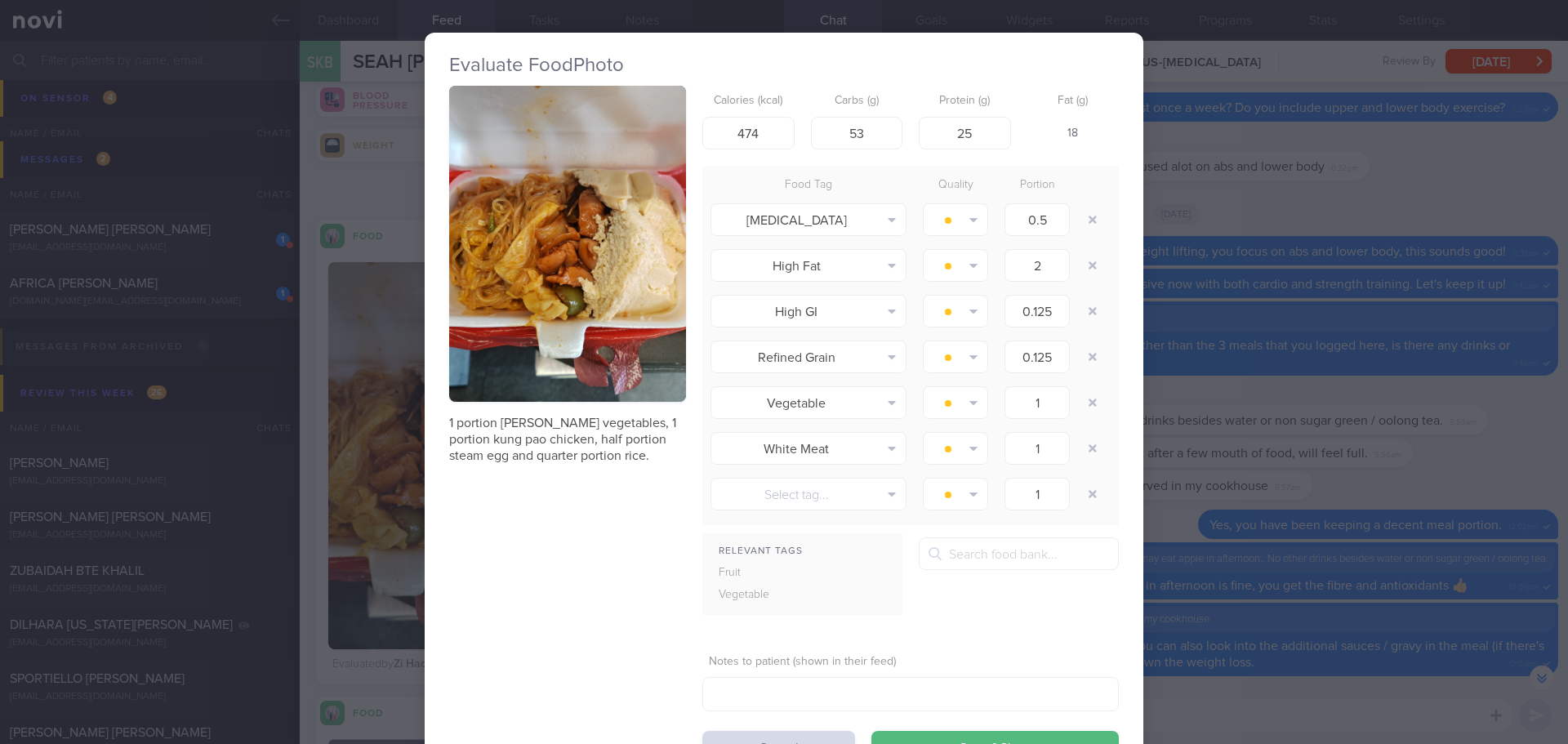
drag, startPoint x: 817, startPoint y: 732, endPoint x: 813, endPoint y: 718, distance: 14.6
click at [817, 733] on button "Cancel" at bounding box center [778, 747] width 153 height 33
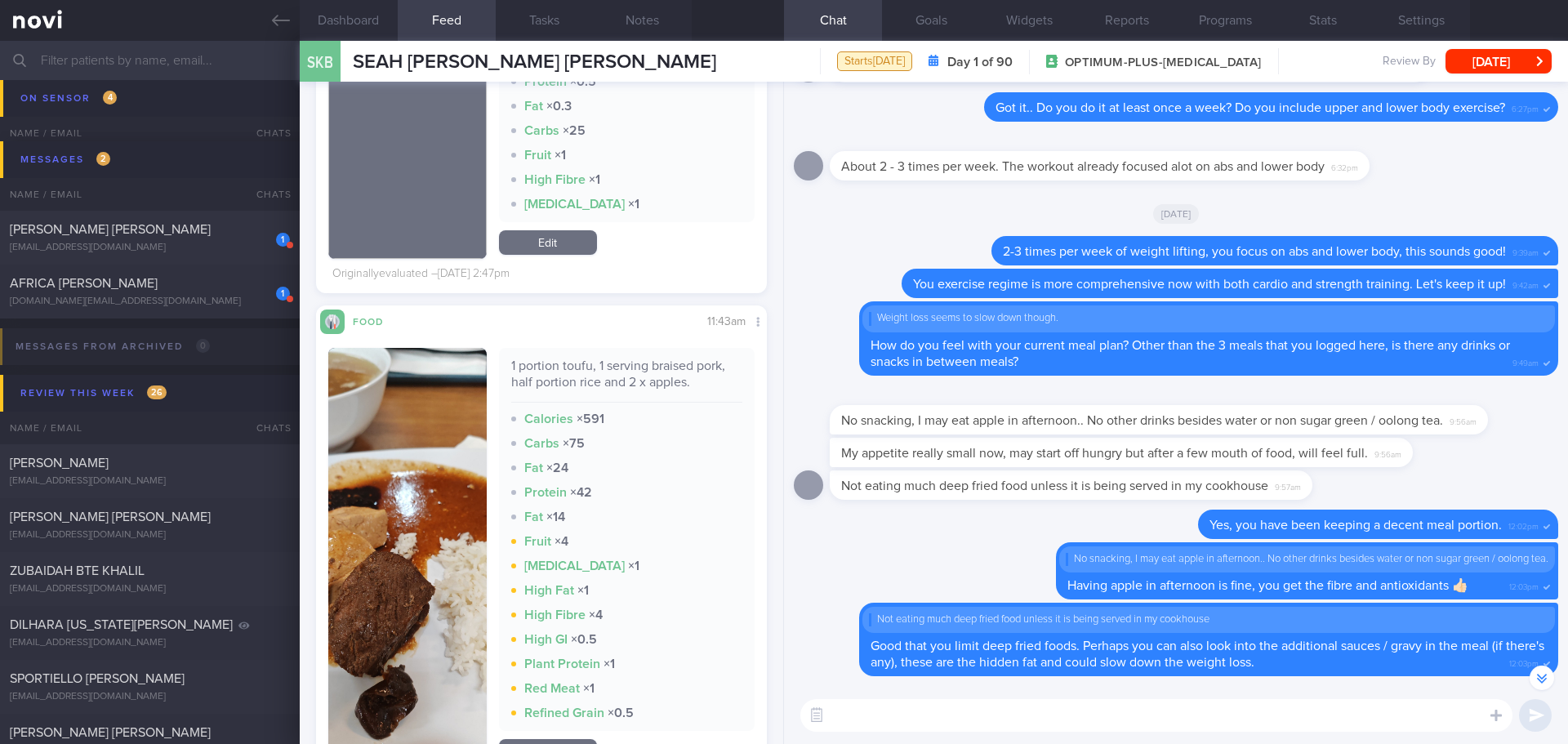
scroll to position [10180, 0]
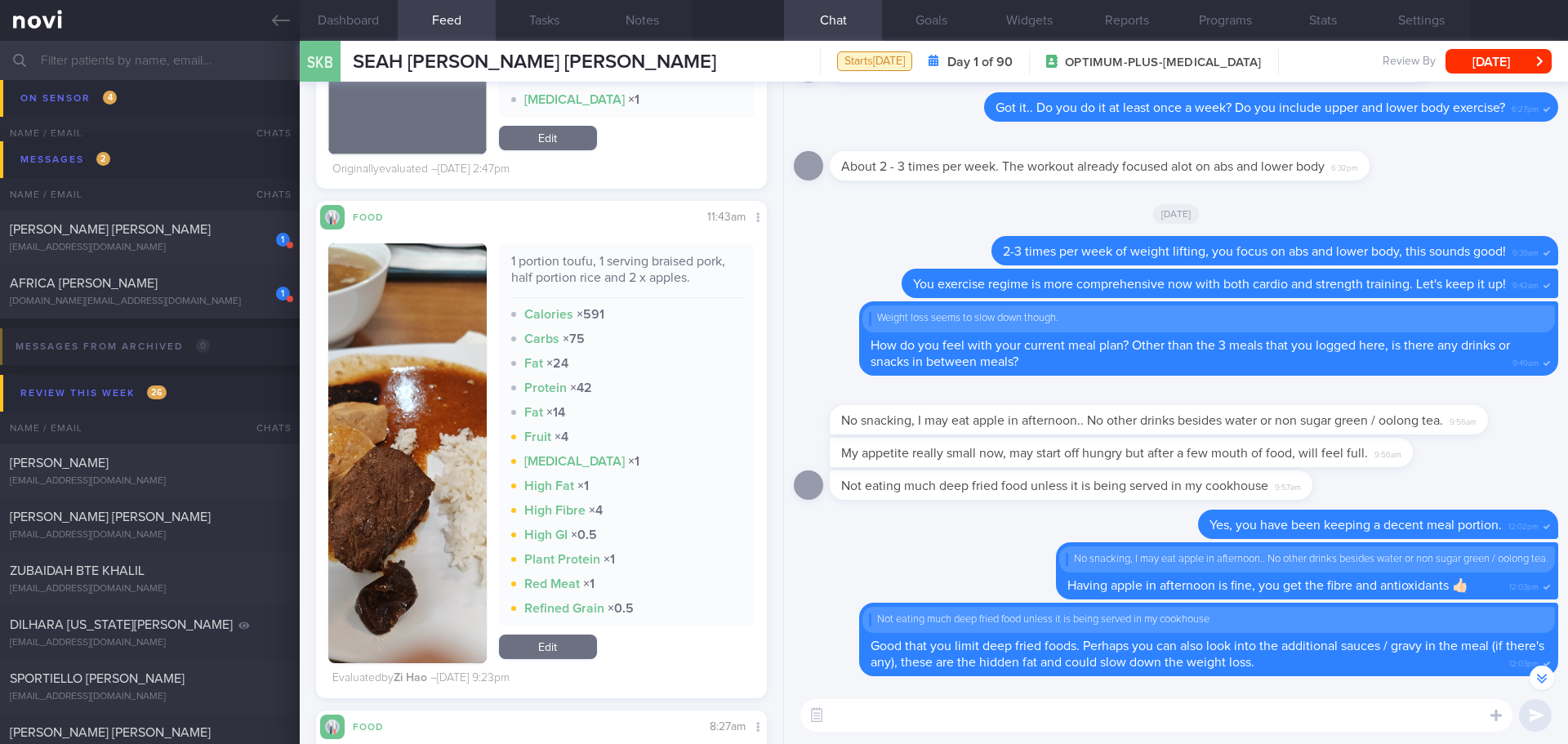
click at [434, 359] on button "button" at bounding box center [407, 452] width 158 height 419
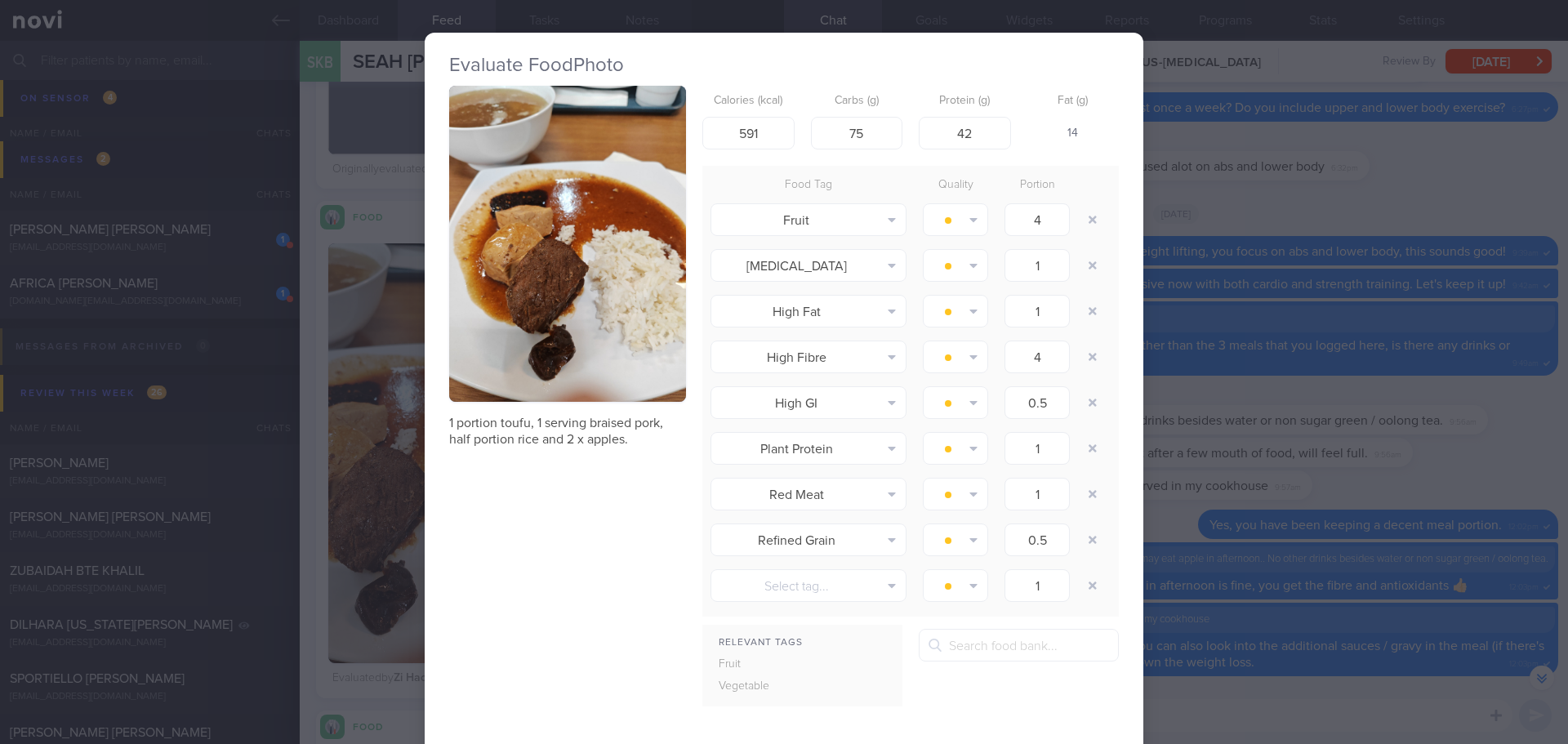
click at [505, 276] on button "button" at bounding box center [567, 243] width 237 height 316
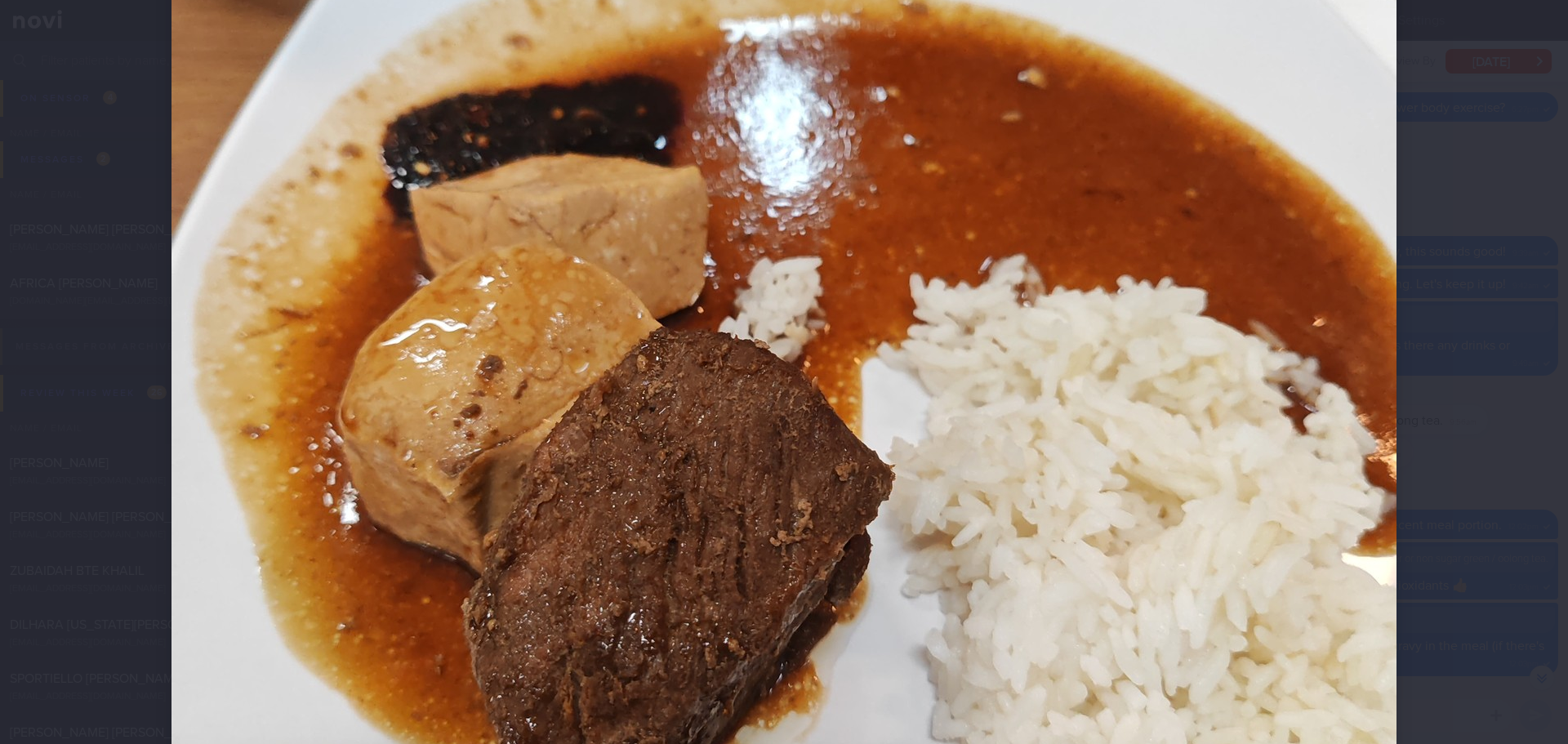
scroll to position [490, 0]
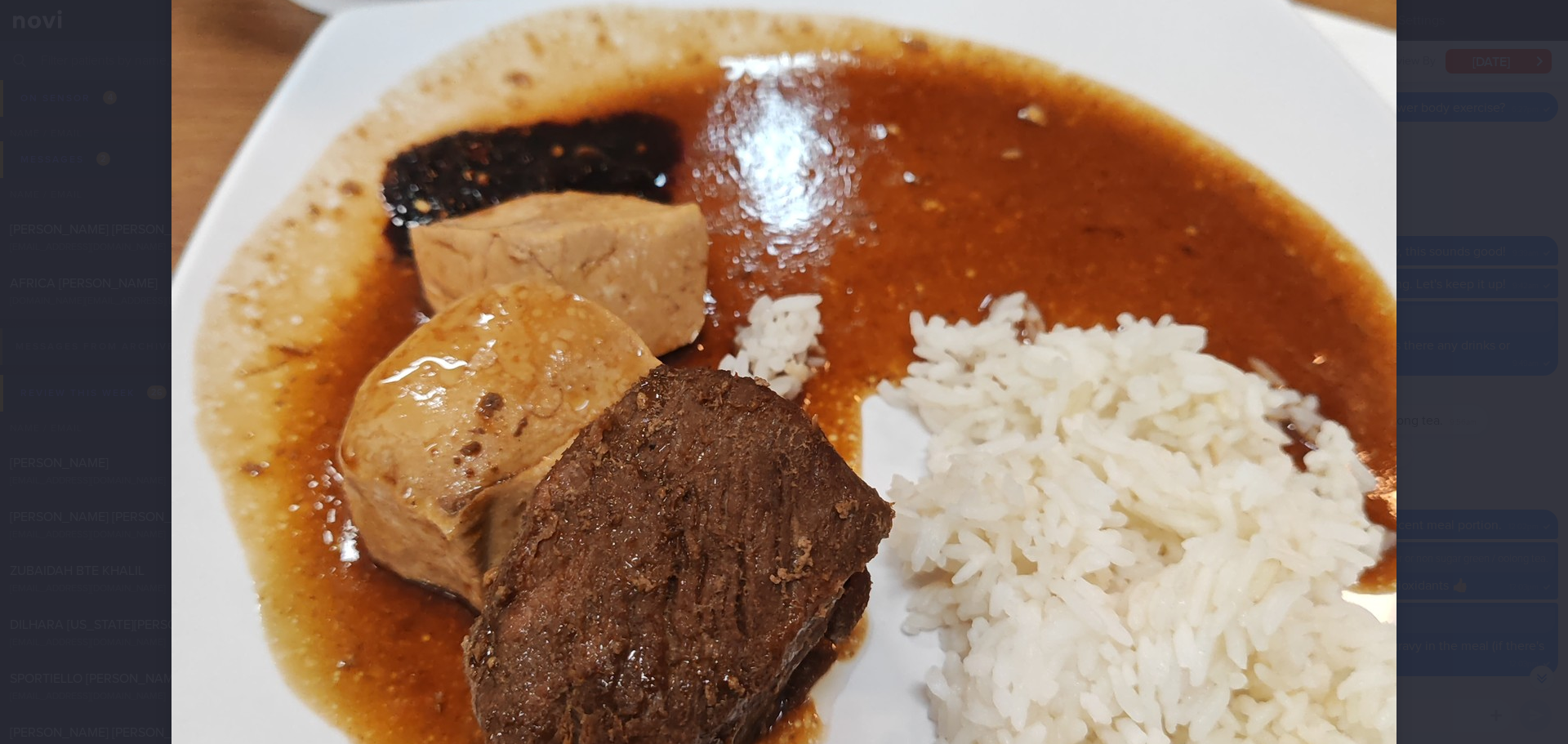
click at [1456, 325] on div at bounding box center [784, 391] width 1356 height 1763
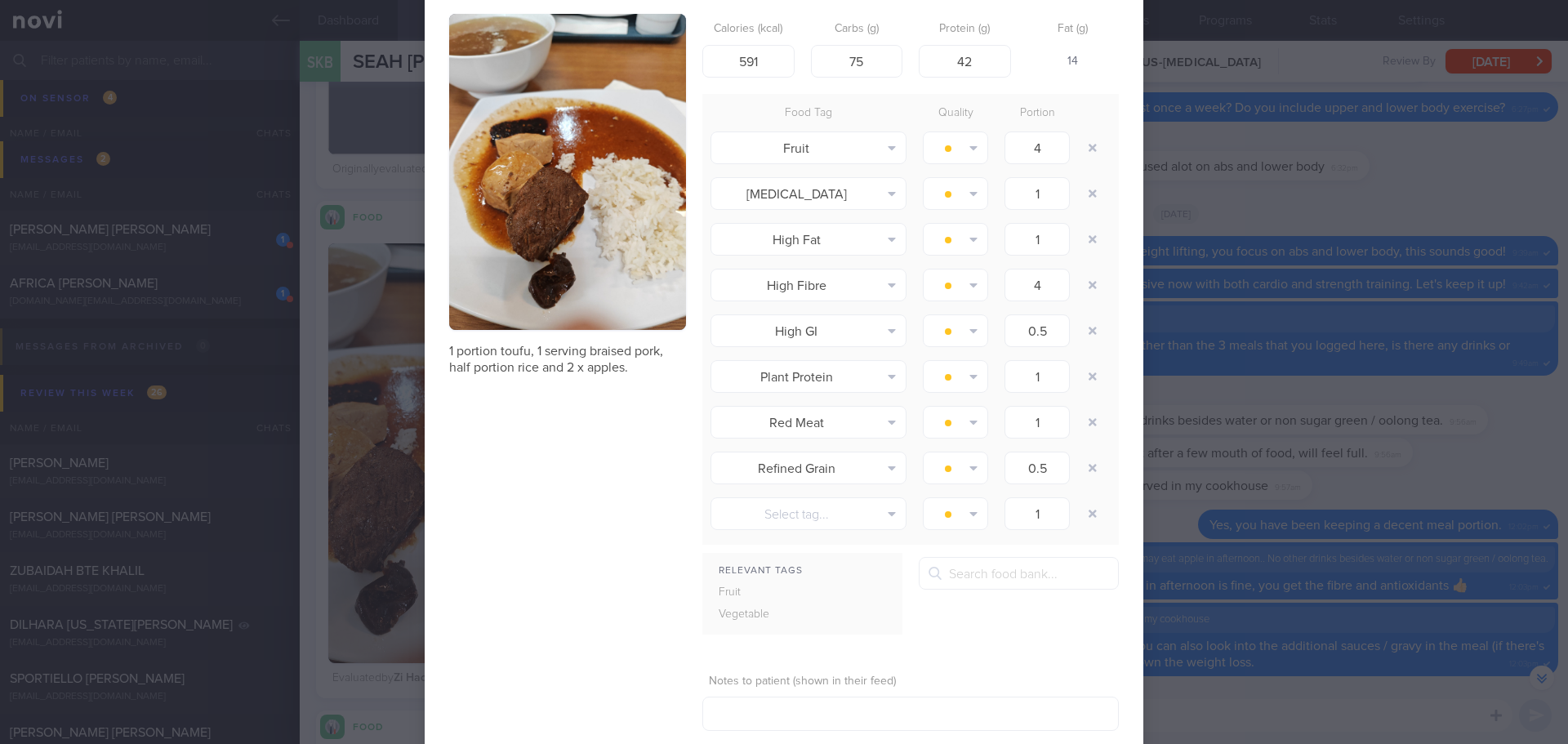
scroll to position [164, 0]
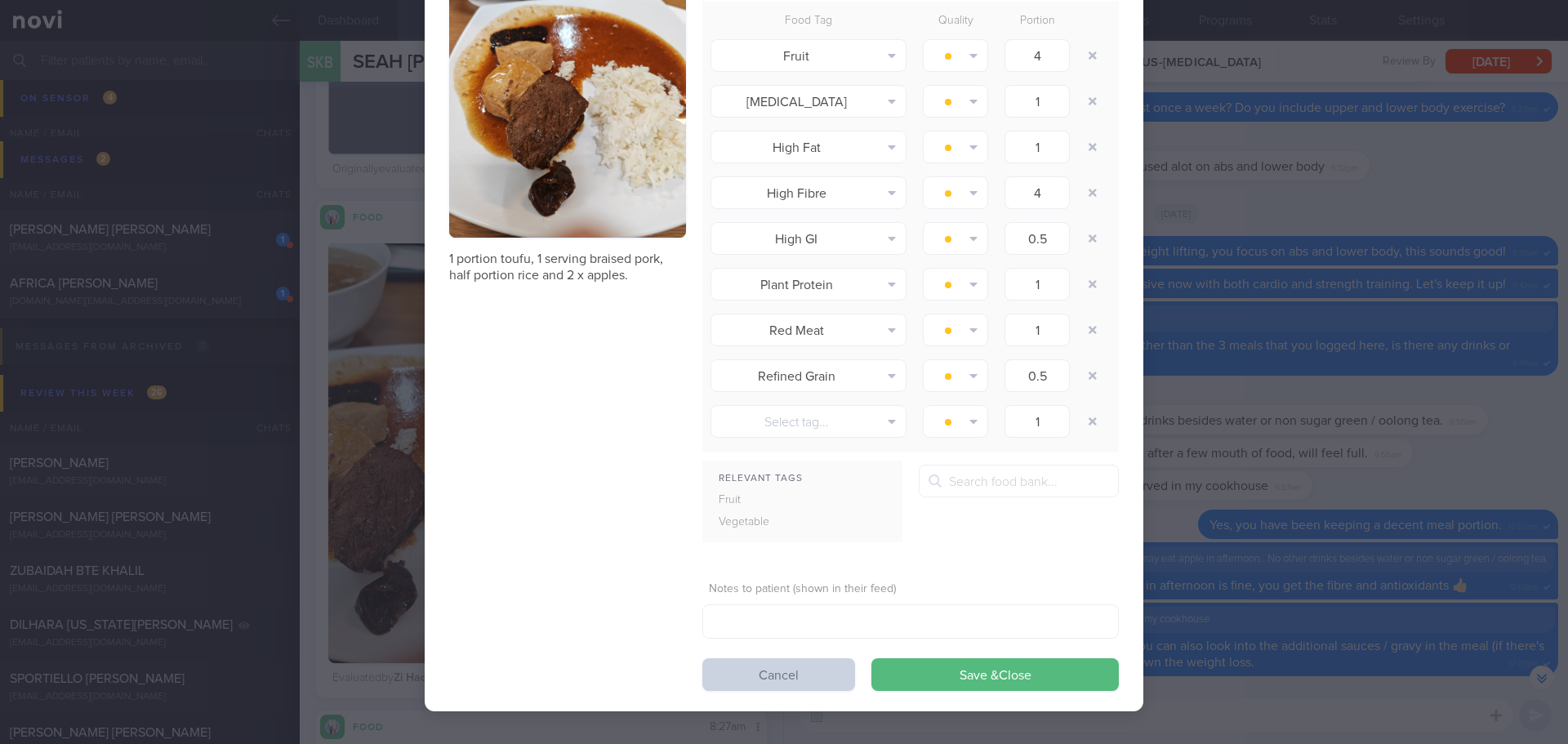
click at [806, 667] on button "Cancel" at bounding box center [778, 675] width 153 height 33
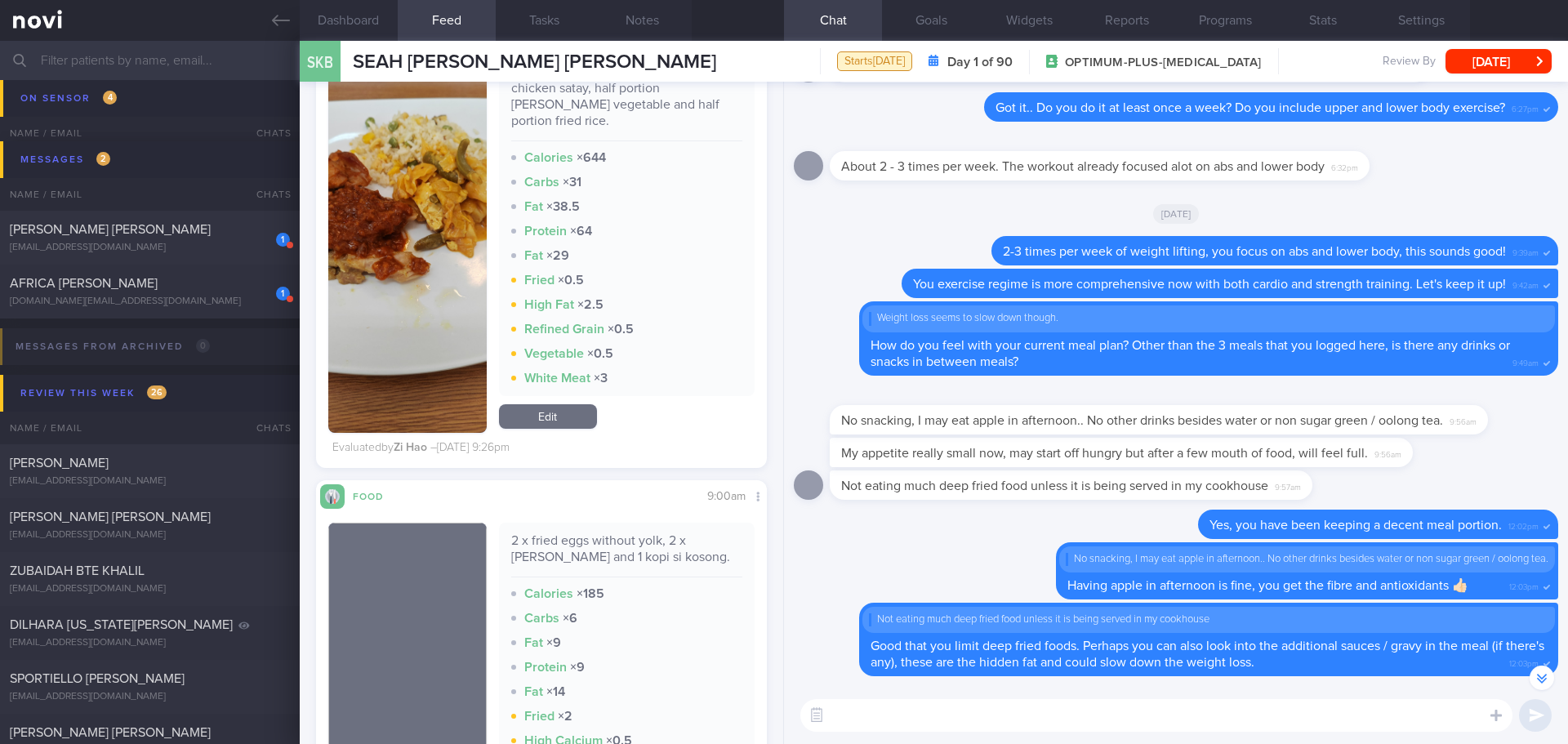
scroll to position [11732, 0]
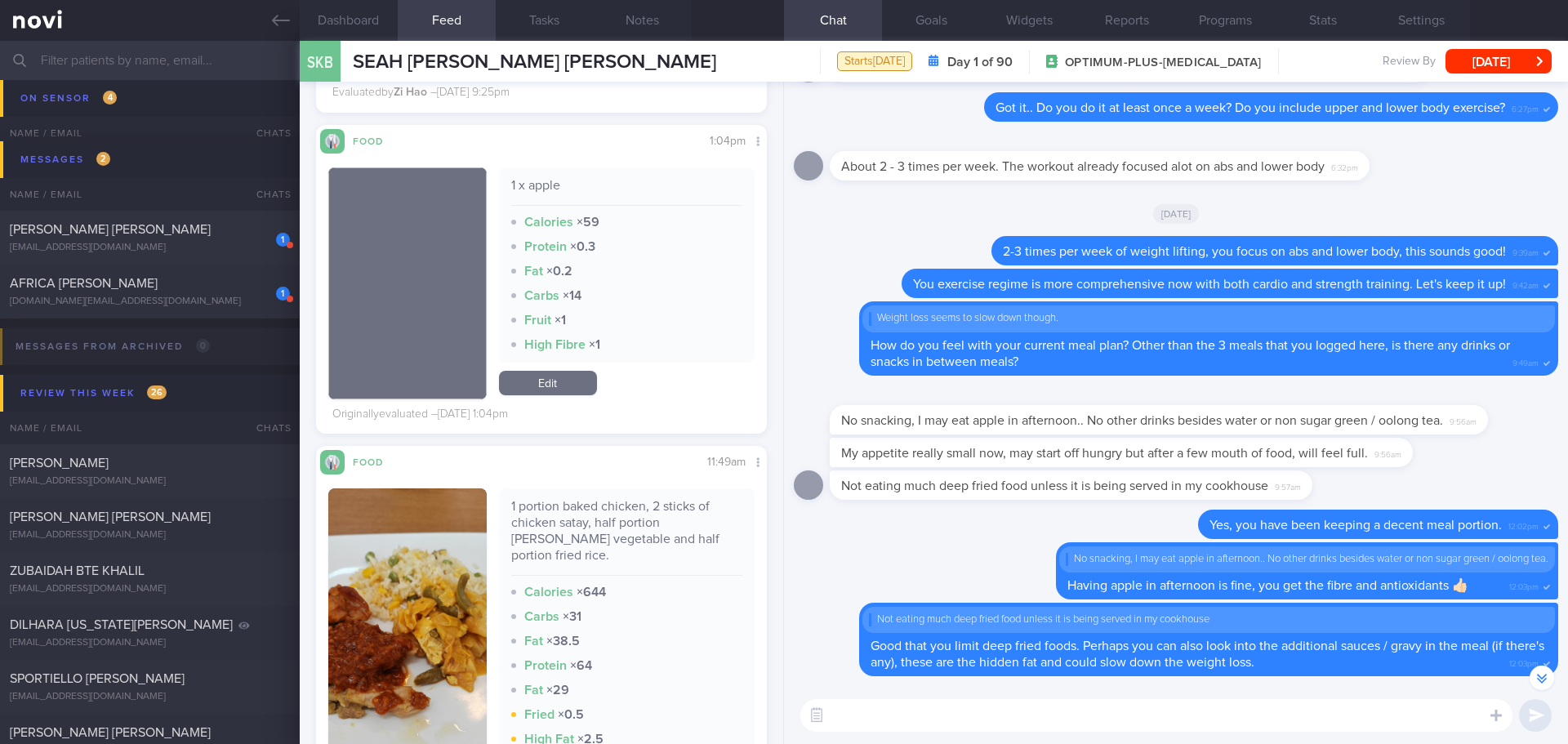
click at [904, 709] on textarea at bounding box center [1157, 715] width 712 height 33
type textarea "Hi [PERSON_NAME], [PERSON_NAME] here."
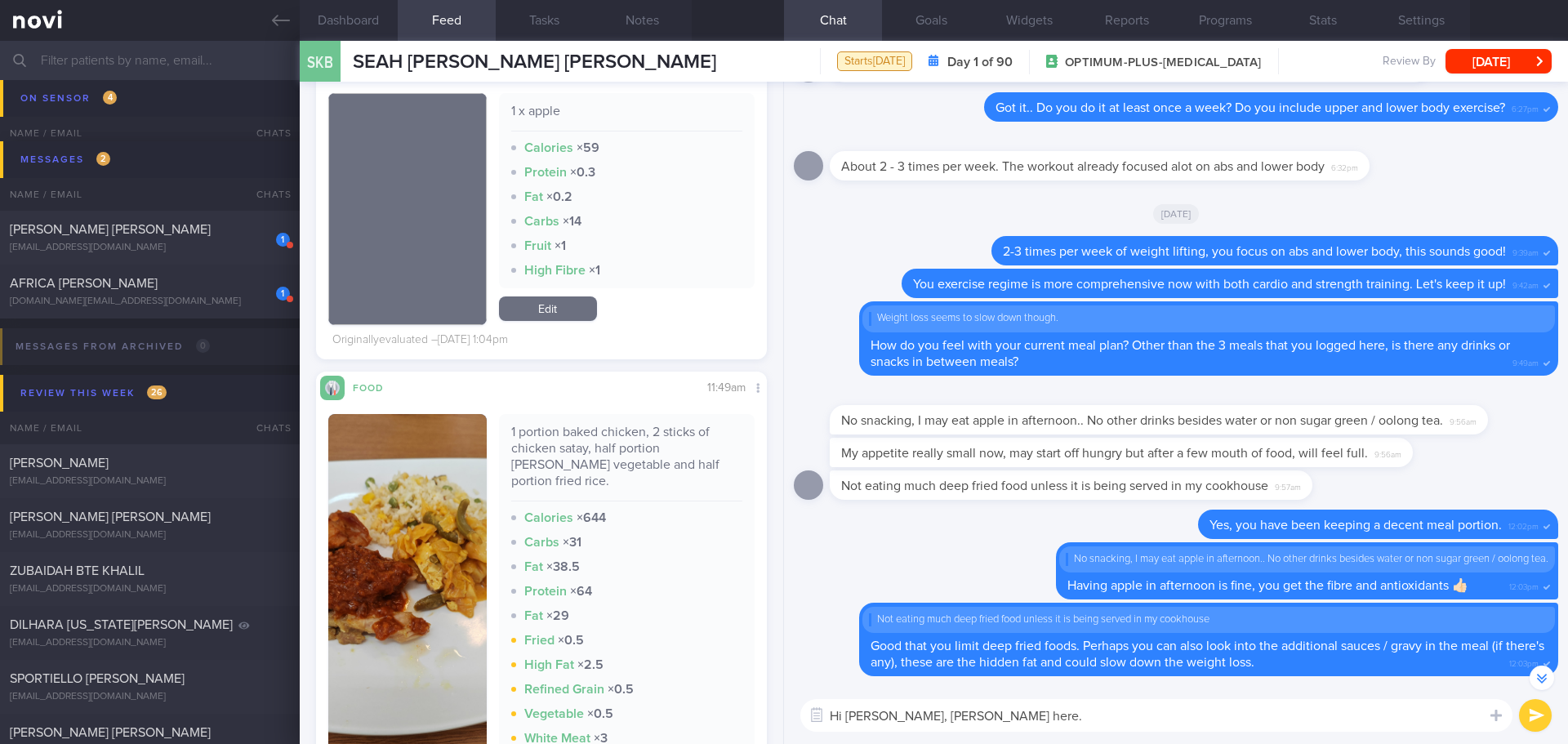
scroll to position [11895, 0]
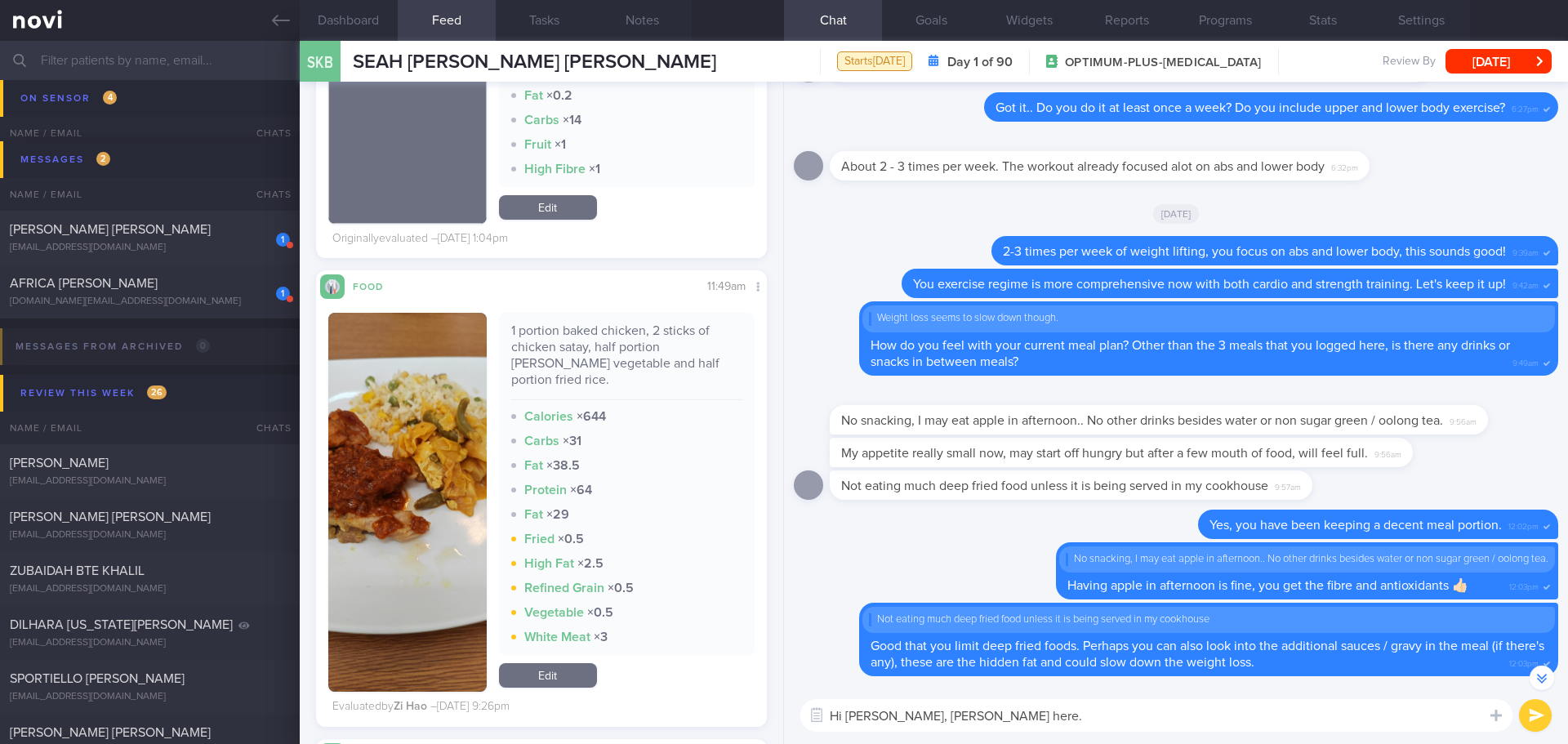
click at [420, 399] on button "button" at bounding box center [407, 503] width 158 height 379
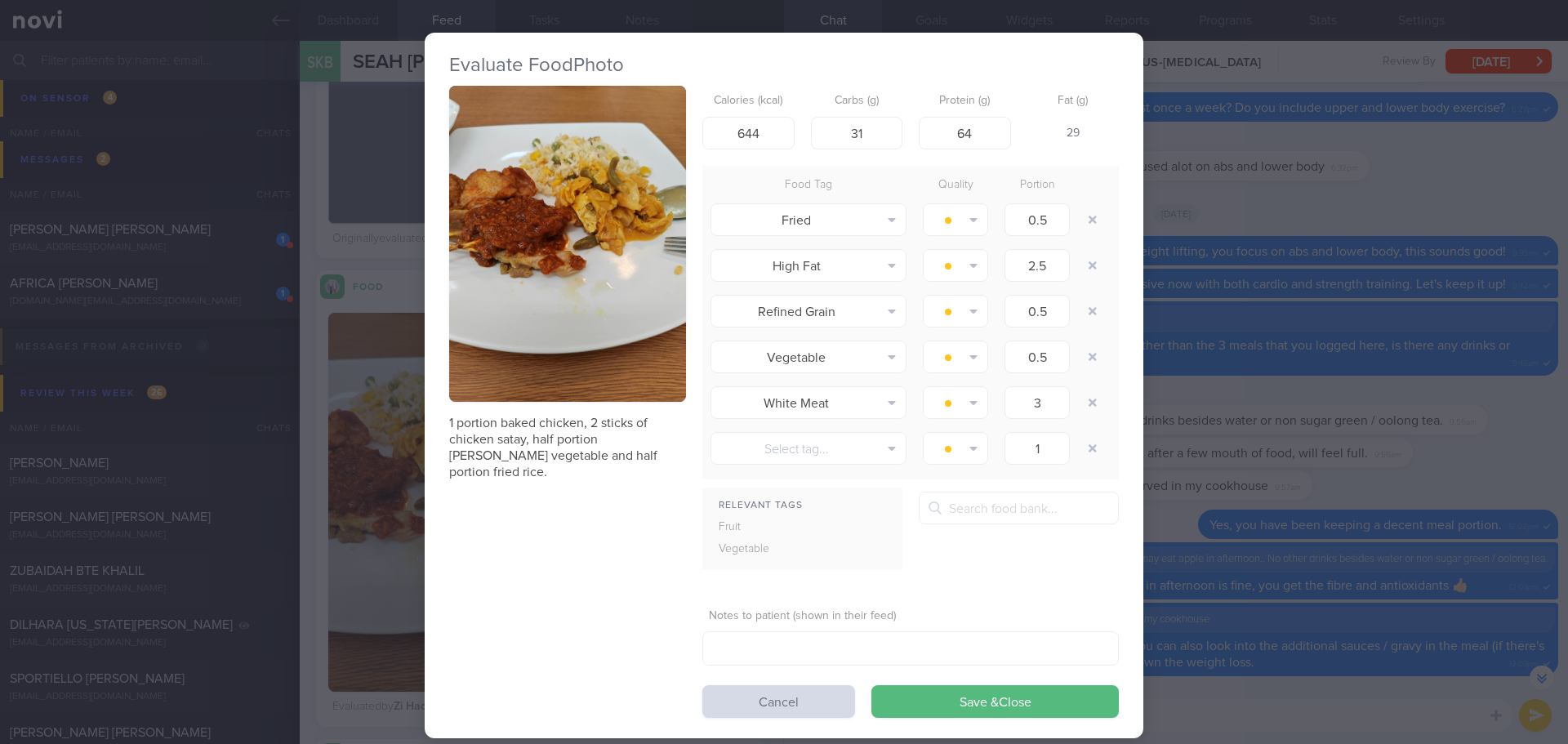
click at [465, 284] on button "button" at bounding box center [567, 243] width 237 height 316
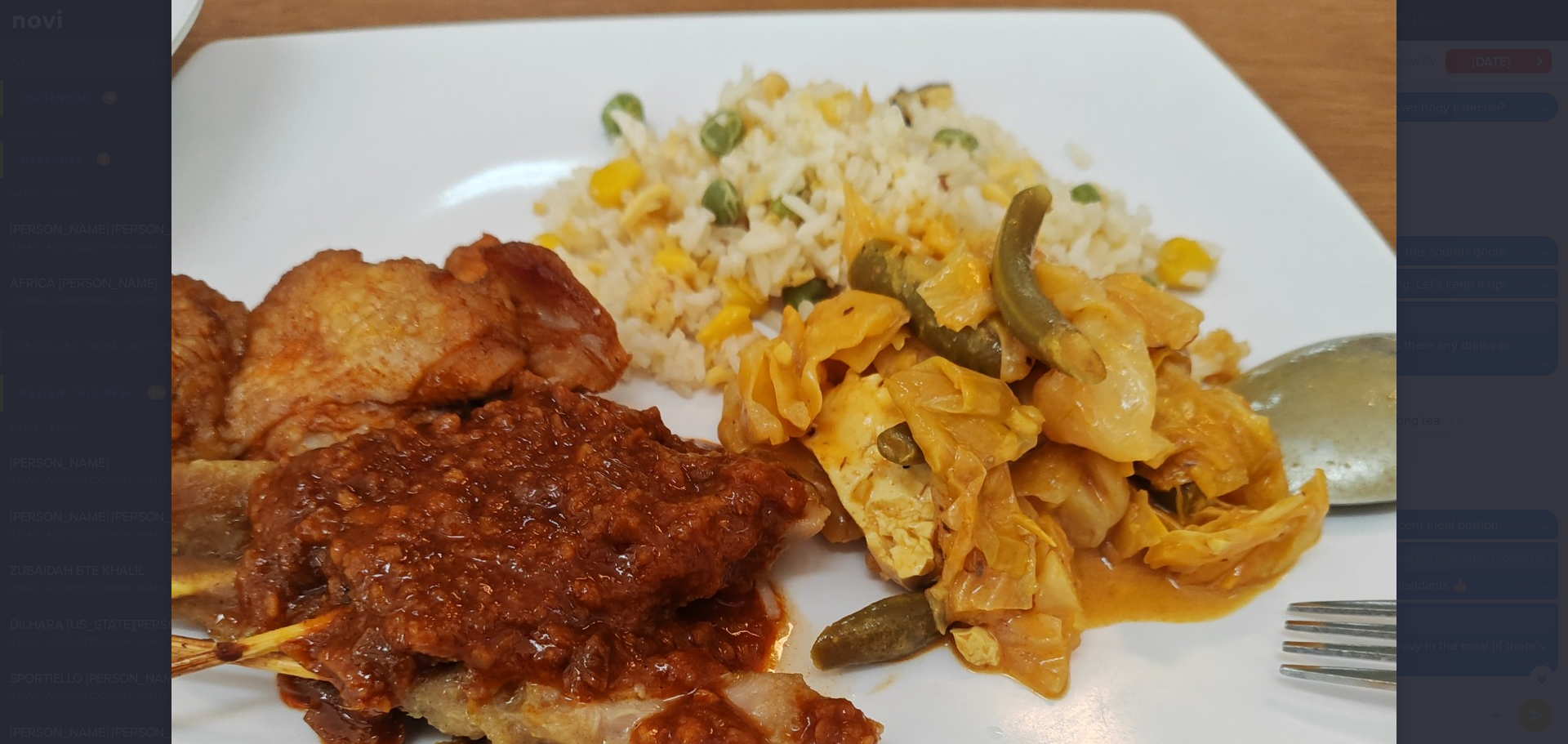
scroll to position [408, 0]
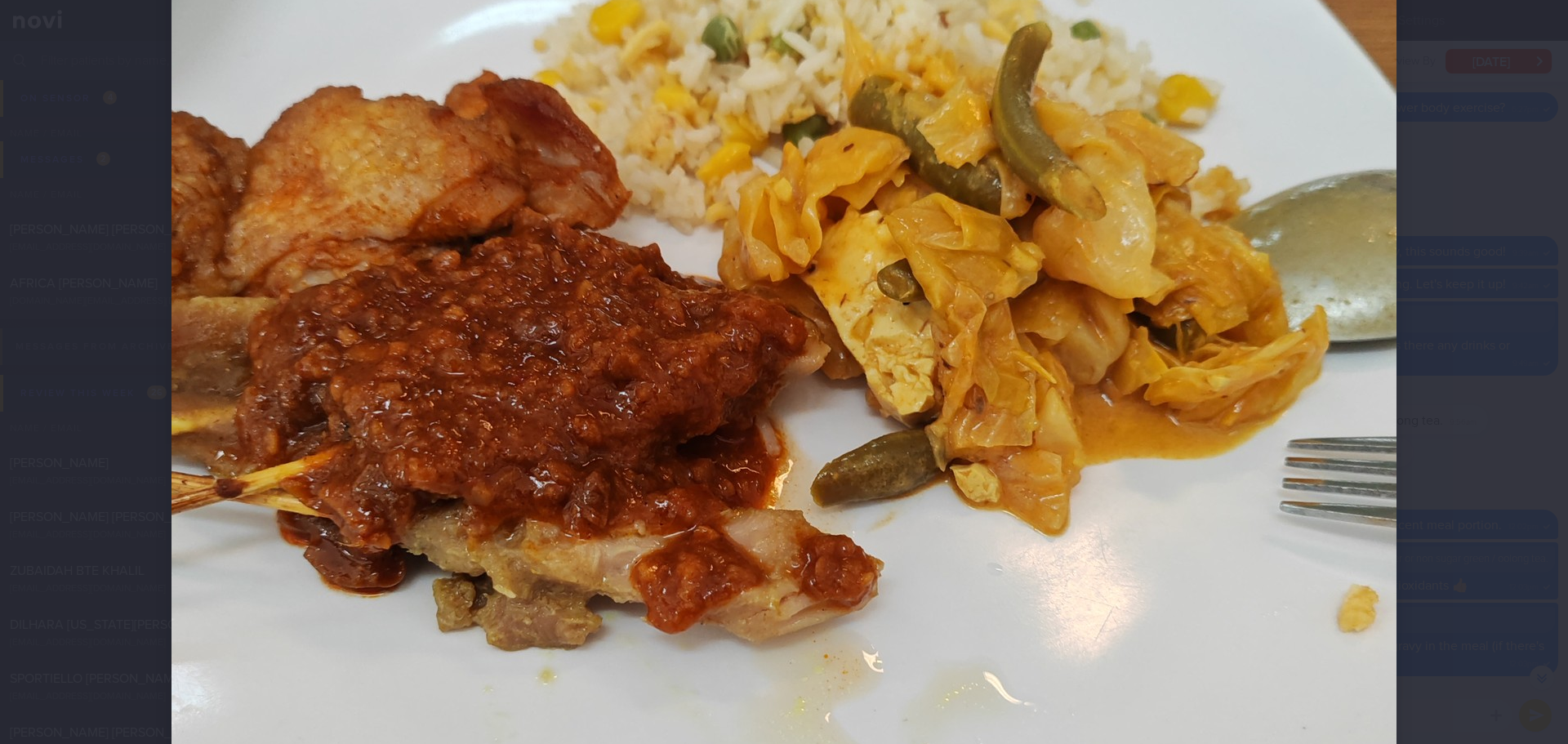
click at [1418, 388] on div at bounding box center [784, 474] width 1356 height 1763
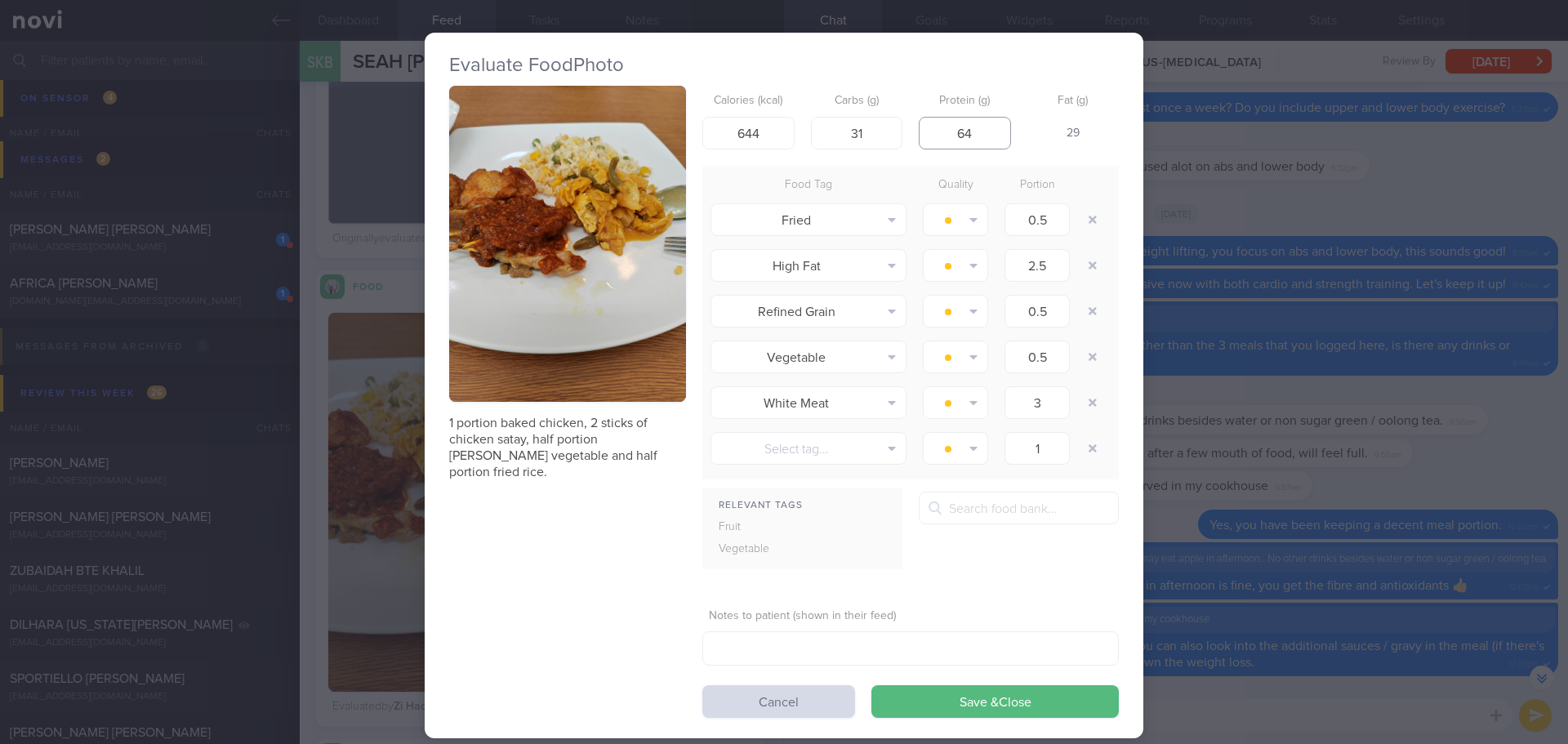
drag, startPoint x: 963, startPoint y: 133, endPoint x: 938, endPoint y: 133, distance: 25.0
click at [938, 133] on input "64" at bounding box center [965, 133] width 92 height 33
type input "2"
type input "15"
drag, startPoint x: 735, startPoint y: 141, endPoint x: 650, endPoint y: 147, distance: 85.2
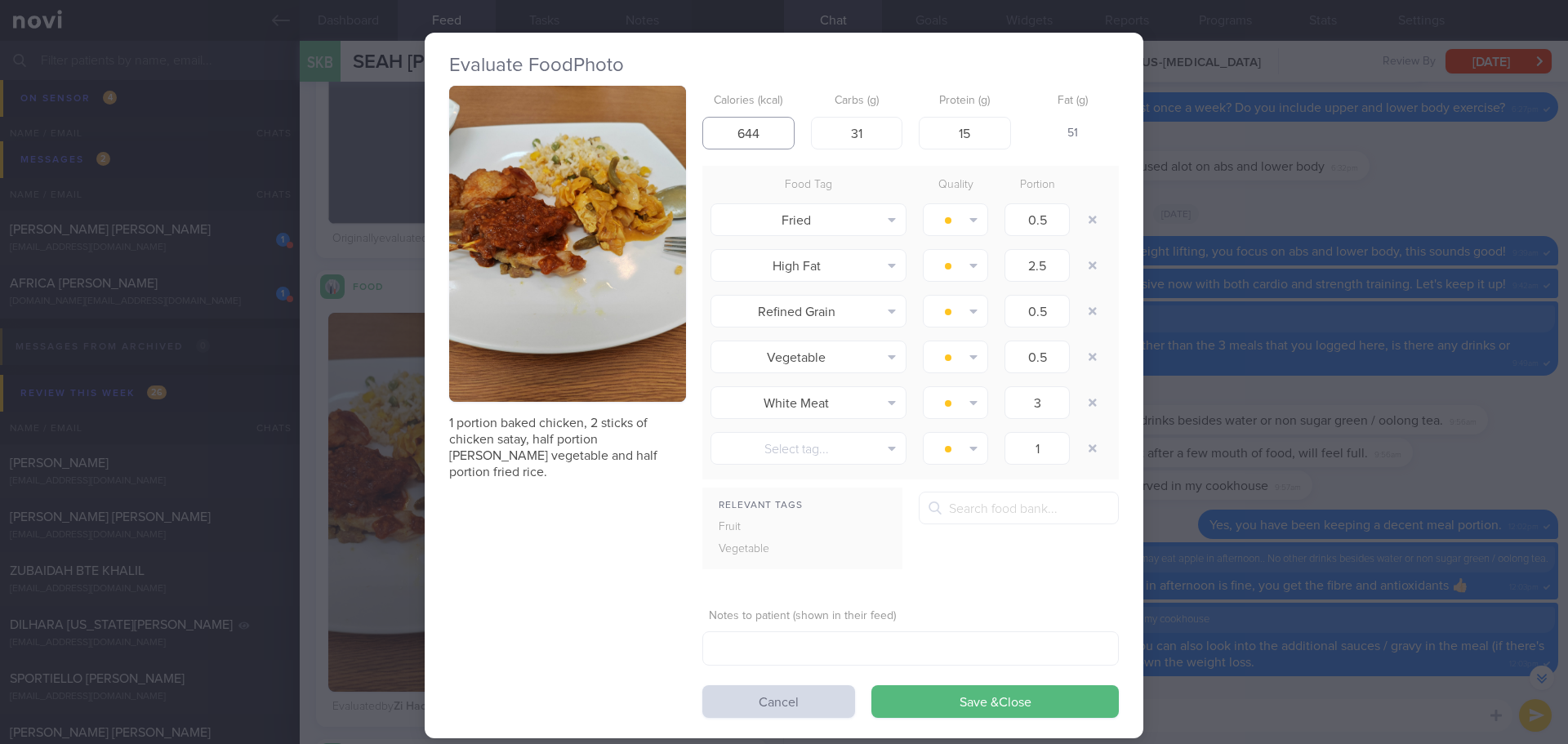
click at [650, 147] on div "1 portion baked chicken, 2 sticks of chicken satay, half portion [PERSON_NAME] …" at bounding box center [784, 401] width 670 height 632
type input "350"
drag, startPoint x: 868, startPoint y: 138, endPoint x: 840, endPoint y: 138, distance: 28.0
click at [840, 138] on input "31" at bounding box center [857, 133] width 92 height 33
type input "20"
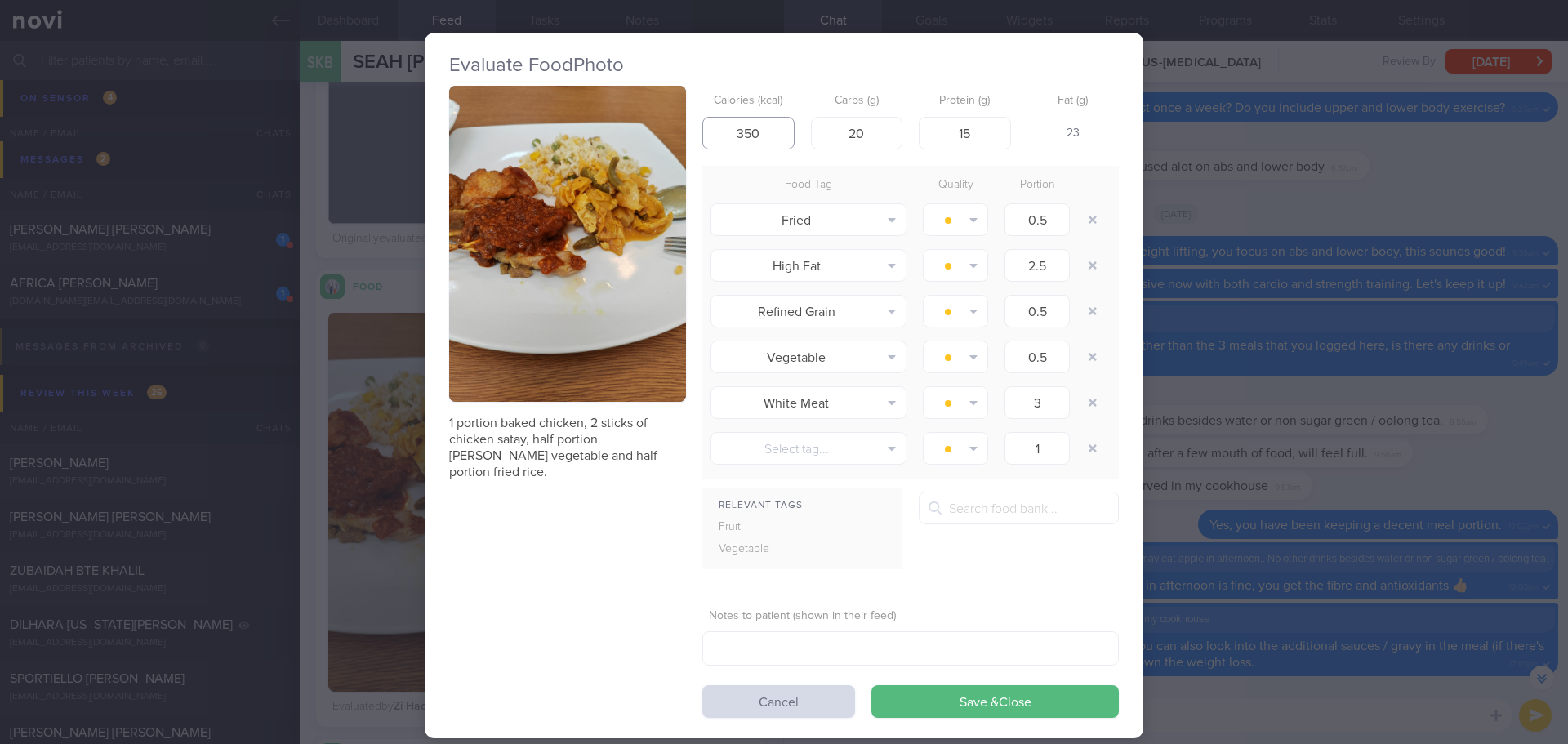
drag, startPoint x: 768, startPoint y: 135, endPoint x: 716, endPoint y: 140, distance: 52.2
click at [716, 140] on input "350" at bounding box center [749, 133] width 92 height 33
click at [711, 193] on div "Food Tag" at bounding box center [809, 185] width 213 height 23
click at [1014, 691] on button "Save & Close" at bounding box center [995, 701] width 247 height 33
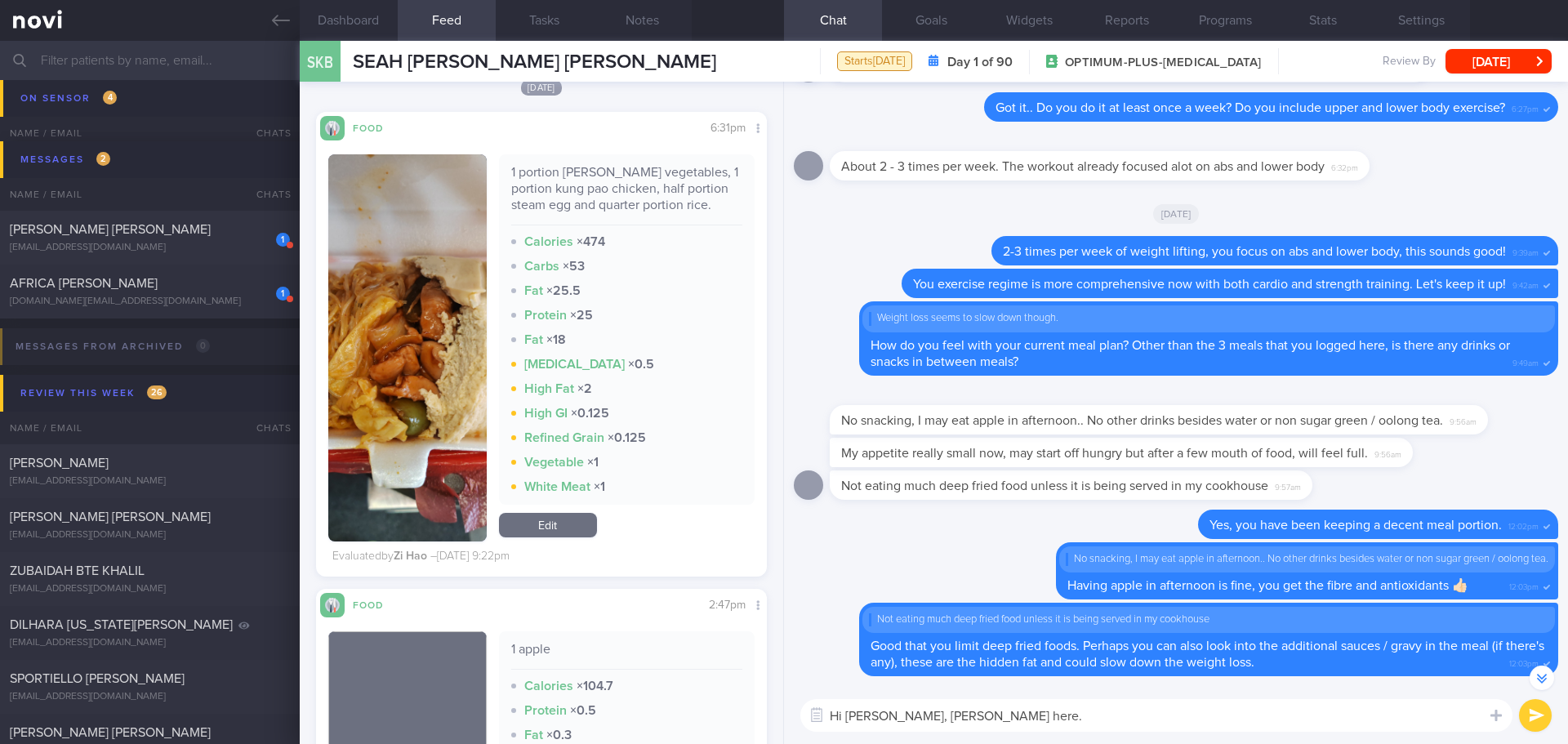
scroll to position [9328, 0]
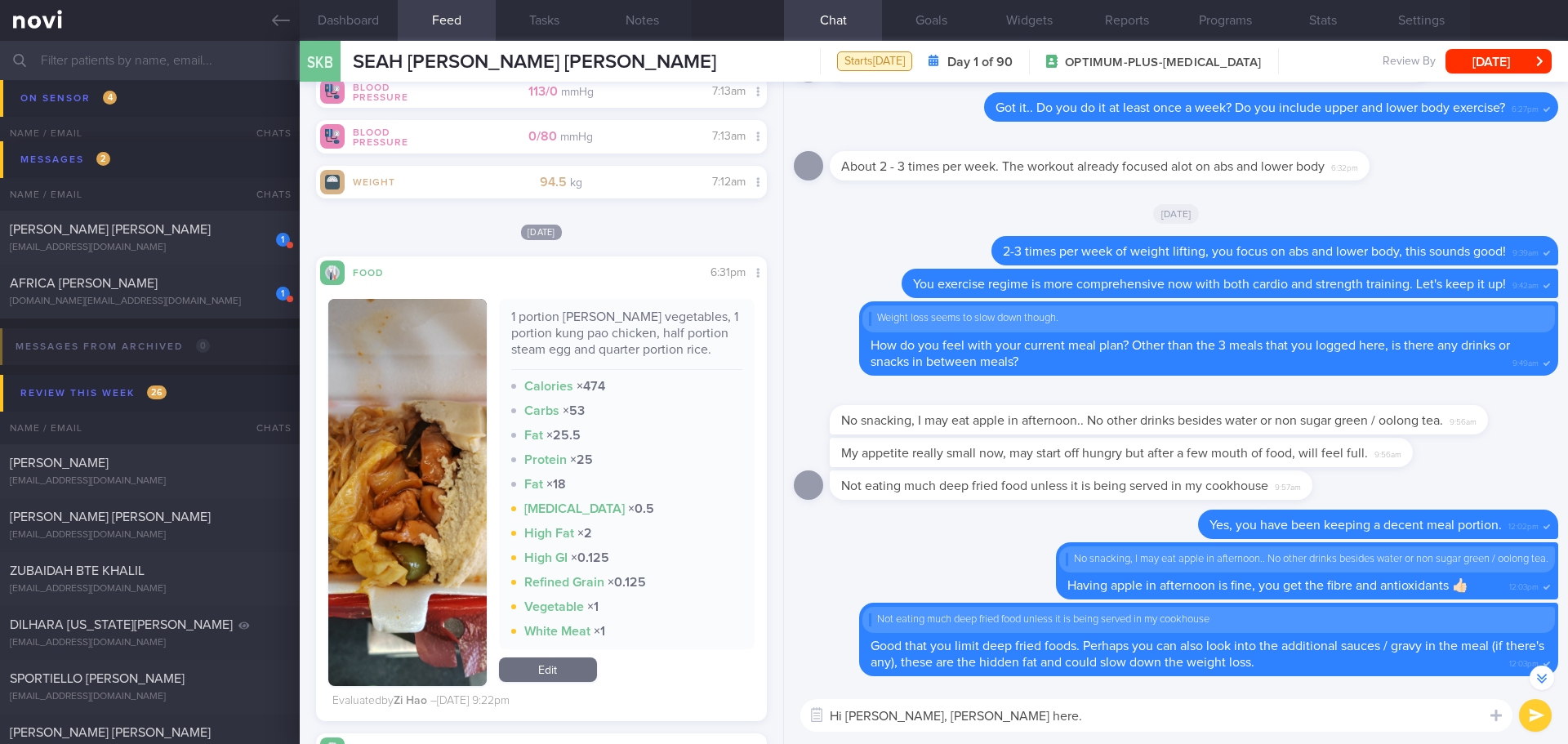
click at [1030, 724] on textarea "Hi [PERSON_NAME], [PERSON_NAME] here." at bounding box center [1157, 715] width 712 height 33
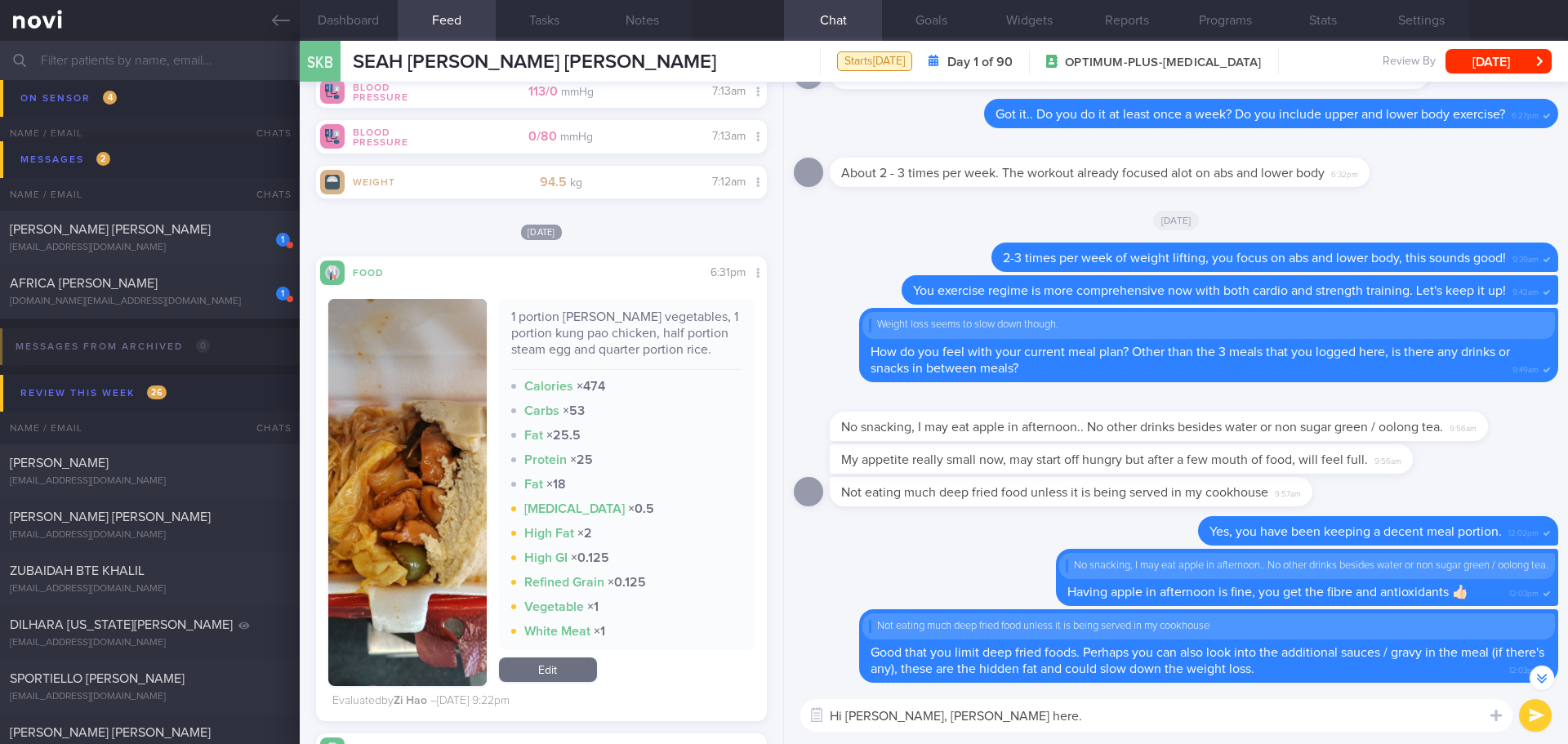
scroll to position [0, 0]
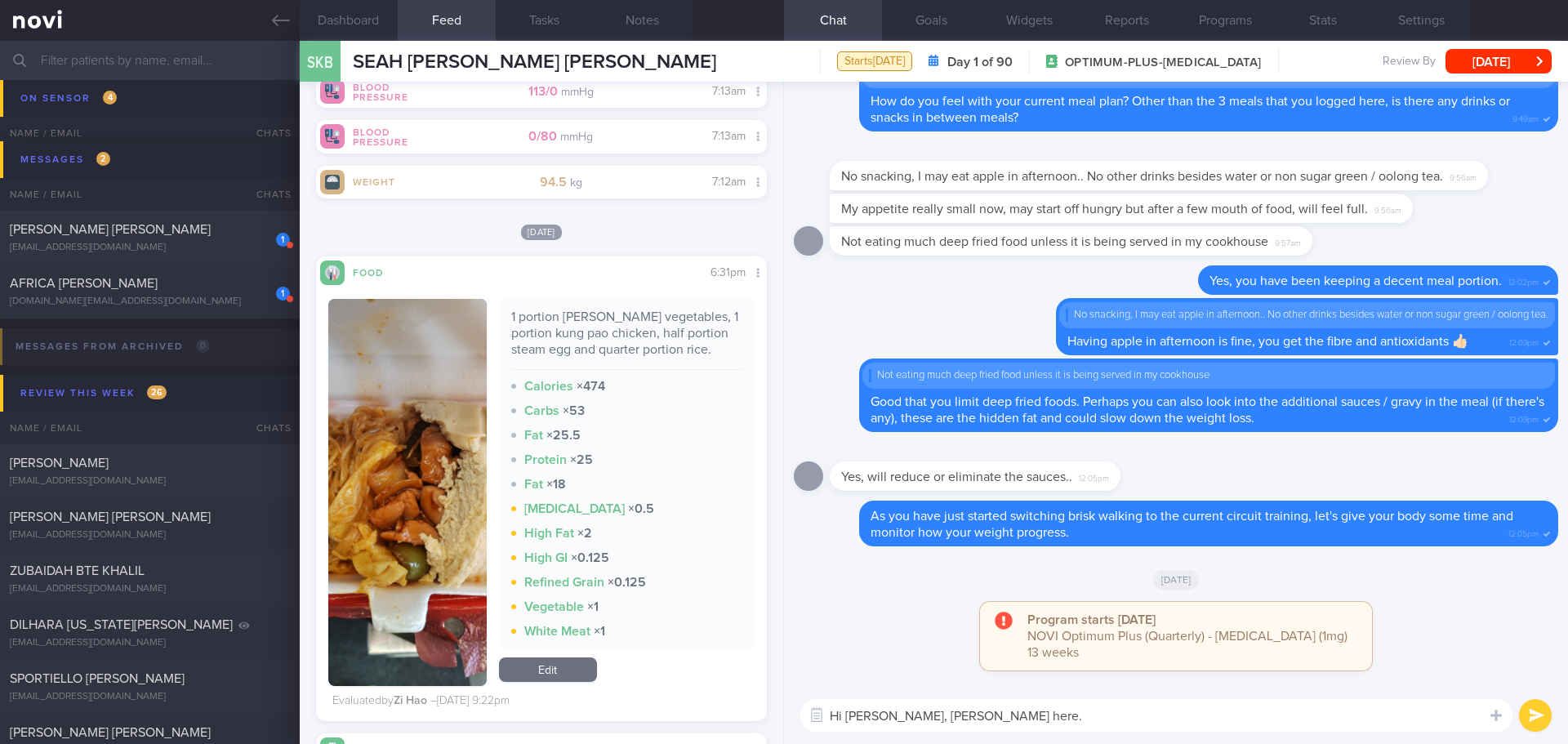
click at [1066, 712] on textarea "Hi [PERSON_NAME], [PERSON_NAME] here." at bounding box center [1157, 715] width 712 height 33
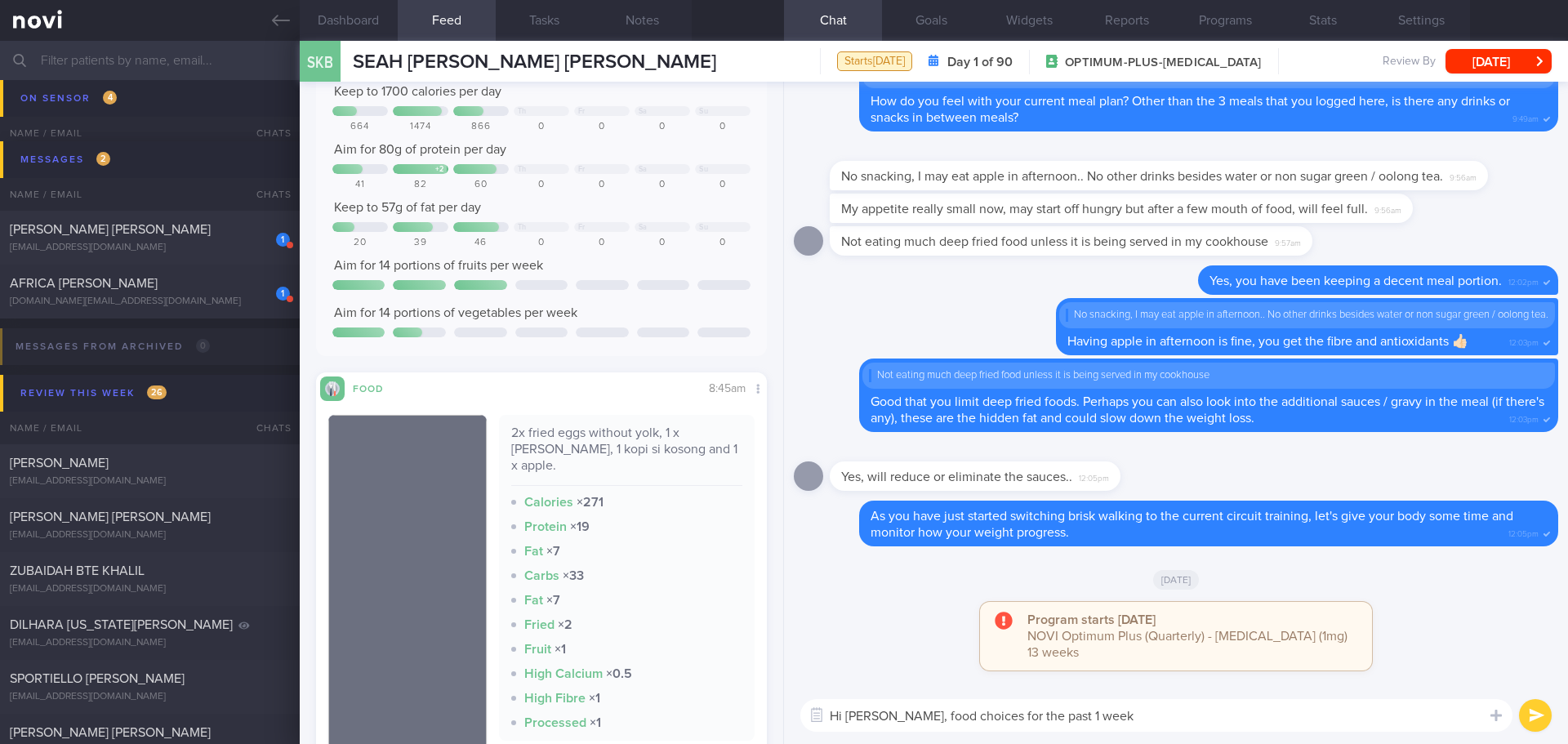
scroll to position [326, 0]
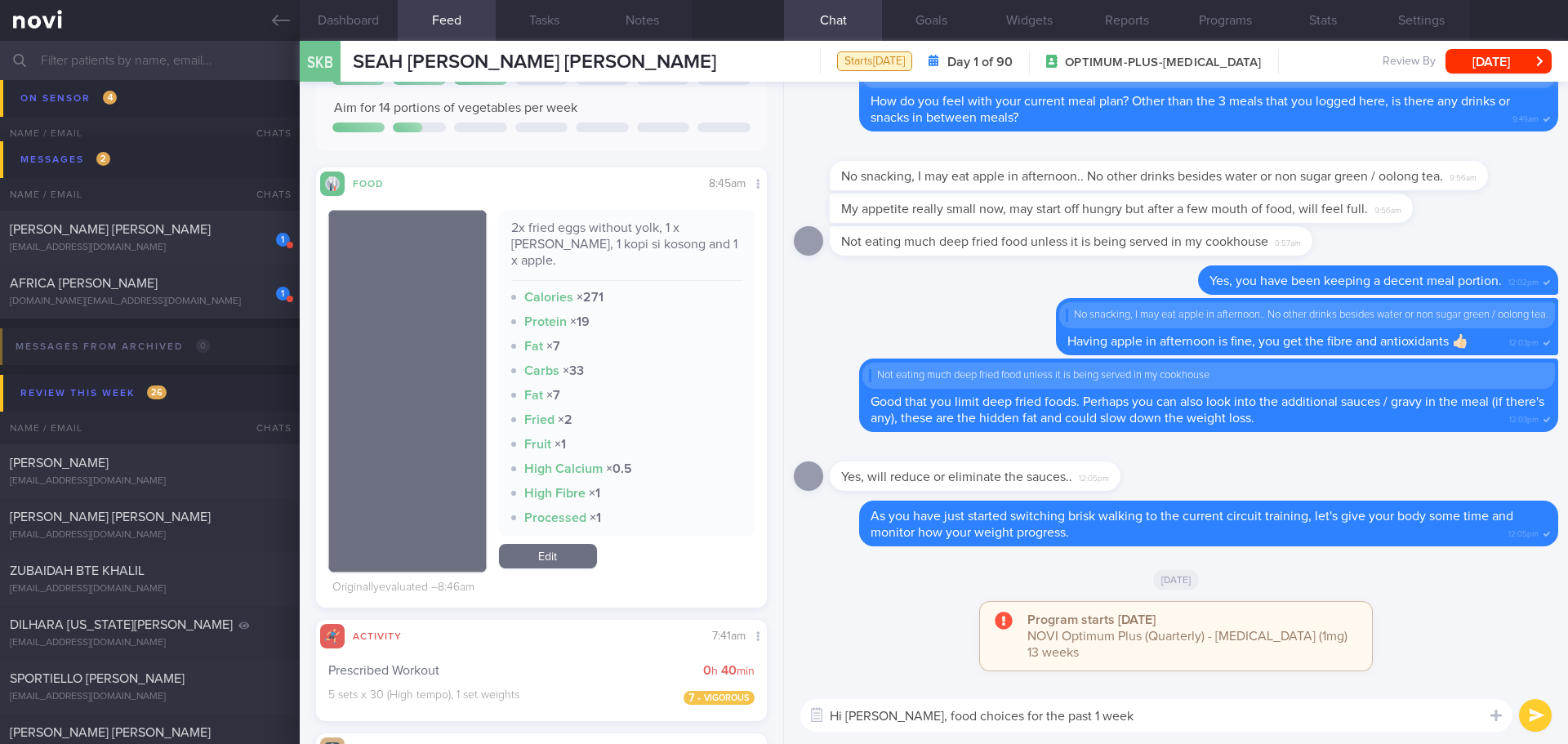
type textarea "Hi [PERSON_NAME], food choices for the past 1 week"
click at [580, 544] on link "Edit" at bounding box center [547, 556] width 98 height 25
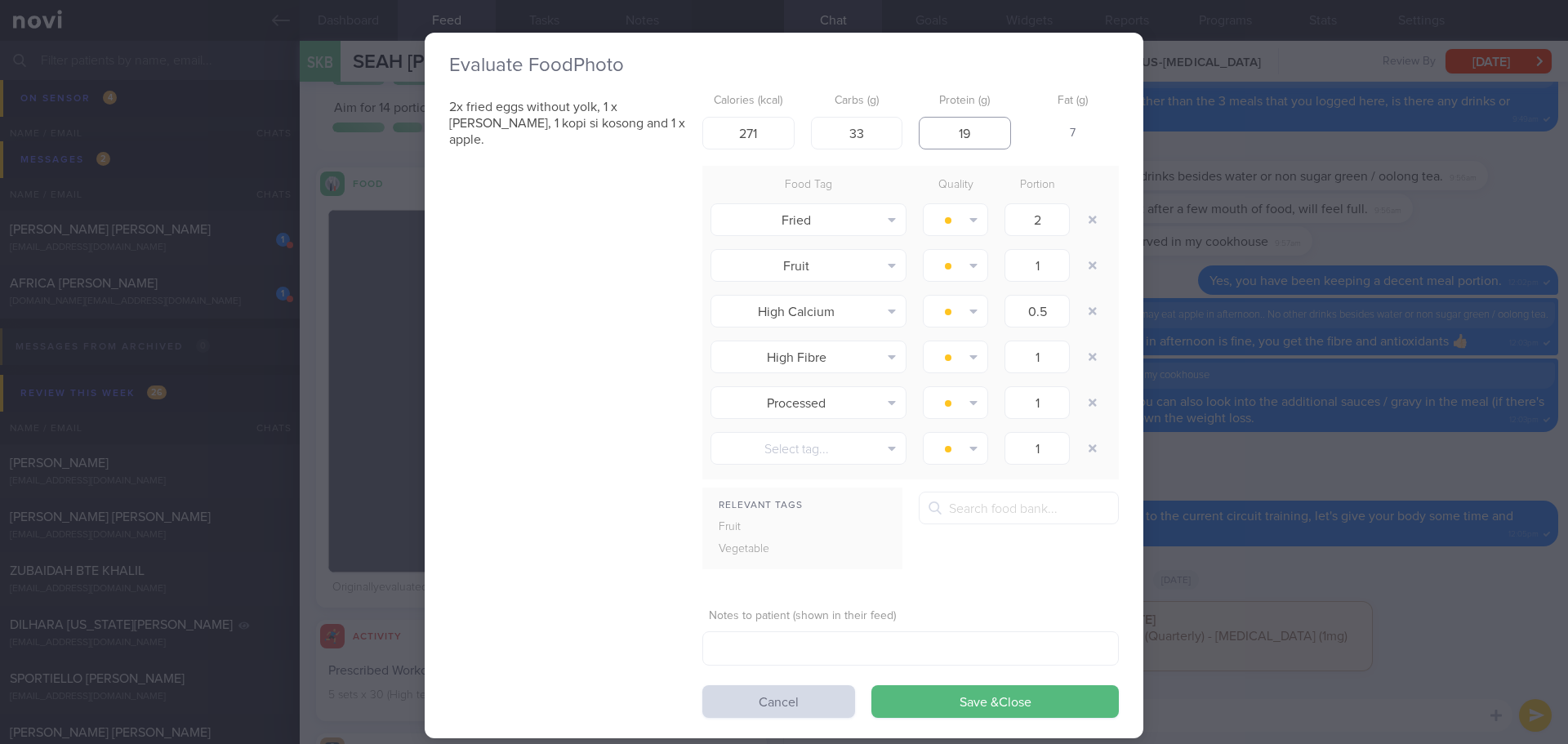
drag, startPoint x: 980, startPoint y: 136, endPoint x: 946, endPoint y: 137, distance: 34.0
click at [946, 137] on input "19" at bounding box center [965, 133] width 92 height 33
click at [879, 134] on input "33" at bounding box center [857, 133] width 92 height 33
click at [980, 141] on input "10" at bounding box center [965, 133] width 92 height 33
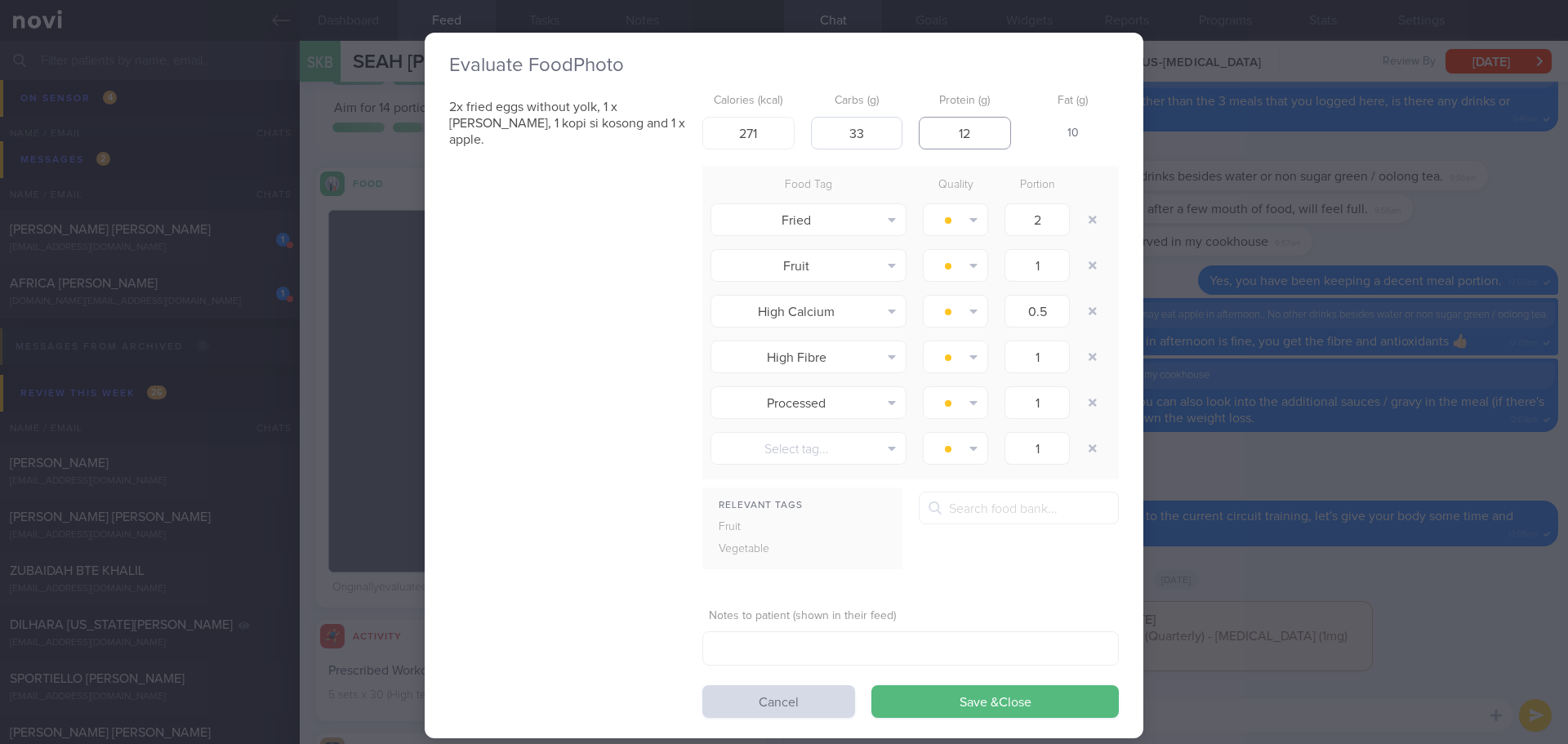
type input "12"
click at [870, 135] on input "33" at bounding box center [857, 133] width 92 height 33
type input "3"
type input "20"
click at [975, 706] on button "Save & Close" at bounding box center [995, 701] width 247 height 33
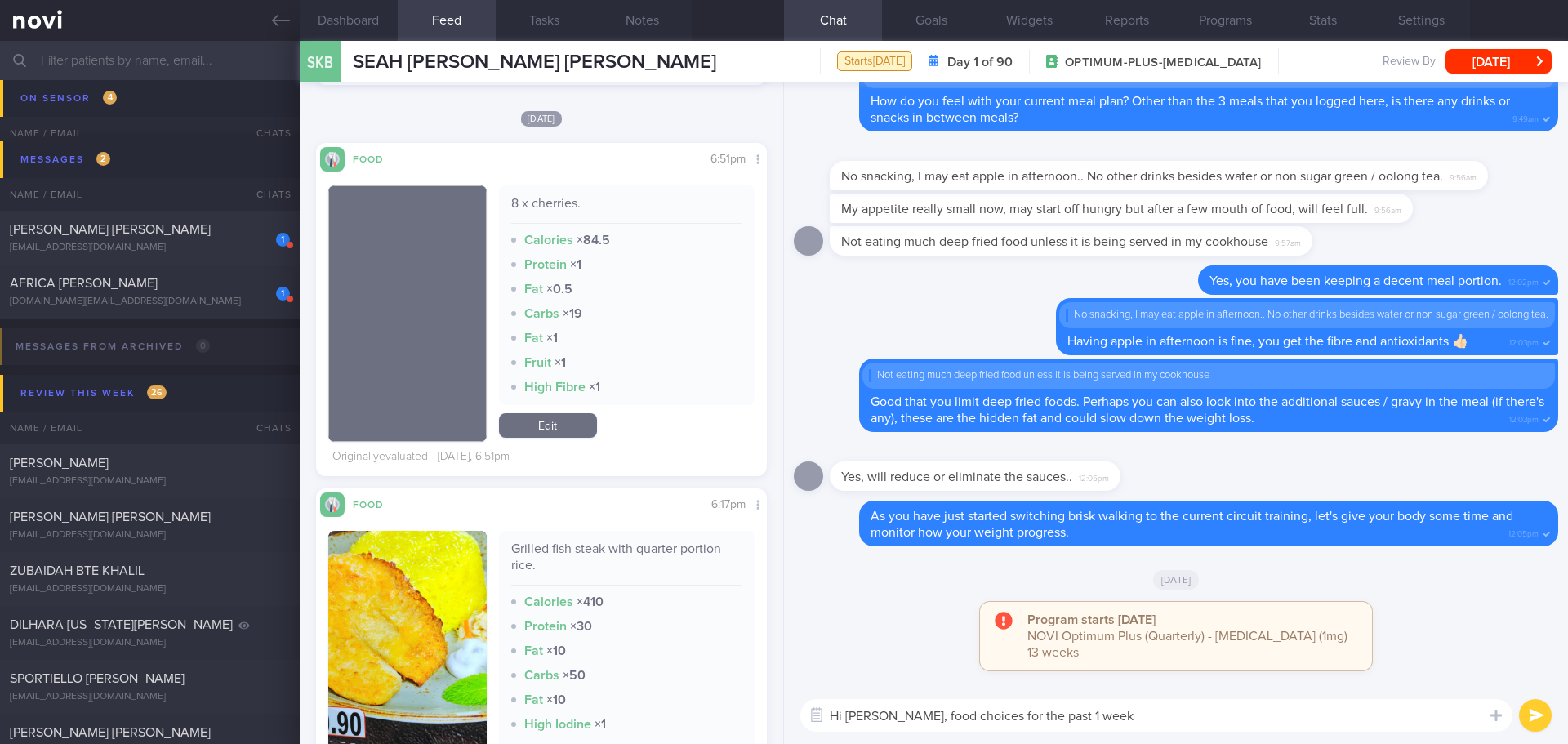
scroll to position [1306, 0]
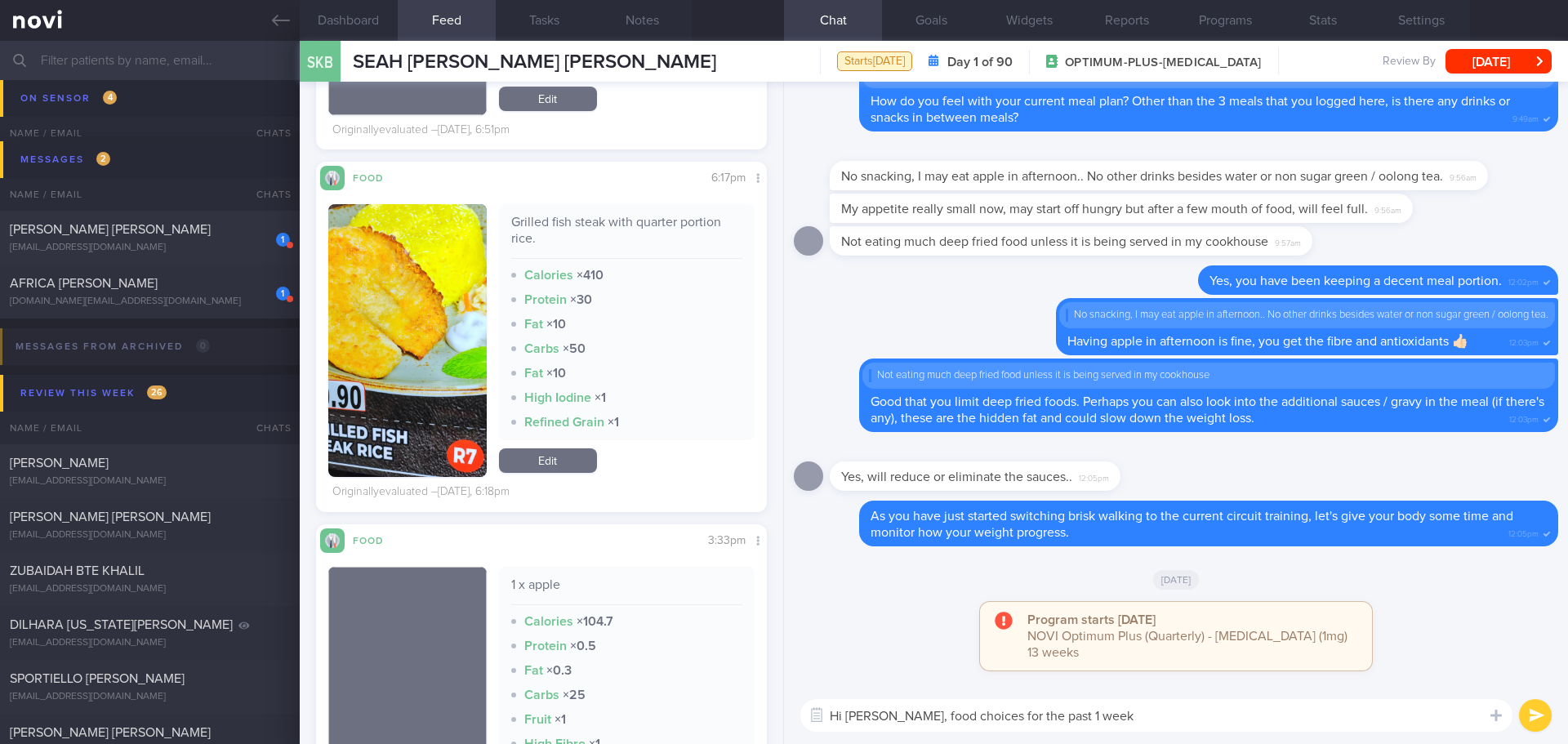
click at [441, 339] on button "button" at bounding box center [407, 340] width 158 height 273
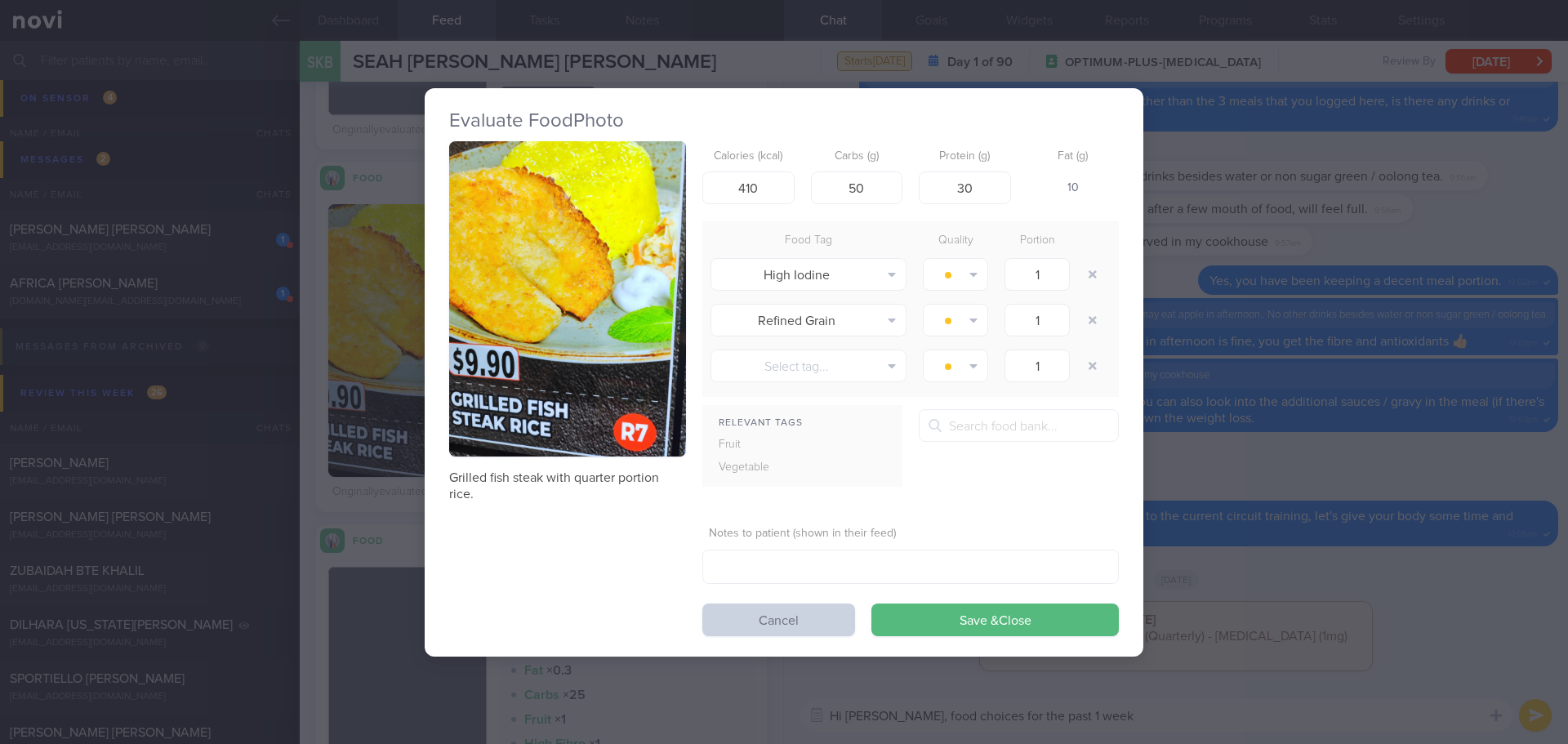
click at [807, 618] on button "Cancel" at bounding box center [778, 620] width 153 height 33
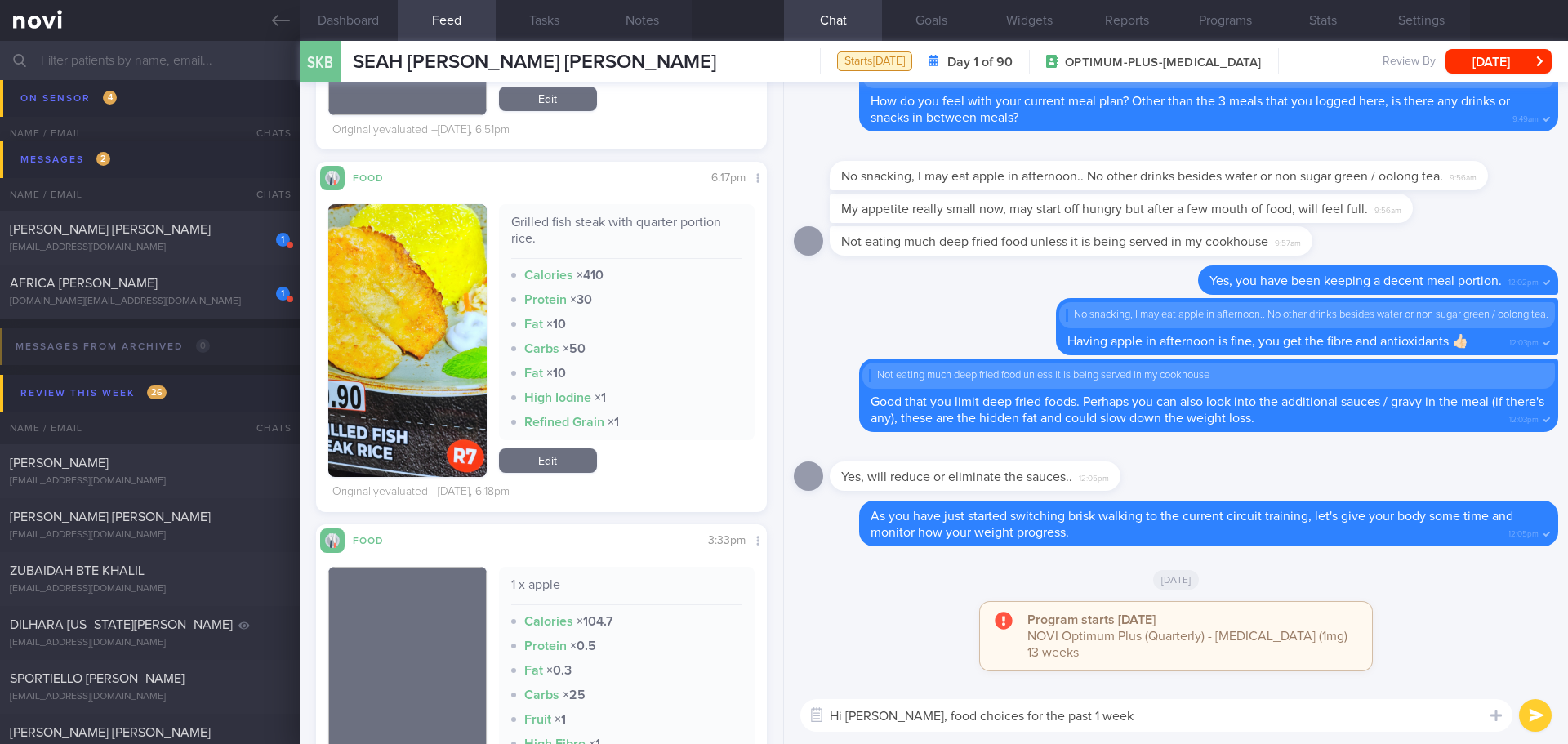
click at [413, 294] on button "button" at bounding box center [407, 340] width 158 height 273
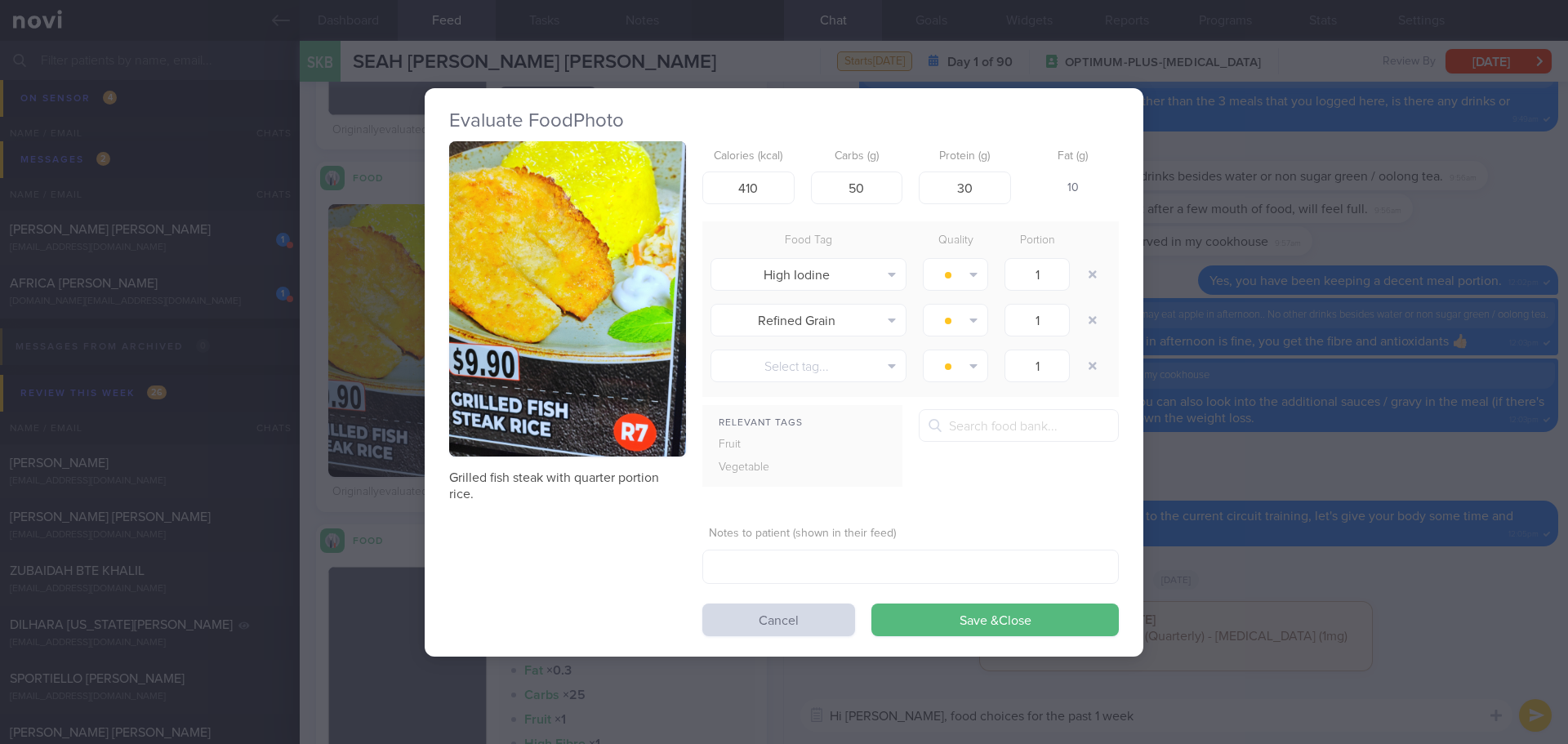
click at [523, 250] on button "button" at bounding box center [567, 298] width 237 height 316
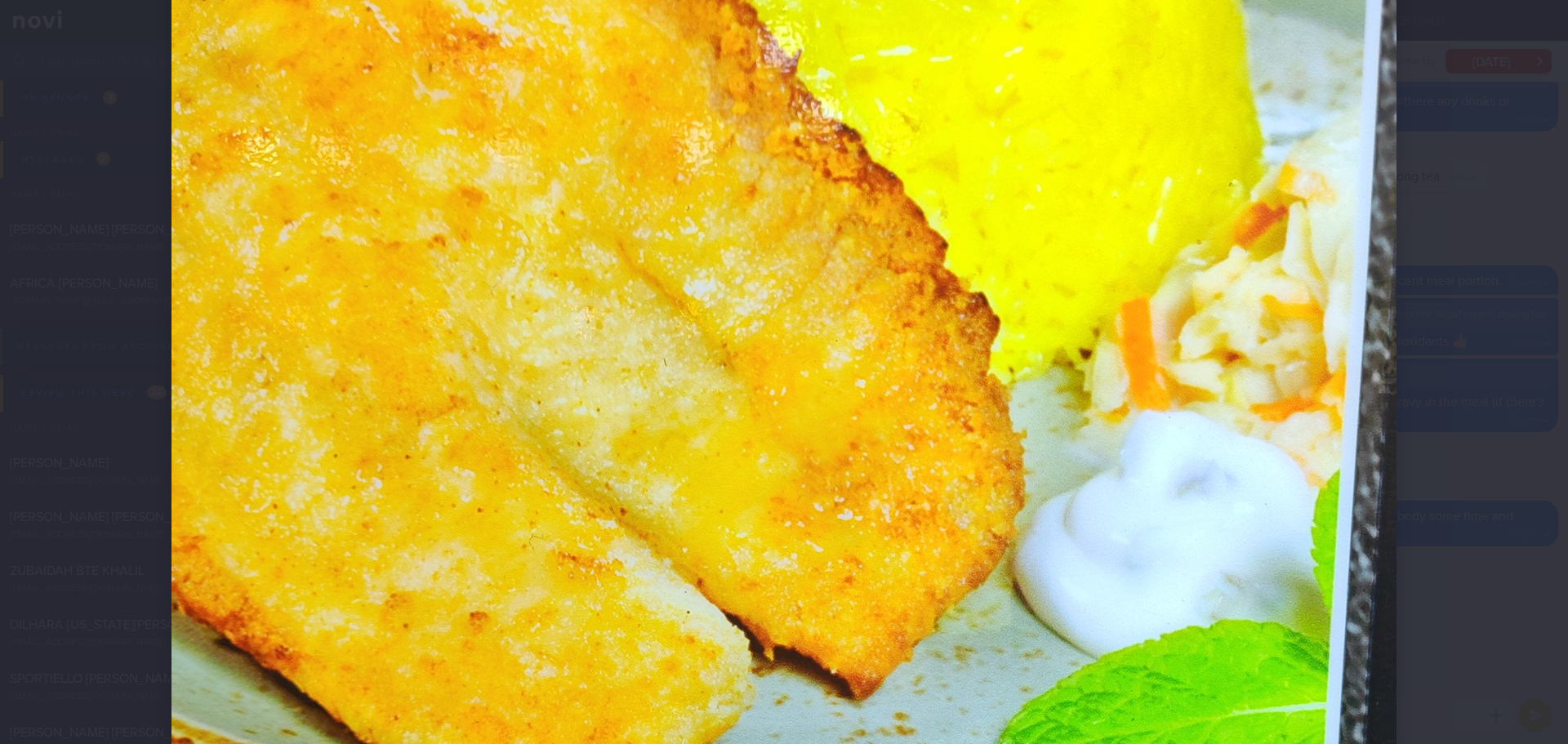
scroll to position [326, 0]
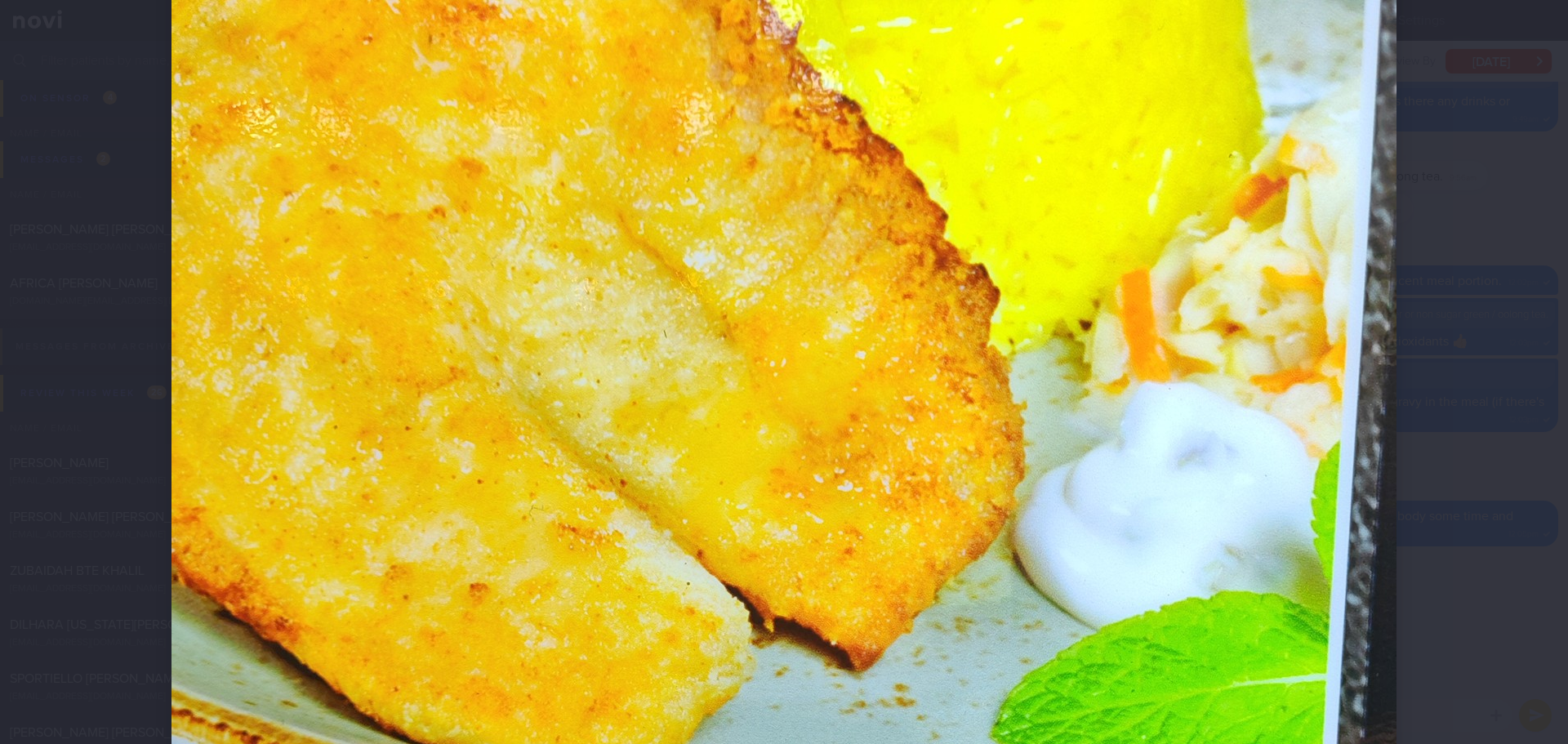
click at [1513, 327] on div at bounding box center [784, 372] width 1568 height 744
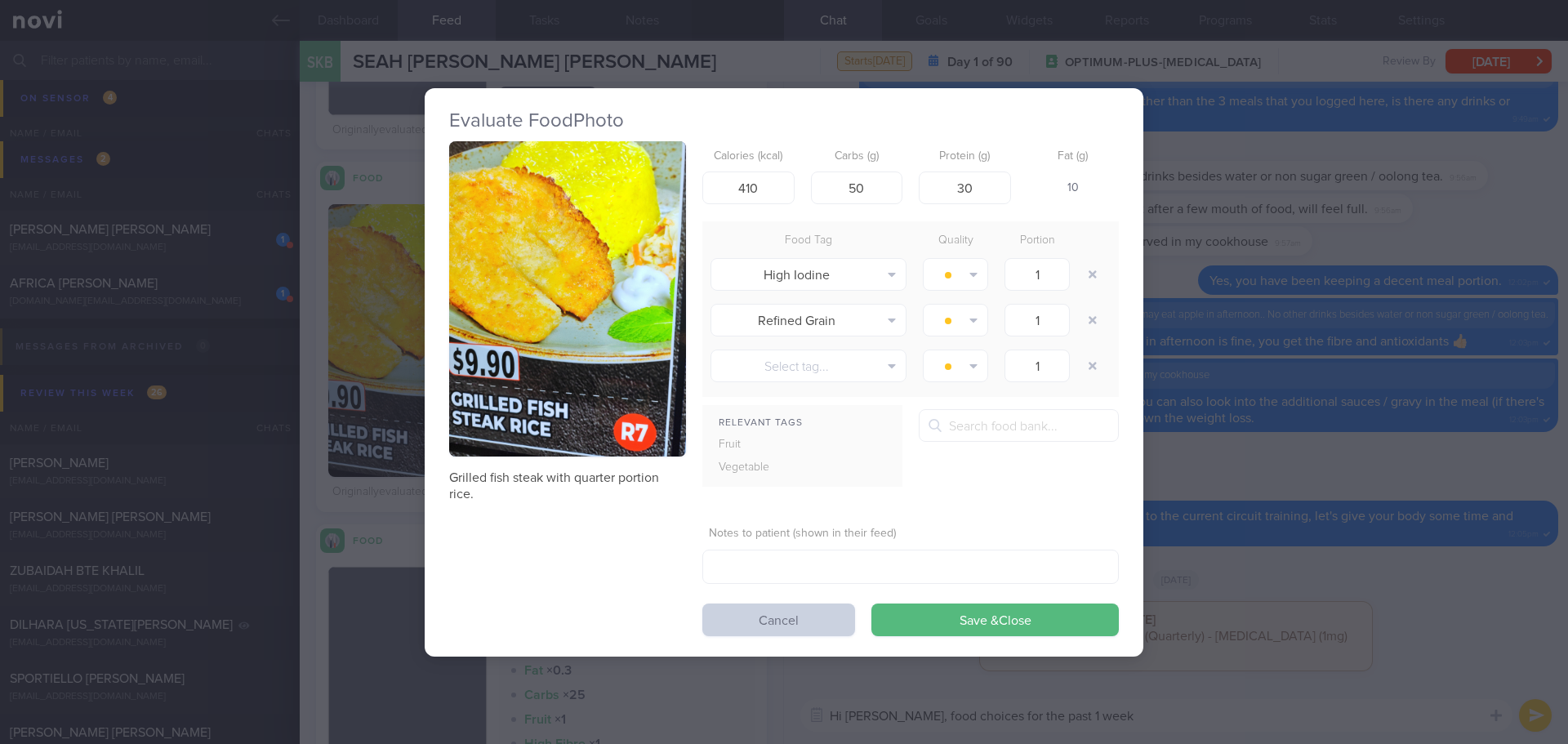
click at [796, 625] on button "Cancel" at bounding box center [778, 620] width 153 height 33
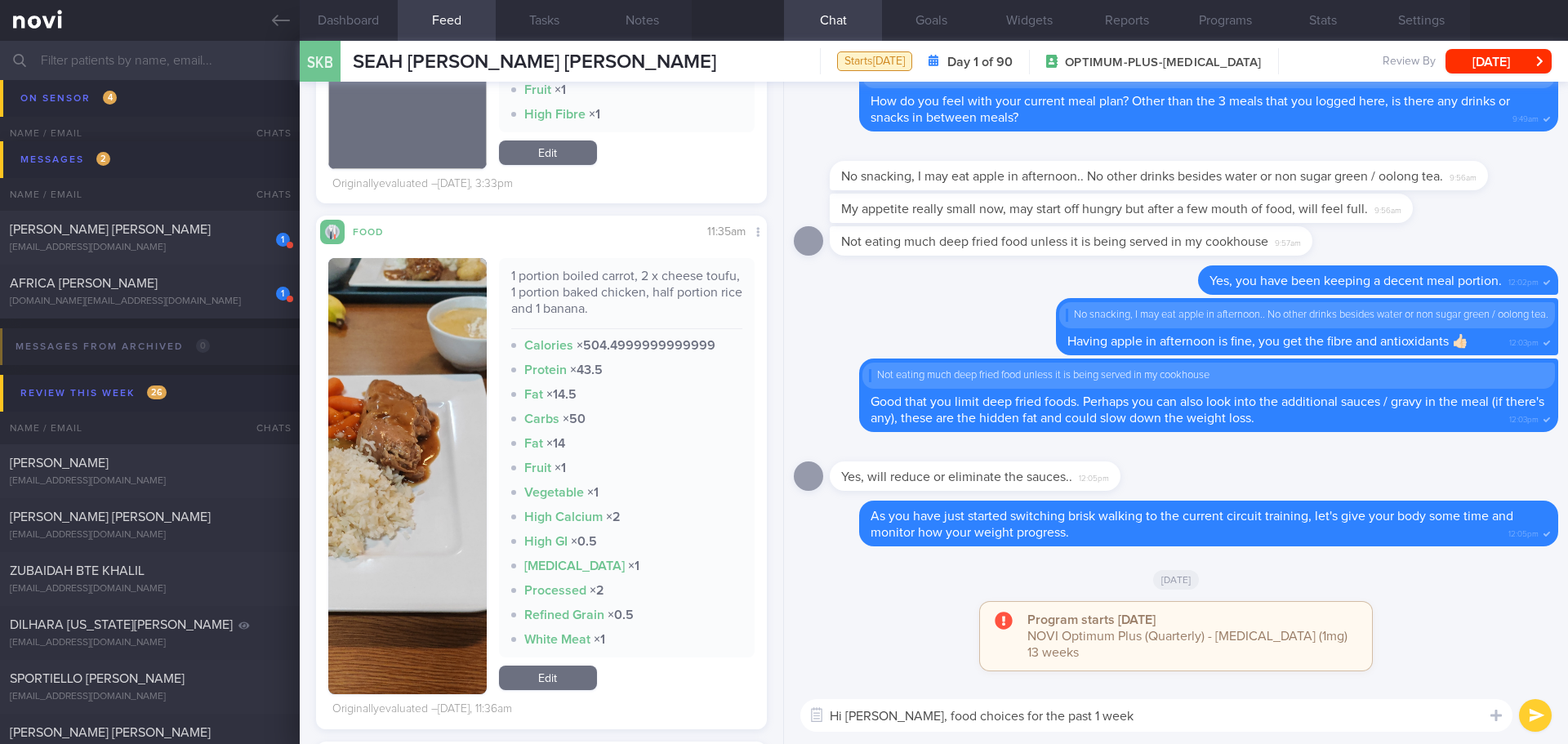
scroll to position [1959, 0]
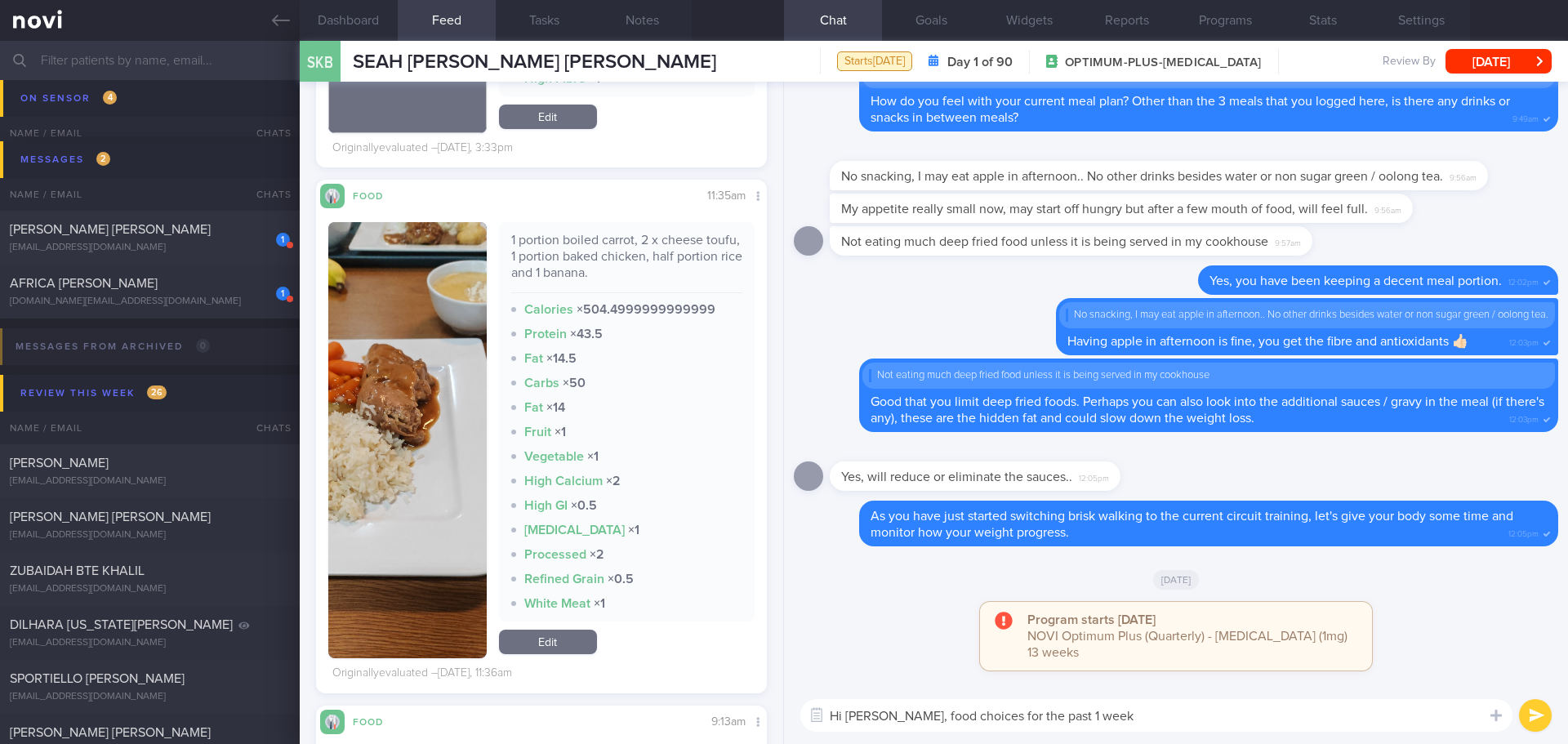
click at [426, 378] on button "button" at bounding box center [407, 440] width 158 height 436
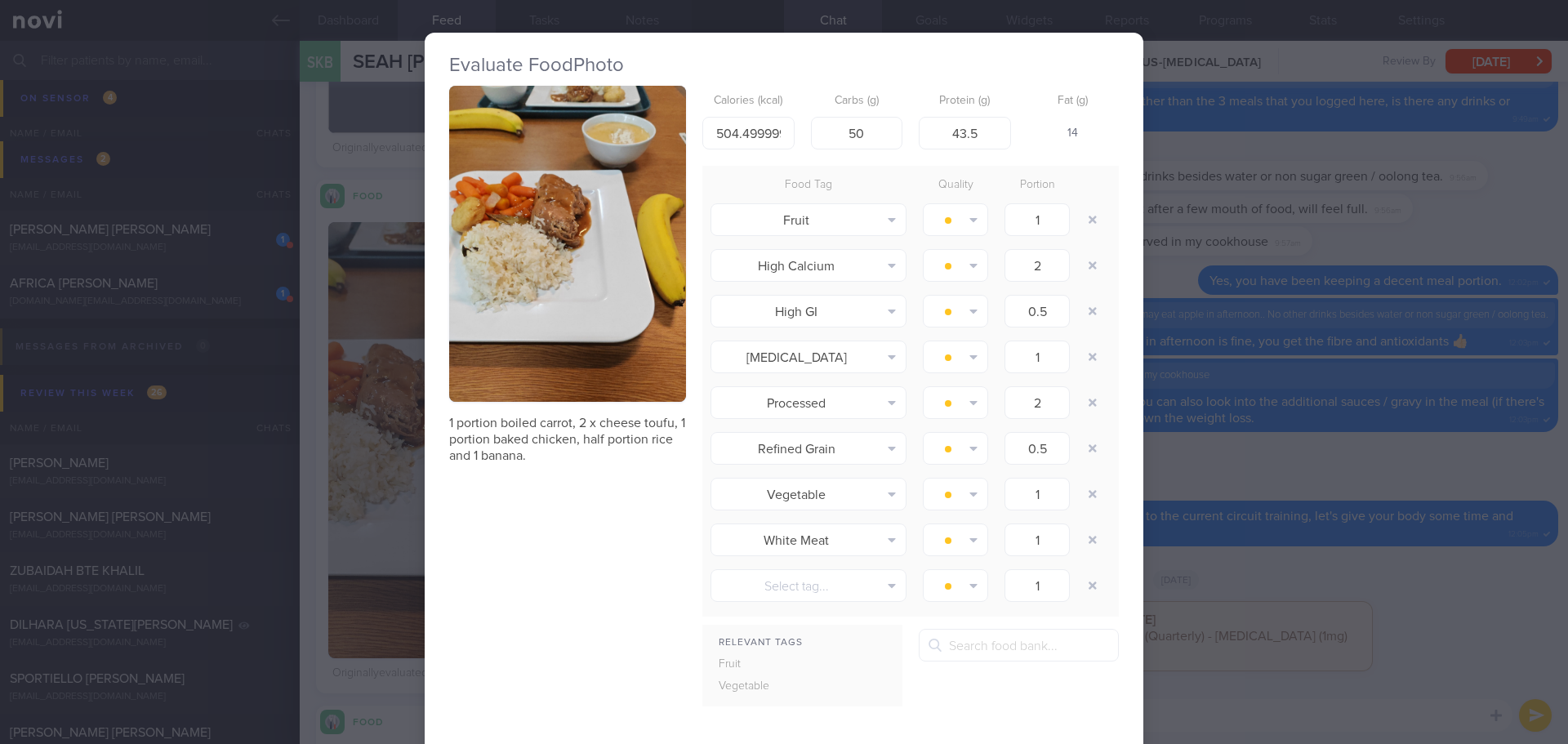
click at [493, 283] on button "button" at bounding box center [567, 243] width 237 height 316
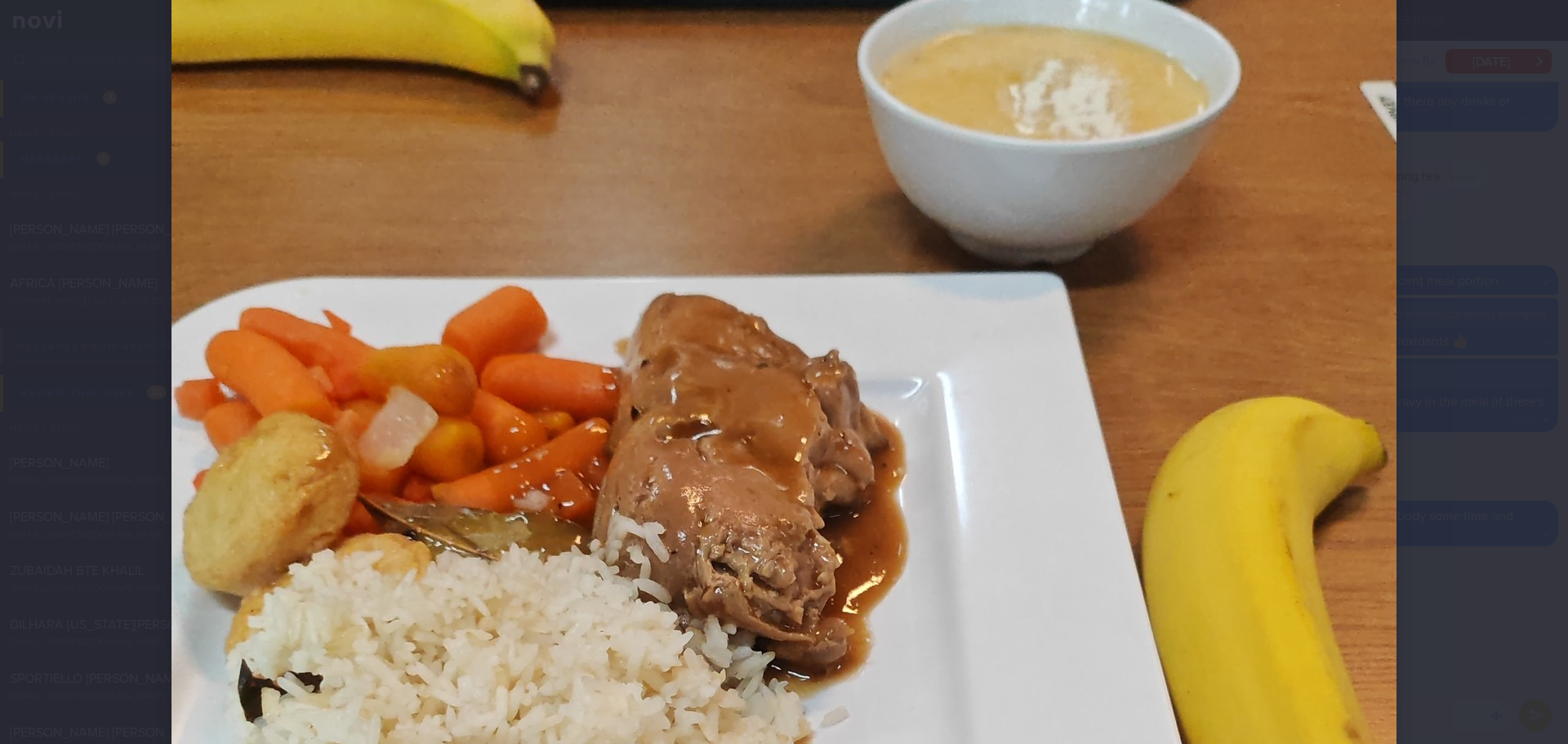
scroll to position [490, 0]
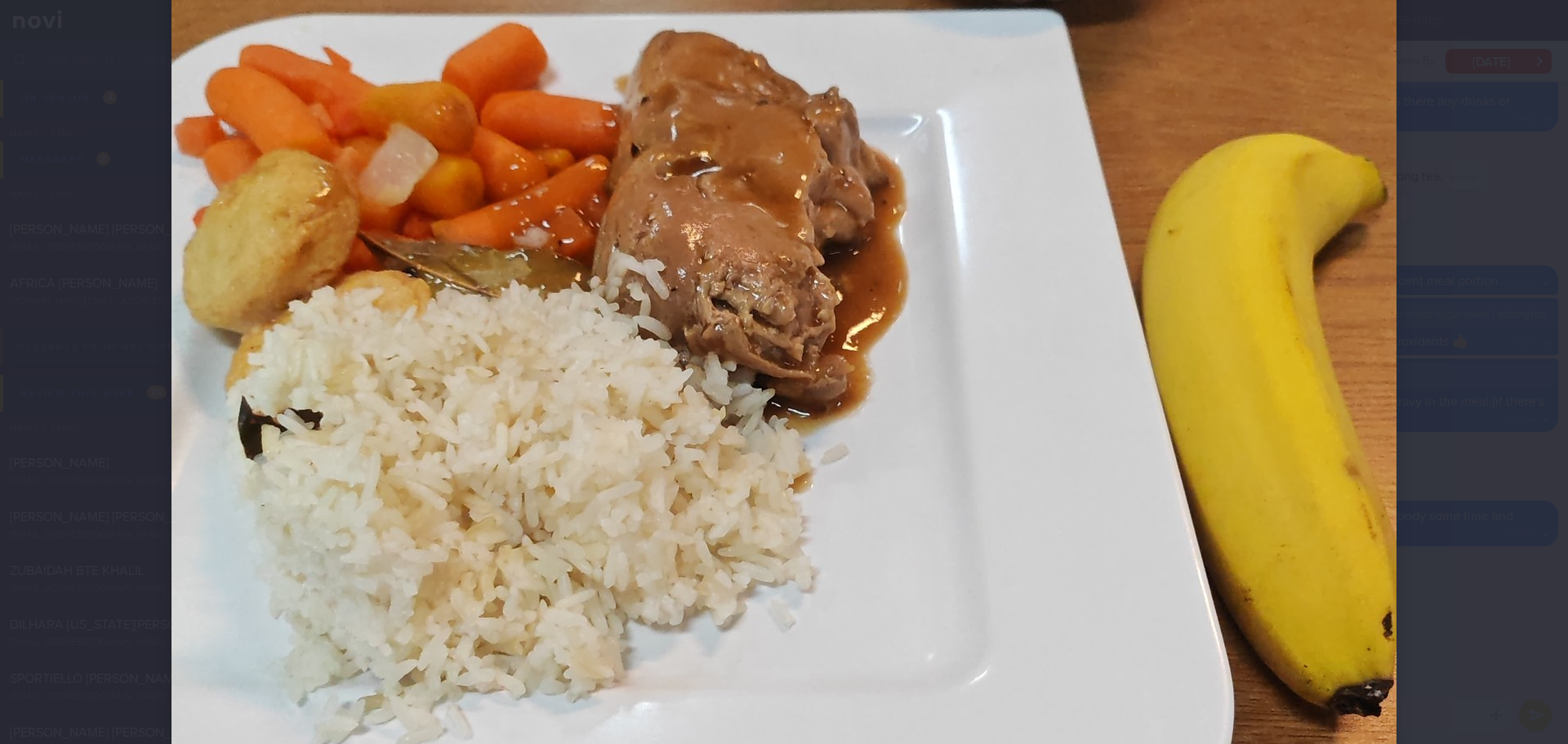
click at [1468, 335] on div at bounding box center [784, 372] width 1568 height 744
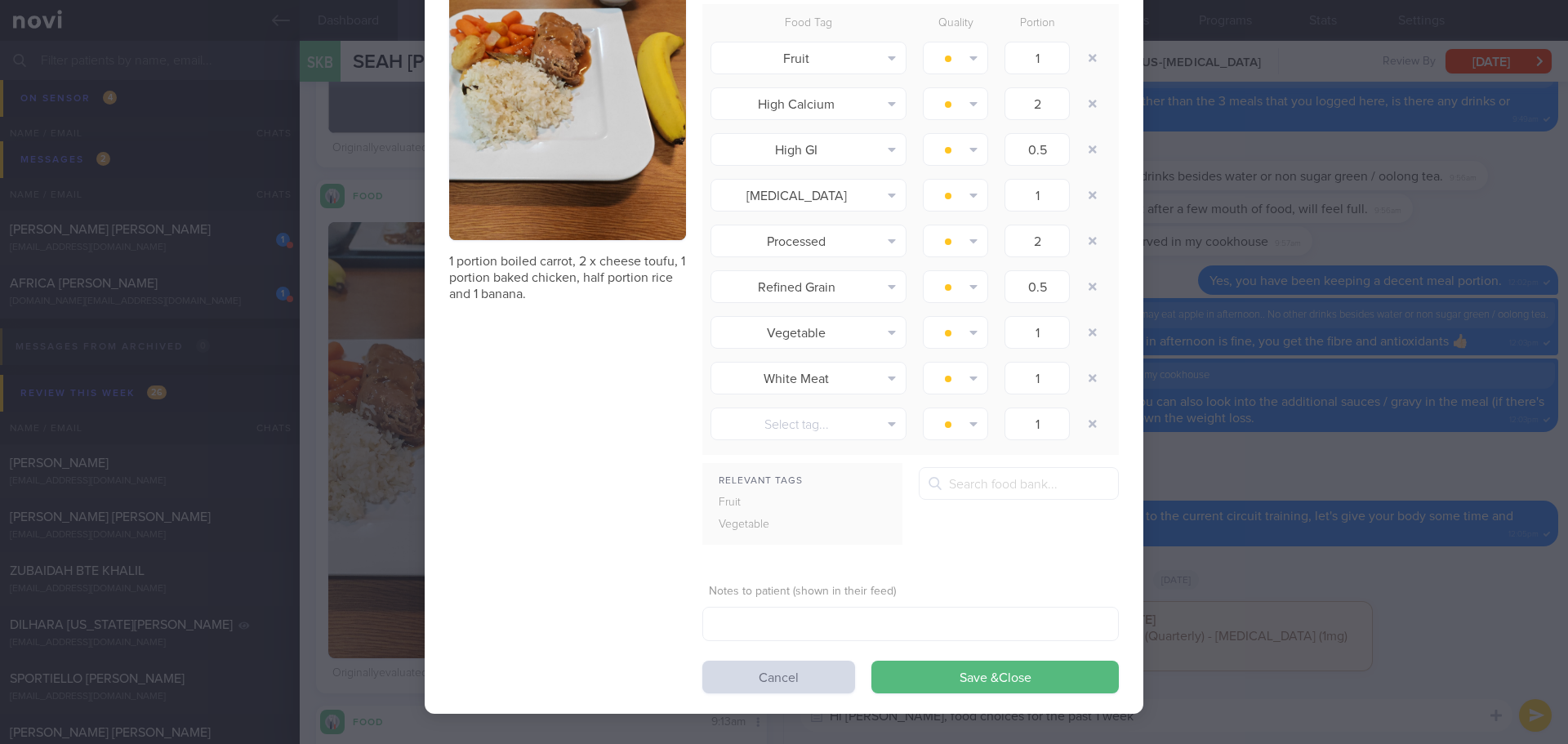
scroll to position [163, 0]
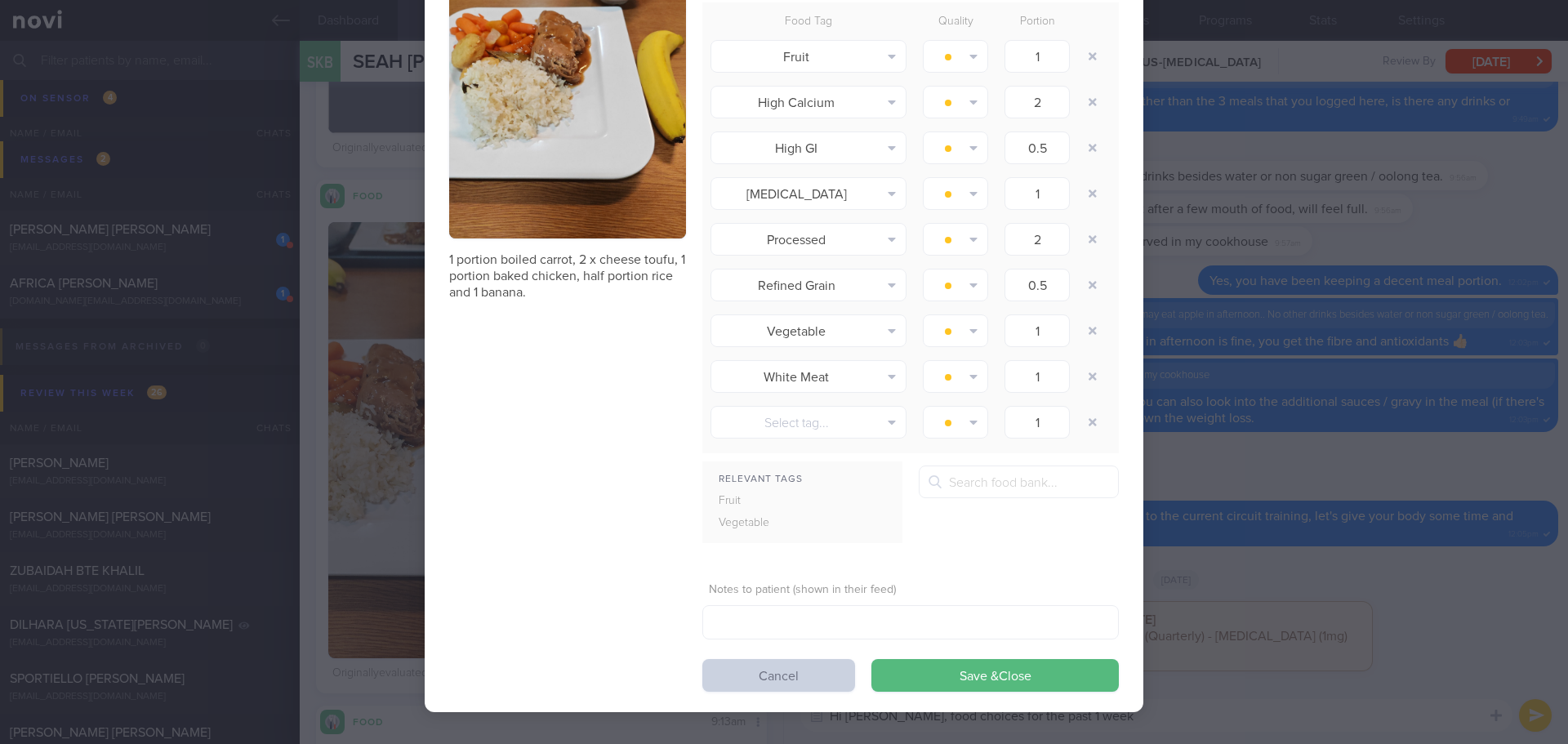
click at [786, 671] on button "Cancel" at bounding box center [778, 676] width 153 height 33
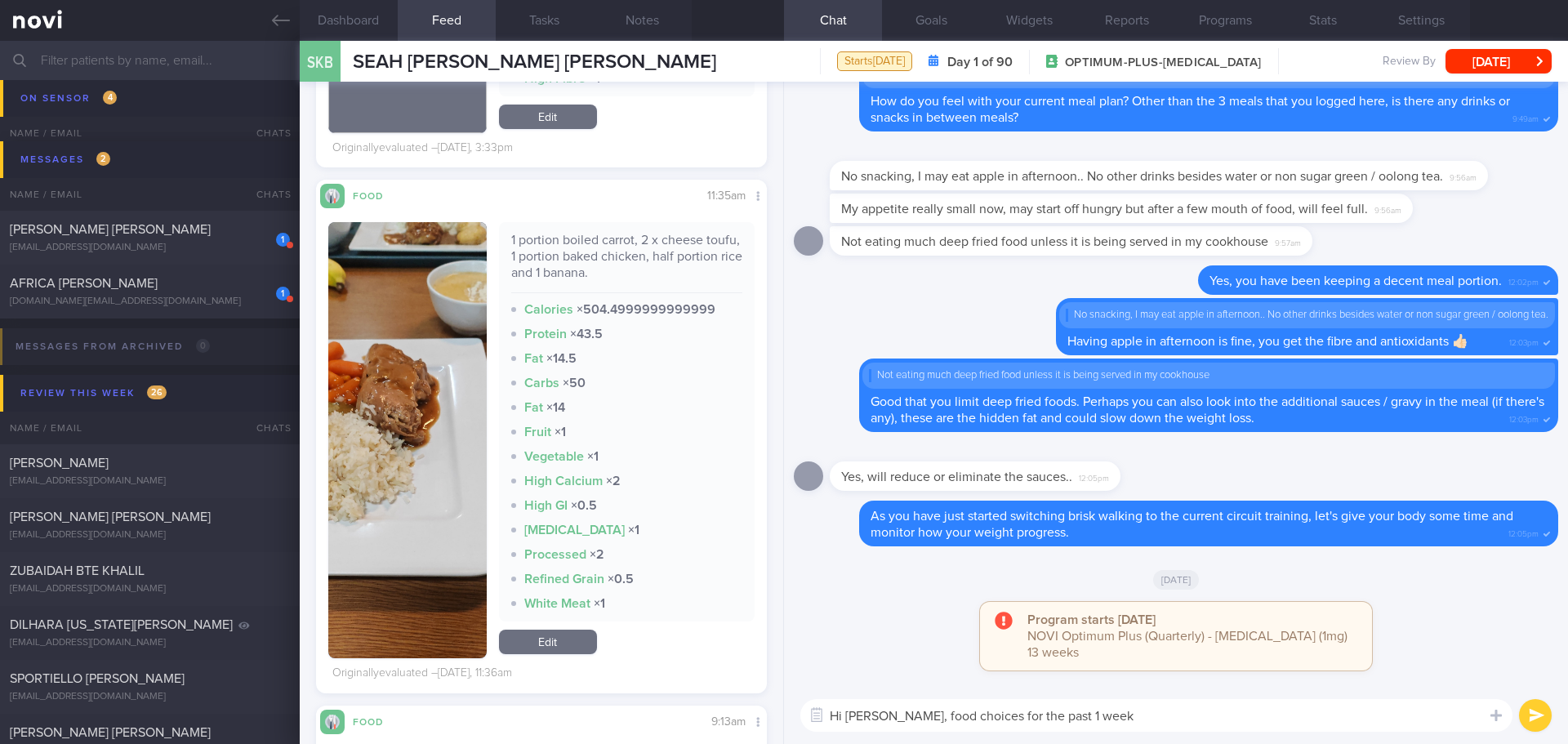
click at [555, 633] on link "Edit" at bounding box center [547, 642] width 98 height 25
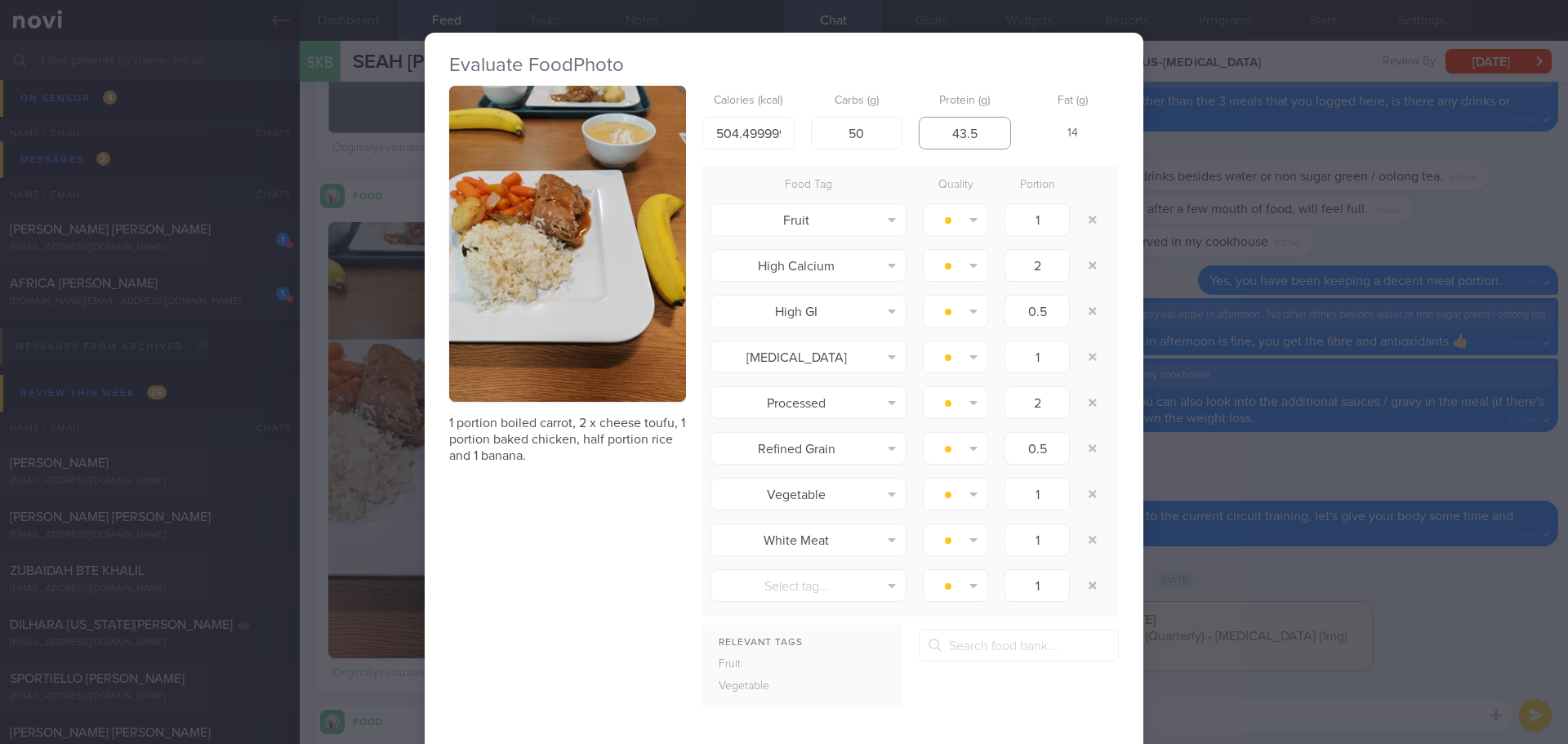
drag, startPoint x: 970, startPoint y: 133, endPoint x: 937, endPoint y: 134, distance: 33.0
click at [937, 134] on input "43.5" at bounding box center [965, 133] width 92 height 33
click at [537, 194] on button "button" at bounding box center [567, 243] width 237 height 316
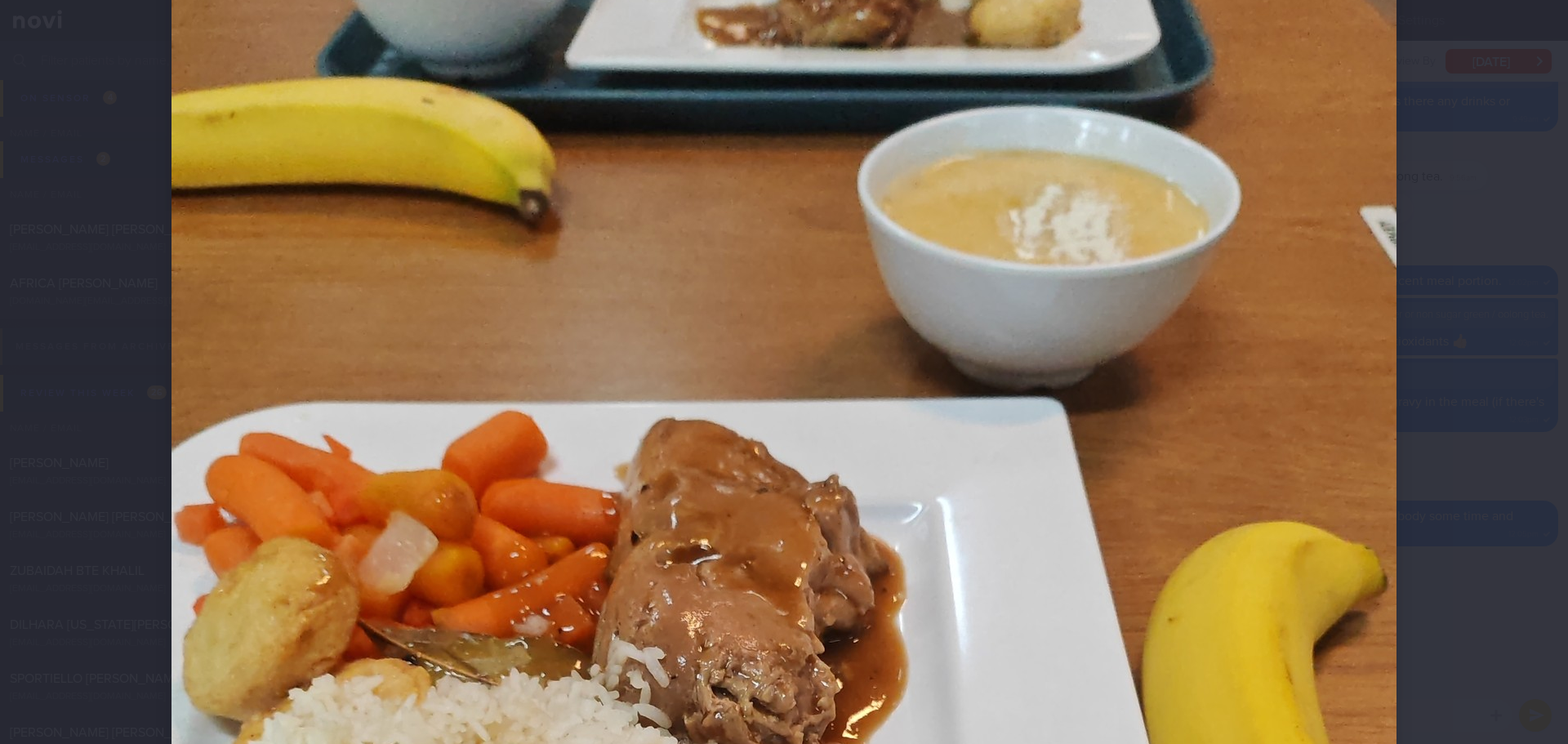
scroll to position [408, 0]
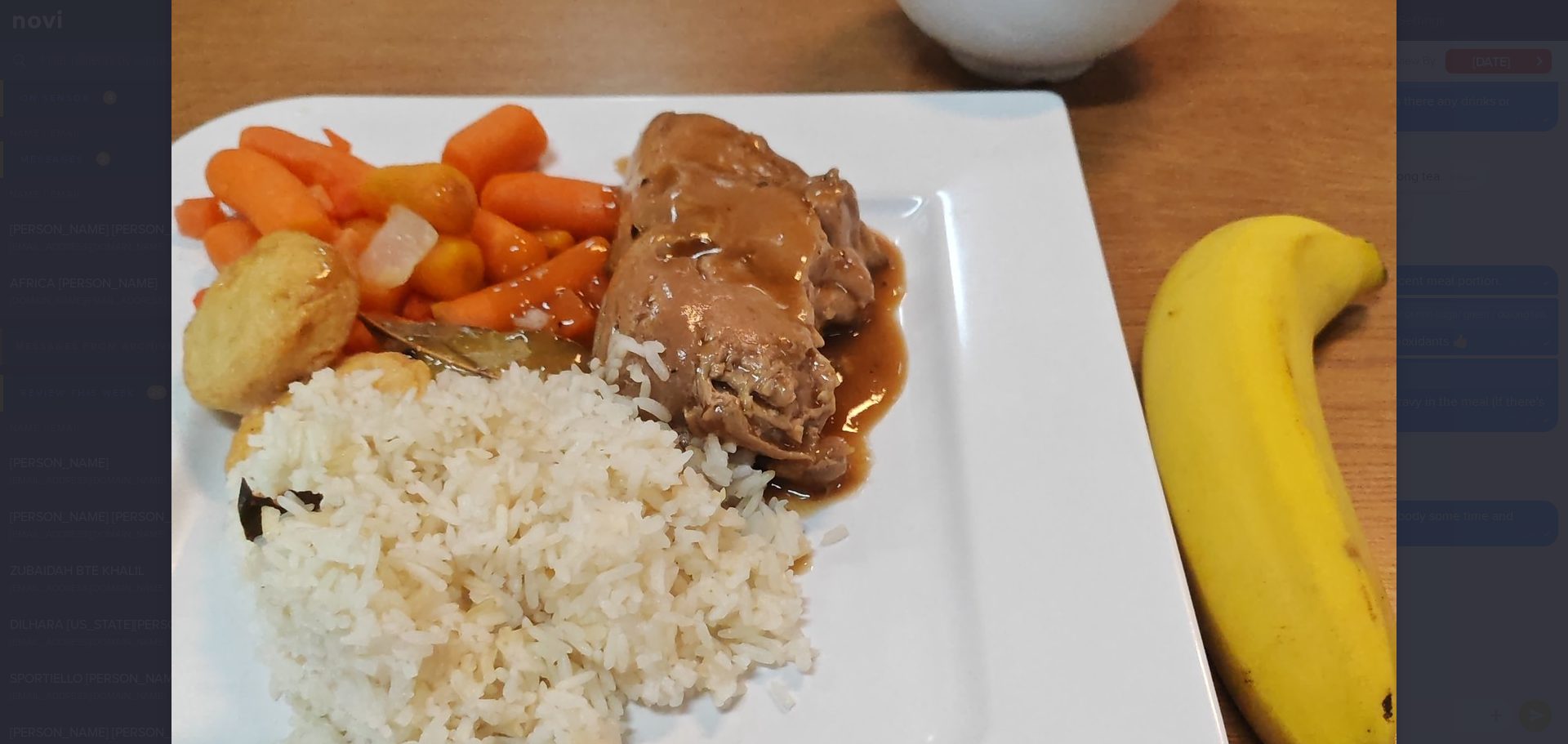
click at [1474, 246] on div at bounding box center [784, 372] width 1568 height 744
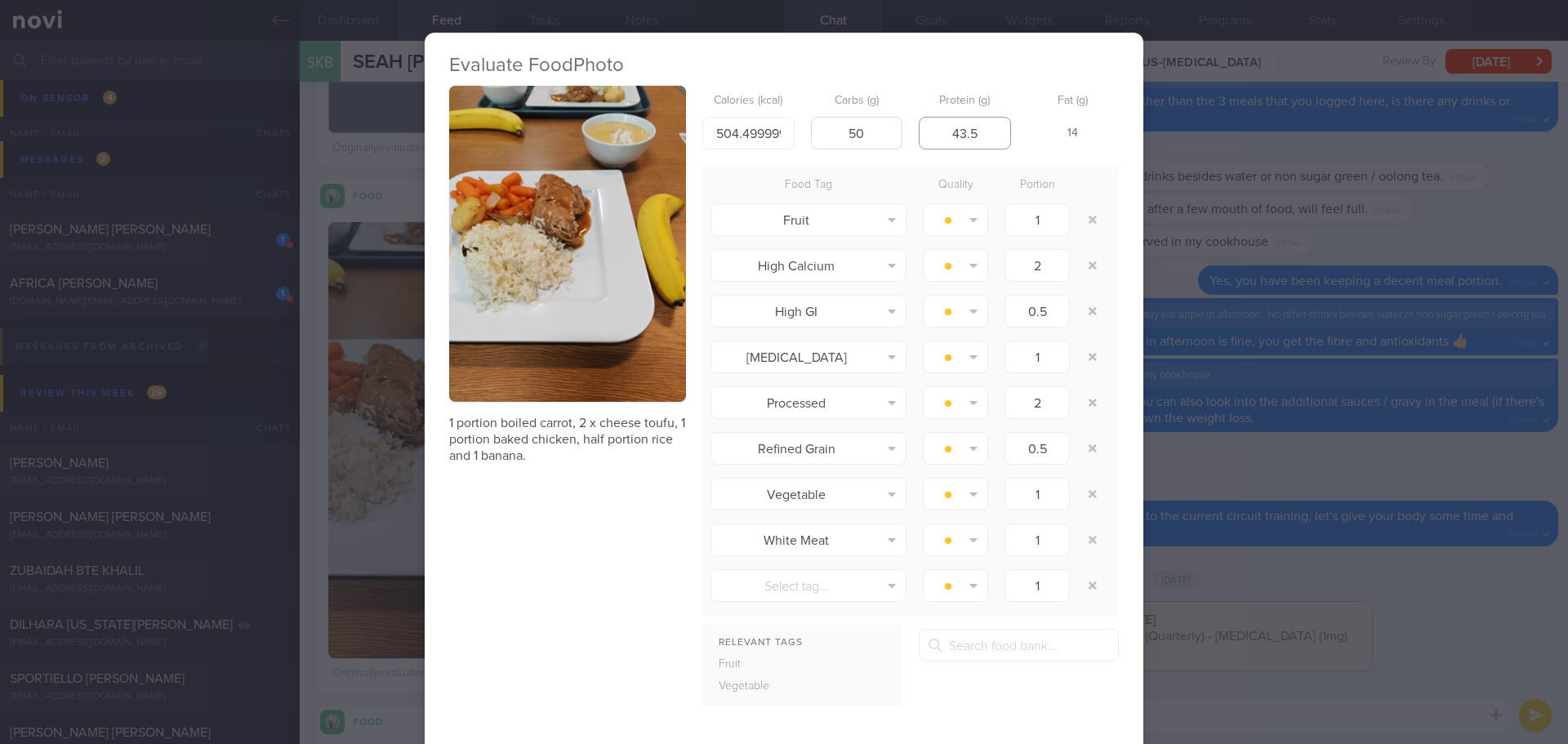
drag, startPoint x: 982, startPoint y: 129, endPoint x: 873, endPoint y: 147, distance: 110.5
click at [873, 147] on div "Calories (kcal) 504.4999999999999 Carbs (g) 50 Protein (g) 43.5 Fat (g) 14" at bounding box center [910, 118] width 416 height 64
type input "20"
drag, startPoint x: 782, startPoint y: 132, endPoint x: 644, endPoint y: 145, distance: 138.6
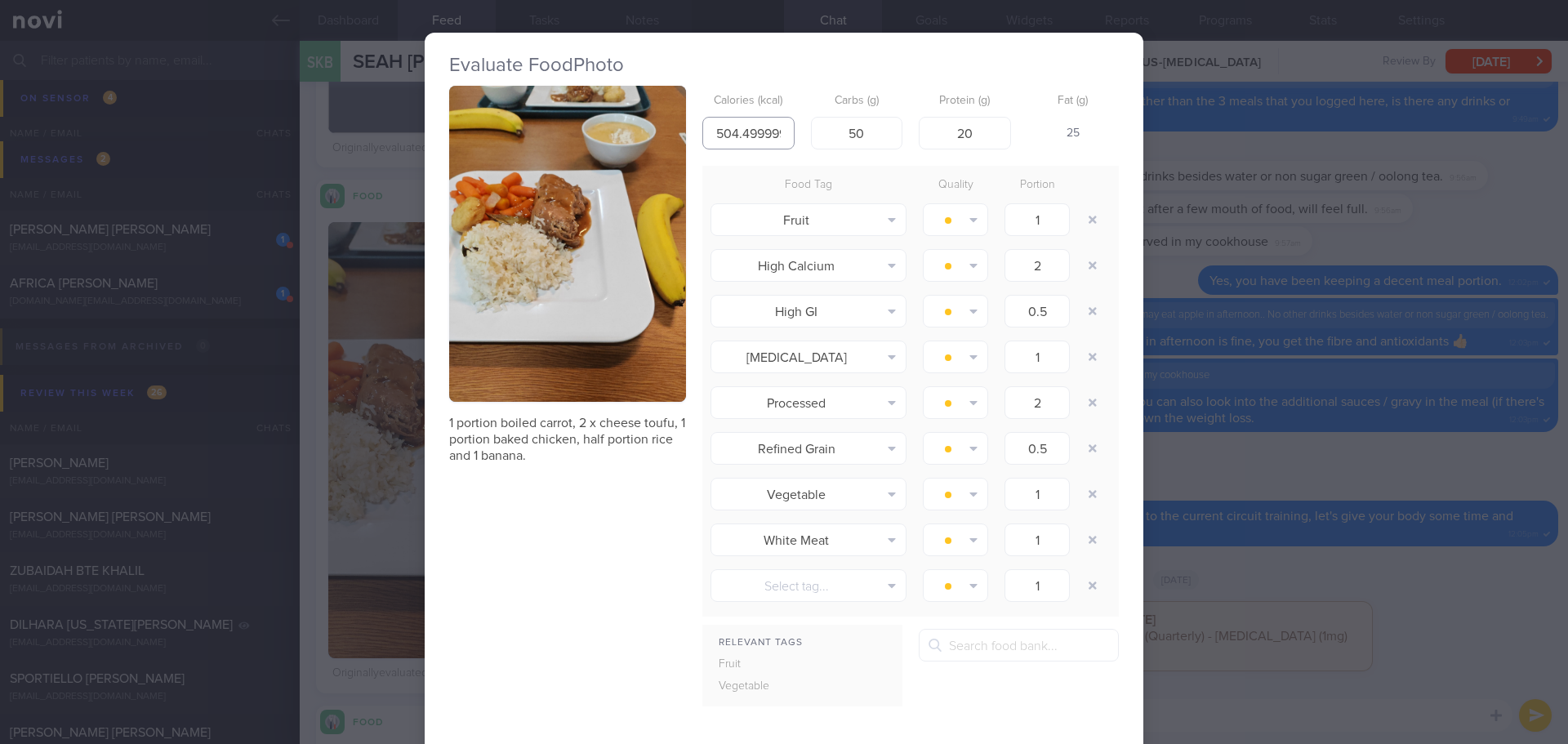
click at [644, 145] on div "1 portion boiled carrot, 2 x cheese toufu, 1 portion baked chicken, half portio…" at bounding box center [784, 470] width 670 height 769
type input "9"
type input "450"
drag, startPoint x: 857, startPoint y: 128, endPoint x: 838, endPoint y: 135, distance: 20.2
click at [838, 135] on input "50" at bounding box center [857, 133] width 92 height 33
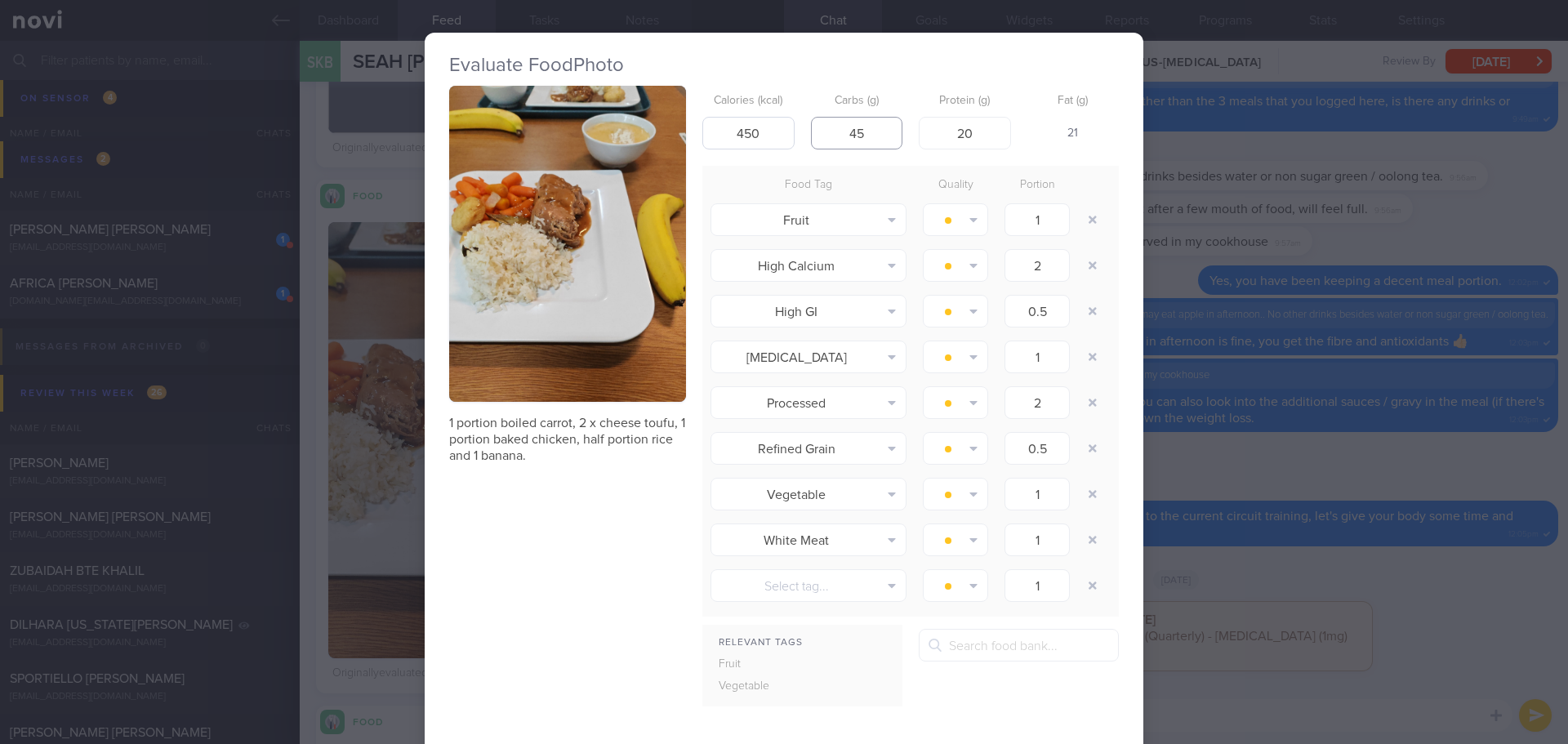
type input "45"
drag, startPoint x: 761, startPoint y: 133, endPoint x: 740, endPoint y: 136, distance: 21.2
click at [740, 136] on input "450" at bounding box center [749, 133] width 92 height 33
type input "420"
drag, startPoint x: 980, startPoint y: 134, endPoint x: 921, endPoint y: 139, distance: 59.2
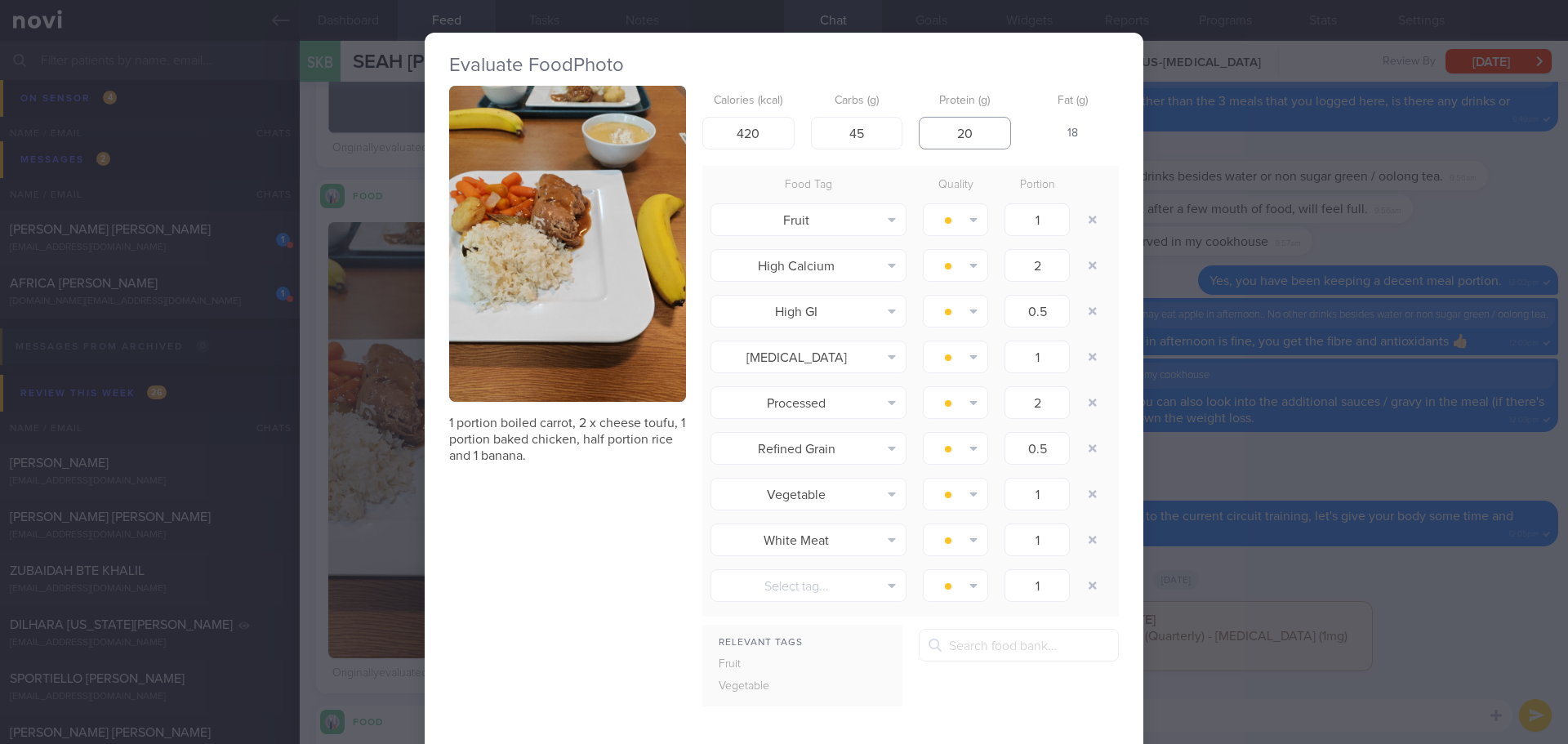
click at [921, 139] on input "20" at bounding box center [965, 133] width 92 height 33
type input "18"
click at [871, 131] on input "45" at bounding box center [857, 133] width 92 height 33
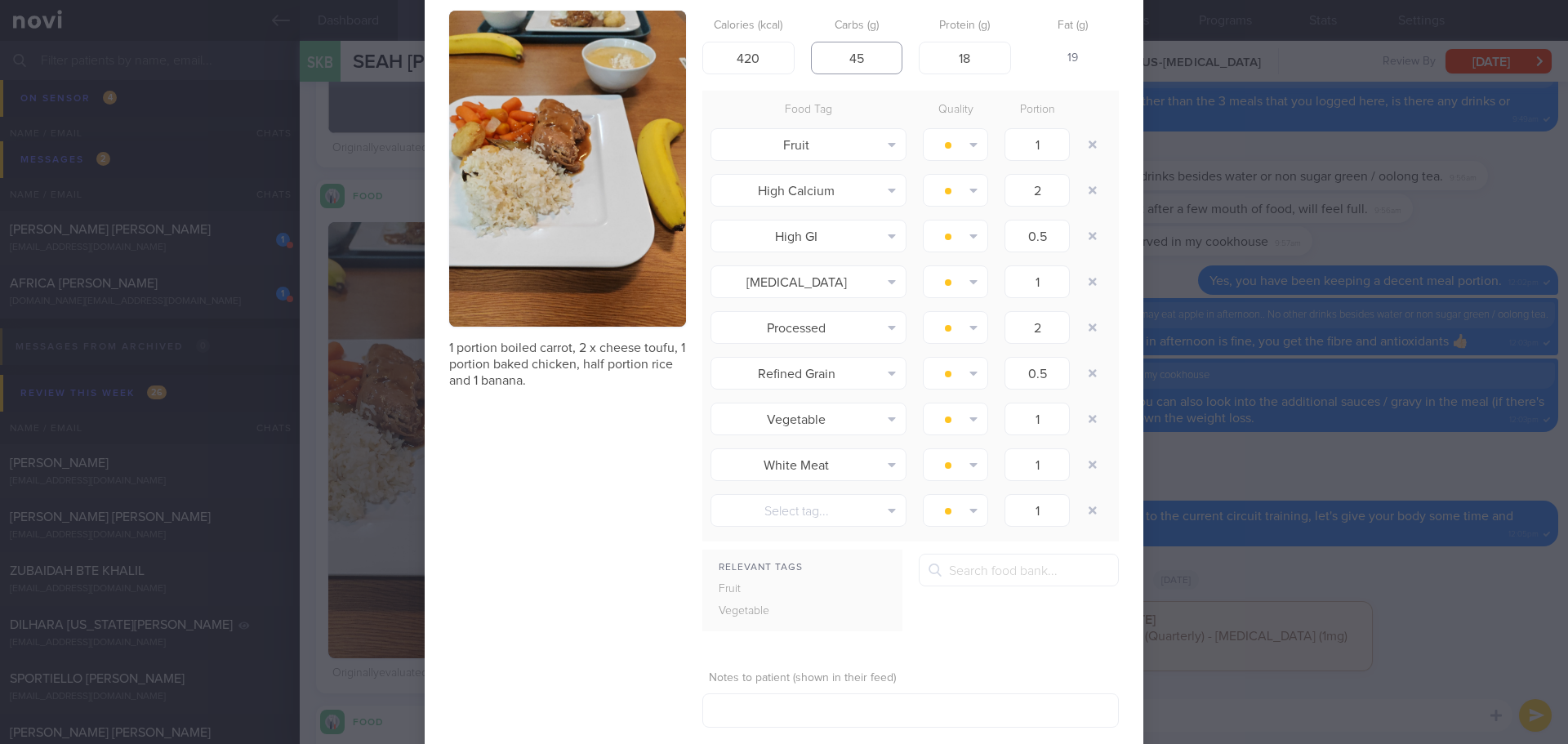
scroll to position [164, 0]
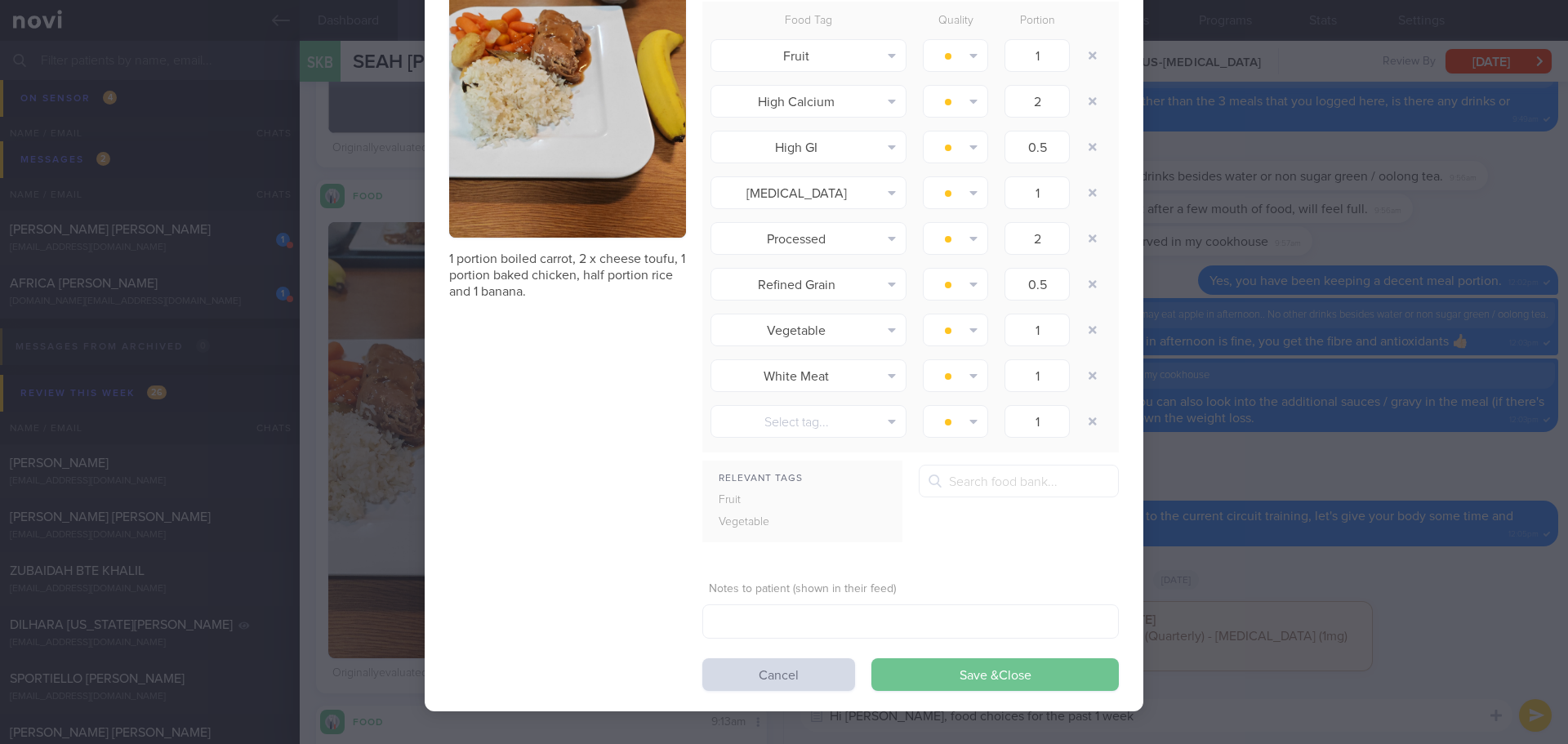
click at [974, 670] on button "Save & Close" at bounding box center [995, 675] width 247 height 33
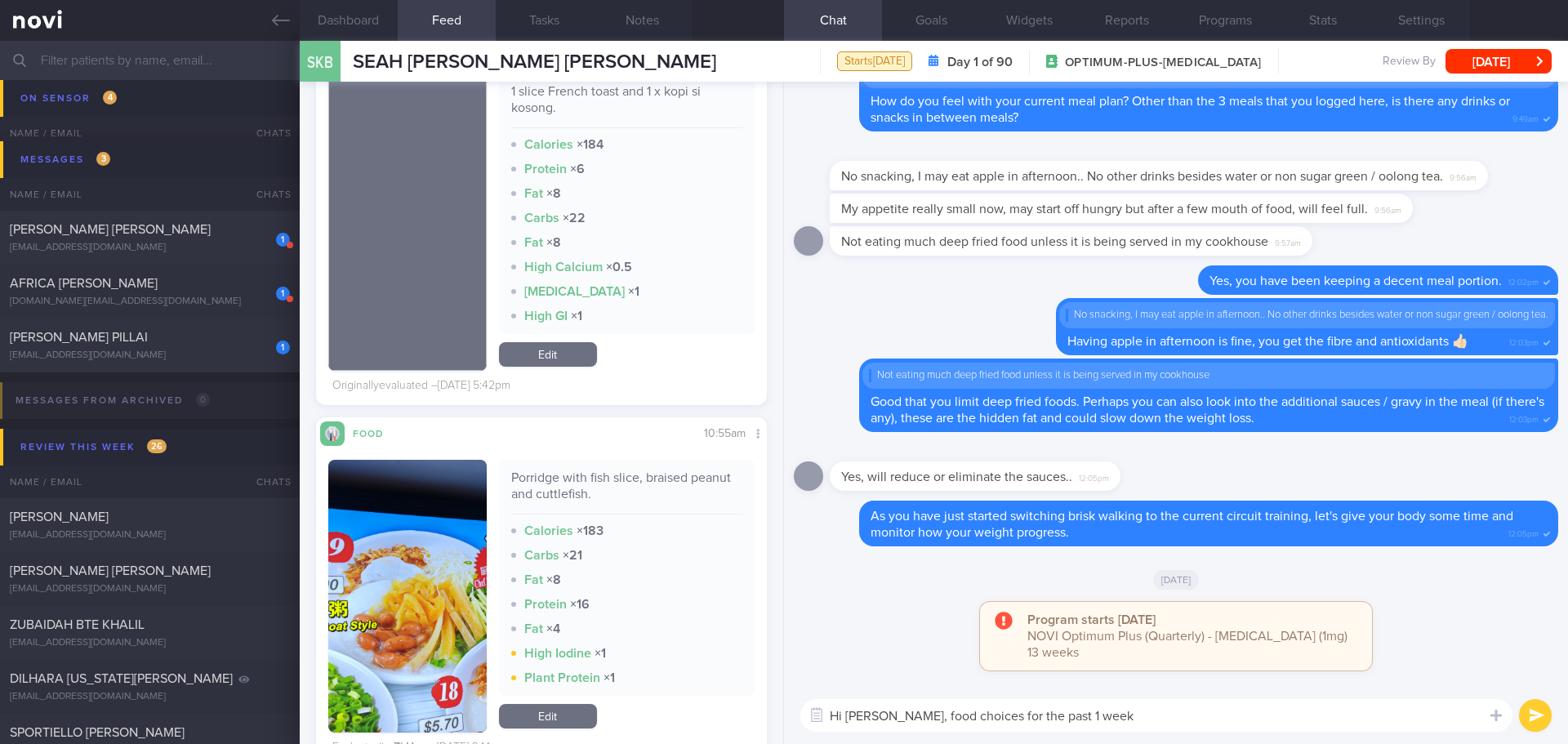
scroll to position [5225, 0]
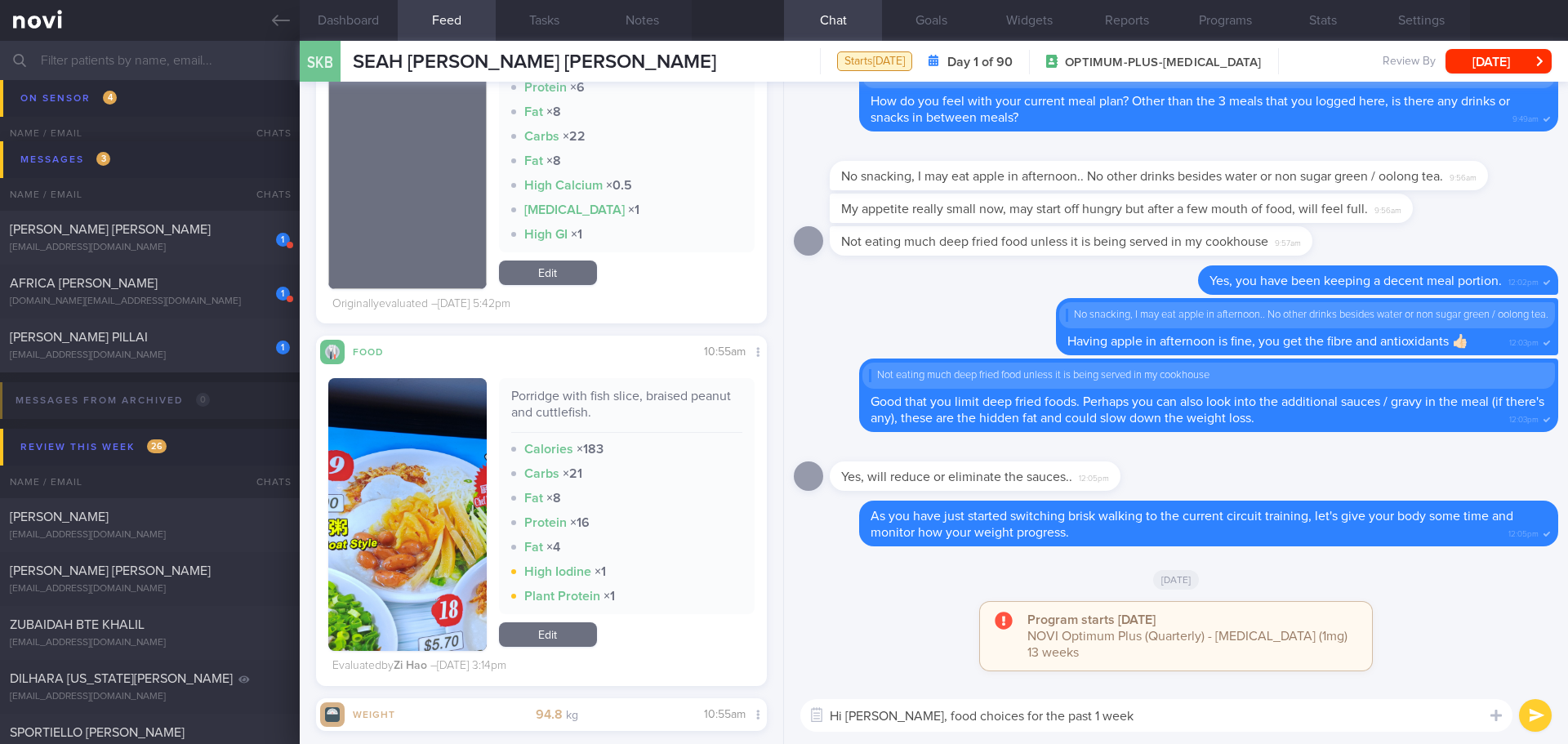
click at [426, 486] on button "button" at bounding box center [407, 514] width 158 height 273
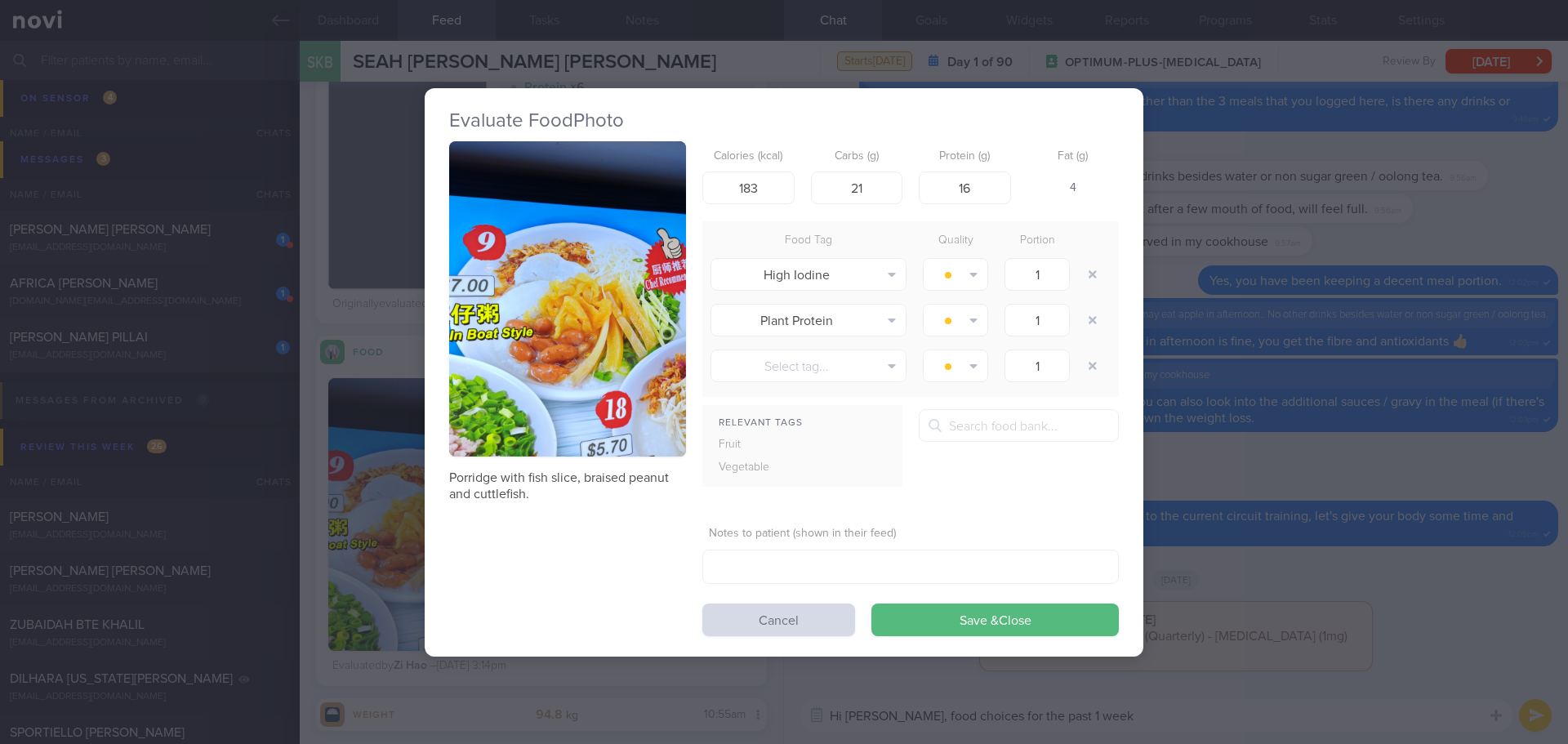
click at [556, 308] on button "button" at bounding box center [567, 298] width 237 height 316
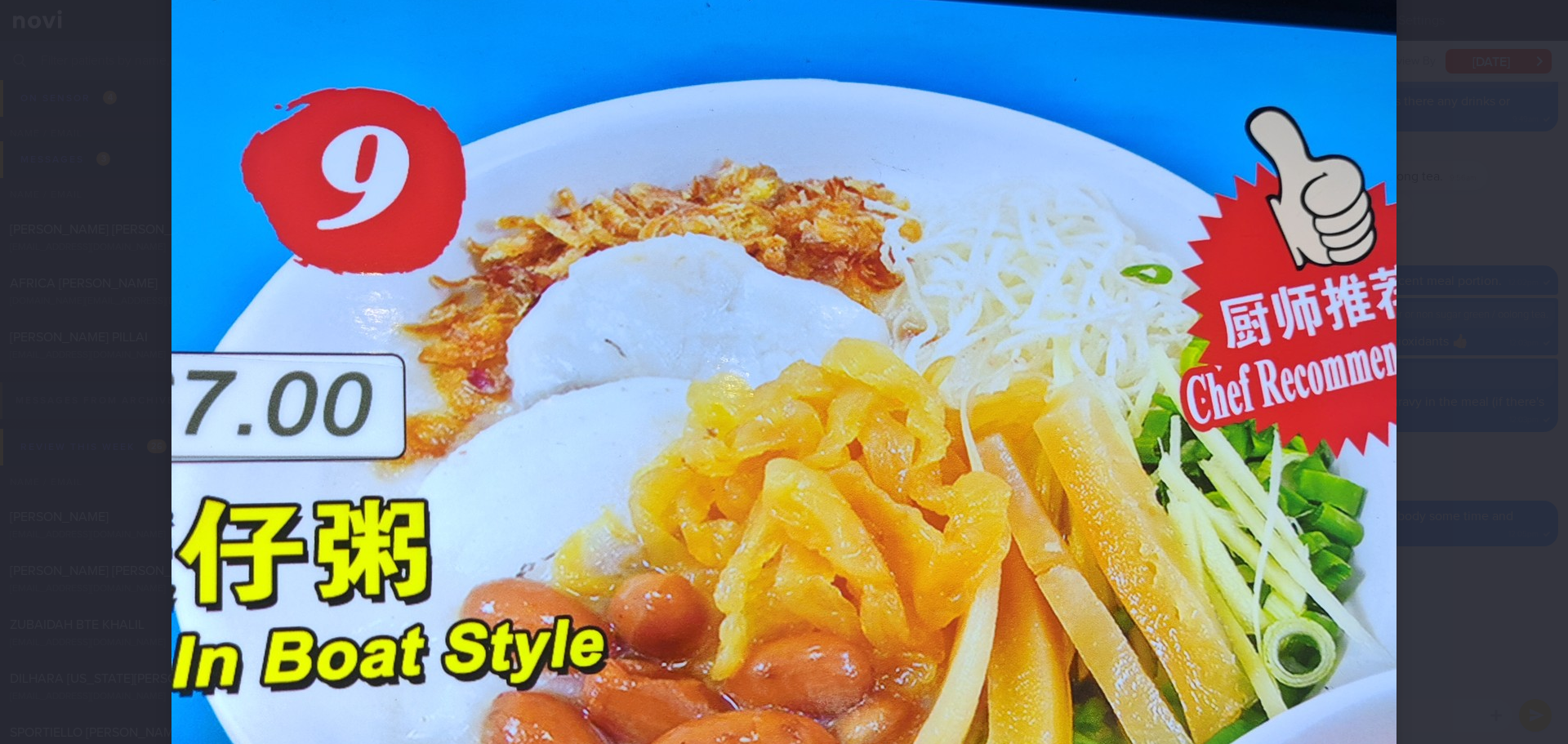
scroll to position [572, 0]
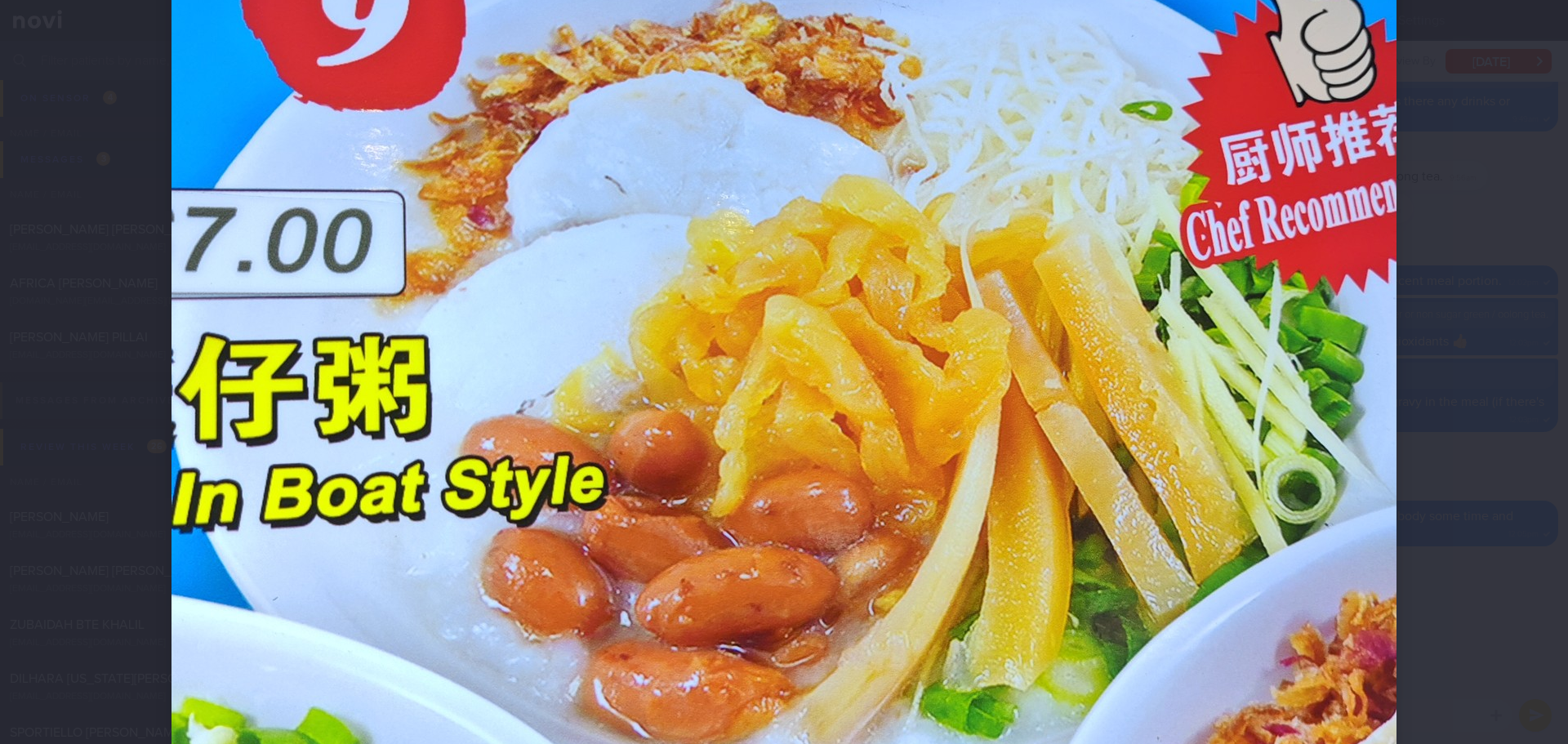
click at [1483, 315] on div at bounding box center [784, 372] width 1568 height 744
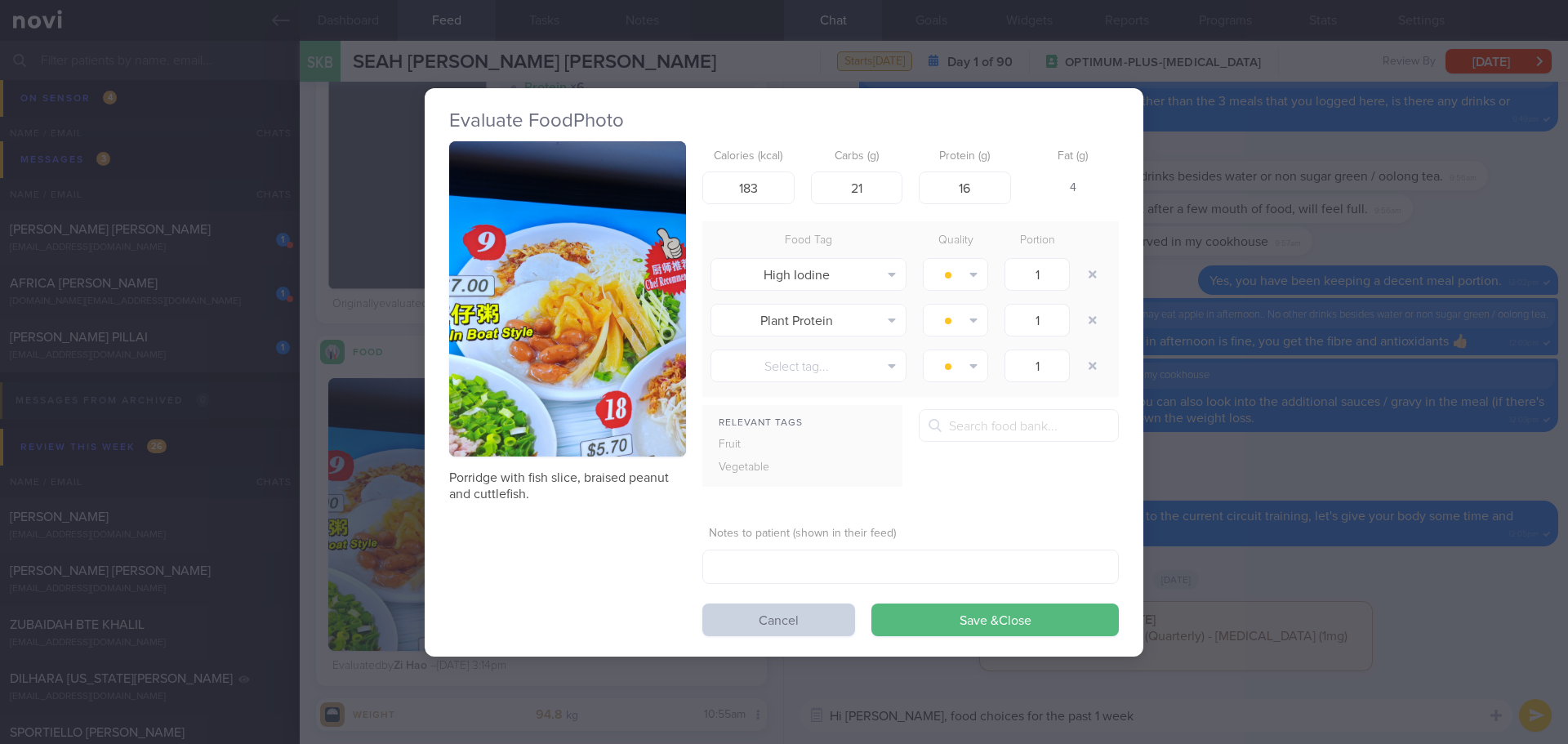
click at [815, 606] on button "Cancel" at bounding box center [778, 620] width 153 height 33
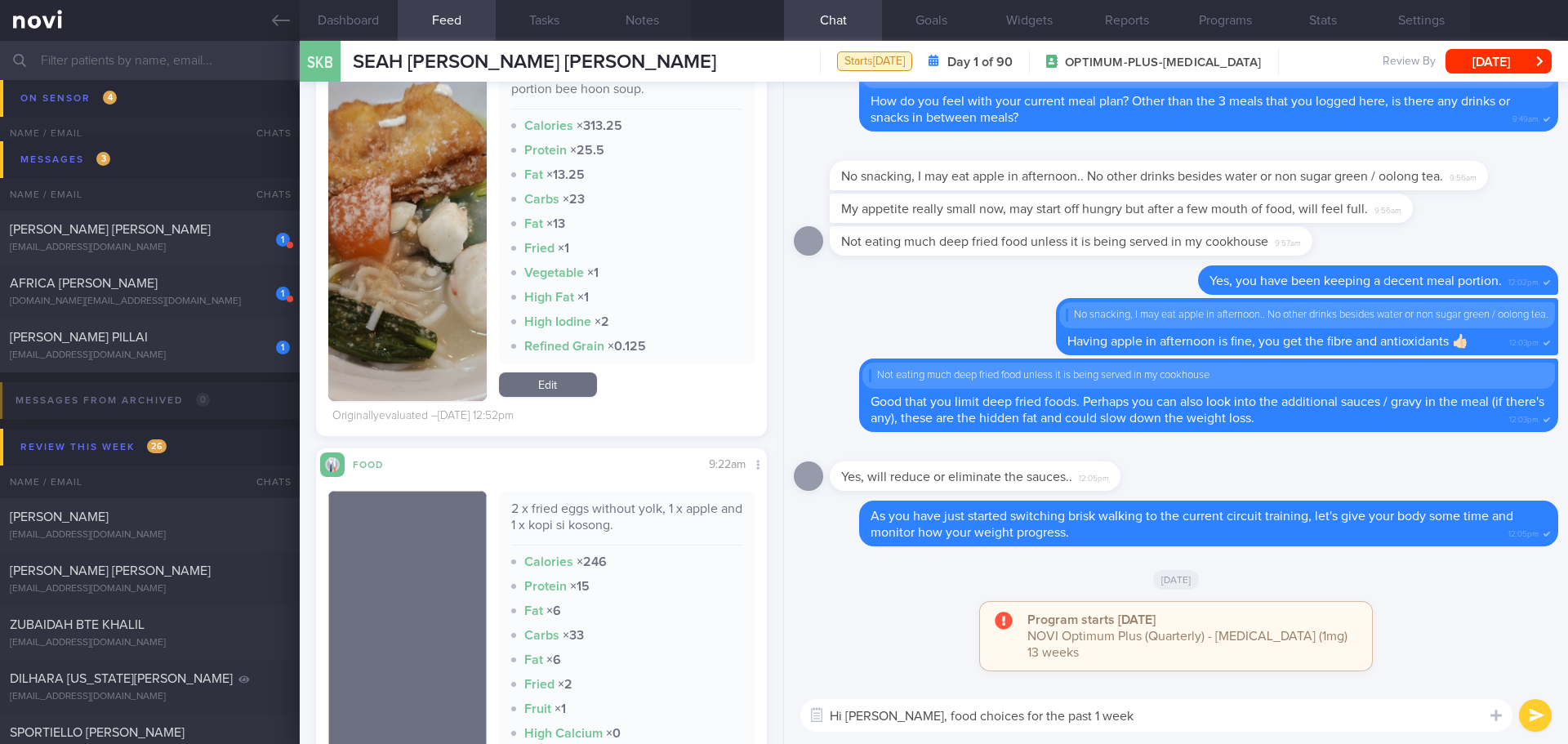
scroll to position [3429, 0]
drag, startPoint x: 1097, startPoint y: 718, endPoint x: 898, endPoint y: 718, distance: 199.0
click at [897, 717] on textarea "Hi [PERSON_NAME], food choices for the past 1 week" at bounding box center [1157, 715] width 712 height 33
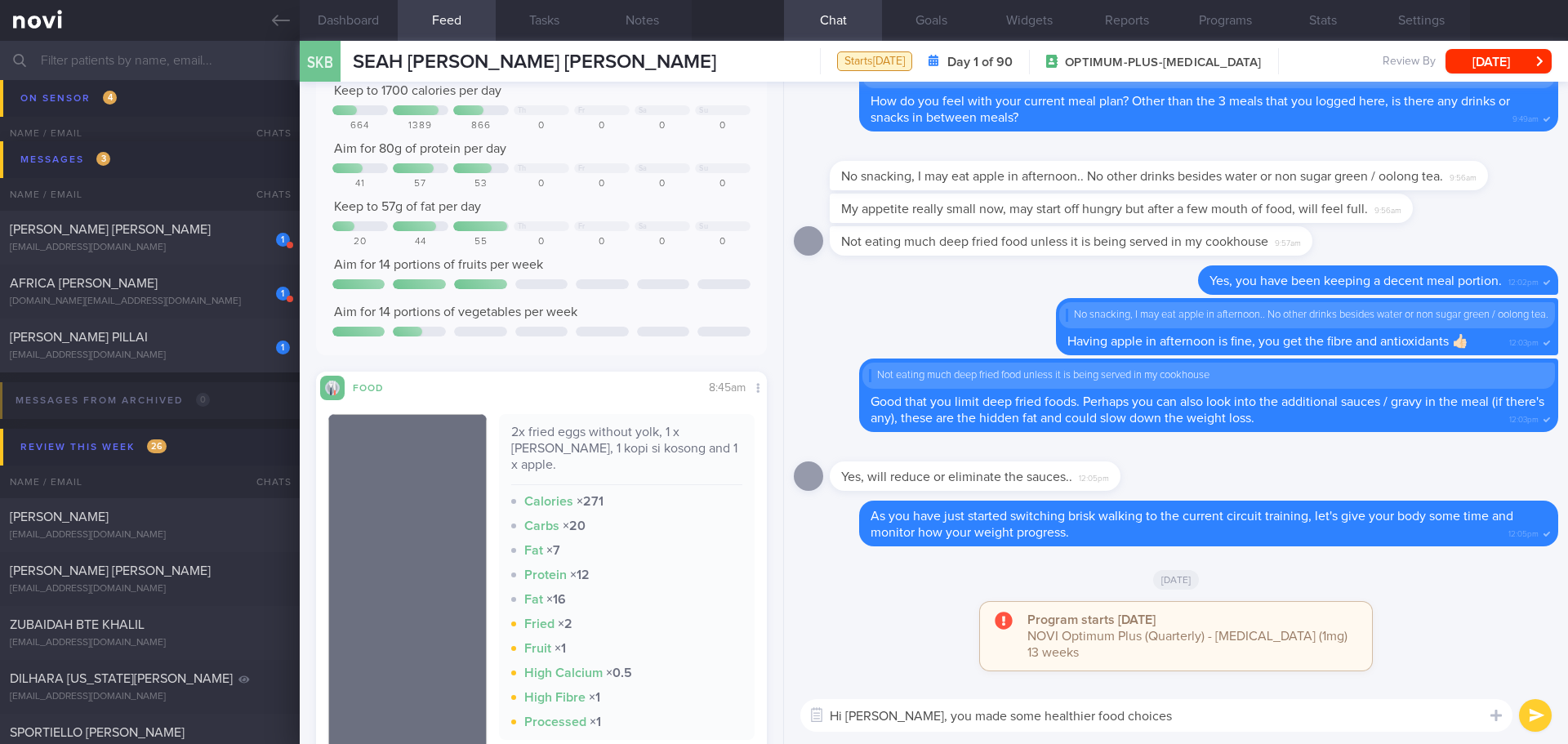
scroll to position [408, 0]
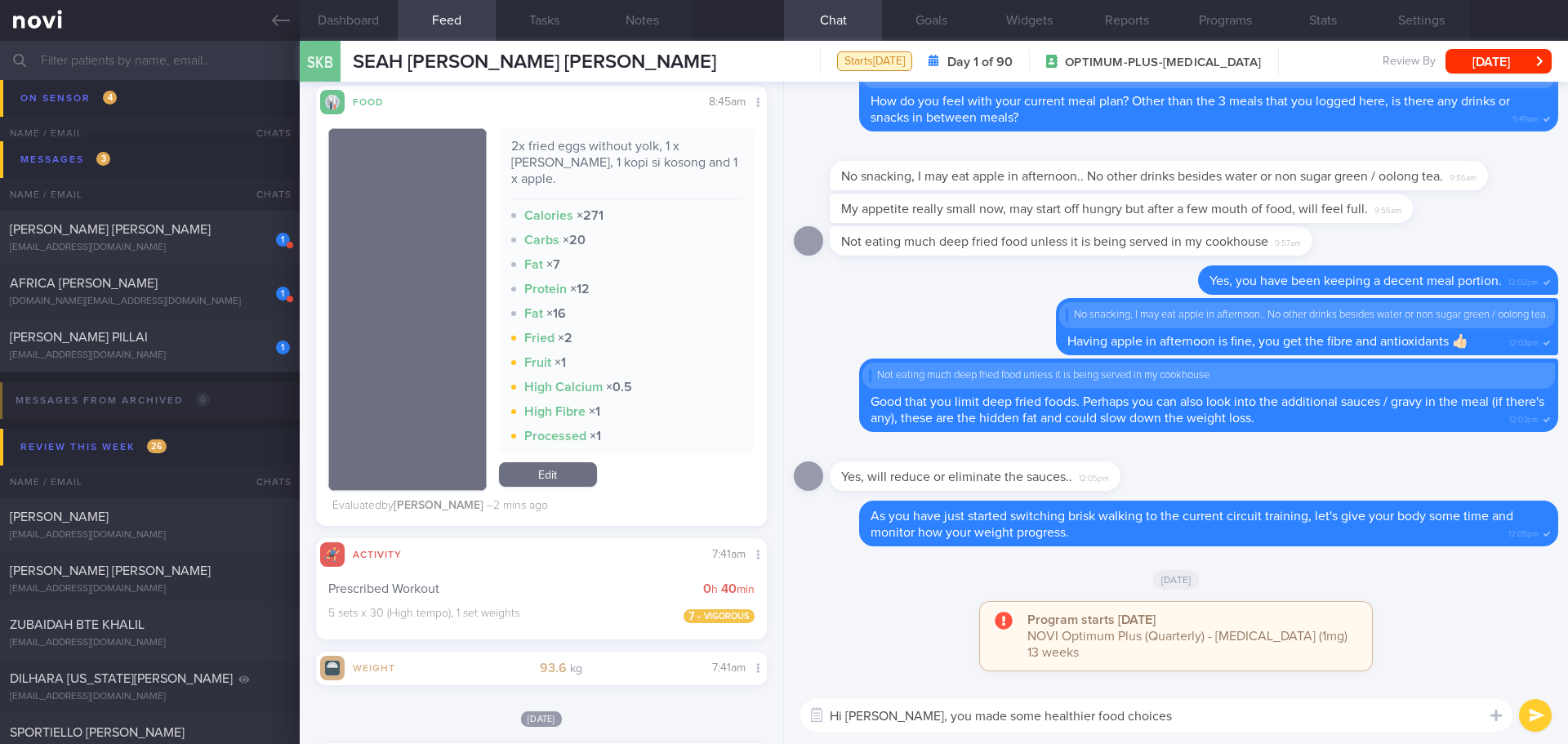
drag, startPoint x: 1149, startPoint y: 714, endPoint x: 900, endPoint y: 725, distance: 249.2
click at [900, 725] on textarea "Hi [PERSON_NAME], you made some healthier food choices" at bounding box center [1157, 715] width 712 height 33
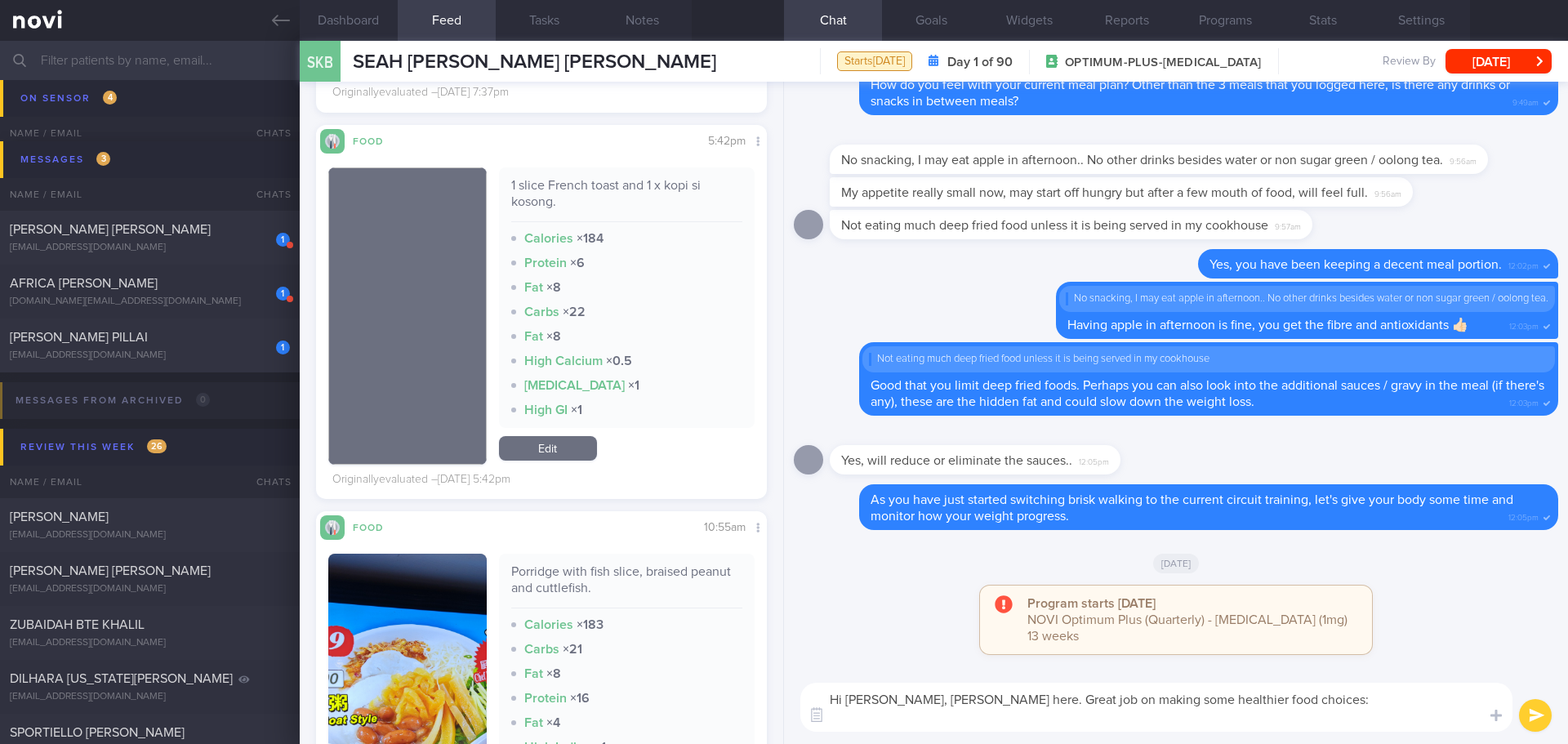
scroll to position [5388, 0]
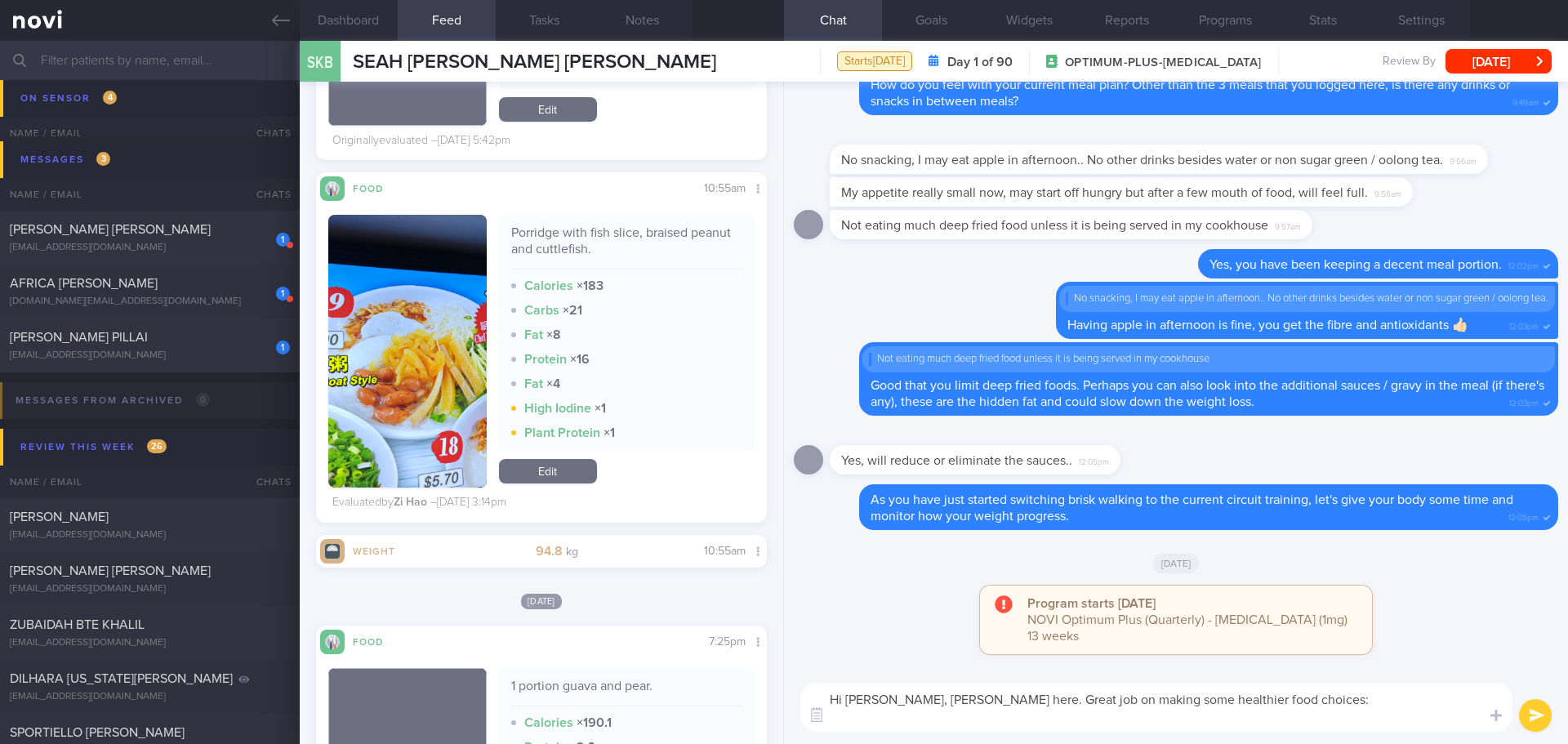
click at [844, 721] on textarea "Hi [PERSON_NAME], [PERSON_NAME] here. Great job on making some healthier food c…" at bounding box center [1157, 706] width 712 height 49
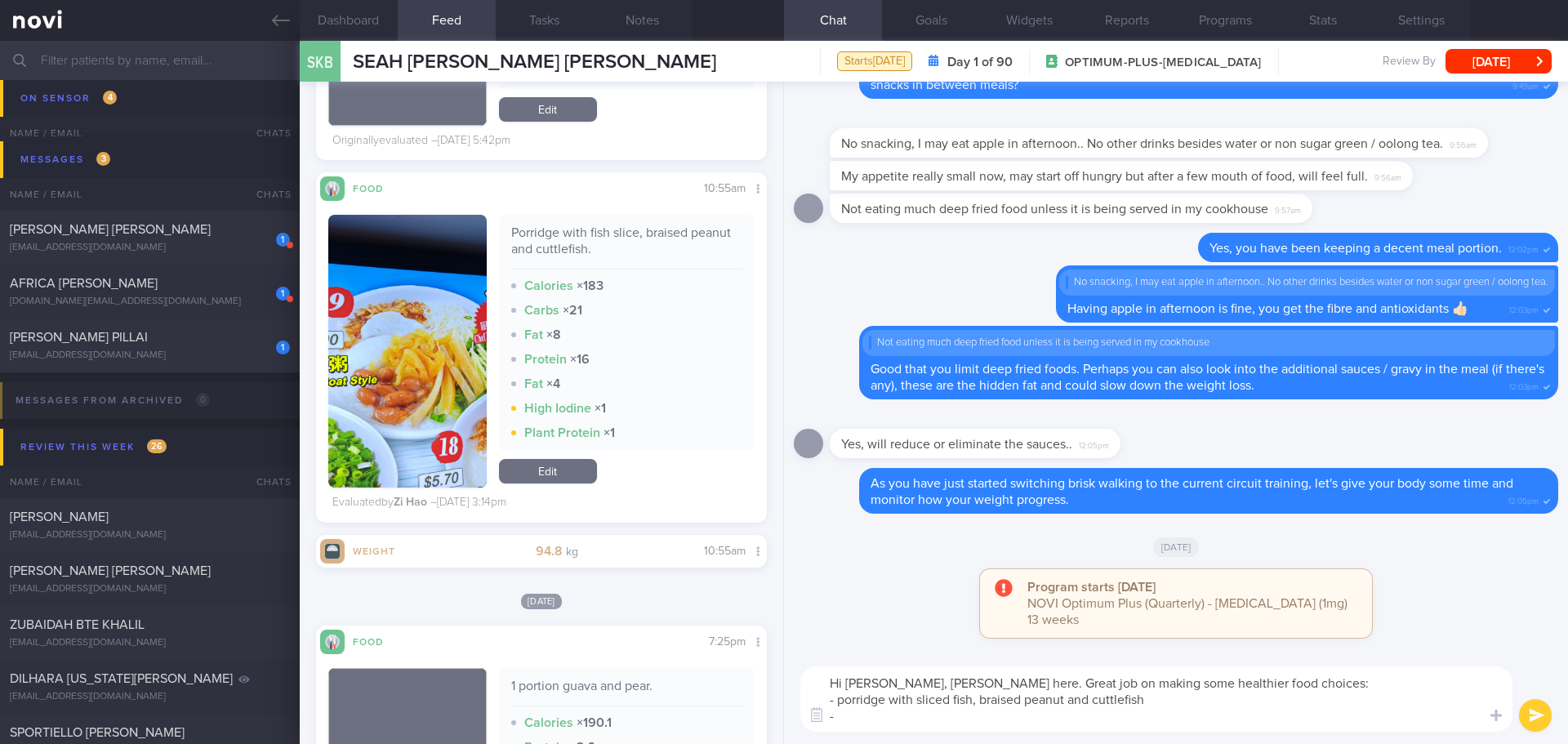
click at [1119, 709] on textarea "Hi [PERSON_NAME], [PERSON_NAME] here. Great job on making some healthier food c…" at bounding box center [1157, 699] width 712 height 65
click at [1171, 699] on textarea "Hi [PERSON_NAME], [PERSON_NAME] here. Great job on making some healthier food c…" at bounding box center [1157, 699] width 712 height 65
click at [1195, 699] on textarea "Hi [PERSON_NAME], [PERSON_NAME] here. Great job on making some healthier food c…" at bounding box center [1157, 699] width 712 height 65
drag, startPoint x: 1141, startPoint y: 680, endPoint x: 1222, endPoint y: 681, distance: 81.0
click at [1222, 681] on textarea "Hi [PERSON_NAME], [PERSON_NAME] here. Great job on making some healthier food c…" at bounding box center [1157, 699] width 712 height 65
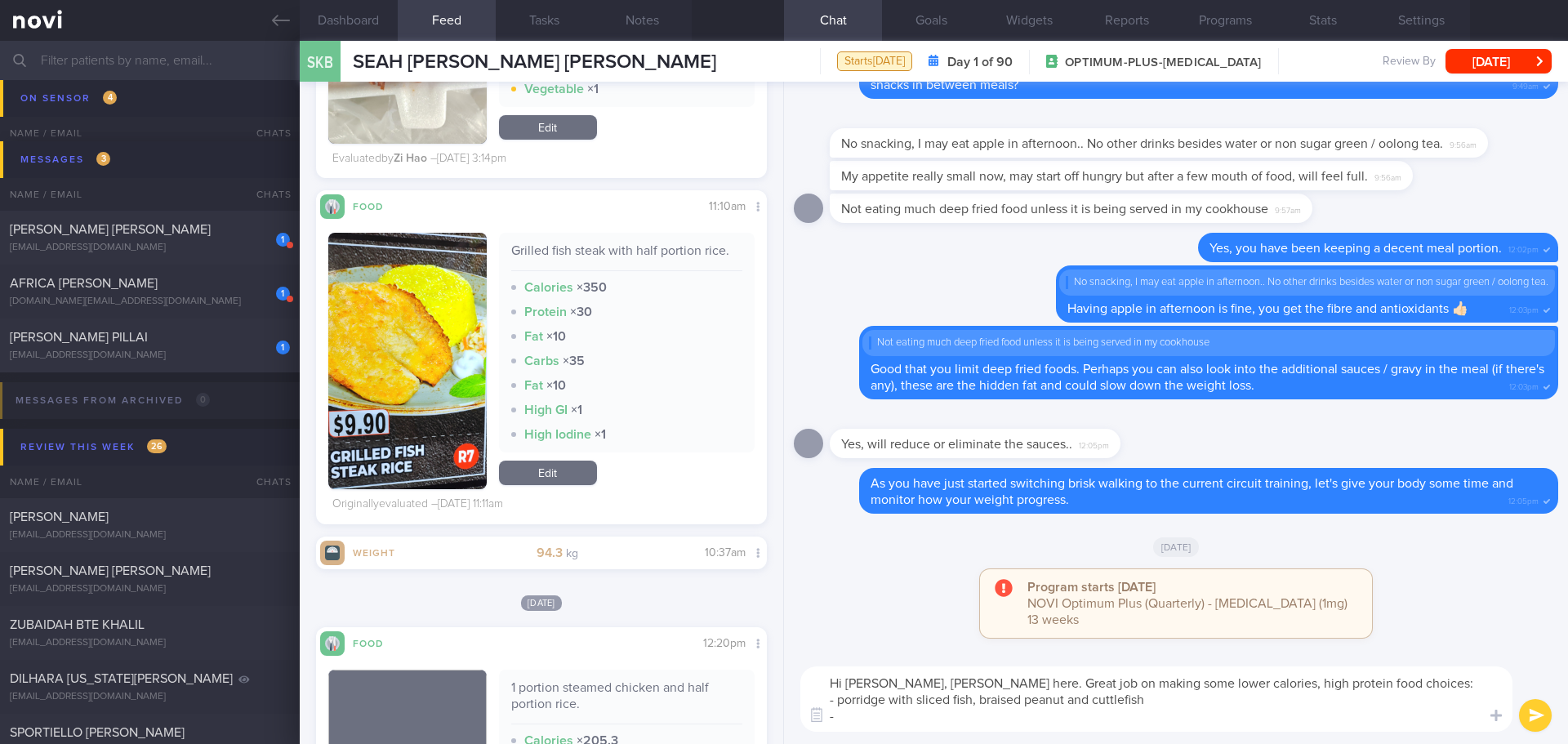
scroll to position [6613, 0]
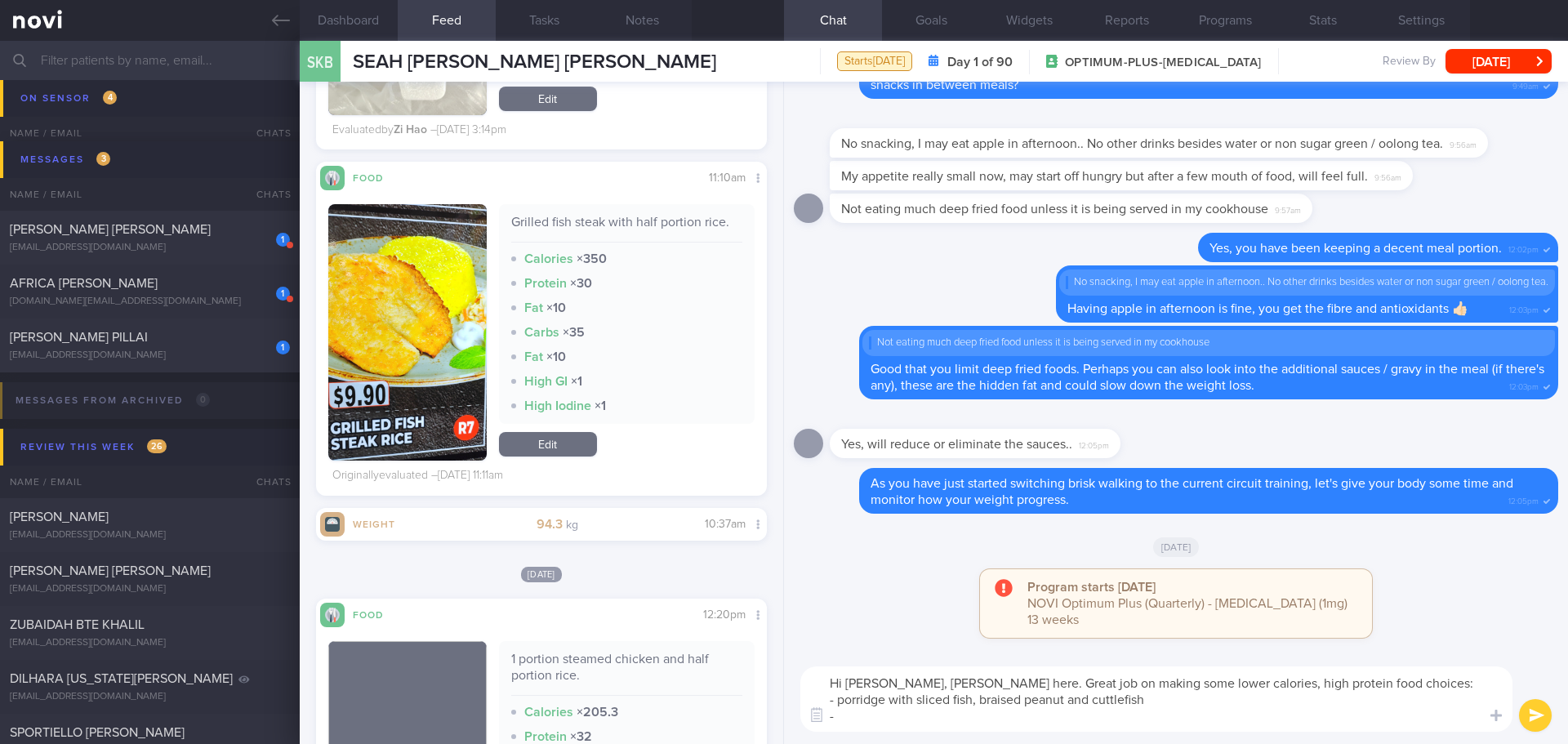
click at [886, 710] on textarea "Hi [PERSON_NAME], [PERSON_NAME] here. Great job on making some lower calories, …" at bounding box center [1157, 699] width 712 height 65
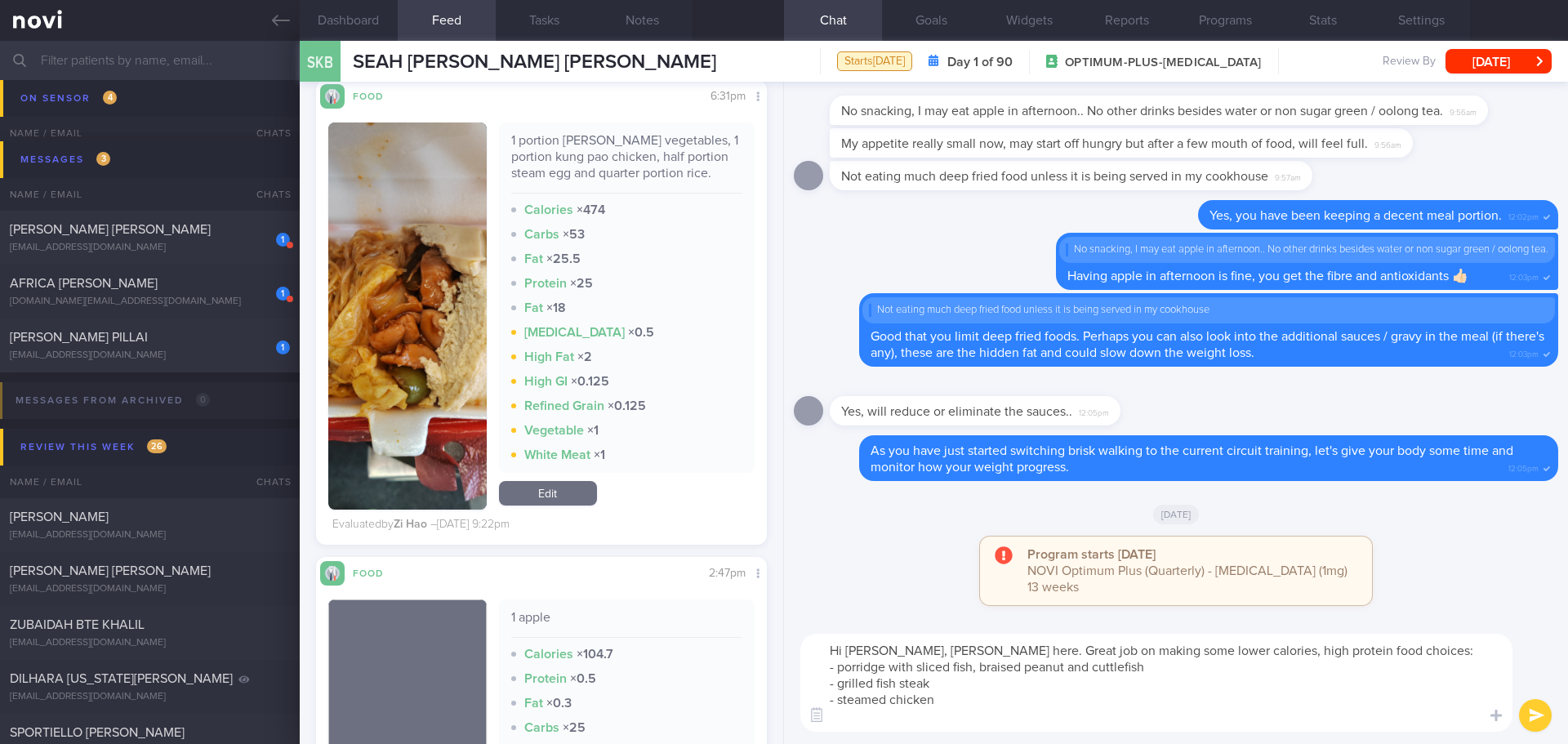
scroll to position [9470, 0]
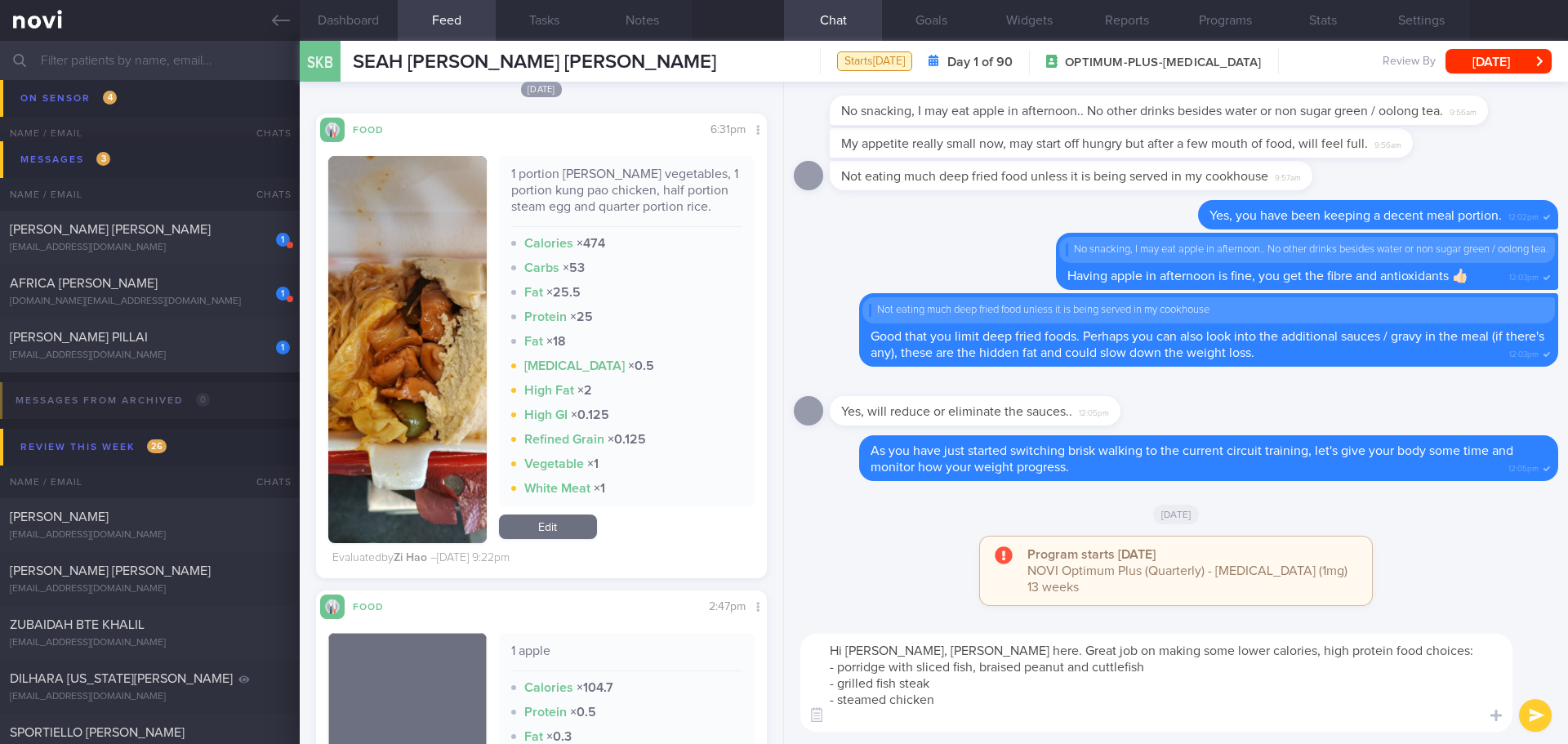
click at [882, 718] on textarea "Hi [PERSON_NAME], [PERSON_NAME] here. Great job on making some lower calories, …" at bounding box center [1157, 682] width 712 height 98
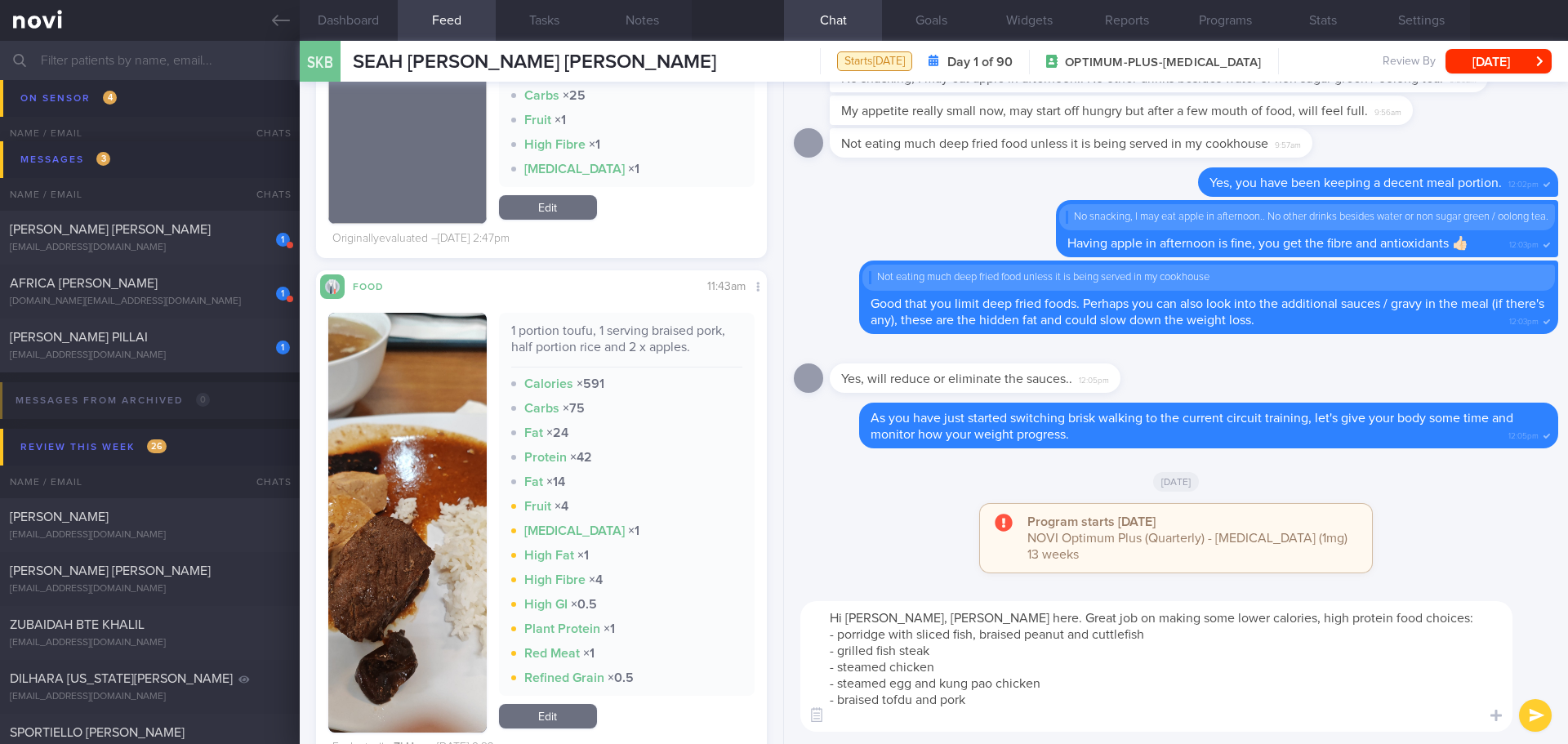
scroll to position [0, 0]
drag, startPoint x: 1277, startPoint y: 632, endPoint x: 1281, endPoint y: 656, distance: 24.3
click at [1278, 634] on textarea "Hi [PERSON_NAME], [PERSON_NAME] here. Great job on making some lower calories, …" at bounding box center [1157, 666] width 712 height 131
click at [1281, 661] on textarea "Hi [PERSON_NAME], [PERSON_NAME] here. Great job on making some lower calories, …" at bounding box center [1157, 666] width 712 height 131
click at [1284, 686] on textarea "Hi [PERSON_NAME], [PERSON_NAME] here. Great job on making some lower calories, …" at bounding box center [1157, 666] width 712 height 131
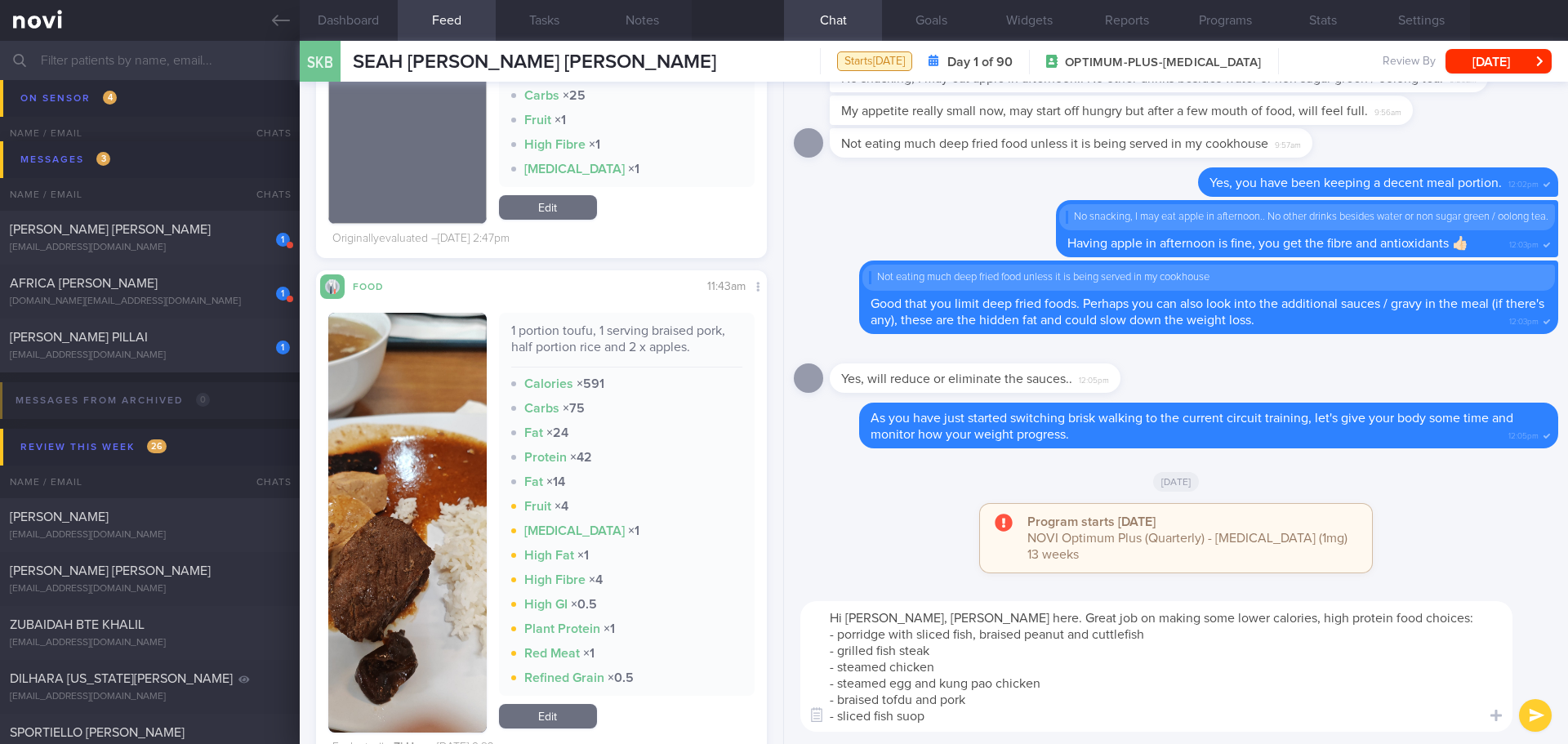
click at [1286, 686] on textarea "Hi [PERSON_NAME], [PERSON_NAME] here. Great job on making some lower calories, …" at bounding box center [1157, 666] width 712 height 131
click at [1393, 632] on textarea "Hi [PERSON_NAME], [PERSON_NAME] here. Great job on making some lower calories, …" at bounding box center [1157, 666] width 712 height 131
click at [1011, 723] on textarea "Hi [PERSON_NAME], [PERSON_NAME] here. Great job on making some lower calories, …" at bounding box center [1157, 666] width 712 height 131
click at [989, 673] on textarea "Hi [PERSON_NAME], [PERSON_NAME] here. Great job on making some lower calories, …" at bounding box center [1157, 666] width 712 height 131
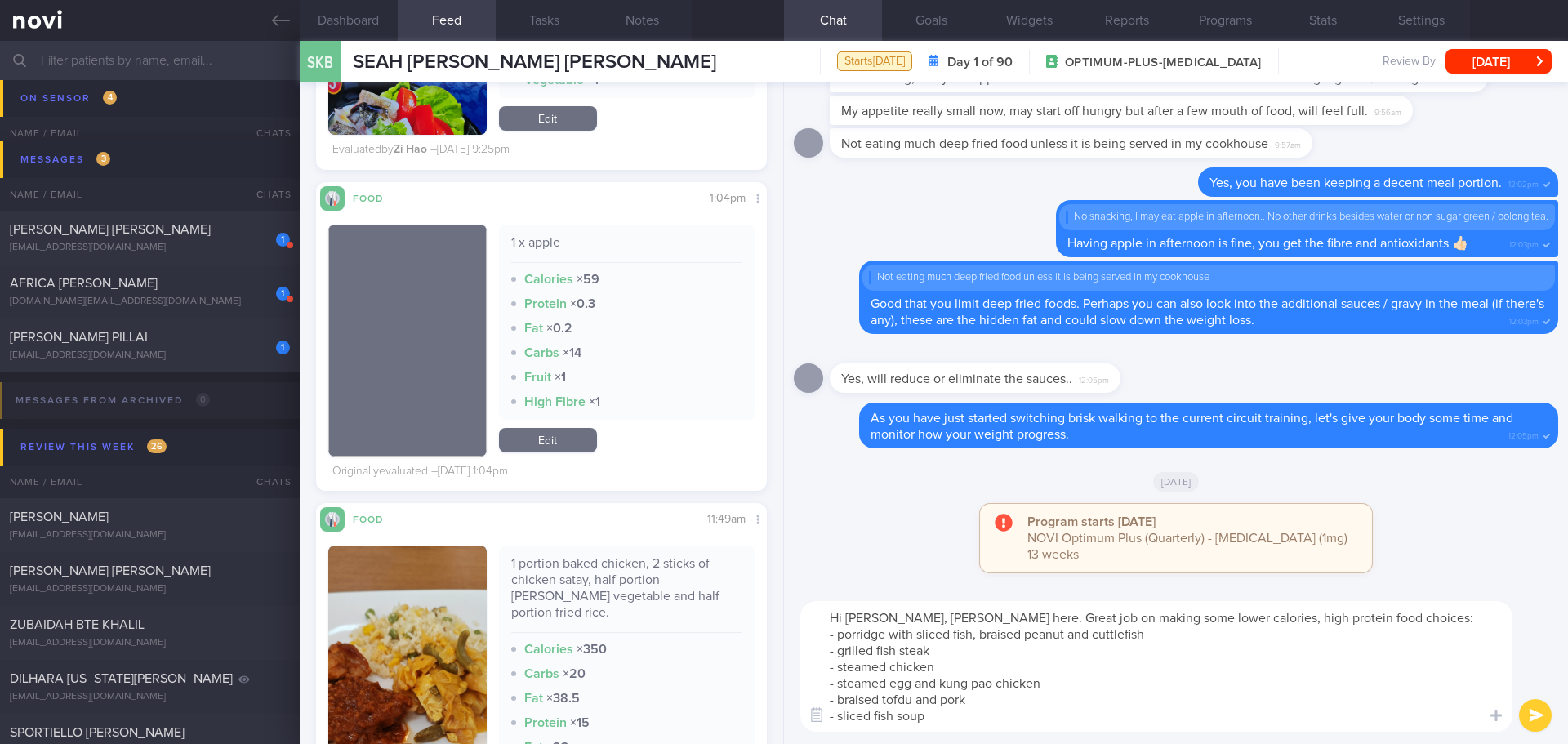
scroll to position [12246, 0]
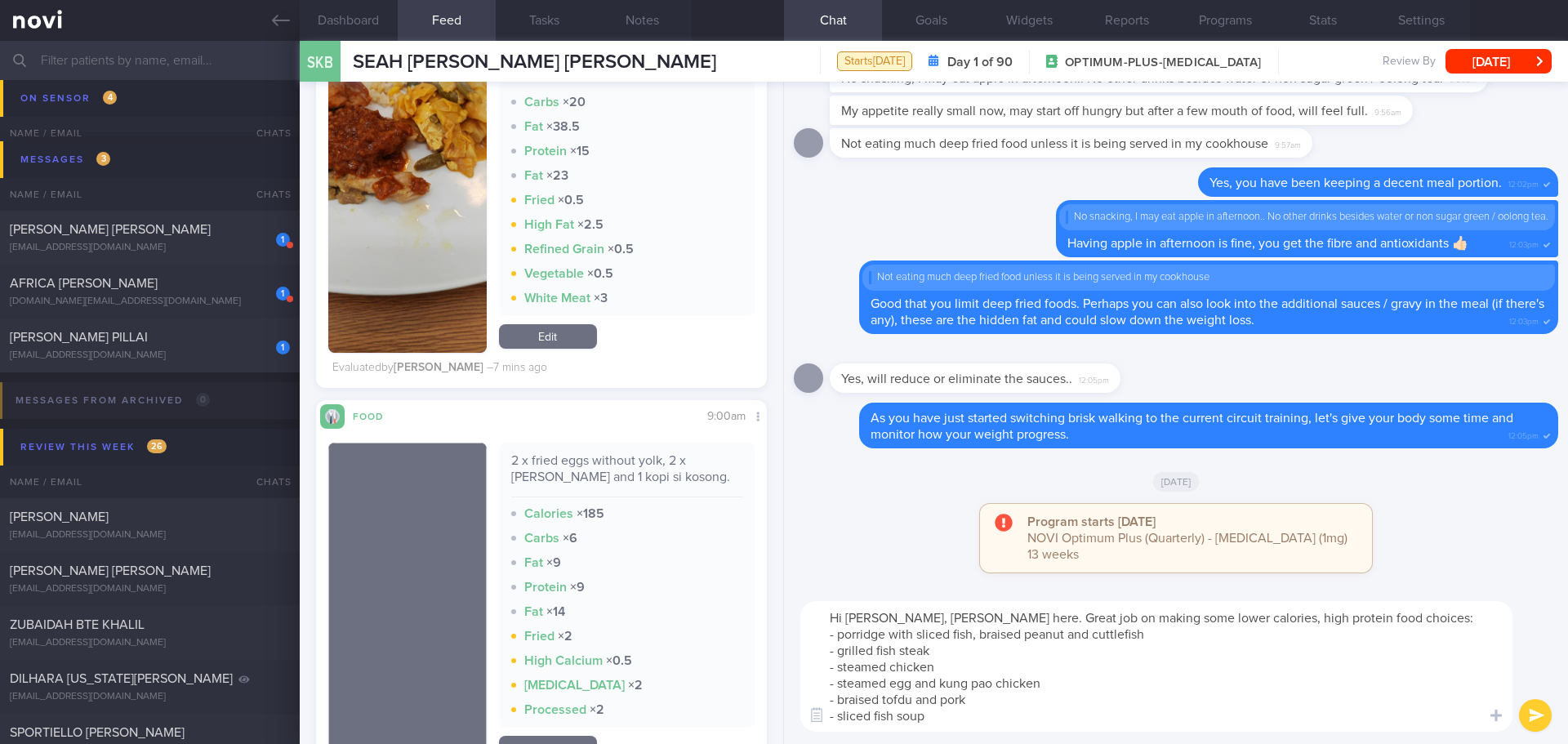
click at [1288, 695] on textarea "Hi [PERSON_NAME], [PERSON_NAME] here. Great job on making some lower calories, …" at bounding box center [1157, 666] width 712 height 131
type textarea "Hi [PERSON_NAME], [PERSON_NAME] here. Great job on making some lower calories, …"
click at [1542, 717] on button "submit" at bounding box center [1536, 715] width 33 height 33
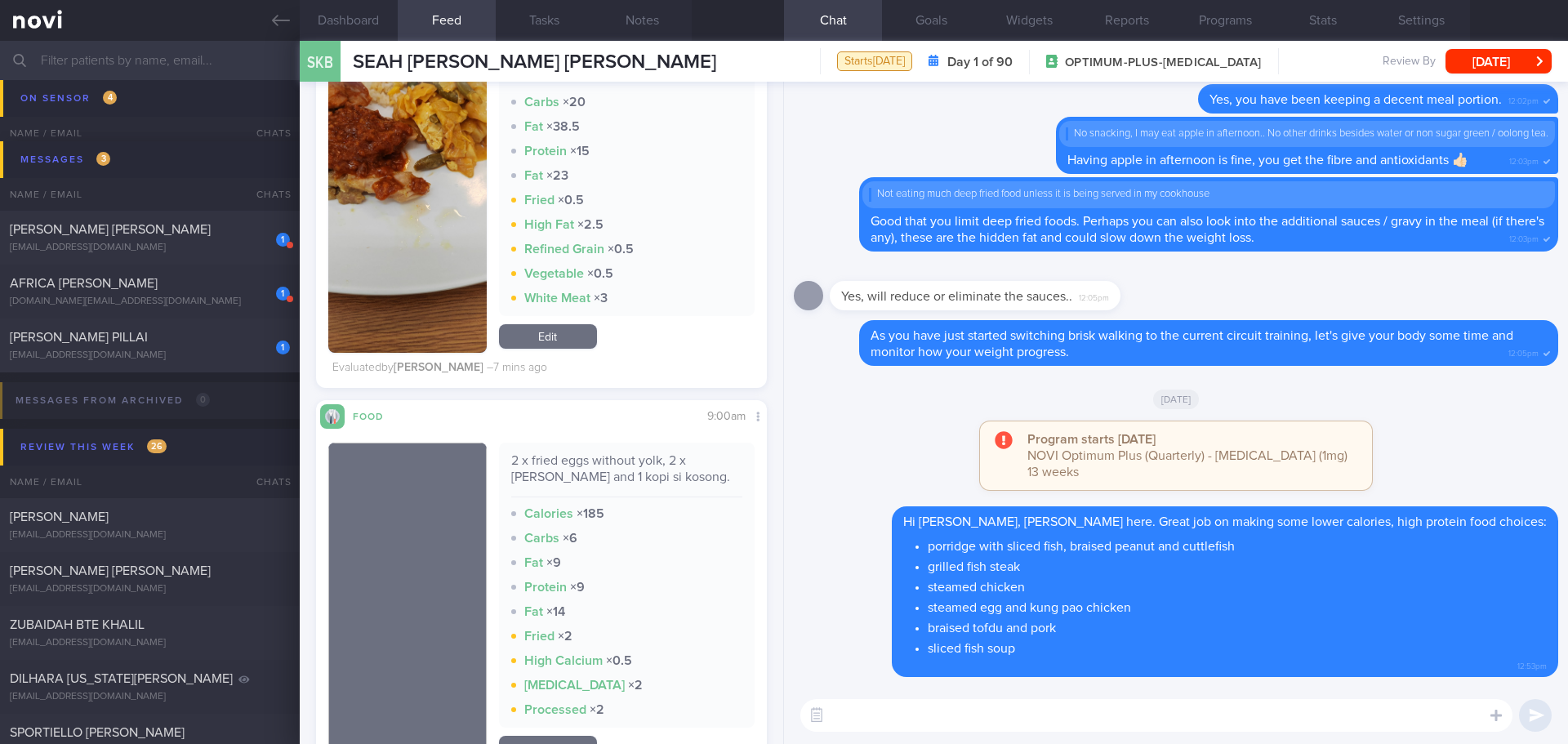
click at [1298, 718] on textarea at bounding box center [1157, 715] width 712 height 33
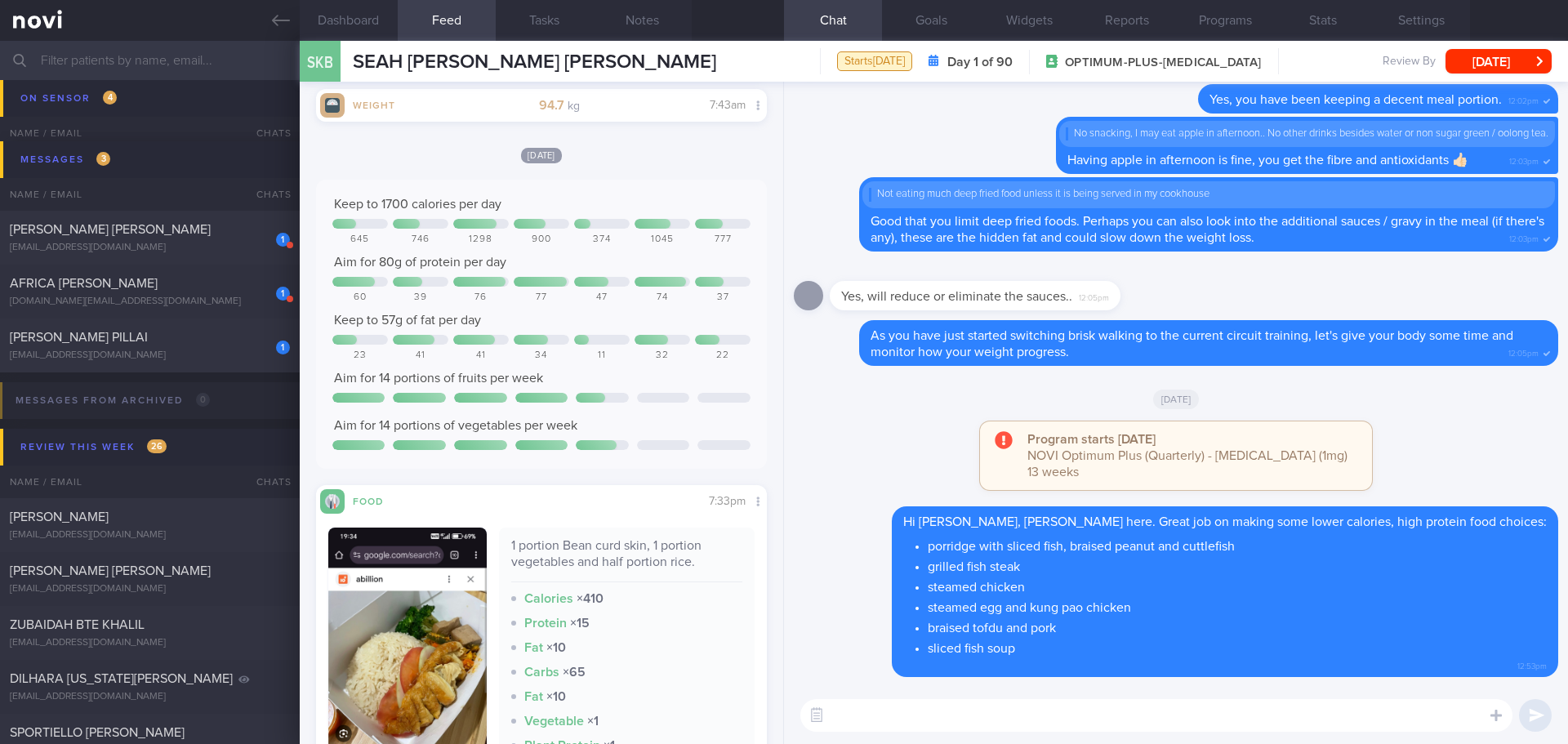
scroll to position [4735, 0]
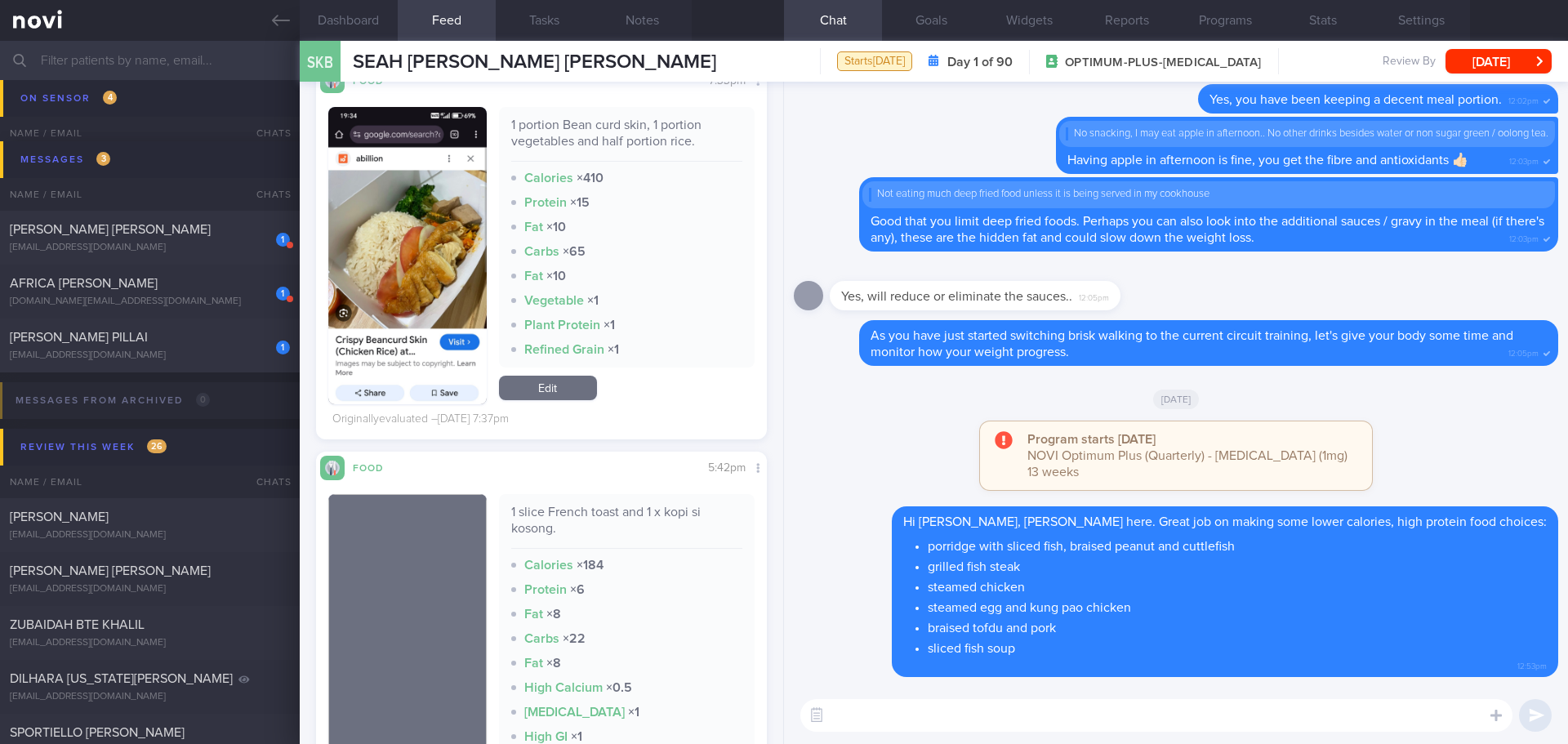
click at [876, 718] on textarea at bounding box center [1157, 715] width 712 height 33
type textarea "F"
type textarea "R"
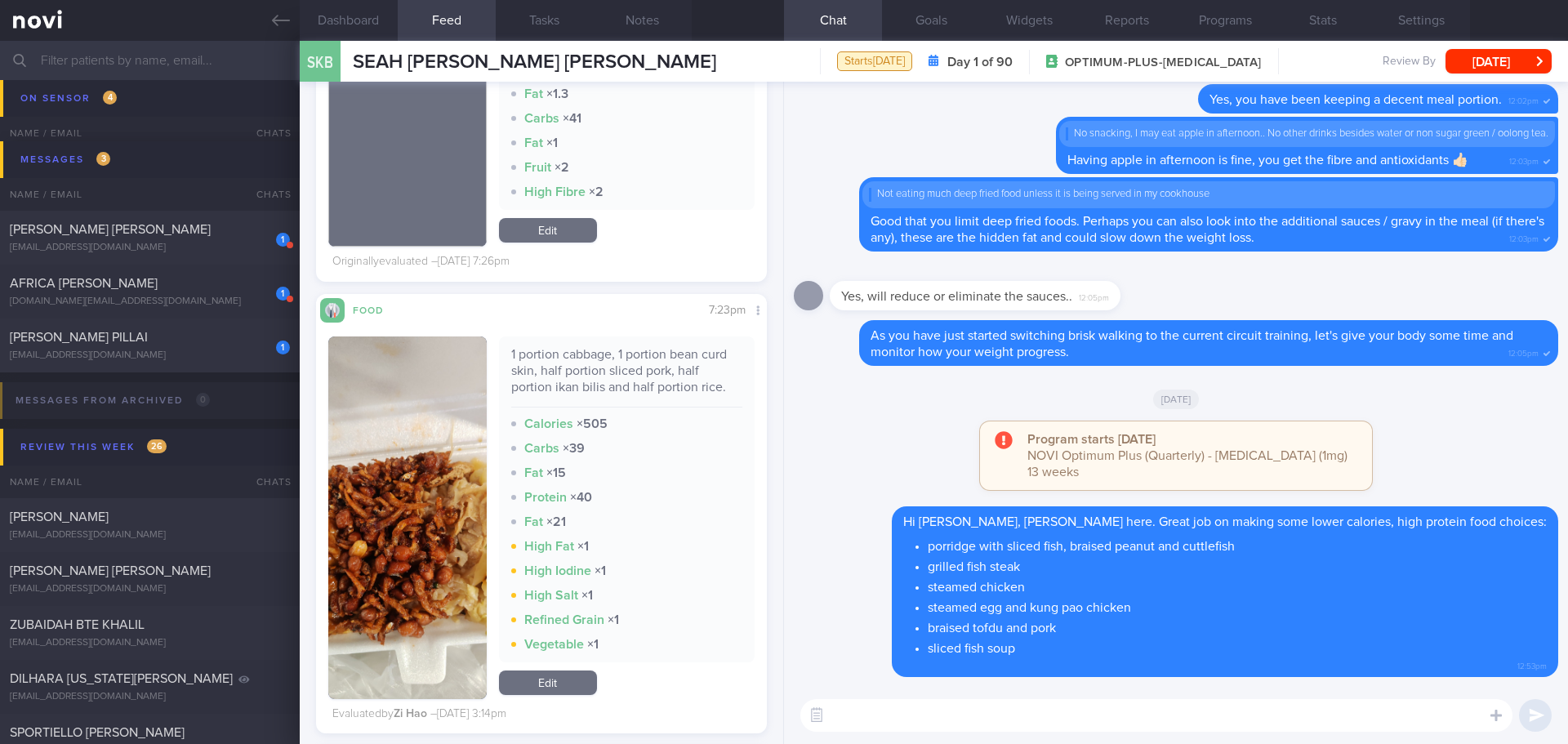
scroll to position [6287, 0]
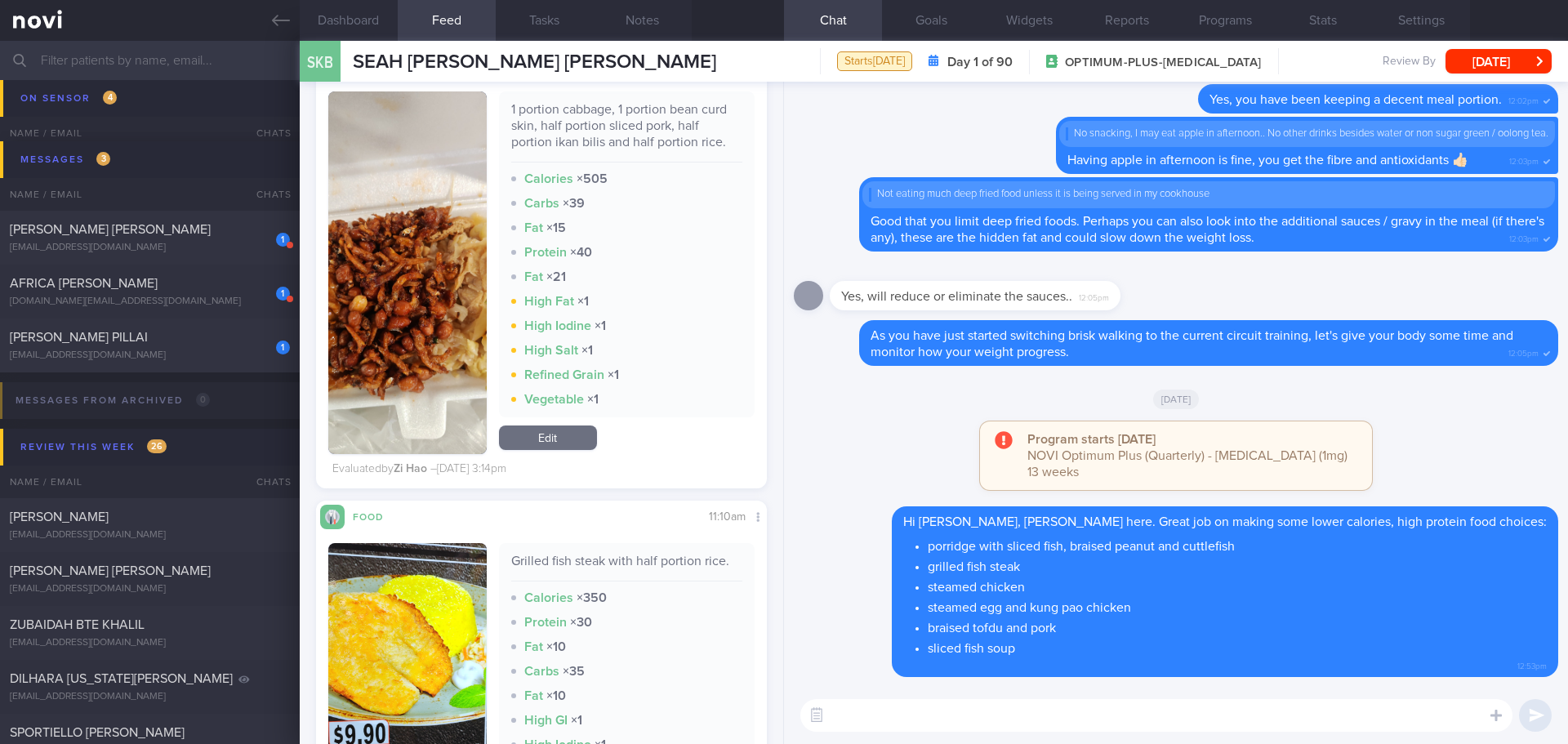
click at [880, 723] on textarea at bounding box center [1157, 715] width 712 height 33
click at [388, 268] on button "button" at bounding box center [407, 273] width 158 height 363
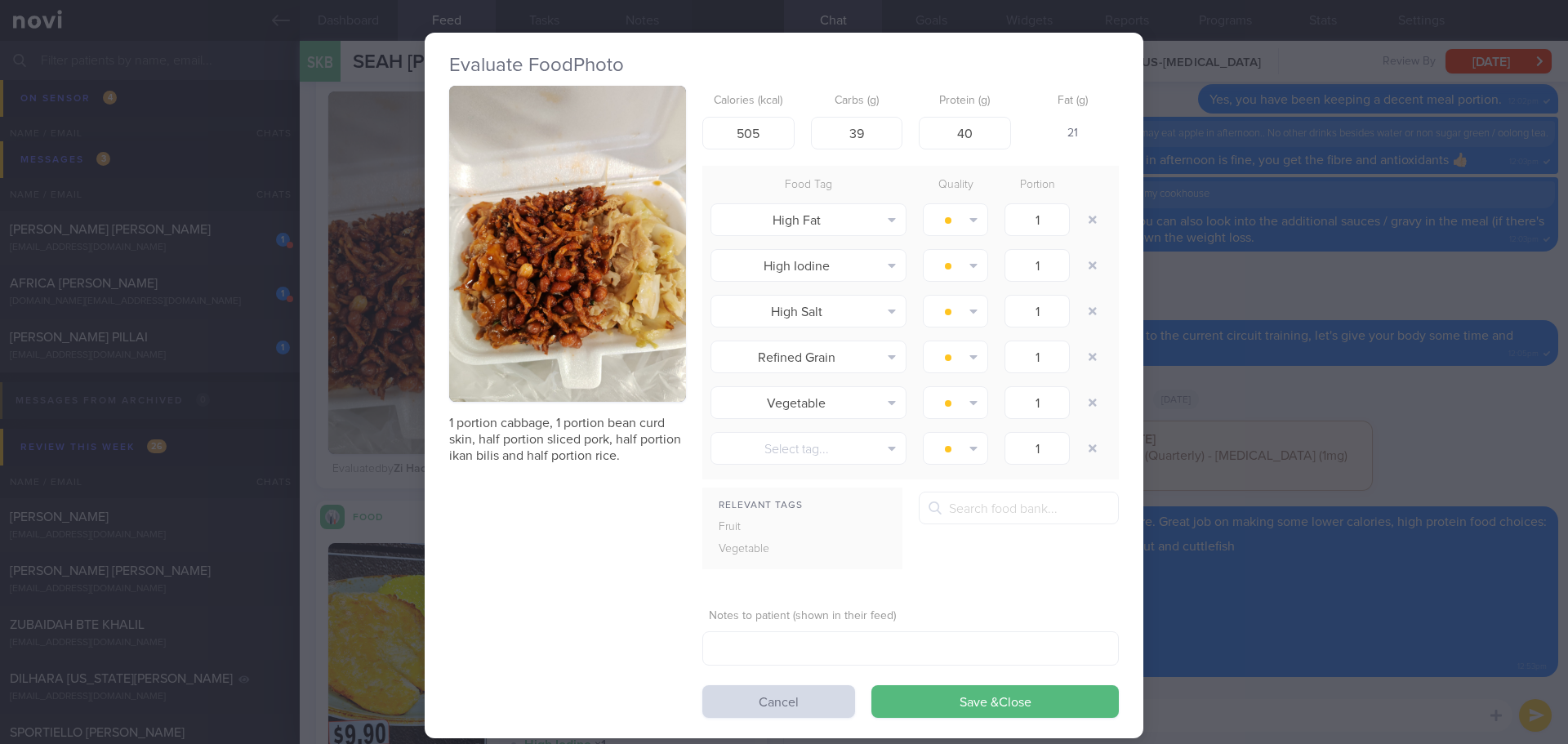
click at [545, 218] on button "button" at bounding box center [567, 243] width 237 height 316
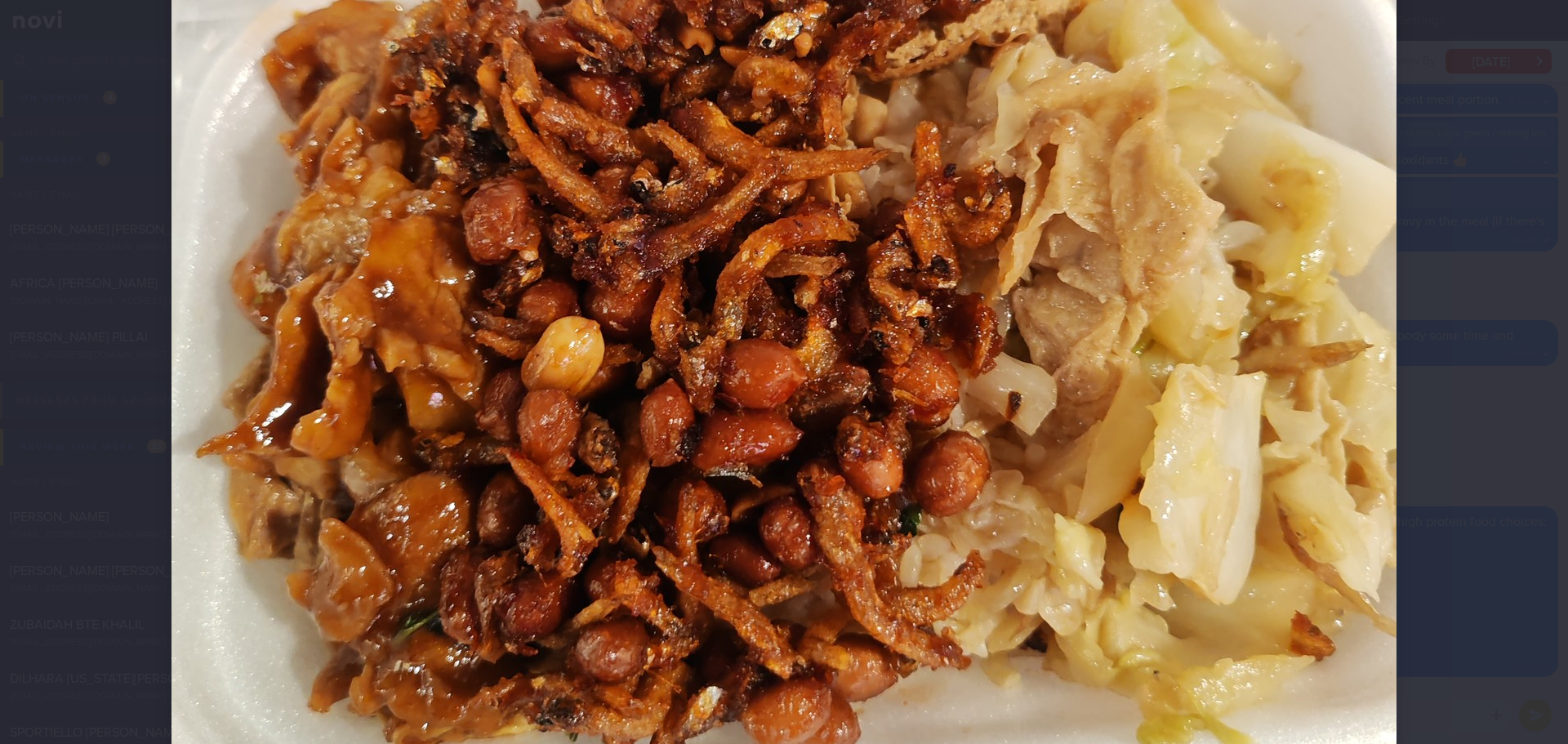
scroll to position [572, 0]
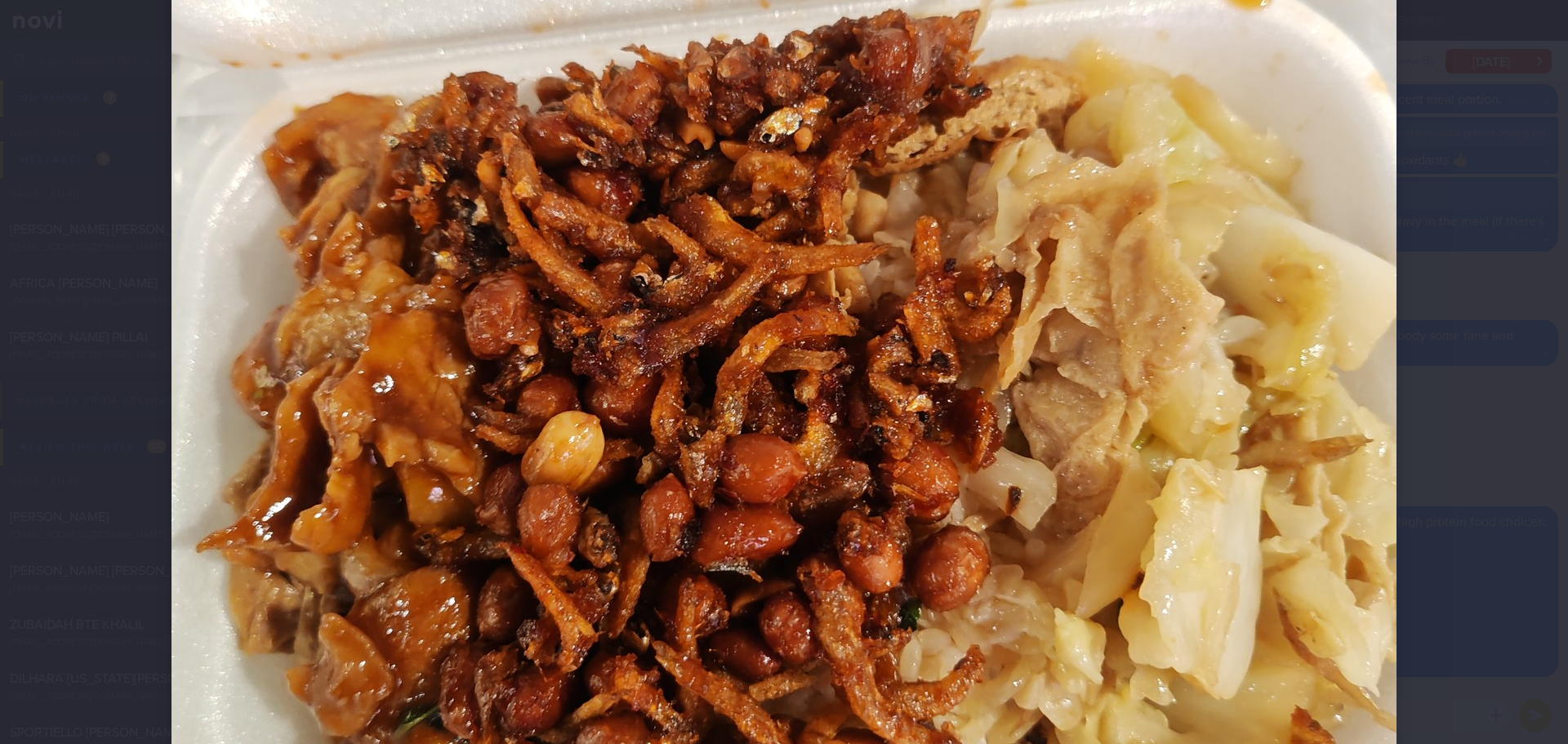
click at [1497, 339] on div at bounding box center [784, 372] width 1568 height 744
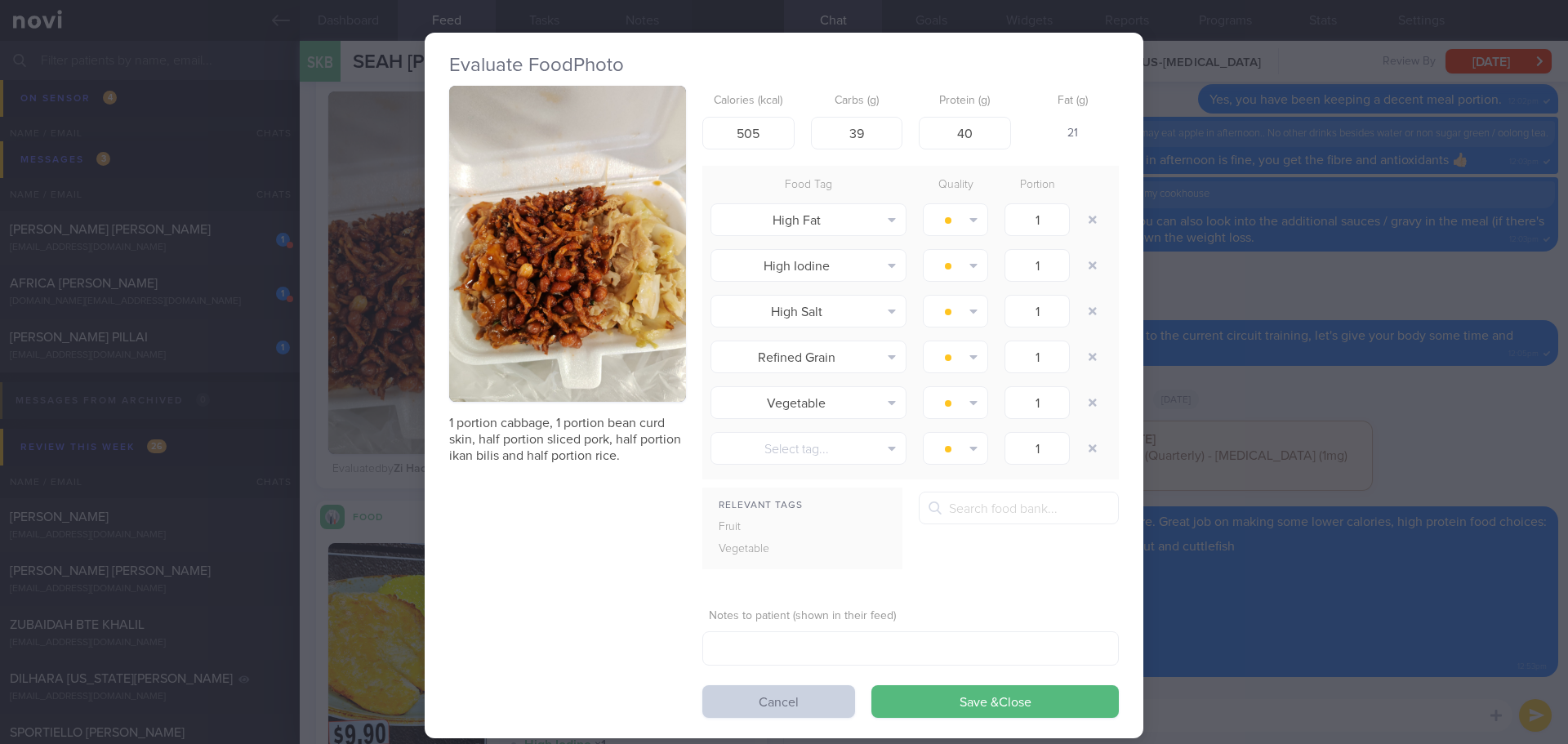
click at [806, 705] on button "Cancel" at bounding box center [778, 701] width 153 height 33
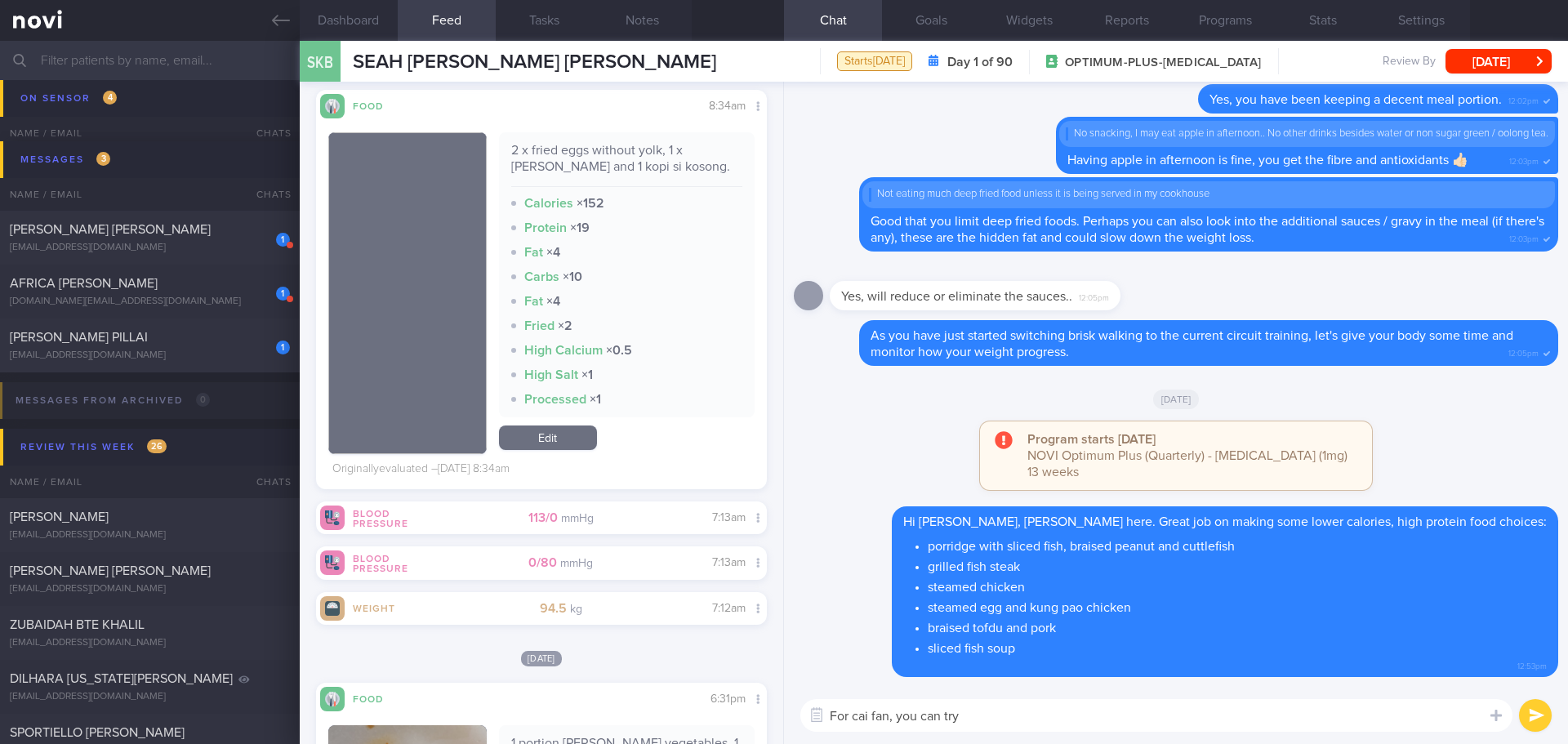
scroll to position [9389, 0]
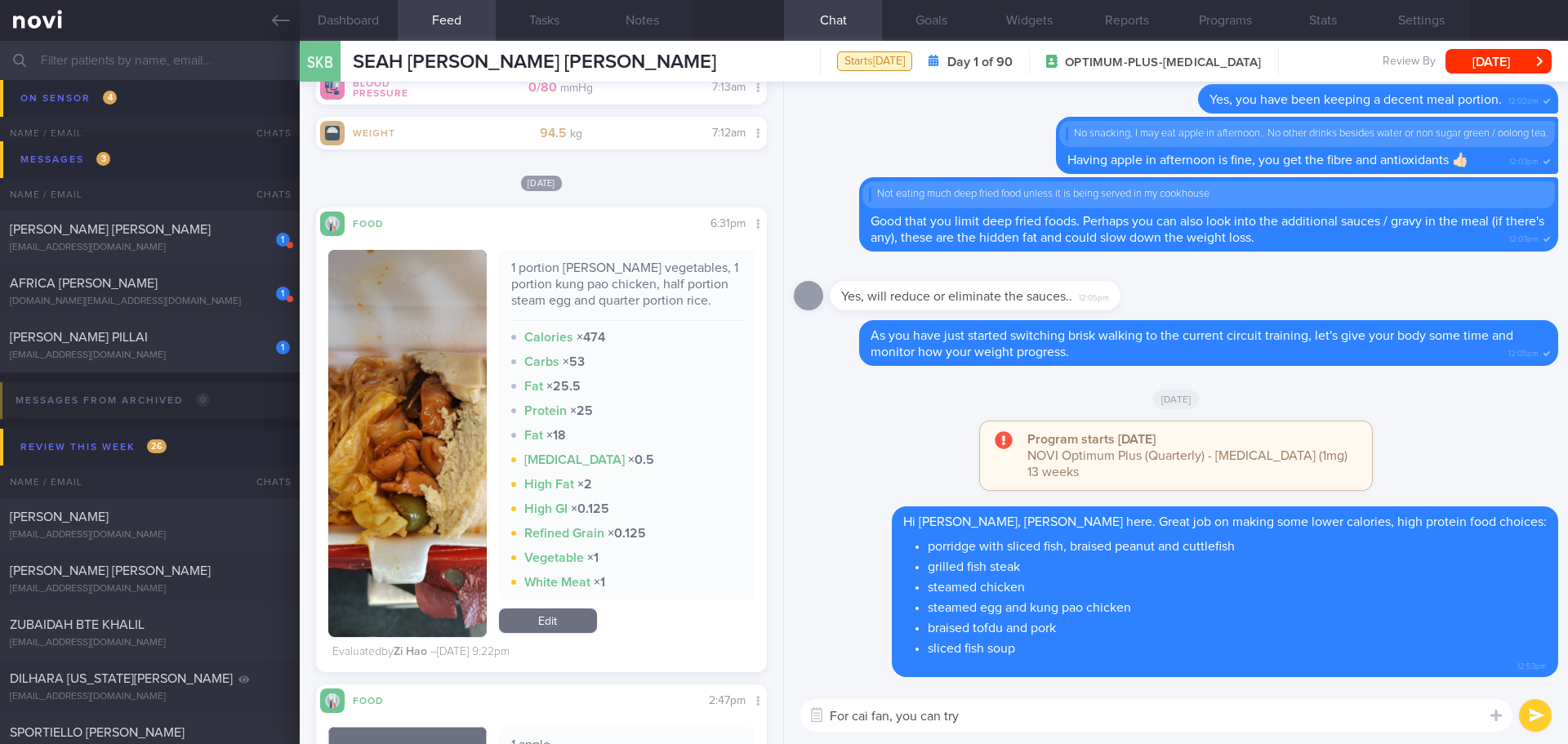
click at [429, 499] on button "button" at bounding box center [407, 443] width 158 height 387
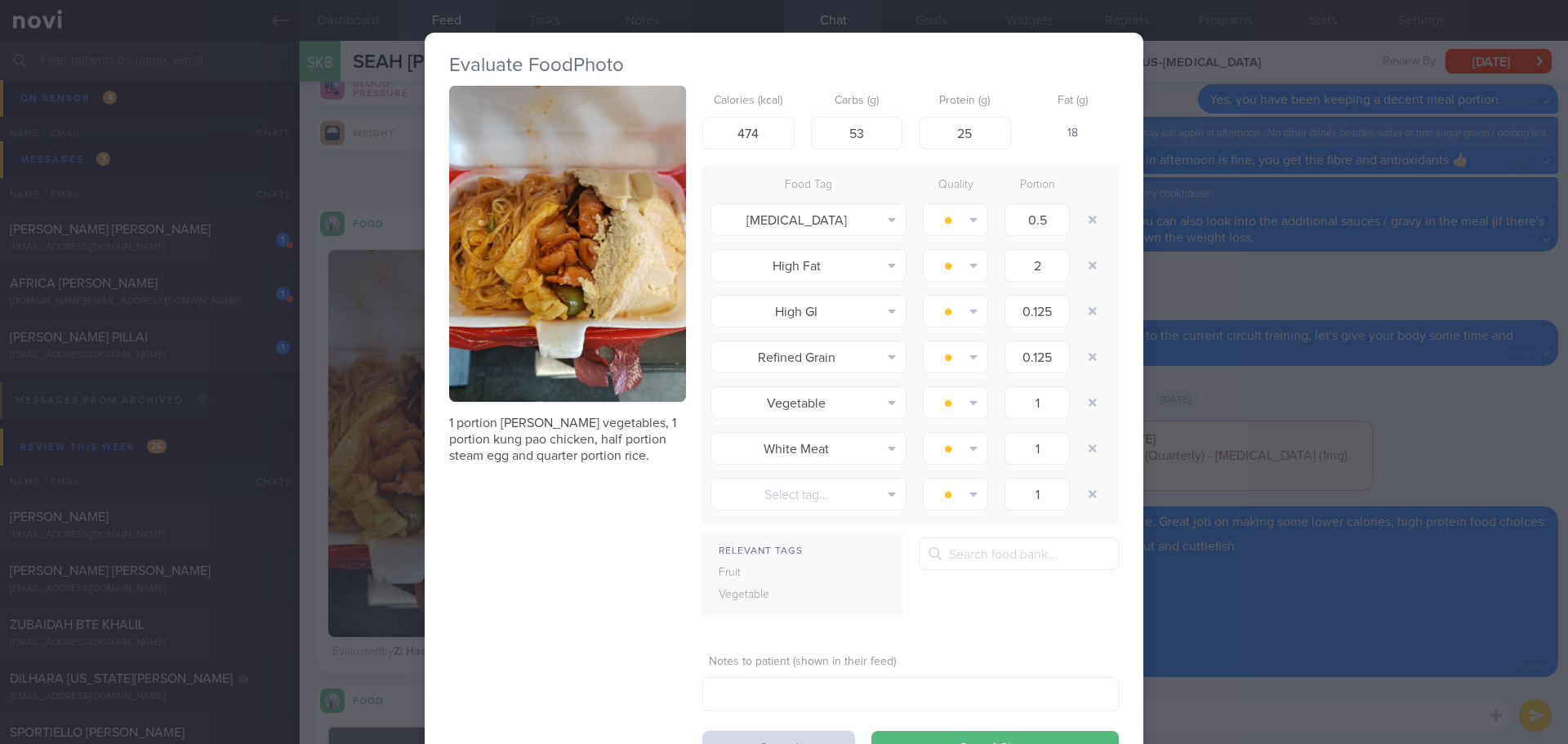
click at [482, 352] on button "button" at bounding box center [567, 243] width 237 height 316
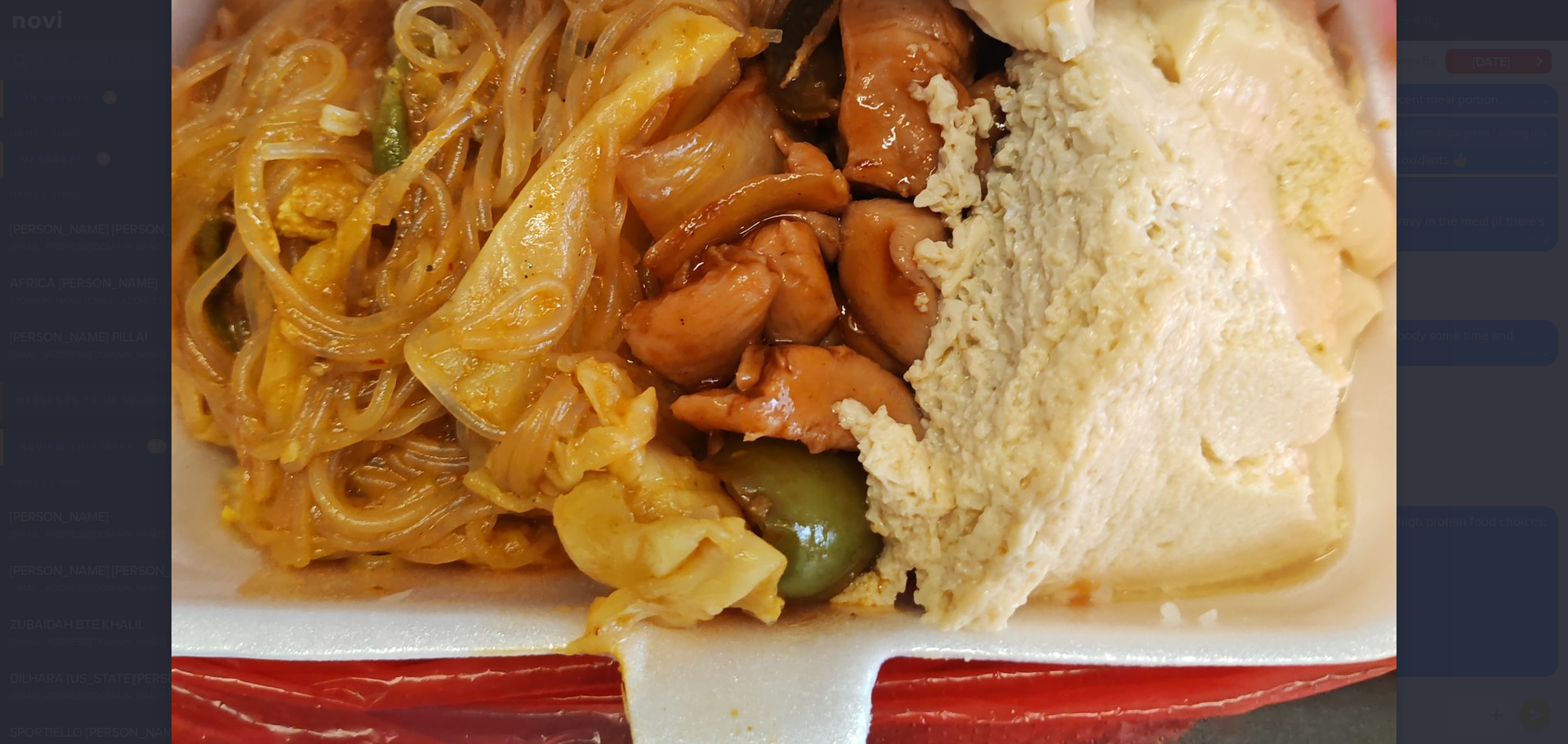
scroll to position [572, 0]
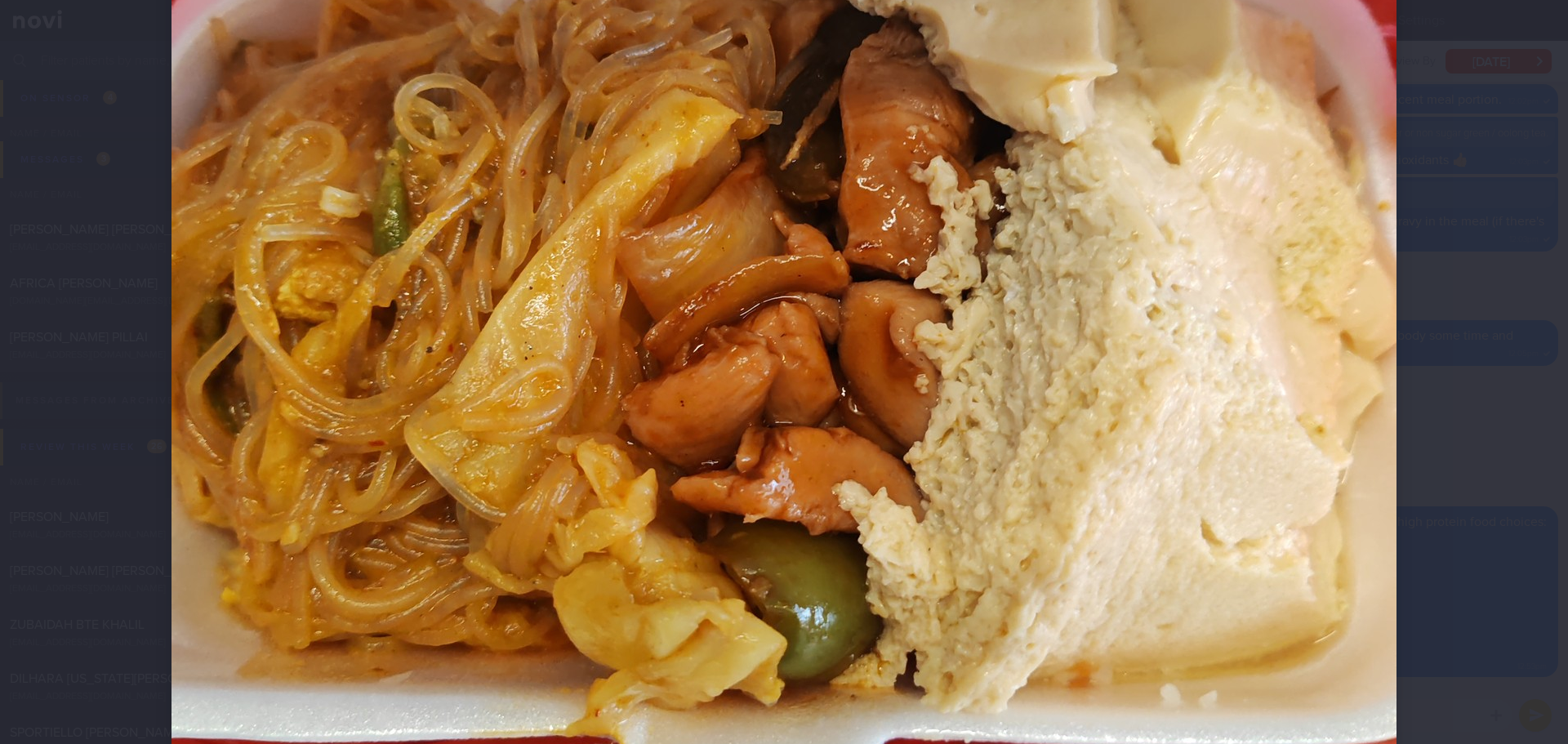
click at [1428, 400] on div at bounding box center [784, 310] width 1356 height 1763
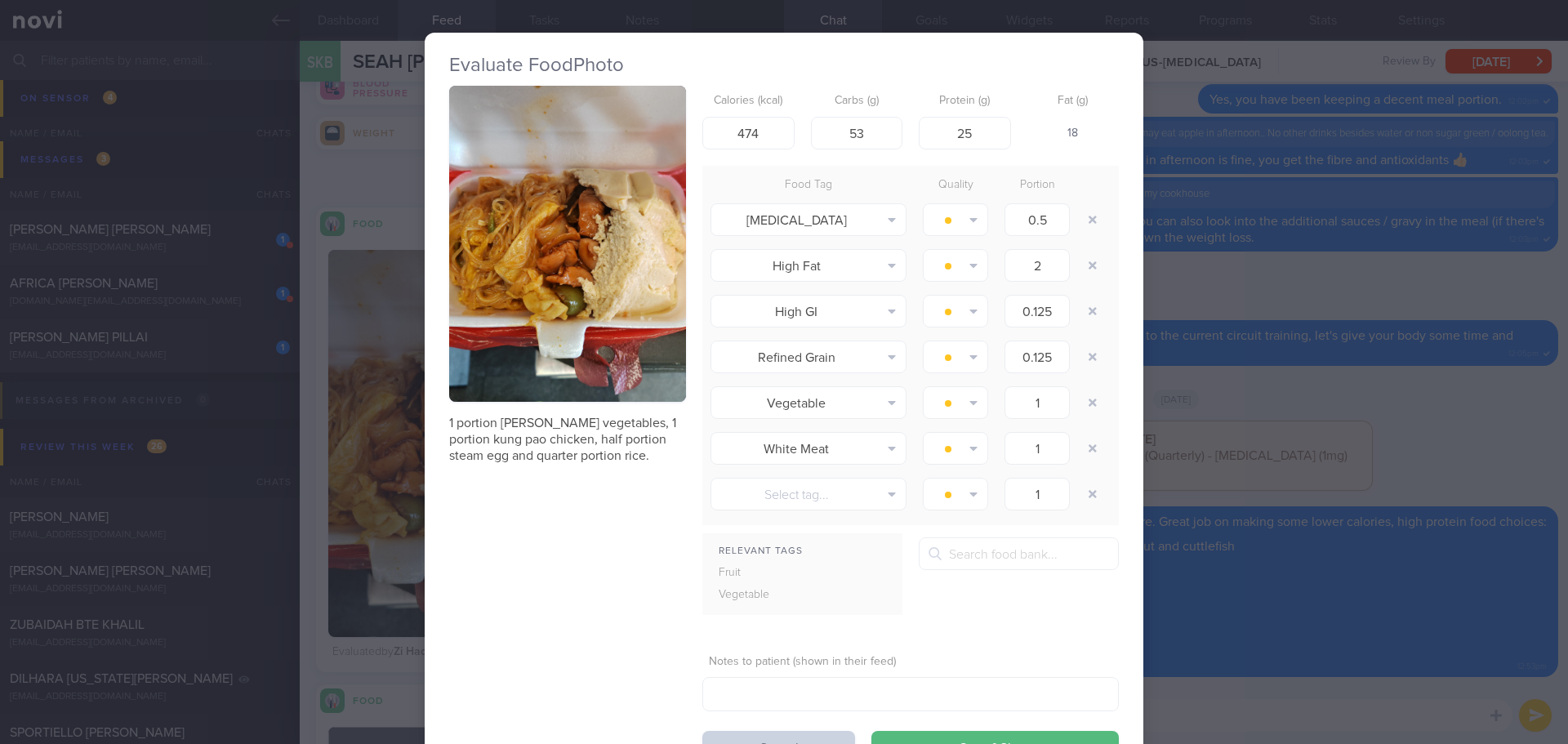
click at [782, 738] on button "Cancel" at bounding box center [778, 747] width 153 height 33
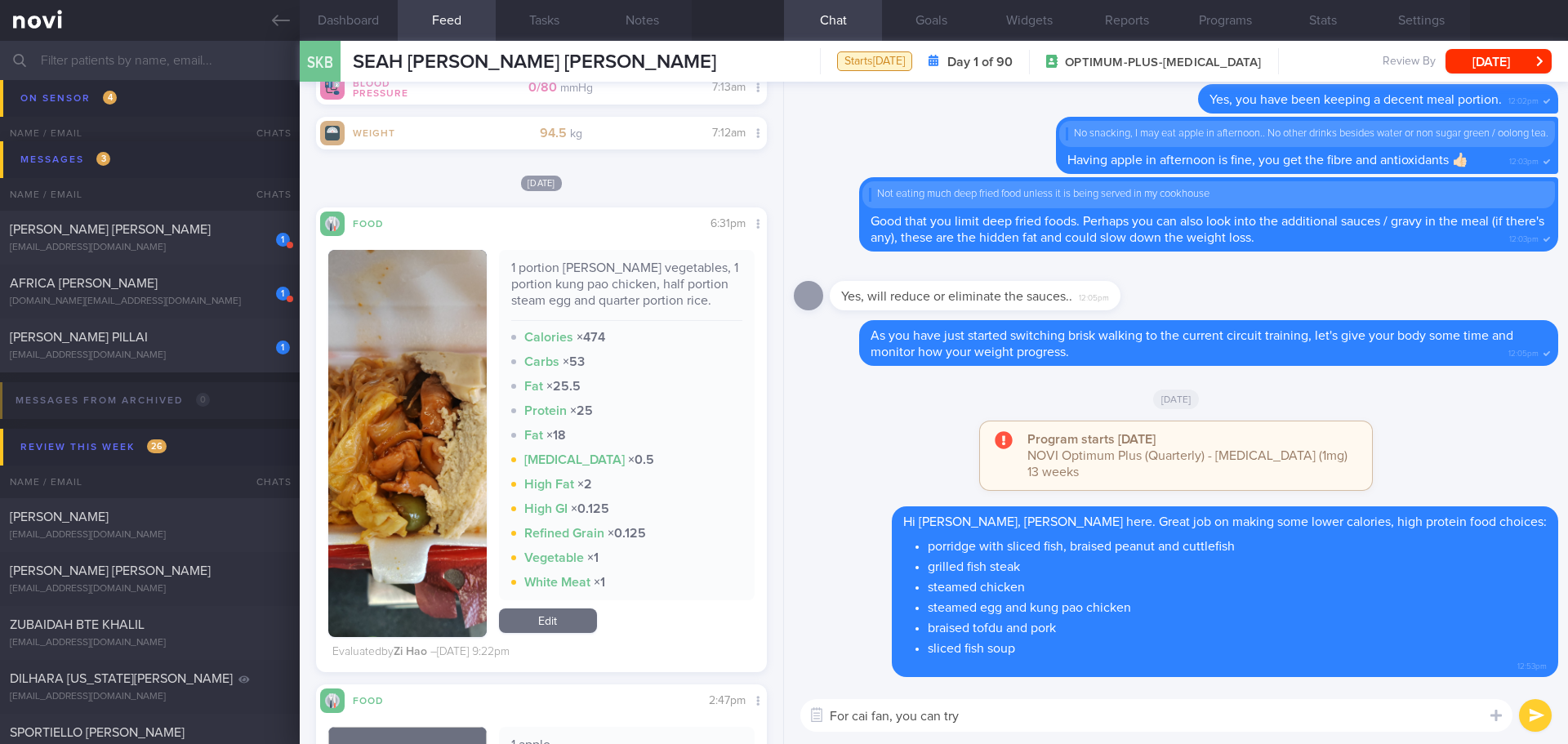
click at [1016, 723] on textarea "For cai fan, you can try" at bounding box center [1157, 715] width 712 height 33
drag, startPoint x: 987, startPoint y: 718, endPoint x: 899, endPoint y: 721, distance: 88.1
click at [899, 721] on textarea "For cai fan, you can try" at bounding box center [1157, 715] width 712 height 33
type textarea "F"
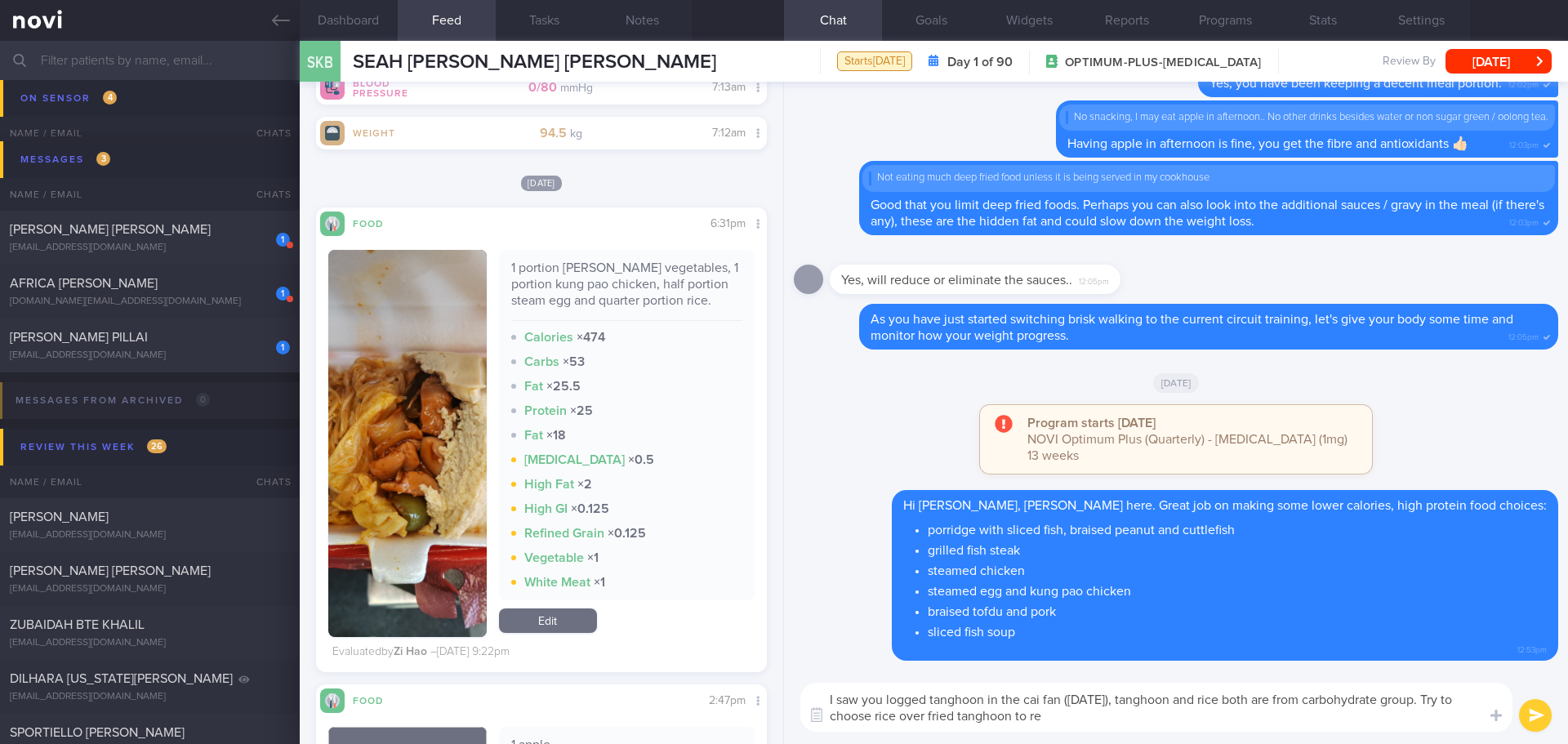
click at [876, 713] on textarea "I saw you logged tanghoon in the cai fan ([DATE]), tanghoon and rice both are f…" at bounding box center [1157, 706] width 712 height 49
click at [1082, 718] on textarea "I saw you logged tanghoon in the cai fan ([DATE]), tanghoon and rice both are f…" at bounding box center [1157, 706] width 712 height 49
click at [1211, 723] on textarea "I saw you logged tanghoon in the cai fan ([DATE]), tanghoon and rice both are f…" at bounding box center [1157, 706] width 712 height 49
drag, startPoint x: 1021, startPoint y: 689, endPoint x: 1023, endPoint y: 701, distance: 12.2
click at [1022, 691] on textarea "I saw you logged tanghoon in the cai fan ([DATE]), tanghoon and rice both are f…" at bounding box center [1157, 706] width 712 height 49
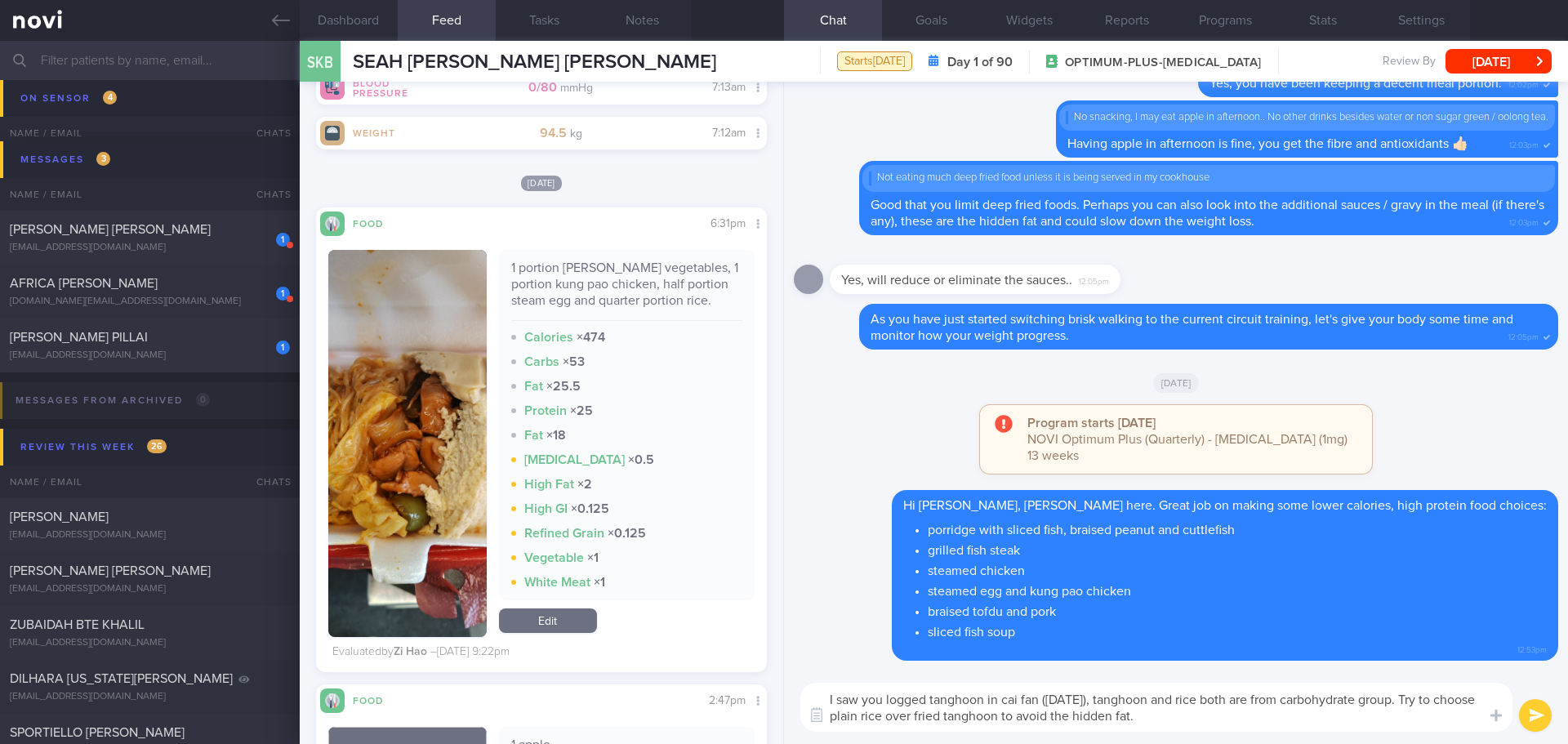
click at [1225, 704] on textarea "I saw you logged tanghoon in cai fan ([DATE]), tanghoon and rice both are from …" at bounding box center [1157, 706] width 712 height 49
click at [999, 699] on textarea "I saw you logged tanghoon in cai fan ([DATE]), tanghoon and rice both are from …" at bounding box center [1157, 706] width 712 height 49
click at [1168, 699] on textarea "I saw you logged tanghoon in a packet of cai fan ([DATE]), tanghoon and rice bo…" at bounding box center [1157, 706] width 712 height 49
click at [1302, 726] on textarea "I saw you logged tanghoon in a packet of cai fan ([DATE]). Tanghoon and rice bo…" at bounding box center [1157, 706] width 712 height 49
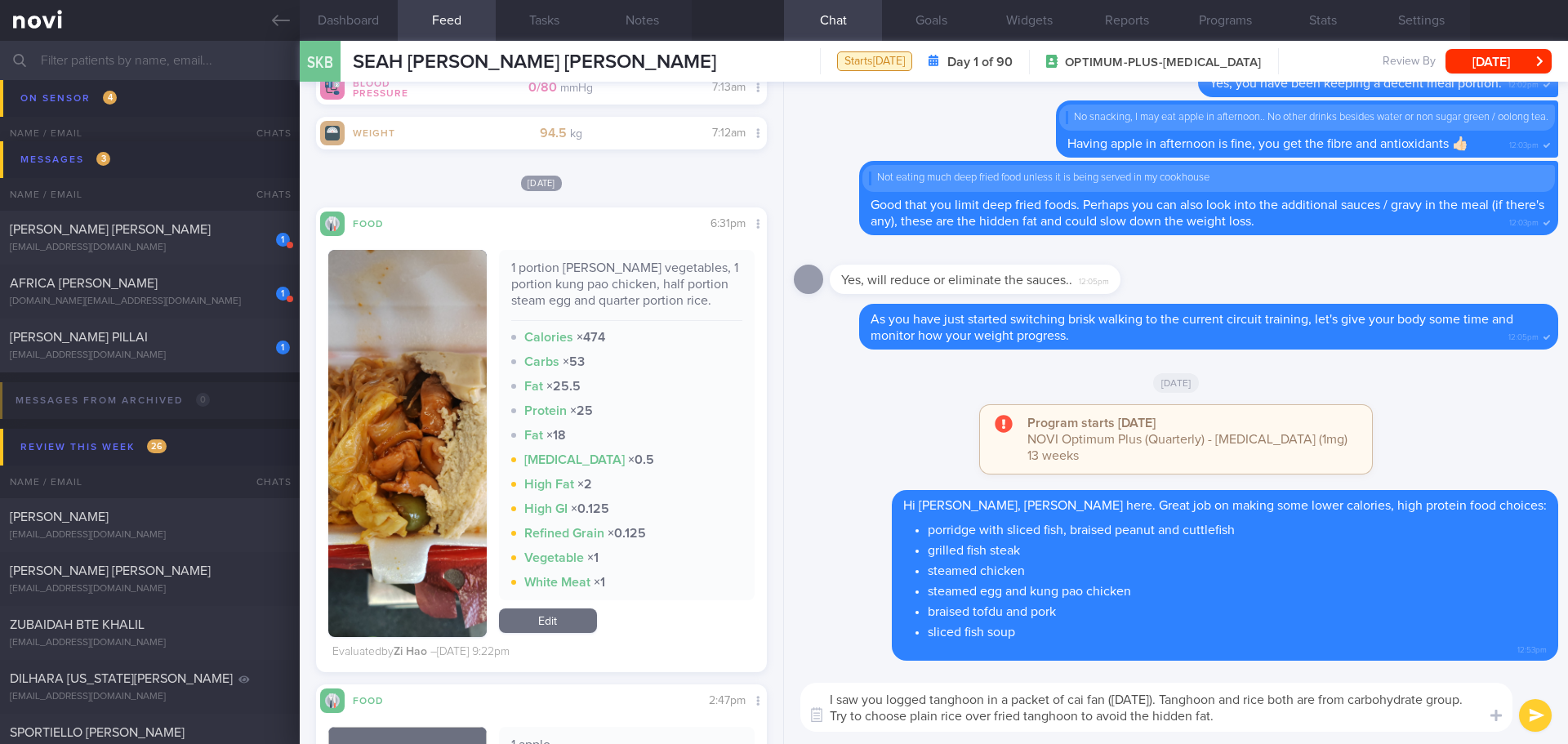
drag, startPoint x: 906, startPoint y: 718, endPoint x: 852, endPoint y: 716, distance: 54.0
click at [852, 716] on textarea "I saw you logged tanghoon in a packet of cai fan ([DATE]). Tanghoon and rice bo…" at bounding box center [1157, 706] width 712 height 49
click at [1286, 725] on textarea "I saw you logged tanghoon in a packet of cai fan ([DATE]). Tanghoon and rice bo…" at bounding box center [1157, 706] width 712 height 49
type textarea "I saw you logged tanghoon in a packet of cai fan ([DATE]). Tanghoon and rice bo…"
click at [1531, 713] on button "submit" at bounding box center [1536, 715] width 33 height 33
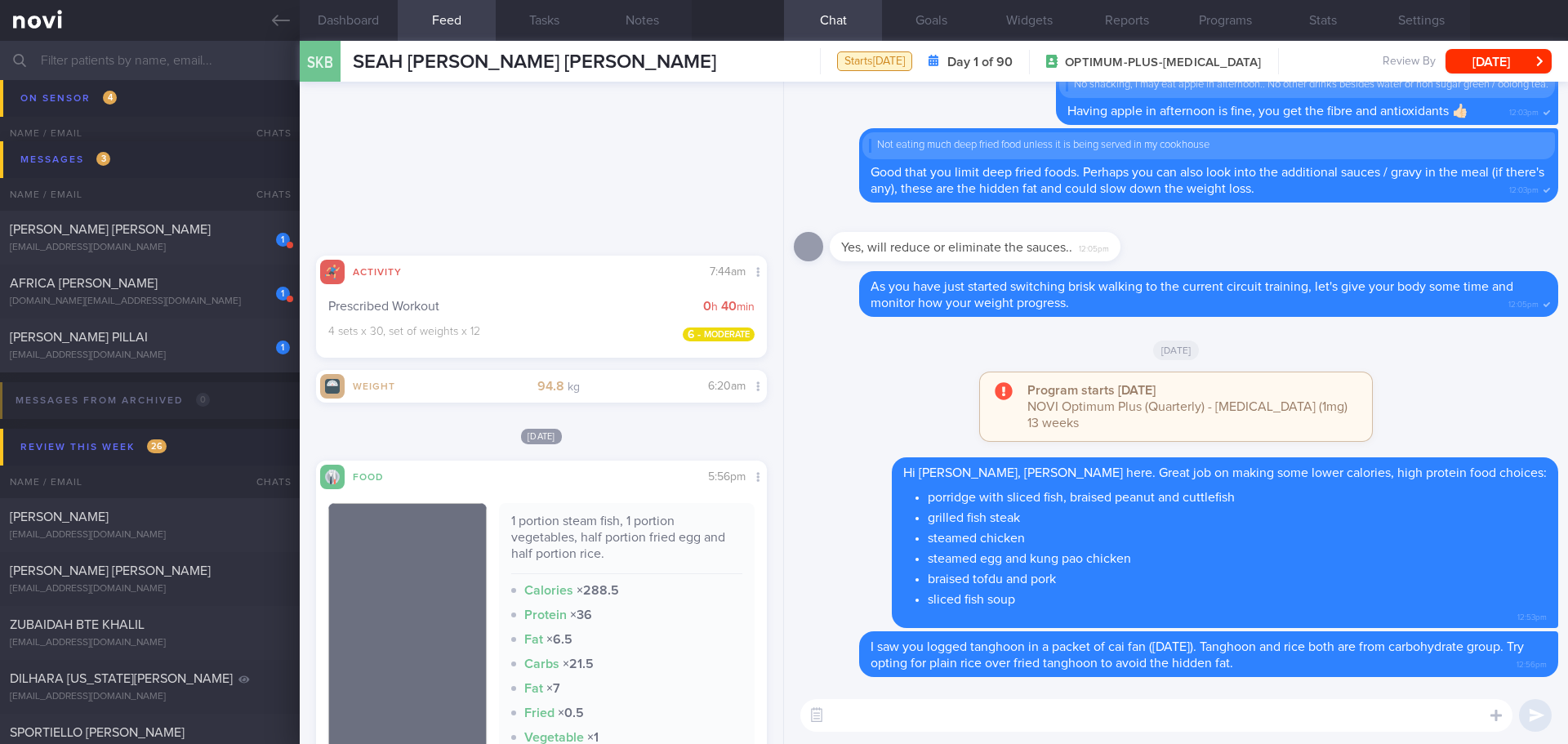
scroll to position [13144, 0]
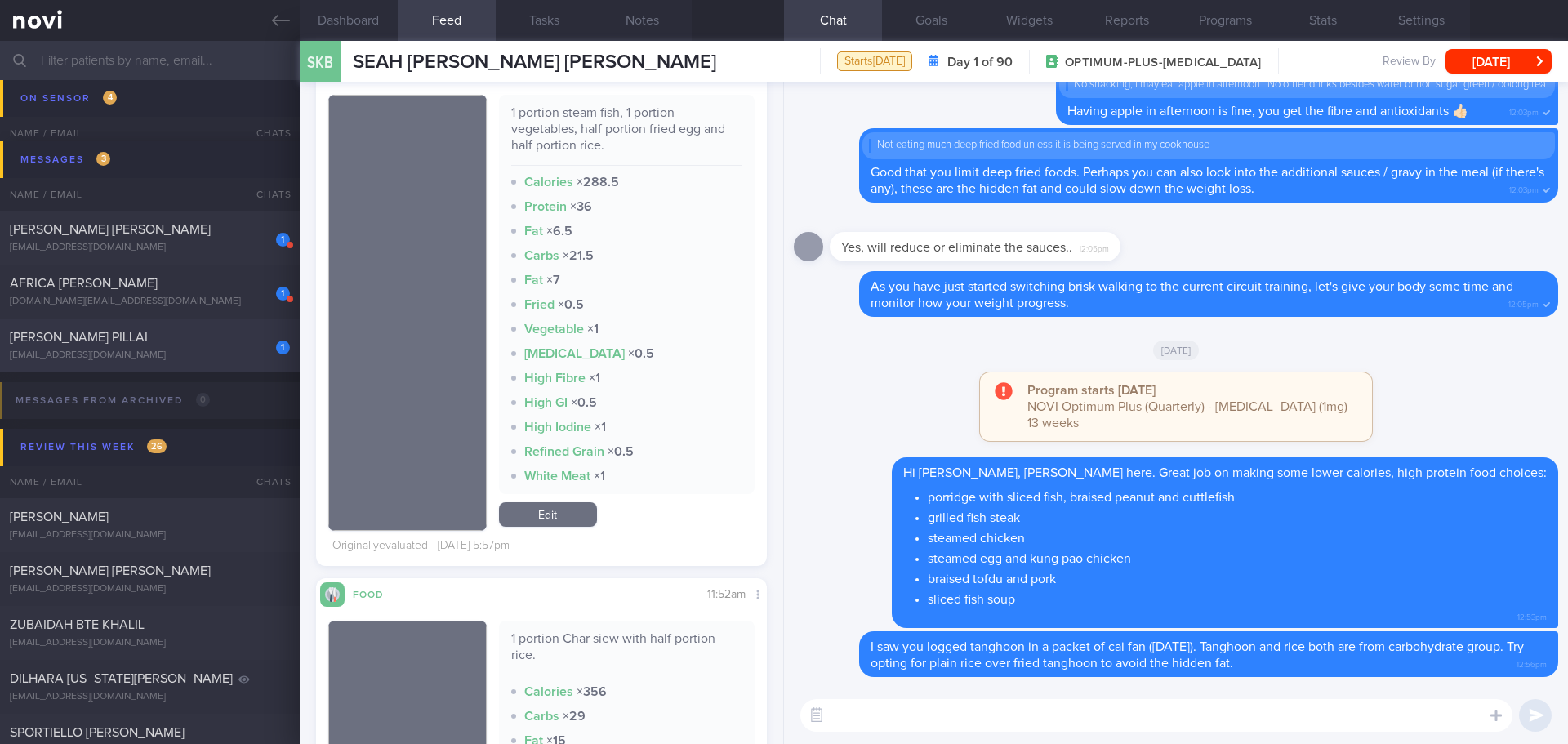
click at [228, 329] on div "[PERSON_NAME] PILLAI" at bounding box center [148, 337] width 276 height 16
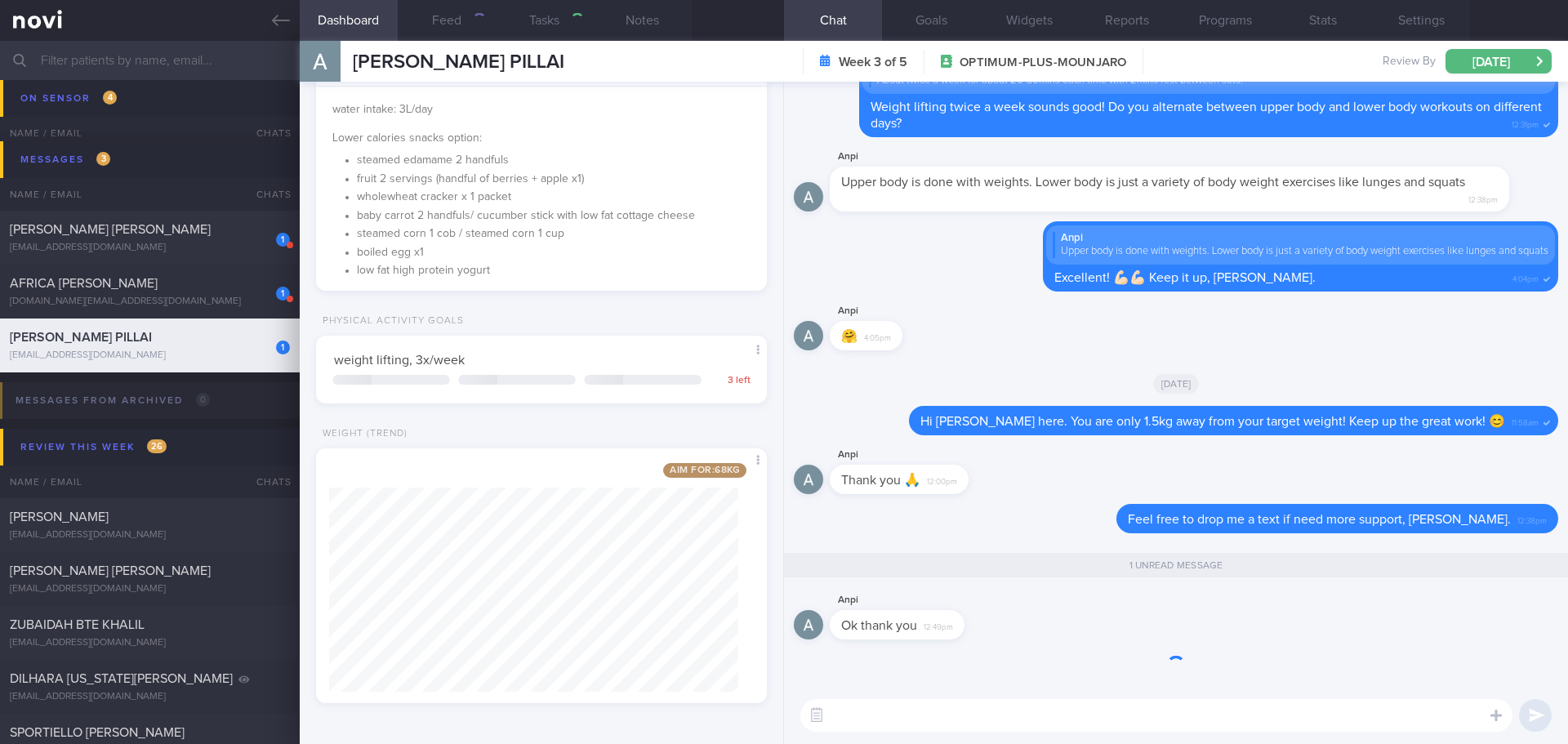
type input "[DATE] - A"
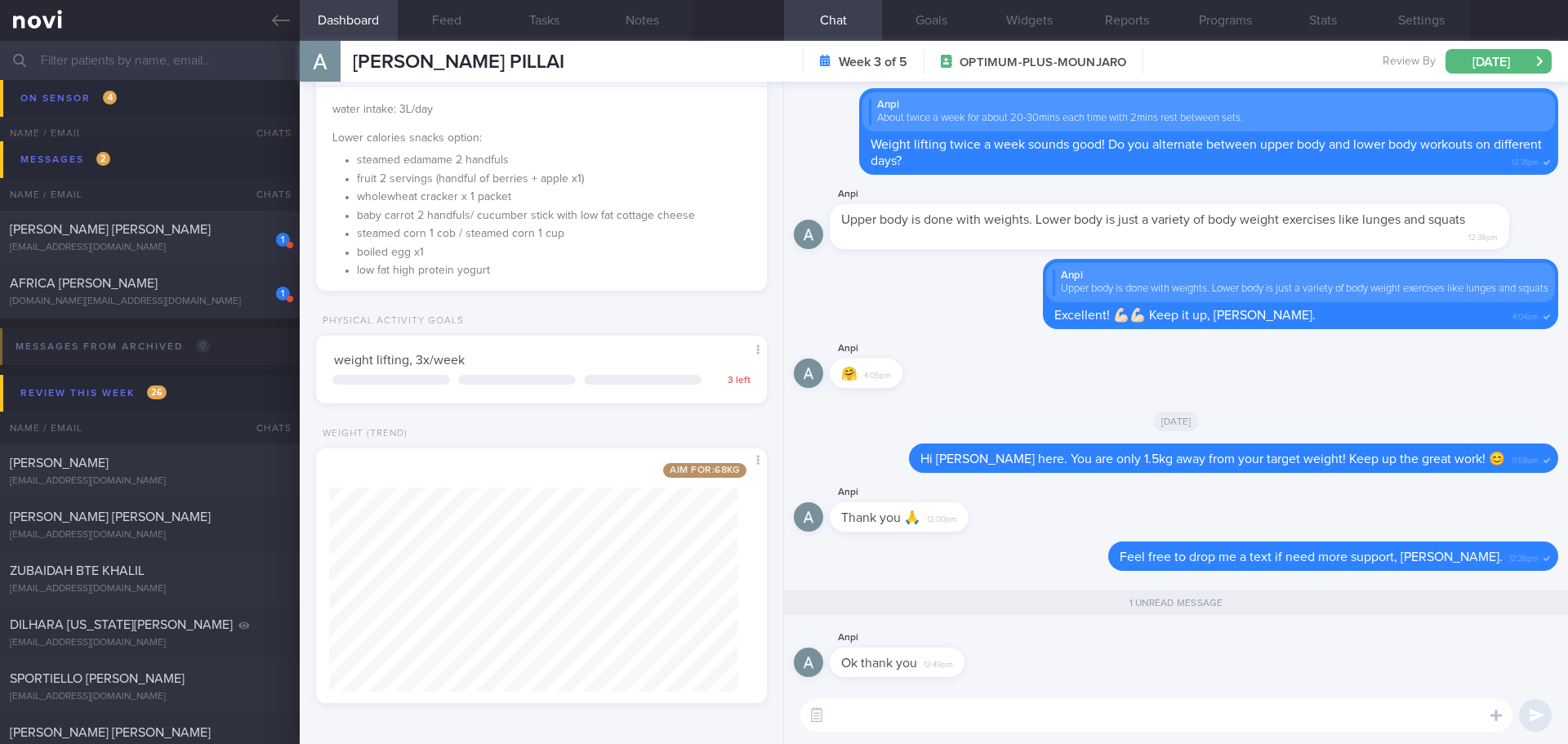
click at [130, 58] on input "text" at bounding box center [784, 61] width 1568 height 40
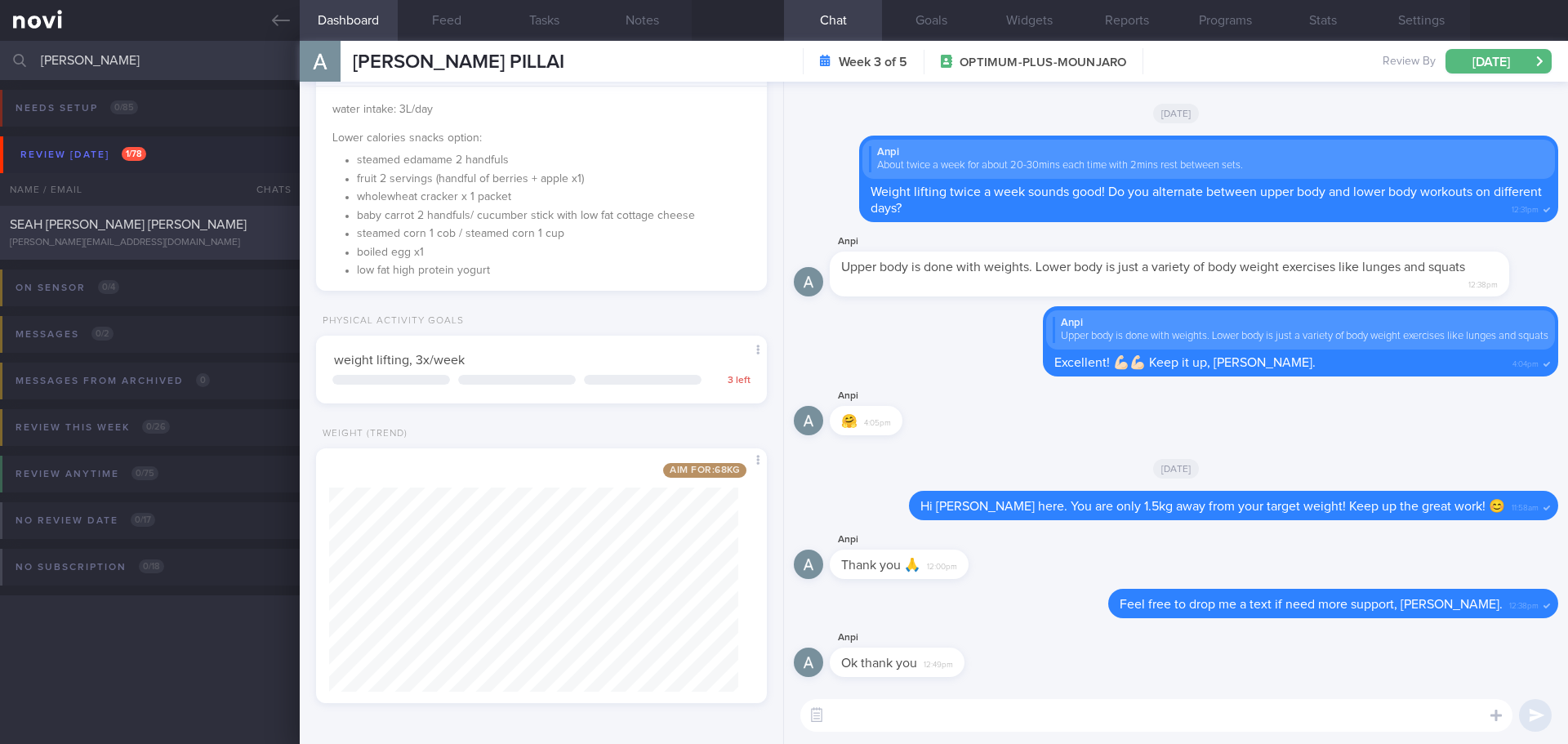
type input "[PERSON_NAME]"
click at [185, 226] on div "SEAH [PERSON_NAME] [PERSON_NAME]" at bounding box center [148, 225] width 276 height 16
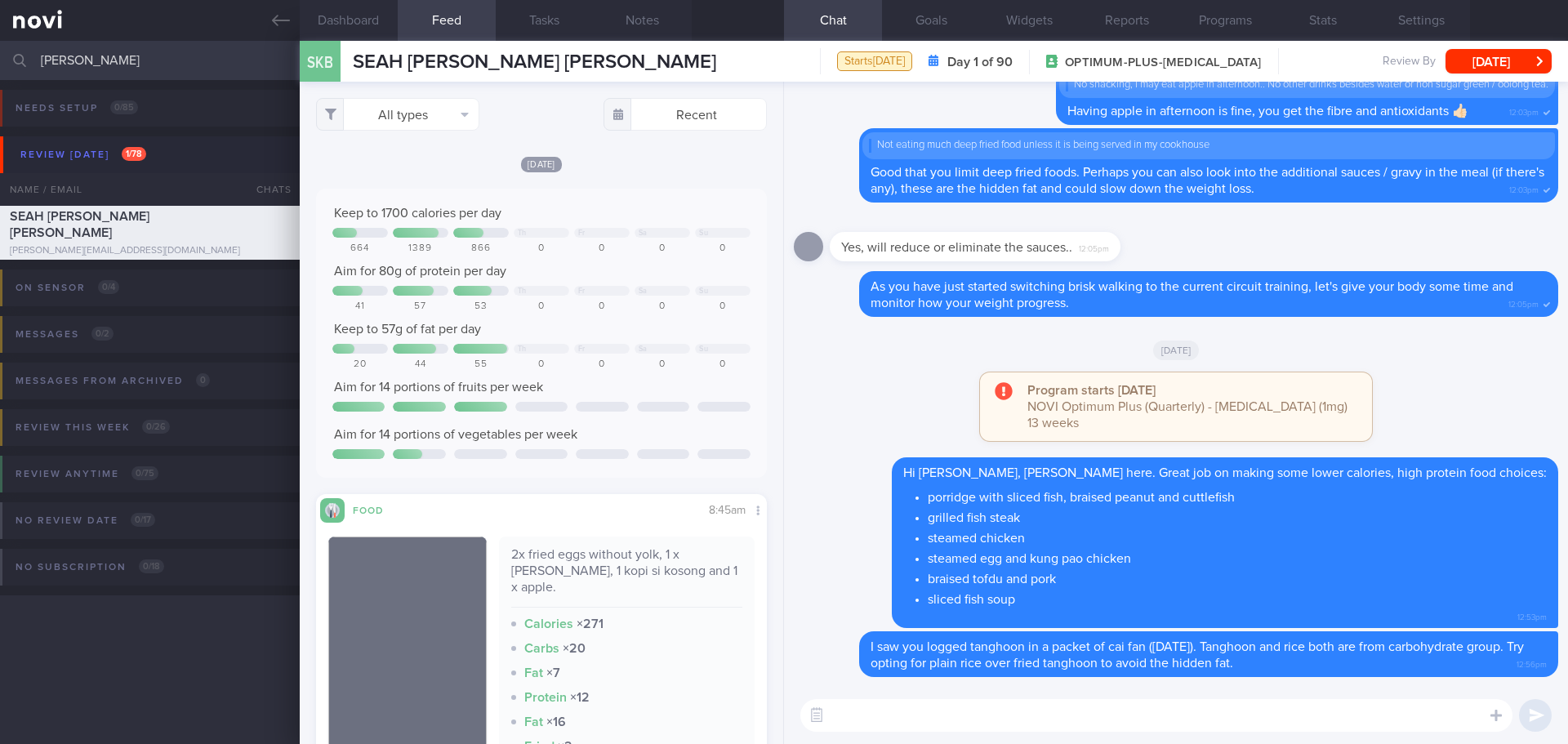
click at [968, 721] on textarea at bounding box center [1157, 715] width 712 height 33
click at [1012, 714] on textarea "Have you been having any food or drinks in between meals?" at bounding box center [1157, 715] width 712 height 33
click at [1237, 728] on textarea "Have you been having any foods or drinks in between meals?" at bounding box center [1157, 715] width 712 height 33
click at [1285, 725] on textarea "Have you been having any foods or drinks in between meals?" at bounding box center [1157, 715] width 712 height 33
type textarea "Have you been having any foods or drinks in between meals?"
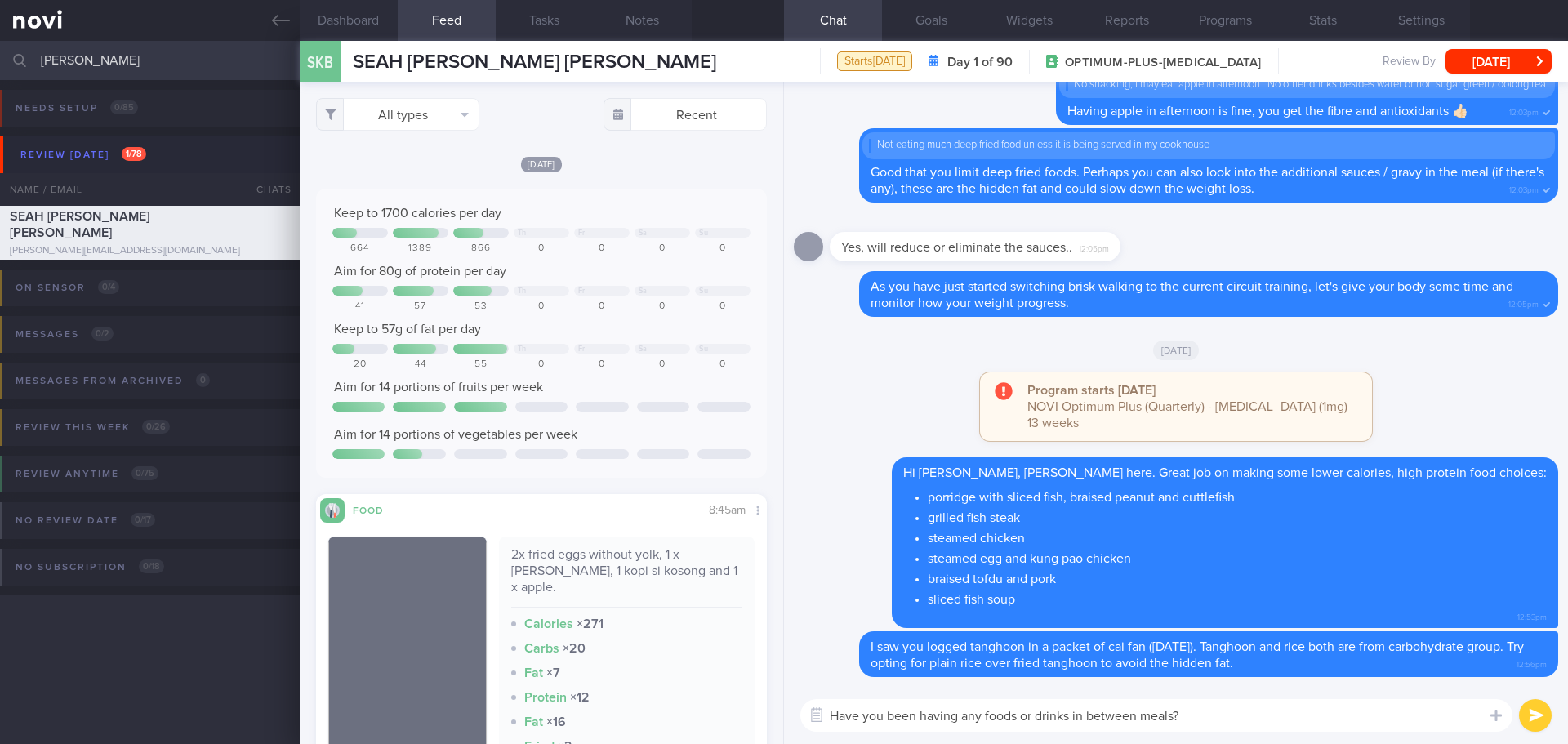
click at [1329, 738] on div "Have you been having any foods or drinks in between meals? Have you been having…" at bounding box center [1176, 714] width 784 height 57
click at [1340, 731] on textarea "Have you been having any foods or drinks in between meals?" at bounding box center [1157, 715] width 712 height 33
click at [1399, 716] on textarea "Have you been having any foods or drinks in between meals?" at bounding box center [1157, 715] width 712 height 33
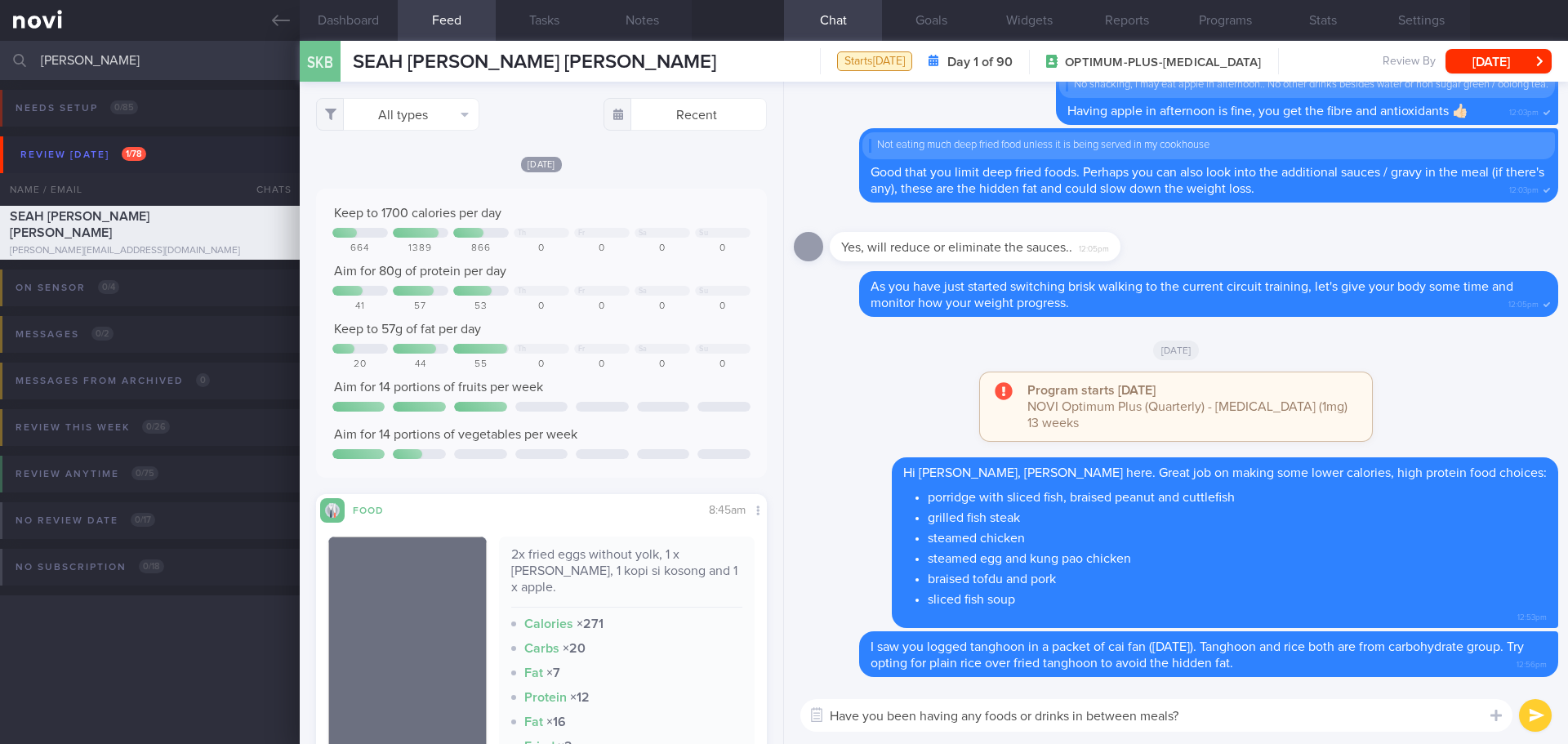
click at [1348, 719] on textarea "Have you been having any foods or drinks in between meals?" at bounding box center [1157, 715] width 712 height 33
click at [1538, 716] on button "submit" at bounding box center [1536, 715] width 33 height 33
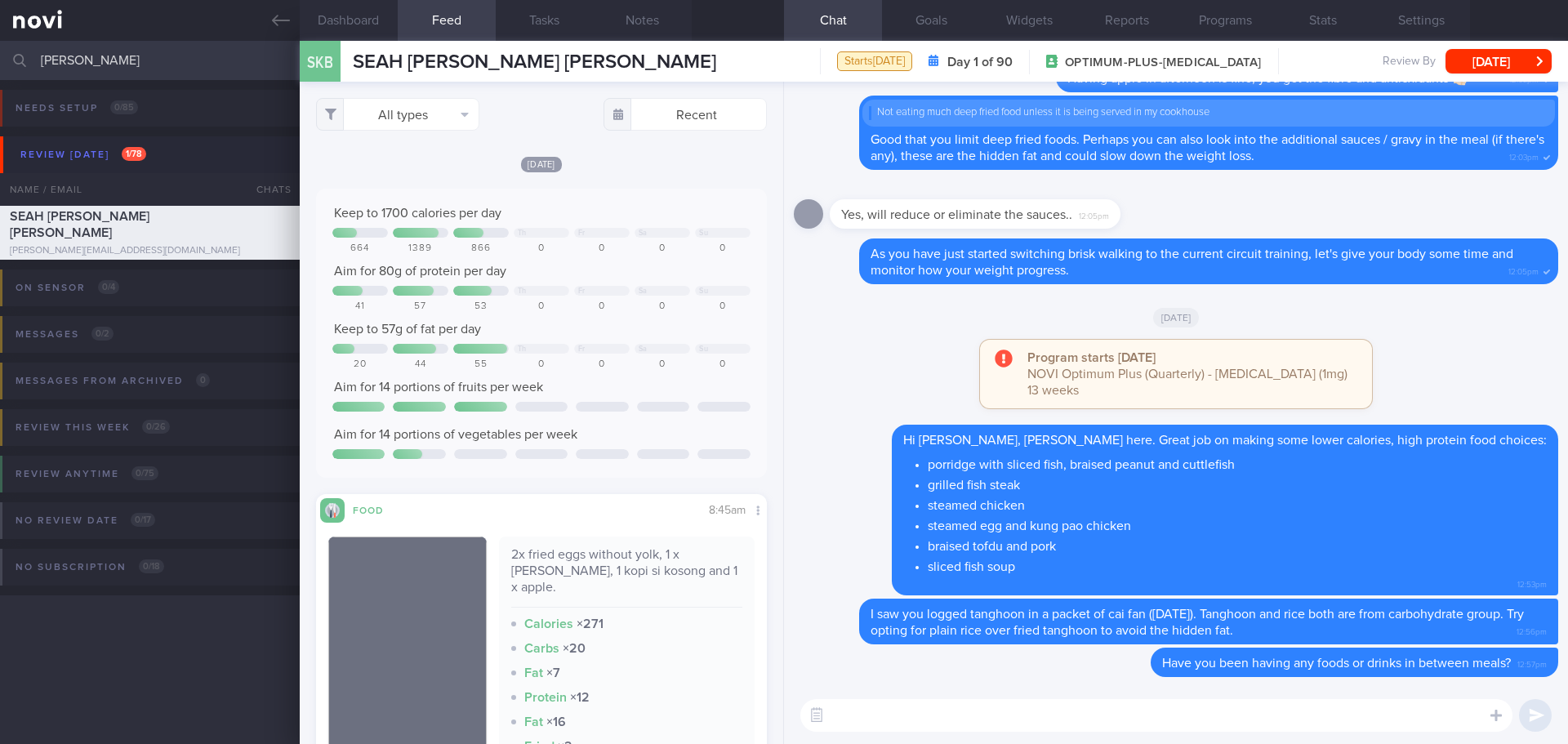
drag, startPoint x: 131, startPoint y: 61, endPoint x: -63, endPoint y: 63, distance: 194.0
click at [0, 63] on html "You are offline! Some functionality will be unavailable Patients New Users Coac…" at bounding box center [784, 372] width 1568 height 744
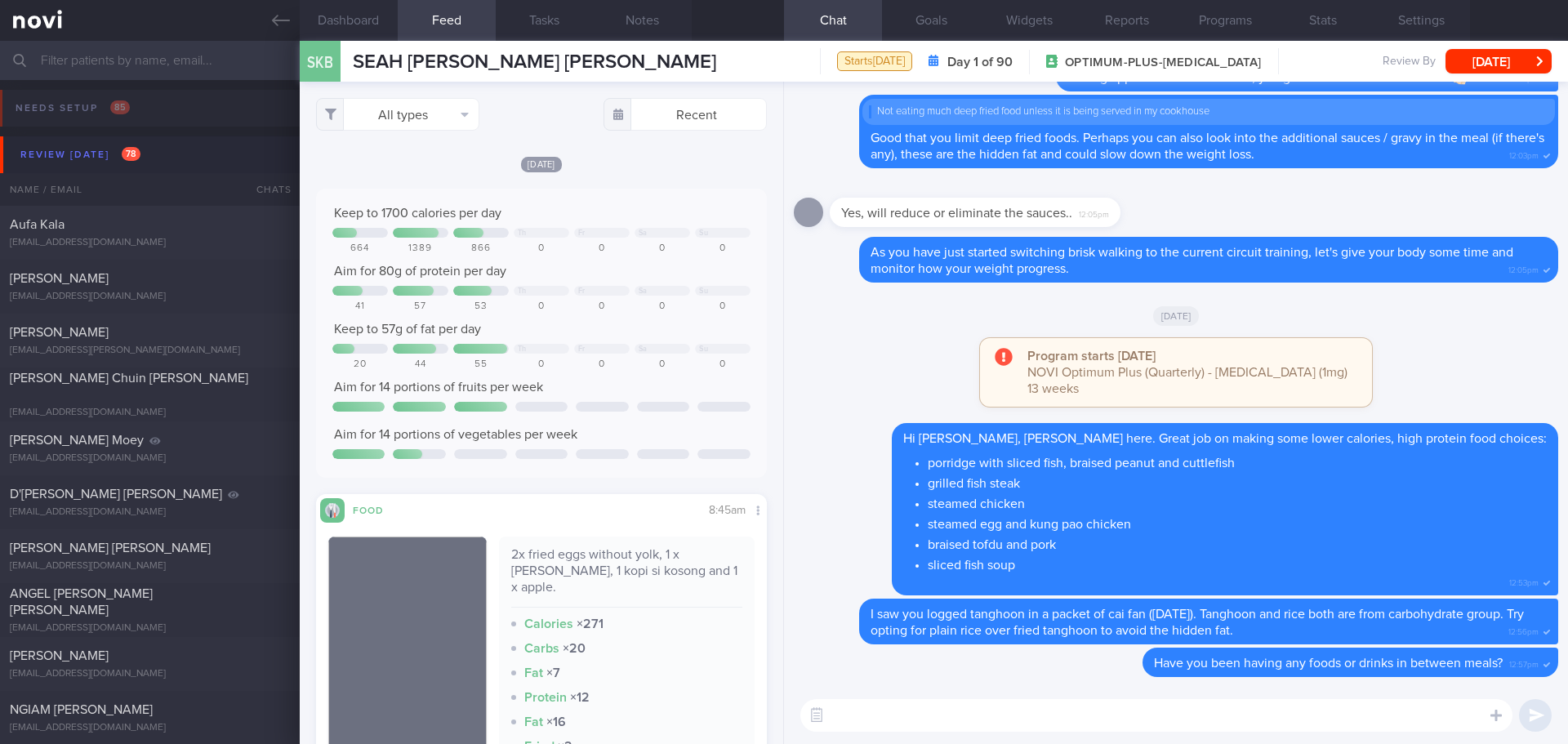
click at [1425, 358] on div "Program starts [DATE] NOVI Optimum Plus (Quarterly) - [MEDICAL_DATA] (1mg) 13 w…" at bounding box center [1176, 380] width 764 height 85
click at [864, 408] on div "Program starts [DATE] NOVI Optimum Plus (Quarterly) - [MEDICAL_DATA] (1mg) 13 w…" at bounding box center [1176, 380] width 764 height 85
click at [91, 153] on div "Review [DATE] 78" at bounding box center [81, 154] width 129 height 22
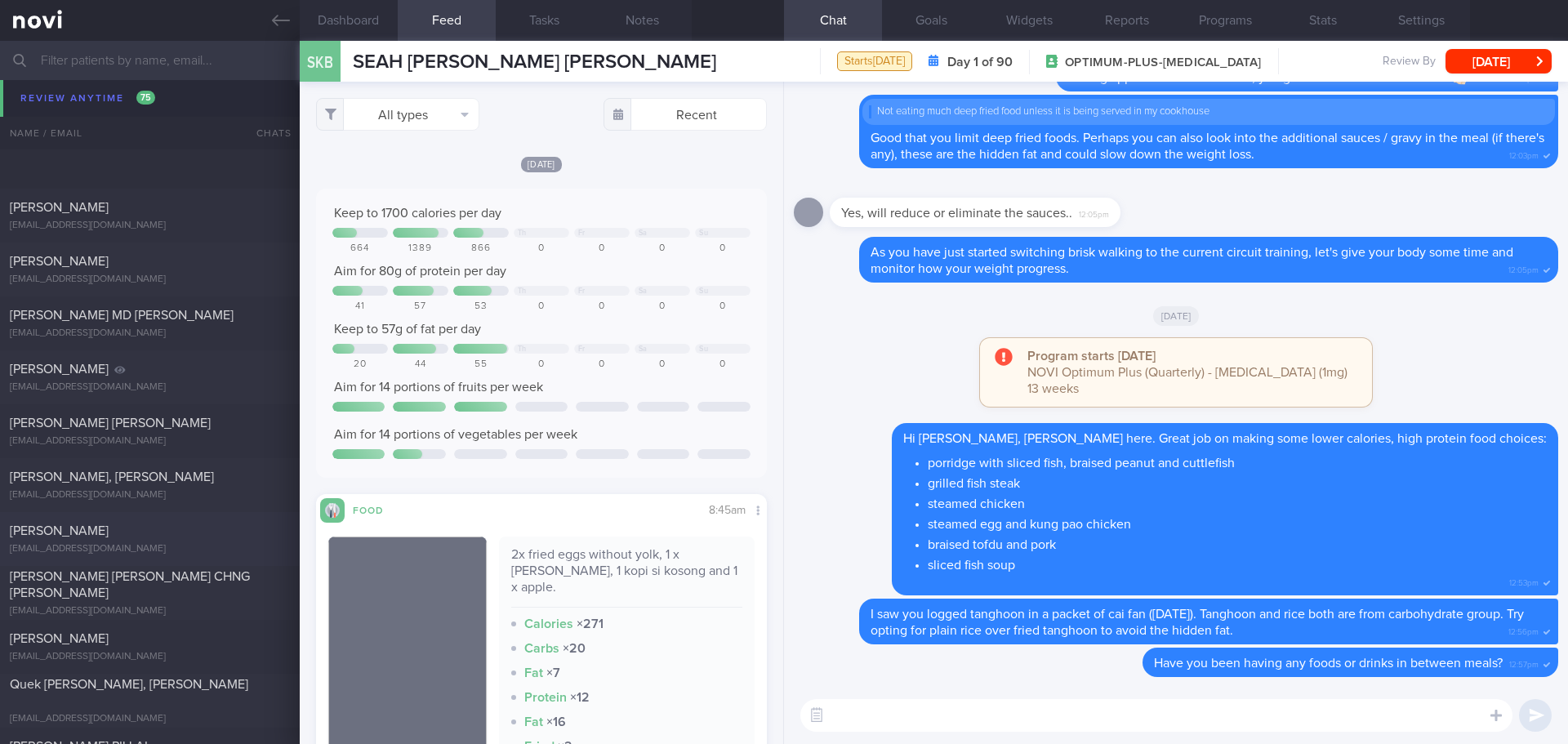
scroll to position [2857, 0]
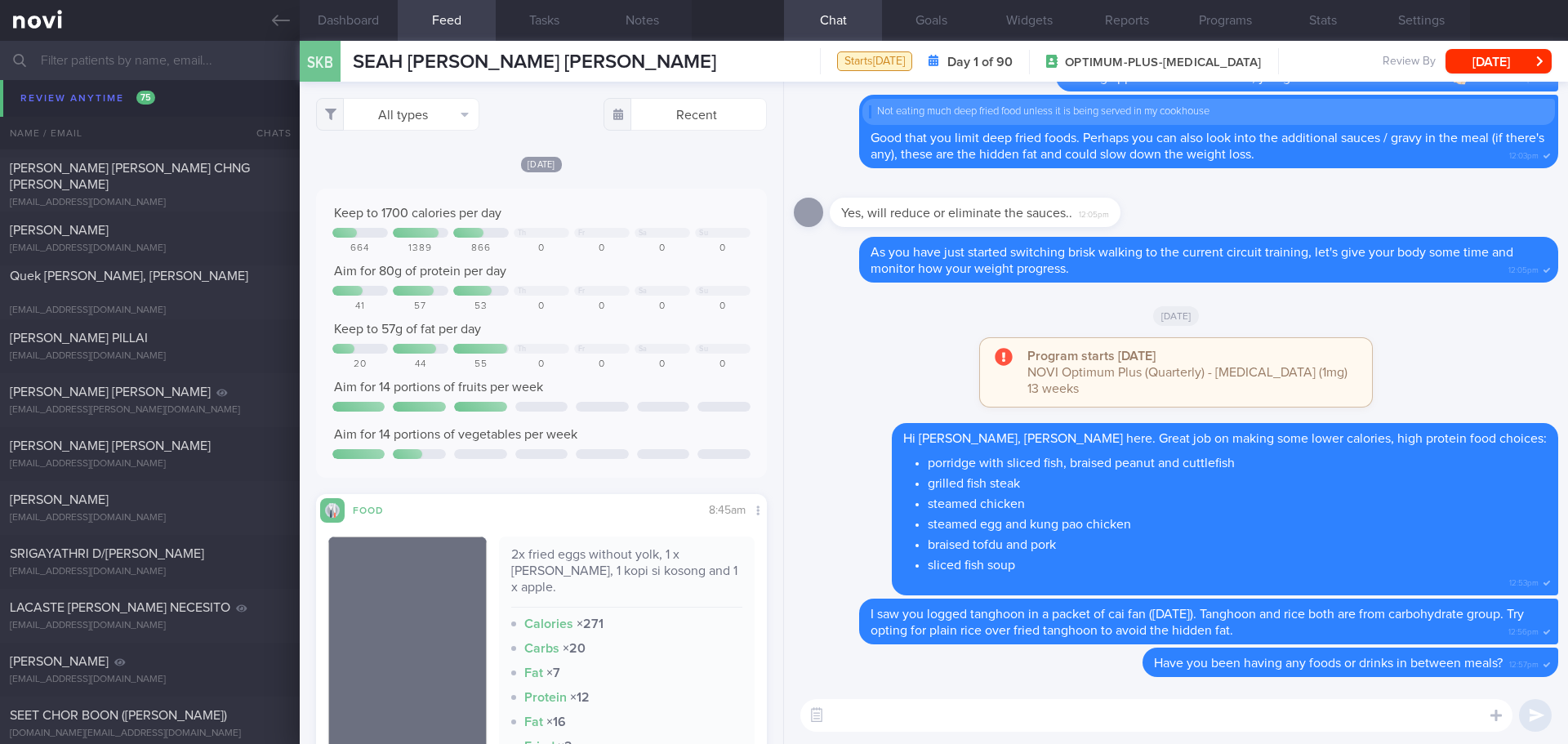
click at [150, 71] on input "text" at bounding box center [784, 61] width 1568 height 40
click at [1523, 61] on button "[DATE]" at bounding box center [1499, 61] width 106 height 25
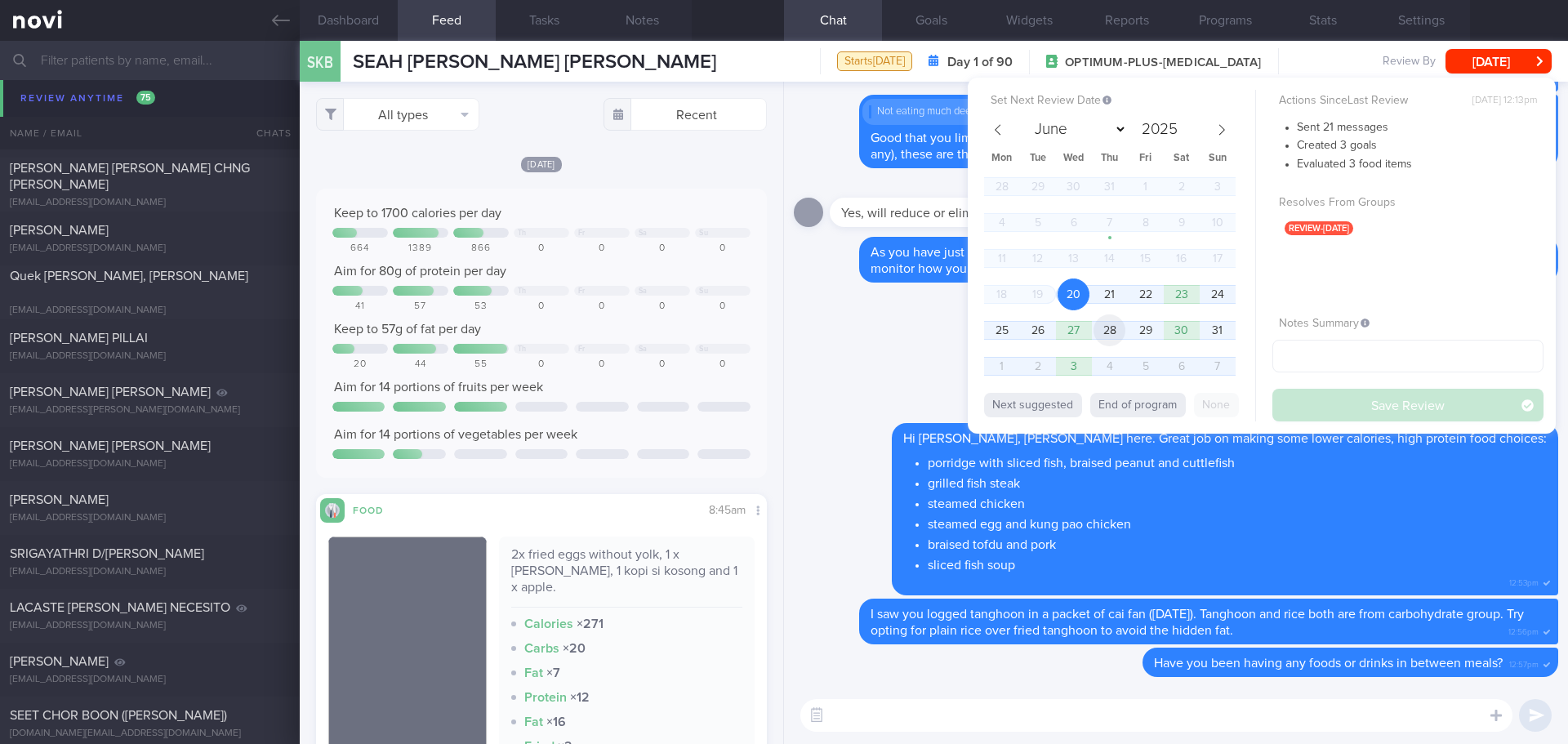
click at [1103, 334] on span "28" at bounding box center [1110, 330] width 32 height 32
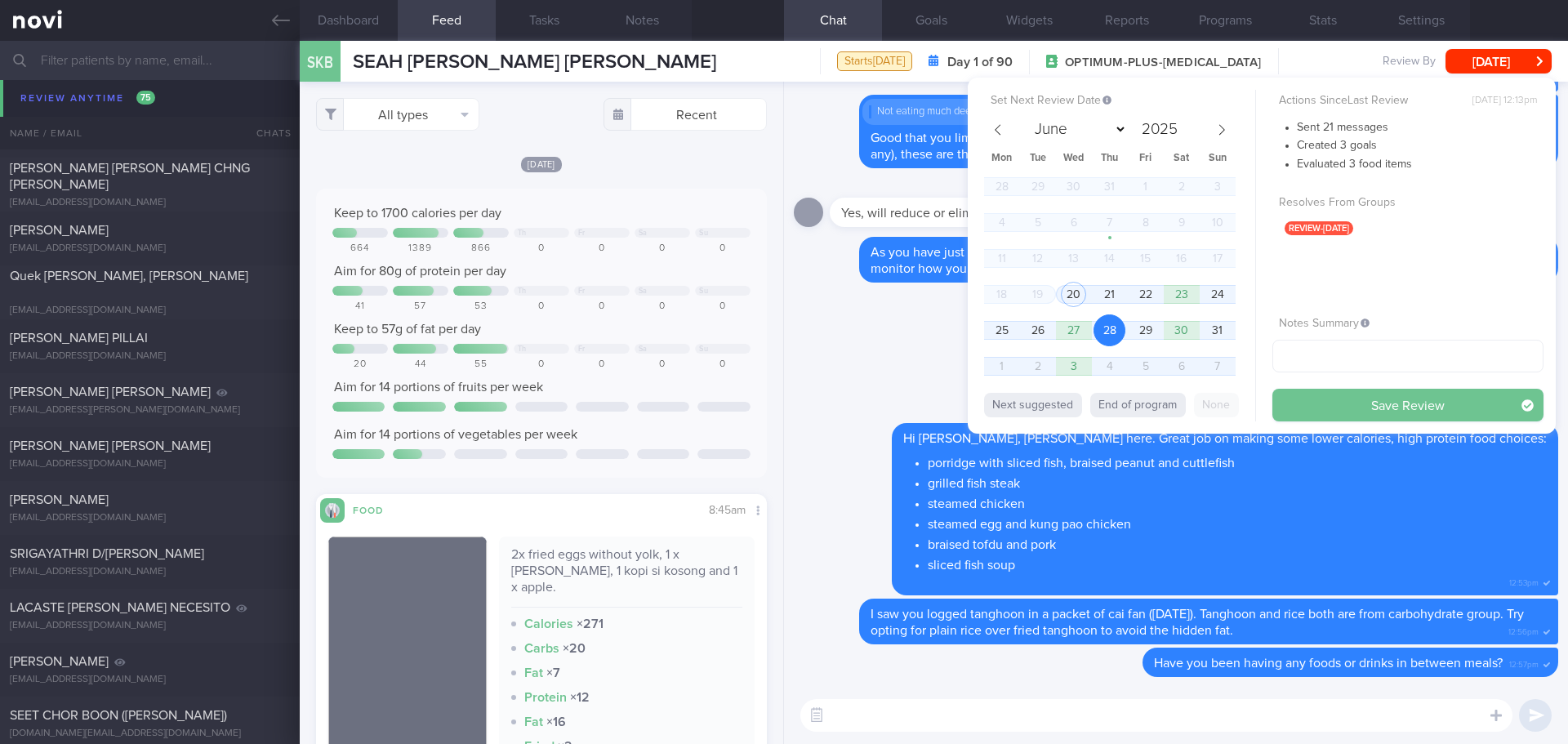
click at [1320, 408] on button "Save Review" at bounding box center [1408, 405] width 271 height 33
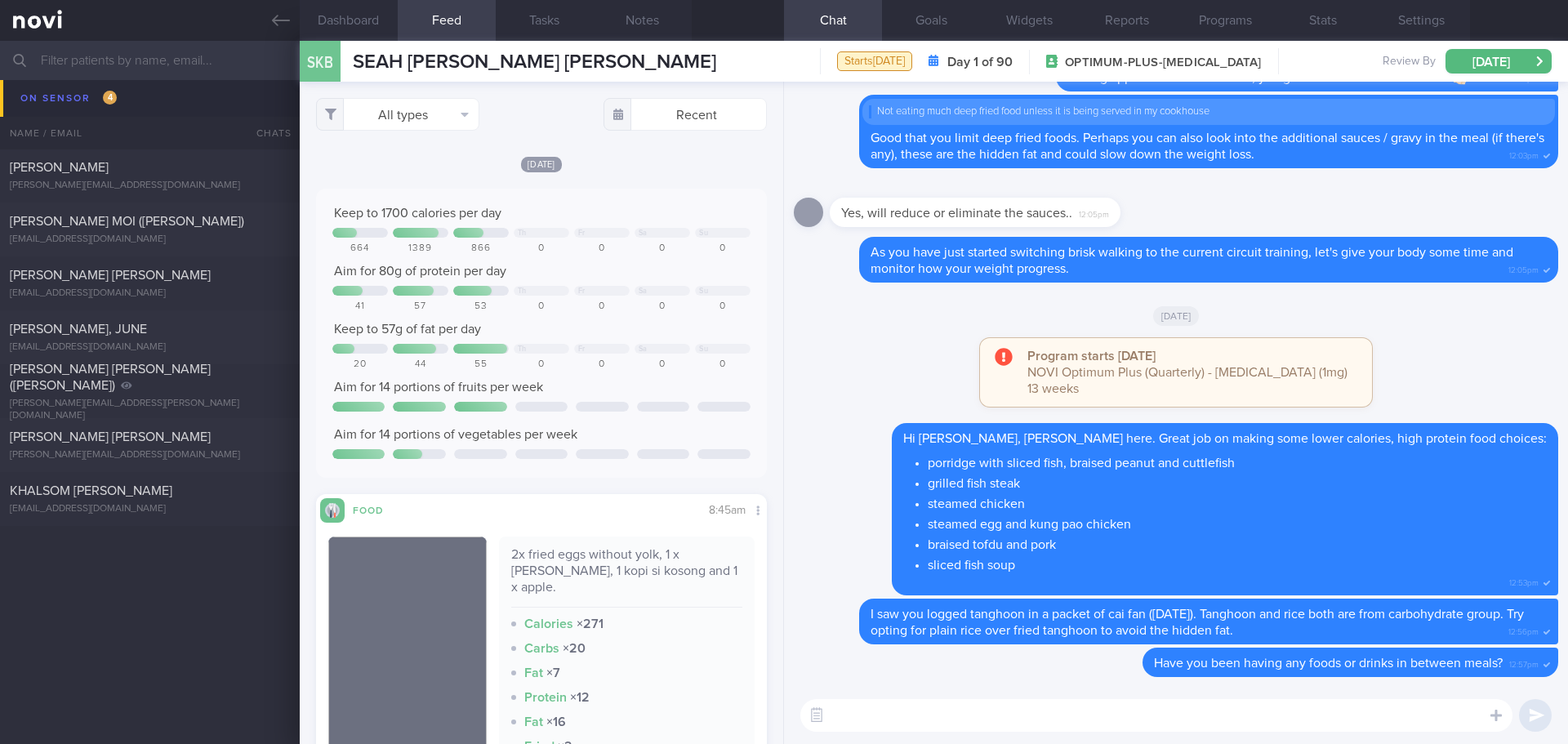
scroll to position [0, 0]
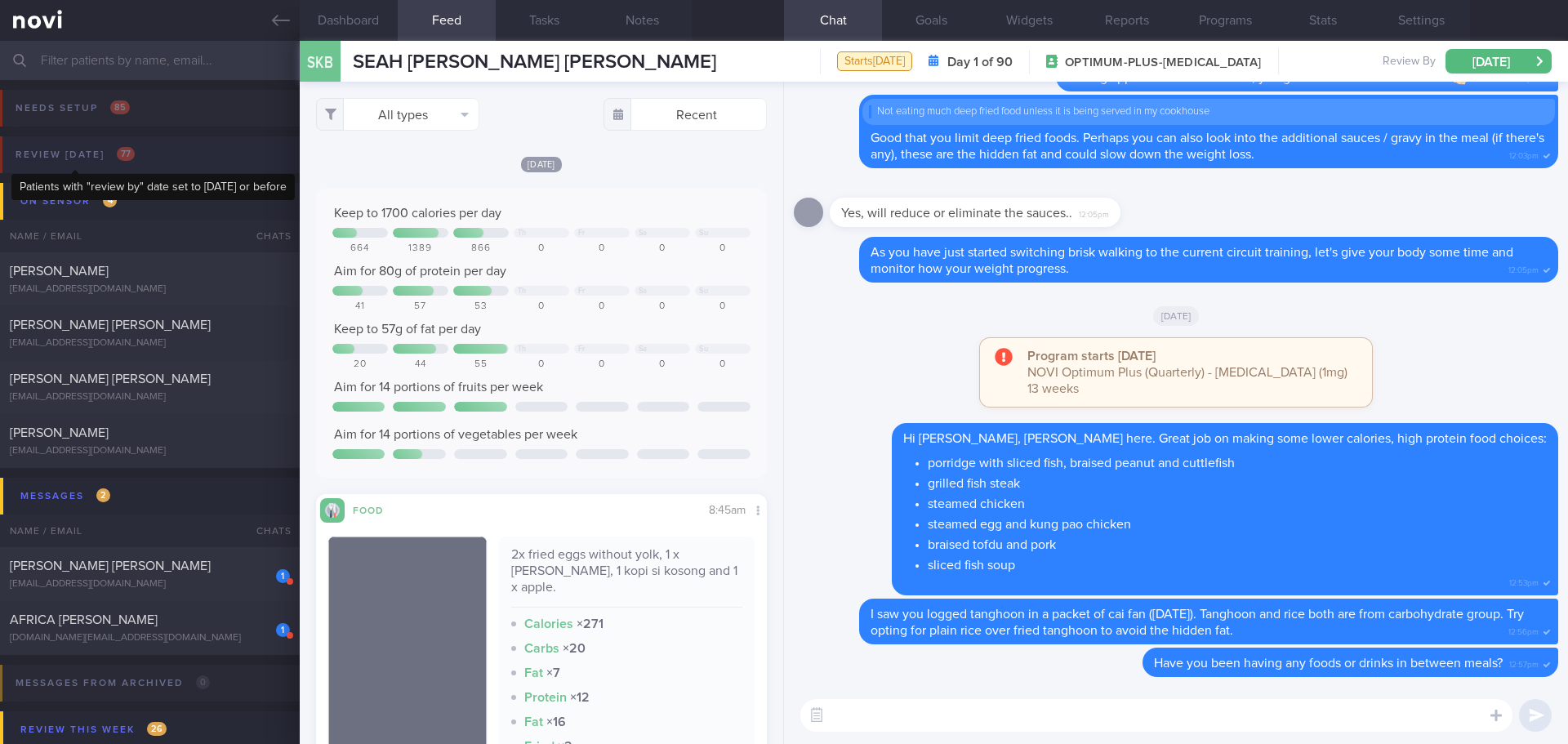
click at [123, 157] on span "77" at bounding box center [126, 153] width 18 height 14
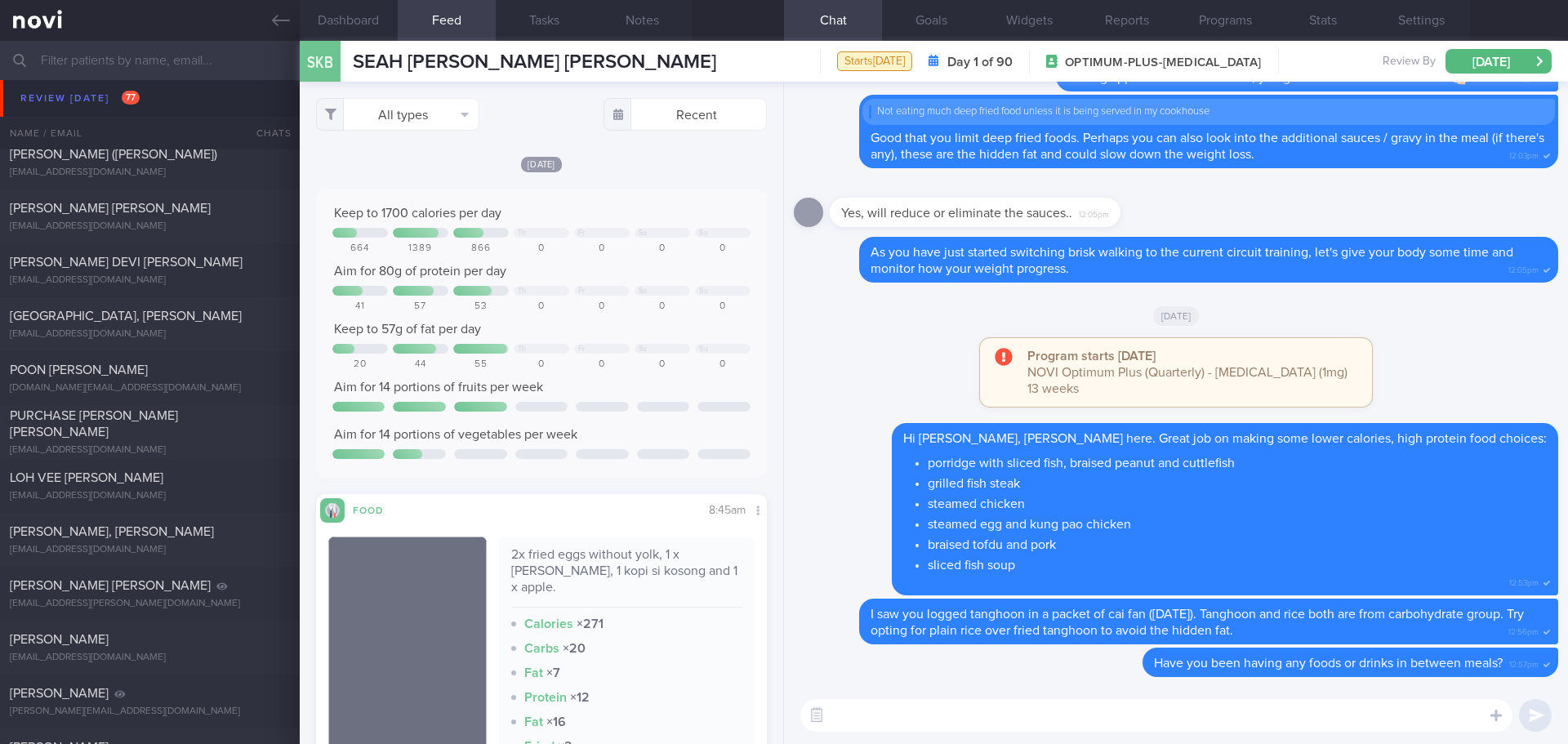
scroll to position [1959, 0]
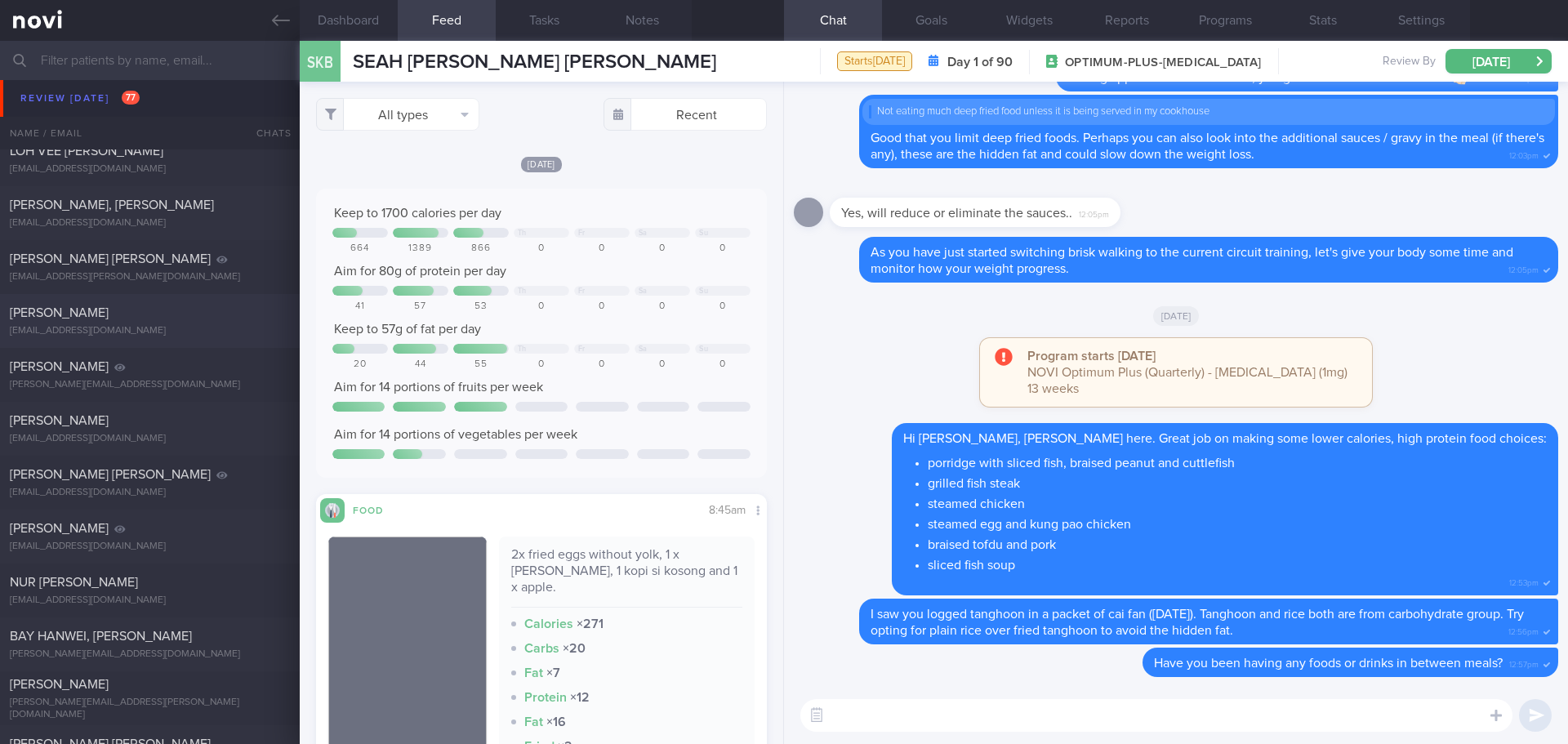
click at [200, 341] on div "[PERSON_NAME] [EMAIL_ADDRESS][DOMAIN_NAME] [DATE] [DATE] SAF-LIP" at bounding box center [784, 321] width 1568 height 54
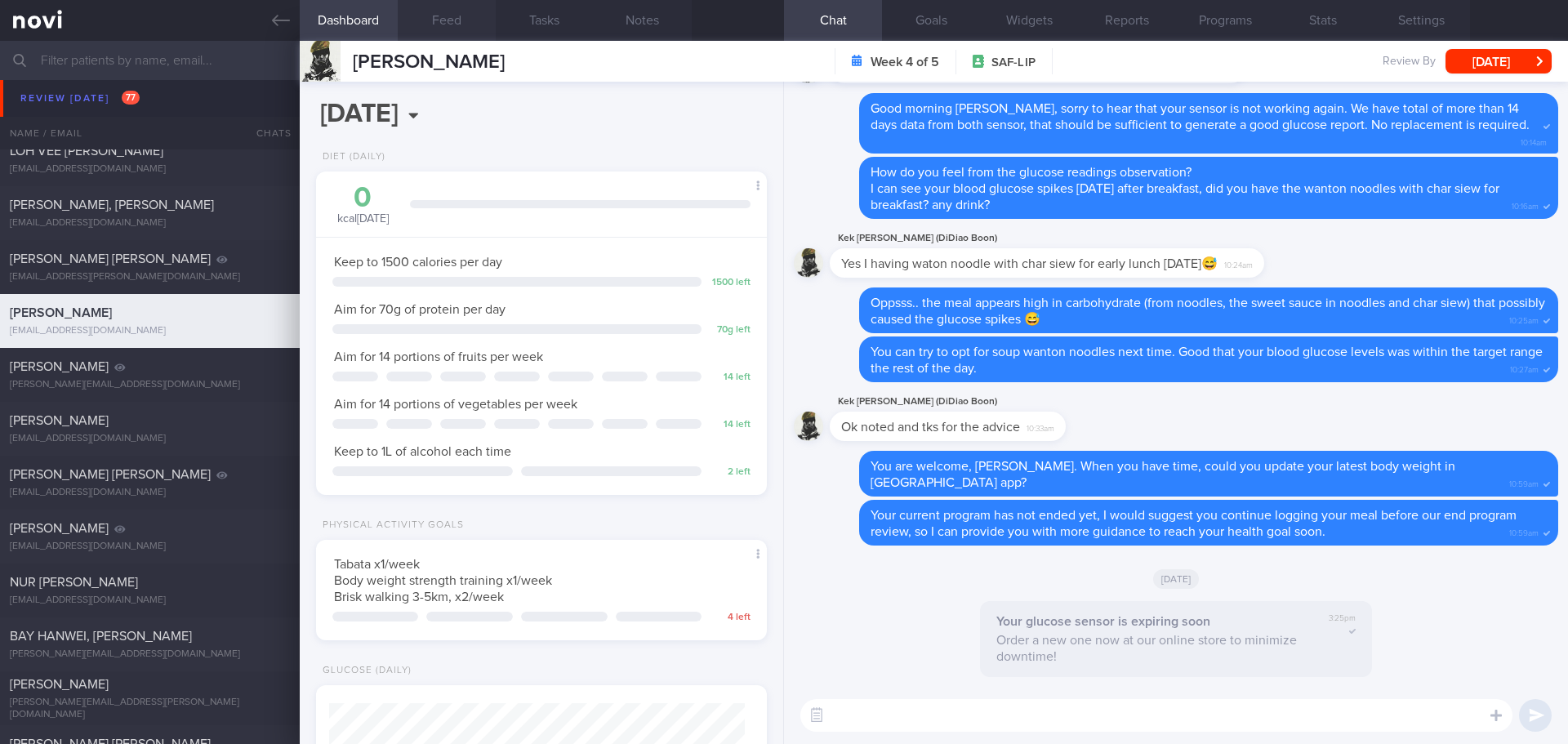
click at [445, 30] on button "Feed" at bounding box center [447, 21] width 98 height 41
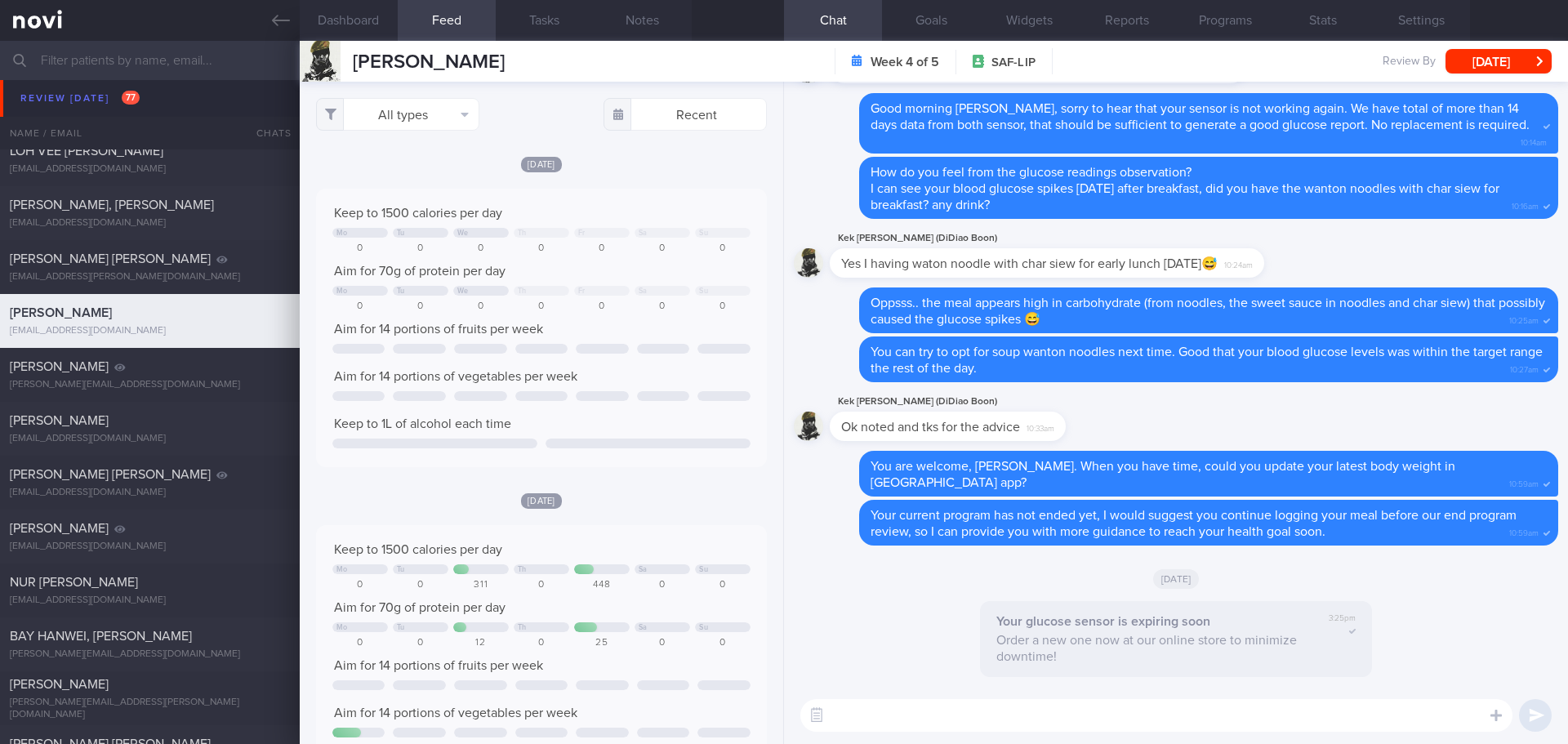
click at [974, 709] on textarea at bounding box center [1157, 715] width 712 height 33
type textarea "Hi [PERSON_NAME], gentle reminder to continue logging your meals, I'm here to s…"
click at [1537, 708] on button "submit" at bounding box center [1536, 715] width 33 height 33
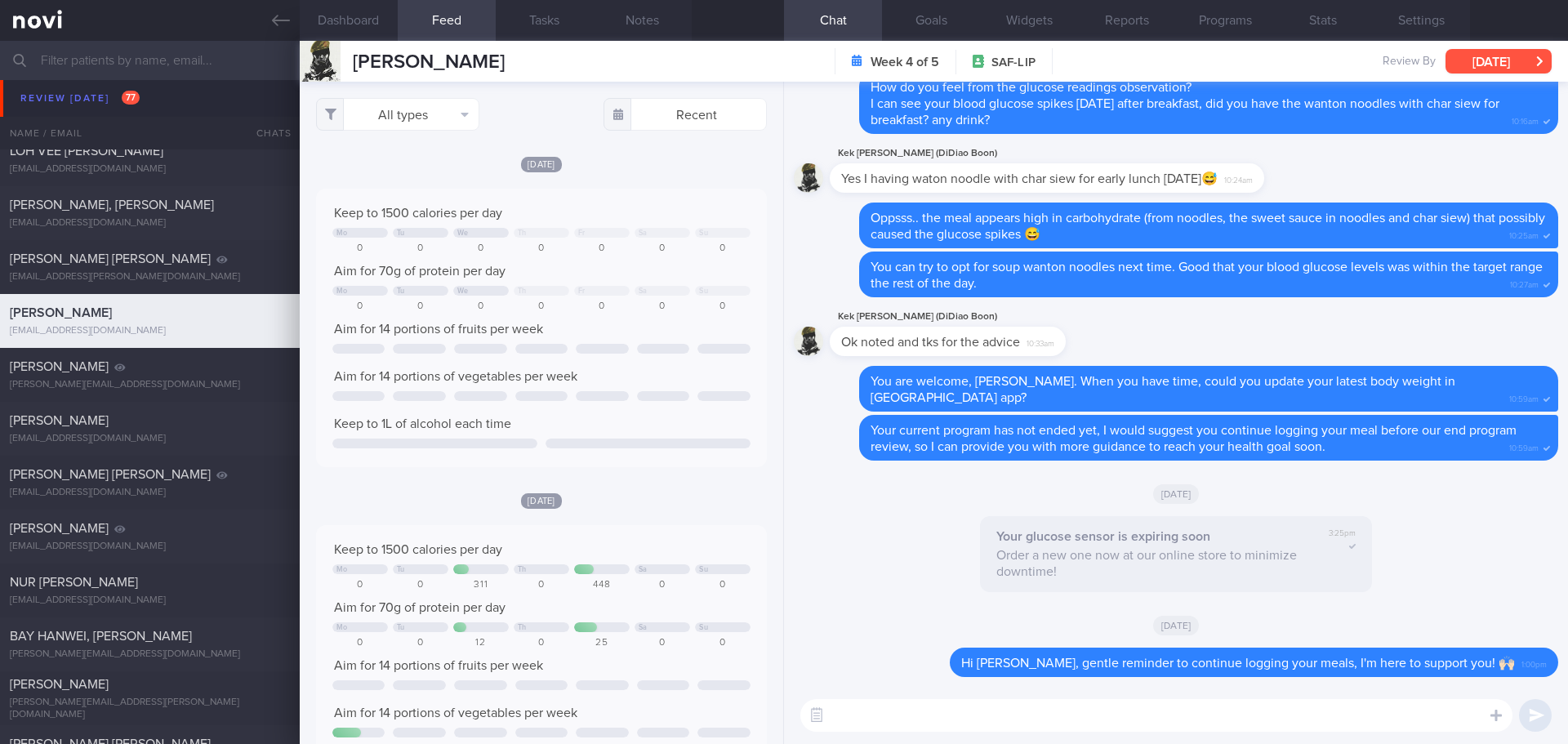
click at [1496, 54] on button "[DATE]" at bounding box center [1499, 61] width 106 height 25
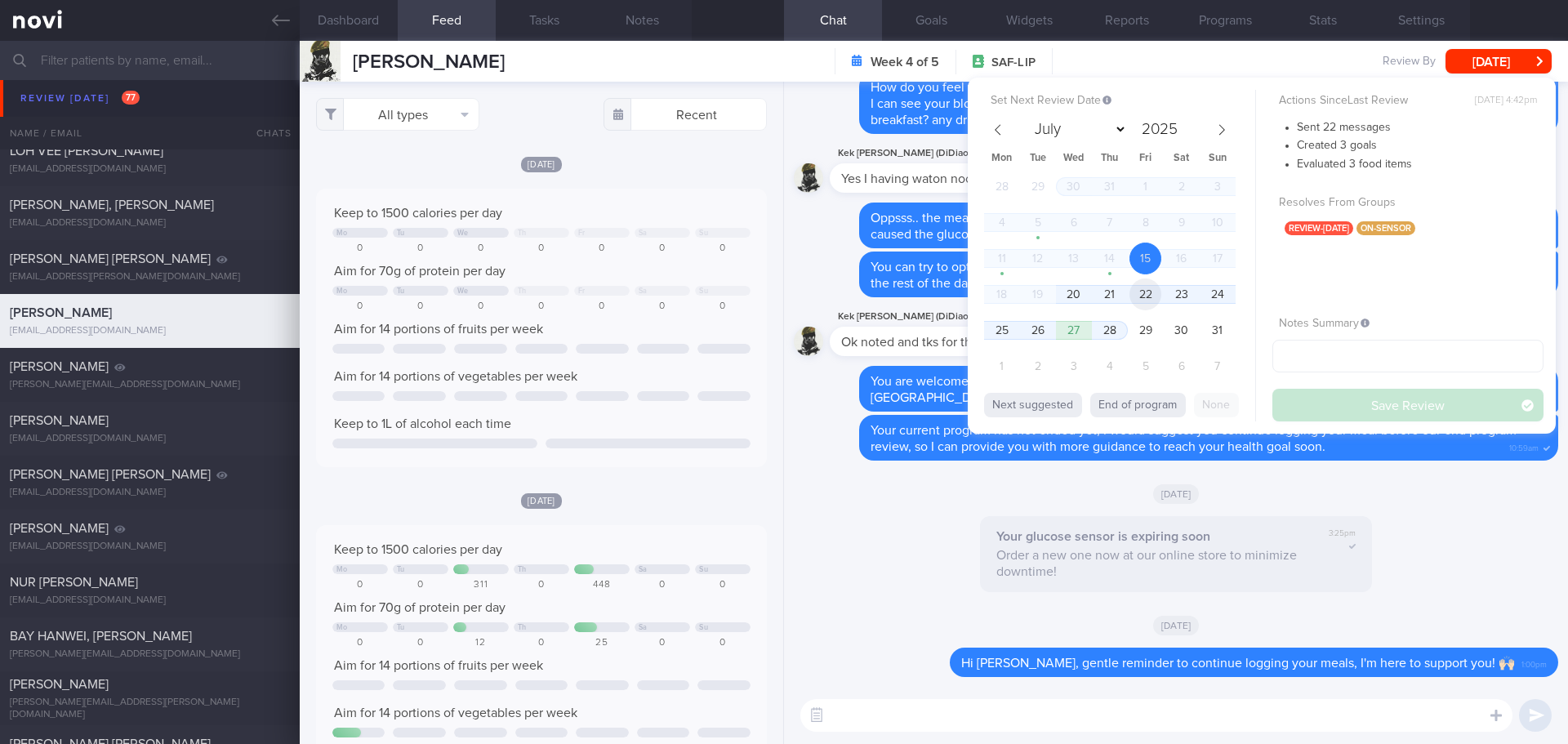
click at [1146, 303] on span "22" at bounding box center [1145, 294] width 32 height 32
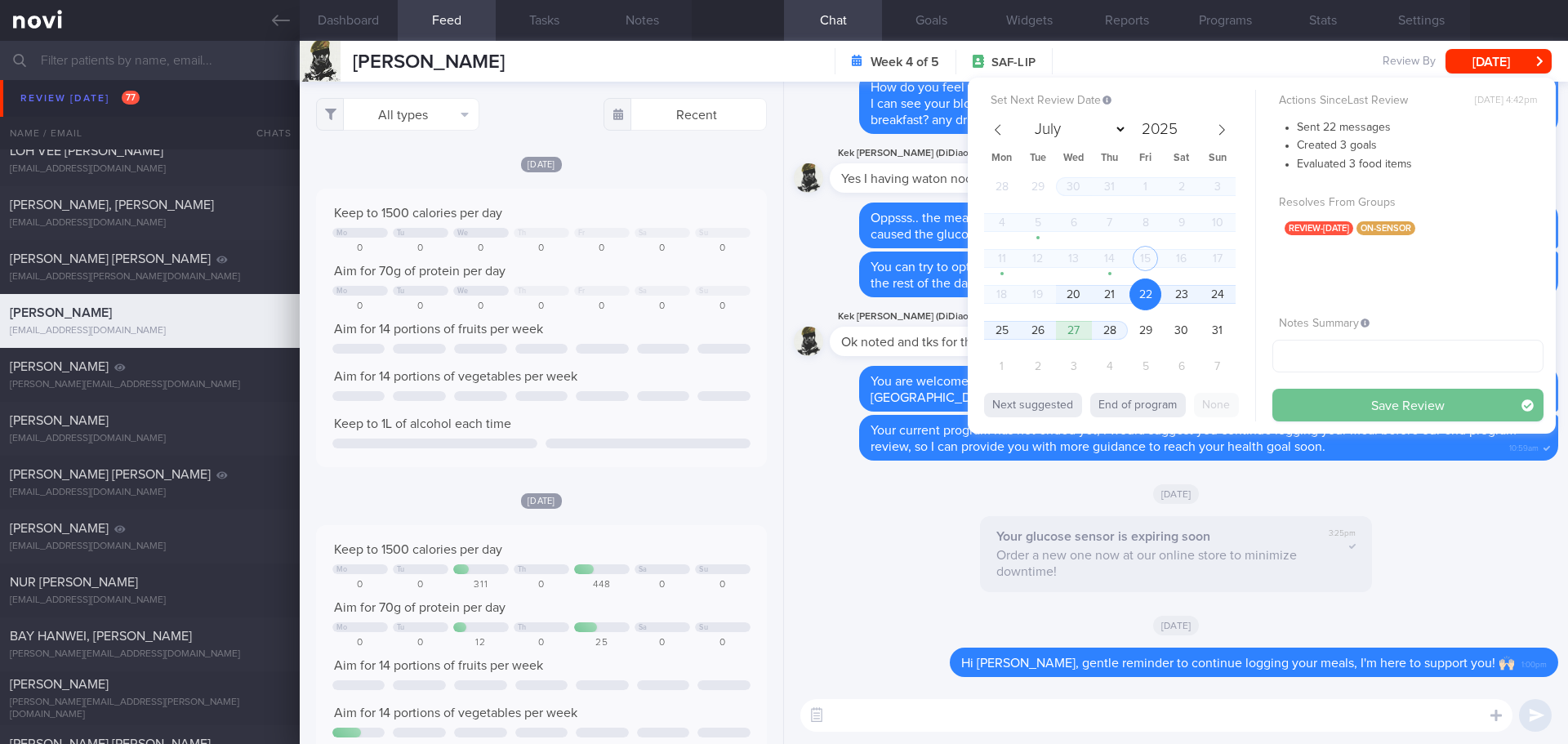
click at [1312, 405] on button "Save Review" at bounding box center [1408, 405] width 271 height 33
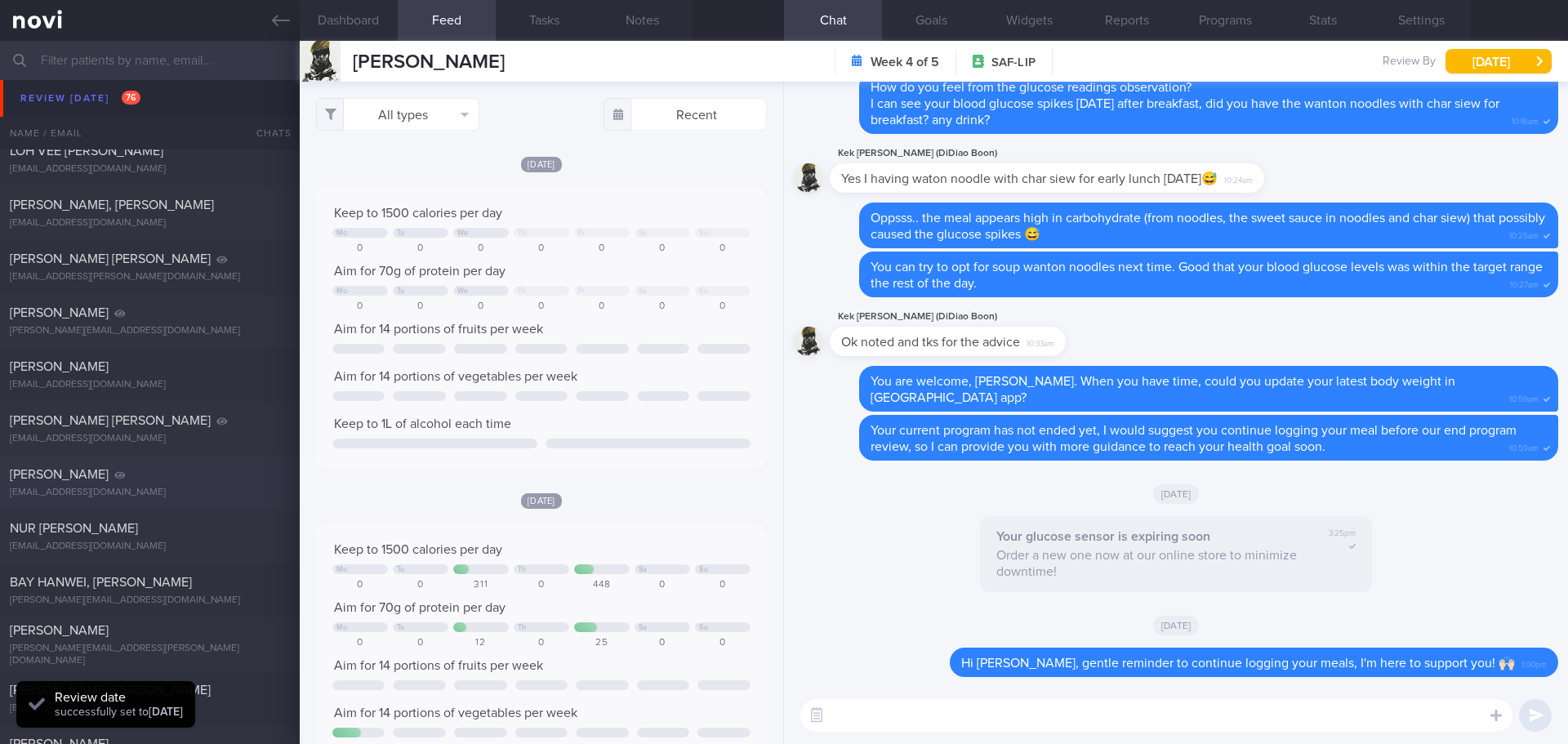
scroll to position [2450, 0]
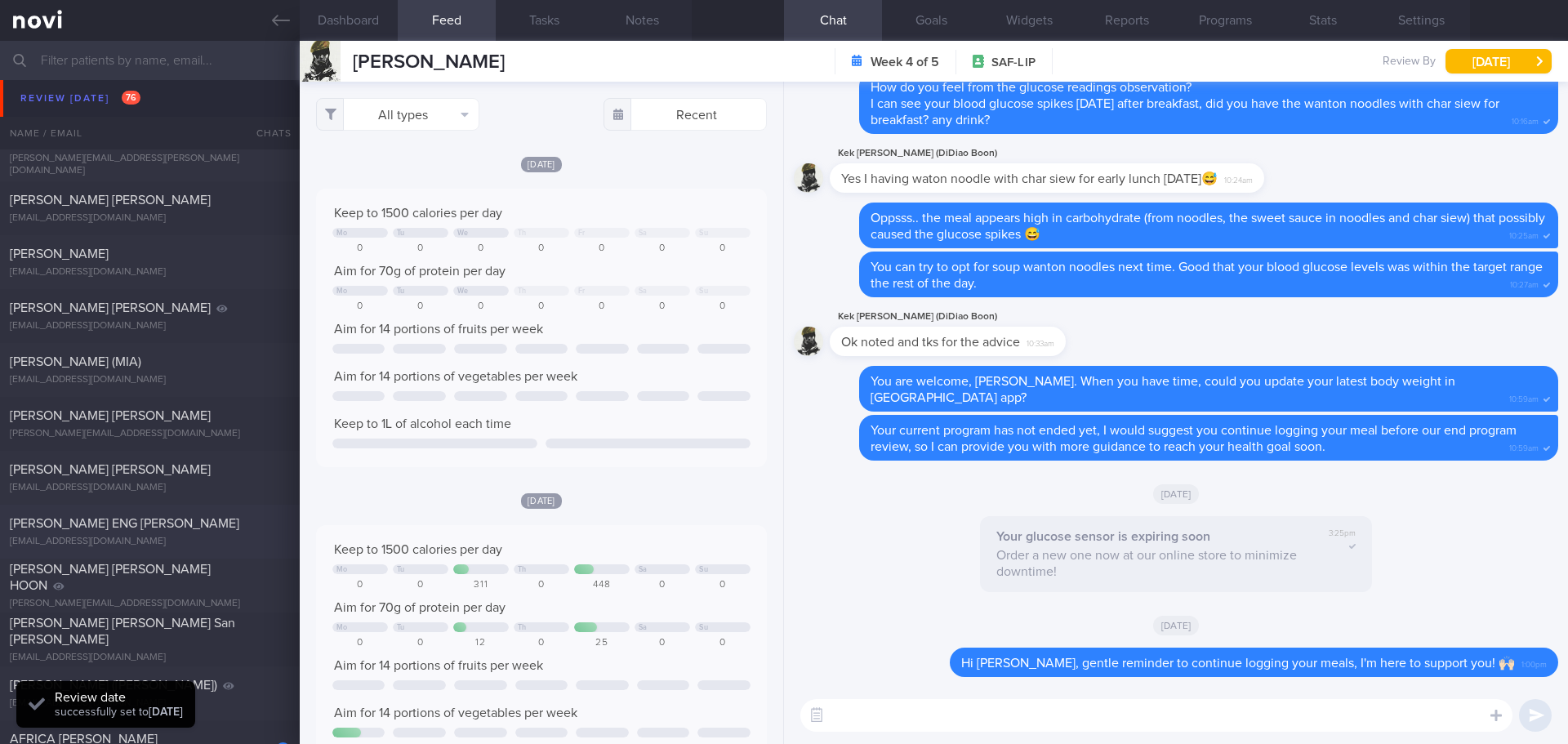
click at [178, 526] on div "[PERSON_NAME] ENG [PERSON_NAME]" at bounding box center [148, 523] width 276 height 16
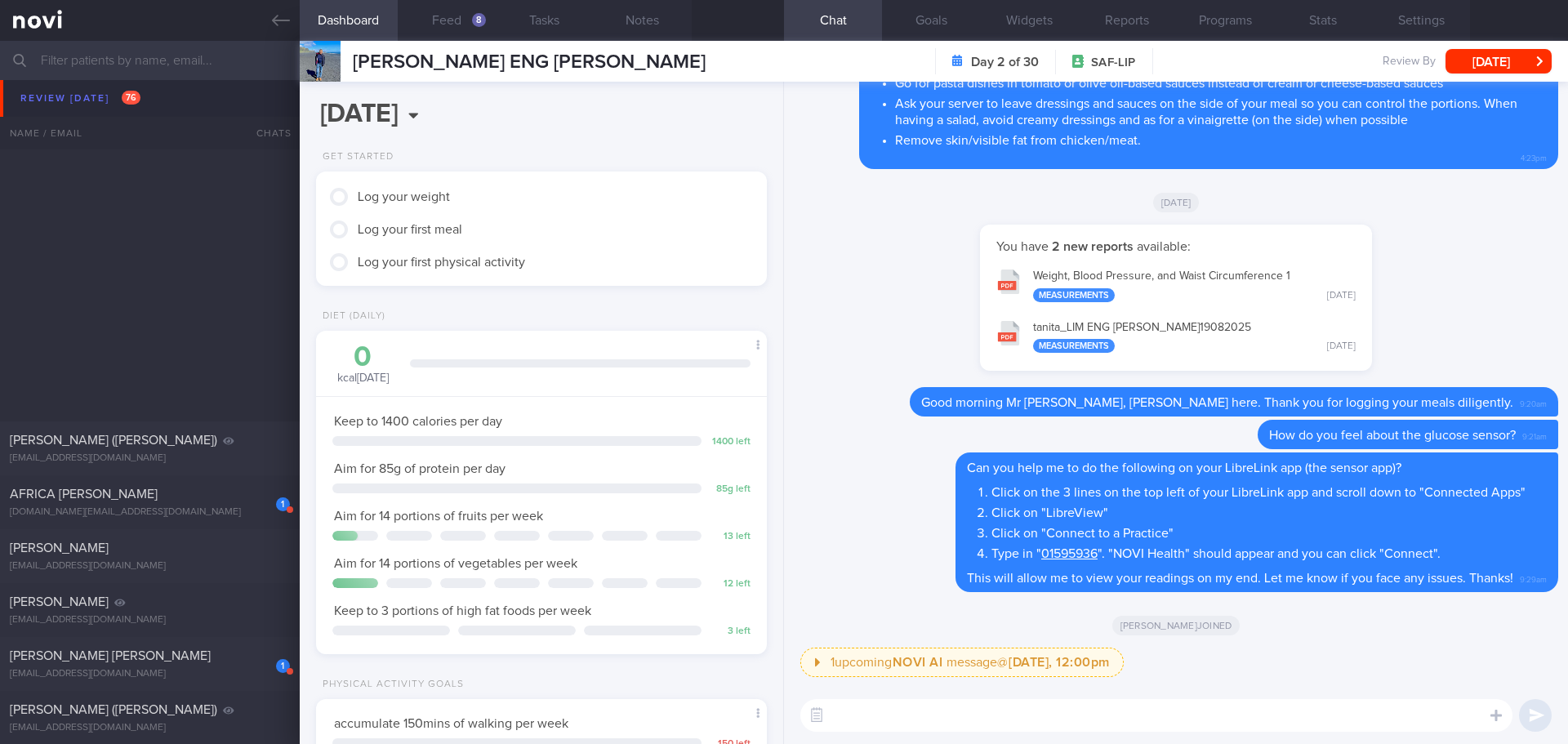
scroll to position [3511, 0]
